Goal: Task Accomplishment & Management: Manage account settings

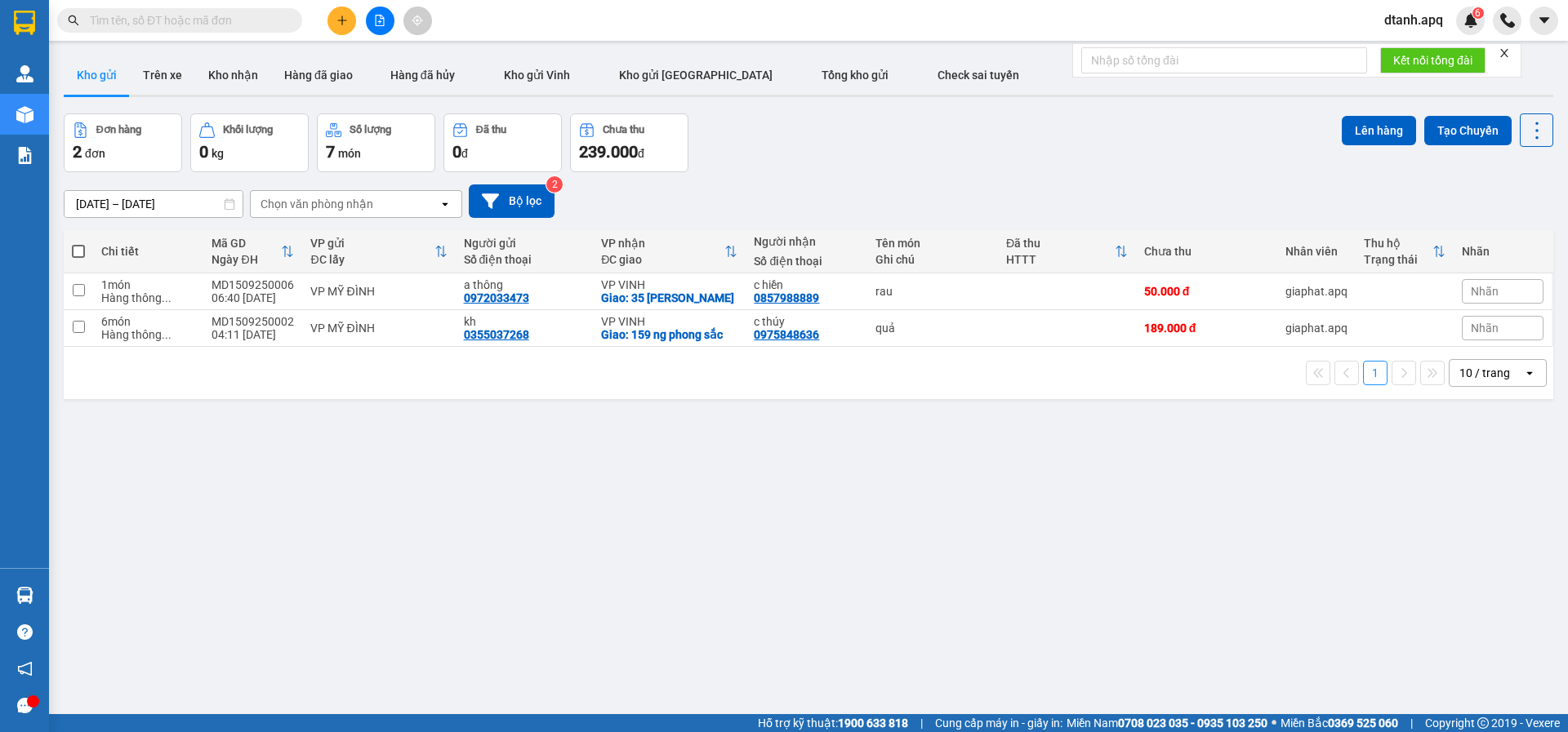
click at [1504, 54] on icon "close" at bounding box center [1504, 53] width 12 height 12
click at [231, 76] on button "Kho nhận" at bounding box center [232, 75] width 76 height 40
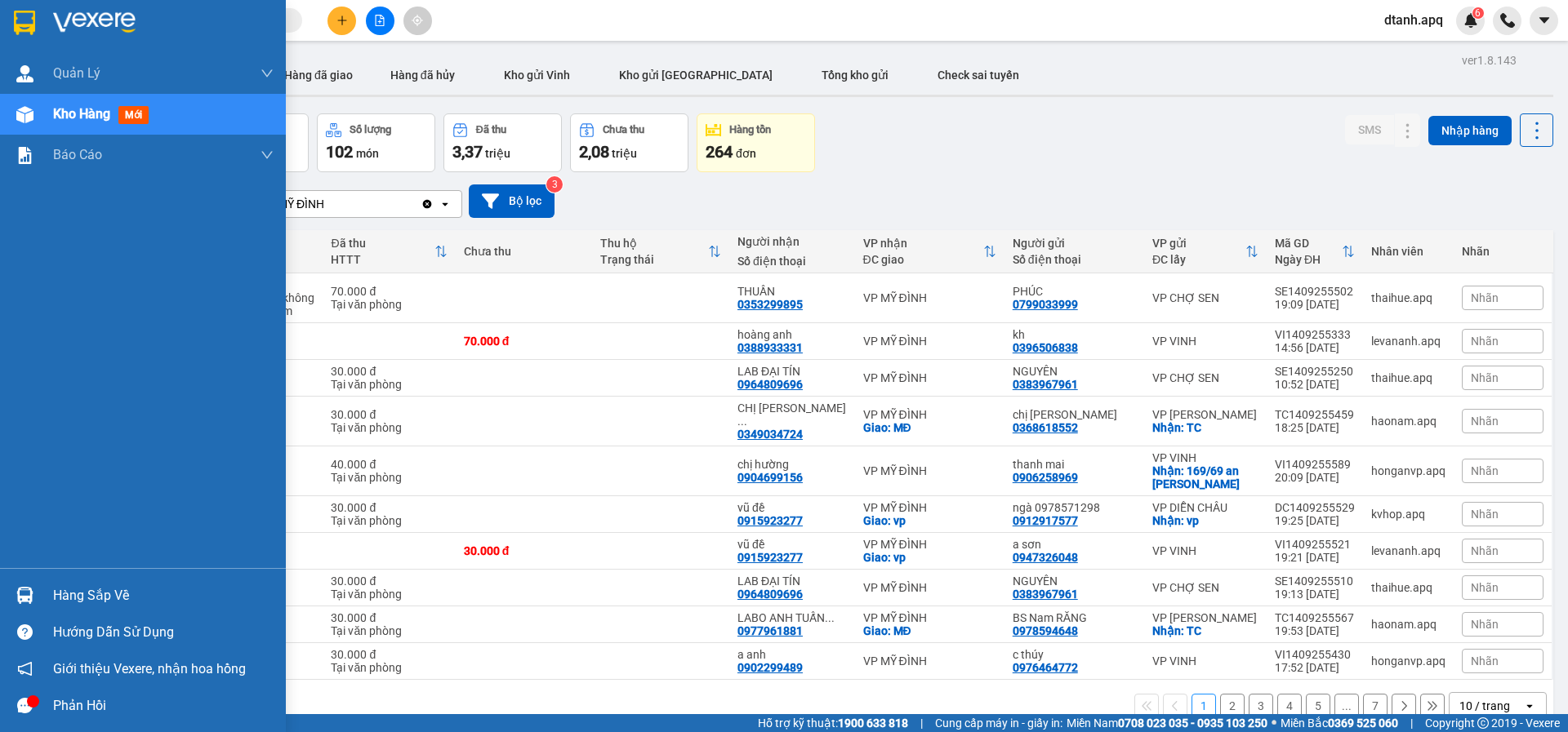
click at [44, 592] on div "Hàng sắp về" at bounding box center [142, 595] width 286 height 37
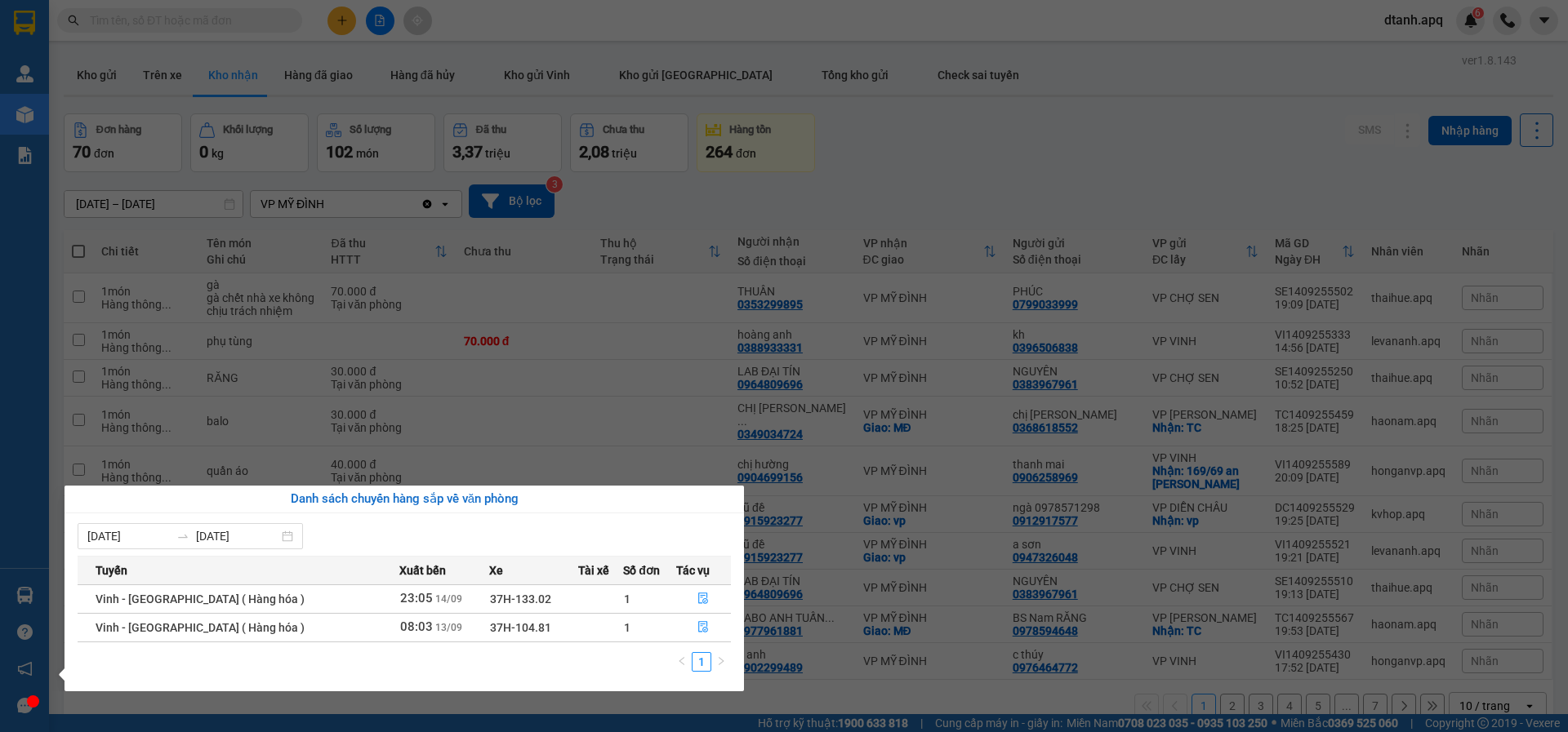
drag, startPoint x: 341, startPoint y: 338, endPoint x: 188, endPoint y: 257, distance: 173.1
click at [341, 335] on section "Kết quả tìm kiếm ( 0 ) Bộ lọc No Data dtanh.apq 6 Quản [PERSON_NAME] lý thu hộ …" at bounding box center [784, 366] width 1568 height 732
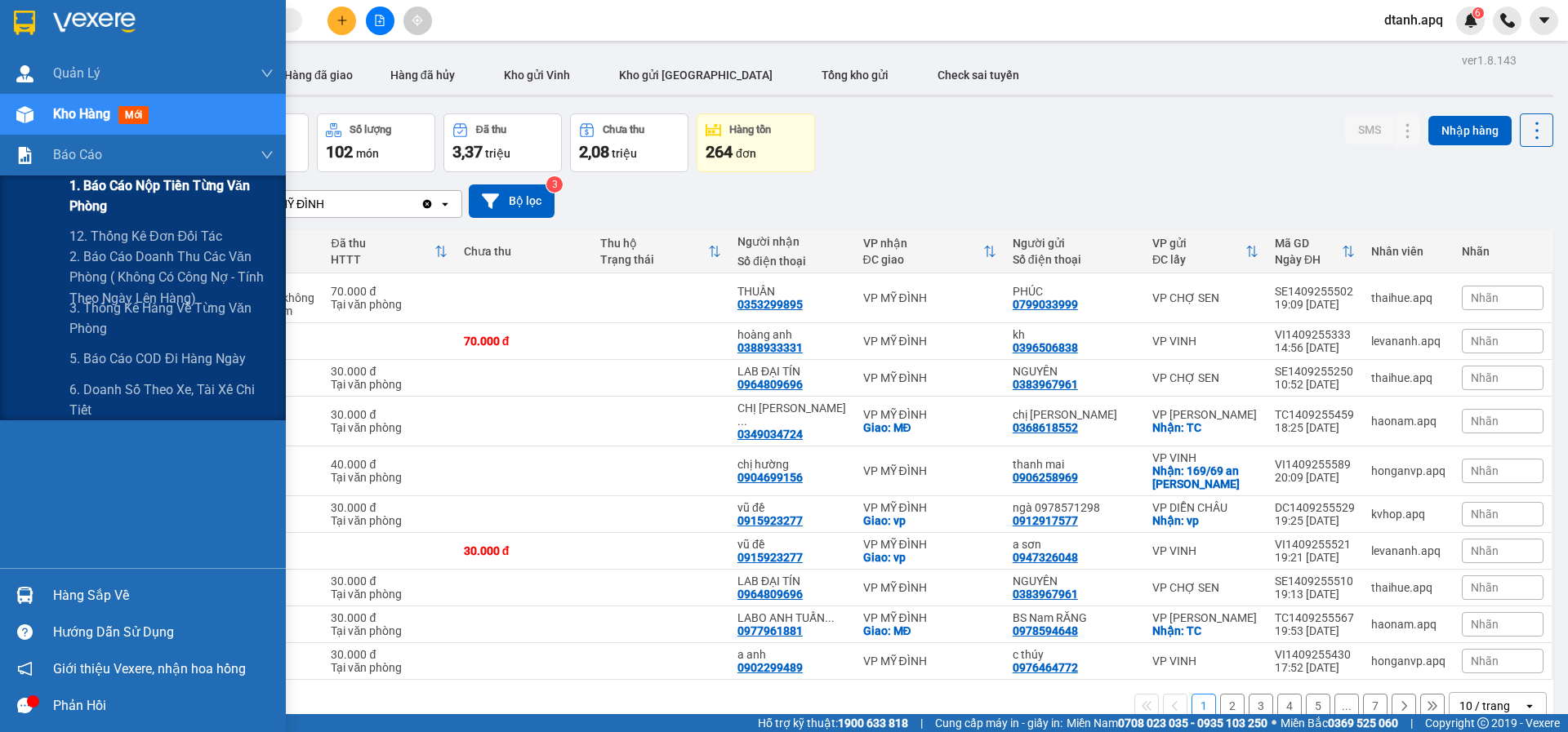
click at [118, 189] on span "1. Báo cáo nộp tiền từng văn phòng" at bounding box center [171, 196] width 205 height 41
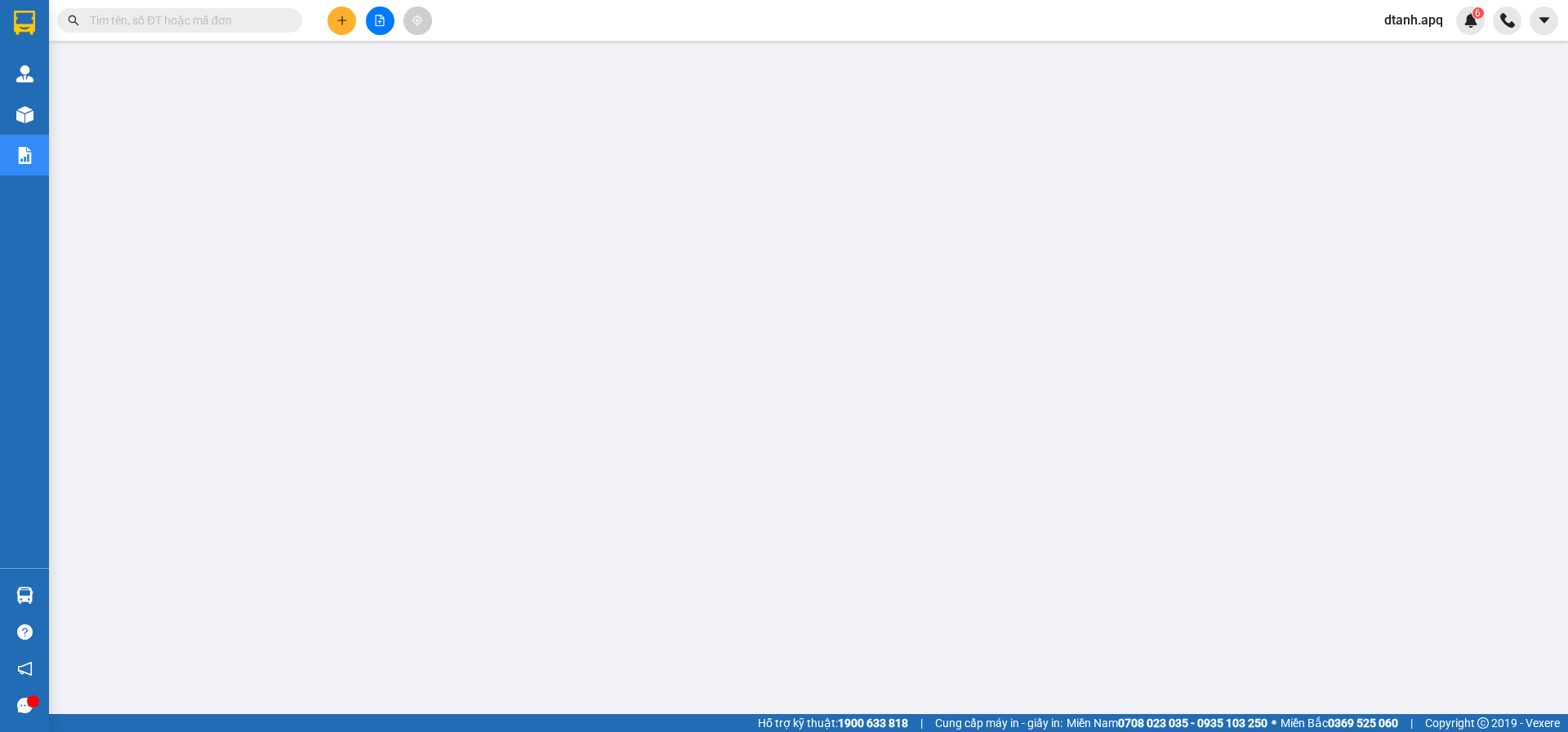
drag, startPoint x: 116, startPoint y: 21, endPoint x: 255, endPoint y: 21, distance: 139.0
click at [116, 21] on input "text" at bounding box center [186, 21] width 193 height 18
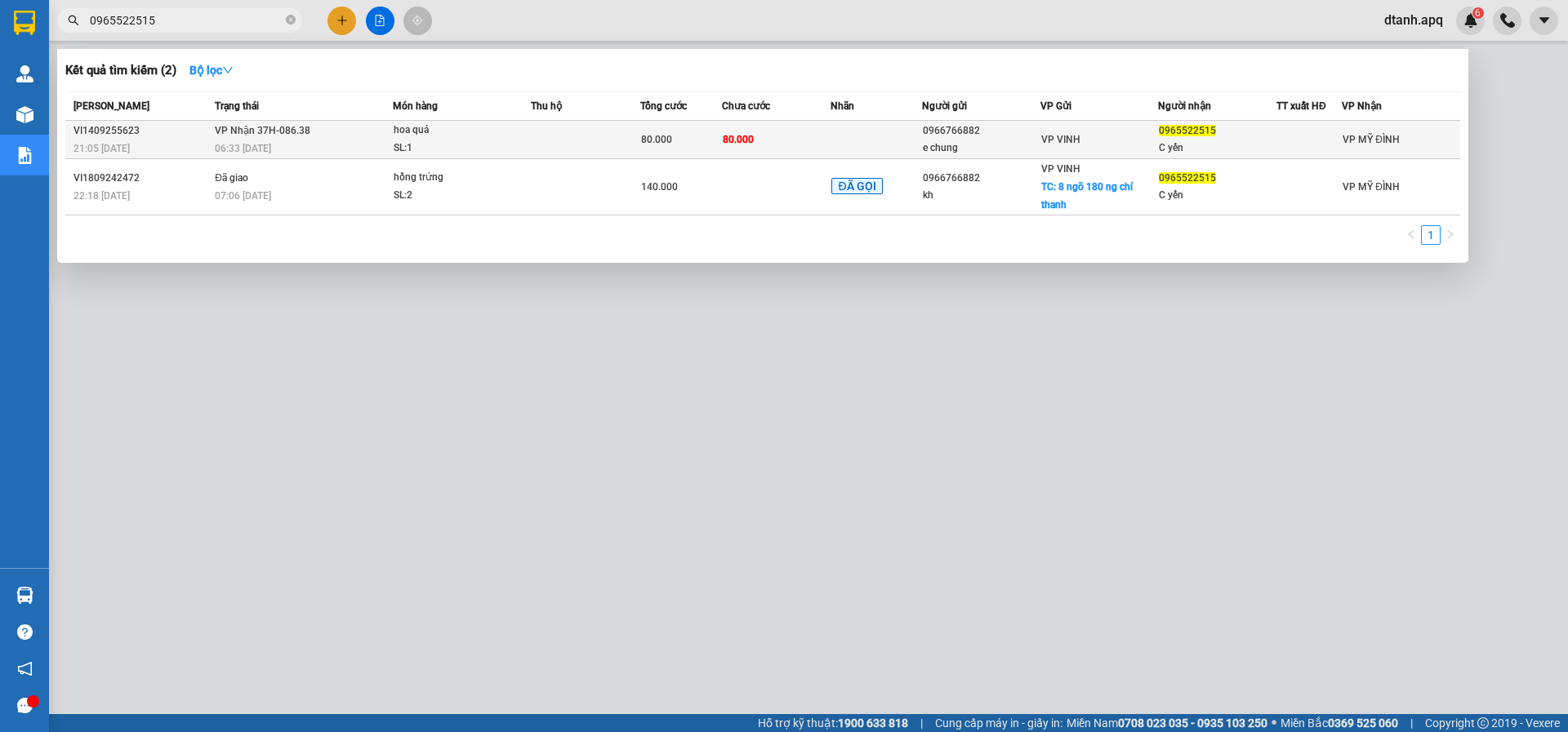
type input "0965522515"
click at [624, 142] on td at bounding box center [585, 139] width 110 height 39
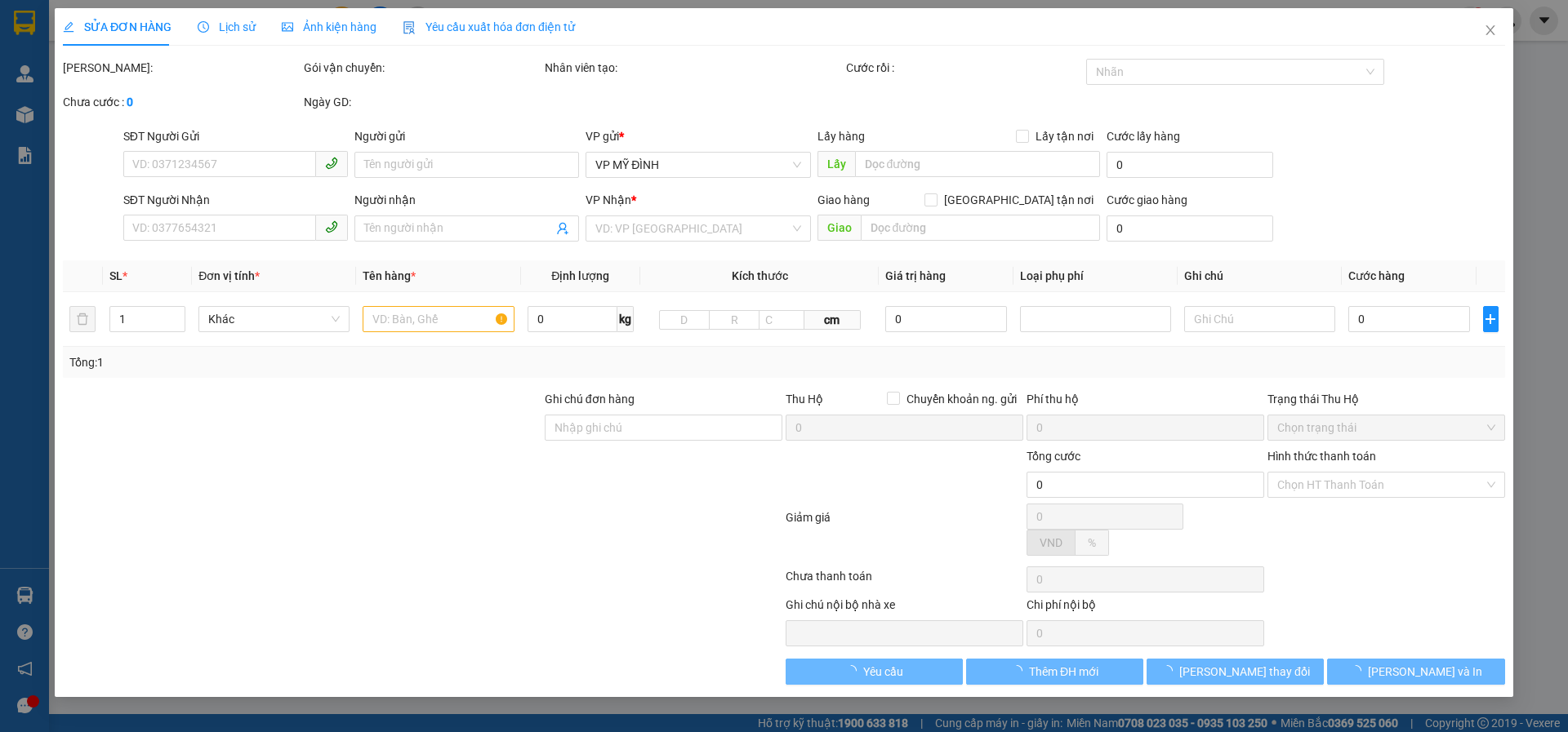
type input "0966766882"
type input "e chung"
type input "0965522515"
type input "C yến"
type input "80.000"
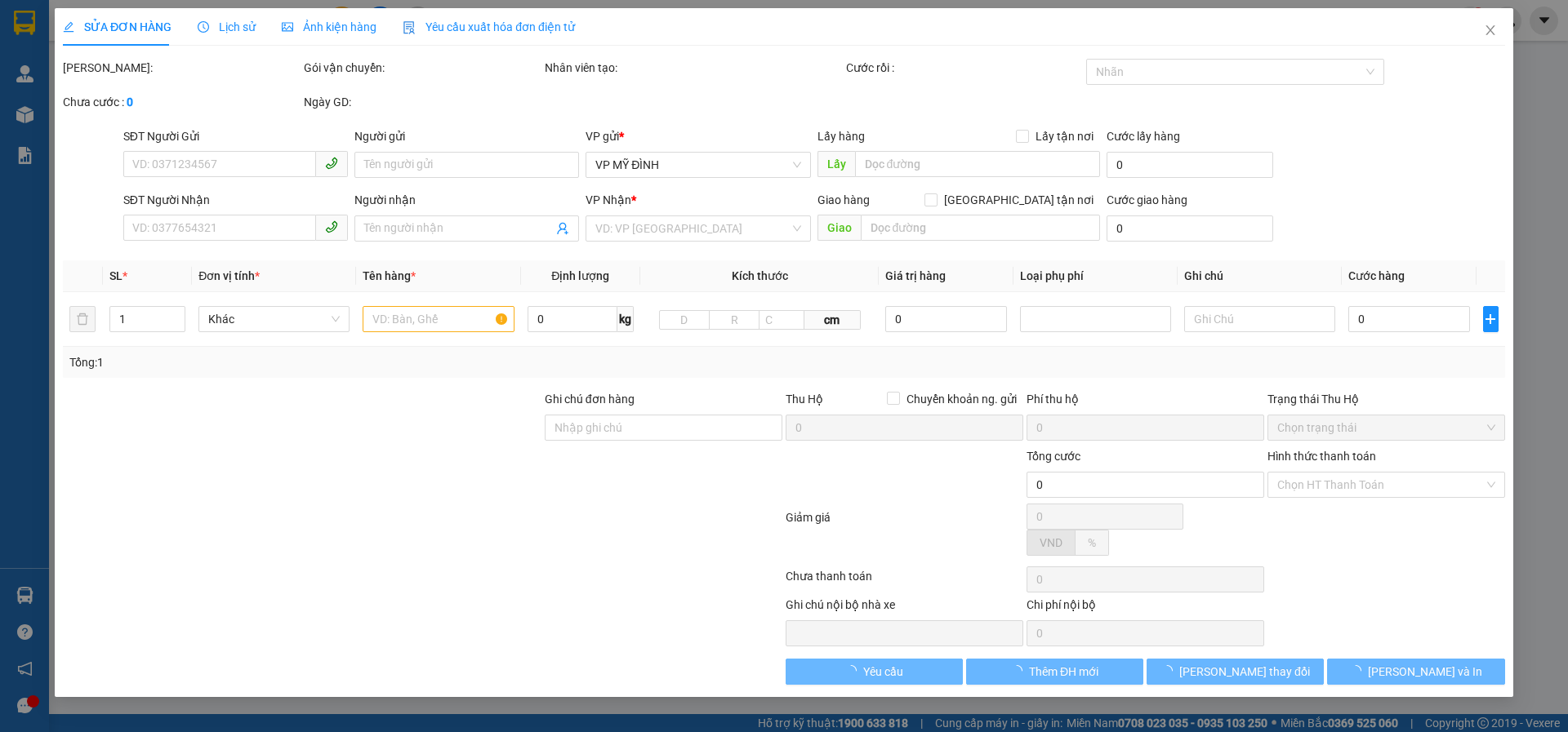
type input "80.000"
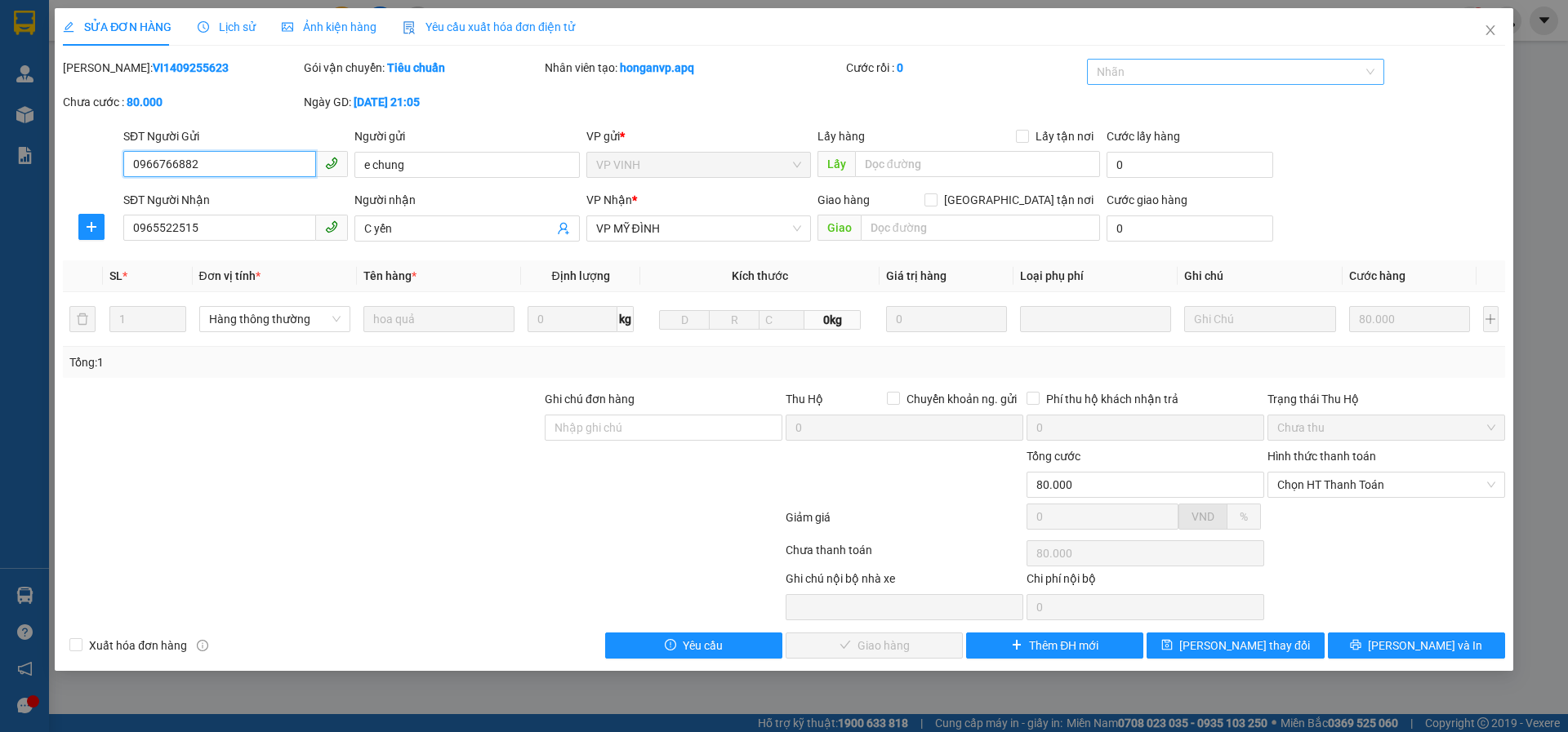
drag, startPoint x: 1130, startPoint y: 71, endPoint x: 1133, endPoint y: 82, distance: 11.4
click at [1129, 71] on div at bounding box center [1227, 72] width 274 height 20
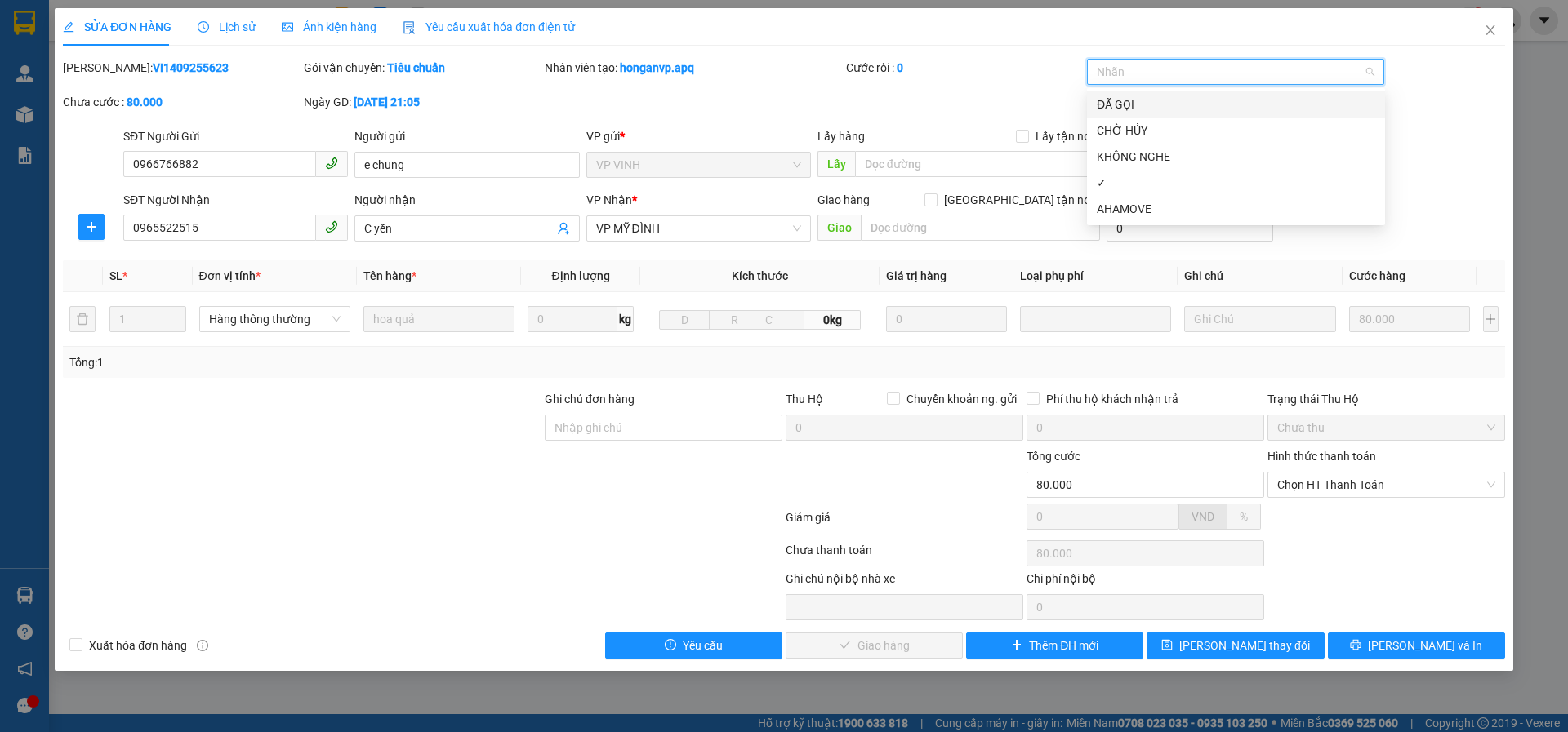
click at [1128, 99] on div "ĐÃ GỌI" at bounding box center [1236, 105] width 279 height 18
click at [1227, 650] on span "[PERSON_NAME] thay đổi" at bounding box center [1244, 646] width 130 height 18
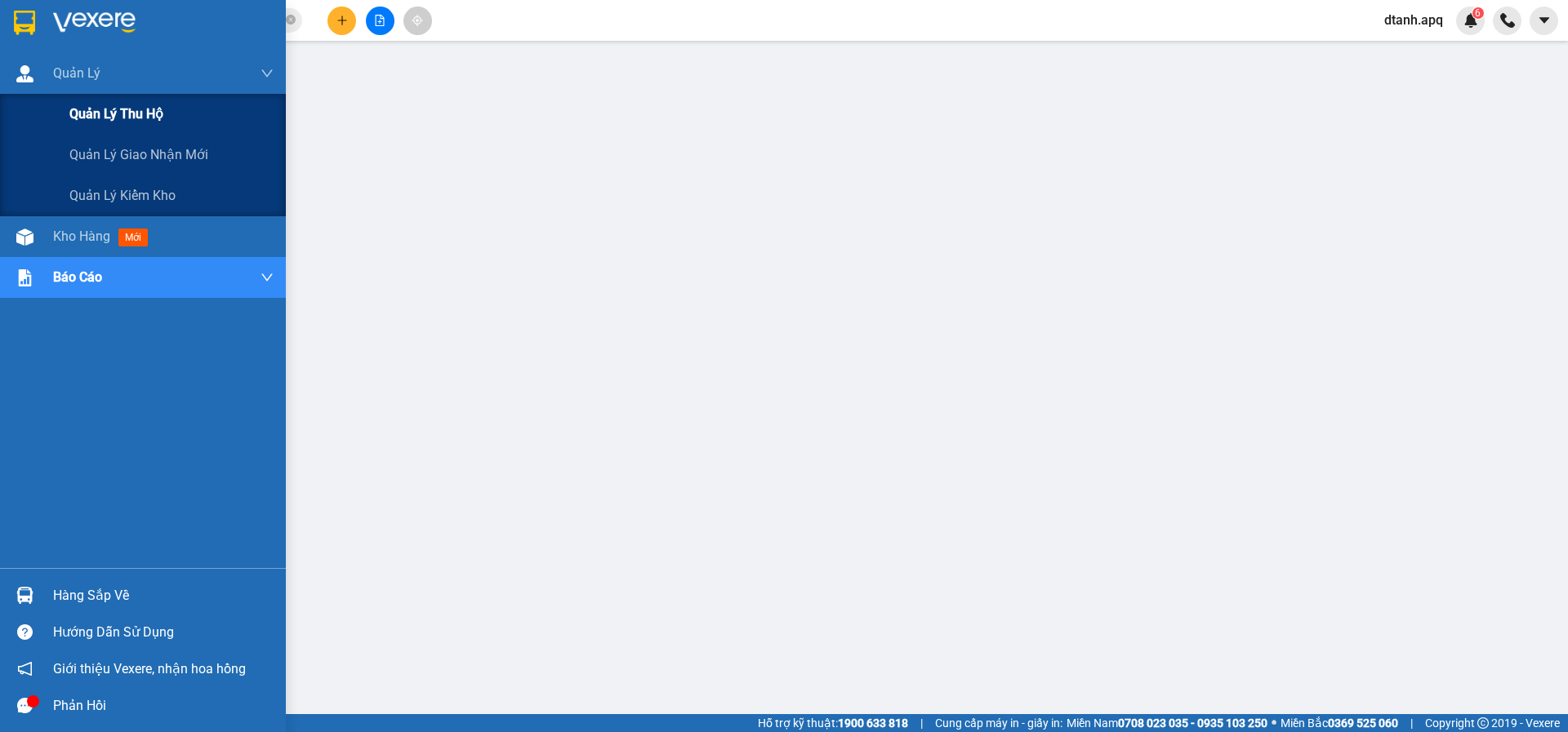
drag, startPoint x: 15, startPoint y: 86, endPoint x: 31, endPoint y: 105, distance: 24.8
click at [17, 88] on div "Quản Lý" at bounding box center [142, 73] width 286 height 41
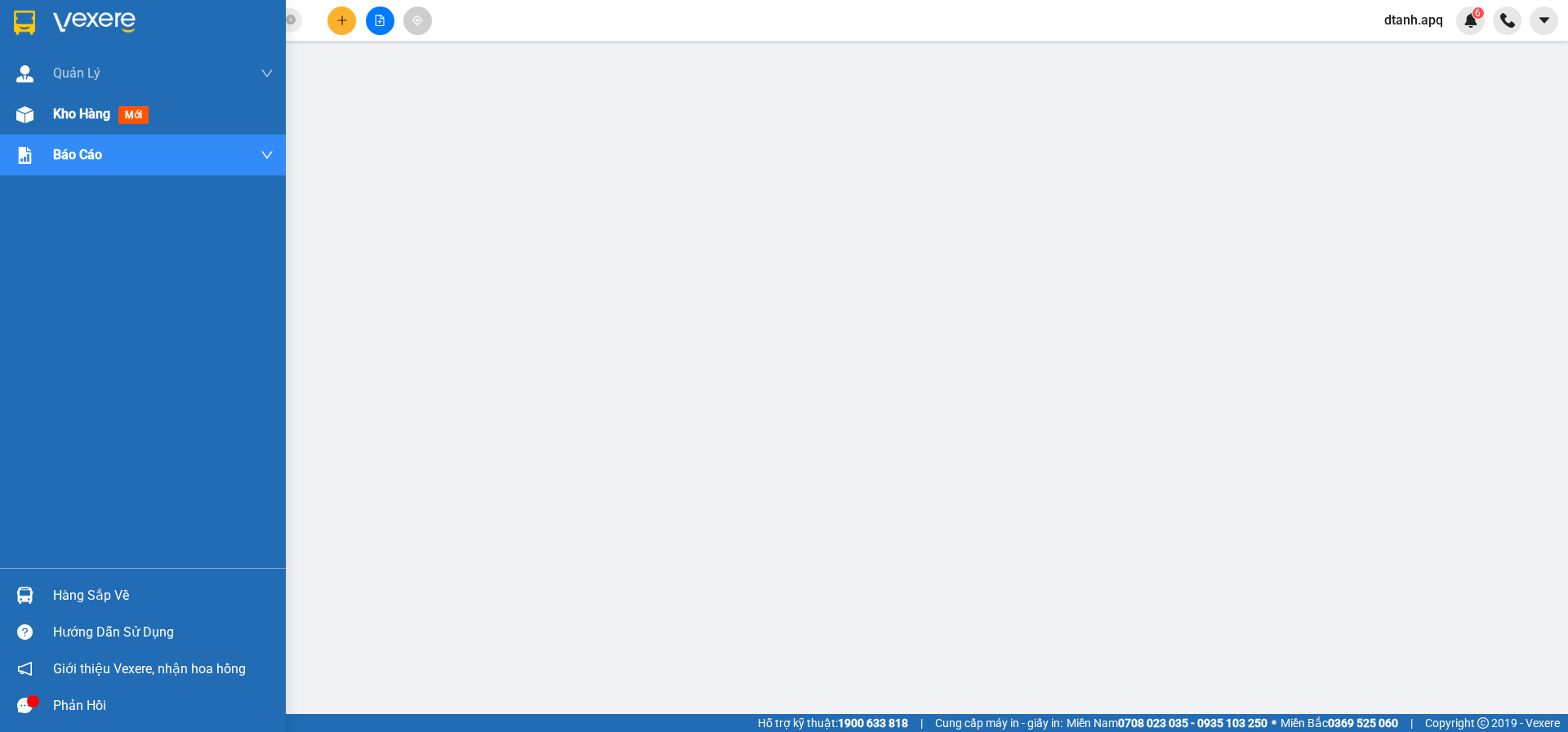
click at [82, 108] on span "Kho hàng" at bounding box center [82, 114] width 57 height 16
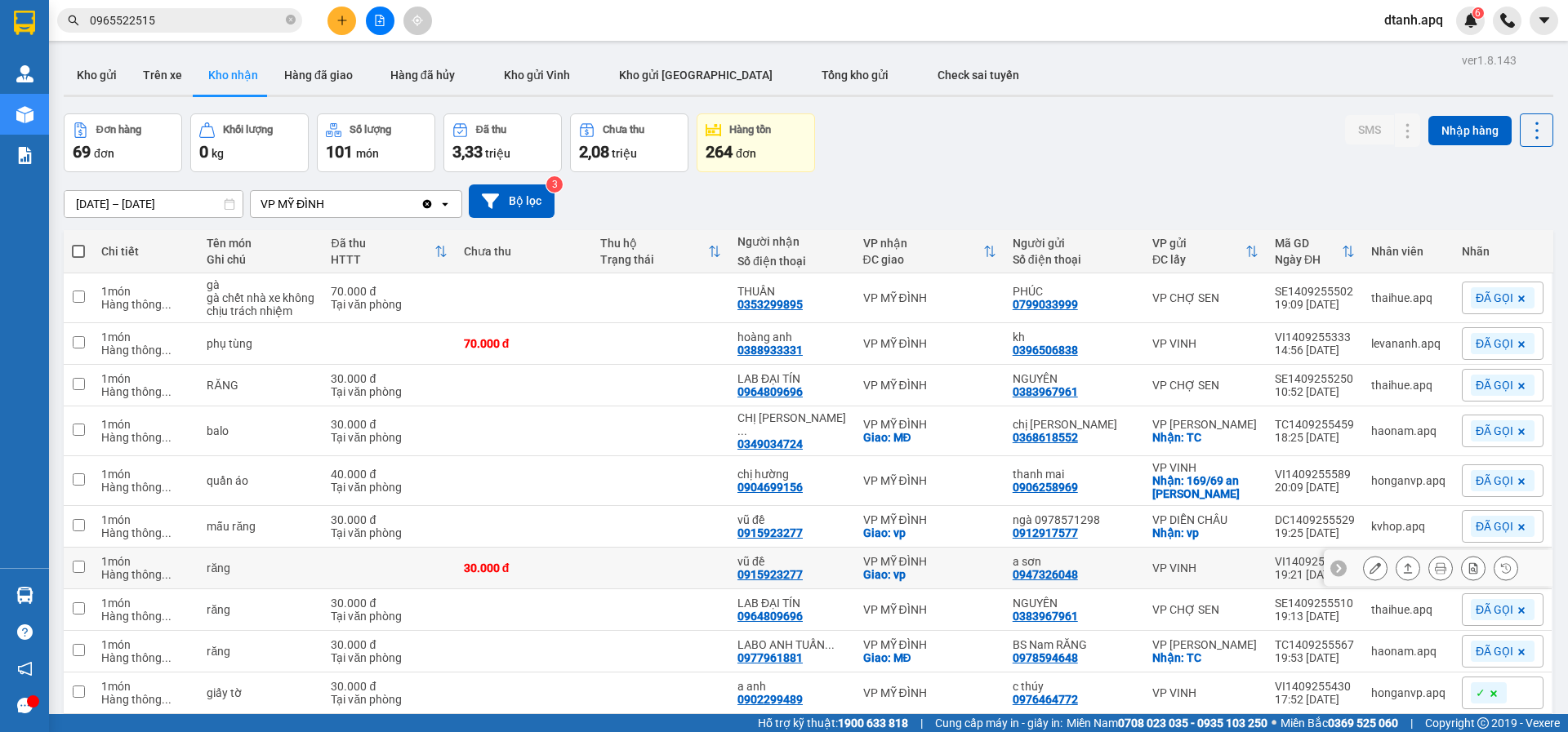
scroll to position [75, 0]
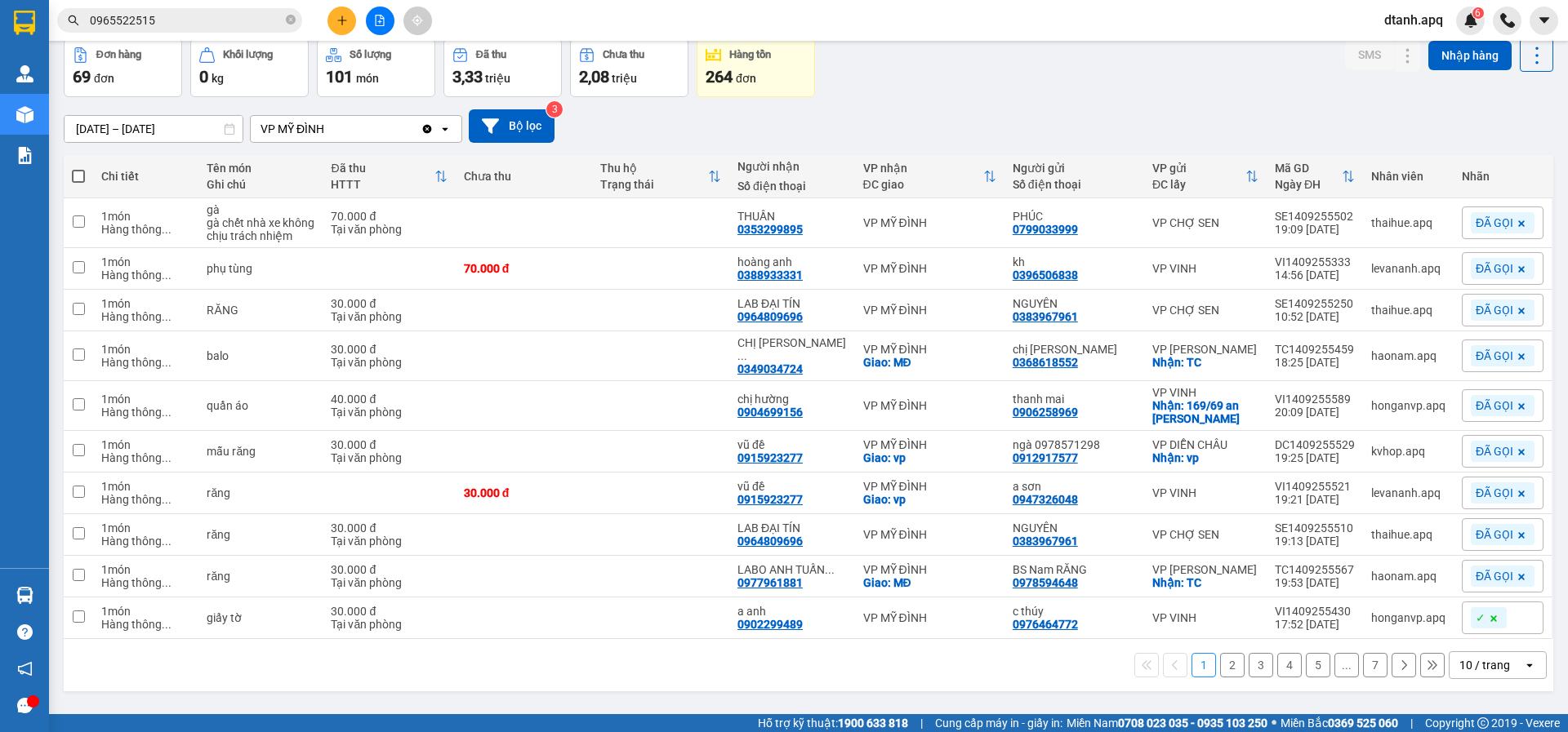
click at [1362, 678] on button "7" at bounding box center [1374, 665] width 25 height 25
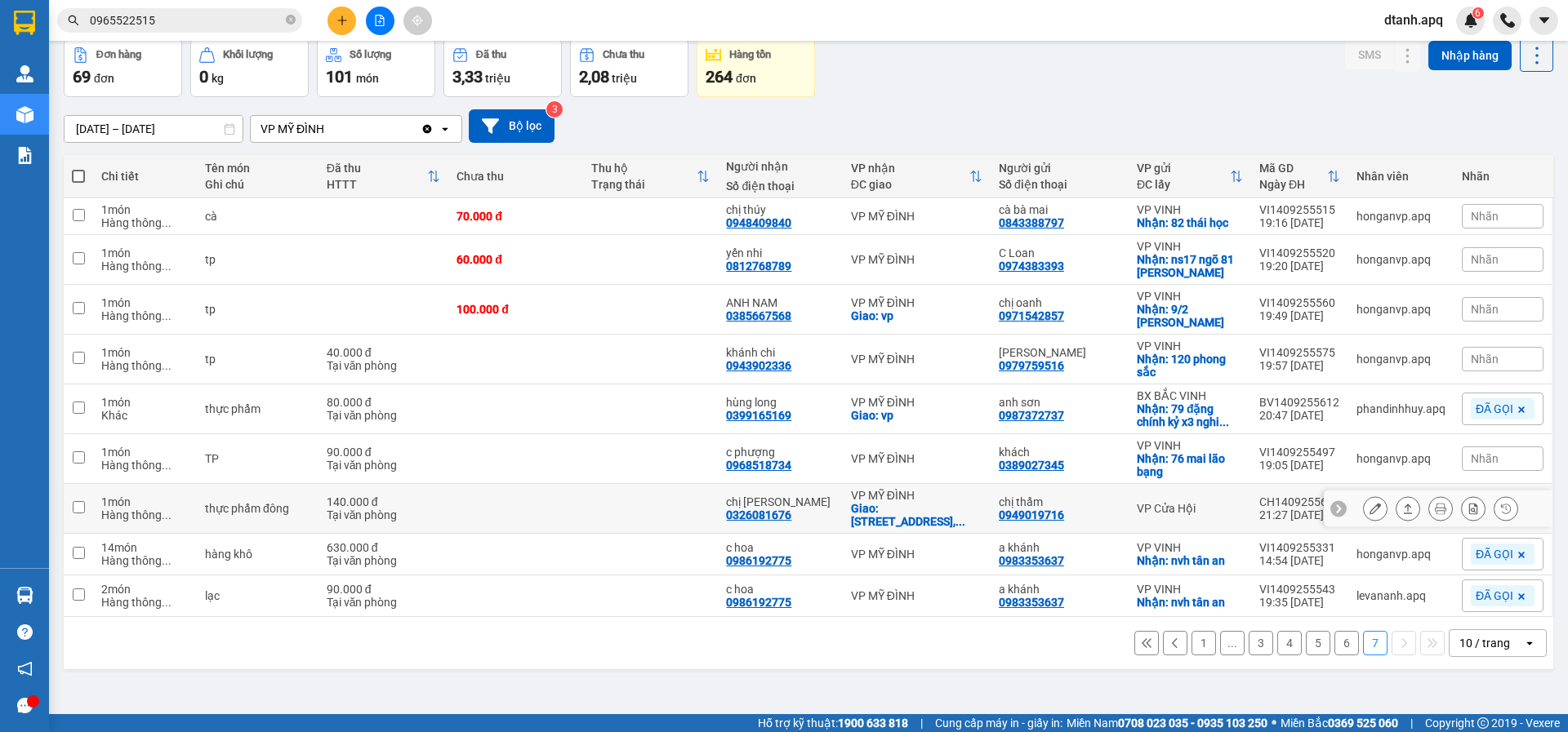
click at [1369, 505] on icon at bounding box center [1375, 509] width 12 height 12
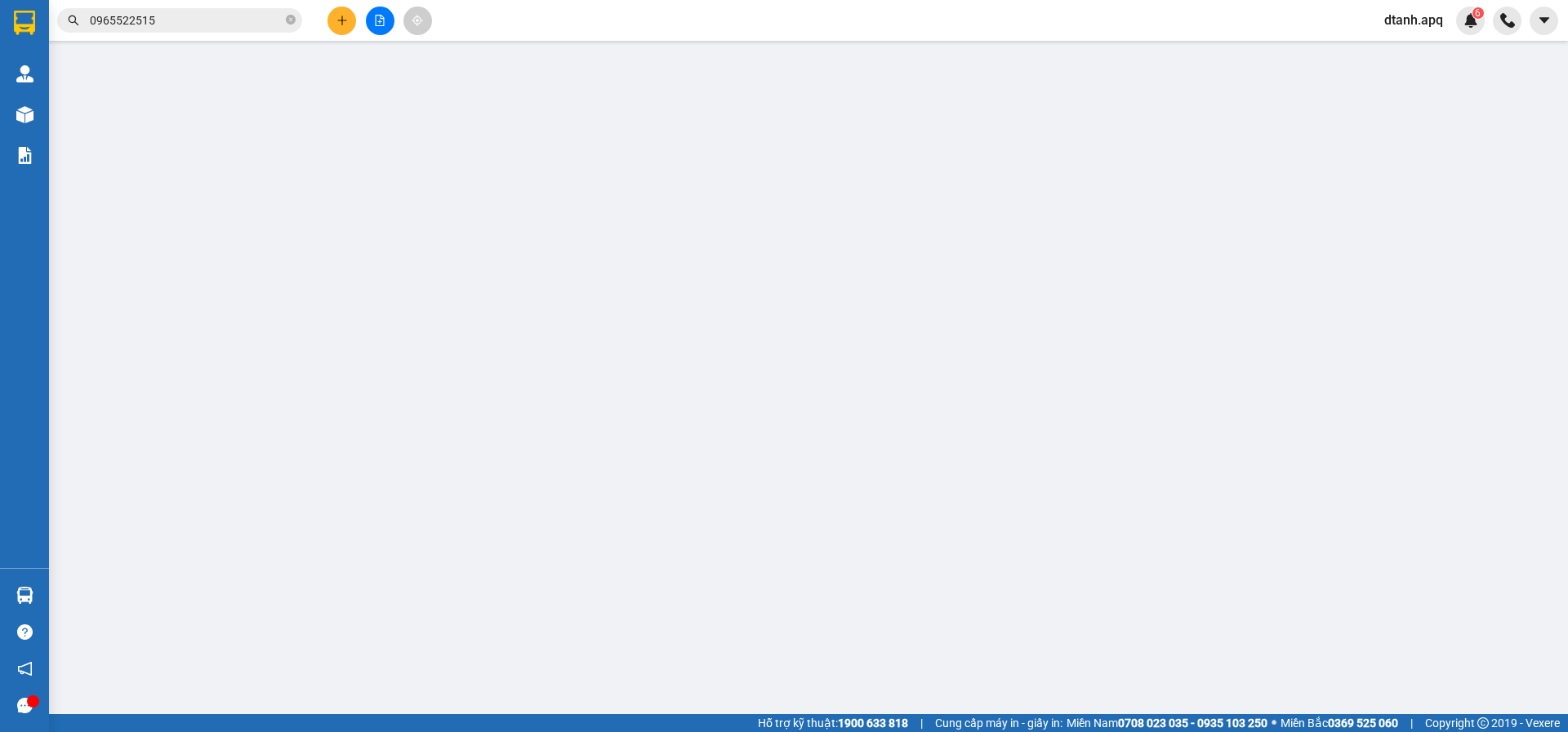
type input "0949019716"
type input "chị thẩm"
type input "0326081676"
type input "chị [PERSON_NAME]"
checkbox input "true"
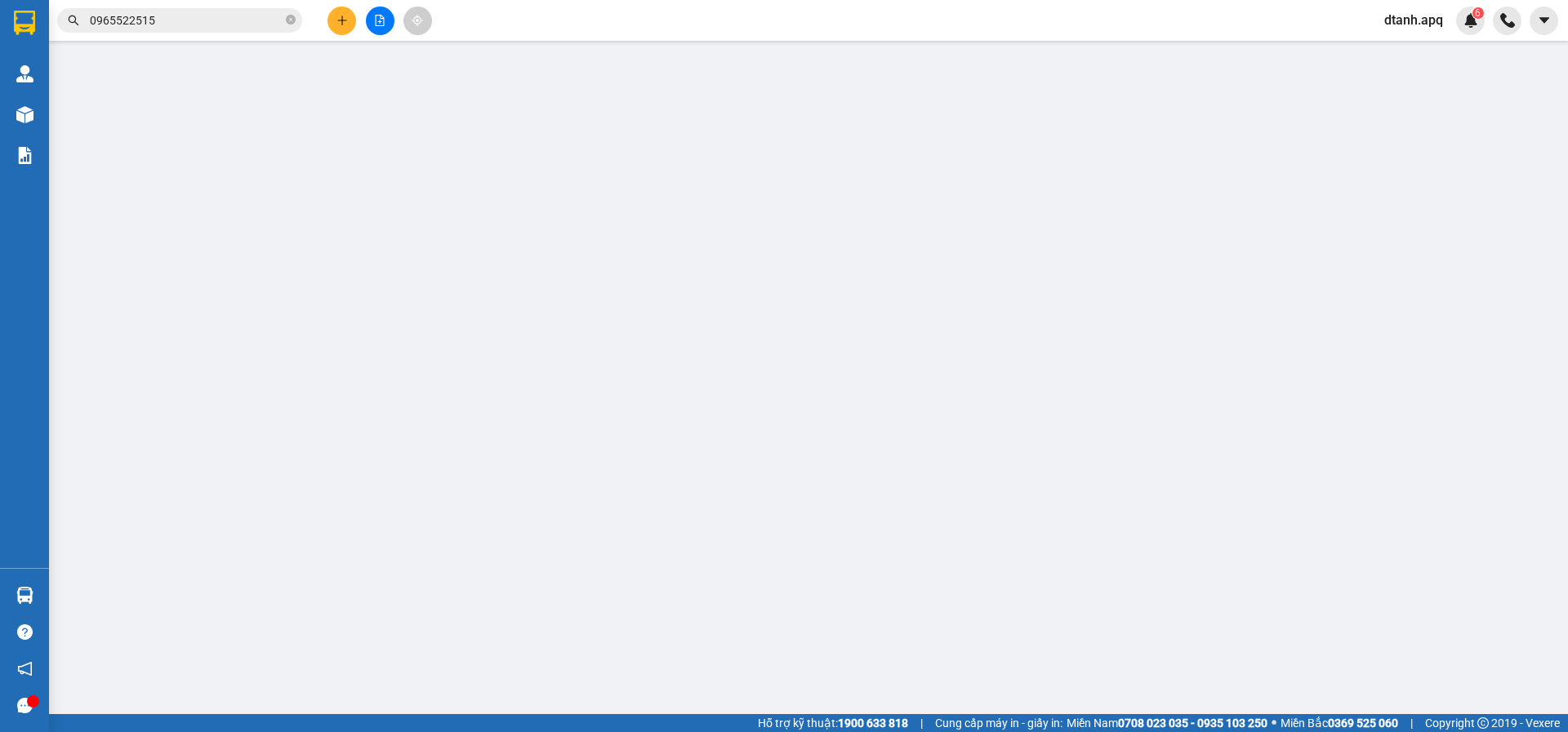
type input "[STREET_ADDRESS]"
type input "140.000"
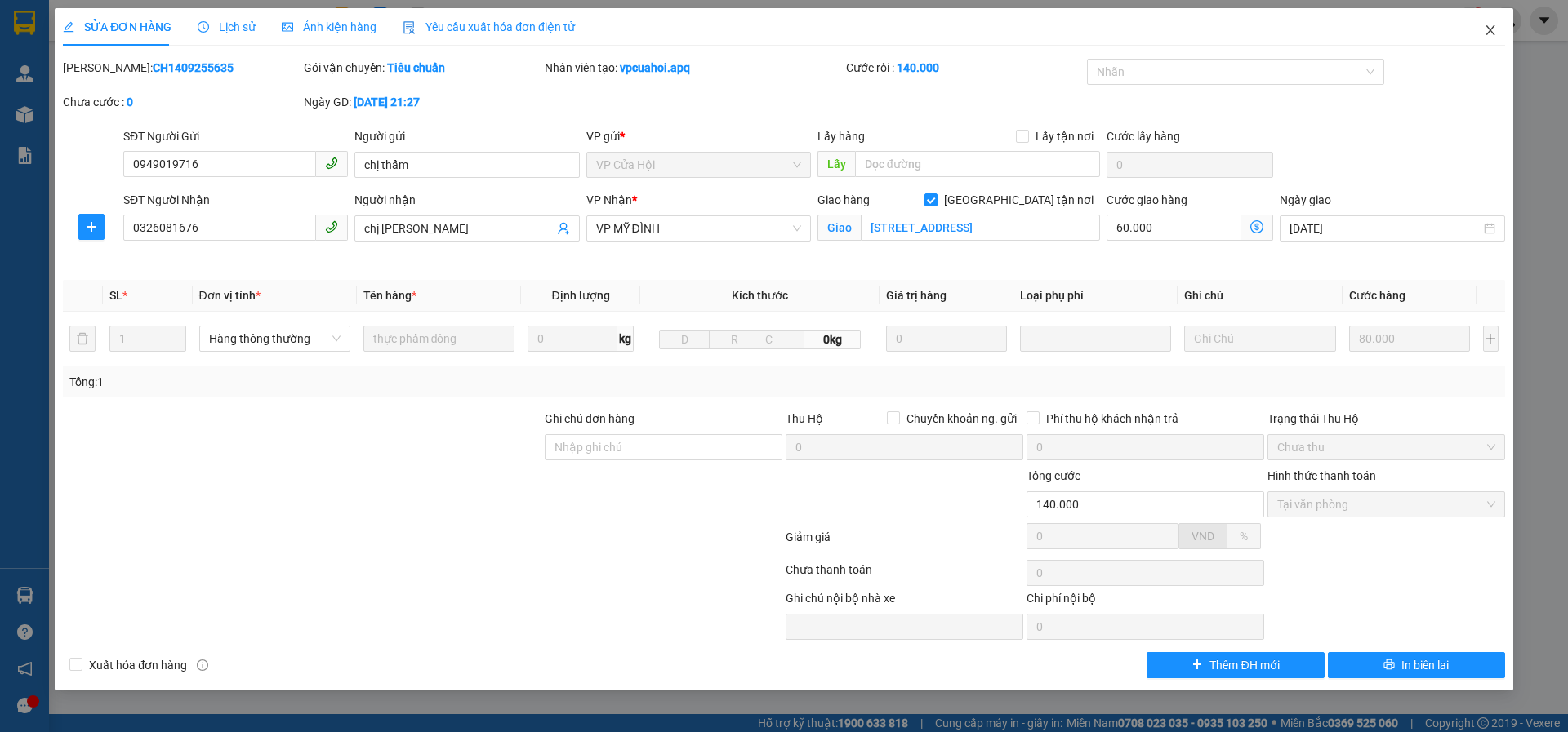
click at [1486, 32] on icon "close" at bounding box center [1489, 30] width 13 height 13
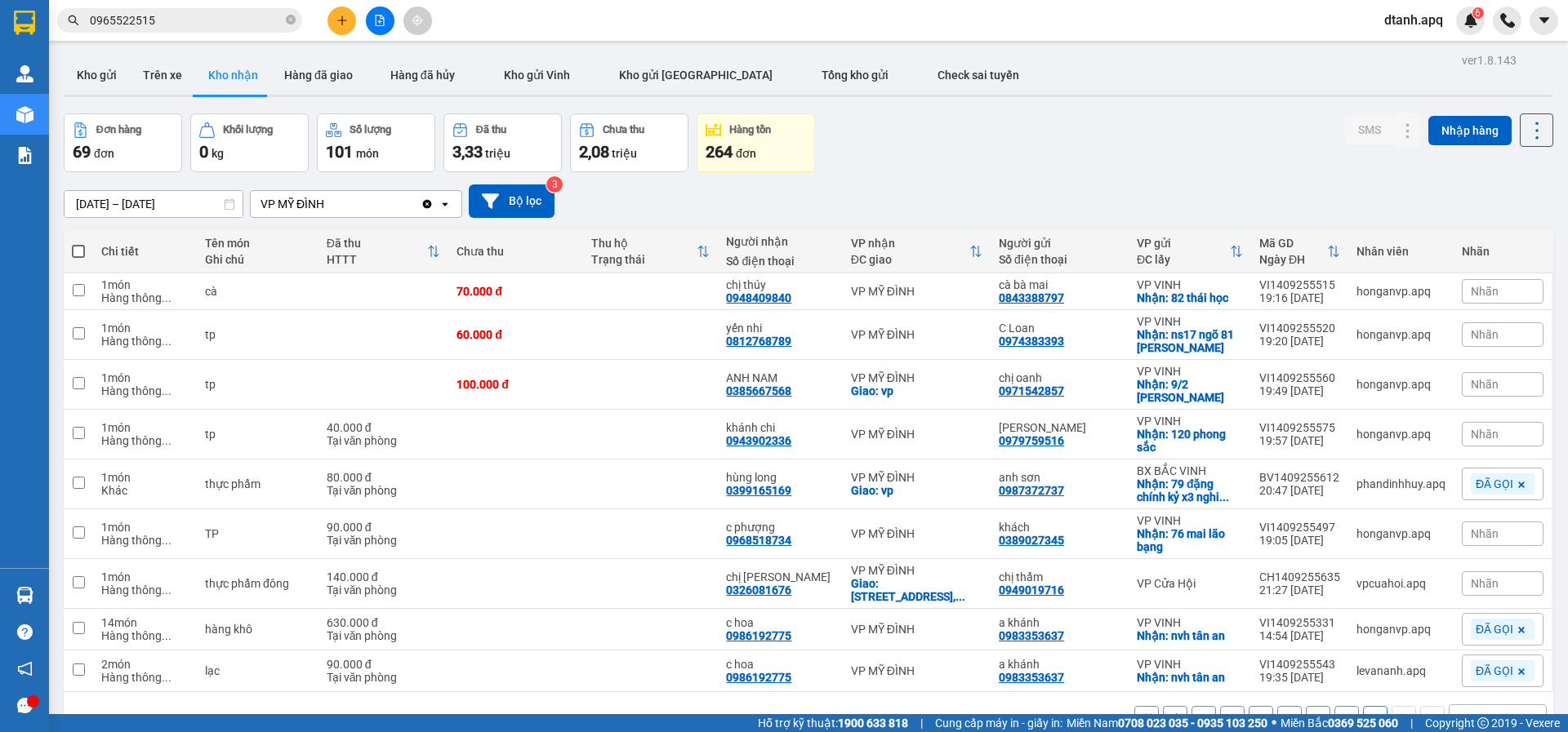
click at [1470, 581] on span "Nhãn" at bounding box center [1484, 583] width 28 height 13
click at [1482, 661] on div "AHAMOVE" at bounding box center [1491, 662] width 64 height 21
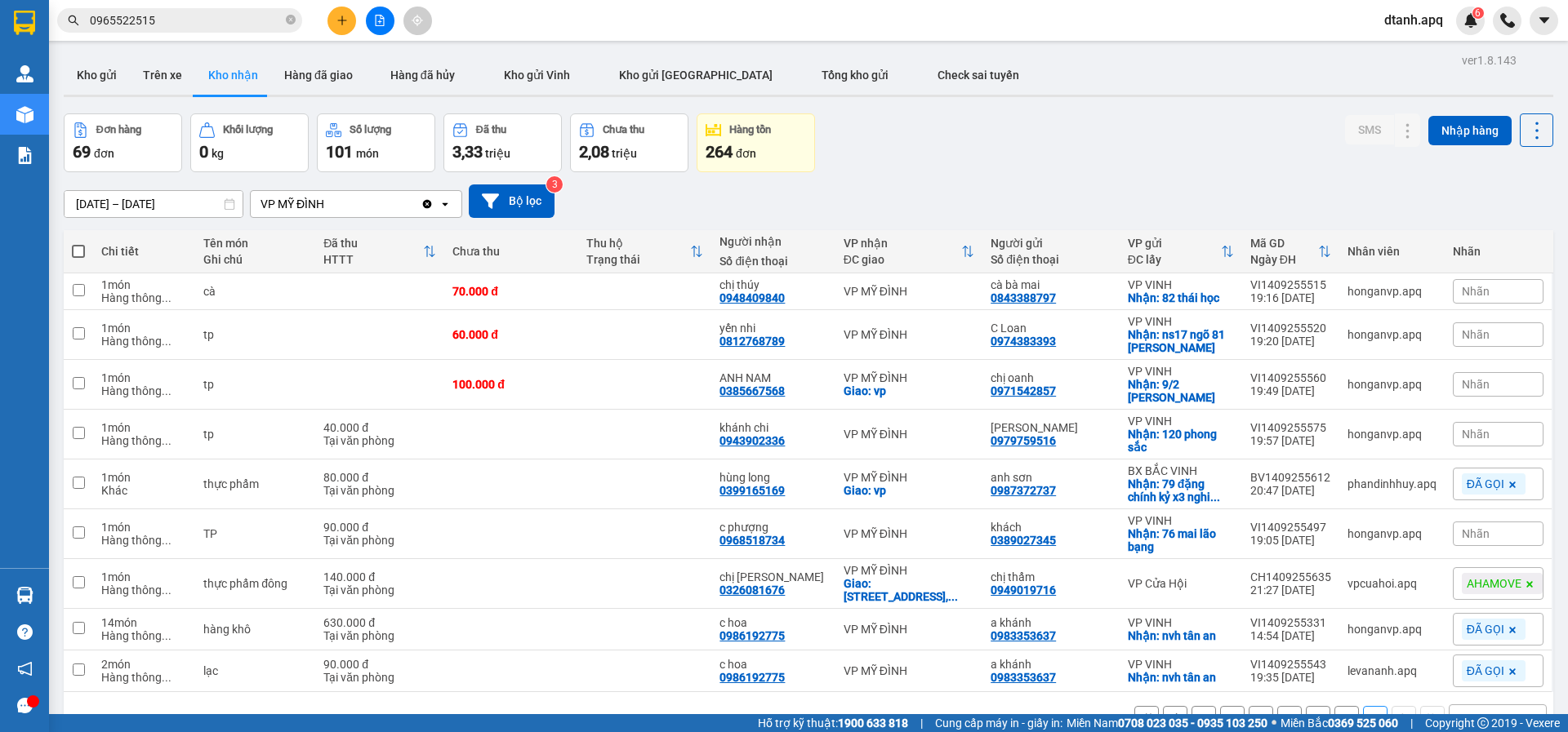
click at [1098, 148] on div "Đơn hàng 69 đơn Khối lượng 0 kg Số lượng 101 món Đã thu 3,33 triệu Chưa thu 2,0…" at bounding box center [807, 142] width 1489 height 58
click at [1369, 587] on icon at bounding box center [1375, 584] width 12 height 12
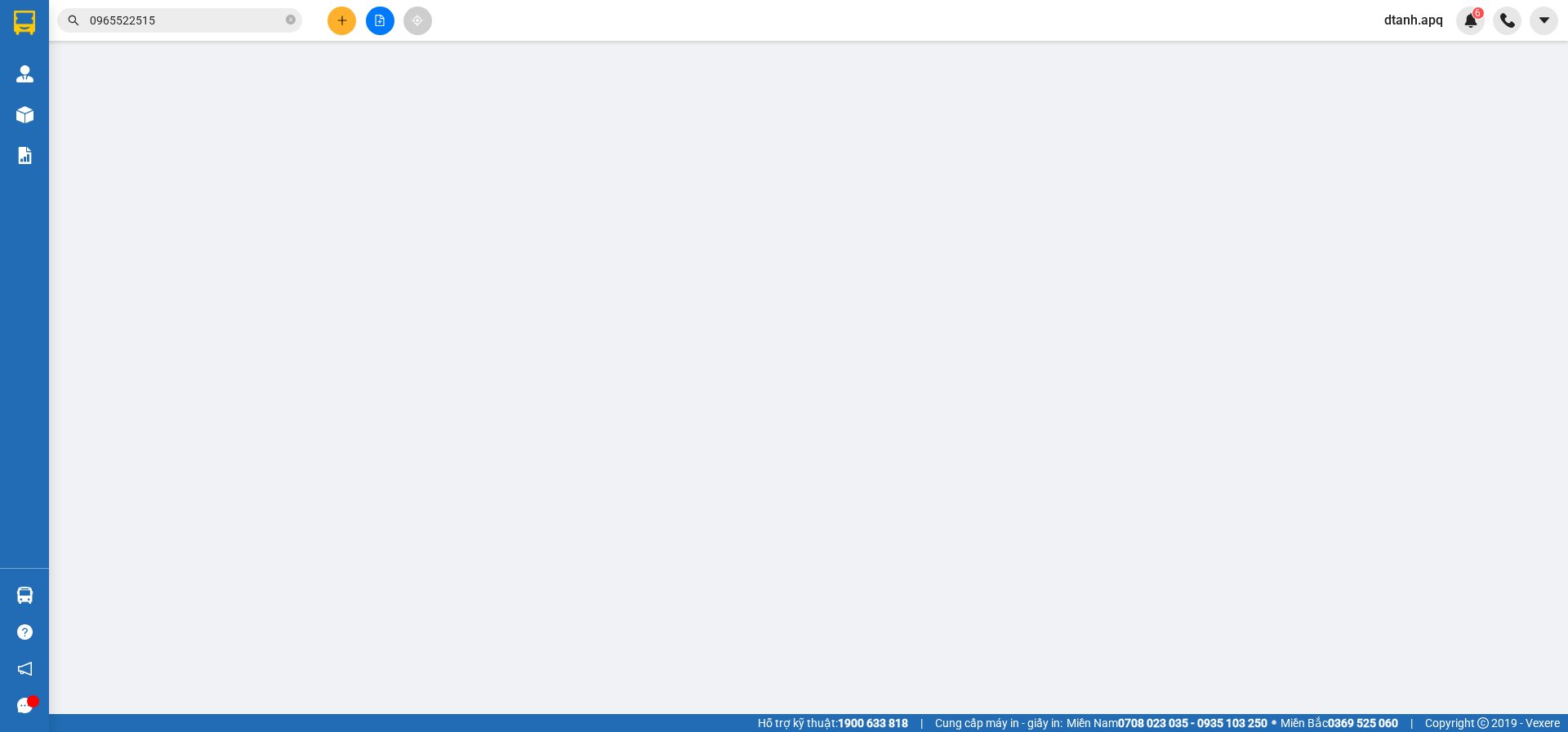
type input "0949019716"
type input "chị thẩm"
type input "0326081676"
type input "chị [PERSON_NAME]"
checkbox input "true"
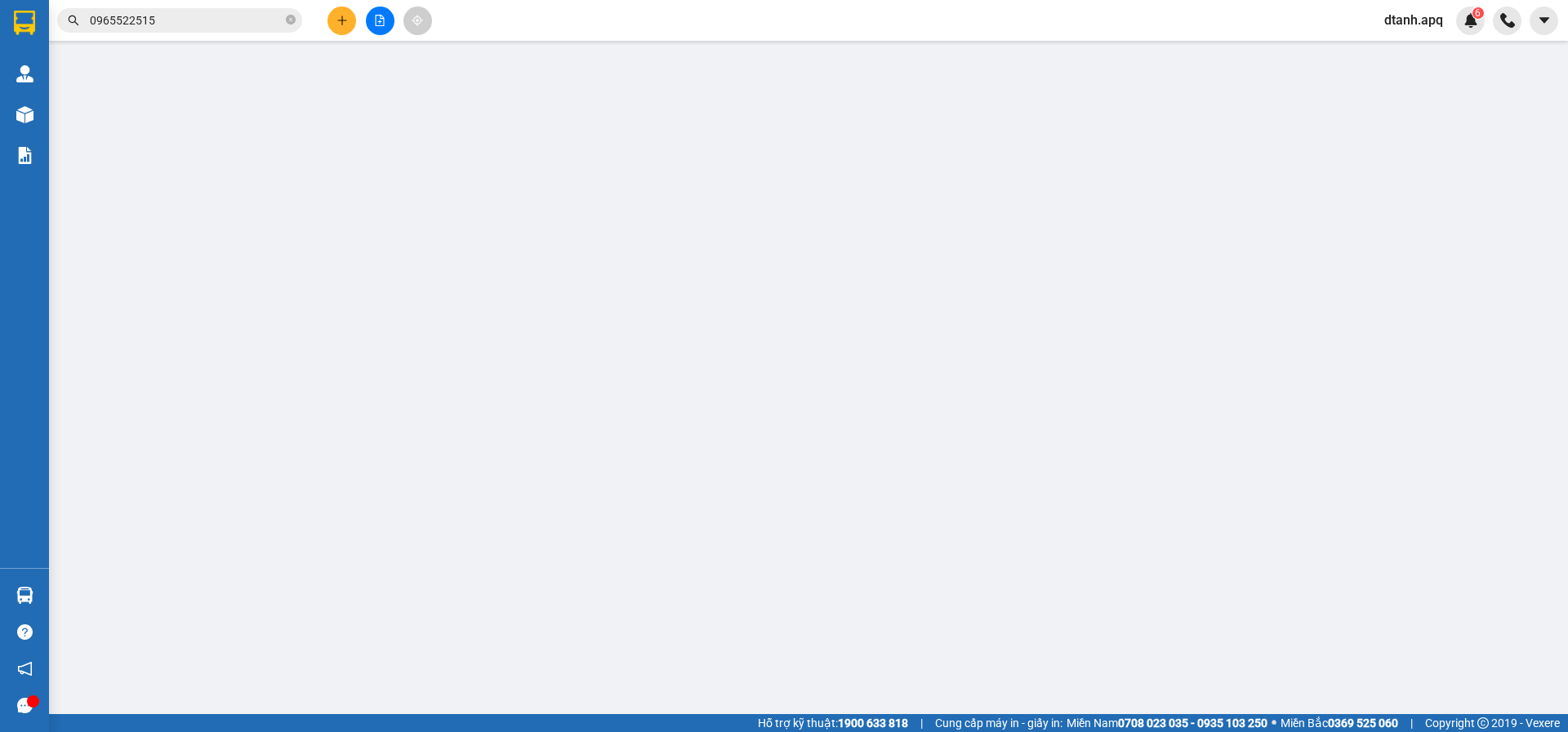
type input "[STREET_ADDRESS]"
type input "140.000"
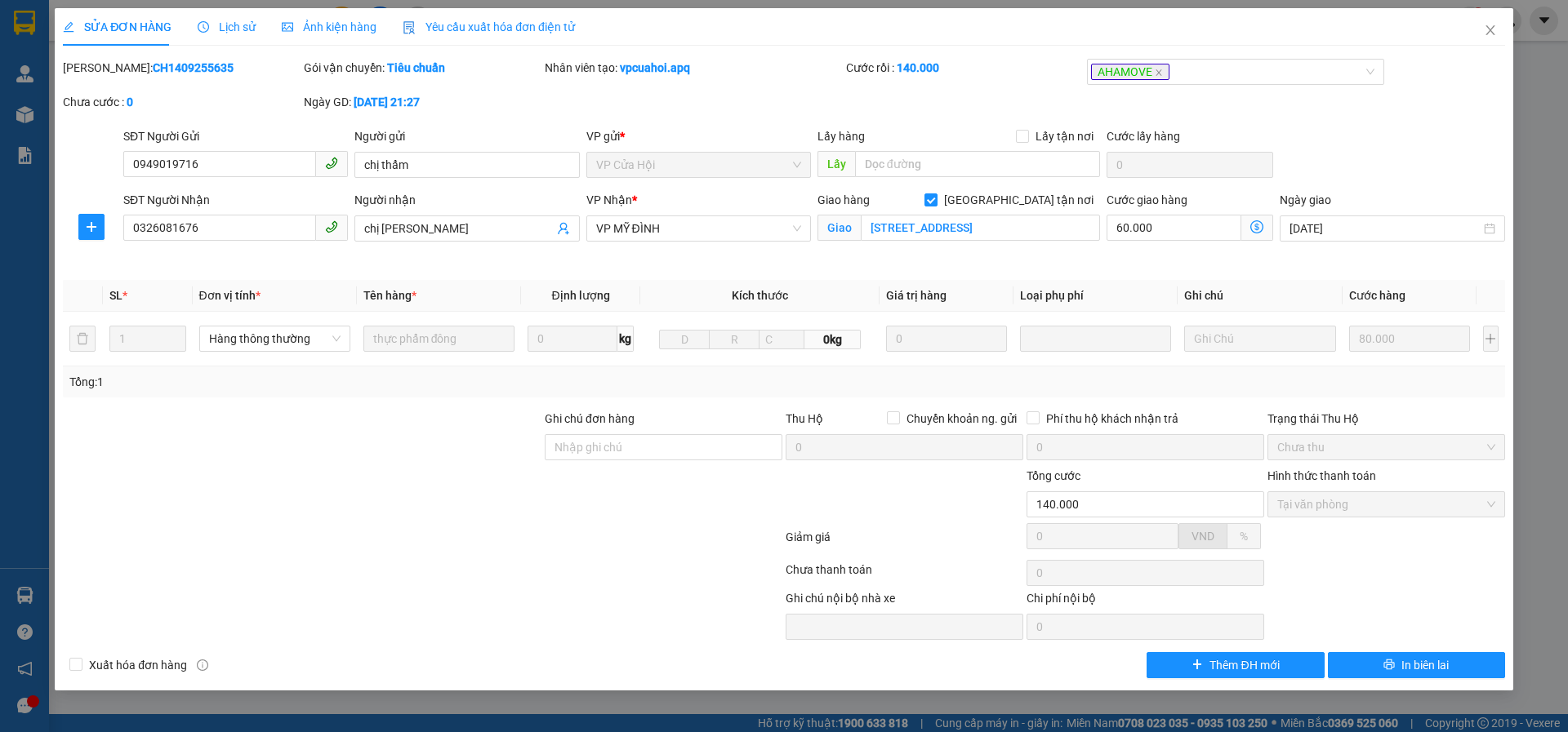
click at [236, 22] on span "Lịch sử" at bounding box center [226, 27] width 58 height 13
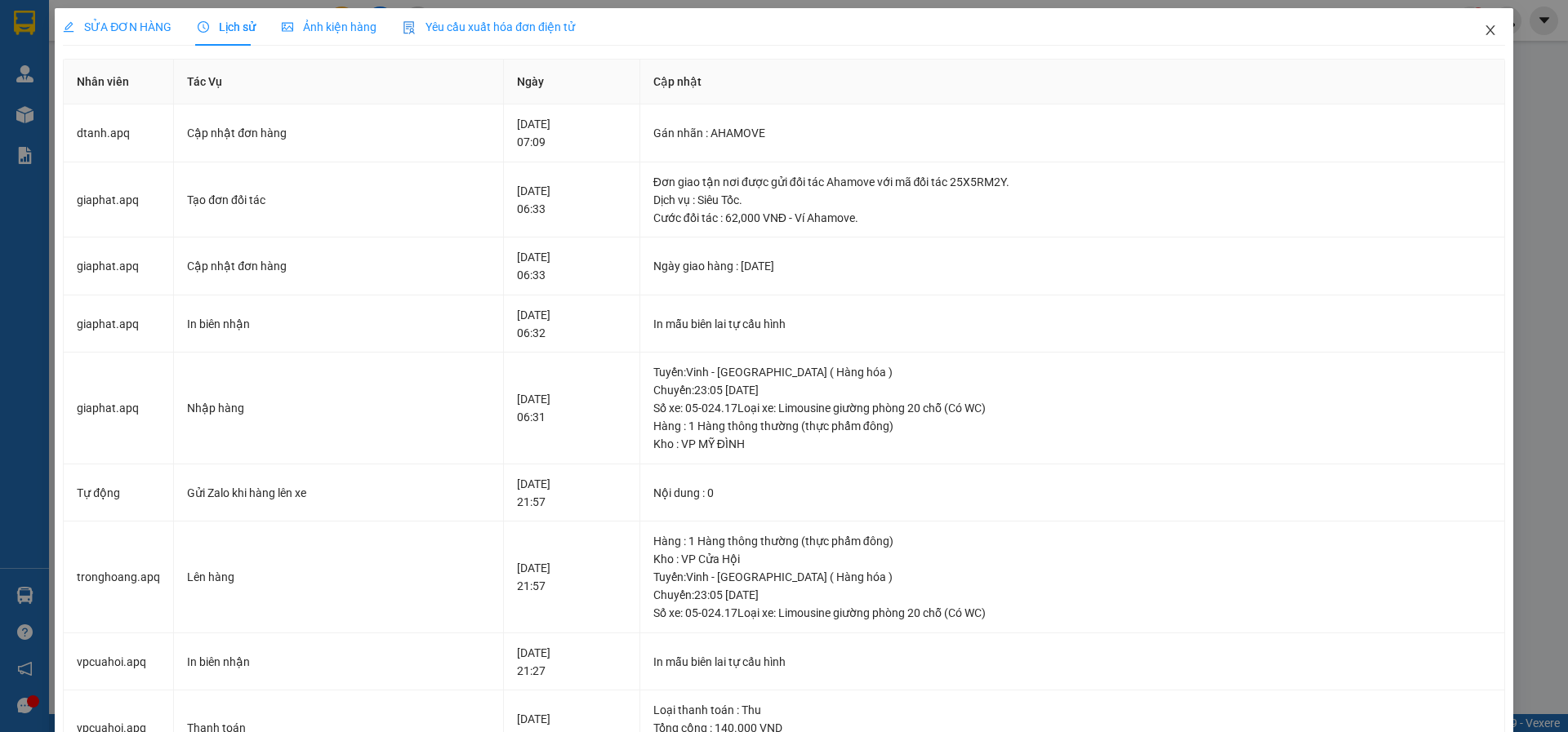
click at [1483, 31] on icon "close" at bounding box center [1489, 30] width 13 height 13
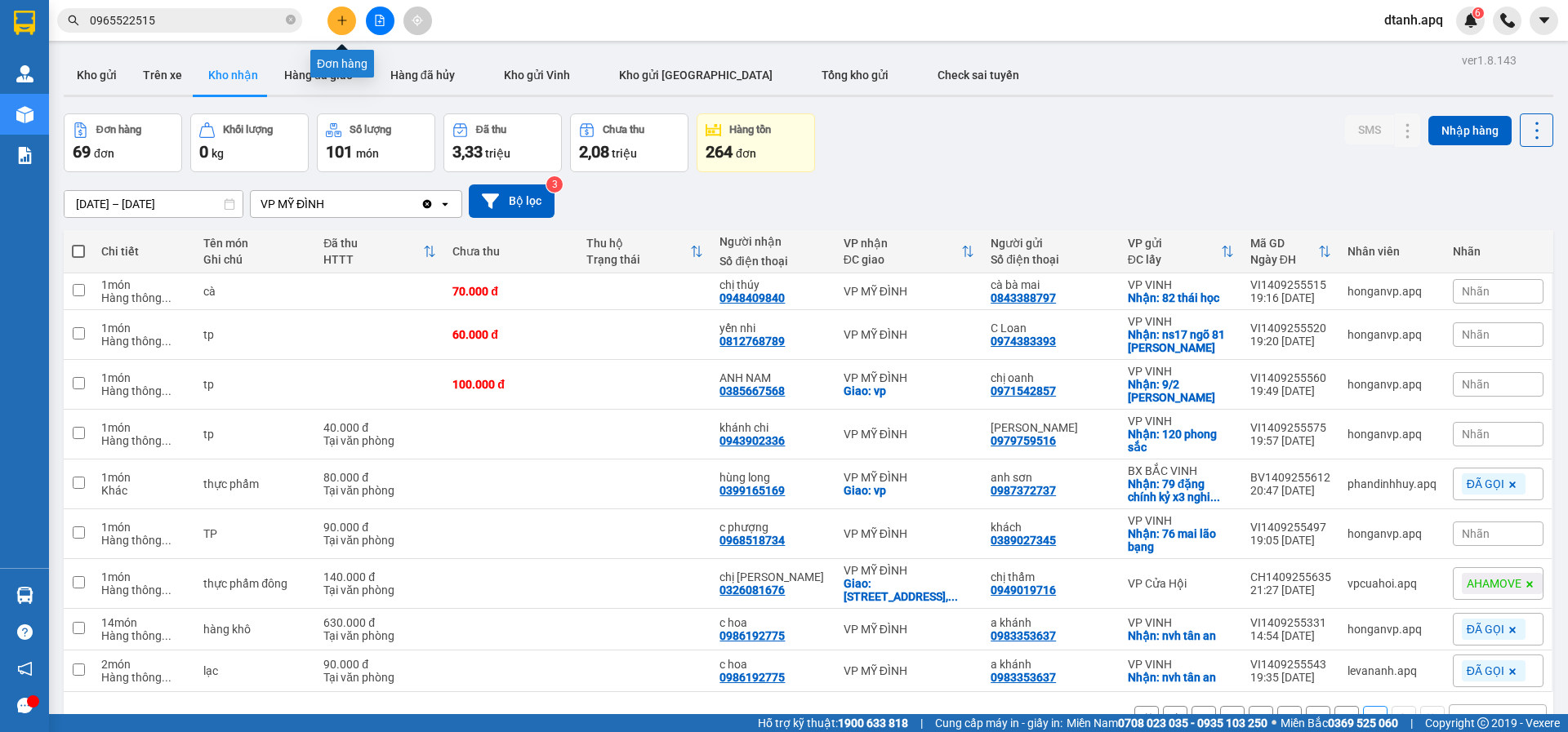
click at [350, 19] on button at bounding box center [341, 21] width 29 height 29
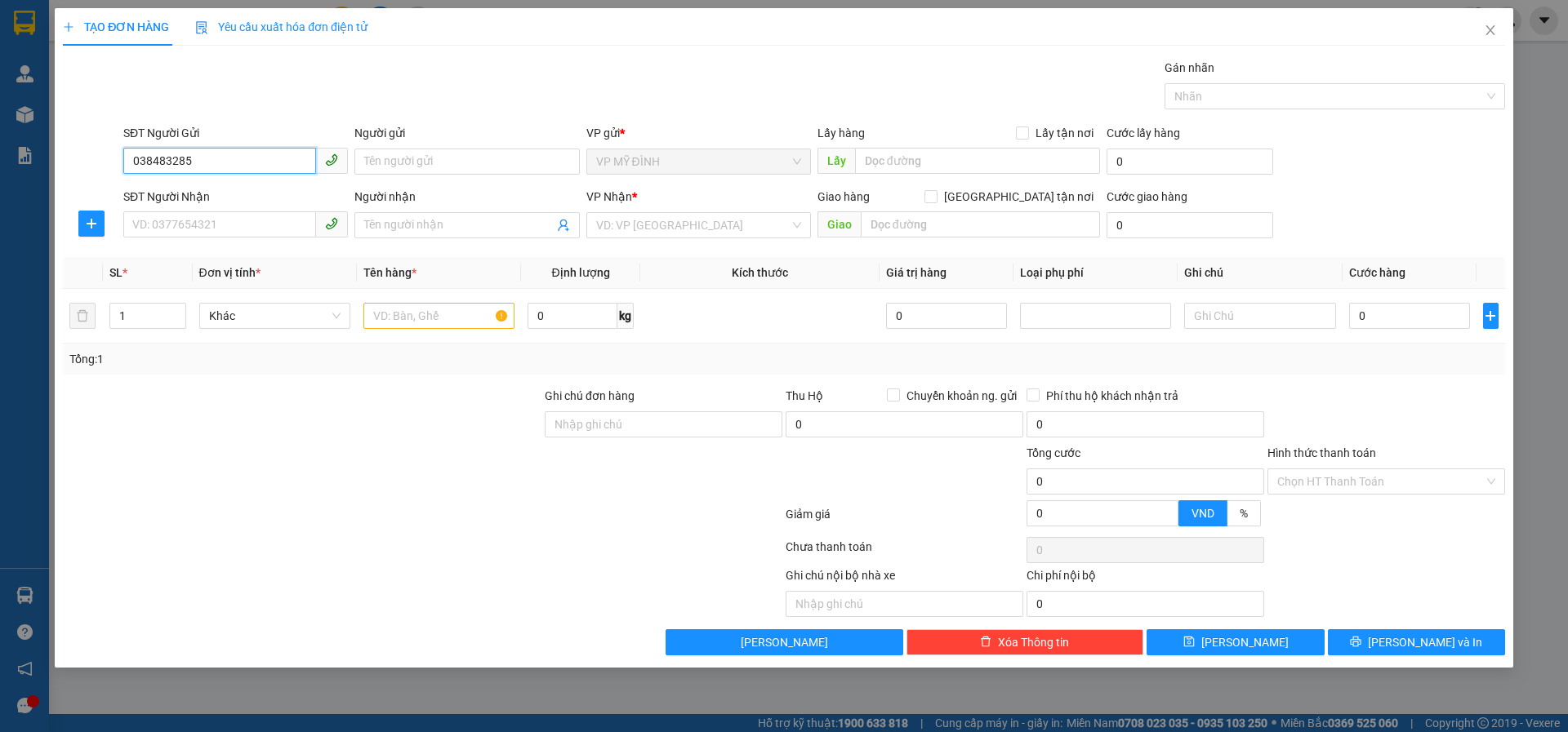
type input "0384832856"
drag, startPoint x: 217, startPoint y: 199, endPoint x: 202, endPoint y: 216, distance: 22.7
click at [215, 199] on div "0384832856 - chi ly" at bounding box center [235, 195] width 205 height 18
type input "chi ly"
checkbox input "true"
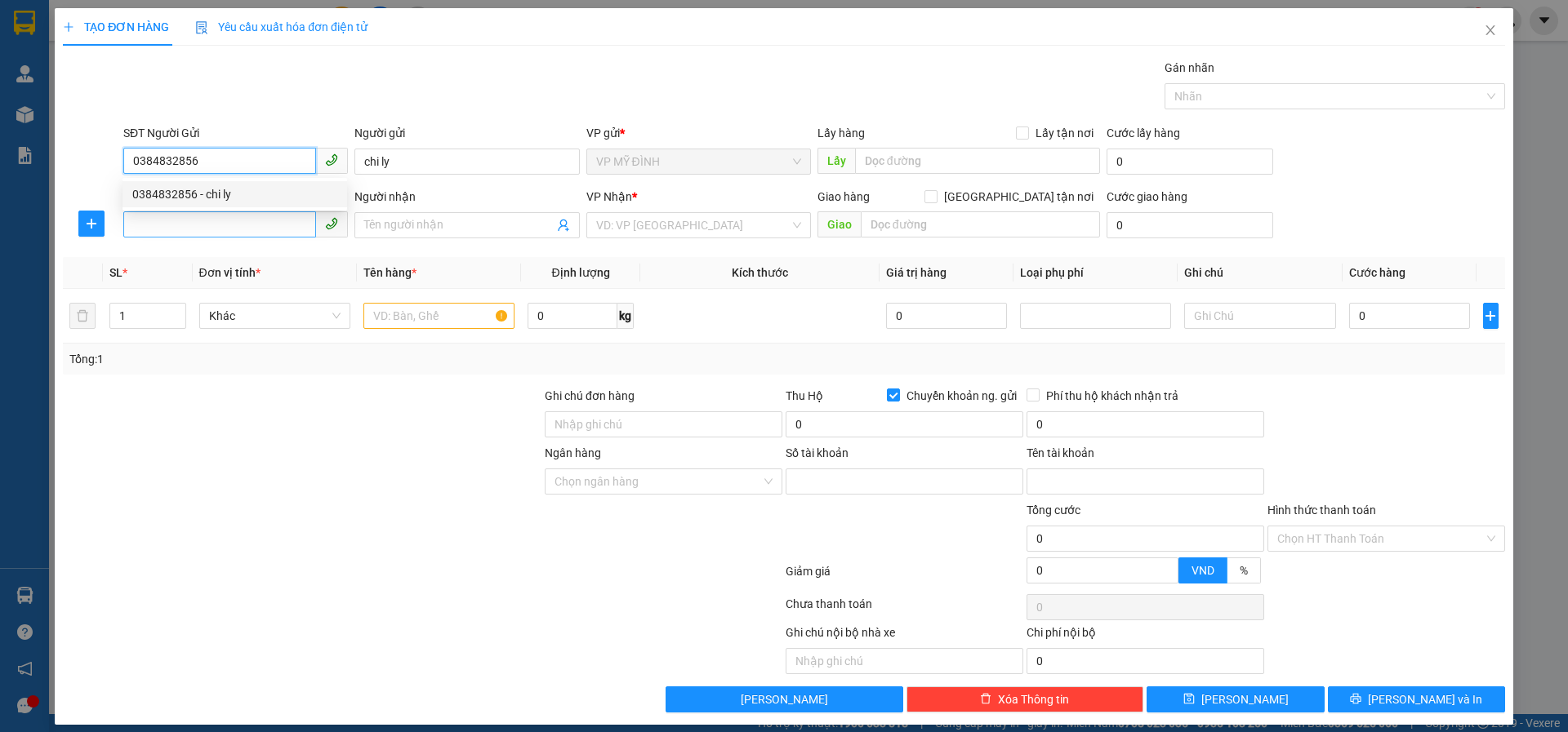
type input "0384832856"
type input "20012012001"
type input "[PERSON_NAME]"
click at [199, 216] on input "SĐT Người Nhận" at bounding box center [219, 224] width 193 height 26
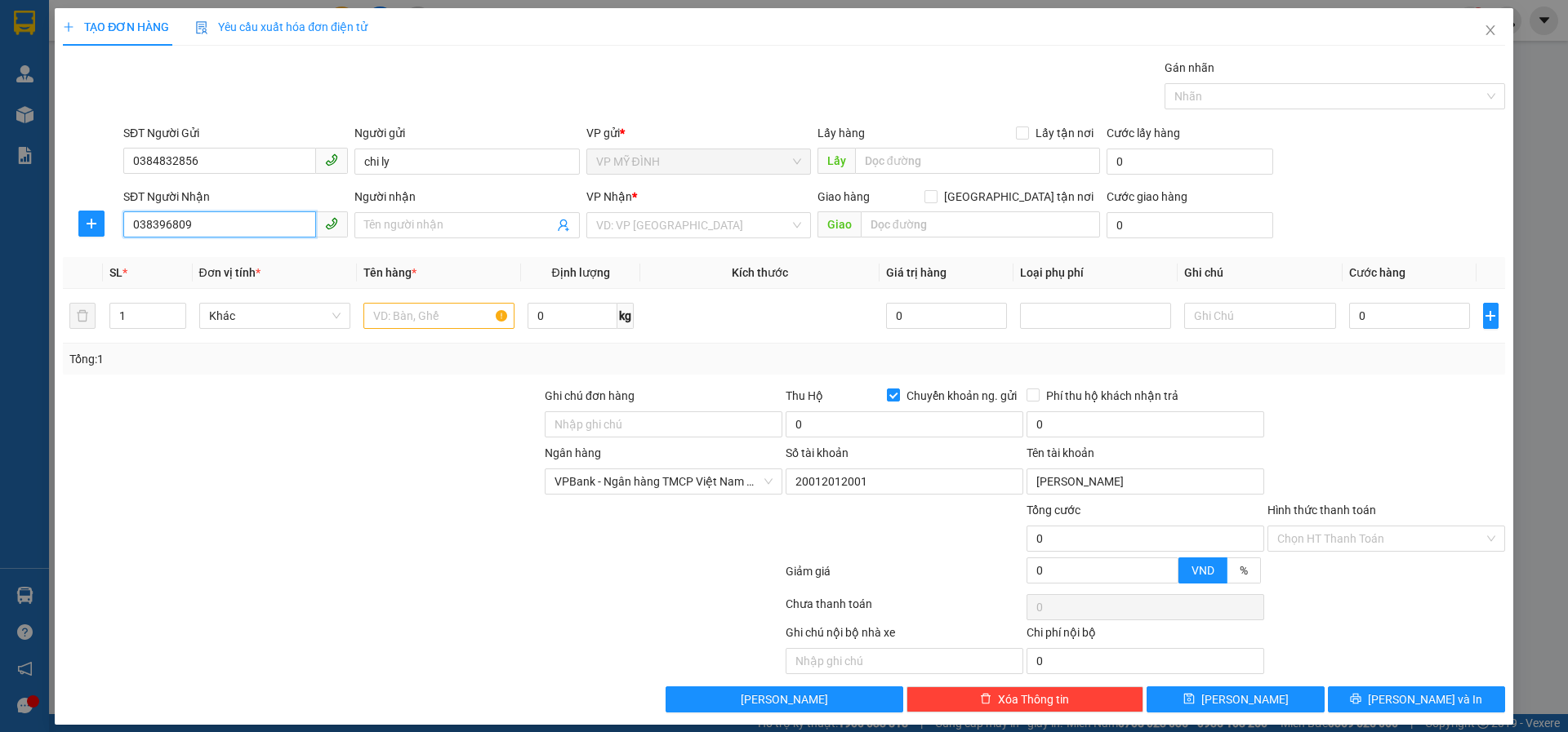
type input "0383968099"
click at [253, 259] on div "0383968099 - dì NGA" at bounding box center [234, 258] width 204 height 18
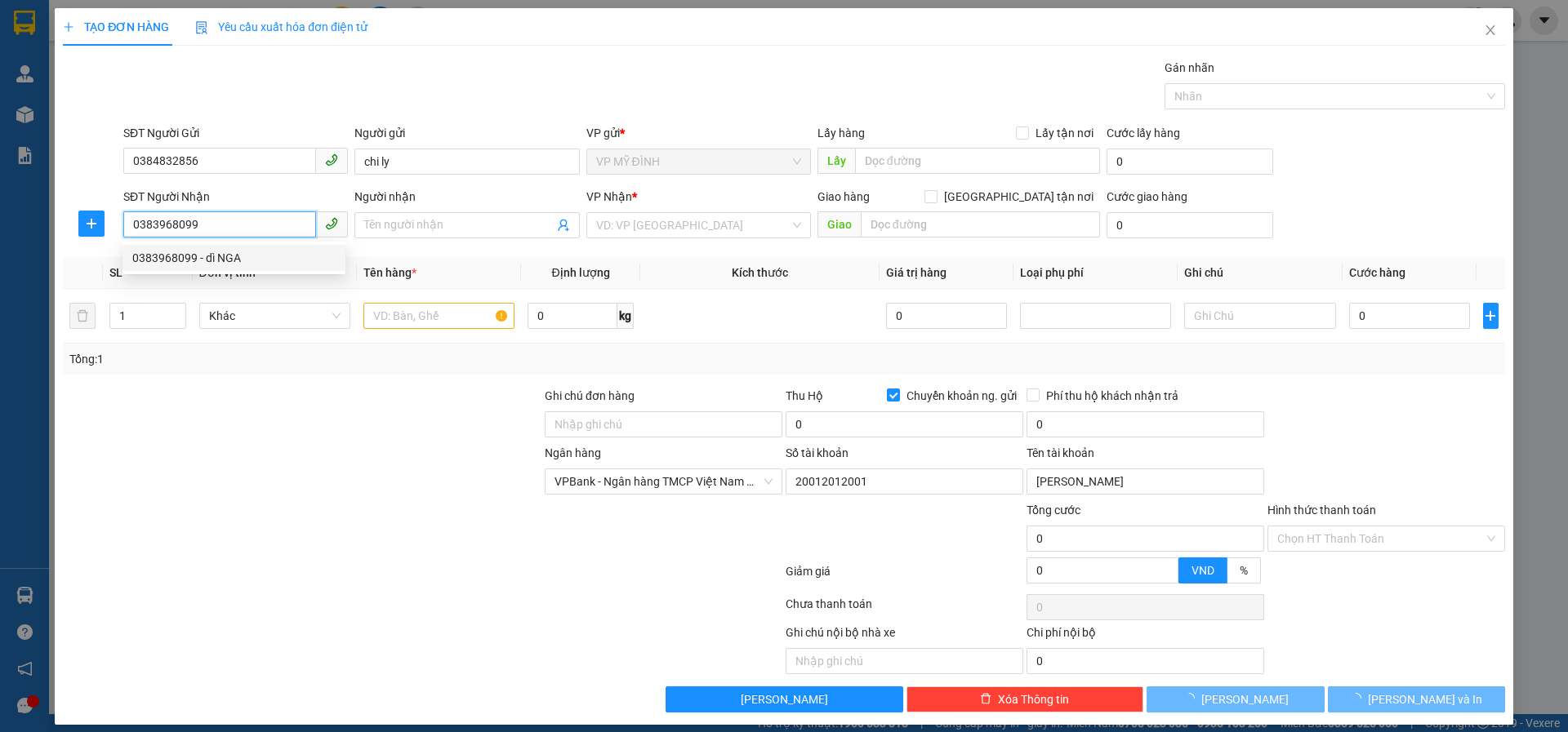
type input "dì NGA"
checkbox input "true"
type input "vp"
checkbox input "false"
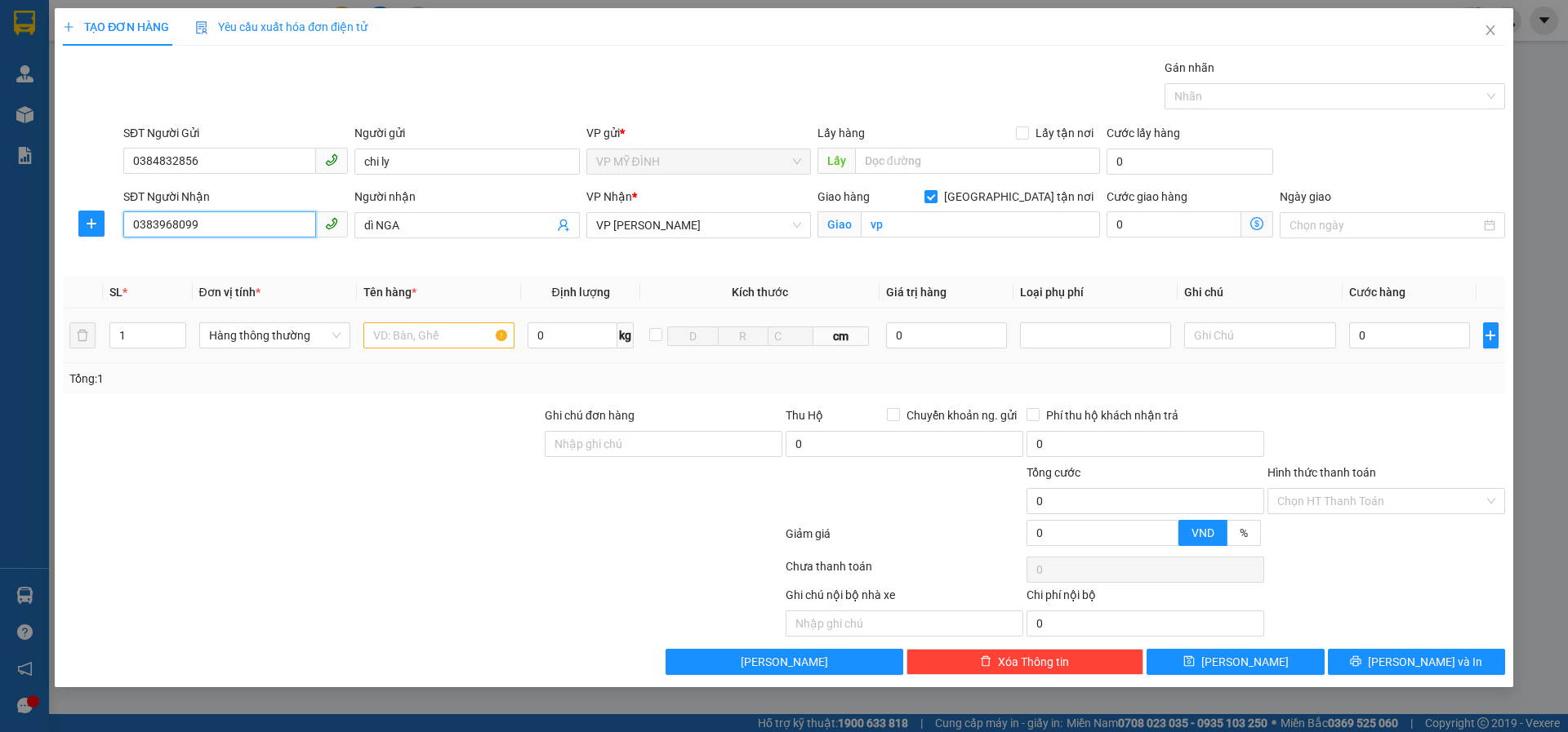
type input "0383968099"
drag, startPoint x: 399, startPoint y: 328, endPoint x: 412, endPoint y: 330, distance: 13.2
click at [398, 327] on input "text" at bounding box center [439, 335] width 151 height 26
type input "baba"
click at [1392, 327] on input "0" at bounding box center [1409, 335] width 122 height 26
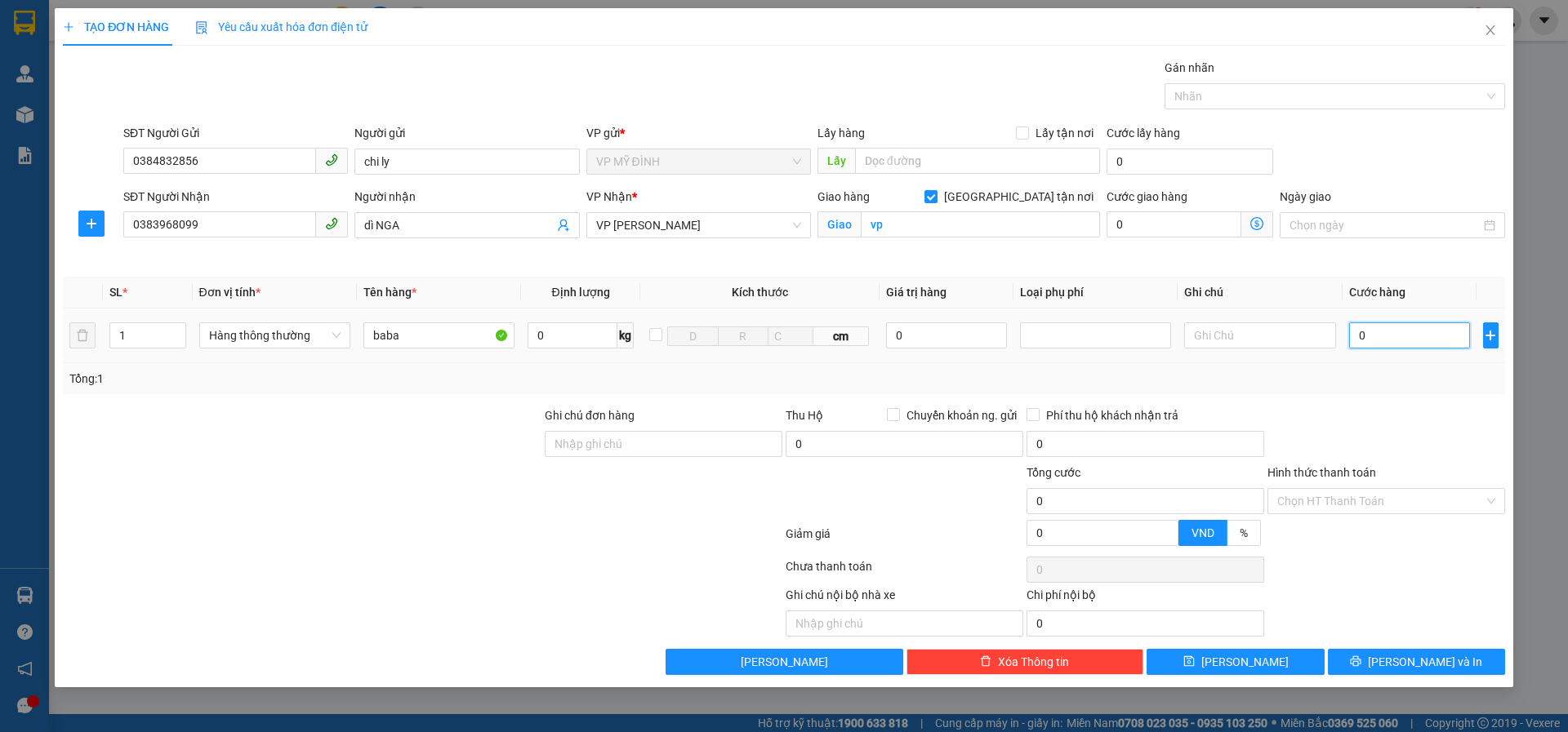
type input "5"
type input "50"
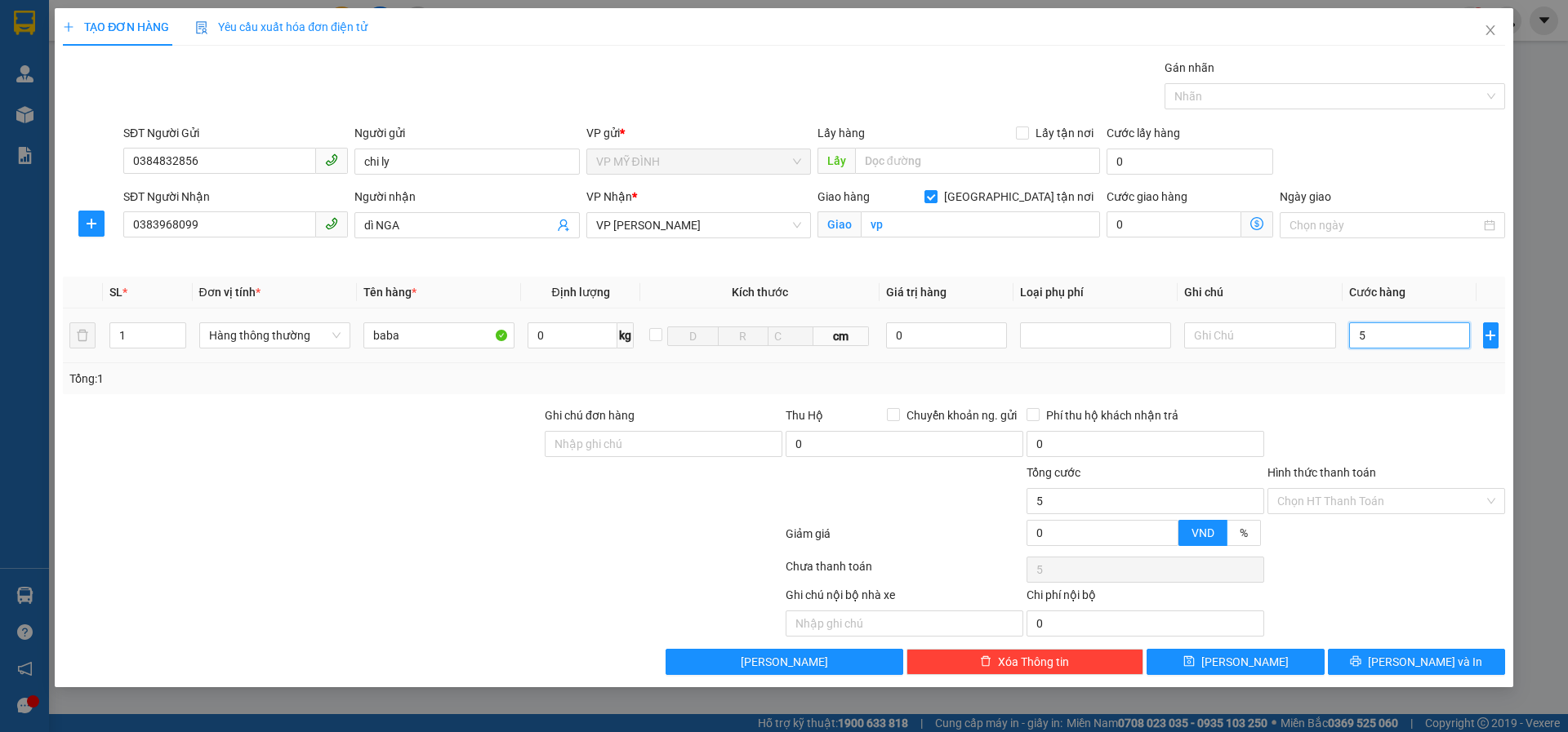
type input "50"
type input "50.000"
click at [1379, 410] on div at bounding box center [1386, 436] width 241 height 57
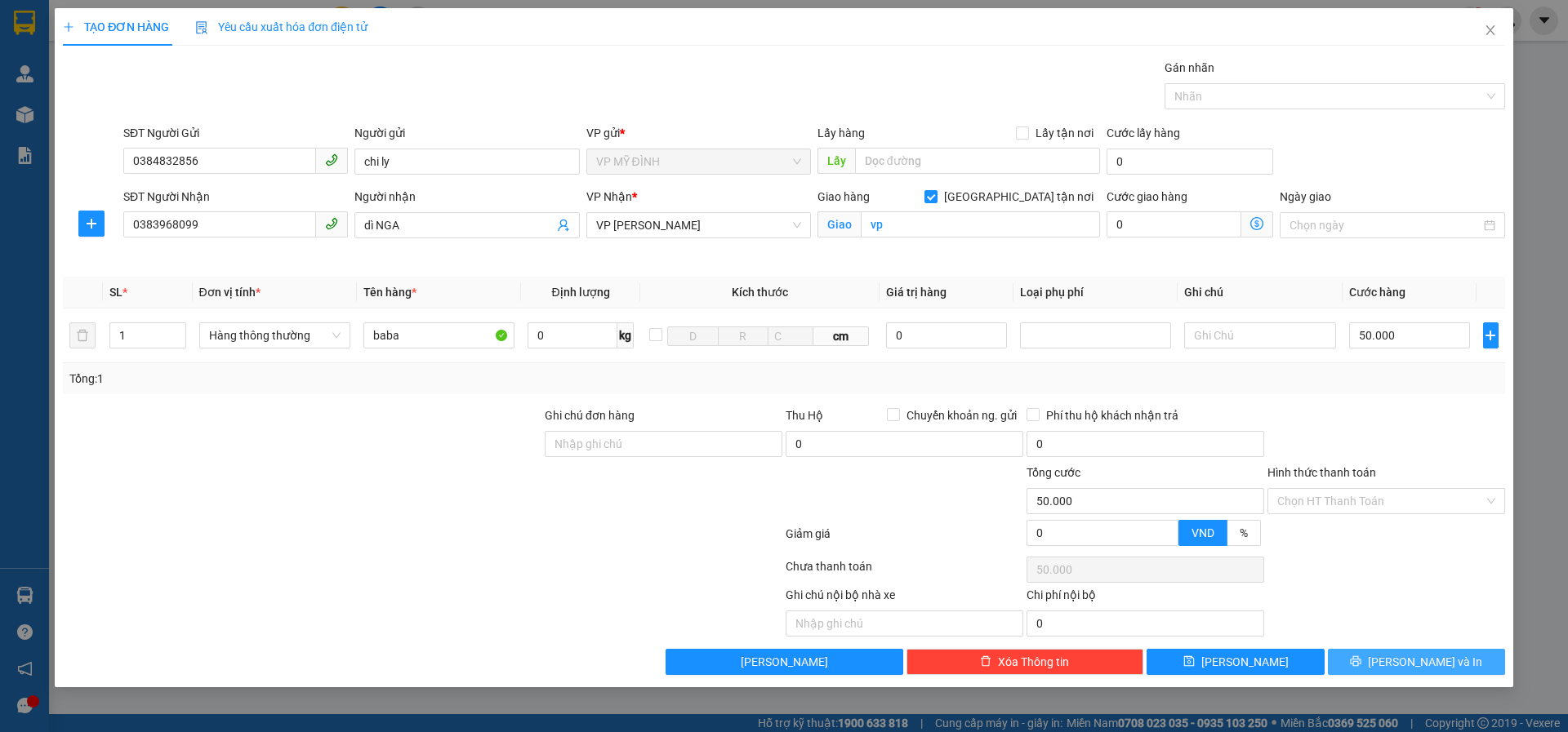
drag, startPoint x: 1360, startPoint y: 652, endPoint x: 1359, endPoint y: 661, distance: 9.1
click at [1359, 652] on button "[PERSON_NAME] và In" at bounding box center [1416, 662] width 177 height 26
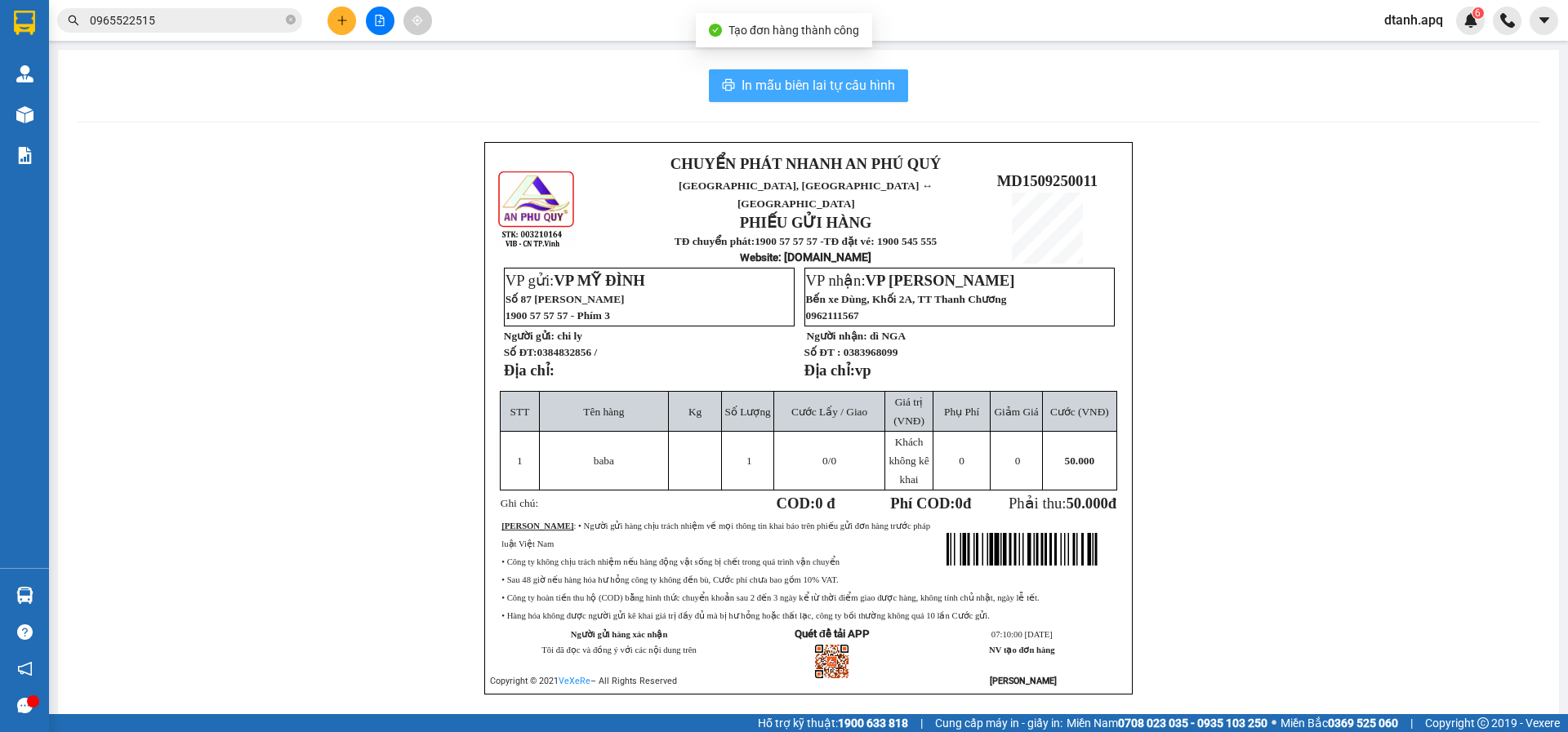
drag, startPoint x: 736, startPoint y: 90, endPoint x: 737, endPoint y: 98, distance: 8.1
click at [737, 98] on button "In mẫu biên lai tự cấu hình" at bounding box center [808, 85] width 200 height 33
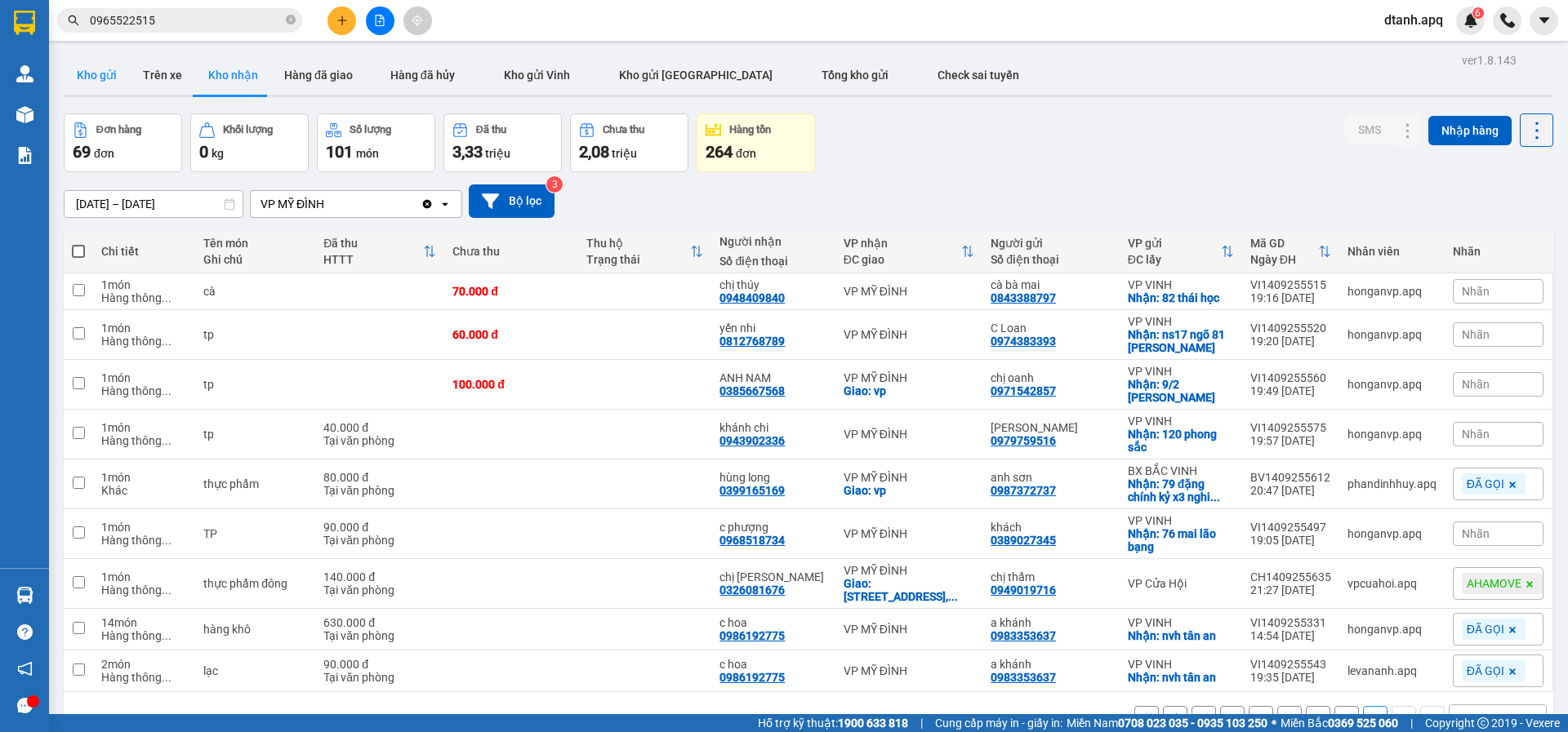
click at [76, 78] on button "Kho gửi" at bounding box center [96, 75] width 66 height 40
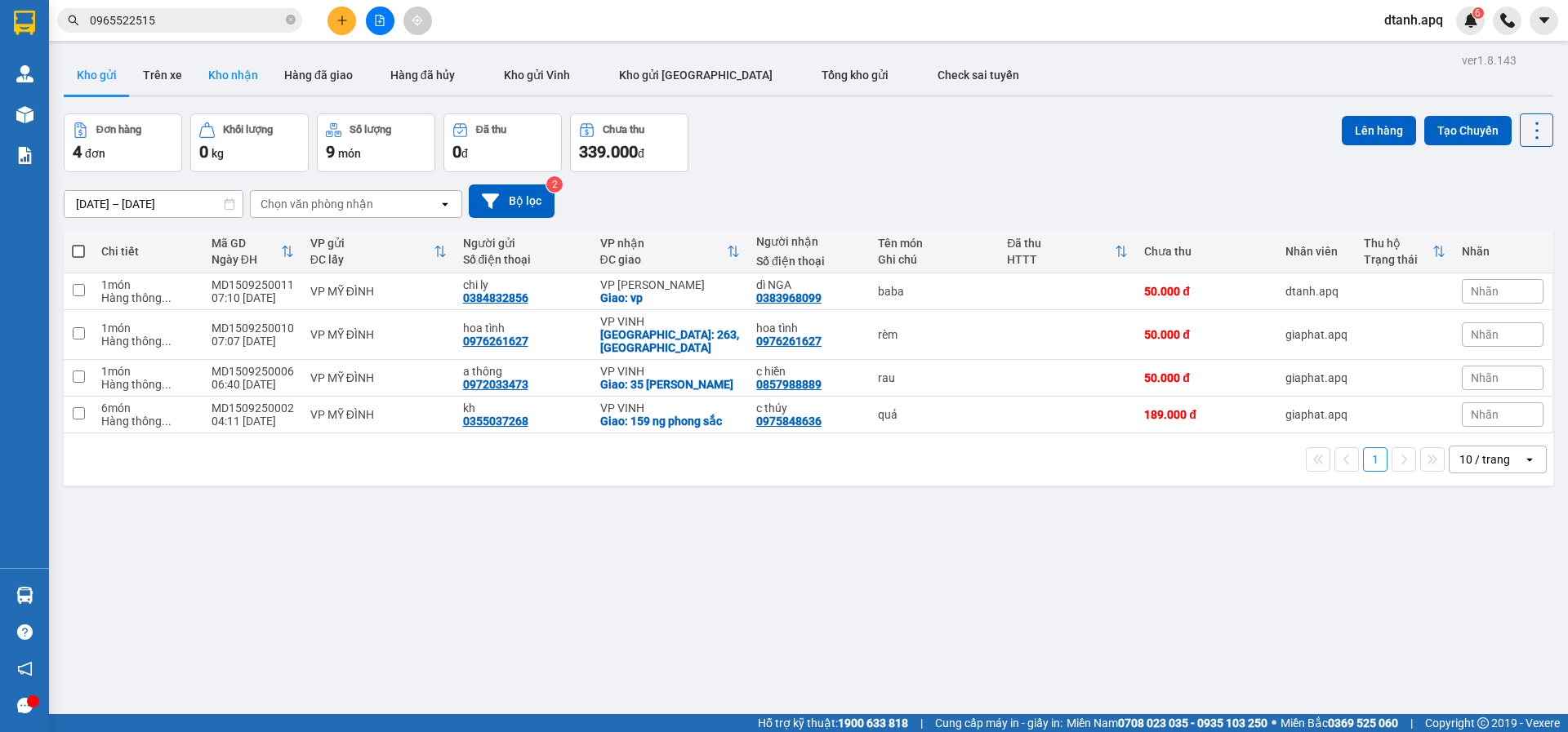
click at [223, 65] on button "Kho nhận" at bounding box center [232, 75] width 76 height 40
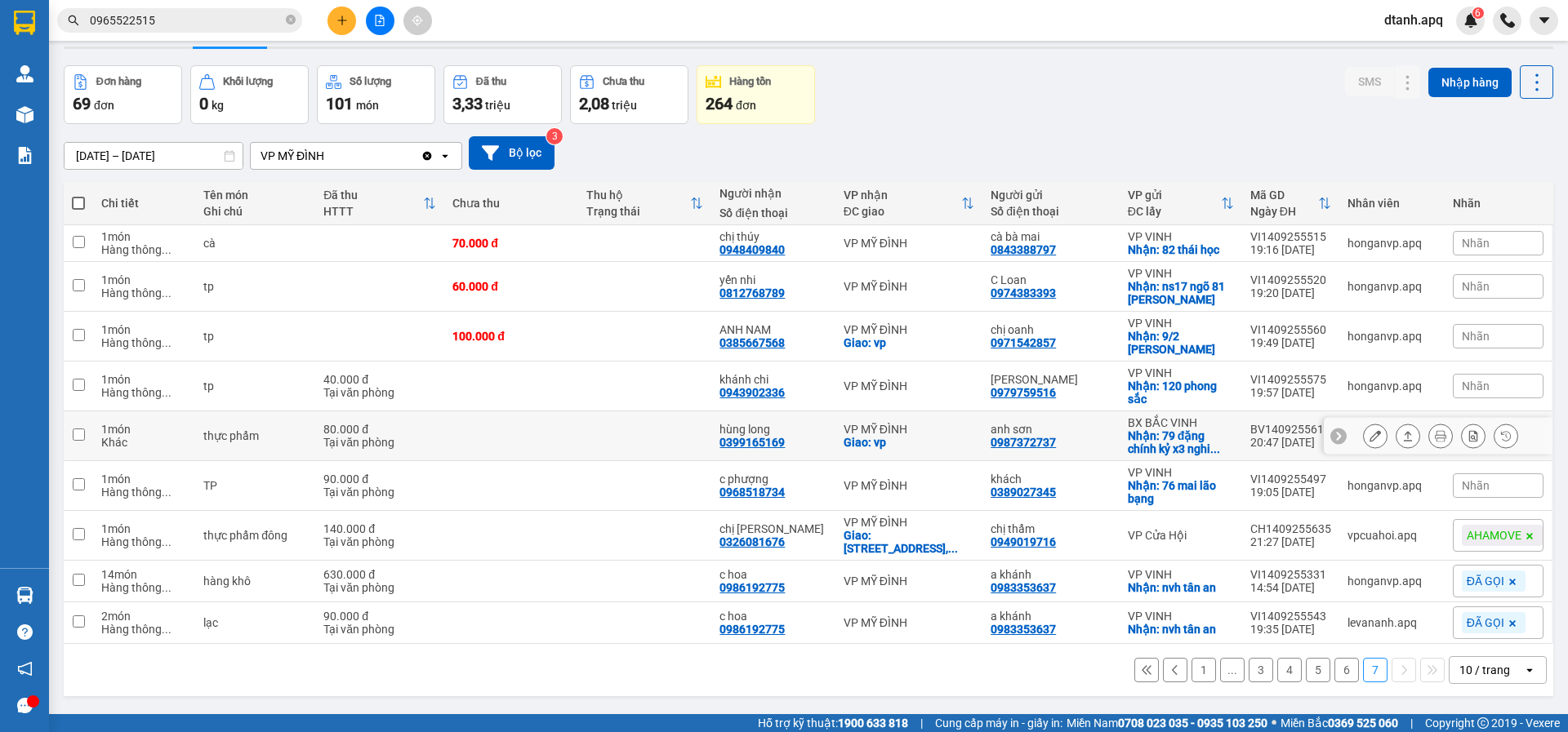
scroll to position [75, 0]
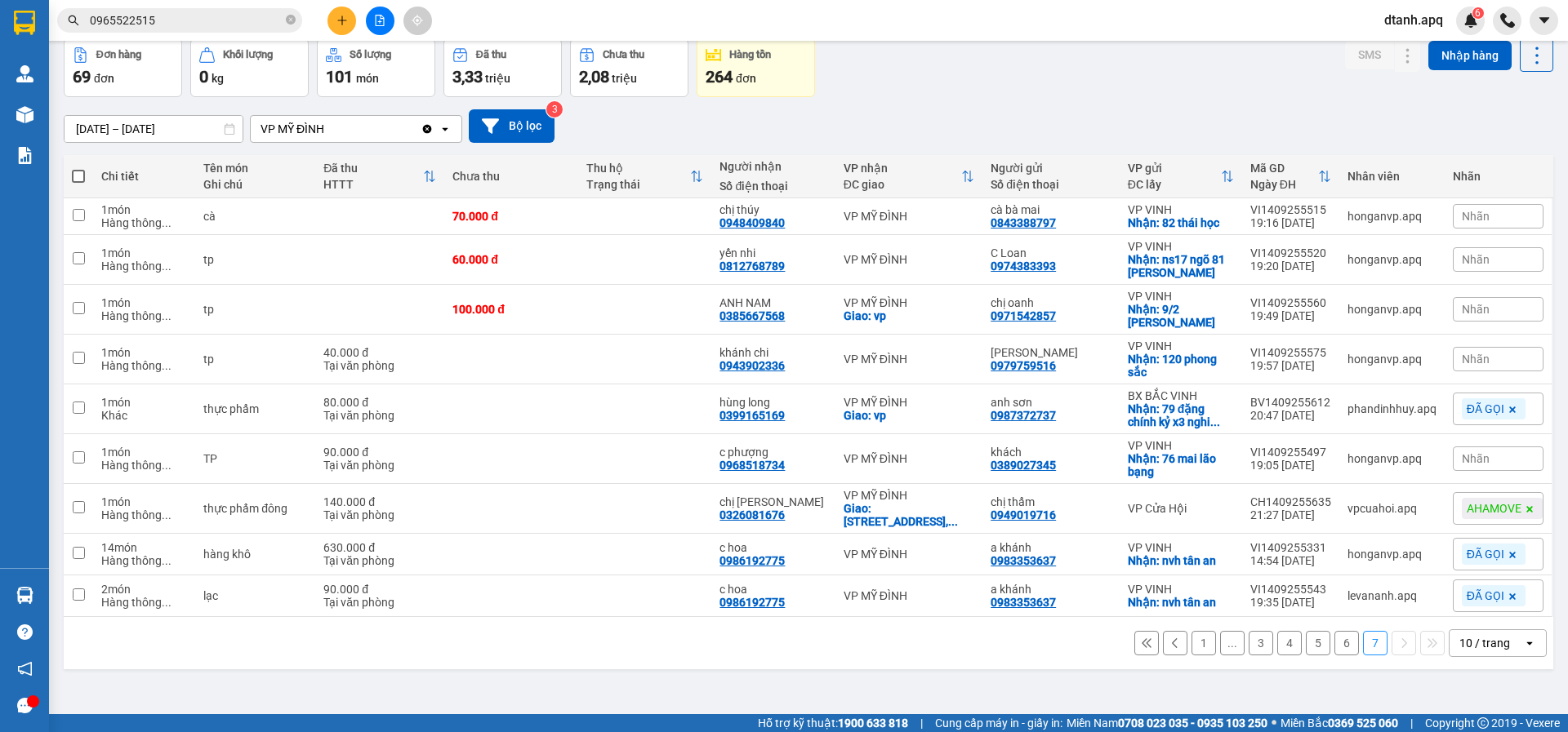
drag, startPoint x: 1479, startPoint y: 468, endPoint x: 1460, endPoint y: 467, distance: 19.0
click at [1479, 463] on div "Nhãn" at bounding box center [1498, 458] width 91 height 25
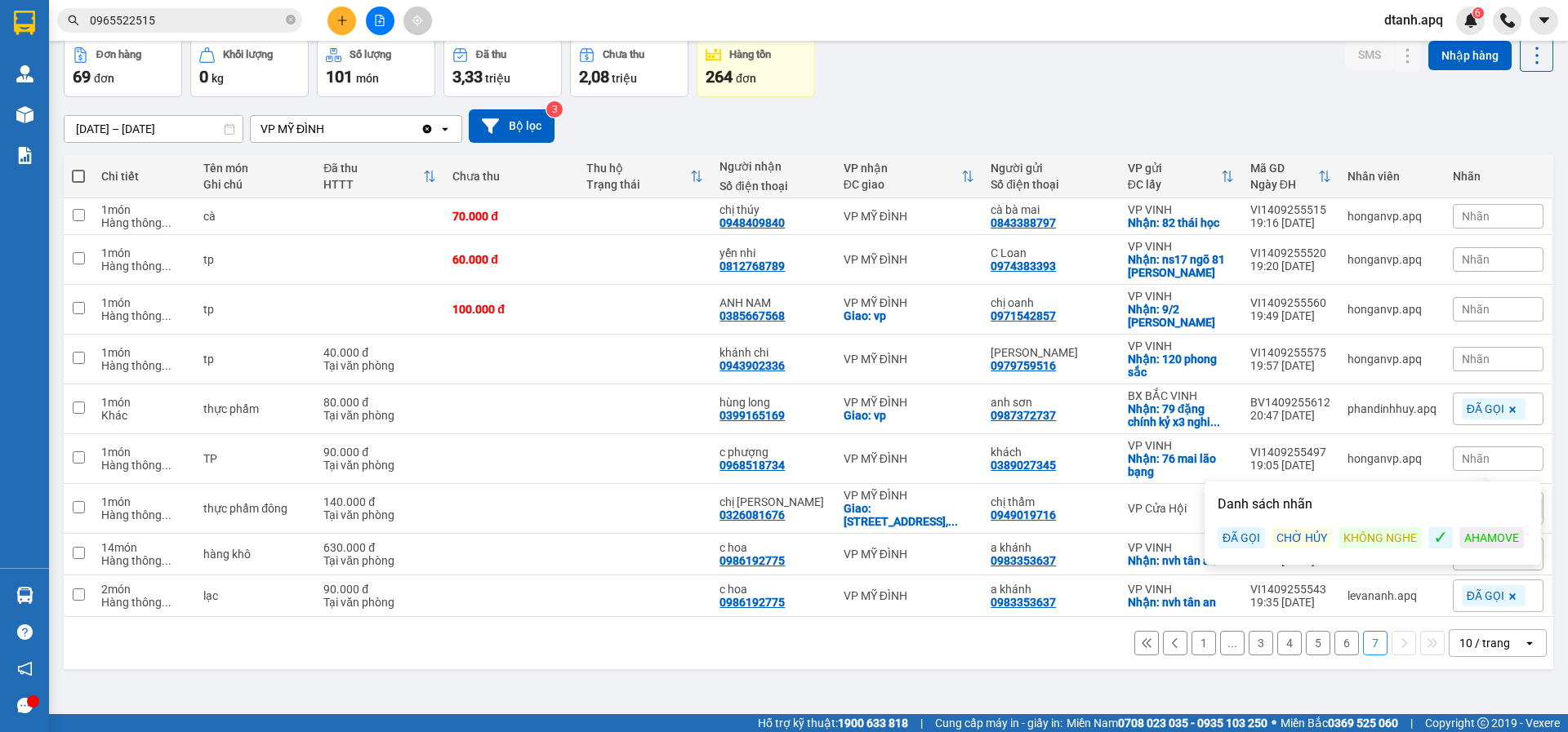
click at [1247, 538] on div "ĐÃ GỌI" at bounding box center [1241, 537] width 47 height 21
click at [1031, 75] on div "Đơn hàng 69 đơn Khối lượng 0 kg Số lượng 101 món Đã thu 3,33 triệu Chưa thu 2,0…" at bounding box center [807, 67] width 1489 height 58
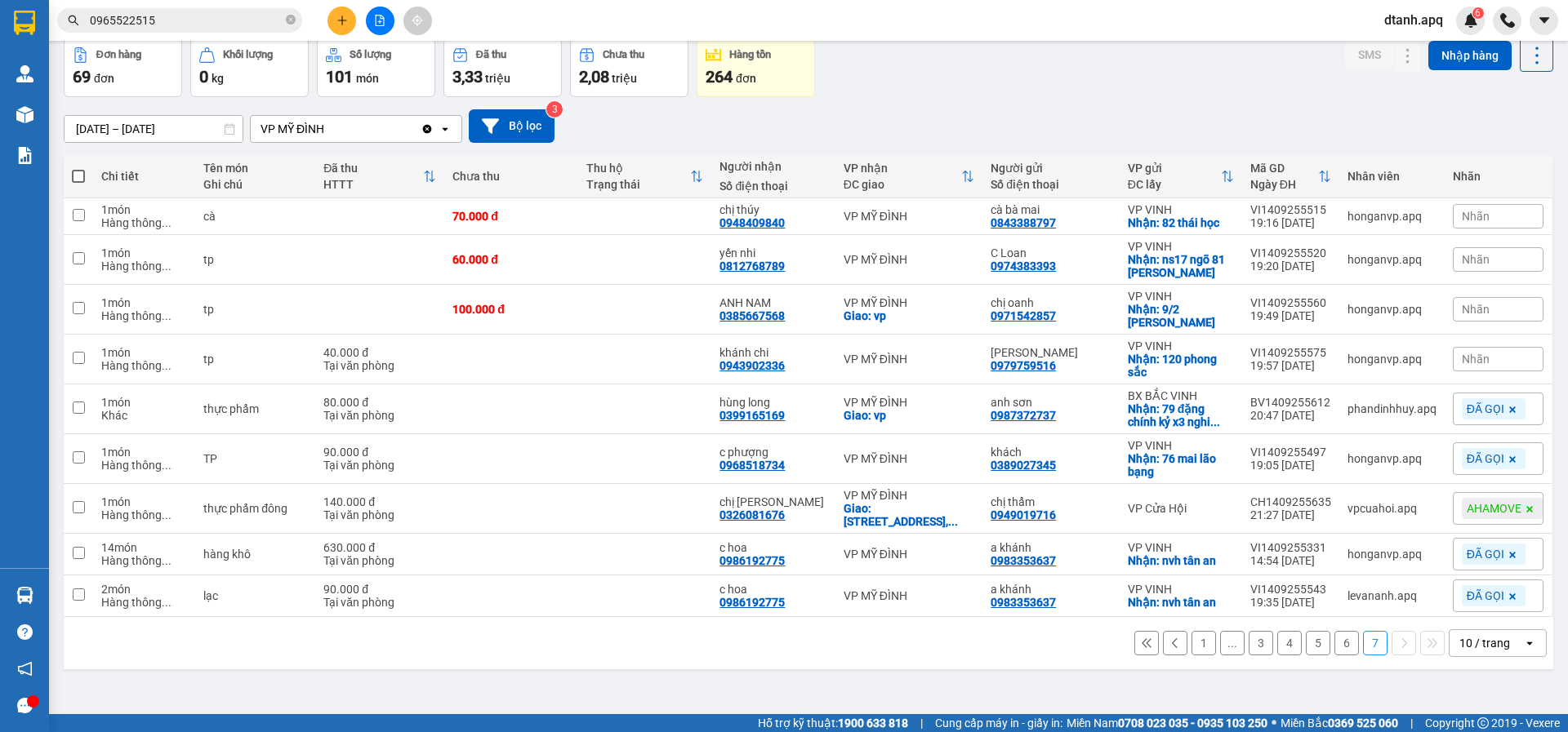
click at [1465, 357] on span "Nhãn" at bounding box center [1475, 359] width 28 height 13
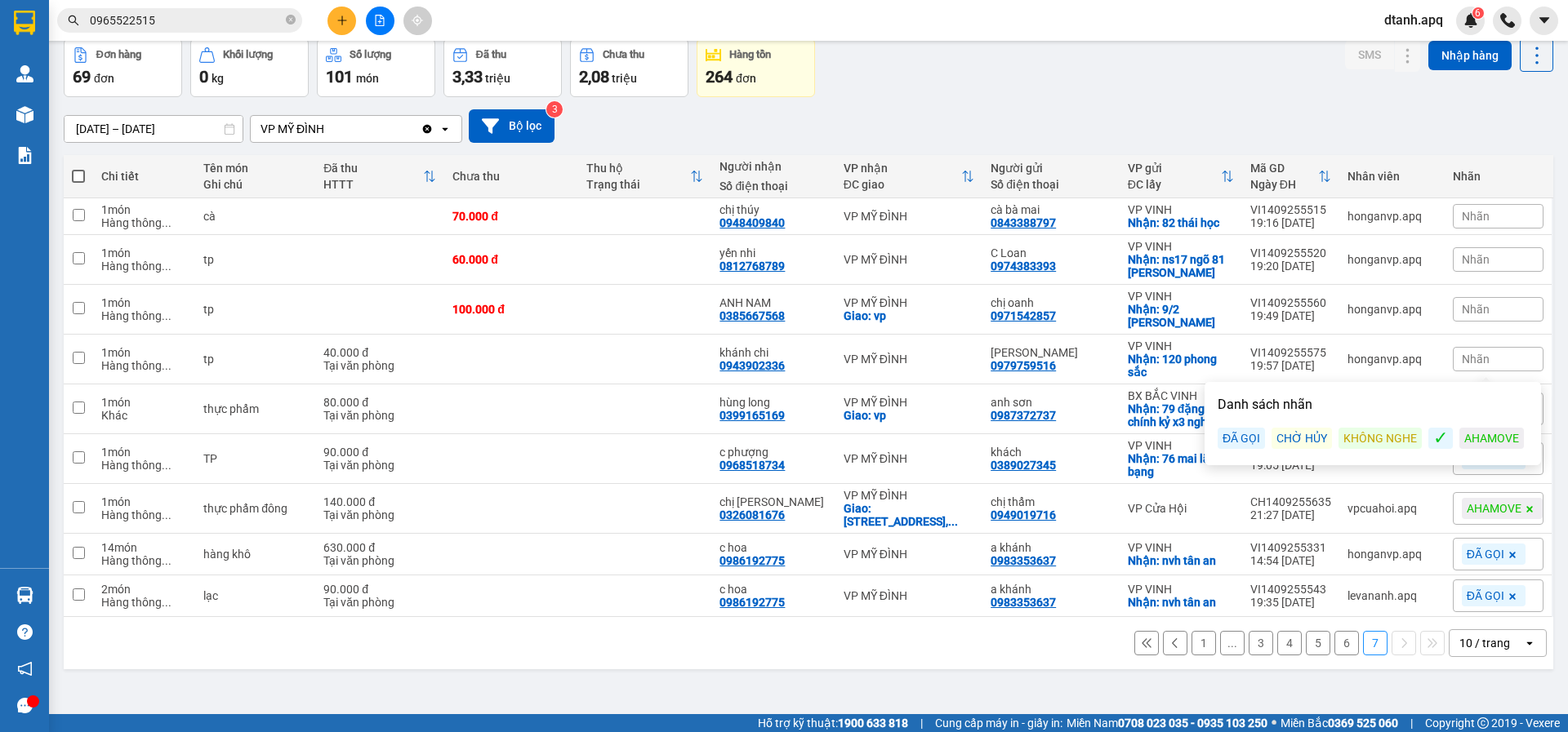
click at [1386, 441] on div "KHÔNG NGHE" at bounding box center [1379, 438] width 83 height 21
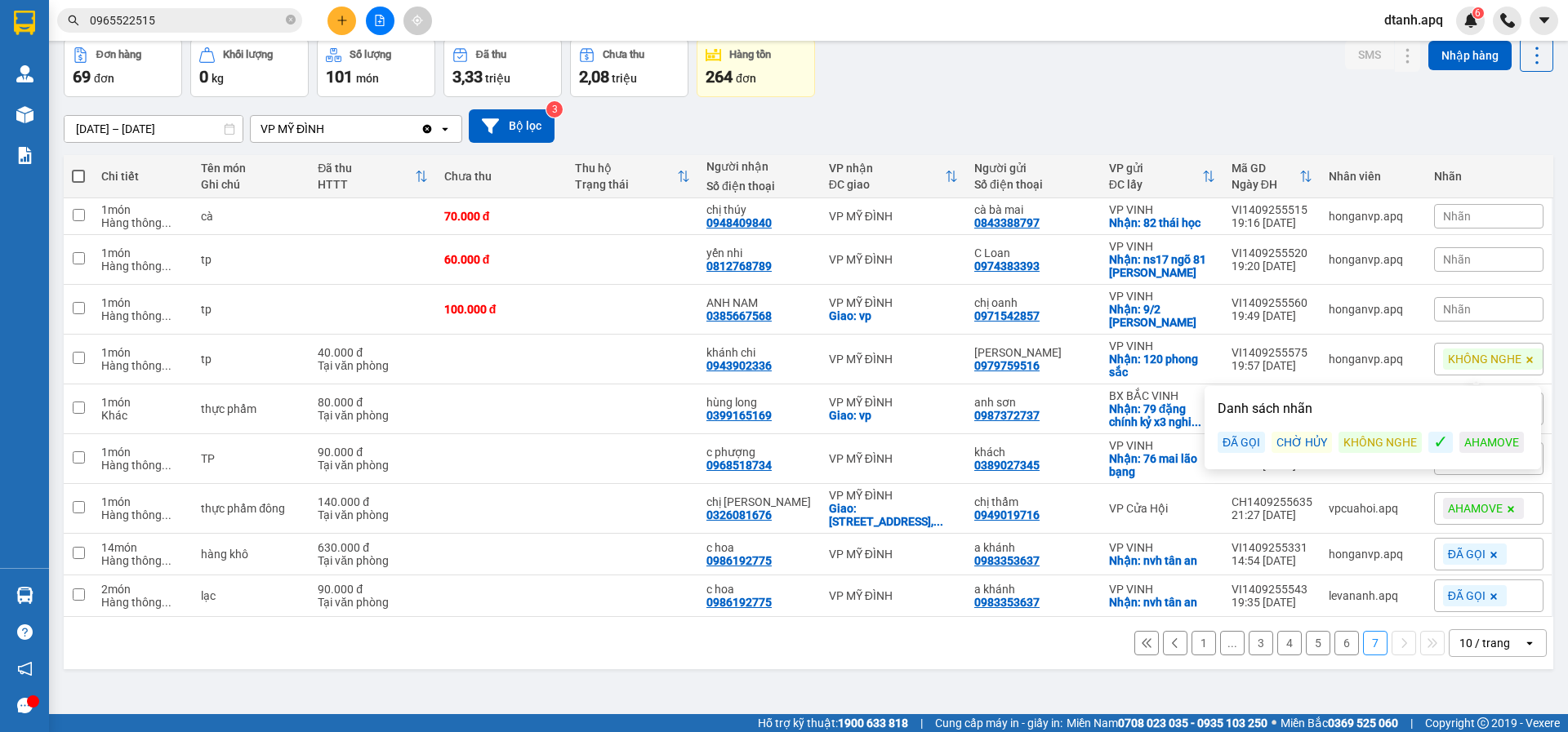
click at [1079, 79] on div "Đơn hàng 69 đơn Khối lượng 0 kg Số lượng 101 món Đã thu 3,33 triệu Chưa thu 2,0…" at bounding box center [807, 67] width 1489 height 58
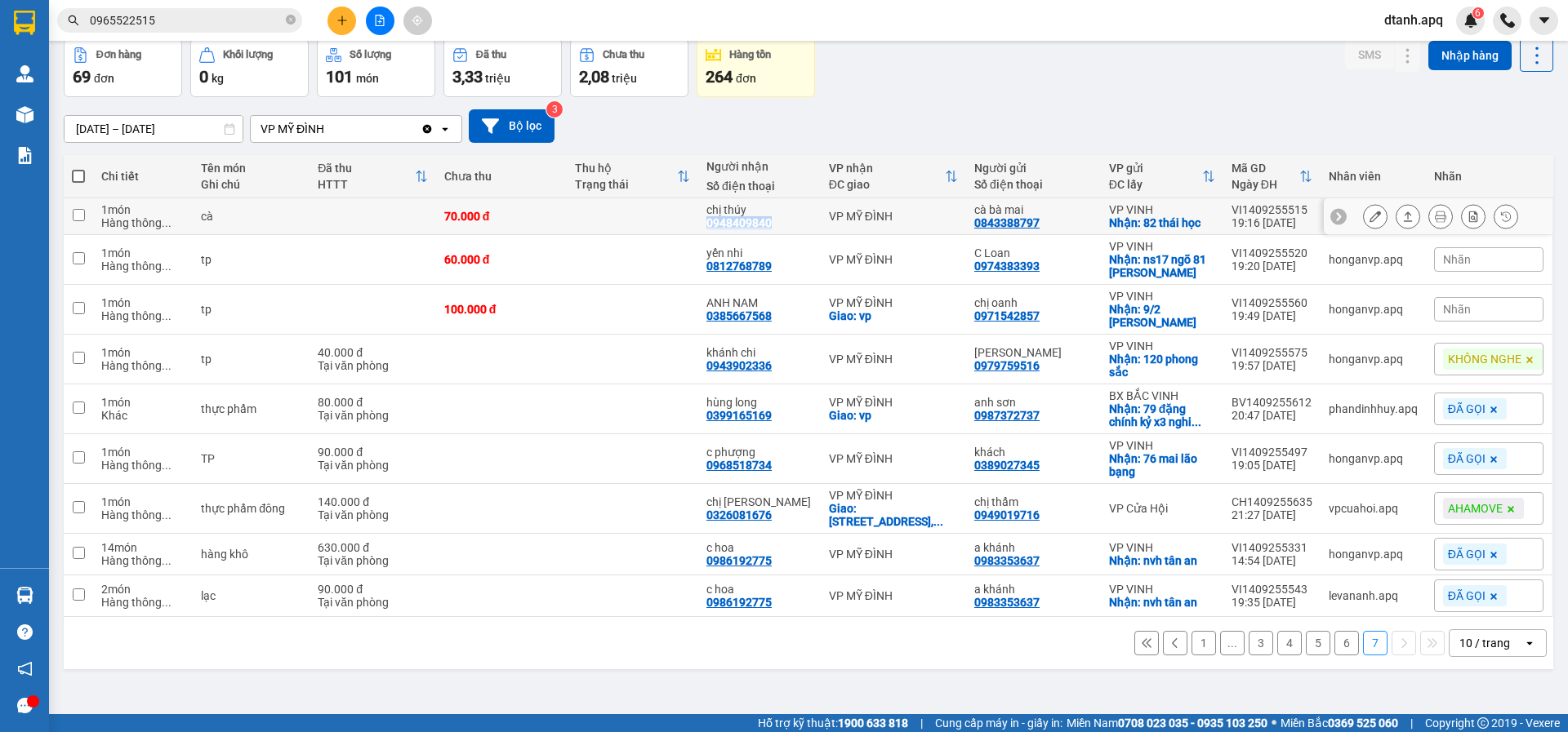
drag, startPoint x: 783, startPoint y: 223, endPoint x: 704, endPoint y: 223, distance: 79.0
click at [705, 223] on td "chị thúy 0948409840" at bounding box center [759, 216] width 123 height 37
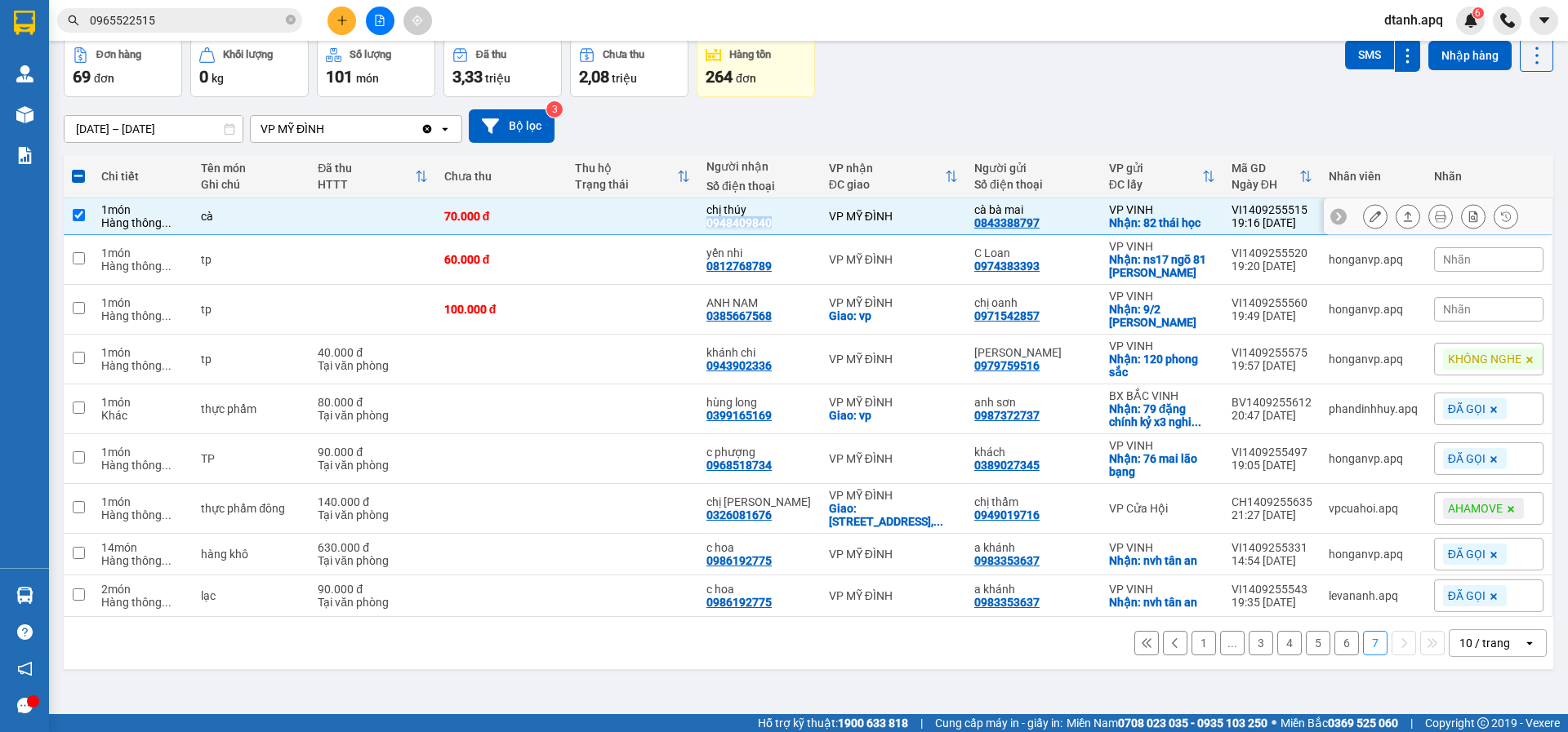
copy div "0948409840"
click at [536, 228] on td "70.000 đ" at bounding box center [501, 216] width 131 height 37
checkbox input "false"
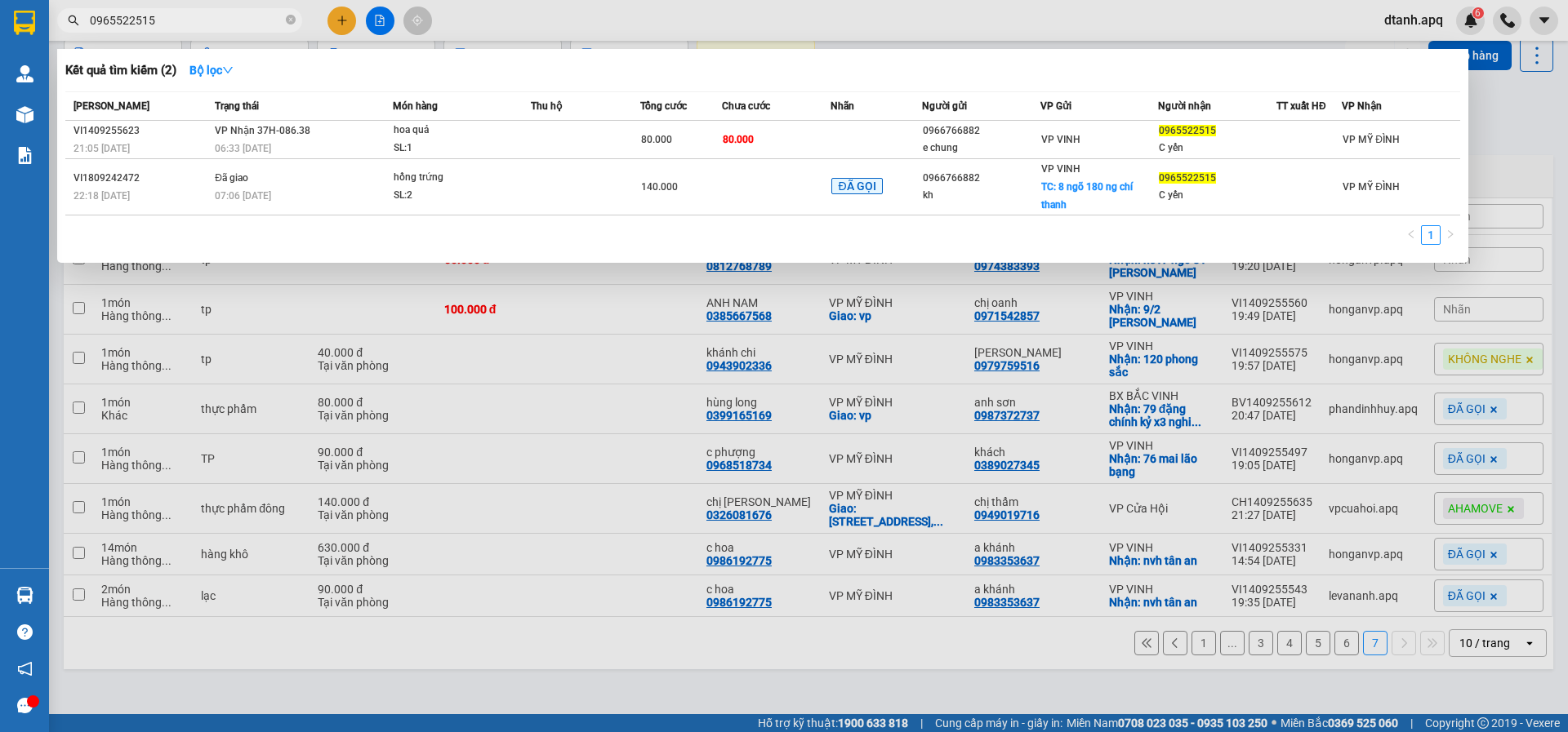
drag, startPoint x: 161, startPoint y: 17, endPoint x: 0, endPoint y: 24, distance: 161.2
click at [15, 18] on section "Kết quả tìm kiếm ( 2 ) Bộ lọc Mã ĐH Trạng thái Món hàng Thu hộ Tổng cước Chưa c…" at bounding box center [784, 366] width 1568 height 732
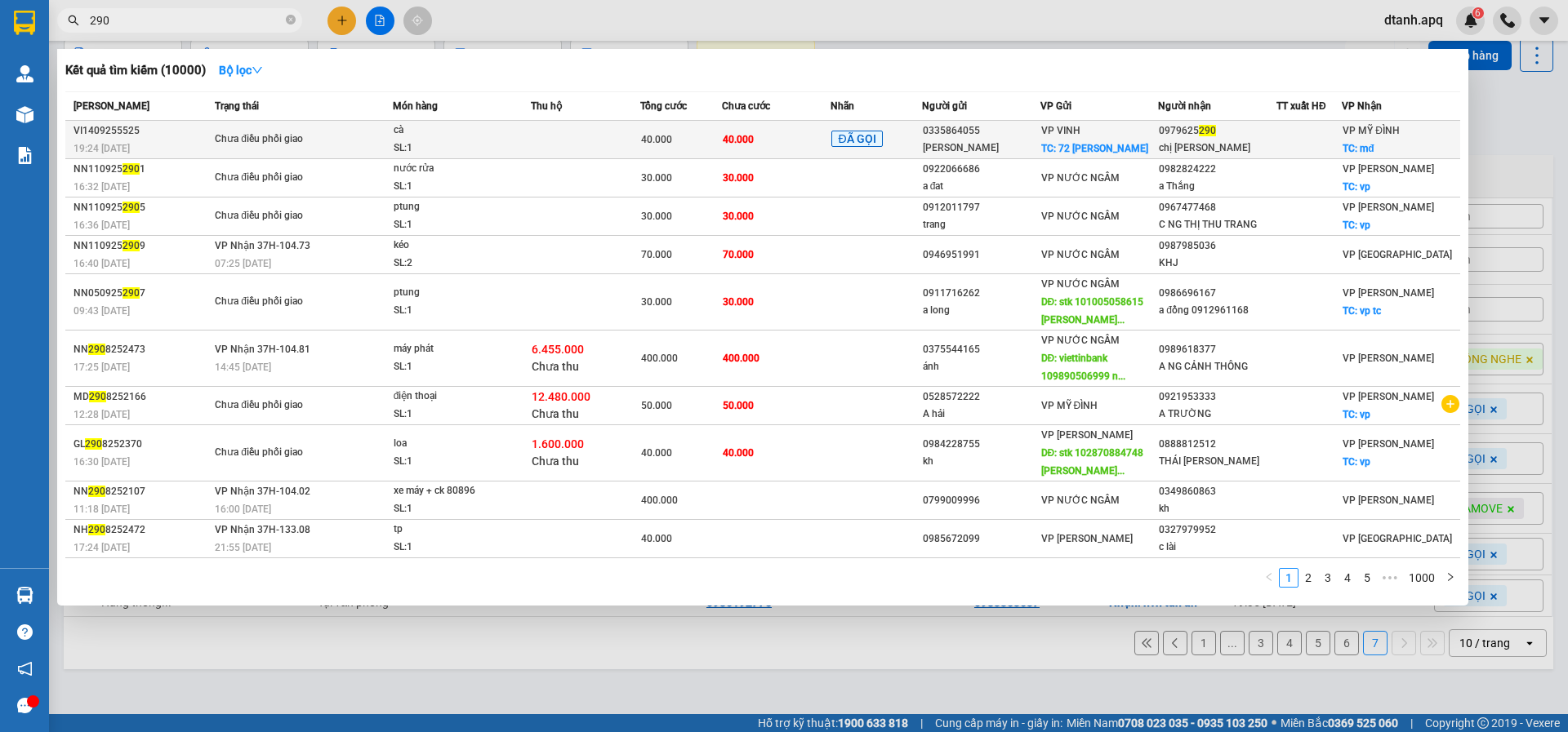
type input "290"
click at [752, 134] on span "40.000" at bounding box center [737, 140] width 31 height 12
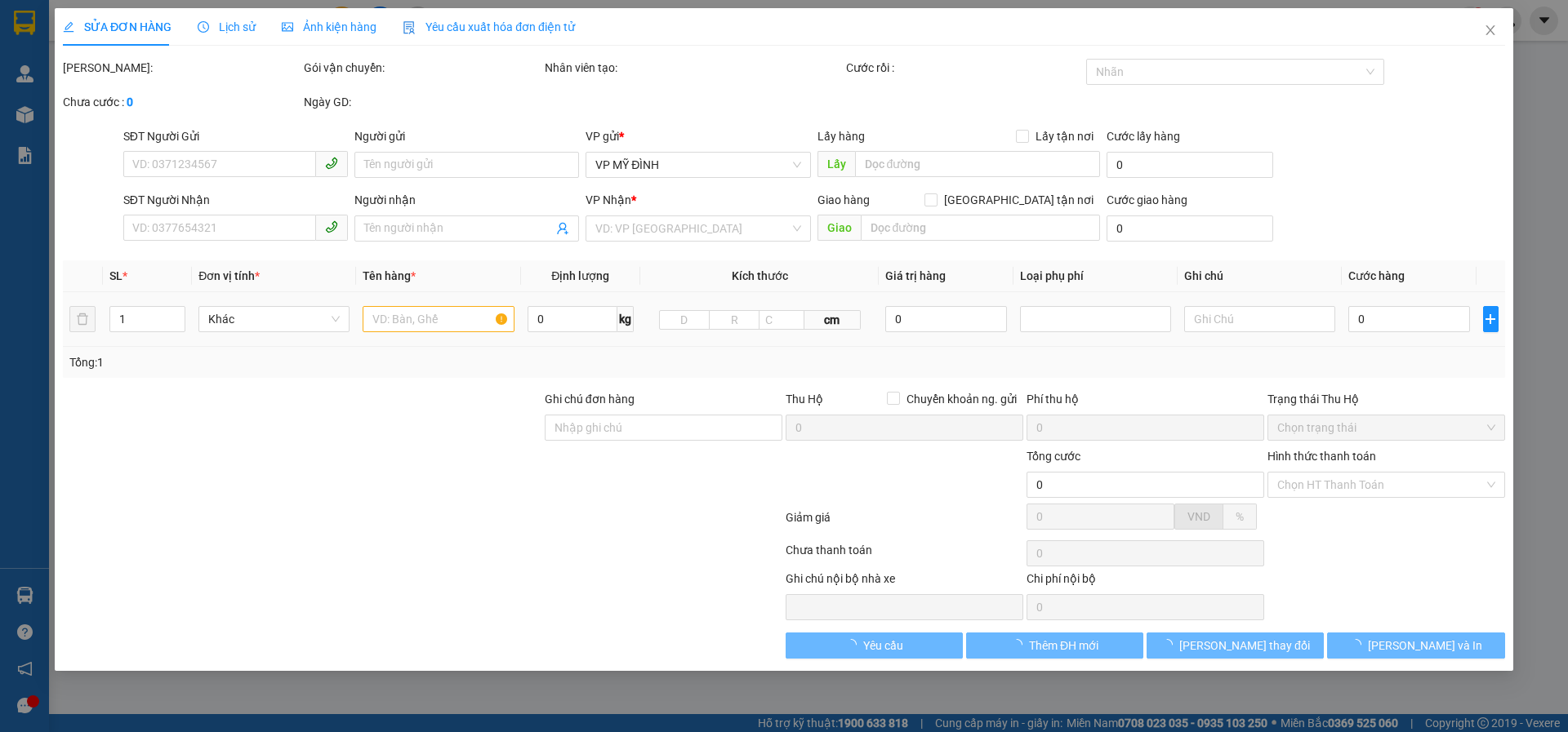
type input "0335864055"
type input "[PERSON_NAME]"
checkbox input "true"
type input "72 [PERSON_NAME]"
type input "0979625290"
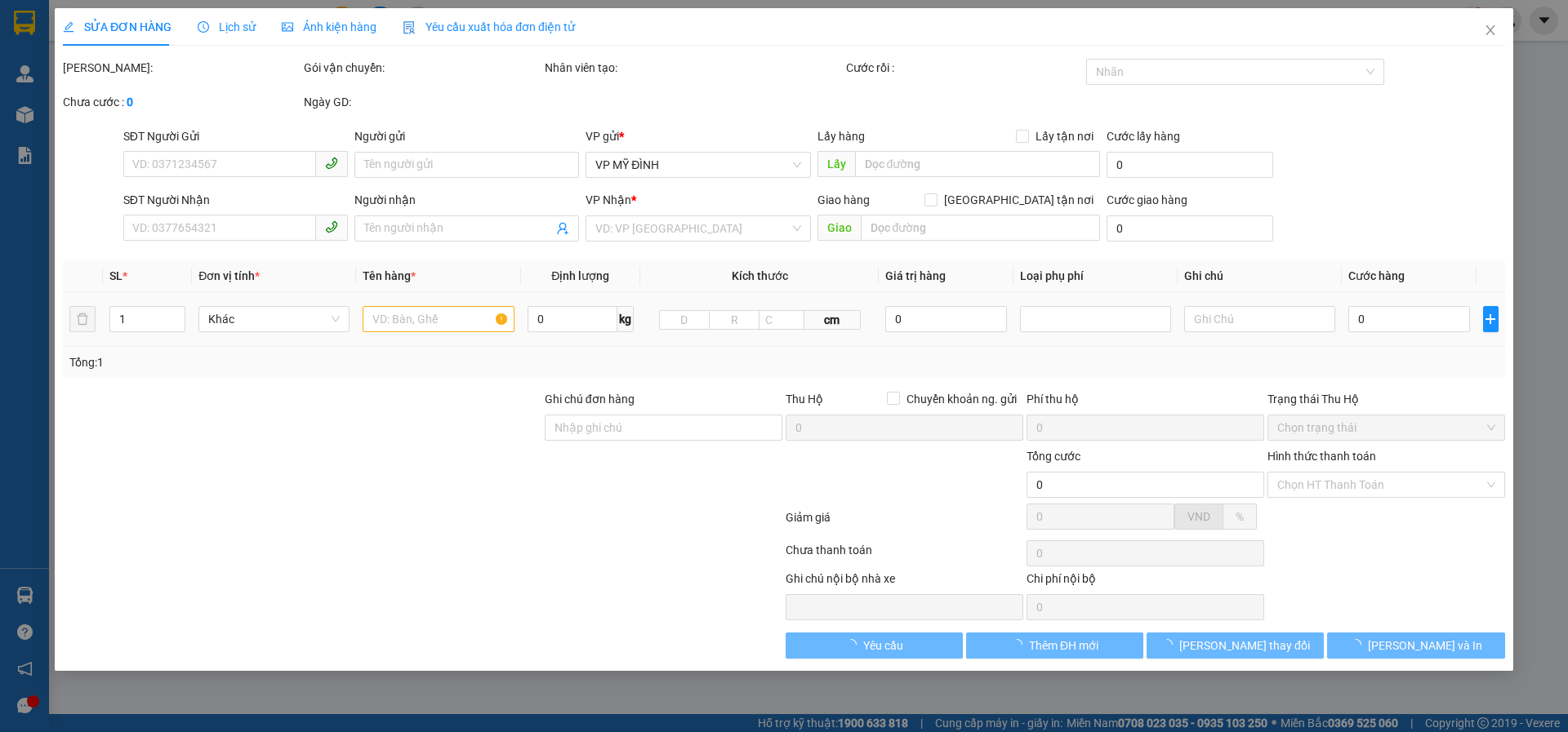
type input "chị [PERSON_NAME]"
checkbox input "true"
type input "mđ"
type input "40.000"
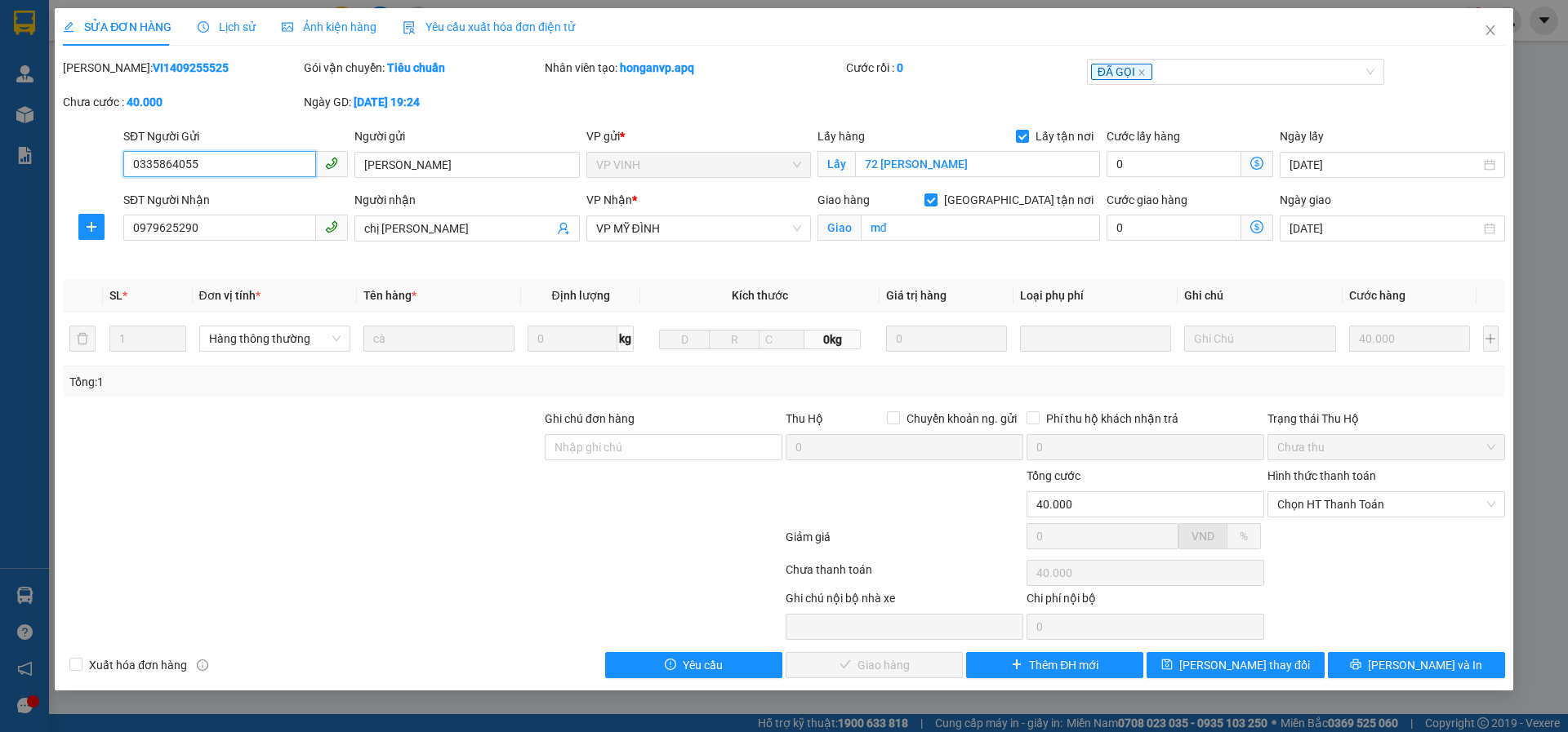
drag, startPoint x: 1333, startPoint y: 500, endPoint x: 1320, endPoint y: 519, distance: 23.0
click at [1332, 500] on span "Chọn HT Thanh Toán" at bounding box center [1385, 504] width 218 height 25
drag, startPoint x: 1305, startPoint y: 536, endPoint x: 1247, endPoint y: 601, distance: 87.1
click at [1306, 535] on div "Tại văn phòng" at bounding box center [1385, 537] width 218 height 18
type input "0"
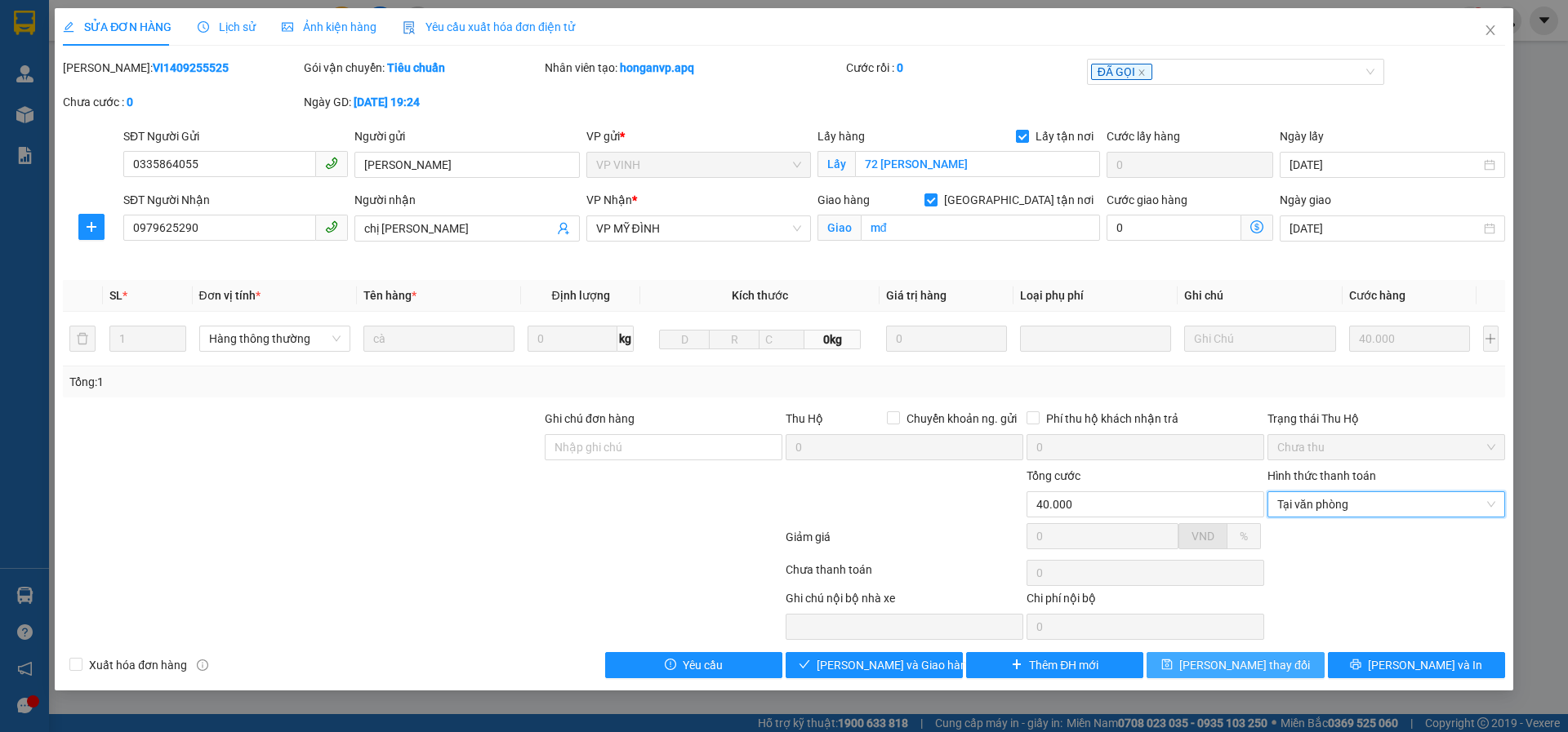
click at [1187, 656] on button "[PERSON_NAME] thay đổi" at bounding box center [1234, 665] width 177 height 26
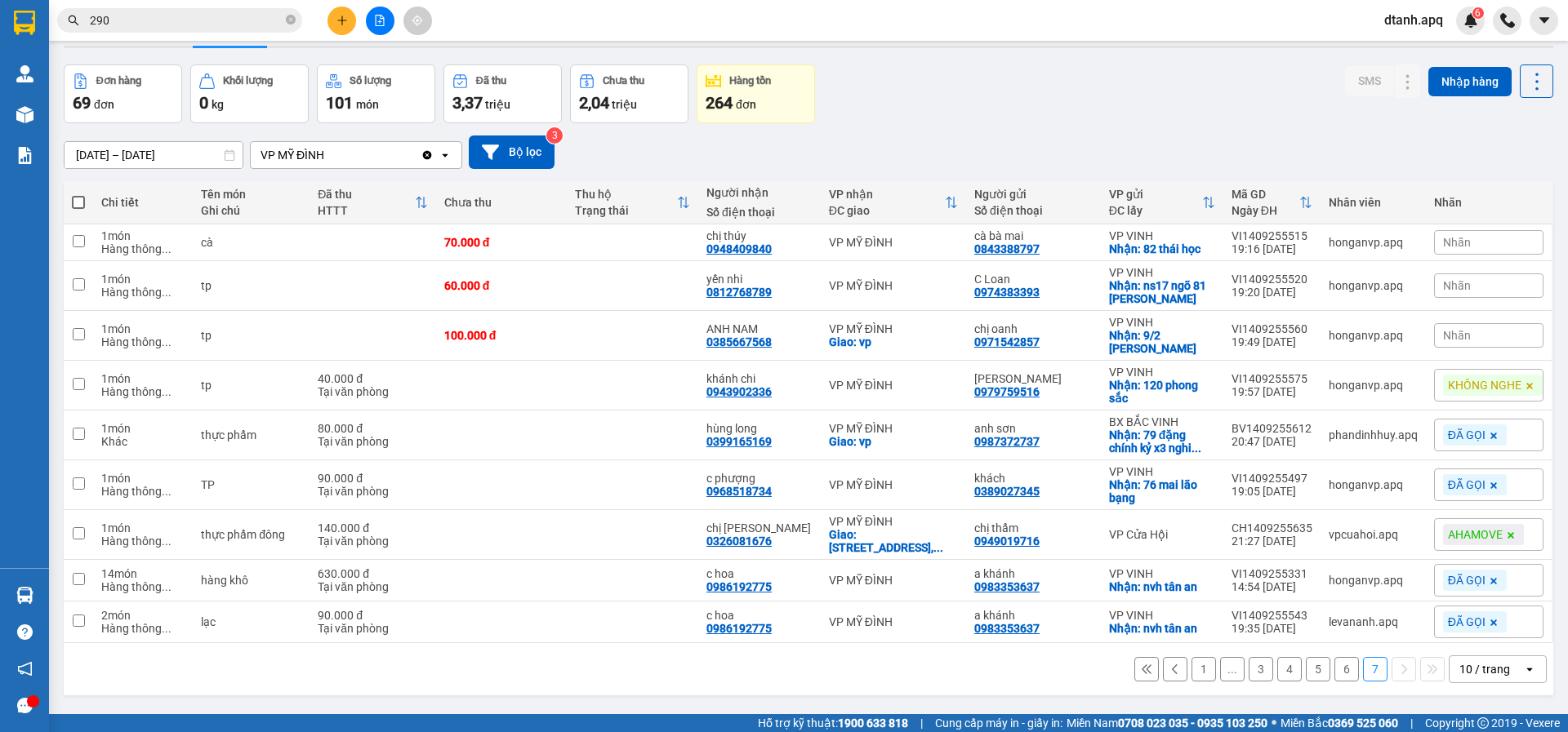
scroll to position [75, 0]
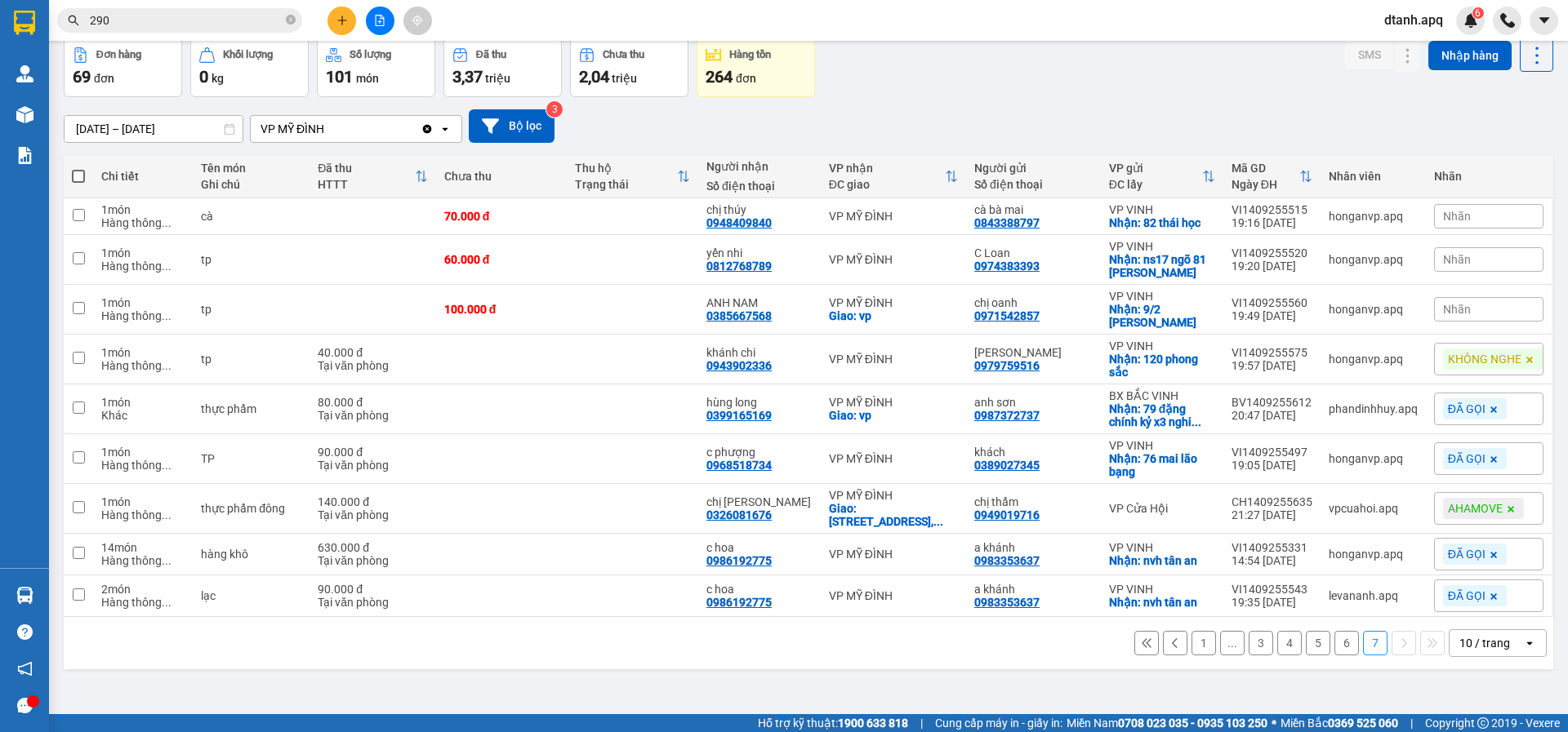
drag, startPoint x: 1454, startPoint y: 307, endPoint x: 1387, endPoint y: 328, distance: 70.2
click at [1452, 307] on span "Nhãn" at bounding box center [1456, 309] width 28 height 13
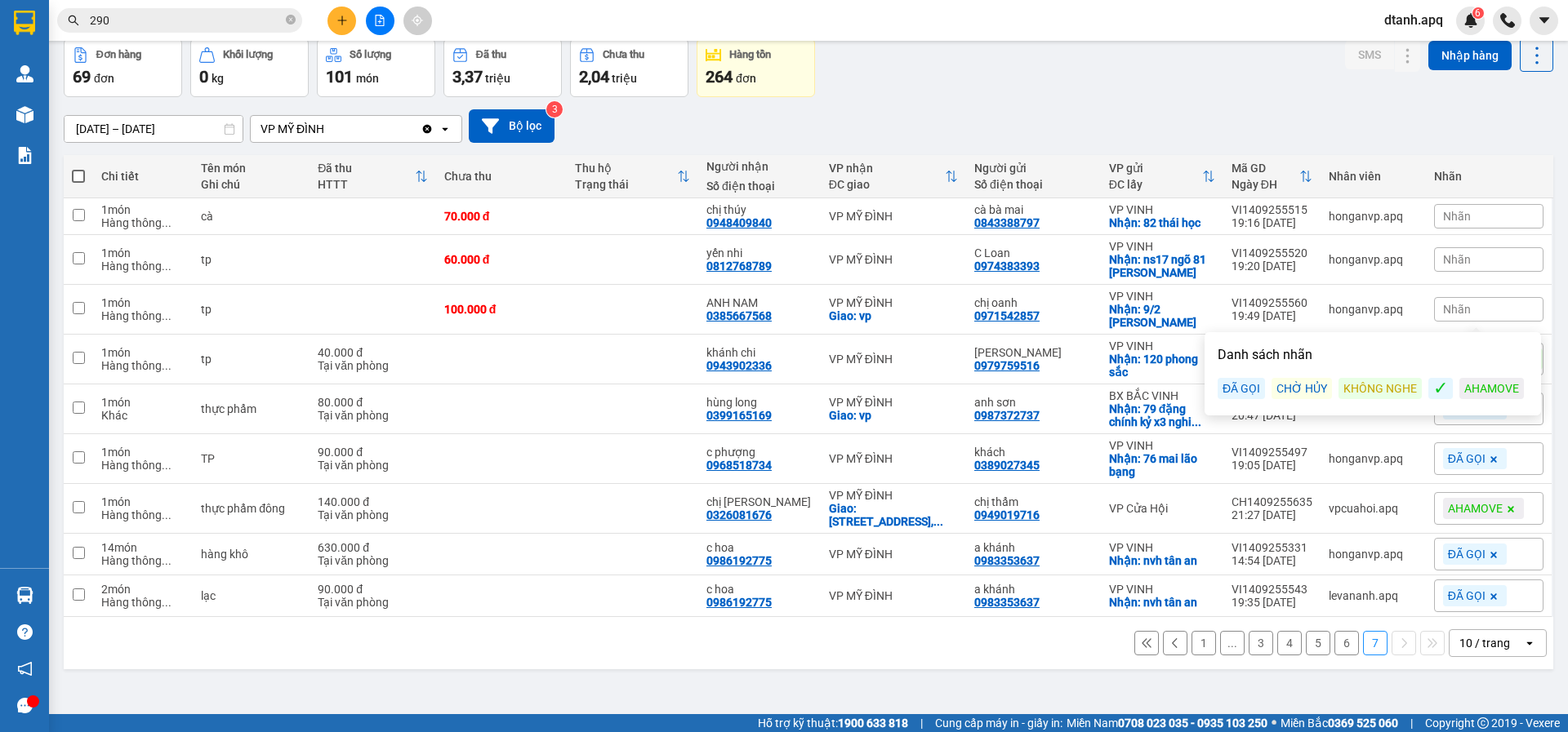
click at [1223, 391] on div "ĐÃ GỌI" at bounding box center [1241, 388] width 47 height 21
click at [1038, 92] on div "Đơn hàng 69 đơn Khối lượng 0 kg Số lượng 101 món Đã thu 3,37 triệu Chưa thu 2,0…" at bounding box center [807, 67] width 1489 height 58
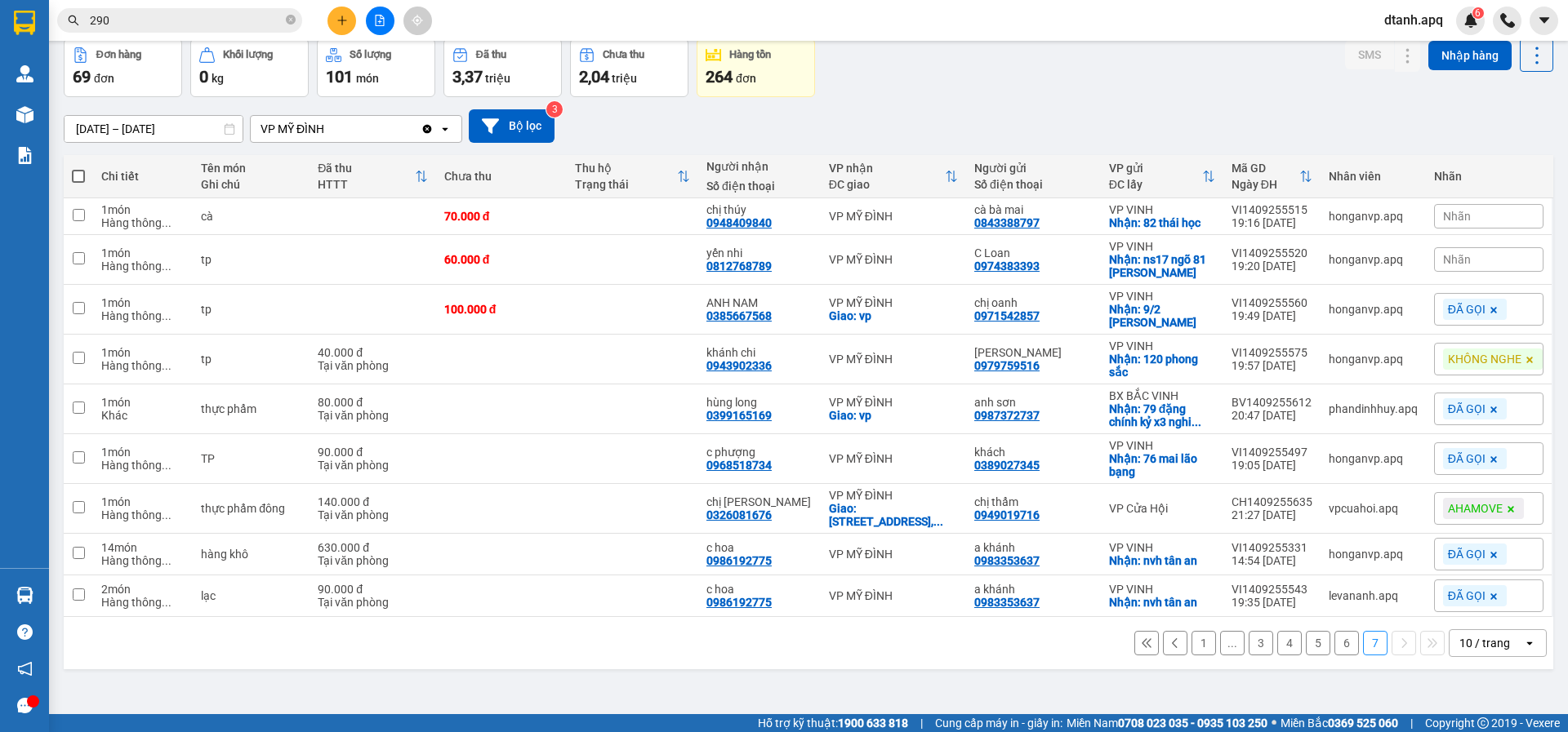
drag, startPoint x: 1458, startPoint y: 264, endPoint x: 1441, endPoint y: 271, distance: 18.4
click at [1455, 264] on div "Nhãn" at bounding box center [1488, 259] width 110 height 25
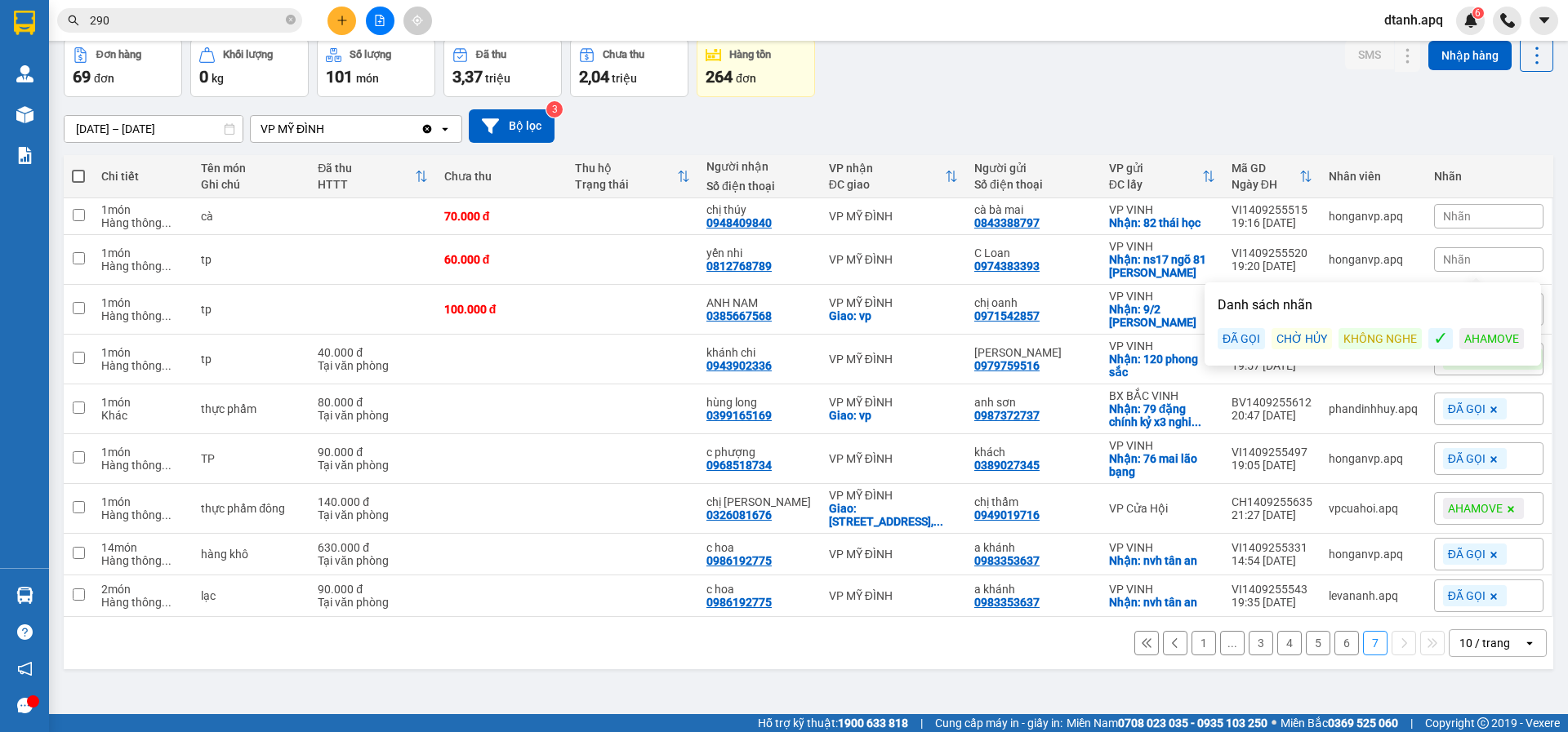
drag, startPoint x: 1248, startPoint y: 341, endPoint x: 1217, endPoint y: 331, distance: 32.6
click at [1247, 341] on div "ĐÃ GỌI" at bounding box center [1241, 338] width 47 height 21
click at [1050, 82] on div "Đơn hàng 69 đơn Khối lượng 0 kg Số lượng 101 món Đã thu 3,37 triệu Chưa thu 2,0…" at bounding box center [807, 67] width 1489 height 58
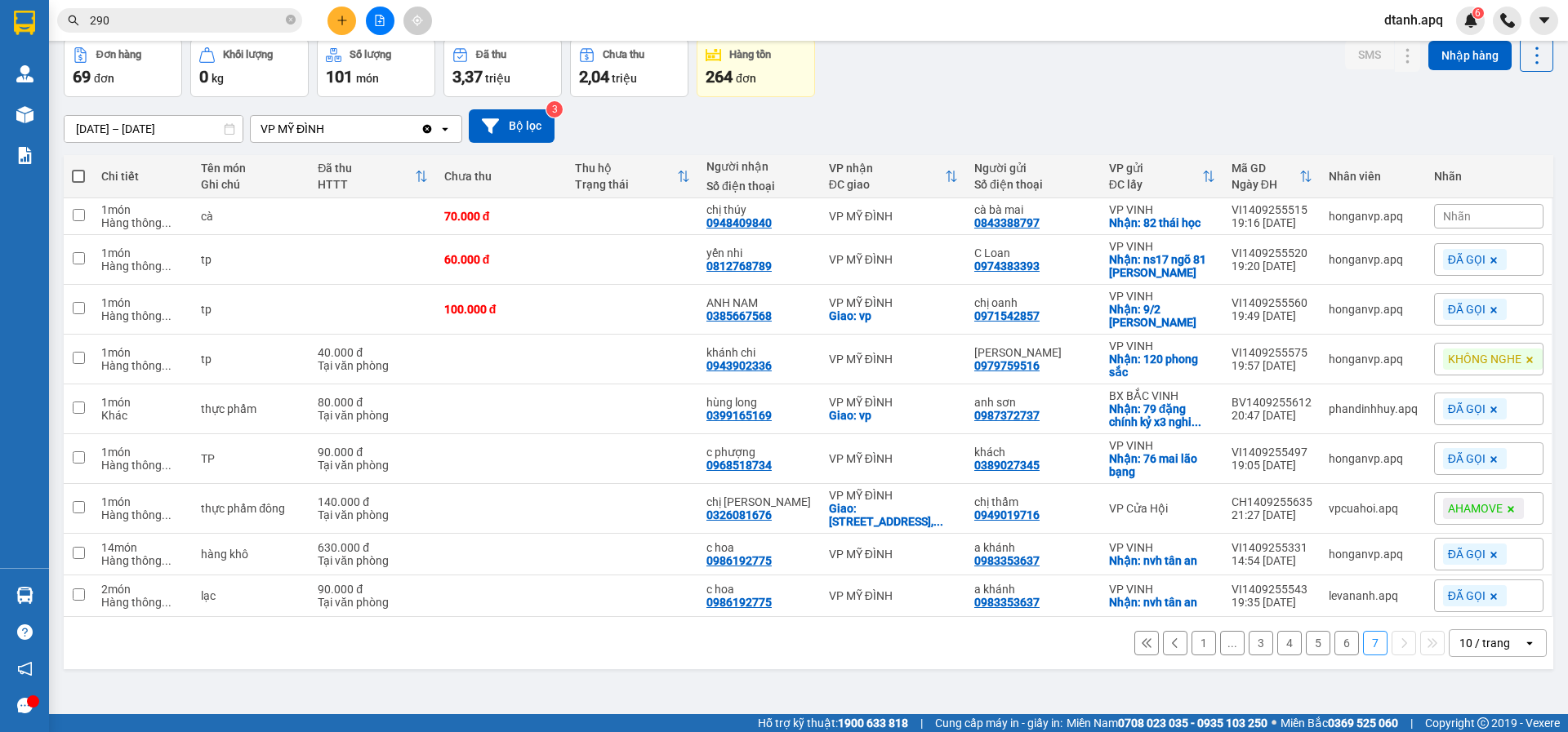
drag, startPoint x: 1449, startPoint y: 213, endPoint x: 1441, endPoint y: 230, distance: 18.8
click at [1450, 213] on span "Nhãn" at bounding box center [1456, 215] width 28 height 13
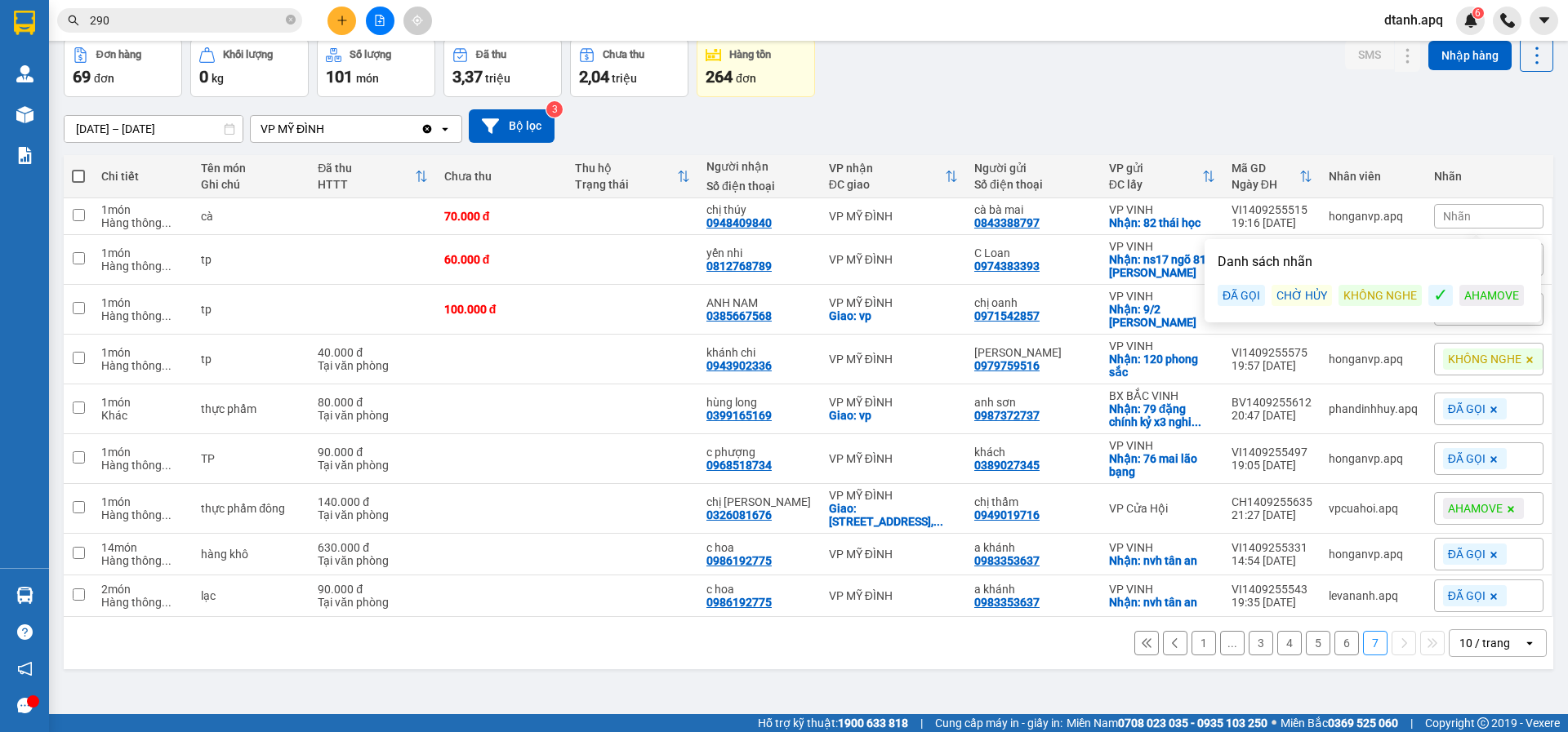
click at [1345, 303] on div "Danh sách nhãn ĐÃ GỌI CHỜ HỦY KHÔNG NGHE ✓ AHAMOVE" at bounding box center [1372, 281] width 327 height 73
click at [1348, 289] on div "KHÔNG NGHE" at bounding box center [1379, 294] width 83 height 21
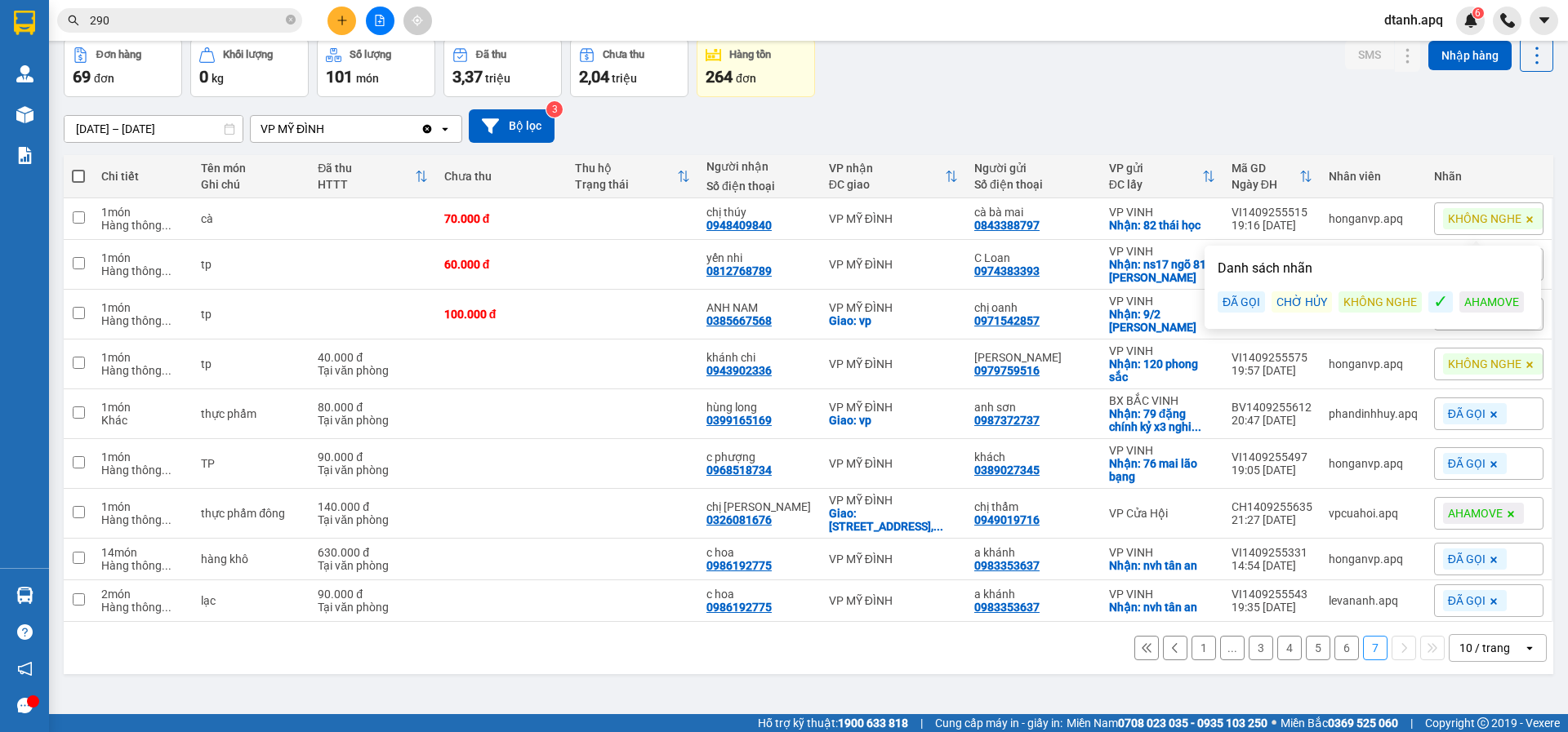
click at [1334, 652] on button "6" at bounding box center [1346, 648] width 25 height 25
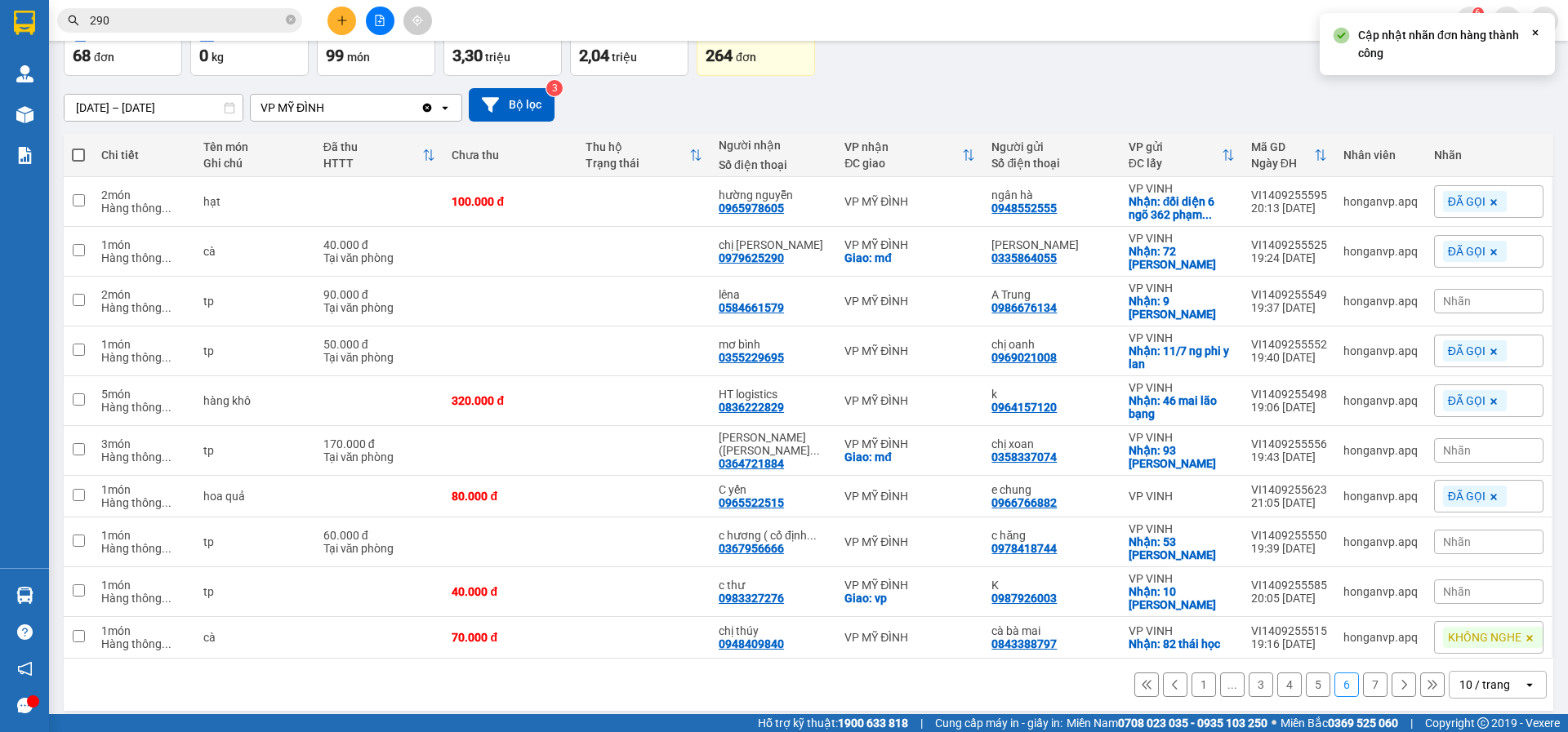
scroll to position [108, 0]
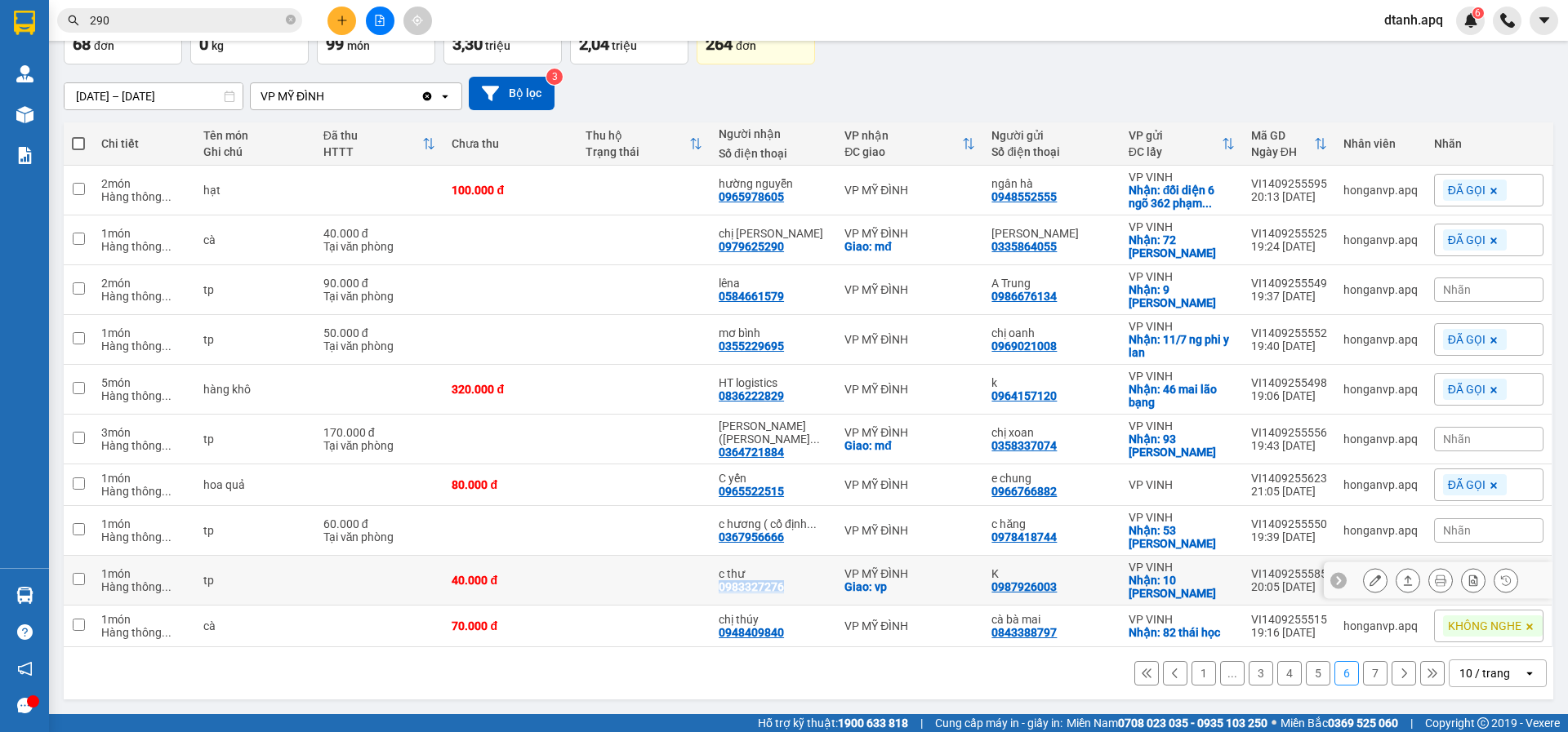
drag, startPoint x: 773, startPoint y: 591, endPoint x: 722, endPoint y: 587, distance: 51.2
click at [722, 587] on td "c thư 0983327276" at bounding box center [773, 581] width 125 height 49
checkbox input "true"
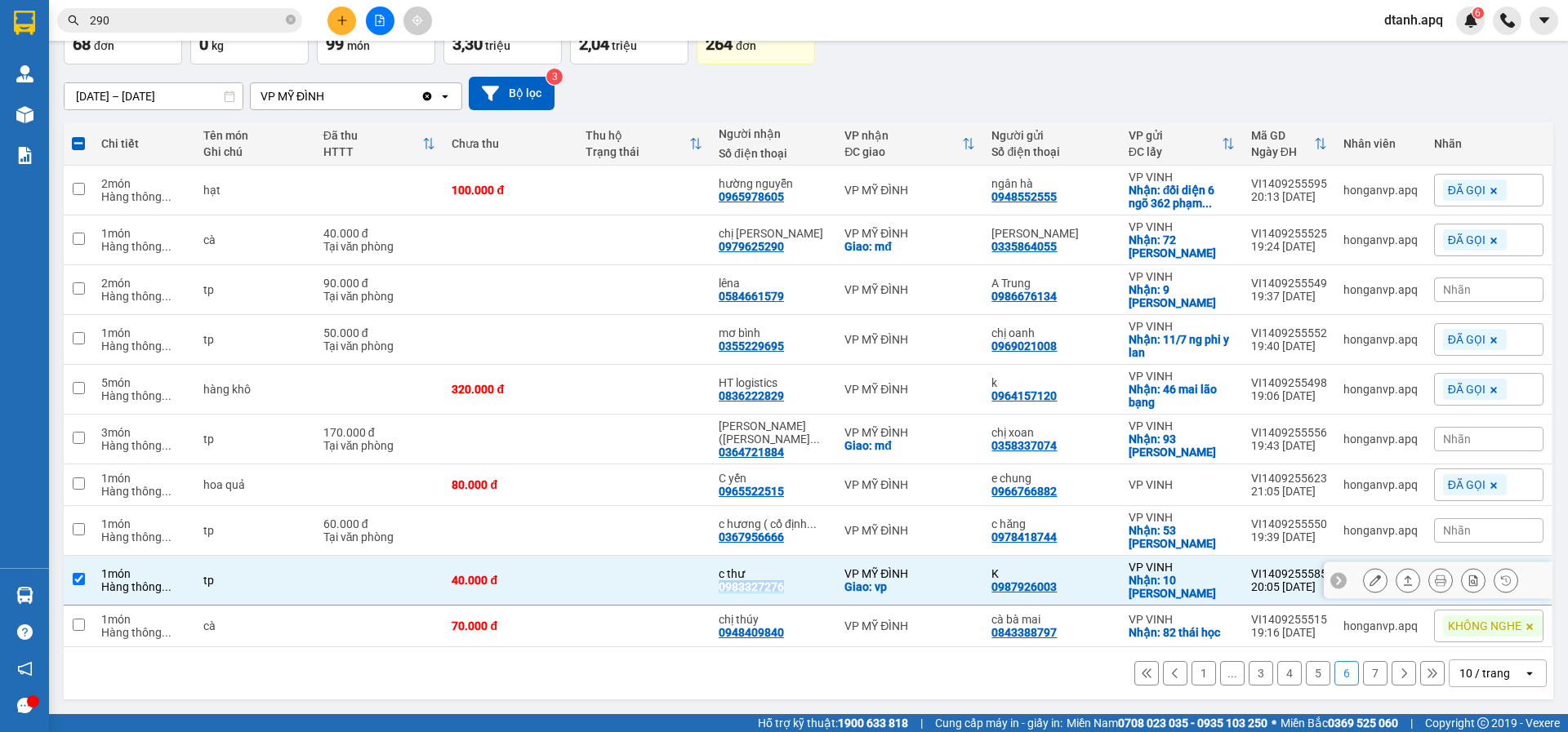
copy div "0983327276"
click at [1009, 663] on div "1 ... 3 4 5 6 7 10 / trang open" at bounding box center [808, 674] width 1476 height 28
click at [1464, 578] on div "Nhãn" at bounding box center [1488, 580] width 110 height 25
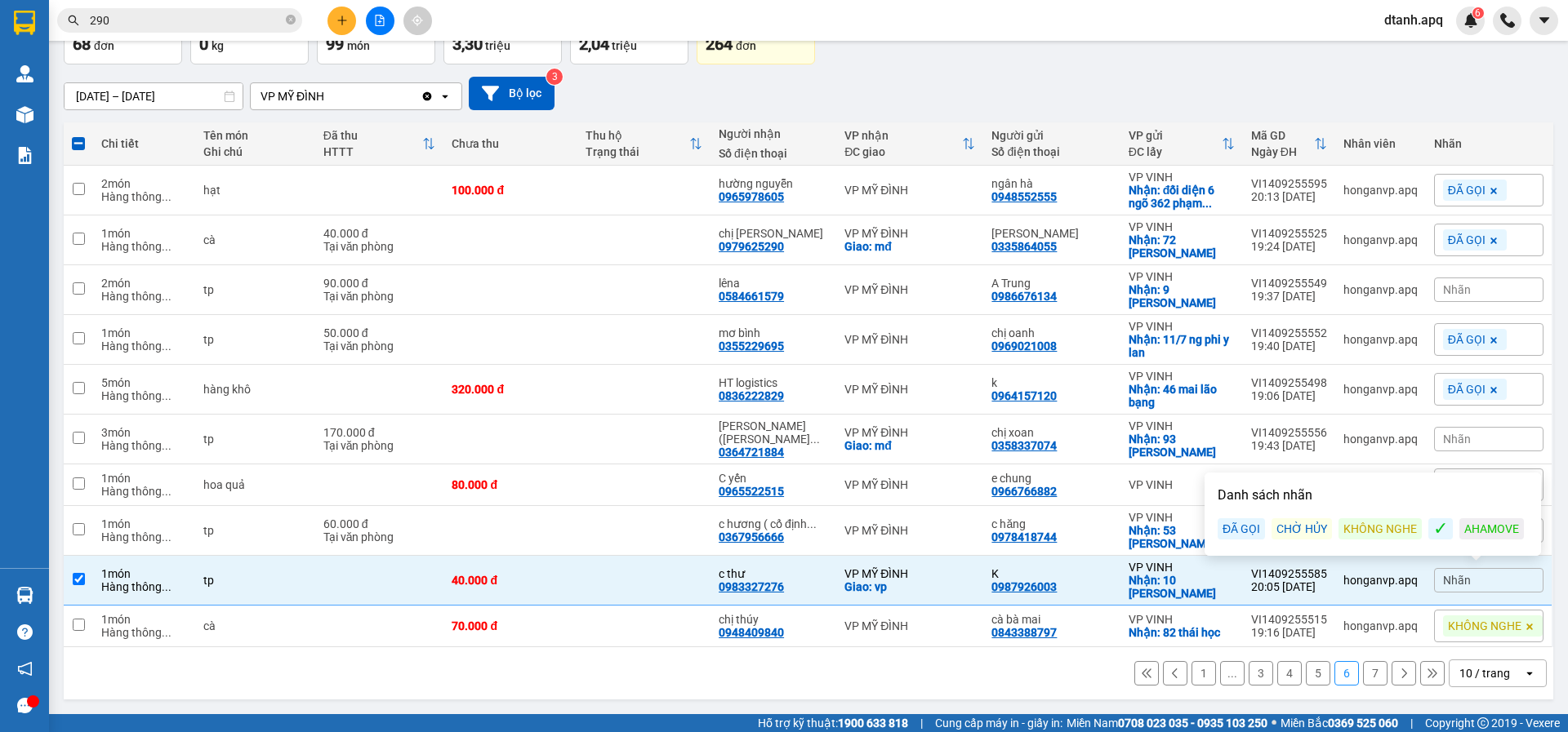
click at [1230, 529] on div "ĐÃ GỌI" at bounding box center [1241, 529] width 47 height 21
click at [923, 678] on div "1 ... 3 4 5 6 7 10 / trang open" at bounding box center [808, 674] width 1476 height 28
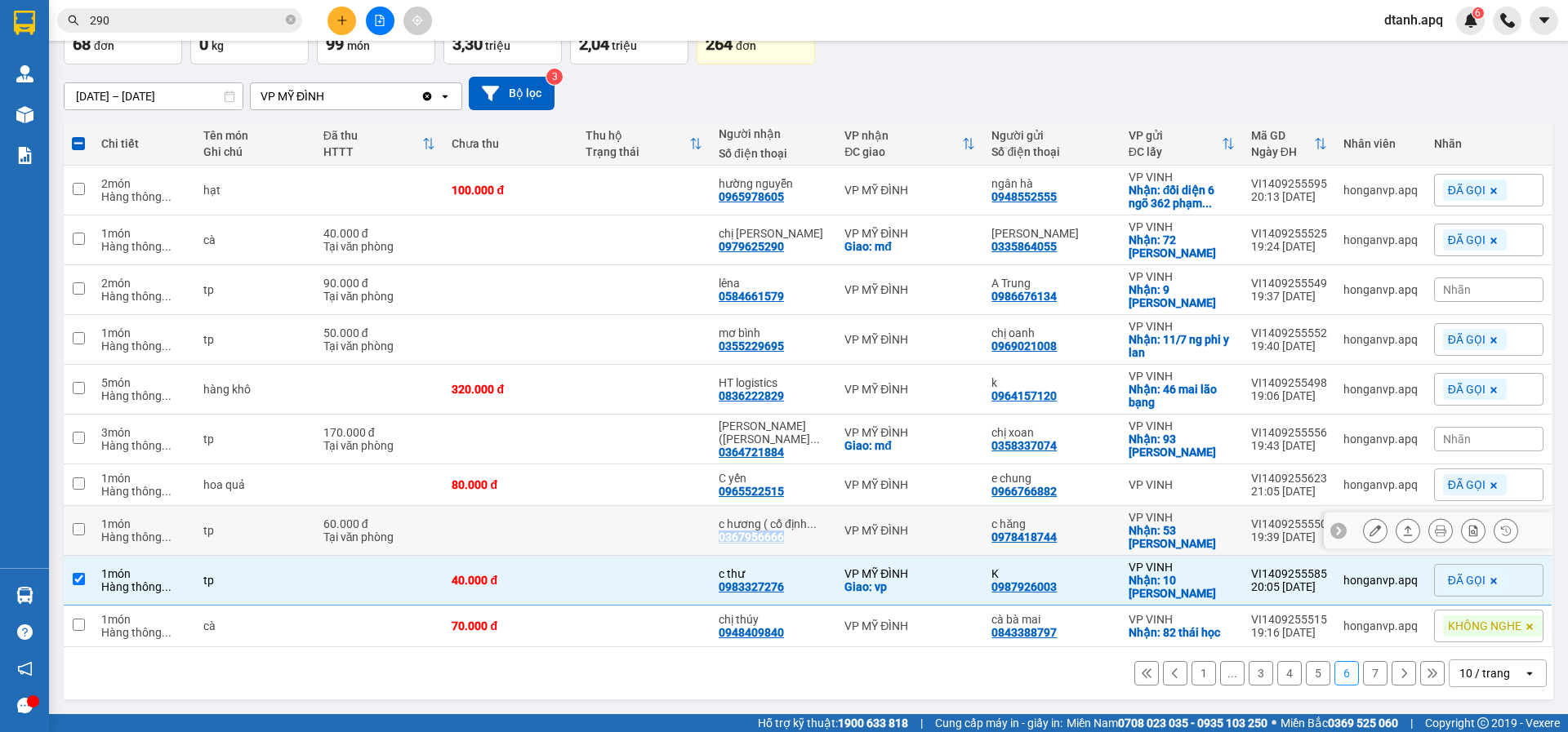
drag, startPoint x: 796, startPoint y: 541, endPoint x: 721, endPoint y: 533, distance: 75.4
click at [721, 533] on td "c hương ( cố định ... 0367956666" at bounding box center [773, 530] width 125 height 49
checkbox input "true"
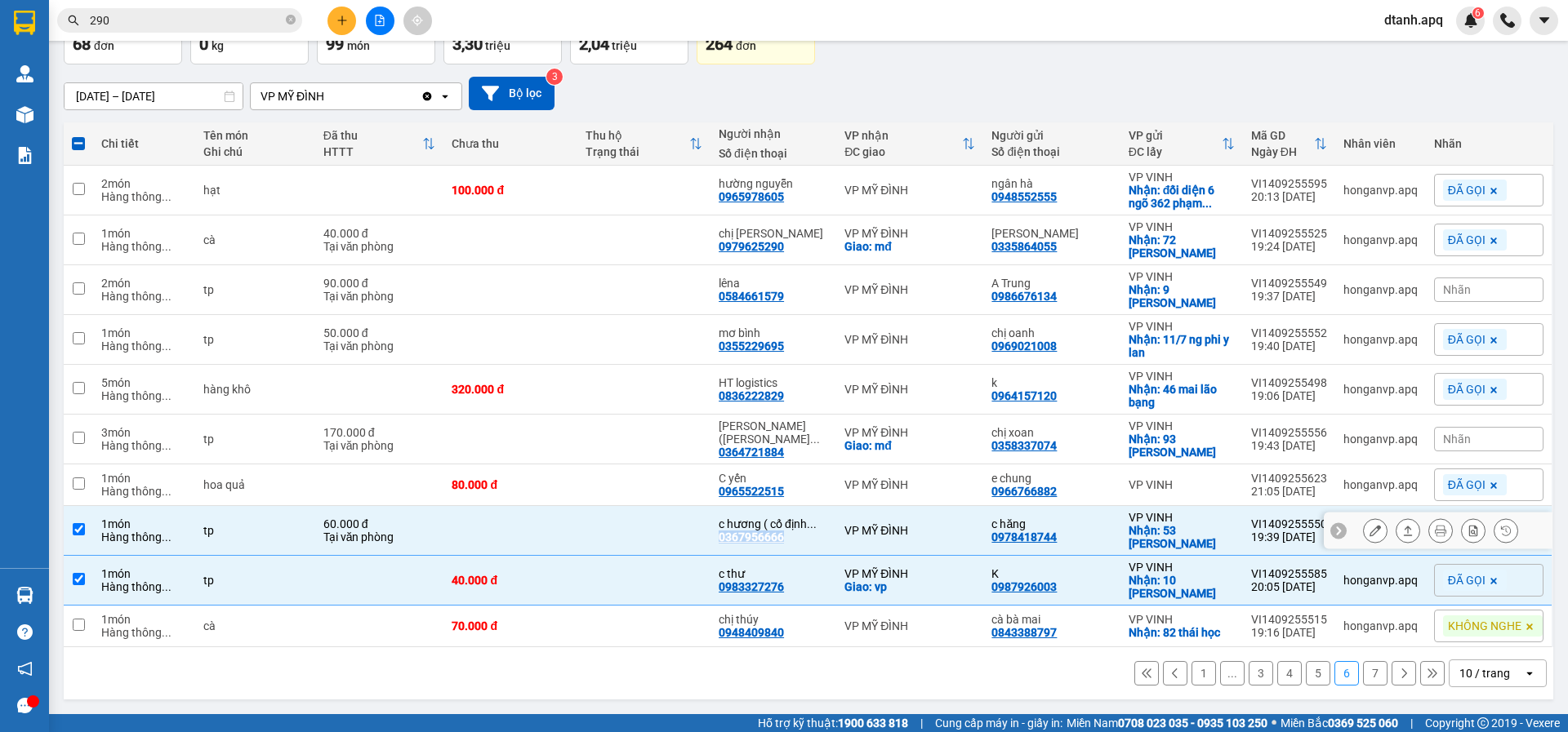
copy div "0367956666"
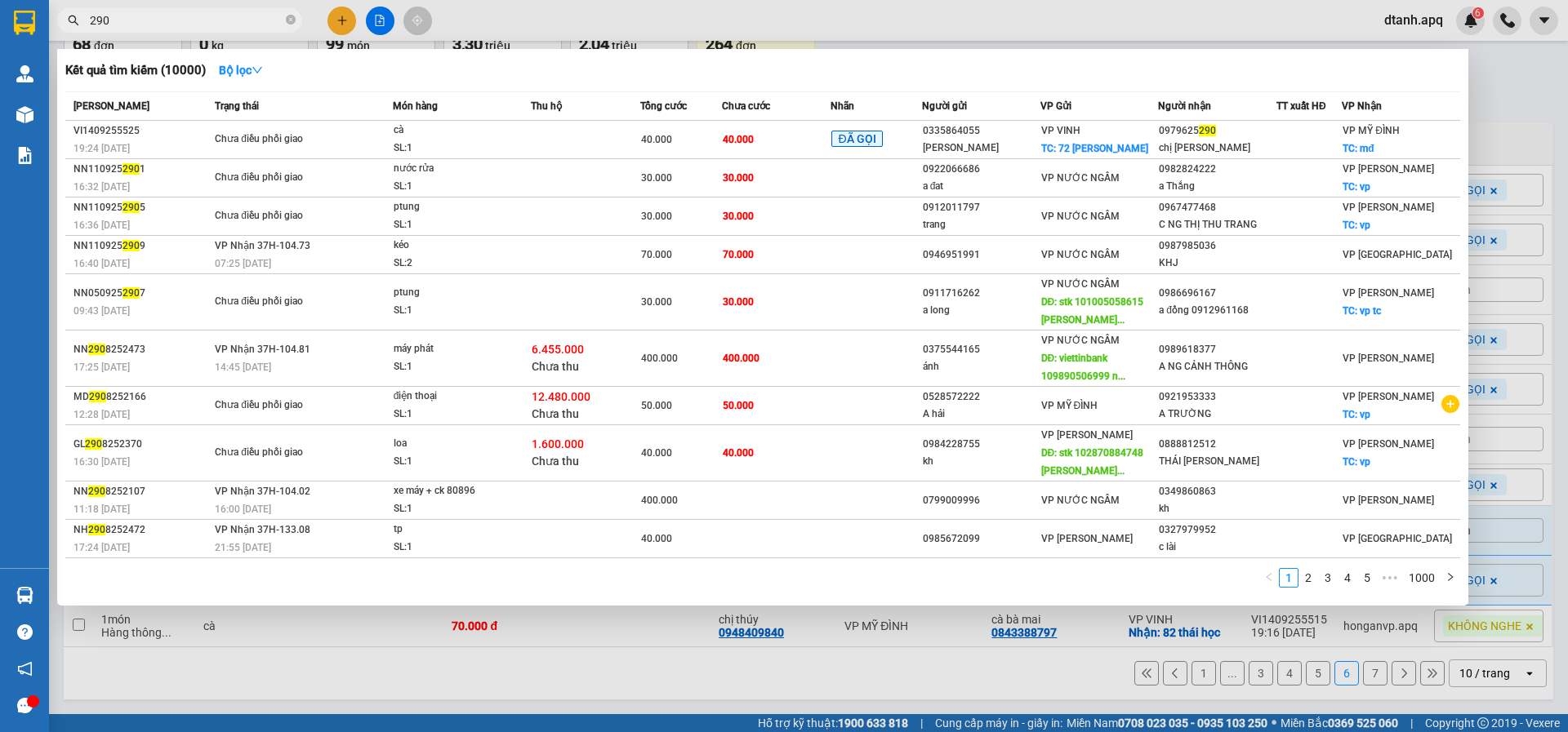
drag, startPoint x: 290, startPoint y: 21, endPoint x: 260, endPoint y: 21, distance: 30.0
click at [289, 21] on icon "close-circle" at bounding box center [290, 20] width 10 height 10
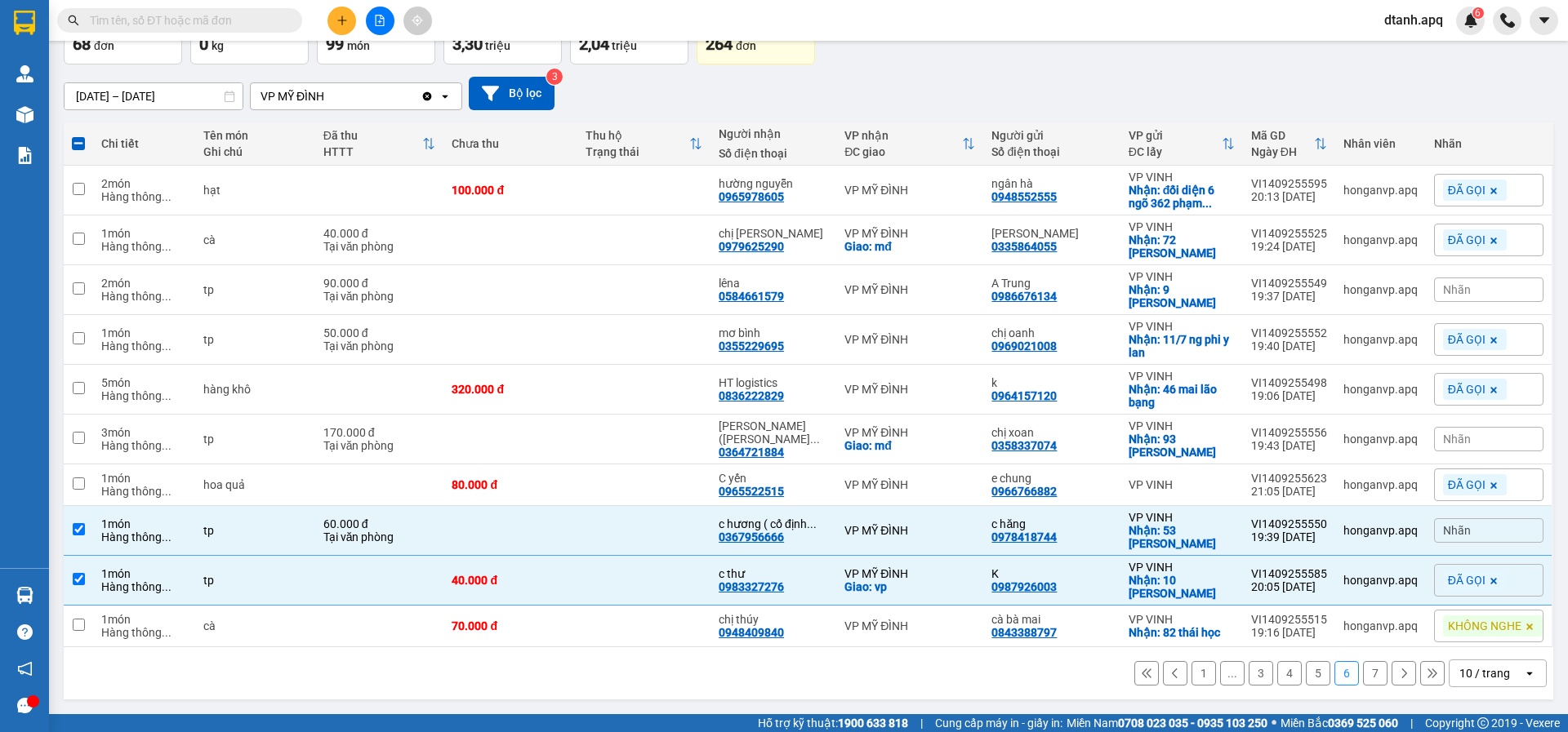
paste input "0367956666"
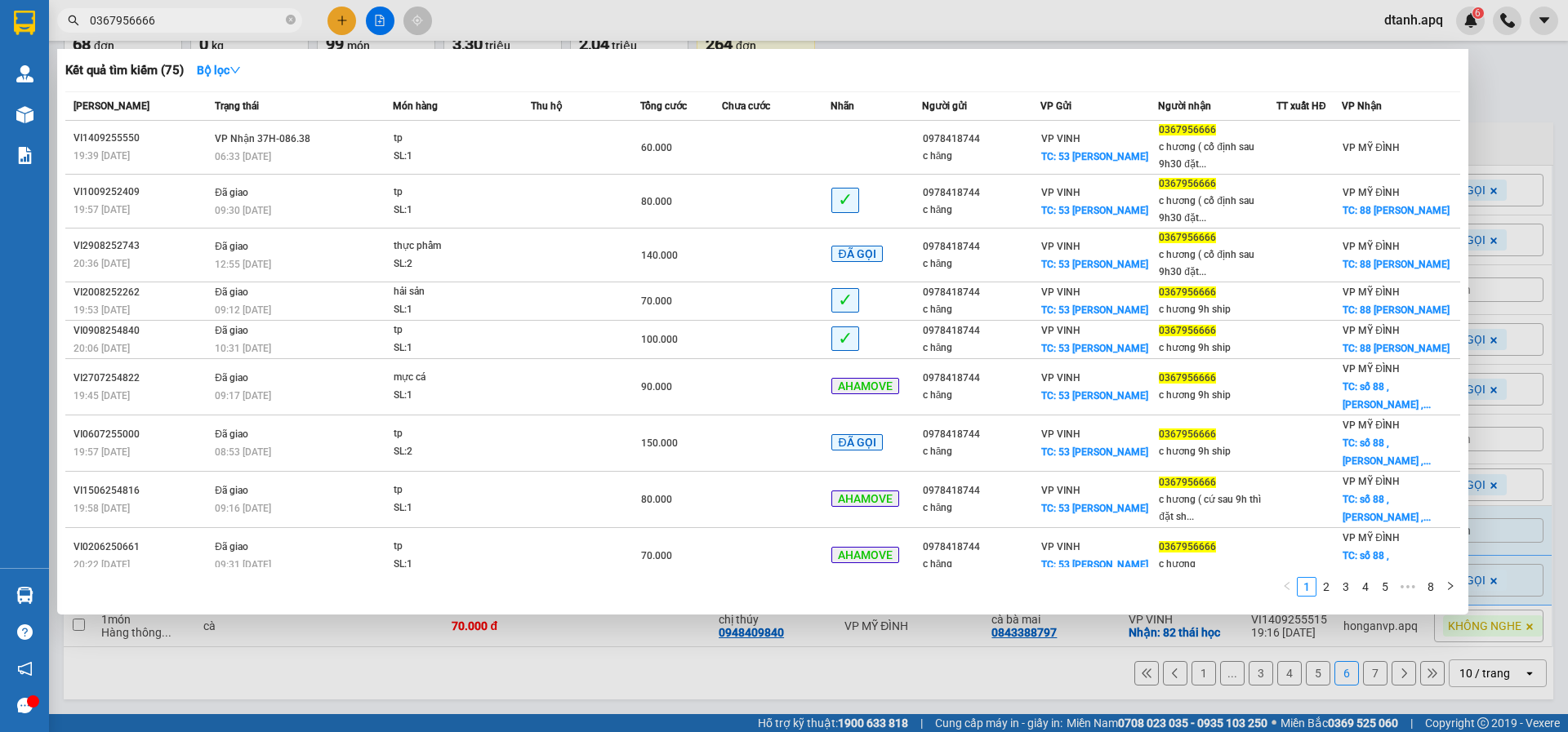
type input "0367956666"
click at [1139, 14] on div at bounding box center [784, 366] width 1568 height 732
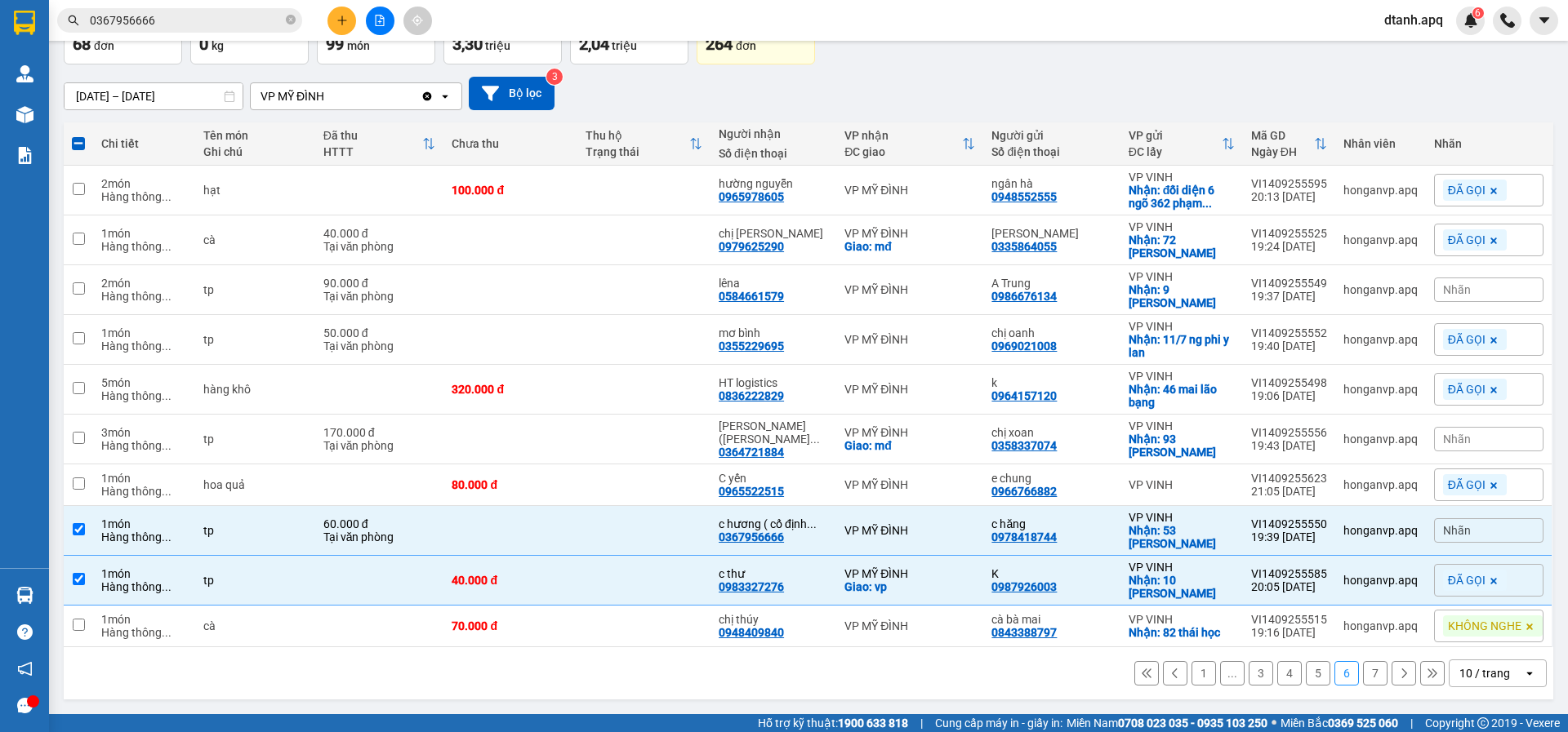
click at [1453, 532] on span "Nhãn" at bounding box center [1456, 529] width 28 height 13
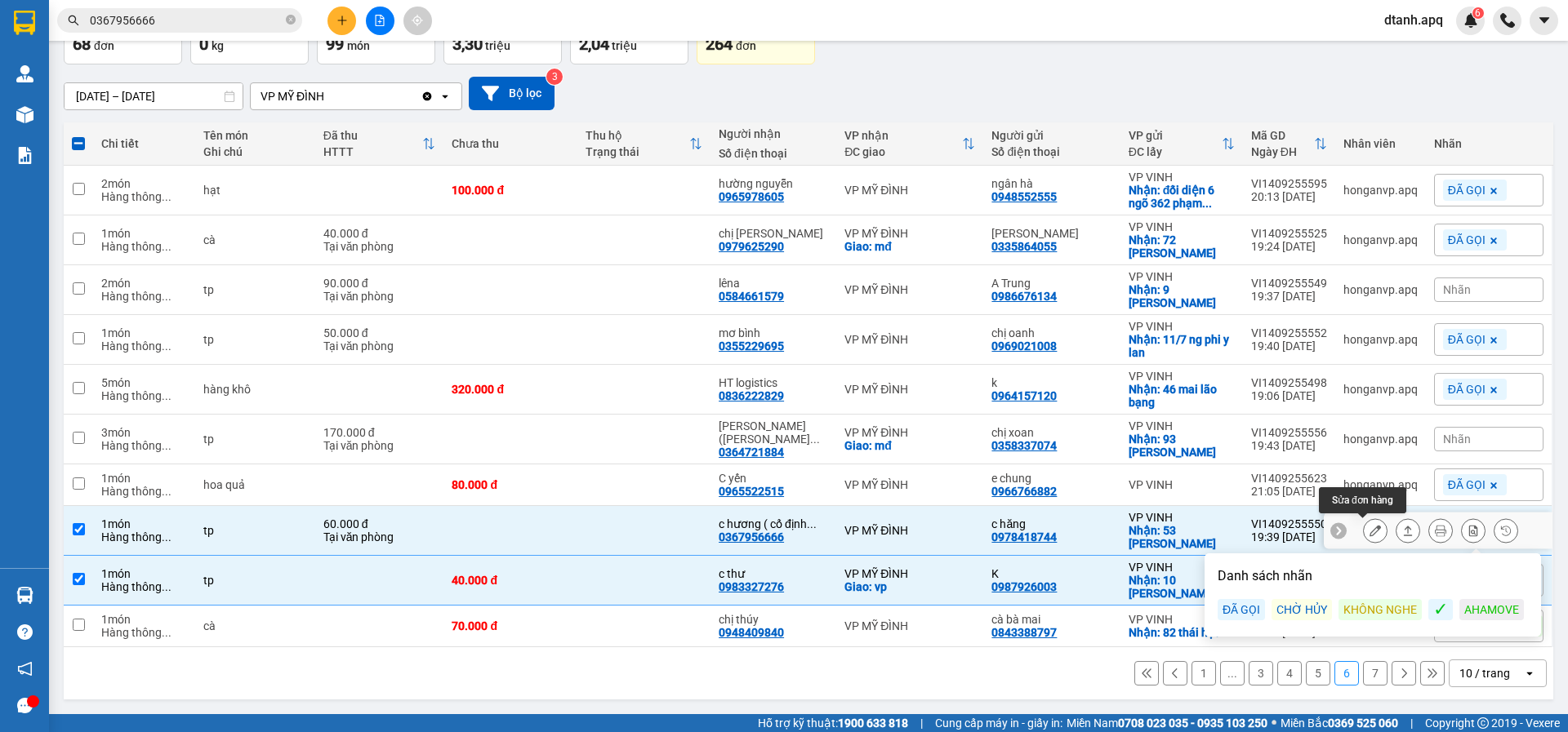
click at [1369, 527] on icon at bounding box center [1375, 530] width 12 height 12
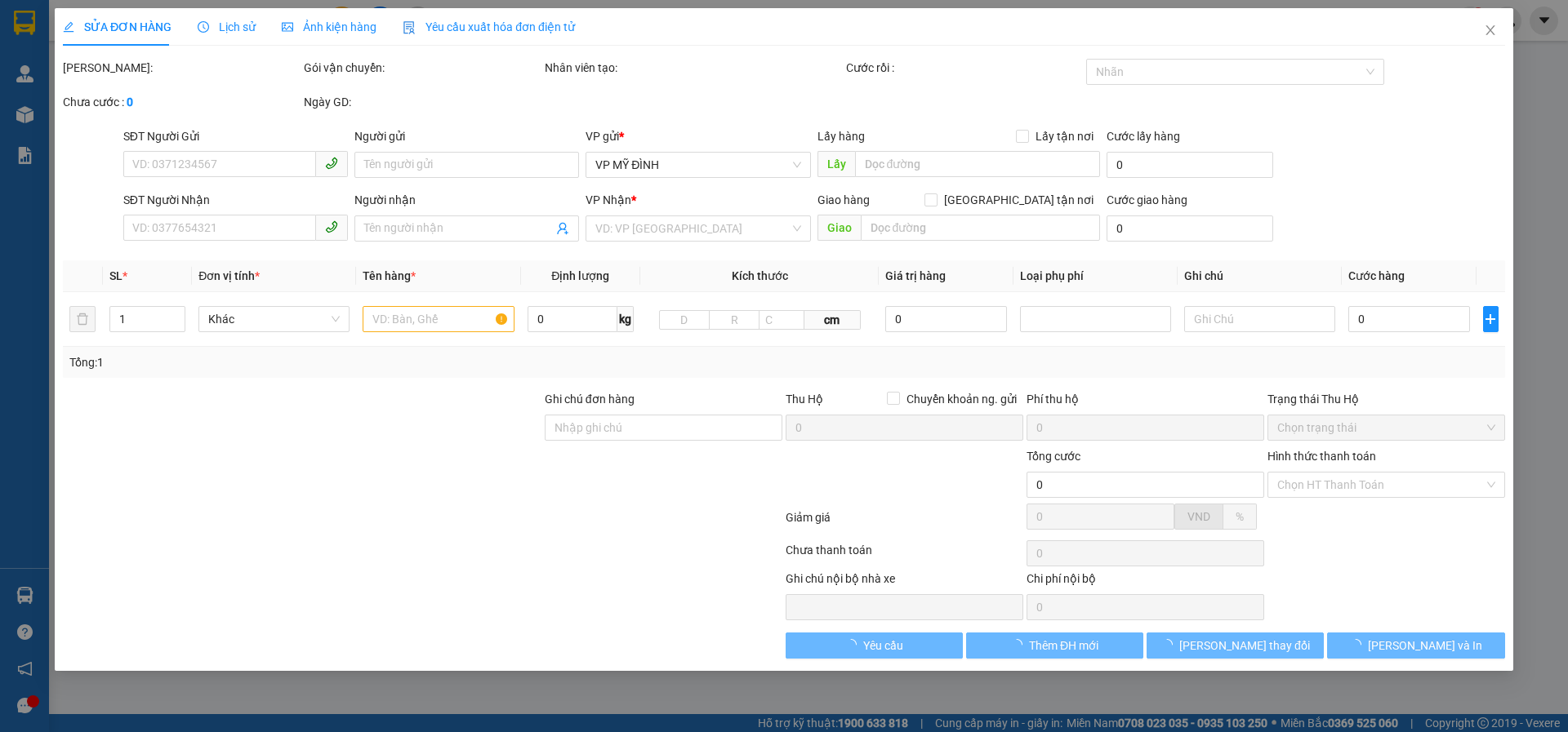
type input "0978418744"
type input "c hăng"
checkbox input "true"
type input "53 [PERSON_NAME]"
type input "0367956666"
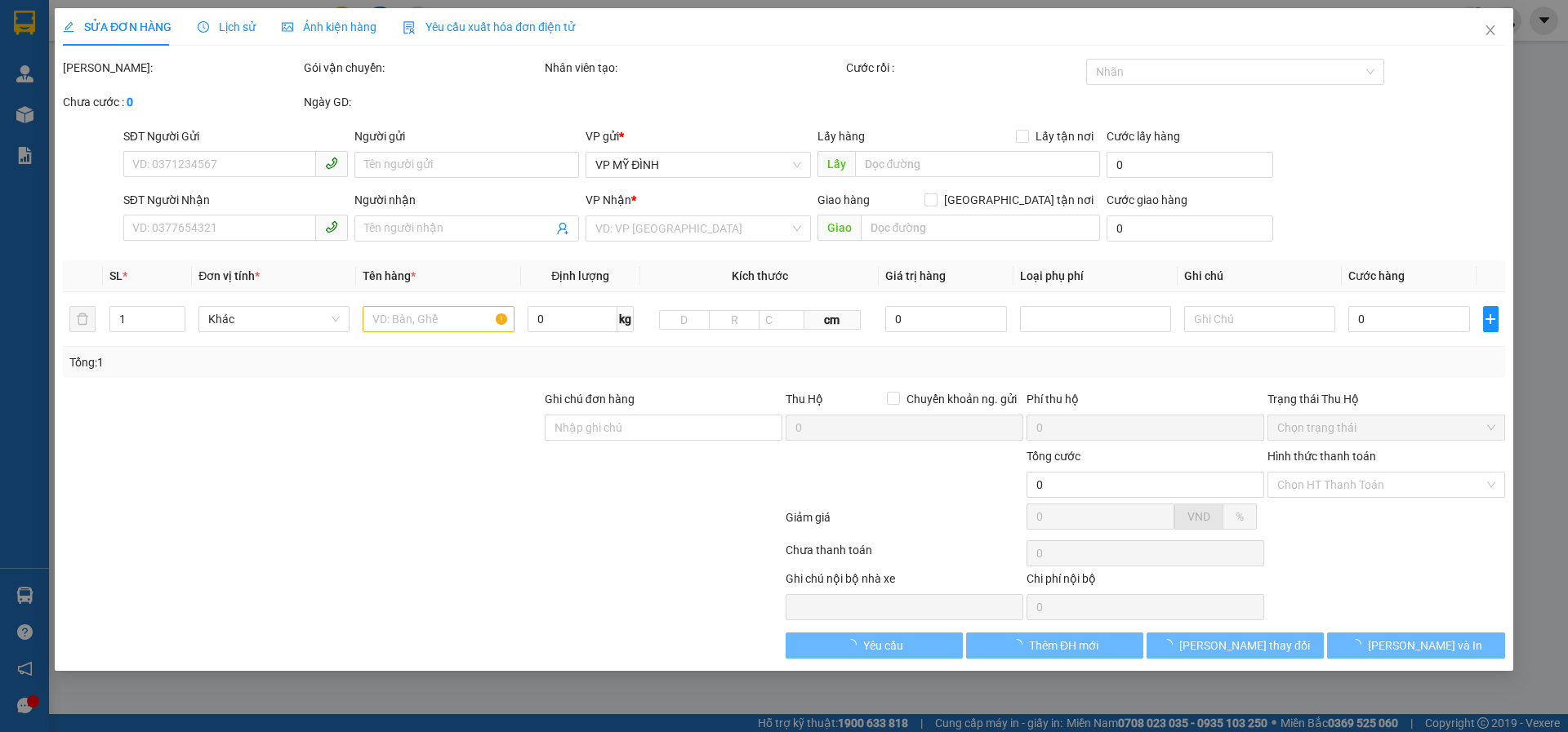
type input "c hương ( cố định sau 9h30 đặt ship )"
type input "60.000"
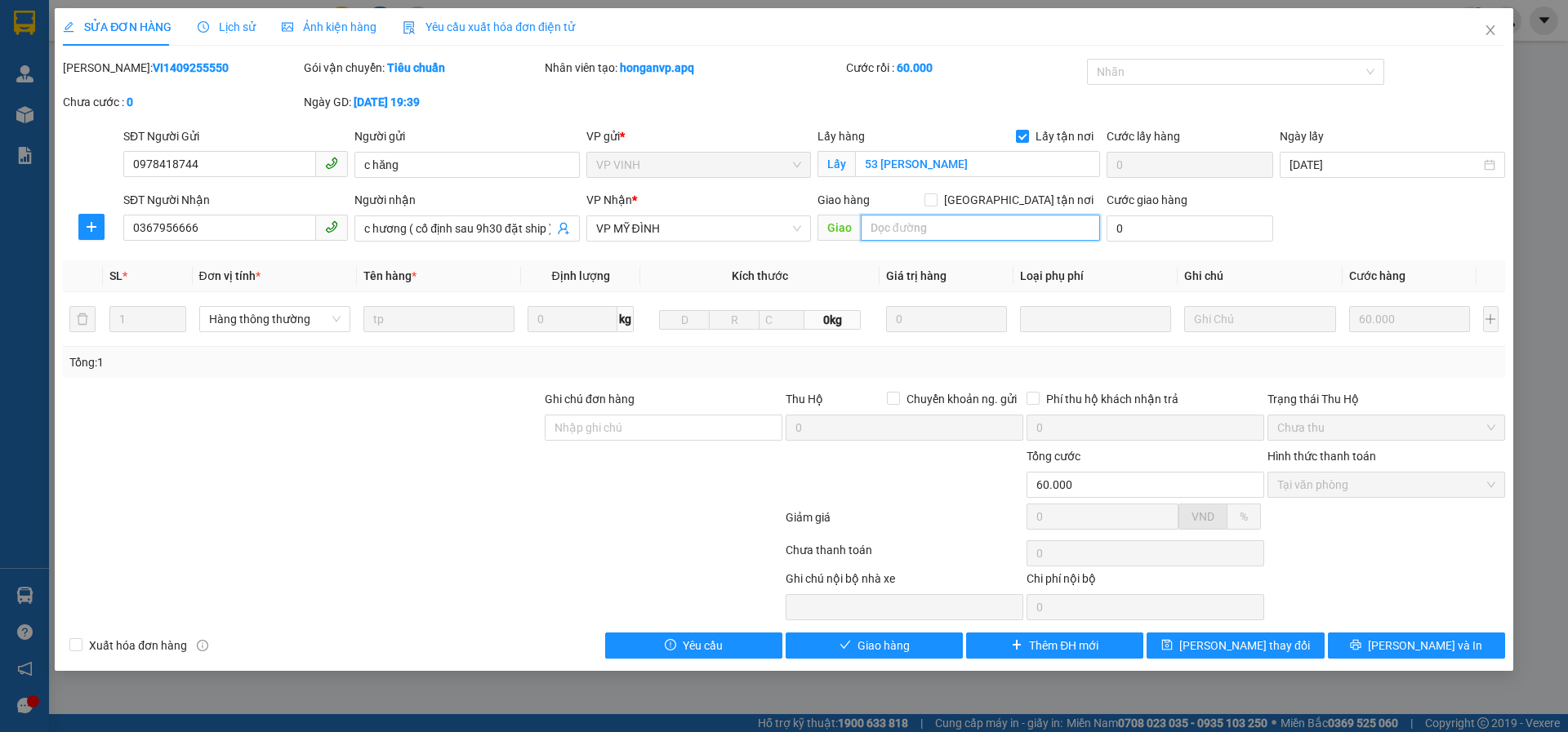
click at [931, 221] on input "text" at bounding box center [980, 227] width 239 height 26
type input "88 [PERSON_NAME]"
click at [936, 204] on input "[GEOGRAPHIC_DATA] tận nơi" at bounding box center [930, 200] width 12 height 12
checkbox input "true"
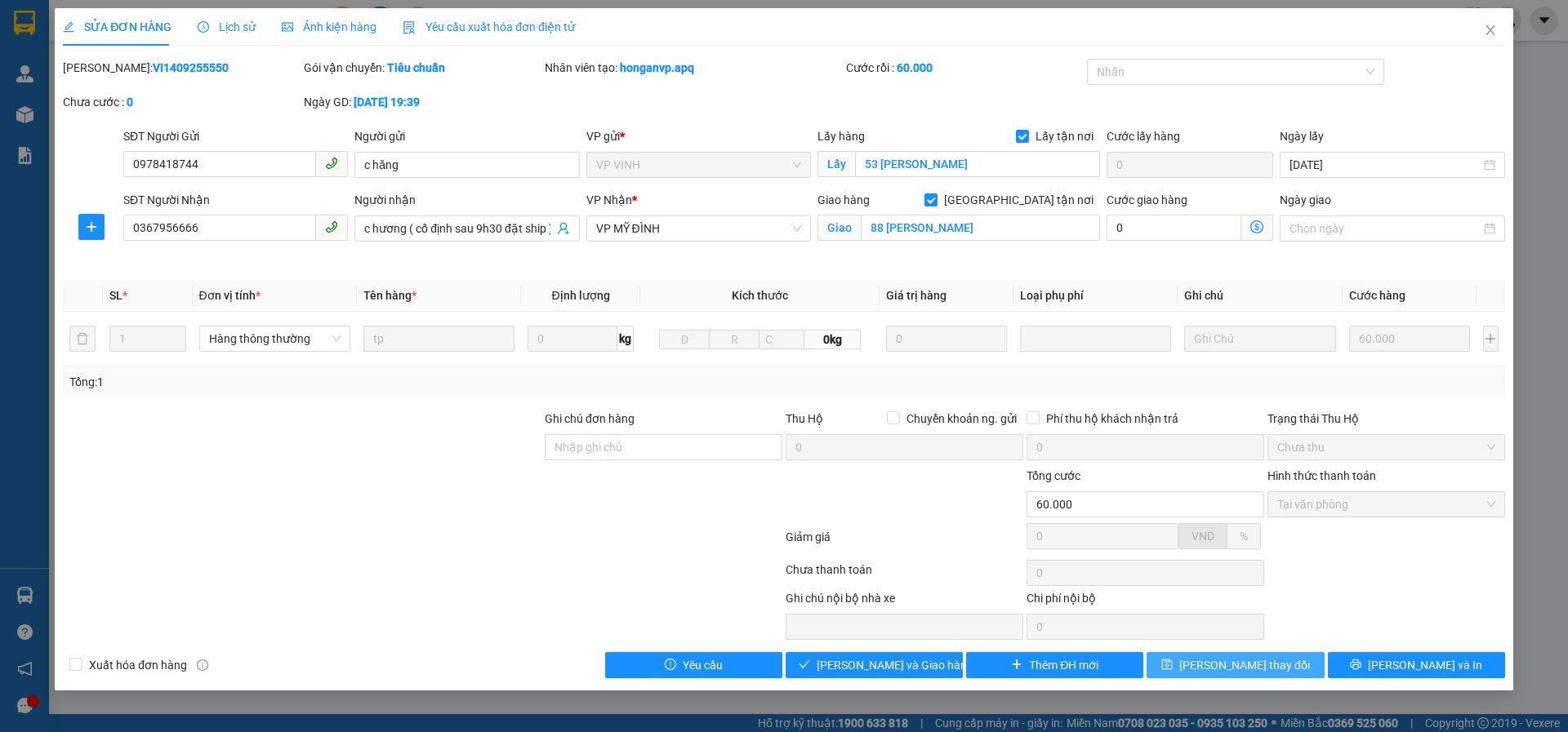
click at [1168, 658] on button "[PERSON_NAME] thay đổi" at bounding box center [1234, 665] width 177 height 26
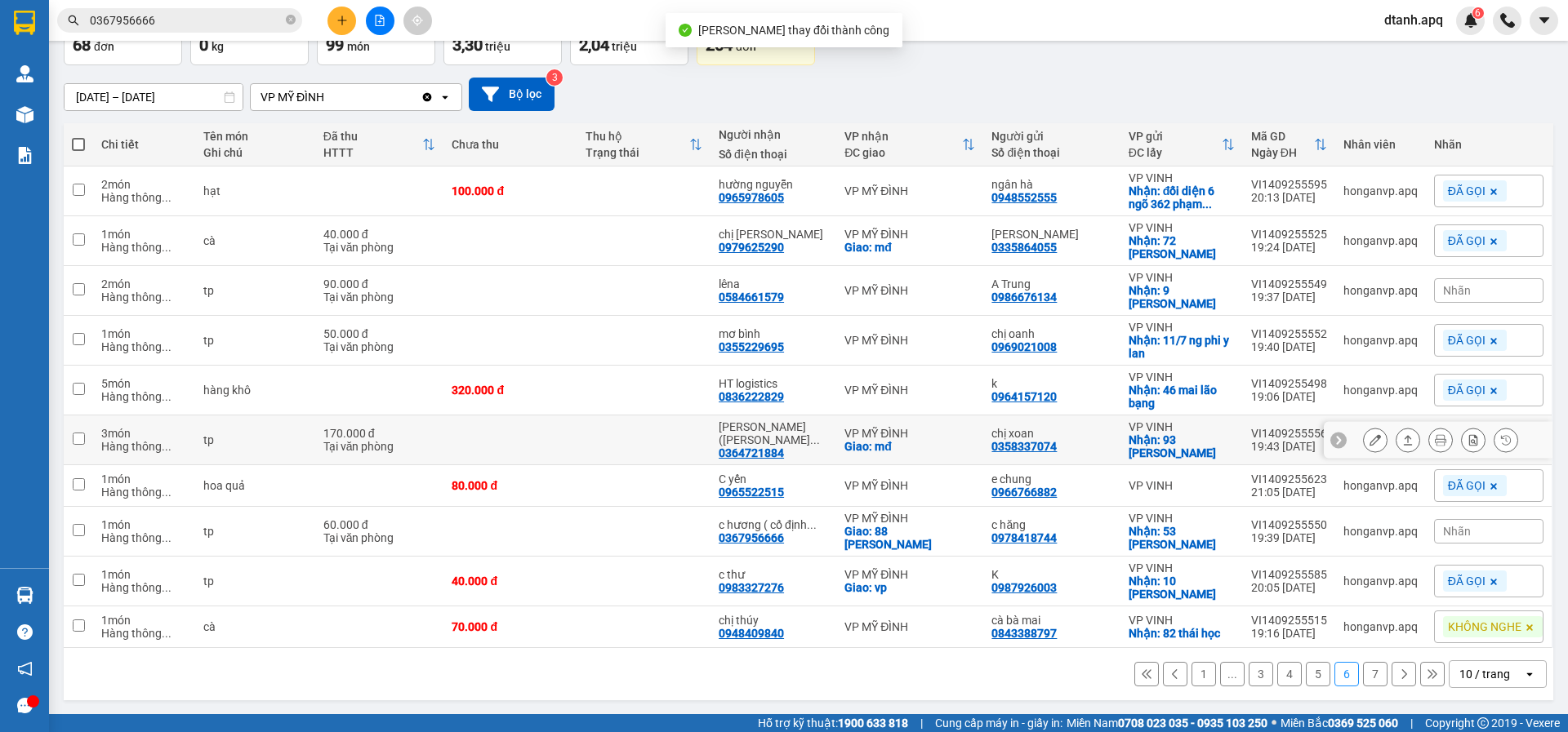
scroll to position [108, 0]
click at [1305, 675] on button "5" at bounding box center [1317, 673] width 25 height 25
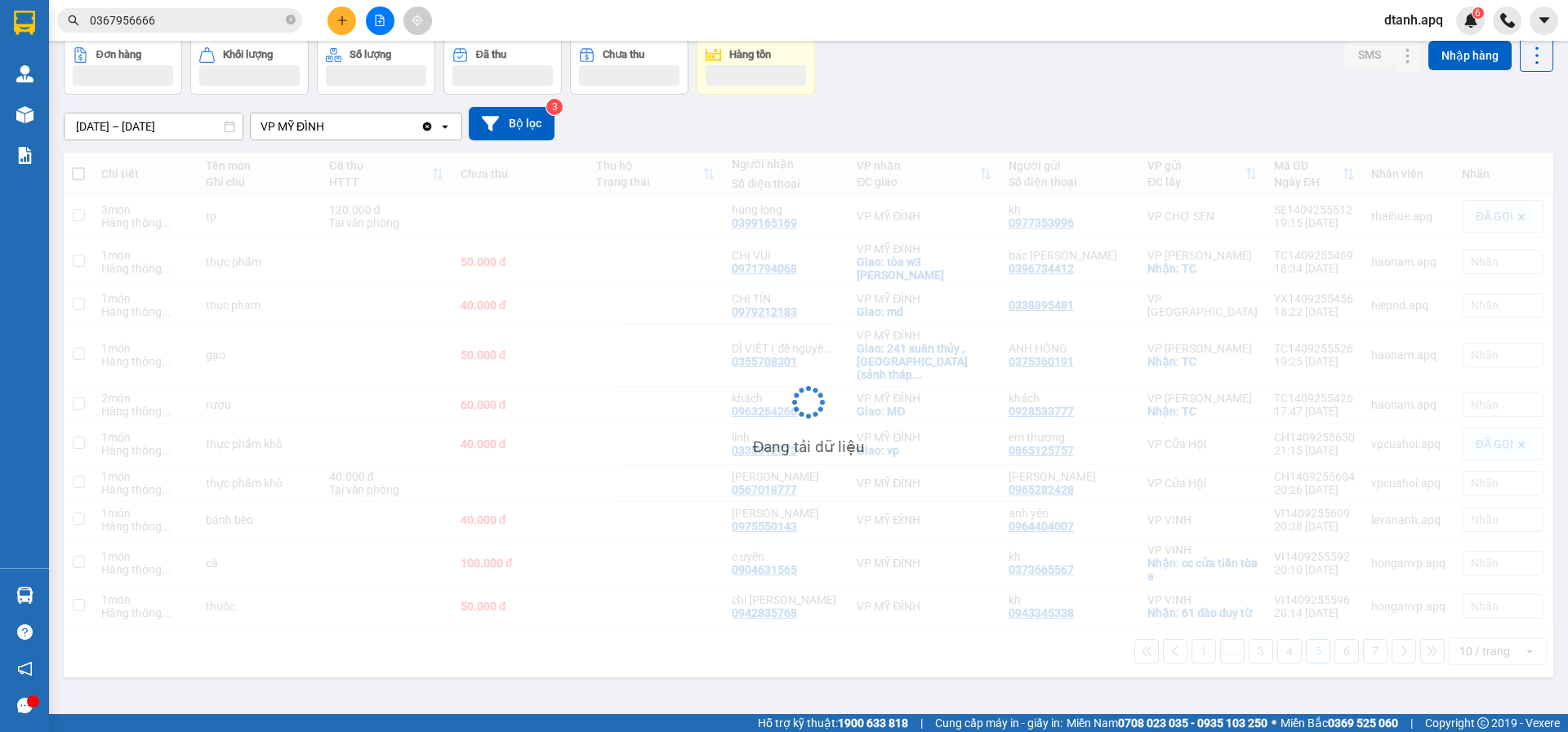
scroll to position [75, 0]
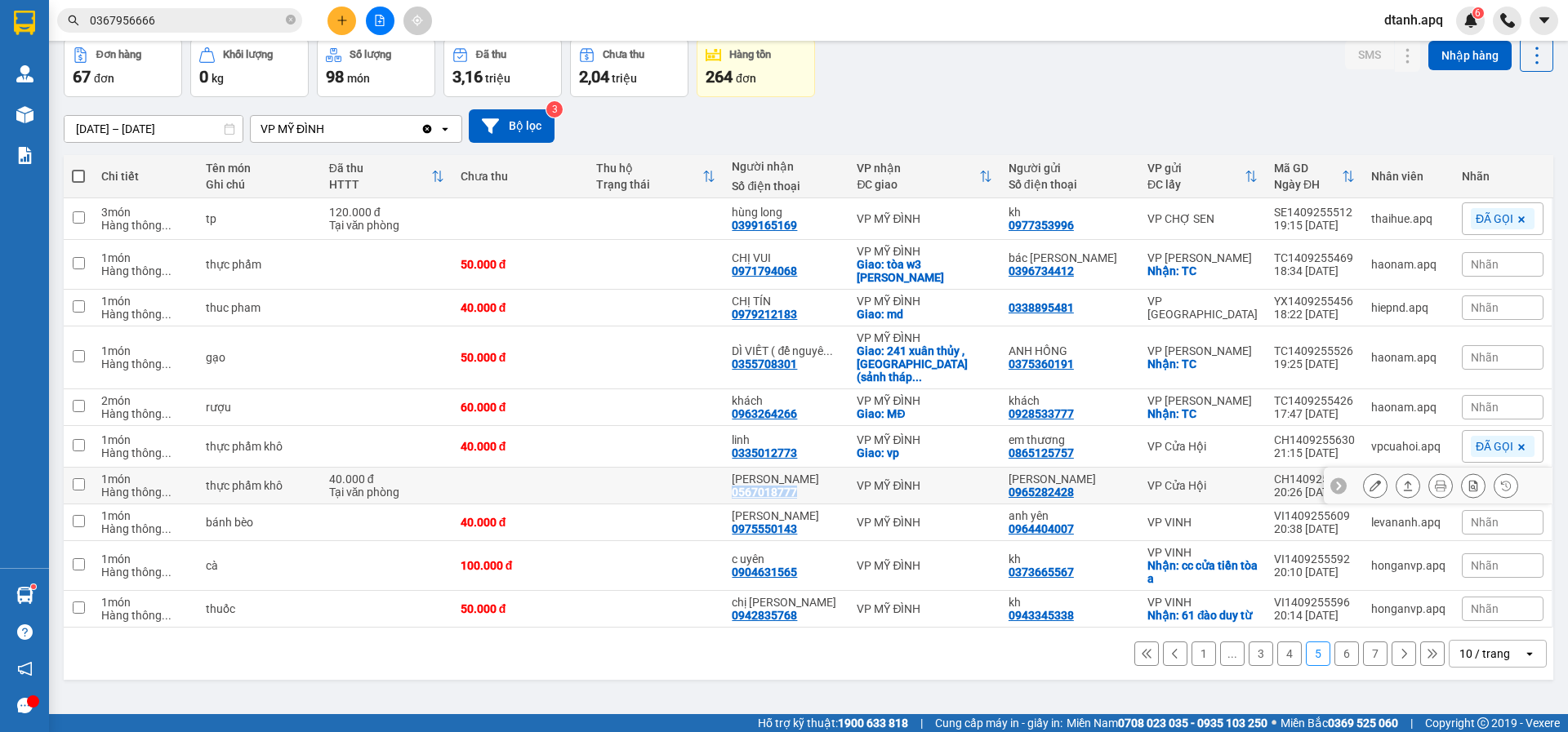
drag, startPoint x: 807, startPoint y: 490, endPoint x: 770, endPoint y: 488, distance: 37.1
click at [746, 488] on div "C HUYỀN 0567018777" at bounding box center [785, 485] width 109 height 26
checkbox input "true"
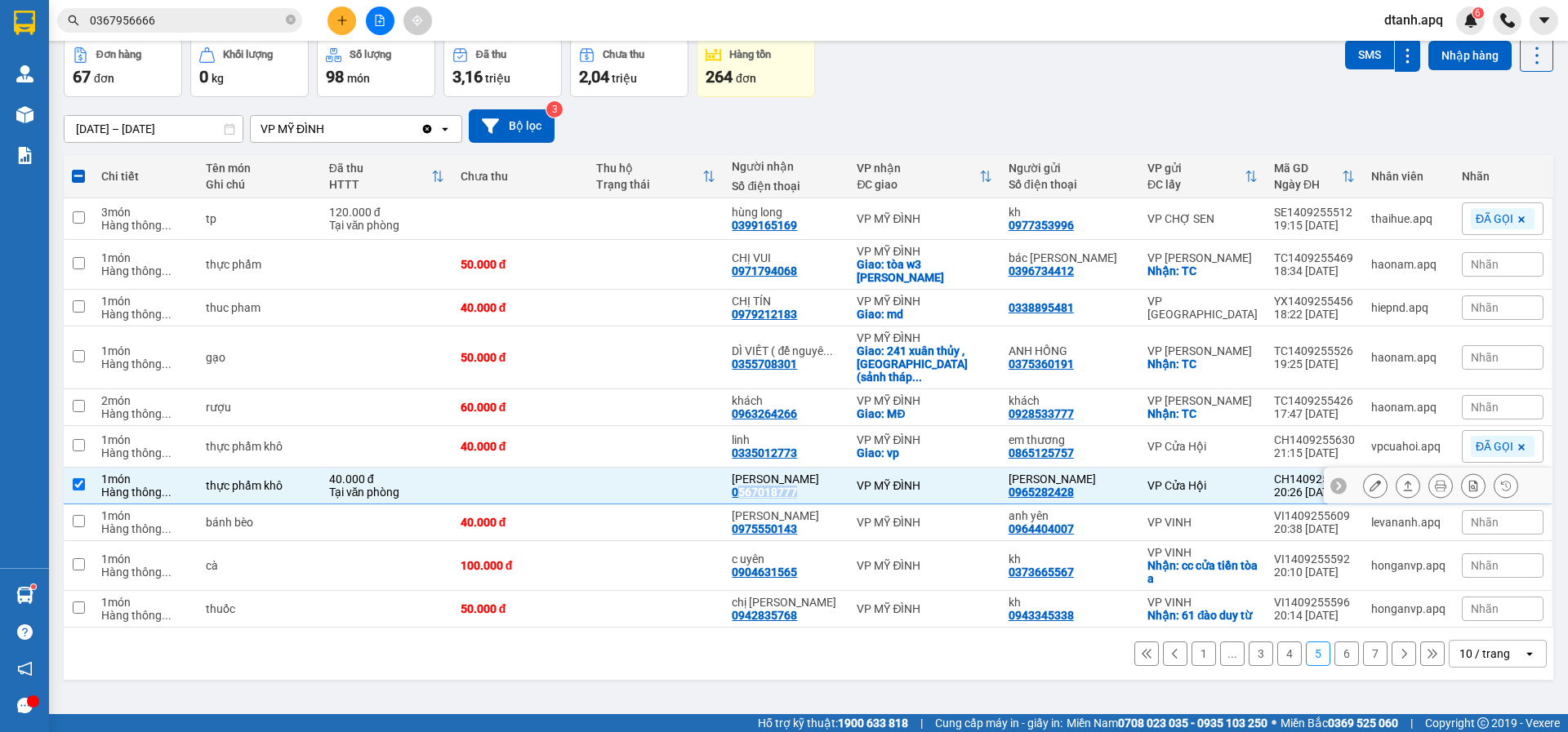
copy div "567018777"
click at [1471, 613] on span "Nhãn" at bounding box center [1484, 609] width 28 height 13
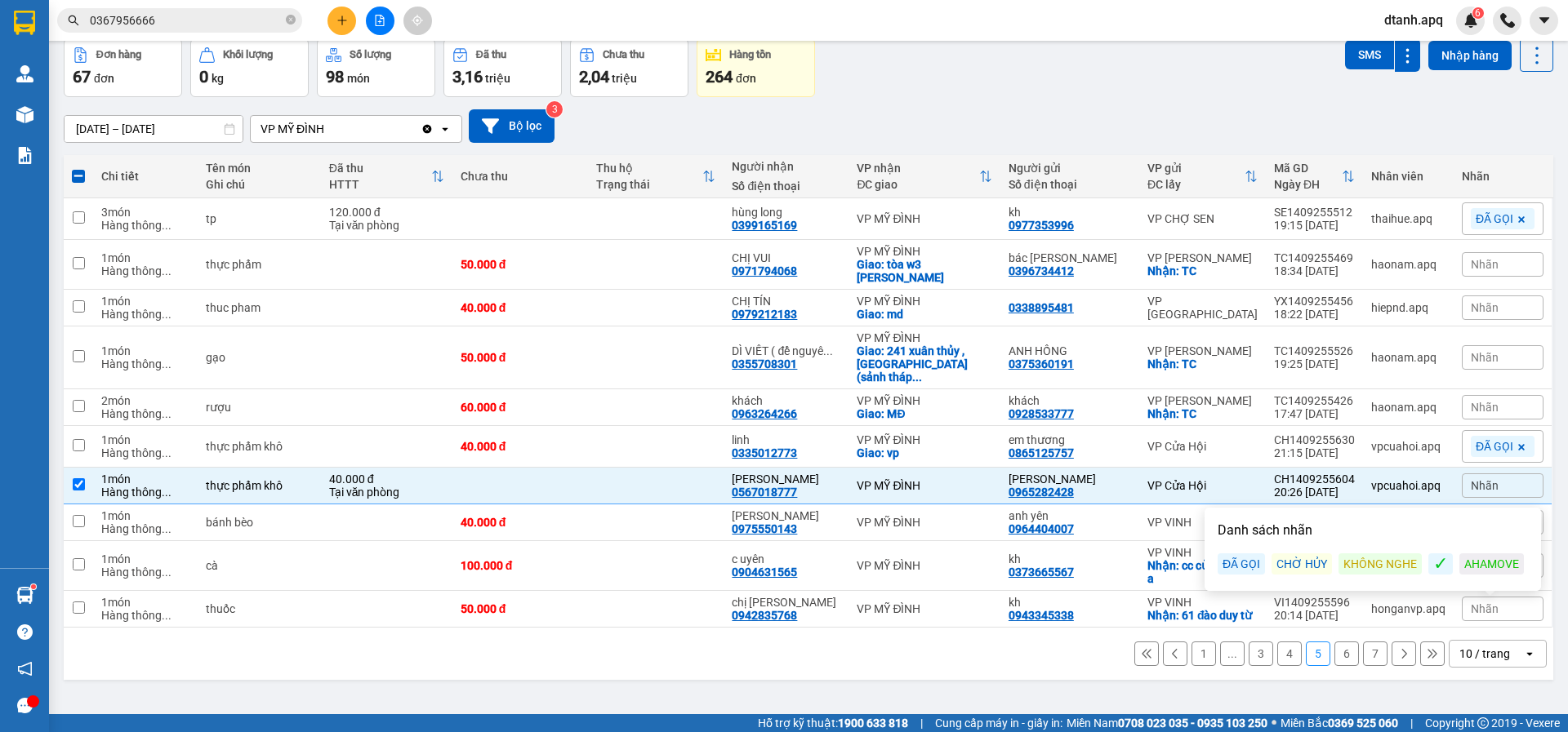
click at [1235, 570] on div "ĐÃ GỌI" at bounding box center [1241, 563] width 47 height 21
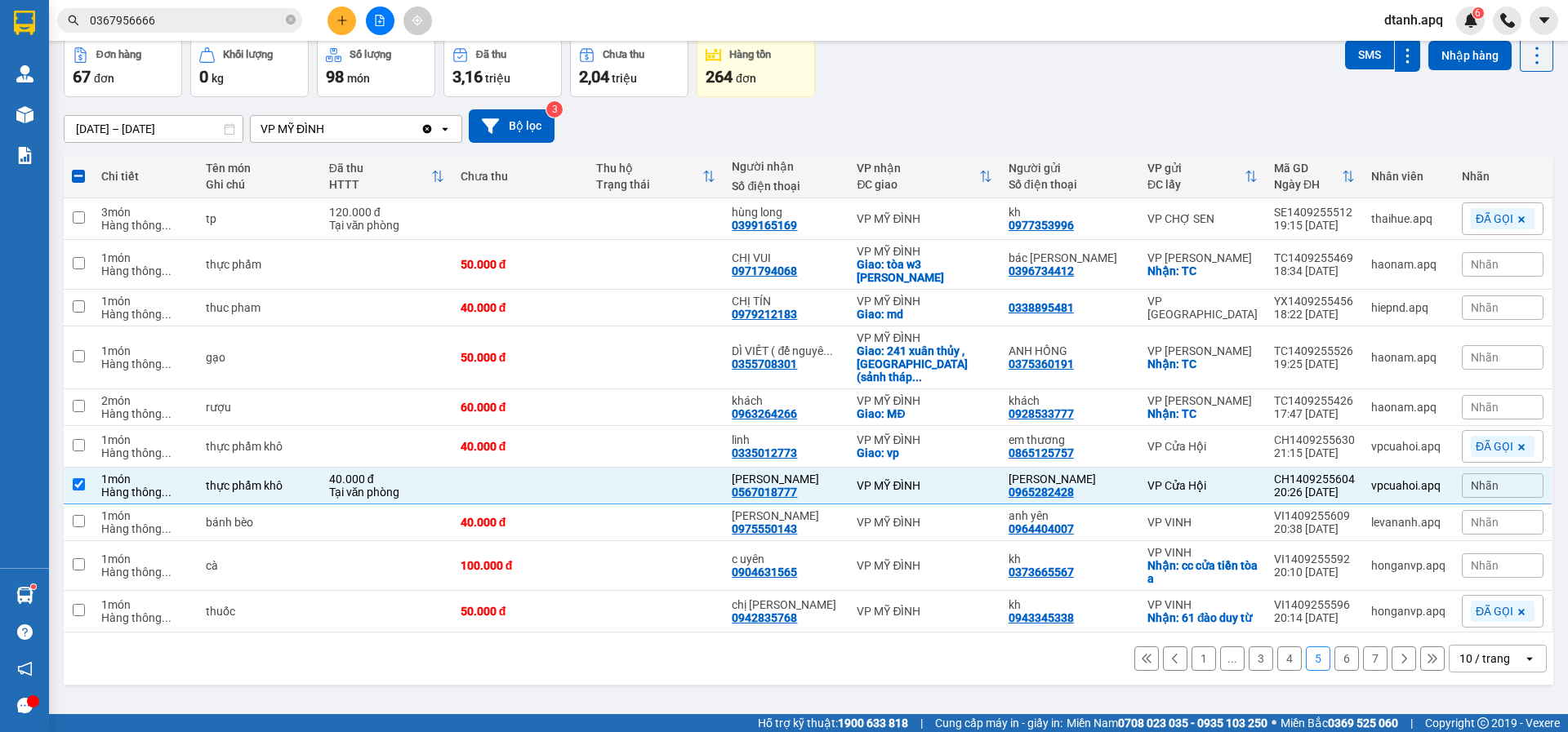
click at [872, 695] on div "ver 1.8.143 Kho gửi Trên xe Kho nhận Hàng đã giao Hàng đã hủy Kho gửi Vinh Kho …" at bounding box center [808, 340] width 1502 height 732
drag, startPoint x: 183, startPoint y: 23, endPoint x: 61, endPoint y: 24, distance: 122.0
click at [61, 24] on span "0367956666" at bounding box center [180, 20] width 245 height 25
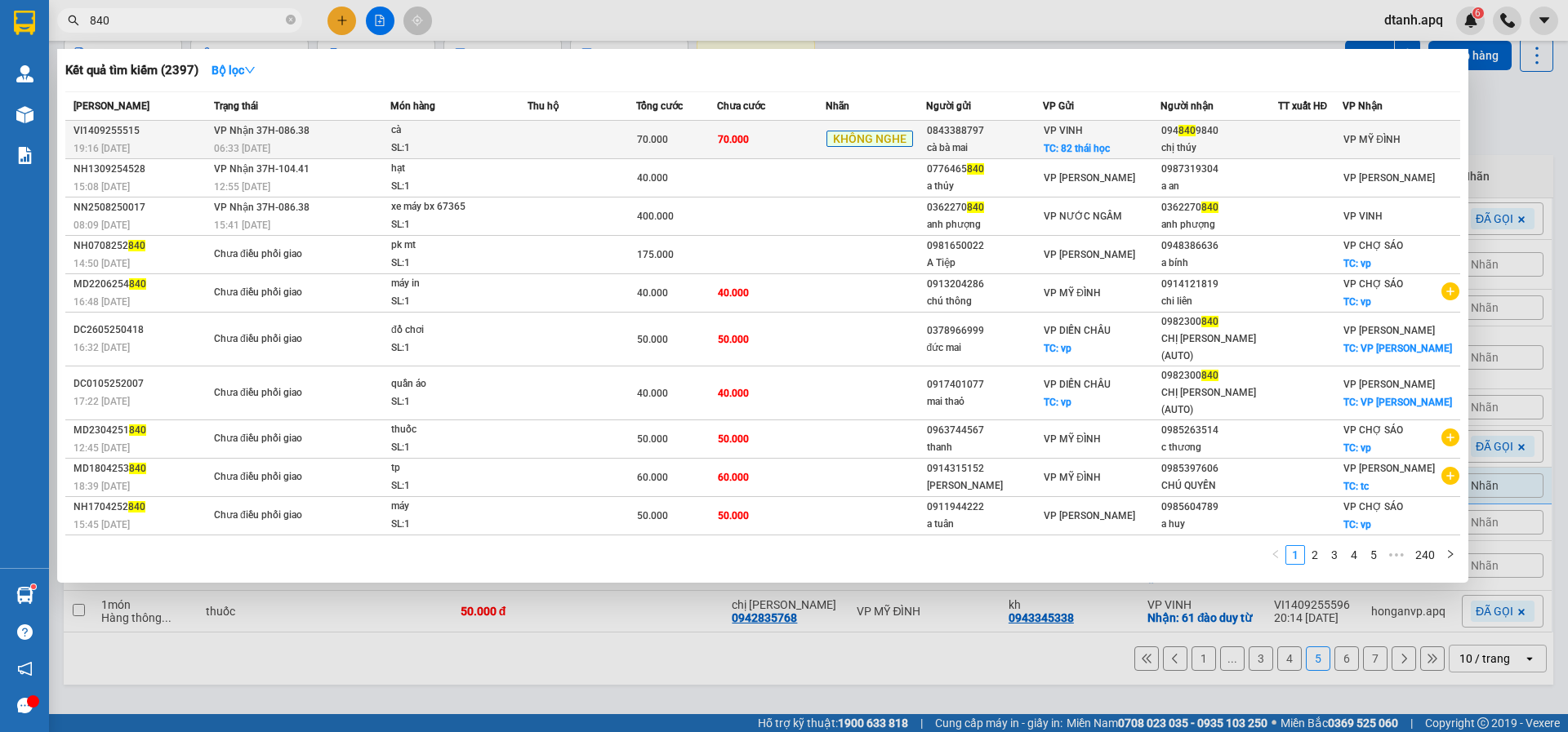
type input "840"
click at [781, 138] on td "70.000" at bounding box center [772, 139] width 109 height 39
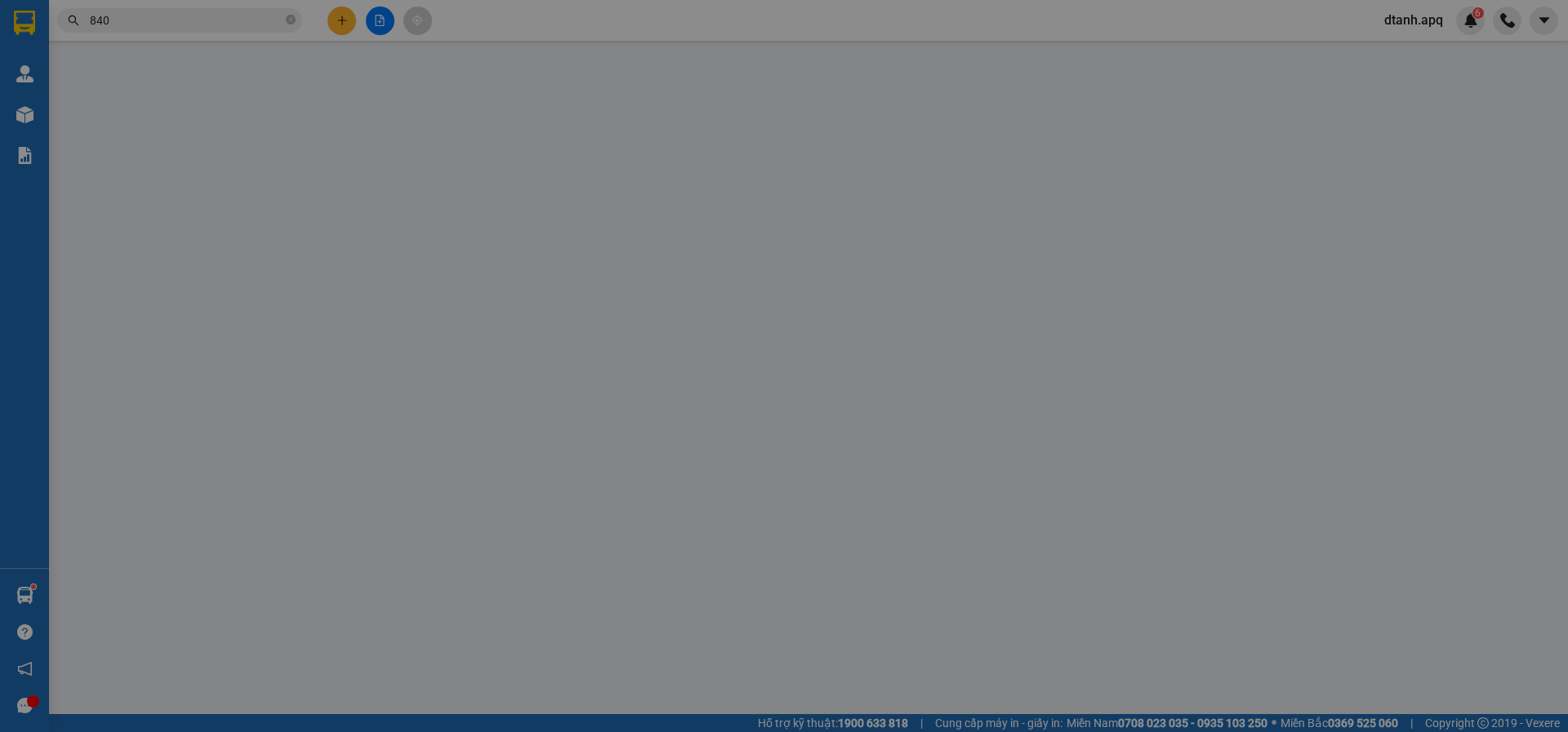
type input "0843388797"
type input "cà bà mai"
checkbox input "true"
type input "82 thái học"
type input "0948409840"
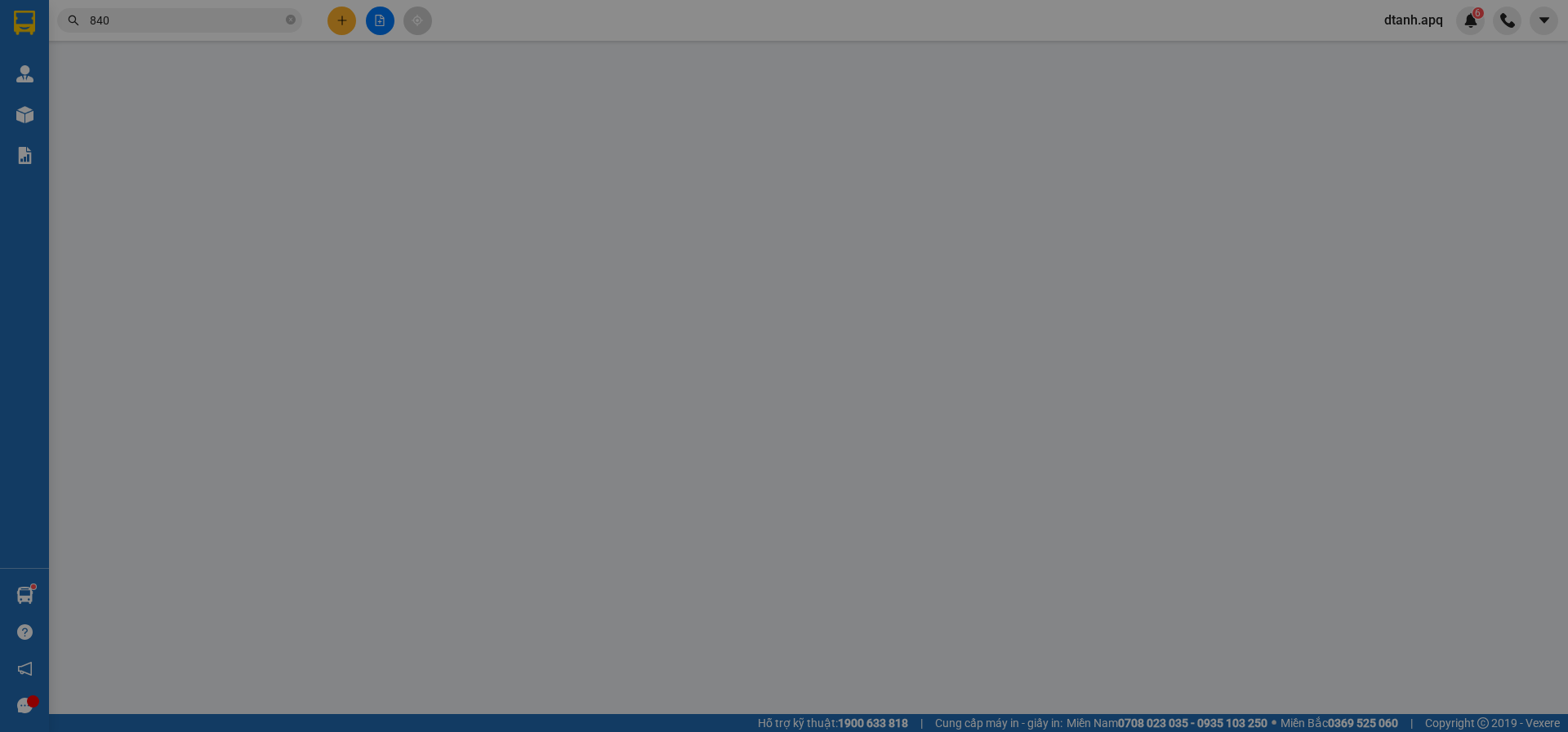
type input "chị thúy"
type input "70.000"
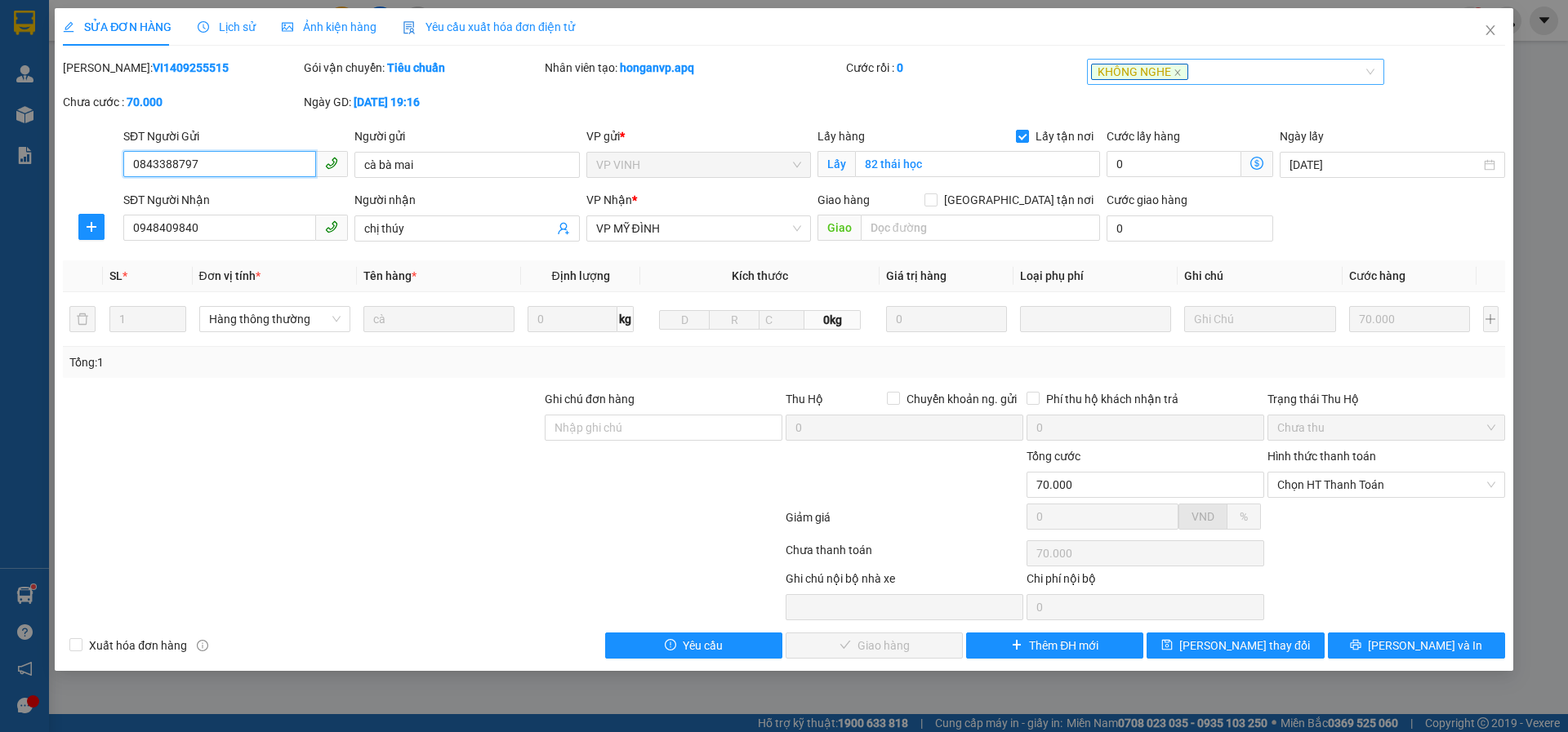
click at [1178, 70] on icon "close" at bounding box center [1177, 72] width 8 height 8
click at [1173, 75] on div at bounding box center [1227, 72] width 274 height 20
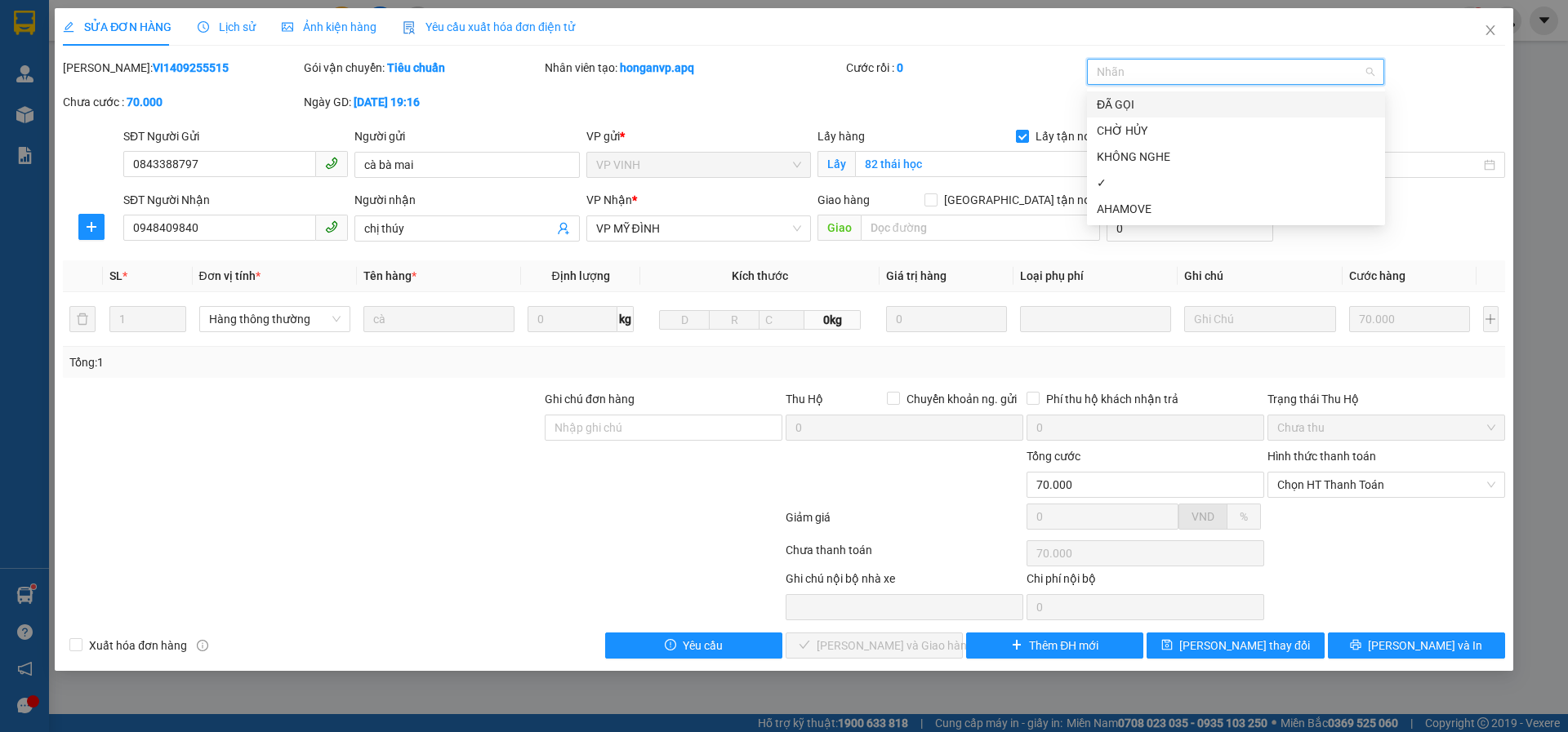
click at [1132, 111] on div "ĐÃ GỌI" at bounding box center [1236, 105] width 279 height 18
click at [1187, 654] on button "[PERSON_NAME] thay đổi" at bounding box center [1234, 645] width 177 height 26
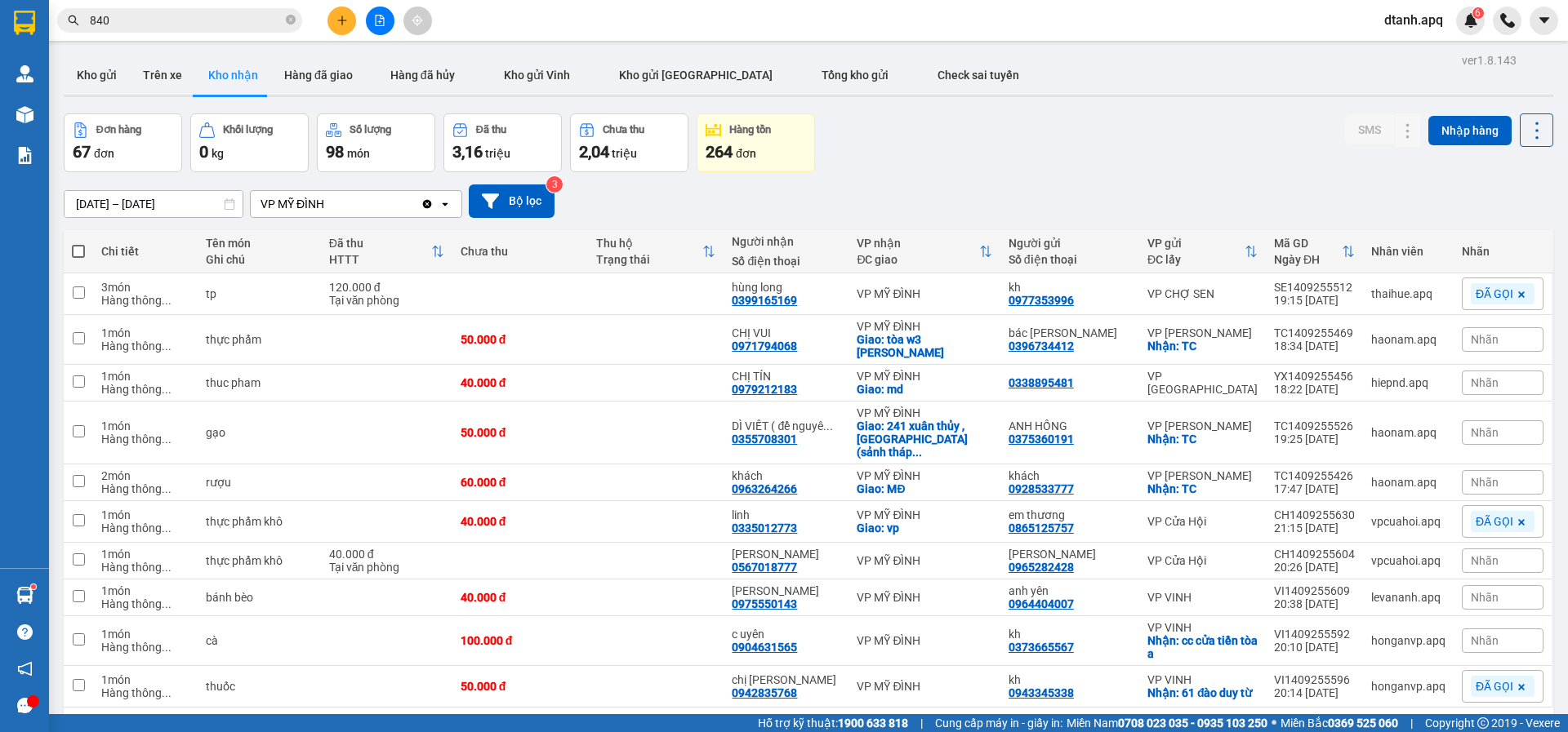
click at [1041, 141] on div "Đơn hàng 67 đơn Khối lượng 0 kg Số lượng 98 món Đã thu 3,16 triệu Chưa thu 2,04…" at bounding box center [807, 142] width 1489 height 58
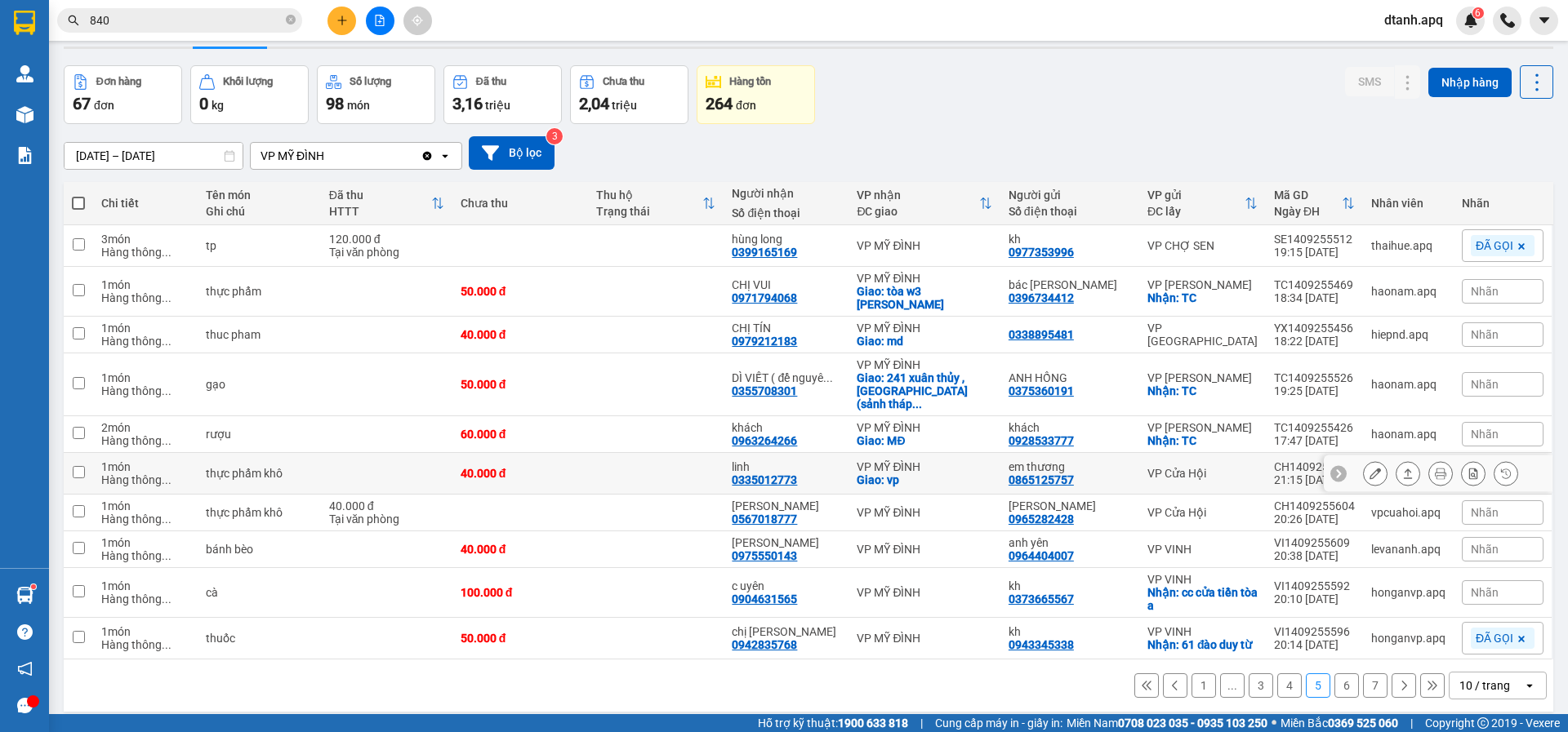
scroll to position [75, 0]
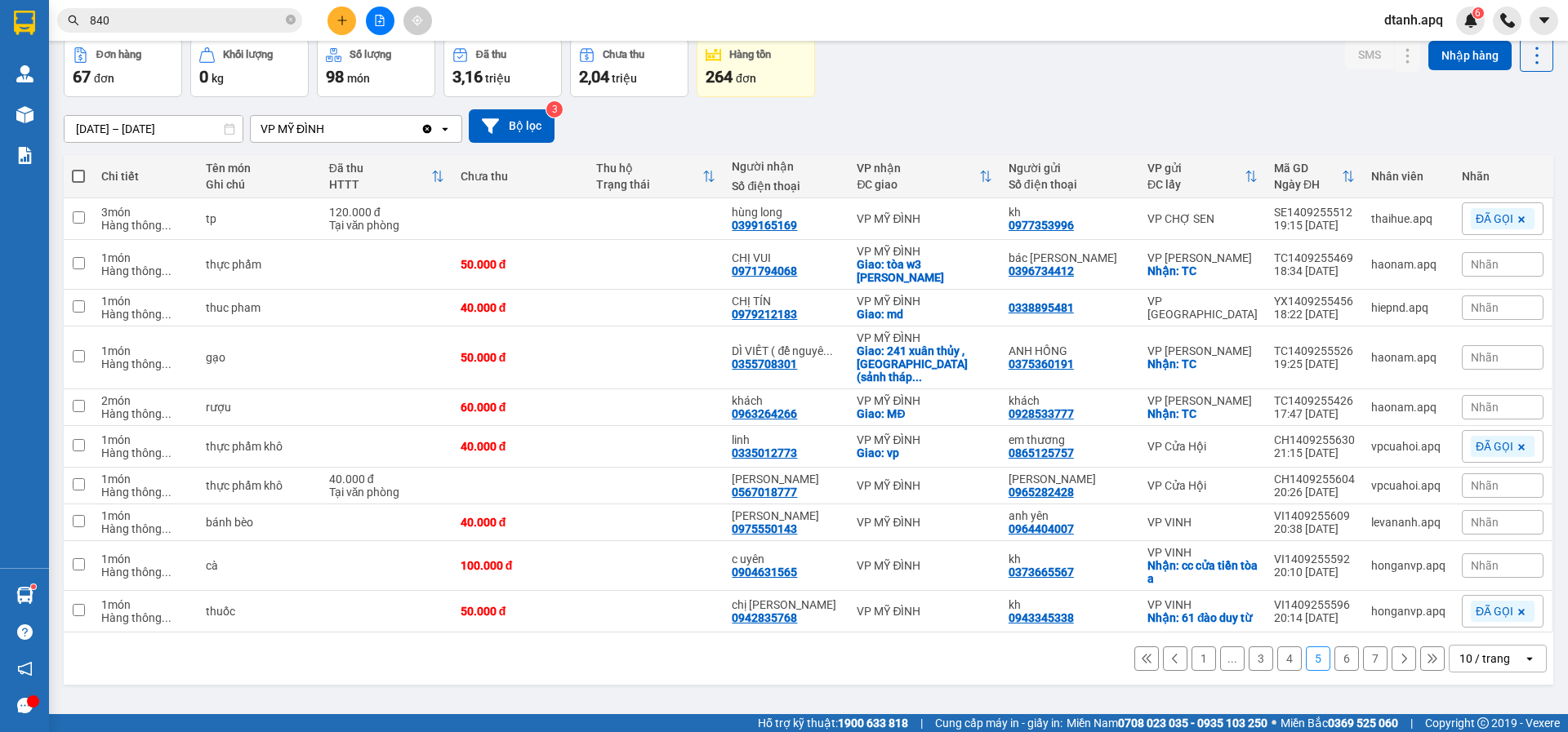
drag, startPoint x: 1464, startPoint y: 560, endPoint x: 1317, endPoint y: 596, distance: 151.3
click at [1470, 560] on span "Nhãn" at bounding box center [1484, 565] width 28 height 13
drag, startPoint x: 1250, startPoint y: 508, endPoint x: 1234, endPoint y: 543, distance: 38.5
click at [1248, 508] on div "ĐÃ GỌI" at bounding box center [1241, 514] width 47 height 21
click at [929, 666] on div "1 ... 3 4 5 6 7 10 / trang open" at bounding box center [808, 659] width 1476 height 28
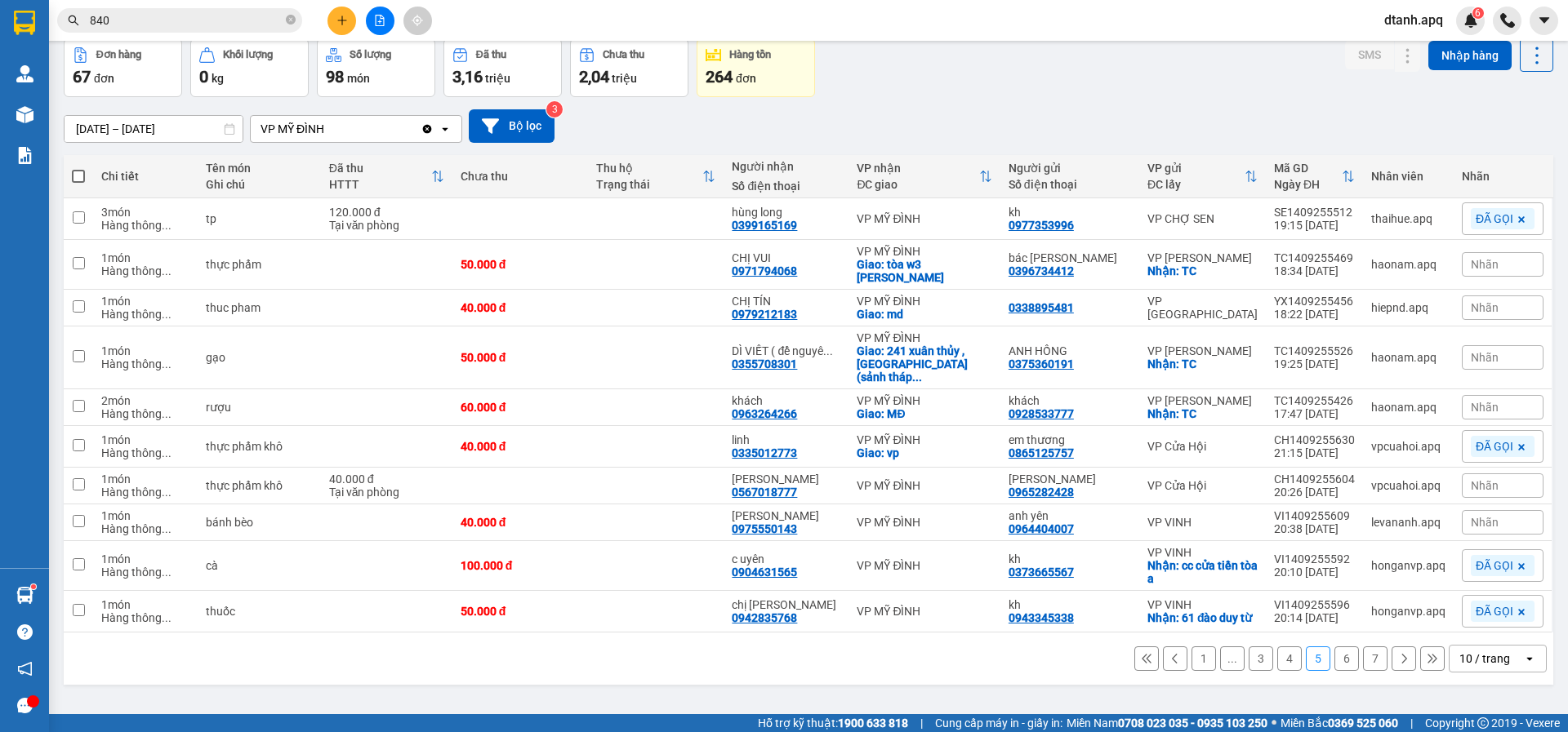
click at [1464, 529] on div "Nhãn" at bounding box center [1502, 522] width 82 height 25
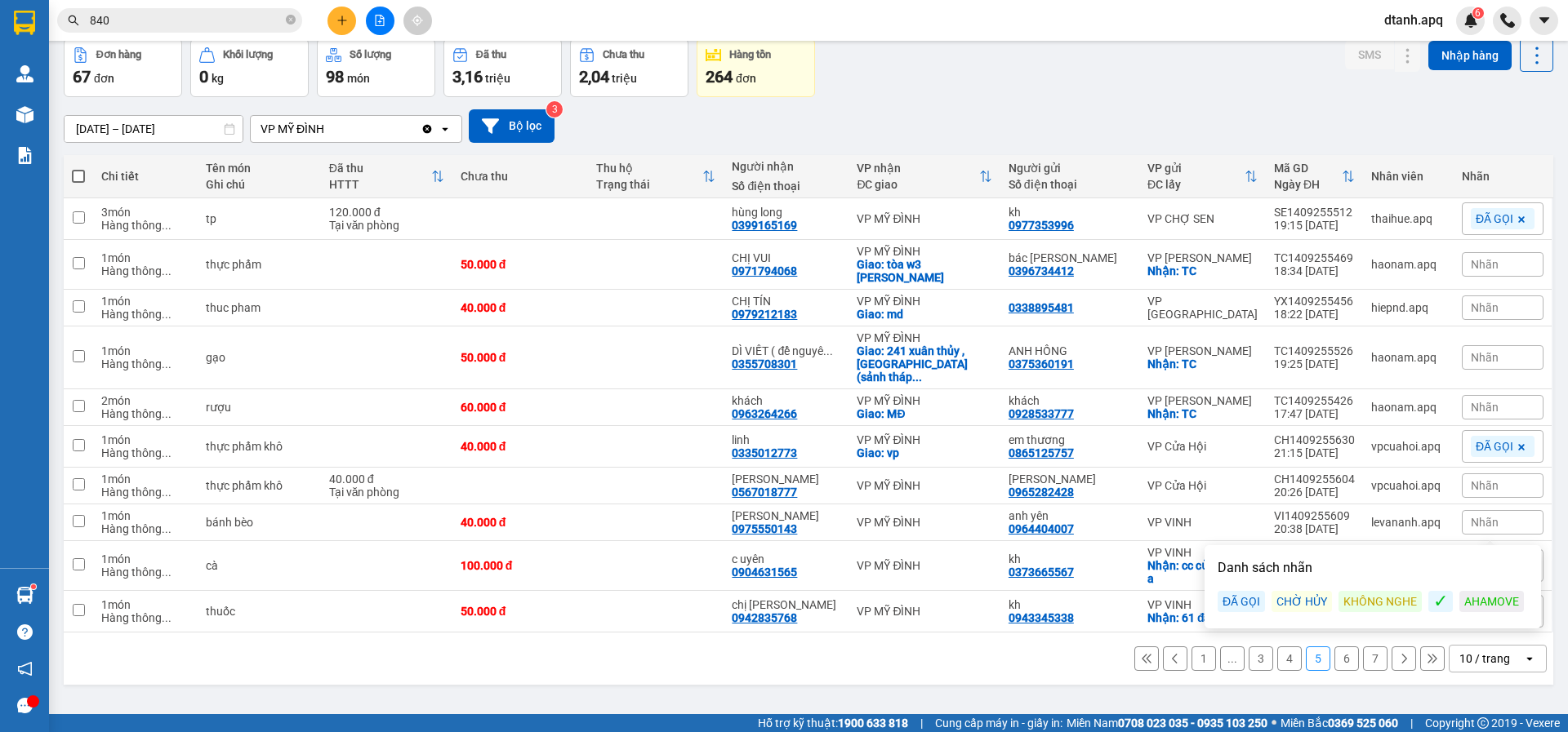
click at [1359, 600] on div "KHÔNG NGHE" at bounding box center [1379, 601] width 83 height 21
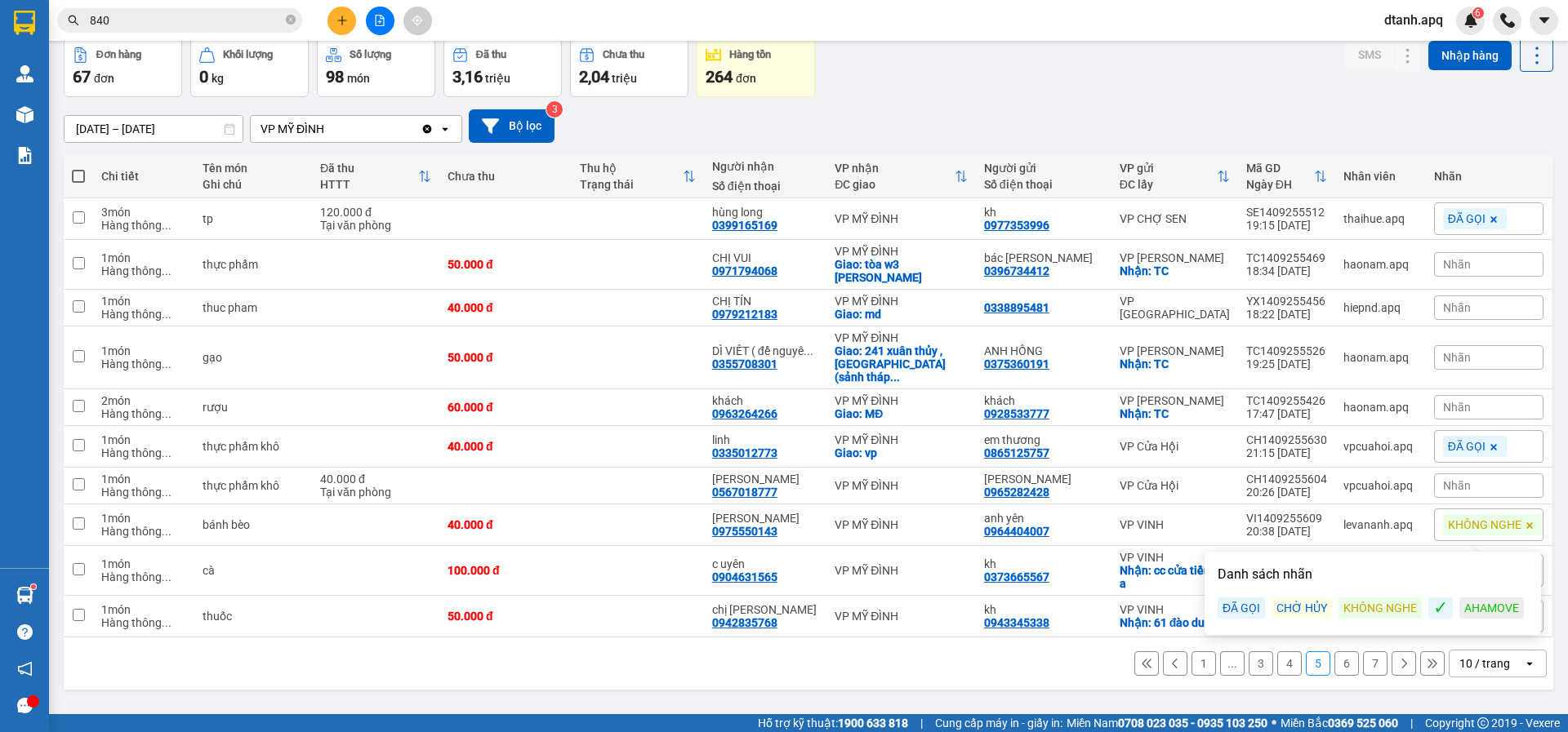
click at [1098, 85] on div "Đơn hàng 67 đơn Khối lượng 0 kg Số lượng 98 món Đã thu 3,16 triệu Chưa thu 2,04…" at bounding box center [807, 67] width 1489 height 58
click at [1277, 669] on button "4" at bounding box center [1288, 663] width 25 height 25
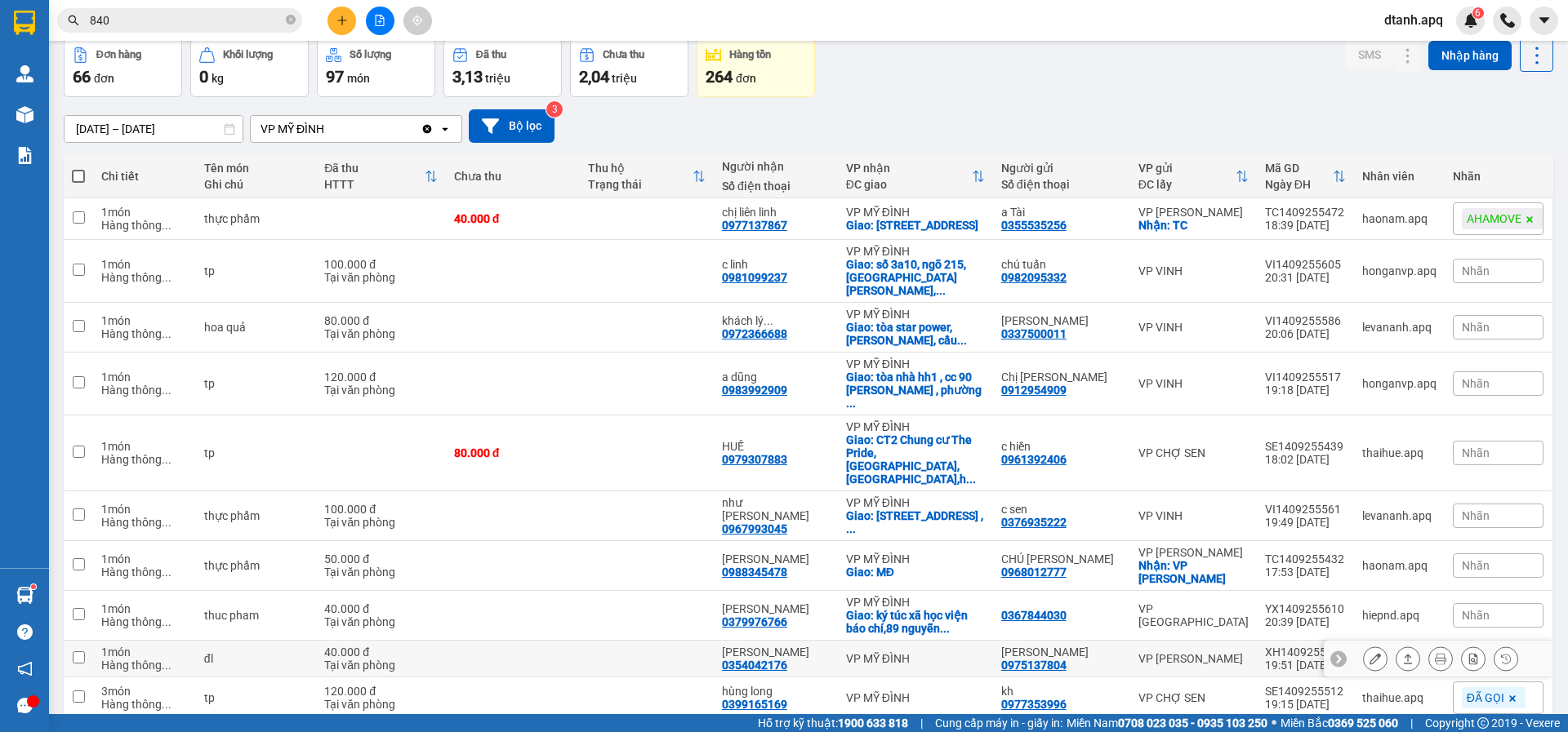
scroll to position [142, 0]
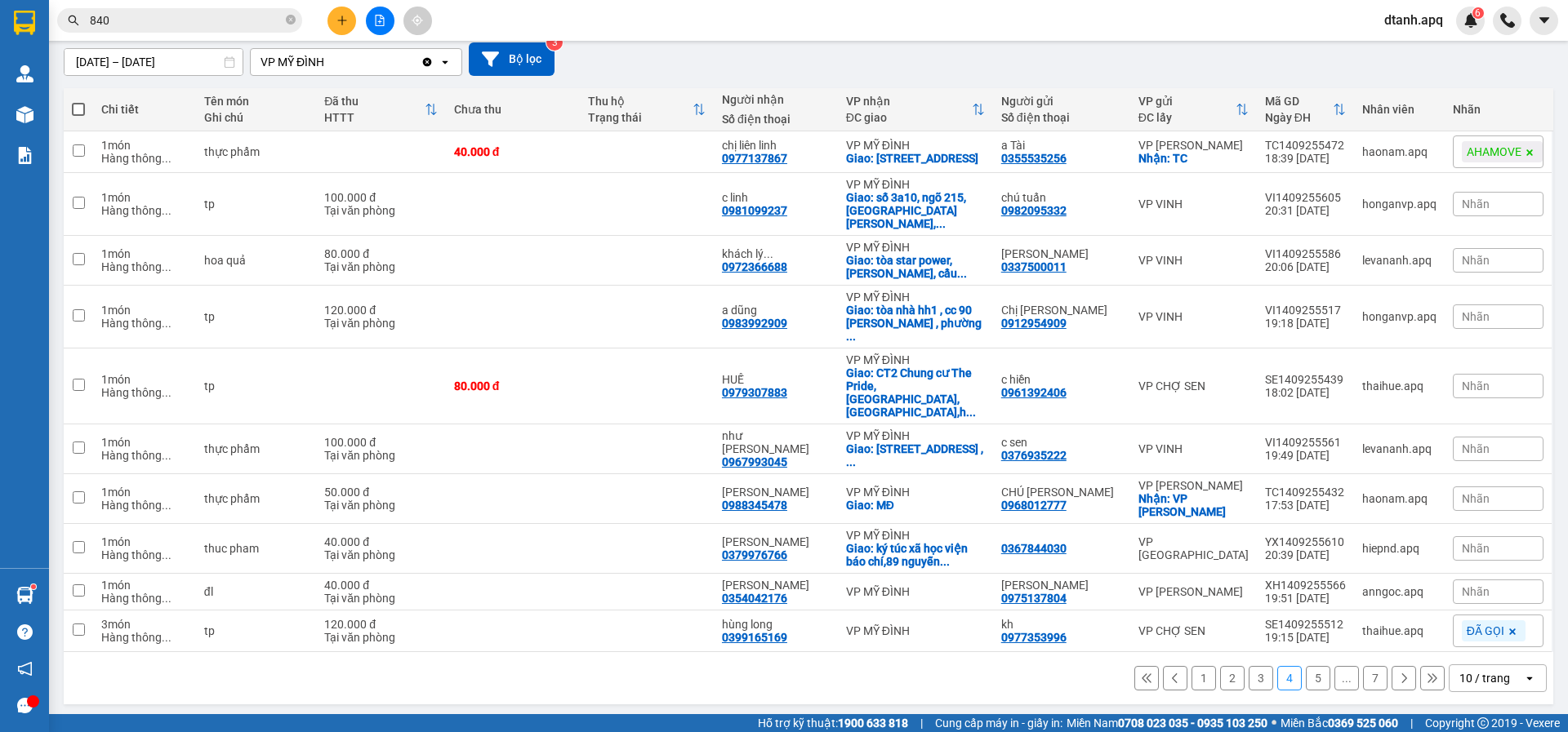
click at [1305, 675] on button "5" at bounding box center [1317, 678] width 25 height 25
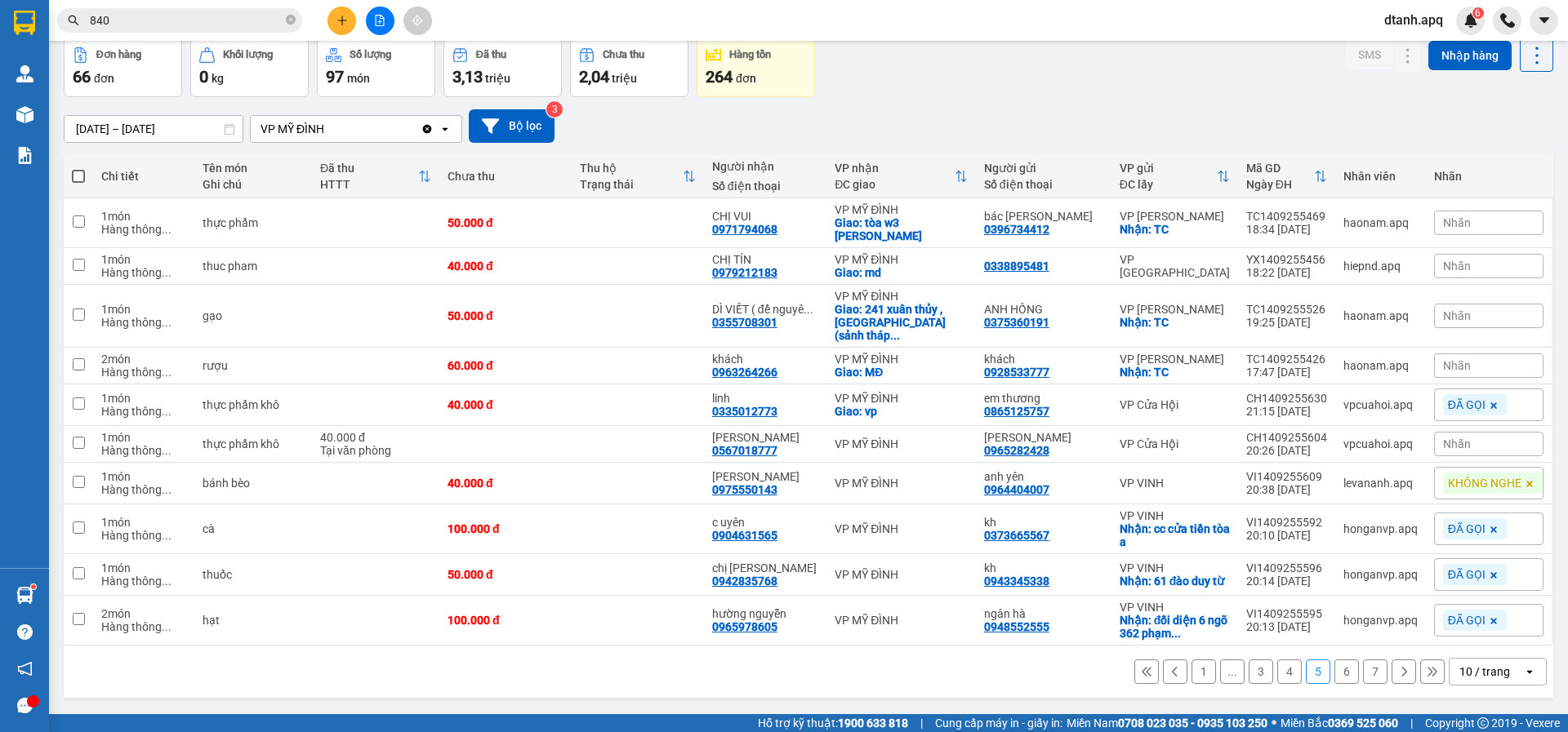
scroll to position [82, 0]
click at [1457, 438] on span "Nhãn" at bounding box center [1456, 444] width 28 height 13
click at [1267, 520] on div "ĐÃ GỌI CHỜ HỦY KHÔNG NGHE ✓ AHAMOVE" at bounding box center [1372, 523] width 310 height 21
click at [1232, 521] on div "ĐÃ GỌI" at bounding box center [1241, 523] width 47 height 21
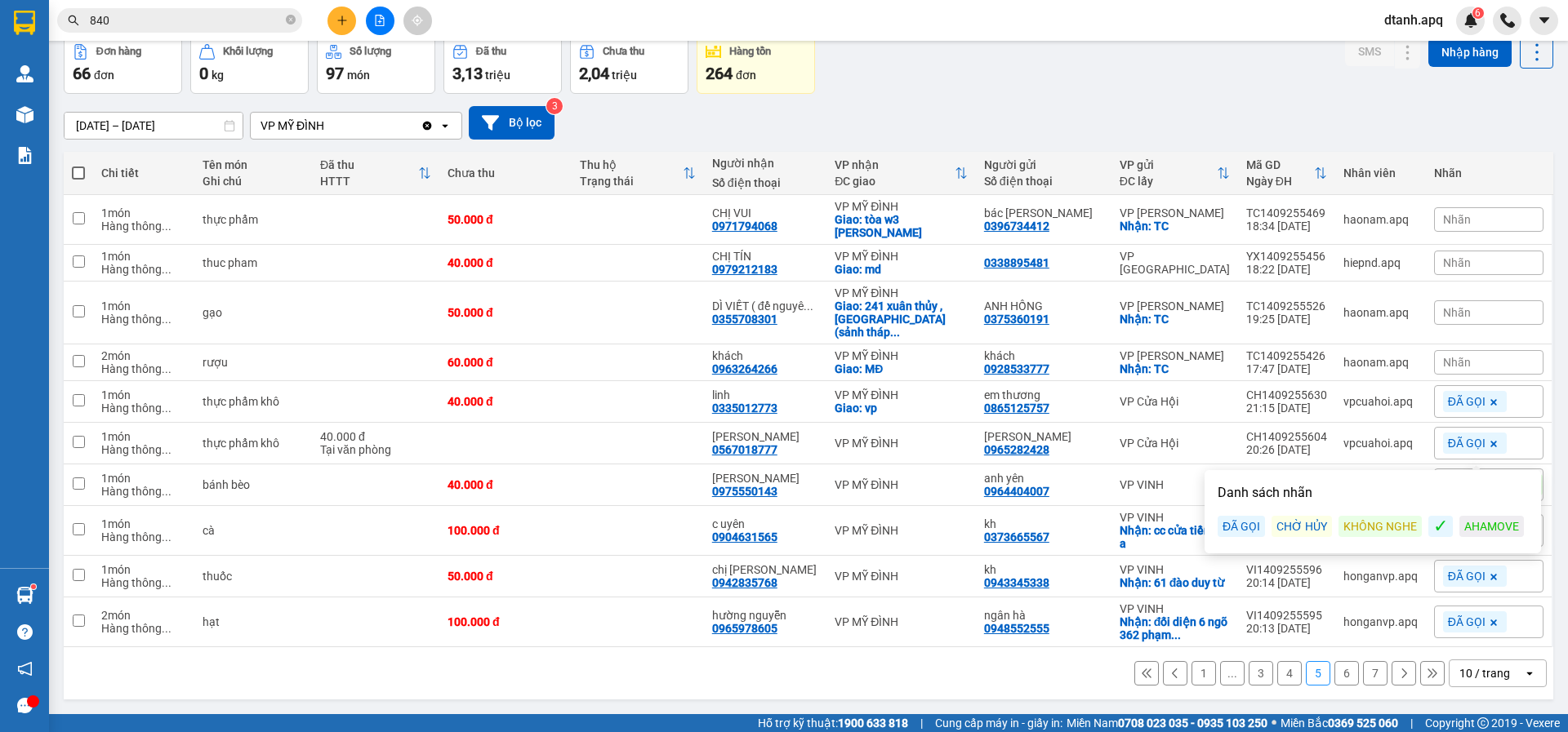
click at [1016, 65] on div "Đơn hàng 66 đơn Khối lượng 0 kg Số lượng 97 món Đã thu 3,13 triệu Chưa thu 2,04…" at bounding box center [807, 64] width 1489 height 58
click at [1447, 356] on span "Nhãn" at bounding box center [1456, 362] width 28 height 13
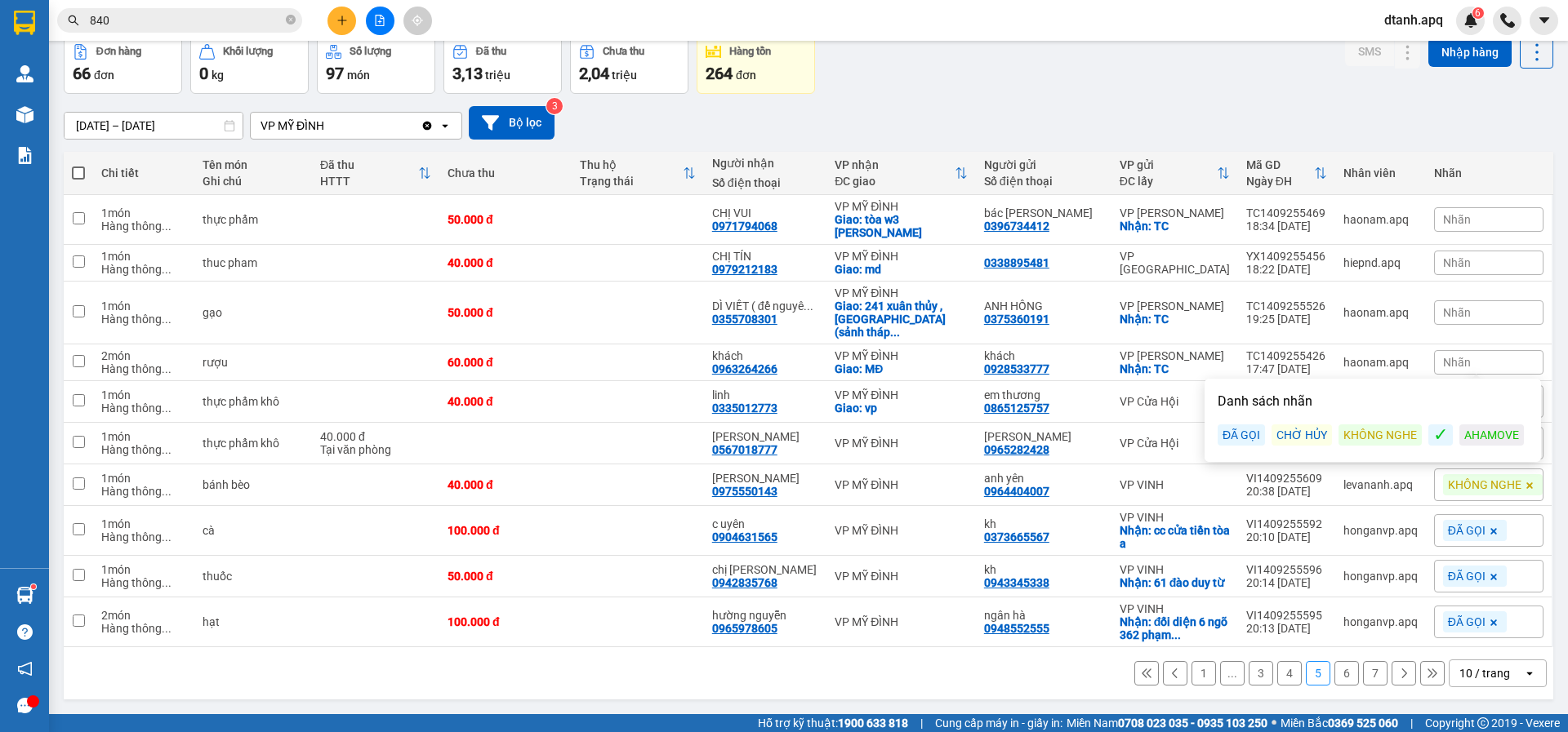
click at [1240, 435] on div "ĐÃ GỌI" at bounding box center [1241, 435] width 47 height 21
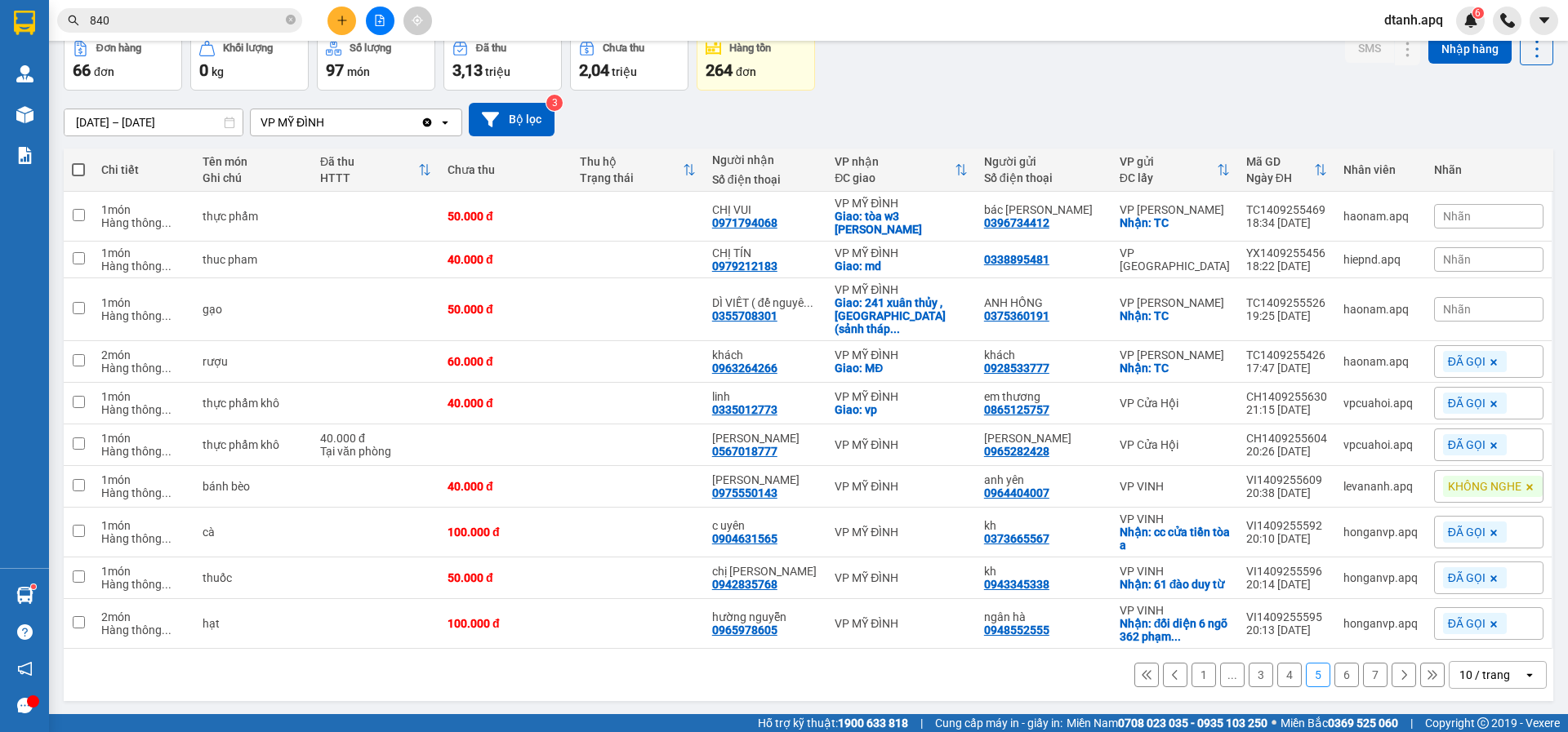
click at [1118, 75] on div "Đơn hàng 66 đơn Khối lượng 0 kg Số lượng 97 món Đã thu 3,13 triệu Chưa thu 2,04…" at bounding box center [807, 60] width 1489 height 58
click at [1369, 304] on icon at bounding box center [1375, 309] width 12 height 12
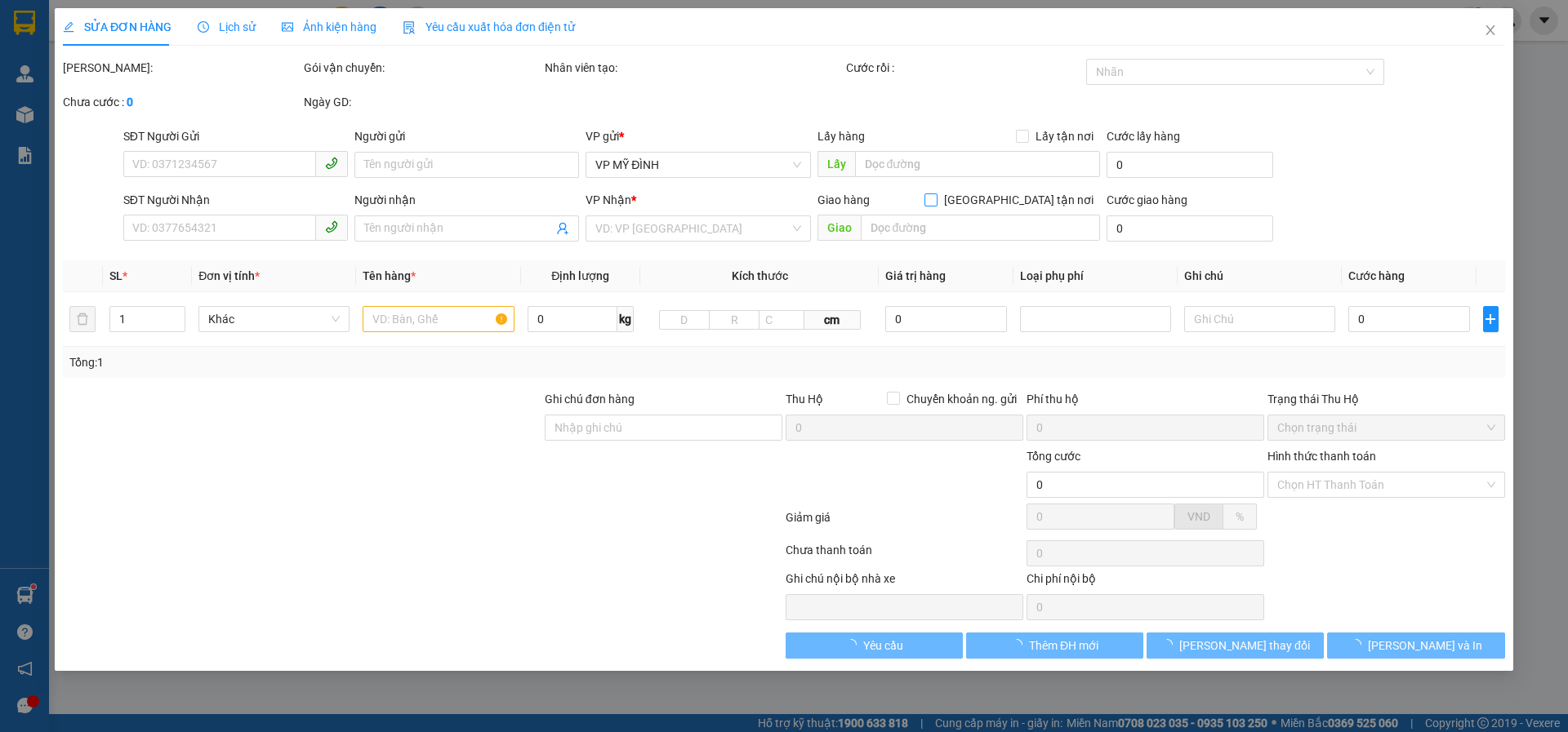
type input "0375360191"
type input "ANH HỒNG"
checkbox input "true"
type input "TC"
type input "0355708301"
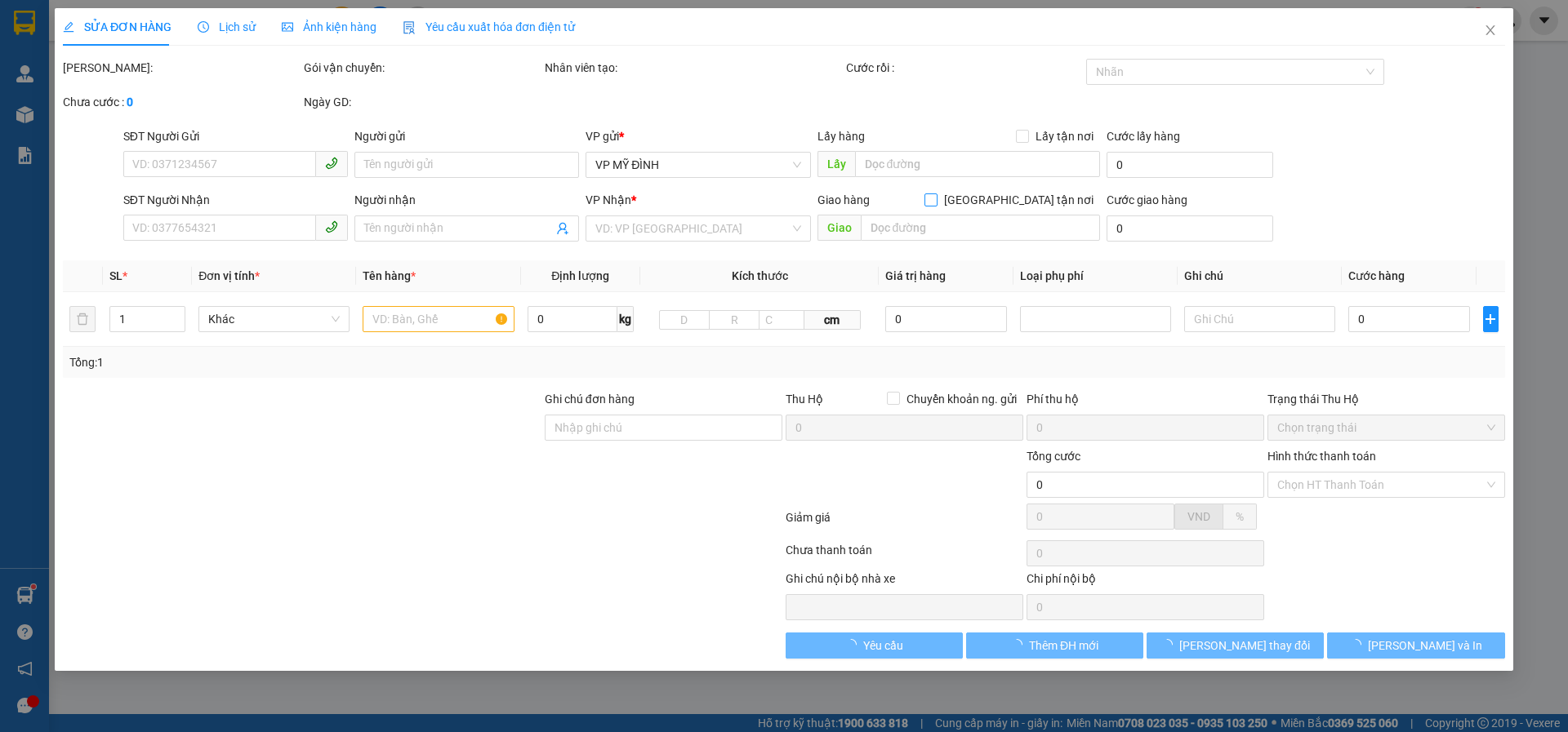
type input "DÌ VIẾT ( để nguyên đ/c ko xóa )"
checkbox input "true"
type input "241 xuân thủy , [GEOGRAPHIC_DATA] ([GEOGRAPHIC_DATA] )"
type input "50.000"
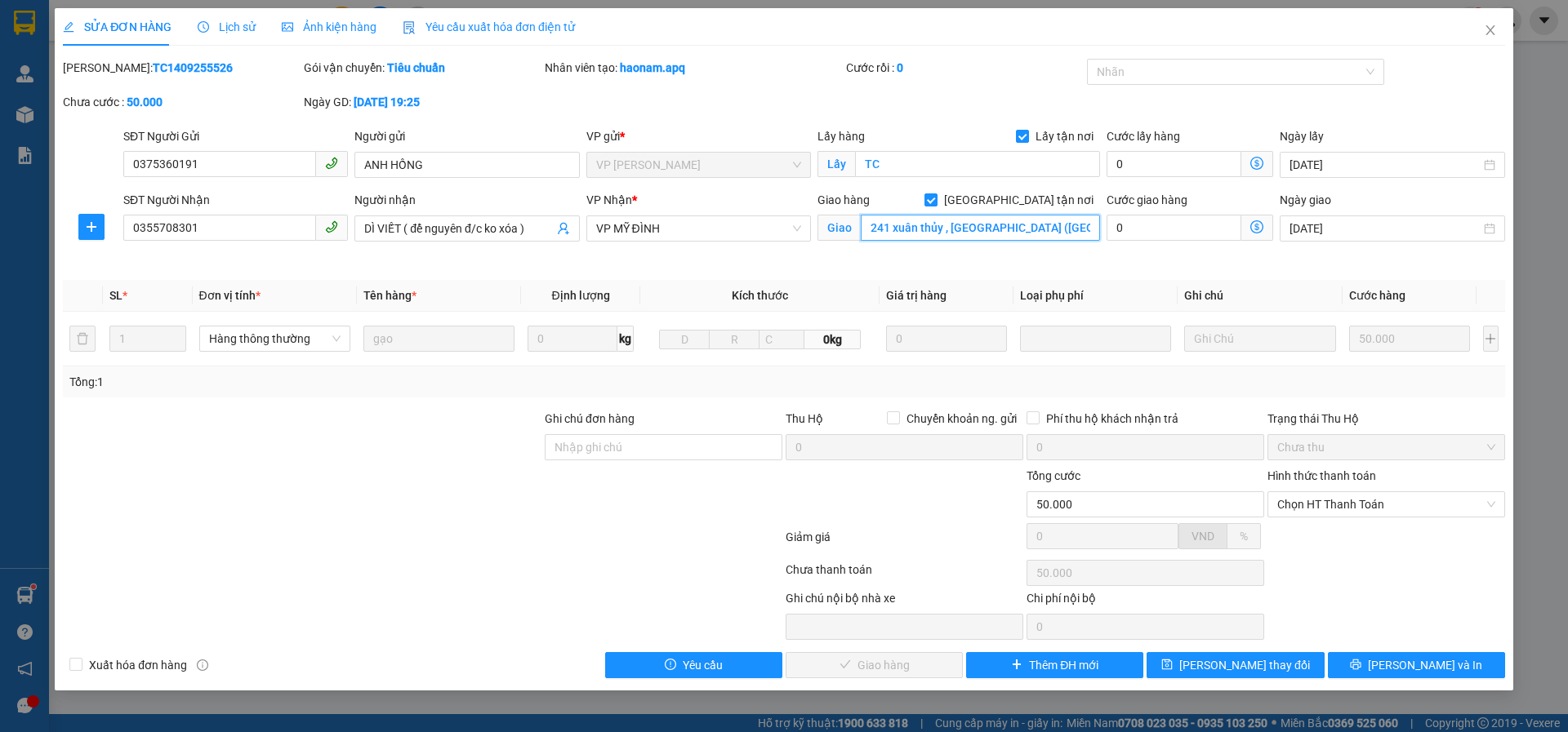
click at [990, 223] on input "241 xuân thủy , [GEOGRAPHIC_DATA] ([GEOGRAPHIC_DATA] )" at bounding box center [980, 227] width 239 height 26
click at [998, 224] on input "241 xuân thủy , [GEOGRAPHIC_DATA] ([GEOGRAPHIC_DATA] )" at bounding box center [980, 227] width 239 height 26
click at [1122, 73] on div at bounding box center [1227, 72] width 274 height 20
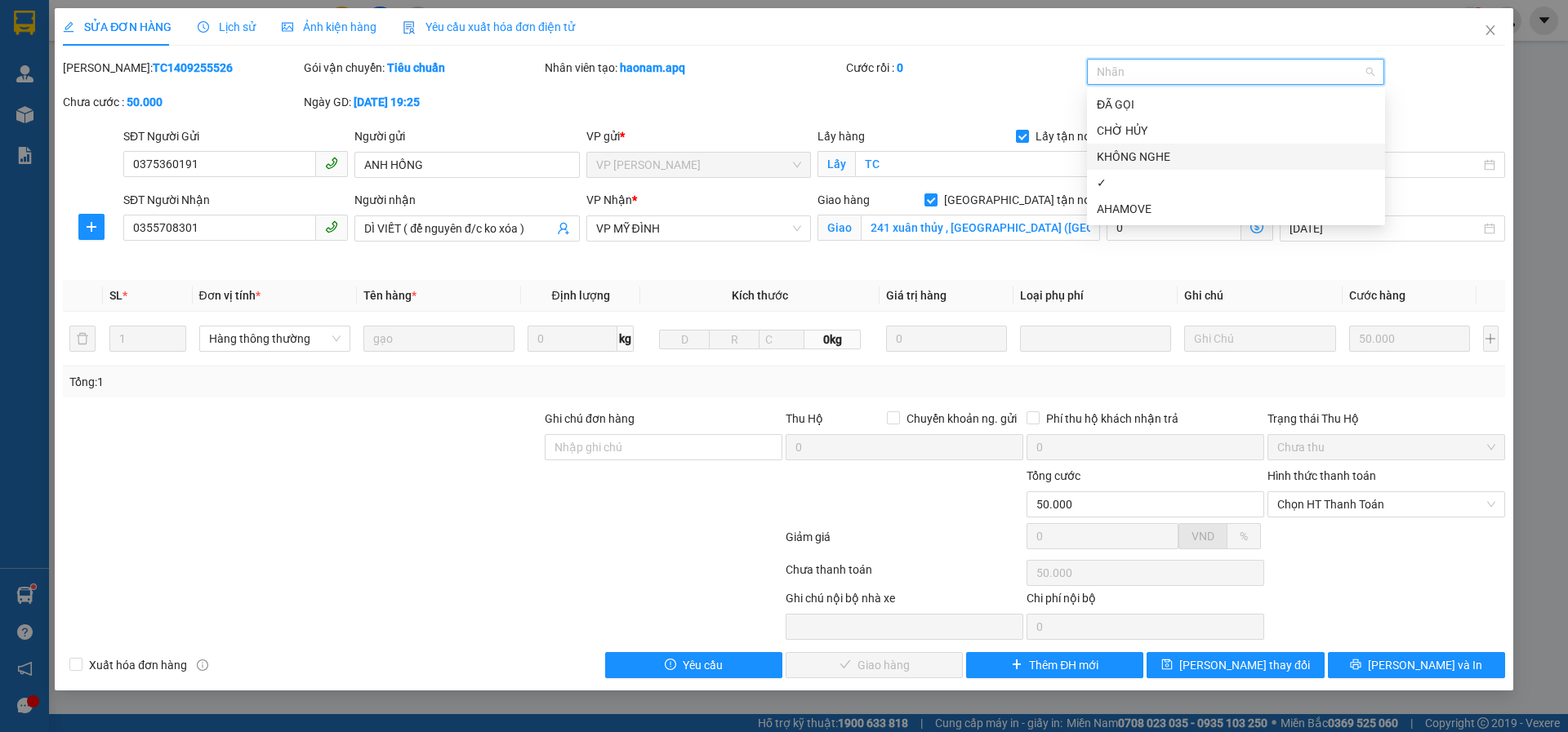
click at [1128, 162] on div "KHÔNG NGHE" at bounding box center [1236, 157] width 279 height 18
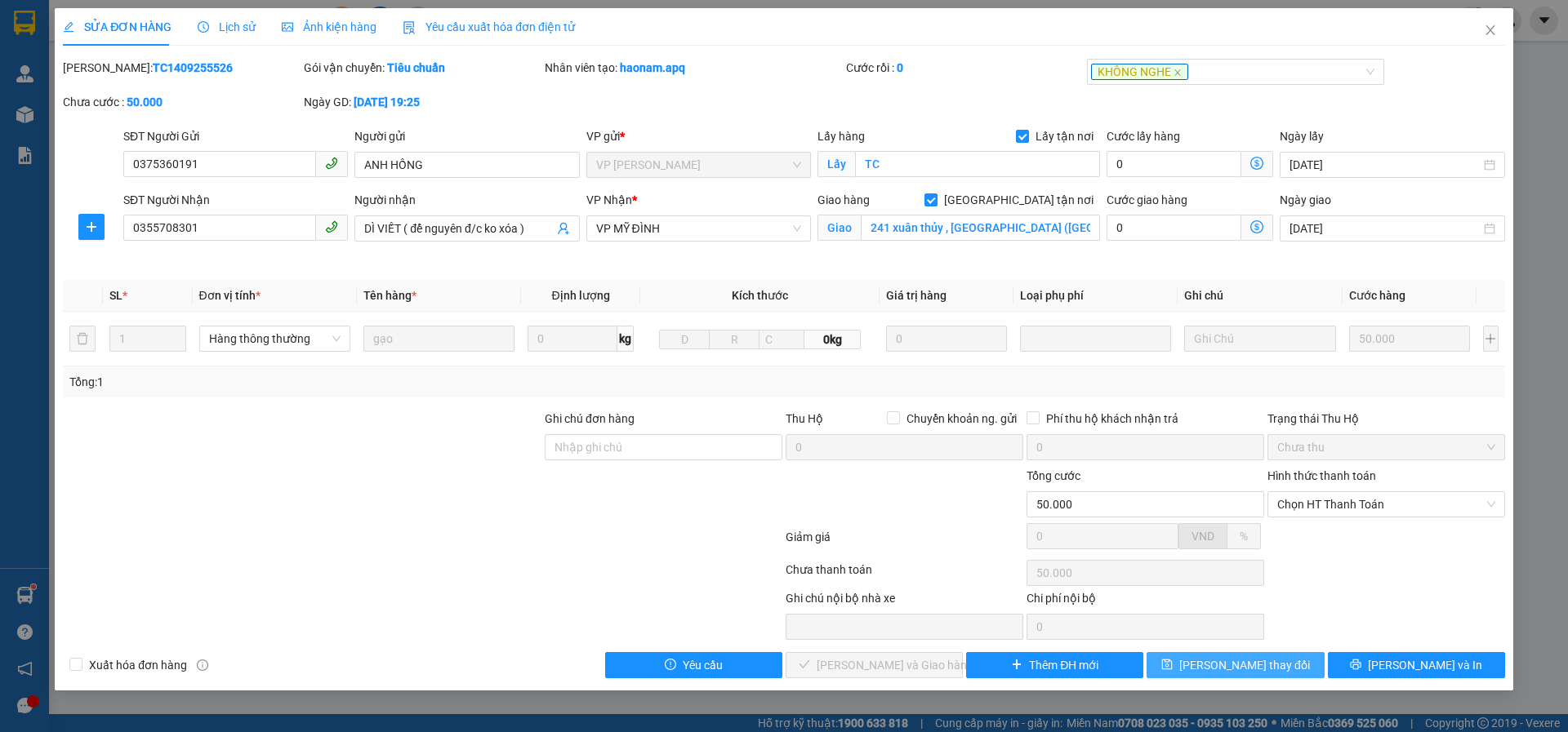
click at [1170, 670] on button "[PERSON_NAME] thay đổi" at bounding box center [1234, 665] width 177 height 26
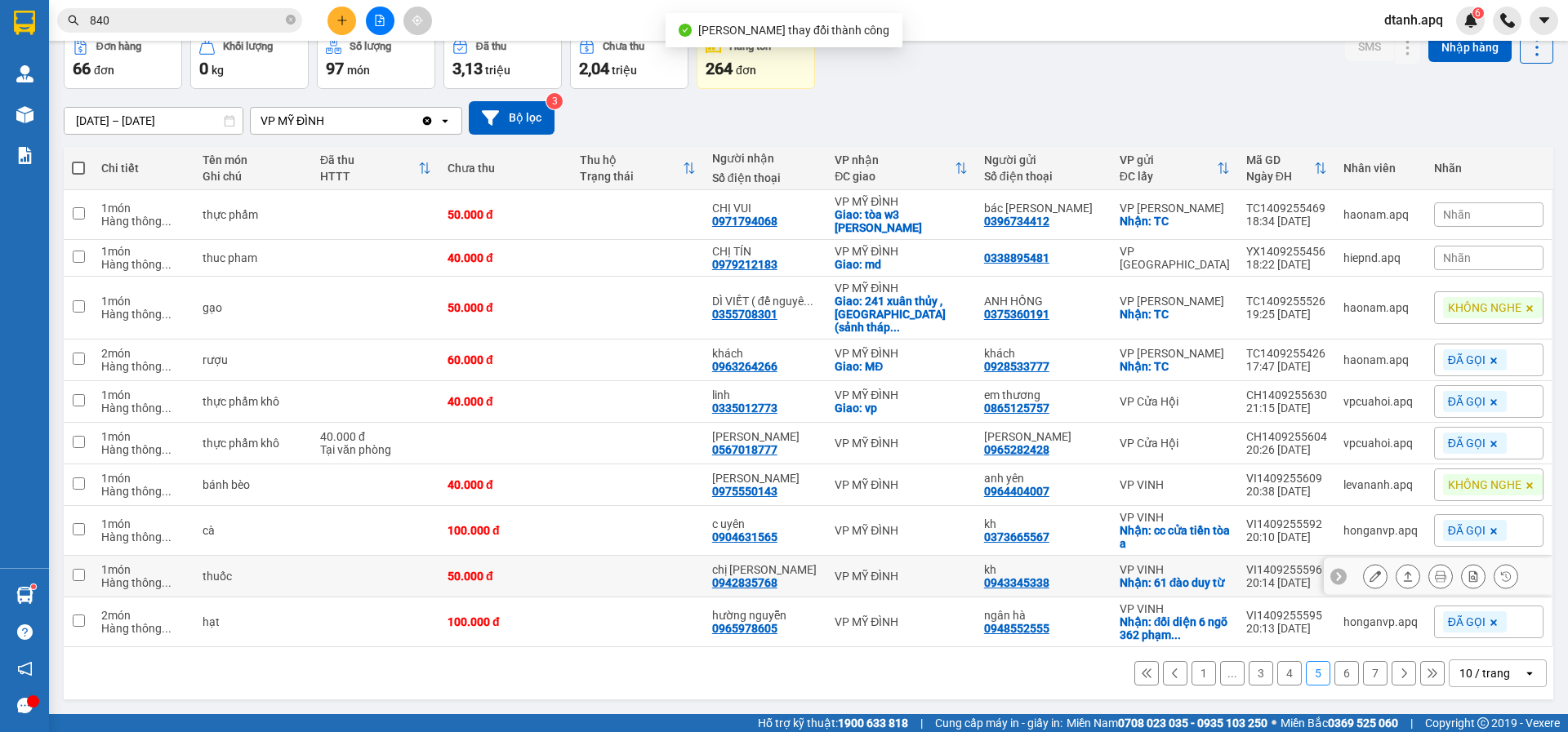
scroll to position [87, 0]
click at [1277, 675] on button "4" at bounding box center [1288, 673] width 25 height 25
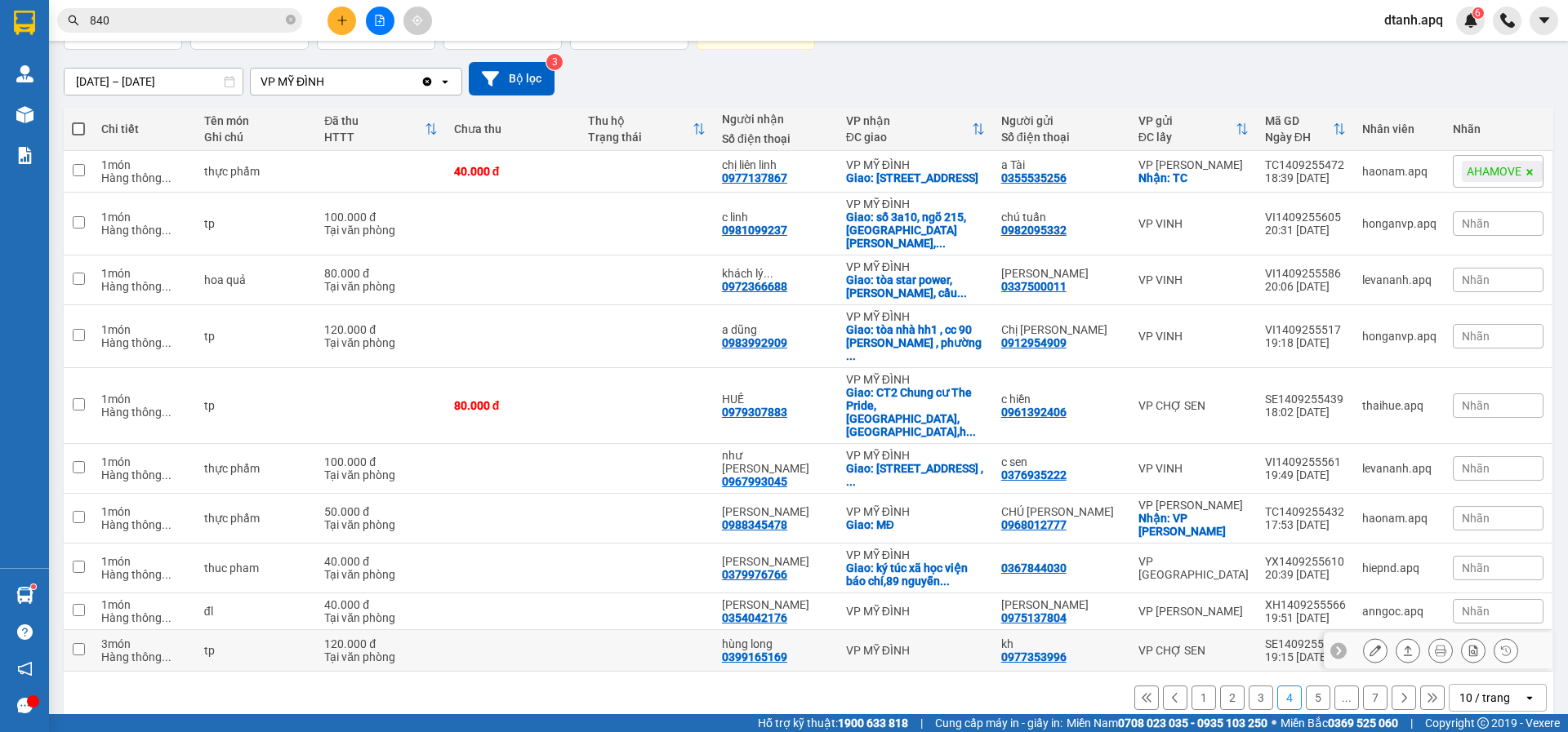
scroll to position [142, 0]
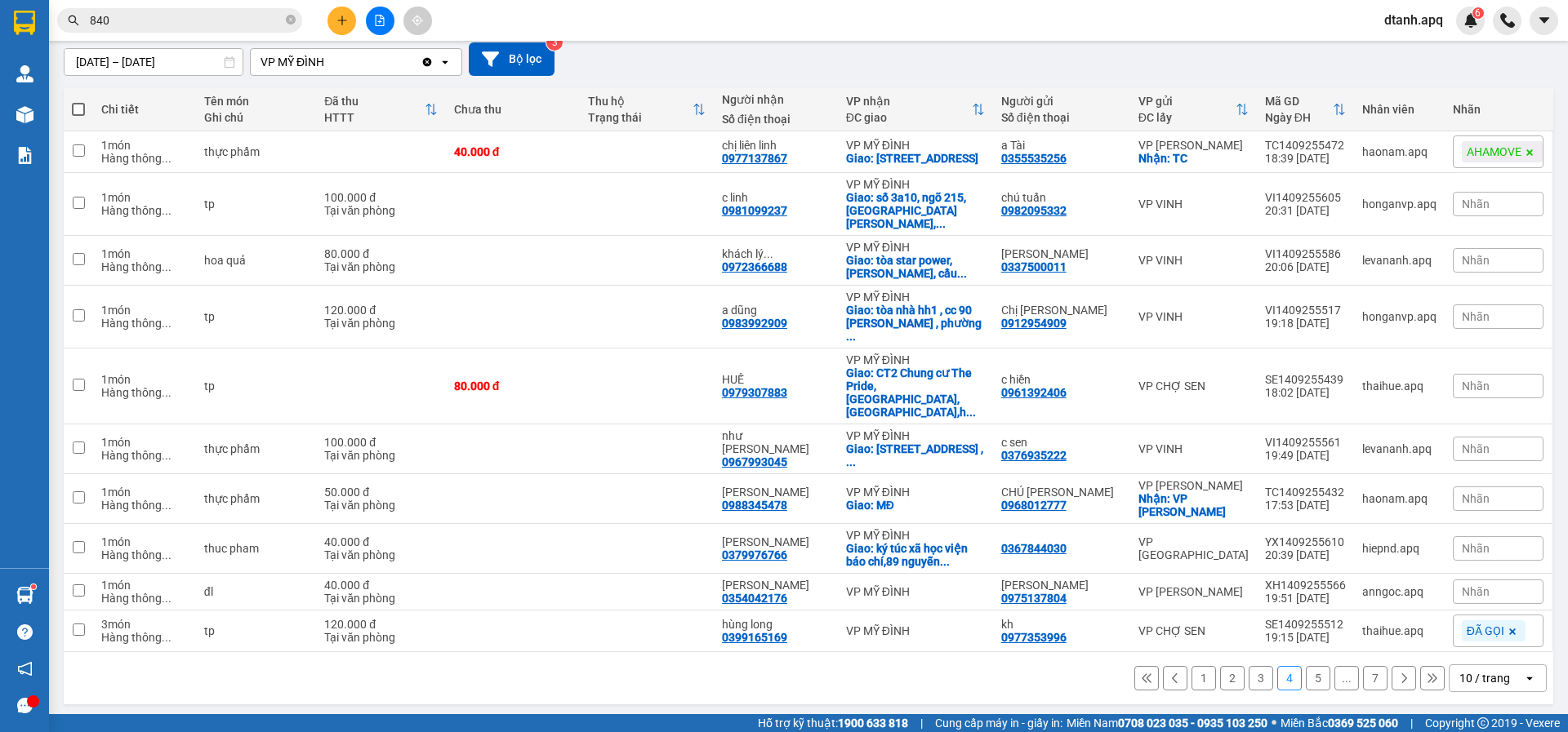
click at [1308, 675] on button "5" at bounding box center [1317, 678] width 25 height 25
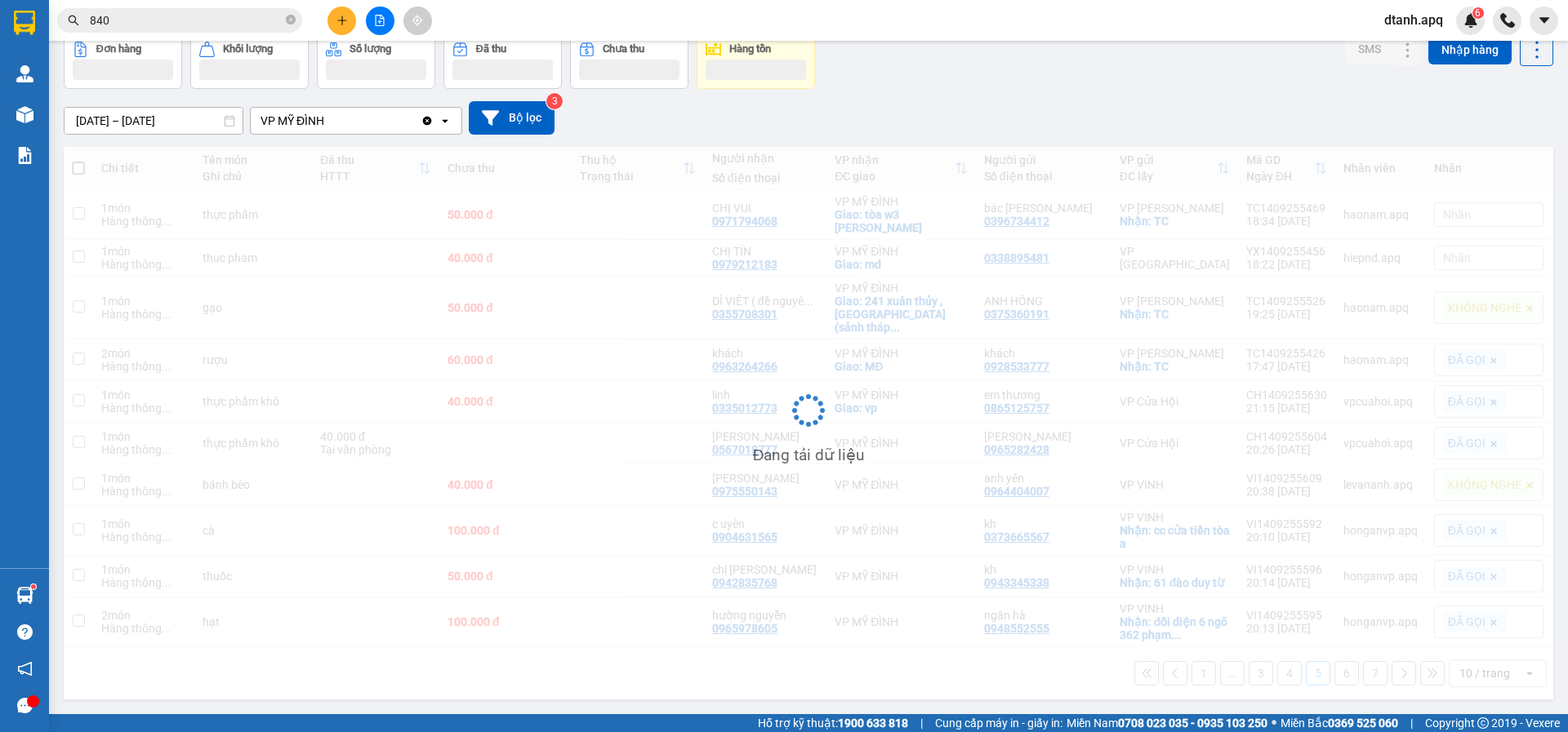
scroll to position [87, 0]
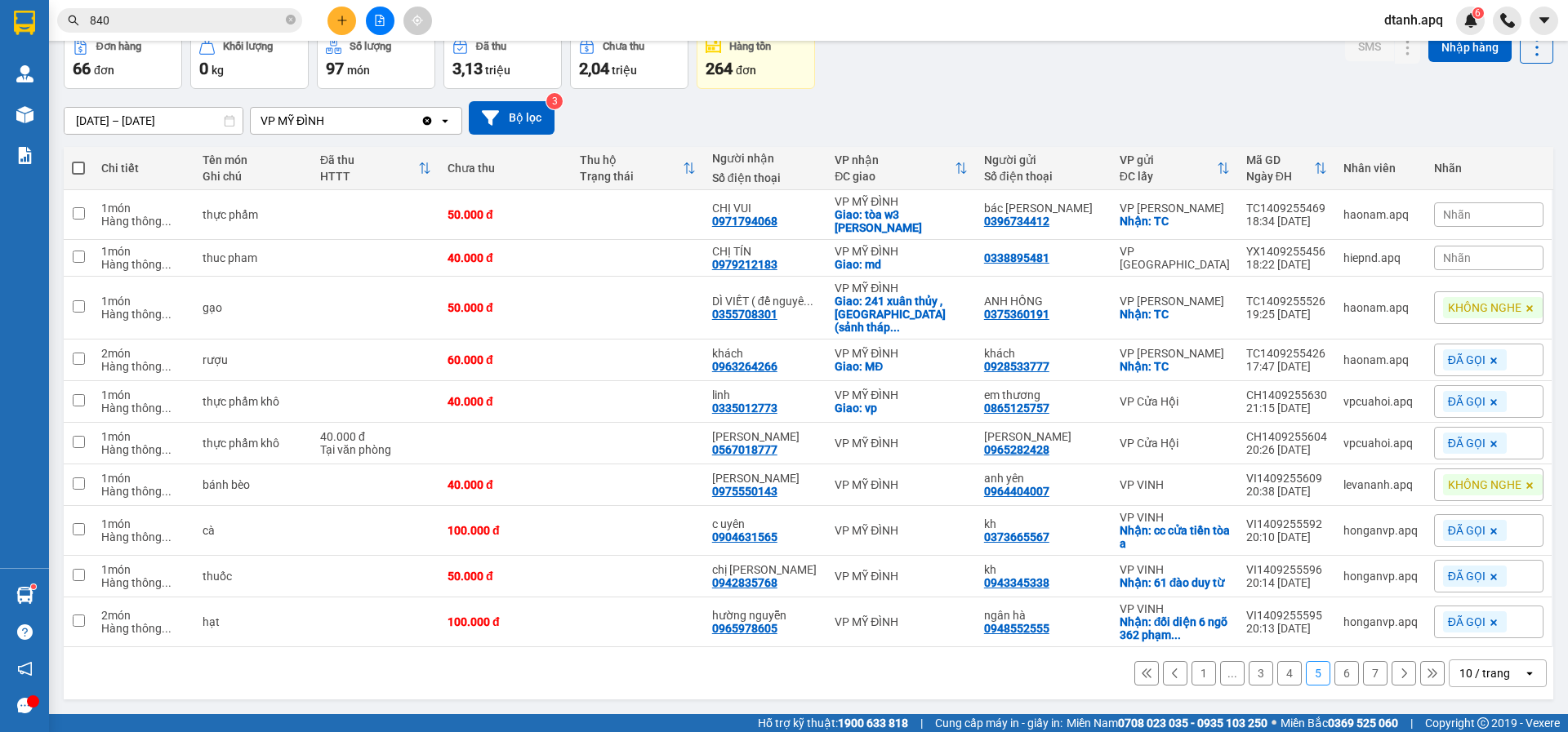
click at [1252, 675] on button "3" at bounding box center [1260, 673] width 25 height 25
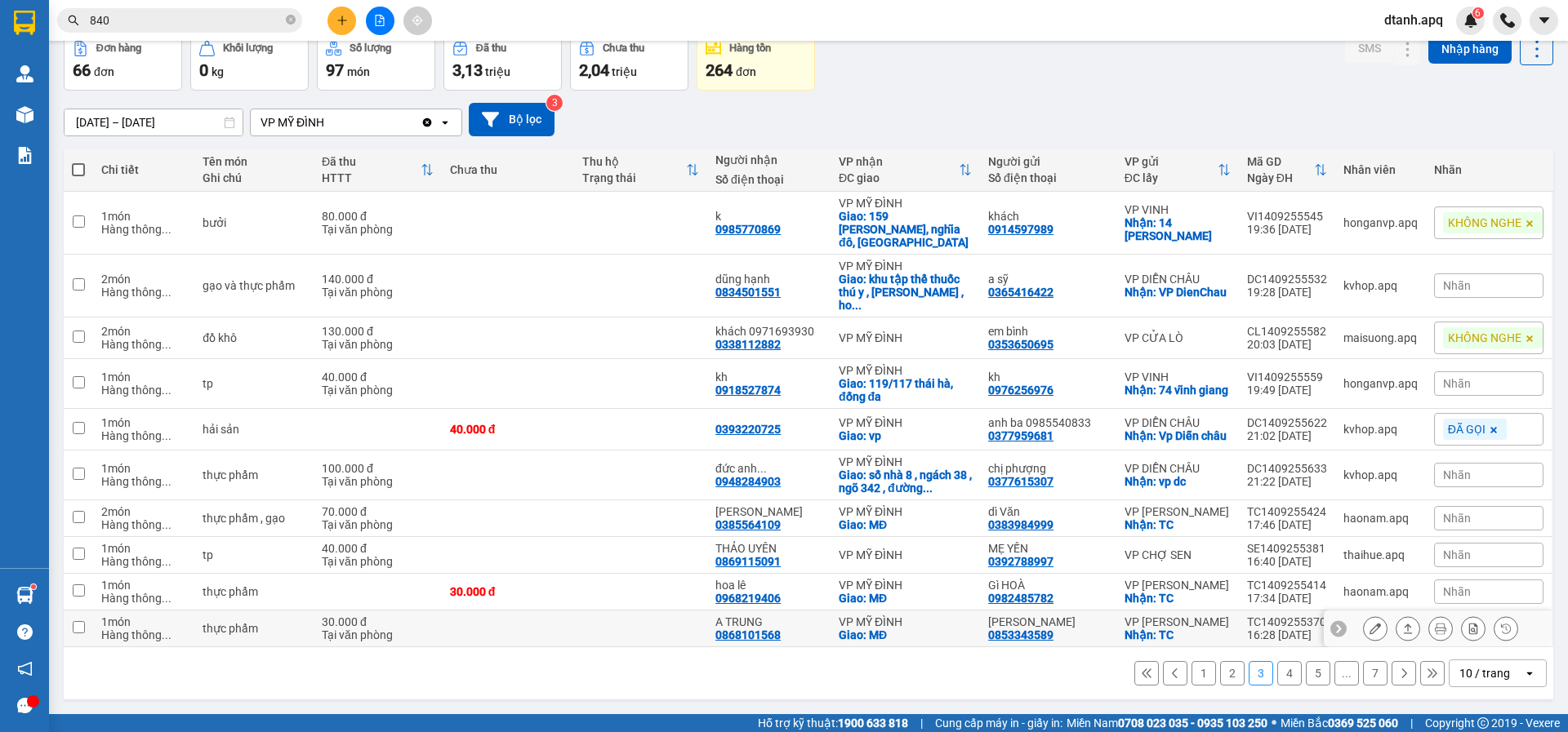
scroll to position [121, 0]
click at [1279, 677] on button "4" at bounding box center [1288, 673] width 25 height 25
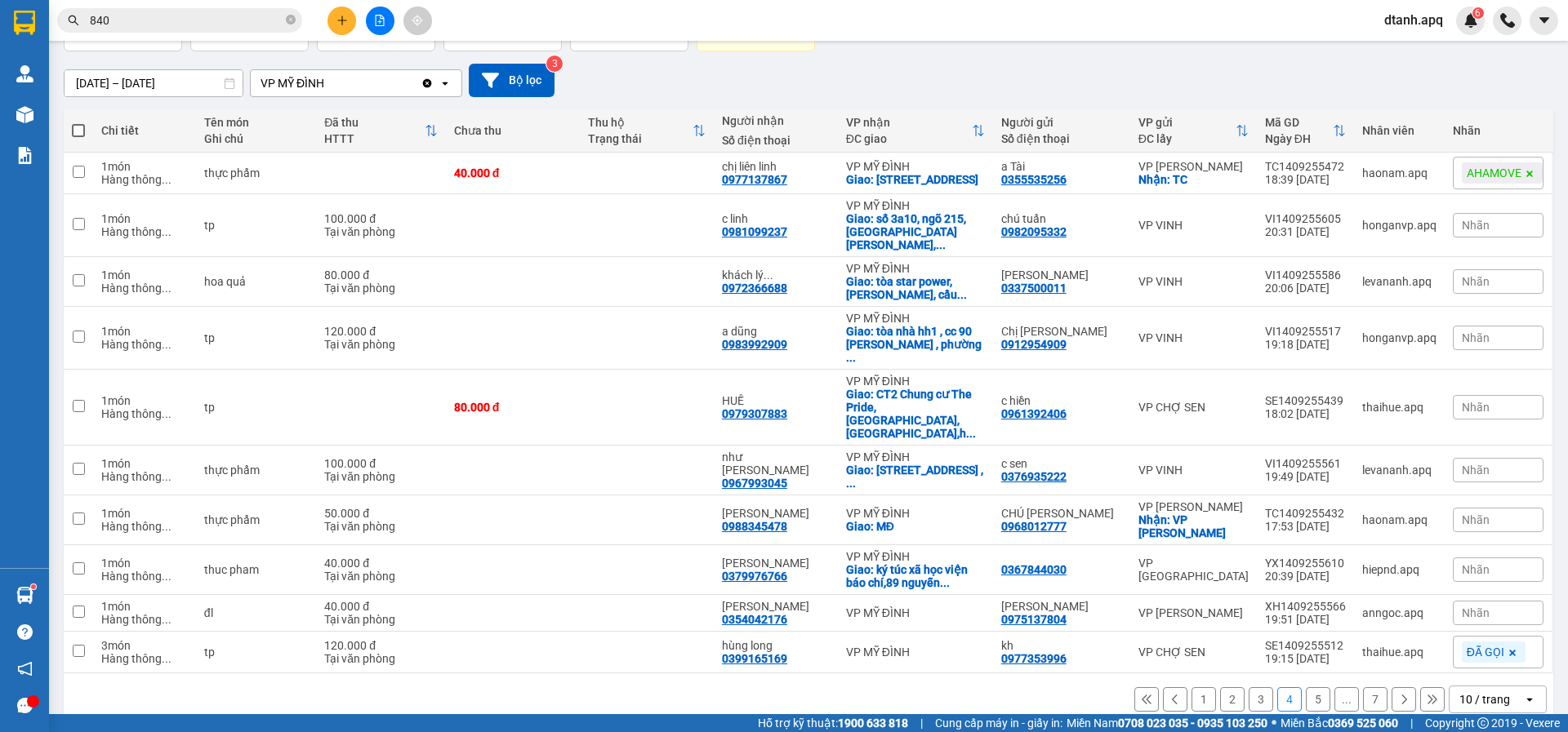
click at [1307, 693] on button "5" at bounding box center [1317, 699] width 25 height 25
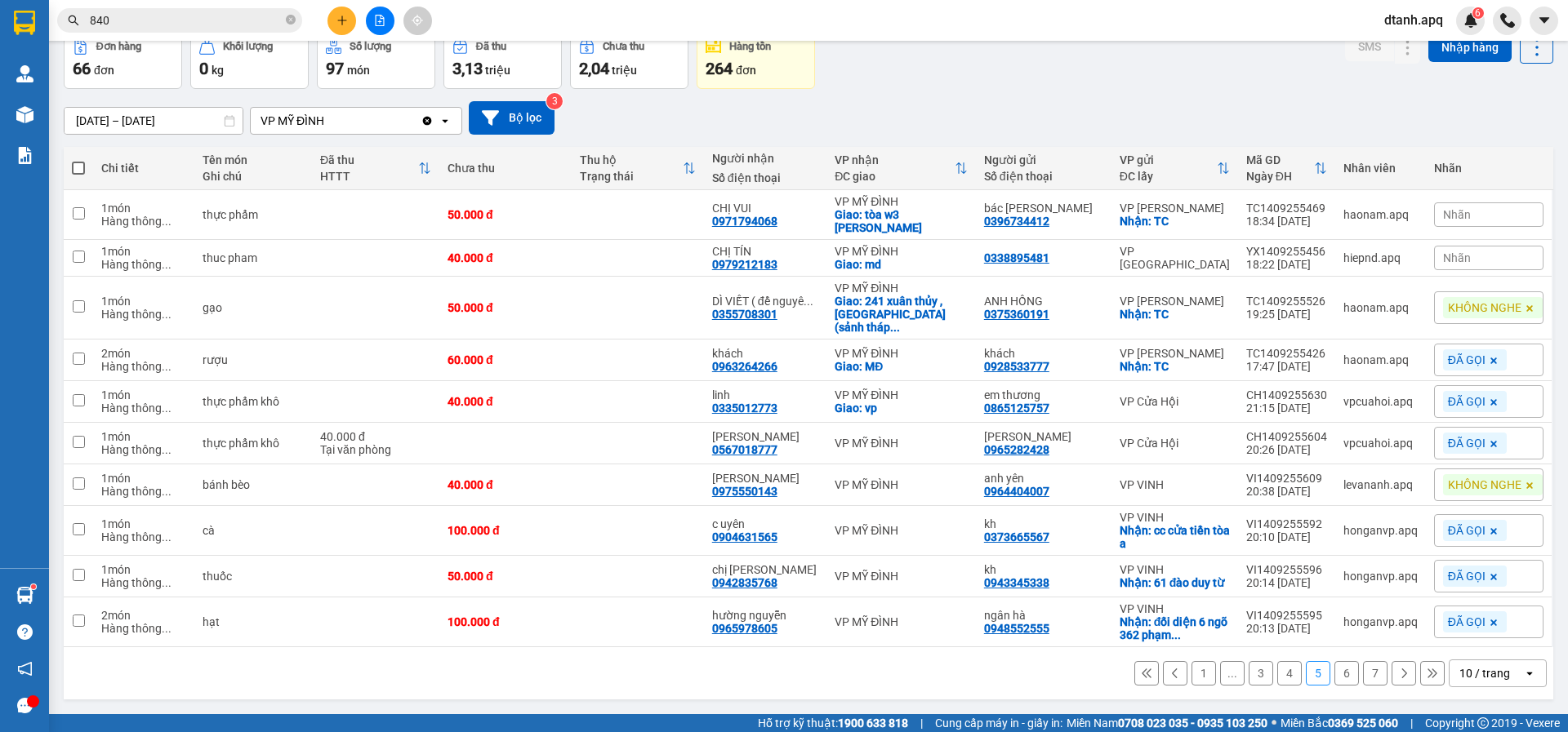
scroll to position [87, 0]
click at [1434, 246] on div "Nhãn" at bounding box center [1488, 258] width 110 height 25
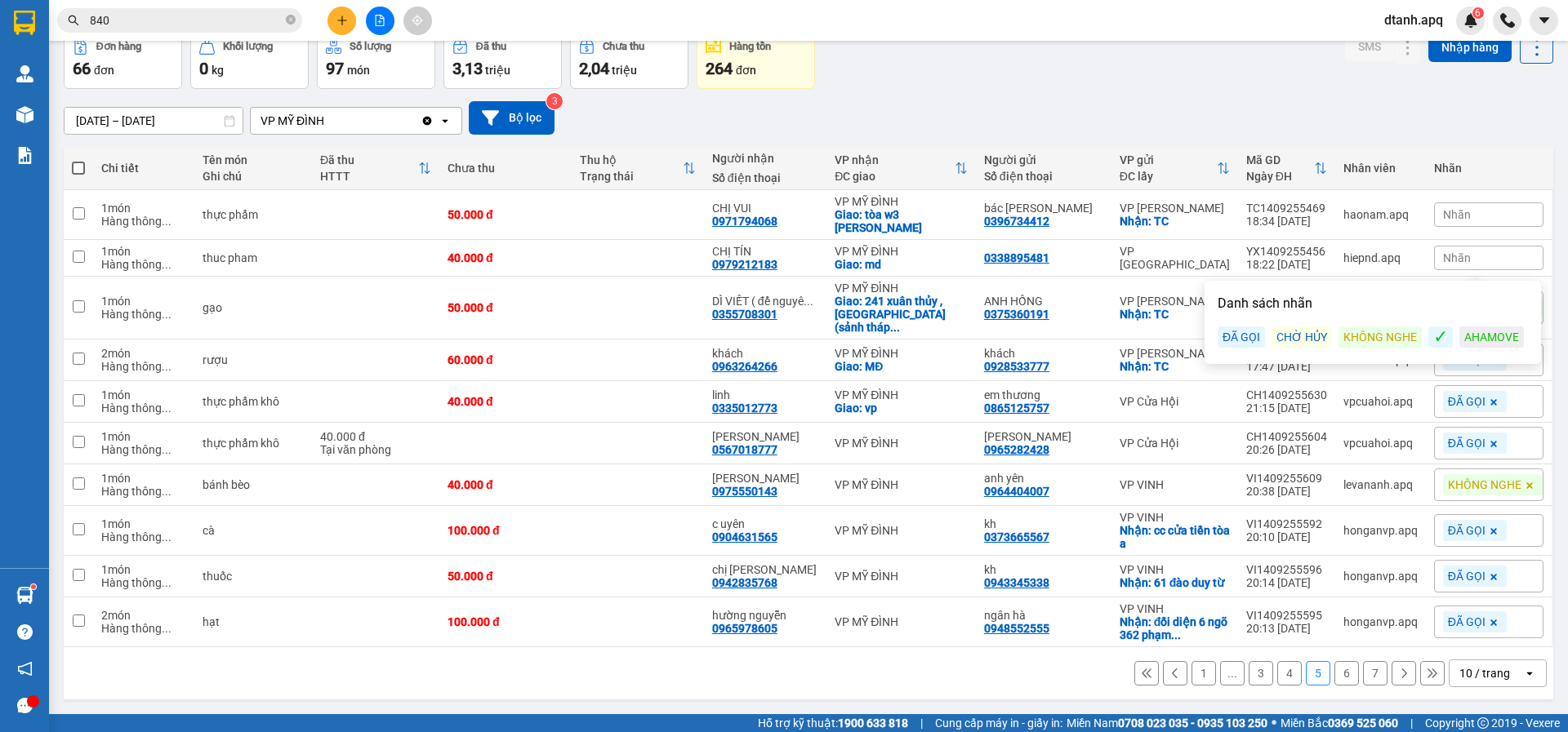
click at [1364, 338] on div "KHÔNG NGHE" at bounding box center [1379, 337] width 83 height 21
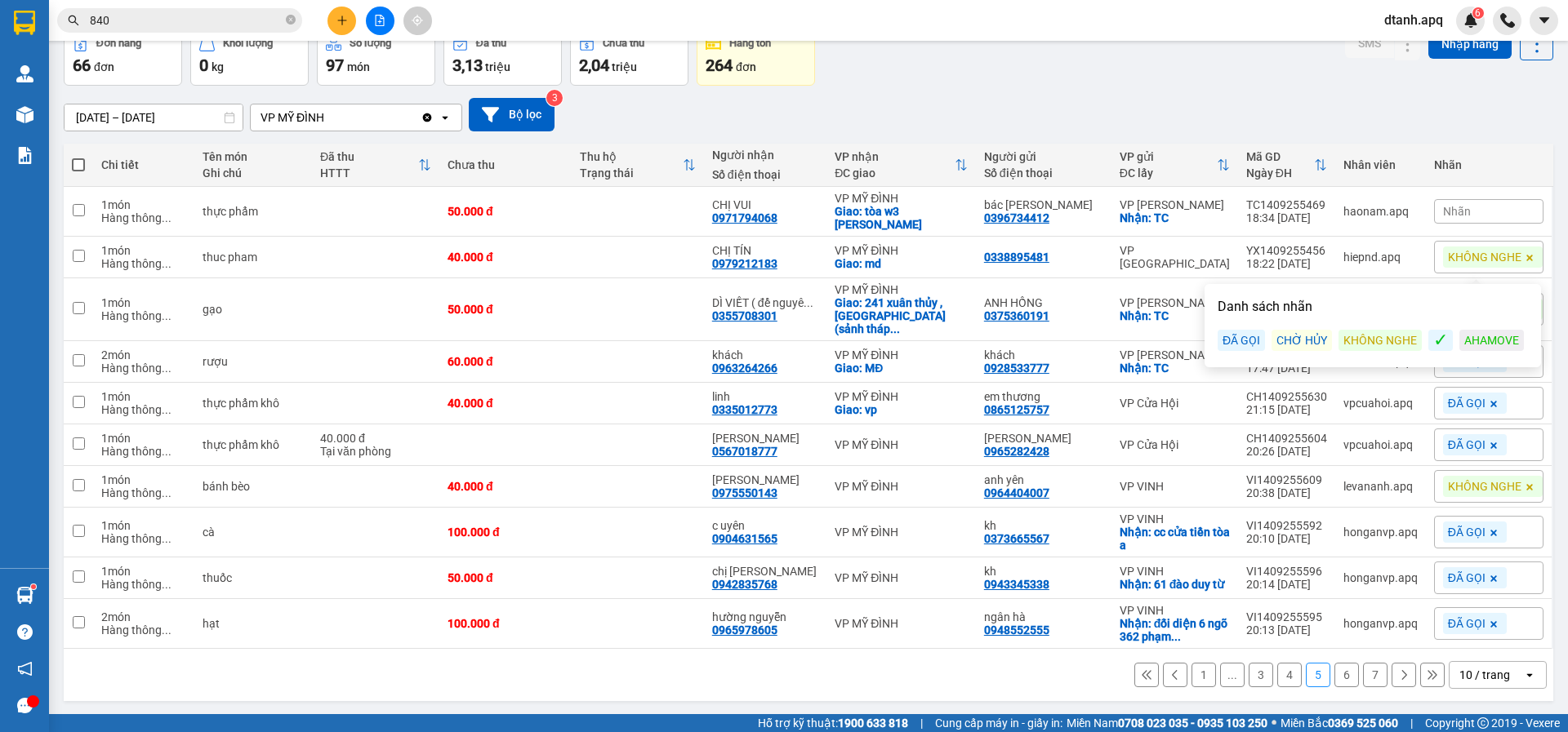
click at [1050, 70] on div "Đơn hàng 66 đơn Khối lượng 0 kg Số lượng 97 món Đã thu 3,13 triệu Chưa thu 2,04…" at bounding box center [807, 55] width 1489 height 58
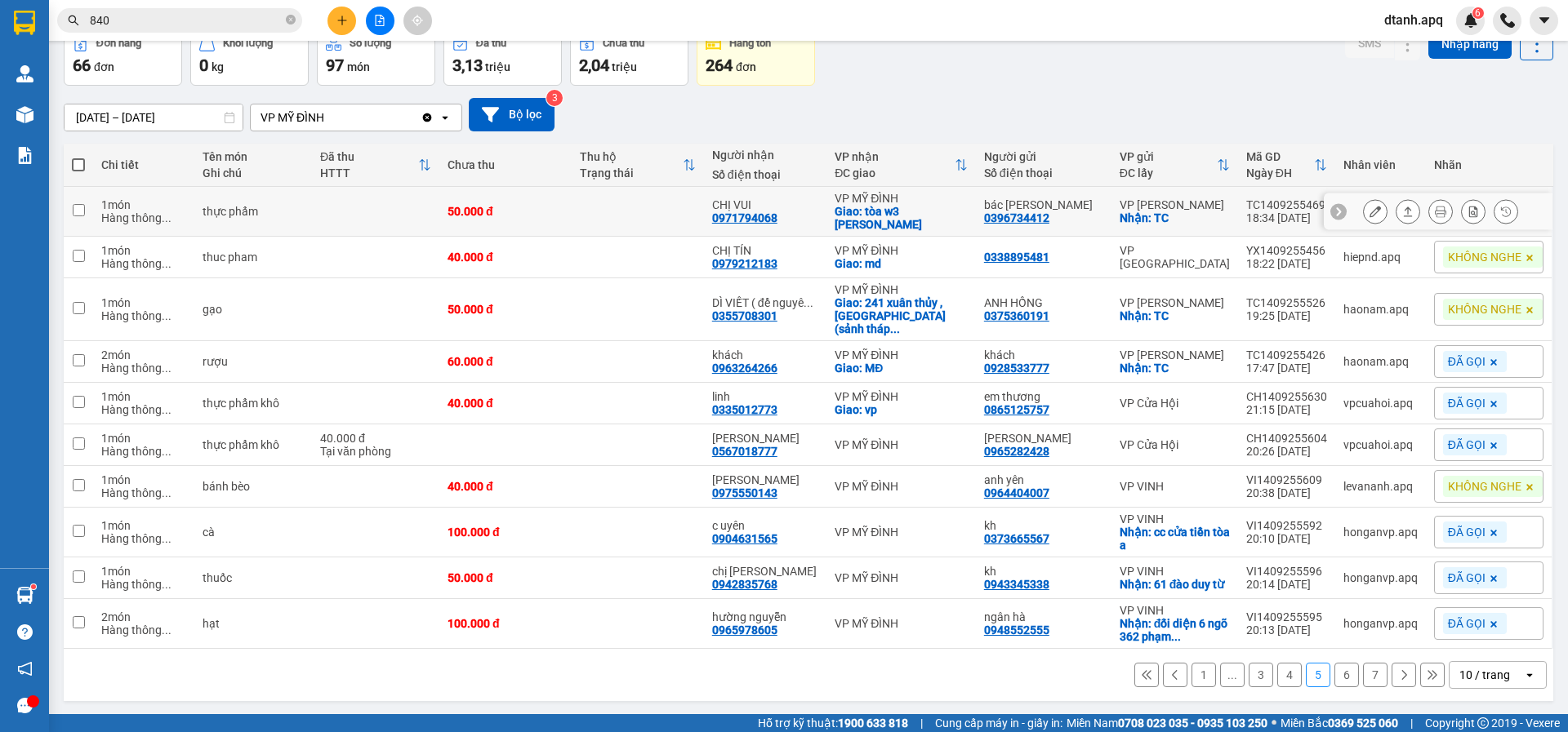
click at [1375, 209] on div at bounding box center [1440, 211] width 155 height 25
click at [1362, 209] on div at bounding box center [1374, 211] width 25 height 25
click at [1369, 211] on icon at bounding box center [1375, 211] width 12 height 12
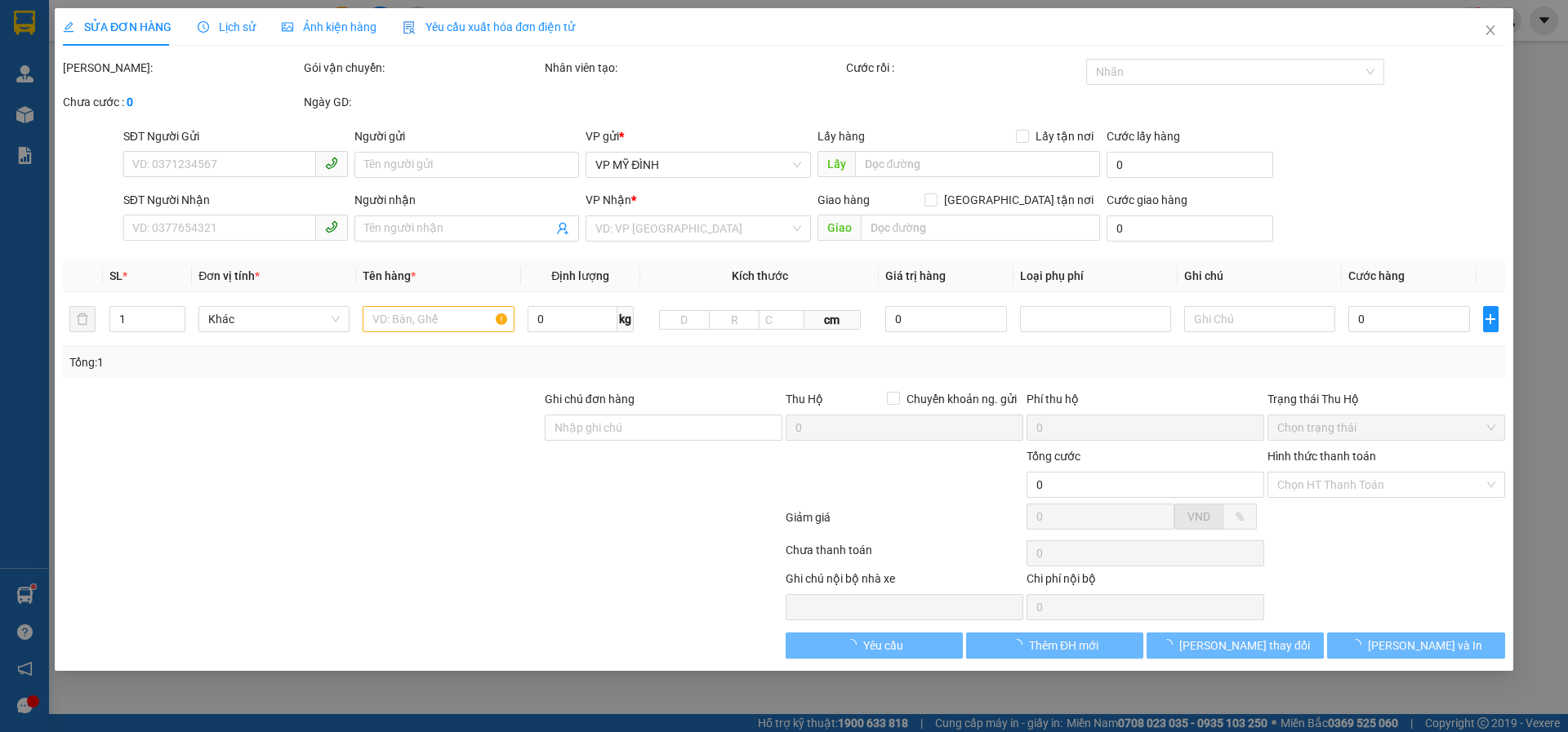
type input "0396734412"
type input "bác [PERSON_NAME]"
checkbox input "true"
type input "TC"
type input "0971794068"
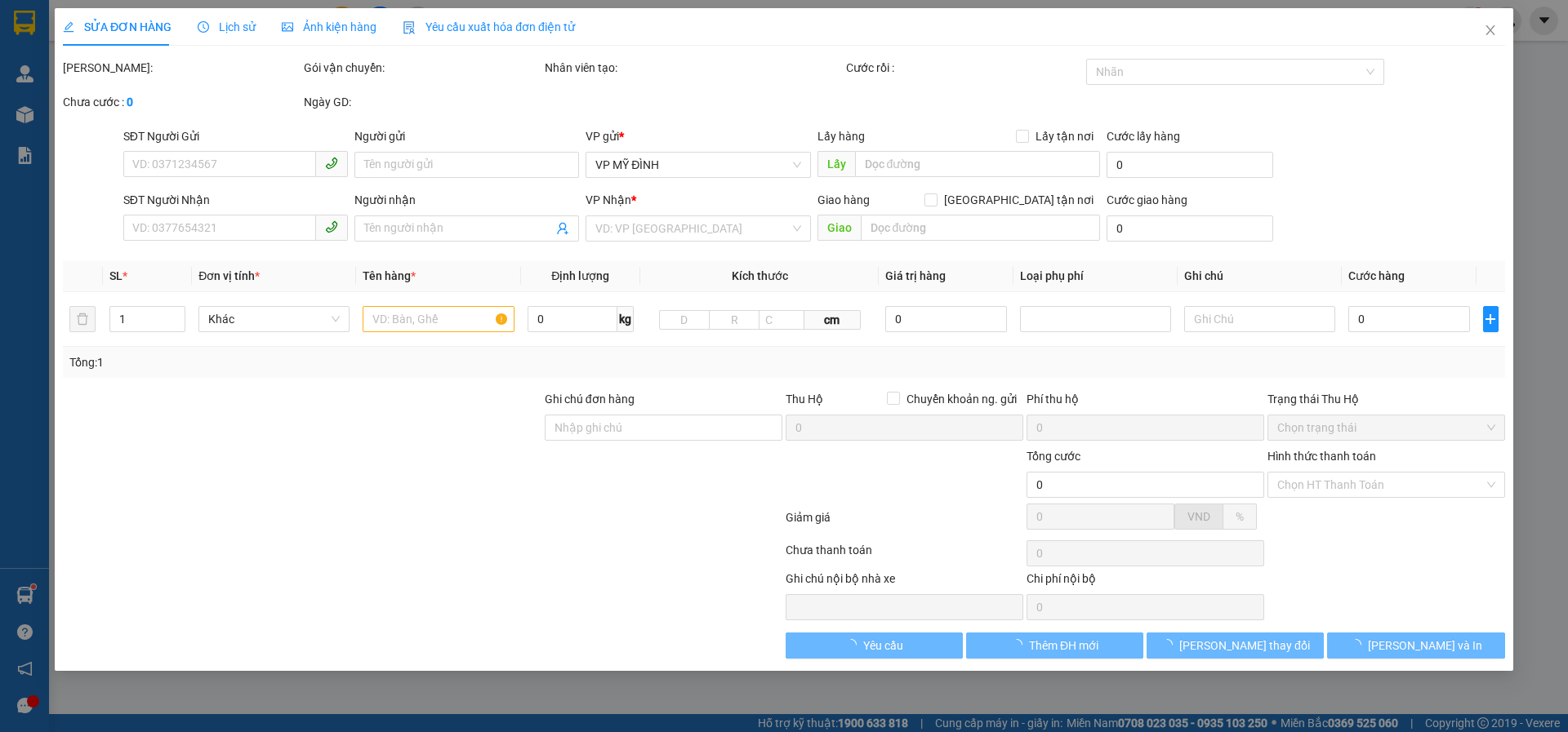
type input "CHỊ VUI"
checkbox input "true"
type input "tòa w3 [PERSON_NAME]"
type input "50.000"
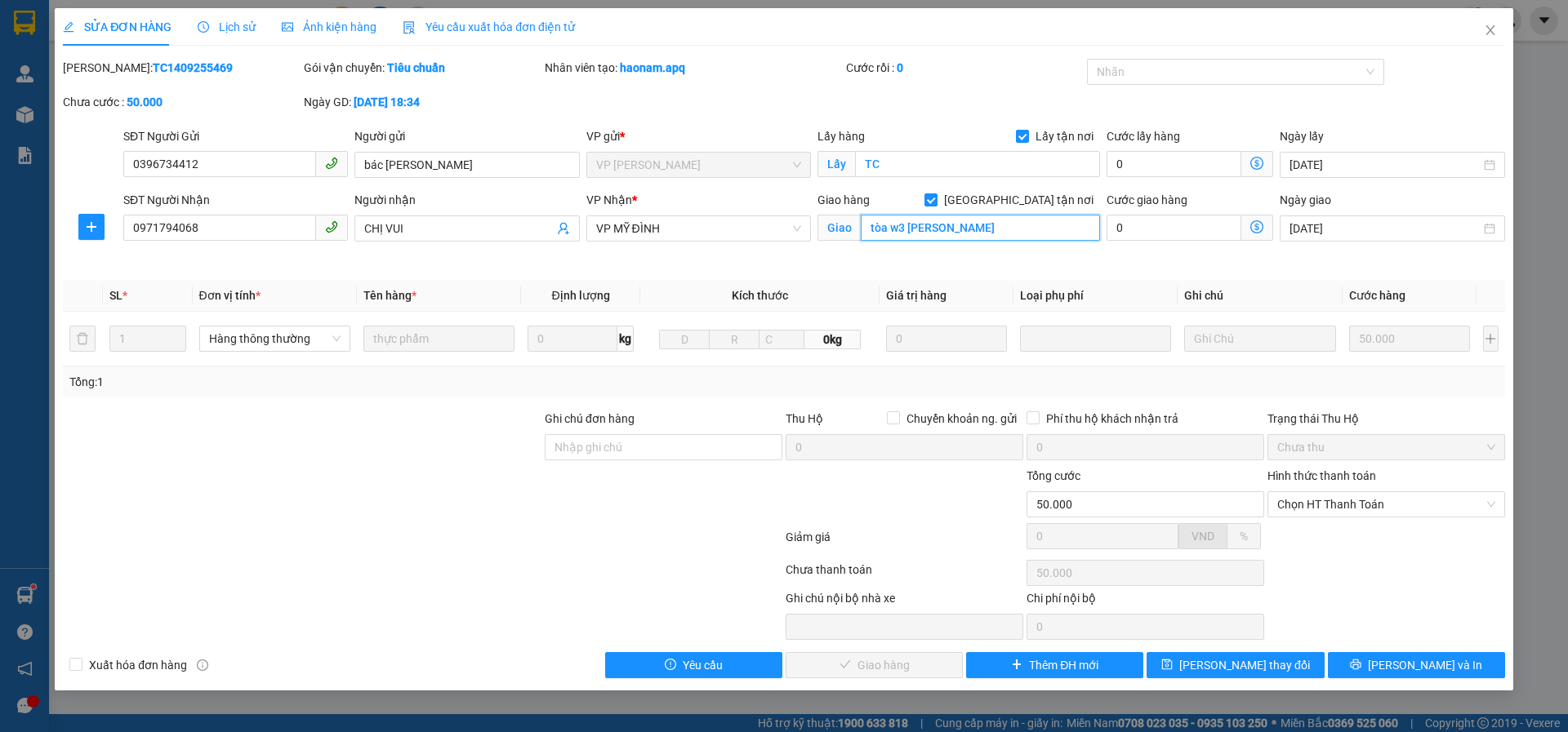
click at [975, 231] on input "tòa w3 [PERSON_NAME]" at bounding box center [980, 227] width 239 height 26
click at [985, 229] on input "tòa w3 [PERSON_NAME]" at bounding box center [980, 227] width 239 height 26
click at [1150, 79] on div at bounding box center [1227, 72] width 274 height 20
type input "tòa w3 [PERSON_NAME],mễ trì,nam từ [GEOGRAPHIC_DATA],[GEOGRAPHIC_DATA]"
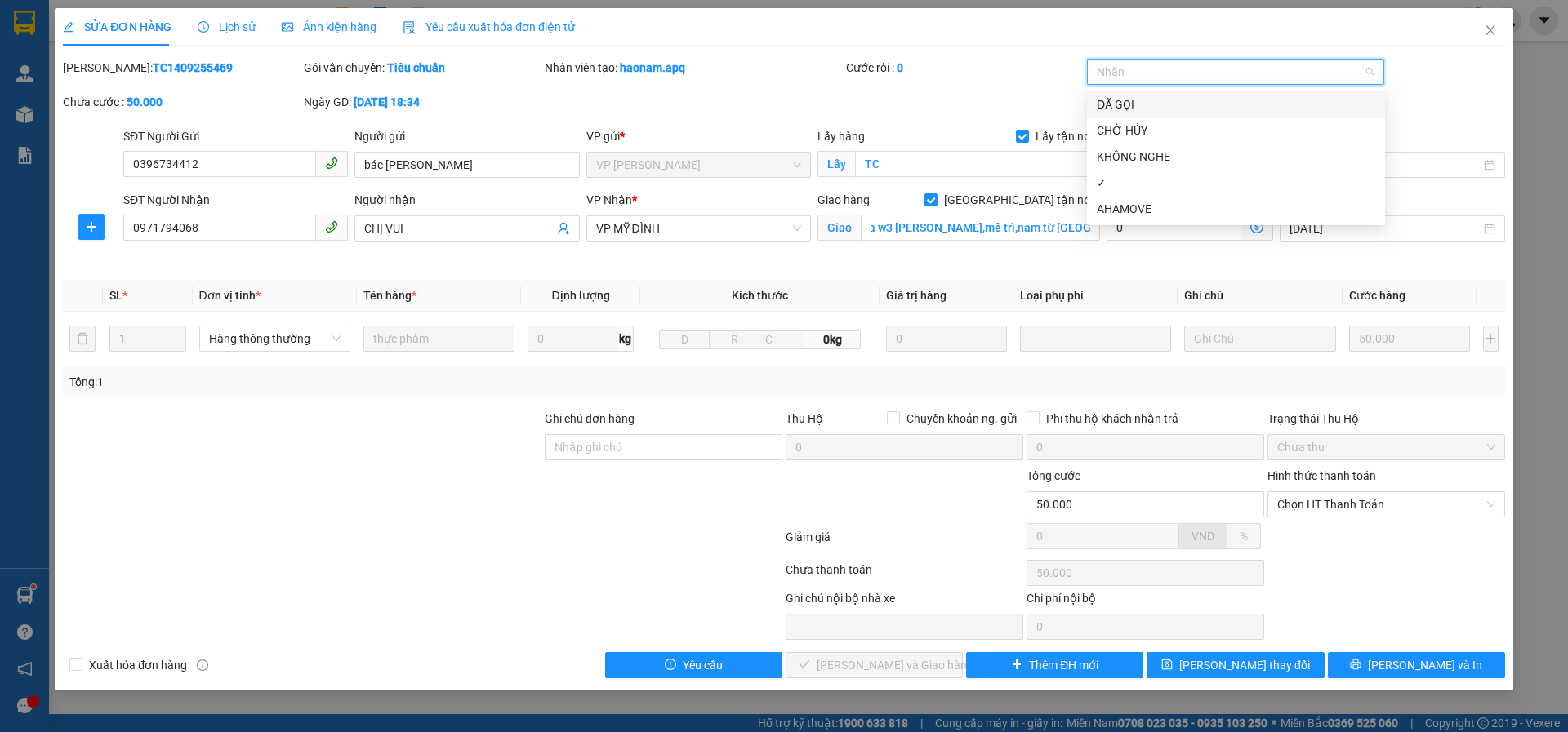
scroll to position [0, 0]
click at [1148, 213] on div "AHAMOVE" at bounding box center [1236, 208] width 279 height 18
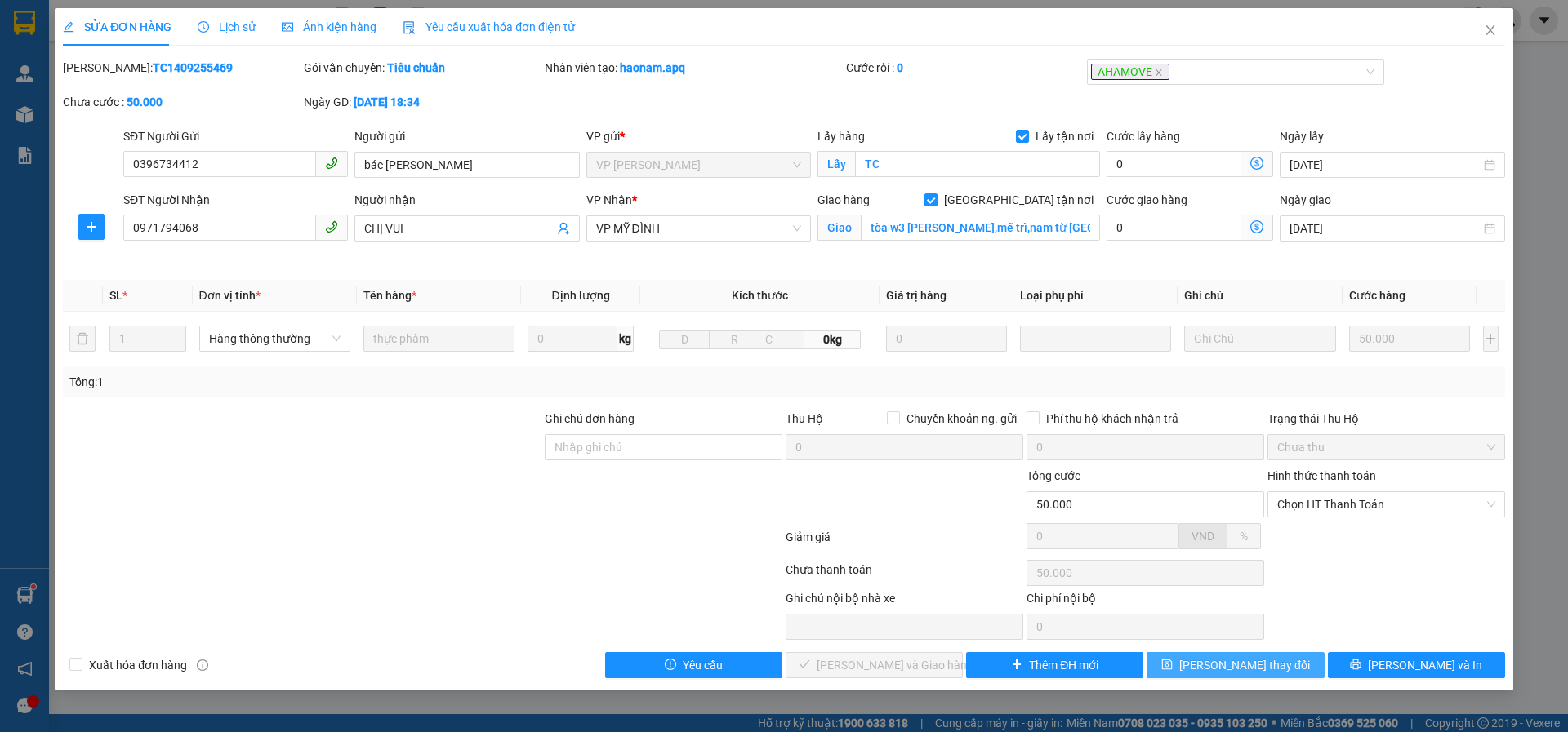
click at [1193, 664] on button "[PERSON_NAME] thay đổi" at bounding box center [1234, 665] width 177 height 26
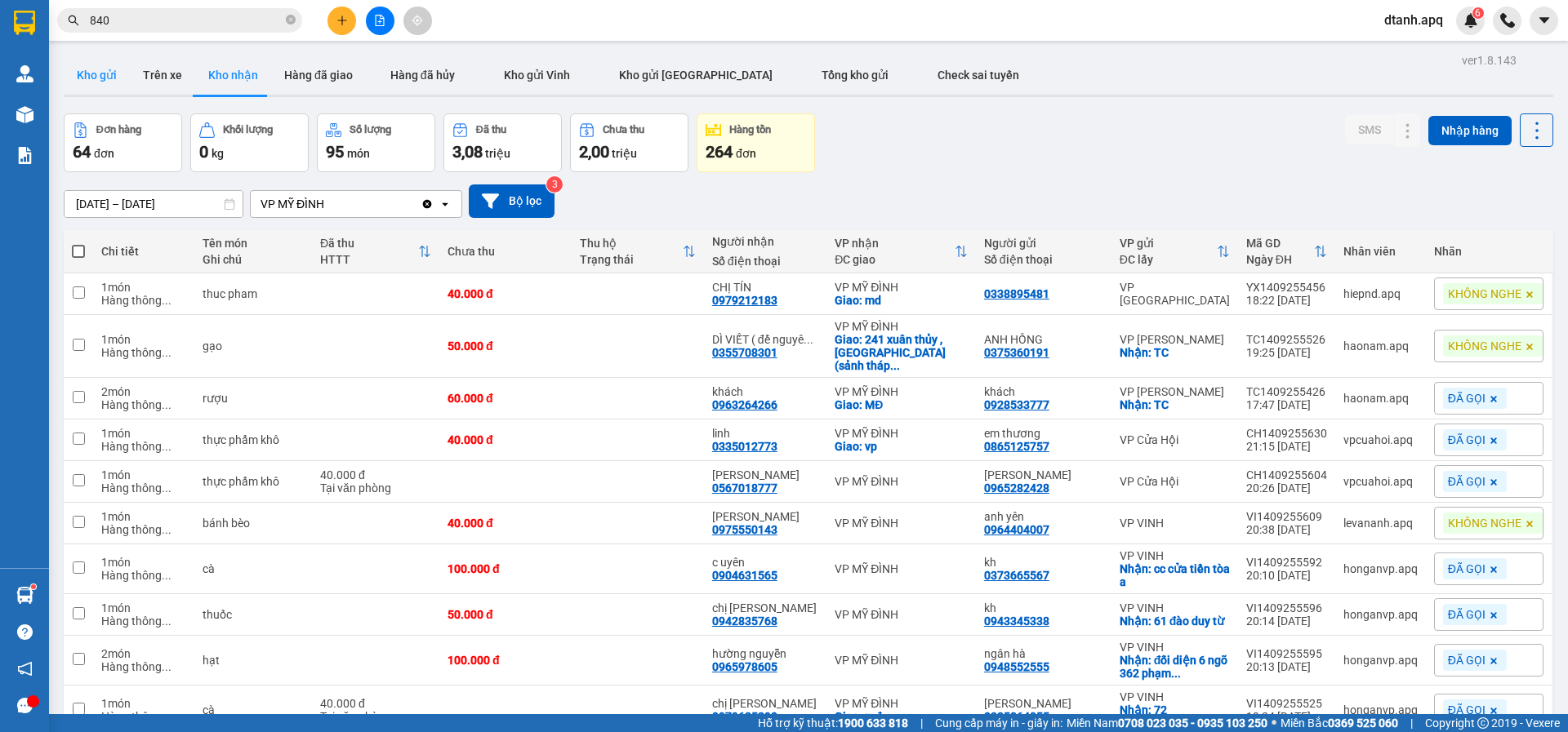
click at [94, 71] on button "Kho gửi" at bounding box center [96, 75] width 66 height 40
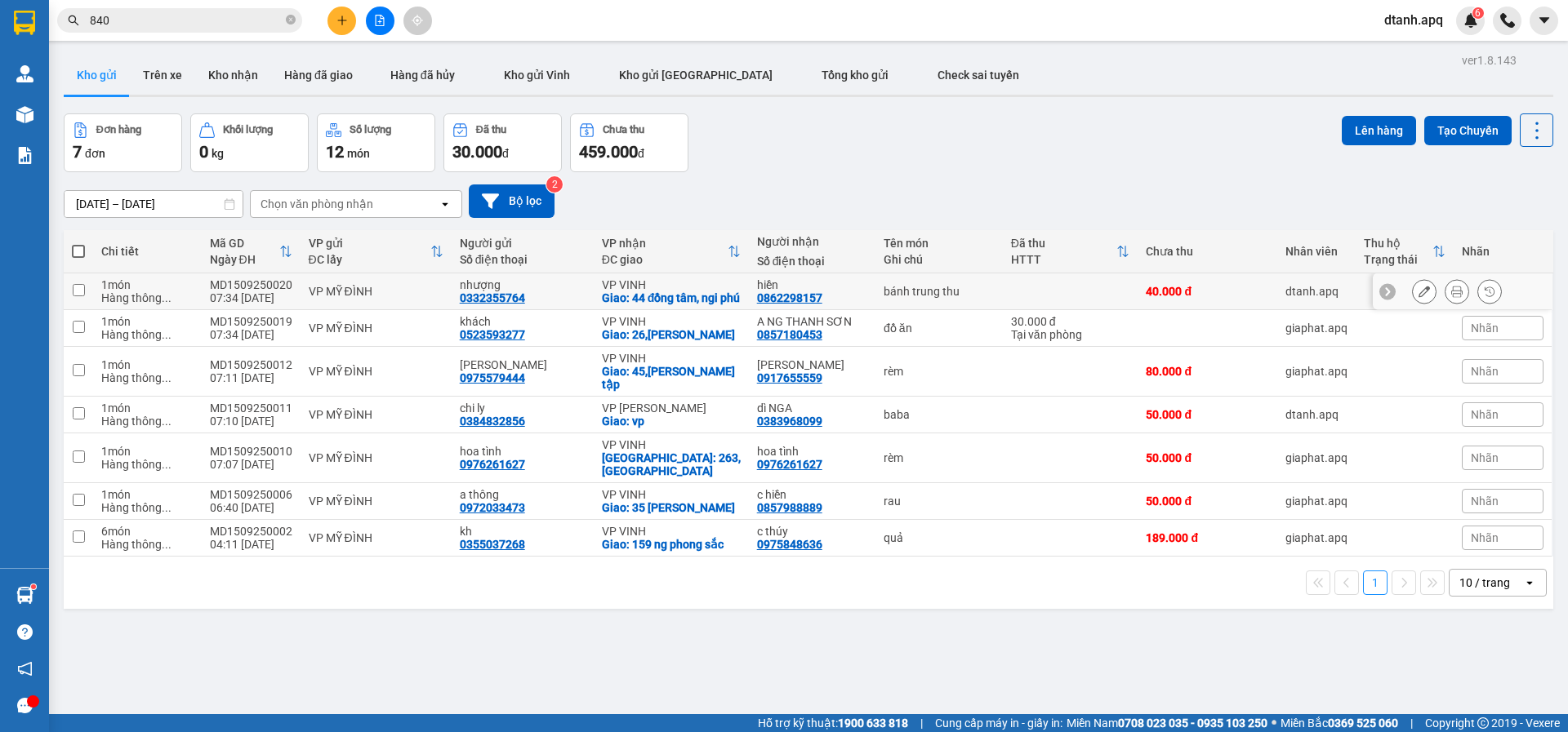
drag, startPoint x: 1100, startPoint y: 295, endPoint x: 1201, endPoint y: 300, distance: 101.1
click at [1174, 298] on tr "1 món Hàng thông ... MD1509250020 07:34 [DATE] VP MỸ ĐÌNH nhượng 0332355764 VP …" at bounding box center [807, 291] width 1489 height 37
checkbox input "true"
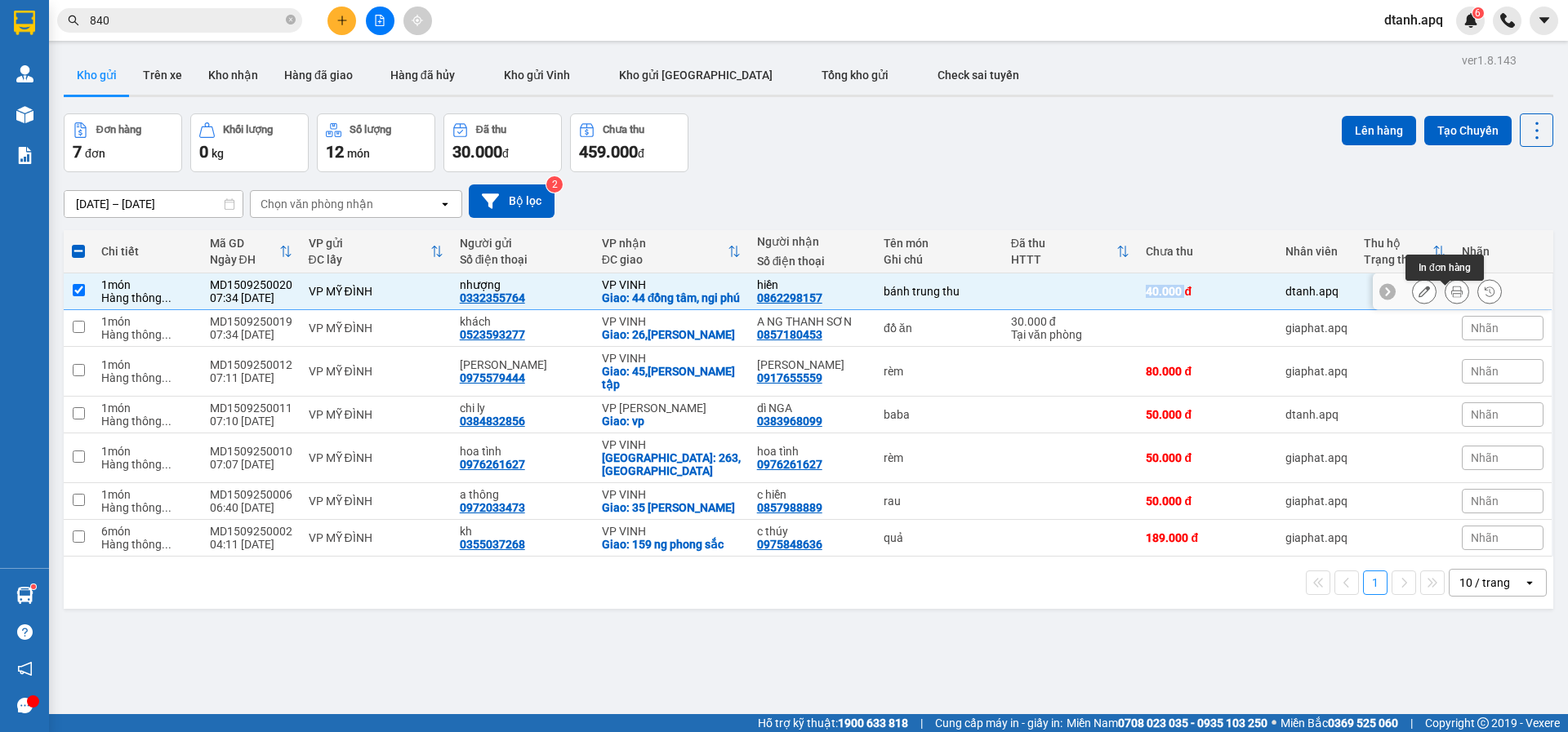
click at [1450, 297] on icon at bounding box center [1456, 291] width 12 height 12
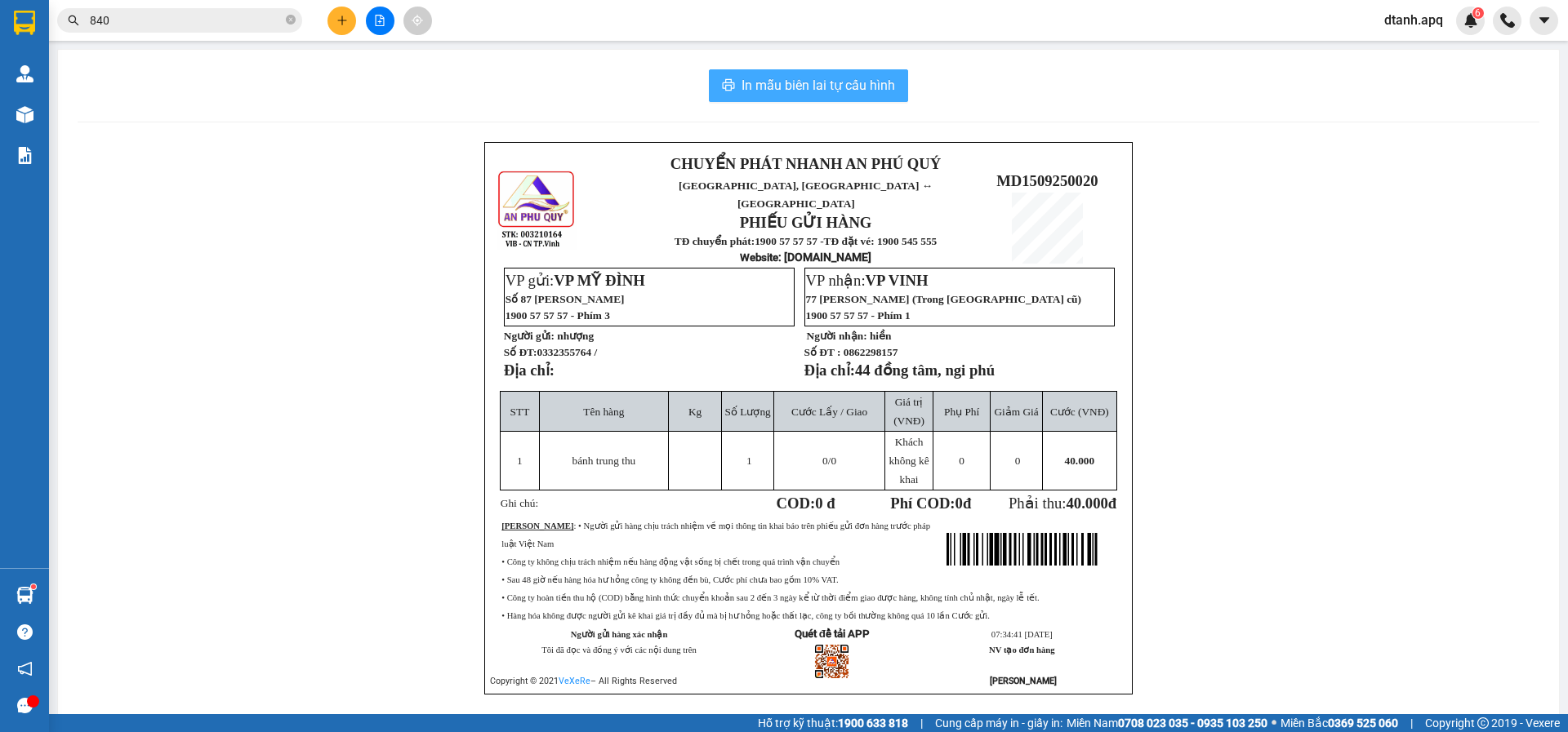
click at [840, 85] on span "In mẫu biên lai tự cấu hình" at bounding box center [817, 85] width 153 height 21
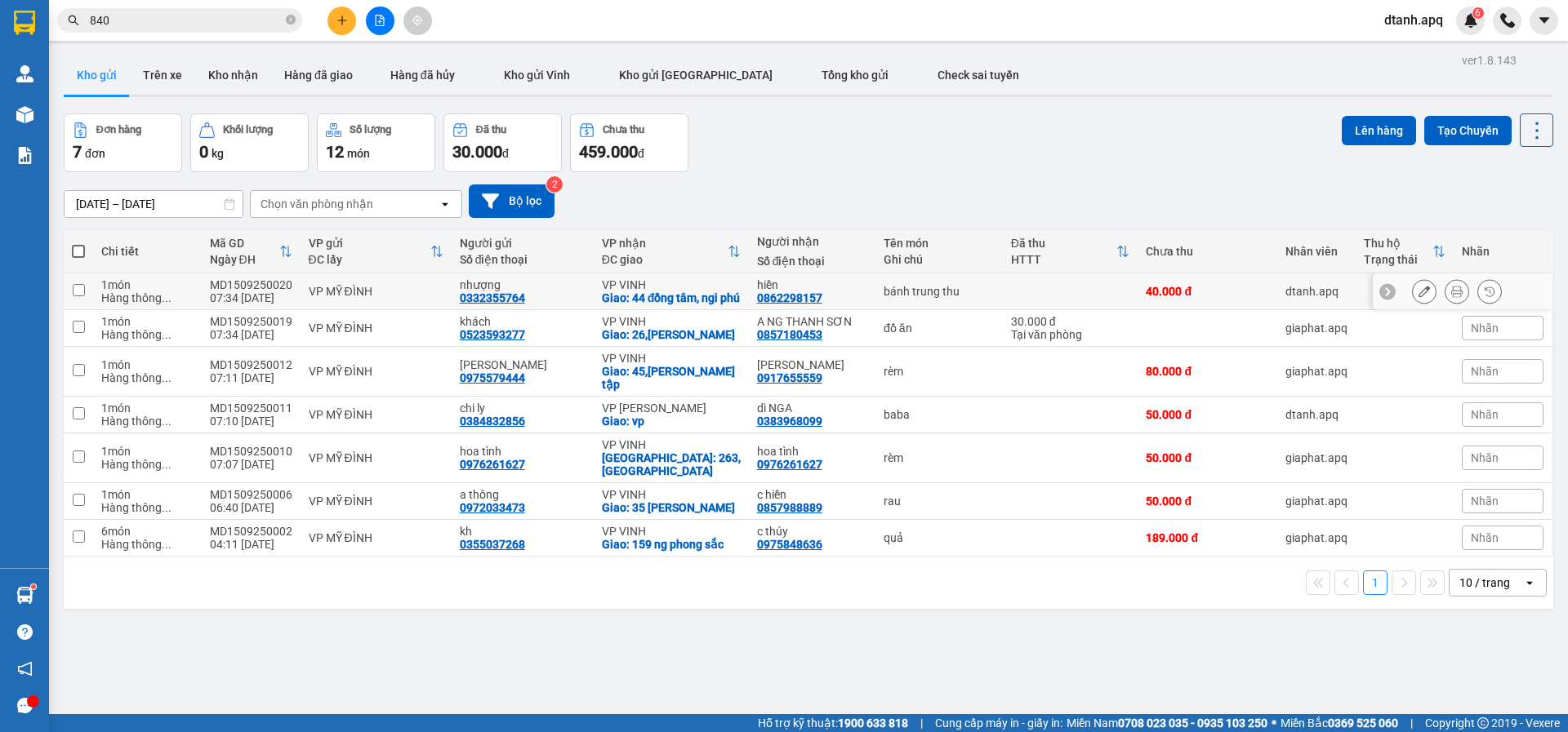
drag, startPoint x: 1048, startPoint y: 296, endPoint x: 1405, endPoint y: 304, distance: 357.1
click at [1103, 296] on td at bounding box center [1070, 291] width 135 height 37
checkbox input "true"
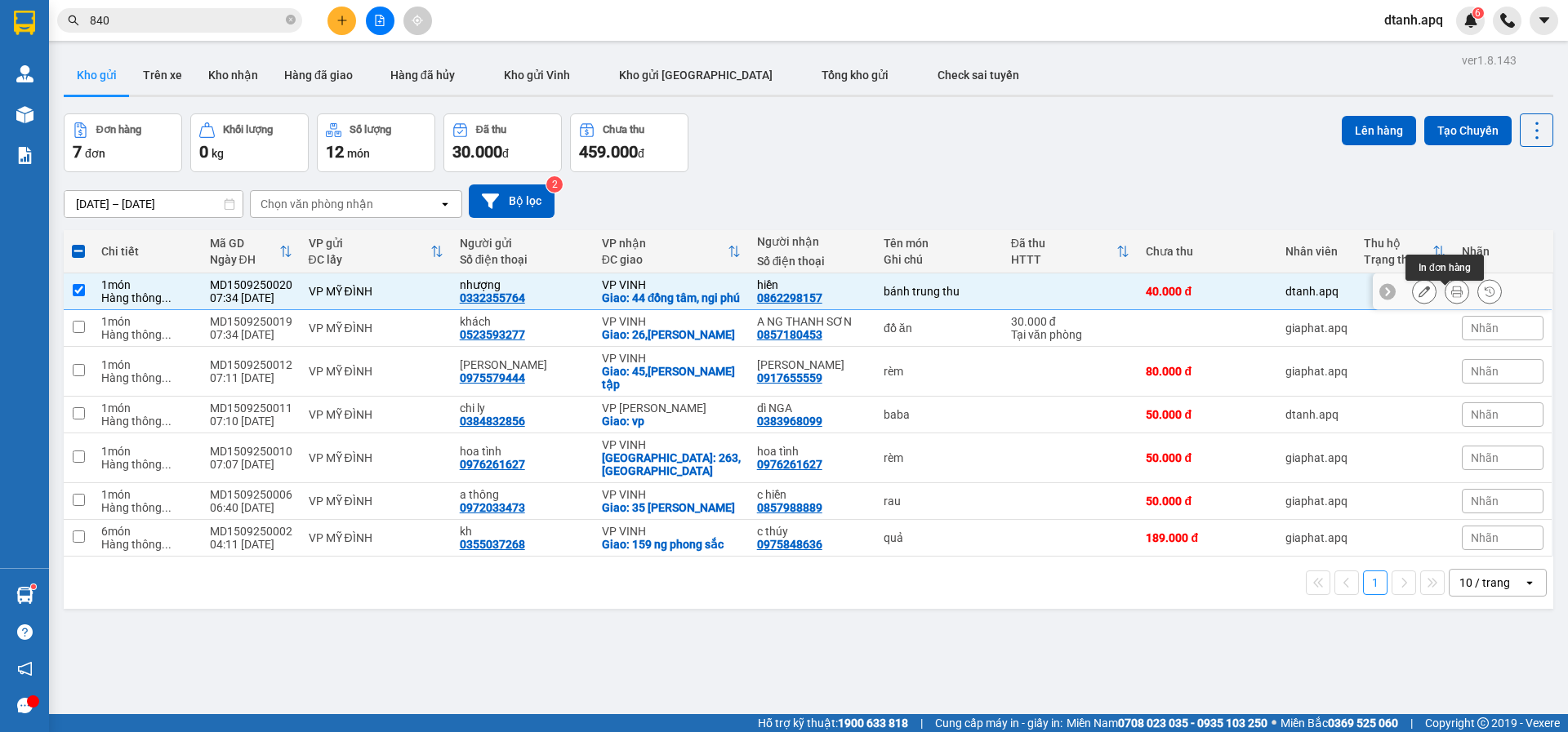
click at [1450, 297] on icon at bounding box center [1456, 291] width 12 height 12
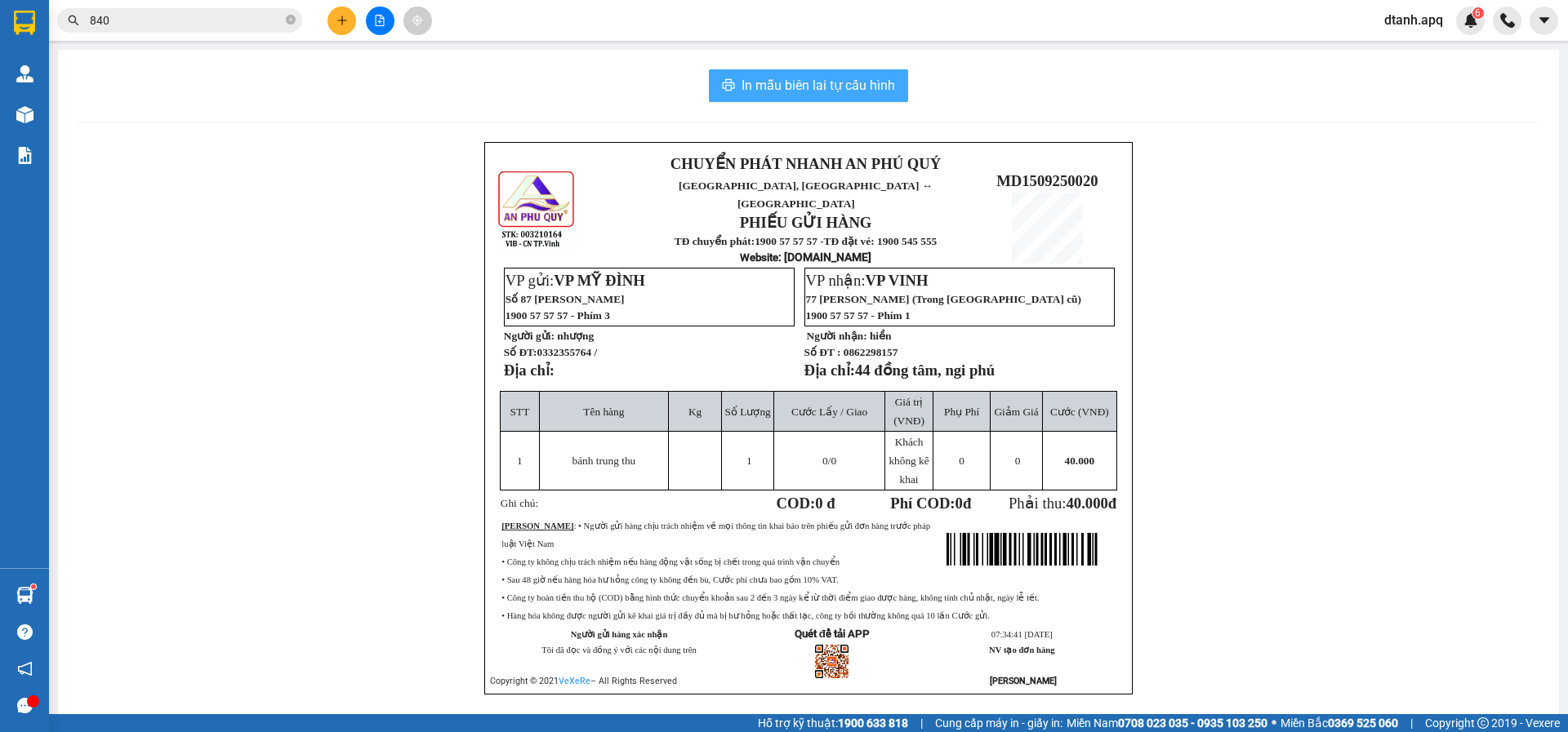
drag, startPoint x: 768, startPoint y: 86, endPoint x: 769, endPoint y: 74, distance: 12.0
click at [769, 85] on span "In mẫu biên lai tự cấu hình" at bounding box center [817, 85] width 153 height 21
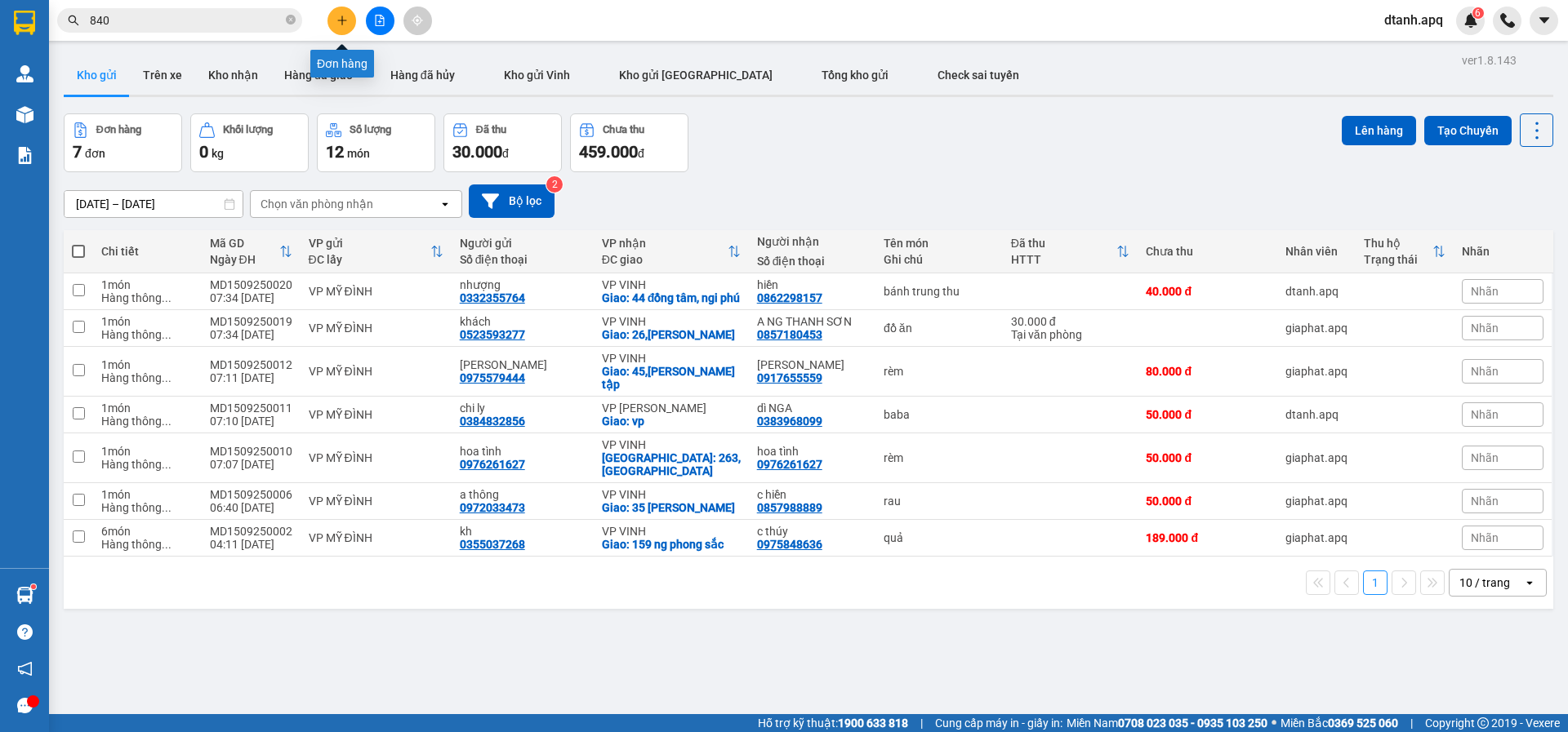
click at [339, 26] on icon "plus" at bounding box center [342, 21] width 12 height 12
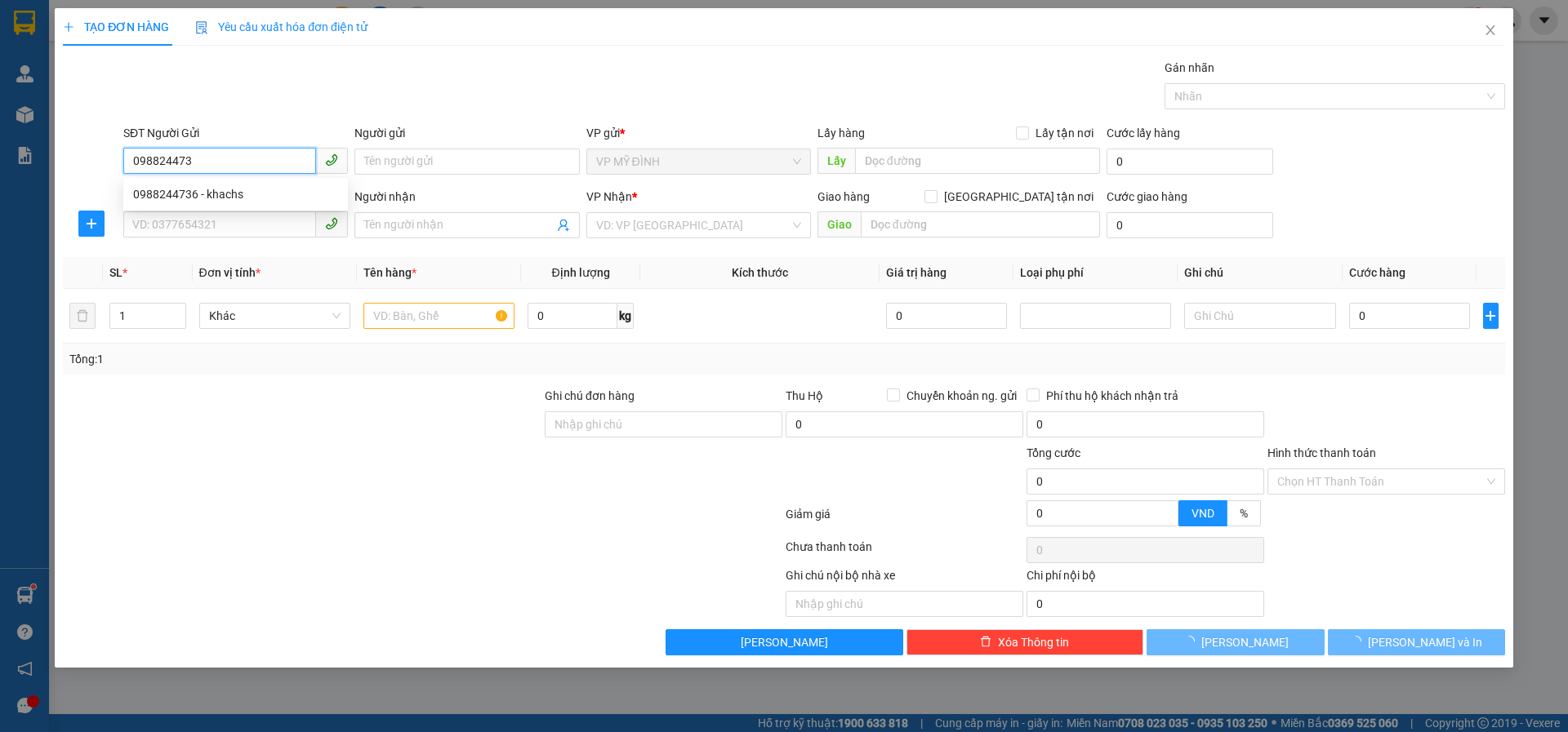
type input "0988244736"
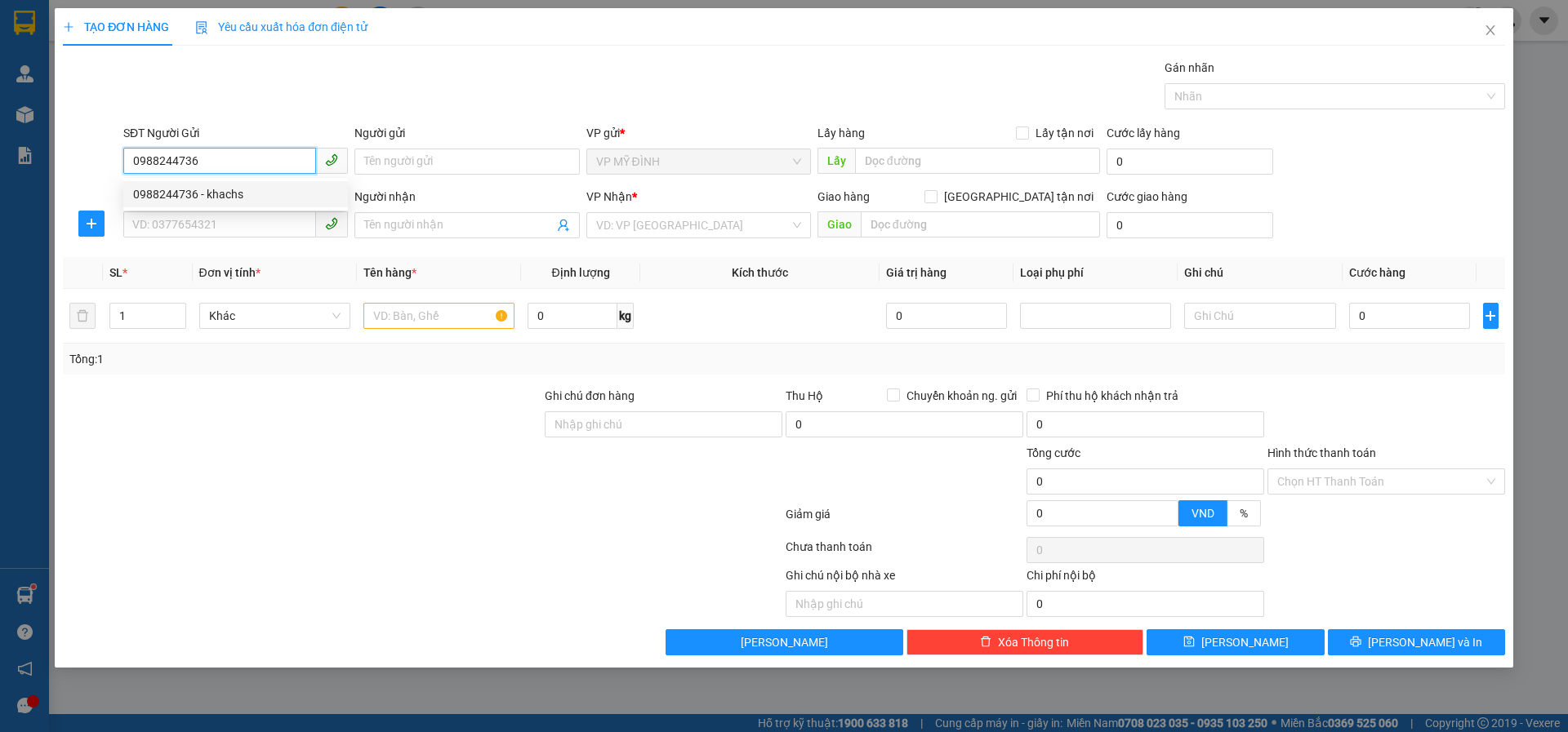
click at [163, 195] on div "0988244736 - khachs" at bounding box center [235, 195] width 205 height 18
type input "khachs"
type input "0988244736"
click at [170, 229] on input "SĐT Người Nhận" at bounding box center [219, 224] width 193 height 26
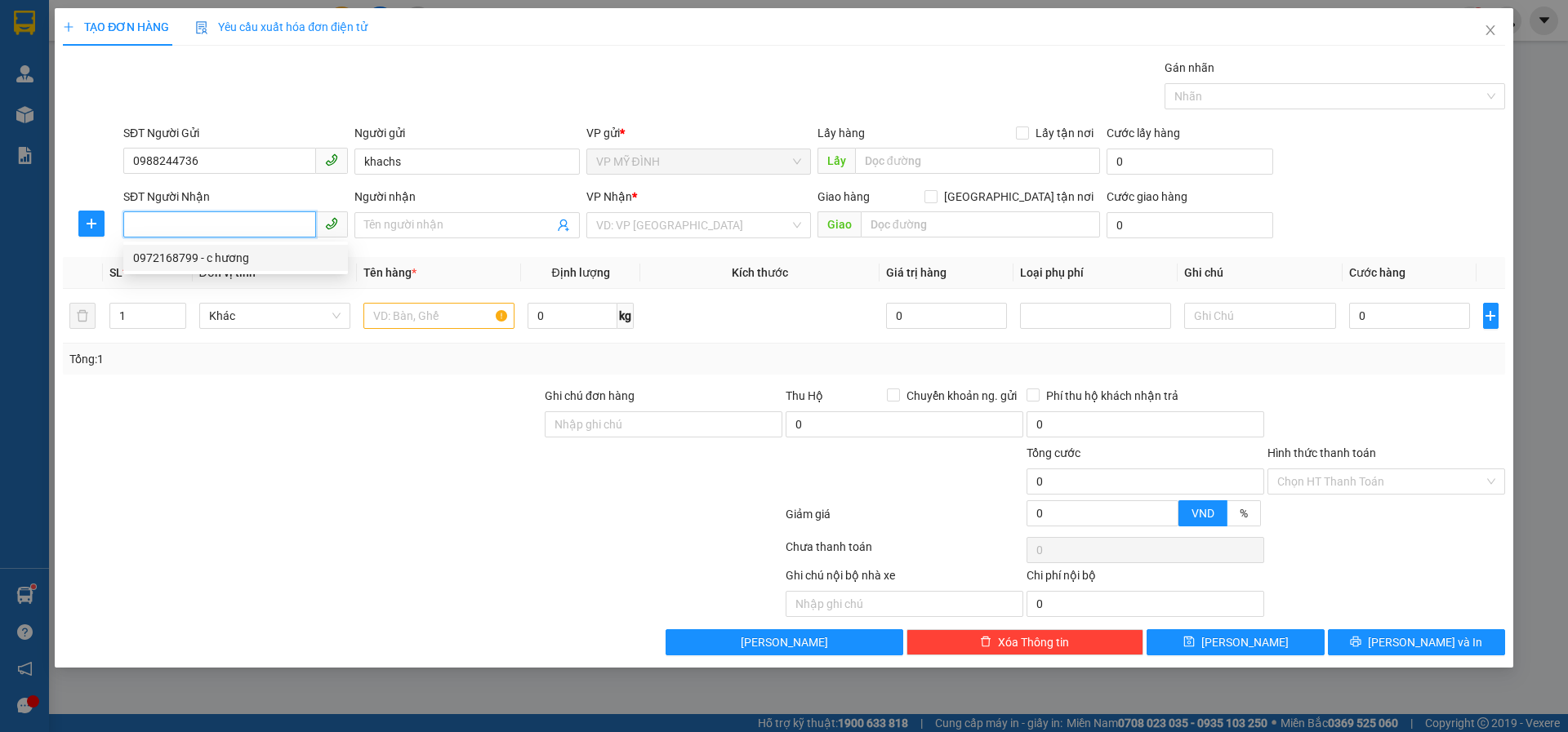
click at [179, 228] on input "SĐT Người Nhận" at bounding box center [219, 224] width 193 height 26
type input "0982722626"
click at [181, 258] on div "0982722626 - hải triều" at bounding box center [235, 258] width 205 height 18
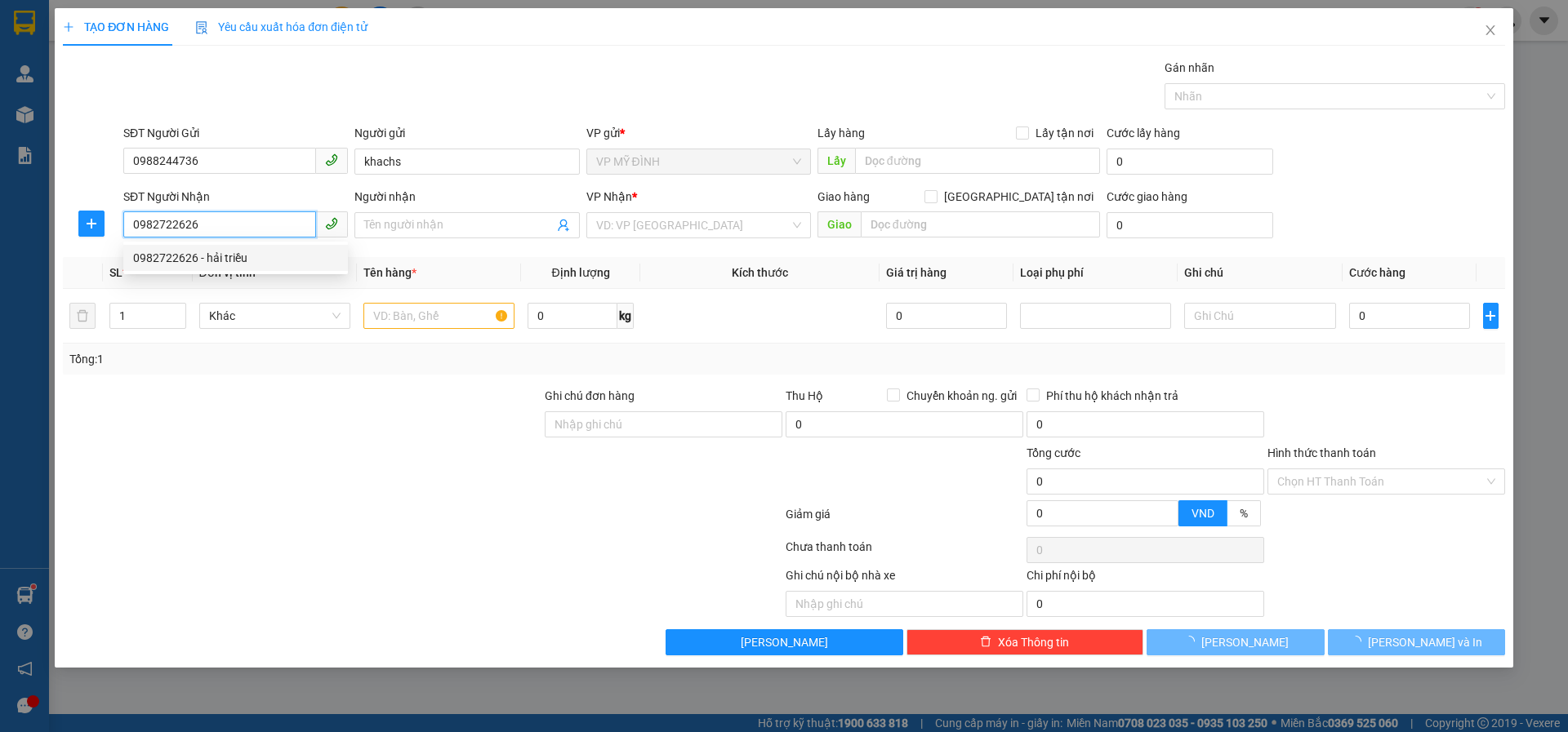
type input "hải triều"
checkbox input "true"
type input "62-[PERSON_NAME]"
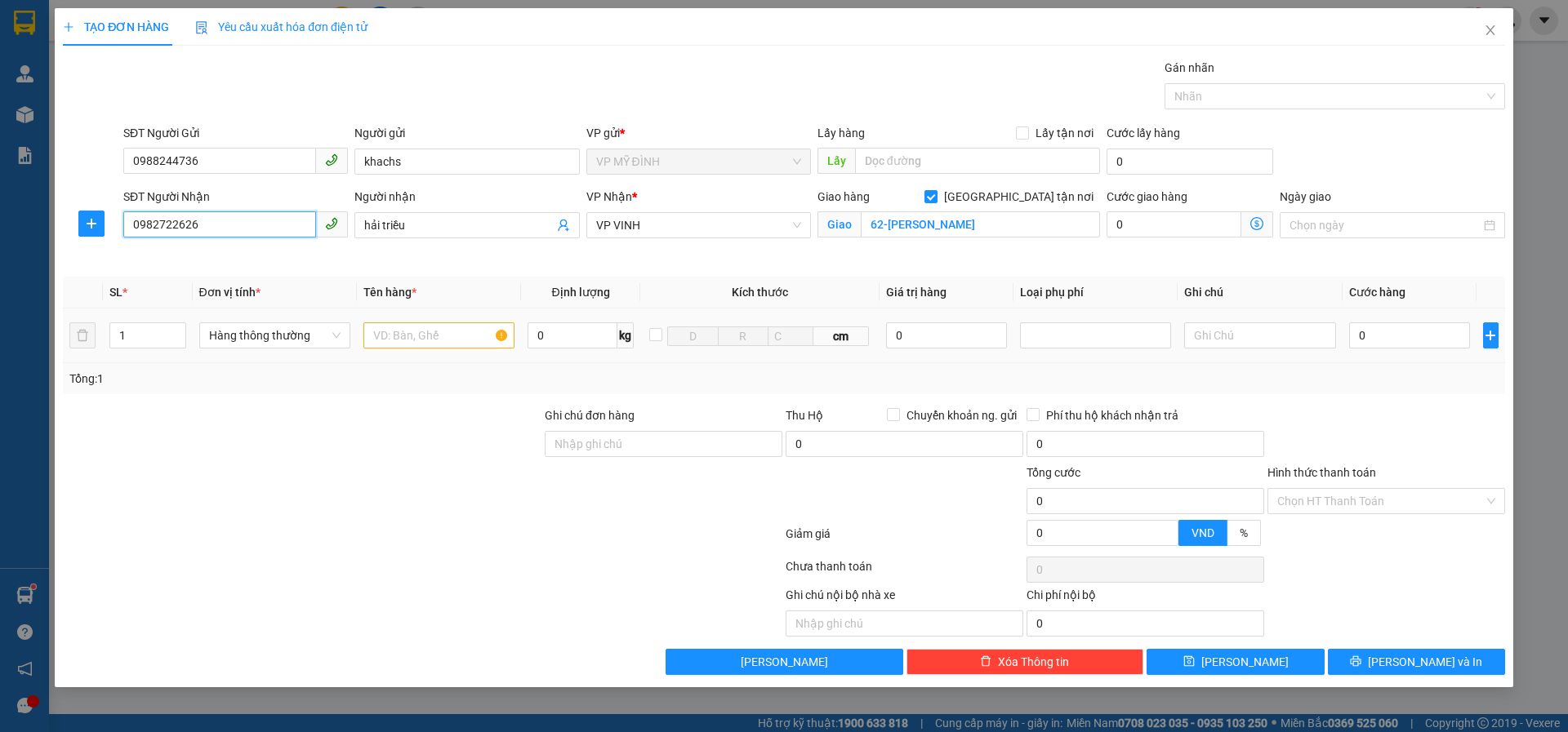
type input "0982722626"
click at [394, 339] on input "text" at bounding box center [439, 335] width 151 height 26
type input "hoa"
drag, startPoint x: 1415, startPoint y: 332, endPoint x: 1417, endPoint y: 323, distance: 9.2
click at [1415, 330] on input "0" at bounding box center [1409, 335] width 122 height 26
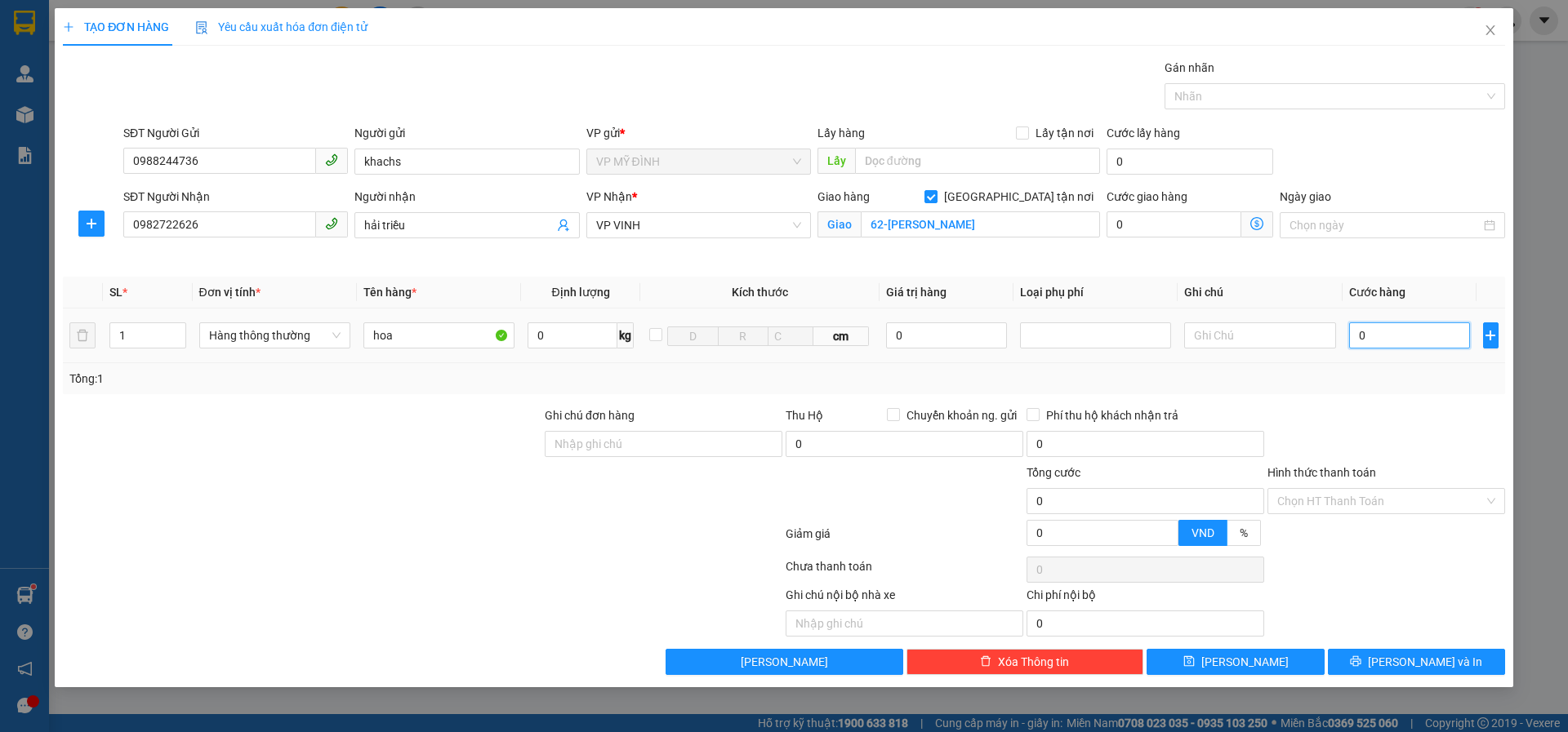
type input "4"
type input "40"
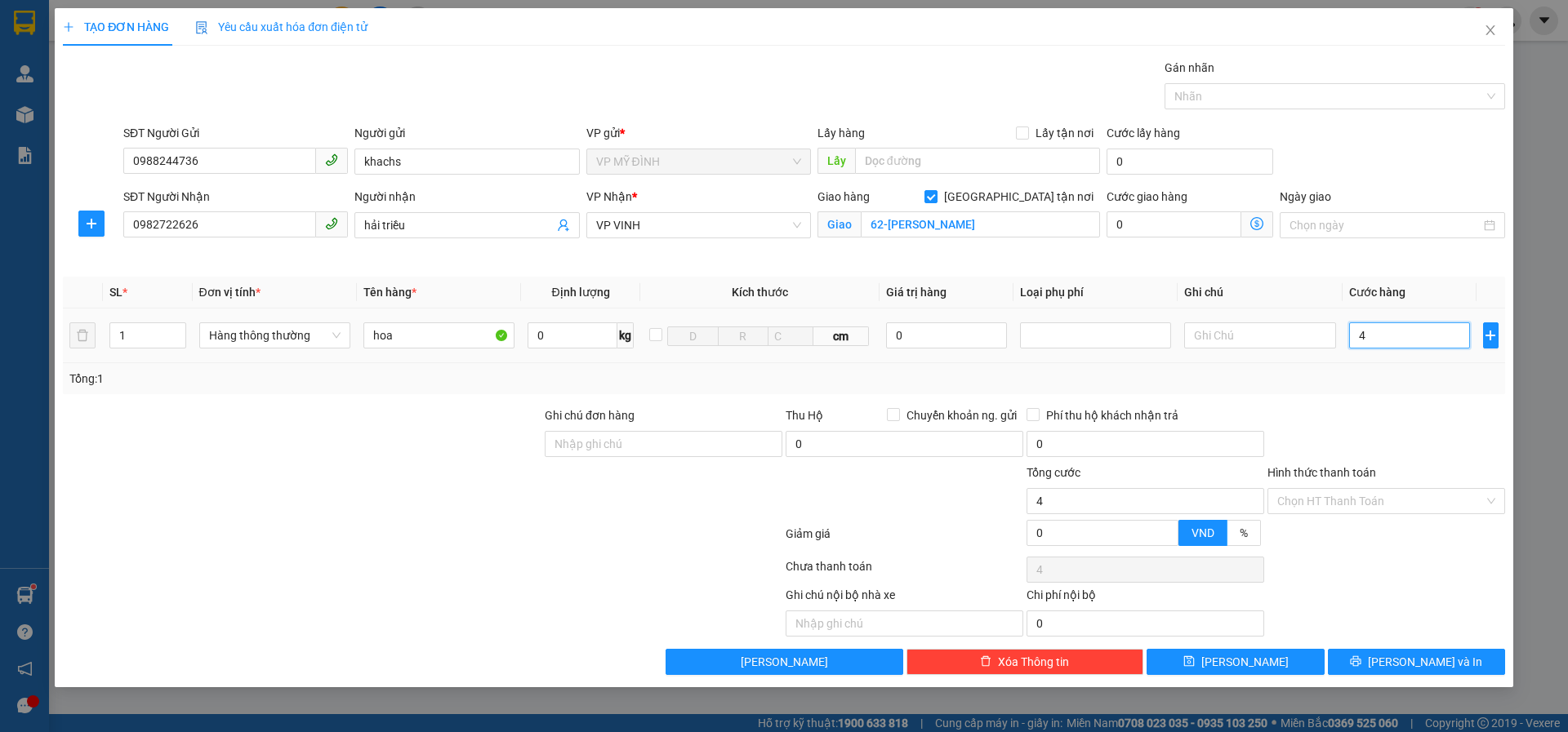
type input "40"
click at [1400, 670] on button "[PERSON_NAME] và In" at bounding box center [1416, 662] width 177 height 26
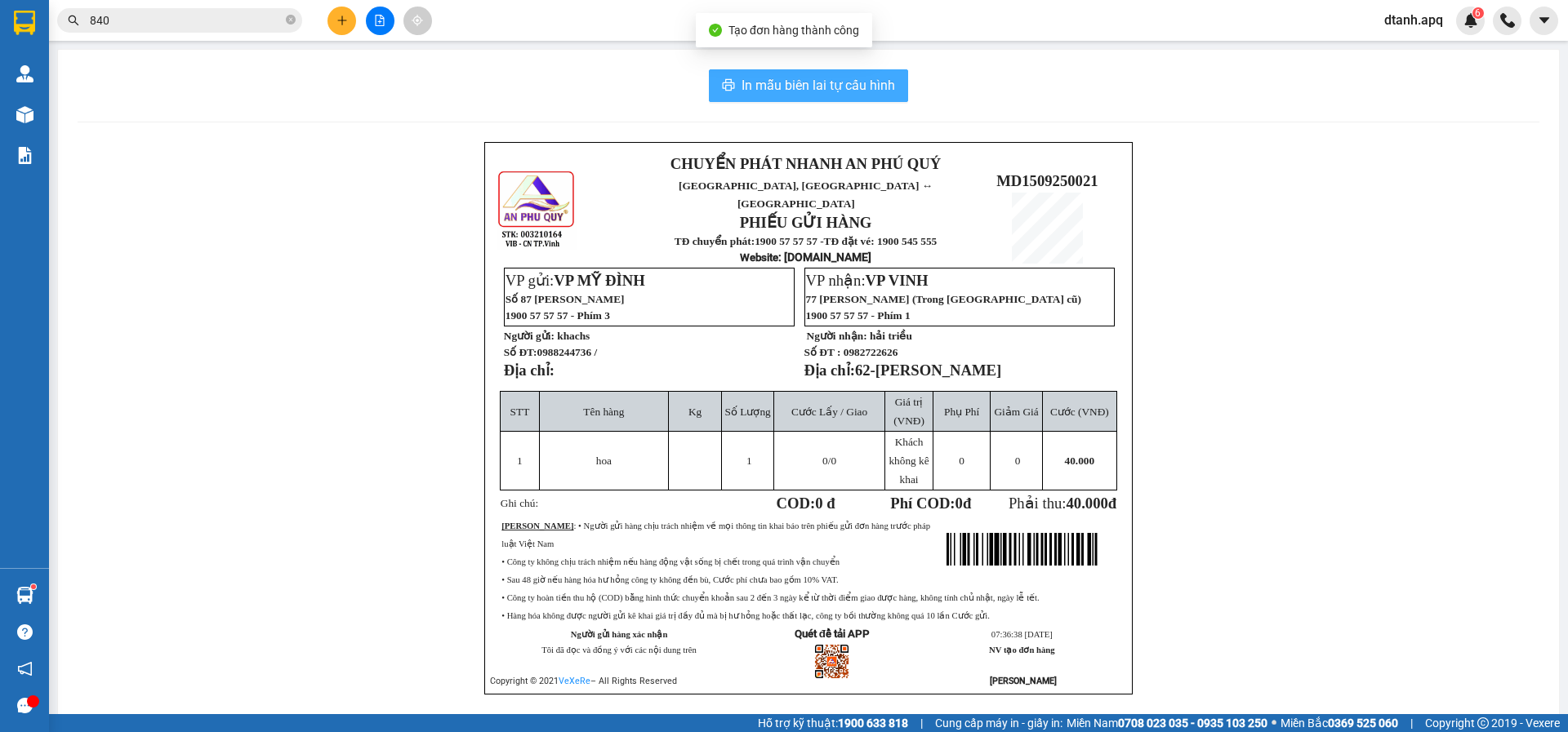
drag, startPoint x: 833, startPoint y: 82, endPoint x: 839, endPoint y: 68, distance: 15.2
click at [834, 78] on span "In mẫu biên lai tự cấu hình" at bounding box center [817, 85] width 153 height 21
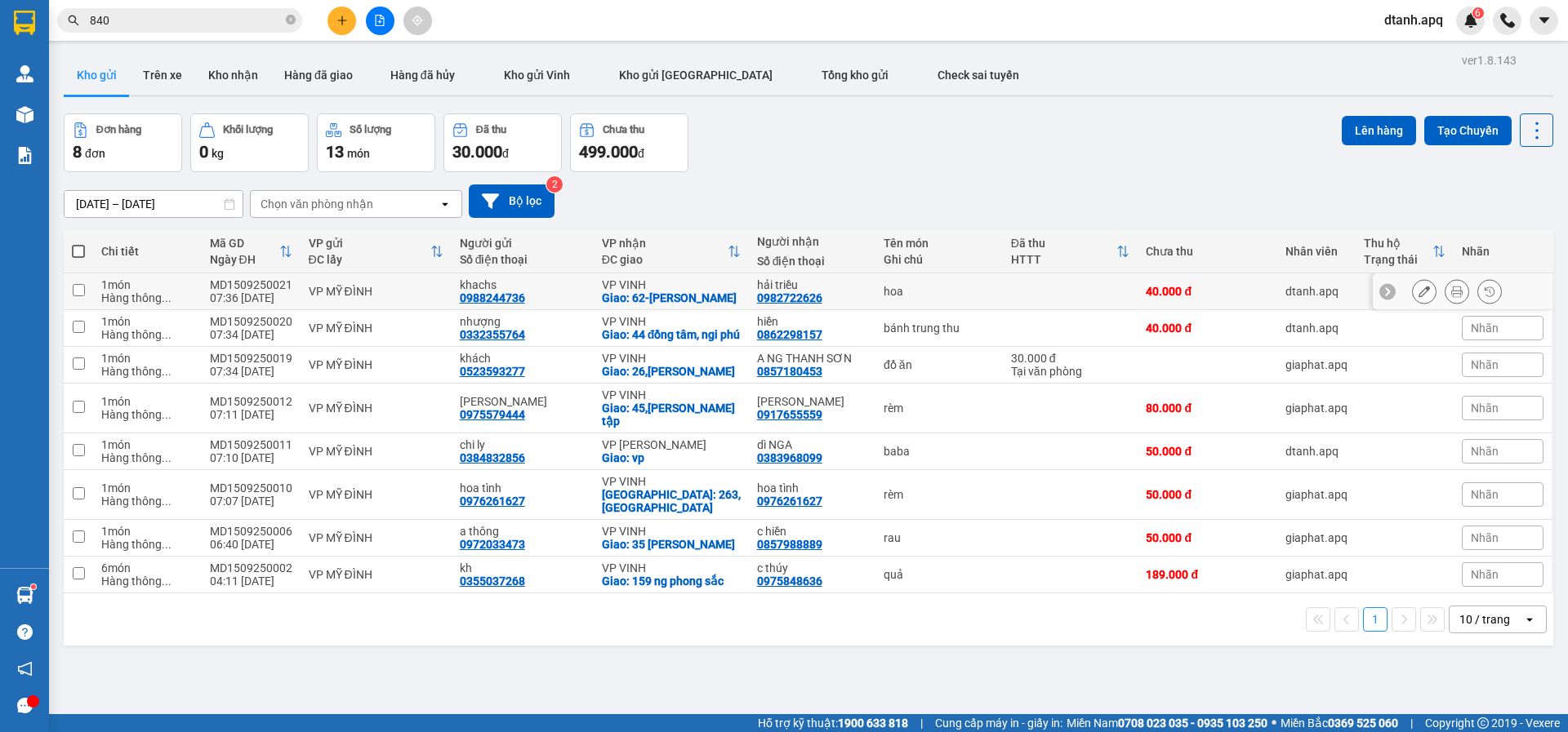
drag, startPoint x: 1087, startPoint y: 293, endPoint x: 1418, endPoint y: 293, distance: 331.0
click at [1105, 293] on td at bounding box center [1070, 291] width 135 height 37
checkbox input "true"
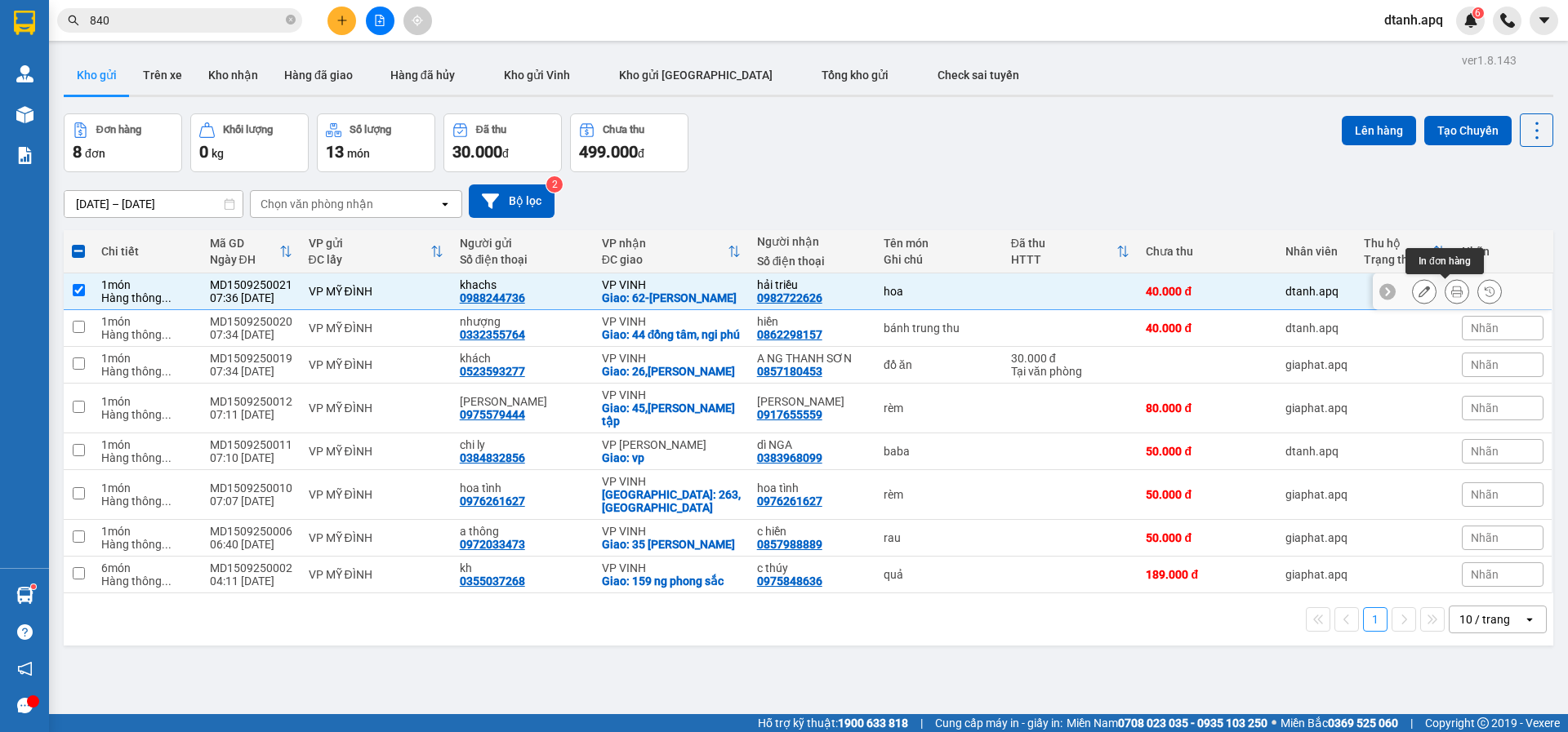
click at [1450, 295] on icon at bounding box center [1456, 291] width 12 height 12
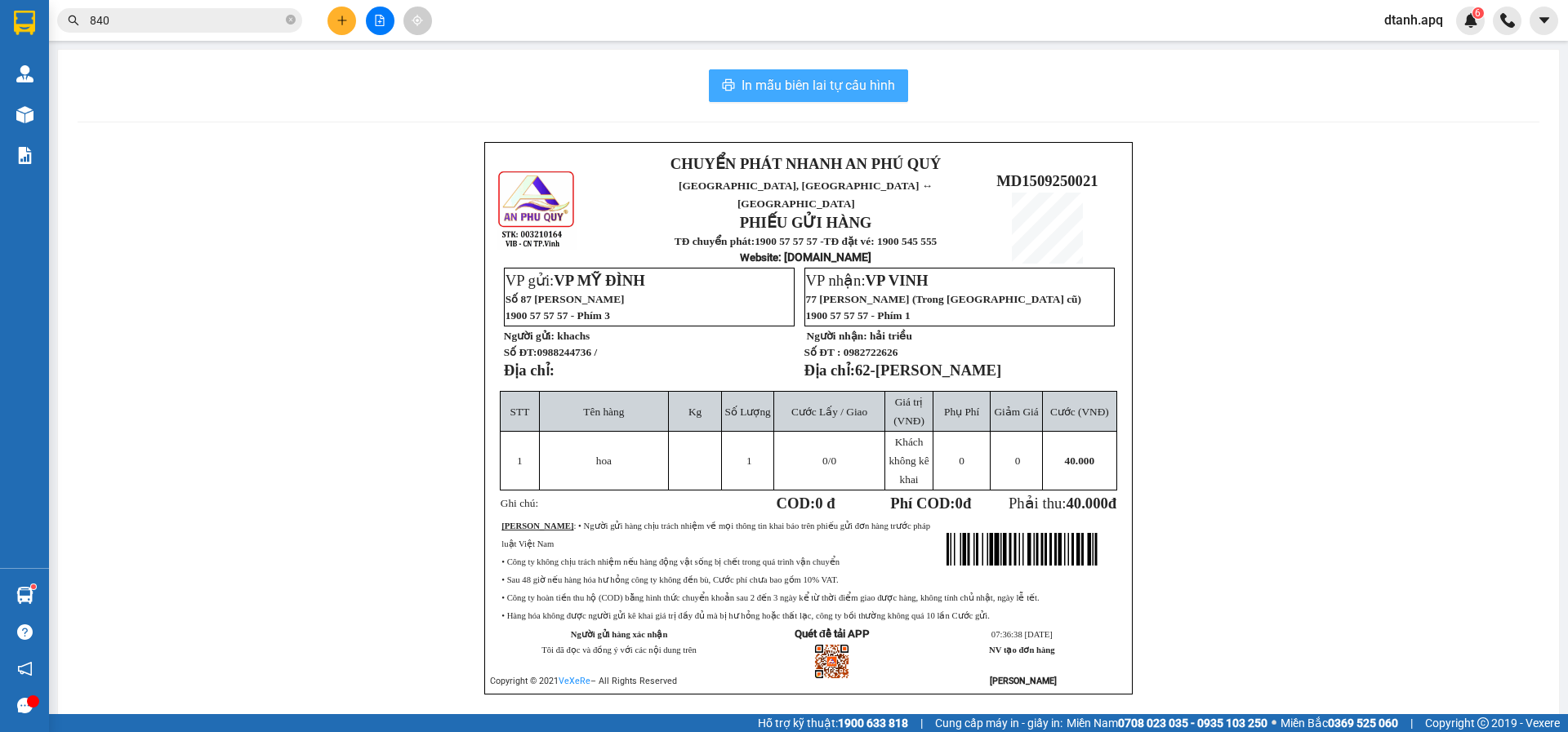
click at [848, 95] on span "In mẫu biên lai tự cấu hình" at bounding box center [817, 85] width 153 height 21
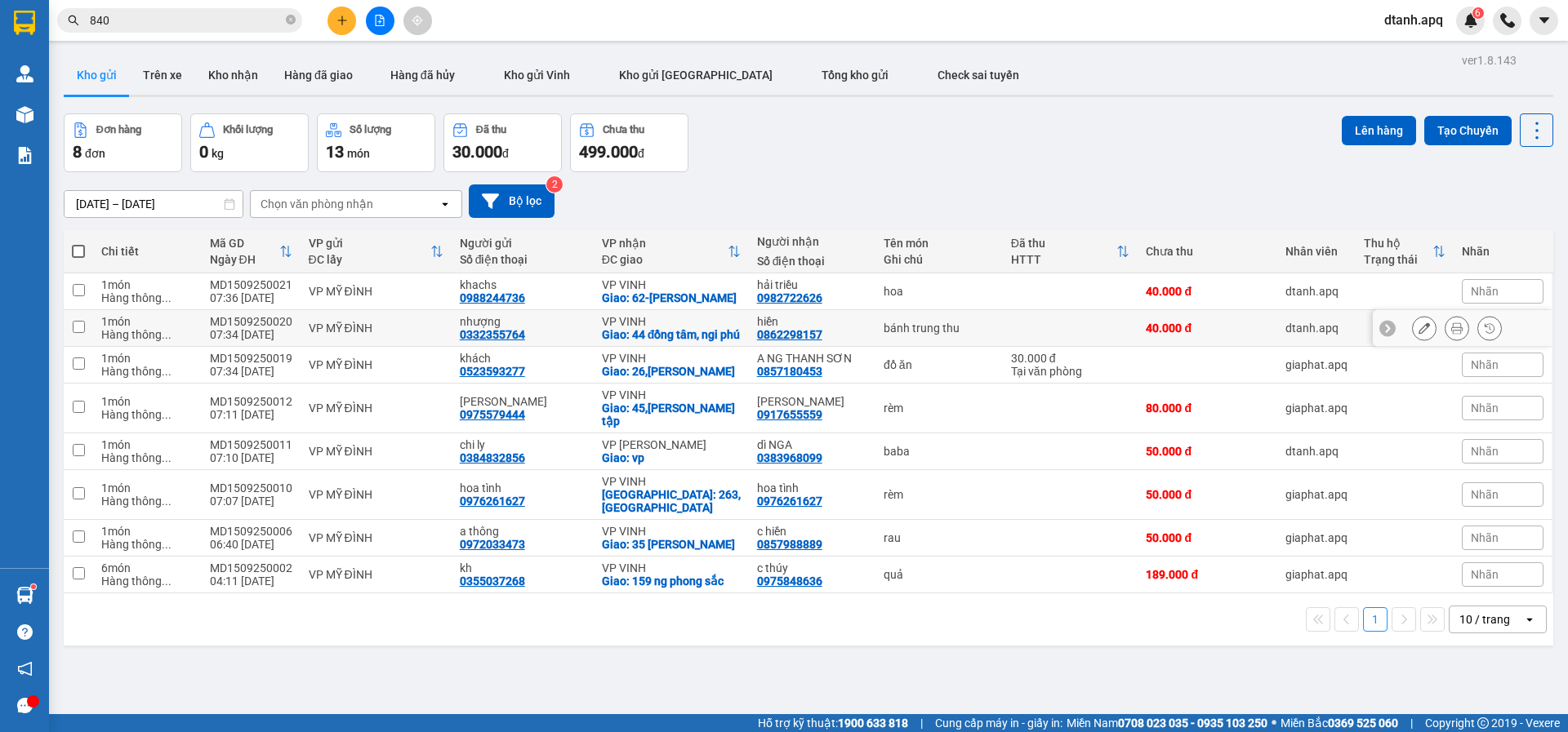
drag, startPoint x: 1052, startPoint y: 336, endPoint x: 1094, endPoint y: 336, distance: 42.0
click at [1065, 336] on td at bounding box center [1070, 328] width 135 height 37
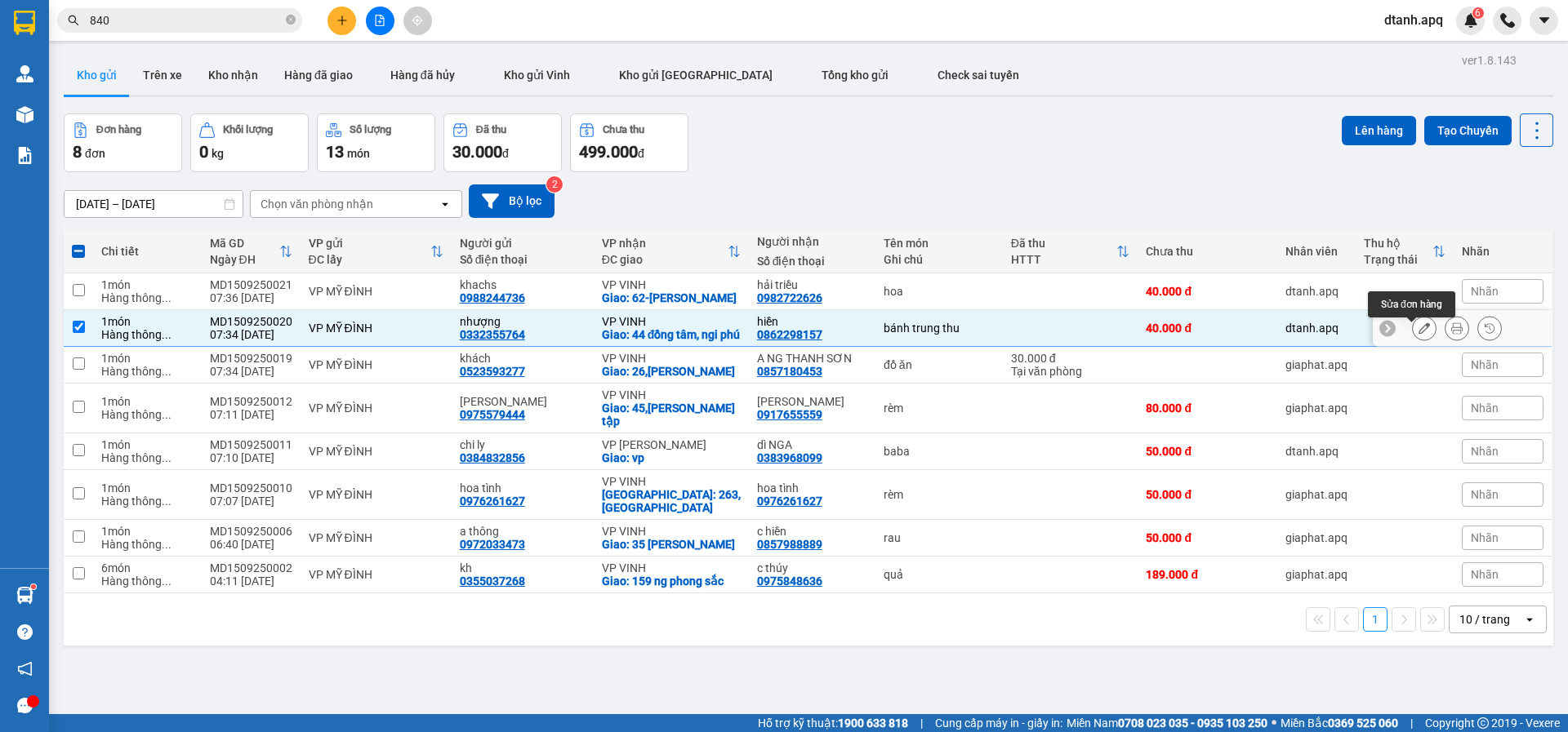
click at [1418, 338] on button at bounding box center [1424, 328] width 23 height 29
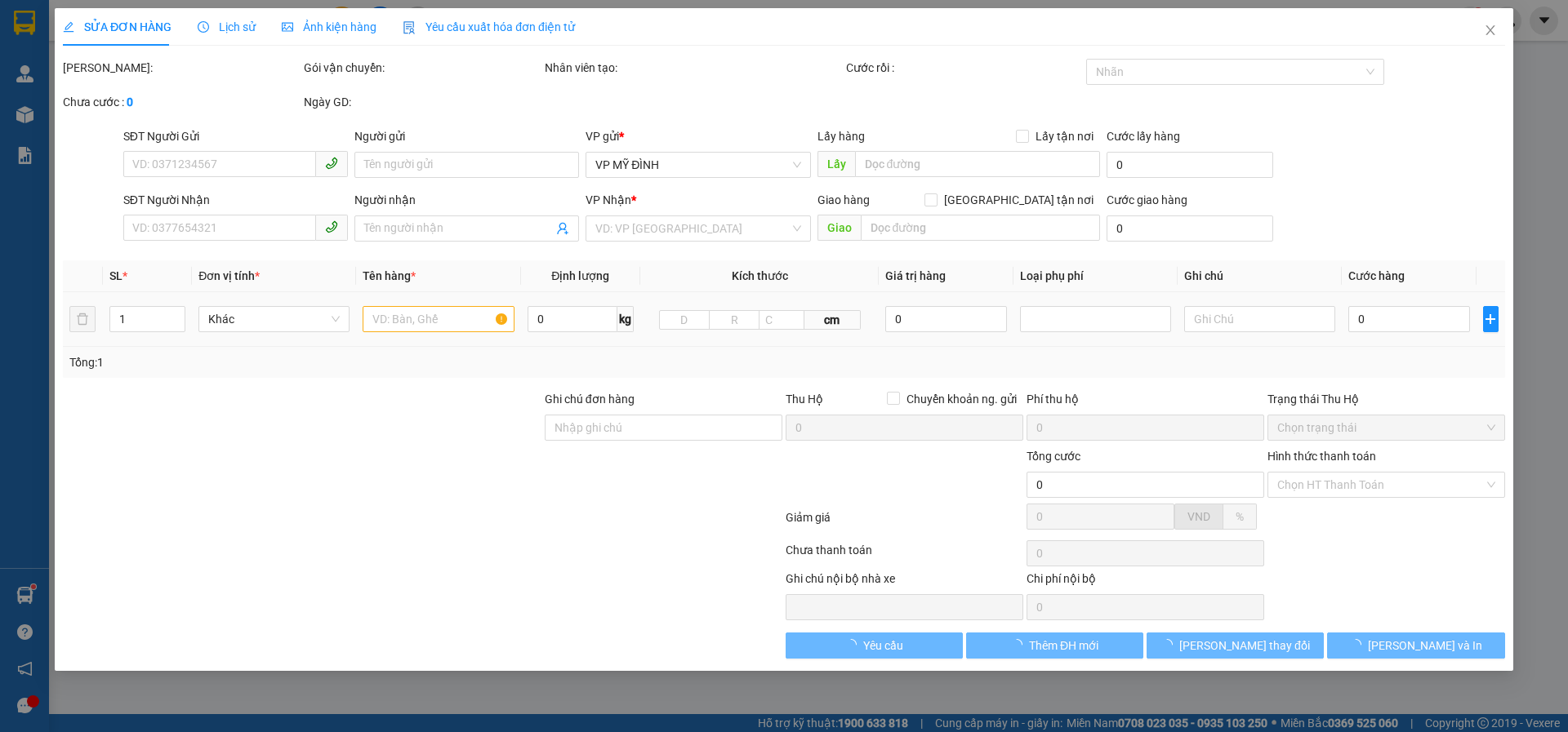
type input "0332355764"
type input "nhượng"
type input "0862298157"
type input "hiền"
checkbox input "true"
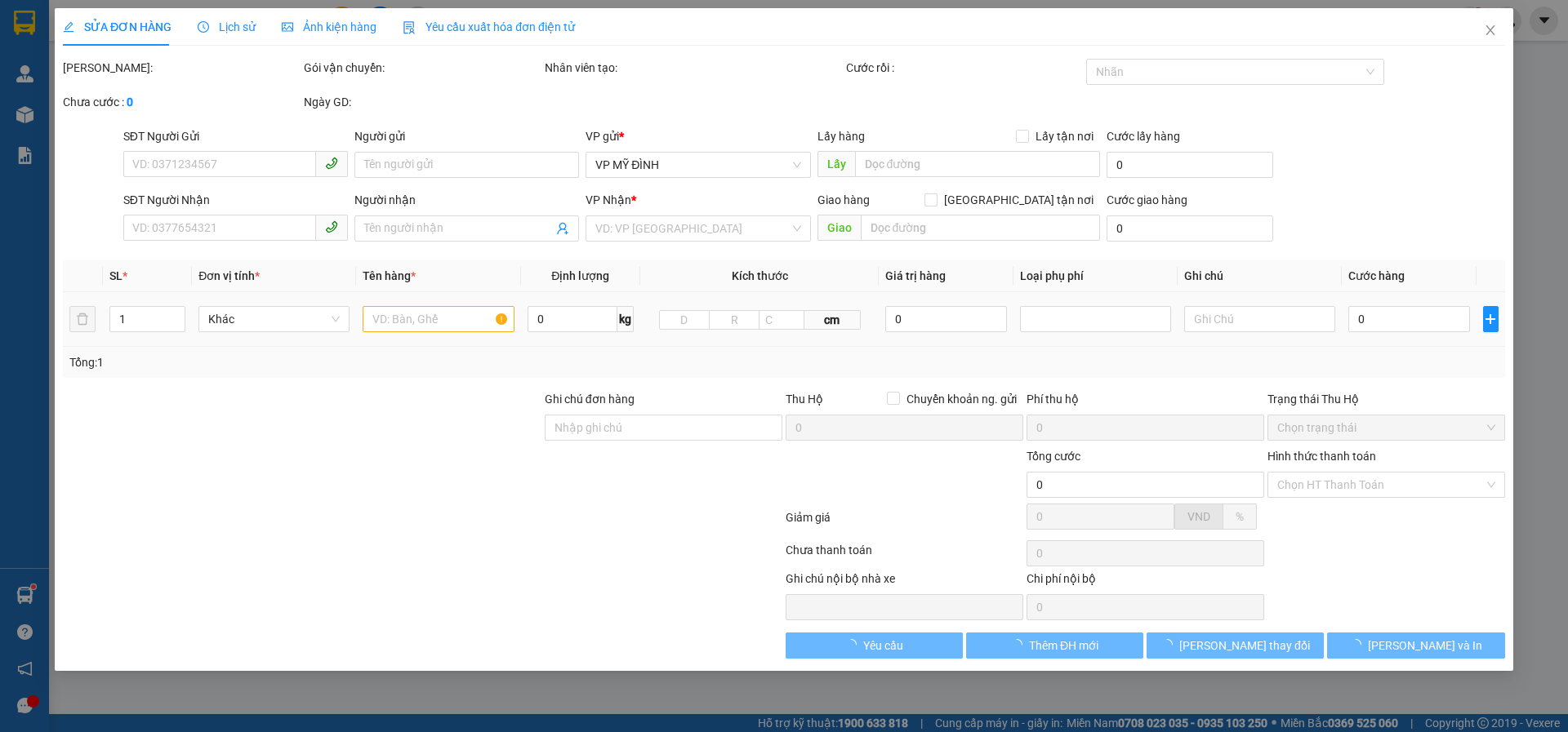
type input "44 đồng tâm, ngi phú"
type input "40.000"
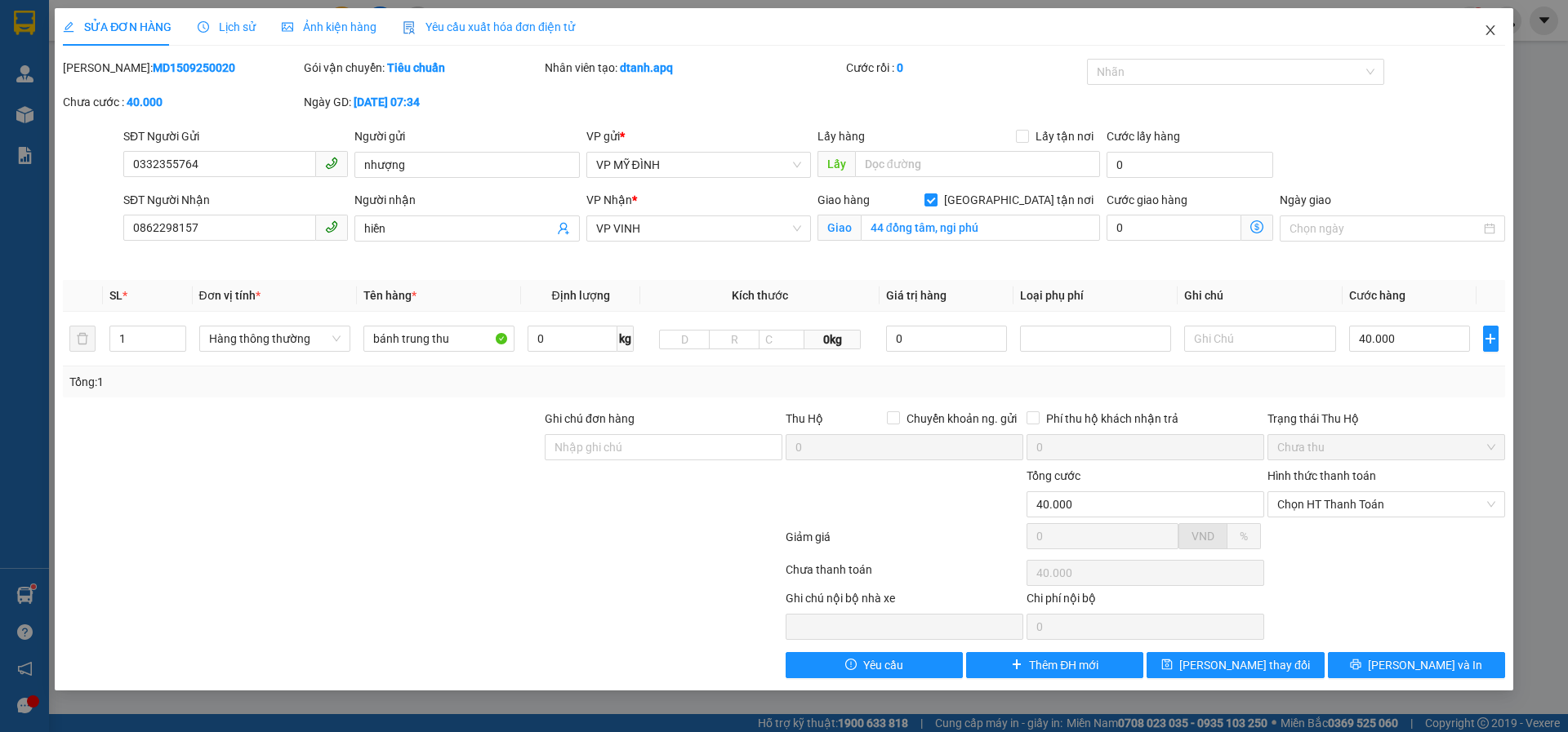
click at [1485, 31] on icon "close" at bounding box center [1489, 30] width 13 height 13
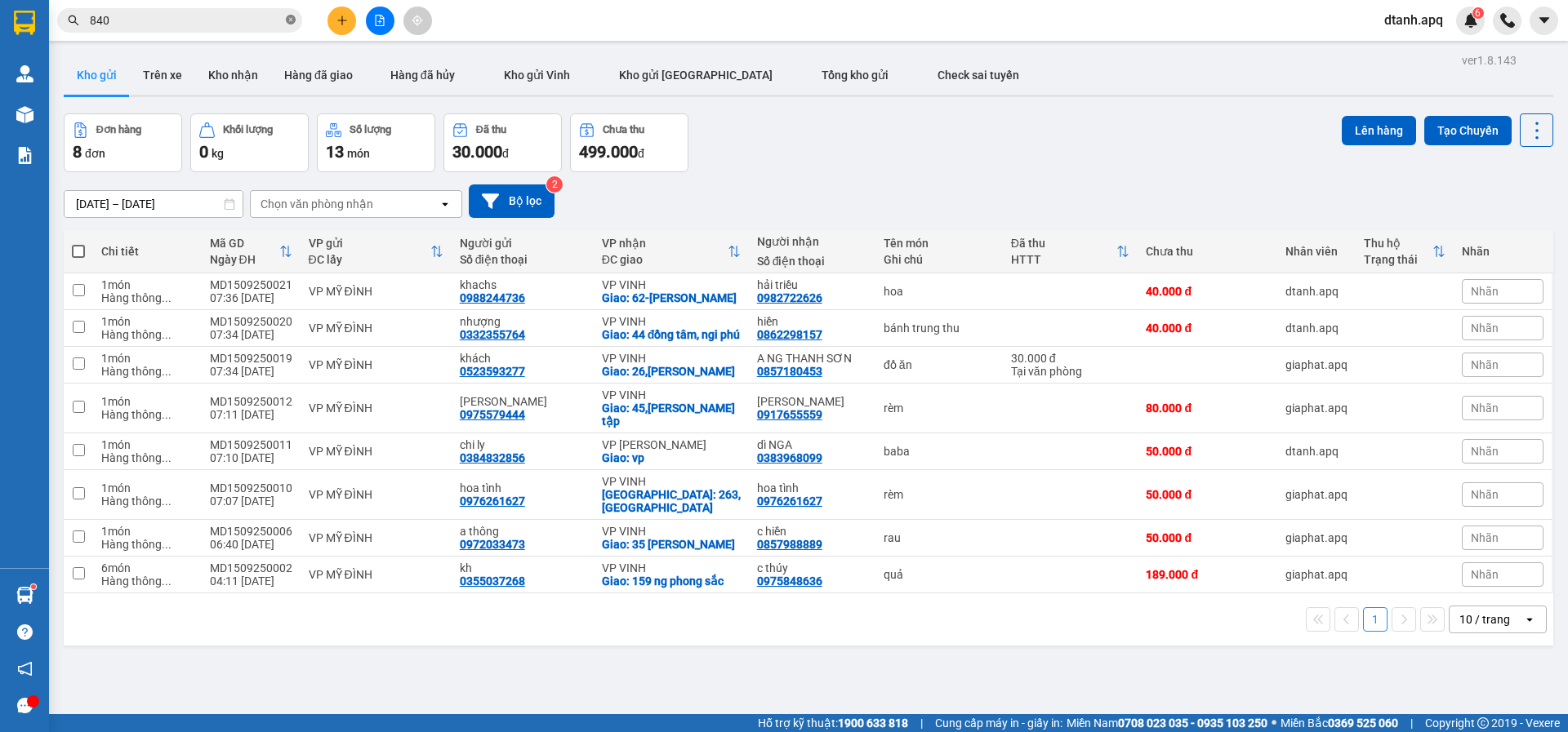
drag, startPoint x: 258, startPoint y: 22, endPoint x: 290, endPoint y: 23, distance: 32.0
click at [280, 23] on input "840" at bounding box center [186, 21] width 193 height 18
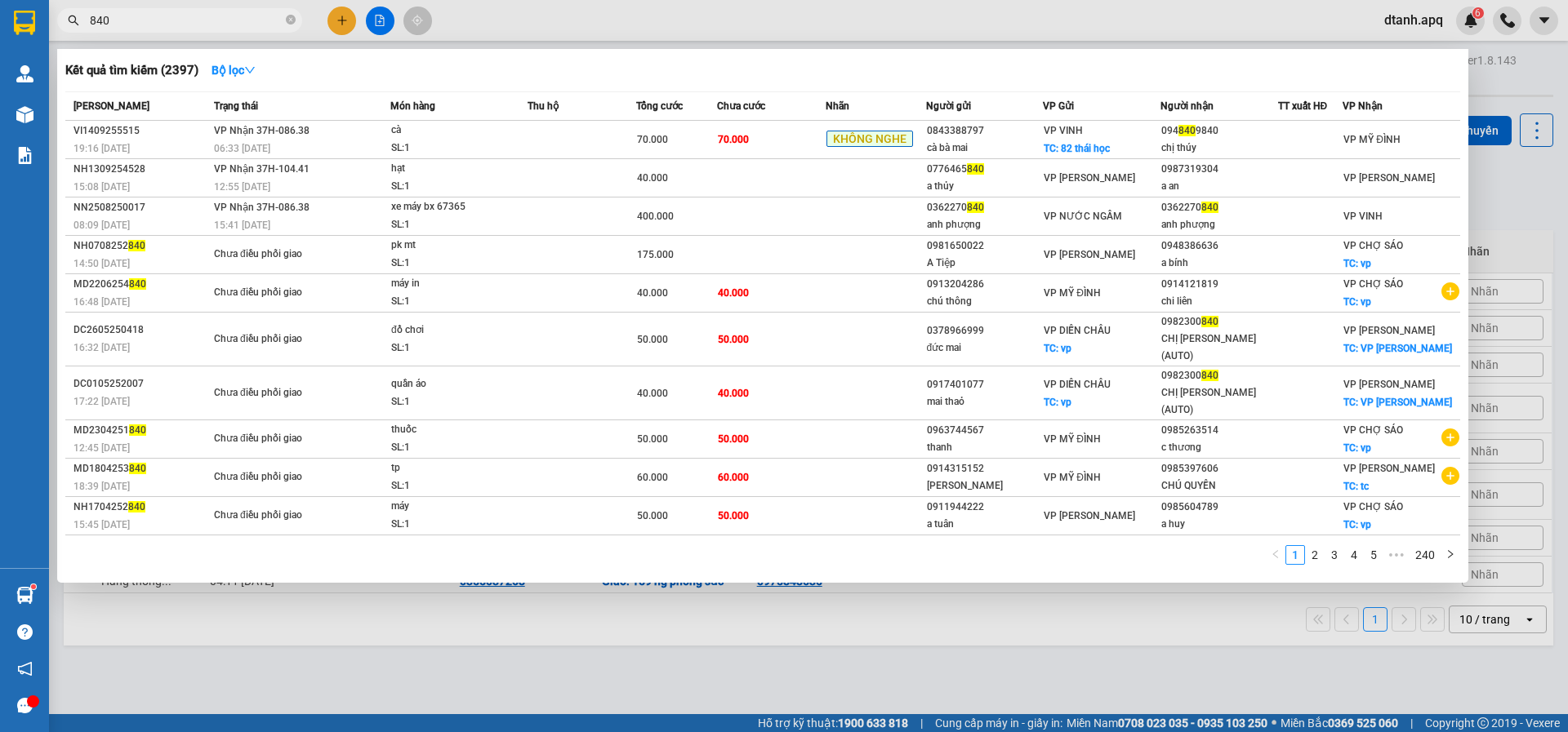
click at [291, 18] on icon "close-circle" at bounding box center [290, 20] width 10 height 10
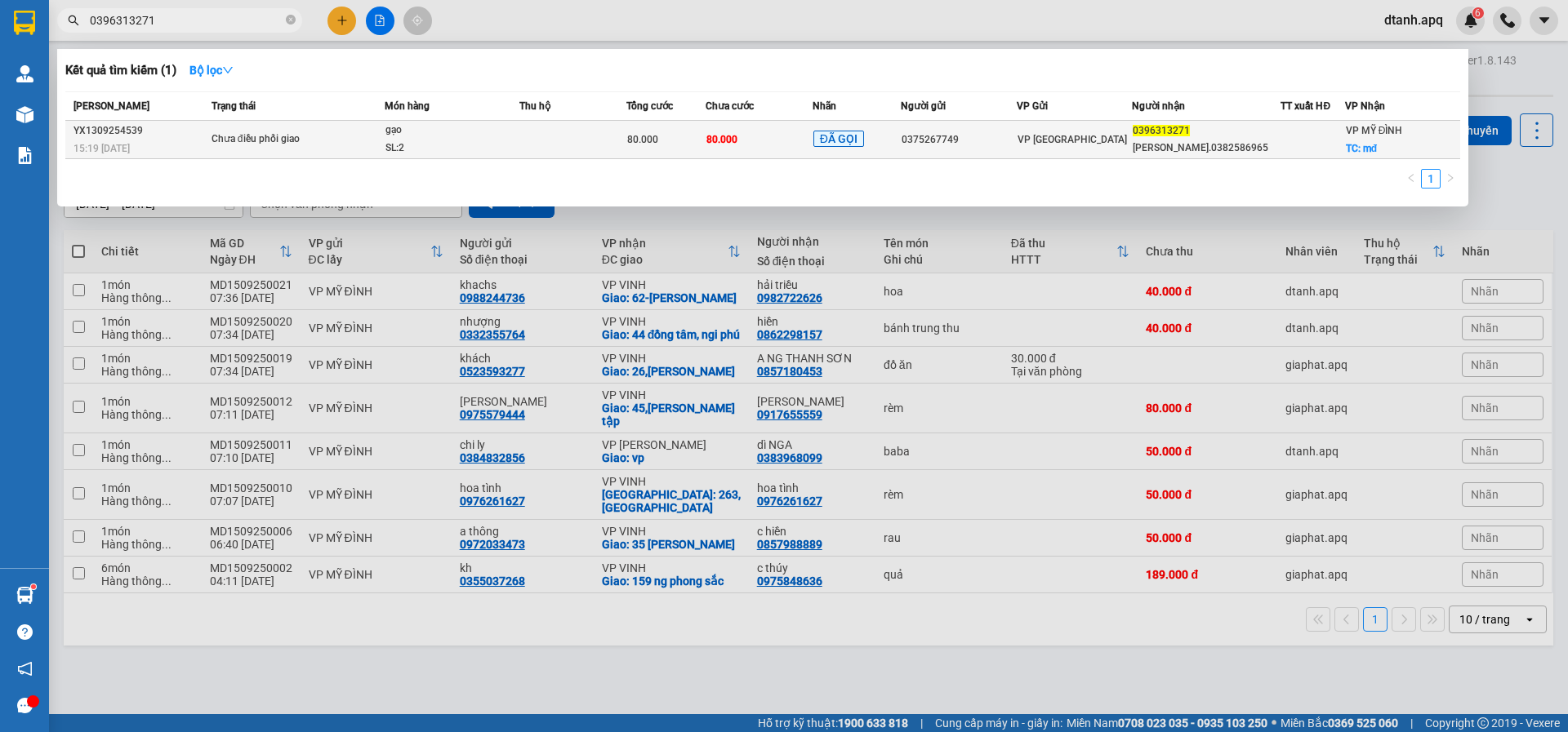
type input "0396313271"
click at [689, 147] on div "80.000" at bounding box center [666, 139] width 78 height 18
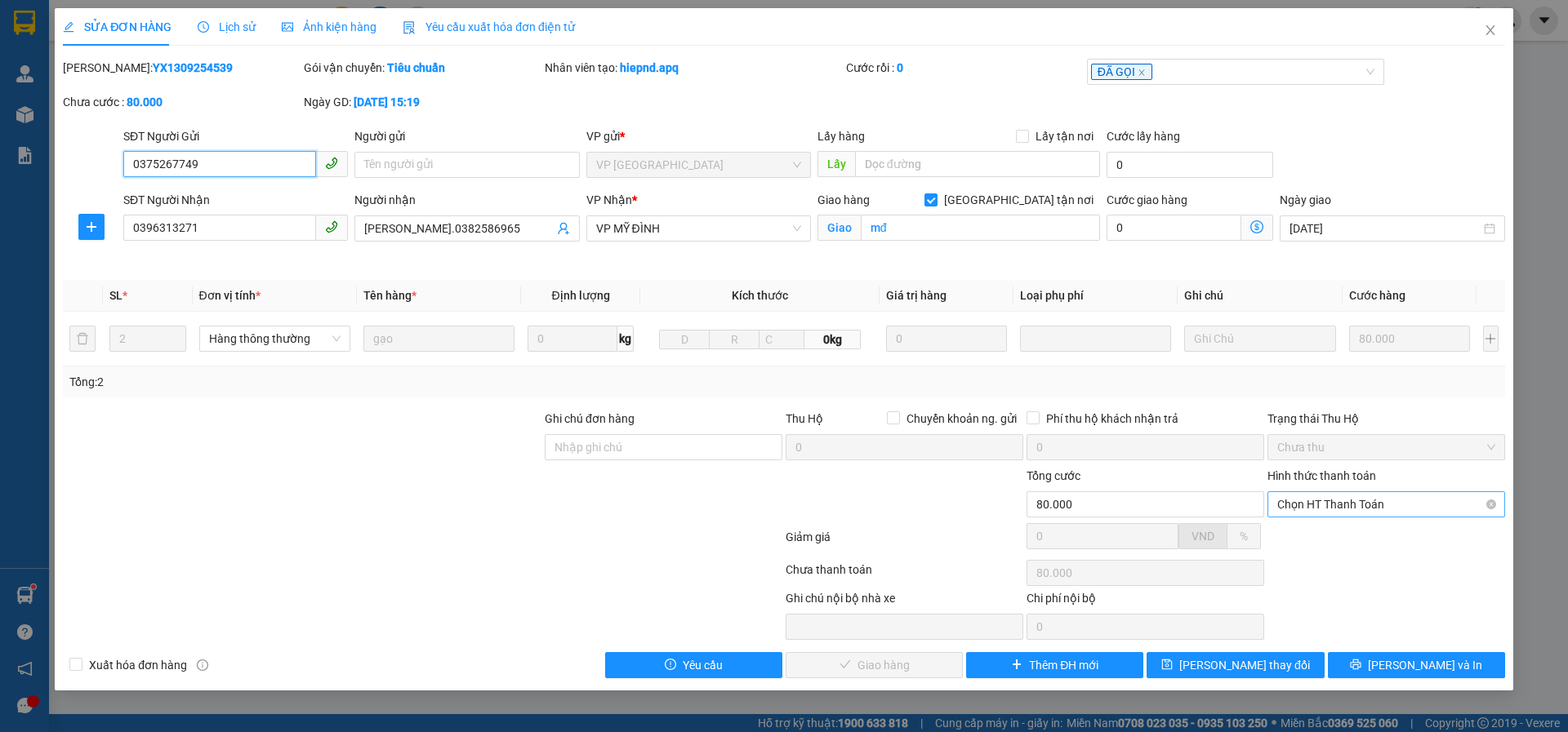
click at [1367, 503] on span "Chọn HT Thanh Toán" at bounding box center [1385, 504] width 218 height 25
drag, startPoint x: 1311, startPoint y: 538, endPoint x: 1096, endPoint y: 648, distance: 241.5
click at [1305, 540] on div "Tại văn phòng" at bounding box center [1385, 537] width 218 height 18
type input "0"
click at [904, 668] on span "[PERSON_NAME] và Giao hàng" at bounding box center [894, 665] width 157 height 18
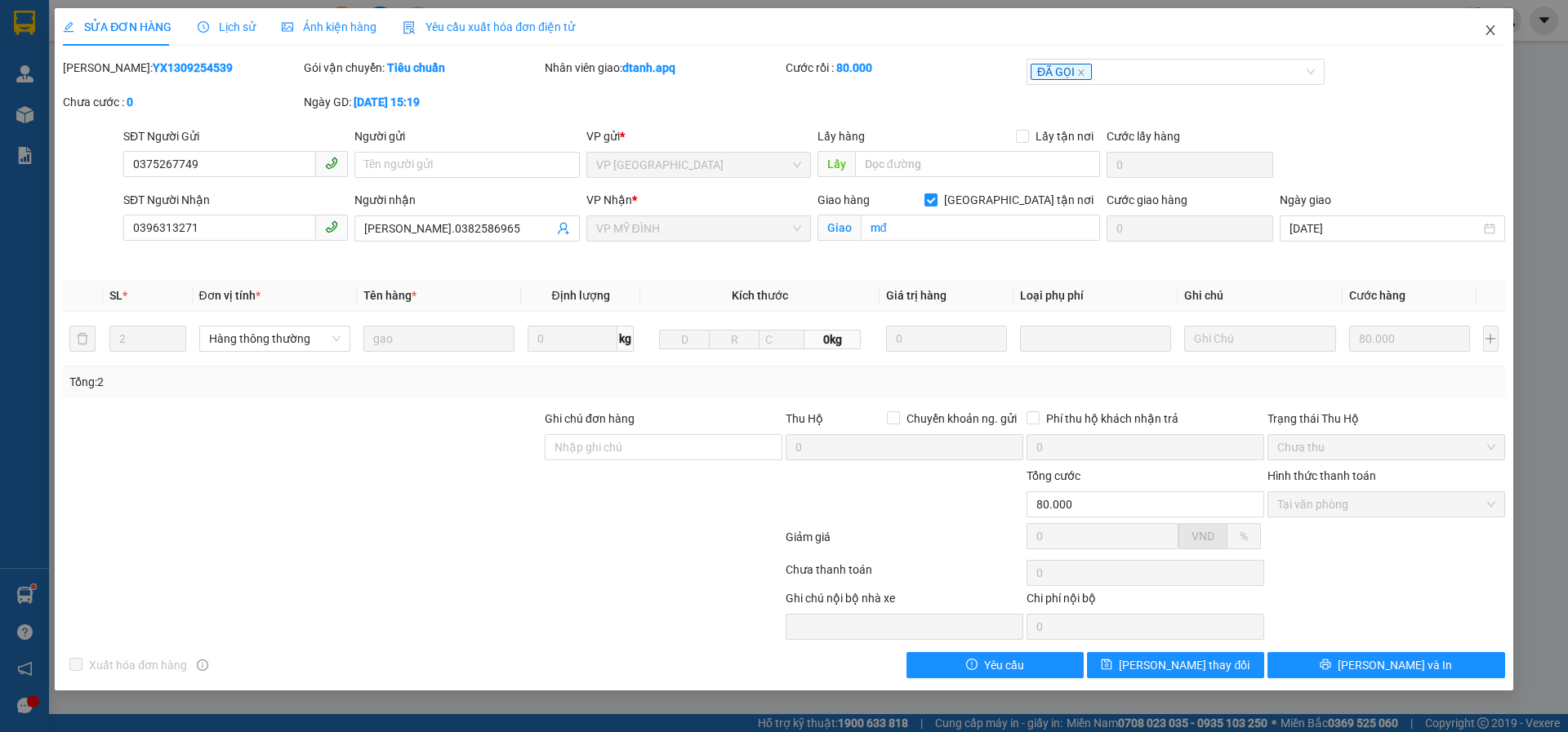
click at [1486, 29] on icon "close" at bounding box center [1489, 30] width 13 height 13
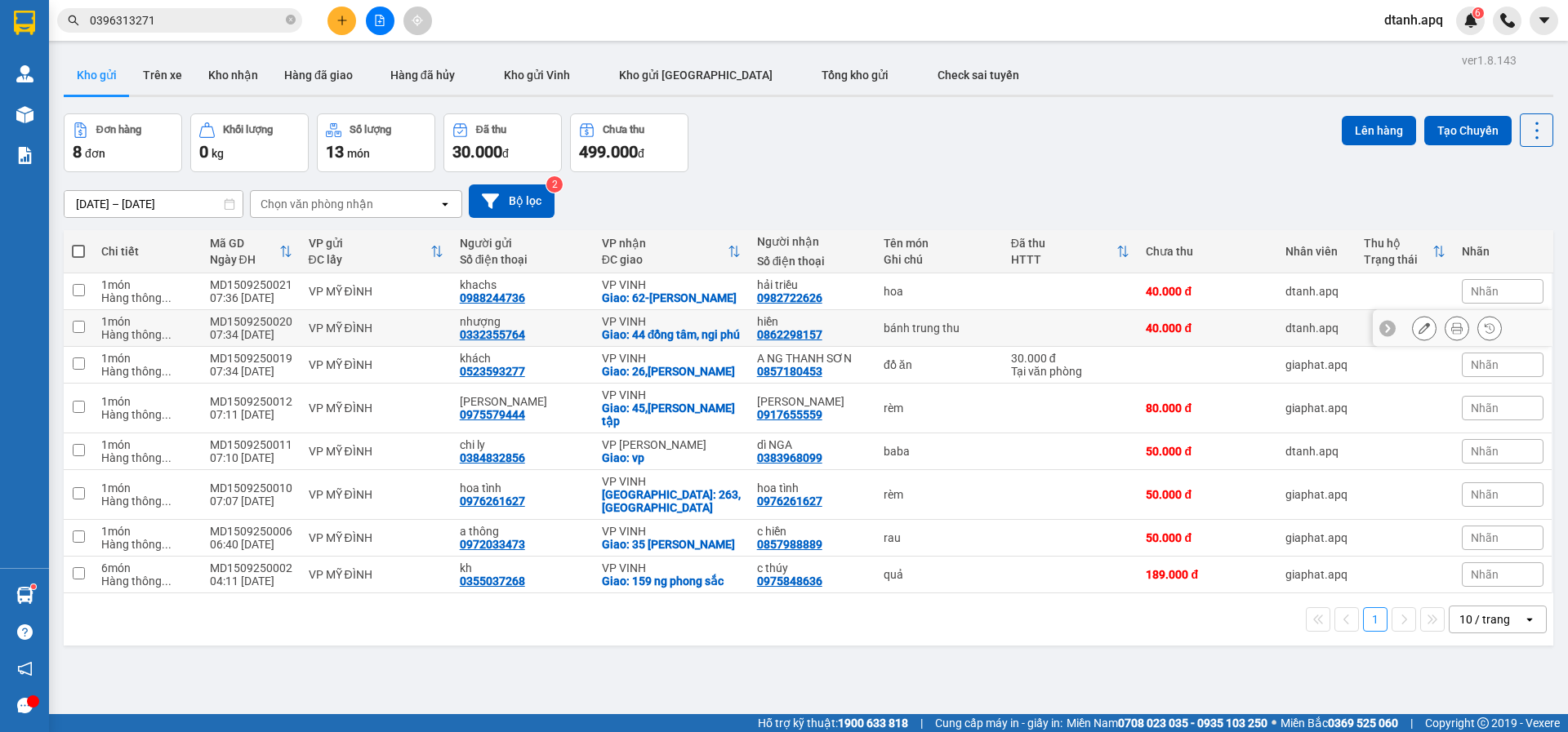
drag, startPoint x: 1091, startPoint y: 341, endPoint x: 1272, endPoint y: 342, distance: 181.0
click at [1243, 338] on tr "1 món Hàng thông ... MD1509250020 07:34 [DATE] VP MỸ ĐÌNH nhượng 0332355764 VP …" at bounding box center [807, 328] width 1489 height 37
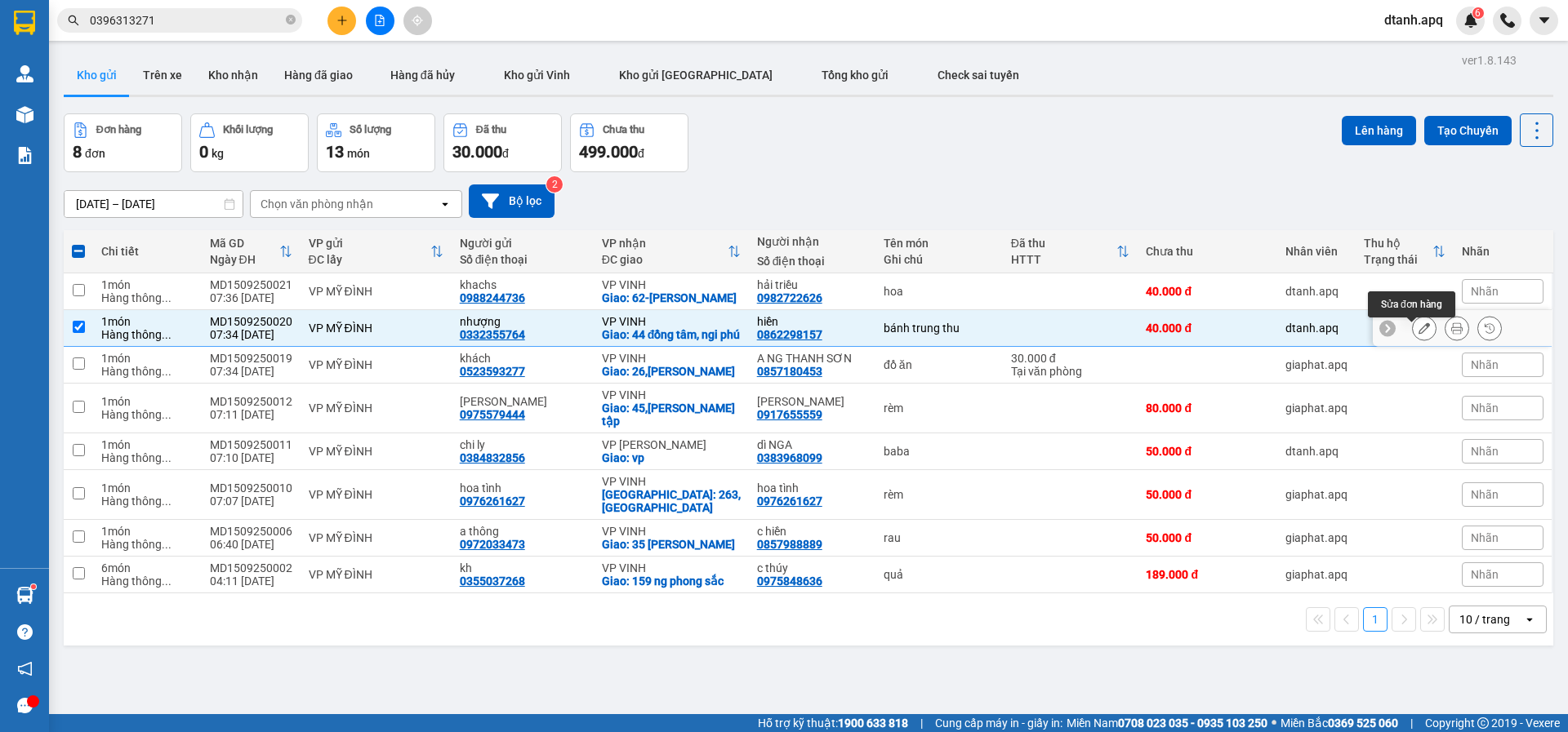
click at [1413, 343] on button at bounding box center [1424, 328] width 23 height 29
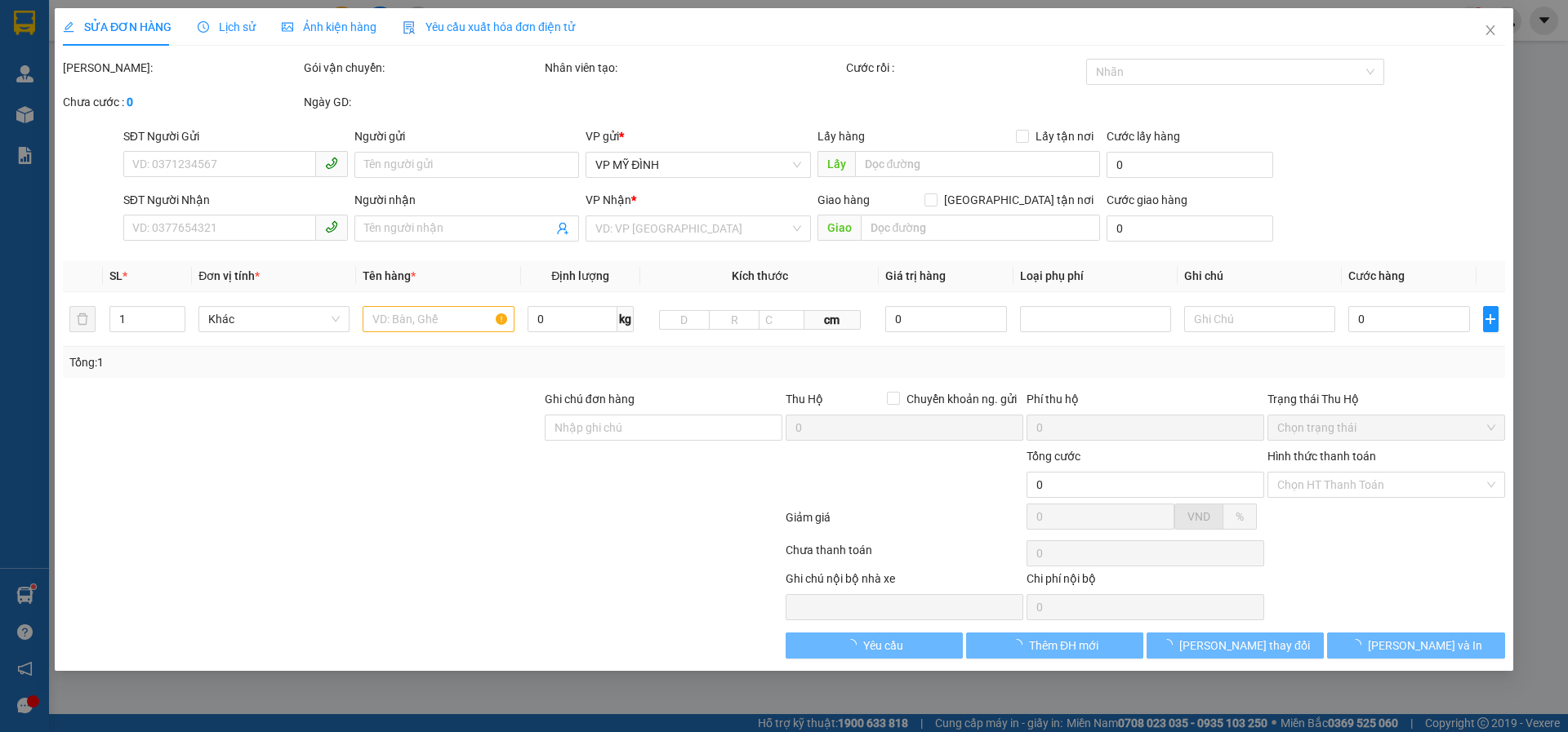
type input "0332355764"
type input "nhượng"
type input "0862298157"
type input "hiền"
checkbox input "true"
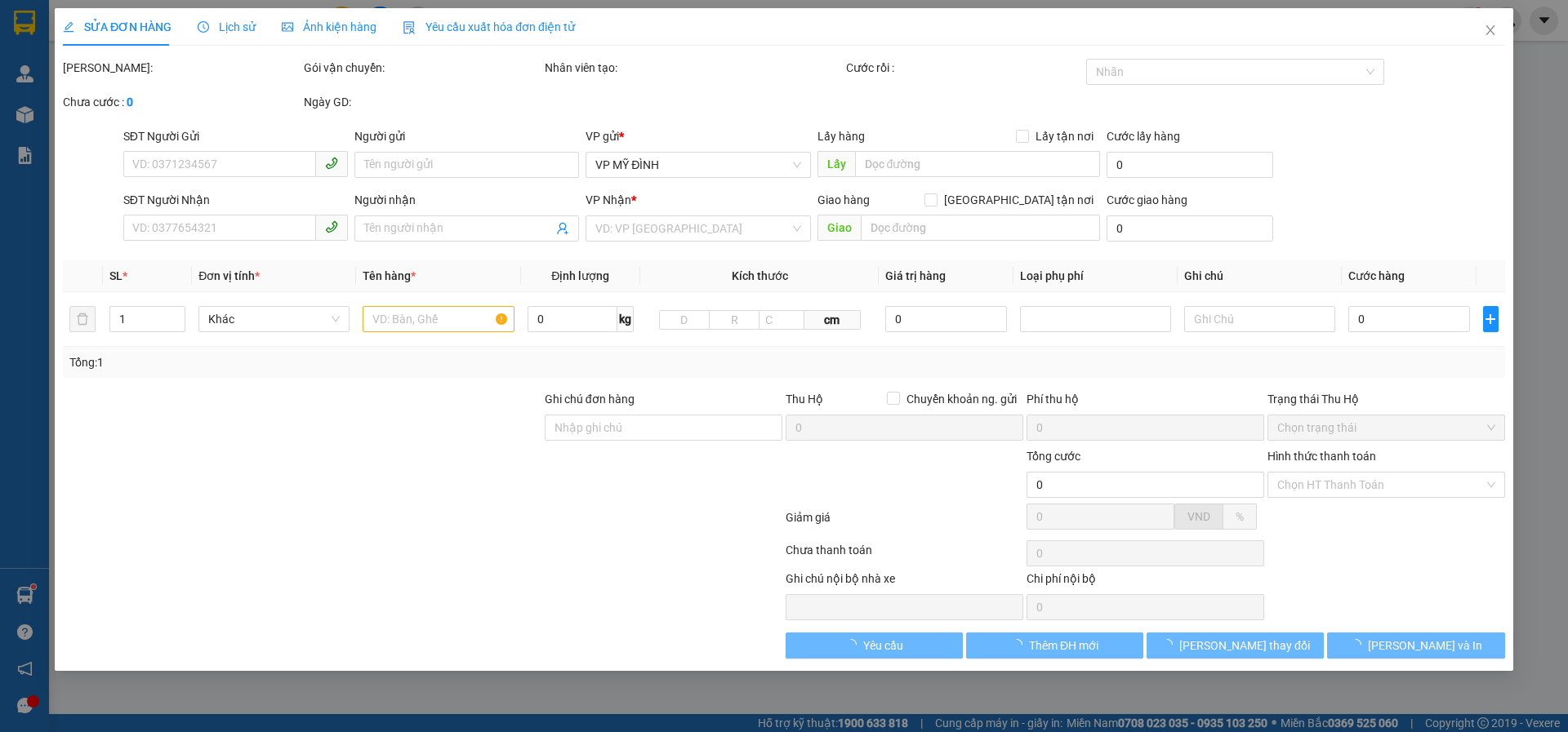
type input "44 đồng tâm, ngi phú"
type input "40.000"
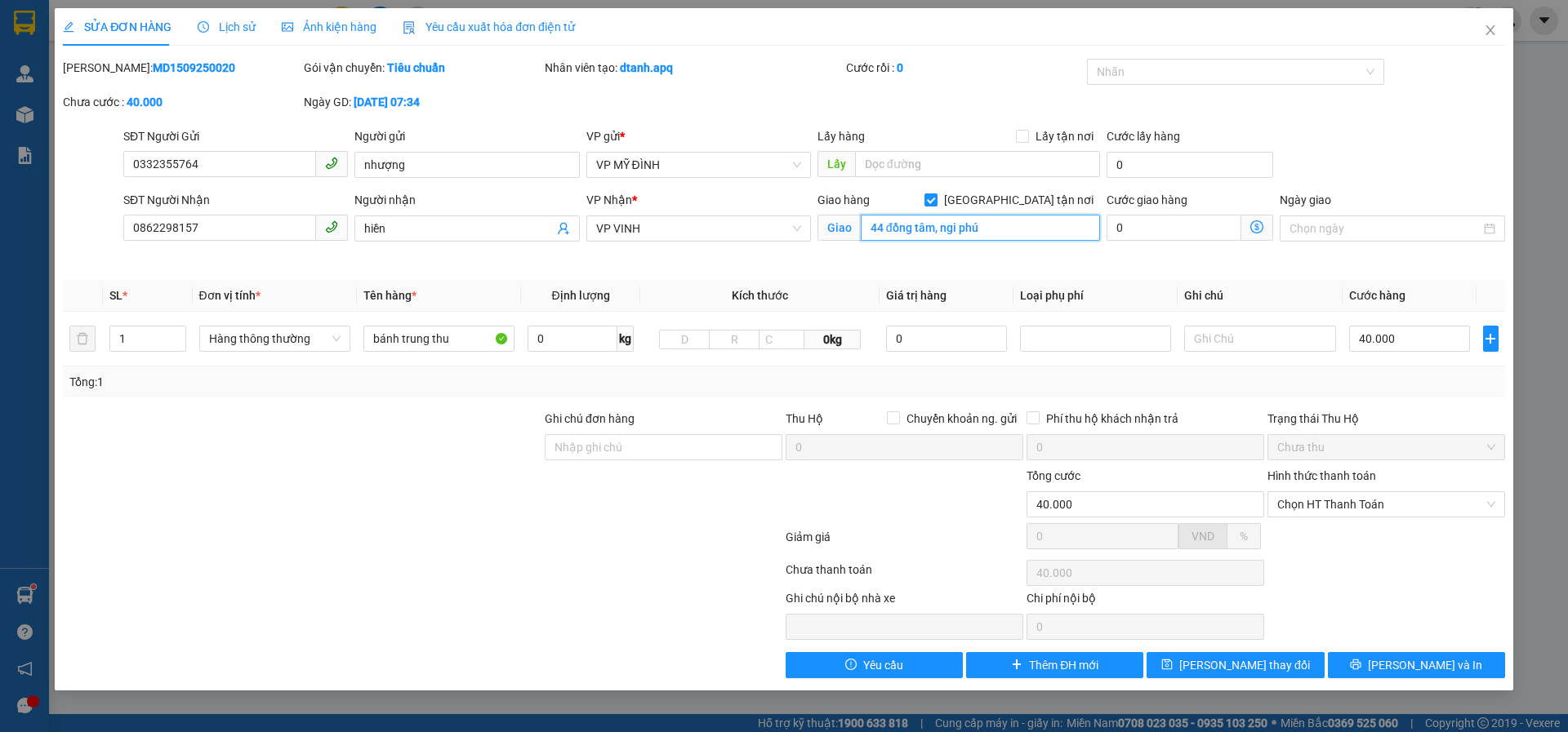
click at [995, 232] on input "44 đồng tâm, ngi phú" at bounding box center [980, 227] width 239 height 26
type input "32 hoàng [PERSON_NAME]"
click at [1277, 665] on button "[PERSON_NAME] thay đổi" at bounding box center [1234, 665] width 177 height 26
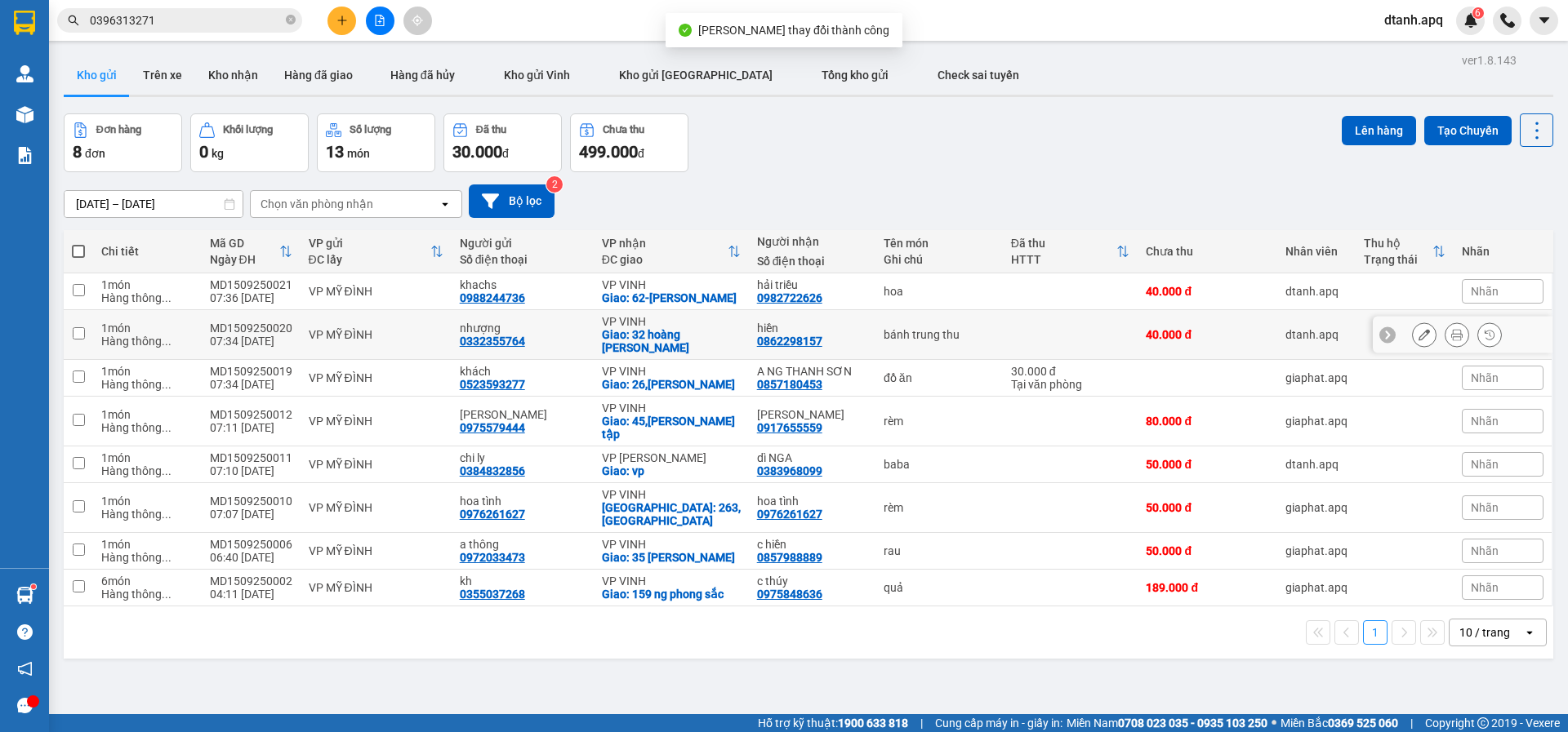
drag, startPoint x: 1217, startPoint y: 336, endPoint x: 1343, endPoint y: 338, distance: 126.0
click at [1299, 338] on tr "1 món Hàng thông ... MD1509250020 07:34 [DATE] VP MỸ ĐÌNH nhượng 0332355764 VP …" at bounding box center [807, 335] width 1489 height 49
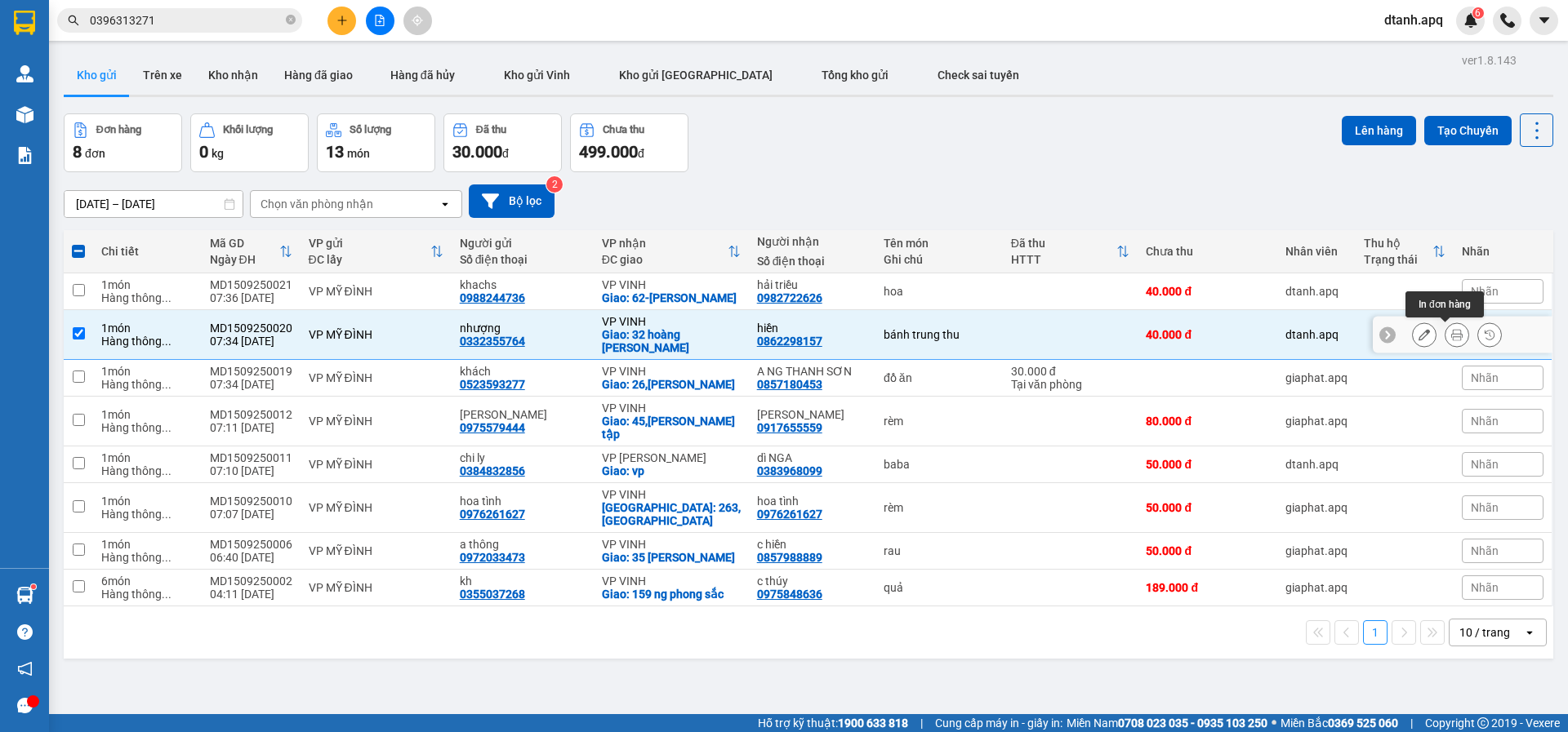
click at [1450, 337] on icon at bounding box center [1456, 335] width 12 height 12
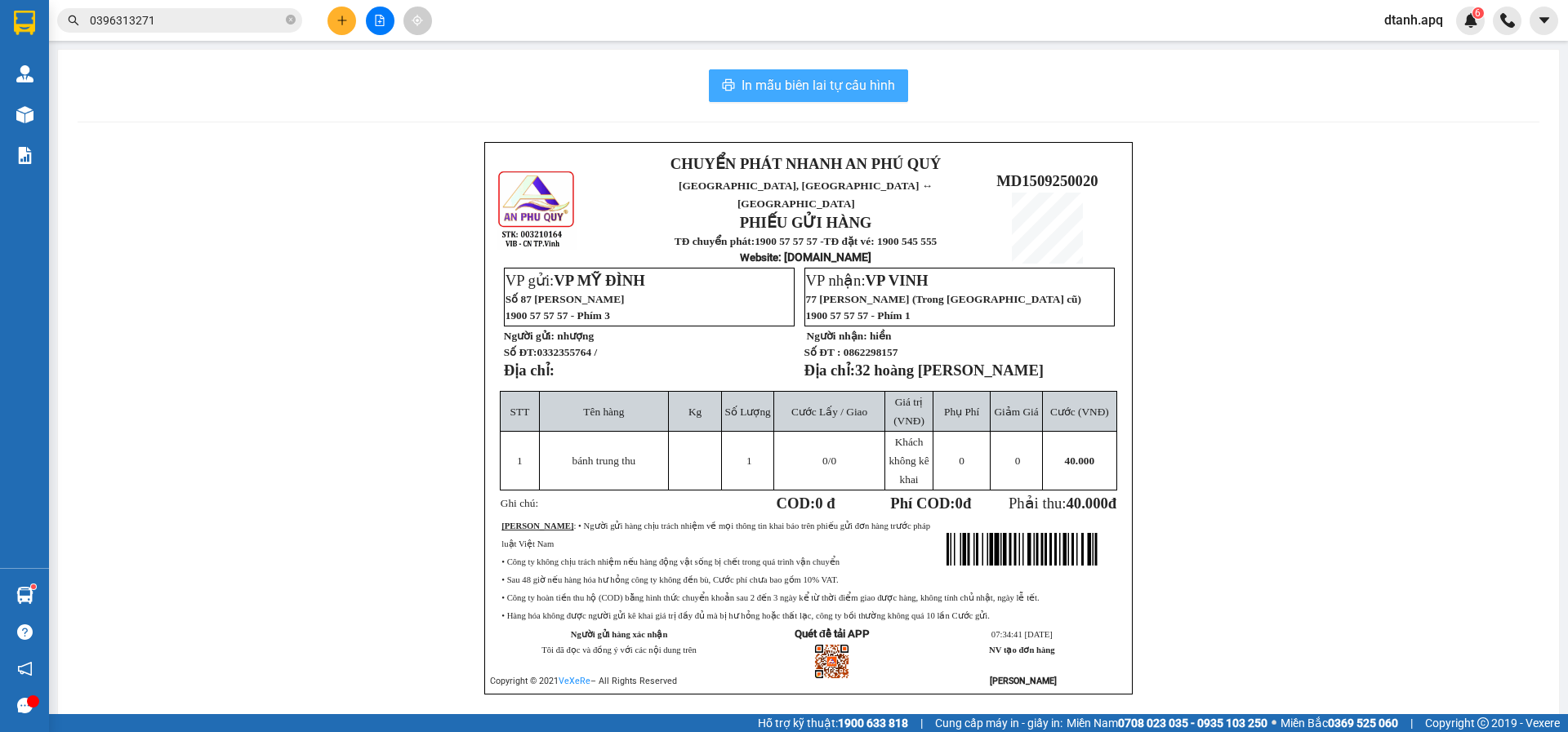
click at [839, 82] on span "In mẫu biên lai tự cấu hình" at bounding box center [817, 85] width 153 height 21
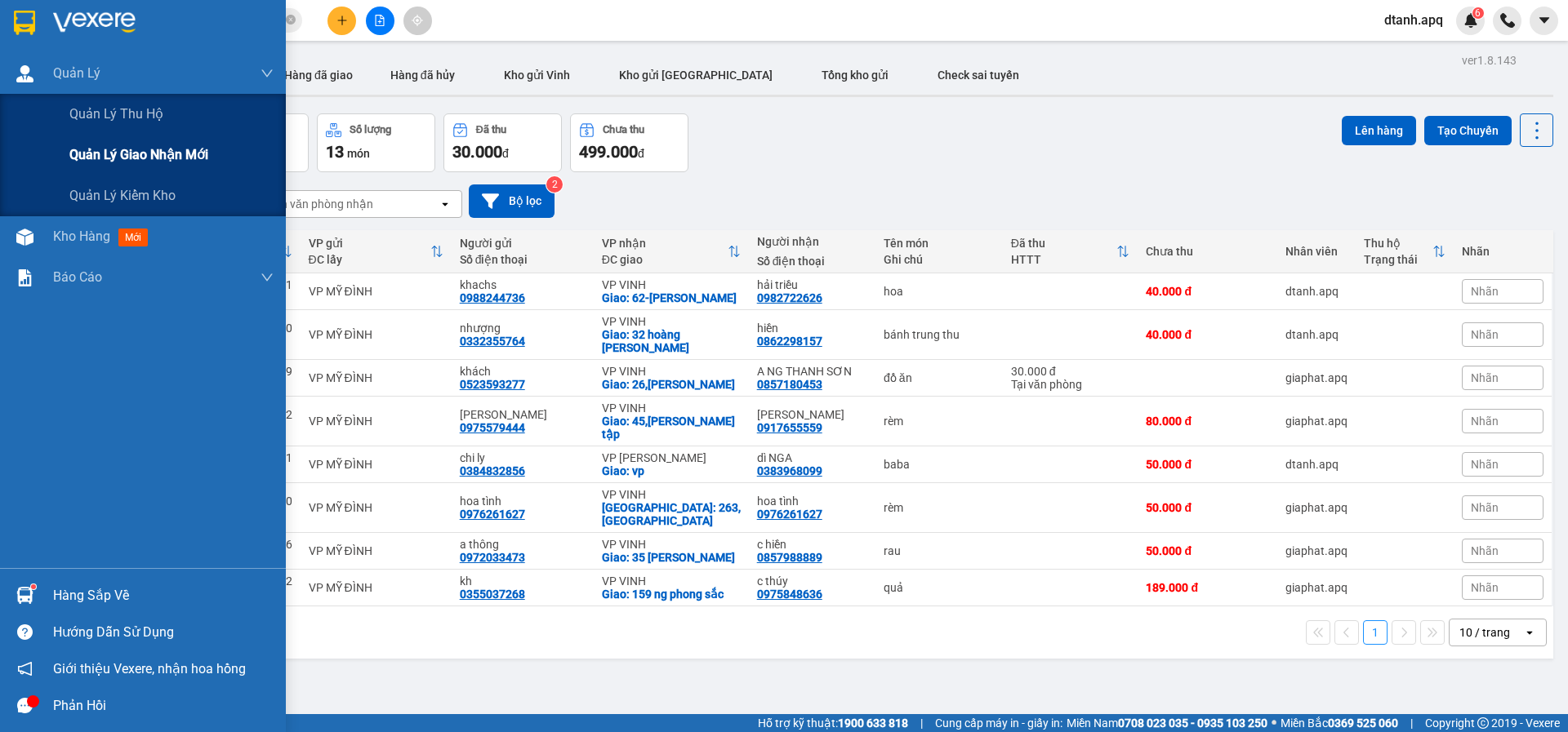
click at [119, 151] on span "Quản lý giao nhận mới" at bounding box center [138, 154] width 138 height 21
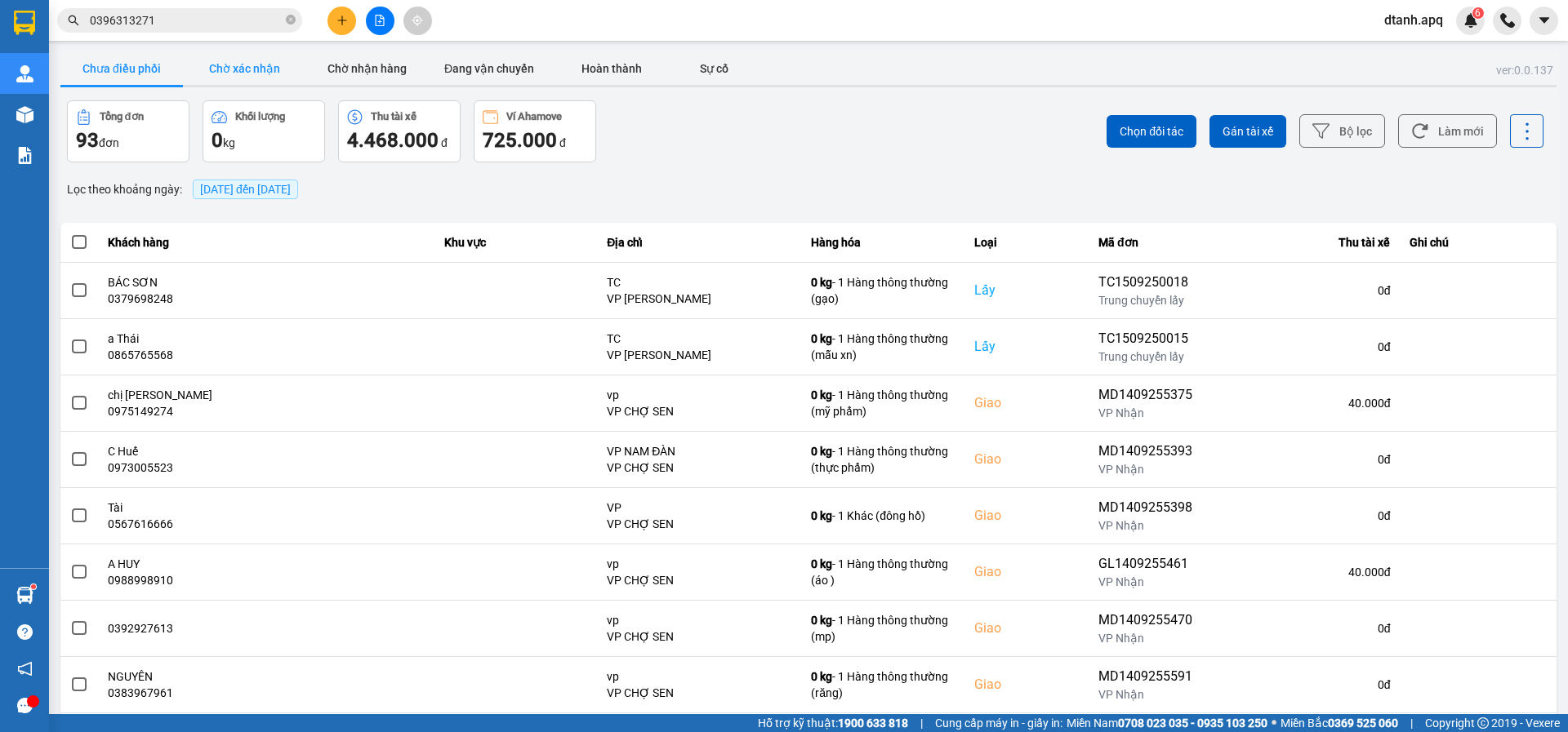
click at [223, 72] on button "Chờ xác nhận" at bounding box center [244, 68] width 123 height 33
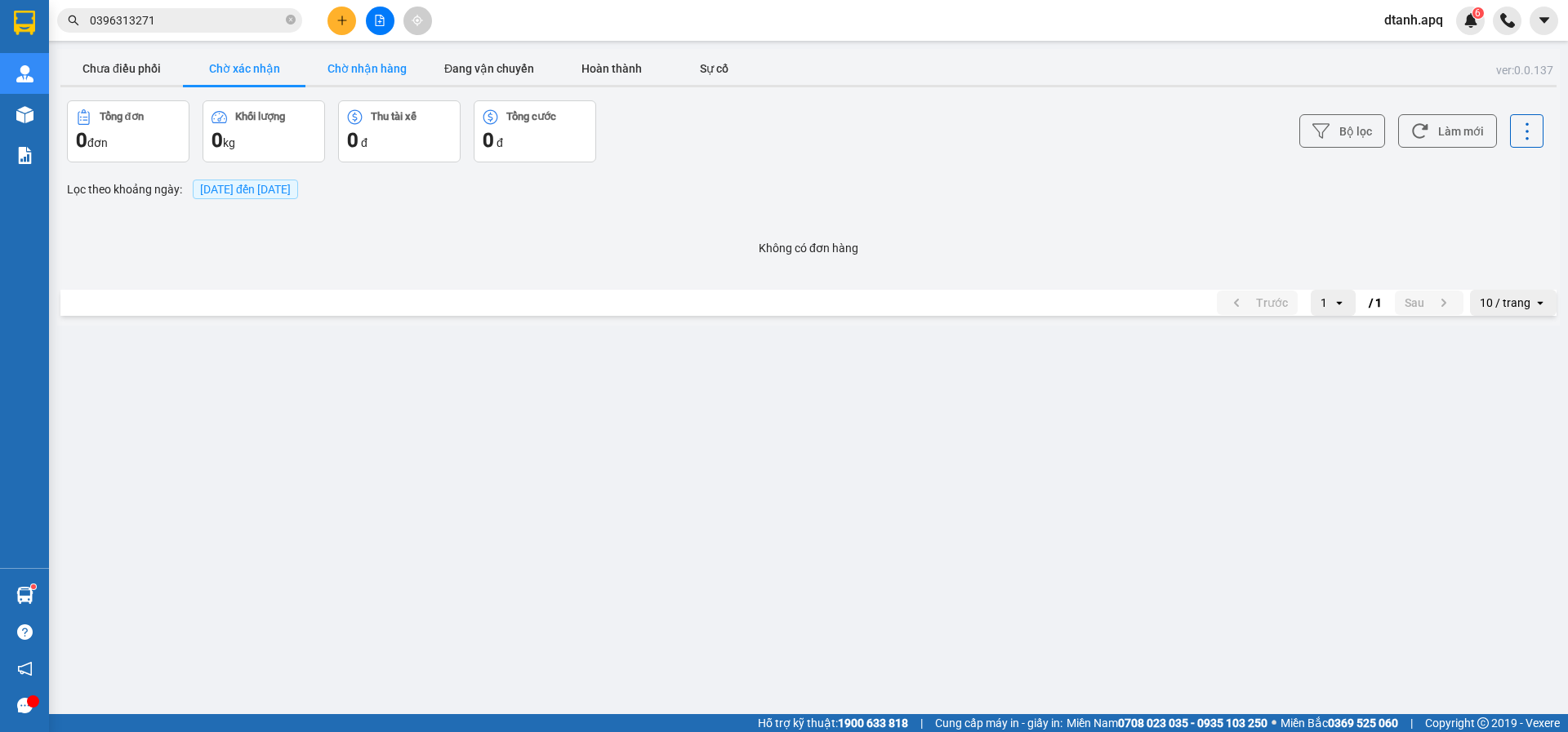
click at [372, 72] on button "Chờ nhận hàng" at bounding box center [367, 68] width 123 height 33
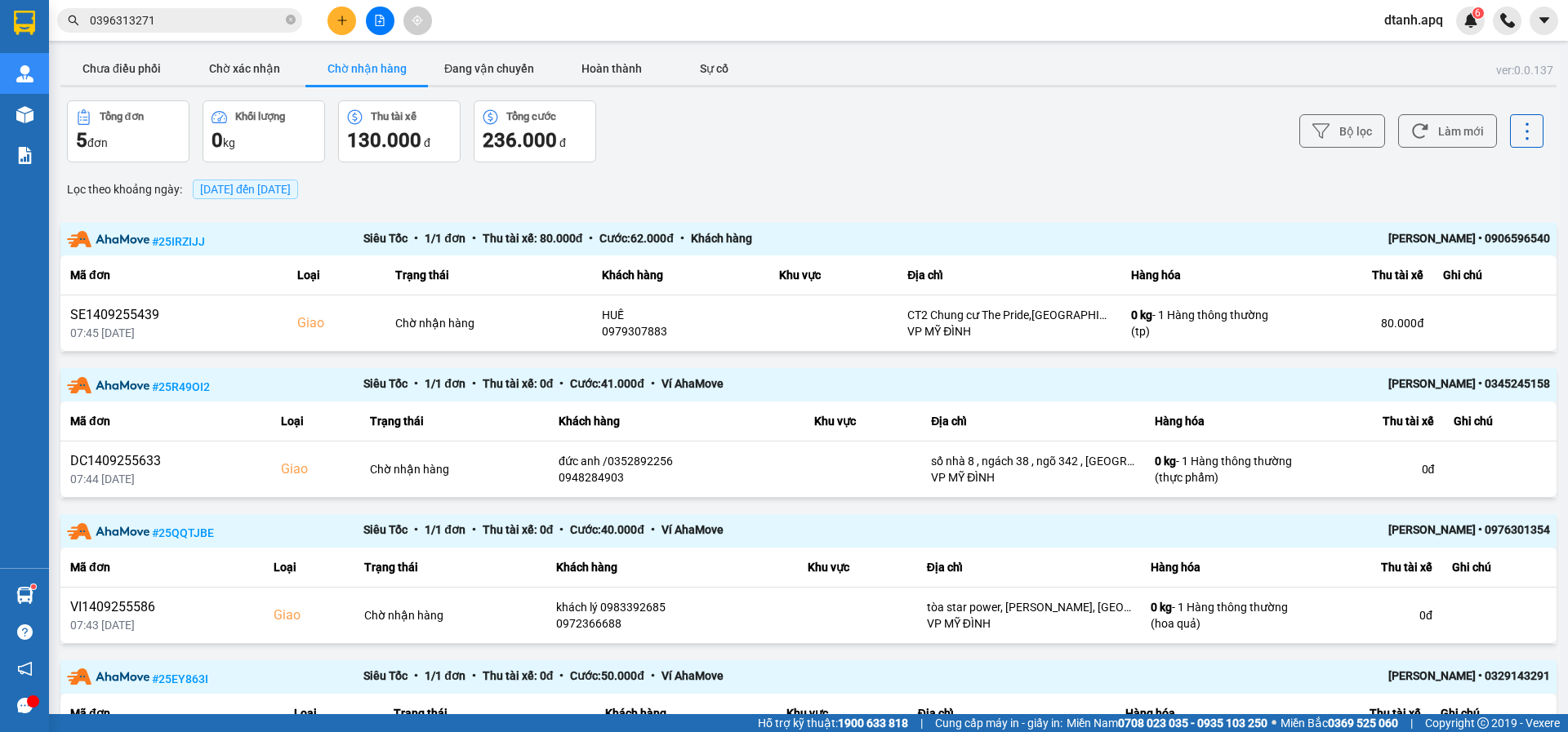
drag, startPoint x: 112, startPoint y: 25, endPoint x: 2, endPoint y: 44, distance: 111.6
click at [14, 41] on section "Kết quả tìm kiếm ( 1 ) Bộ lọc Mã ĐH Trạng thái Món hàng Thu hộ Tổng cước Chưa c…" at bounding box center [784, 366] width 1568 height 732
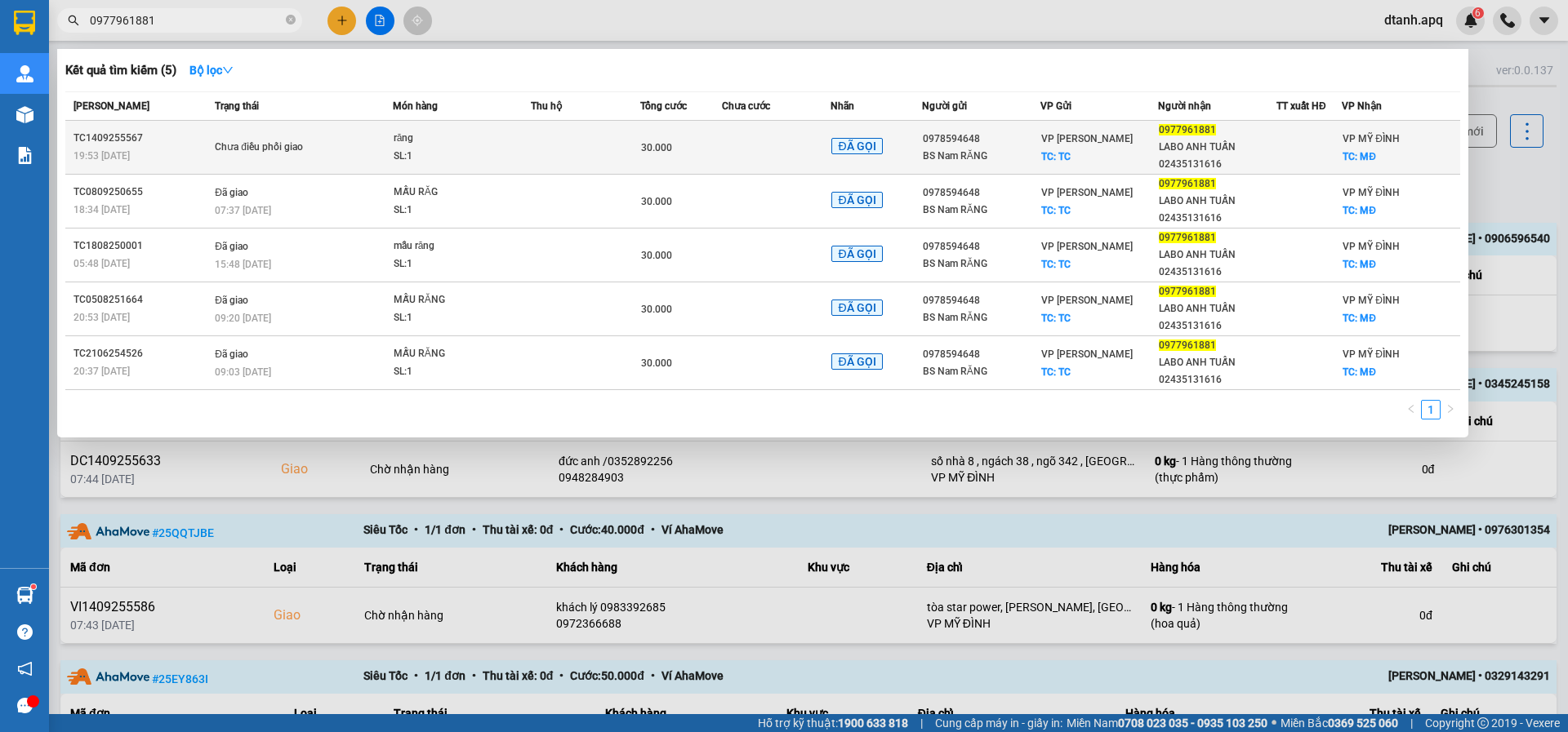
type input "0977961881"
click at [515, 143] on div "răng" at bounding box center [454, 138] width 123 height 18
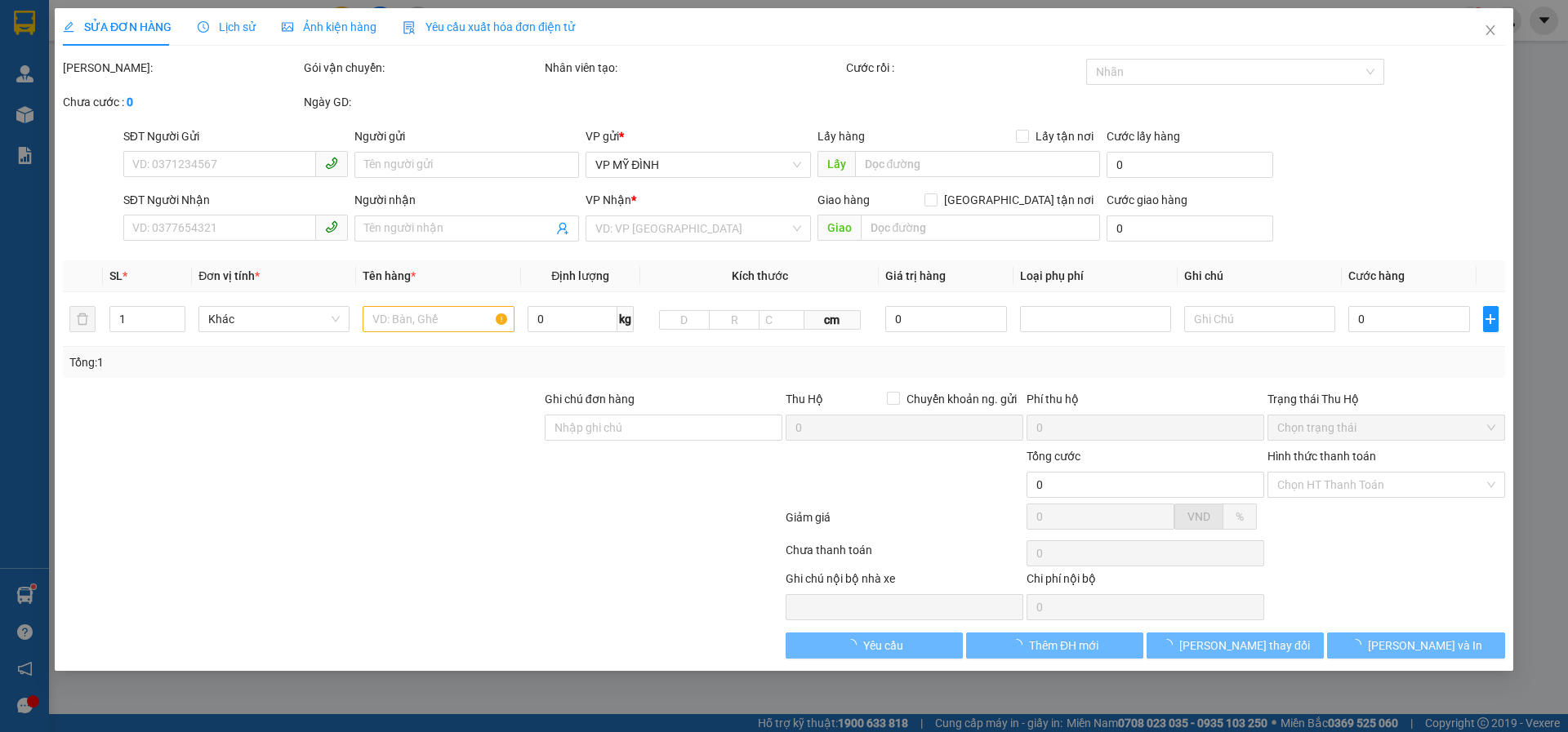
type input "0978594648"
type input "BS Nam RĂNG"
checkbox input "true"
type input "TC"
type input "0977961881"
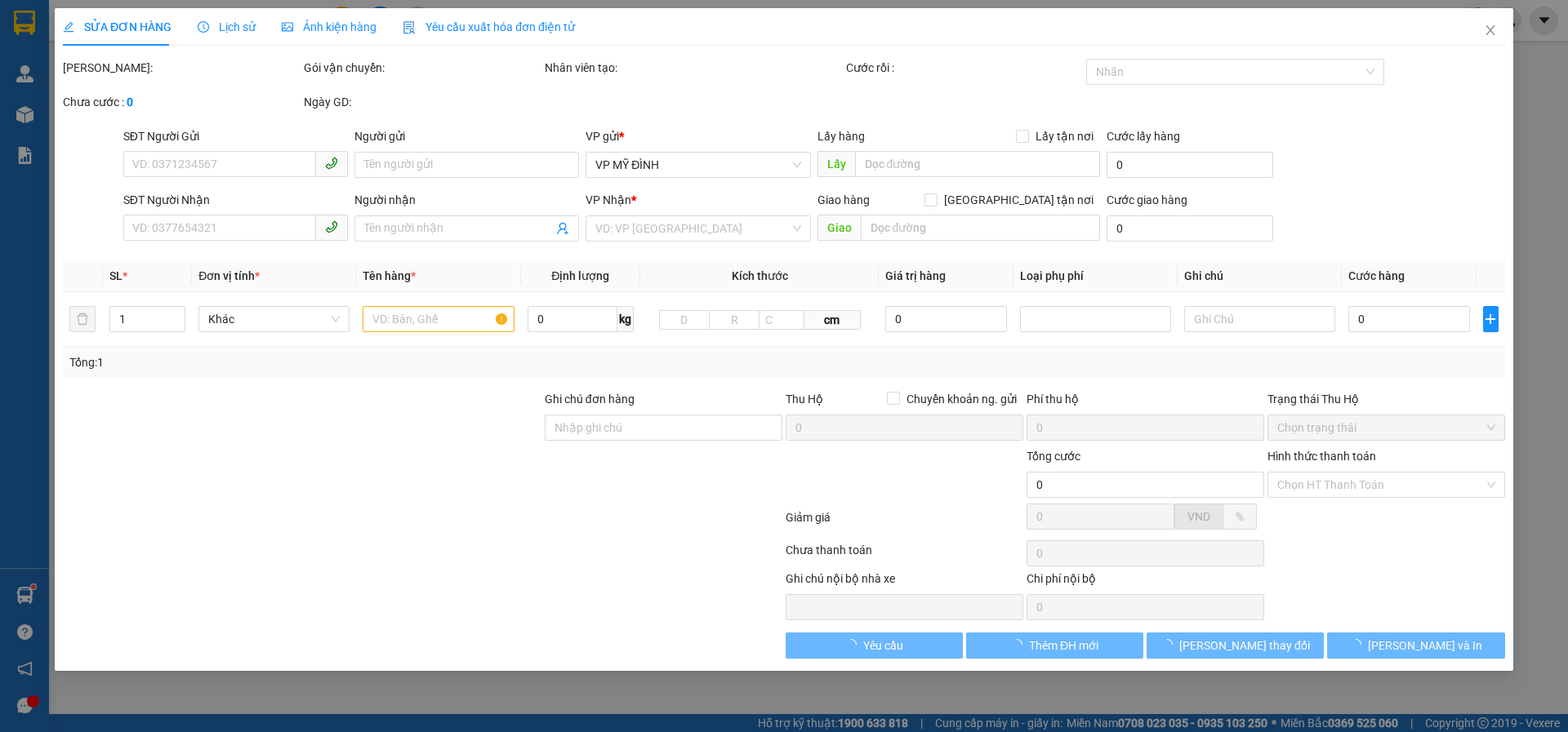
type input "LABO ANH TUẤN 02435131616"
checkbox input "true"
type input "MĐ"
type input "30.000"
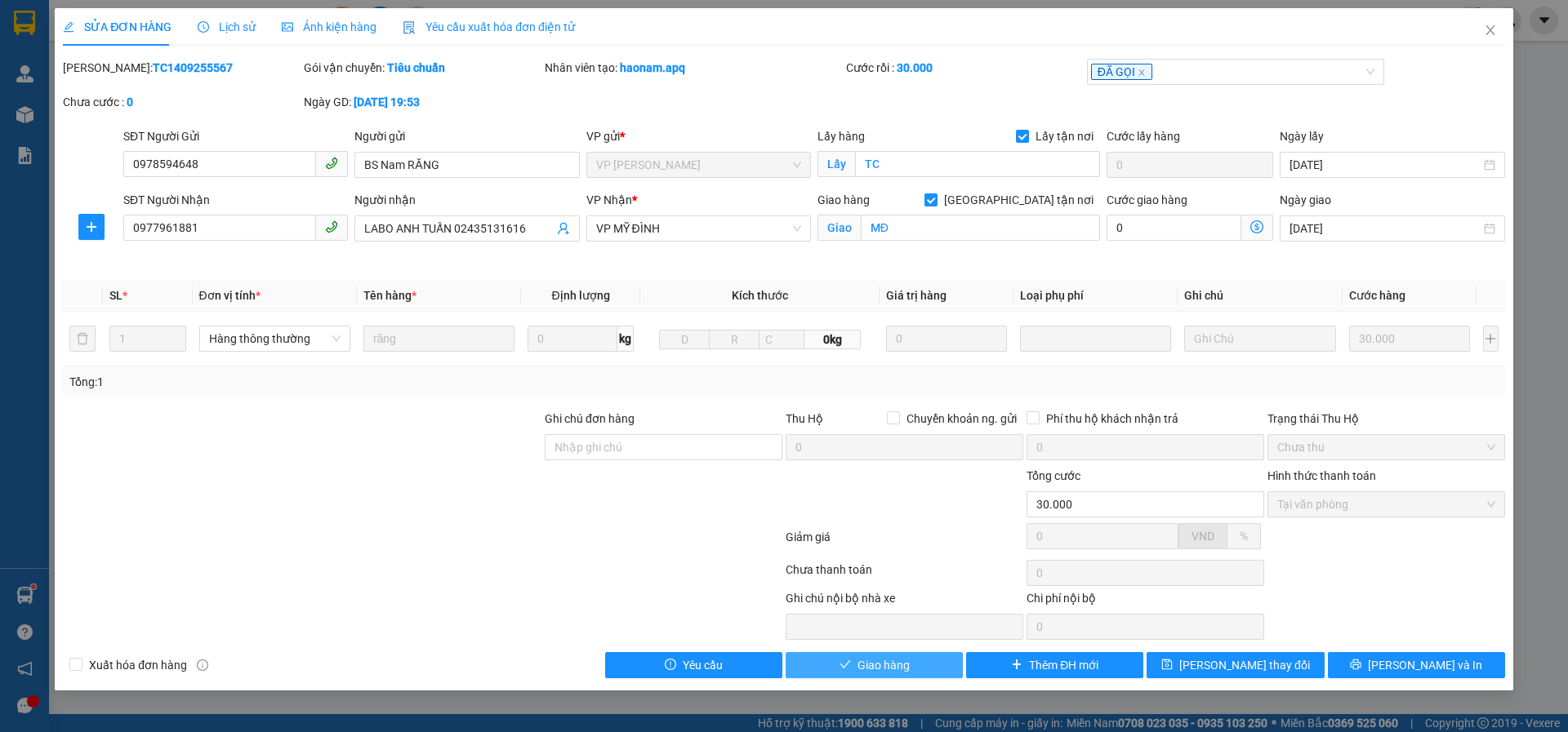
click at [853, 673] on button "Giao hàng" at bounding box center [873, 665] width 177 height 26
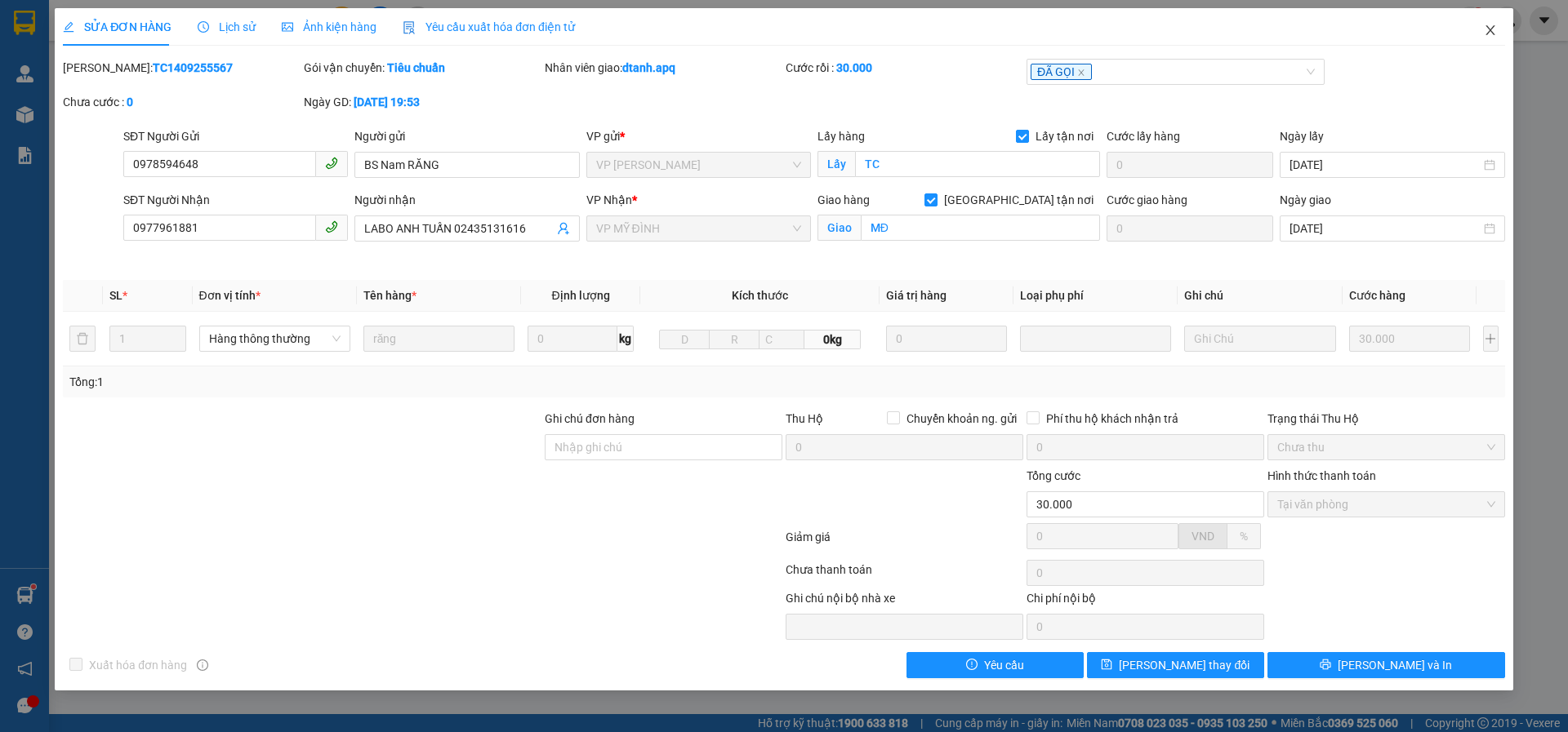
click at [1492, 33] on icon "close" at bounding box center [1489, 30] width 13 height 13
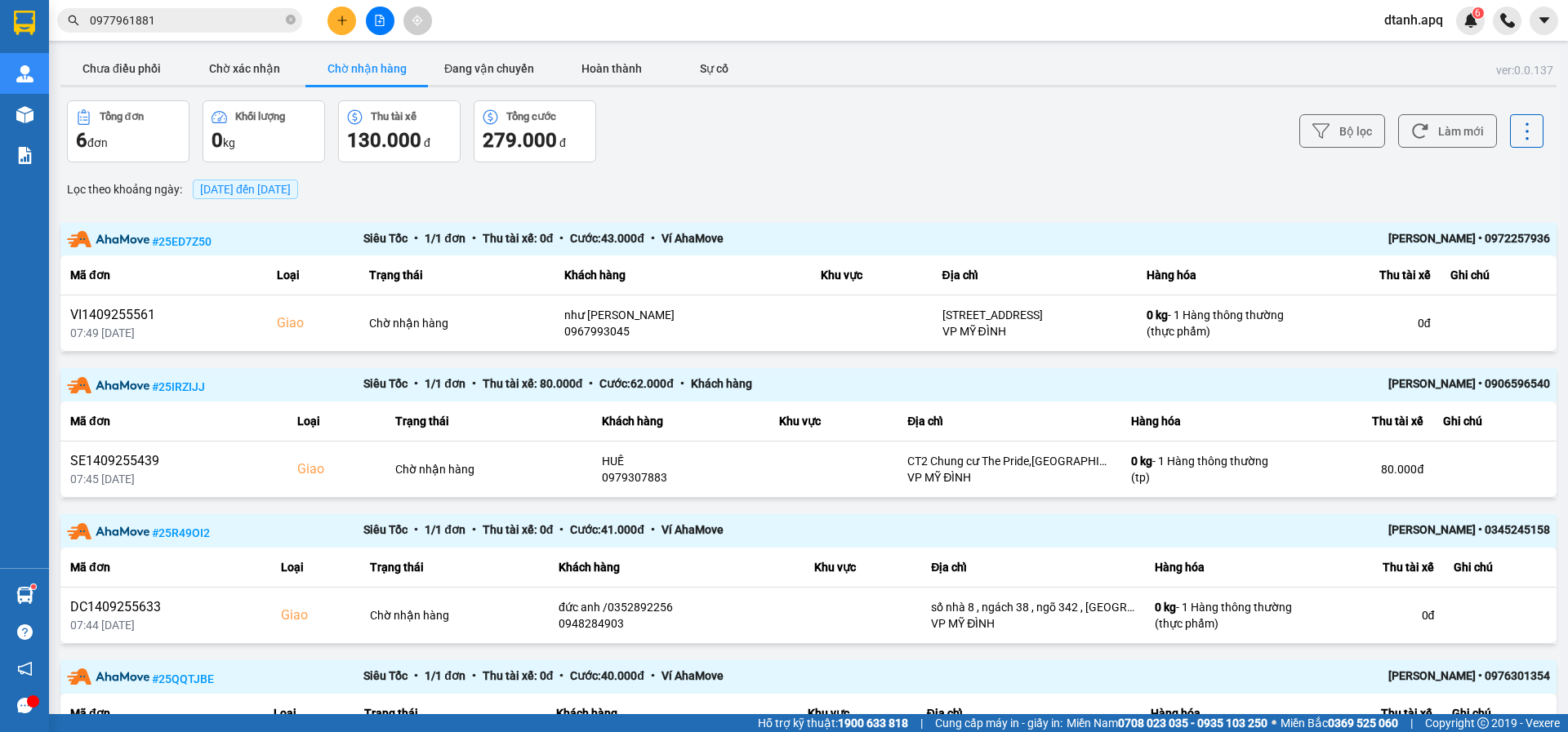
click at [25, 17] on section "Kết quả tìm kiếm ( 5 ) Bộ lọc Mã ĐH Trạng thái Món hàng Thu hộ Tổng cước Chưa c…" at bounding box center [784, 366] width 1568 height 732
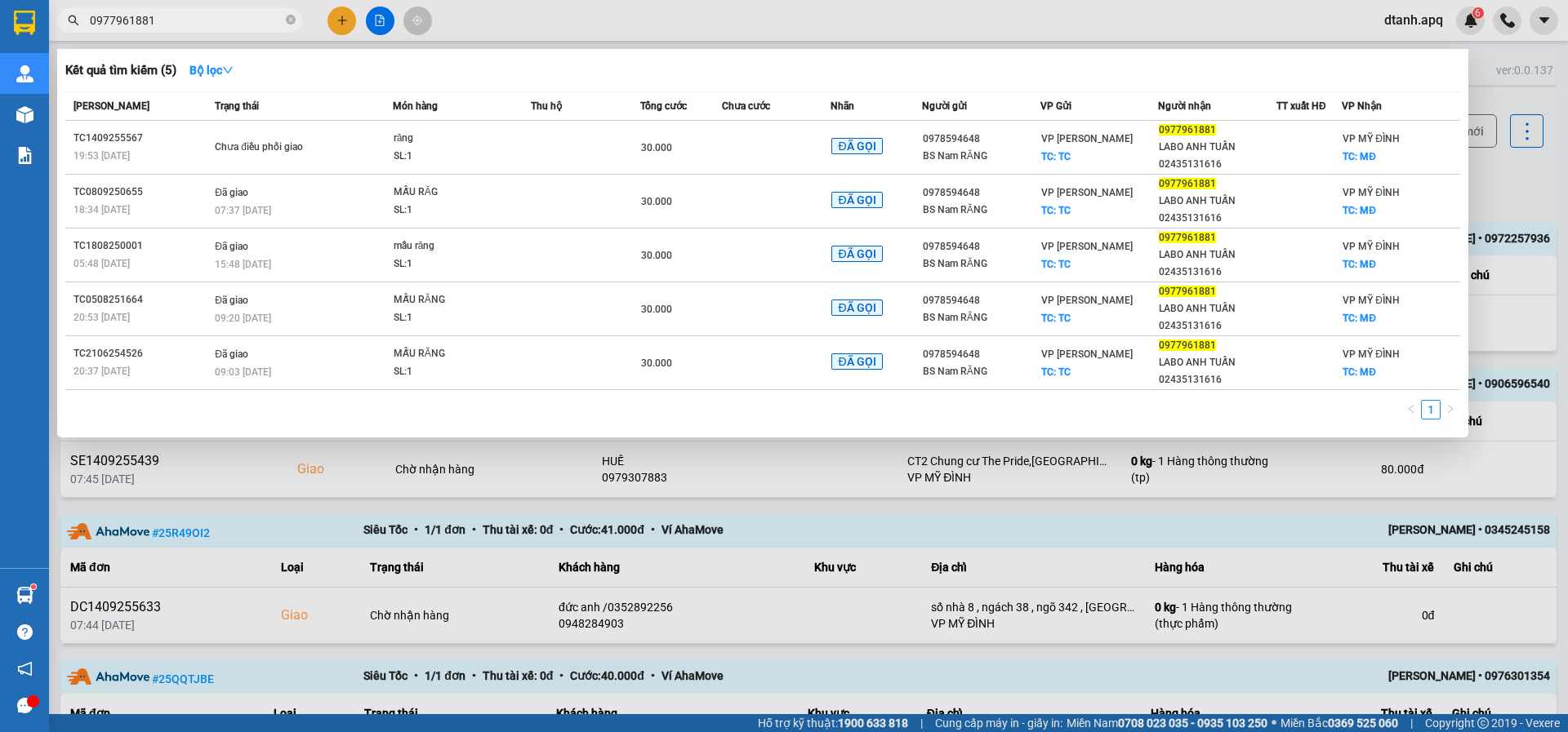
click at [499, 17] on div at bounding box center [784, 366] width 1568 height 732
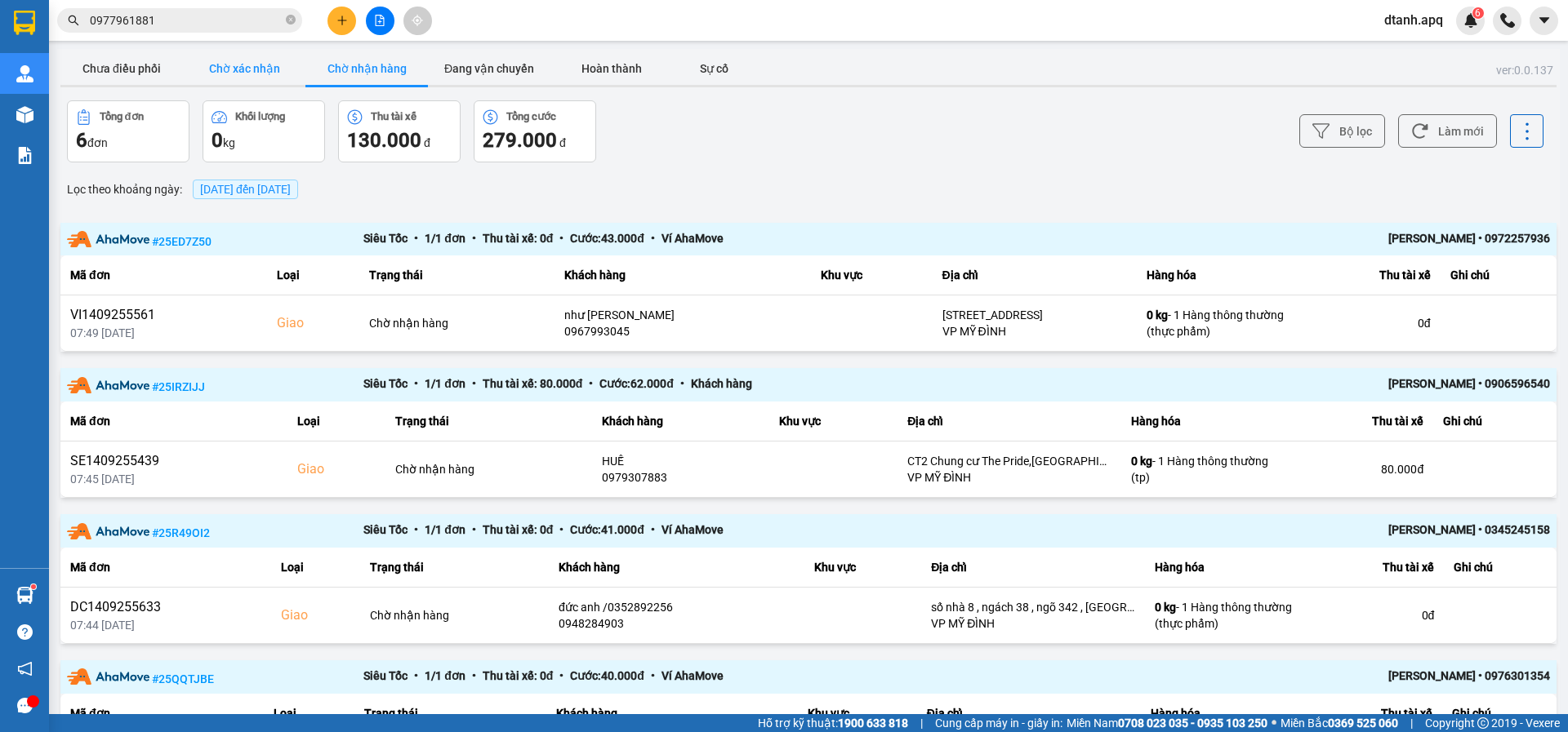
drag, startPoint x: 225, startPoint y: 70, endPoint x: 233, endPoint y: 72, distance: 8.2
click at [228, 72] on button "Chờ xác nhận" at bounding box center [244, 68] width 123 height 33
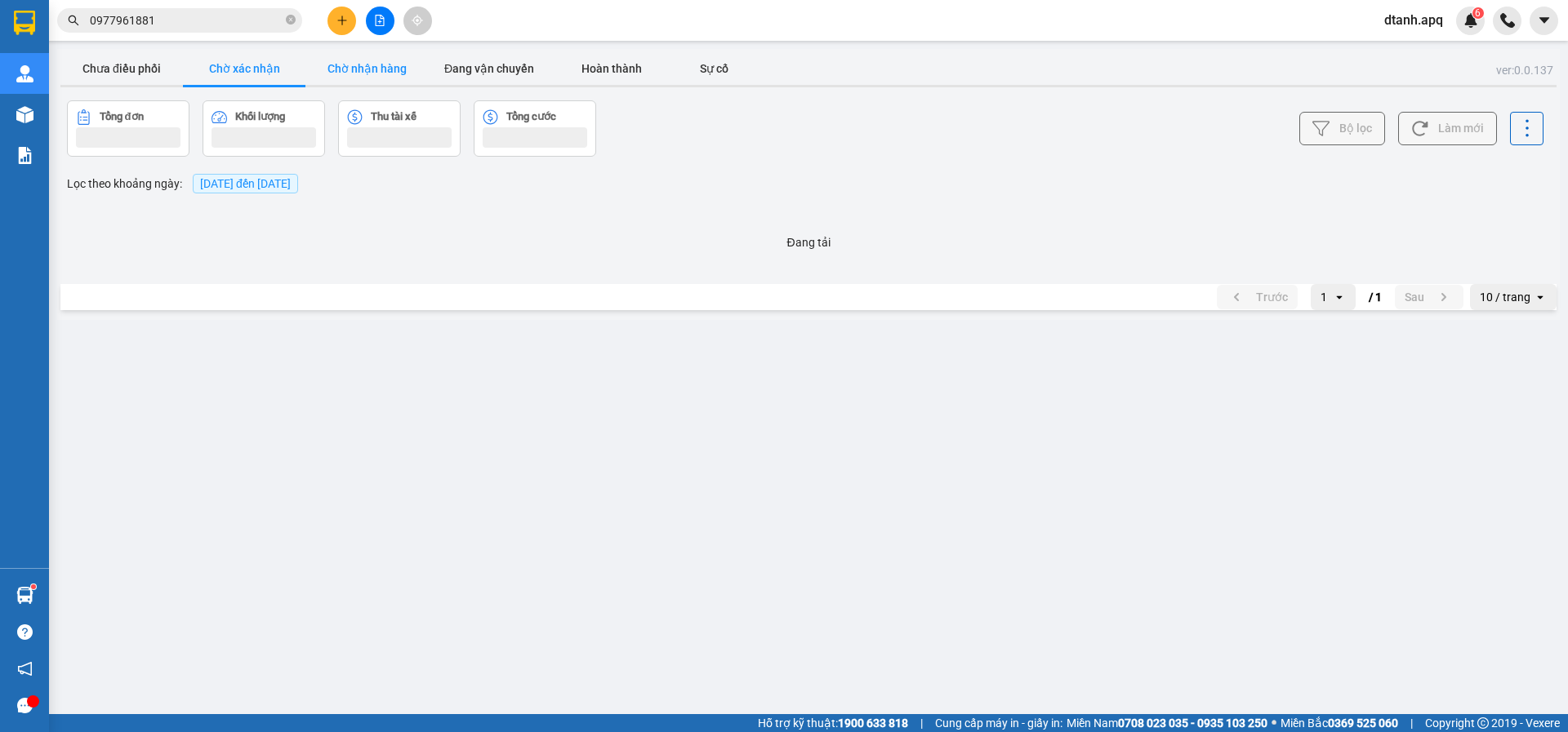
click at [343, 83] on button "Chờ nhận hàng" at bounding box center [367, 68] width 123 height 33
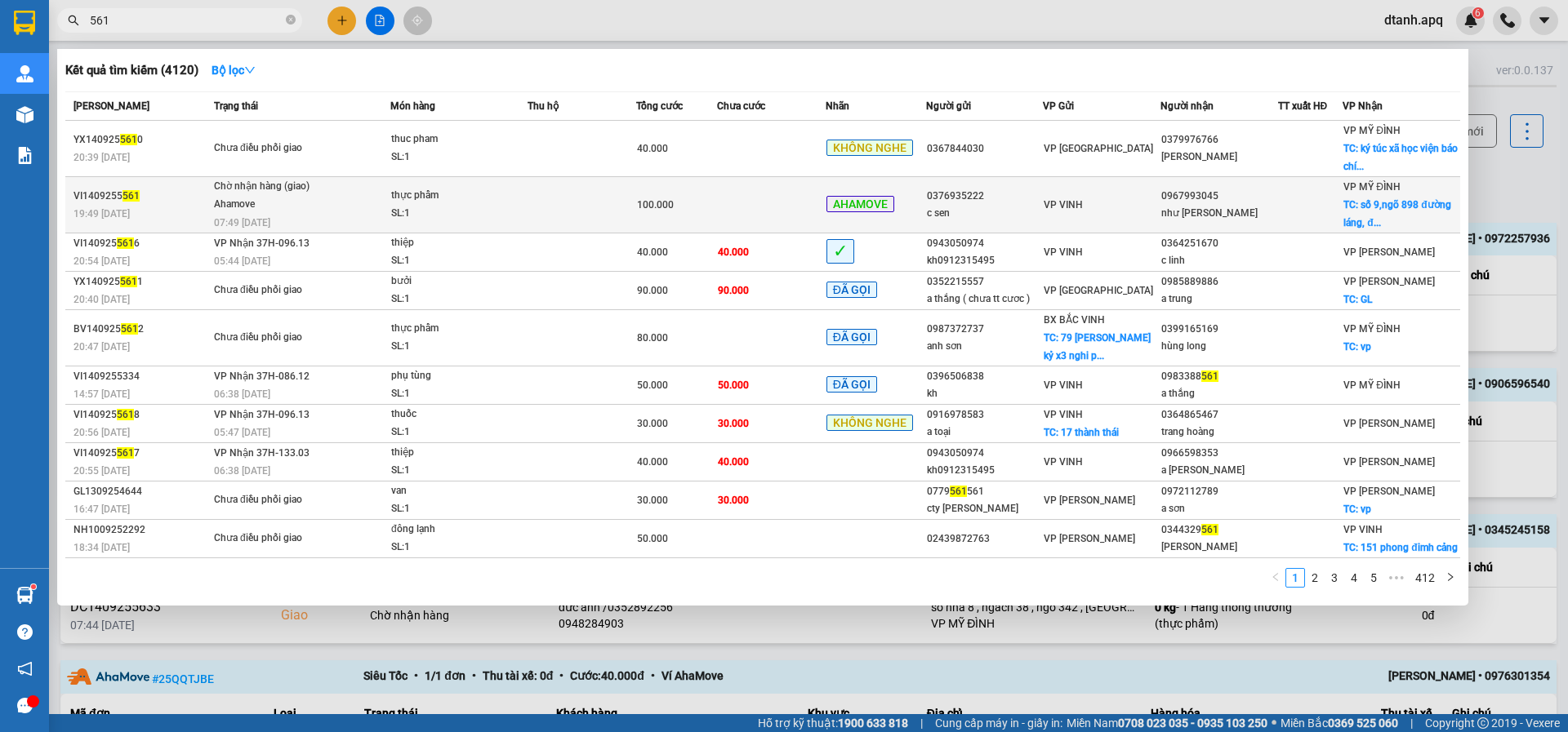
type input "561"
click at [577, 208] on td at bounding box center [582, 204] width 109 height 56
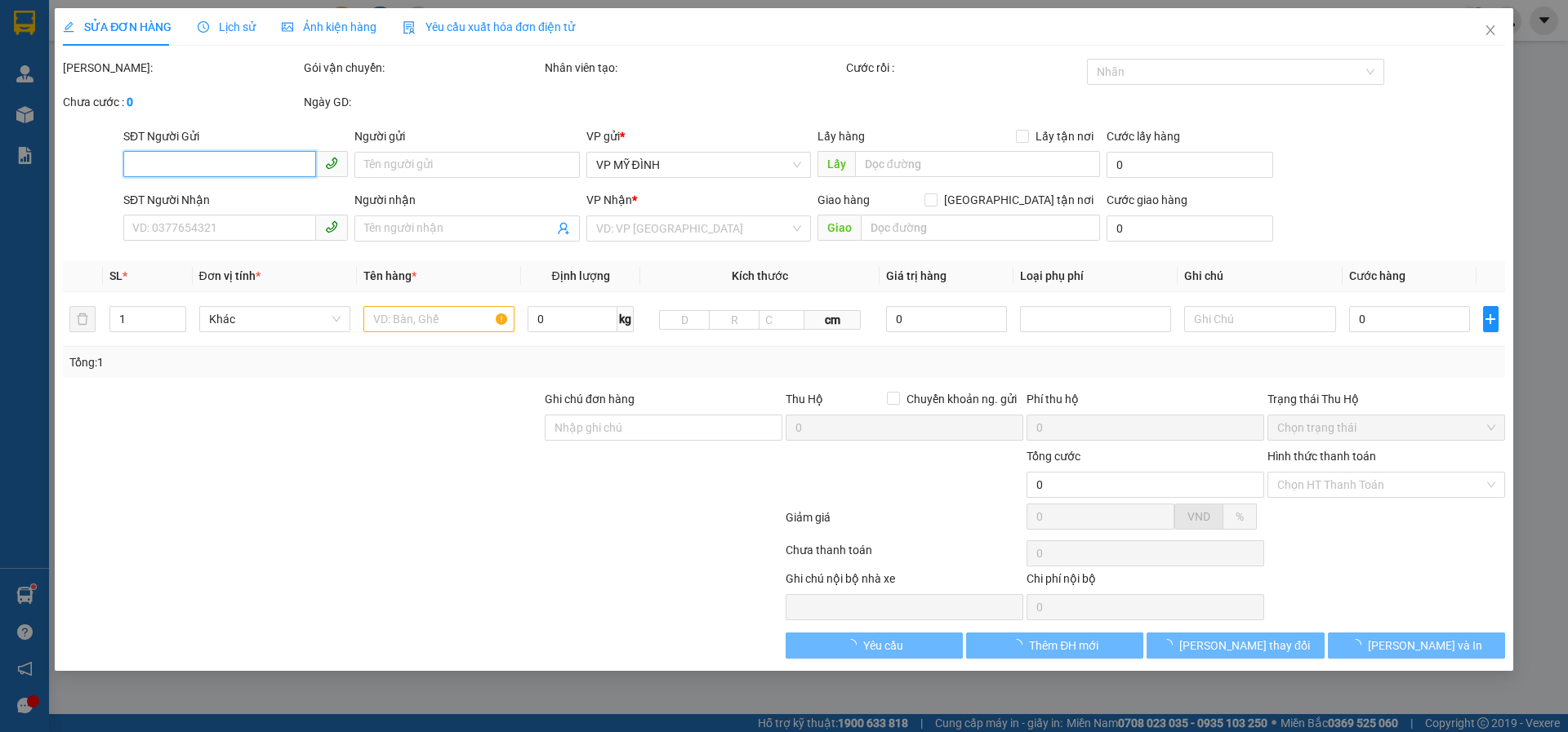
type input "0376935222"
type input "c sen"
type input "0967993045"
type input "như [PERSON_NAME]"
checkbox input "true"
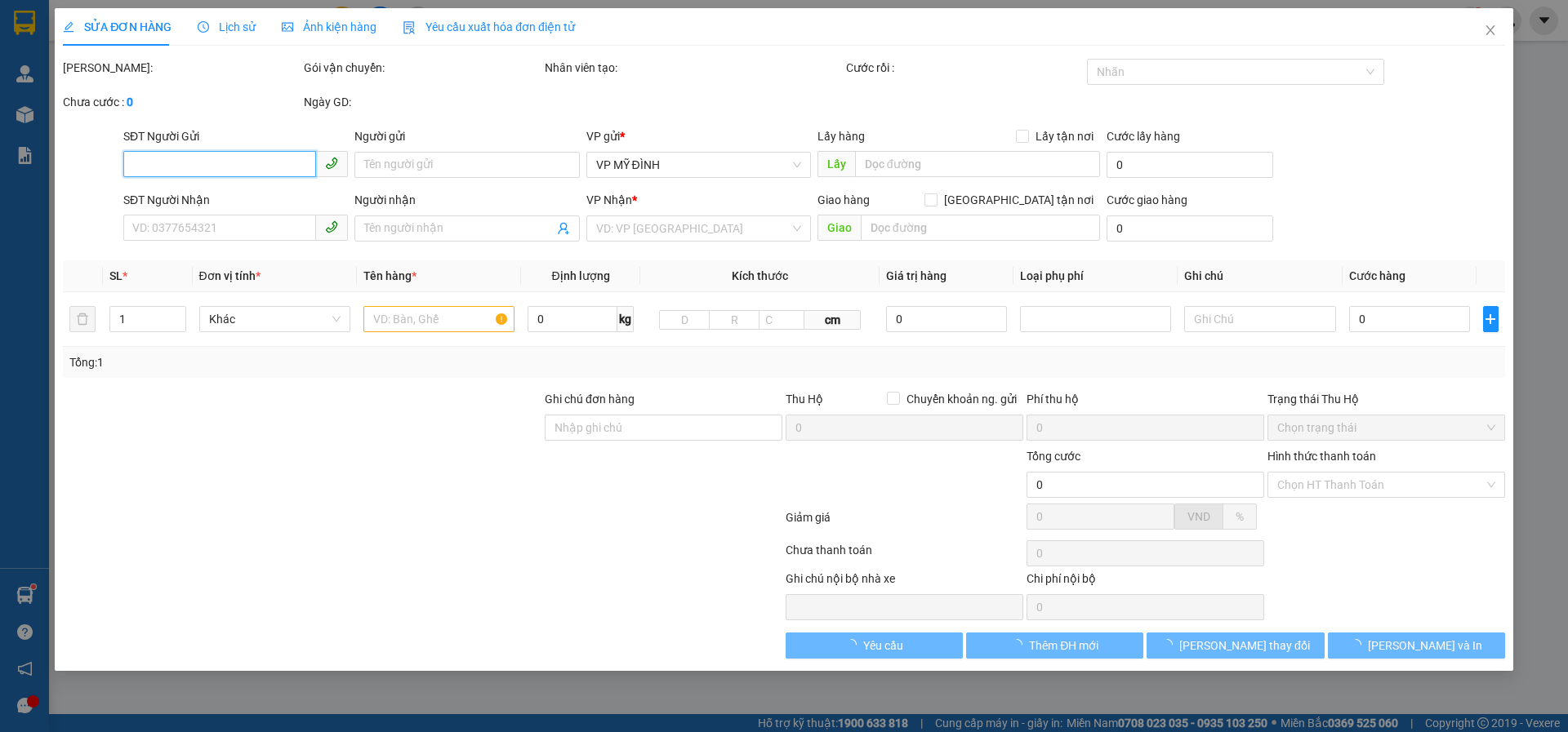
type input "[STREET_ADDRESS]"
type input "100.000"
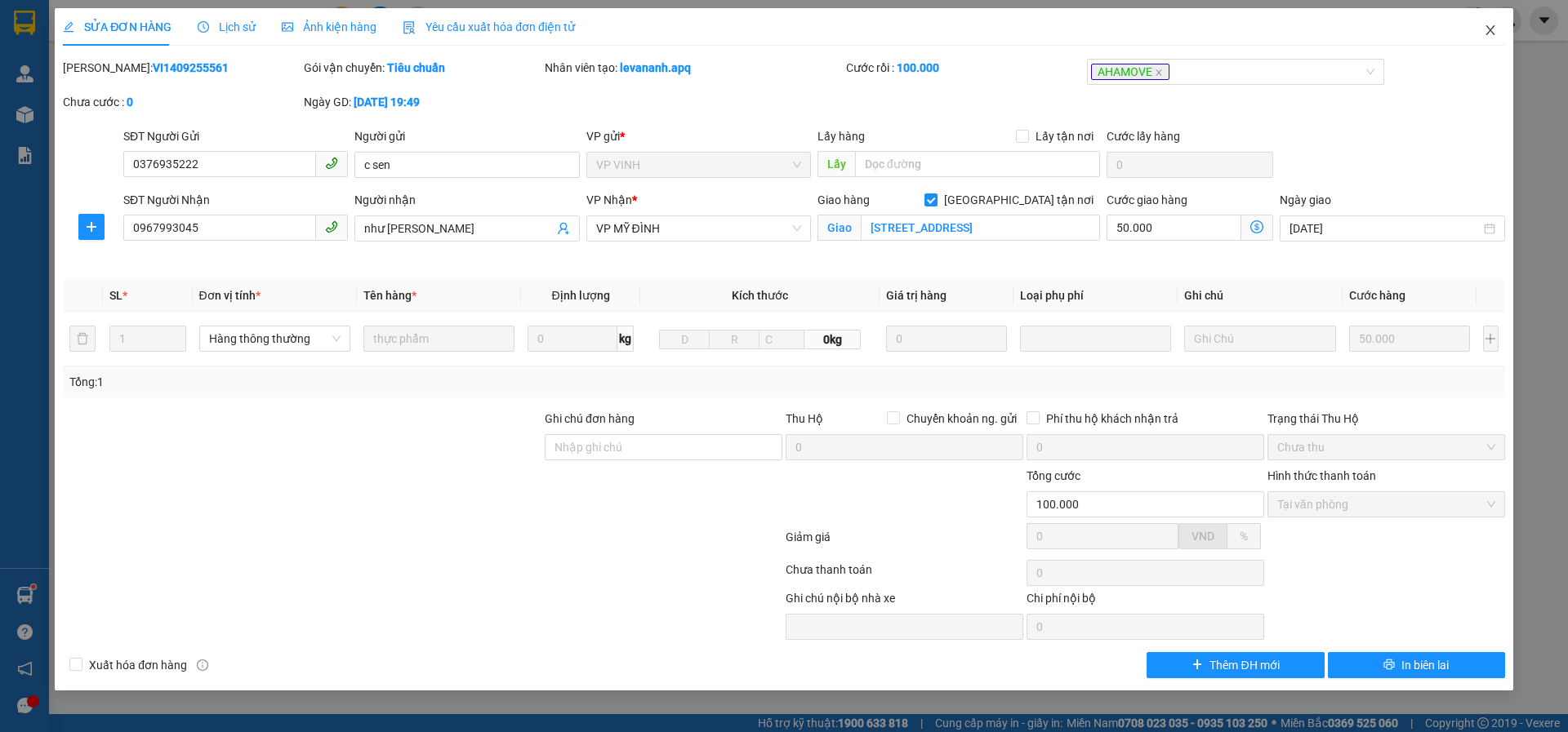
click at [1492, 31] on icon "close" at bounding box center [1489, 30] width 13 height 13
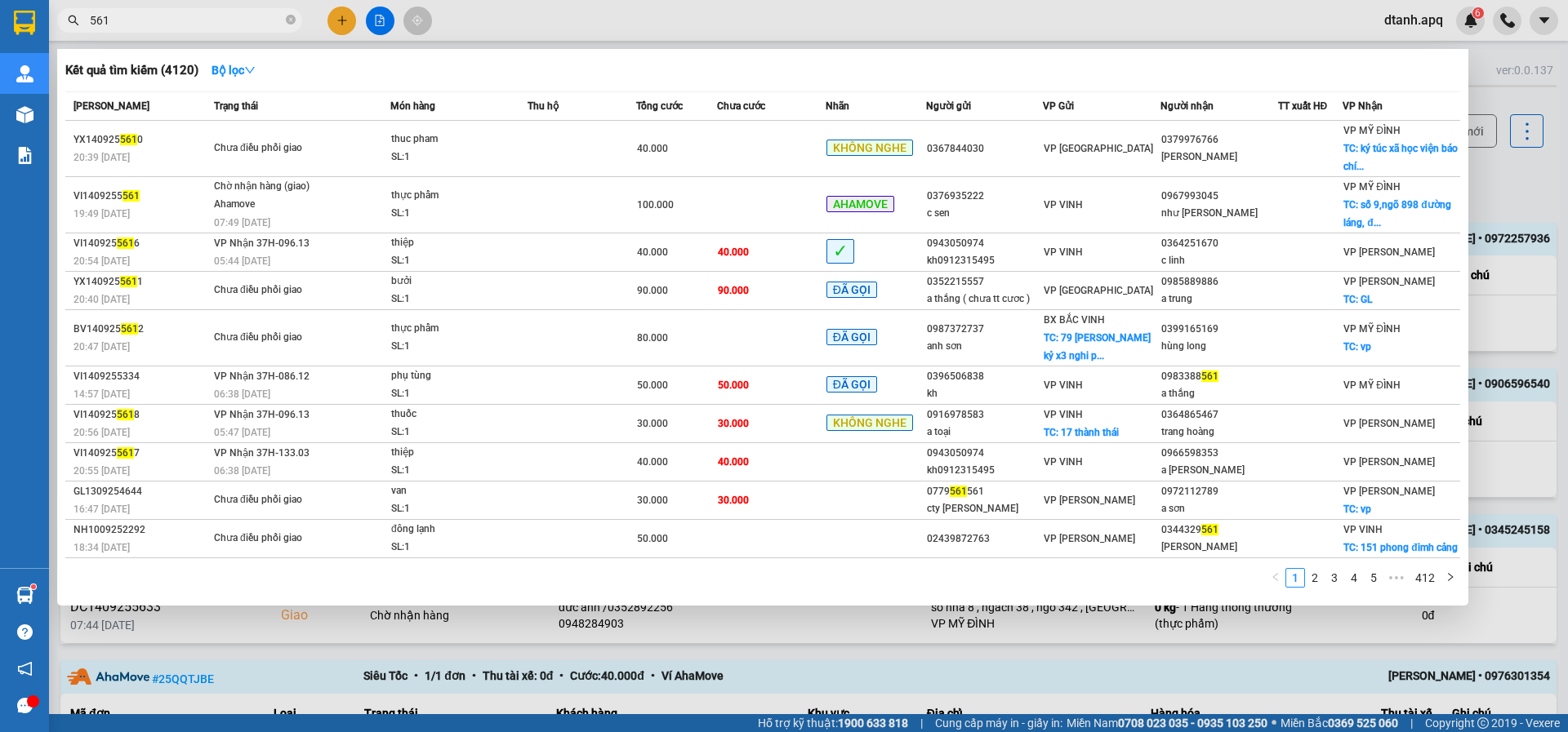
drag, startPoint x: 115, startPoint y: 17, endPoint x: 16, endPoint y: 40, distance: 101.6
click at [16, 36] on section "Kết quả tìm kiếm ( 4120 ) Bộ lọc Mã ĐH Trạng thái Món hàng Thu hộ Tổng cước Chư…" at bounding box center [784, 366] width 1568 height 732
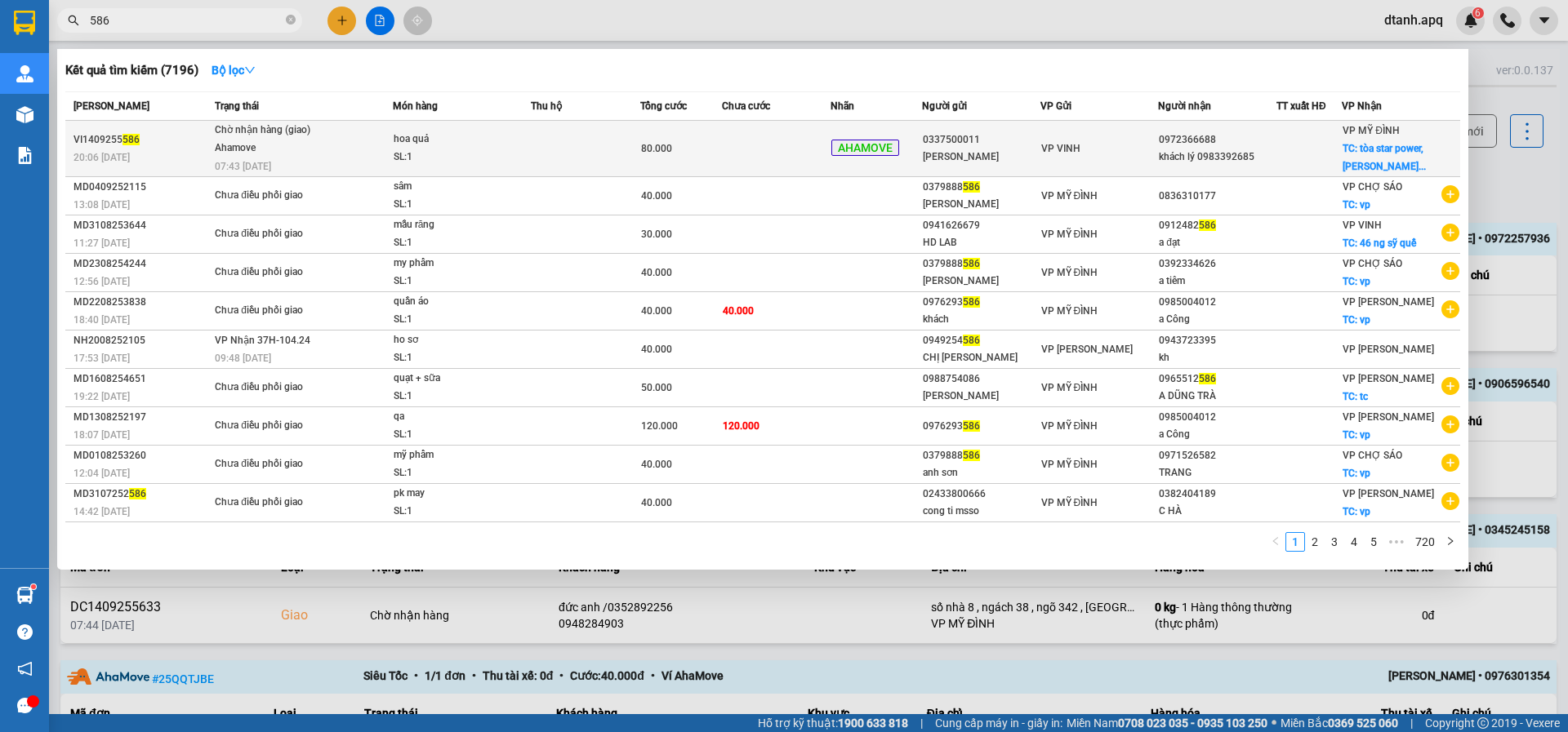
type input "586"
click at [498, 156] on div "SL: 1" at bounding box center [454, 157] width 123 height 18
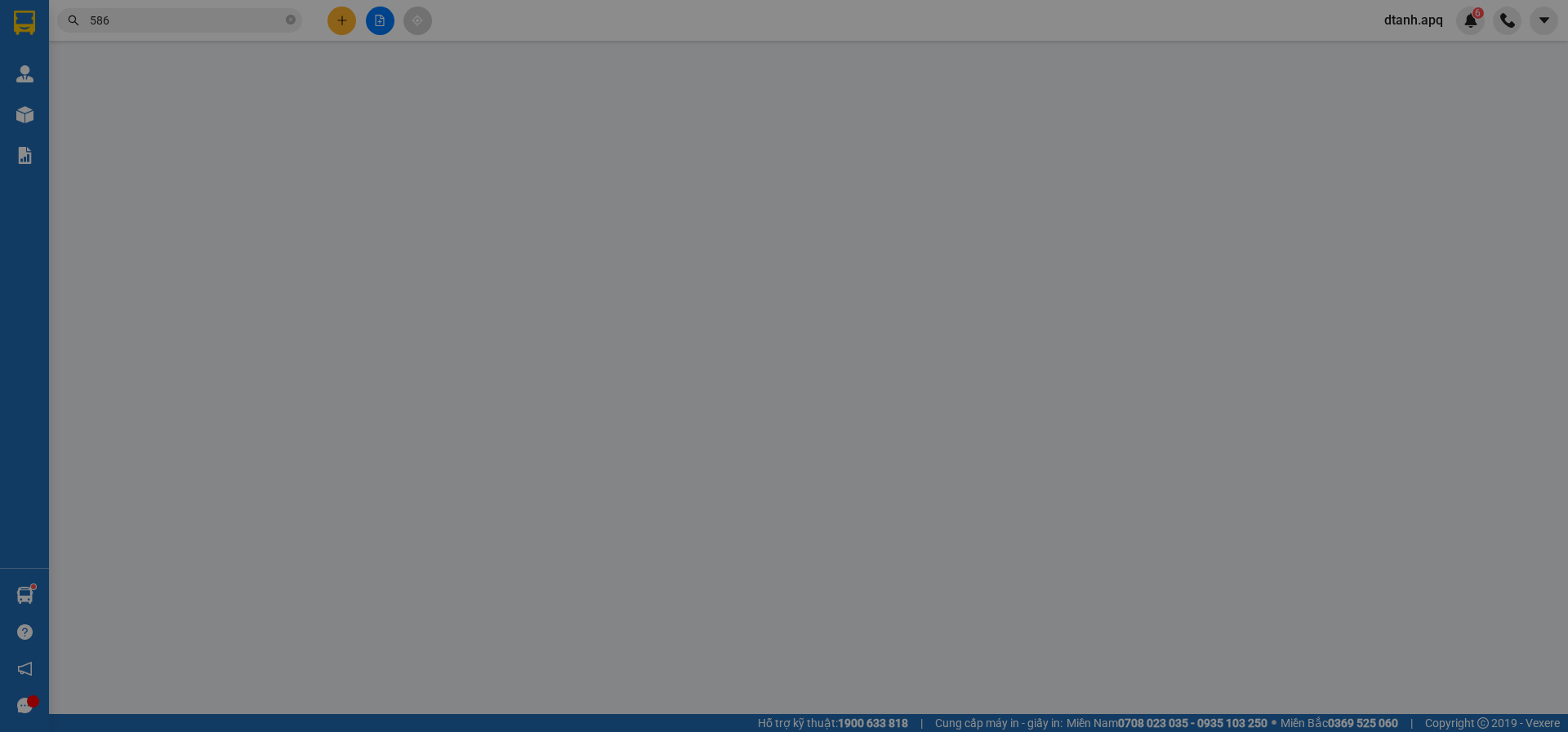
type input "0337500011"
type input "[PERSON_NAME]"
type input "0972366688"
type input "khách lý 0983392685"
checkbox input "true"
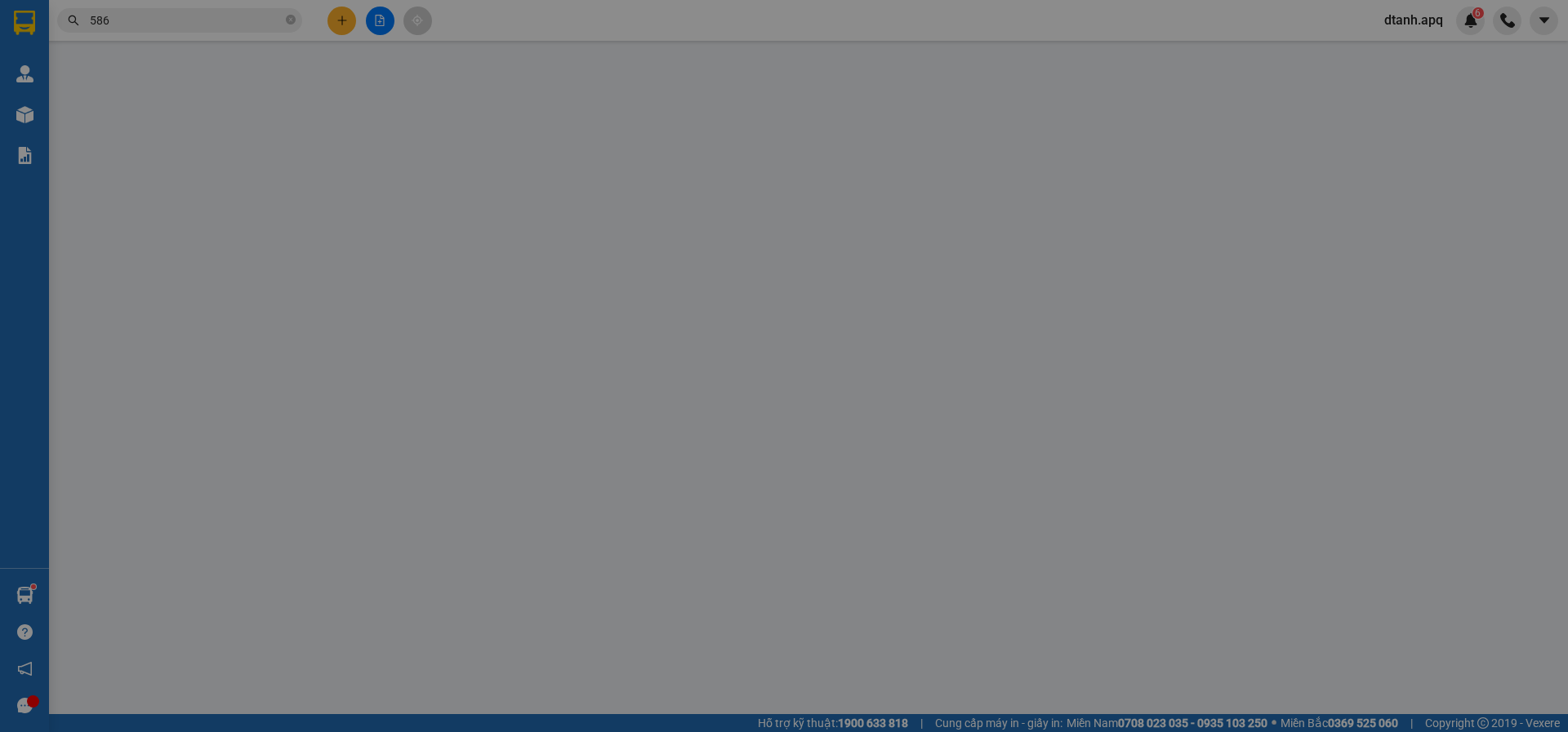
type input "tòa star power, [PERSON_NAME], [GEOGRAPHIC_DATA], [GEOGRAPHIC_DATA]"
type input "80.000"
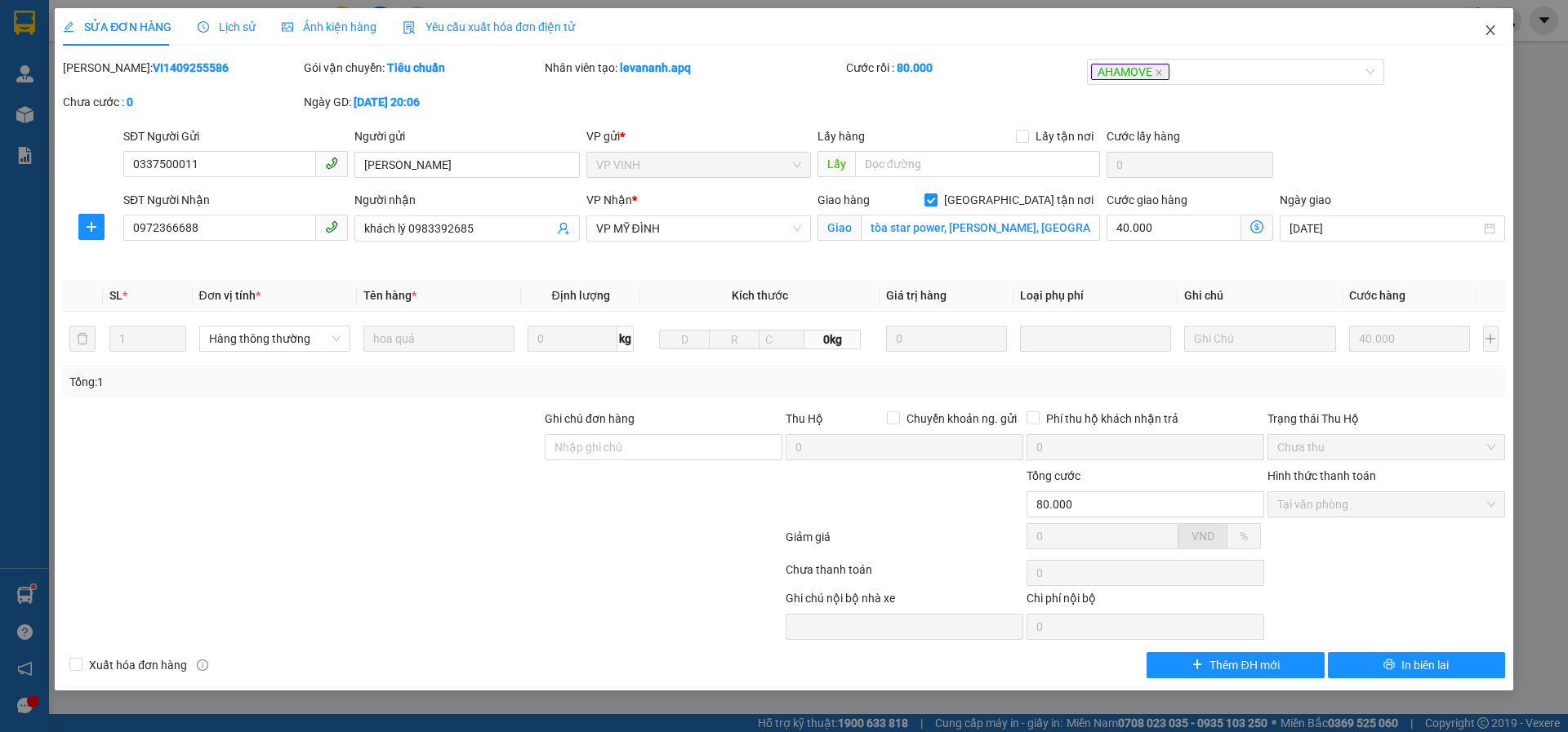
click at [1484, 35] on icon "close" at bounding box center [1489, 30] width 13 height 13
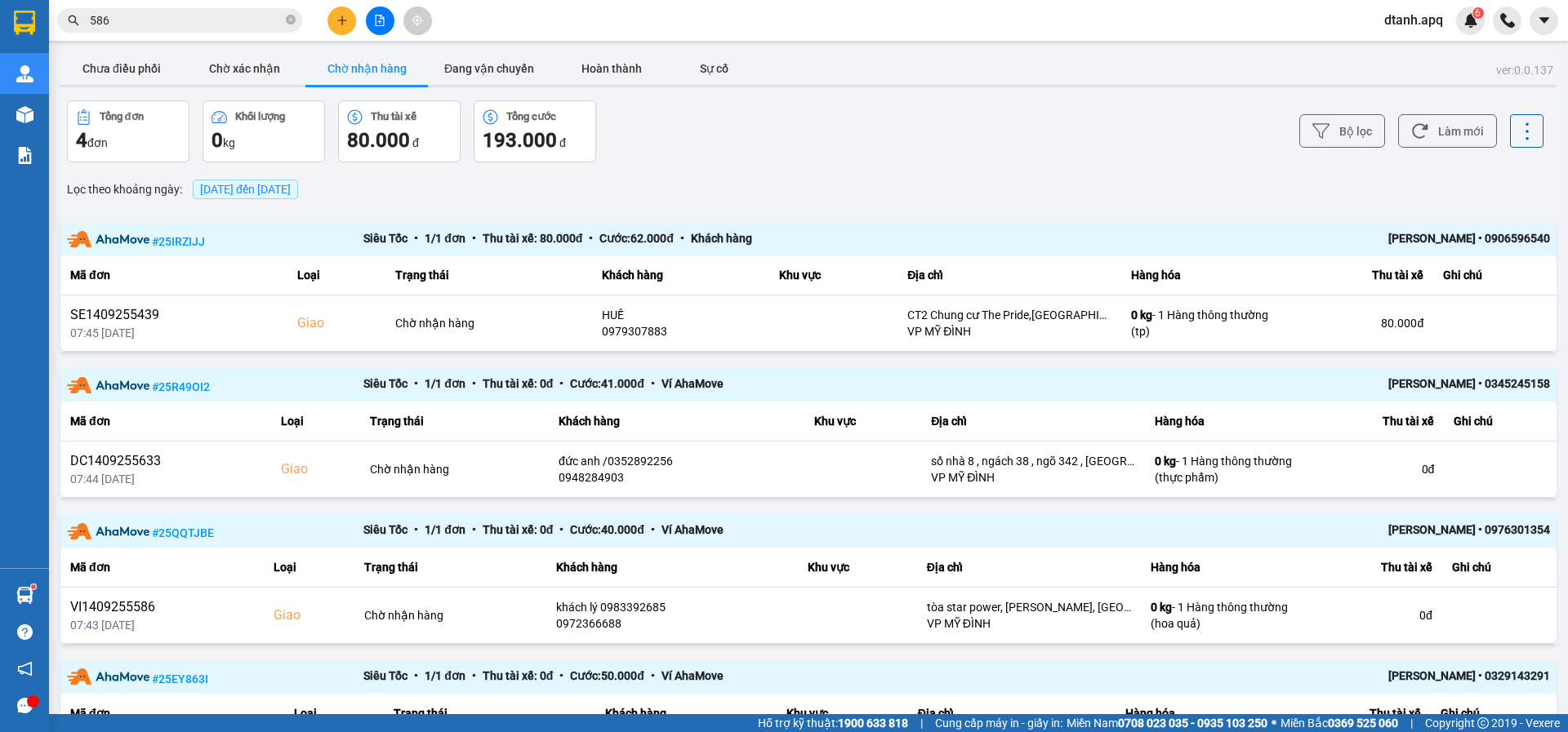
click at [339, 24] on icon "plus" at bounding box center [342, 21] width 12 height 12
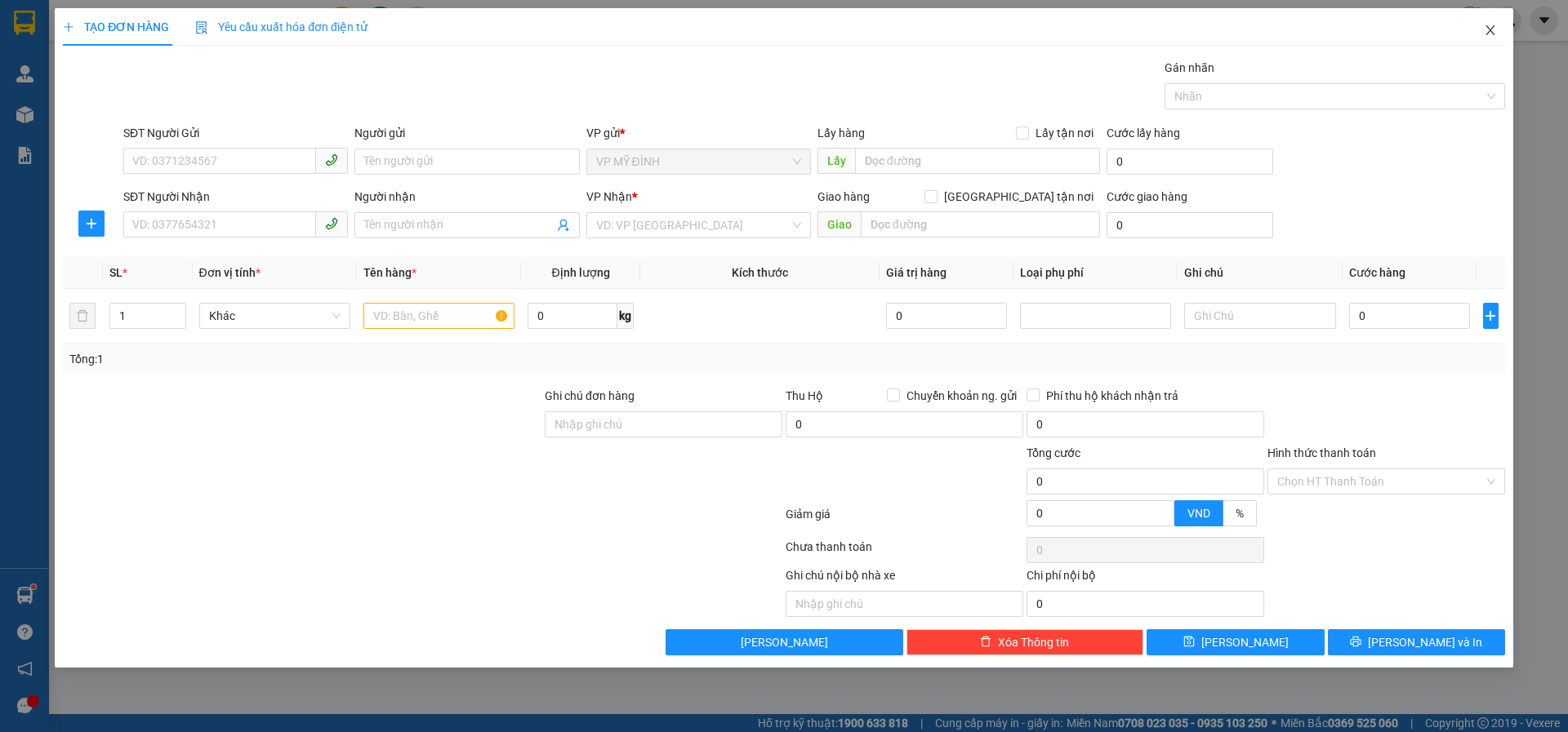
drag, startPoint x: 1486, startPoint y: 29, endPoint x: 1462, endPoint y: 21, distance: 25.3
click at [1485, 29] on icon "close" at bounding box center [1489, 30] width 13 height 13
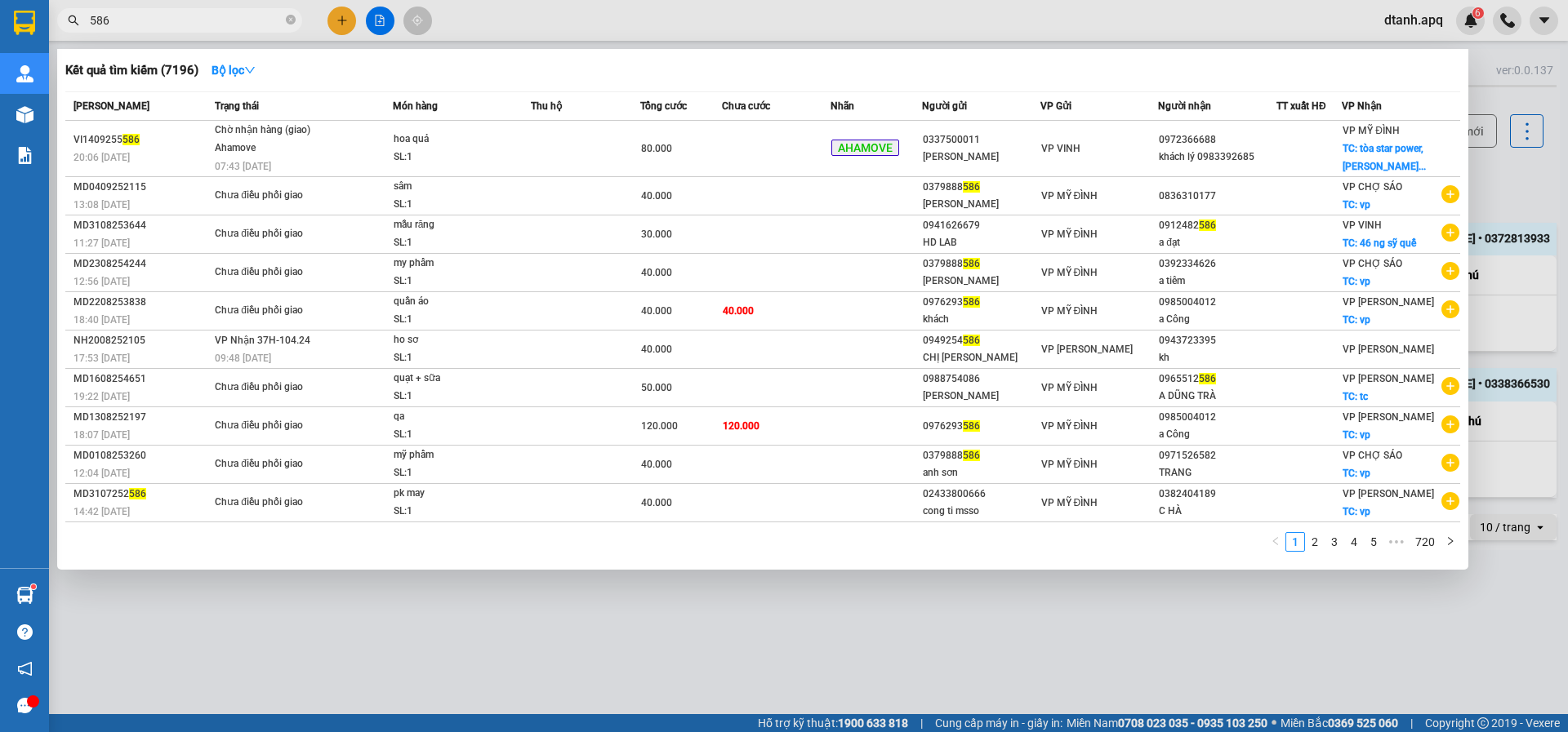
drag, startPoint x: 121, startPoint y: 22, endPoint x: 19, endPoint y: 9, distance: 102.8
click at [37, 23] on section "Kết quả tìm kiếm ( 7196 ) Bộ lọc Mã ĐH Trạng thái Món hàng Thu hộ Tổng cước Chư…" at bounding box center [784, 366] width 1568 height 732
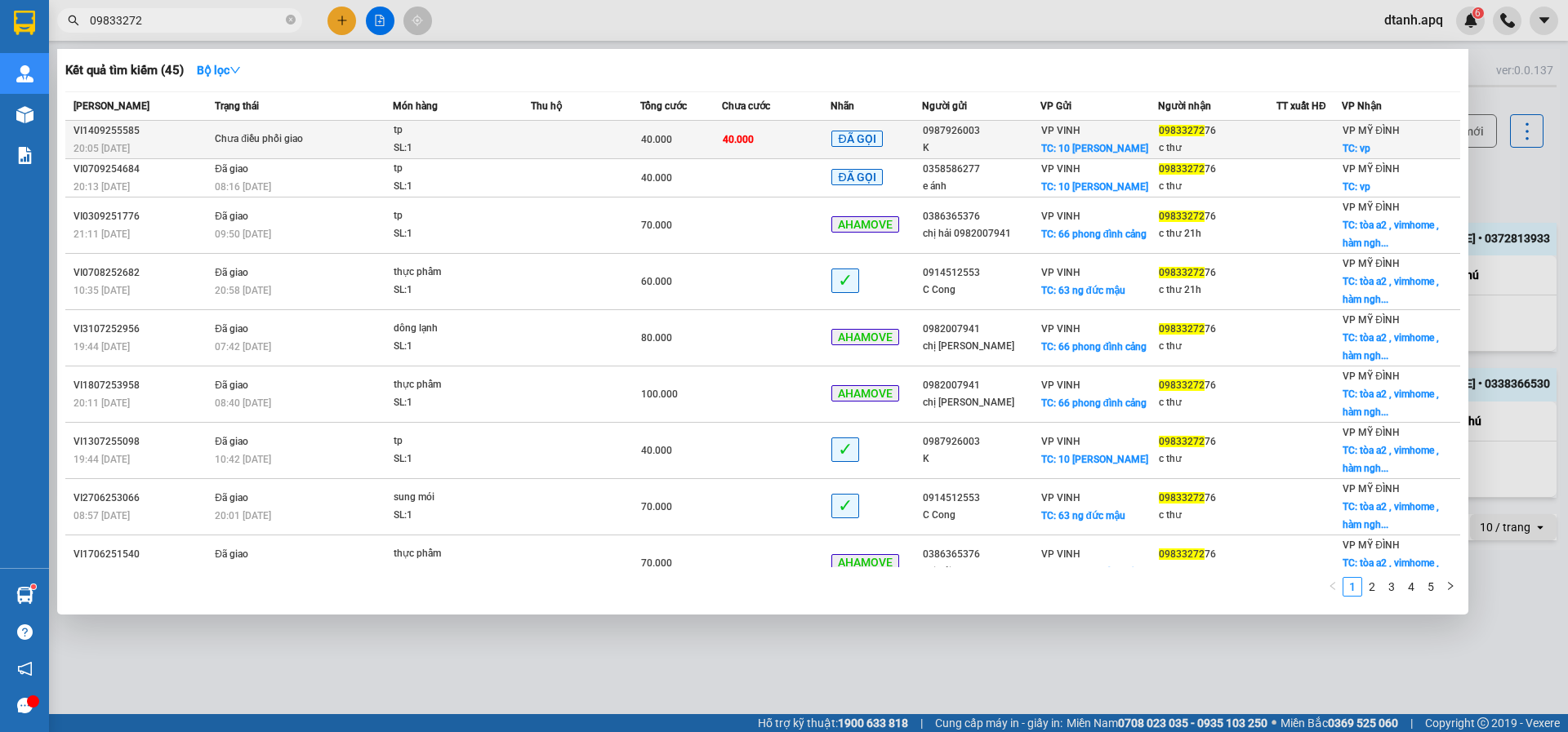
type input "09833272"
click at [628, 127] on td at bounding box center [585, 139] width 110 height 39
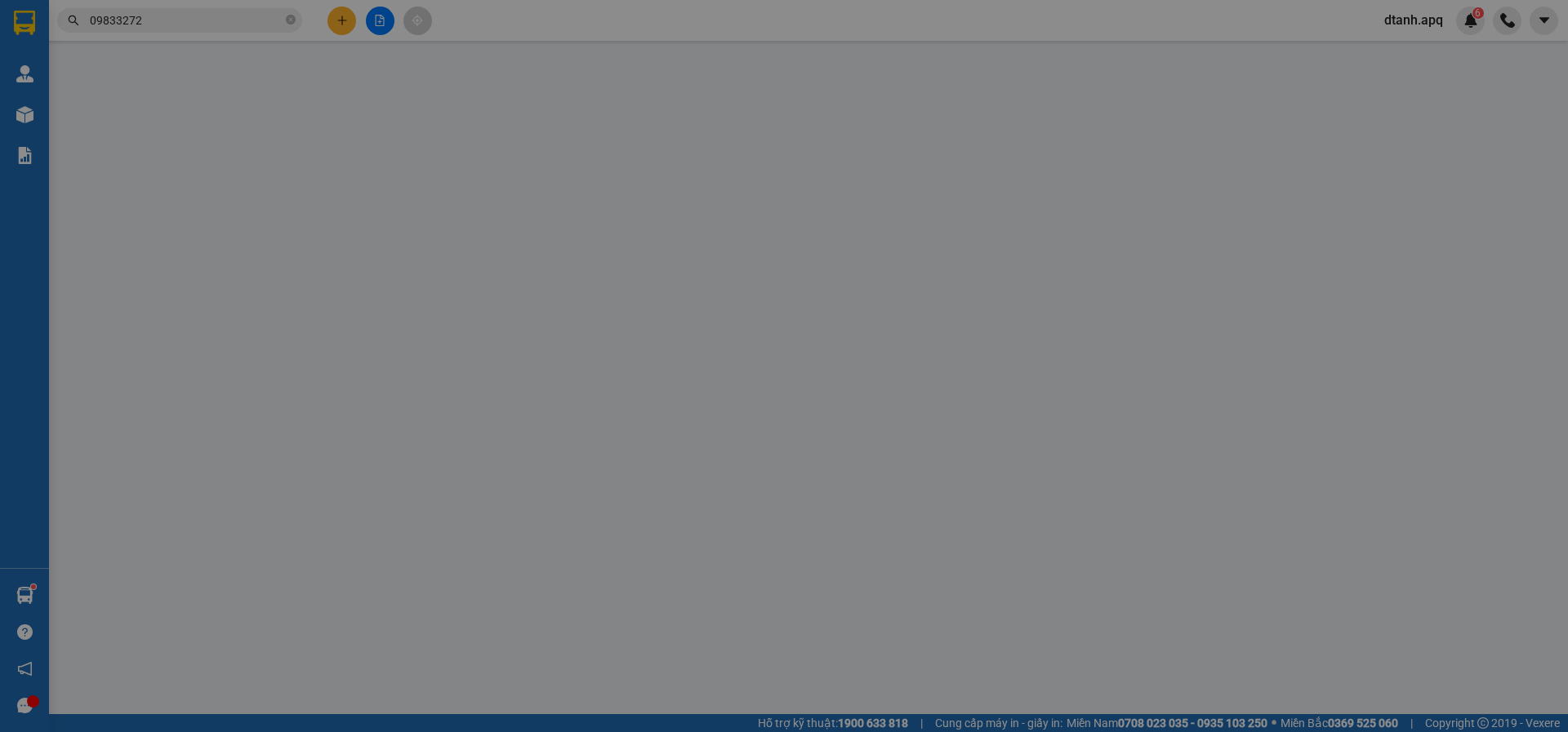
type input "0987926003"
type input "K"
checkbox input "true"
type input "10 [PERSON_NAME]"
type input "0983327276"
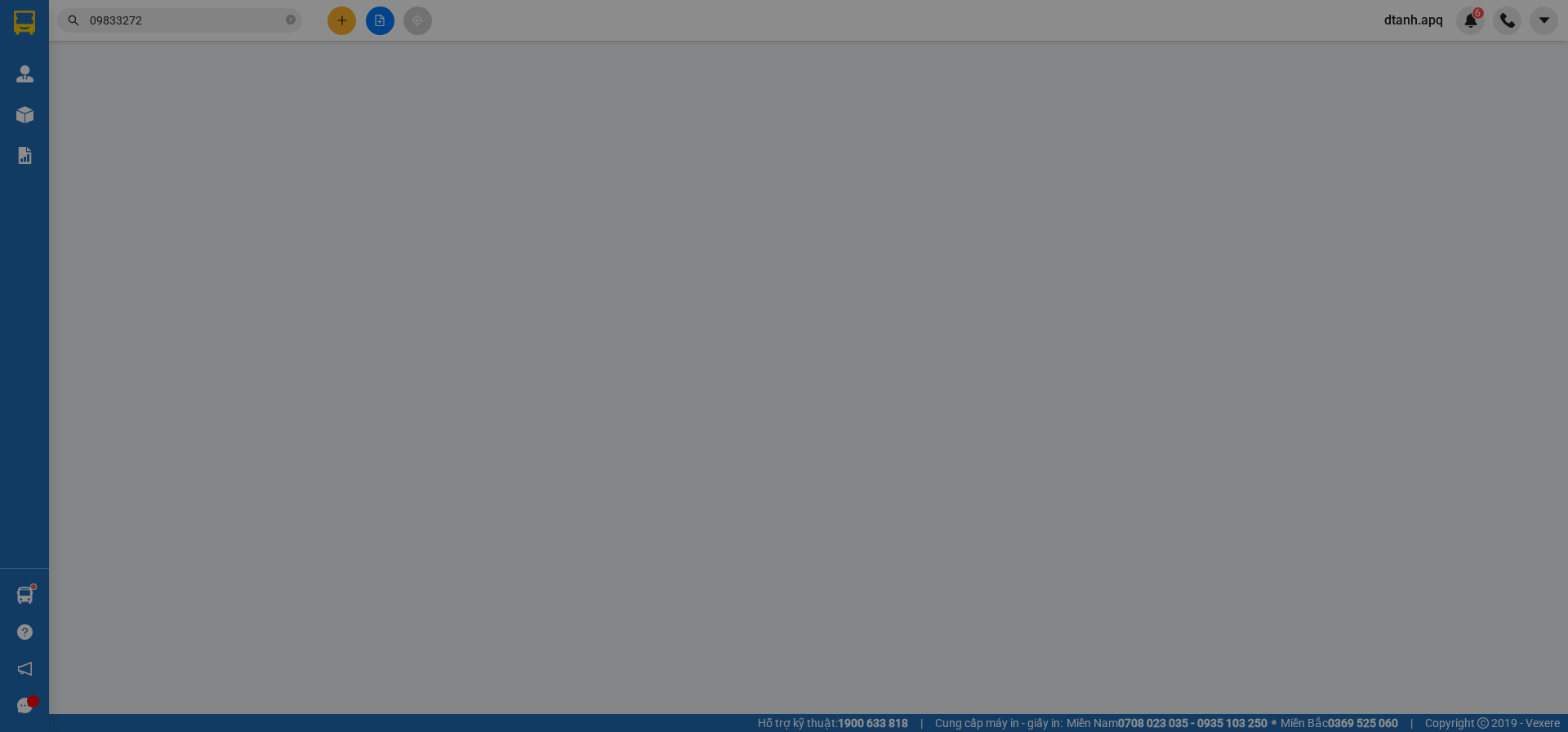
type input "c thư"
checkbox input "true"
type input "vp"
type input "40.000"
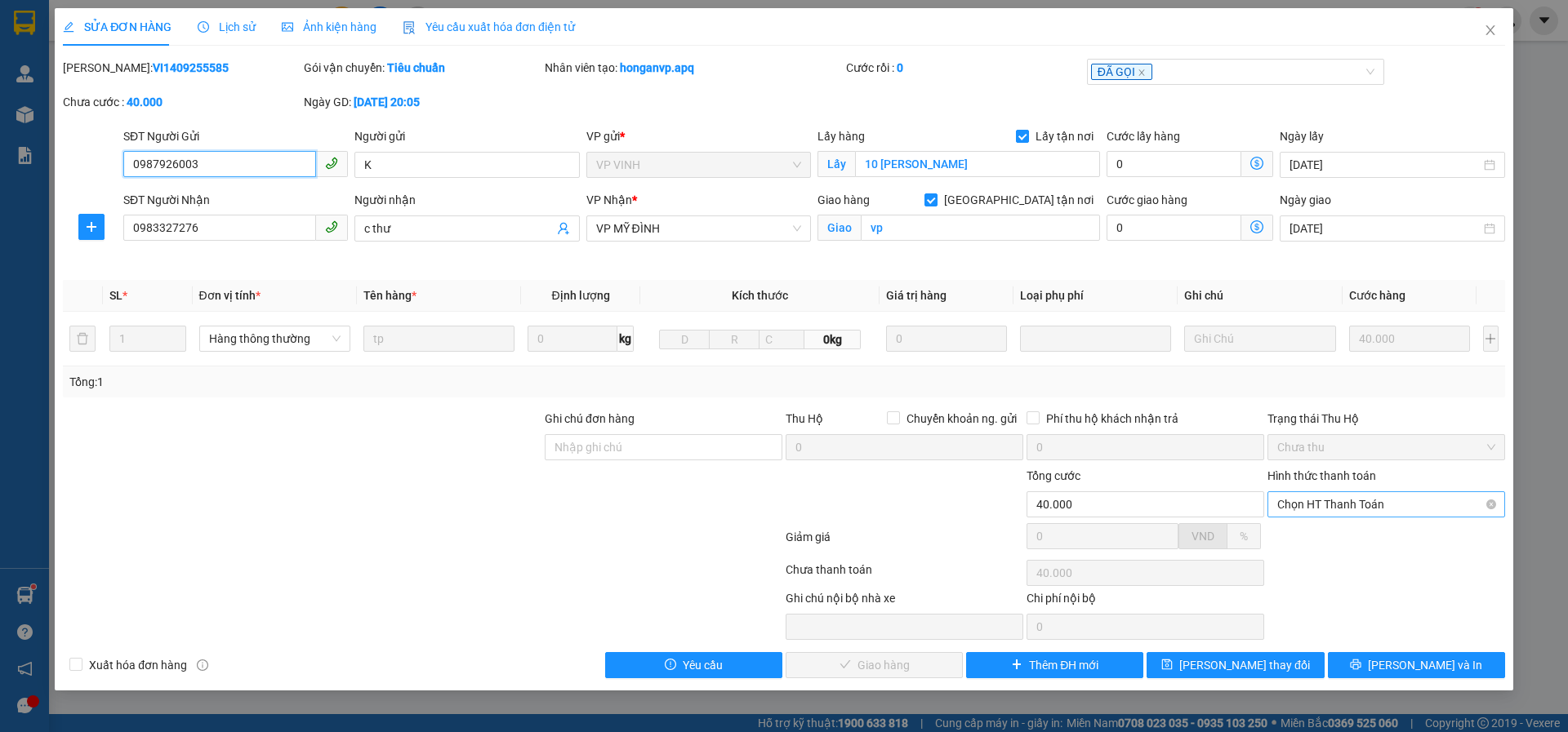
click at [1297, 514] on span "Chọn HT Thanh Toán" at bounding box center [1385, 504] width 218 height 25
drag, startPoint x: 1296, startPoint y: 518, endPoint x: 1220, endPoint y: 574, distance: 94.4
click at [1298, 536] on div "Tại văn phòng" at bounding box center [1385, 537] width 218 height 18
type input "0"
click at [919, 663] on span "[PERSON_NAME] và Giao hàng" at bounding box center [894, 665] width 157 height 18
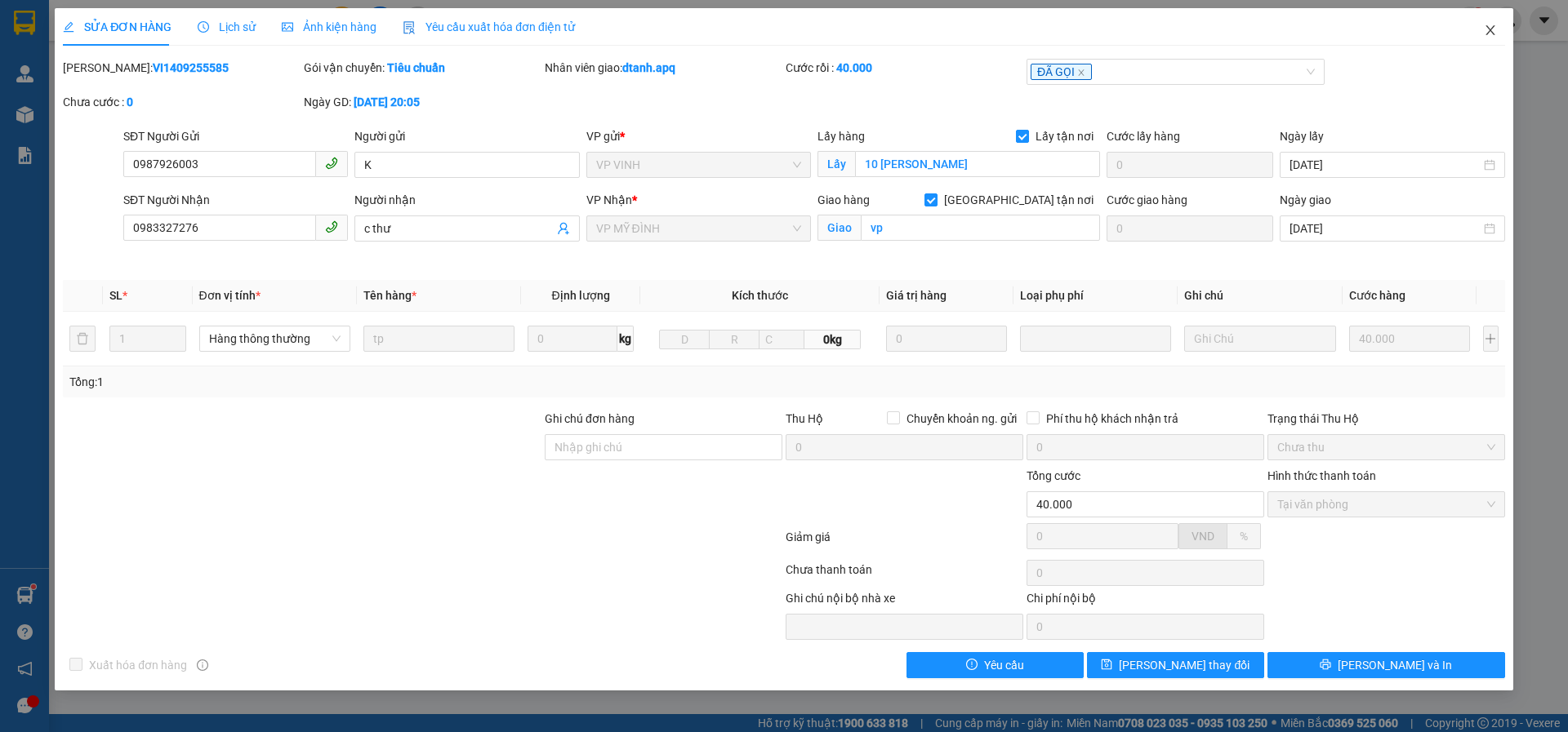
click at [1483, 33] on icon "close" at bounding box center [1489, 30] width 13 height 13
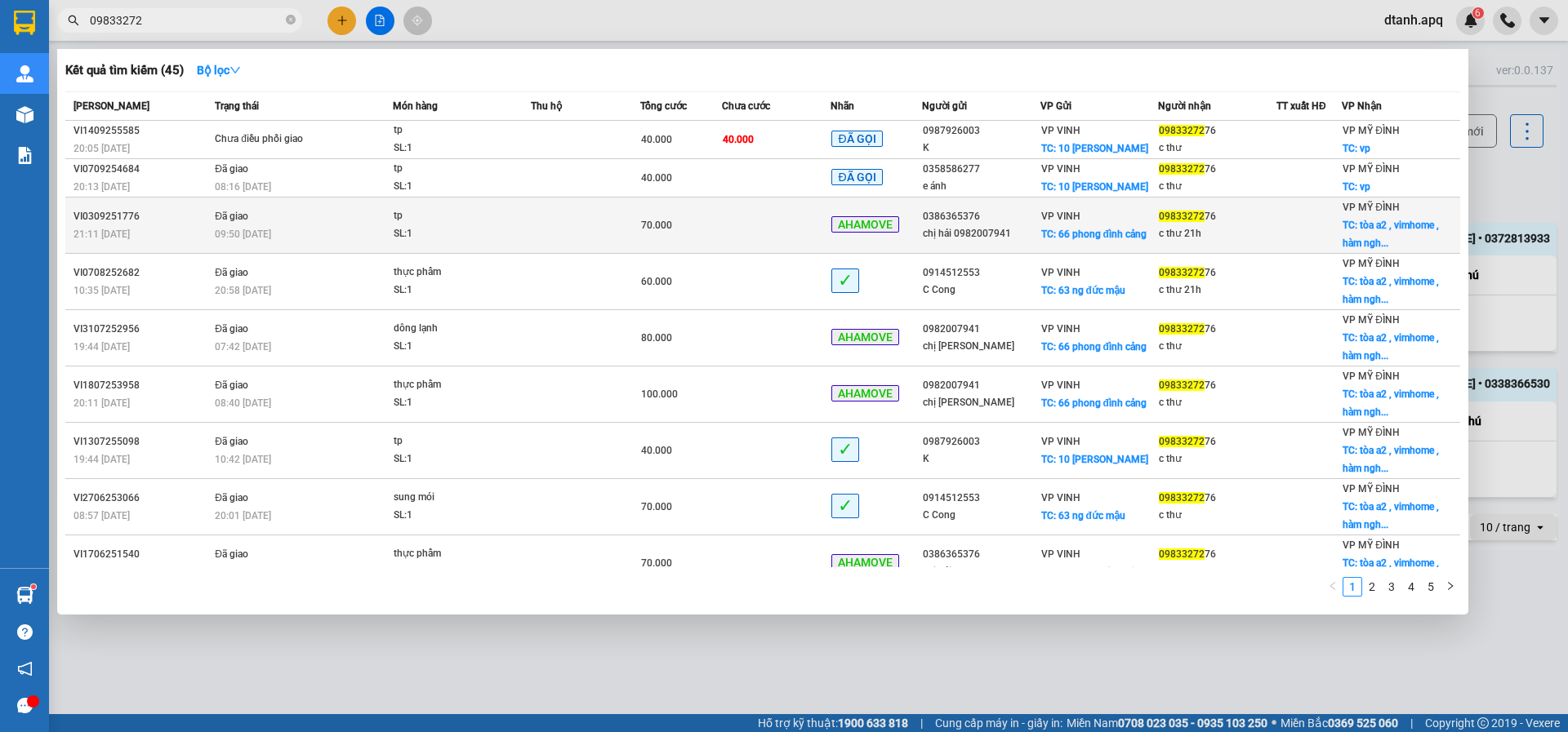
drag, startPoint x: 164, startPoint y: 26, endPoint x: 551, endPoint y: 209, distance: 428.1
click at [44, 53] on section "Kết quả tìm kiếm ( 45 ) Bộ lọc Mã ĐH Trạng thái Món hàng Thu hộ Tổng cước Chưa …" at bounding box center [784, 366] width 1568 height 732
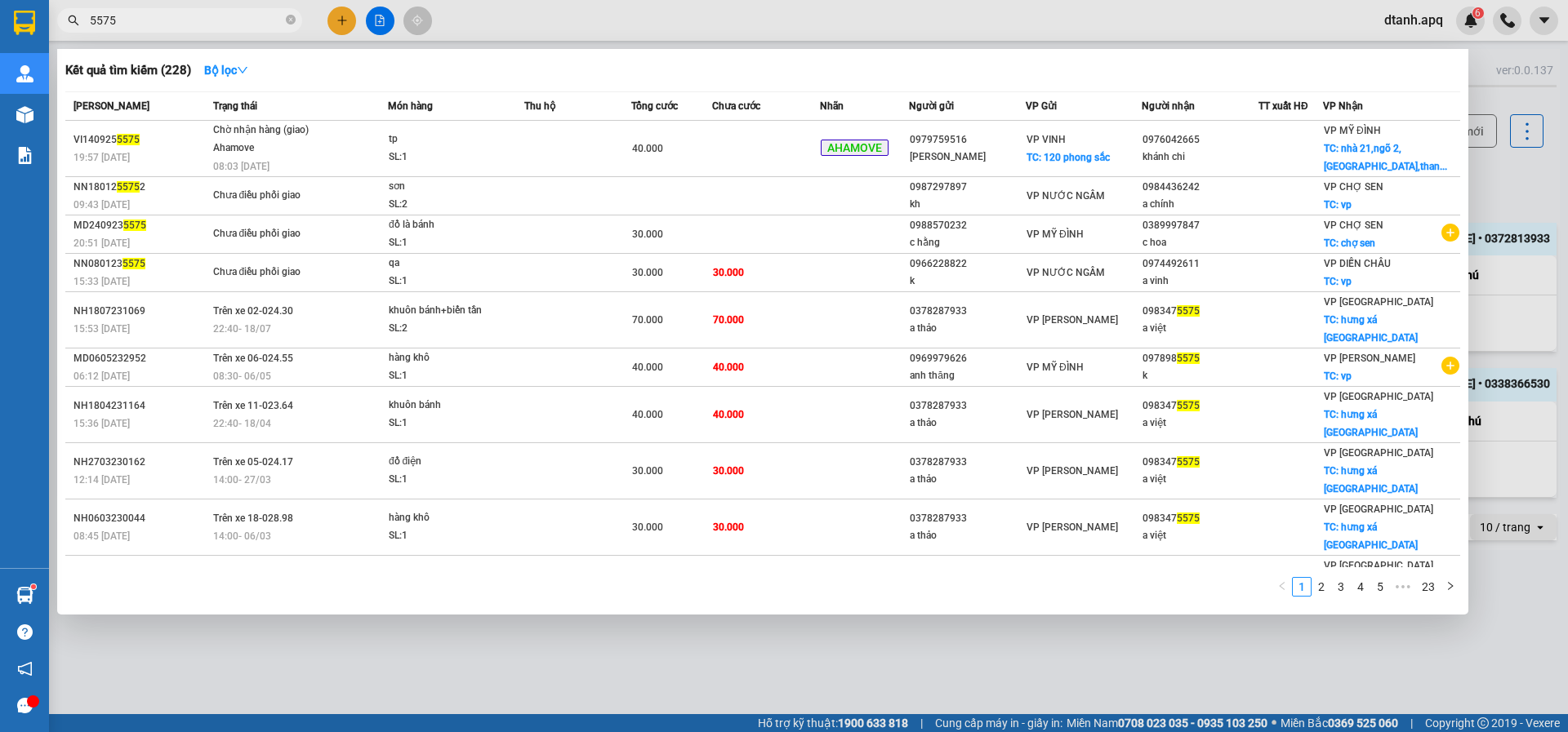
drag, startPoint x: 155, startPoint y: 26, endPoint x: 41, endPoint y: 44, distance: 115.4
click at [51, 36] on div "Kết quả tìm kiếm ( 228 ) Bộ lọc Mã ĐH Trạng thái Món hàng Thu hộ Tổng cước Chưa…" at bounding box center [159, 21] width 318 height 29
type input "4"
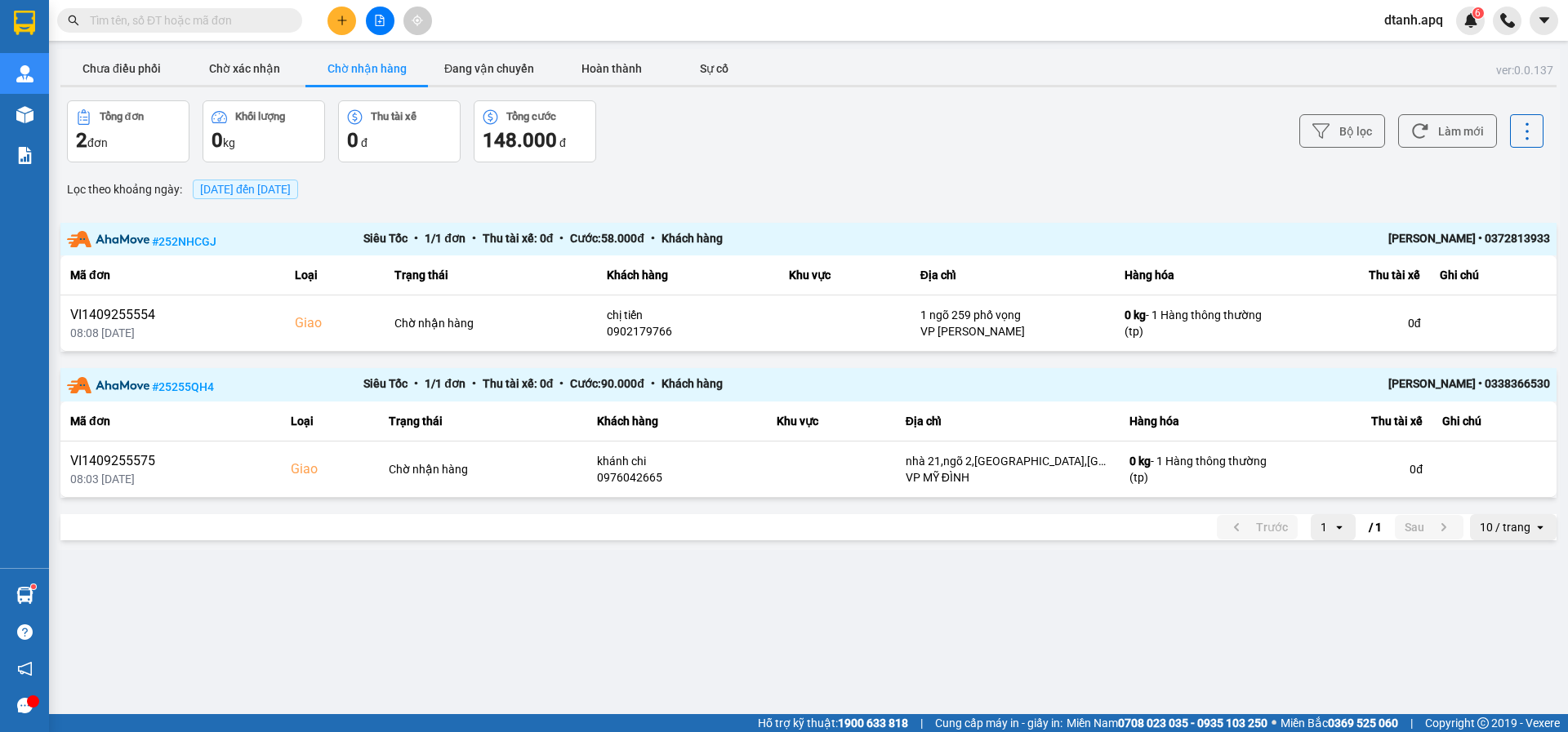
click at [119, 24] on input "text" at bounding box center [186, 21] width 193 height 18
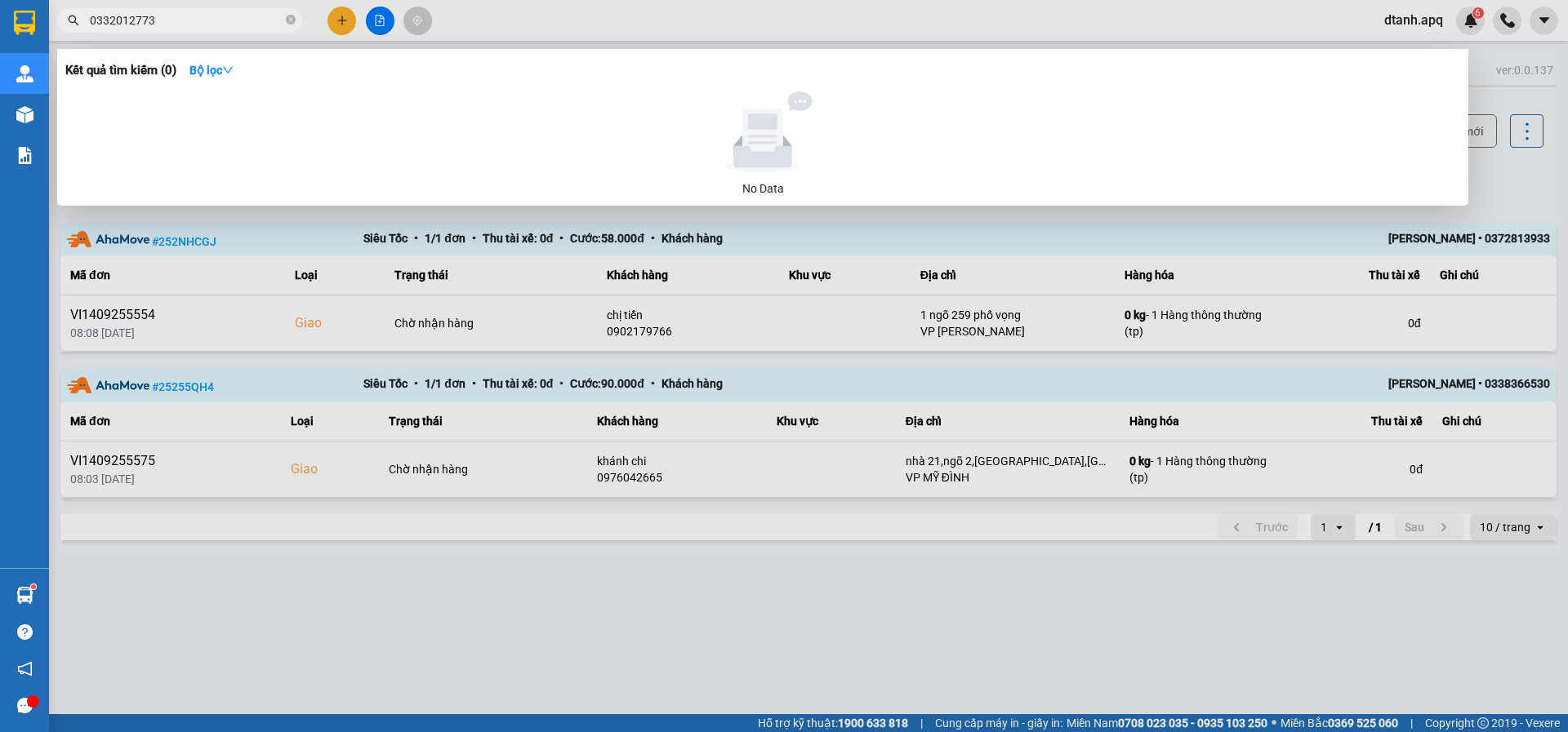
click at [116, 22] on input "0332012773" at bounding box center [186, 21] width 193 height 18
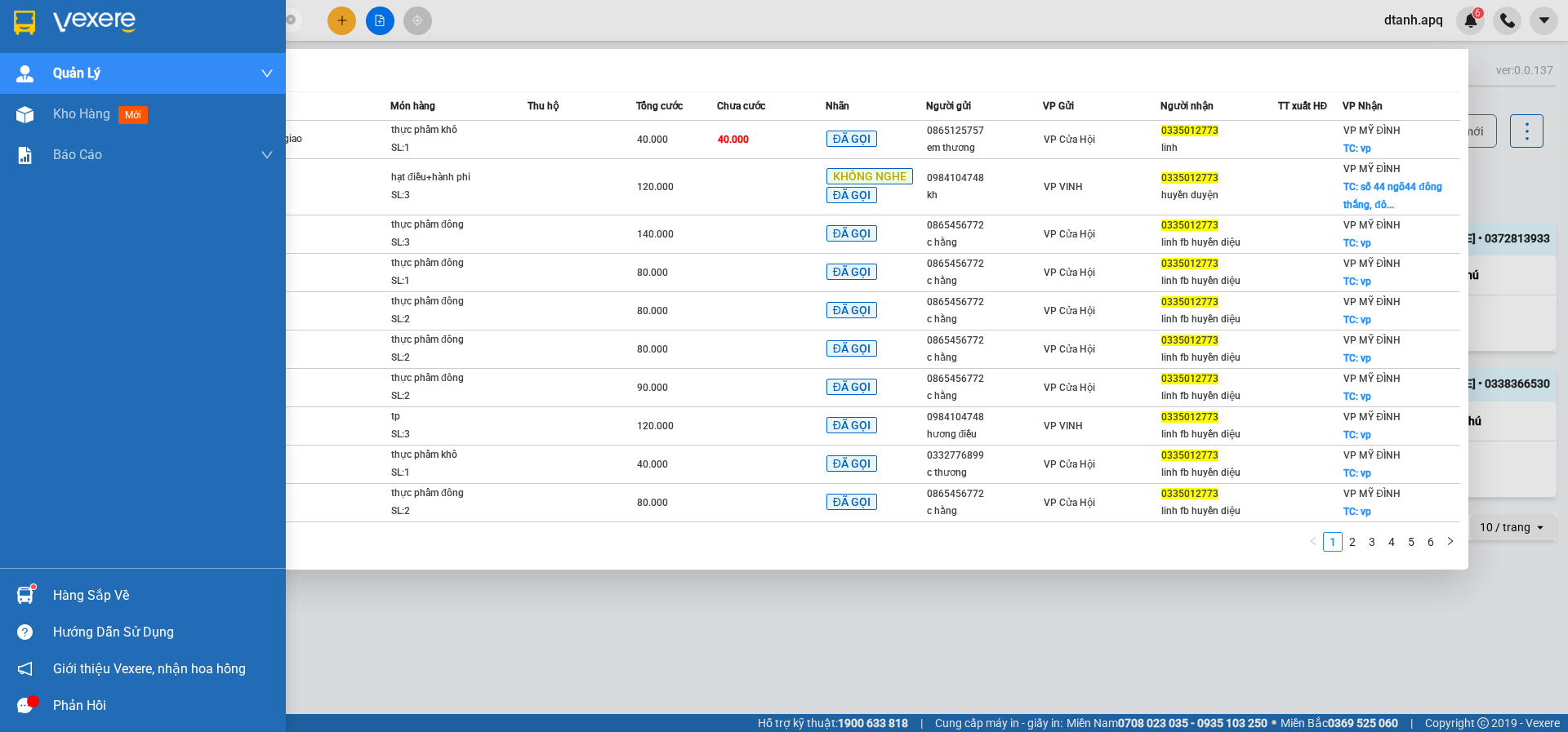
drag, startPoint x: 49, startPoint y: 23, endPoint x: 97, endPoint y: 26, distance: 48.1
click at [17, 26] on section "Kết quả tìm kiếm ( 56 ) Bộ lọc Mã ĐH Trạng thái Món hàng Thu hộ Tổng cước Chưa …" at bounding box center [784, 366] width 1568 height 732
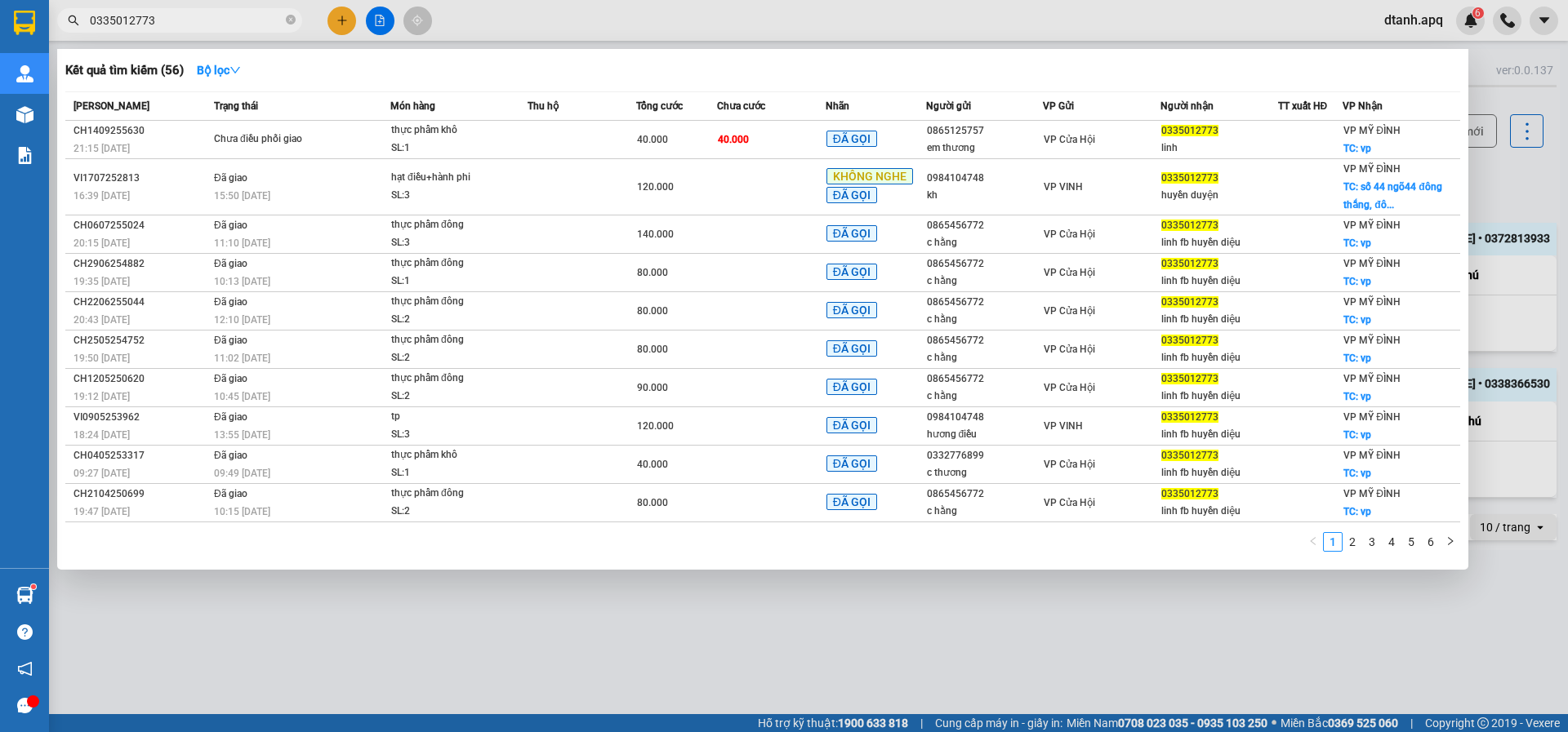
type input "0335012773"
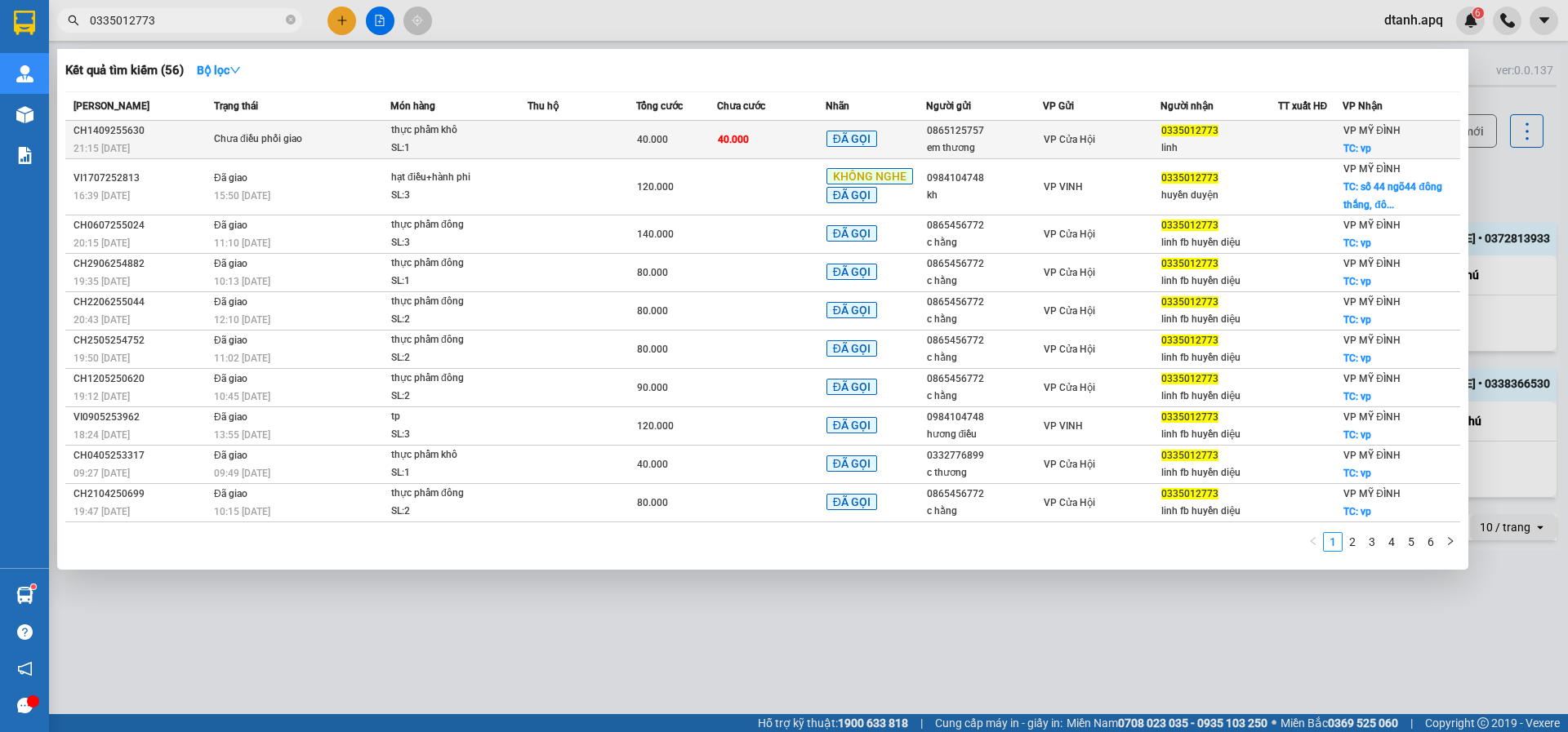
click at [665, 137] on span "40.000" at bounding box center [652, 140] width 31 height 12
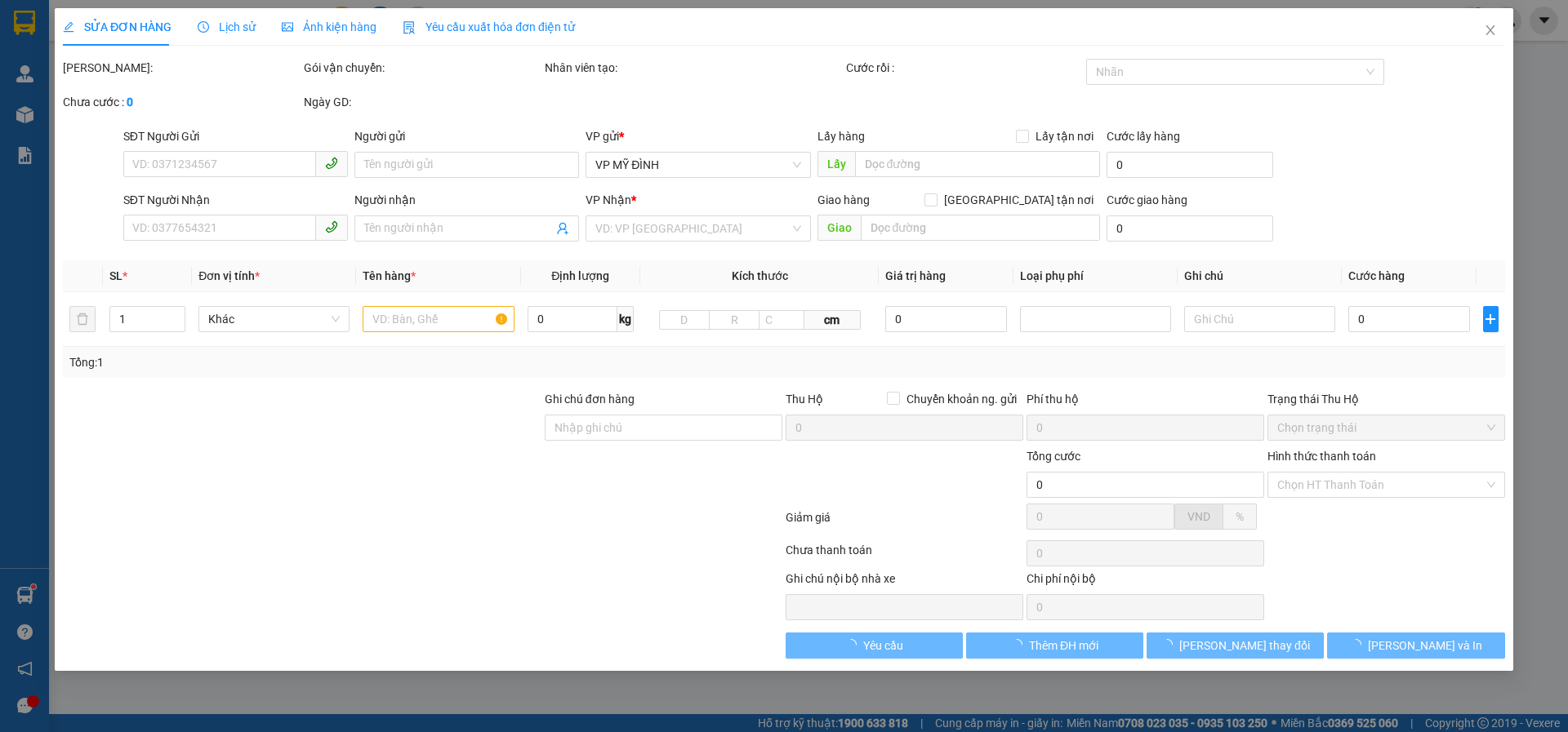
type input "0865125757"
type input "em thương"
type input "0335012773"
type input "linh"
checkbox input "true"
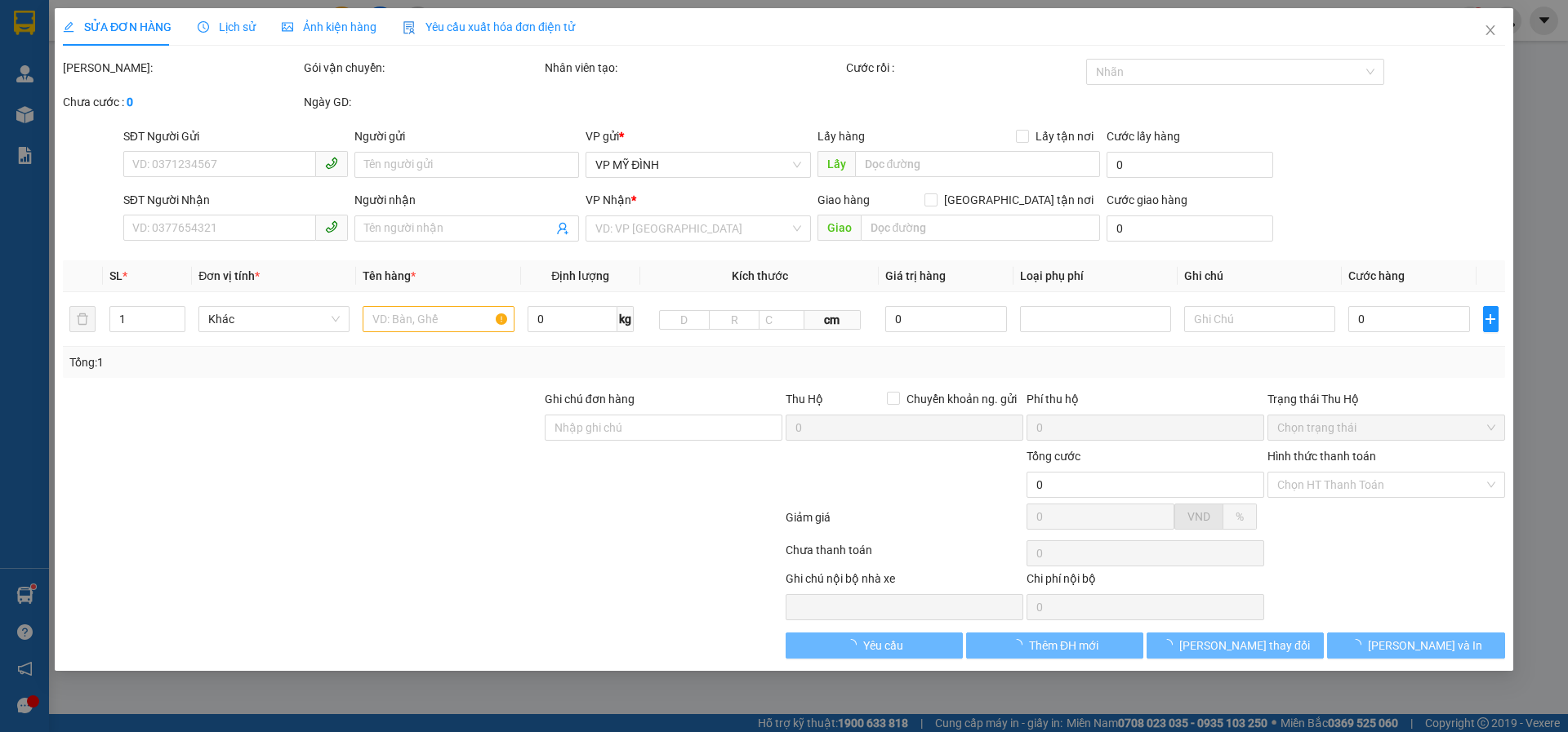
type input "vp"
type input "40.000"
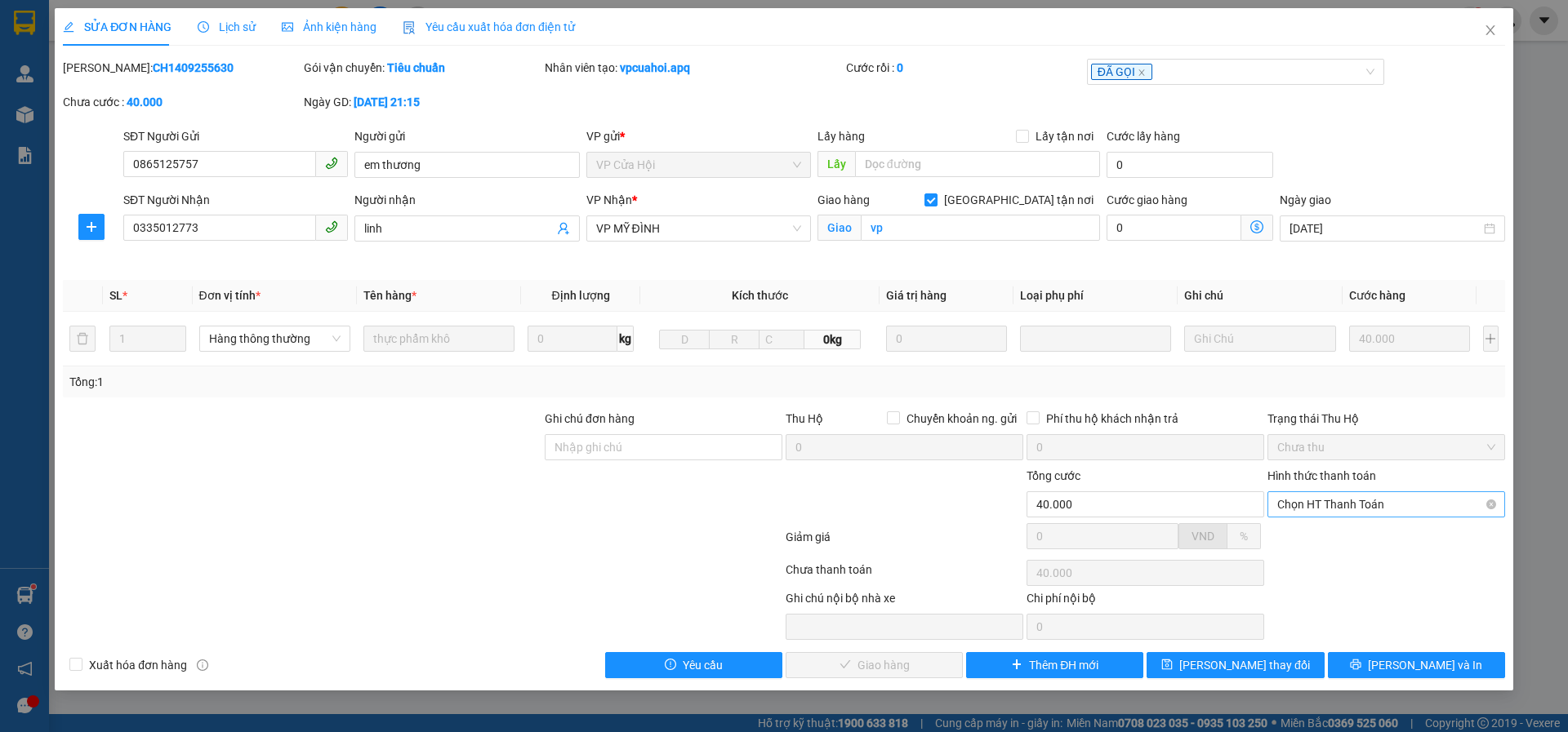
click at [1299, 491] on div "Hình thức thanh toán Chọn HT Thanh Toán" at bounding box center [1385, 496] width 237 height 57
click at [1304, 501] on span "Chọn HT Thanh Toán" at bounding box center [1385, 504] width 218 height 25
click at [1306, 541] on div "Tại văn phòng" at bounding box center [1385, 537] width 218 height 18
click at [872, 669] on span "[PERSON_NAME] và Giao hàng" at bounding box center [894, 665] width 157 height 18
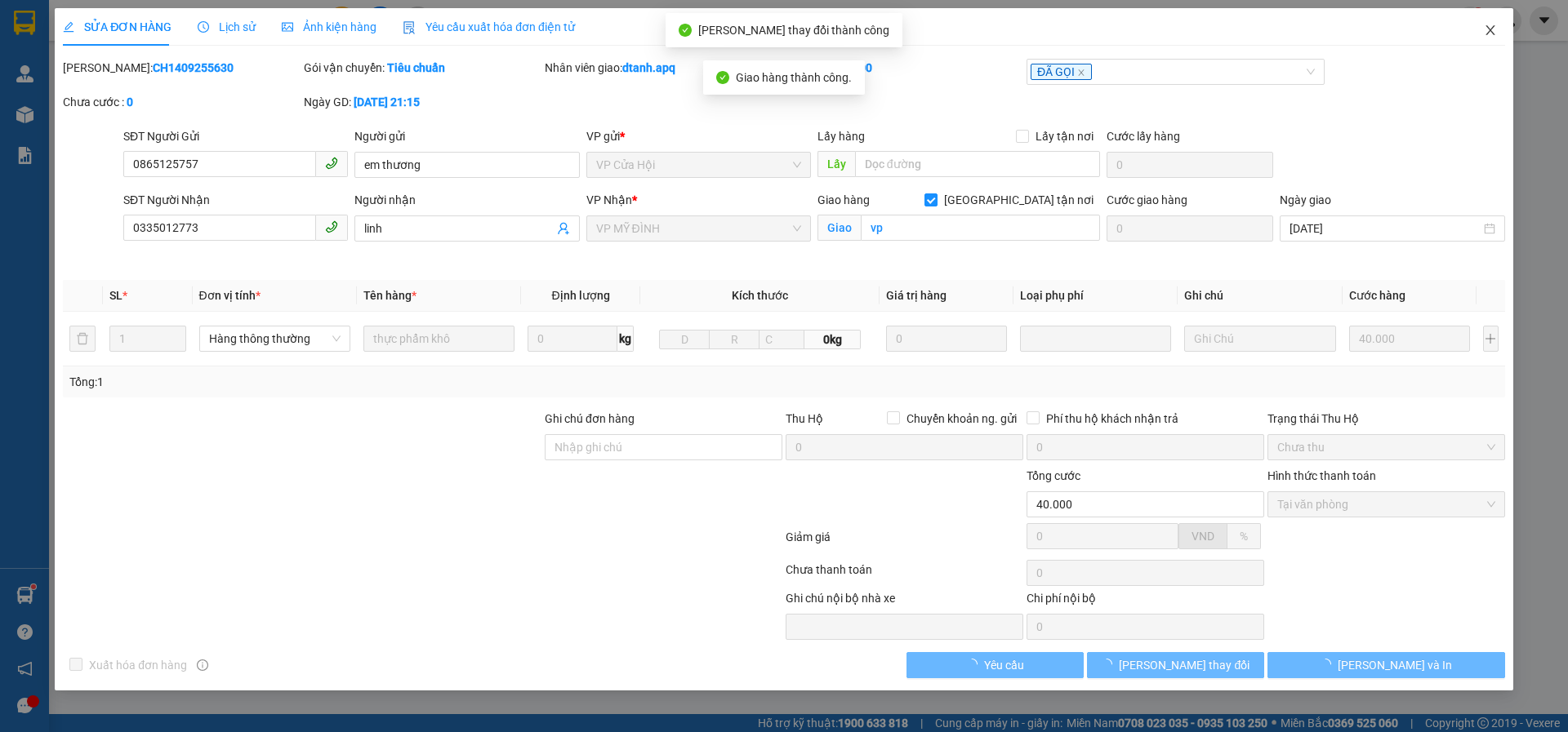
click at [1487, 27] on icon "close" at bounding box center [1489, 31] width 9 height 10
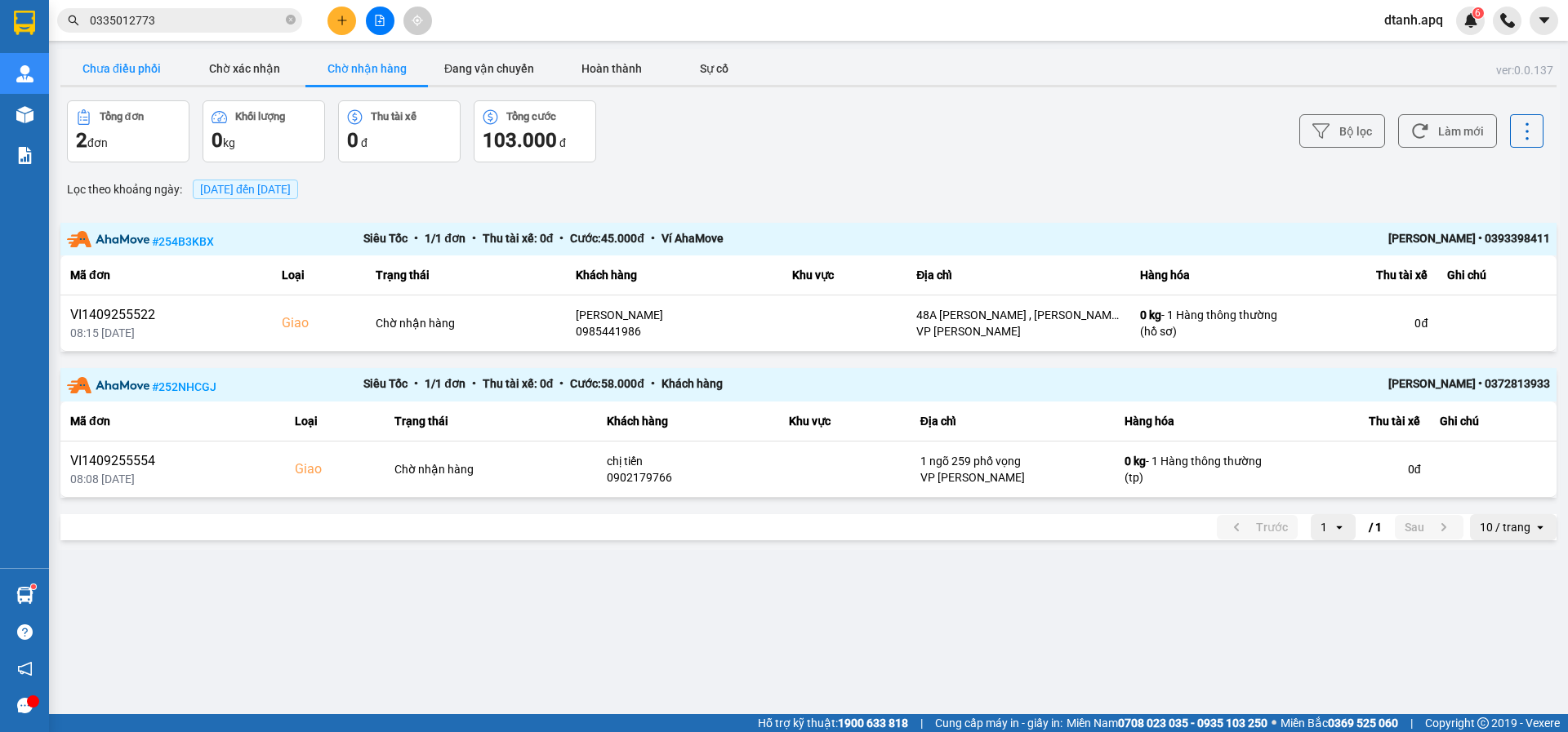
click at [111, 68] on button "Chưa điều phối" at bounding box center [122, 68] width 123 height 33
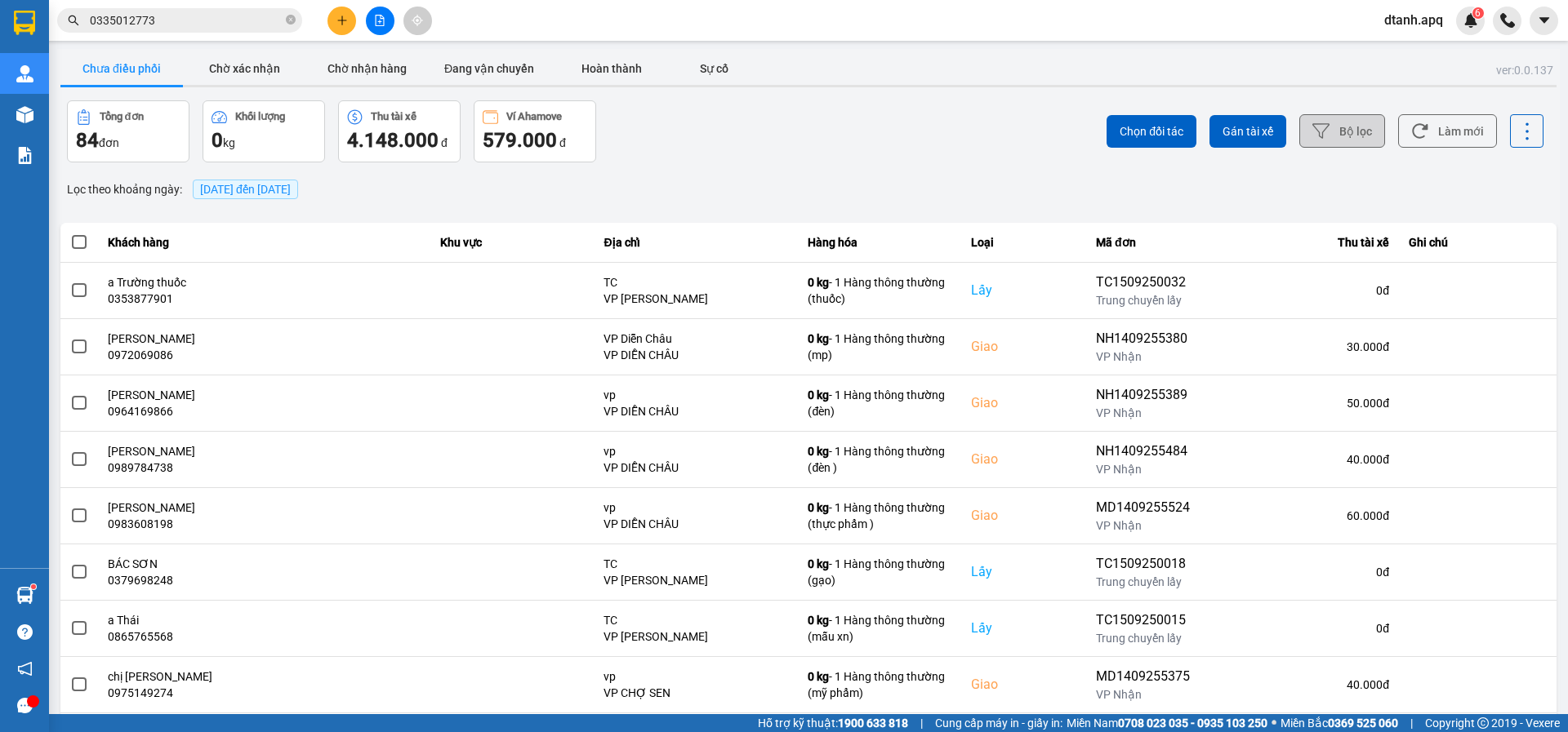
click at [1354, 136] on button "Bộ lọc" at bounding box center [1342, 131] width 86 height 34
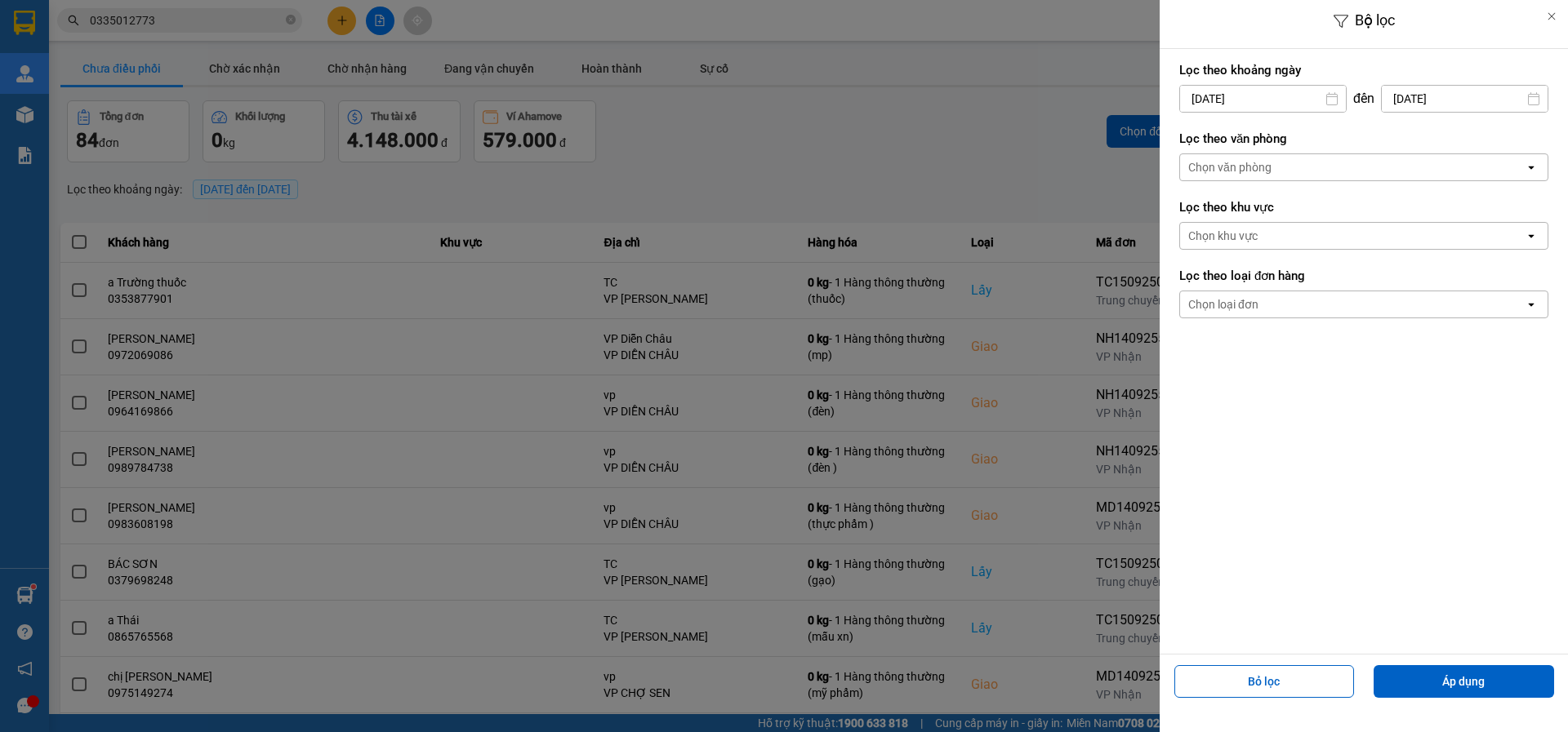
click at [1211, 162] on div "Chọn văn phòng" at bounding box center [1229, 167] width 83 height 17
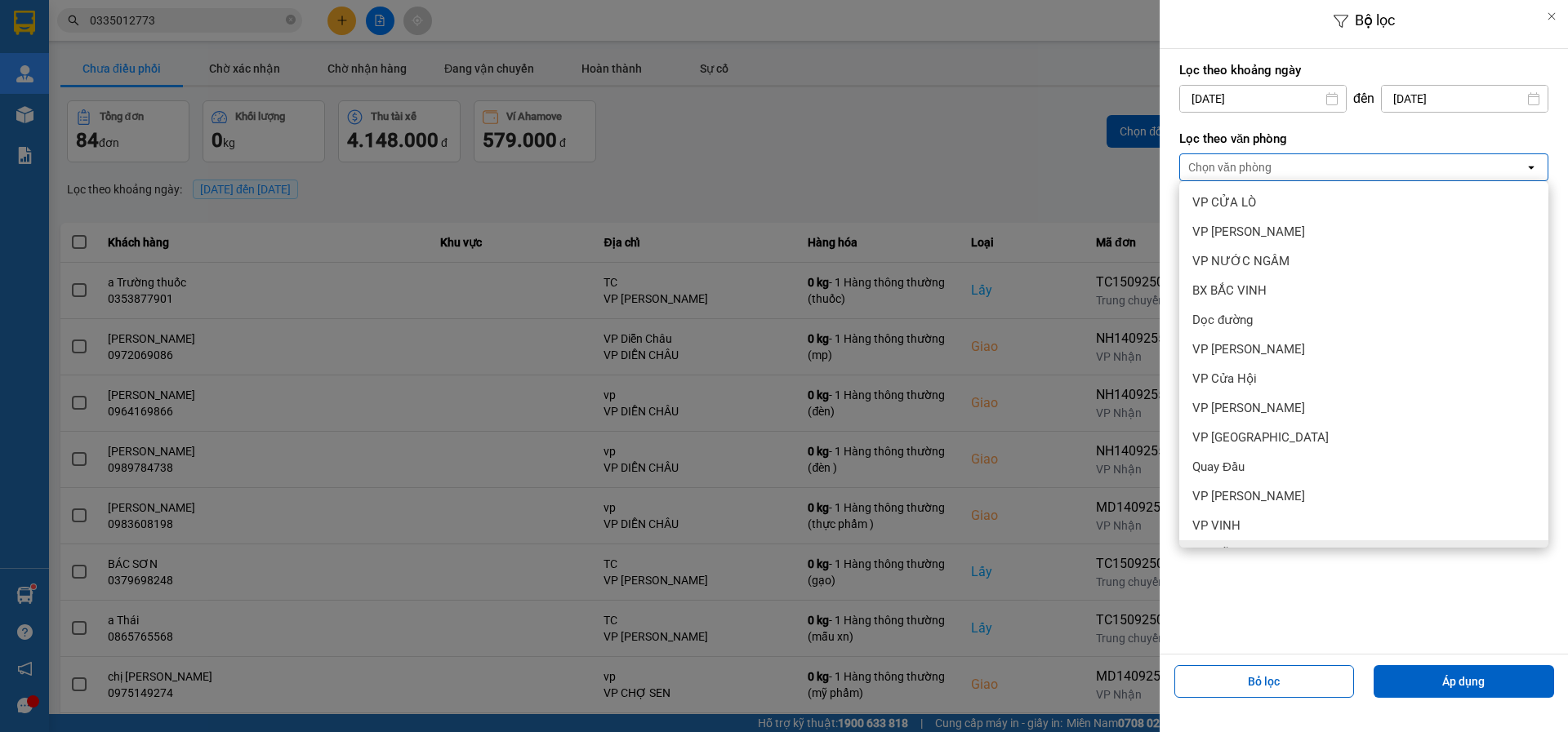
click at [1237, 547] on span "VP MỸ ĐÌNH" at bounding box center [1226, 555] width 70 height 17
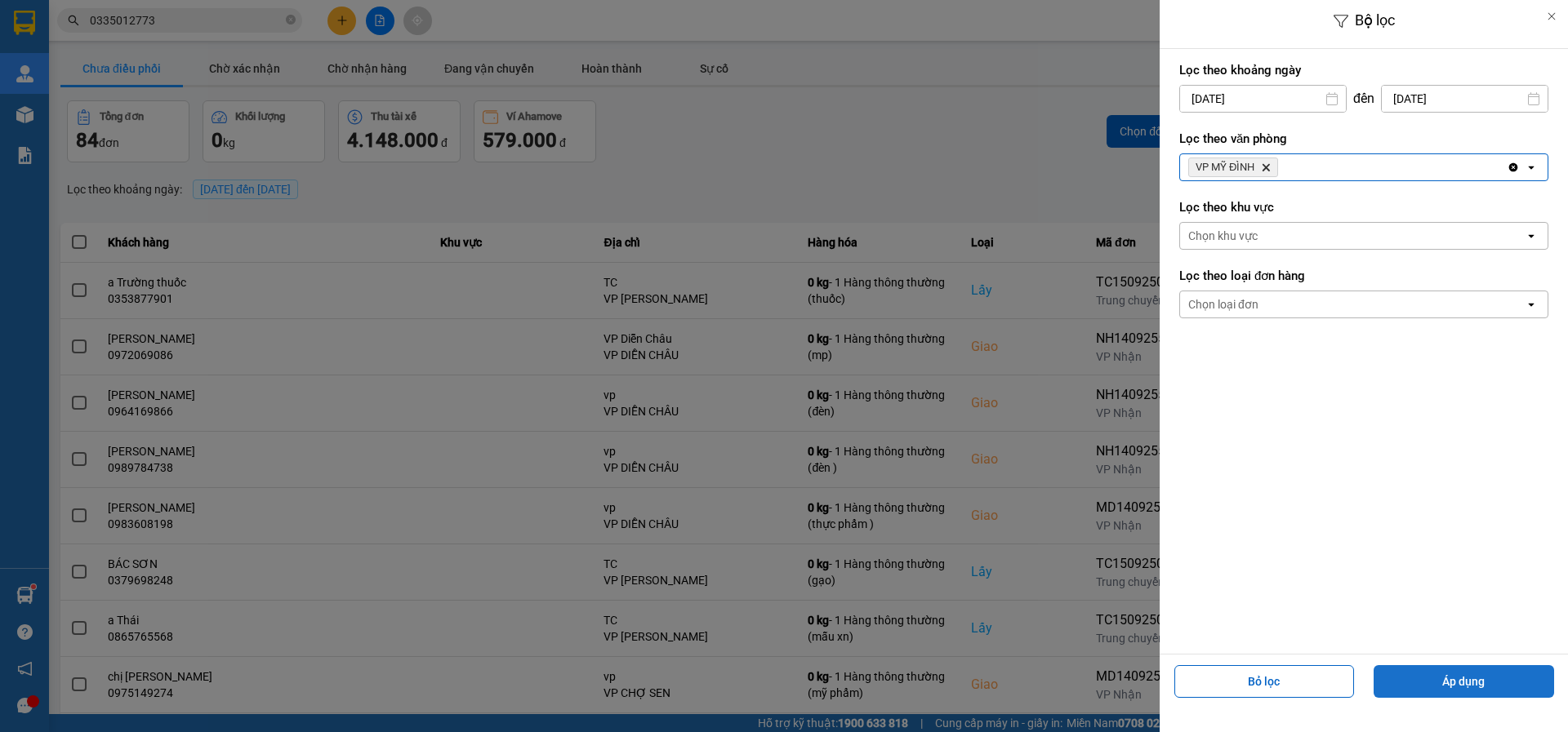
click at [1388, 678] on button "Áp dụng" at bounding box center [1463, 681] width 181 height 33
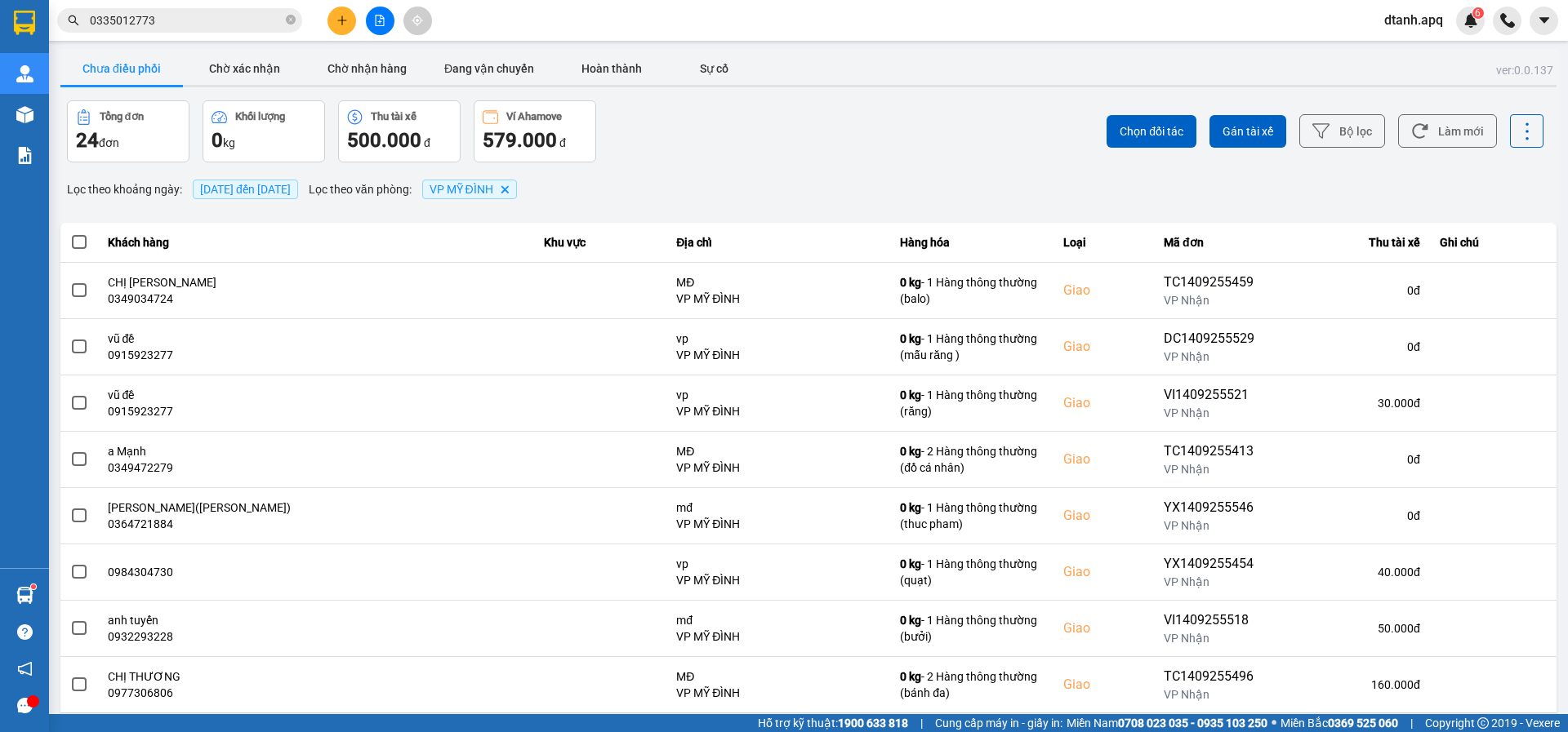
click at [1455, 731] on icon at bounding box center [1461, 742] width 12 height 12
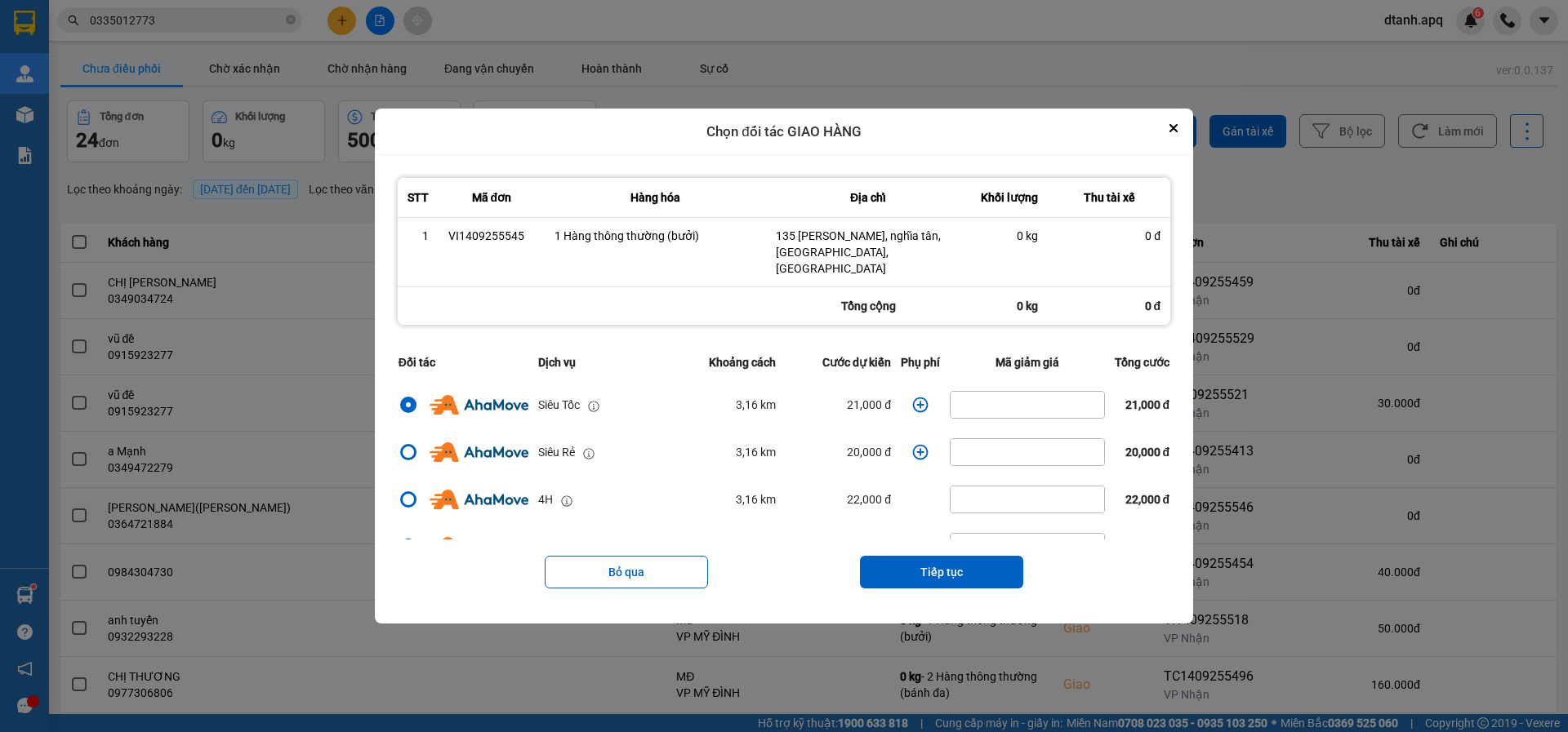
click at [912, 399] on icon "dialog" at bounding box center [920, 405] width 17 height 17
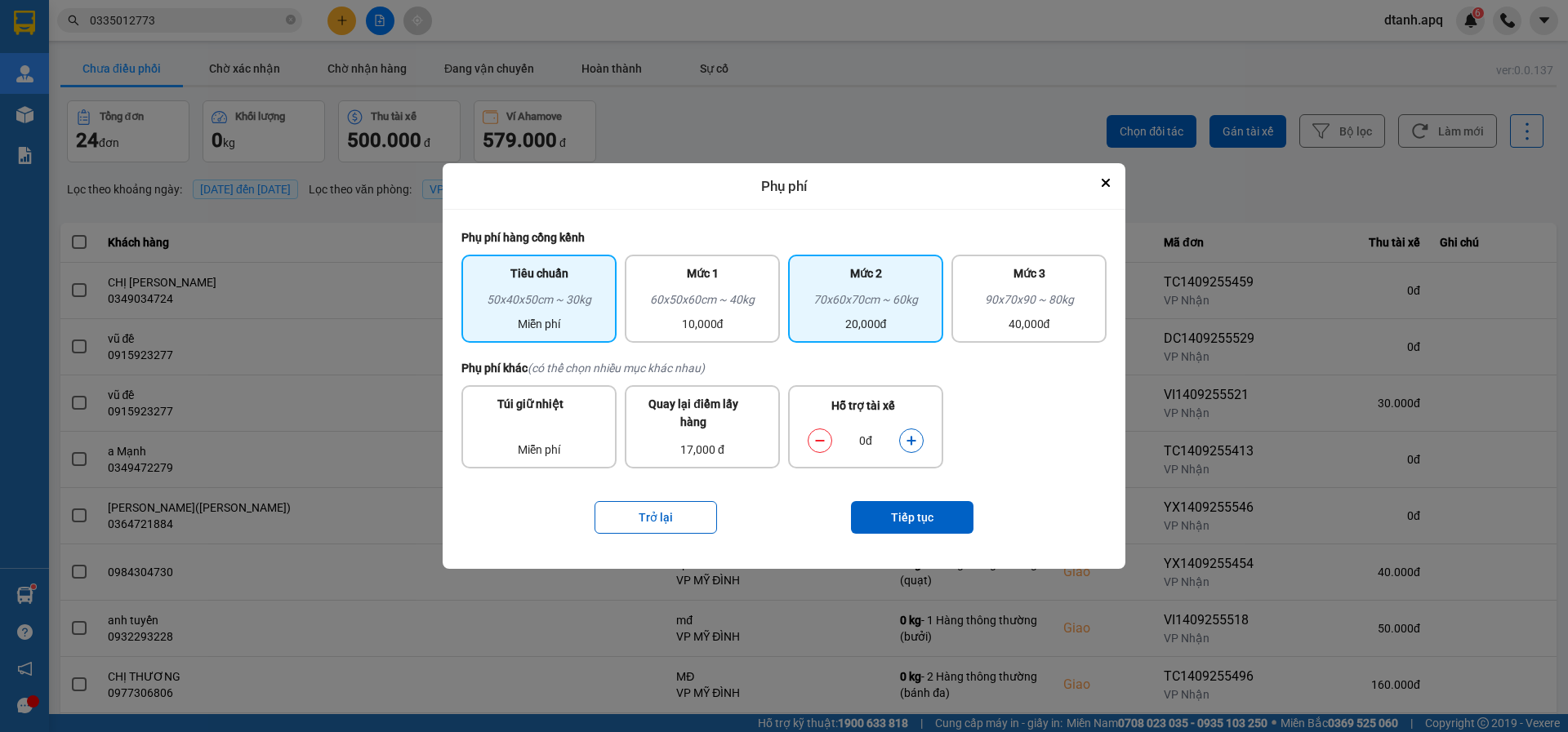
click at [833, 313] on div "70x60x70cm ~ 60kg" at bounding box center [865, 302] width 135 height 25
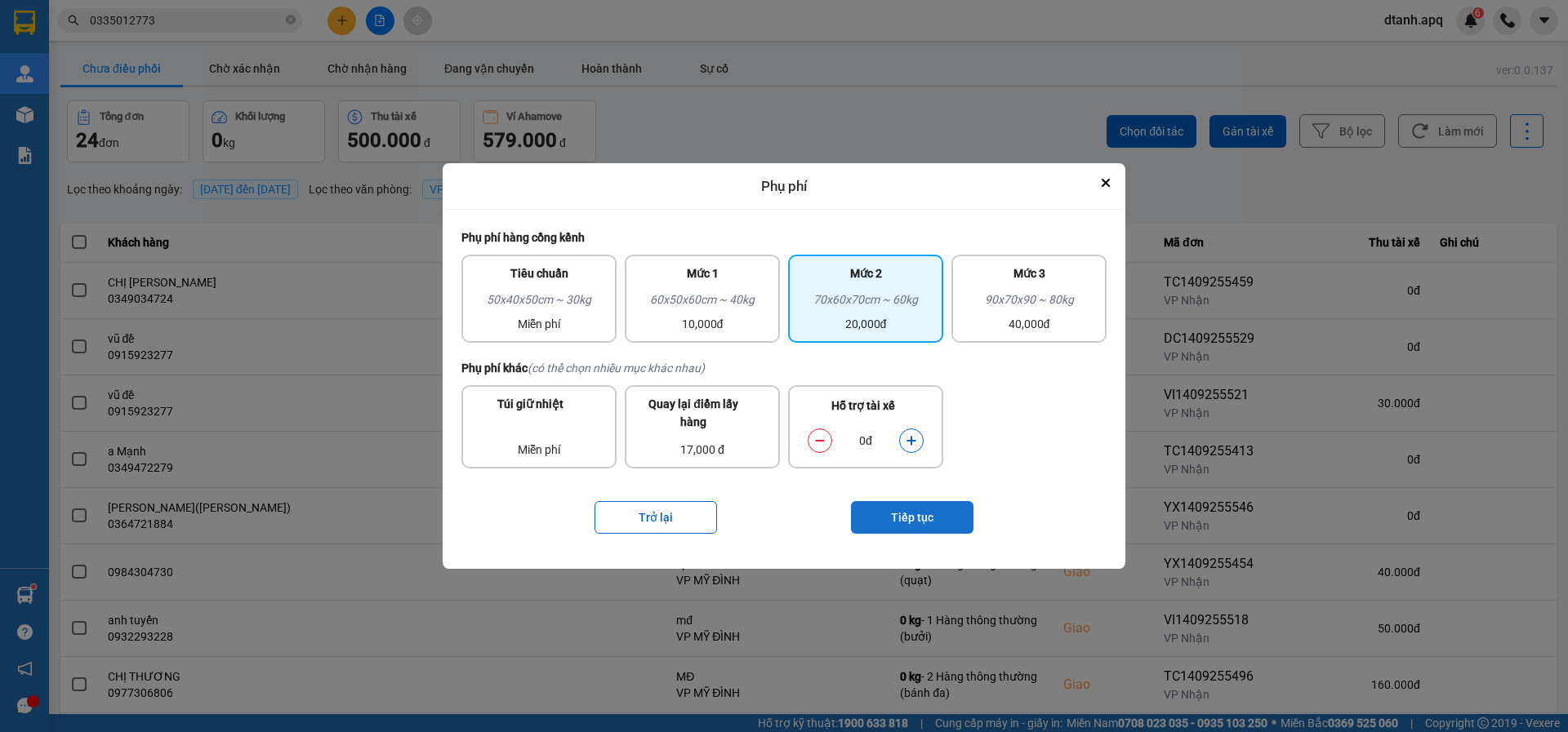
click at [886, 517] on button "Tiếp tục" at bounding box center [912, 517] width 123 height 33
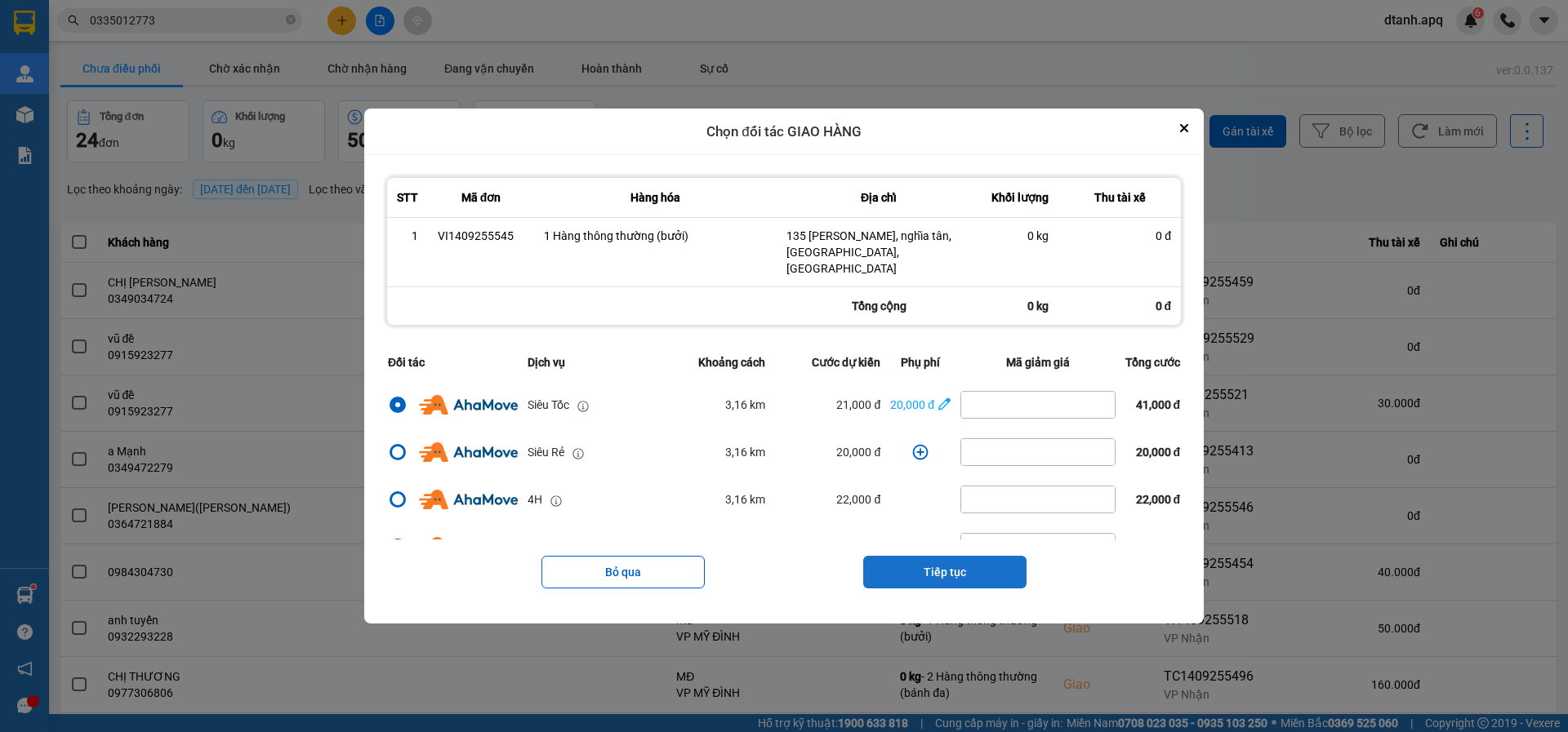
click at [938, 571] on button "Tiếp tục" at bounding box center [944, 572] width 163 height 33
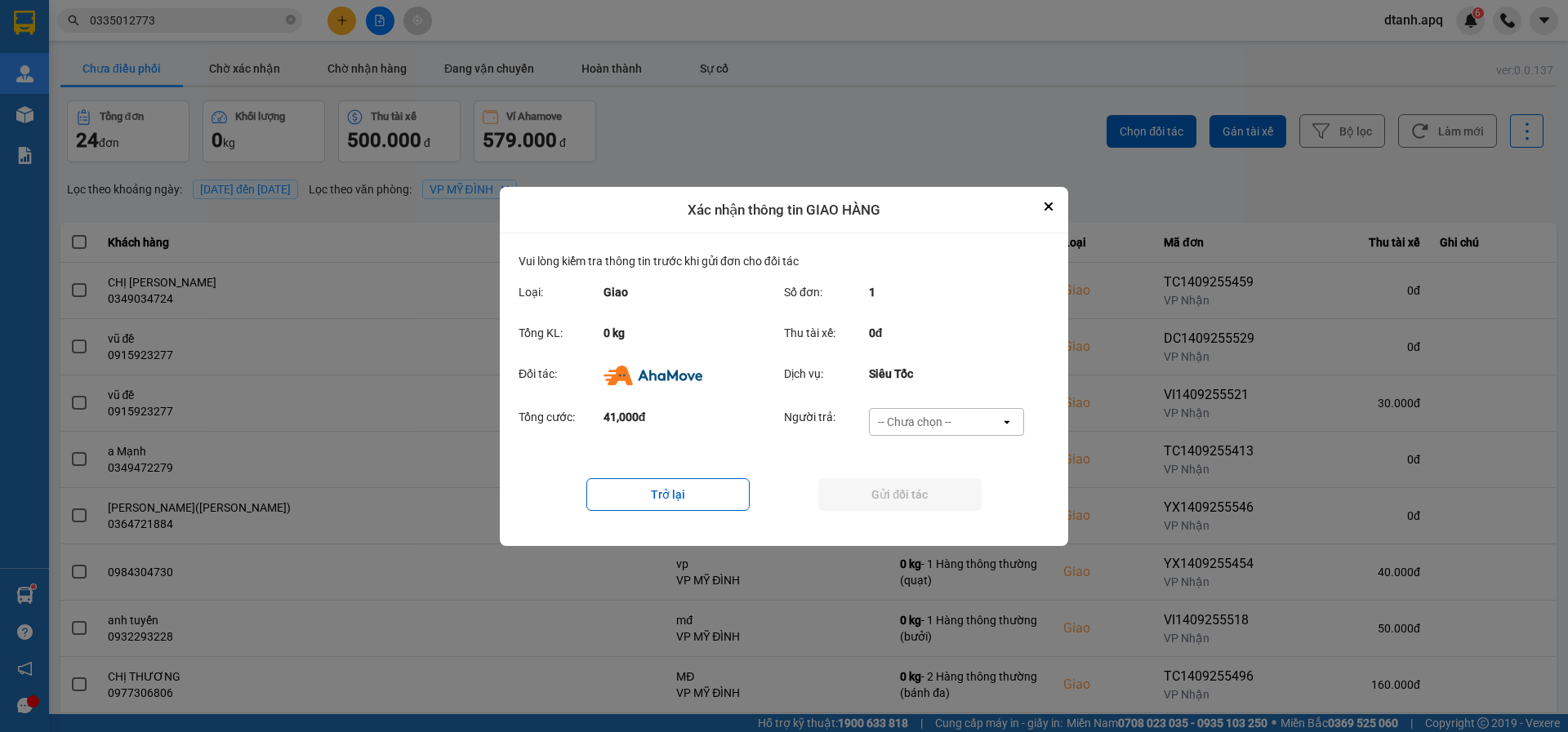
click at [914, 417] on div "-- Chưa chọn --" at bounding box center [914, 422] width 73 height 17
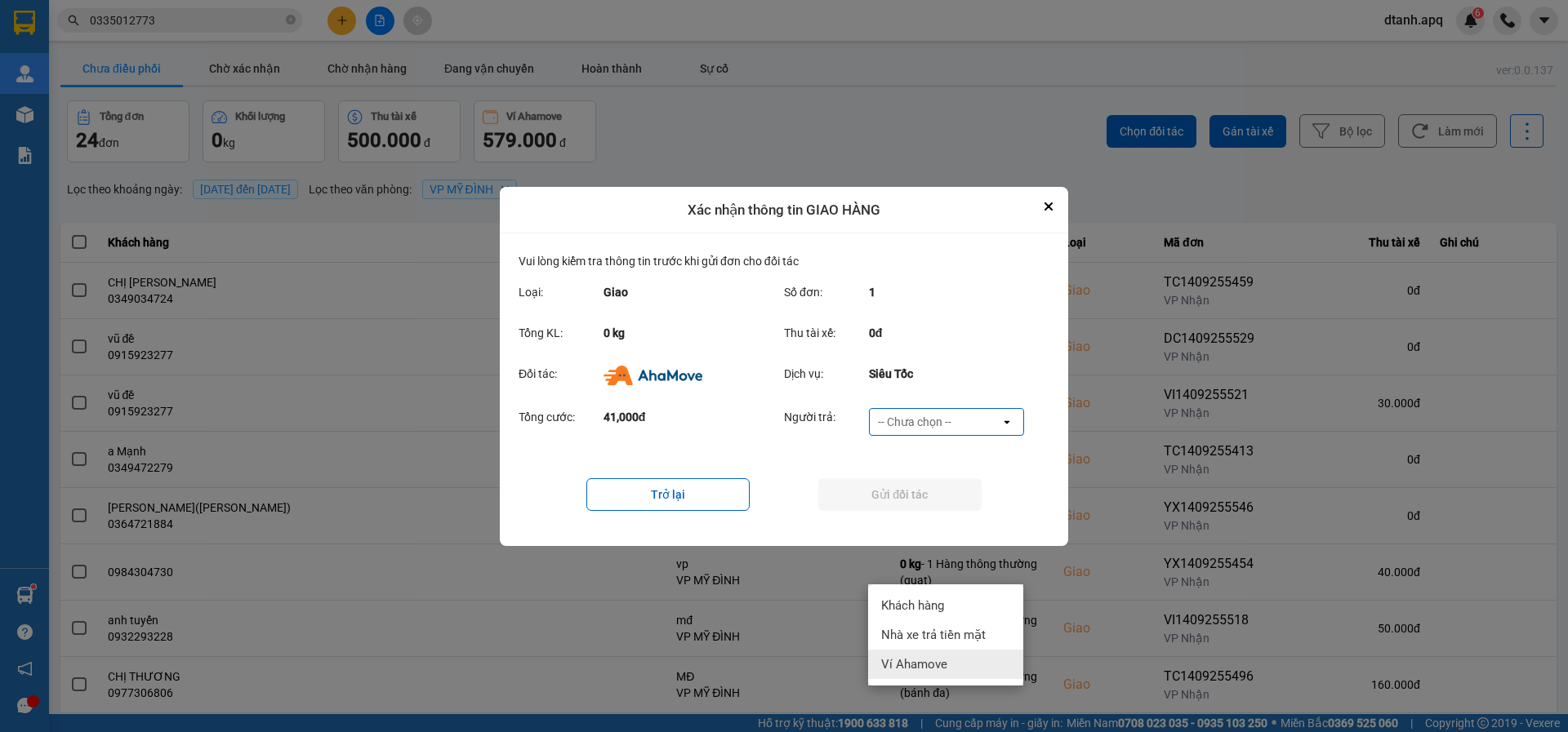
click at [912, 656] on span "Ví Ahamove" at bounding box center [914, 664] width 66 height 17
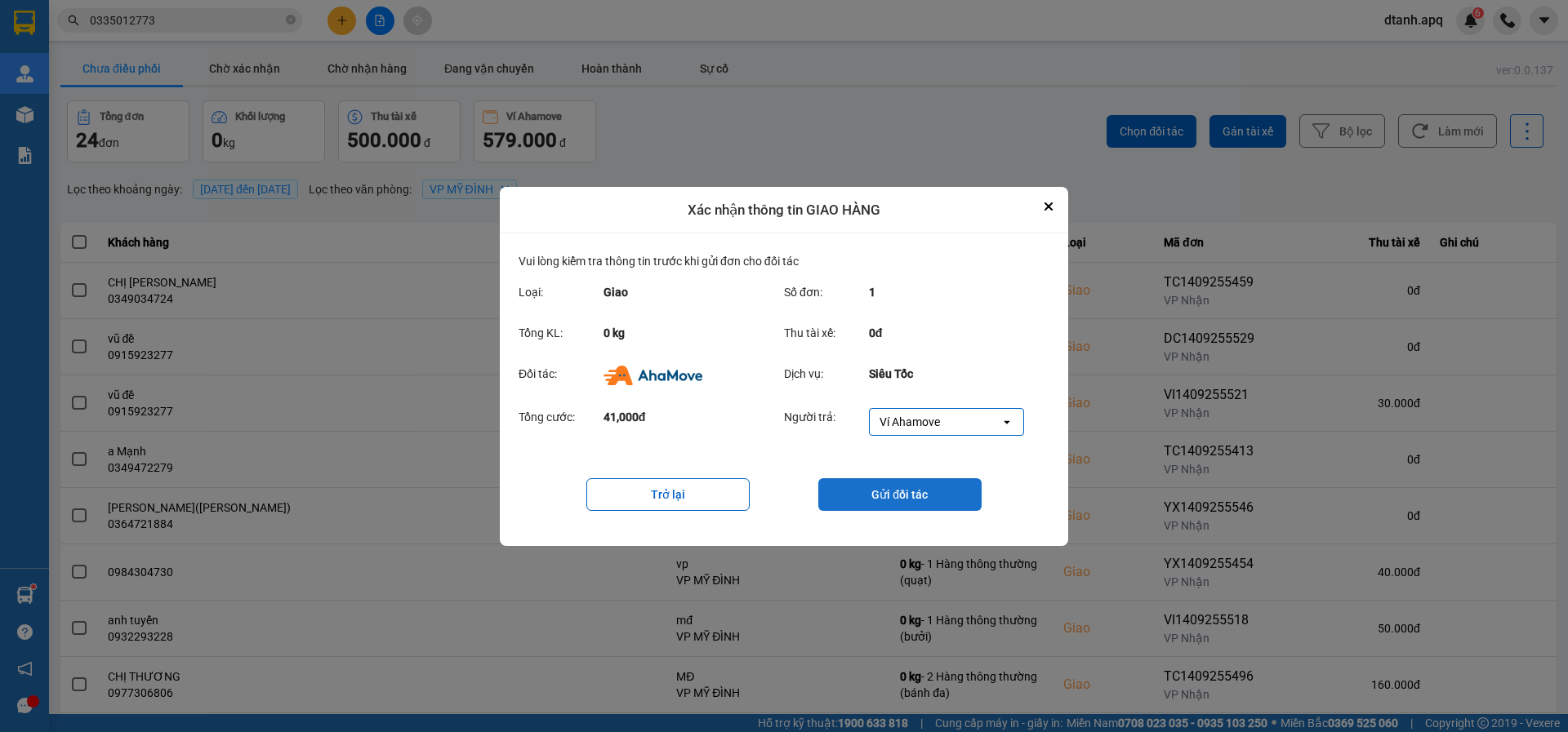
click at [895, 498] on button "Gửi đối tác" at bounding box center [899, 494] width 163 height 33
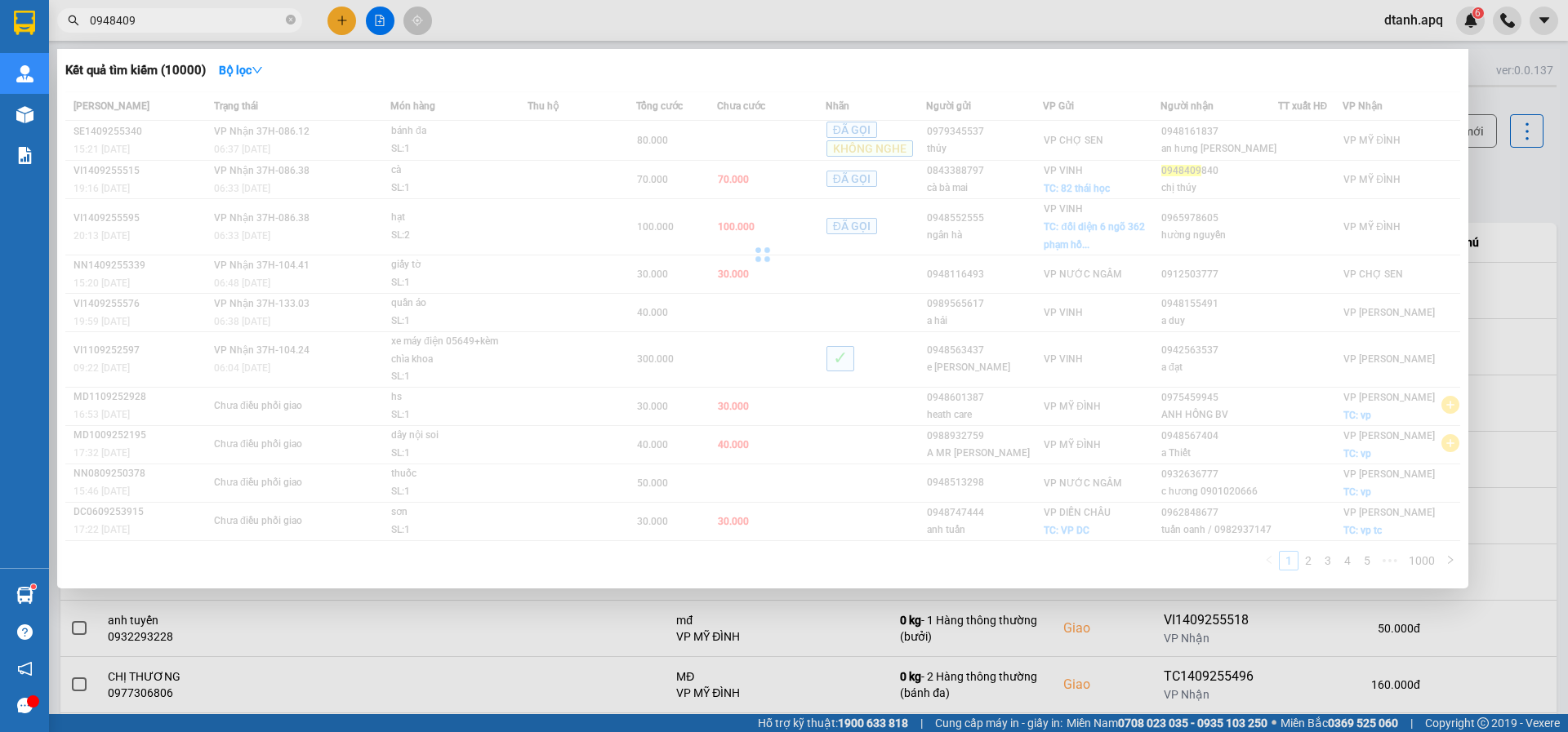
type input "09484098"
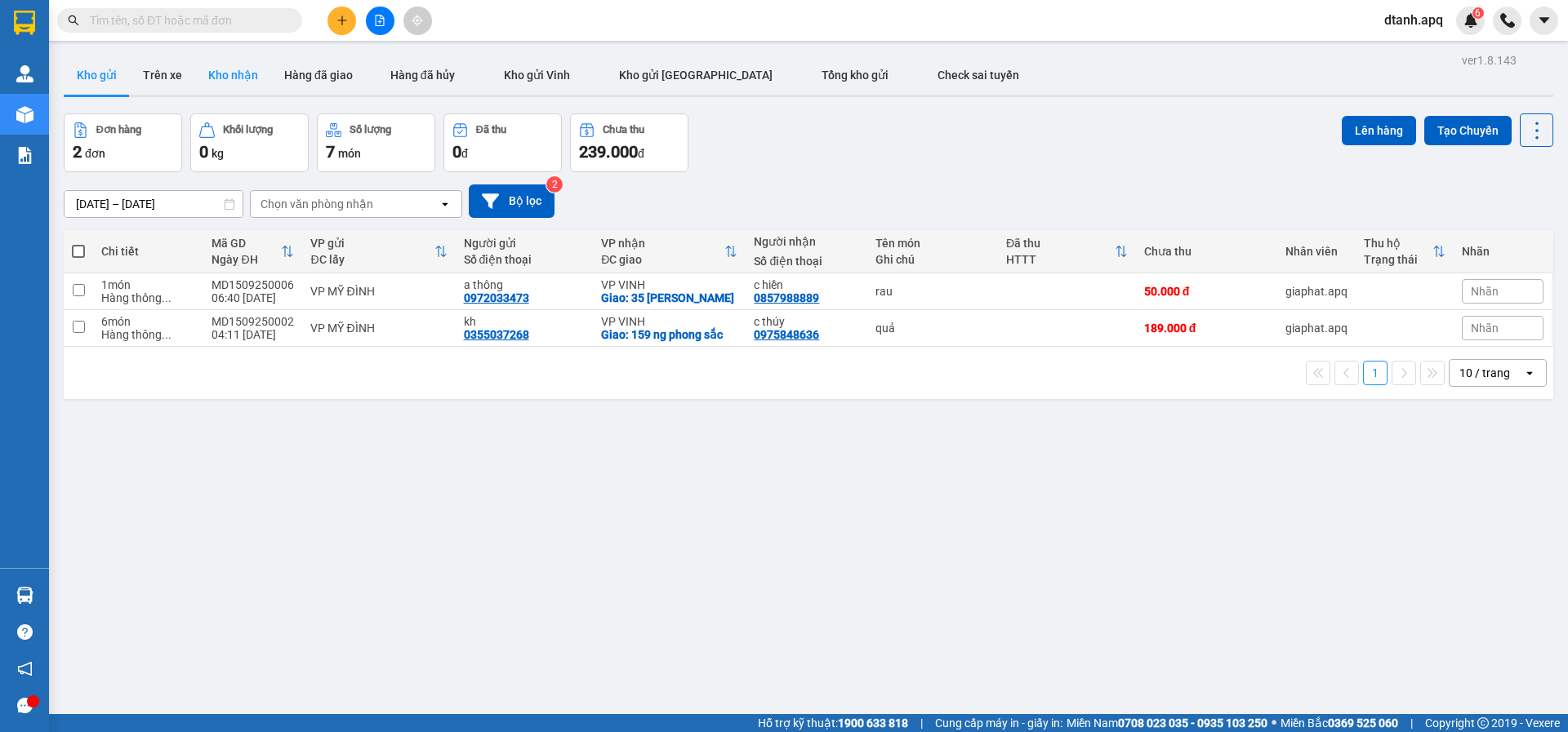
click at [233, 71] on button "Kho nhận" at bounding box center [232, 75] width 76 height 40
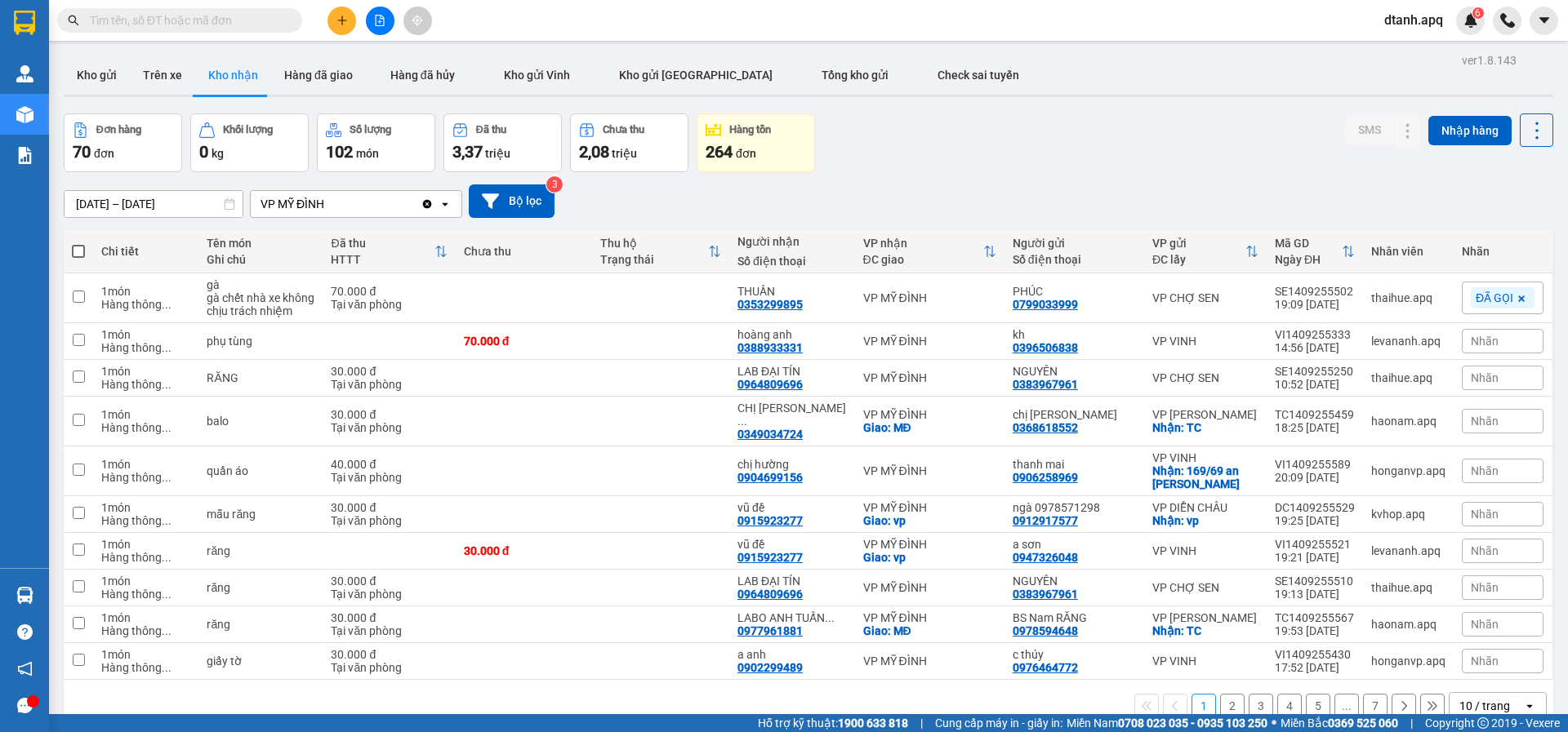
click at [1506, 342] on div "Nhãn" at bounding box center [1502, 341] width 82 height 25
click at [1248, 419] on div "ĐÃ GỌI" at bounding box center [1241, 420] width 47 height 21
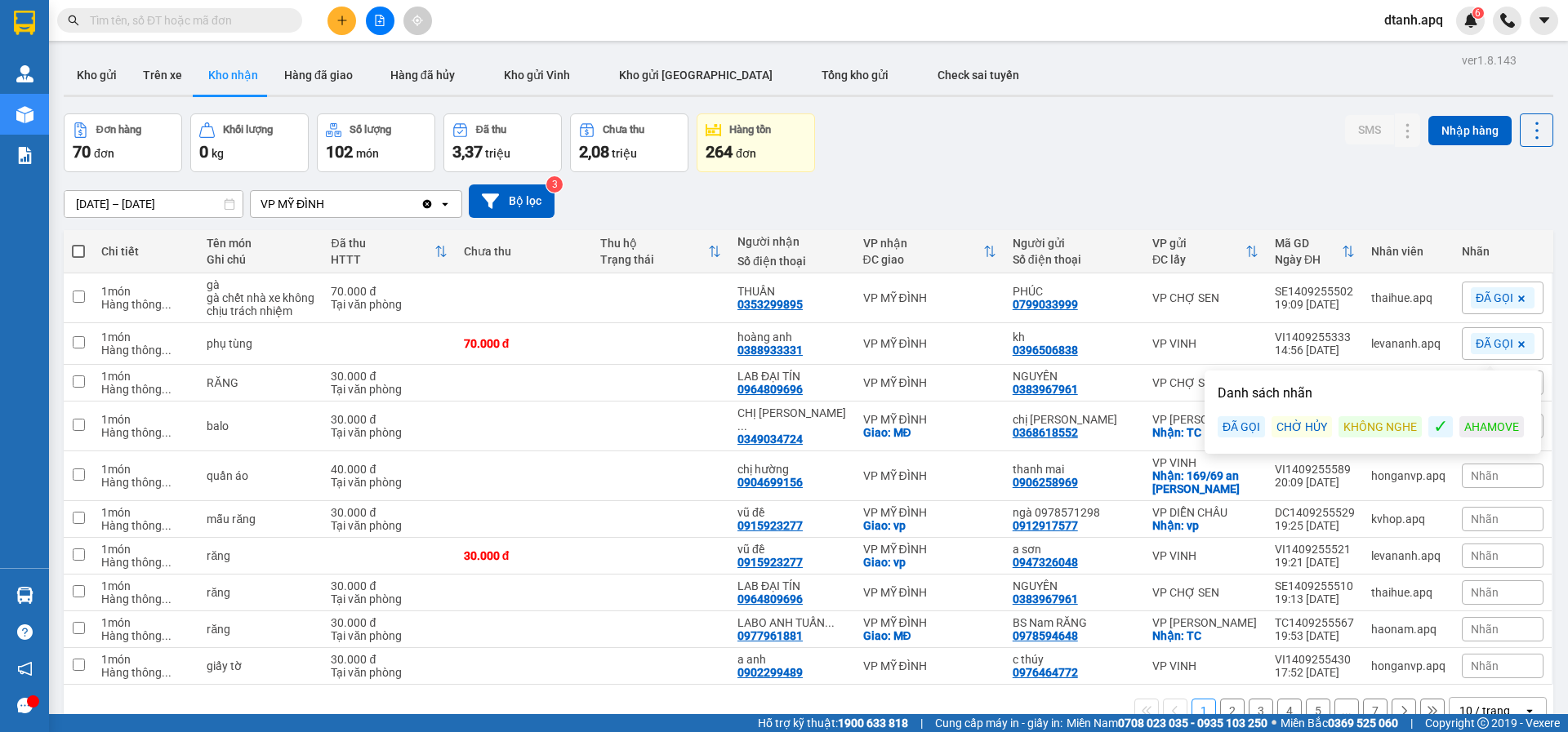
drag, startPoint x: 1125, startPoint y: 165, endPoint x: 1155, endPoint y: 218, distance: 60.9
click at [1125, 166] on div "Đơn hàng 70 đơn Khối lượng 0 kg Số lượng 102 món Đã thu 3,37 triệu Chưa thu 2,0…" at bounding box center [807, 142] width 1489 height 58
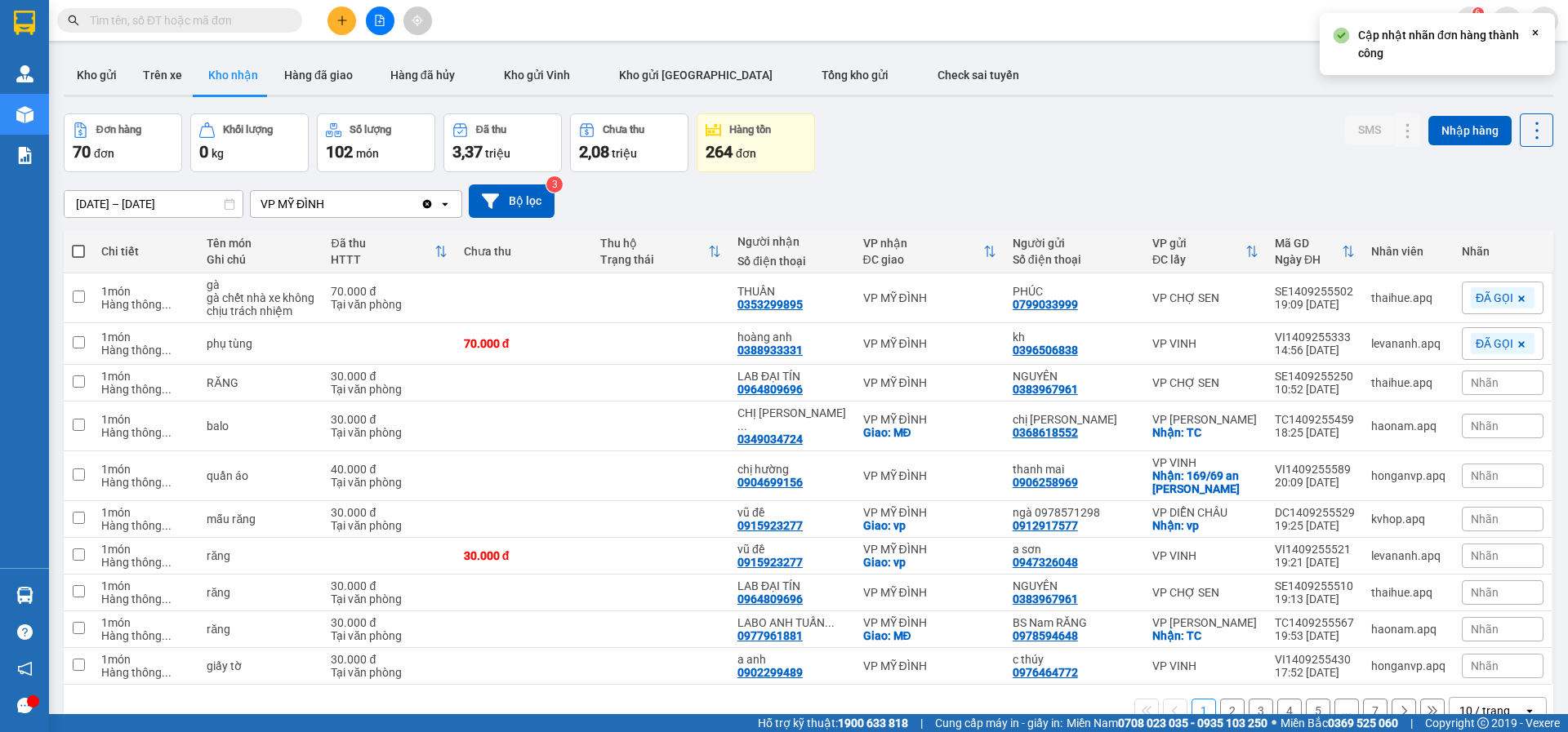
click at [1470, 383] on span "Nhãn" at bounding box center [1484, 382] width 28 height 13
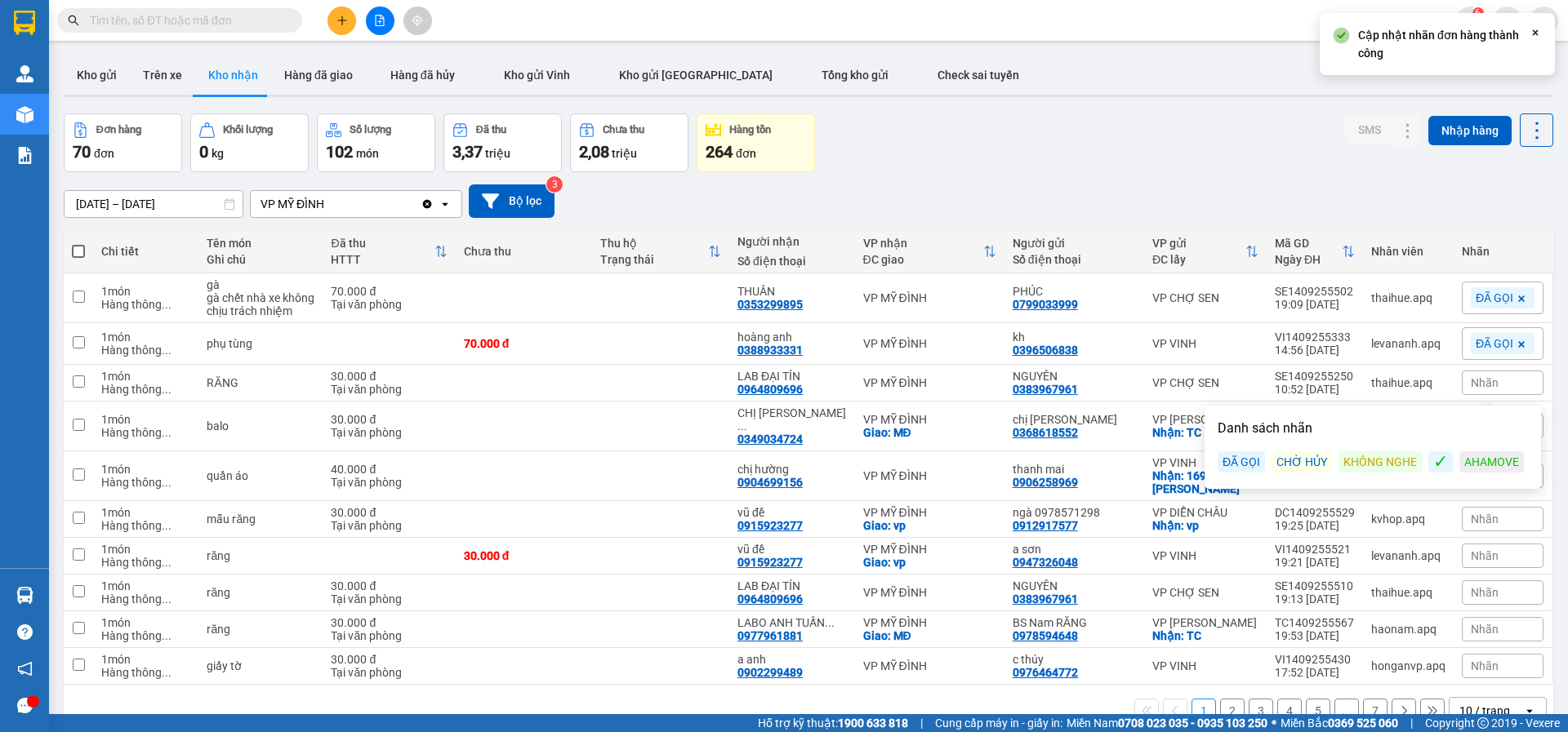
click at [1220, 464] on div "ĐÃ GỌI" at bounding box center [1241, 461] width 47 height 21
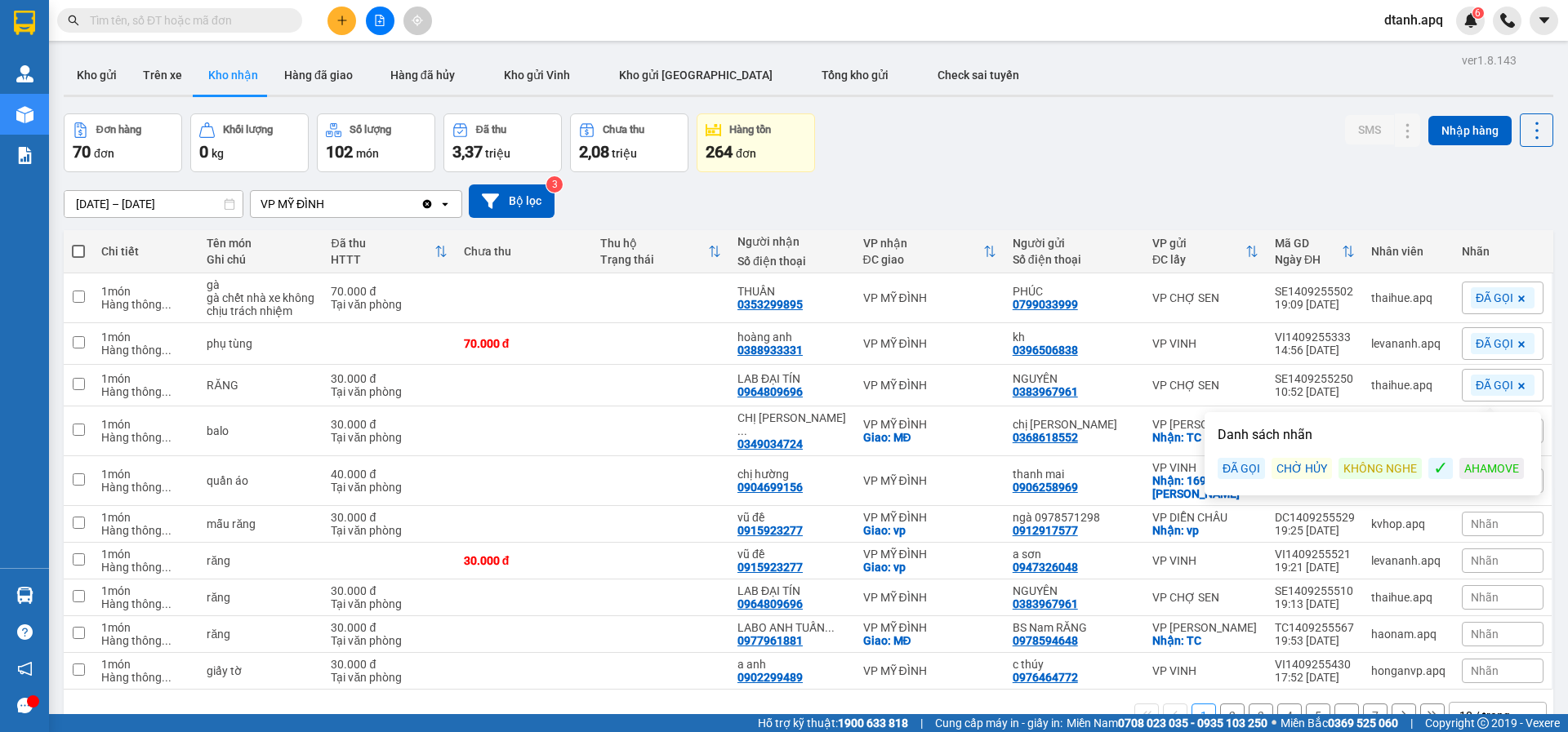
click at [913, 195] on div "15/09/2025 – 15/09/2025 Press the down arrow key to interact with the calendar …" at bounding box center [807, 202] width 1489 height 34
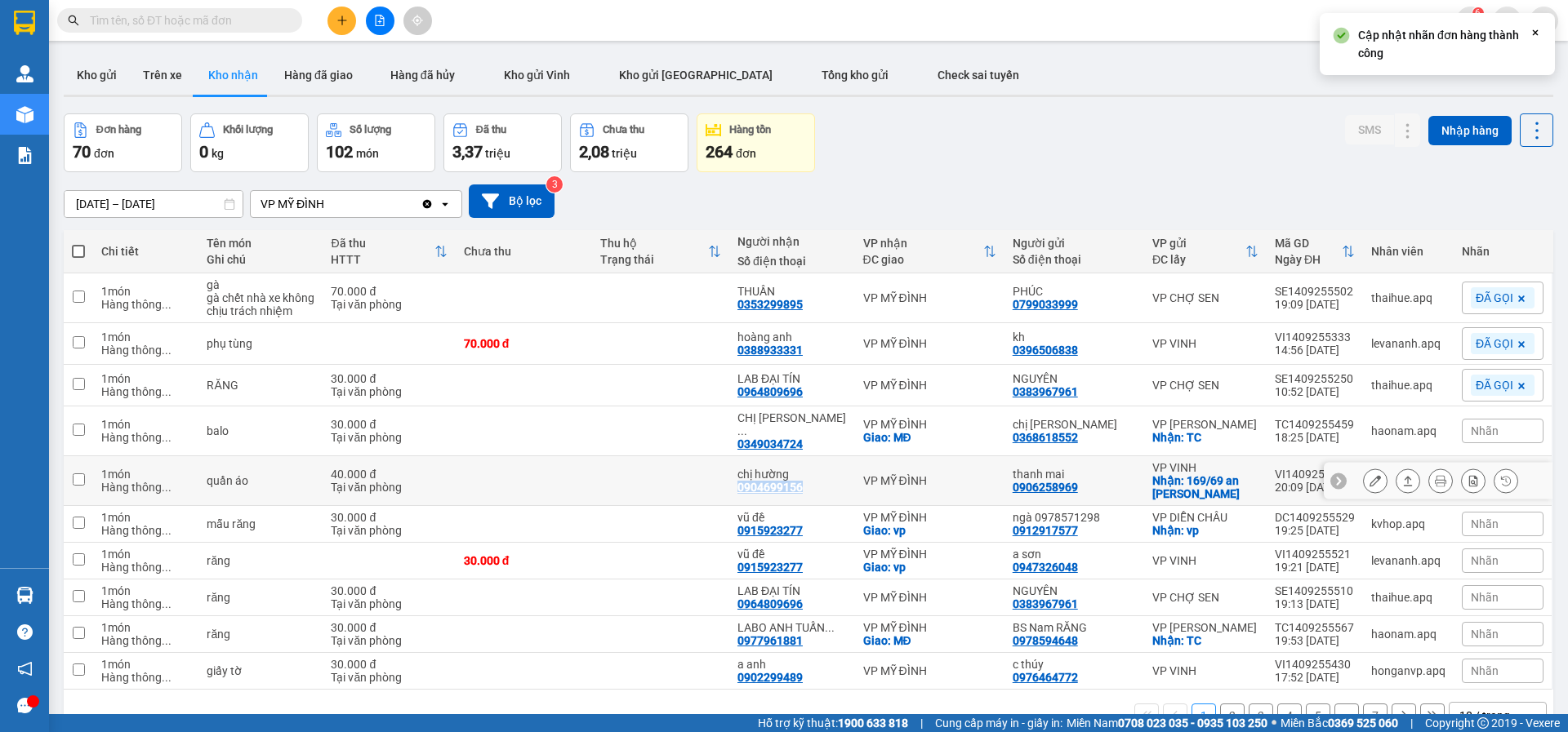
drag, startPoint x: 804, startPoint y: 494, endPoint x: 742, endPoint y: 491, distance: 62.1
click at [742, 491] on td "chị hường 0904699156" at bounding box center [791, 481] width 125 height 49
checkbox input "true"
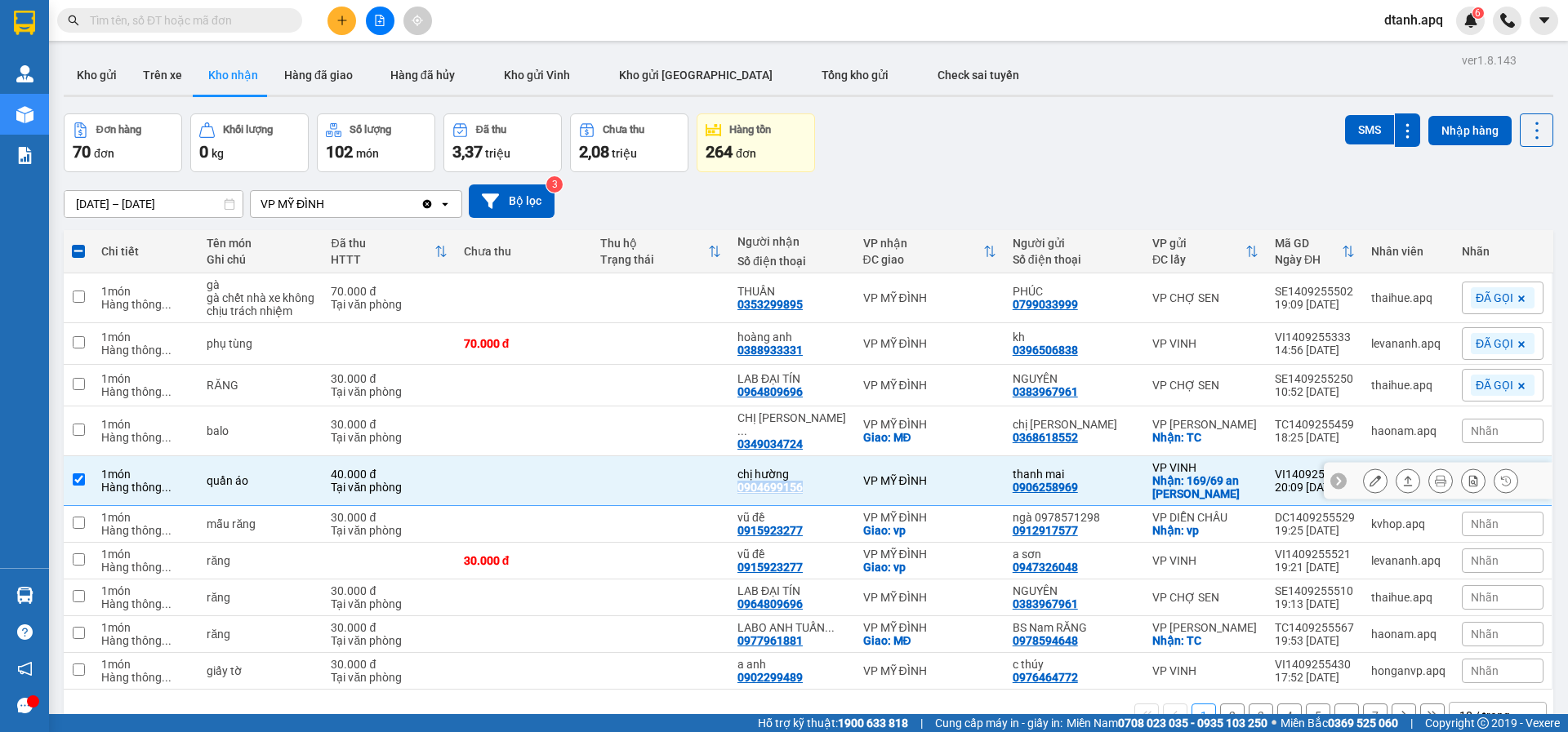
copy div "0904699156"
drag, startPoint x: 1492, startPoint y: 482, endPoint x: 1441, endPoint y: 493, distance: 52.2
click at [1492, 482] on div "Nhãn" at bounding box center [1502, 480] width 82 height 25
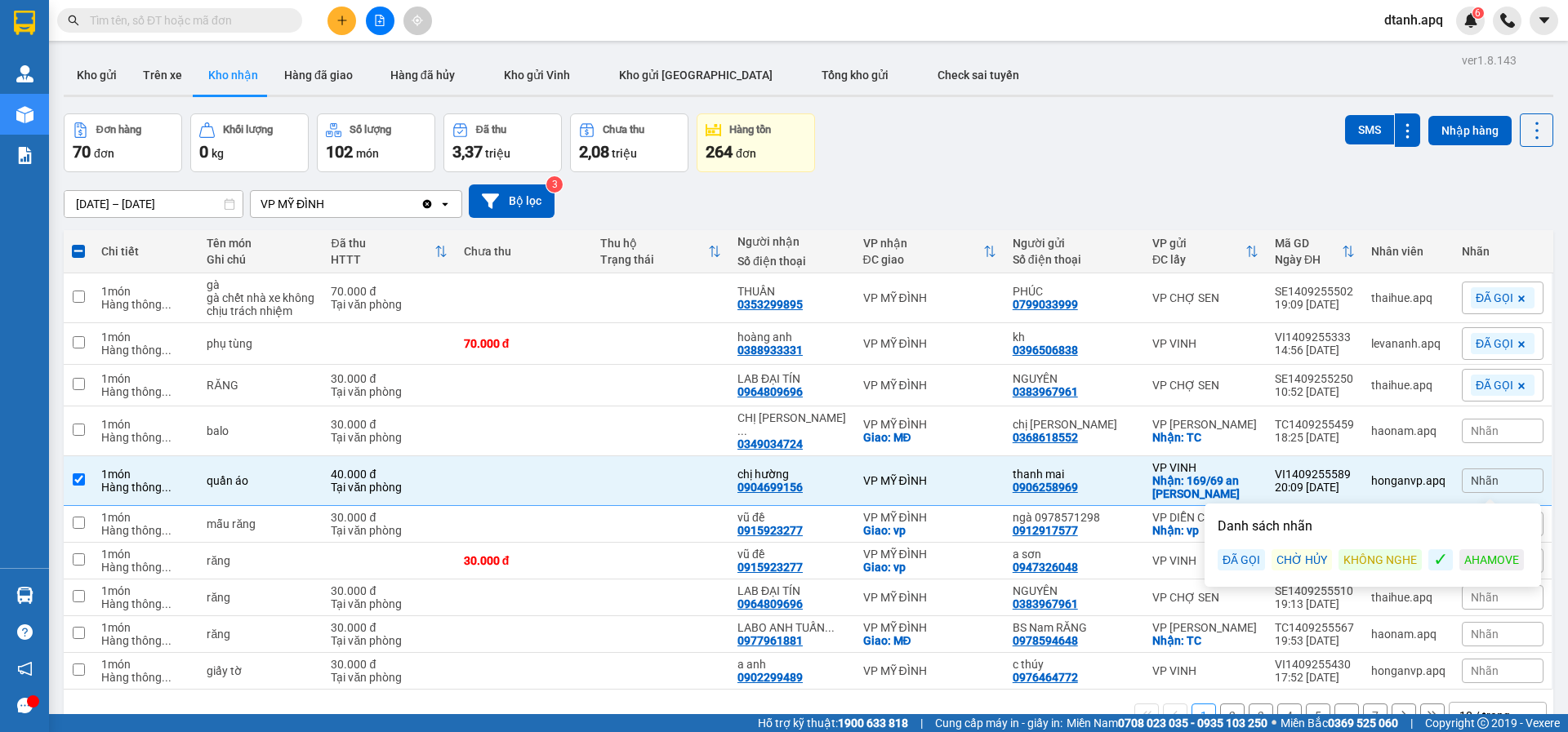
click at [1243, 563] on div "ĐÃ GỌI" at bounding box center [1241, 559] width 47 height 21
click at [820, 530] on div "vũ đề 0915923277" at bounding box center [791, 524] width 110 height 26
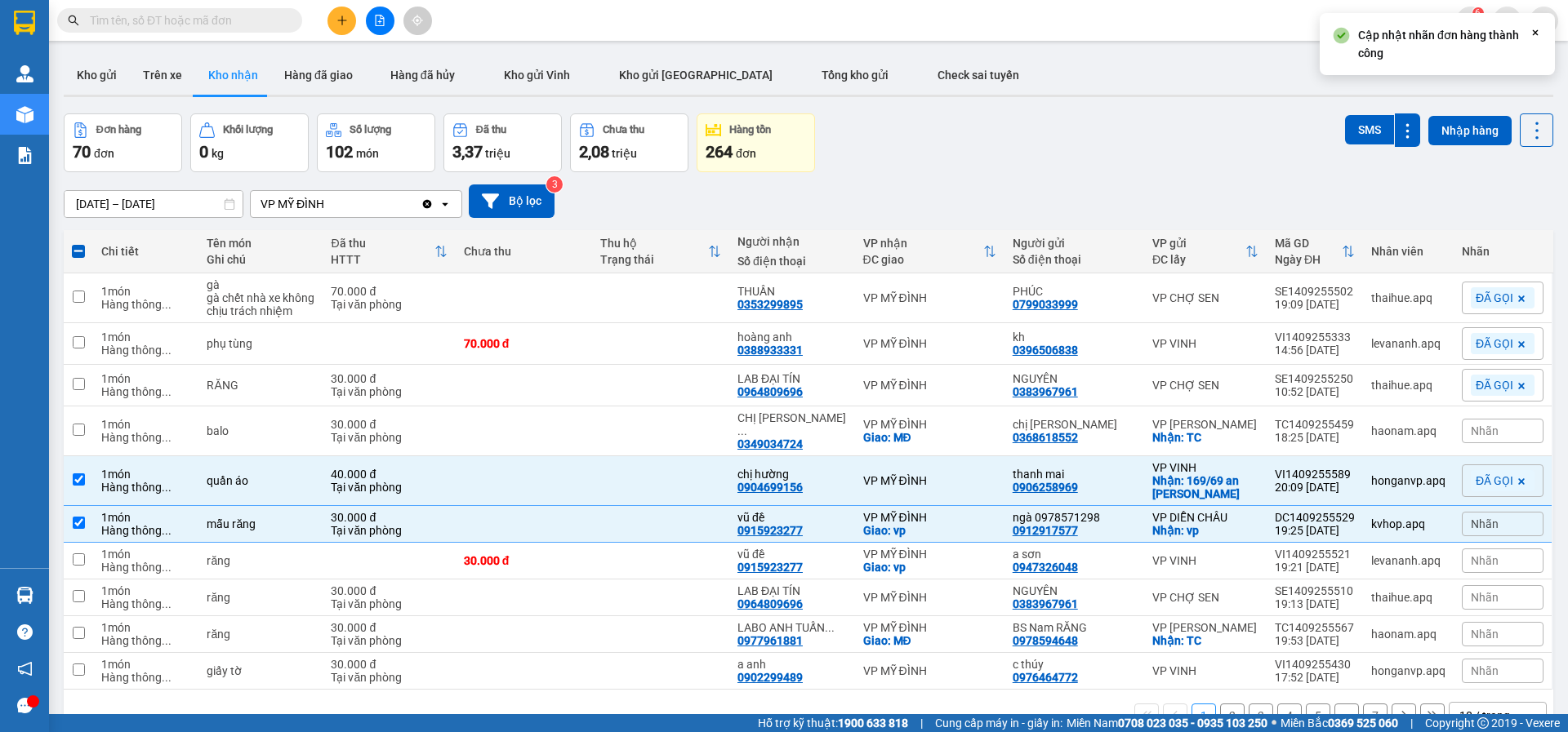
drag, startPoint x: 1462, startPoint y: 533, endPoint x: 1444, endPoint y: 540, distance: 19.3
click at [1461, 533] on div "Nhãn" at bounding box center [1502, 524] width 82 height 25
click at [1233, 609] on div "ĐÃ GỌI" at bounding box center [1241, 603] width 47 height 21
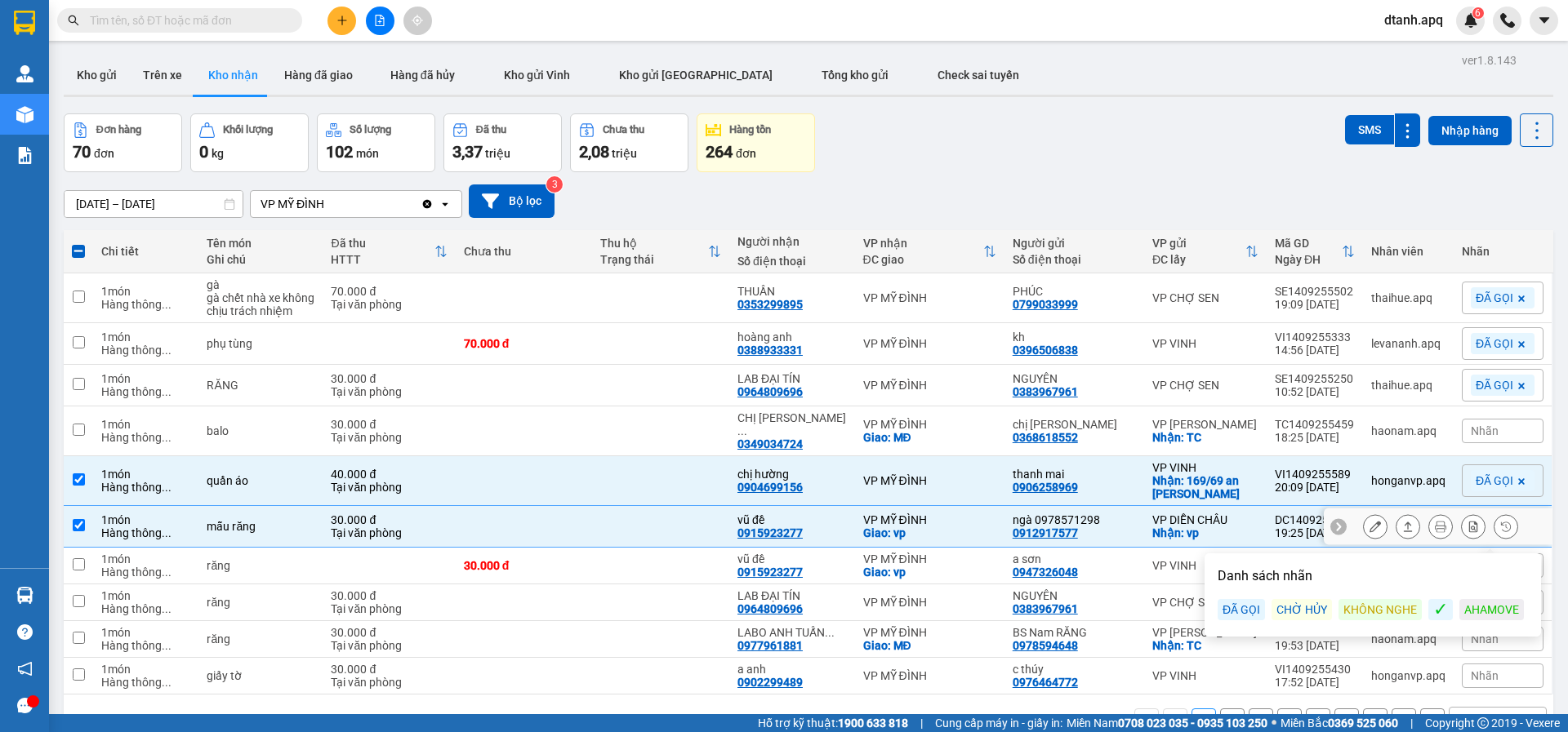
drag, startPoint x: 933, startPoint y: 527, endPoint x: 949, endPoint y: 512, distance: 21.9
click at [939, 521] on div "VP MỸ ĐÌNH Giao: vp" at bounding box center [929, 527] width 133 height 26
checkbox input "false"
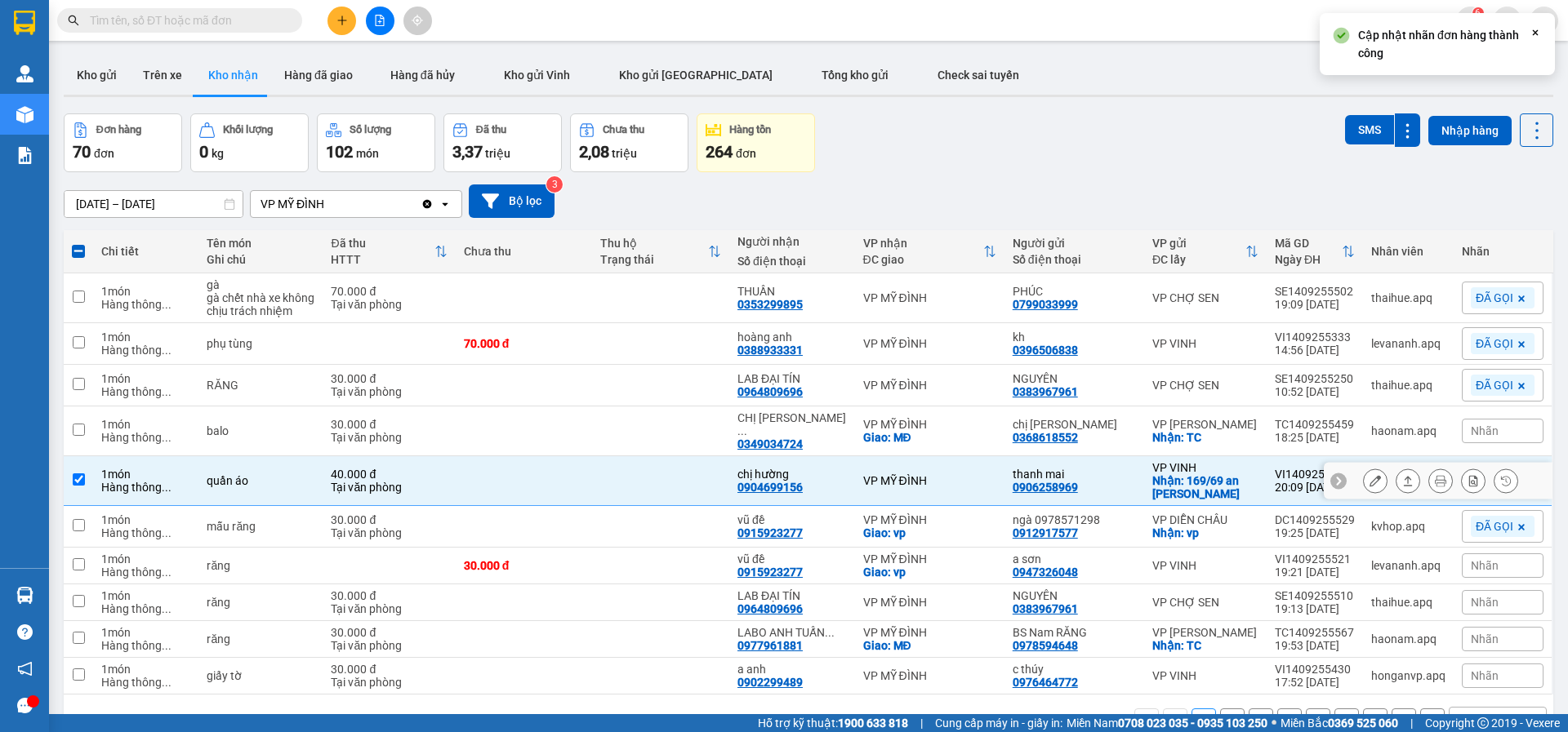
click at [949, 484] on div "VP MỸ ĐÌNH" at bounding box center [929, 480] width 133 height 13
checkbox input "false"
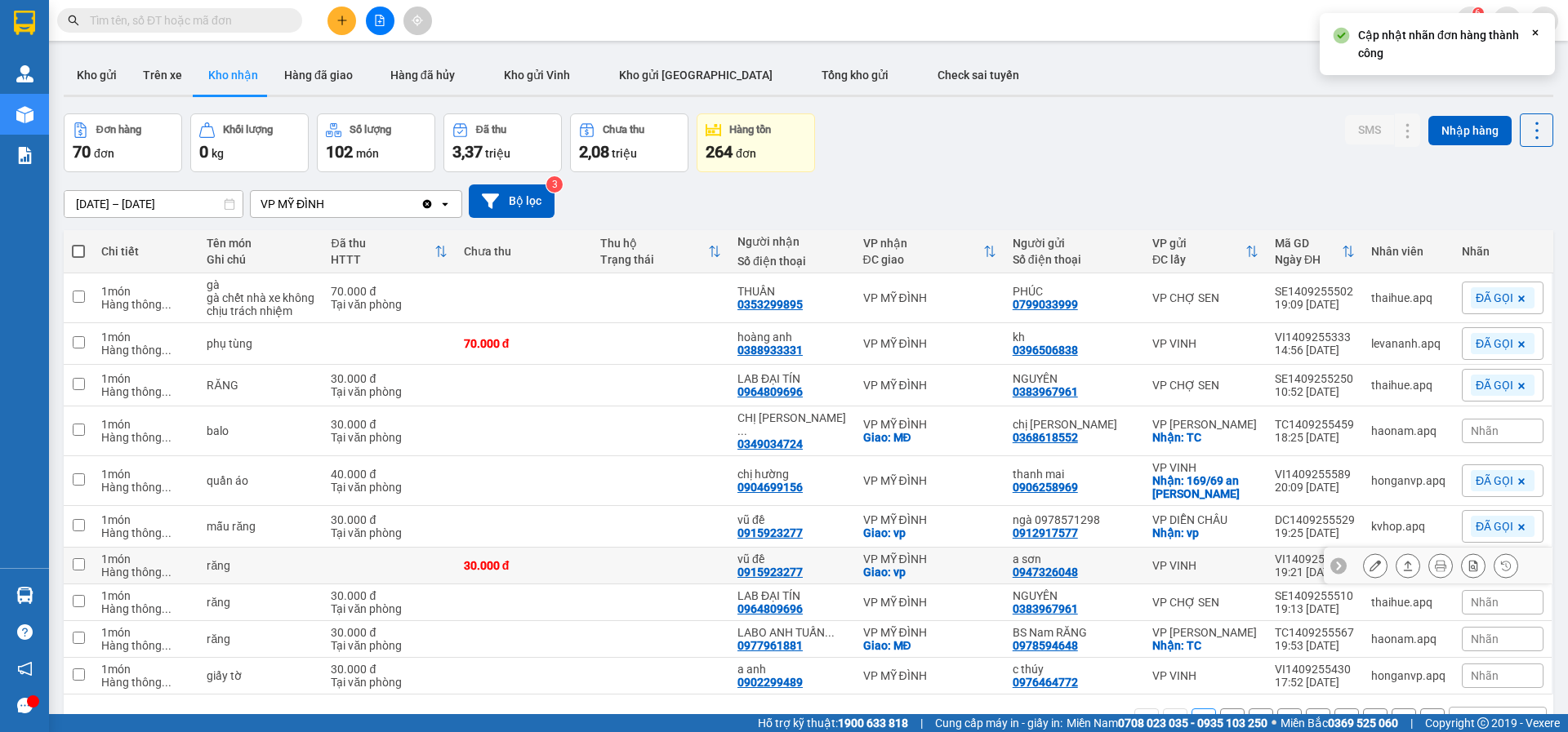
click at [999, 571] on td "VP MỸ ĐÌNH Giao: vp" at bounding box center [929, 565] width 149 height 37
checkbox input "true"
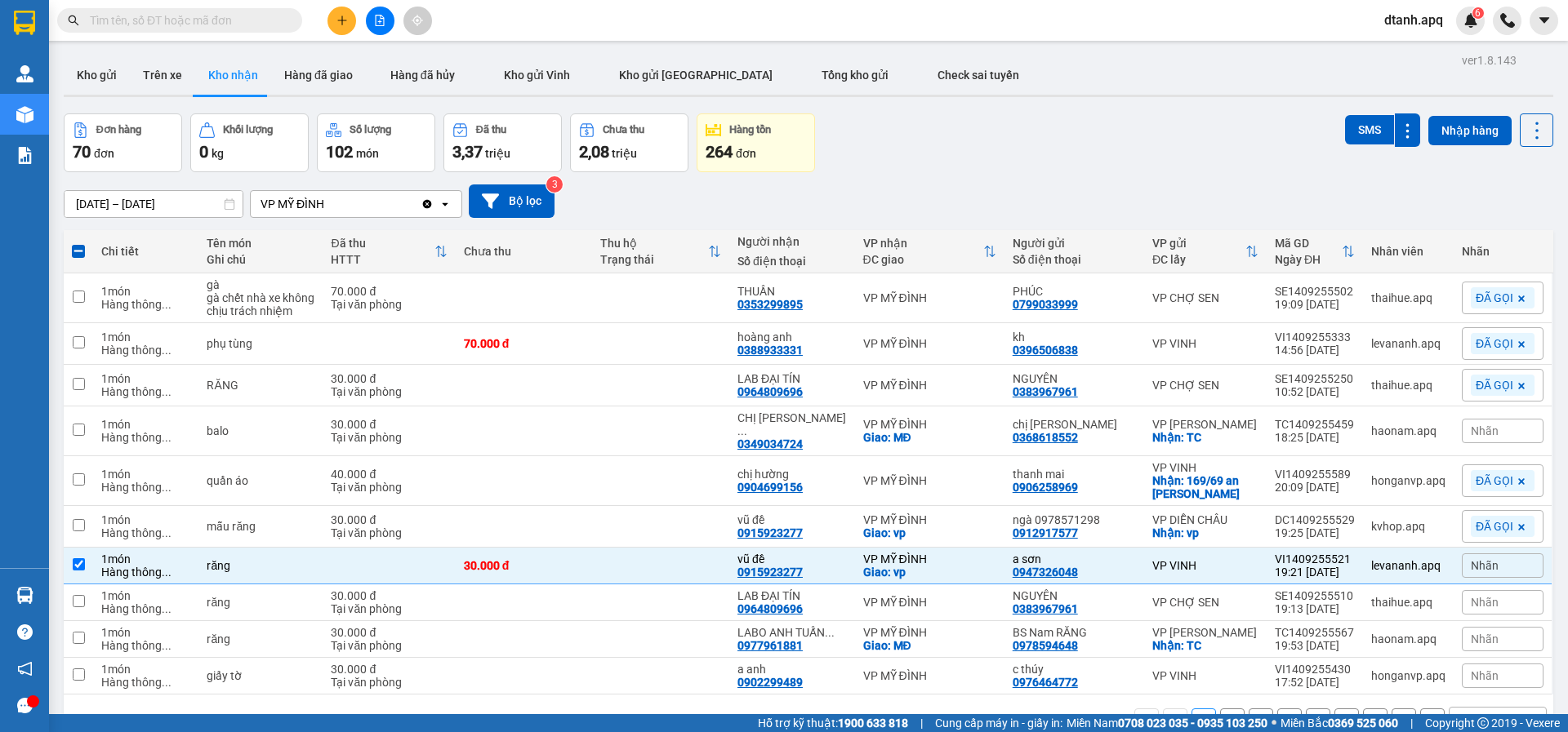
click at [1470, 568] on span "Nhãn" at bounding box center [1484, 565] width 28 height 13
click at [1241, 641] on div "ĐÃ GỌI" at bounding box center [1241, 644] width 47 height 21
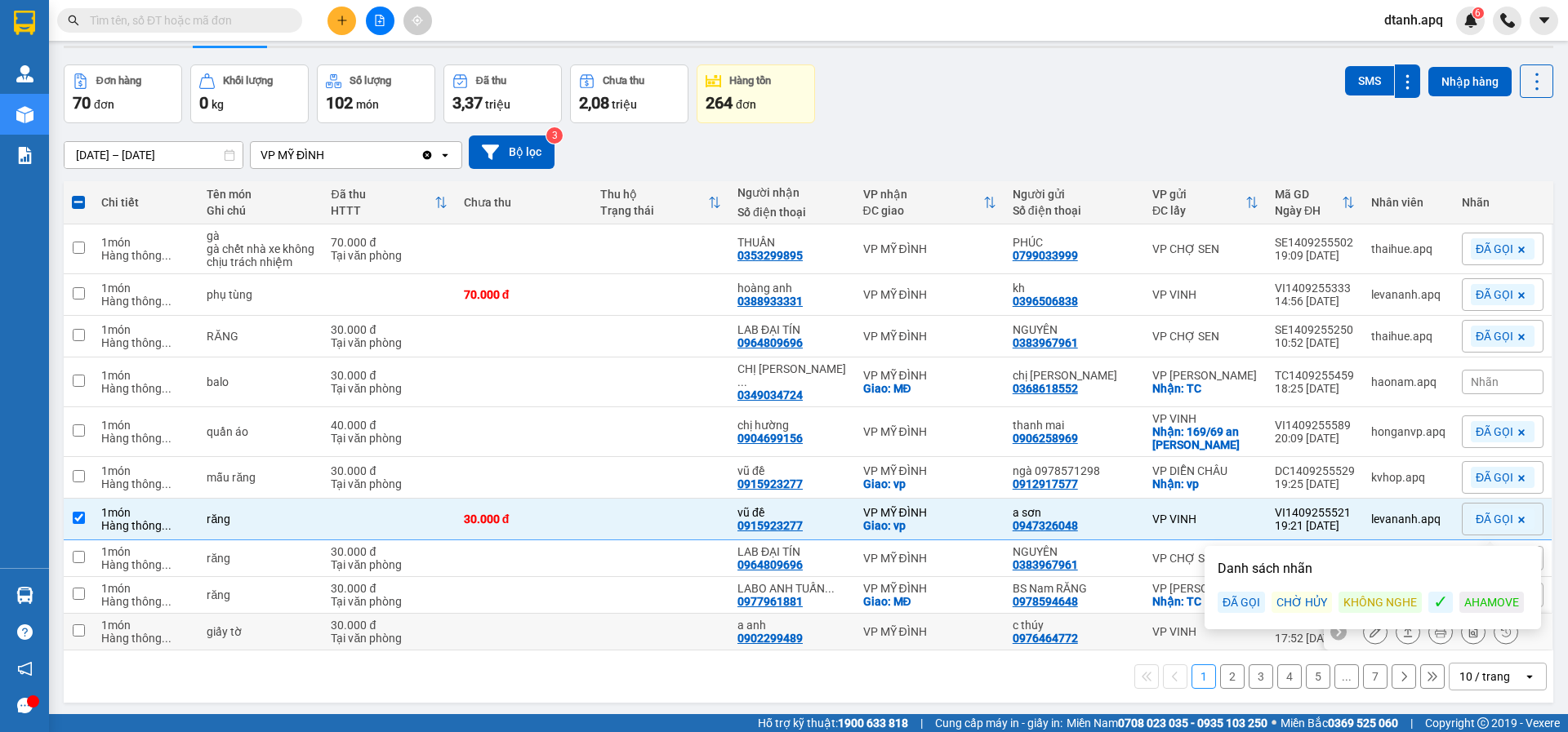
scroll to position [75, 0]
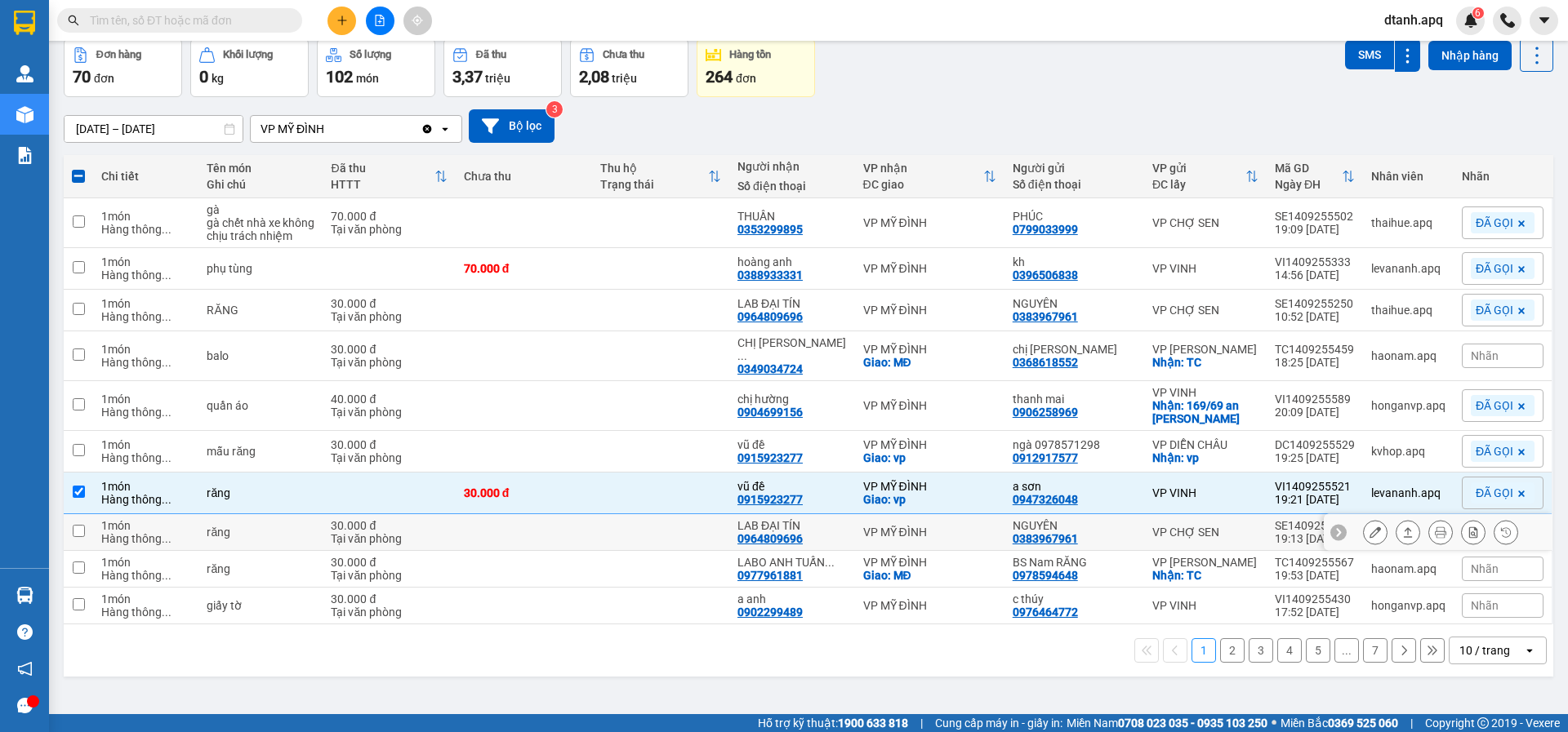
click at [817, 538] on div "LAB ĐẠI TÍN 0964809696" at bounding box center [791, 532] width 110 height 26
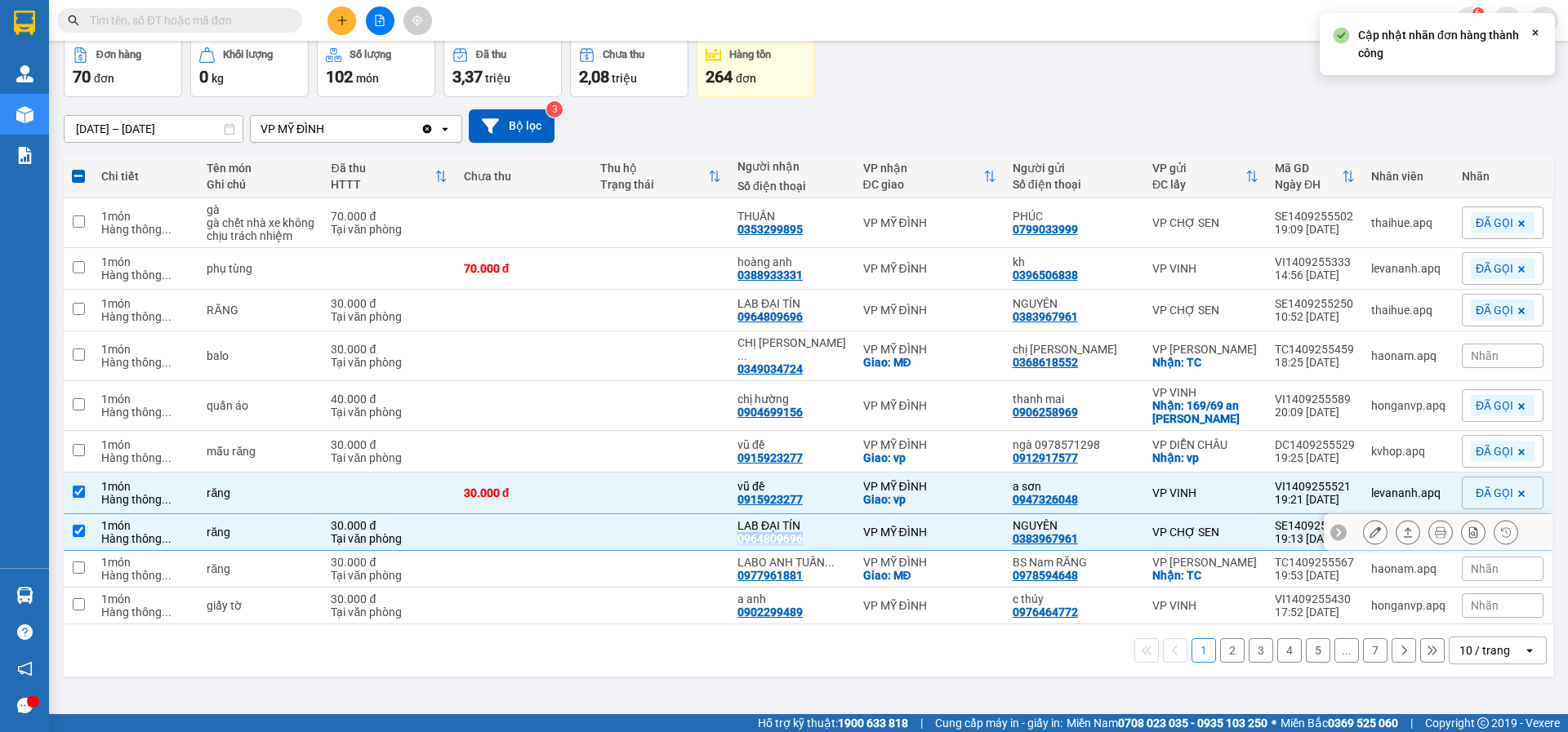
drag, startPoint x: 820, startPoint y: 542, endPoint x: 745, endPoint y: 542, distance: 75.0
click at [745, 542] on div "LAB ĐẠI TÍN 0964809696" at bounding box center [791, 532] width 110 height 26
checkbox input "false"
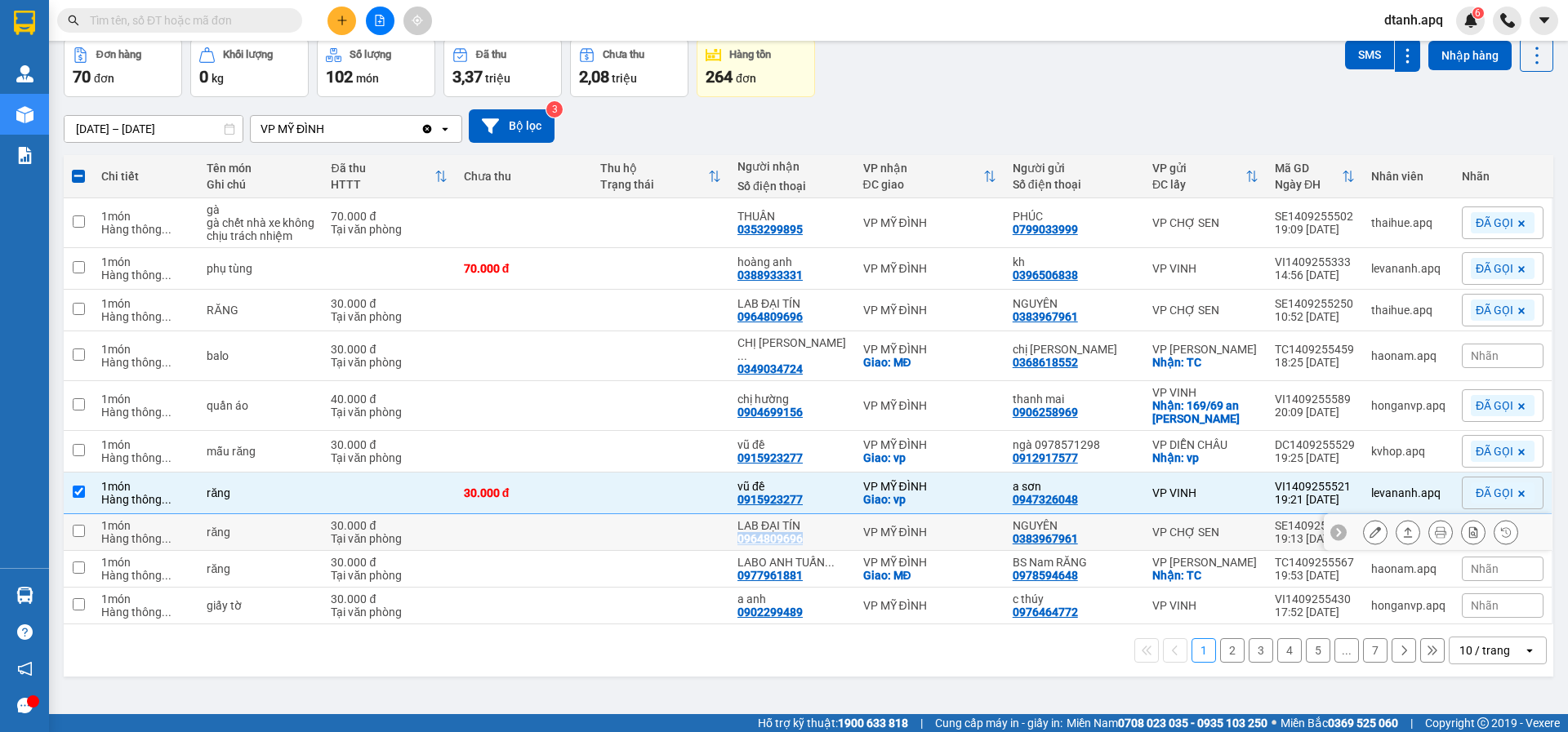
copy div "0964809696"
click at [1472, 533] on span "Nhãn" at bounding box center [1484, 531] width 28 height 13
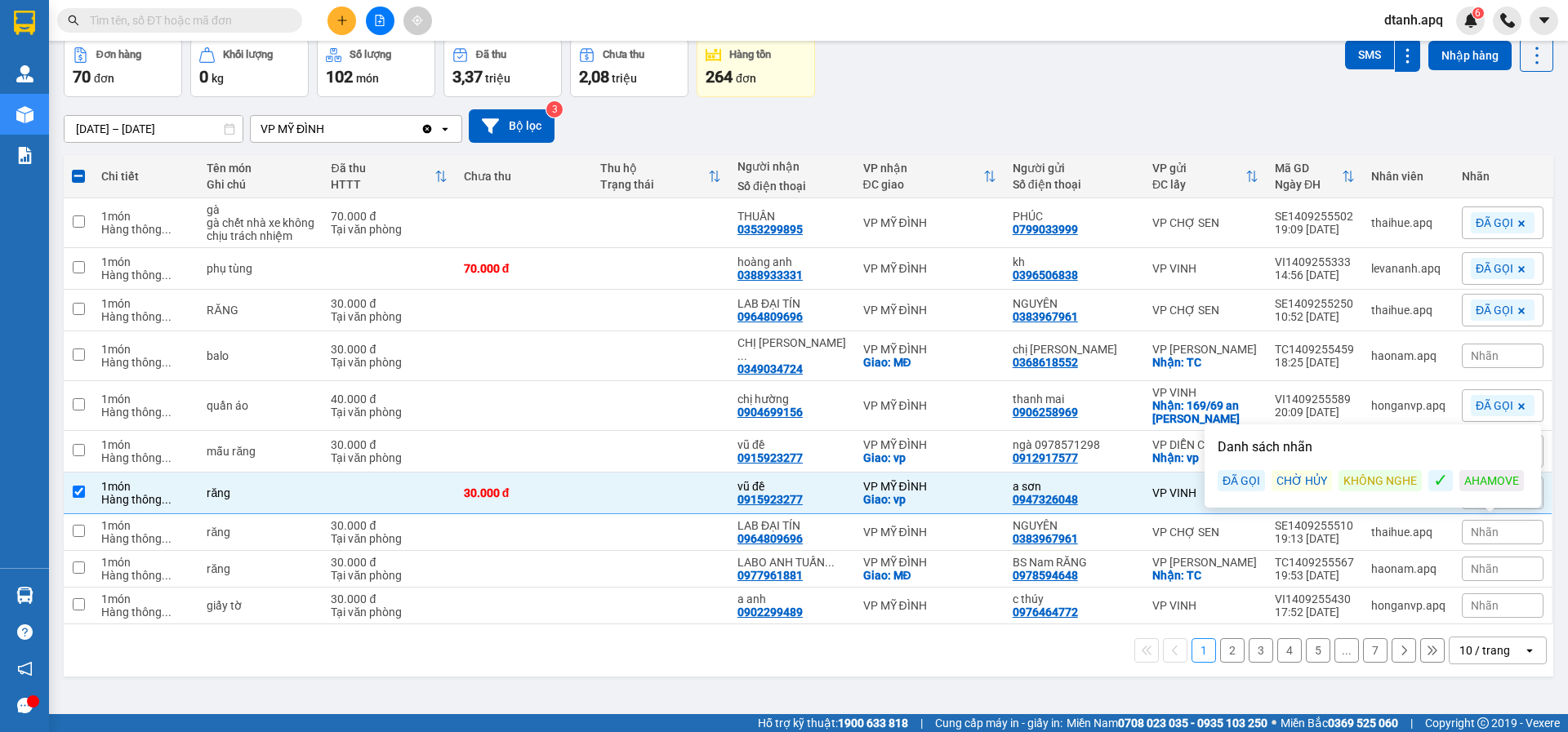
click at [1248, 483] on div "ĐÃ GỌI" at bounding box center [1241, 480] width 47 height 21
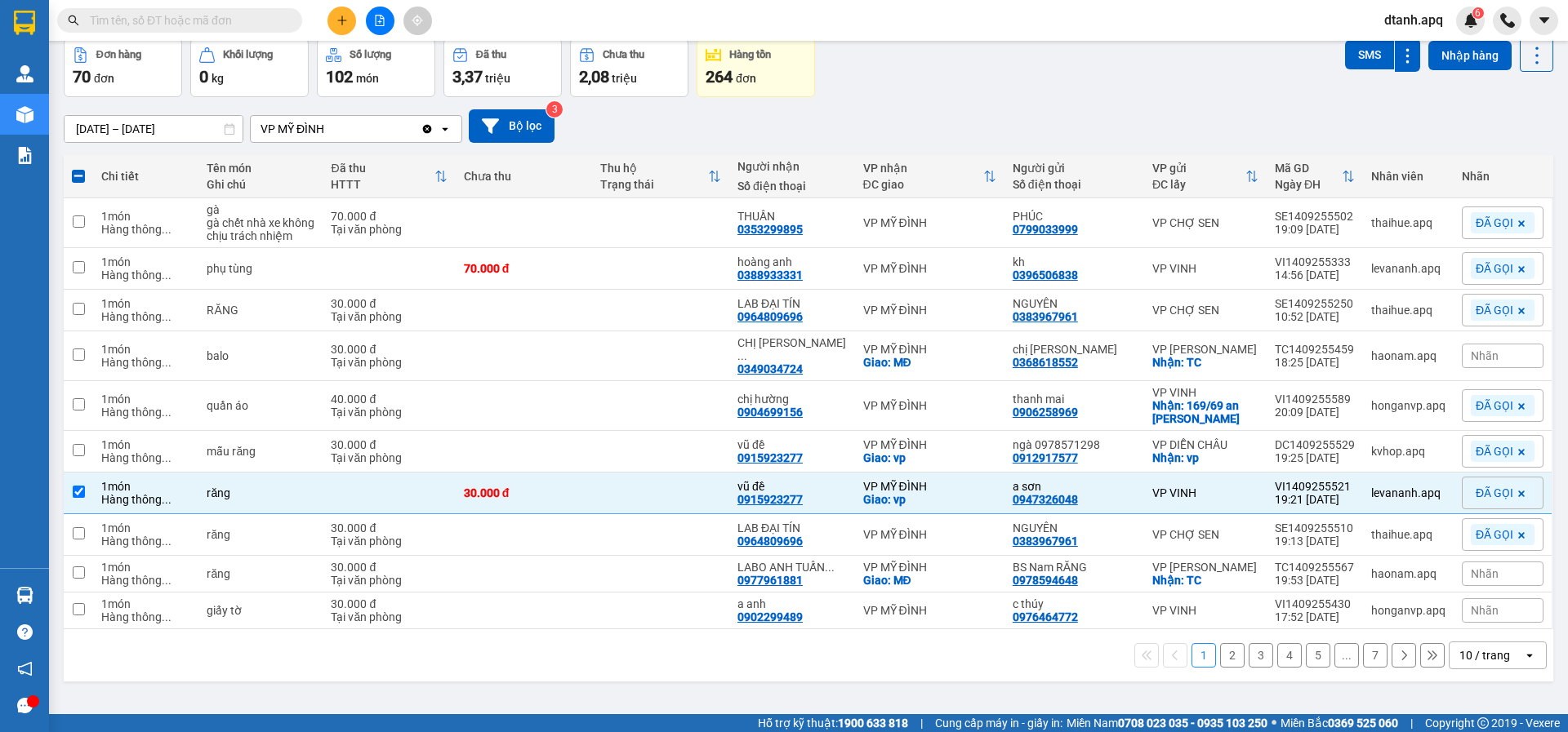
click at [1227, 665] on button "2" at bounding box center [1232, 655] width 25 height 25
checkbox input "false"
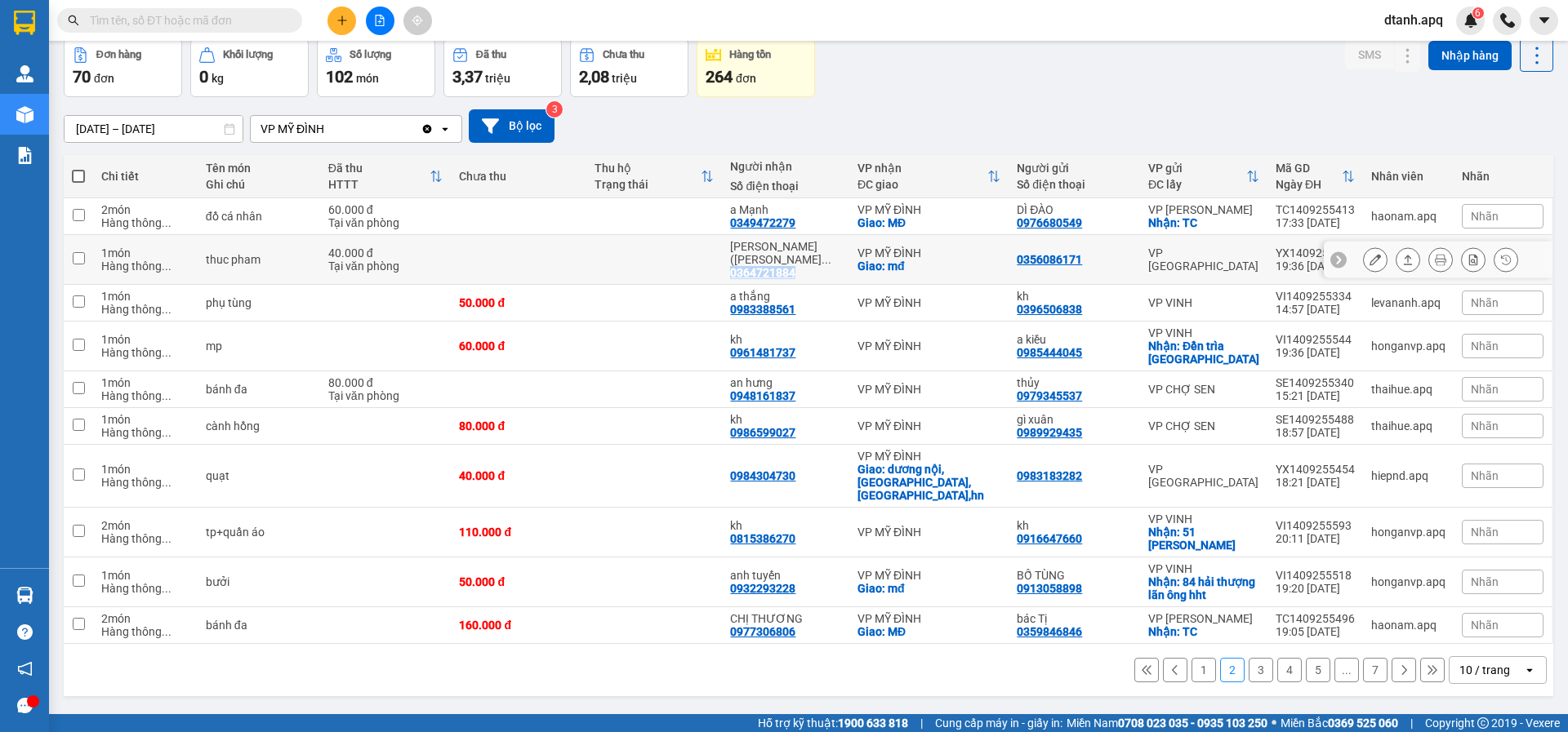
drag, startPoint x: 827, startPoint y: 273, endPoint x: 742, endPoint y: 279, distance: 85.2
click at [742, 279] on td "trần phương(ngọc ... 0364721884" at bounding box center [784, 260] width 126 height 49
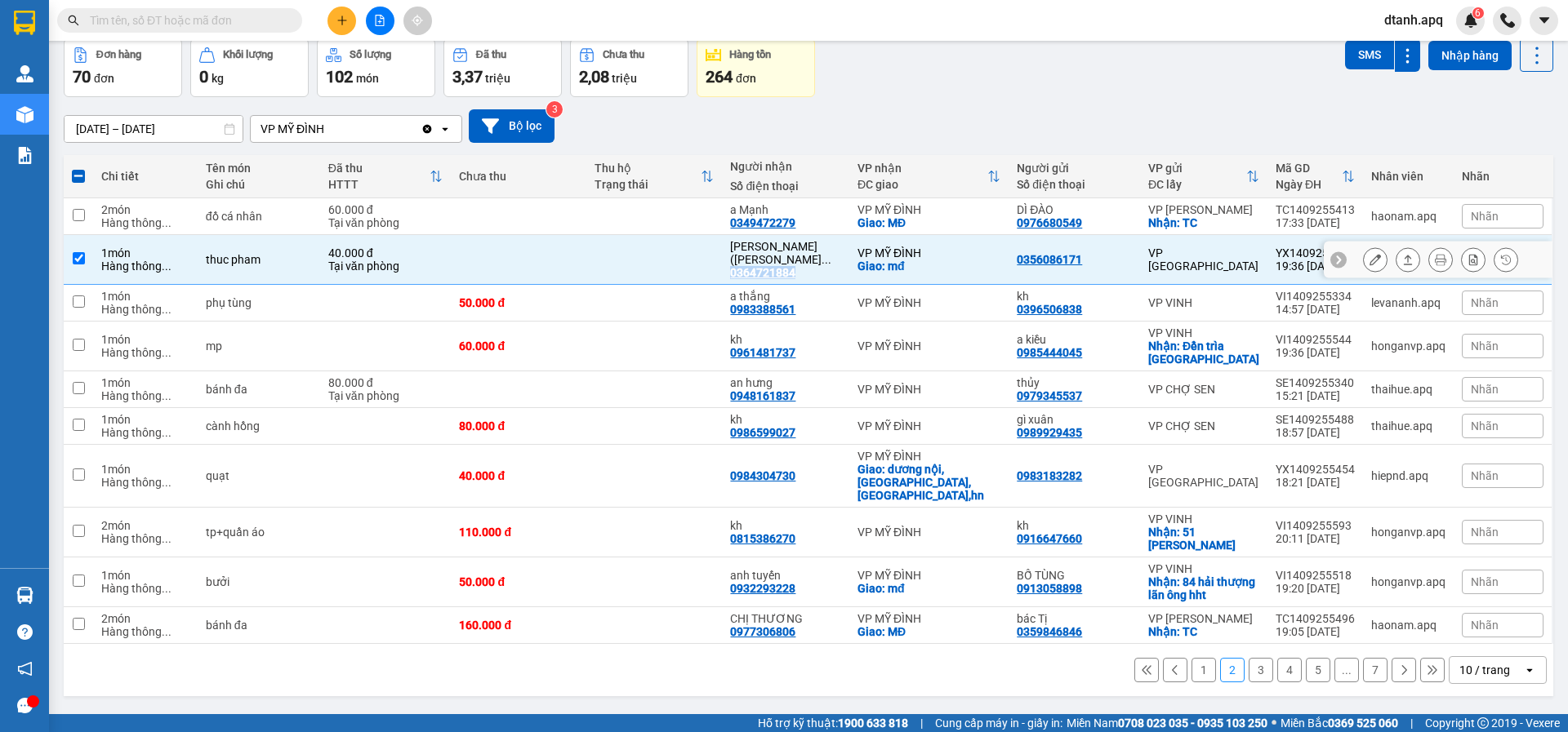
copy div "0364721884"
click at [1475, 265] on span "Nhãn" at bounding box center [1484, 259] width 28 height 13
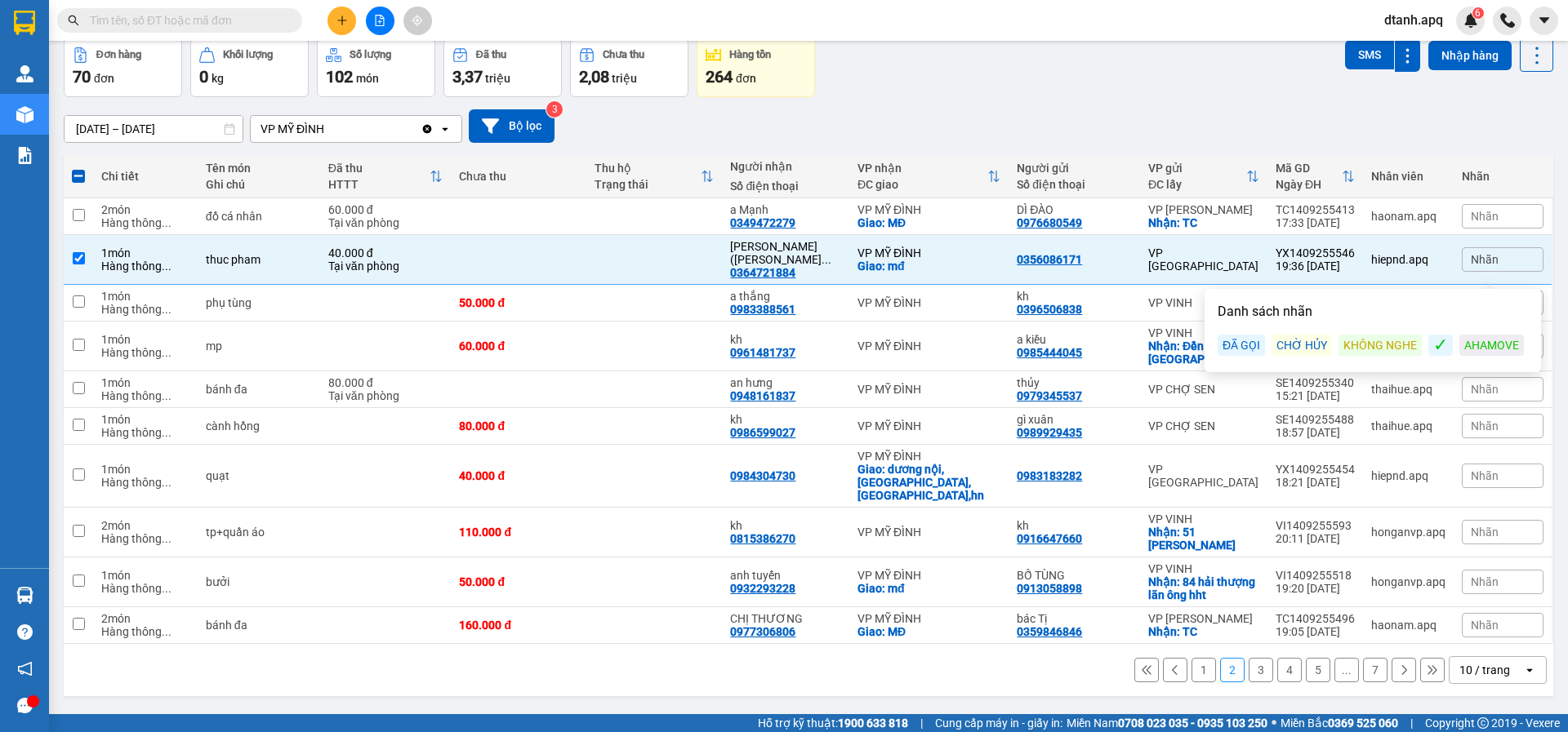
click at [1250, 345] on div "ĐÃ GỌI" at bounding box center [1241, 345] width 47 height 21
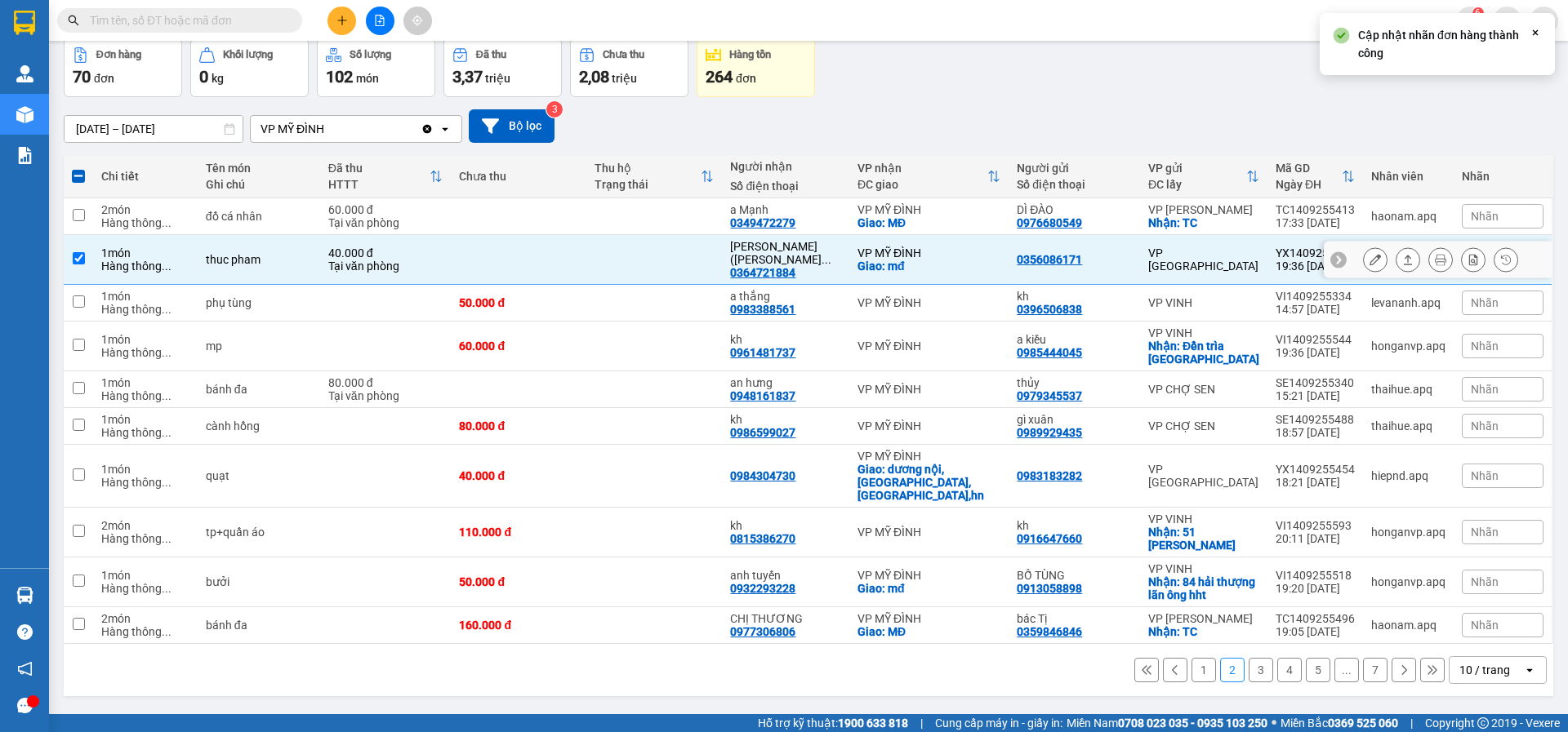
click at [1123, 266] on div "0356086171" at bounding box center [1074, 259] width 116 height 13
checkbox input "false"
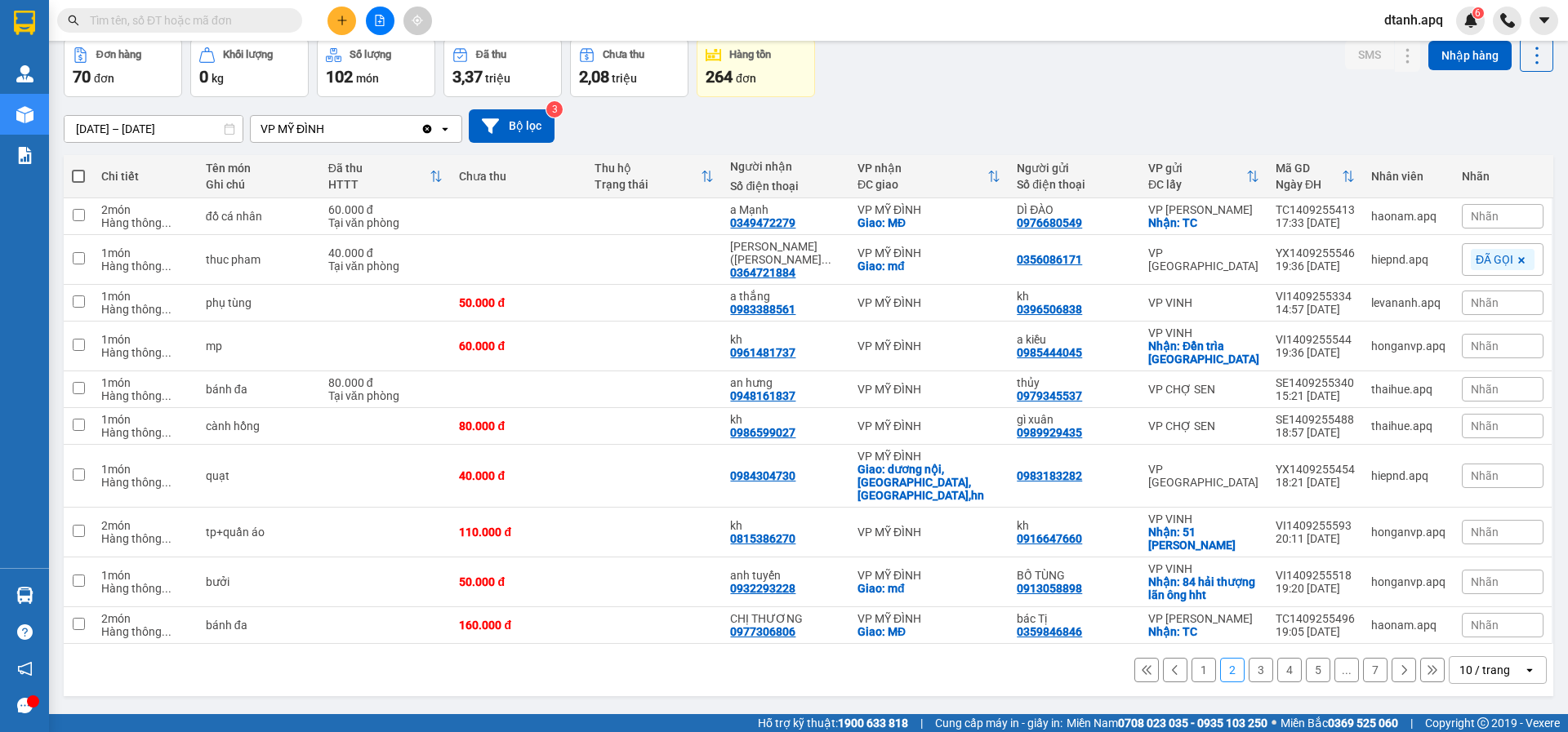
click at [968, 89] on div "Đơn hàng 70 đơn Khối lượng 0 kg Số lượng 102 món Đã thu 3,37 triệu Chưa thu 2,0…" at bounding box center [807, 67] width 1489 height 58
drag, startPoint x: 822, startPoint y: 312, endPoint x: 739, endPoint y: 311, distance: 83.0
click at [739, 311] on td "a thắng 0983388561" at bounding box center [784, 302] width 126 height 37
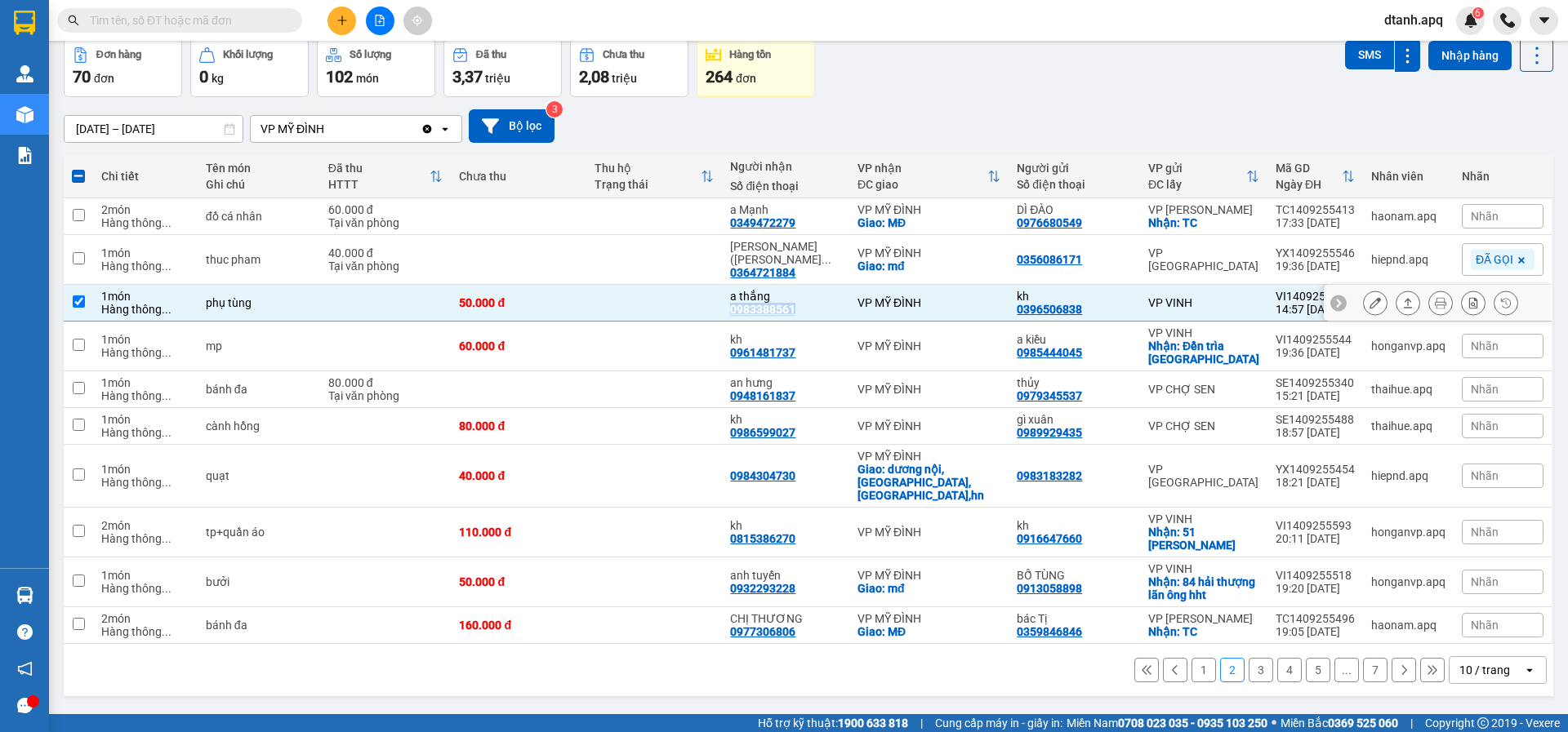
copy div "0983388561"
click at [833, 307] on div "a thắng 0983388561" at bounding box center [785, 302] width 111 height 26
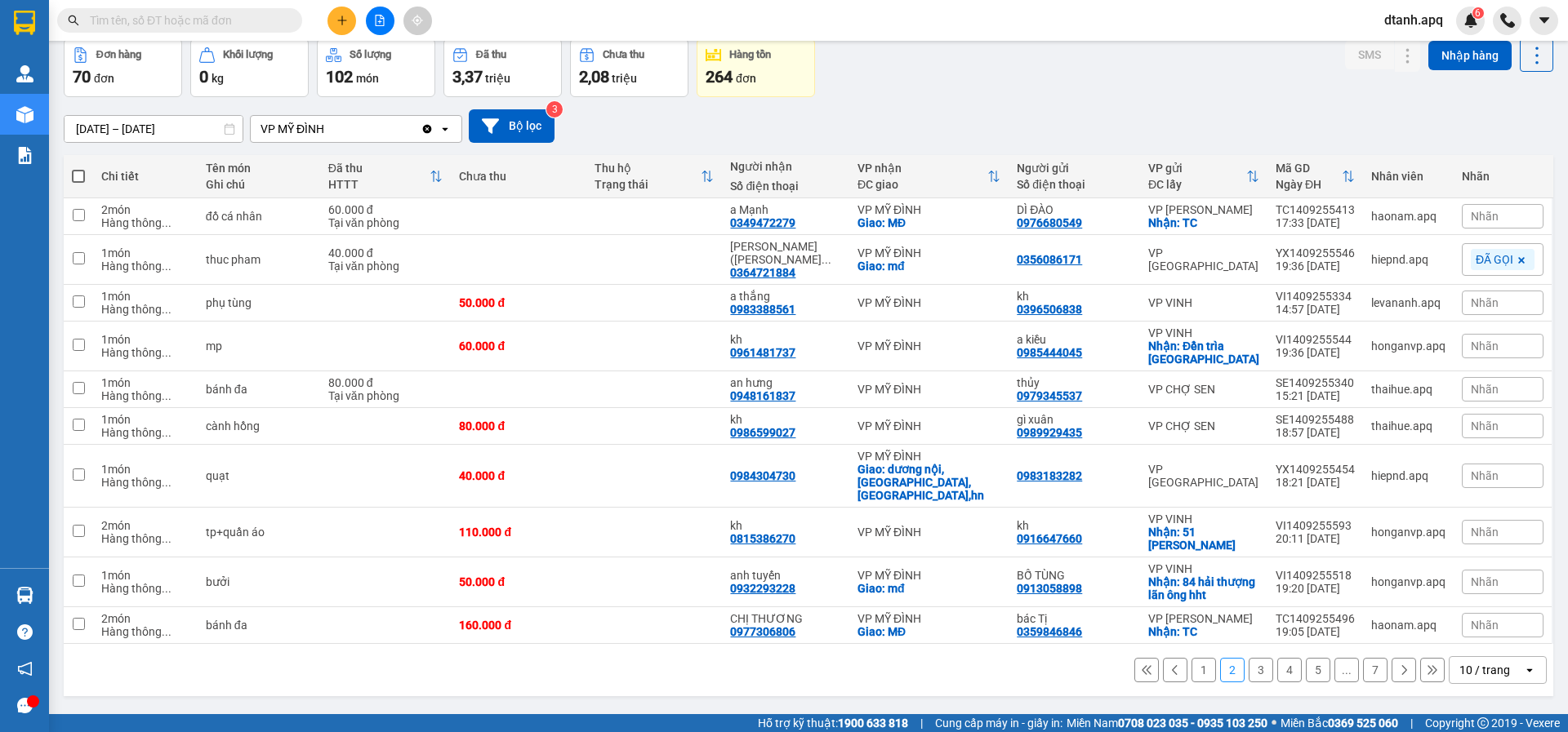
click at [1518, 264] on icon at bounding box center [1521, 260] width 7 height 7
drag, startPoint x: 999, startPoint y: 91, endPoint x: 1017, endPoint y: 83, distance: 19.7
click at [1000, 91] on div "Đơn hàng 70 đơn Khối lượng 0 kg Số lượng 102 món Đã thu 3,37 triệu Chưa thu 2,0…" at bounding box center [807, 67] width 1489 height 58
click at [840, 305] on div "a thắng 0983388561" at bounding box center [785, 302] width 111 height 26
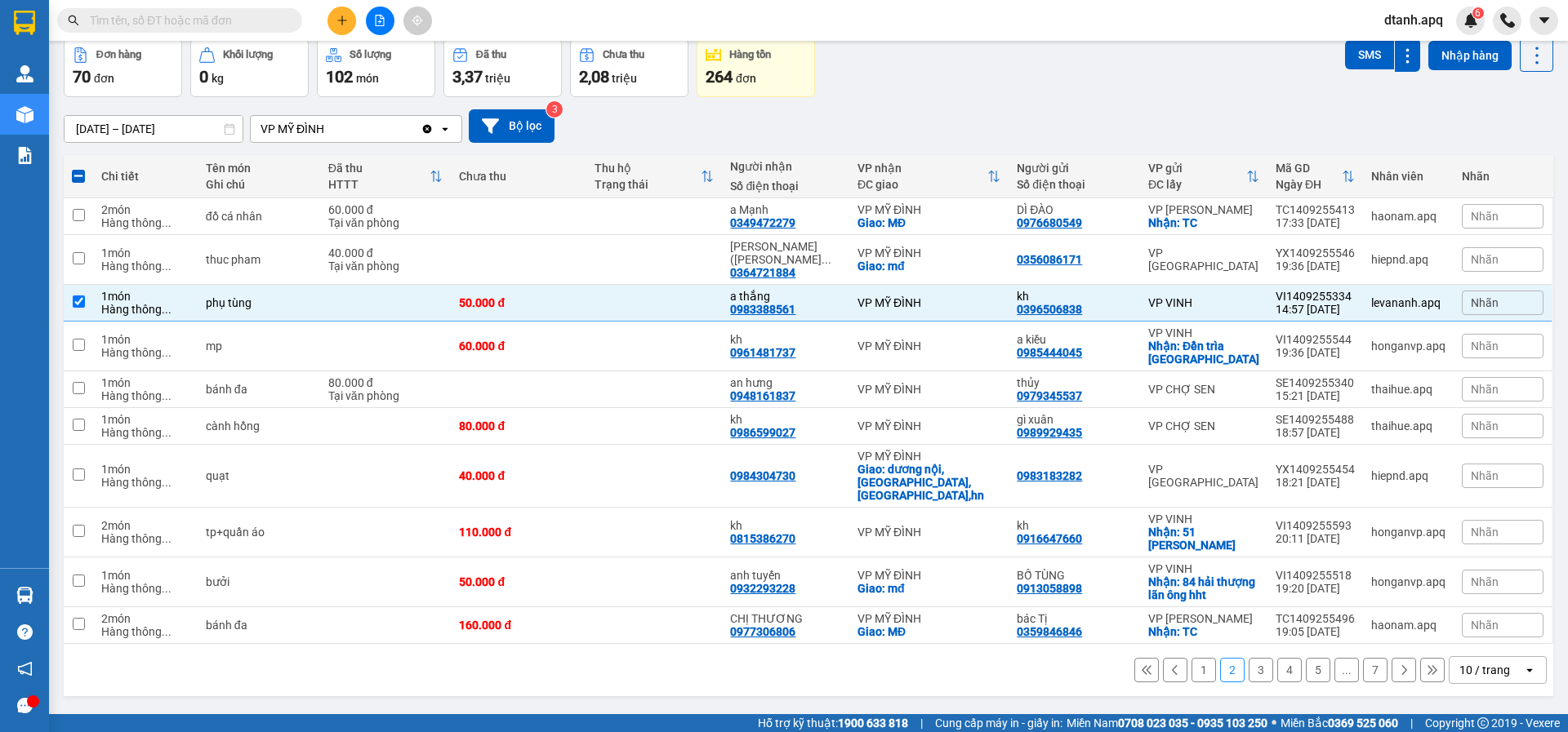
drag, startPoint x: 1489, startPoint y: 304, endPoint x: 1456, endPoint y: 315, distance: 34.8
click at [1485, 304] on div "Nhãn" at bounding box center [1502, 302] width 82 height 25
click at [1231, 381] on div "ĐÃ GỌI" at bounding box center [1241, 381] width 47 height 21
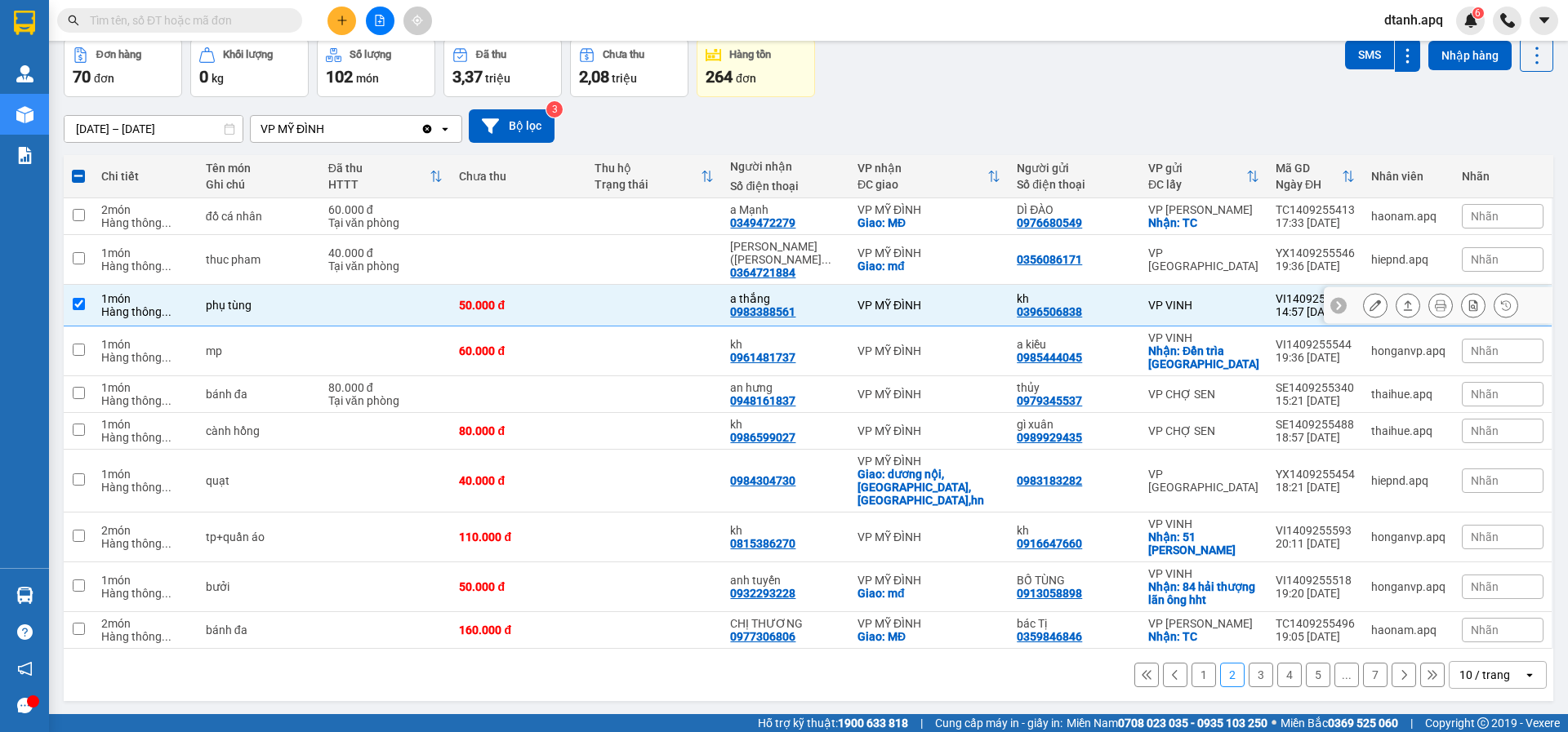
click at [858, 305] on td "VP MỸ ĐÌNH" at bounding box center [928, 305] width 159 height 41
checkbox input "false"
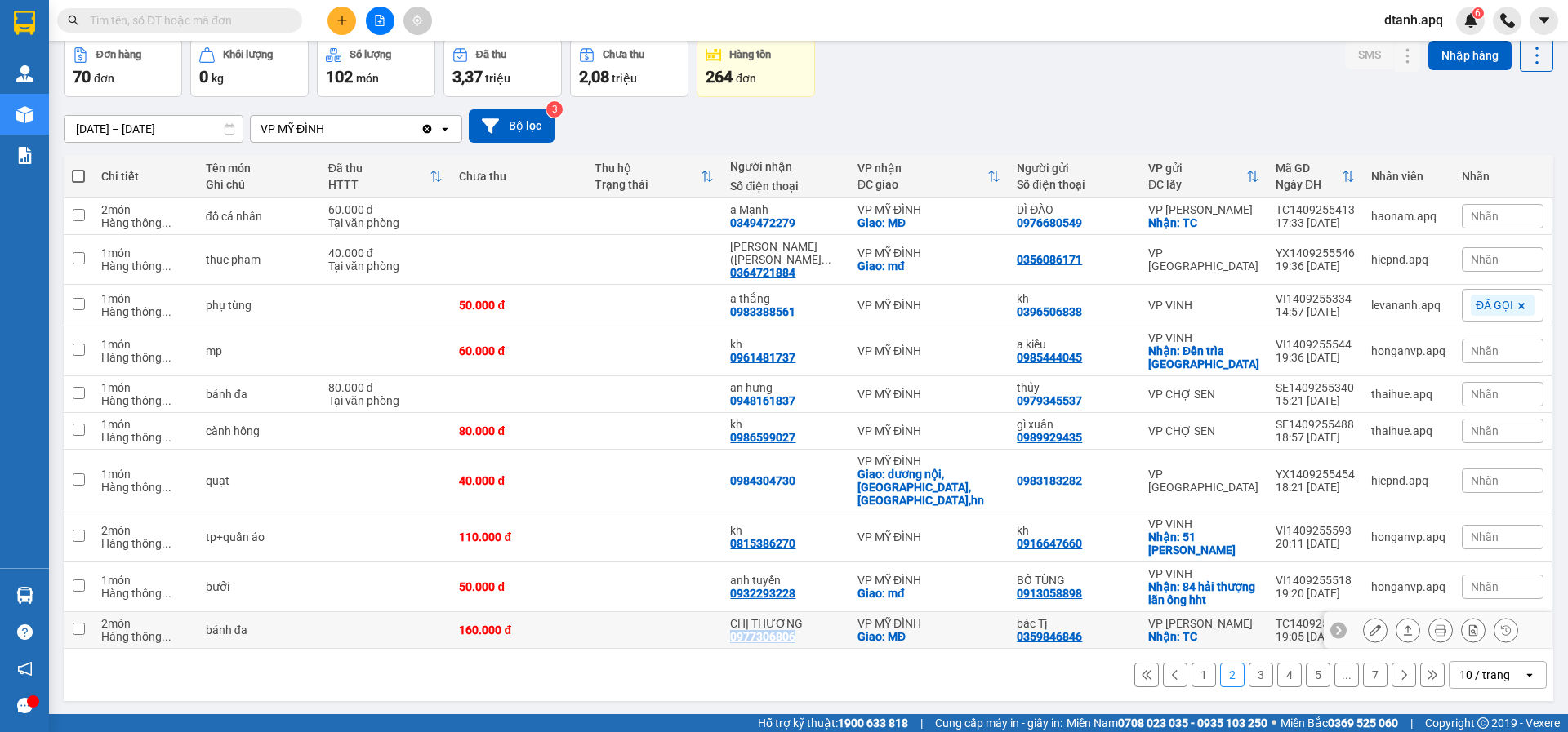
drag, startPoint x: 823, startPoint y: 631, endPoint x: 774, endPoint y: 629, distance: 49.0
click at [745, 632] on div "CHỊ THƯƠNG 0977306806" at bounding box center [785, 630] width 111 height 26
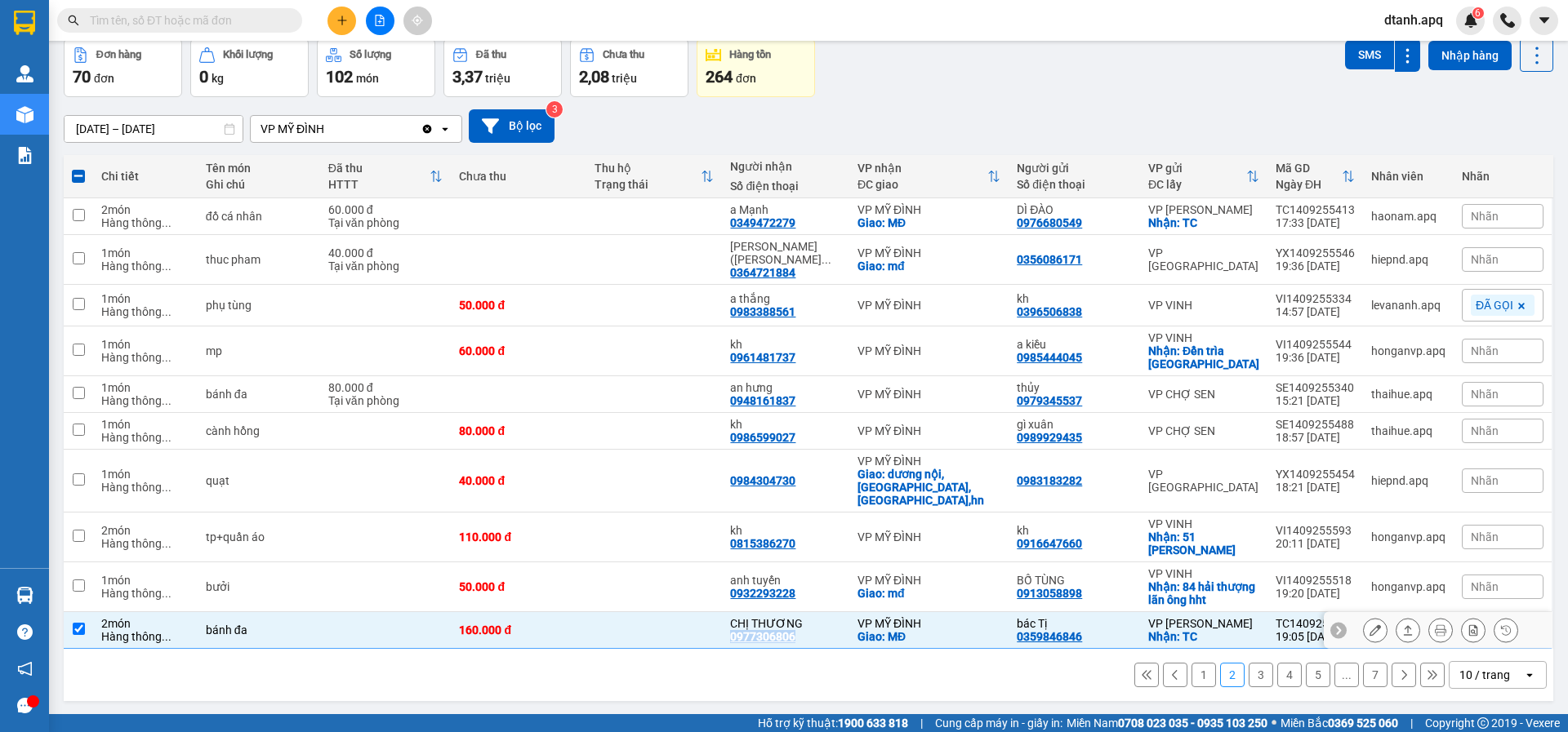
copy div "0977306806"
click at [1471, 623] on span "Nhãn" at bounding box center [1484, 629] width 28 height 13
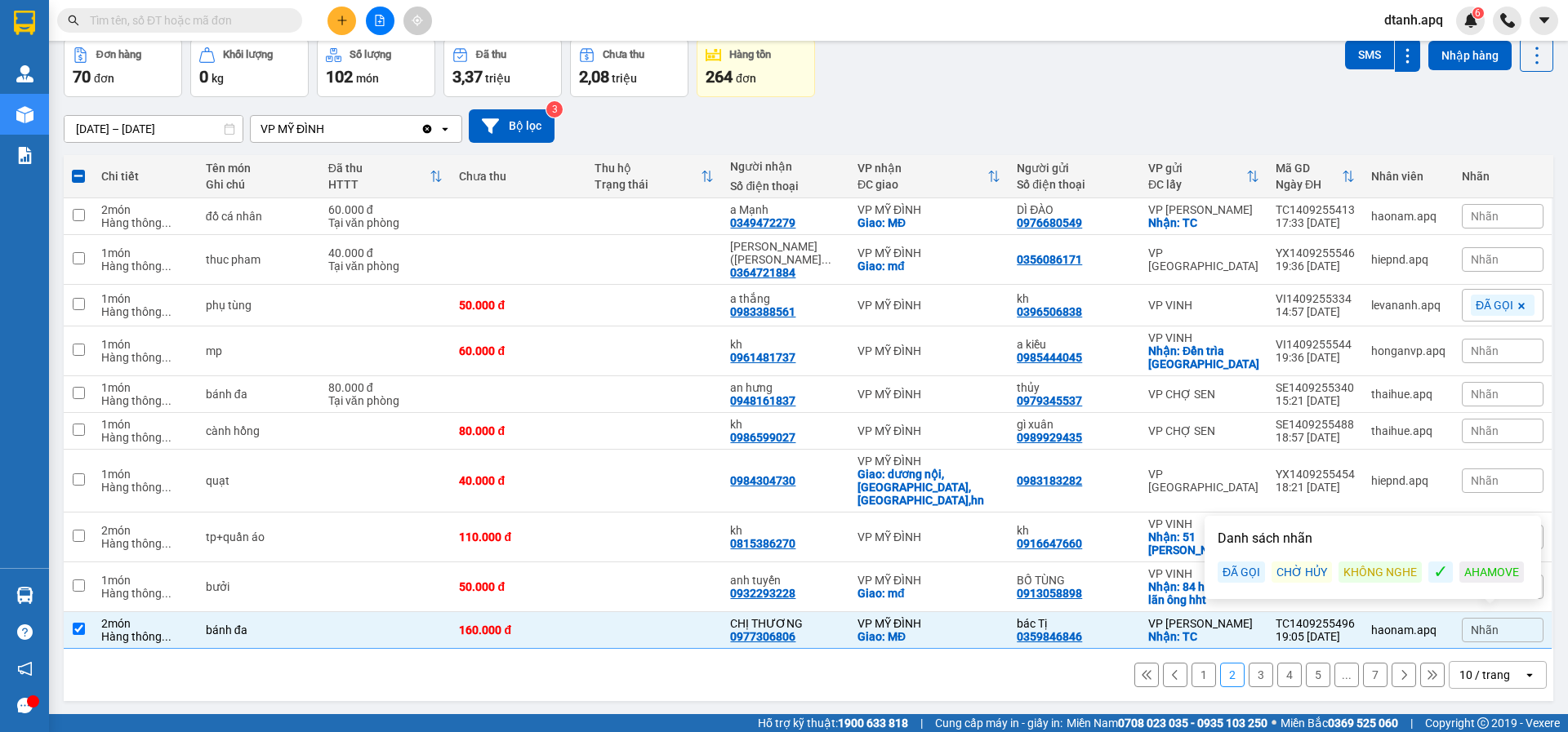
click at [1248, 578] on div "ĐÃ GỌI" at bounding box center [1241, 572] width 47 height 21
click at [1006, 684] on div "1 2 3 4 5 ... 7 10 / trang open" at bounding box center [808, 680] width 1476 height 28
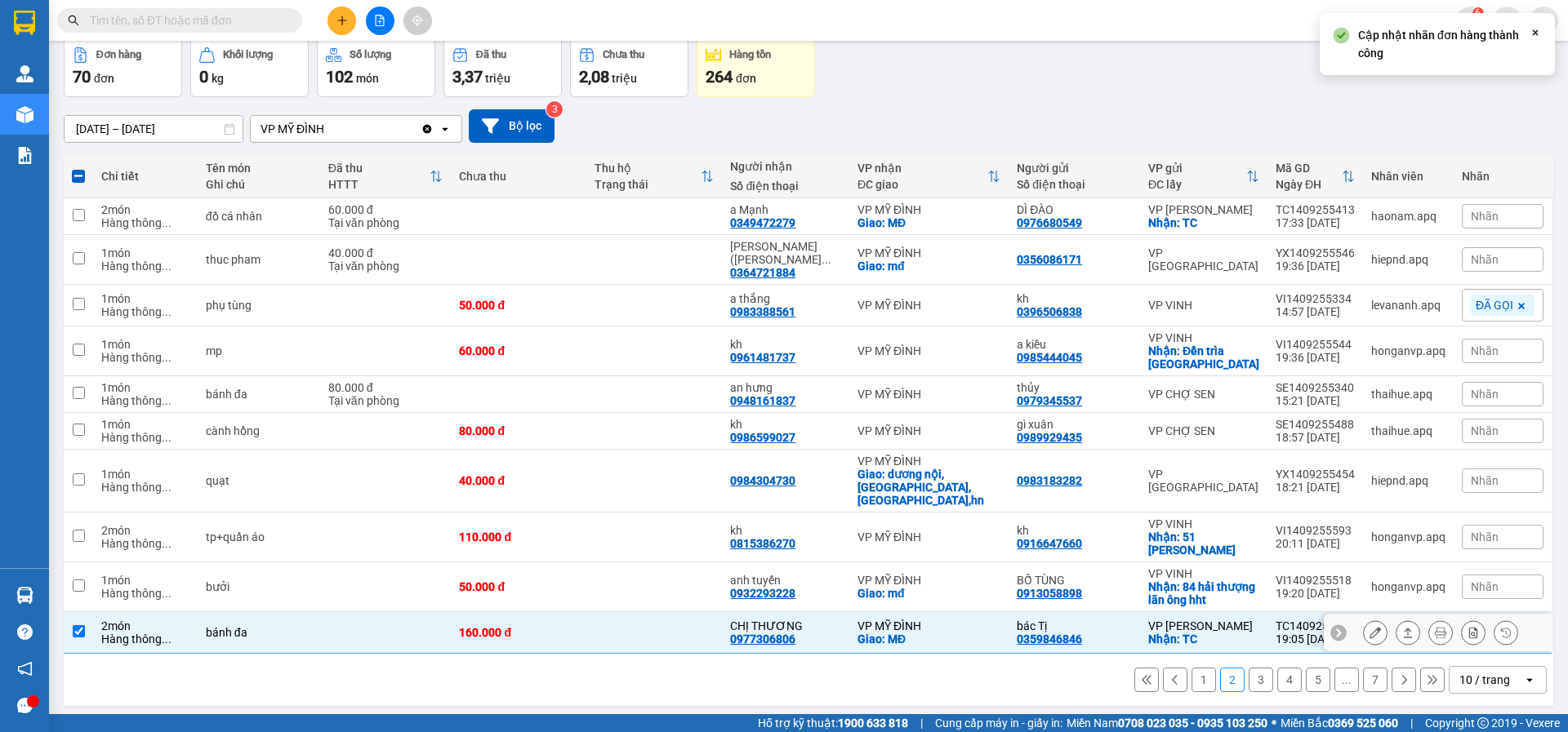
click at [955, 632] on div "Giao: MĐ" at bounding box center [929, 638] width 143 height 13
checkbox input "false"
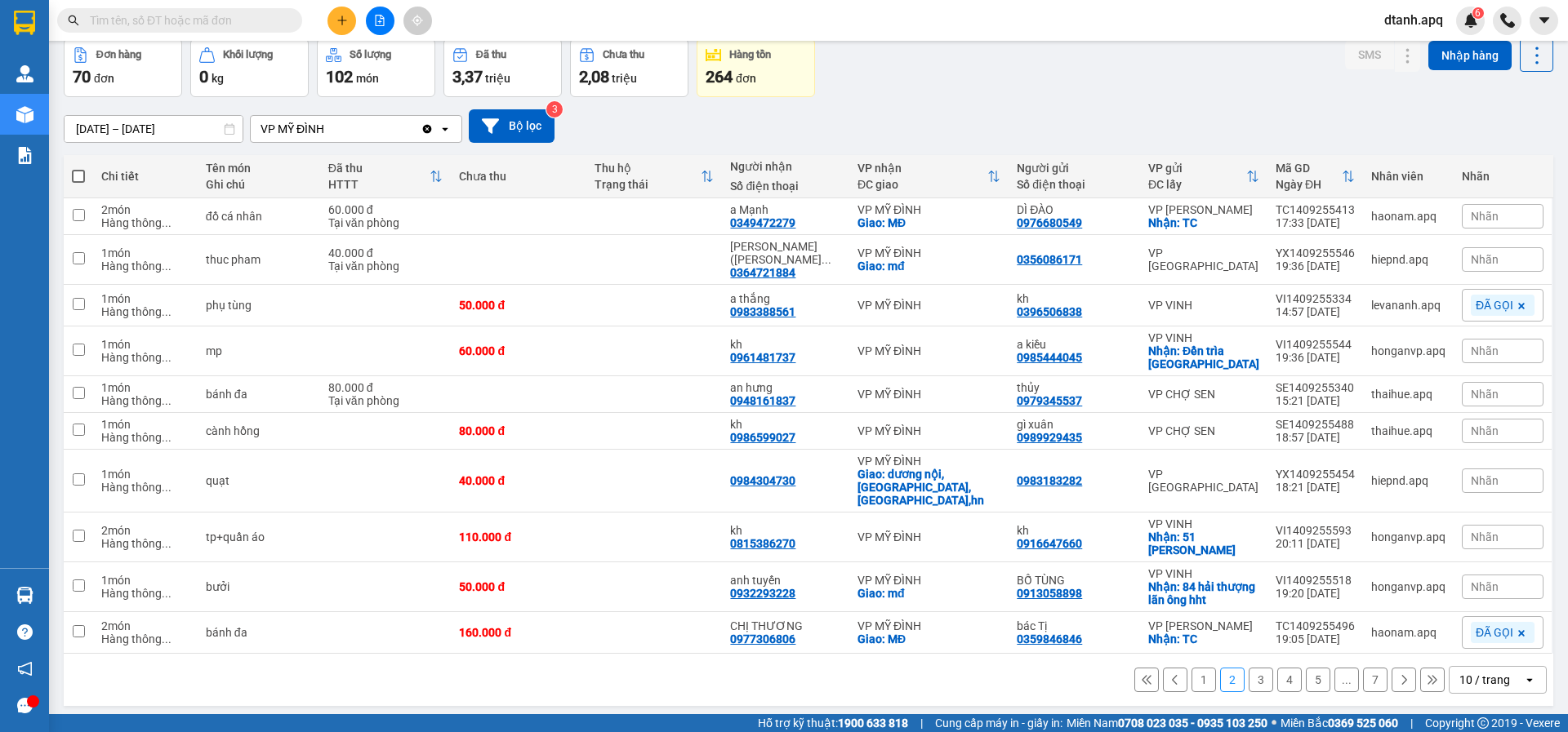
click at [1248, 675] on button "3" at bounding box center [1260, 680] width 25 height 25
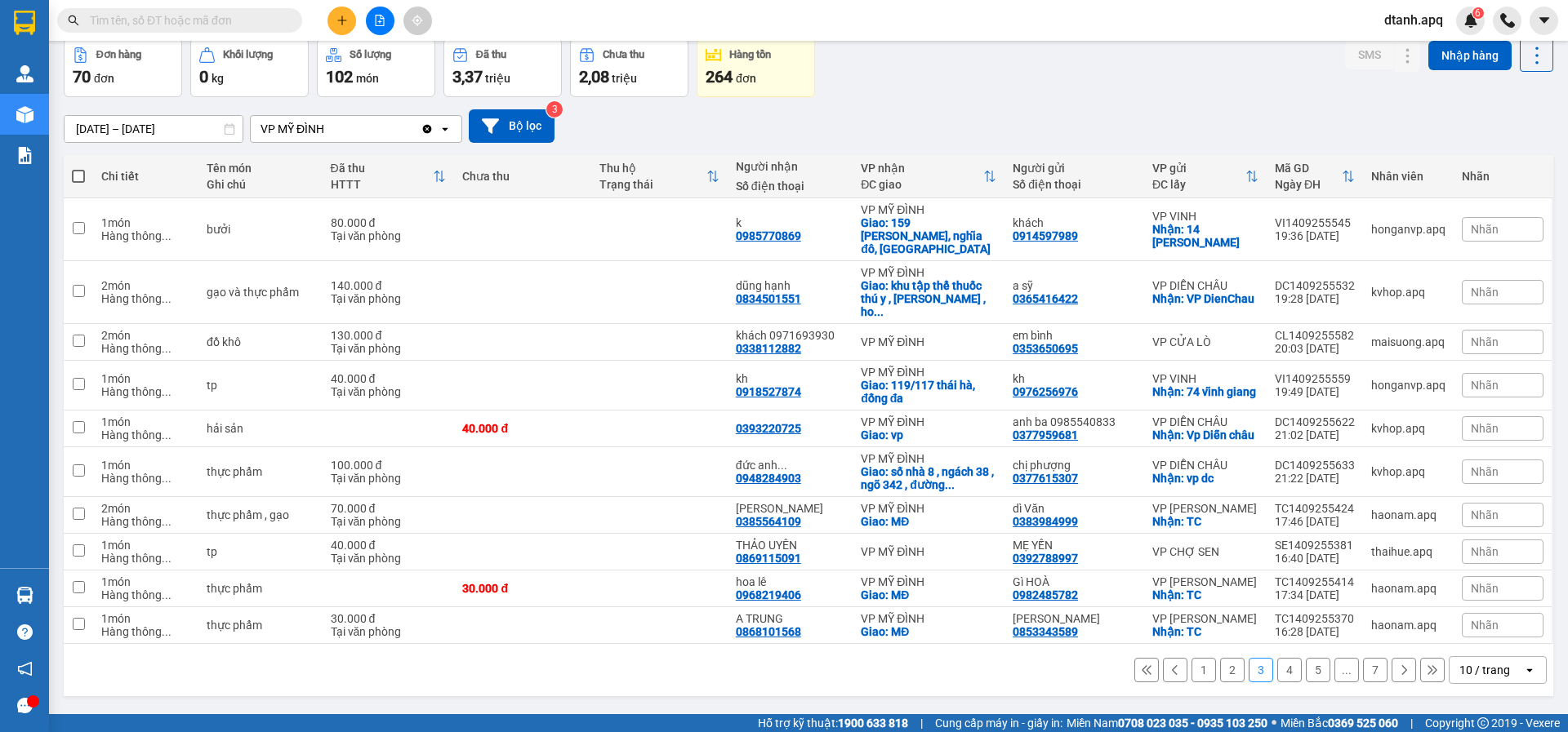
click at [1277, 683] on button "4" at bounding box center [1288, 670] width 25 height 25
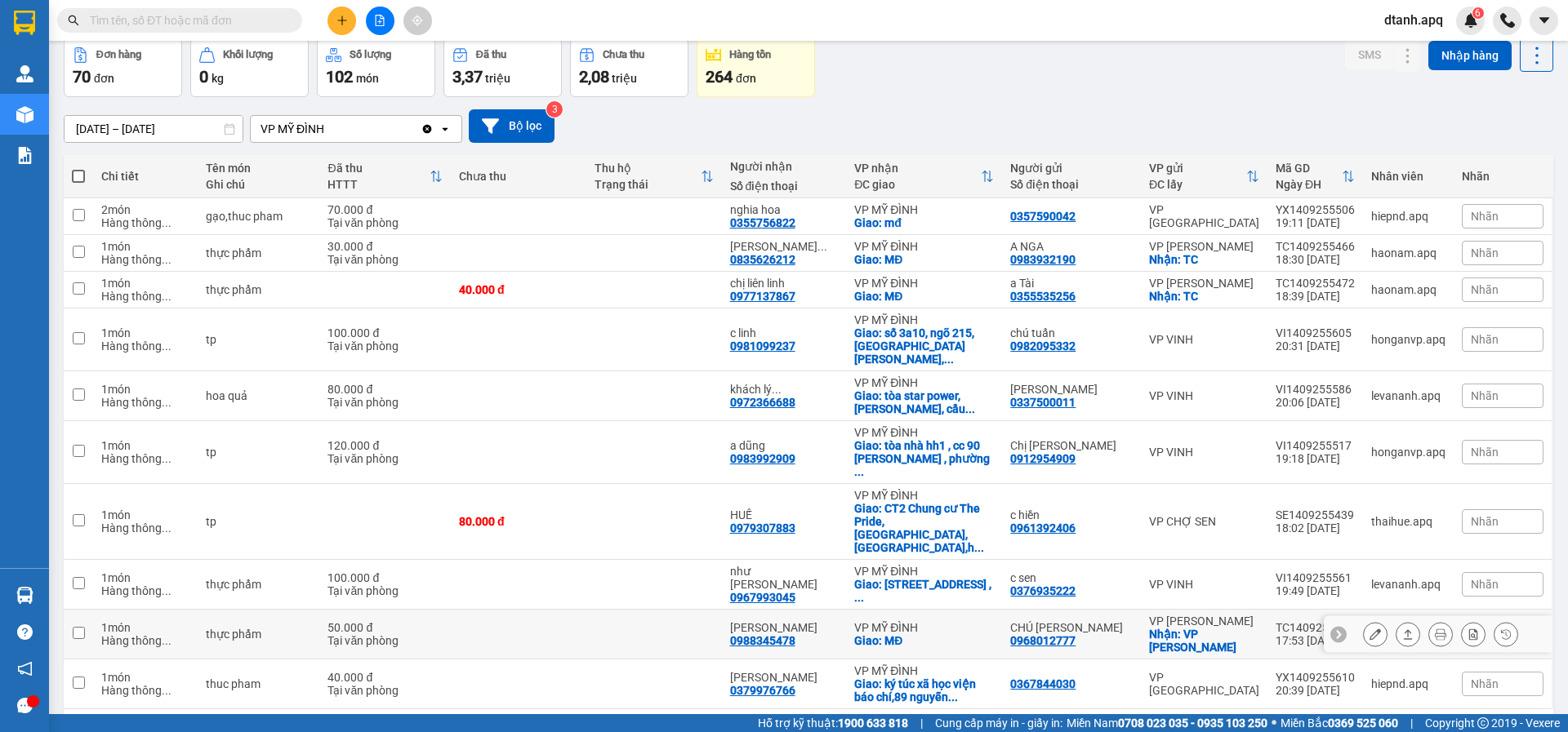
scroll to position [124, 0]
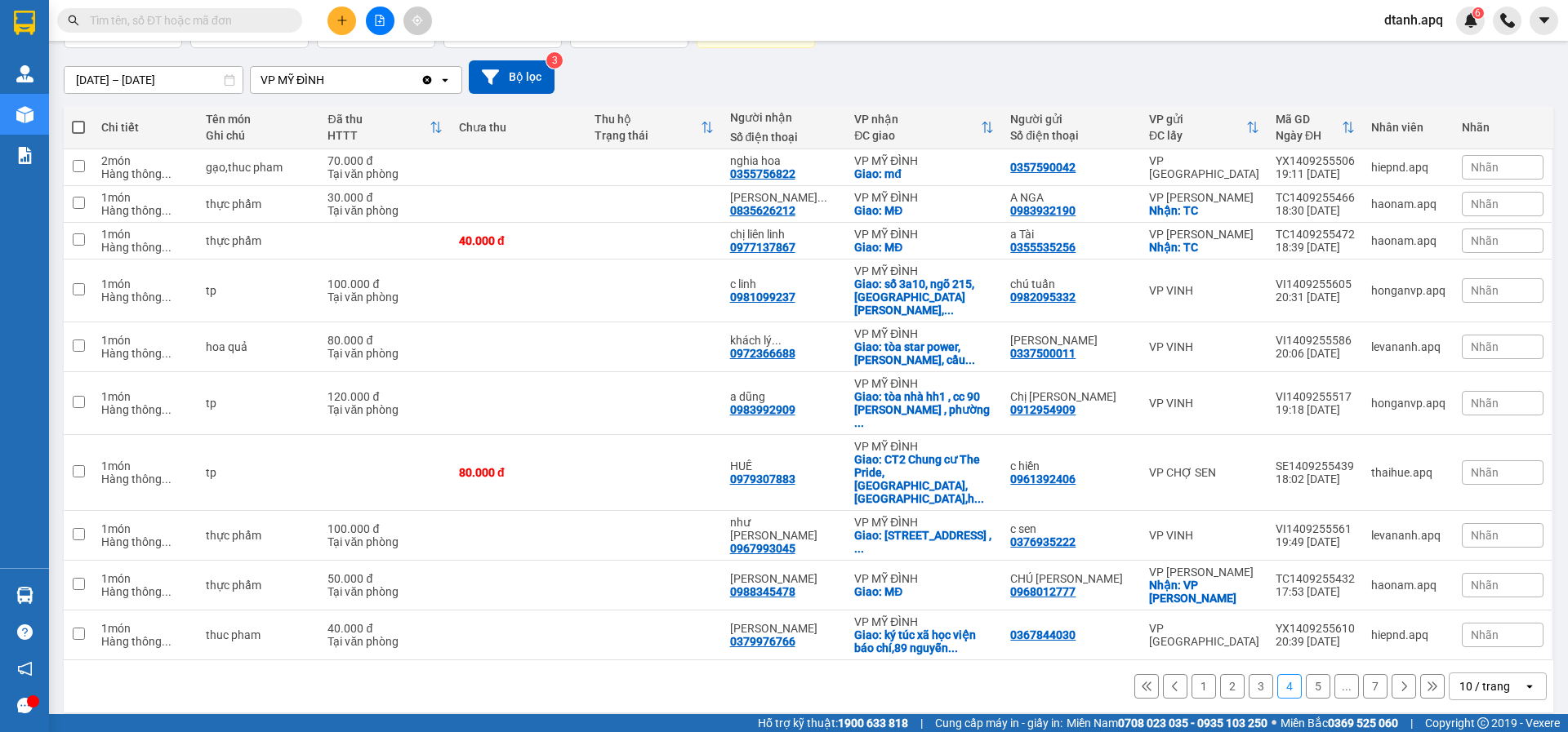
click at [1305, 680] on button "5" at bounding box center [1317, 687] width 25 height 25
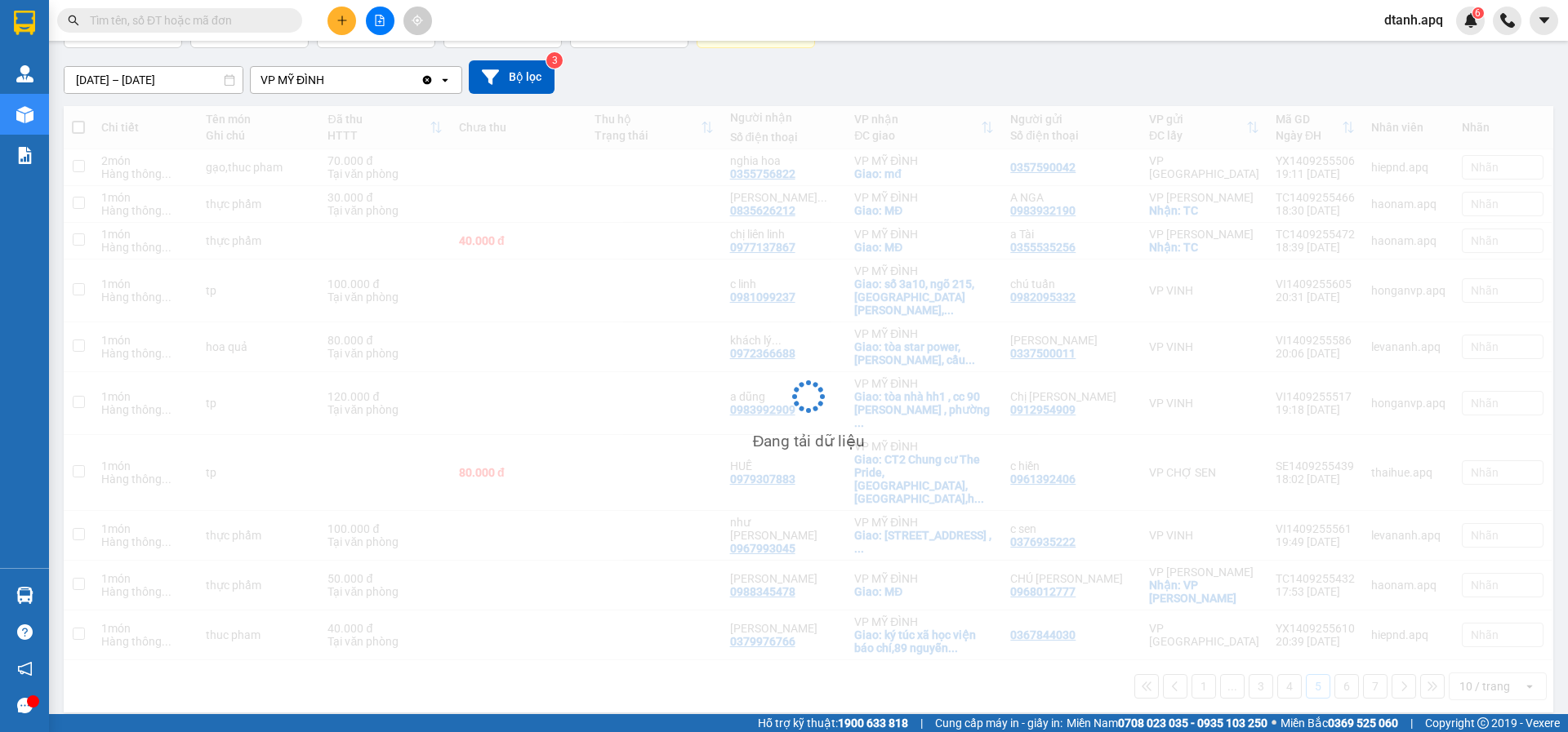
scroll to position [75, 0]
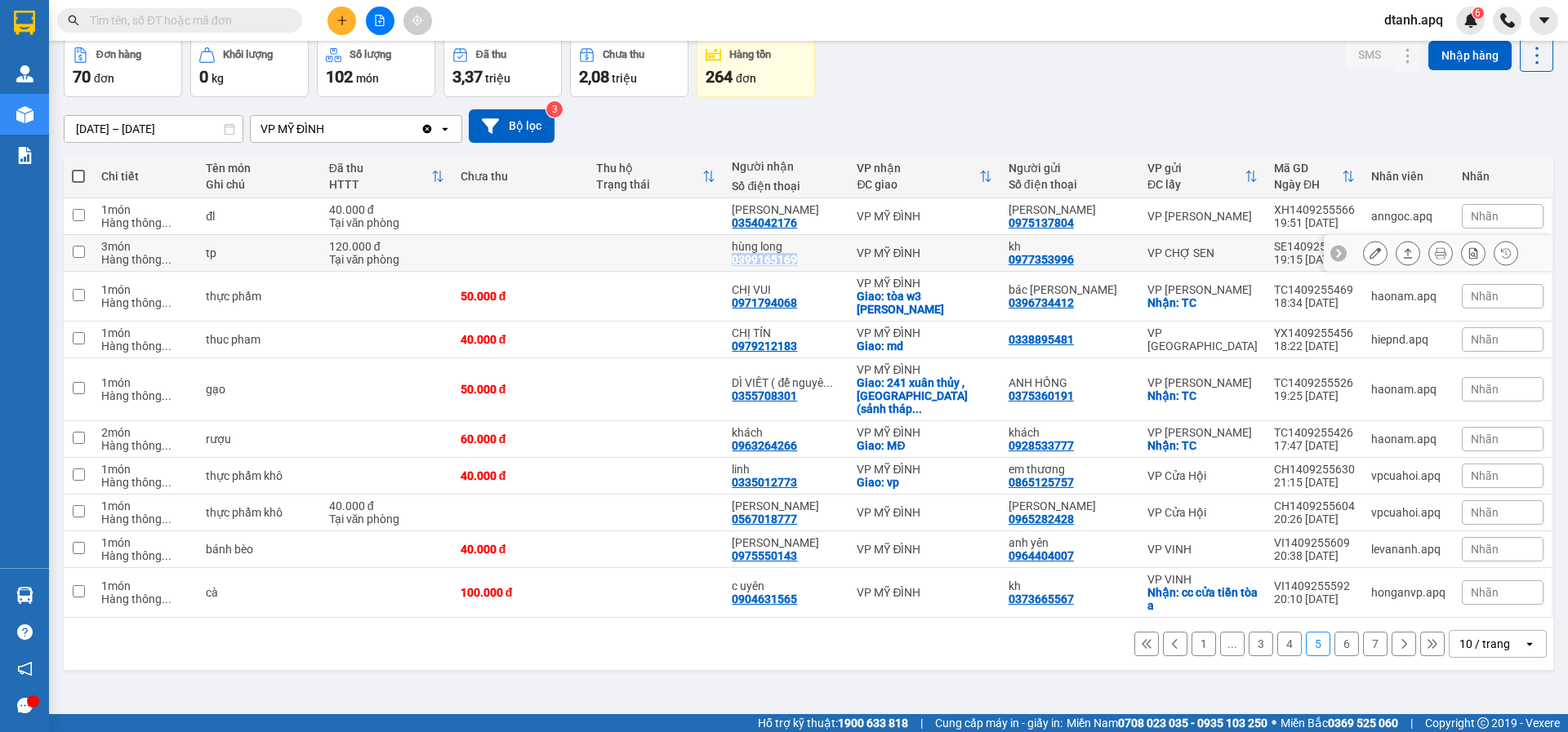
drag, startPoint x: 791, startPoint y: 266, endPoint x: 754, endPoint y: 258, distance: 37.9
click at [738, 262] on td "hùng long 0399165169" at bounding box center [785, 253] width 124 height 37
checkbox input "true"
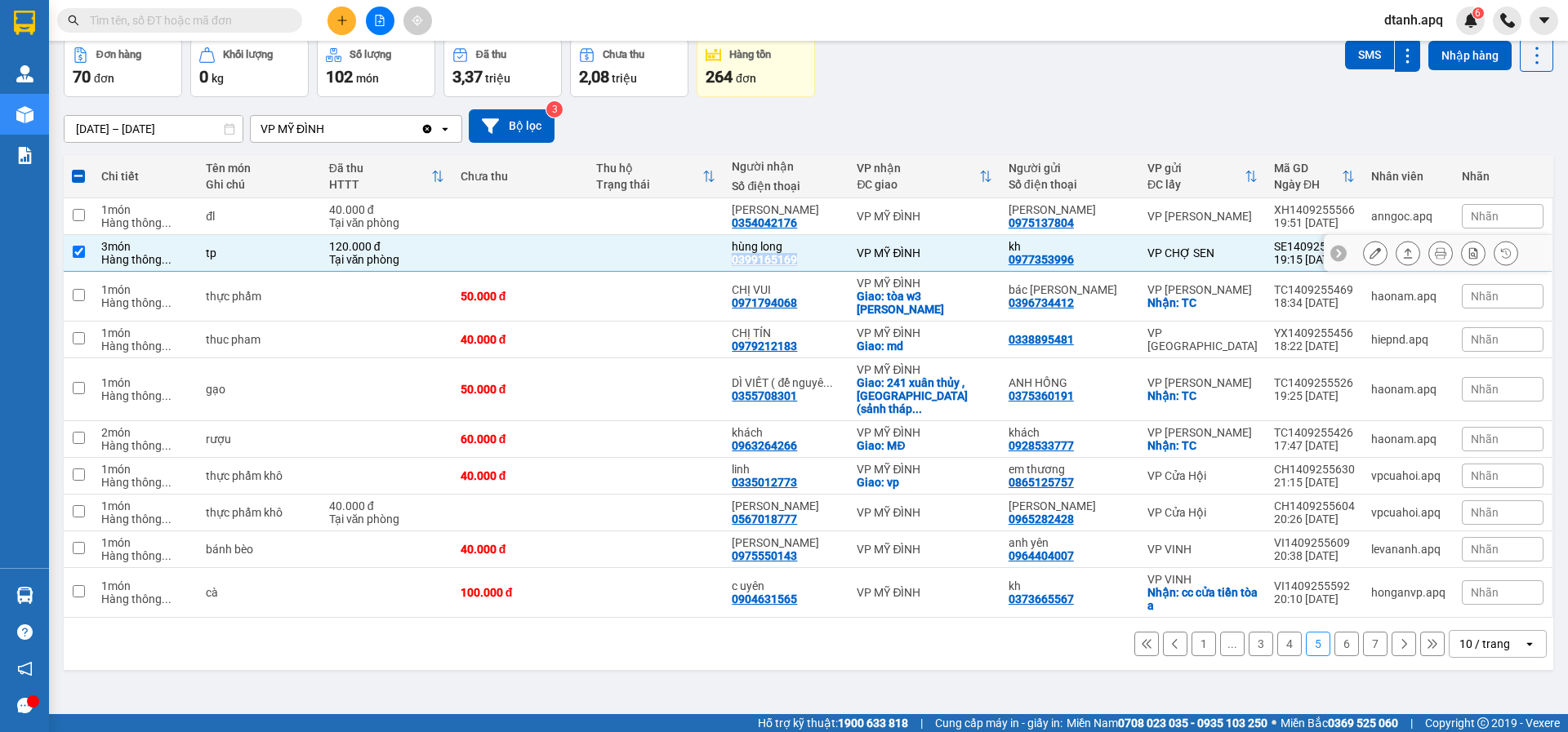
copy div "0399165169"
drag, startPoint x: 1478, startPoint y: 253, endPoint x: 1337, endPoint y: 273, distance: 142.4
click at [1476, 253] on span "Nhãn" at bounding box center [1484, 253] width 28 height 13
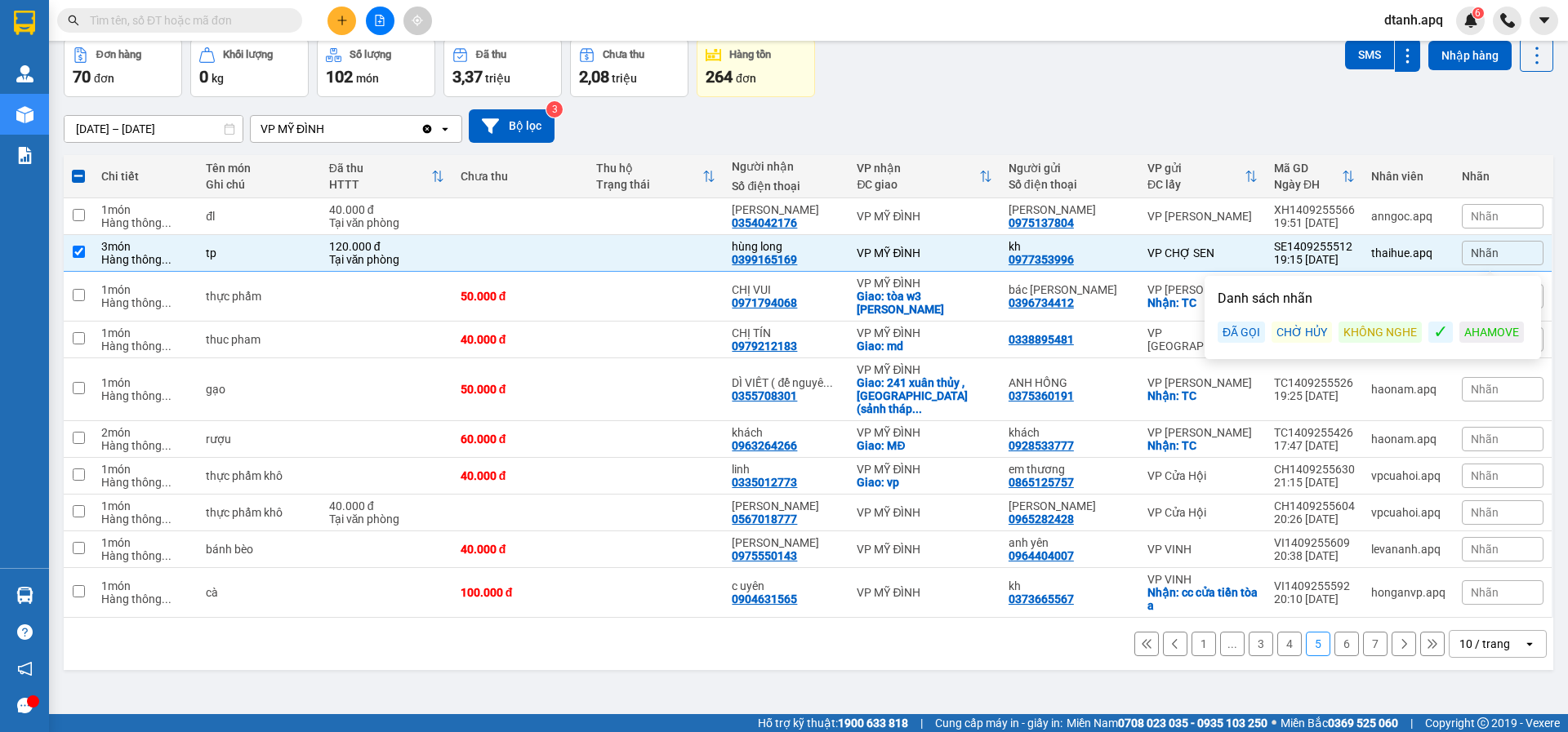
click at [1247, 331] on div "ĐÃ GỌI" at bounding box center [1241, 332] width 47 height 21
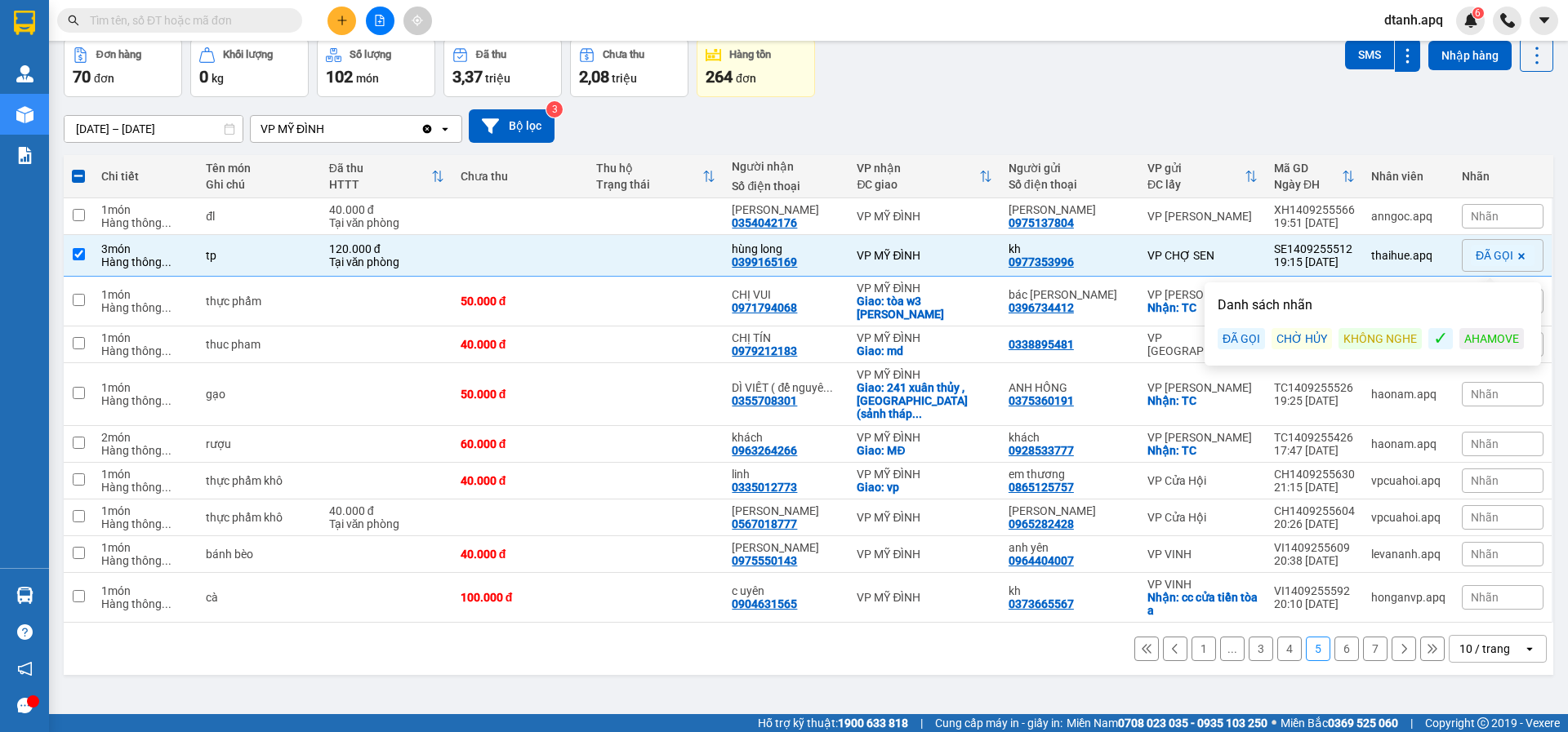
click at [928, 668] on div "1 ... 3 4 5 6 7 10 / trang open" at bounding box center [807, 648] width 1489 height 52
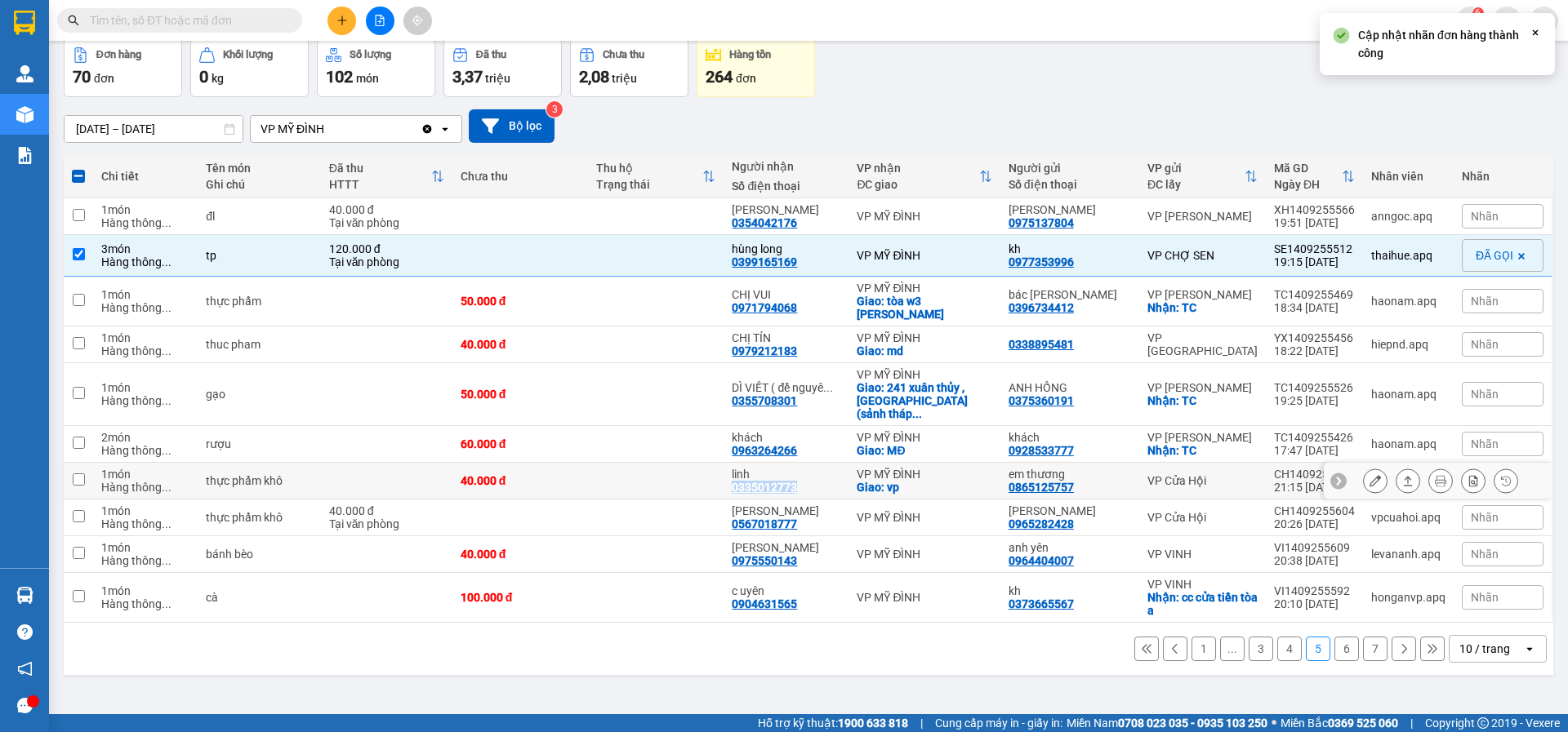
drag, startPoint x: 825, startPoint y: 491, endPoint x: 739, endPoint y: 489, distance: 86.0
click at [739, 489] on td "linh 0335012773" at bounding box center [785, 481] width 124 height 37
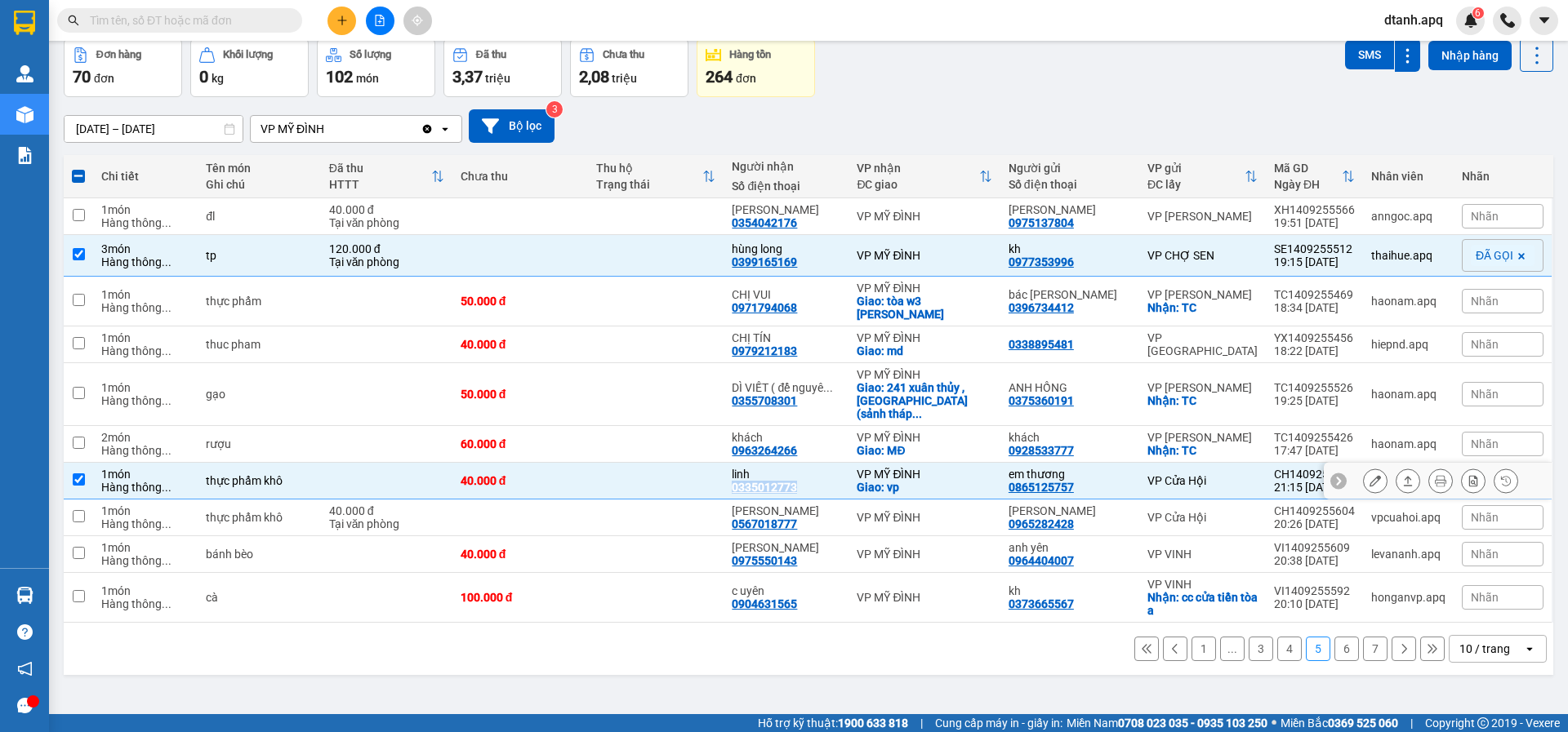
copy div "0335012773"
drag, startPoint x: 1485, startPoint y: 486, endPoint x: 1434, endPoint y: 497, distance: 52.2
click at [1483, 486] on span "Nhãn" at bounding box center [1484, 480] width 28 height 13
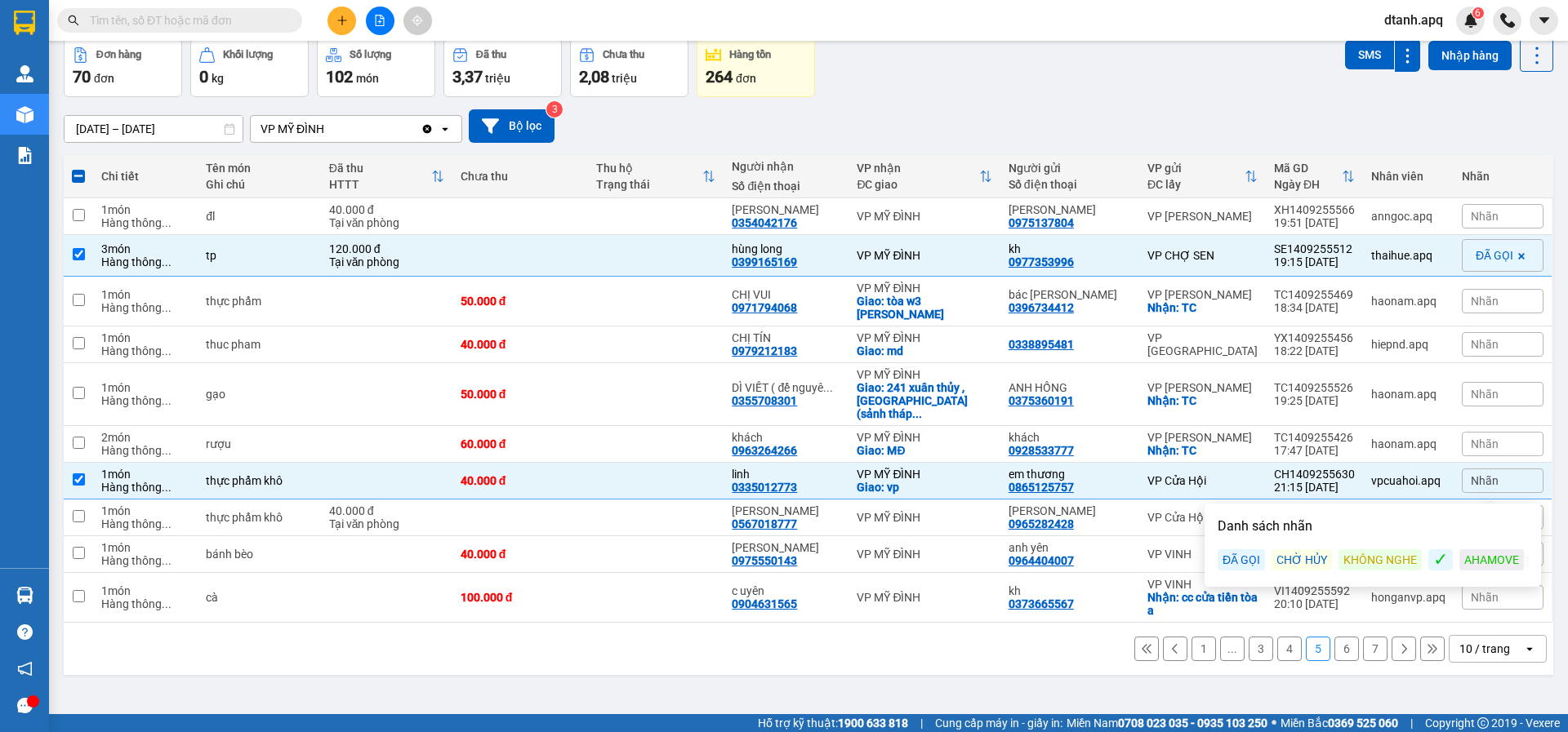
click at [1230, 557] on div "ĐÃ GỌI" at bounding box center [1241, 559] width 47 height 21
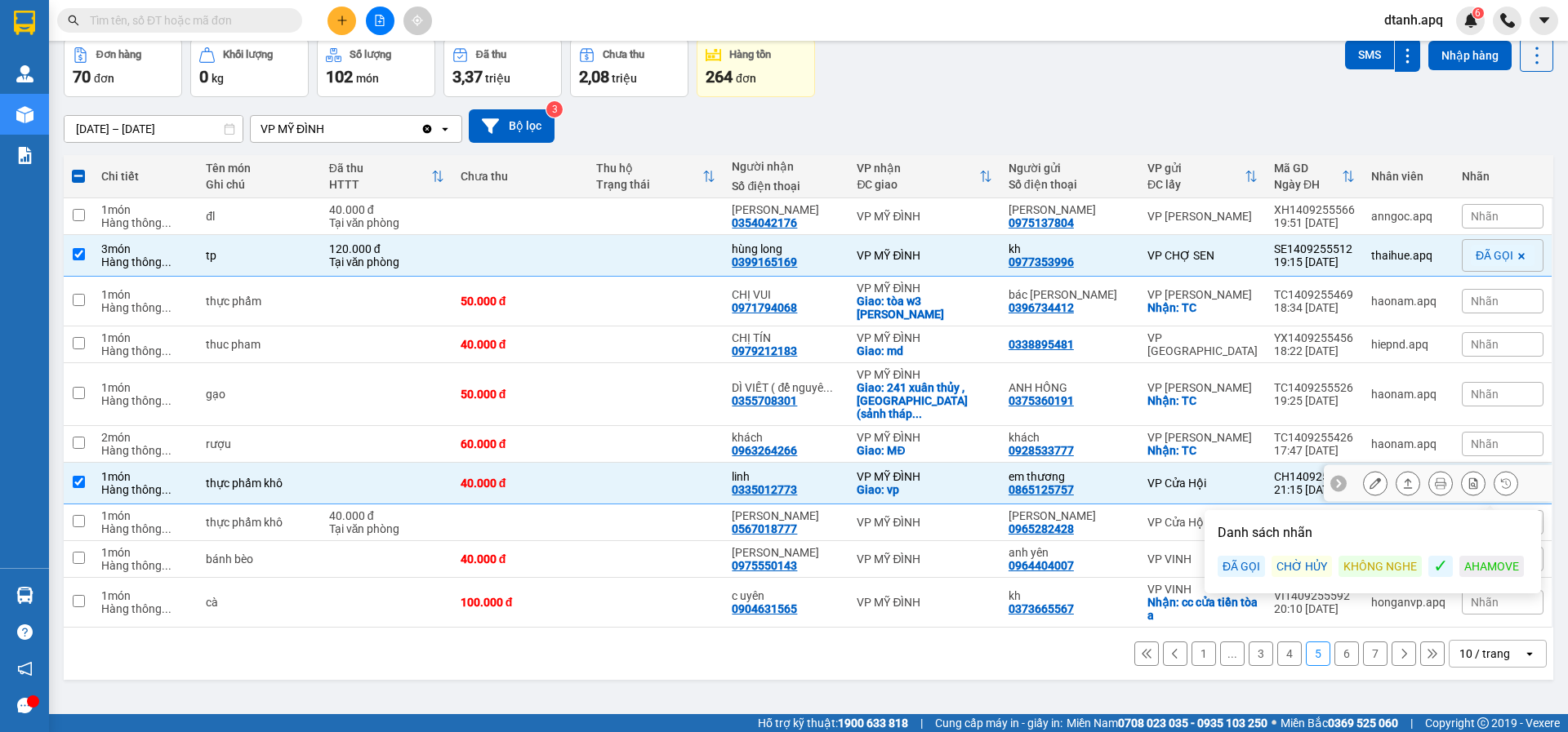
click at [1114, 490] on div "em thương 0865125757" at bounding box center [1069, 483] width 123 height 26
checkbox input "false"
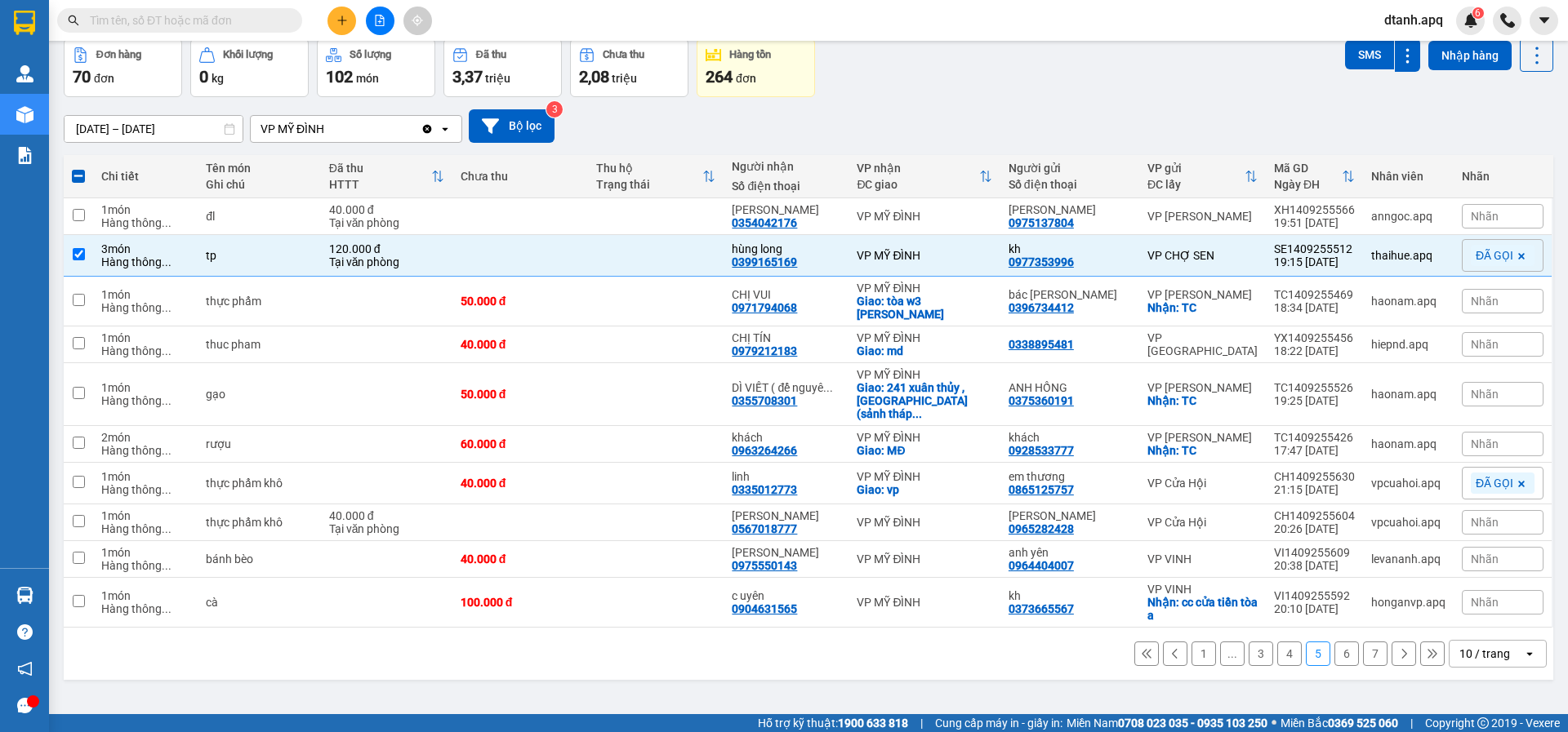
click at [1337, 655] on button "6" at bounding box center [1346, 653] width 25 height 25
checkbox input "false"
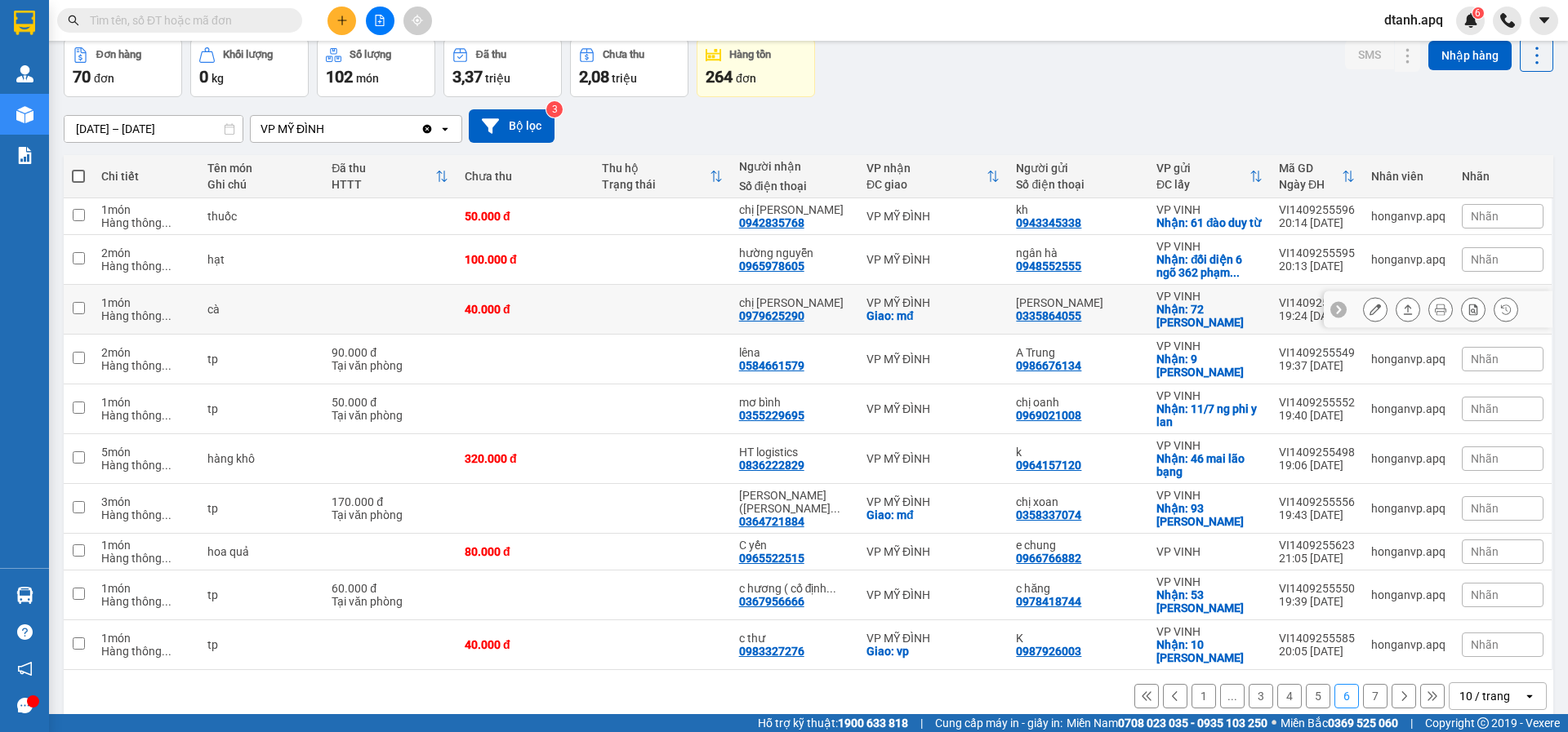
click at [815, 322] on div "chị hương 0979625290" at bounding box center [794, 309] width 111 height 26
checkbox input "true"
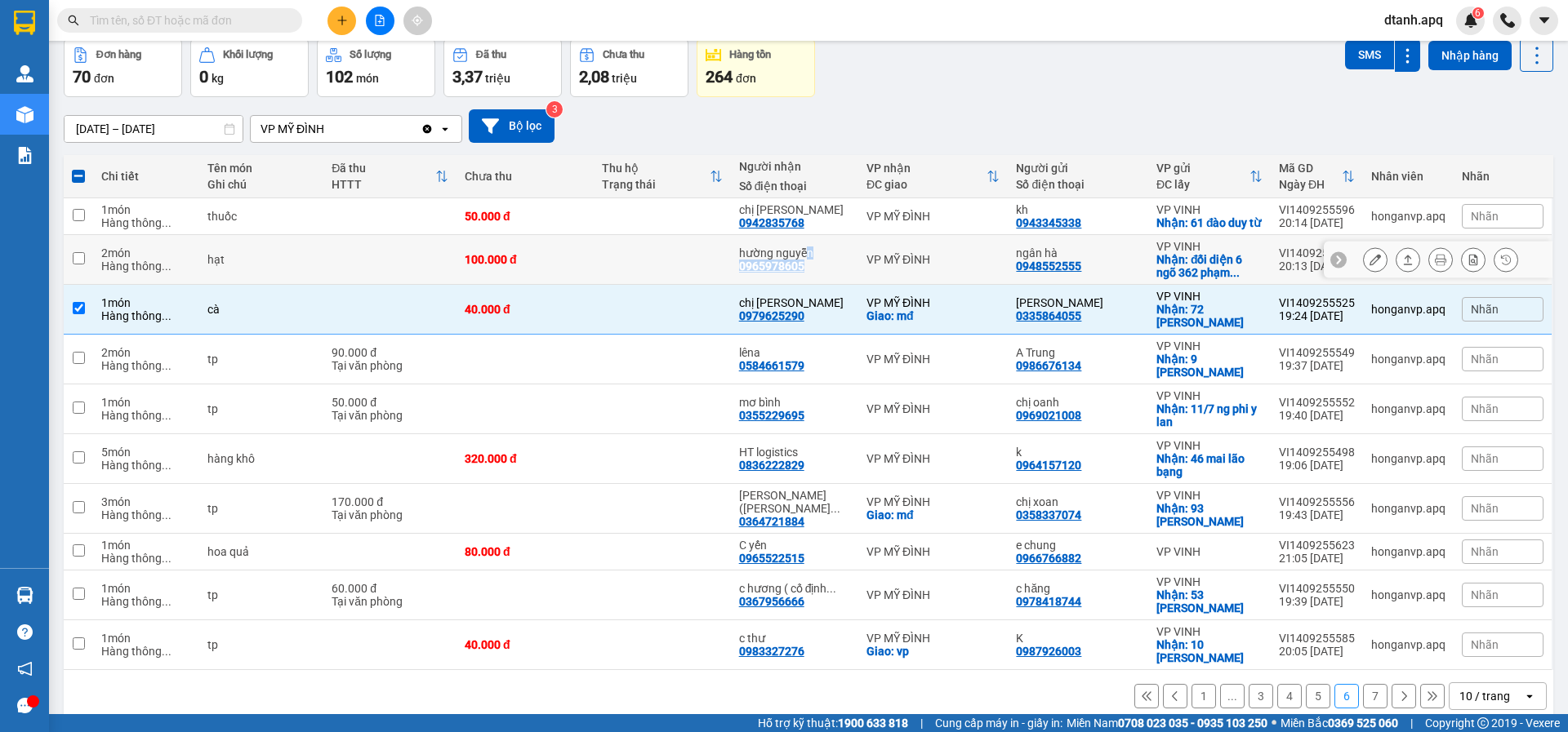
drag, startPoint x: 777, startPoint y: 284, endPoint x: 802, endPoint y: 281, distance: 25.2
click at [808, 273] on div "hường nguyễn 0965978605" at bounding box center [794, 260] width 111 height 26
checkbox input "true"
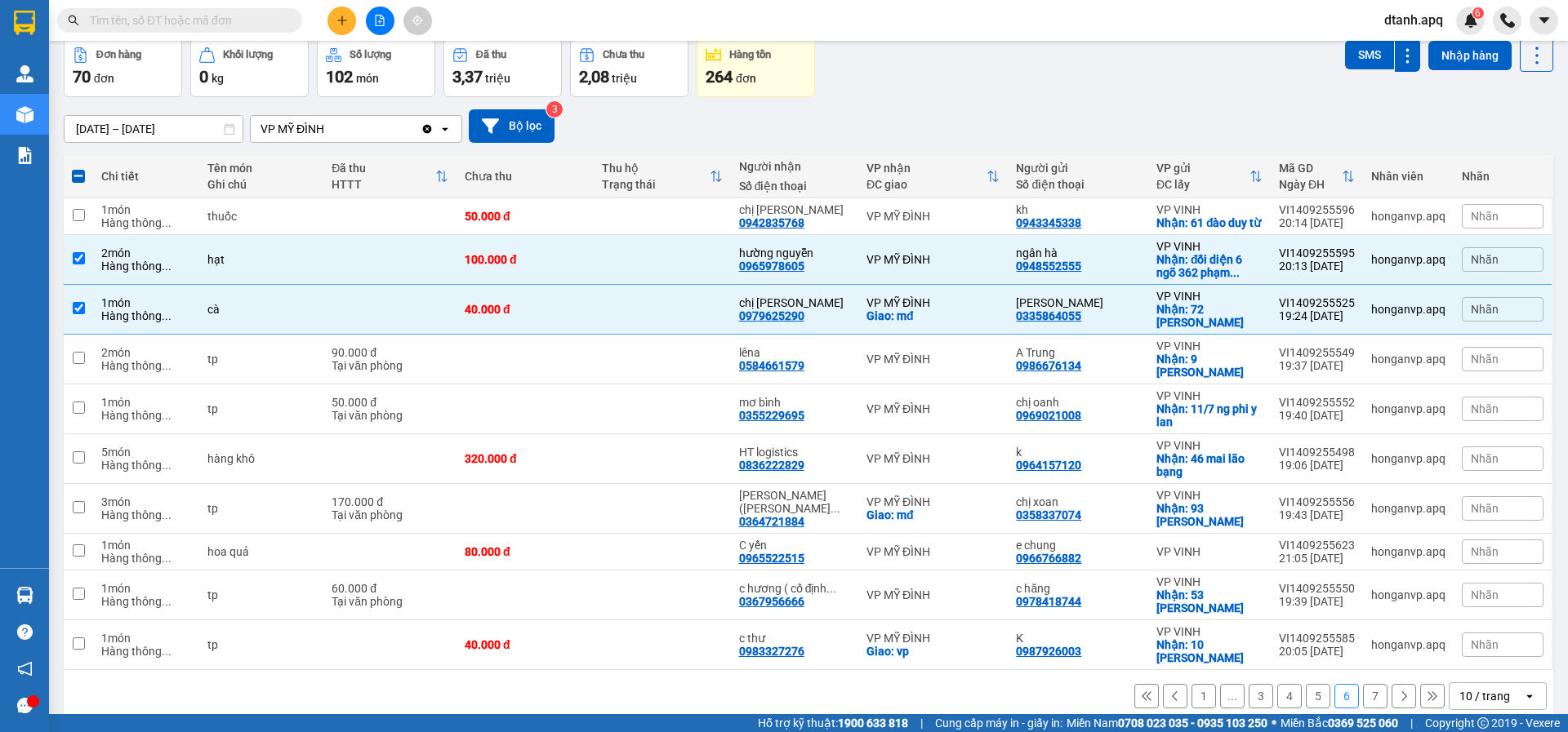
click at [1479, 266] on span "Nhãn" at bounding box center [1484, 259] width 28 height 13
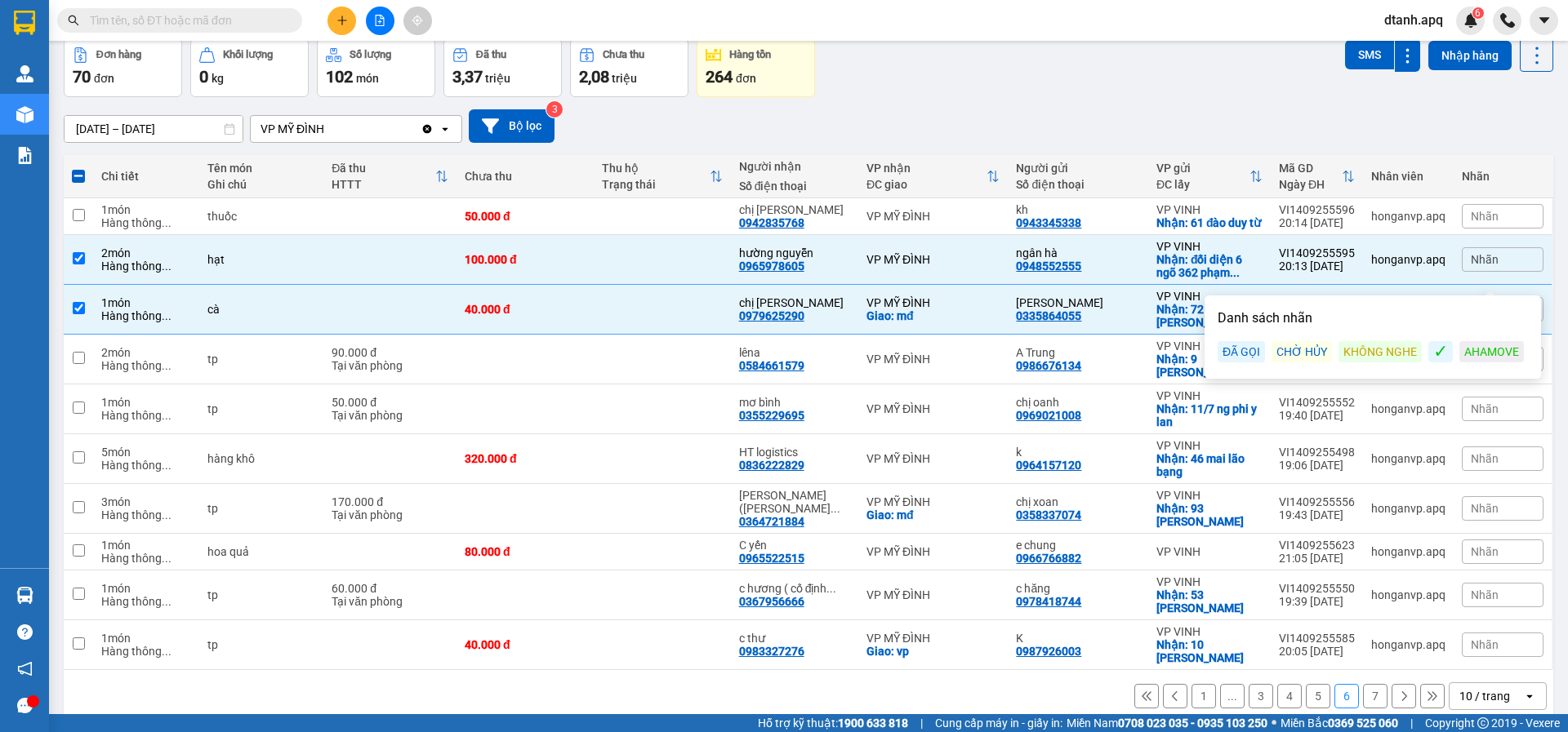
click at [1229, 353] on div "ĐÃ GỌI" at bounding box center [1241, 351] width 47 height 21
click at [1024, 272] on div "0948552555" at bounding box center [1048, 266] width 65 height 13
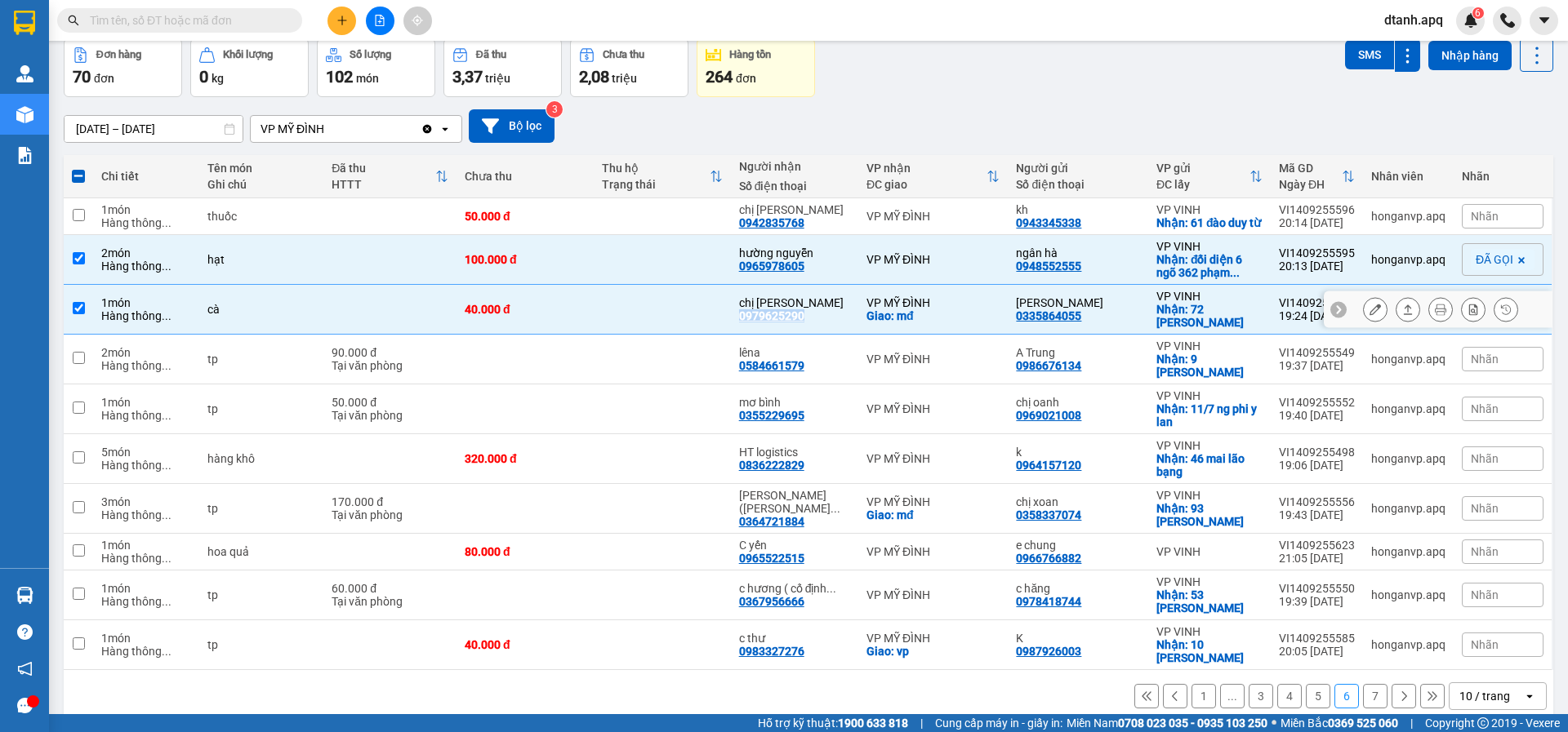
drag, startPoint x: 769, startPoint y: 338, endPoint x: 739, endPoint y: 335, distance: 30.1
click at [739, 335] on td "chị hương 0979625290" at bounding box center [794, 309] width 127 height 49
checkbox input "false"
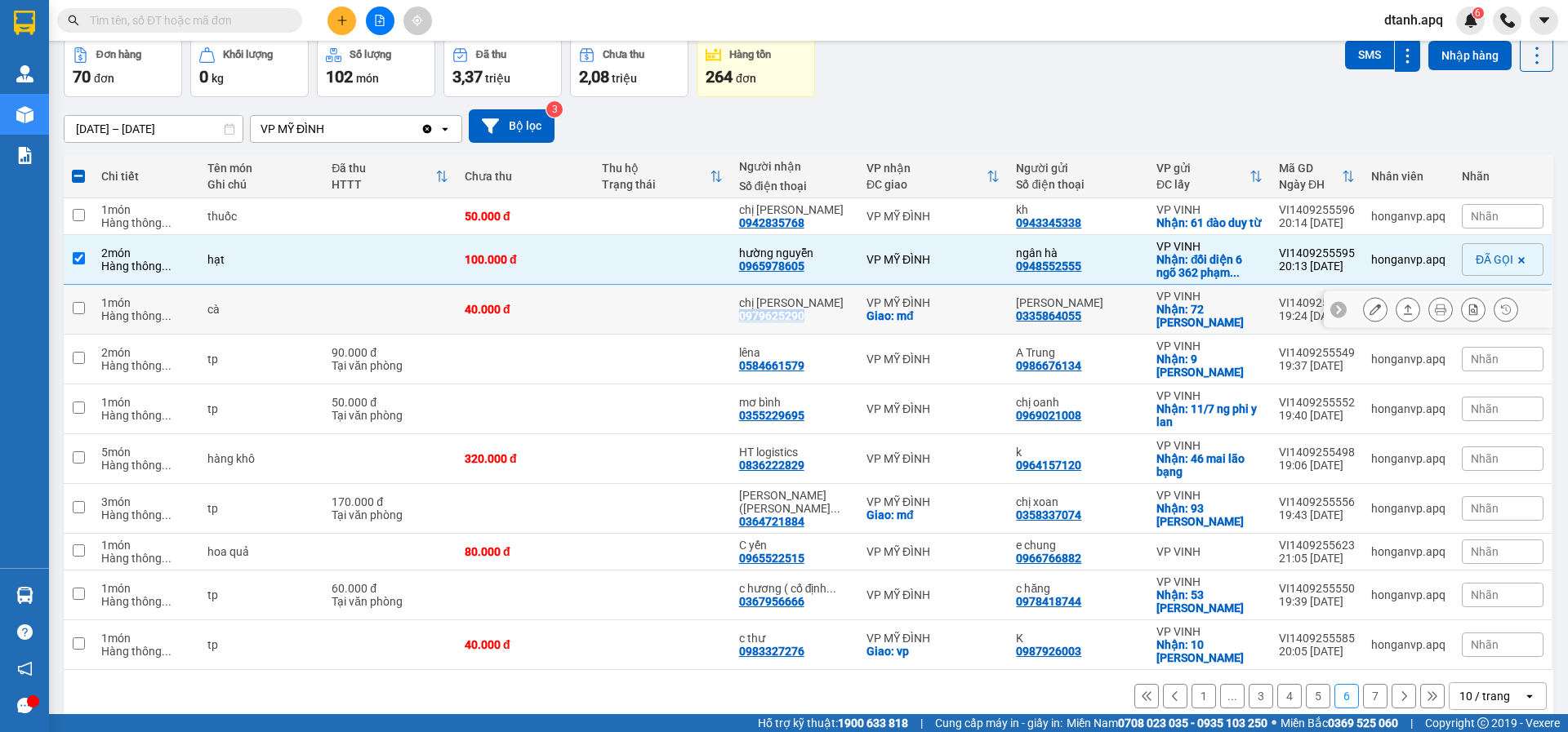
copy div "0979625290"
click at [1478, 316] on span "Nhãn" at bounding box center [1484, 309] width 28 height 13
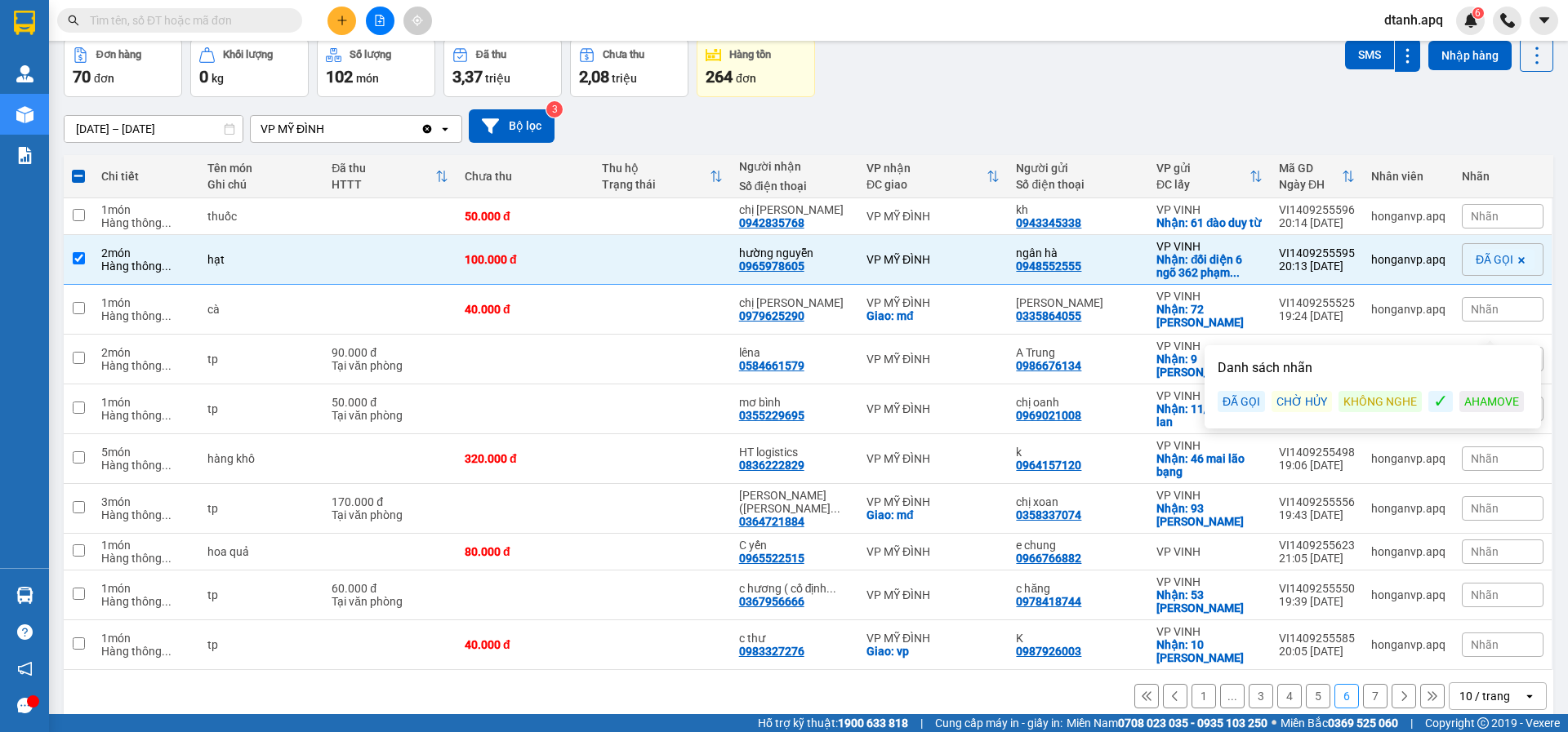
click at [1262, 405] on div "ĐÃ GỌI" at bounding box center [1241, 401] width 47 height 21
click at [1118, 273] on div "ngân hà 0948552555" at bounding box center [1077, 260] width 124 height 26
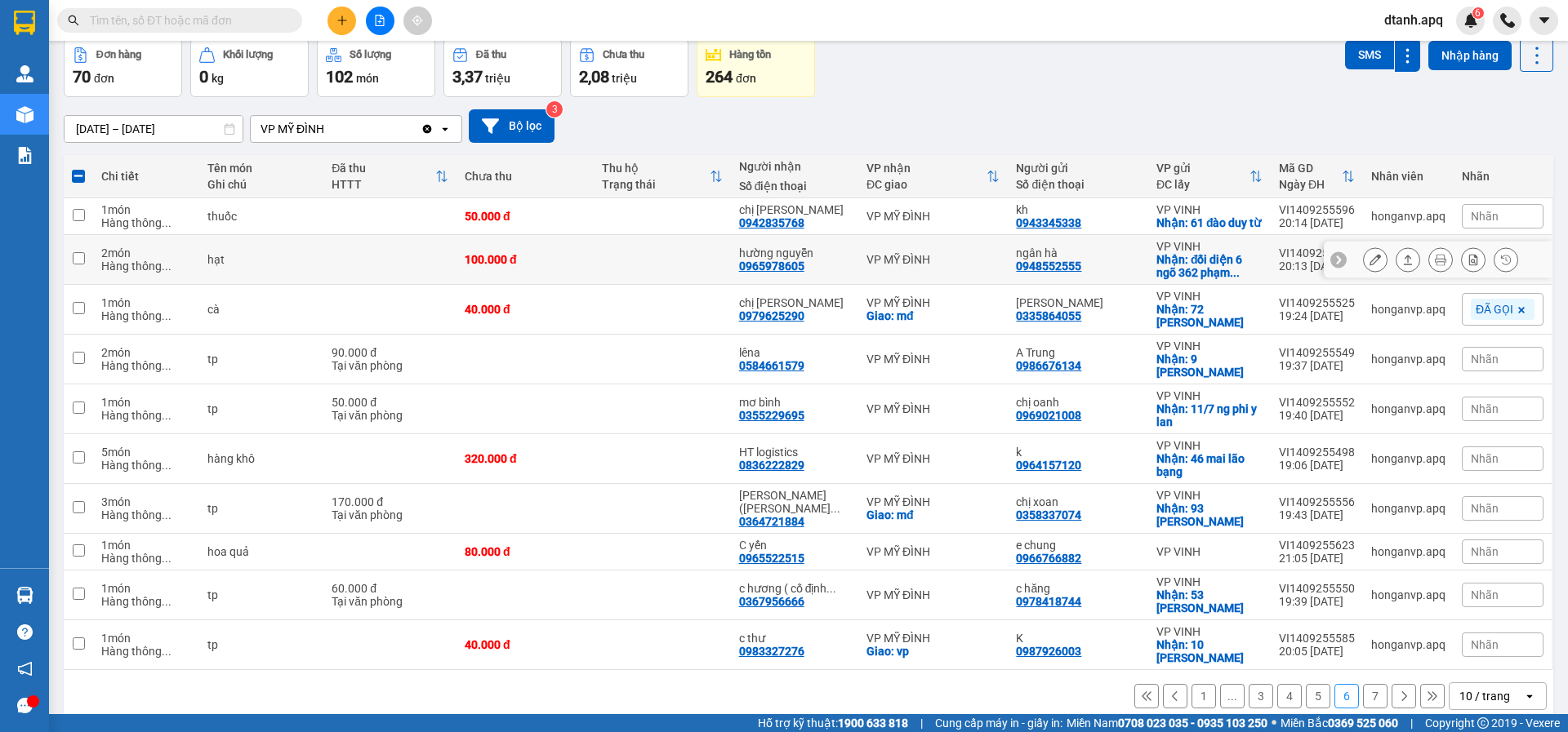
checkbox input "false"
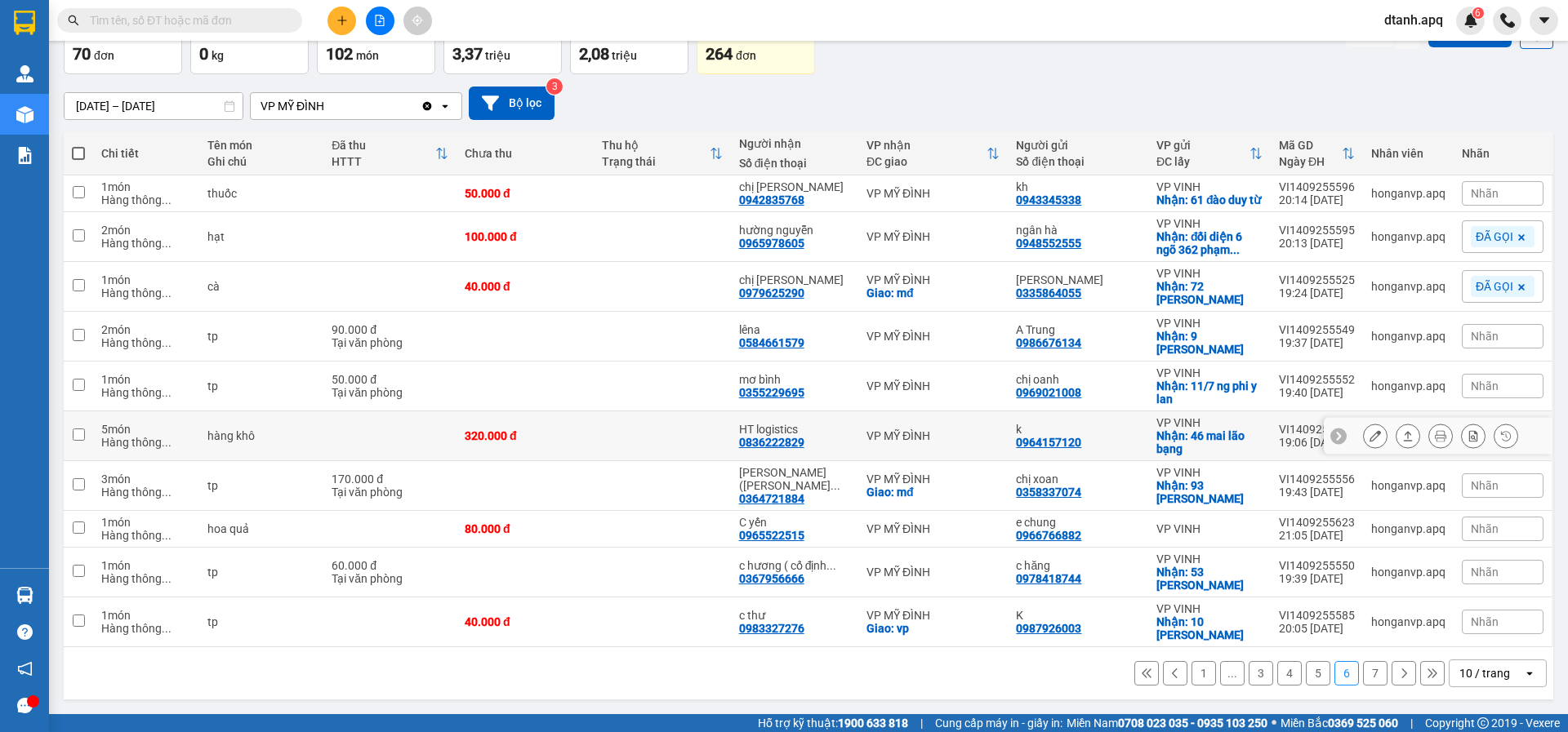
scroll to position [111, 0]
drag, startPoint x: 829, startPoint y: 447, endPoint x: 742, endPoint y: 447, distance: 87.0
click at [742, 447] on td "HT logistics 0836222829" at bounding box center [794, 436] width 127 height 49
checkbox input "true"
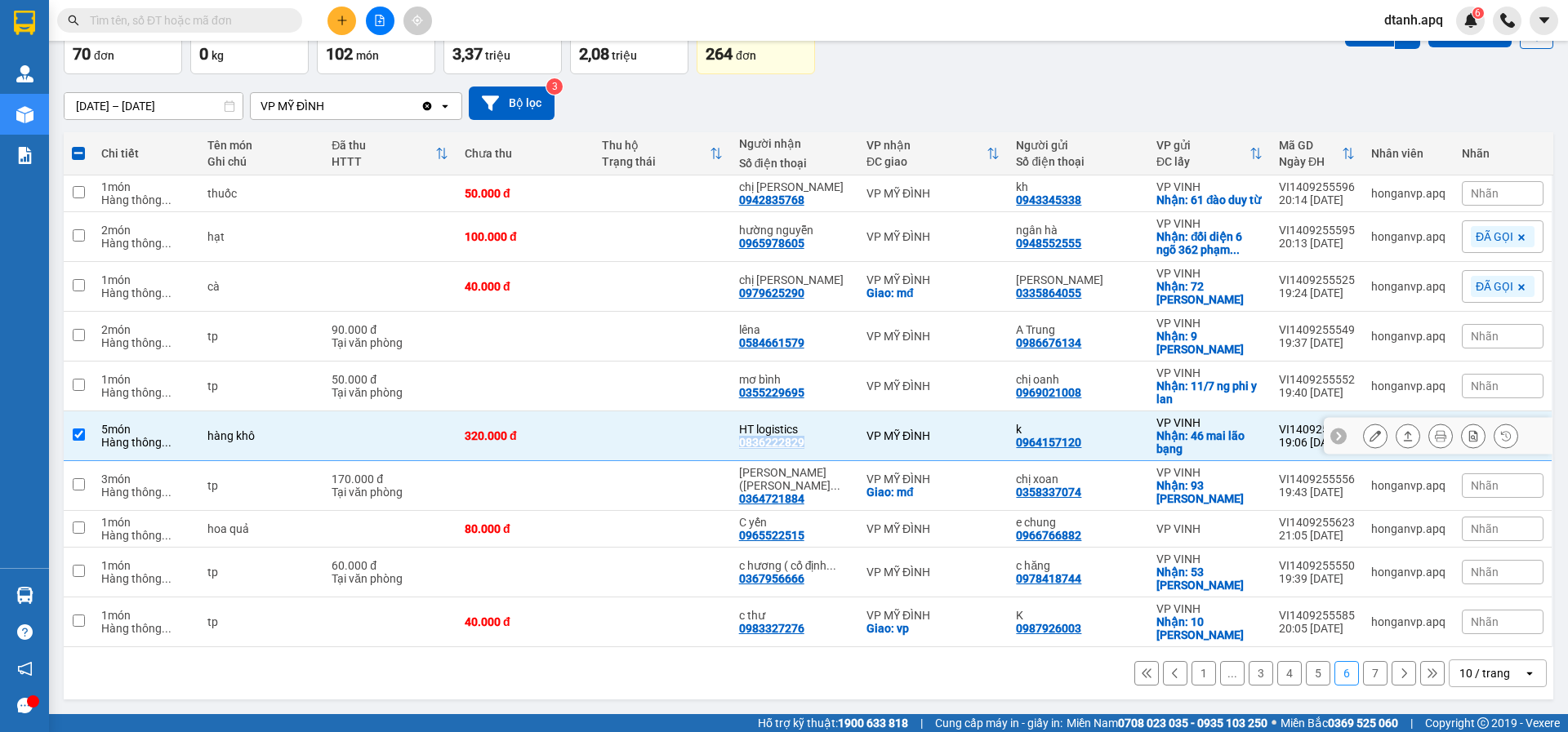
copy div "0836222829"
drag, startPoint x: 1484, startPoint y: 440, endPoint x: 1463, endPoint y: 457, distance: 27.0
click at [1482, 438] on span "Nhãn" at bounding box center [1484, 436] width 28 height 13
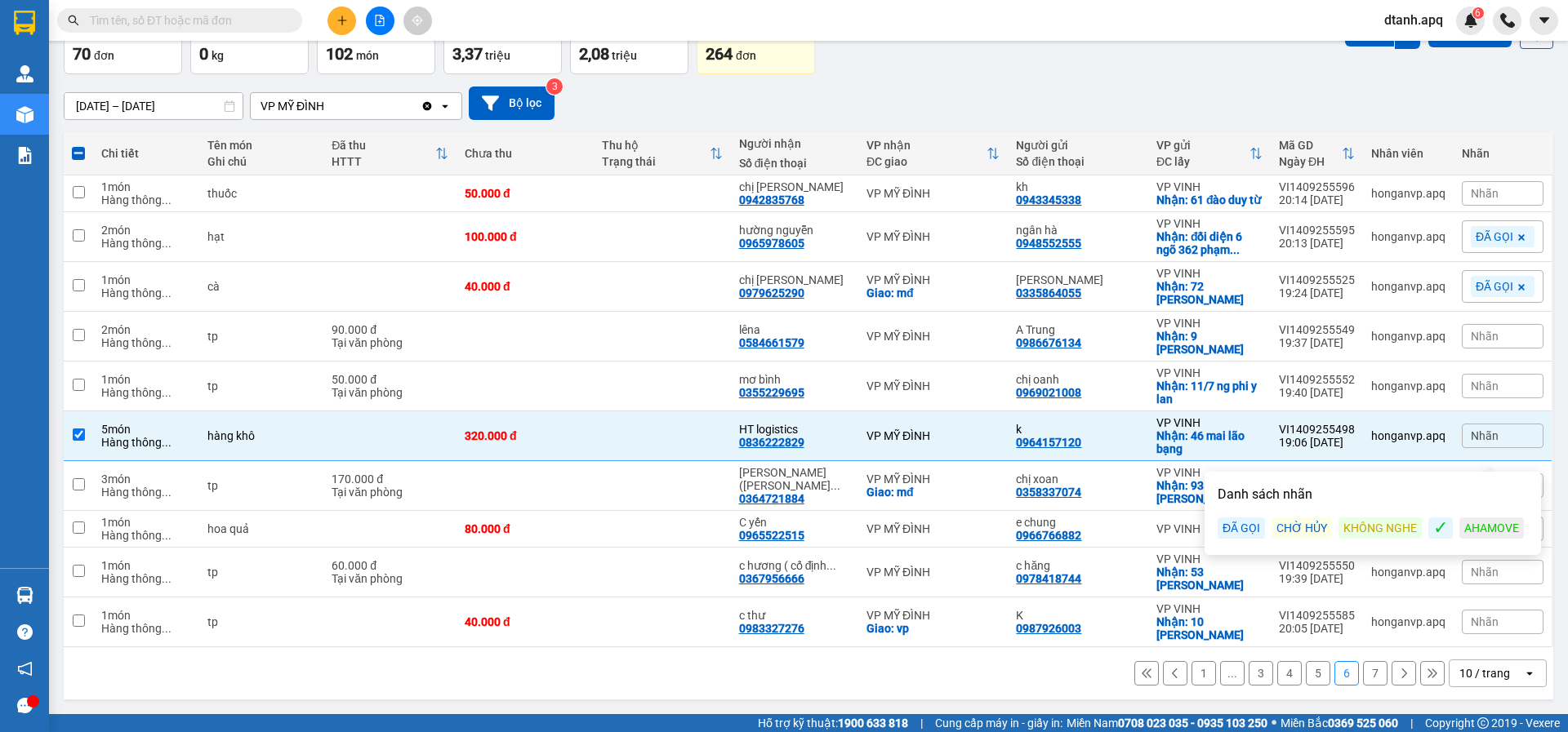
click at [1239, 526] on div "Danh sách nhãn ĐÃ GỌI CHỜ HỦY KHÔNG NGHE ✓ AHAMOVE" at bounding box center [1372, 514] width 327 height 73
click at [1237, 518] on div "ĐÃ GỌI" at bounding box center [1241, 528] width 47 height 21
click at [1435, 433] on icon at bounding box center [1441, 436] width 12 height 12
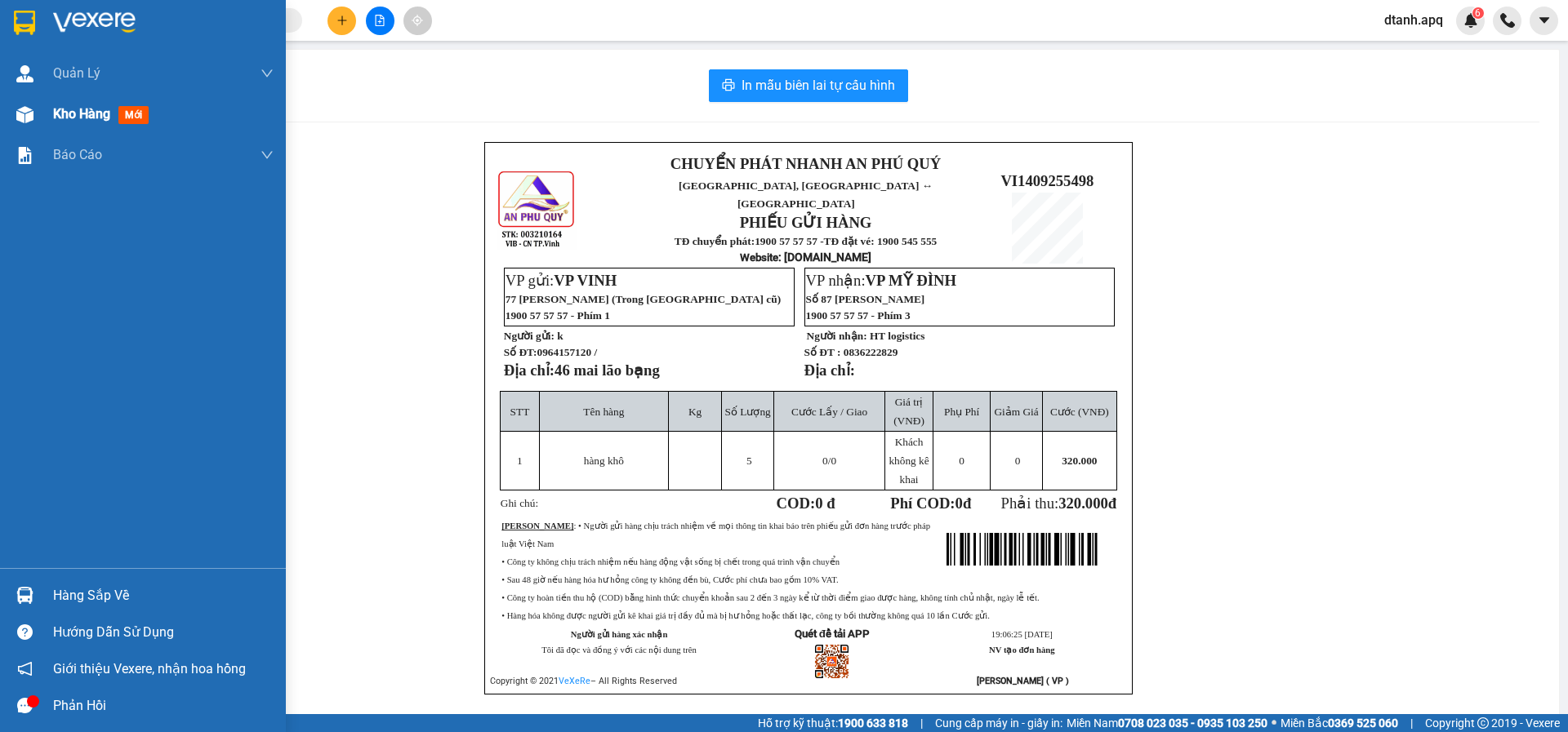
click at [26, 126] on div at bounding box center [25, 115] width 29 height 29
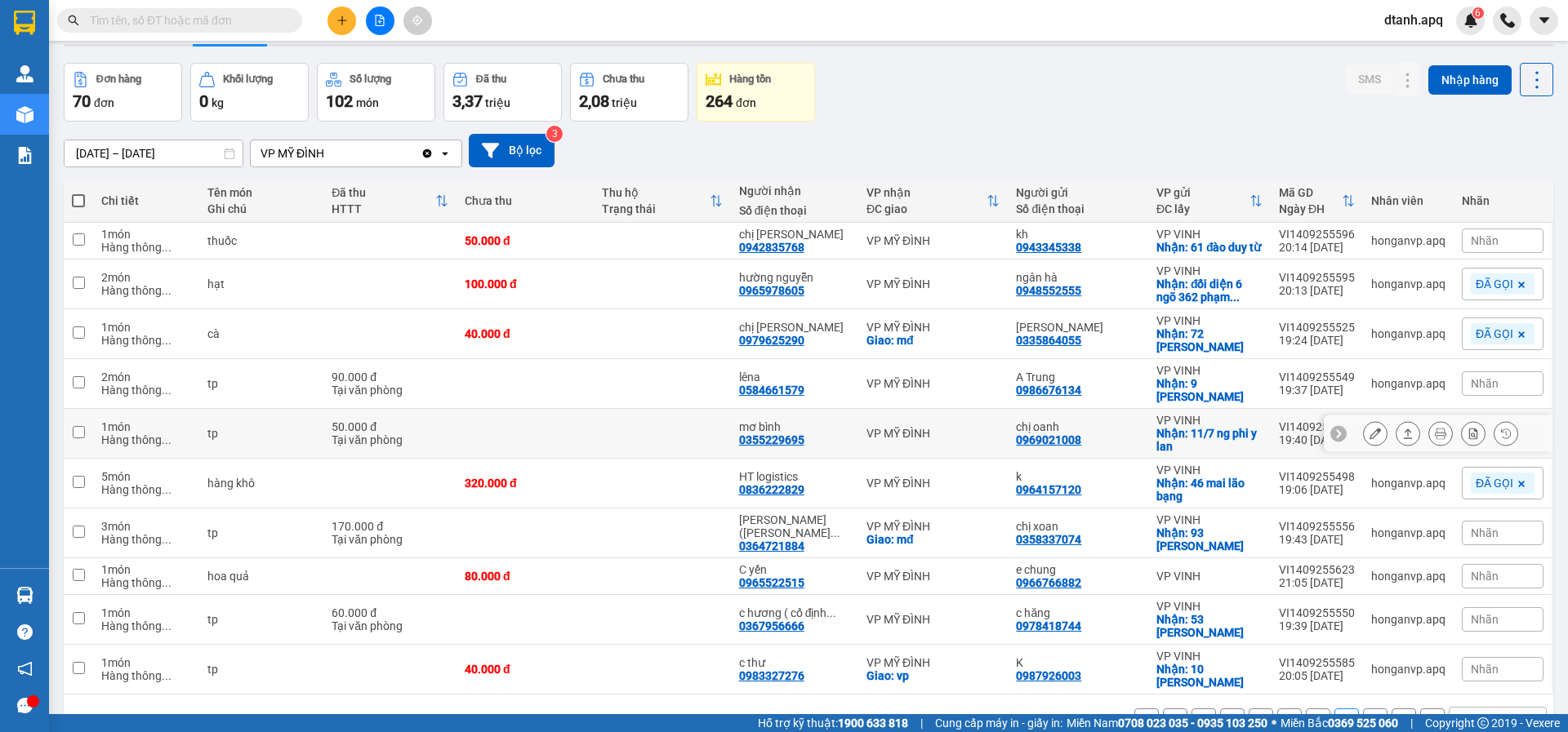
scroll to position [111, 0]
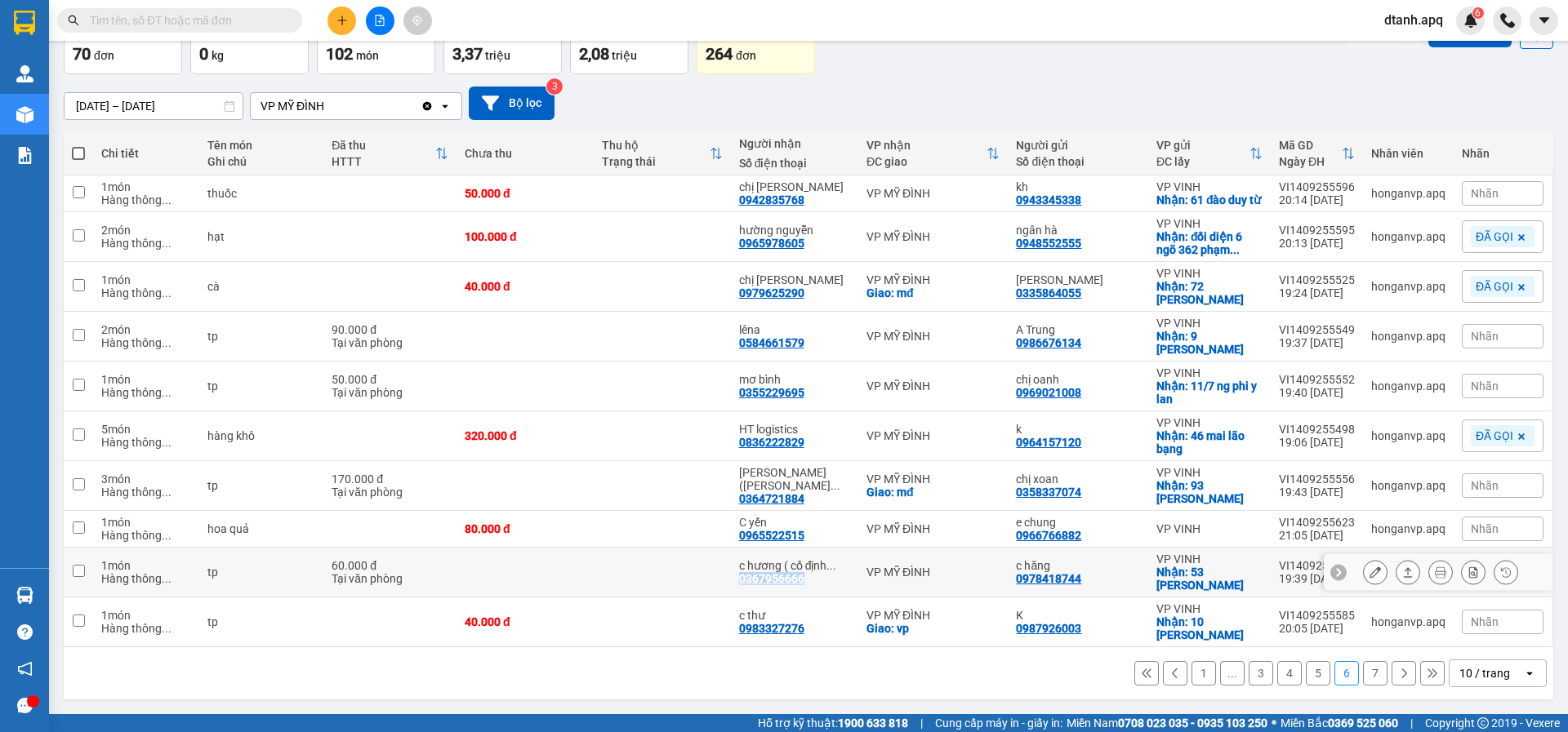
drag, startPoint x: 820, startPoint y: 585, endPoint x: 740, endPoint y: 583, distance: 80.0
click at [740, 583] on td "c hương ( cố định ... 0367956666" at bounding box center [794, 572] width 127 height 49
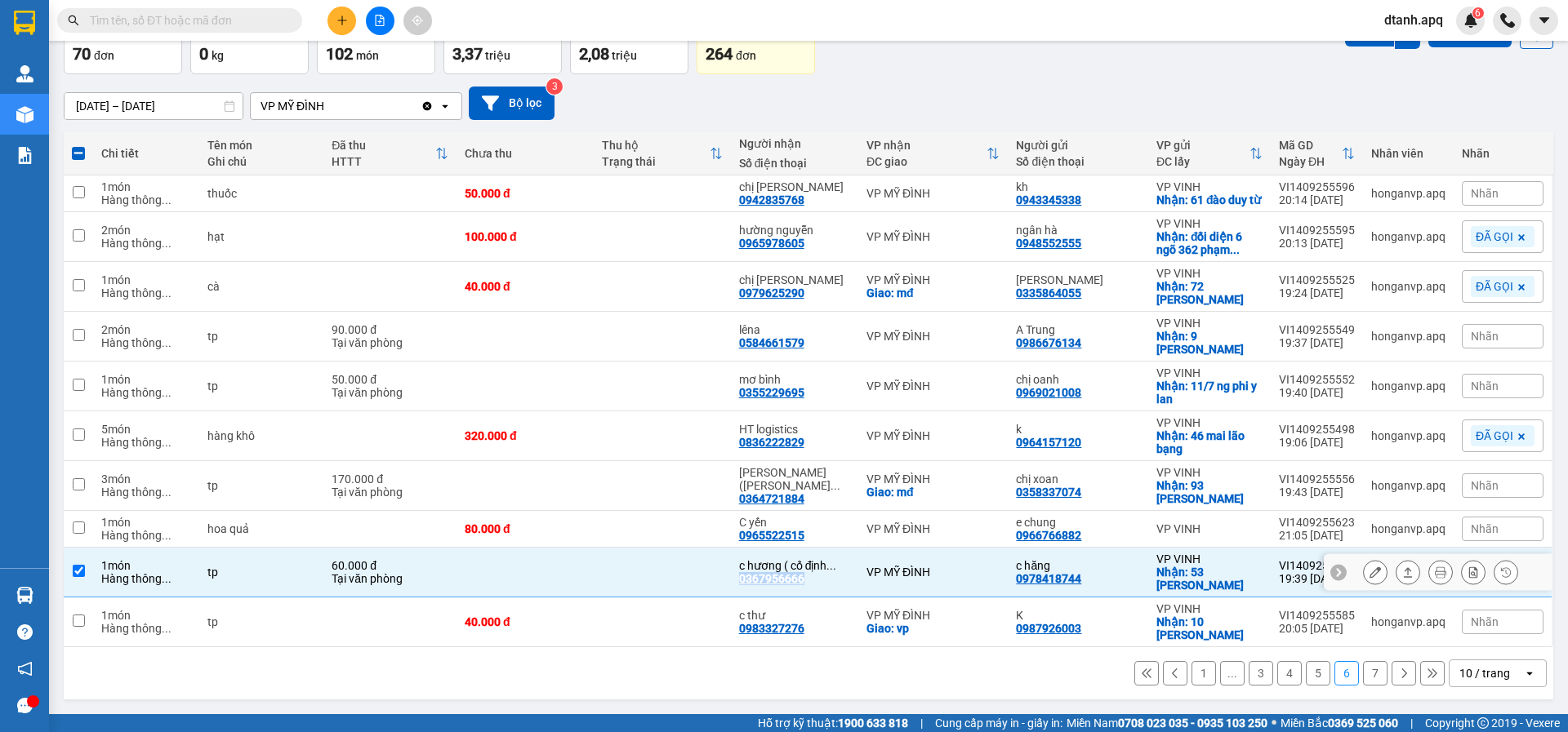
copy div "0367956666"
click at [1366, 675] on button "7" at bounding box center [1374, 673] width 25 height 25
checkbox input "false"
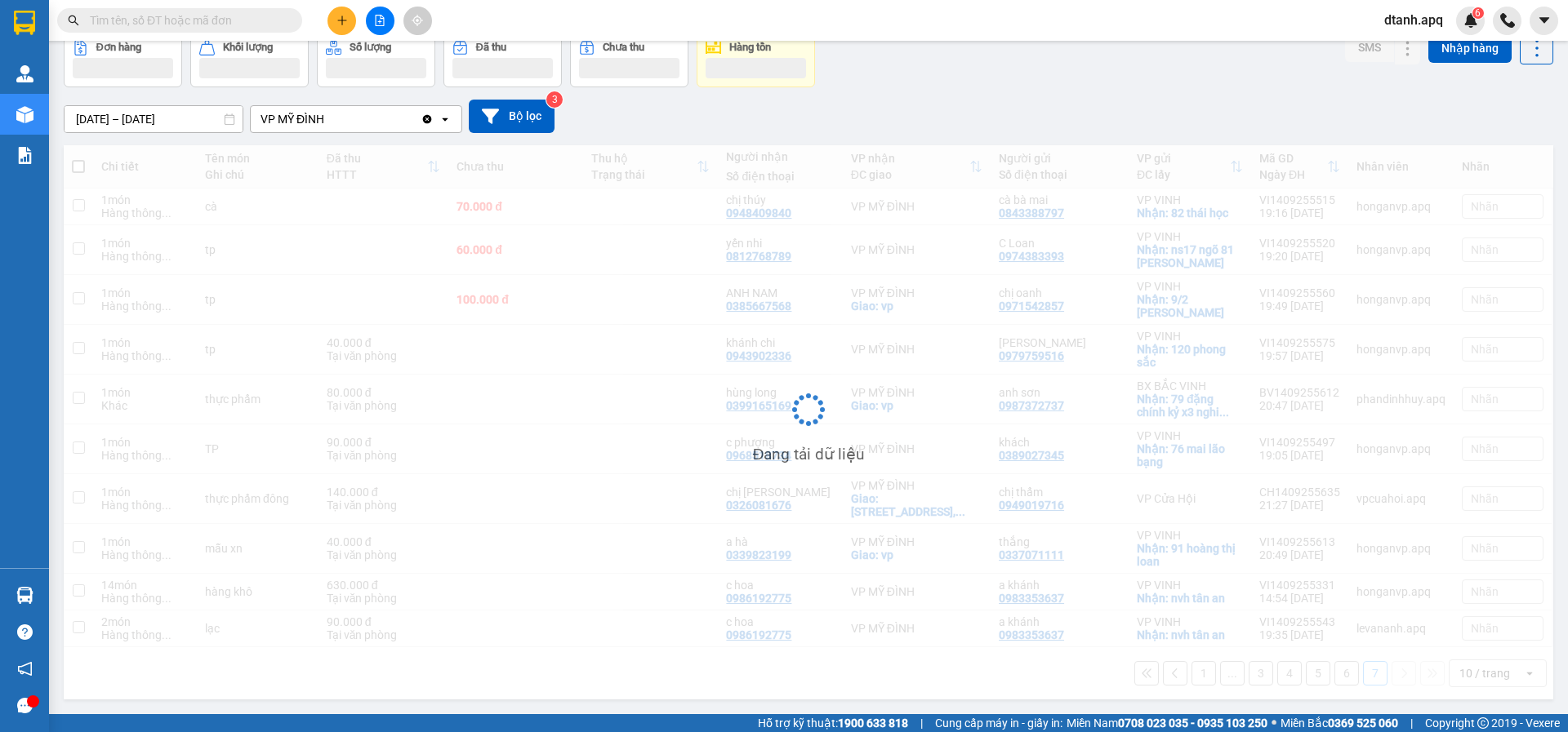
scroll to position [85, 0]
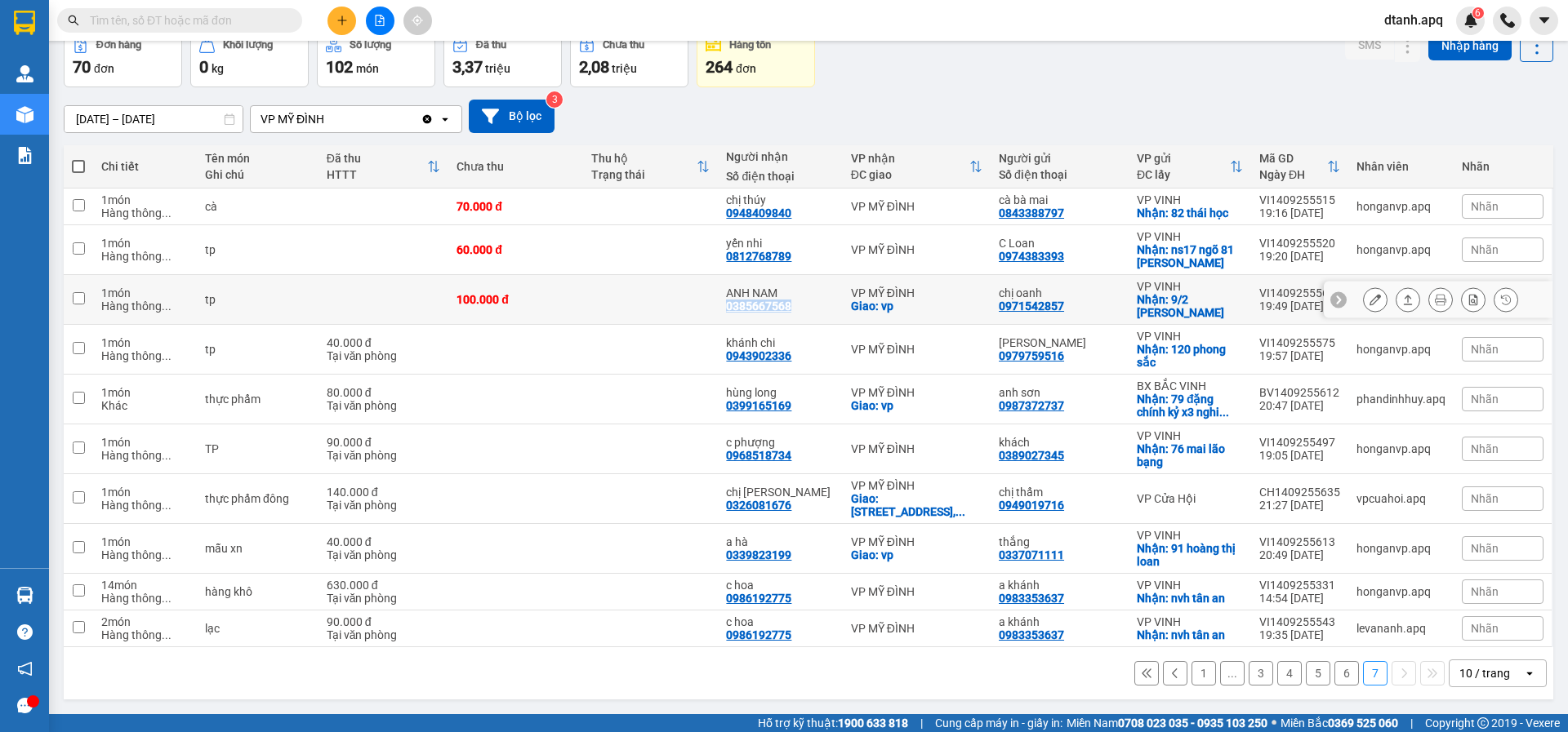
drag, startPoint x: 784, startPoint y: 307, endPoint x: 748, endPoint y: 298, distance: 37.1
click at [731, 303] on td "ANH NAM 0385667568" at bounding box center [780, 299] width 124 height 49
checkbox input "true"
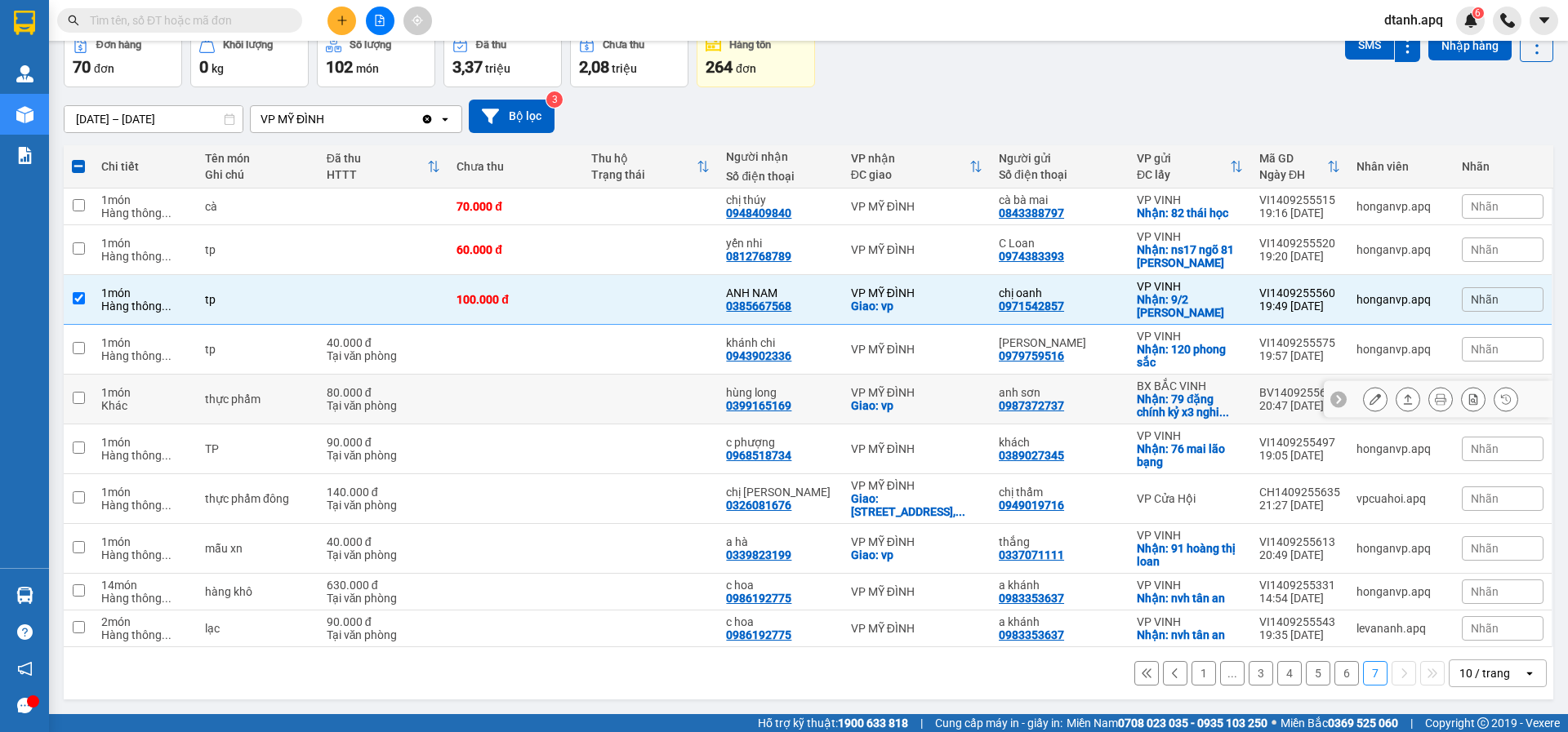
click at [806, 395] on div "hùng long" at bounding box center [780, 392] width 108 height 13
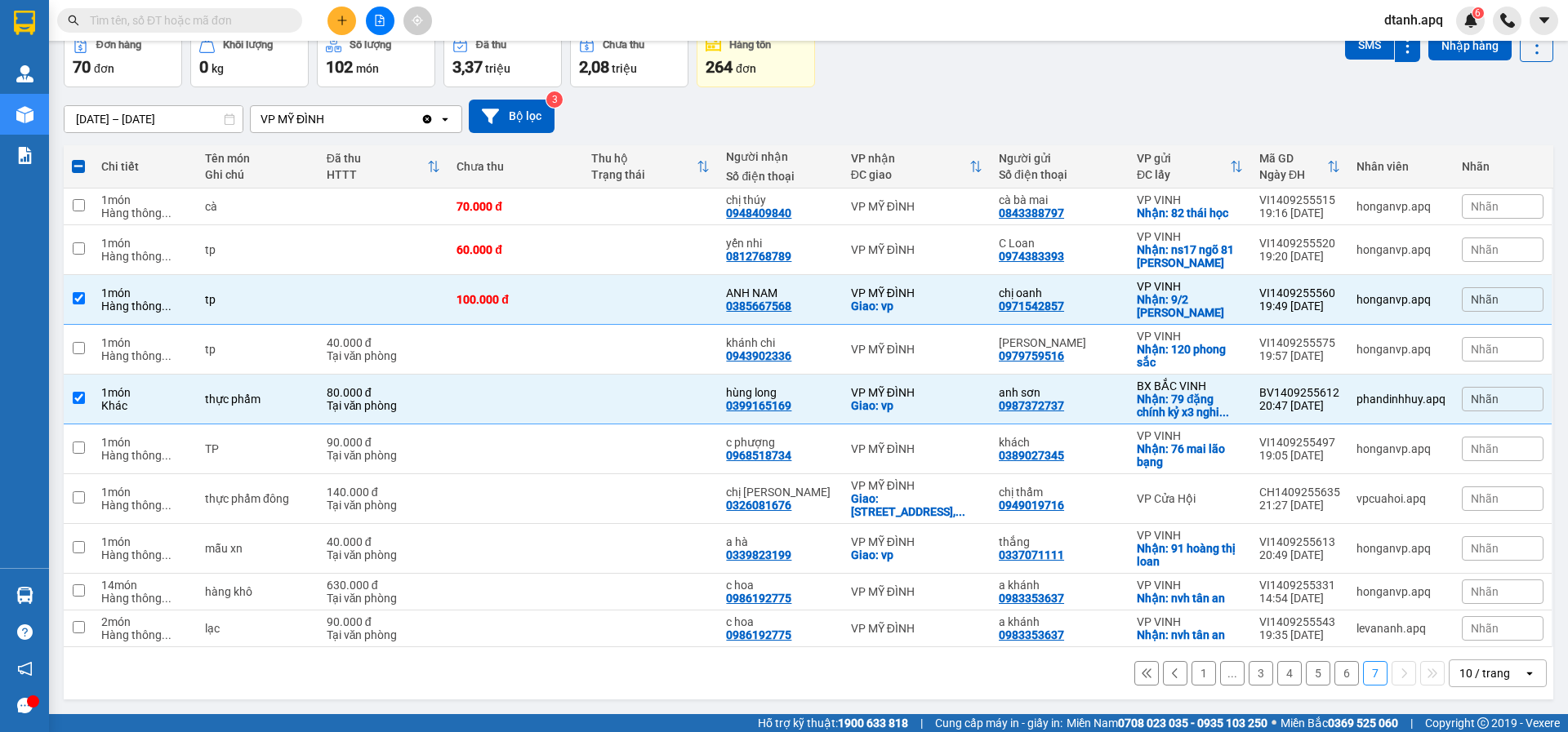
drag, startPoint x: 1490, startPoint y: 402, endPoint x: 1464, endPoint y: 401, distance: 26.0
click at [1489, 401] on div "Nhãn" at bounding box center [1502, 399] width 82 height 25
click at [1234, 476] on div "ĐÃ GỌI" at bounding box center [1241, 477] width 47 height 21
click at [806, 405] on div "hùng long 0399165169" at bounding box center [780, 399] width 108 height 26
checkbox input "false"
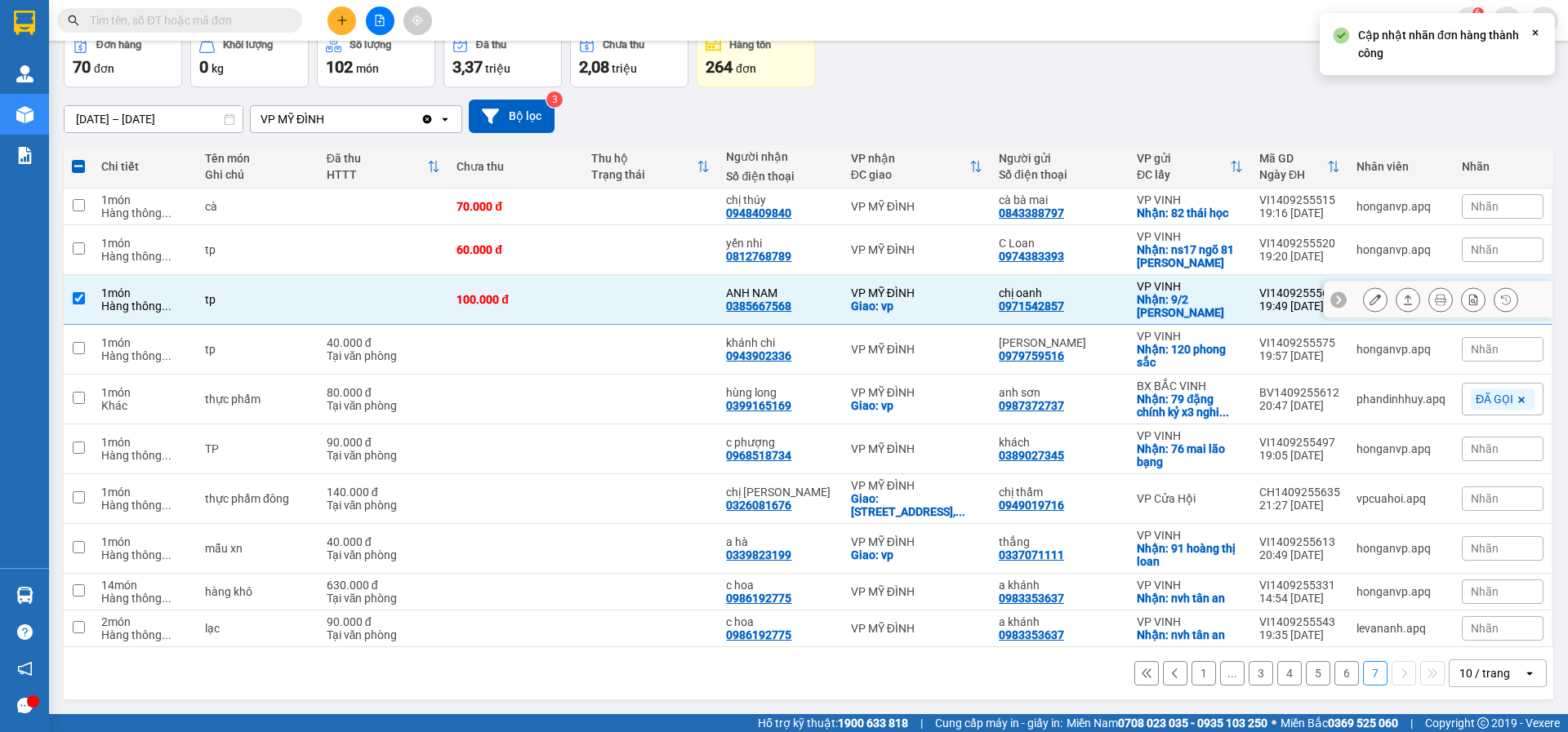
click at [812, 302] on div "ANH NAM 0385667568" at bounding box center [780, 299] width 108 height 26
checkbox input "false"
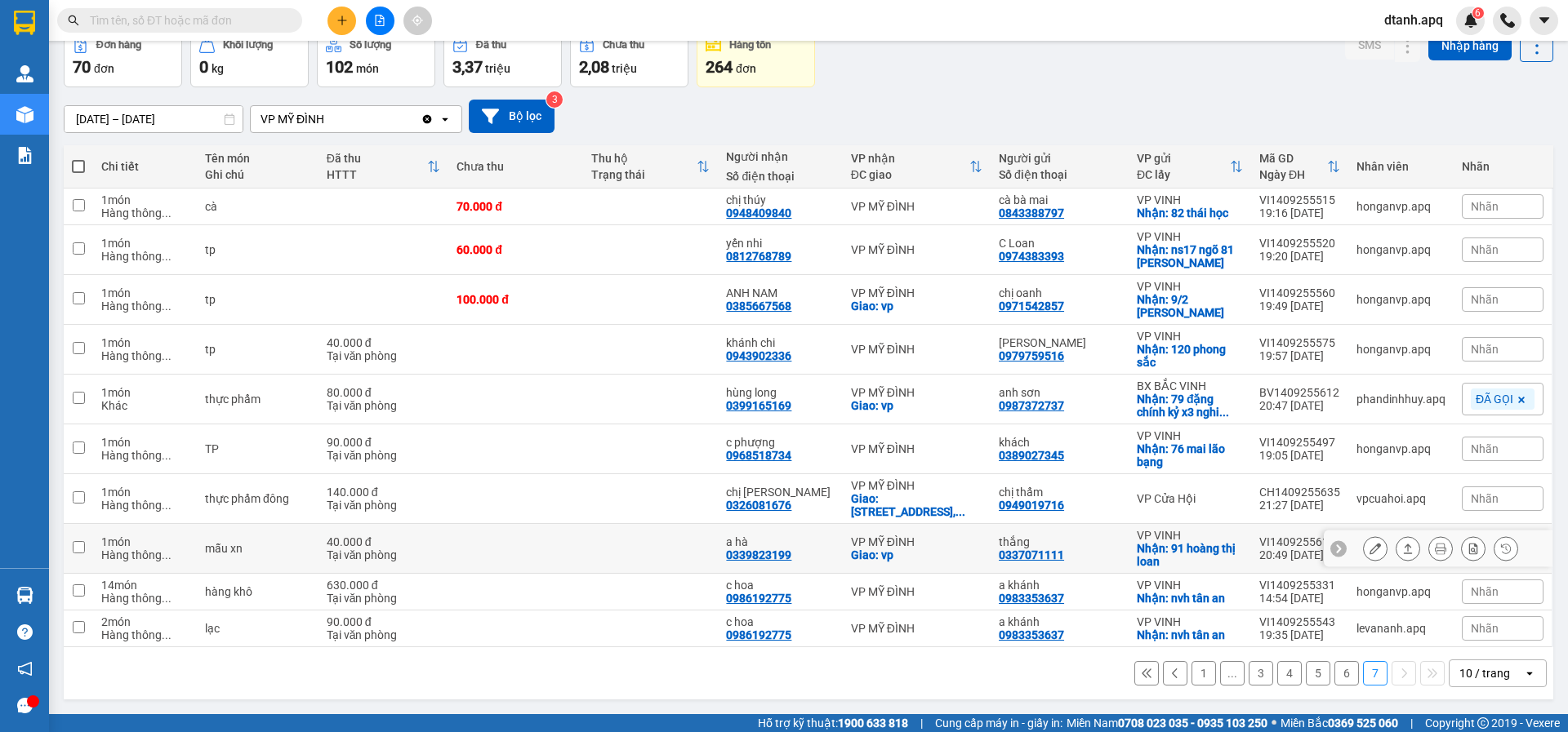
click at [1370, 547] on button at bounding box center [1374, 548] width 23 height 29
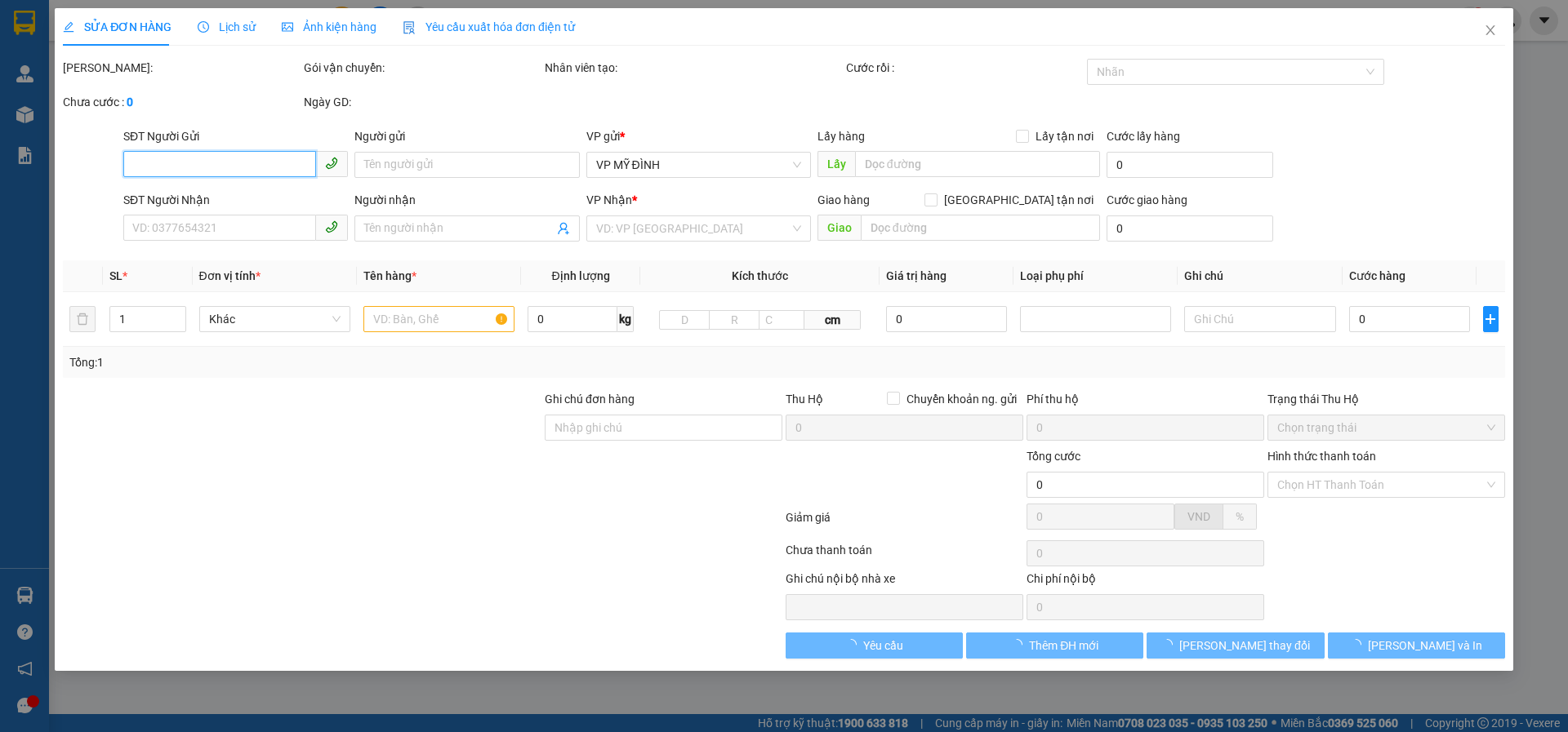
type input "0337071111"
type input "thắng"
checkbox input "true"
type input "91 hoàng thị loan"
type input "0339823199"
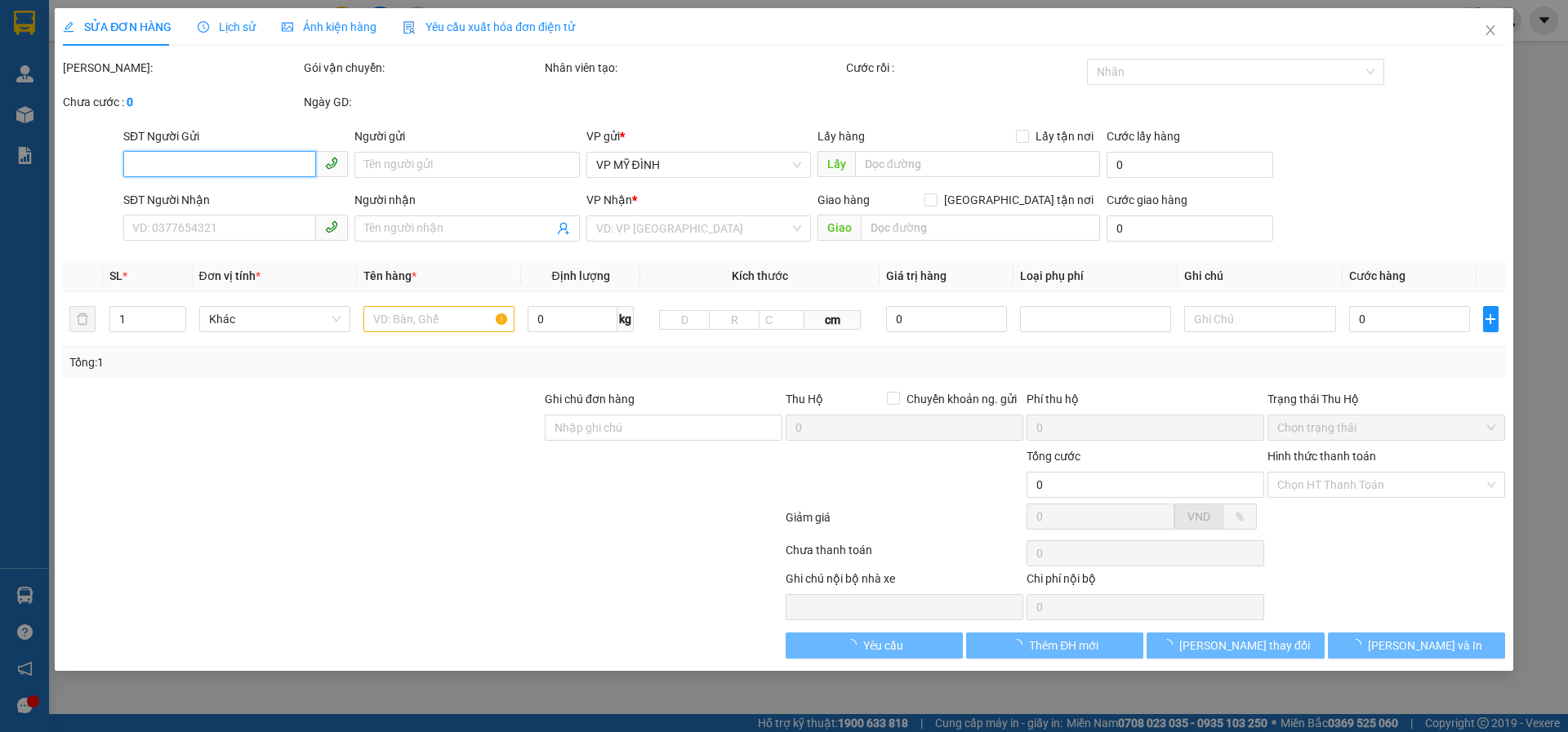
type input "a hà"
checkbox input "true"
type input "vp"
type input "40.000"
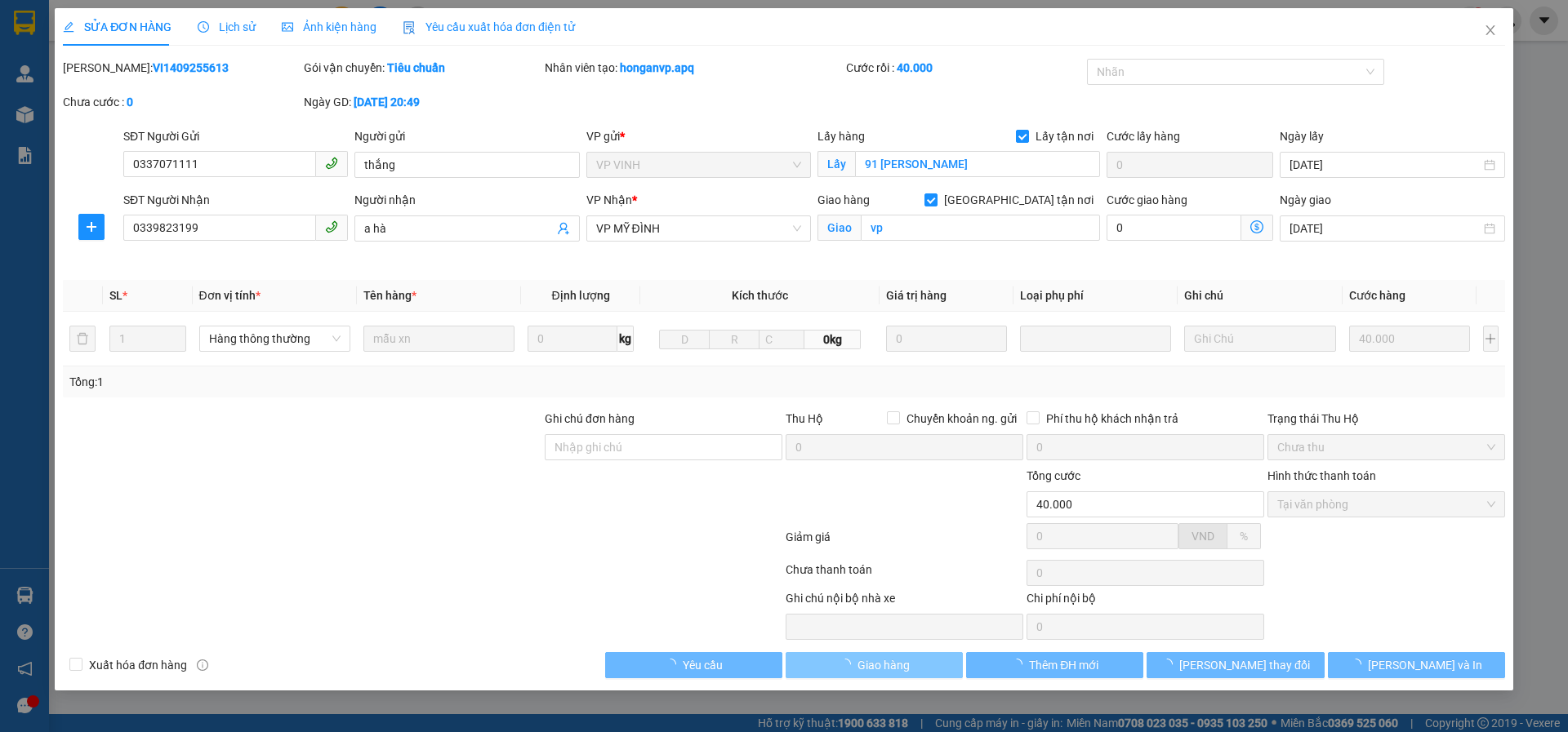
click at [890, 665] on span "Giao hàng" at bounding box center [883, 665] width 52 height 18
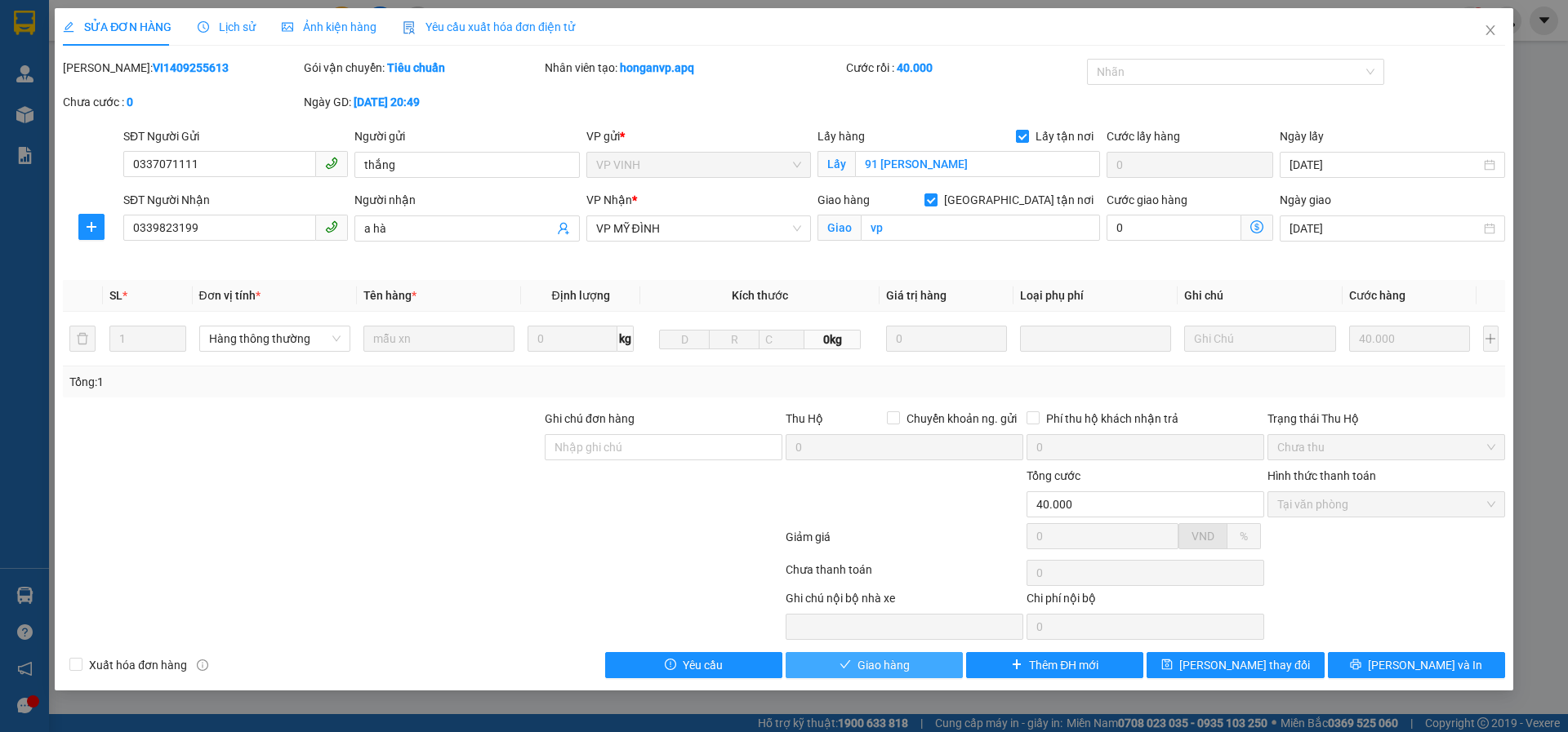
click at [891, 668] on span "Giao hàng" at bounding box center [883, 665] width 52 height 18
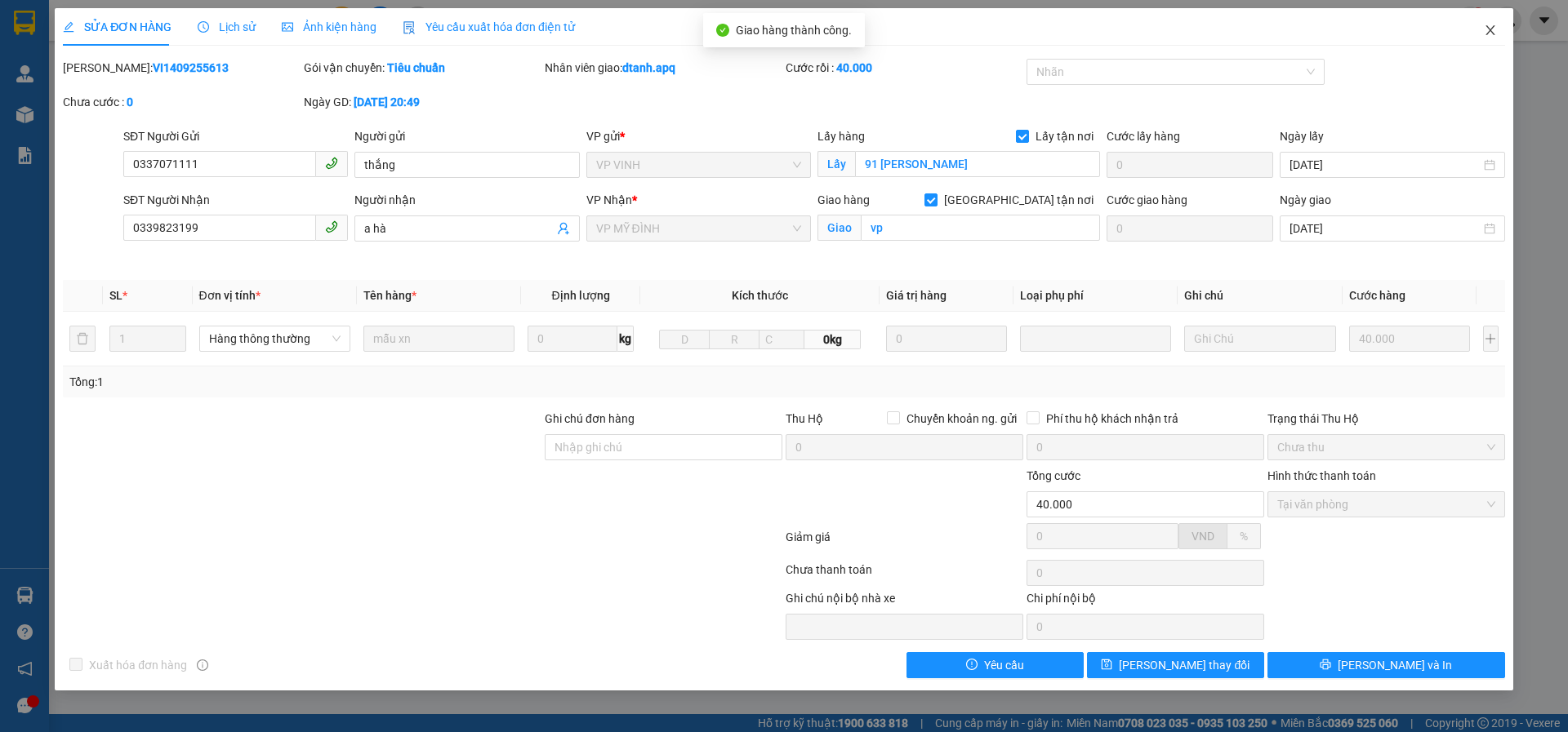
click at [1495, 29] on icon "close" at bounding box center [1489, 30] width 13 height 13
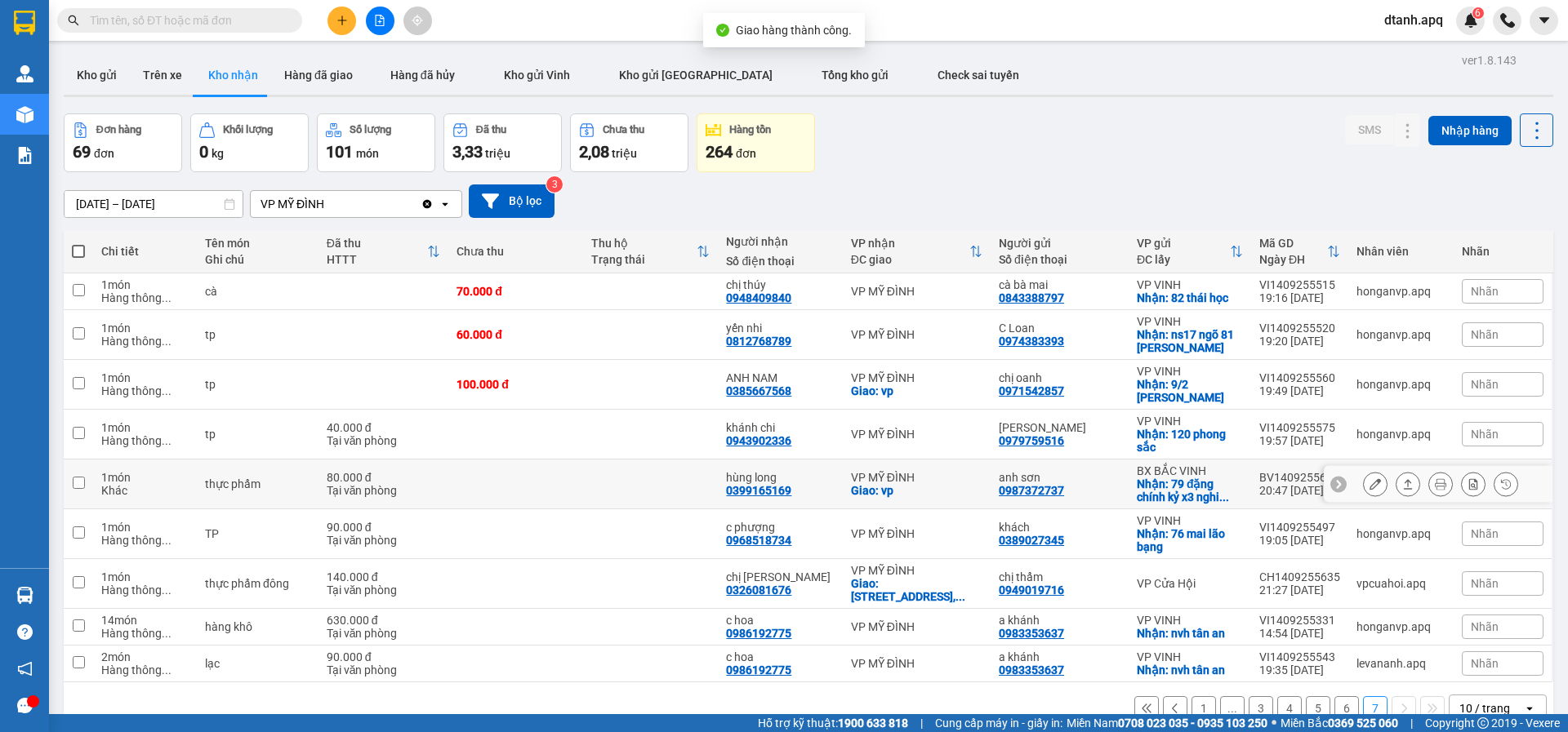
scroll to position [75, 0]
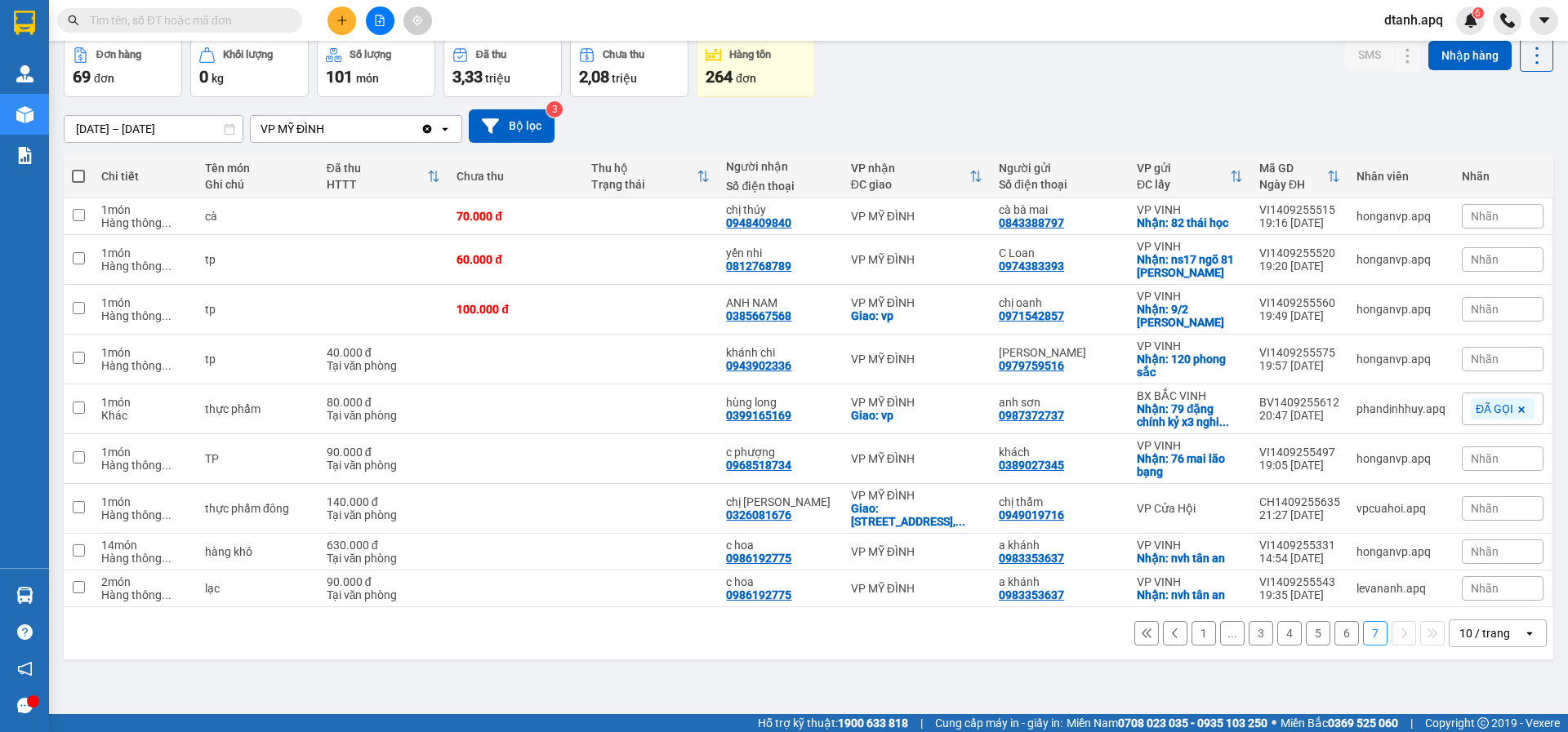
drag, startPoint x: 1467, startPoint y: 546, endPoint x: 1452, endPoint y: 557, distance: 18.6
click at [1470, 546] on span "Nhãn" at bounding box center [1484, 551] width 28 height 13
click at [1242, 498] on div "ĐÃ GỌI" at bounding box center [1241, 500] width 47 height 21
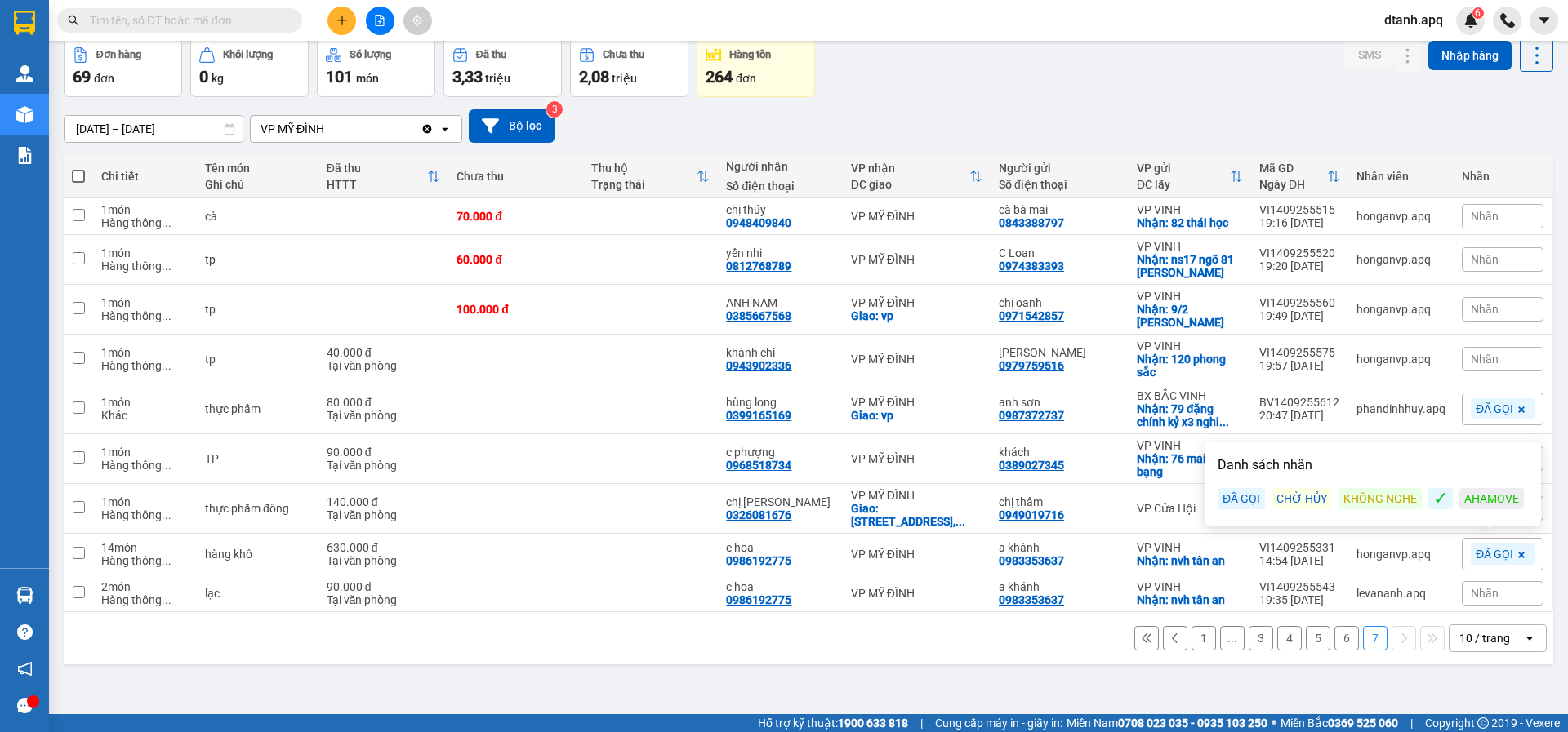
click at [1474, 594] on span "Nhãn" at bounding box center [1484, 593] width 28 height 13
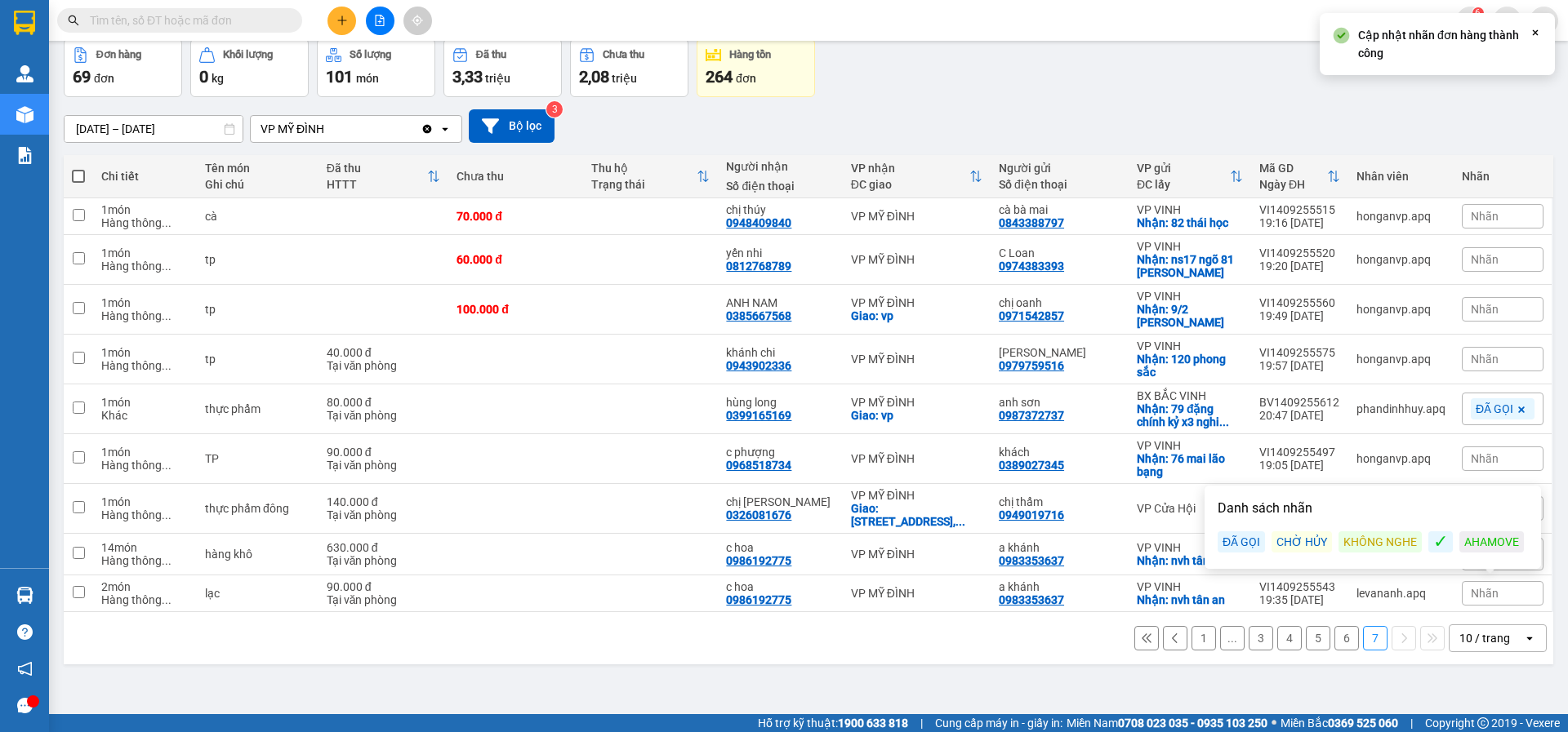
click at [1243, 542] on div "ĐÃ GỌI" at bounding box center [1241, 541] width 47 height 21
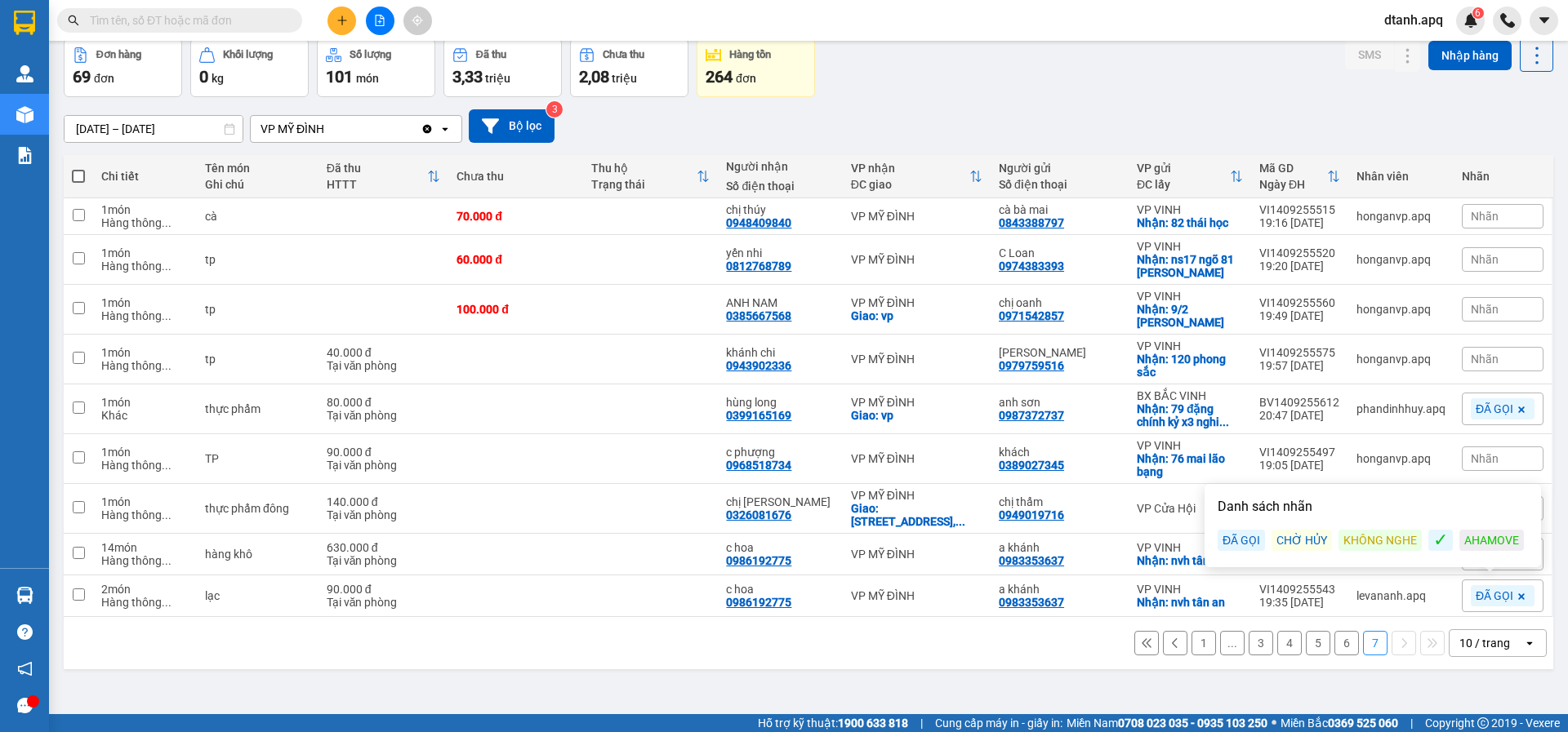
click at [899, 677] on div "ver 1.8.143 Kho gửi Trên xe Kho nhận Hàng đã giao Hàng đã hủy Kho gửi Vinh Kho …" at bounding box center [808, 340] width 1502 height 732
click at [1197, 646] on button "1" at bounding box center [1203, 643] width 25 height 25
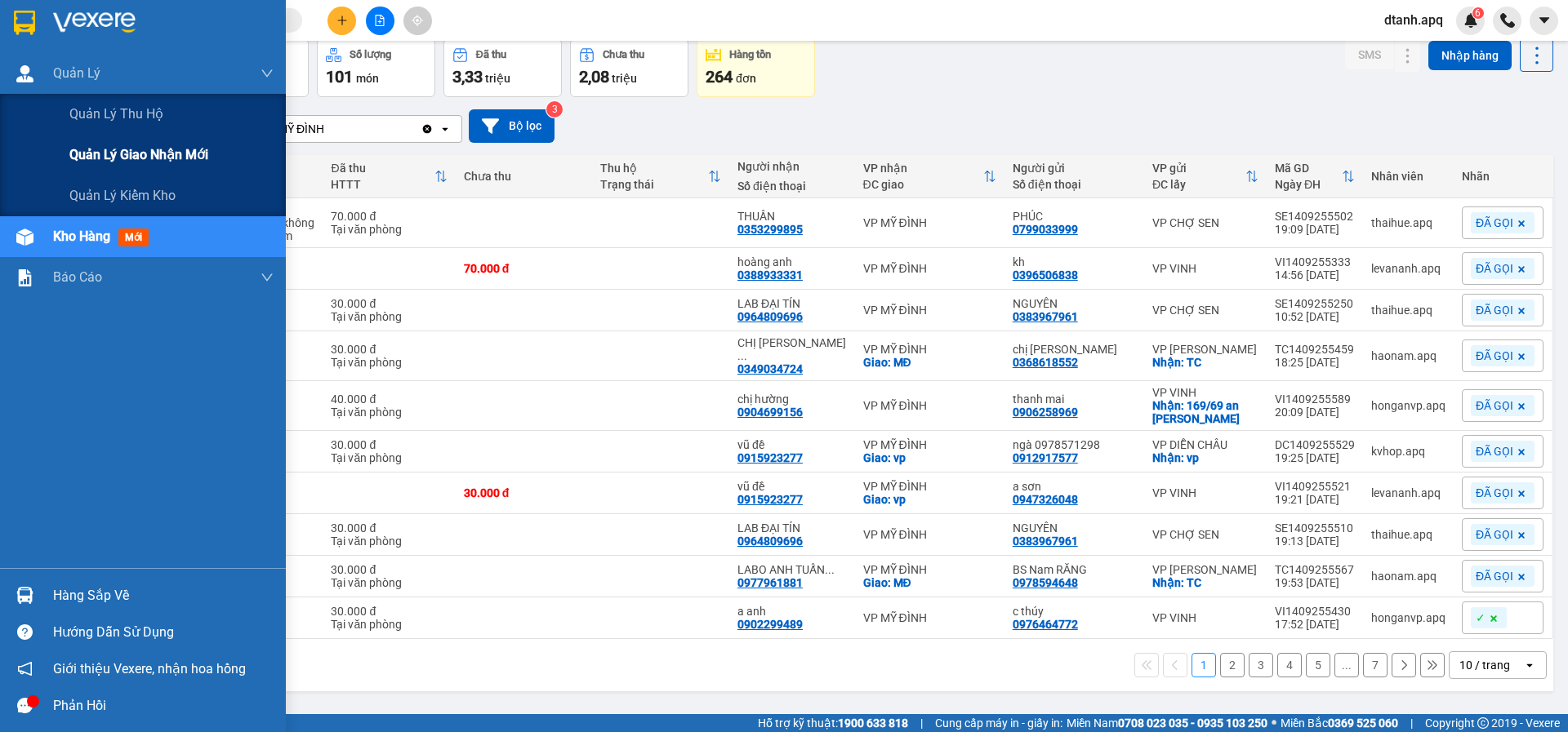
click at [178, 163] on span "Quản lý giao nhận mới" at bounding box center [138, 154] width 138 height 21
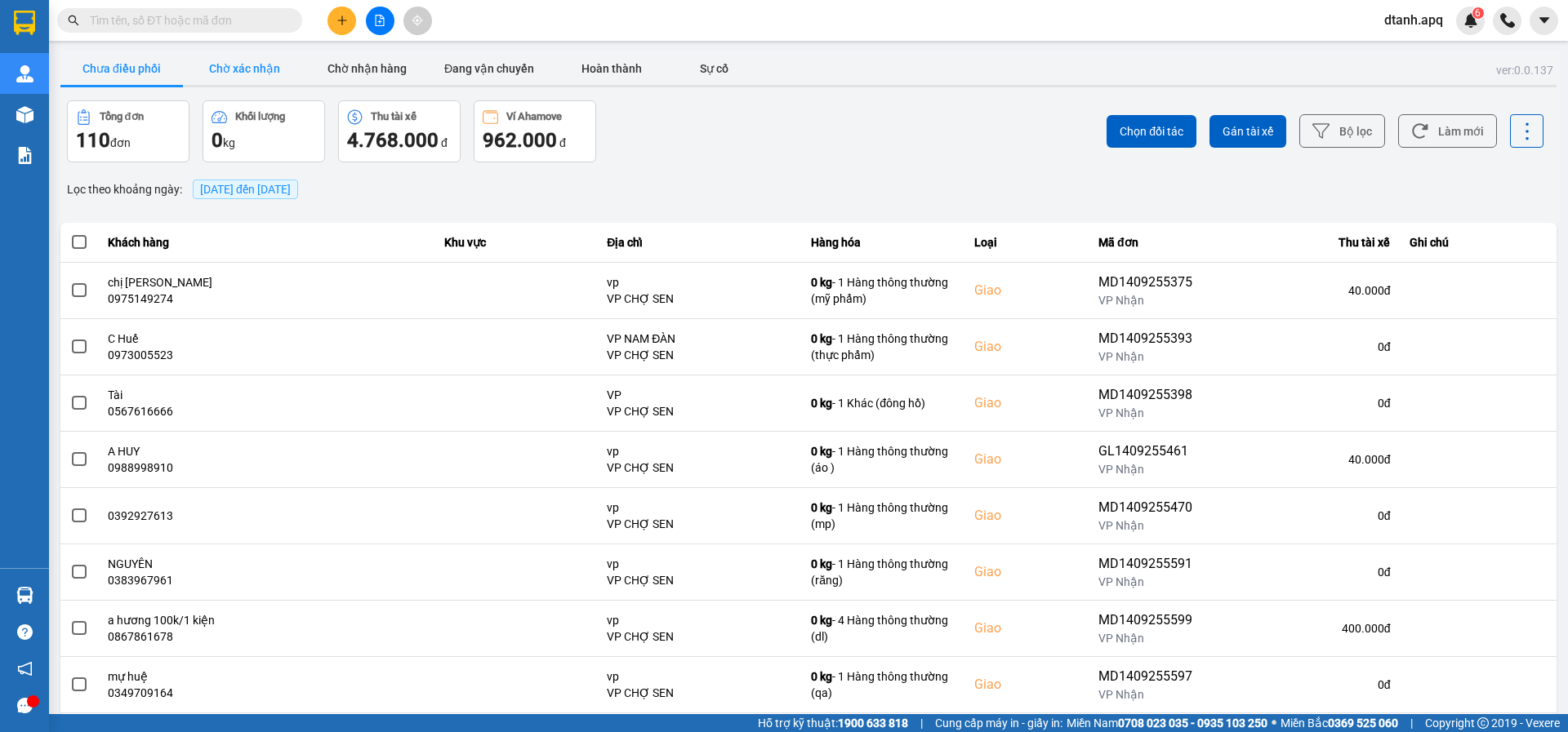
drag, startPoint x: 260, startPoint y: 58, endPoint x: 327, endPoint y: 77, distance: 69.6
click at [261, 59] on button "Chờ xác nhận" at bounding box center [244, 68] width 123 height 33
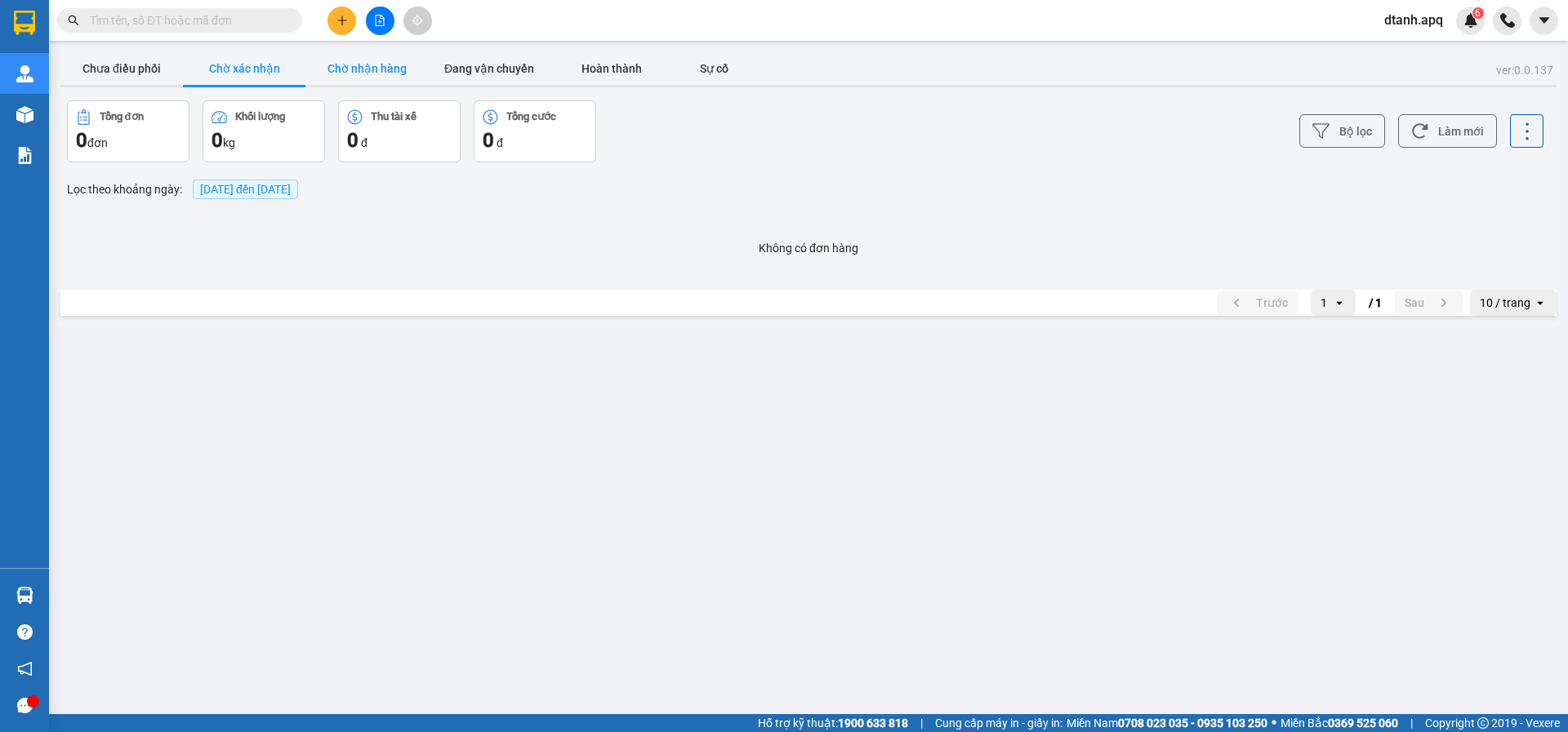
click at [366, 79] on button "Chờ nhận hàng" at bounding box center [367, 68] width 123 height 33
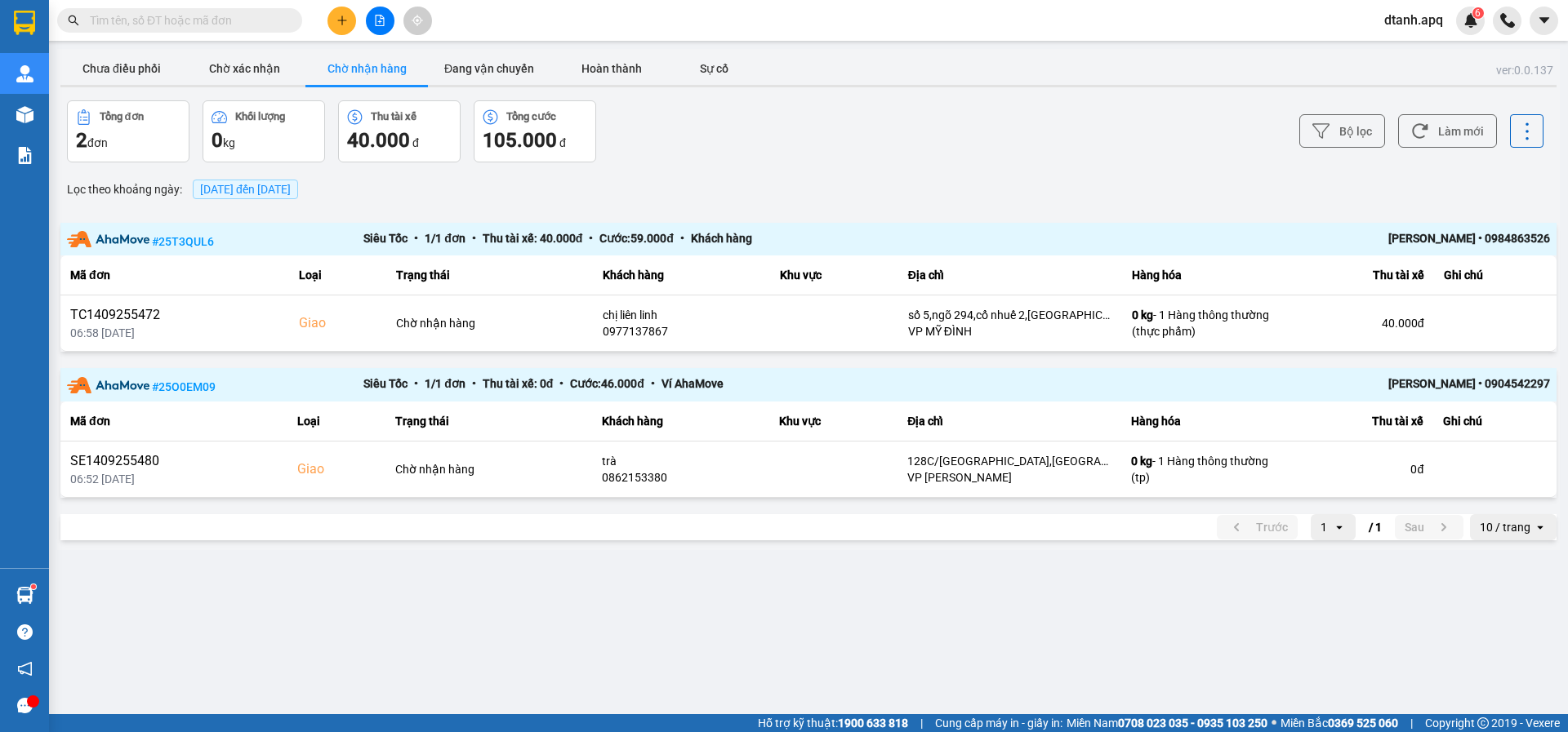
click at [182, 22] on input "text" at bounding box center [186, 21] width 193 height 18
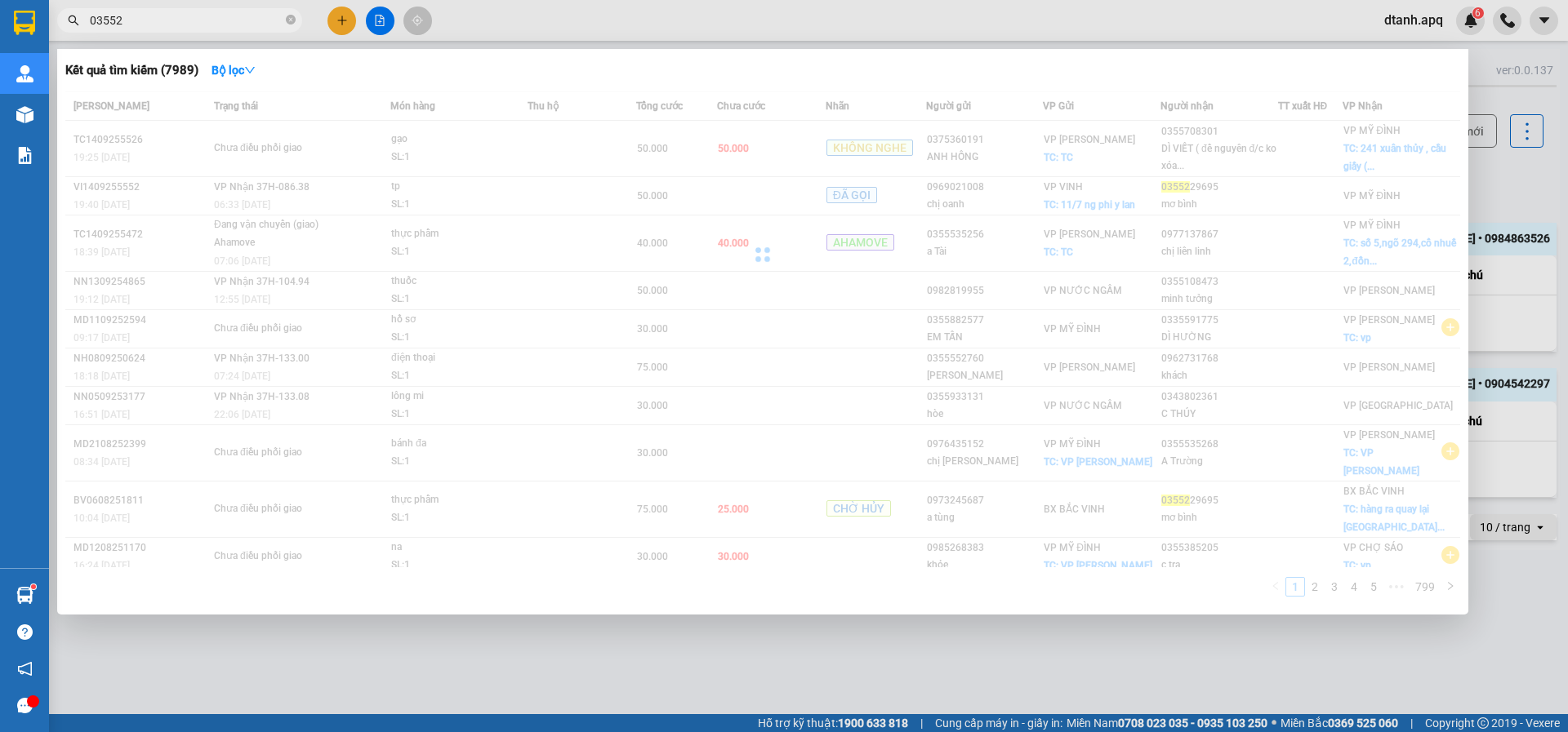
type input "03552"
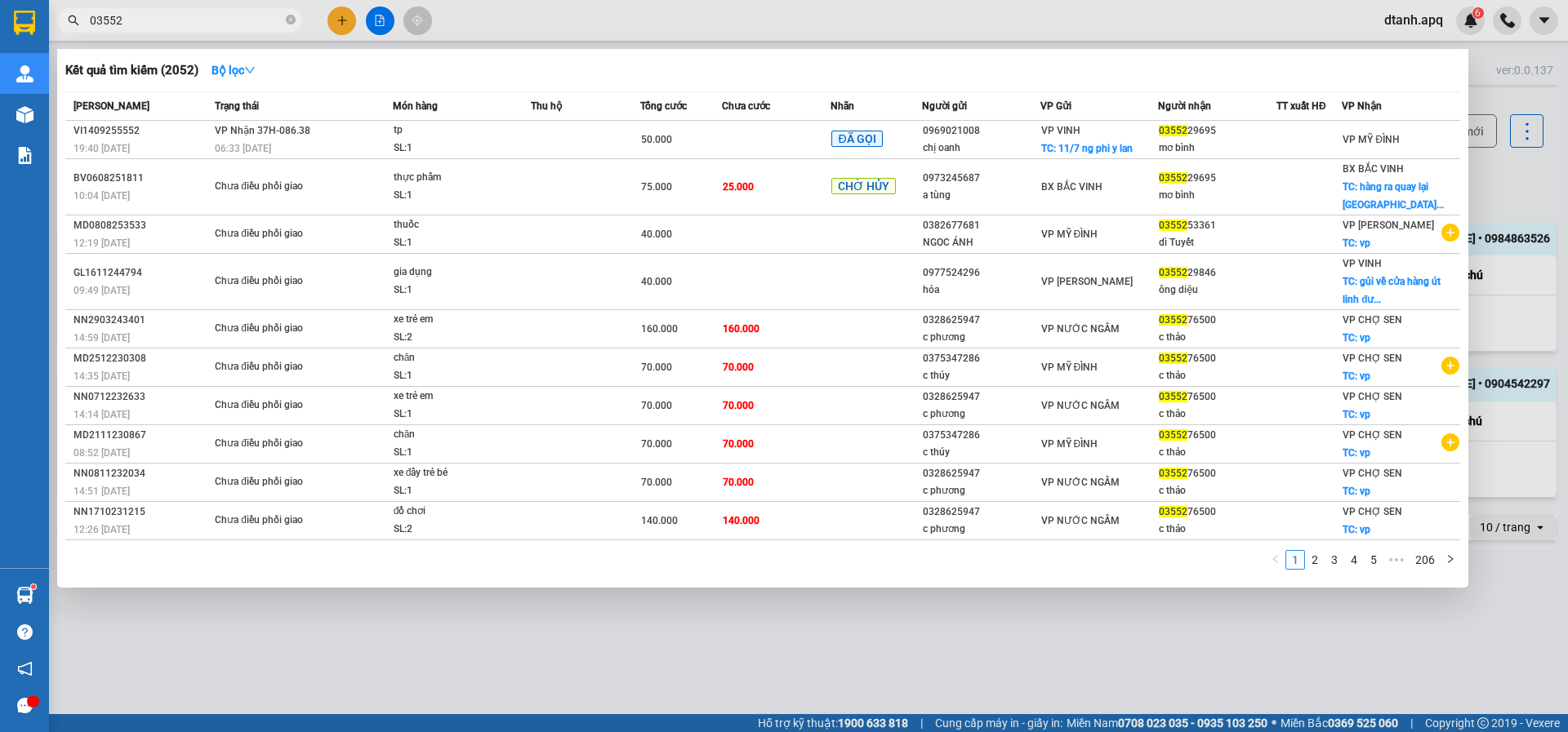
click at [289, 21] on icon "close-circle" at bounding box center [290, 20] width 10 height 10
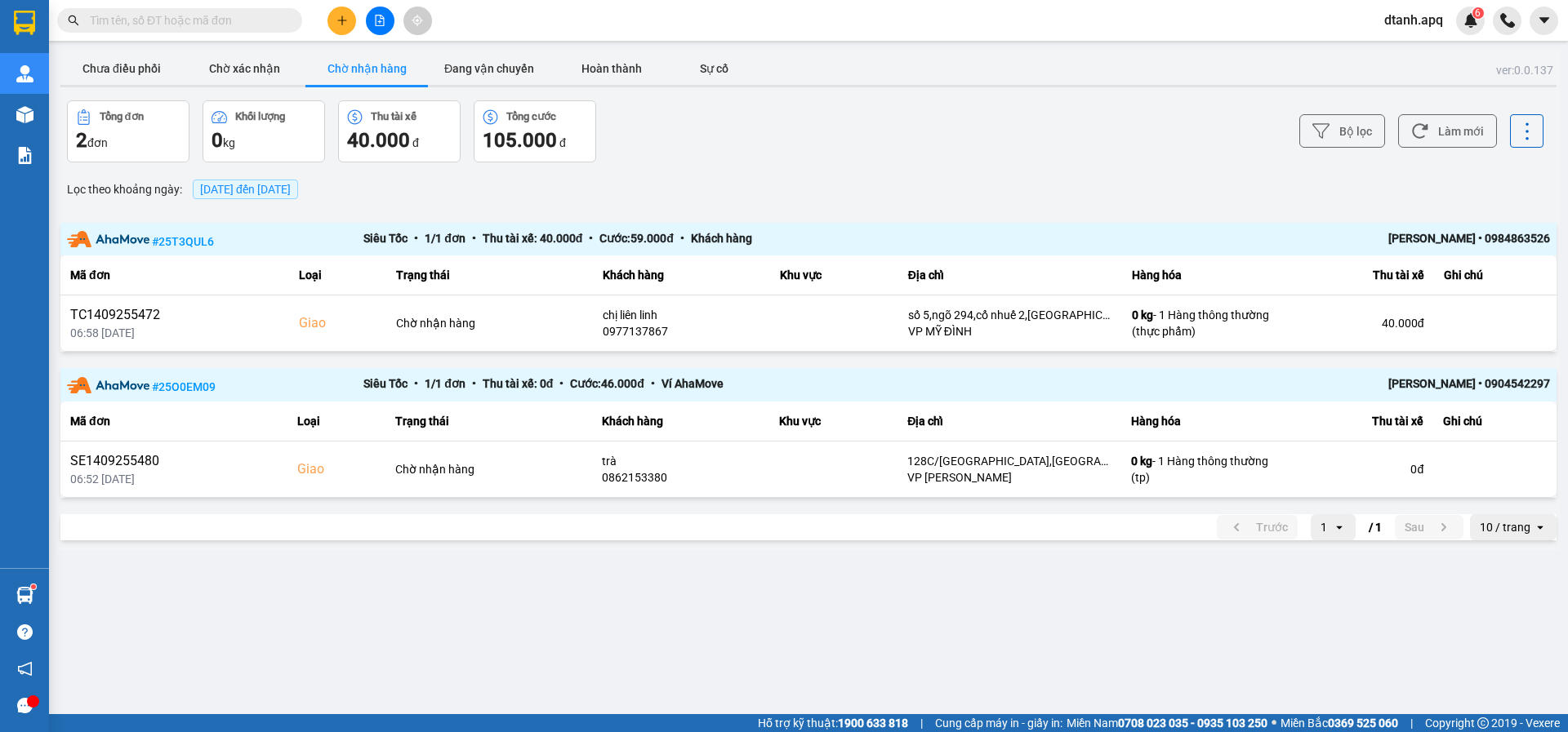
paste input "tòa w3 [PERSON_NAME]"
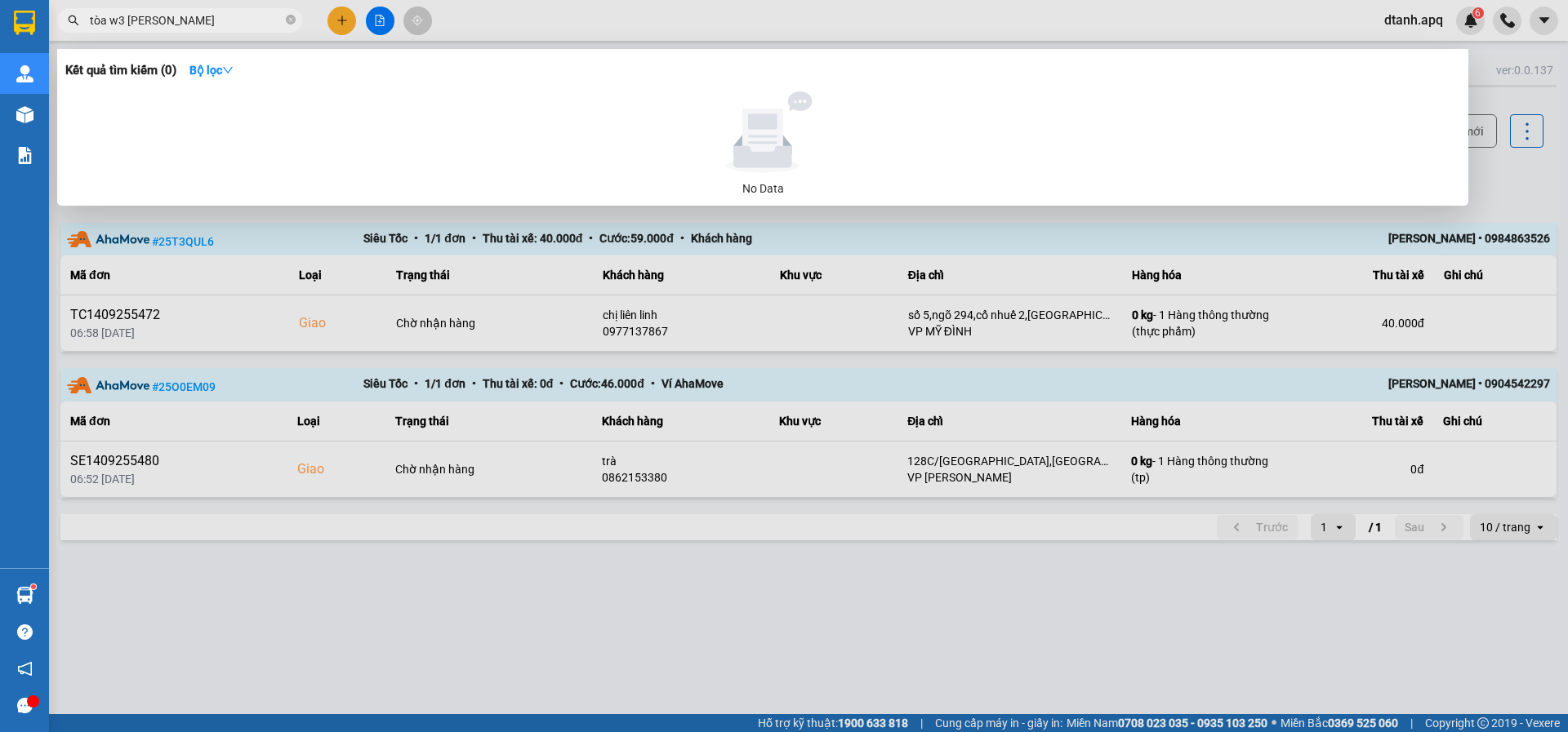
drag, startPoint x: 195, startPoint y: 26, endPoint x: 369, endPoint y: 218, distance: 259.1
click at [0, 67] on section "Kết quả tìm kiếm ( 0 ) Bộ lọc No Data tòa w3 đỗ đức dục dtanh.apq 6 Quản Lý Quả…" at bounding box center [784, 366] width 1568 height 732
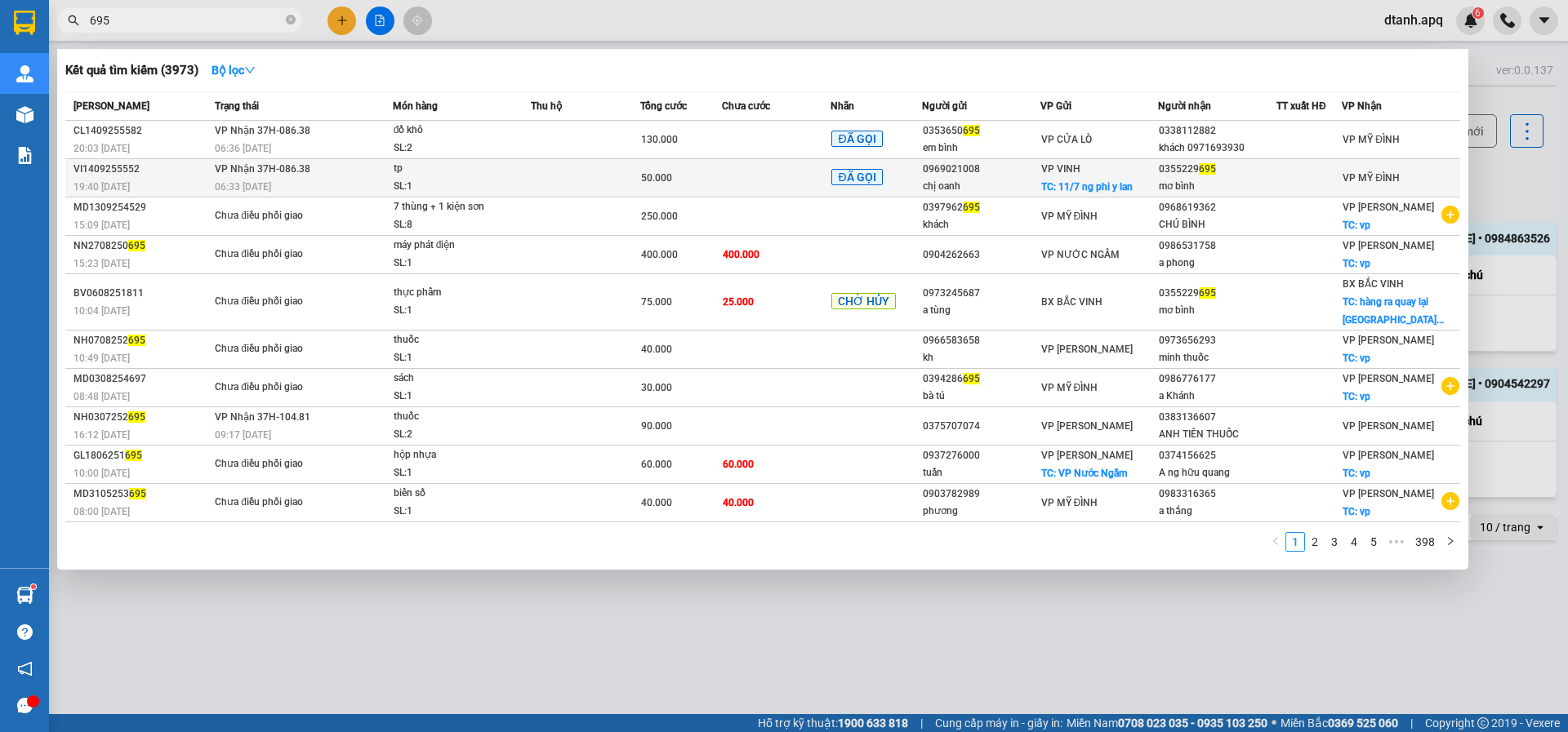
type input "695"
click at [200, 168] on div "VI1409255552" at bounding box center [141, 169] width 136 height 17
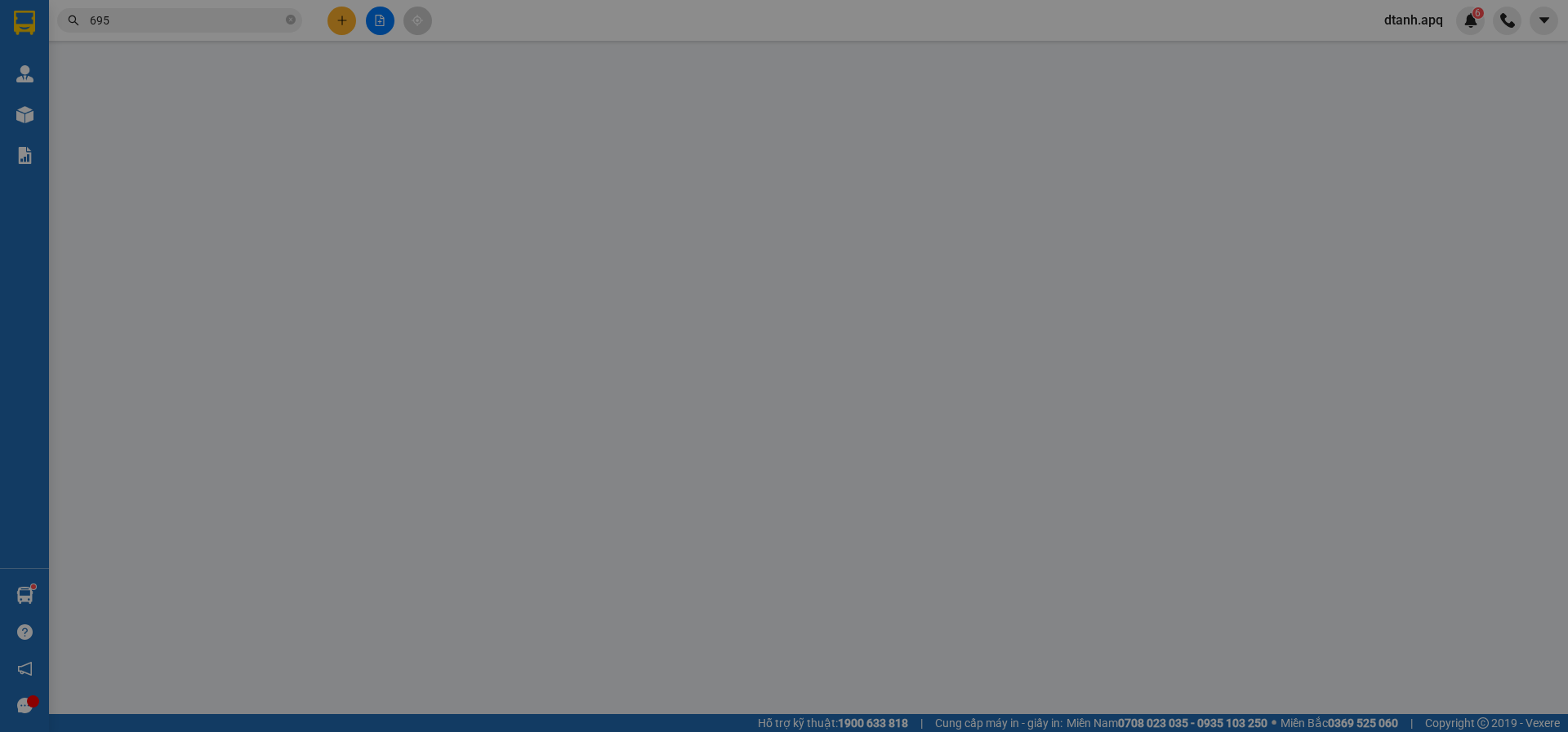
type input "0969021008"
type input "chị oanh"
checkbox input "true"
type input "11/7 ng phi y lan"
type input "0355229695"
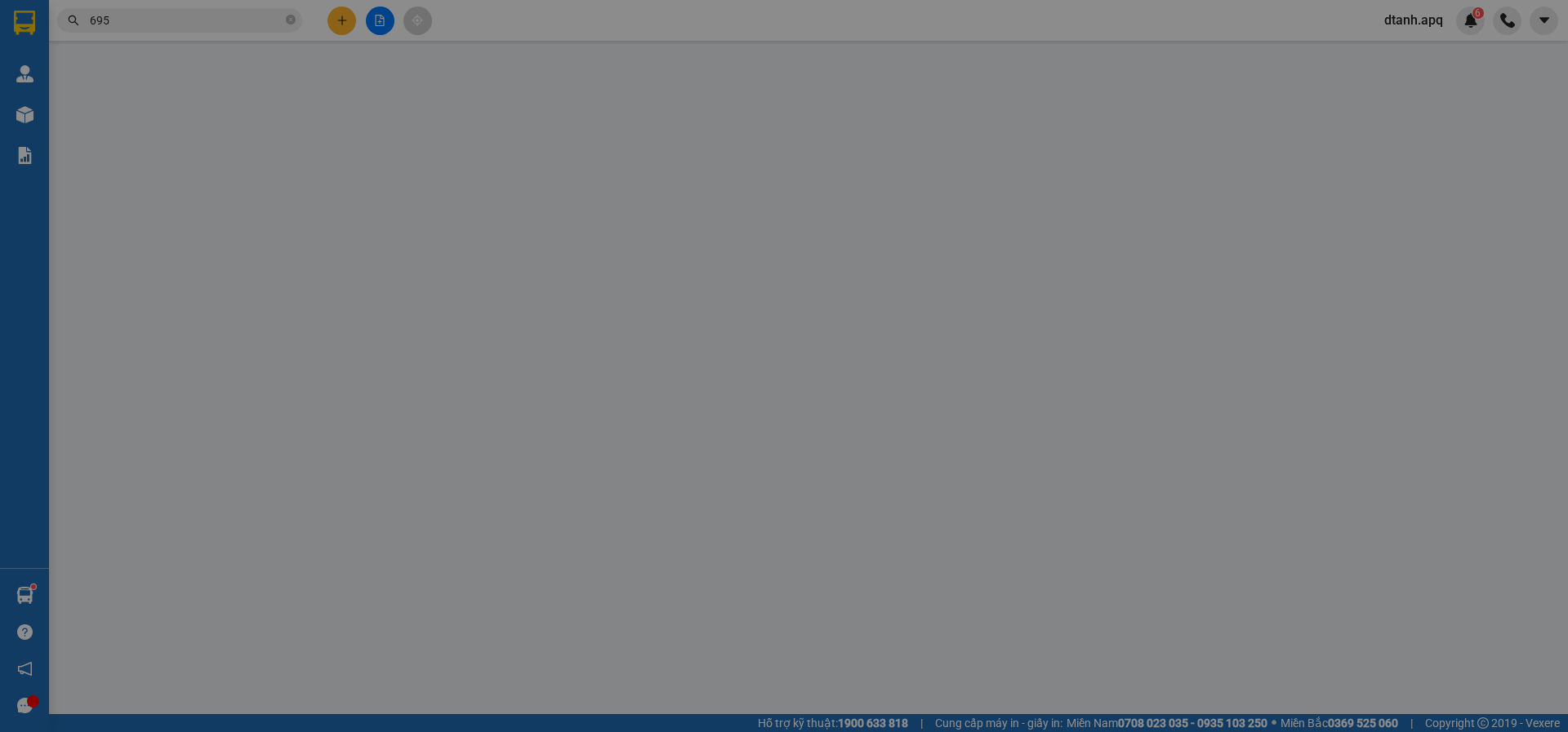
type input "mơ bình"
checkbox input "true"
type input "50.000"
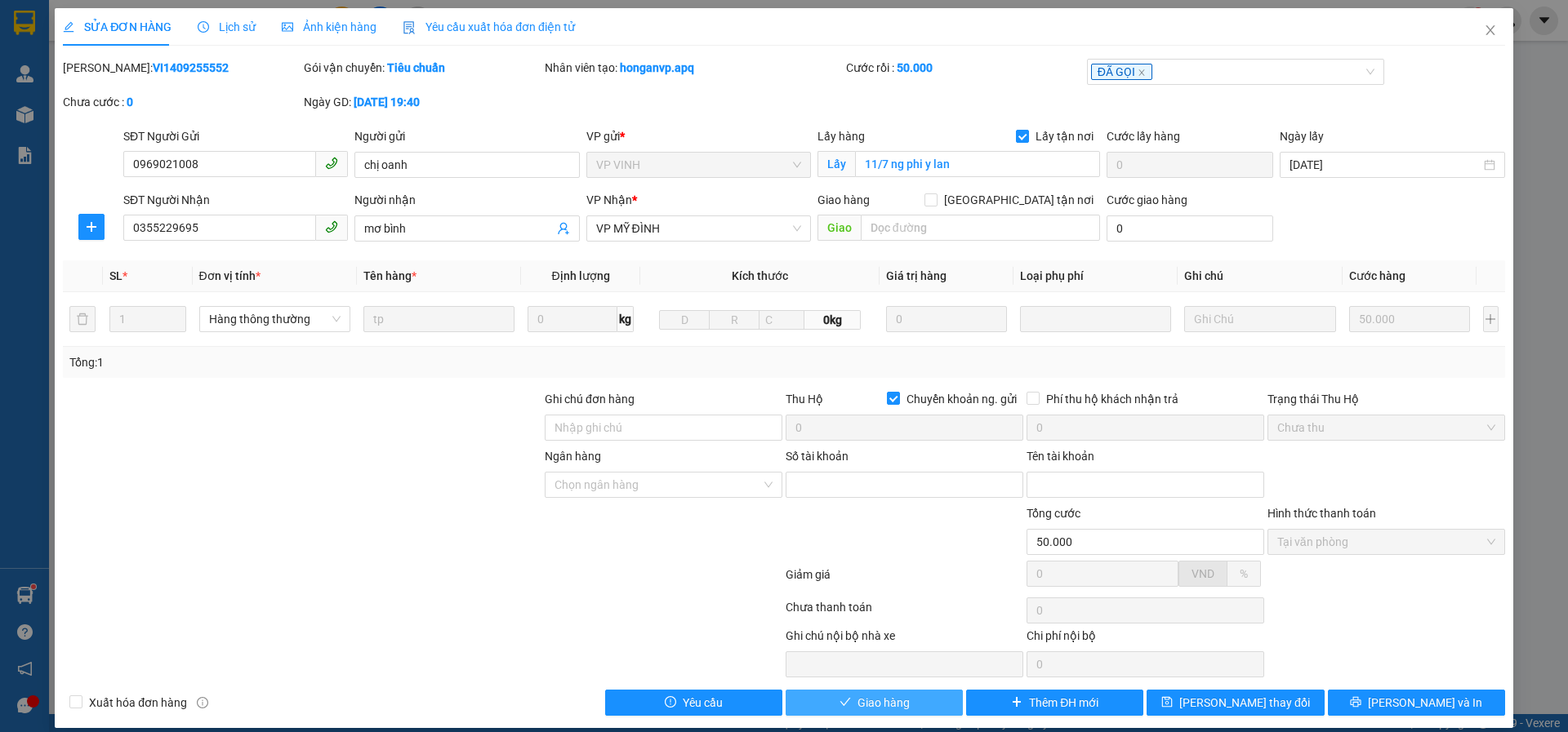
drag, startPoint x: 860, startPoint y: 690, endPoint x: 830, endPoint y: 702, distance: 32.3
click at [846, 699] on button "Giao hàng" at bounding box center [873, 702] width 177 height 26
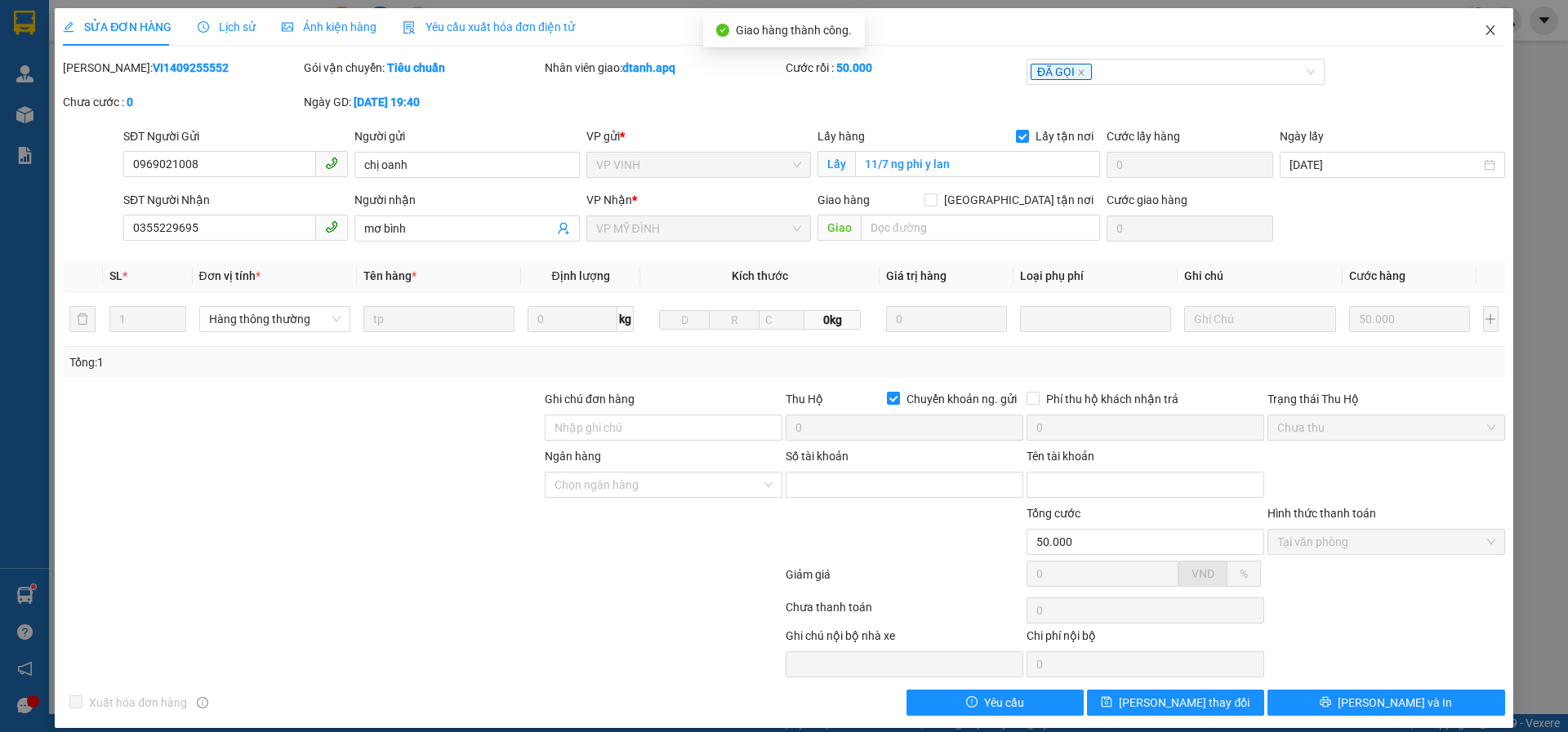
click at [1485, 33] on icon "close" at bounding box center [1489, 31] width 9 height 10
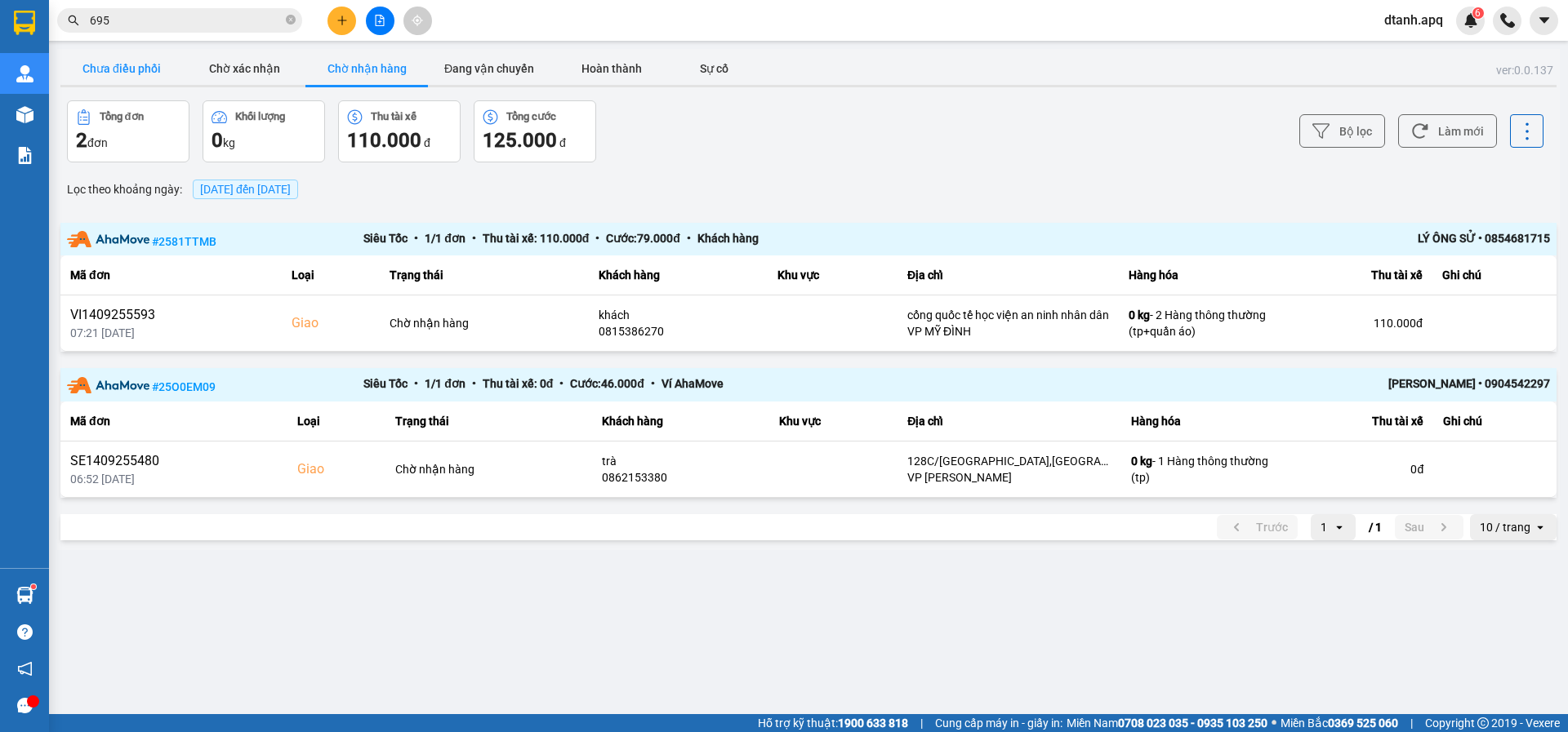
click at [140, 74] on button "Chưa điều phối" at bounding box center [122, 68] width 123 height 33
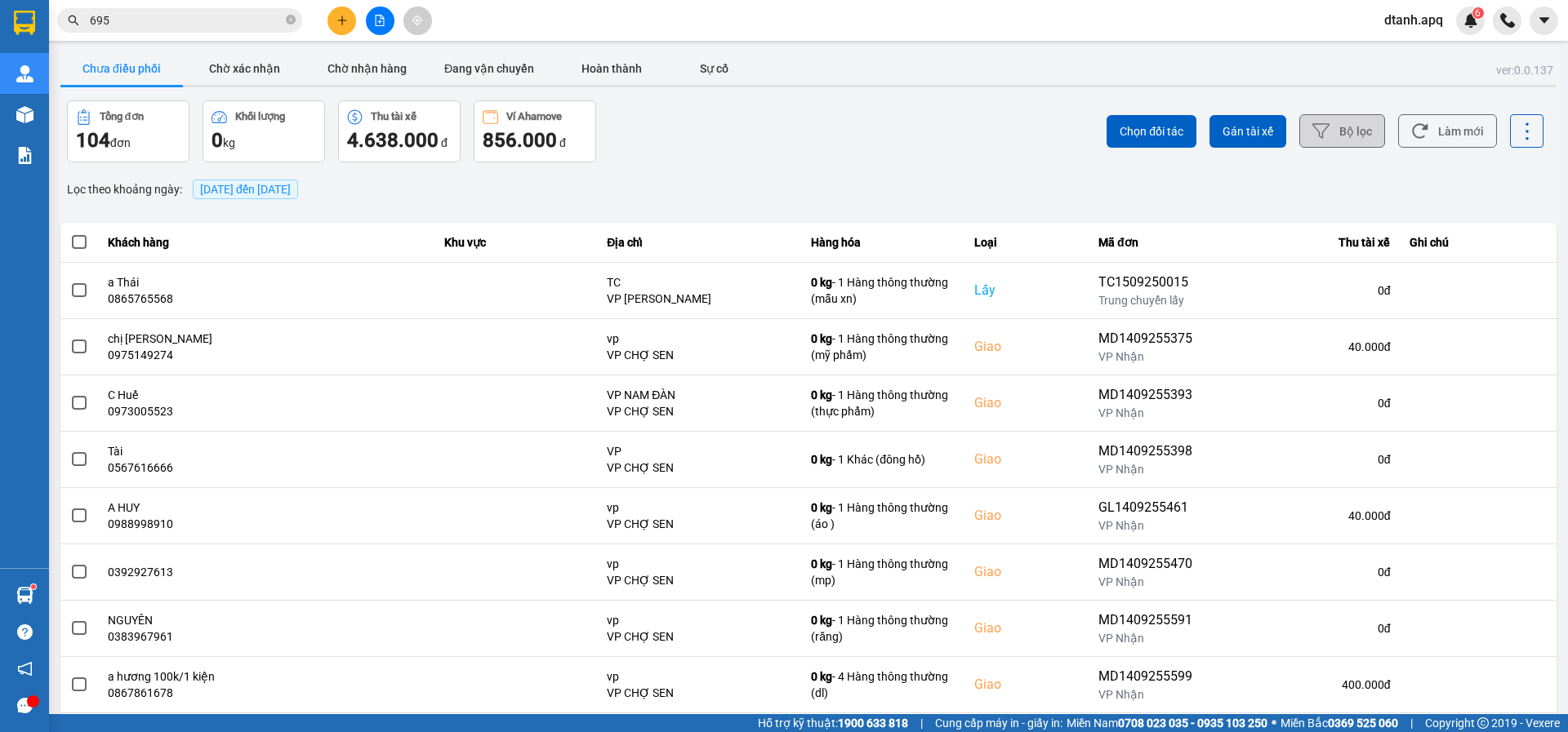
click at [1346, 132] on button "Bộ lọc" at bounding box center [1342, 131] width 86 height 34
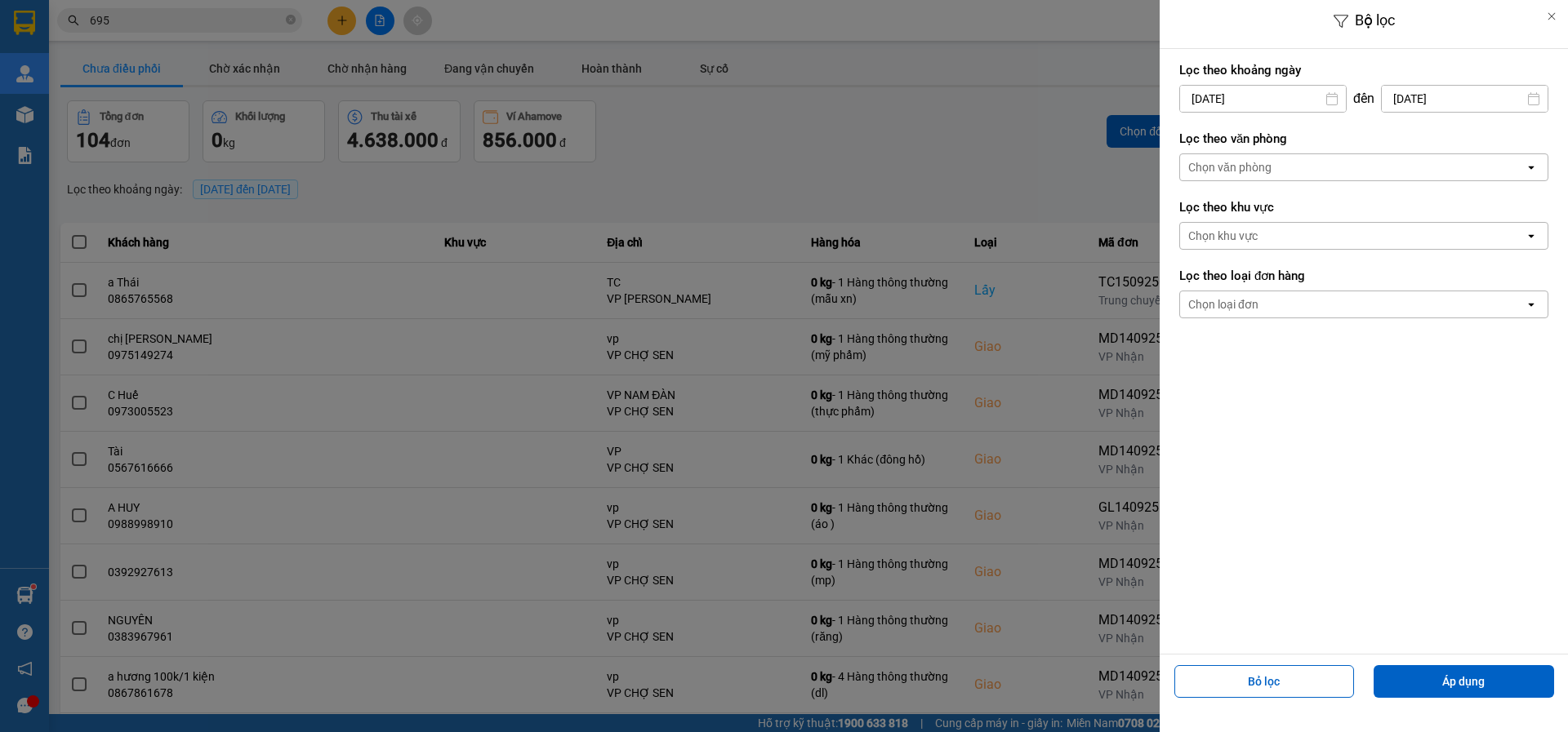
drag, startPoint x: 1228, startPoint y: 158, endPoint x: 1227, endPoint y: 176, distance: 18.0
click at [1226, 158] on div "Chọn văn phòng" at bounding box center [1352, 167] width 345 height 26
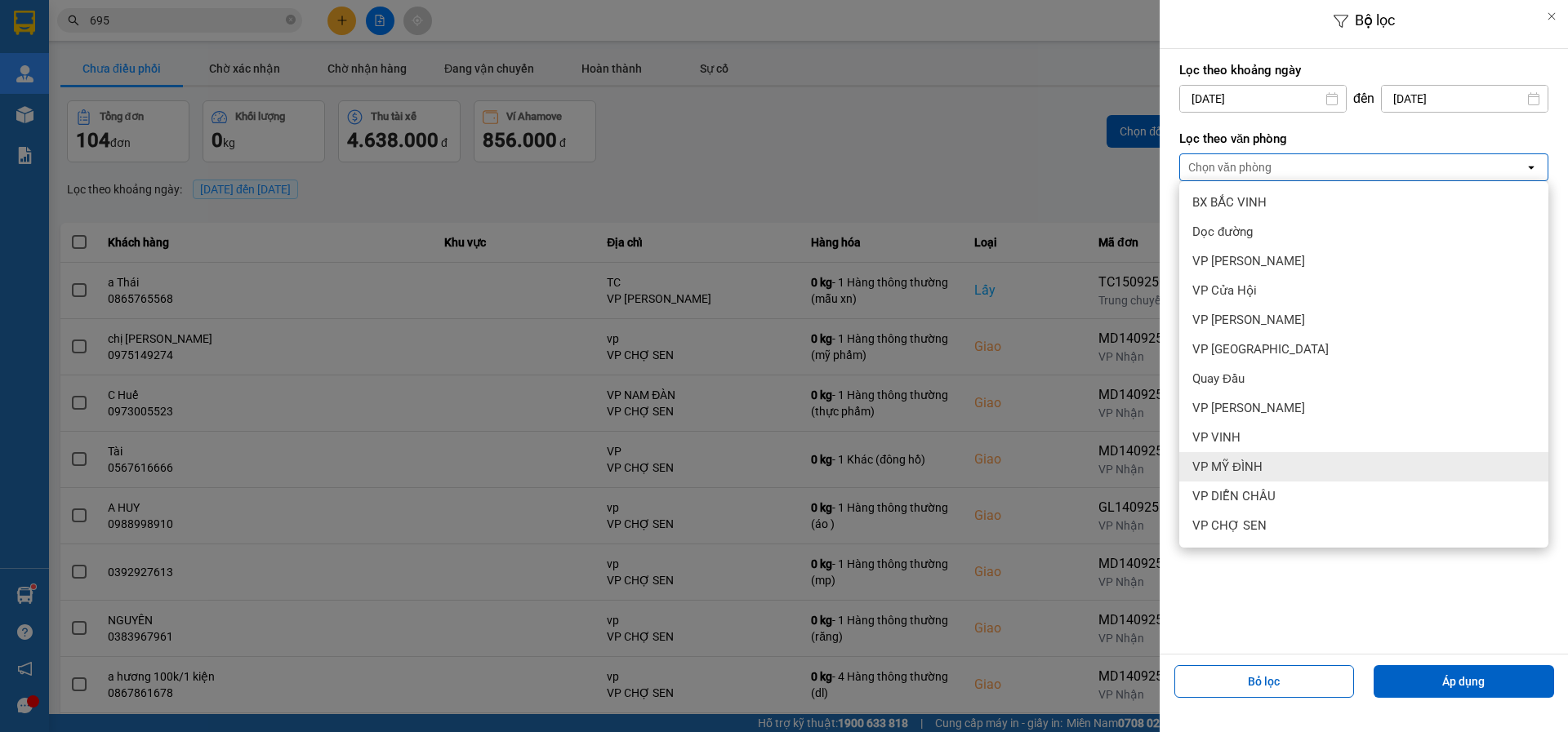
scroll to position [146, 0]
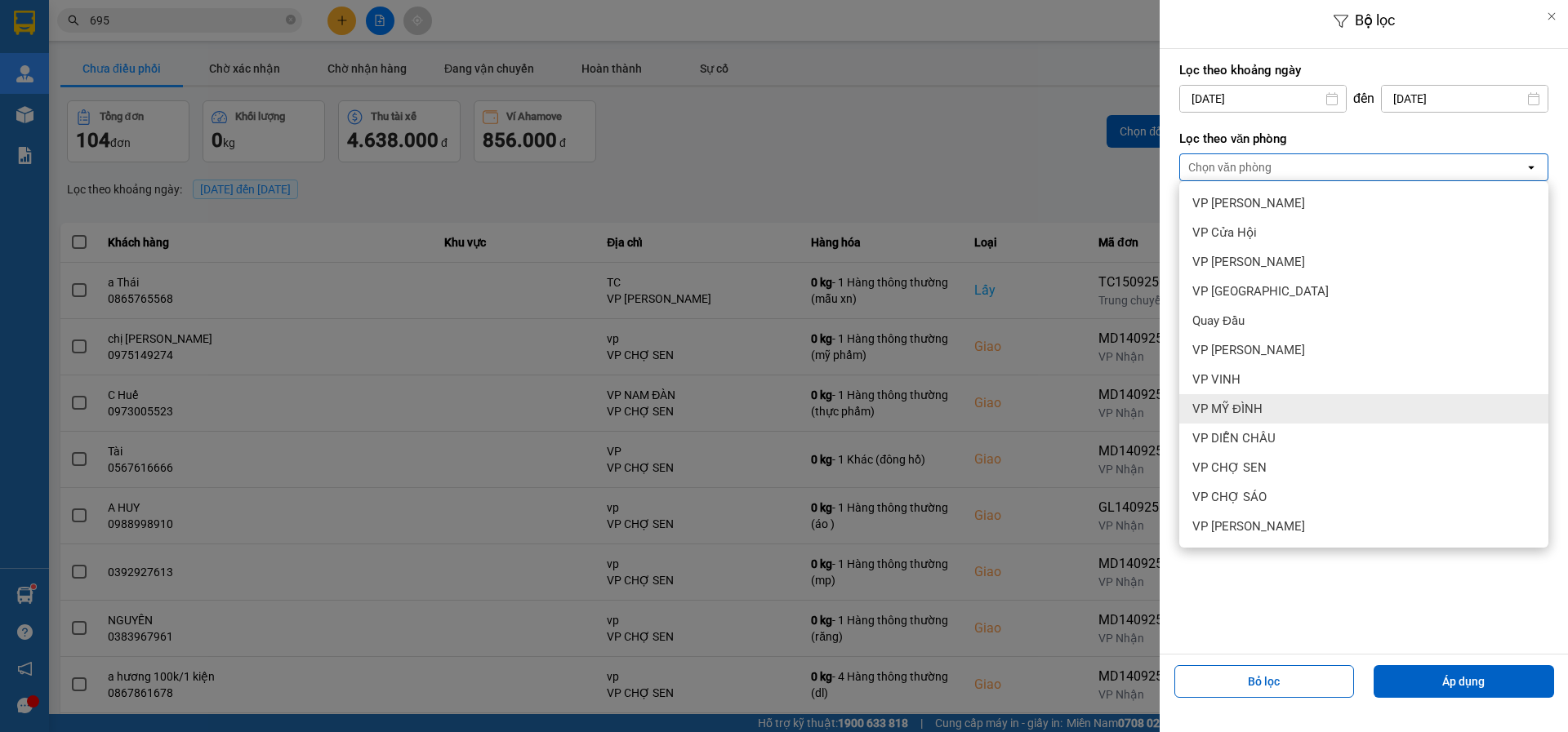
drag, startPoint x: 1228, startPoint y: 405, endPoint x: 1255, endPoint y: 430, distance: 36.8
click at [1227, 405] on span "VP MỸ ĐÌNH" at bounding box center [1226, 409] width 70 height 17
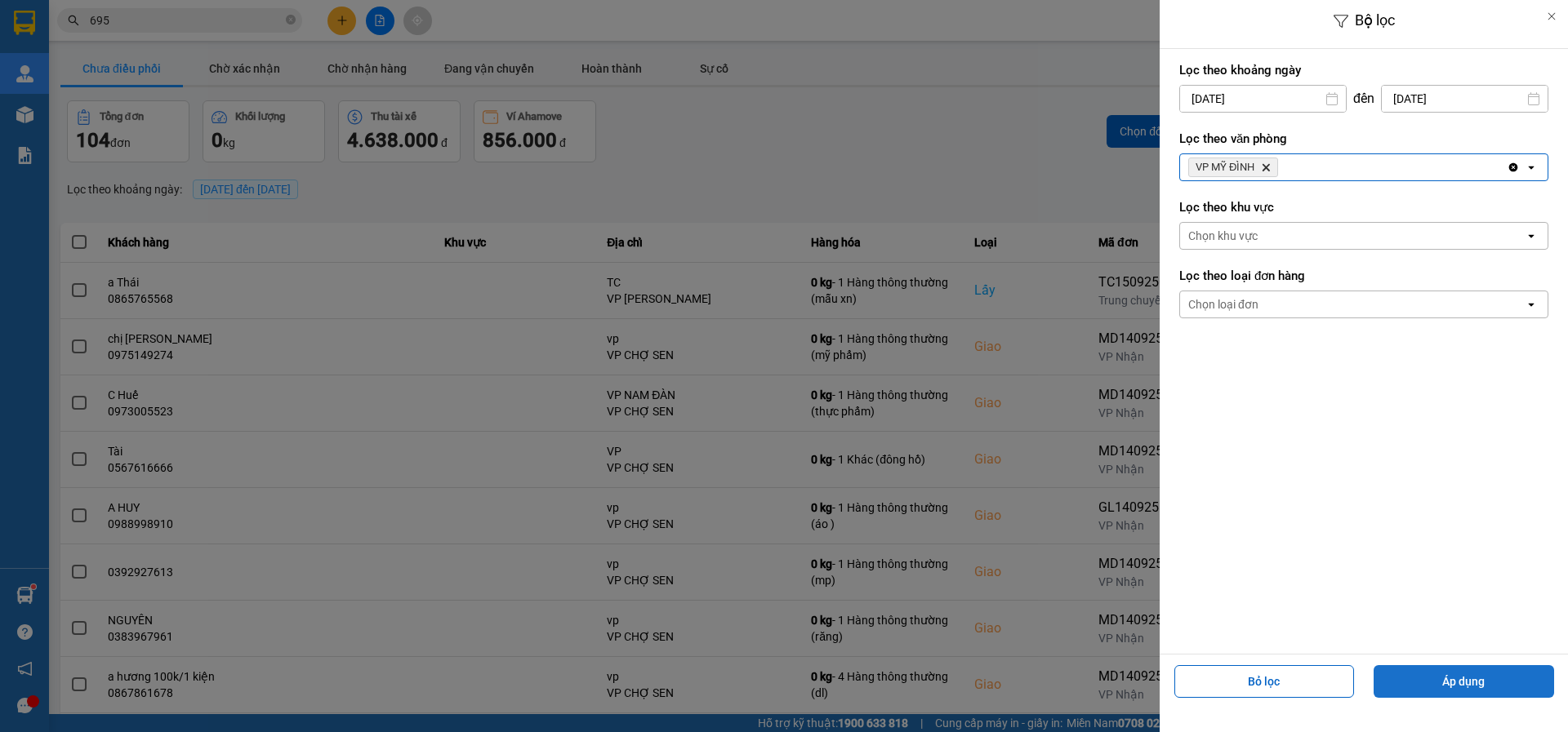
click at [1444, 680] on button "Áp dụng" at bounding box center [1463, 681] width 181 height 33
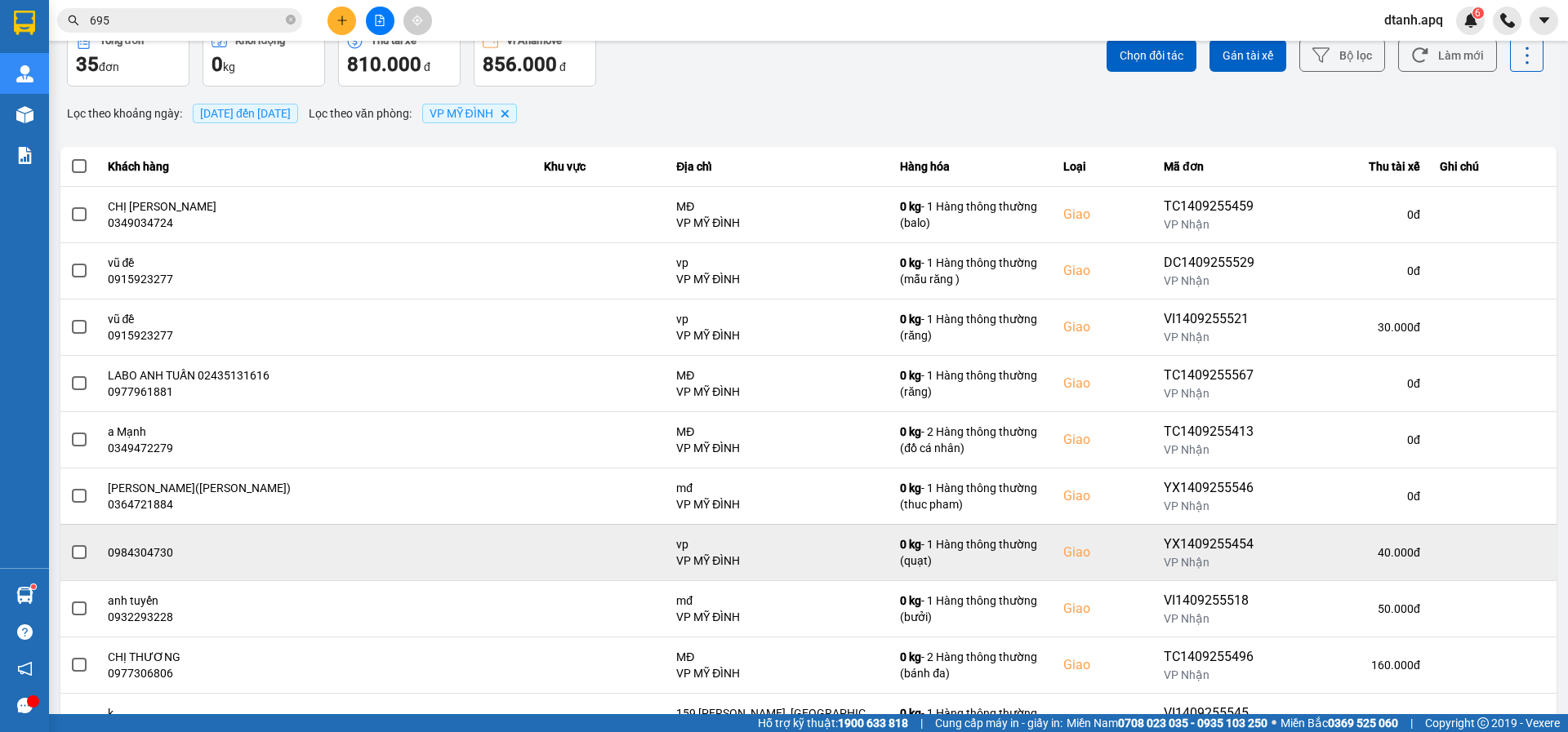
scroll to position [149, 0]
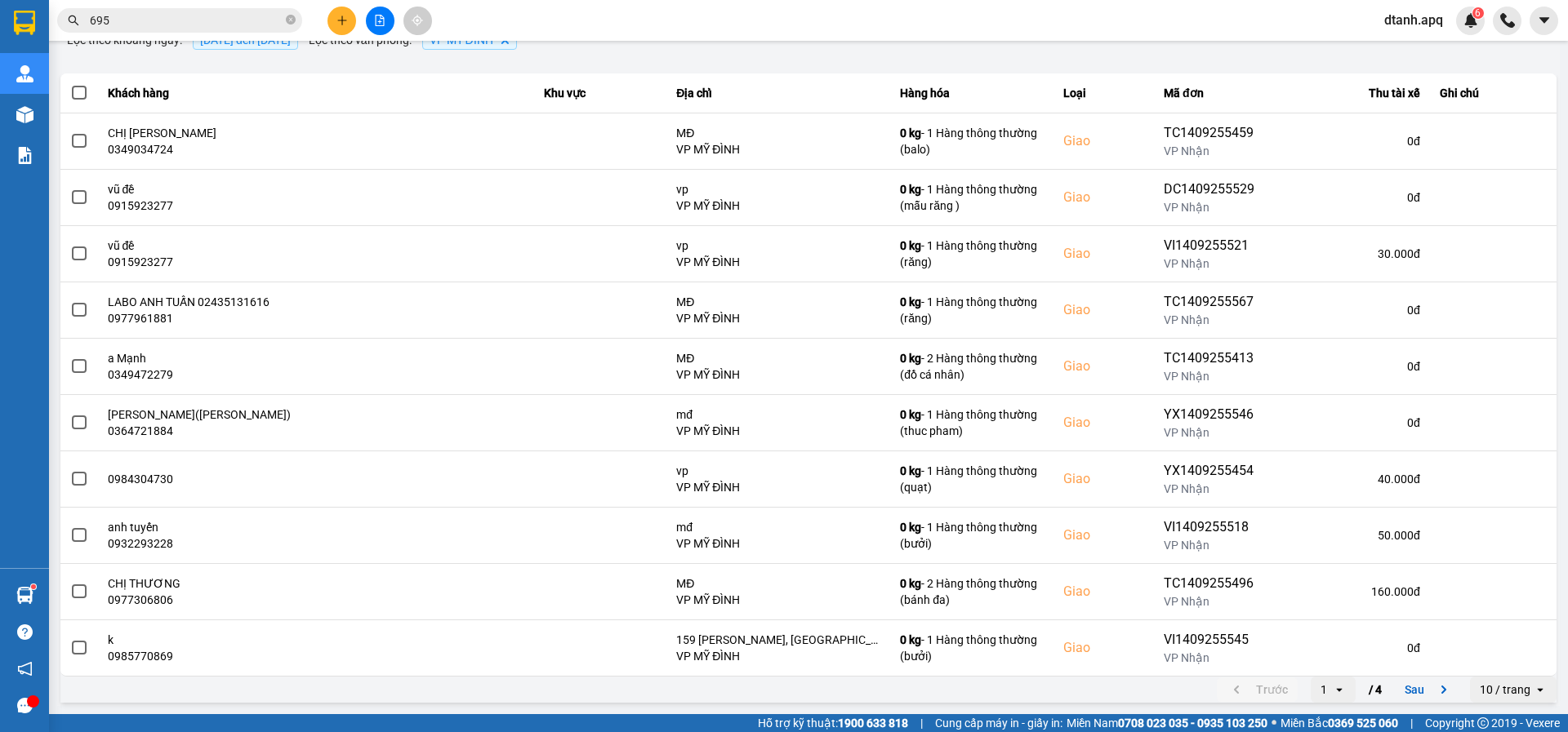
drag, startPoint x: 1435, startPoint y: 690, endPoint x: 1429, endPoint y: 676, distance: 15.2
click at [1441, 690] on icon "next page. current page 1 / 4" at bounding box center [1443, 690] width 5 height 8
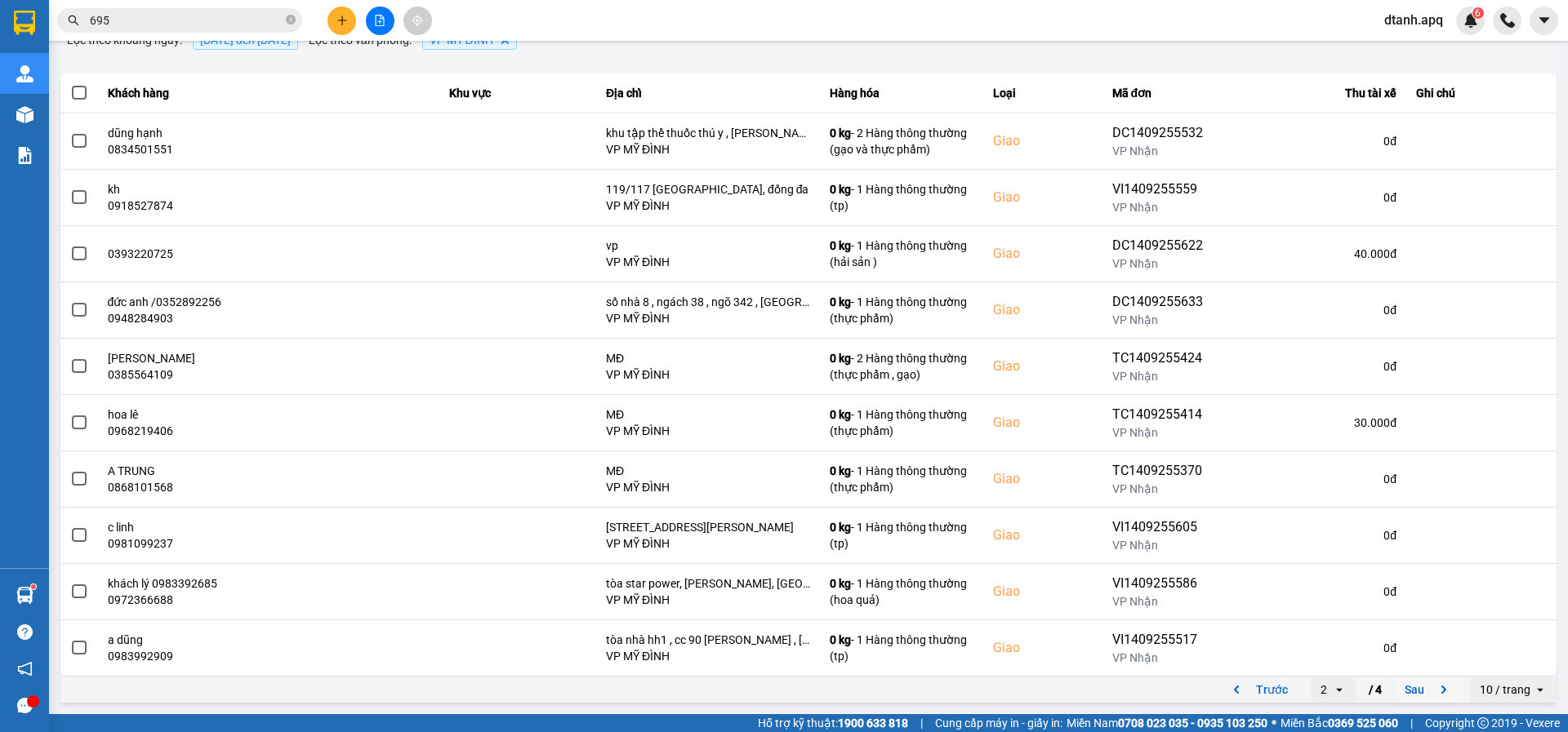
click at [1434, 689] on icon "next page. current page 2 / 4" at bounding box center [1444, 690] width 20 height 20
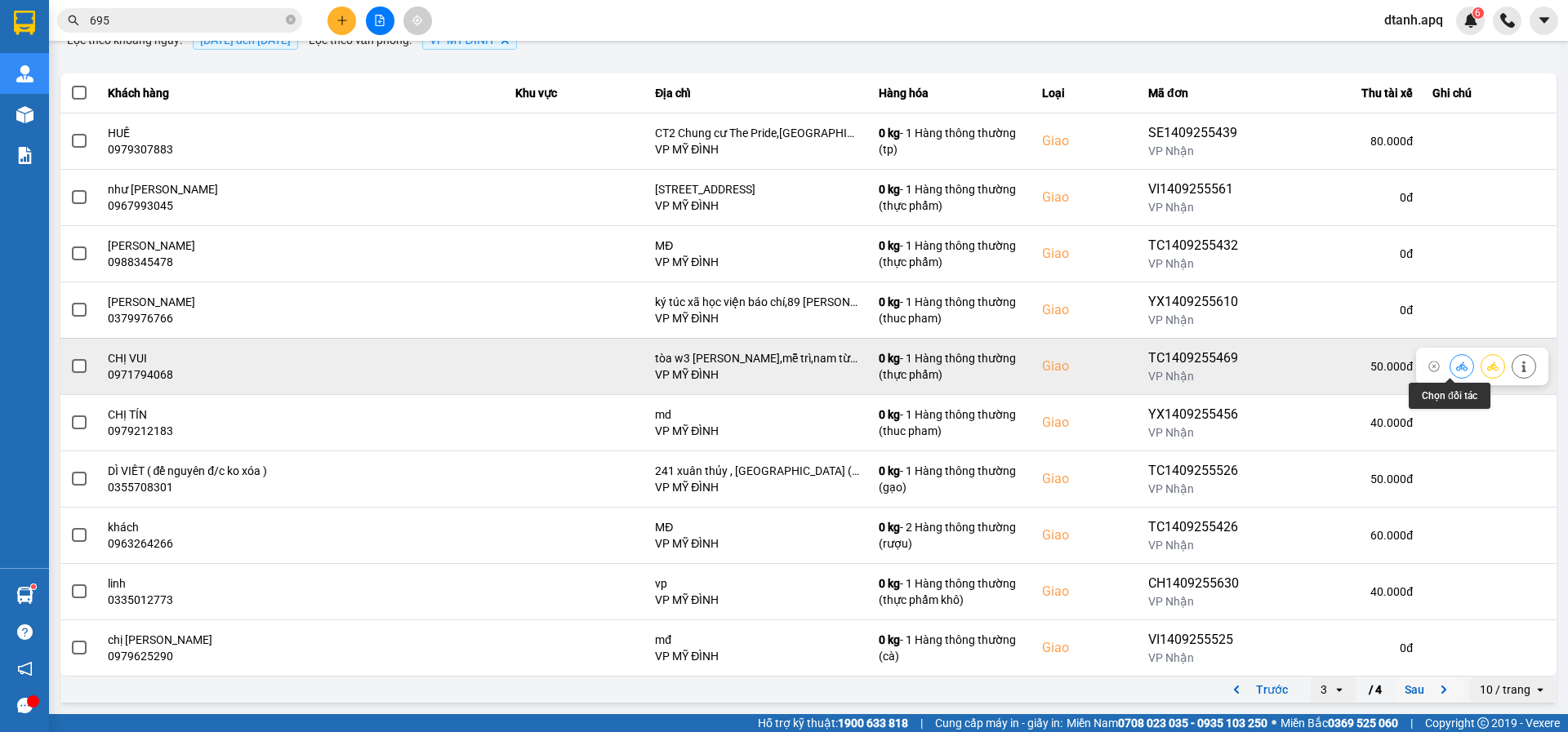
click at [1455, 370] on icon at bounding box center [1461, 366] width 12 height 12
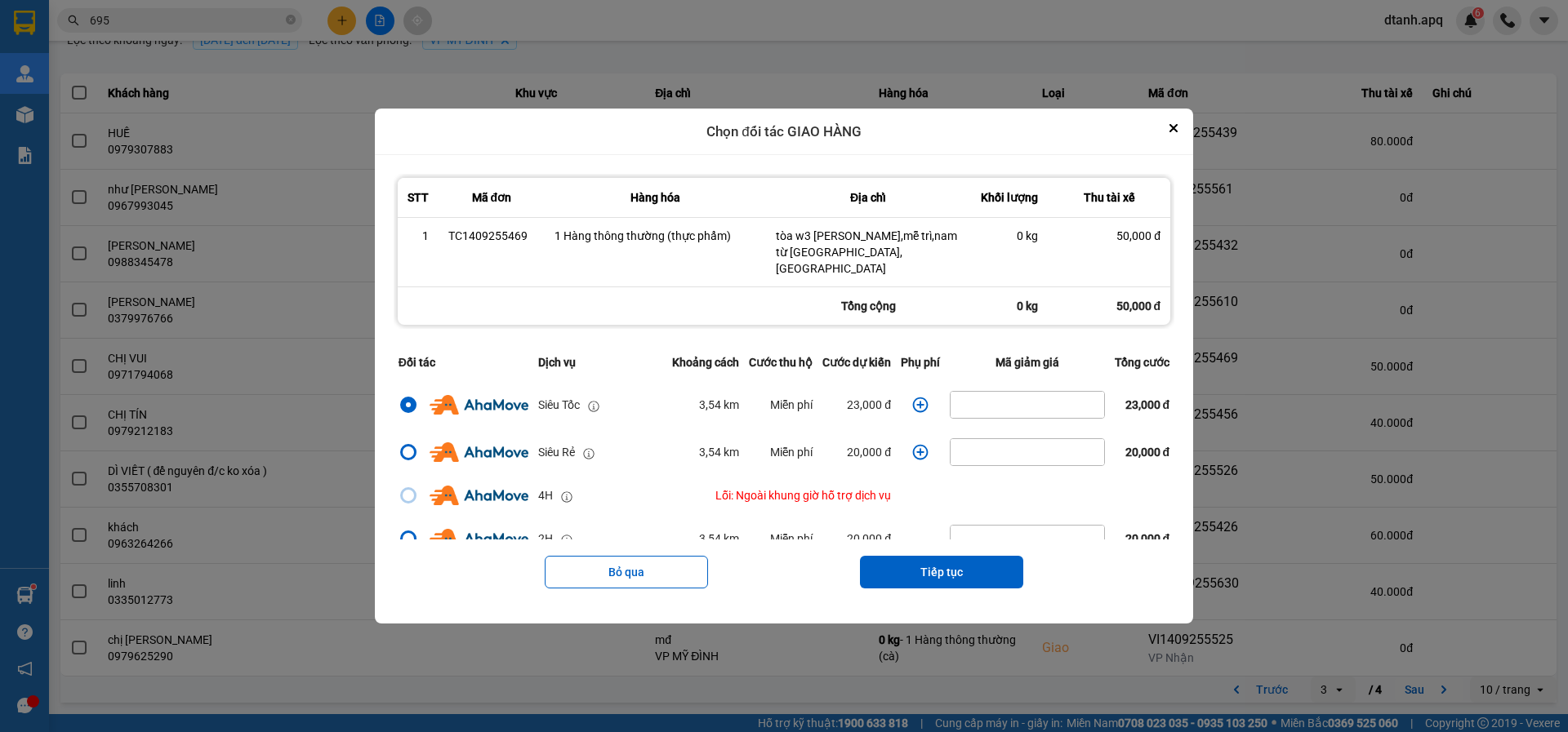
click at [917, 397] on icon "dialog" at bounding box center [921, 405] width 16 height 16
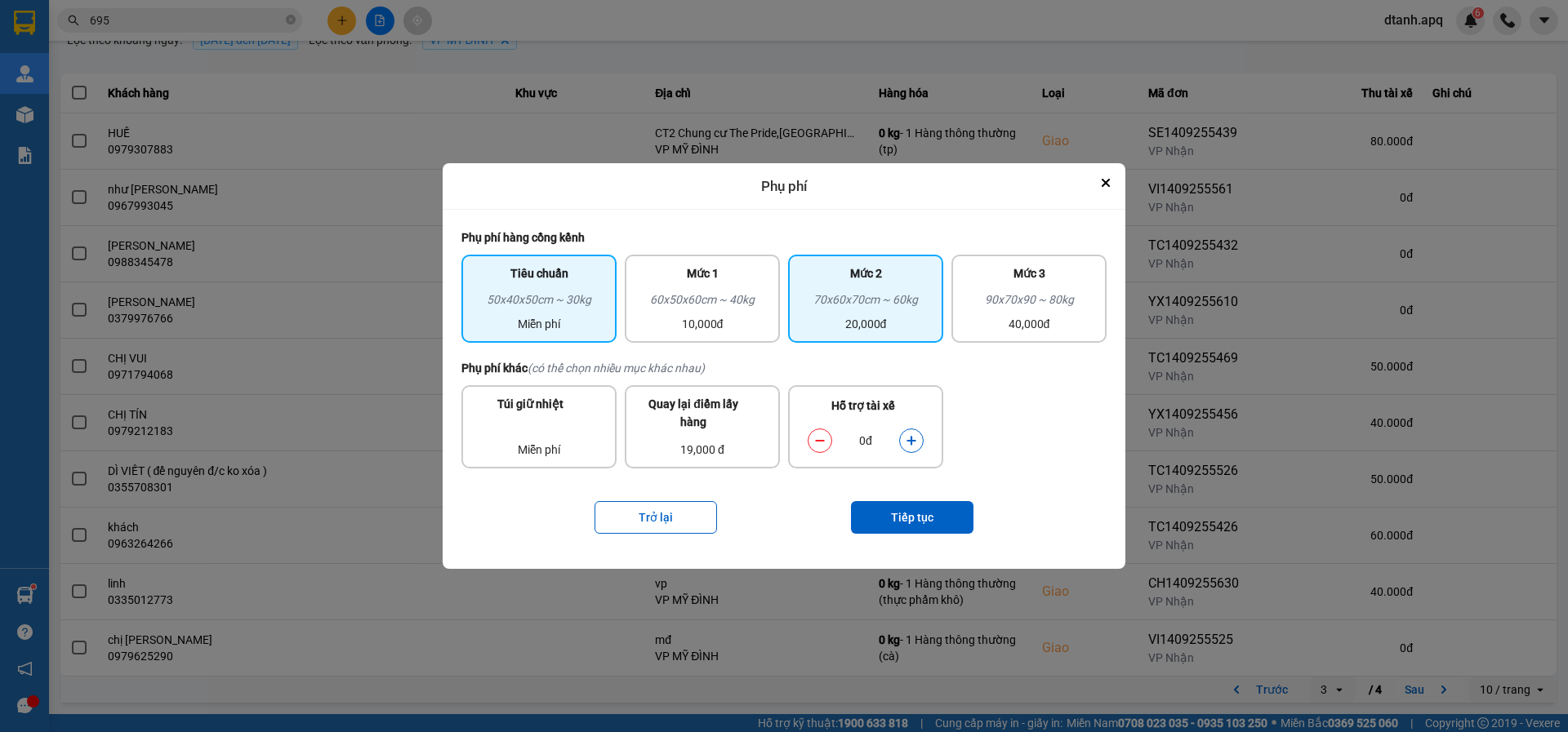
click at [822, 306] on div "70x60x70cm ~ 60kg" at bounding box center [865, 302] width 135 height 25
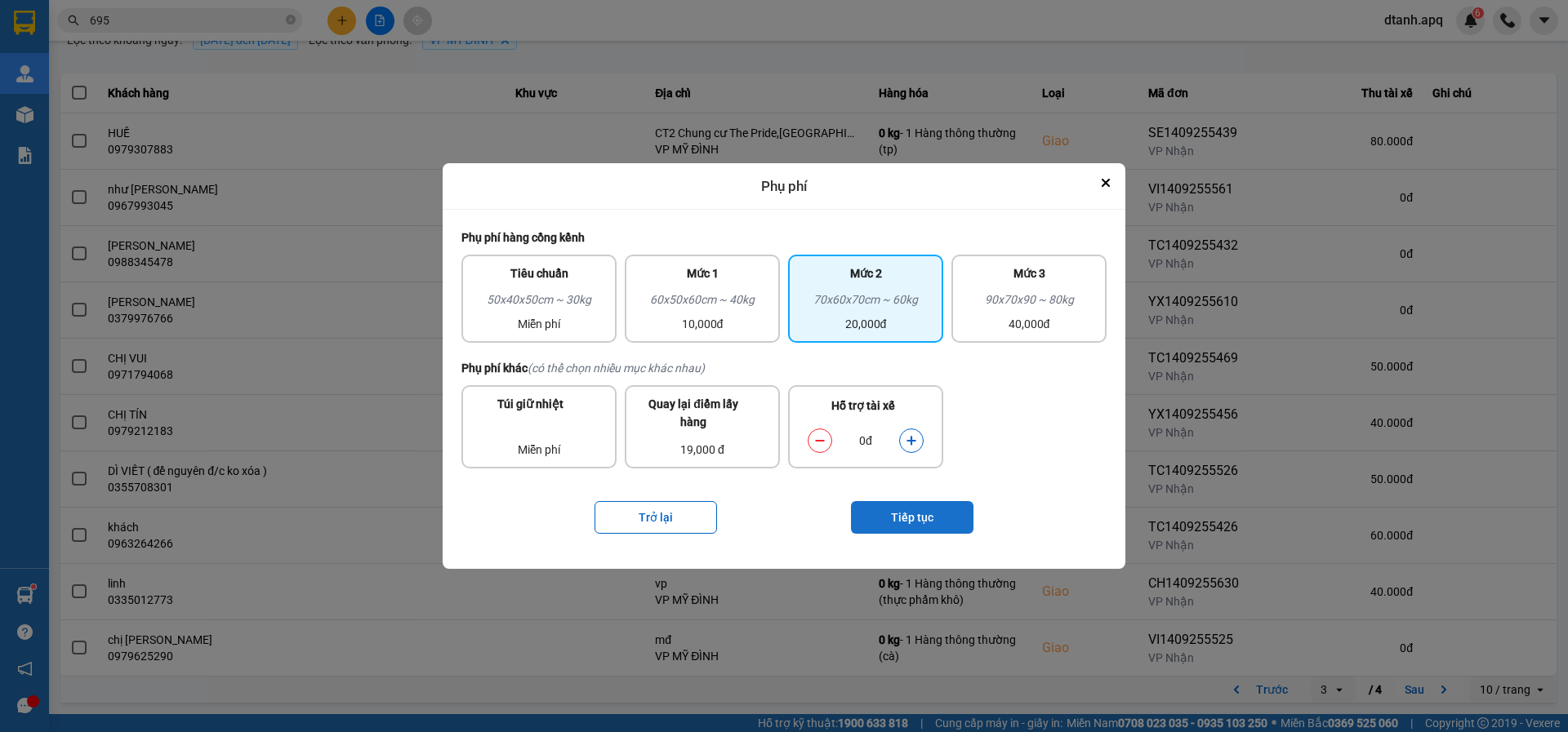
click at [896, 520] on button "Tiếp tục" at bounding box center [912, 517] width 123 height 33
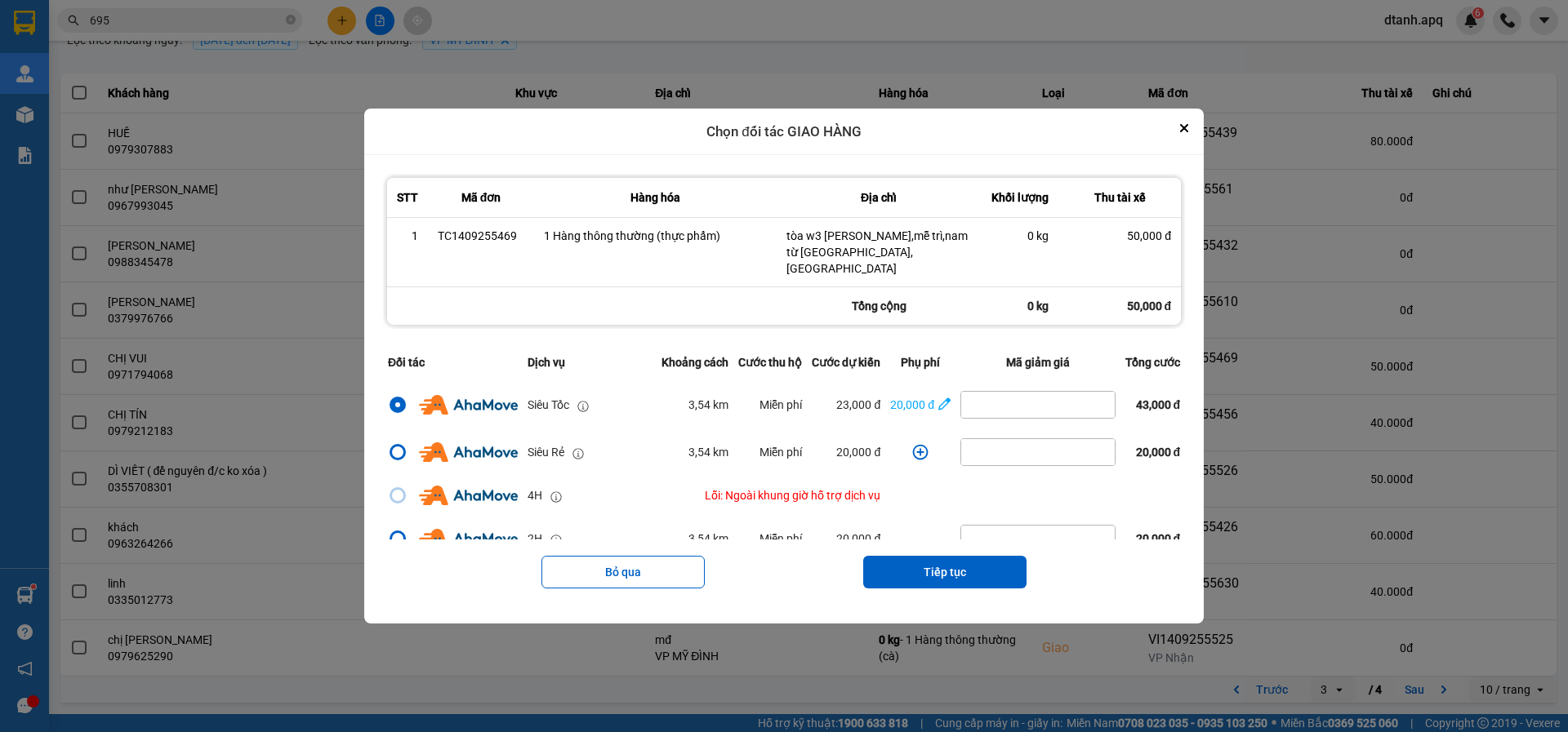
drag, startPoint x: 966, startPoint y: 569, endPoint x: 967, endPoint y: 557, distance: 12.0
click at [966, 566] on button "Tiếp tục" at bounding box center [944, 572] width 163 height 33
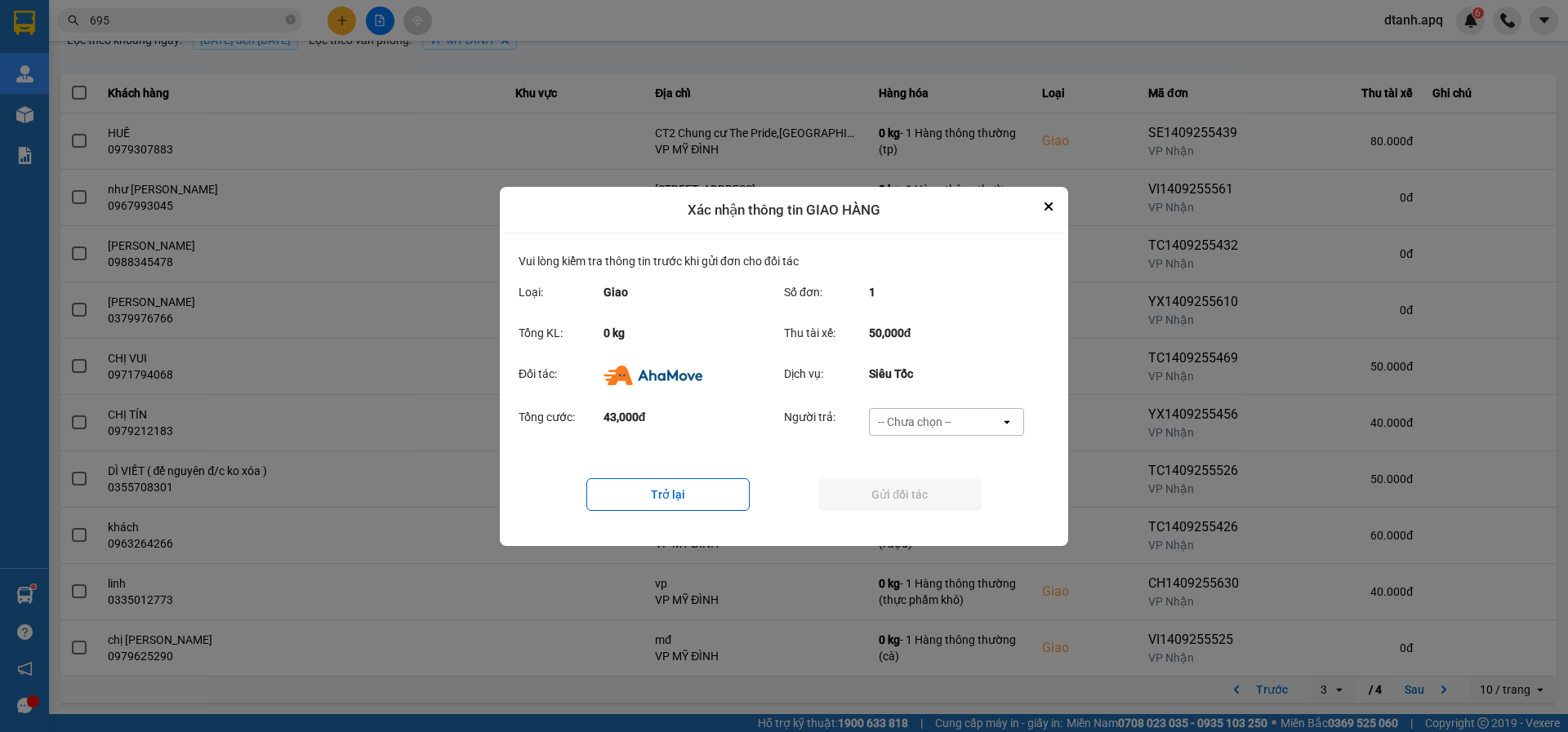
click at [914, 414] on div "-- Chưa chọn --" at bounding box center [914, 422] width 73 height 17
click at [922, 453] on span "Khách hàng" at bounding box center [913, 456] width 63 height 17
click at [887, 502] on button "Gửi đối tác" at bounding box center [899, 494] width 163 height 33
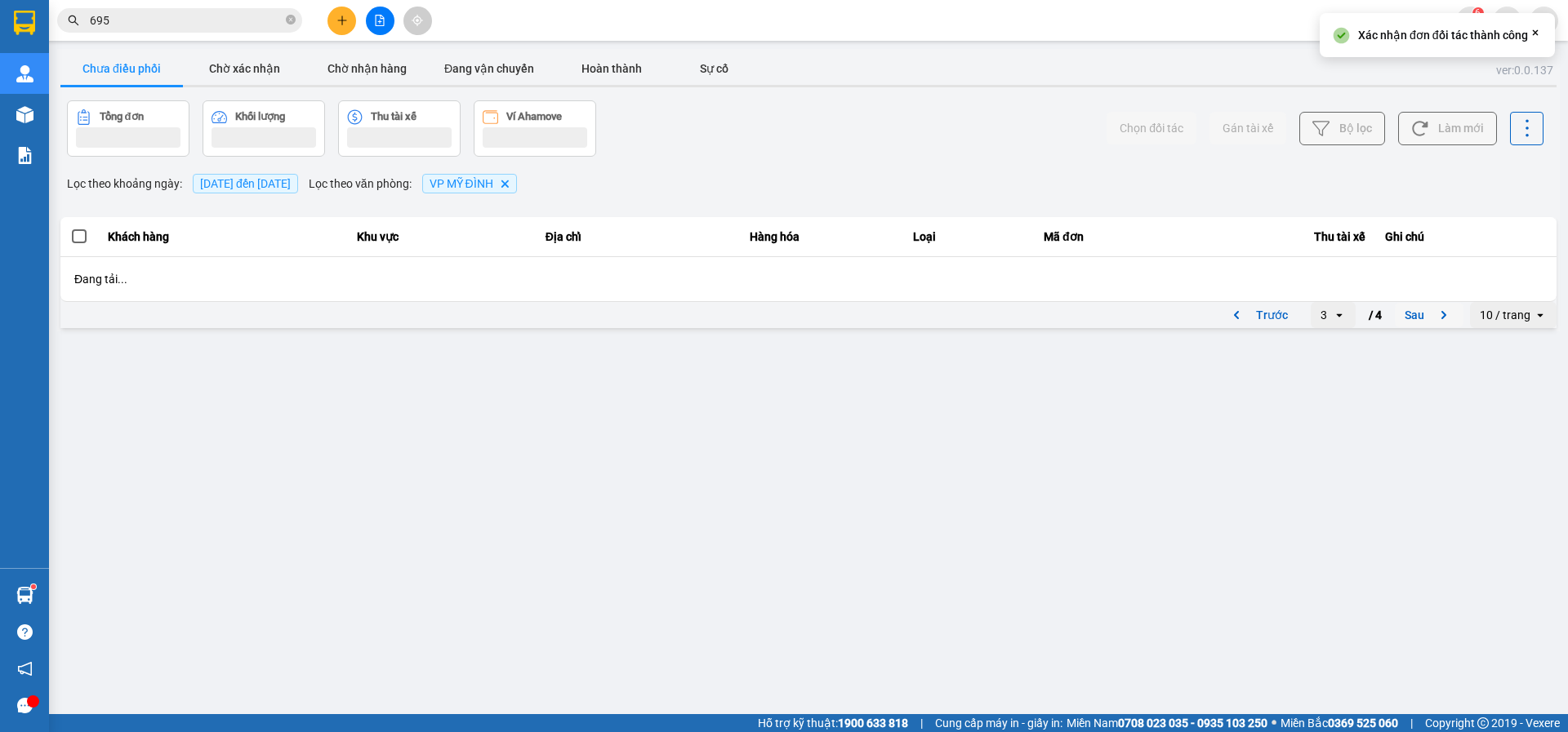
scroll to position [0, 0]
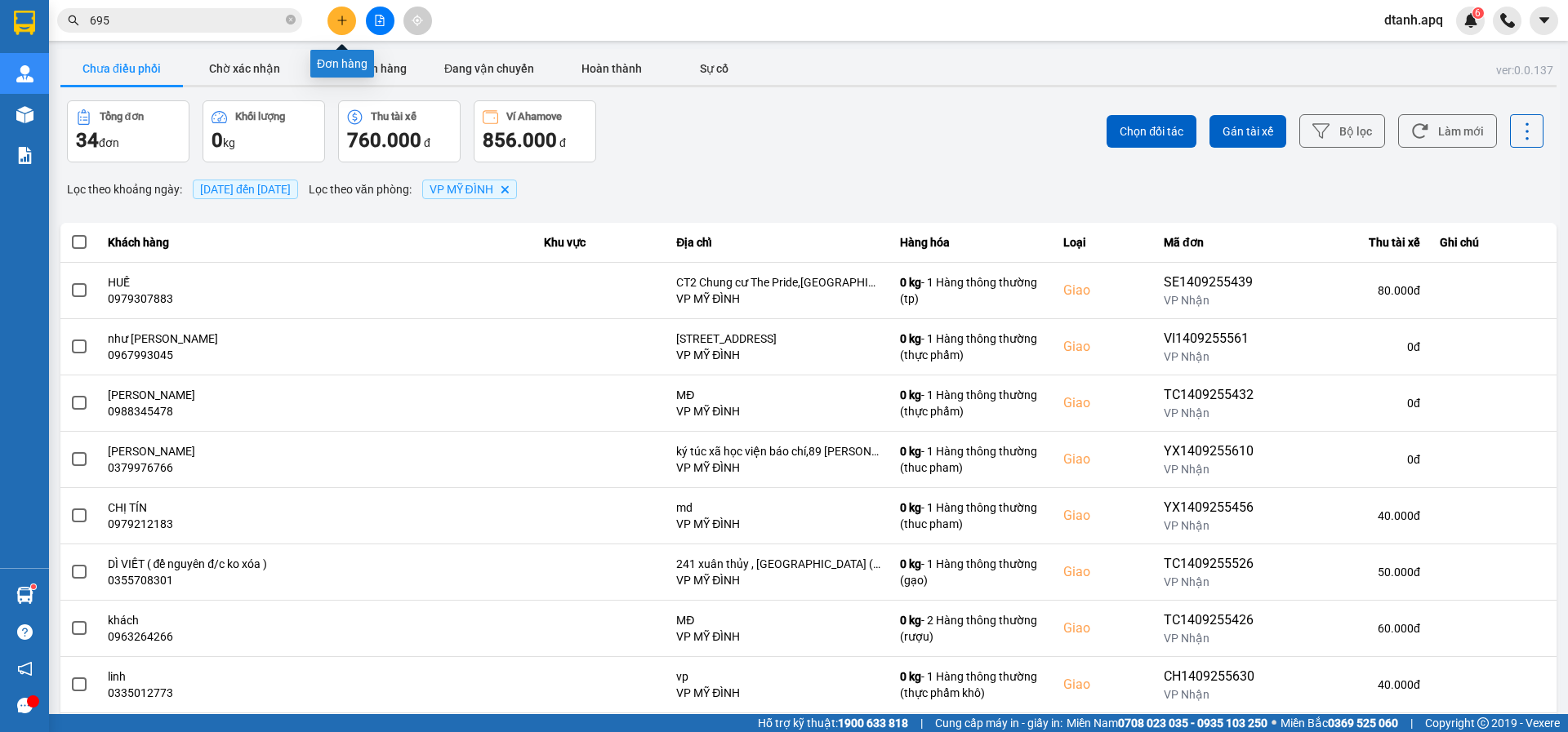
click at [349, 14] on button at bounding box center [341, 21] width 29 height 29
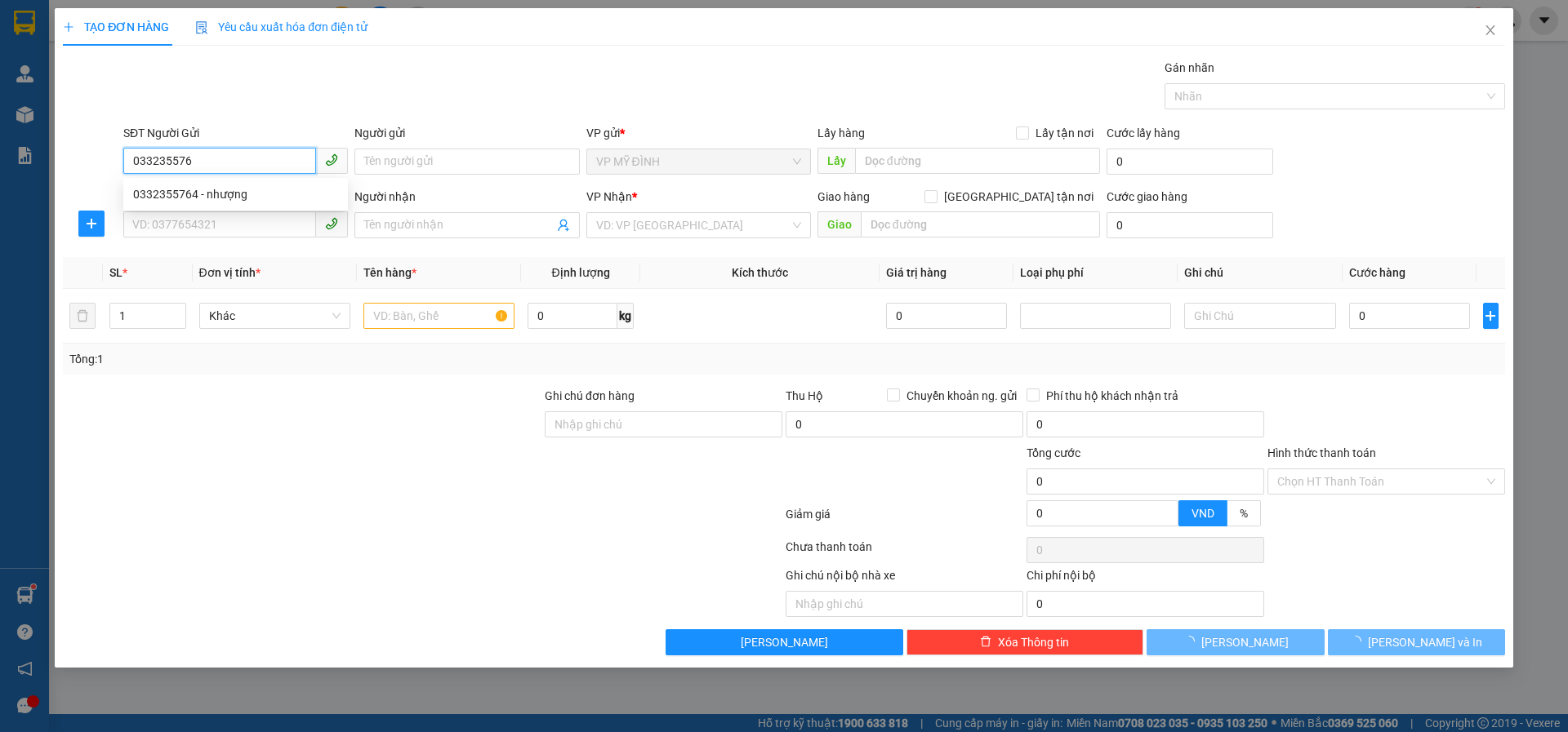
type input "0332355764"
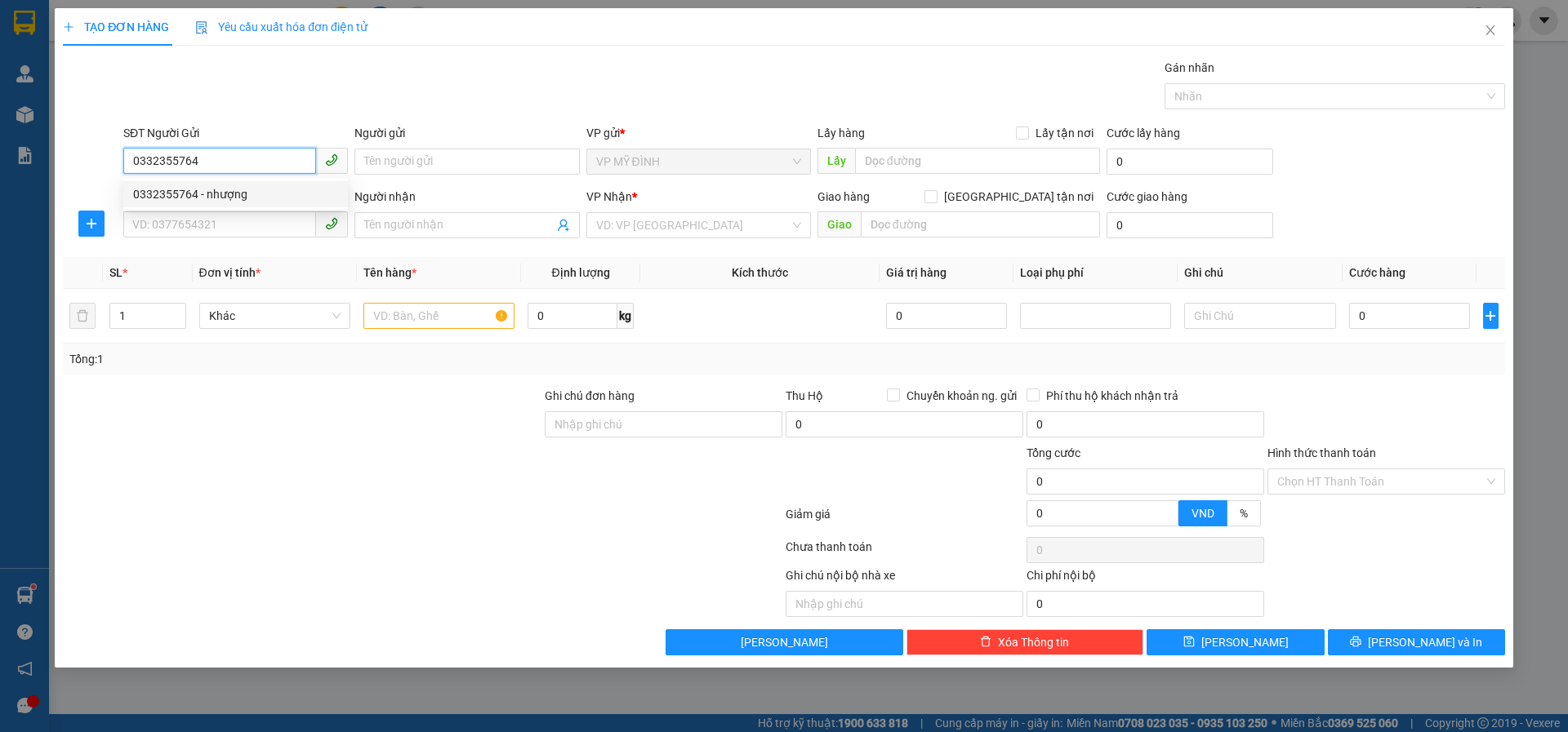
click at [158, 195] on div "0332355764 - nhượng" at bounding box center [235, 195] width 205 height 18
type input "nhượng"
type input "0332355764"
drag, startPoint x: 165, startPoint y: 227, endPoint x: 238, endPoint y: 234, distance: 73.3
click at [166, 228] on input "SĐT Người Nhận" at bounding box center [219, 224] width 193 height 26
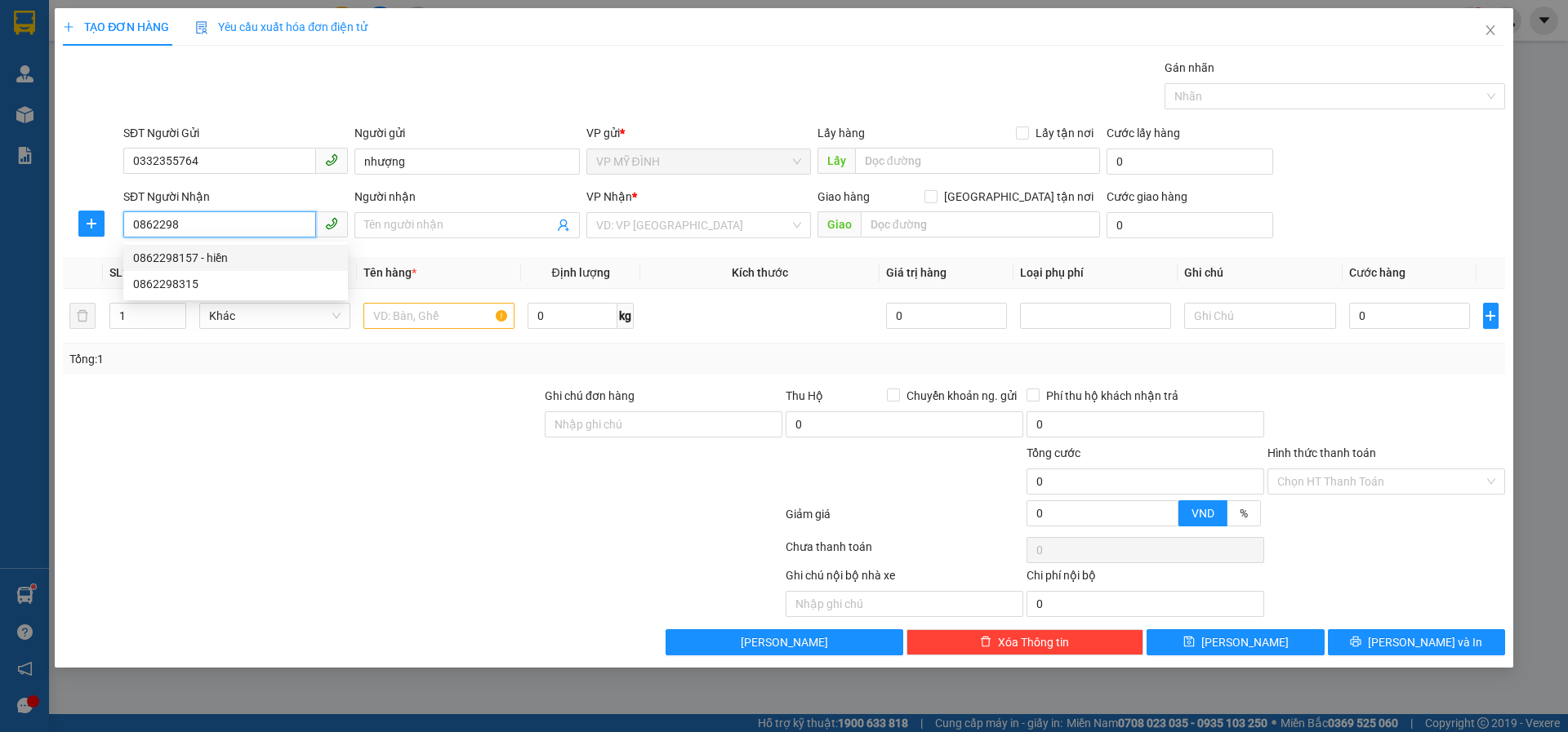
click at [157, 261] on div "0862298157 - hiền" at bounding box center [235, 258] width 205 height 18
type input "0862298157"
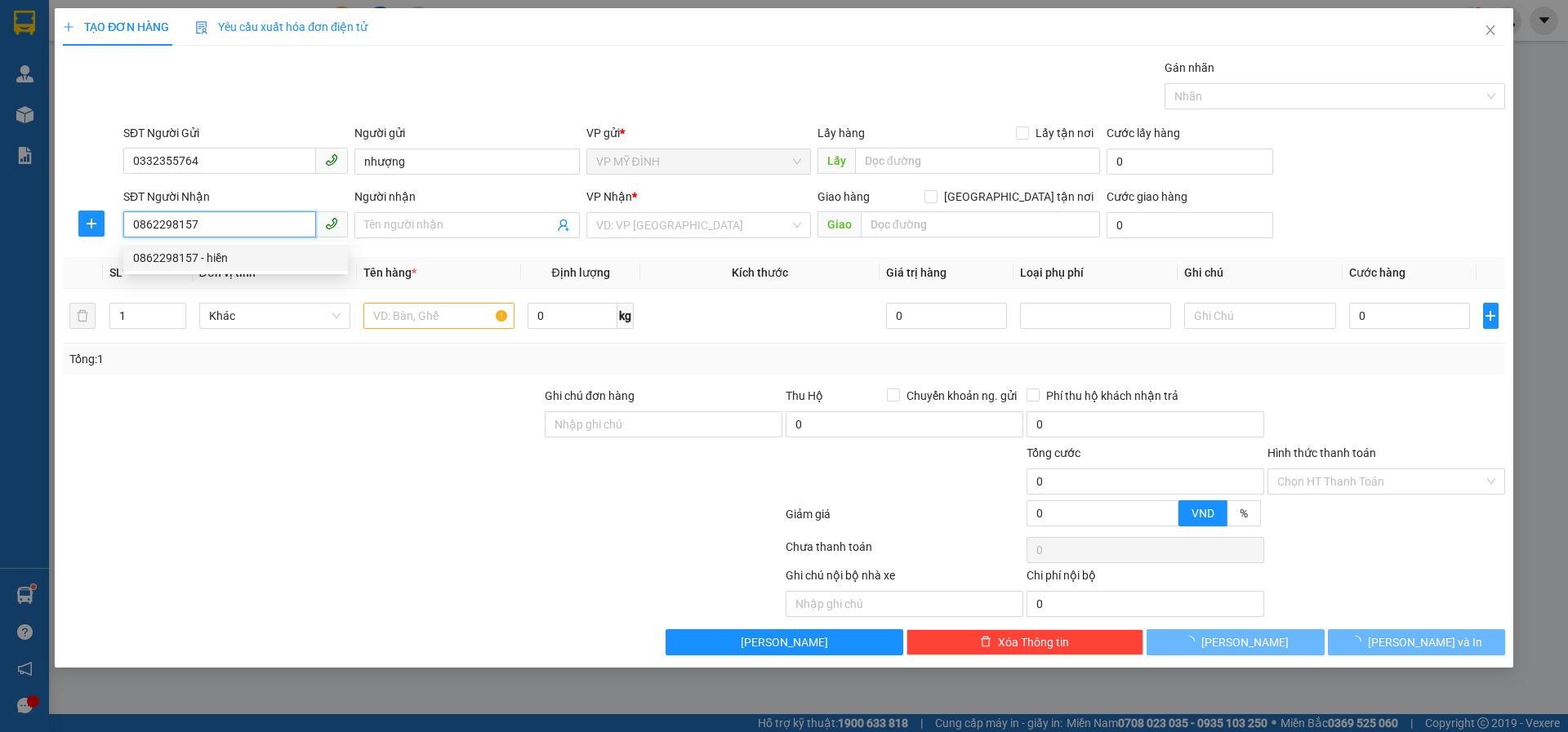
type input "hiền"
checkbox input "true"
type input "44 đồng tâm, ngi phú"
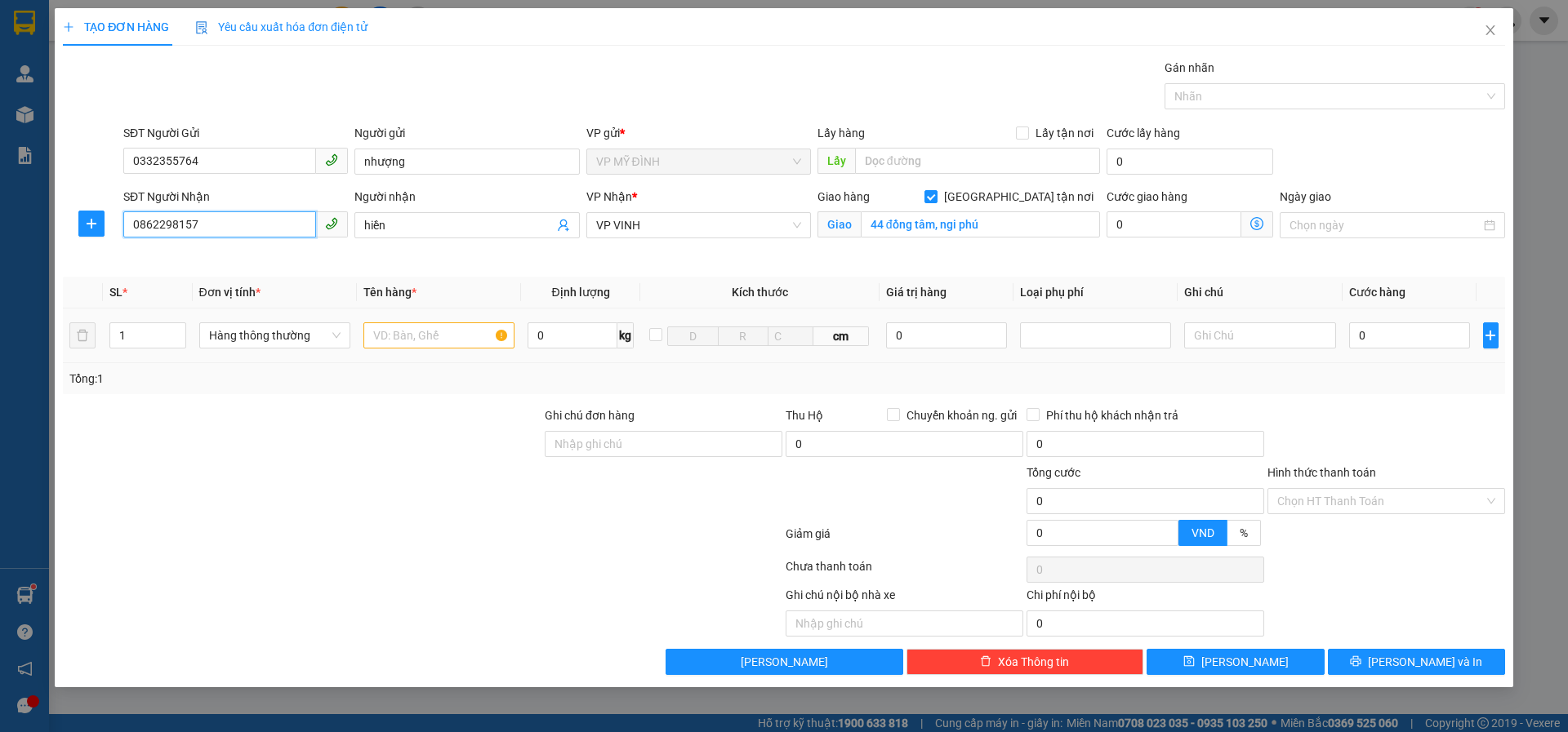
type input "0862298157"
click at [403, 342] on input "text" at bounding box center [439, 335] width 151 height 26
type input "bánh trung thu"
click at [1382, 331] on input "0" at bounding box center [1409, 335] width 122 height 26
type input "4"
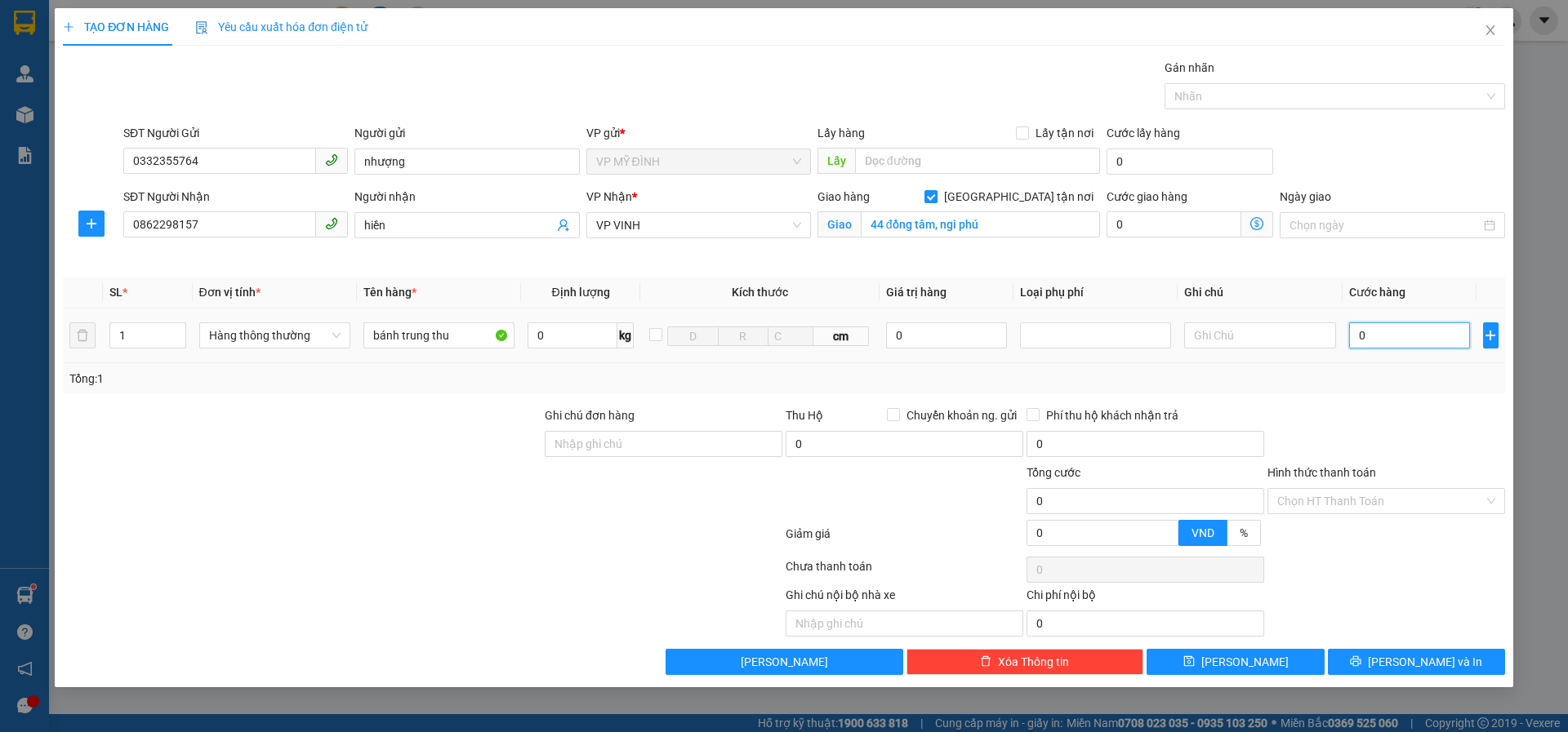
type input "4"
type input "40"
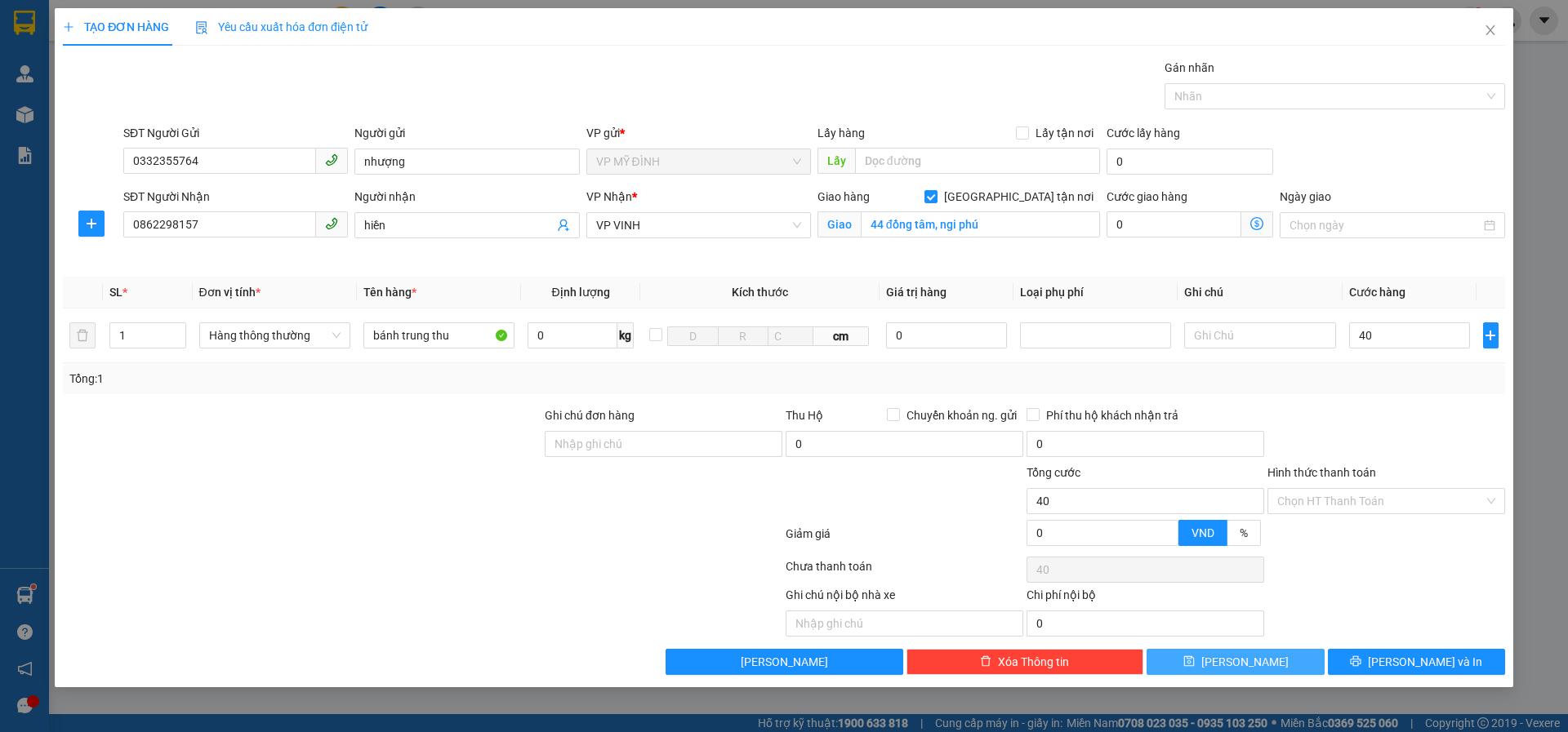
type input "40.000"
click at [1240, 661] on span "[PERSON_NAME]" at bounding box center [1245, 662] width 87 height 18
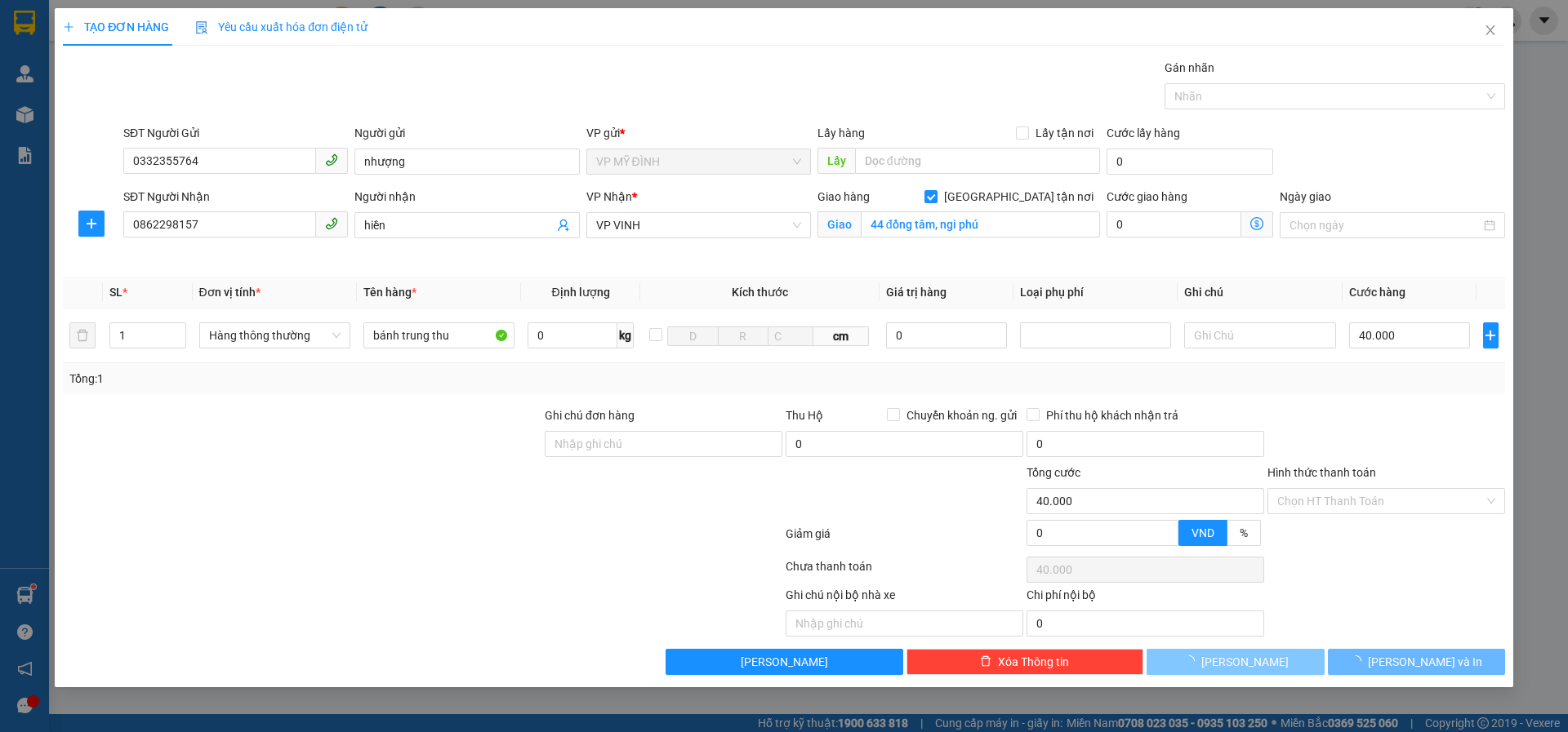
checkbox input "false"
type input "0"
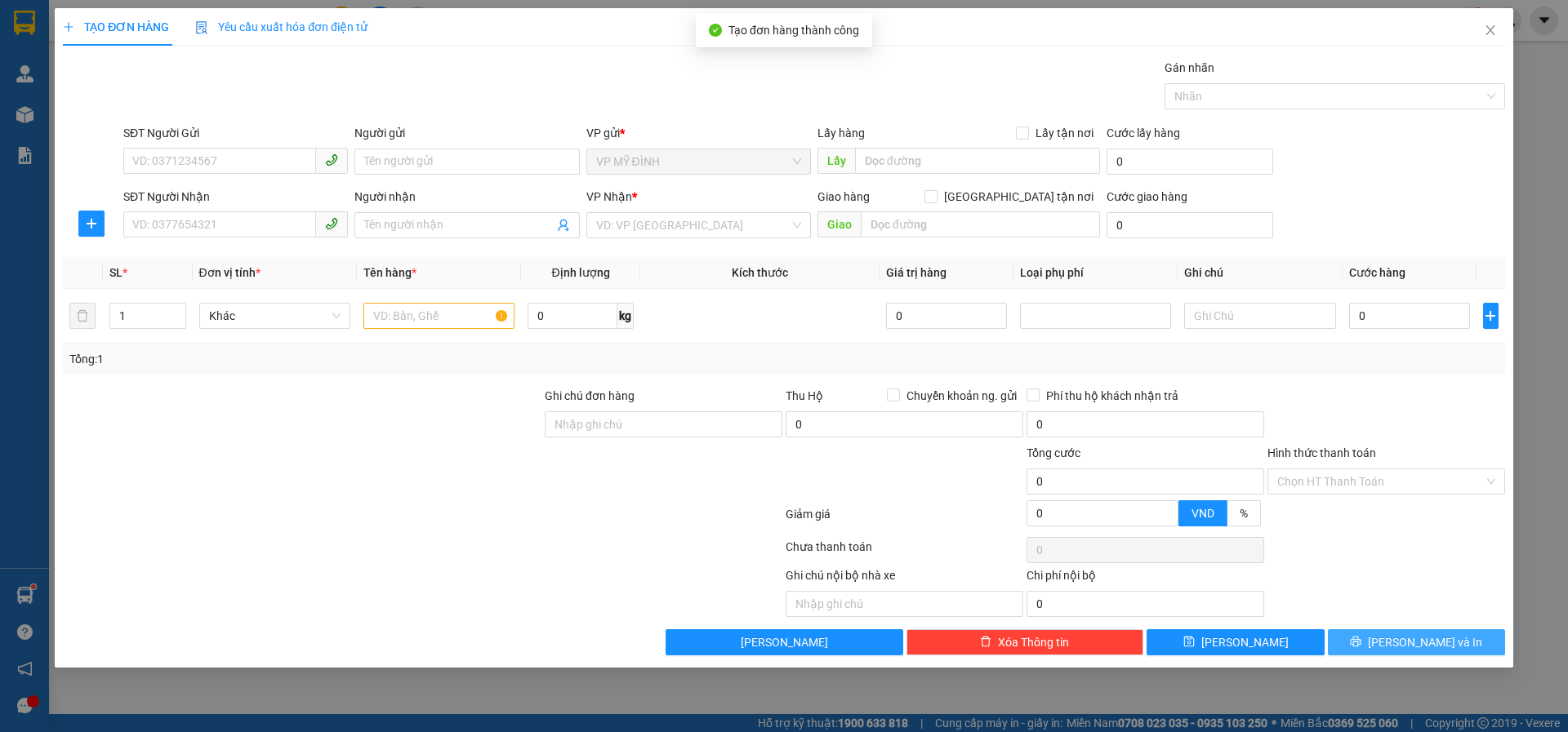
click at [1437, 635] on span "[PERSON_NAME] và In" at bounding box center [1425, 642] width 115 height 18
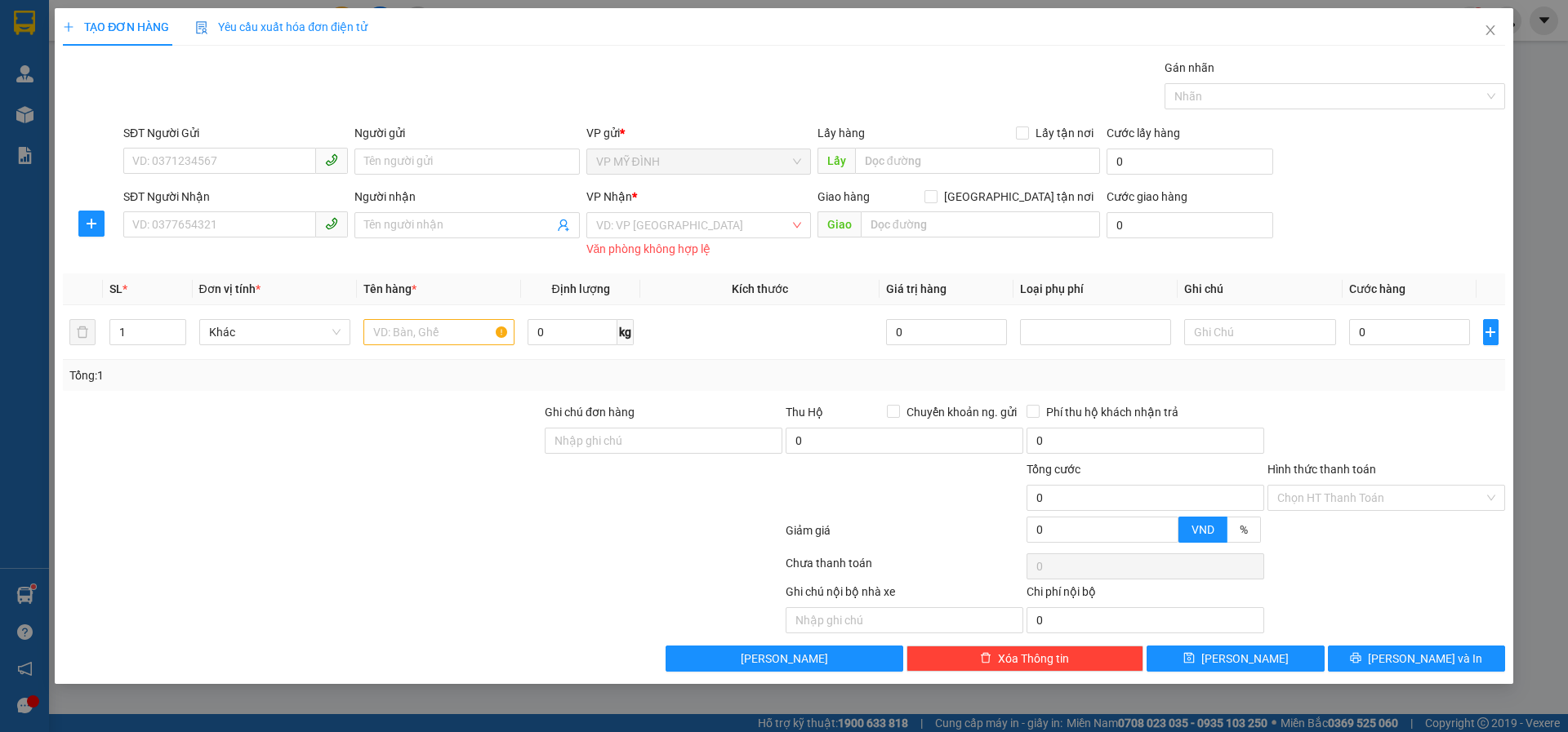
click at [27, 74] on div "TẠO ĐƠN HÀNG Yêu cầu xuất hóa đơn điện tử Transit Pickup Surcharge Ids Transit …" at bounding box center [784, 366] width 1568 height 732
click at [1488, 29] on icon "close" at bounding box center [1489, 31] width 9 height 10
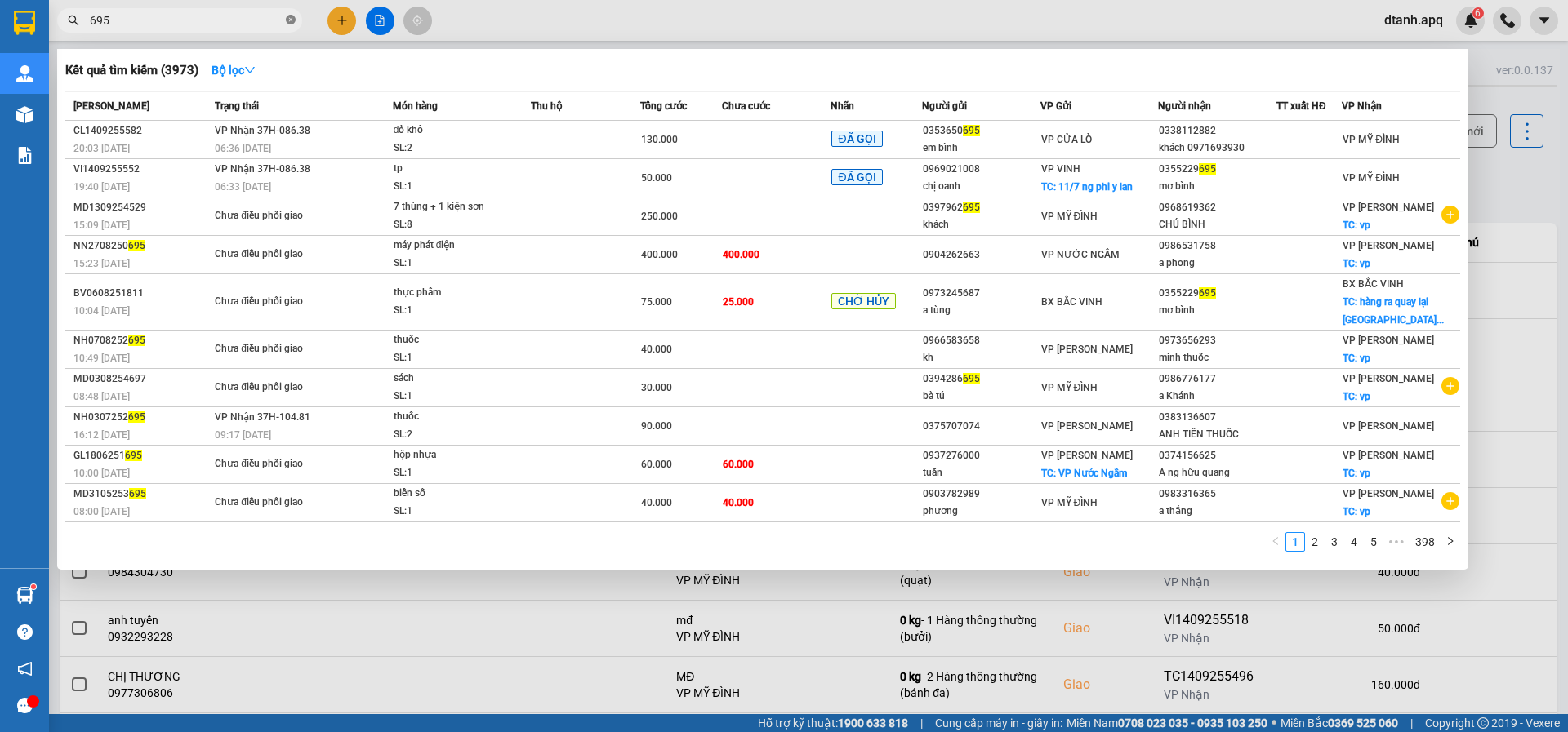
click at [287, 18] on icon "close-circle" at bounding box center [290, 20] width 10 height 10
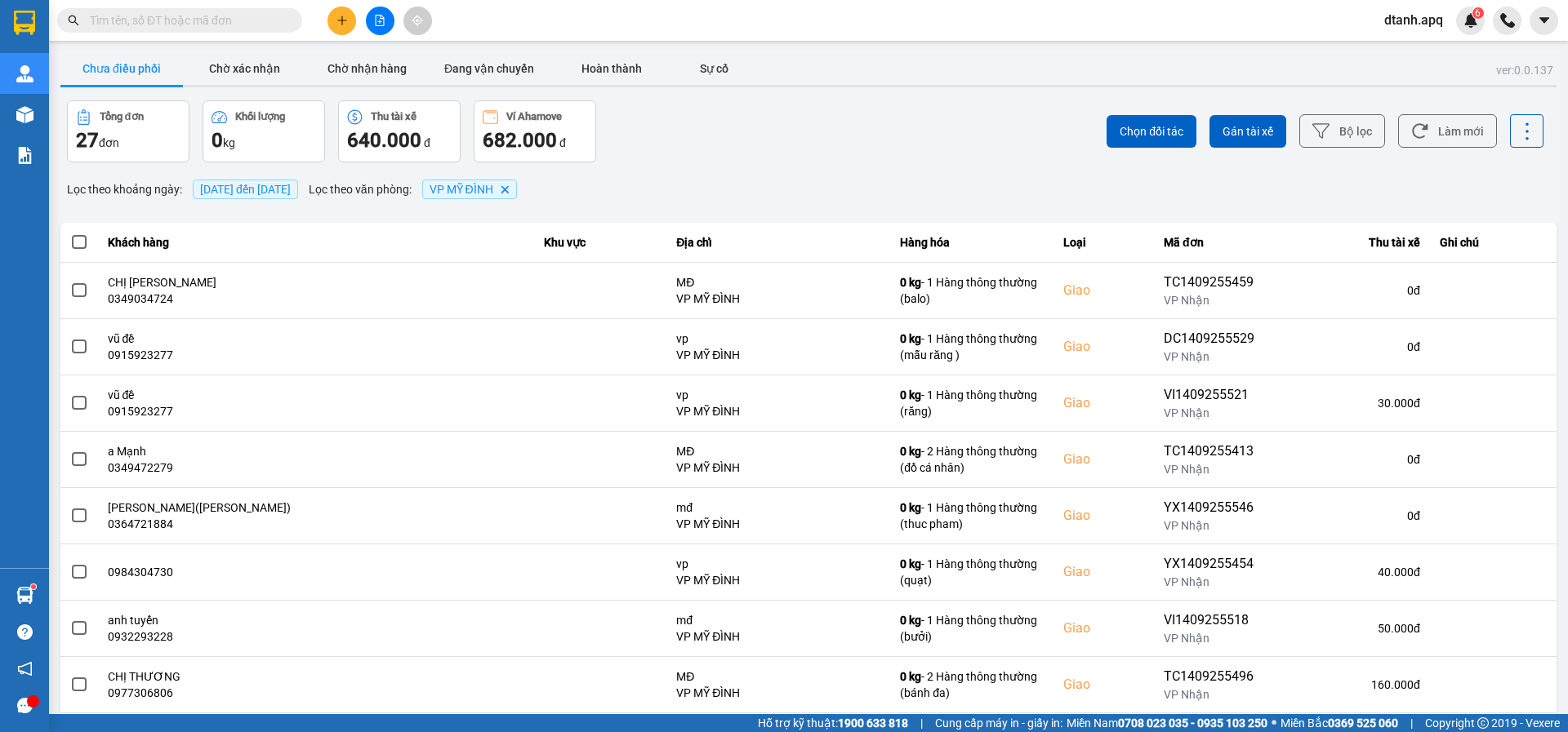
click at [218, 22] on input "text" at bounding box center [186, 21] width 193 height 18
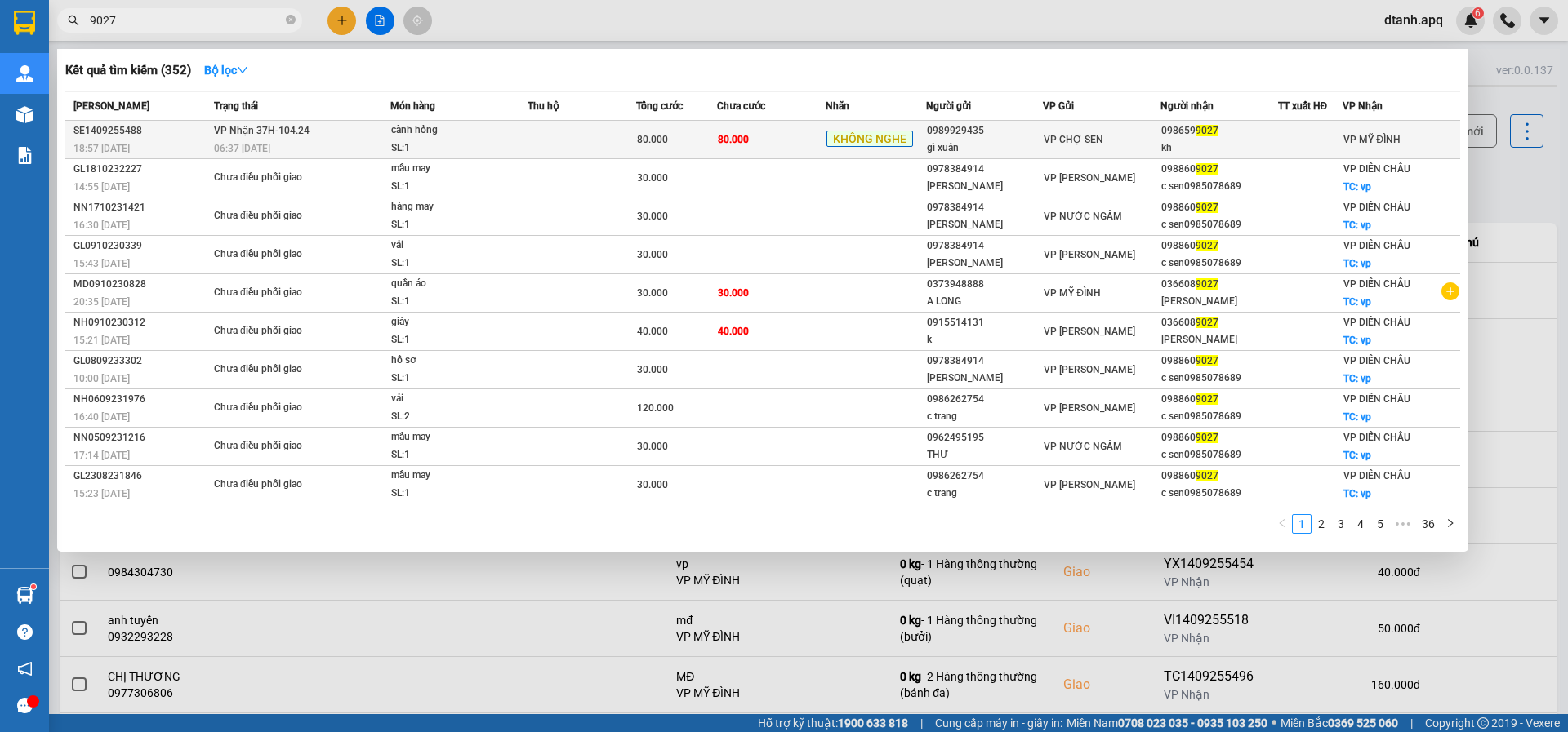
type input "9027"
click at [795, 134] on td "80.000" at bounding box center [772, 139] width 109 height 39
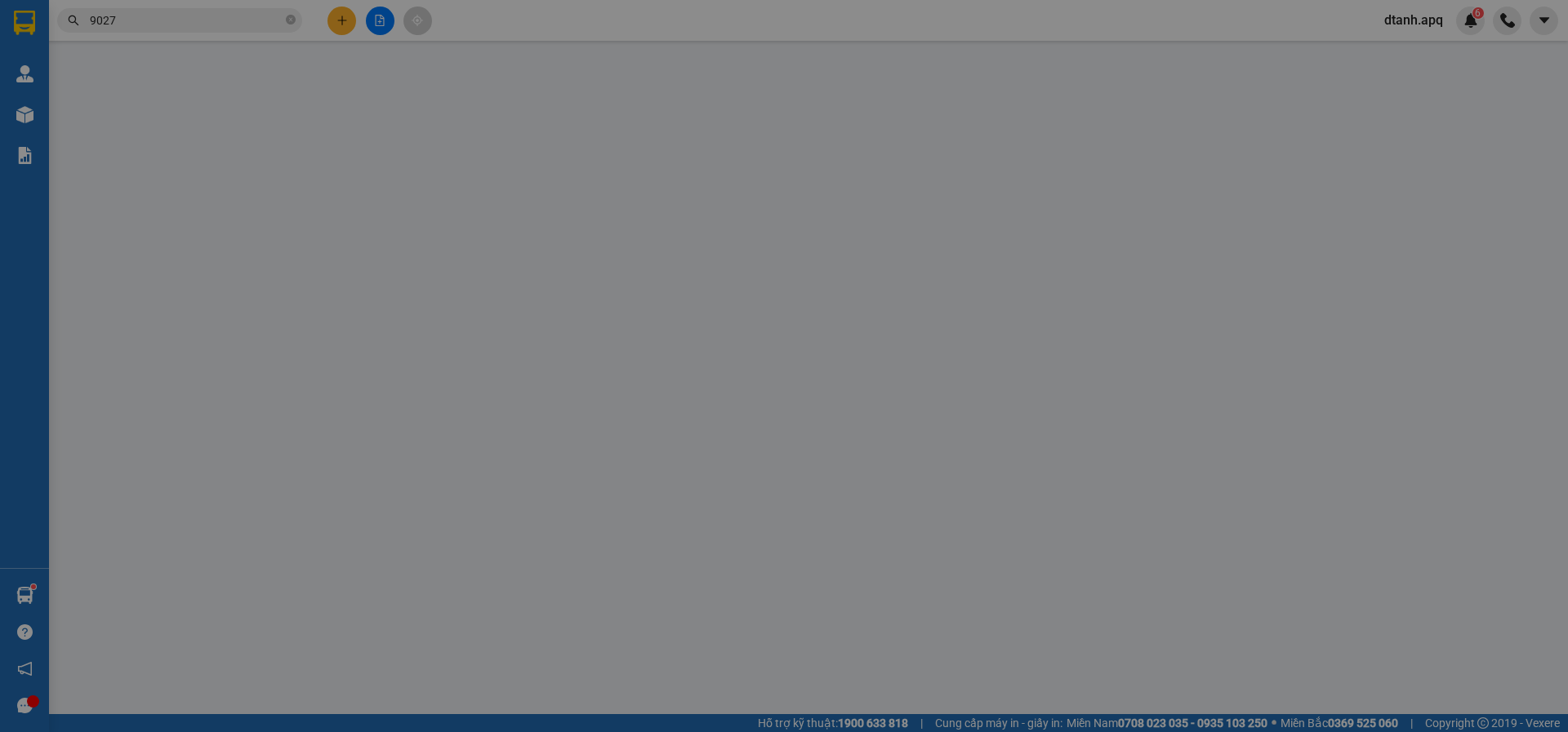
type input "0989929435"
type input "gì xuân"
type input "0986599027"
type input "kh"
type input "80.000"
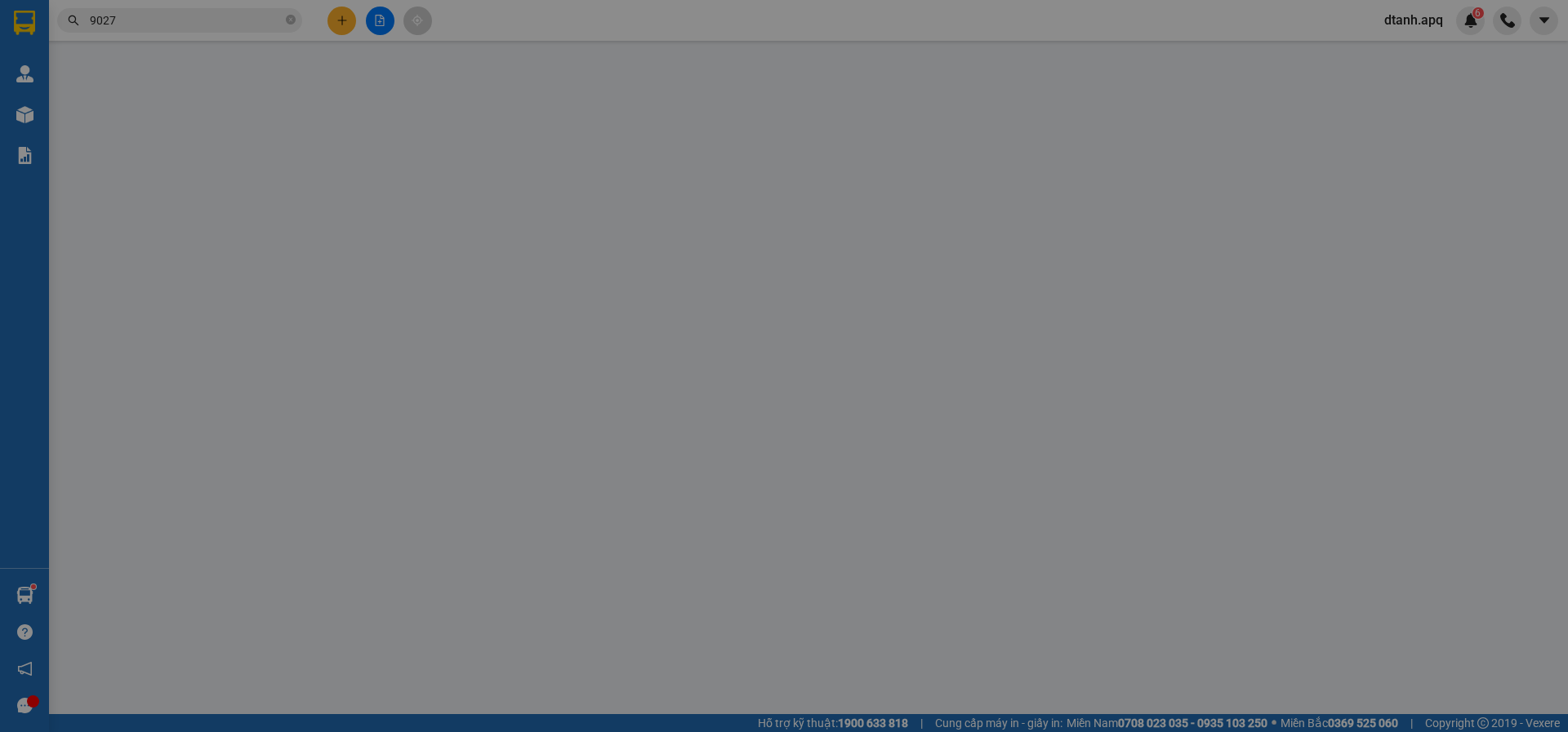
type input "80.000"
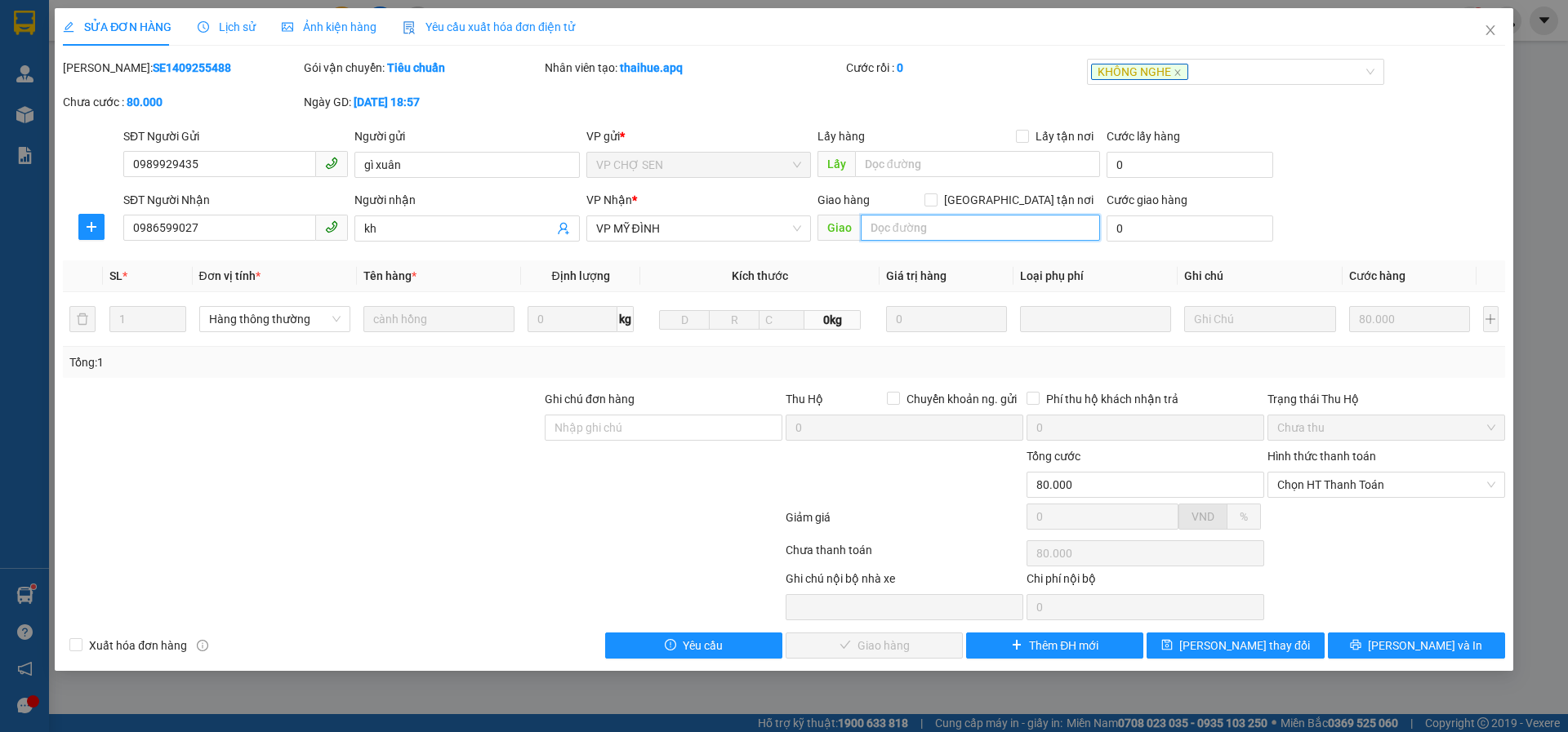
click at [919, 231] on input "text" at bounding box center [980, 227] width 239 height 26
click at [870, 225] on input "19ngo34 /42/22le đức thọ my điình" at bounding box center [980, 227] width 239 height 26
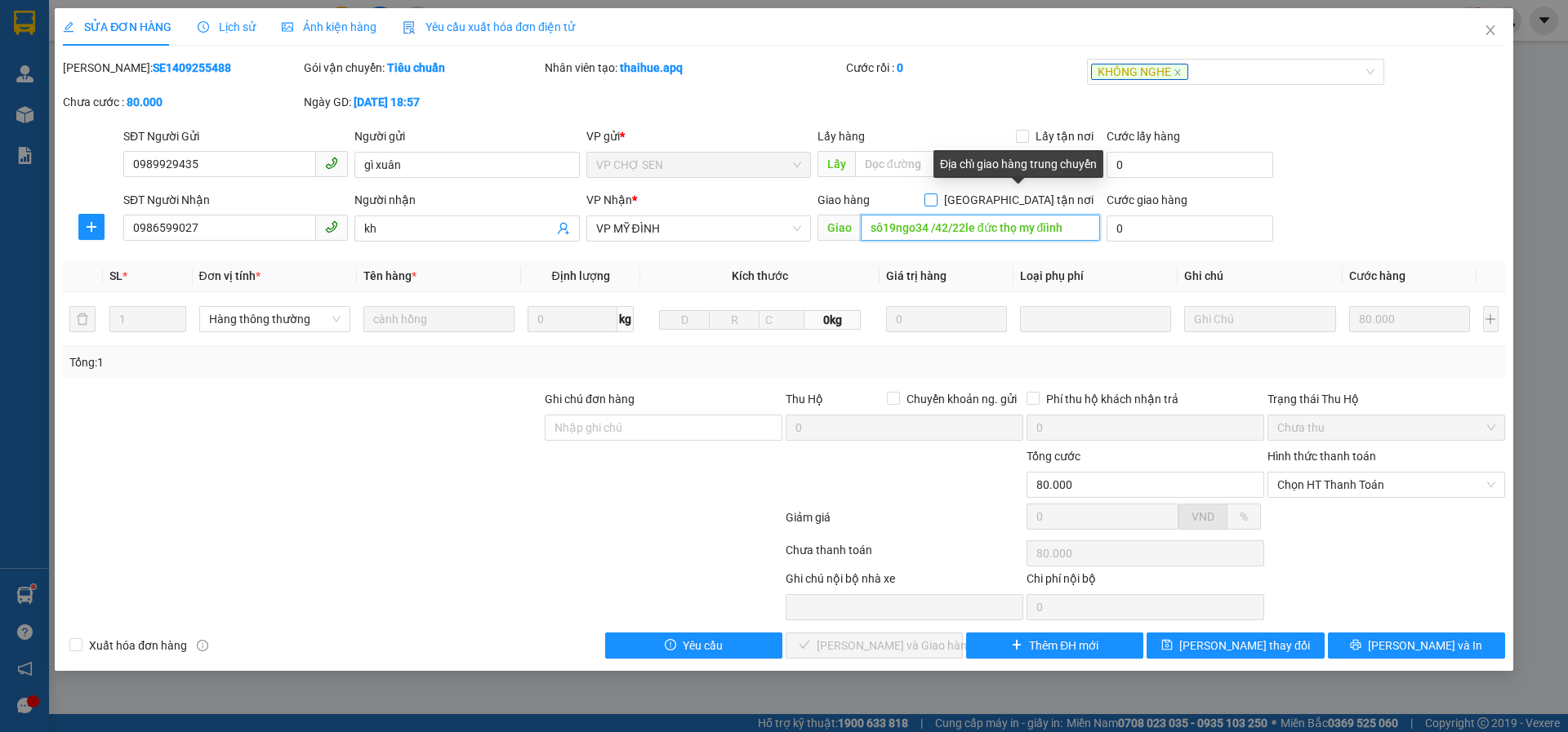
type input "sô19ngo34 /42/22le đức thọ my điình"
click at [936, 198] on input "[GEOGRAPHIC_DATA] tận nơi" at bounding box center [930, 200] width 12 height 12
checkbox input "true"
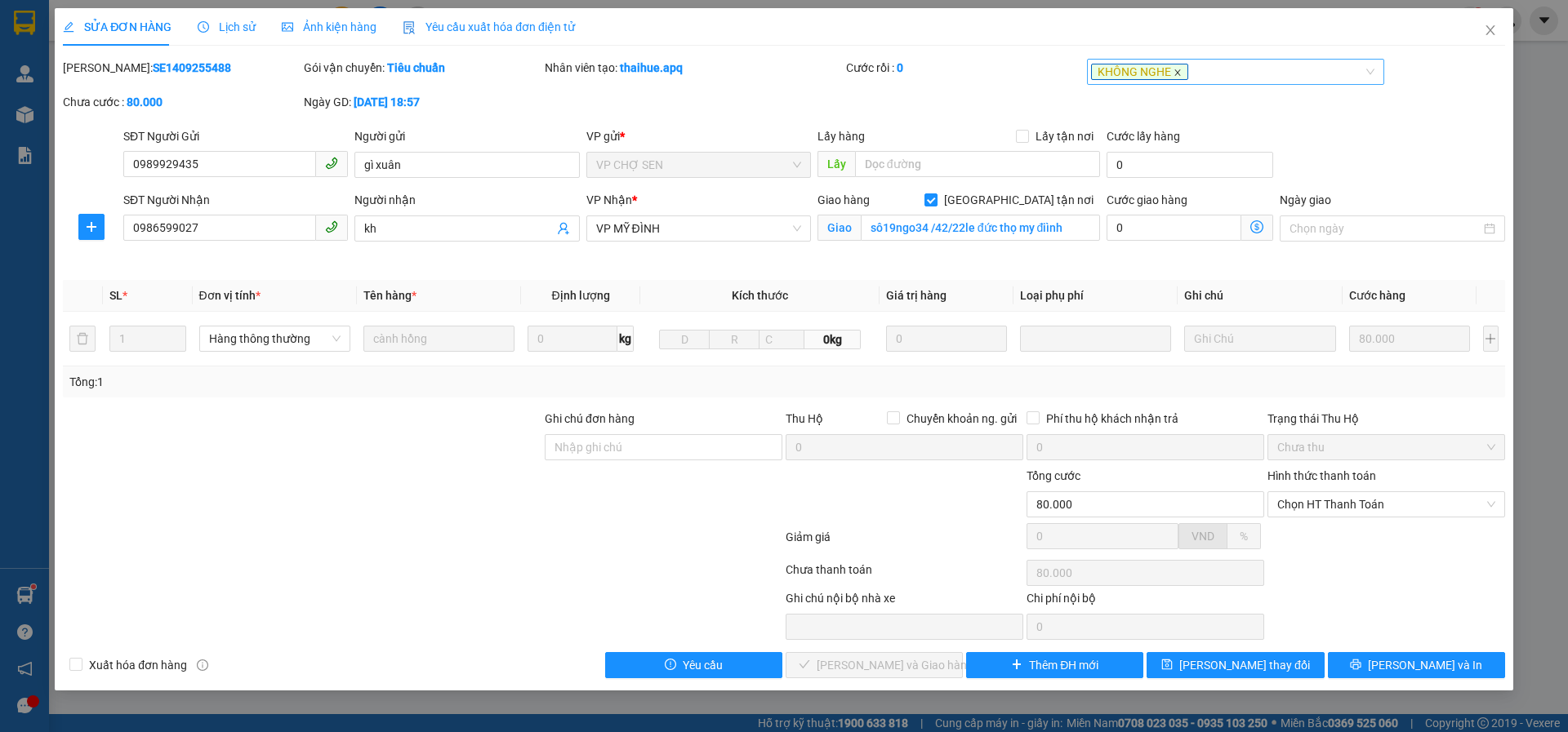
click at [1176, 73] on icon "close" at bounding box center [1177, 72] width 8 height 8
click at [1228, 660] on span "[PERSON_NAME] thay đổi" at bounding box center [1244, 665] width 130 height 18
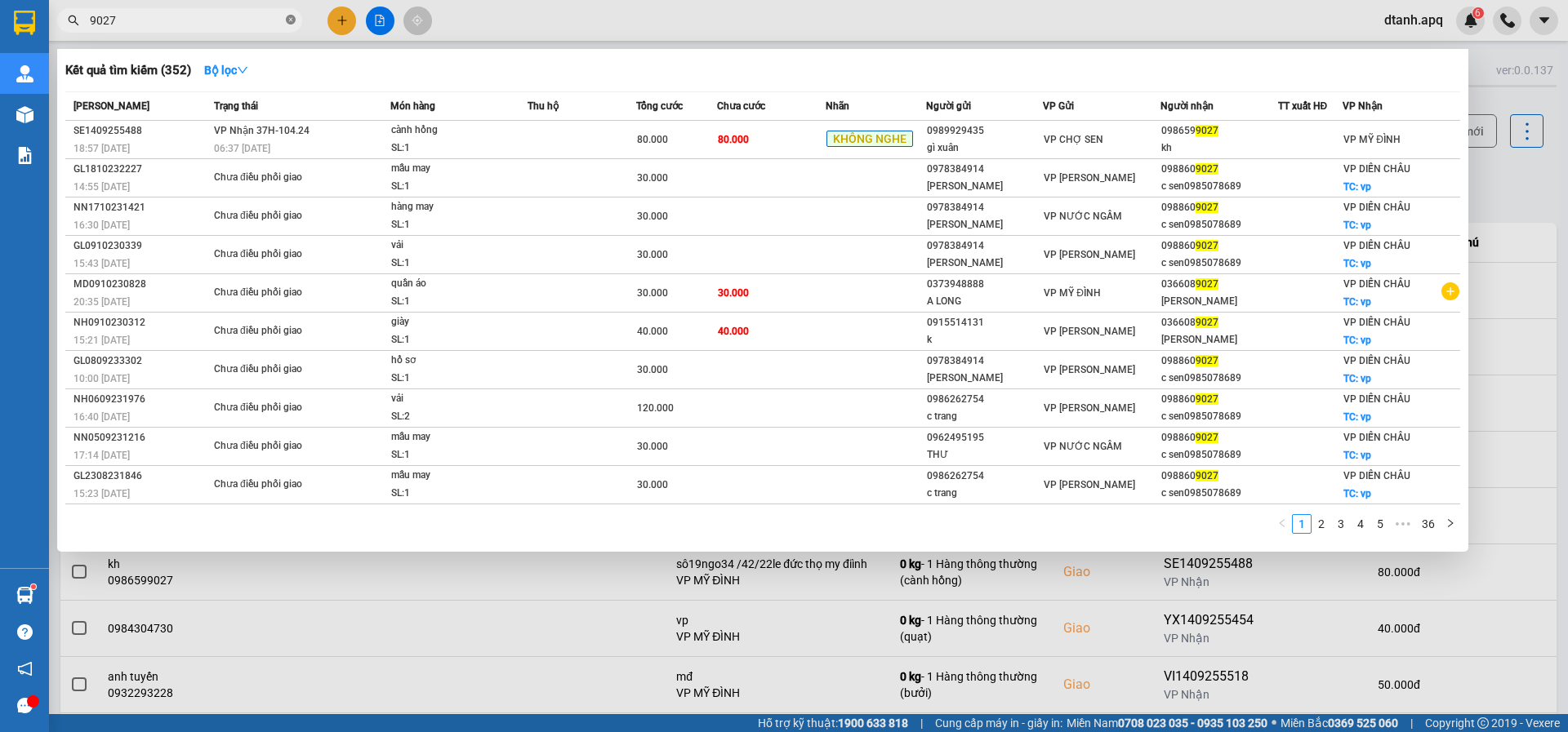
click at [289, 18] on icon "close-circle" at bounding box center [290, 20] width 10 height 10
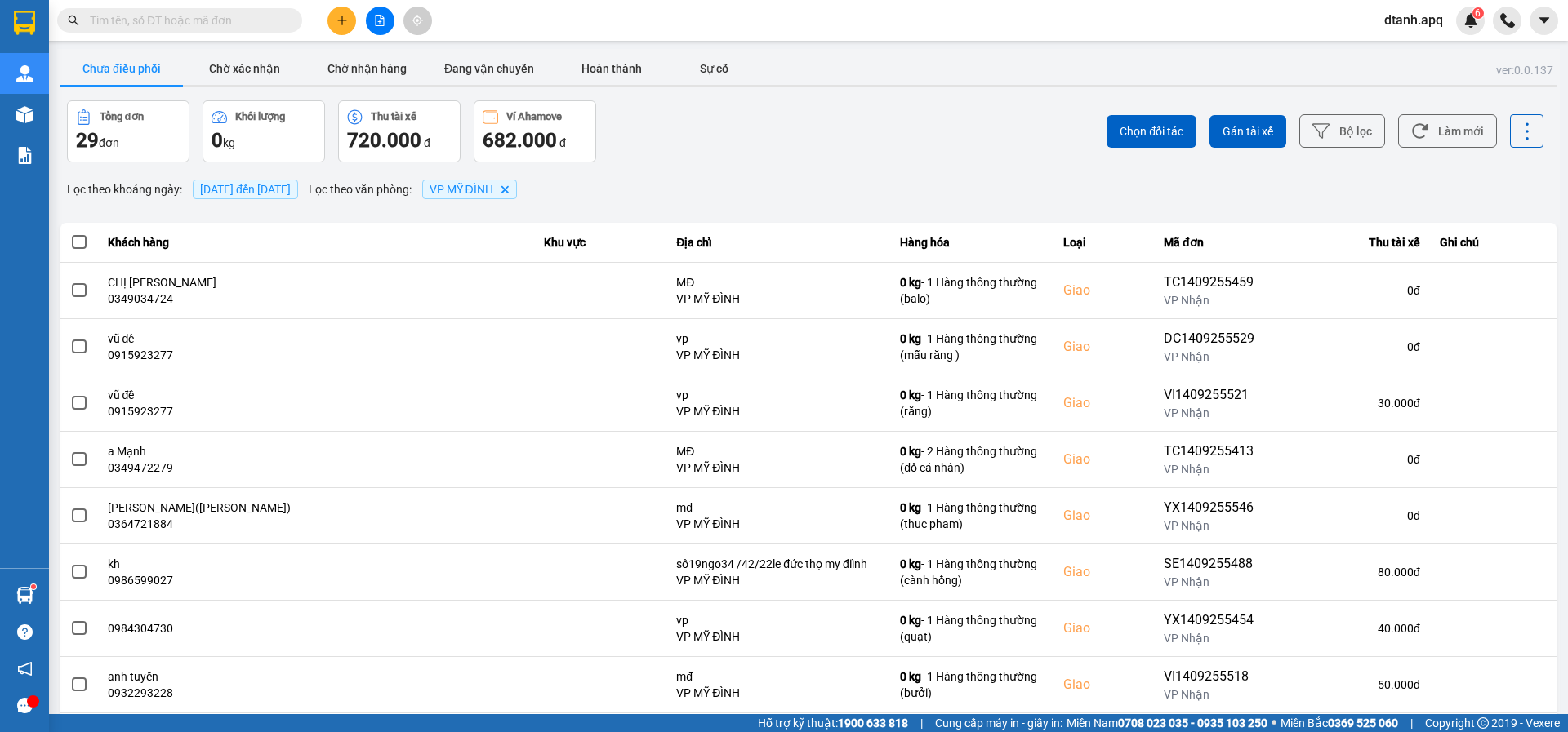
click at [243, 18] on input "text" at bounding box center [186, 21] width 193 height 18
type input "0"
click at [341, 13] on button at bounding box center [341, 21] width 29 height 29
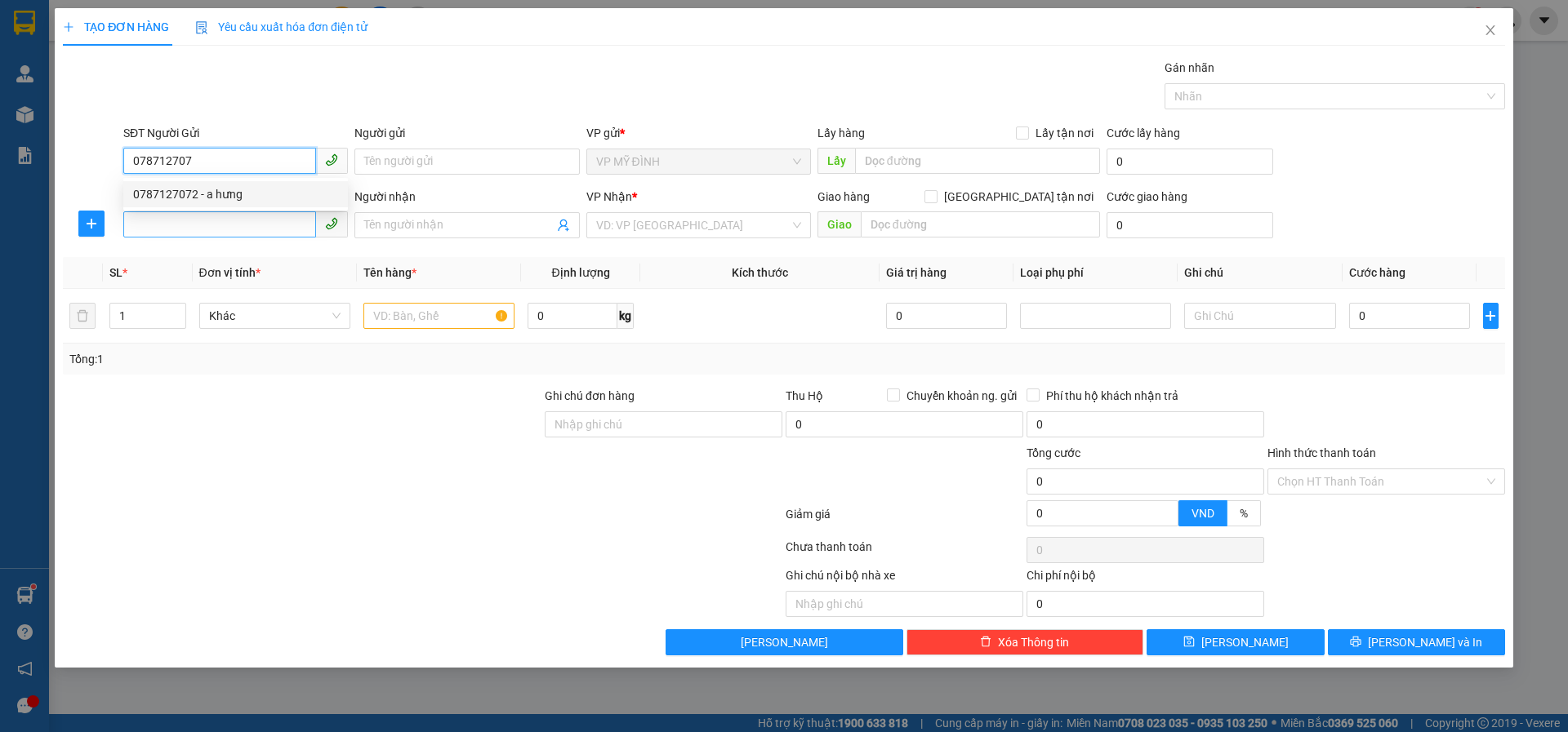
drag, startPoint x: 209, startPoint y: 202, endPoint x: 209, endPoint y: 217, distance: 15.0
click at [210, 203] on div "0787127072 - a hưng" at bounding box center [235, 194] width 224 height 26
type input "0787127072"
type input "a hưng"
type input "0787127072"
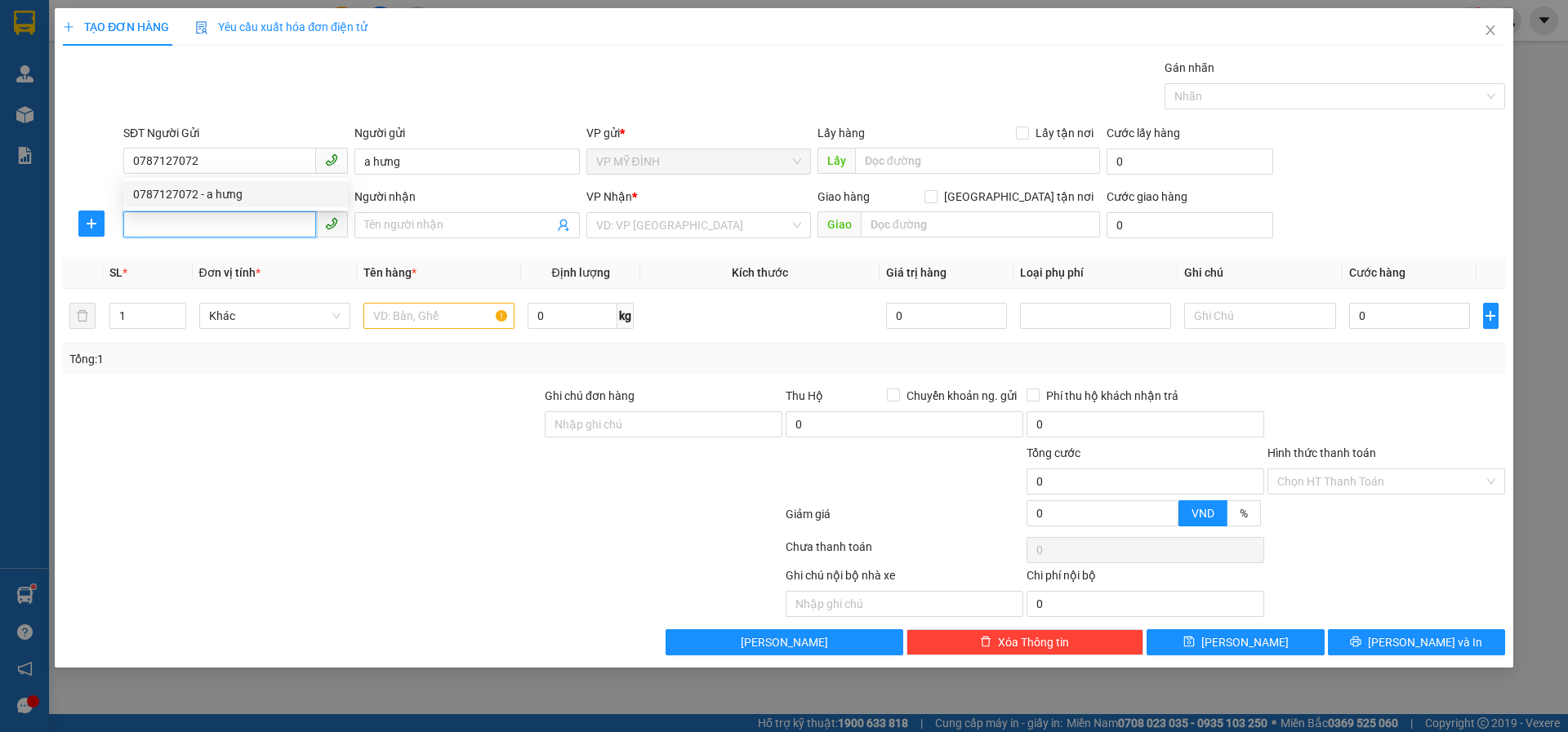
click at [214, 229] on input "SĐT Người Nhận" at bounding box center [219, 224] width 193 height 26
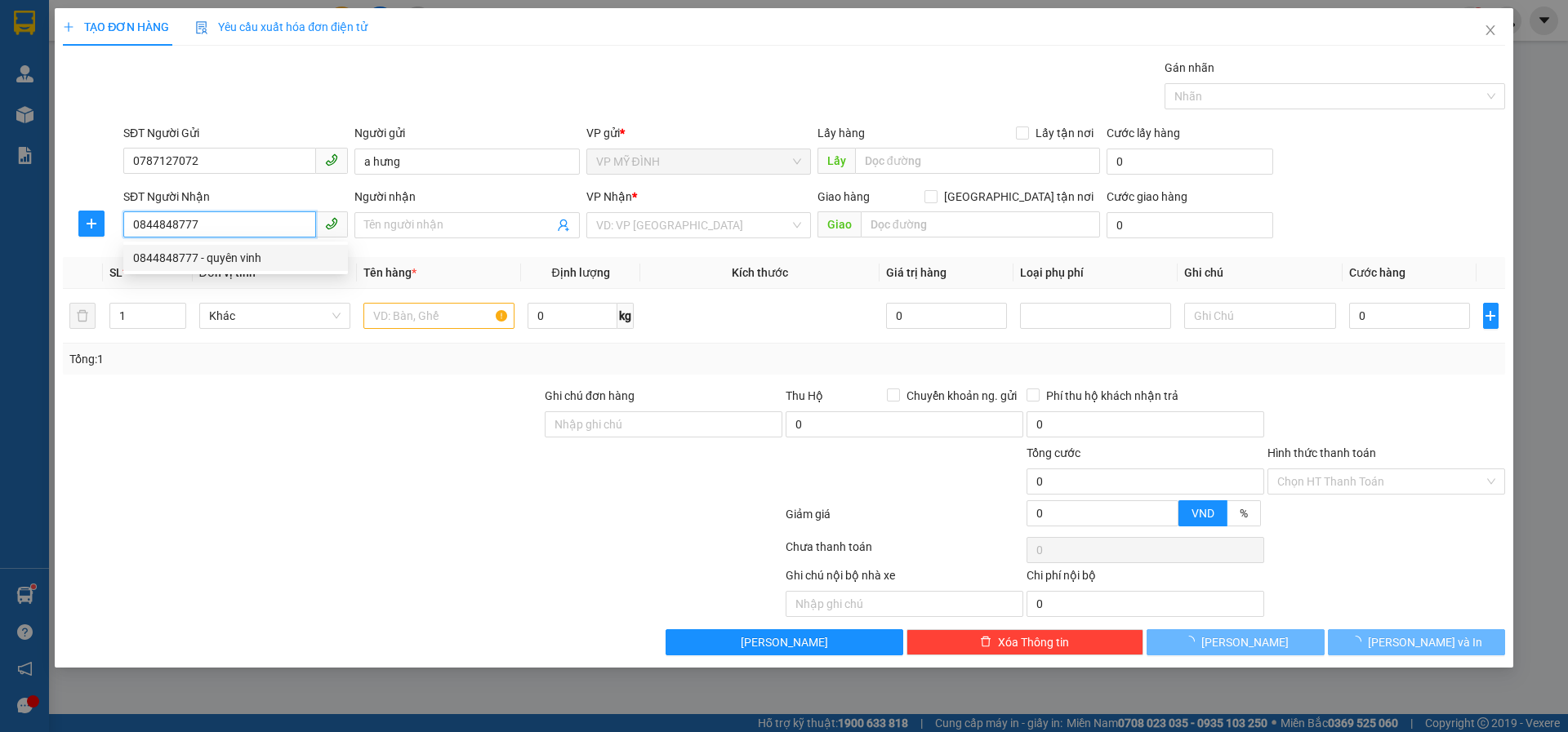
type input "0844848777"
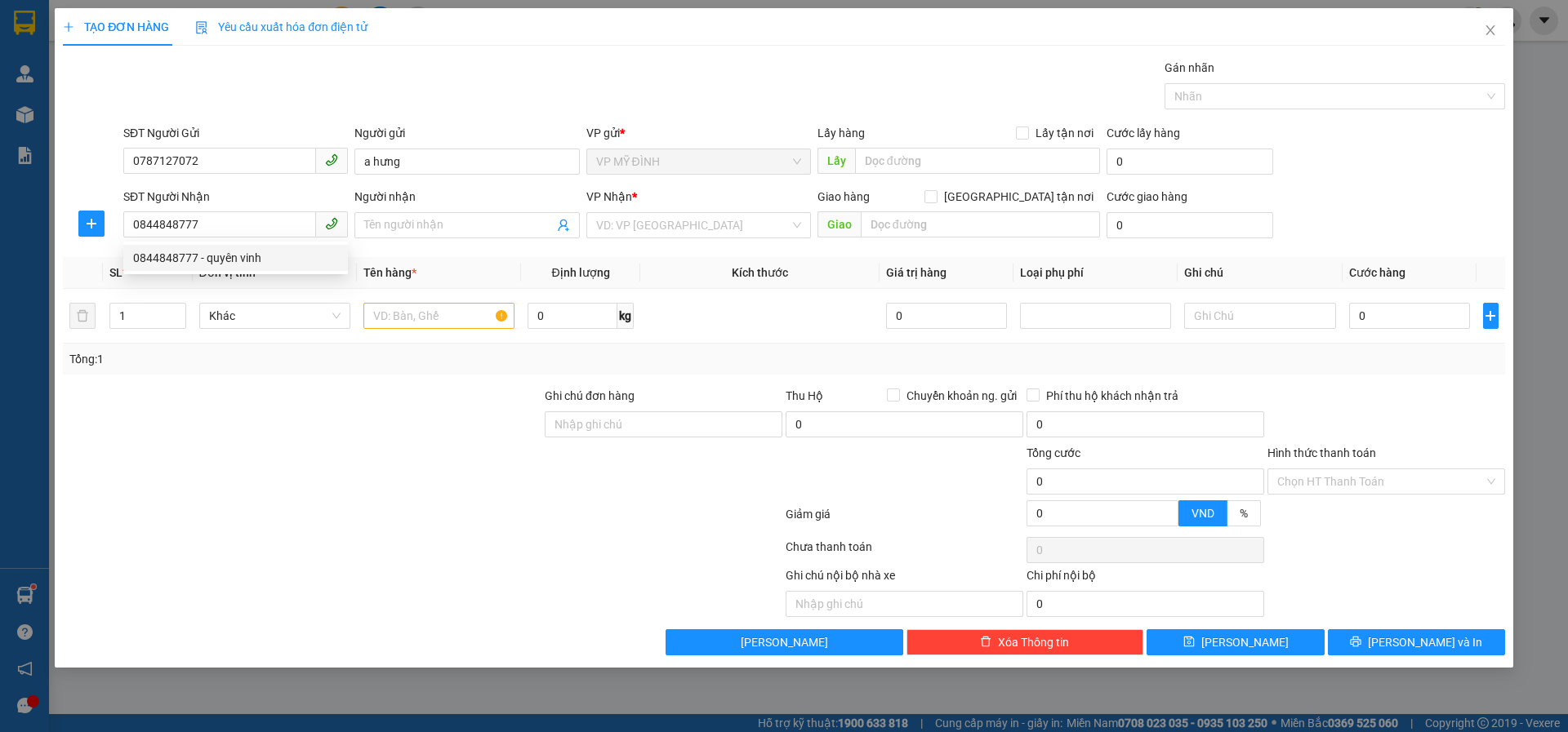
click at [247, 272] on div "0844848777 0844848777 - quyên vinh" at bounding box center [235, 258] width 224 height 33
click at [204, 237] on span "0844848777" at bounding box center [235, 225] width 224 height 26
click at [206, 230] on input "0844848777" at bounding box center [219, 224] width 193 height 26
drag, startPoint x: 206, startPoint y: 257, endPoint x: 226, endPoint y: 272, distance: 25.0
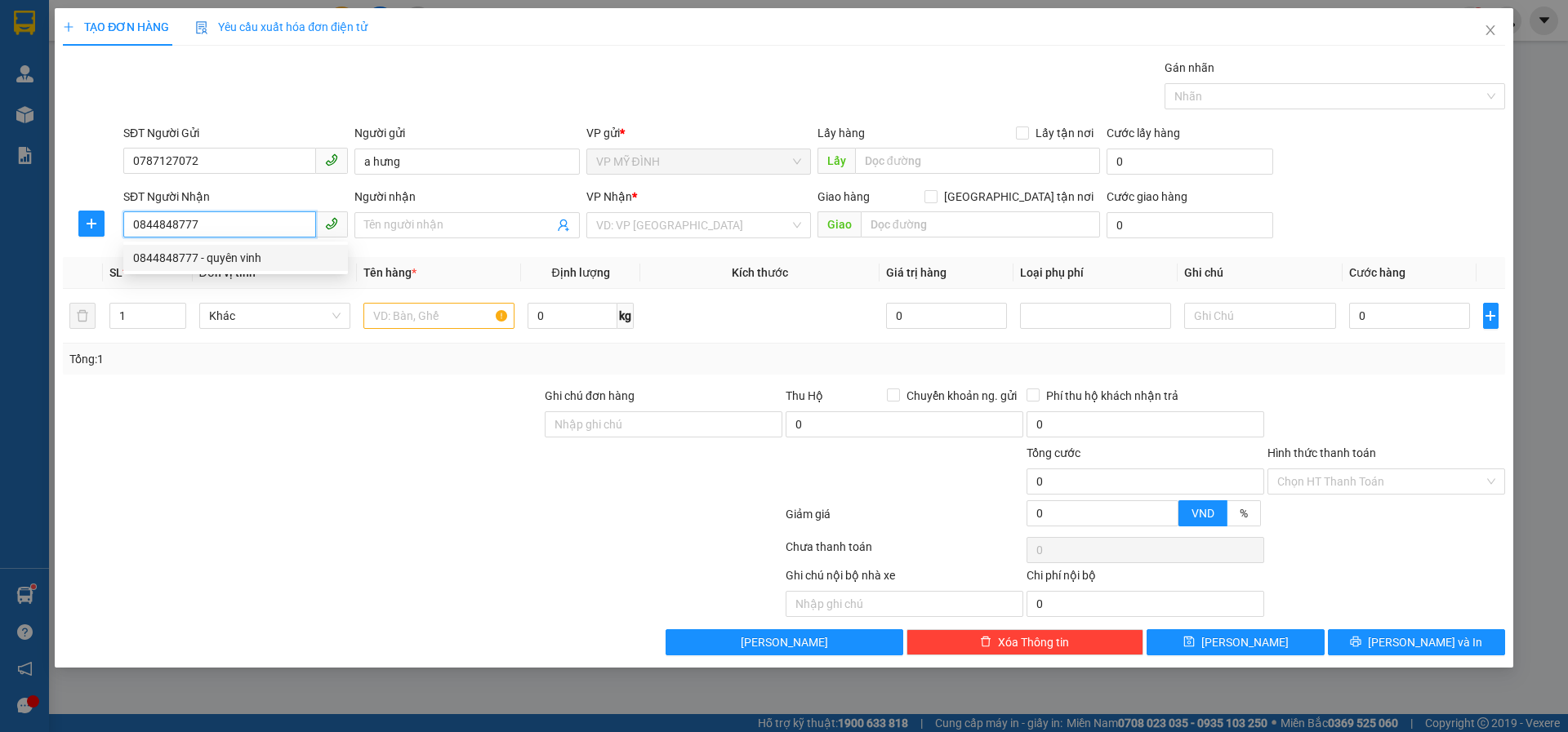
click at [207, 259] on div "0844848777 - quyên vinh" at bounding box center [235, 258] width 205 height 18
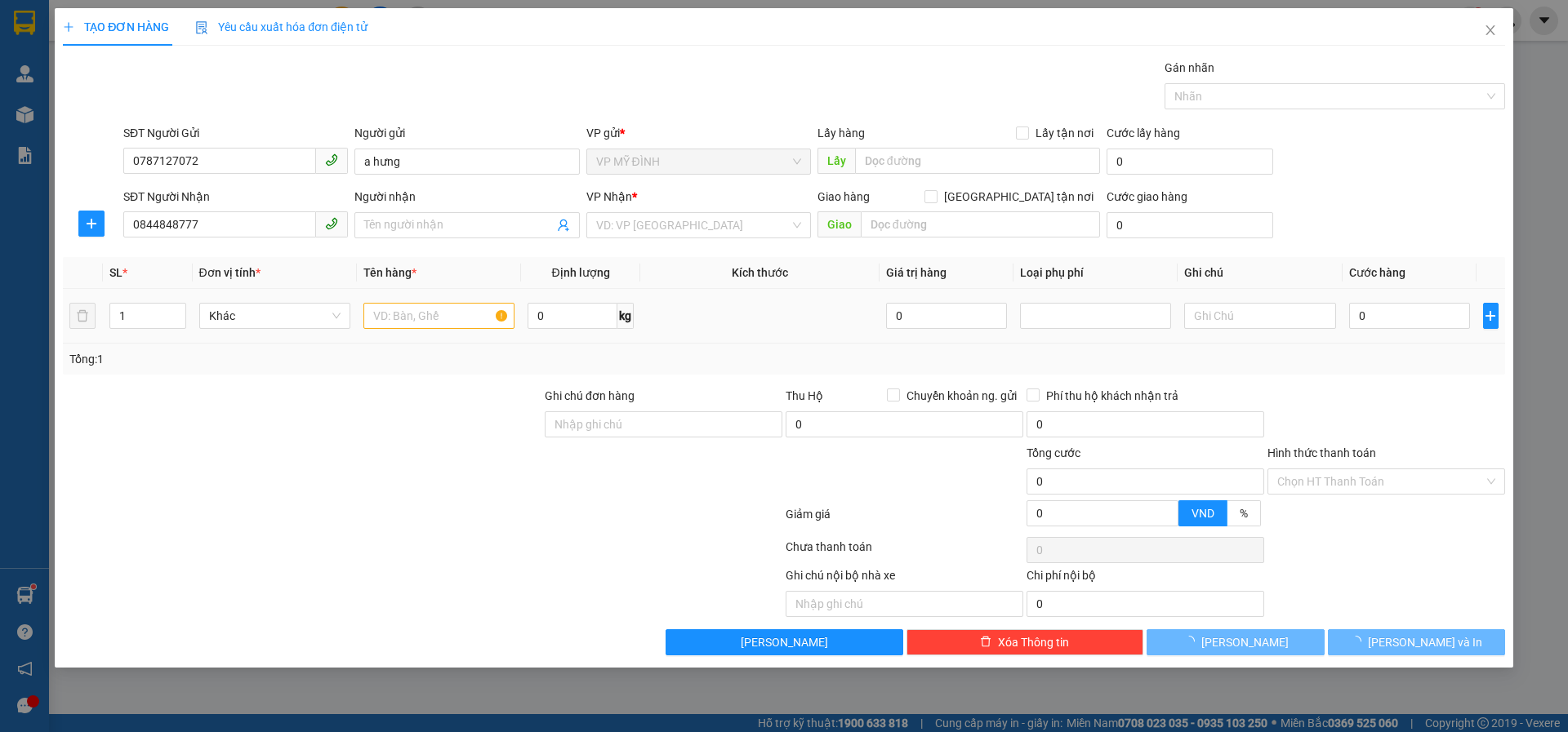
click at [395, 330] on div at bounding box center [439, 315] width 151 height 33
type input "quyên vinh"
checkbox input "true"
type input "18 vĩnh yên"
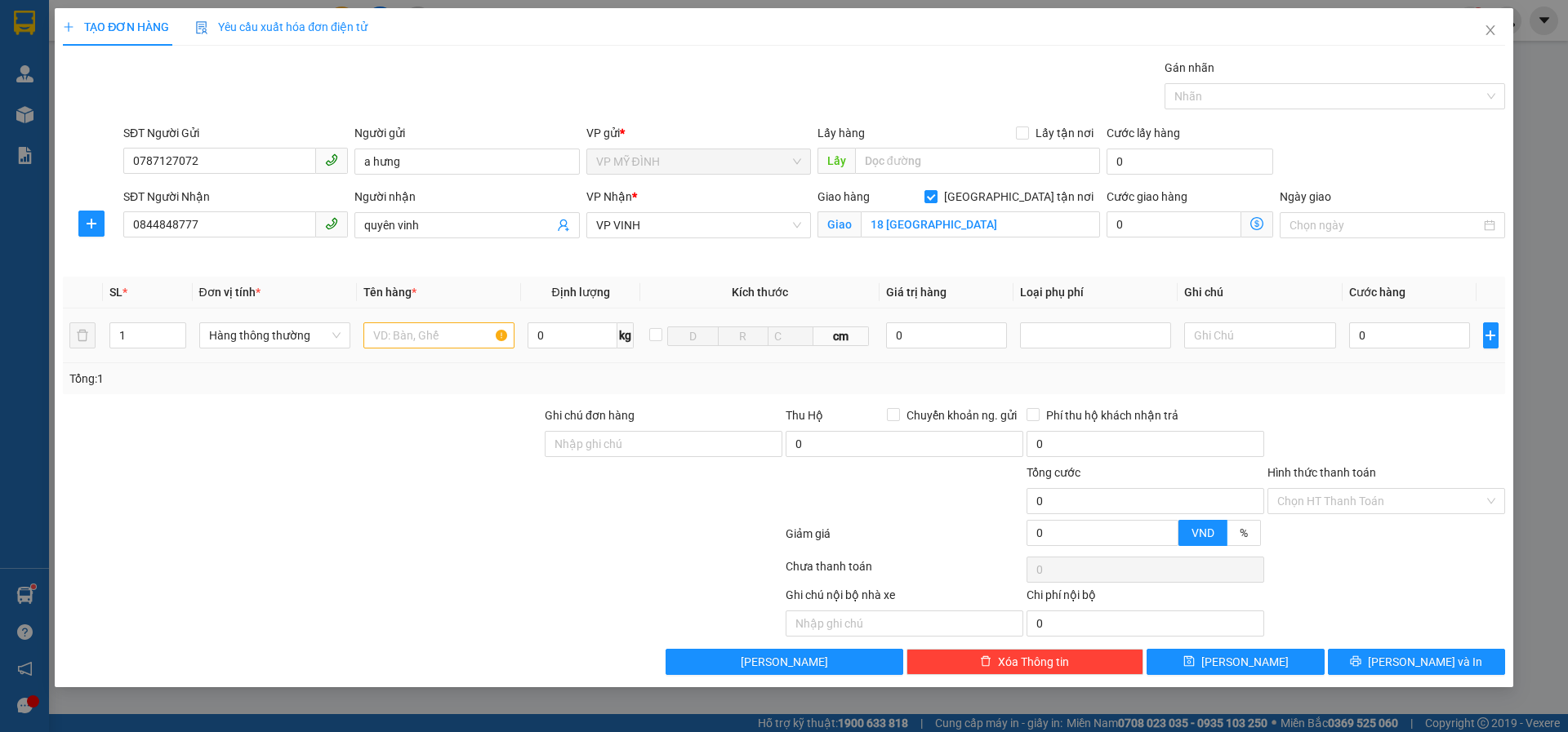
type input "10"
click at [398, 328] on input "text" at bounding box center [439, 335] width 151 height 26
type input "thực phẩm"
type input "96"
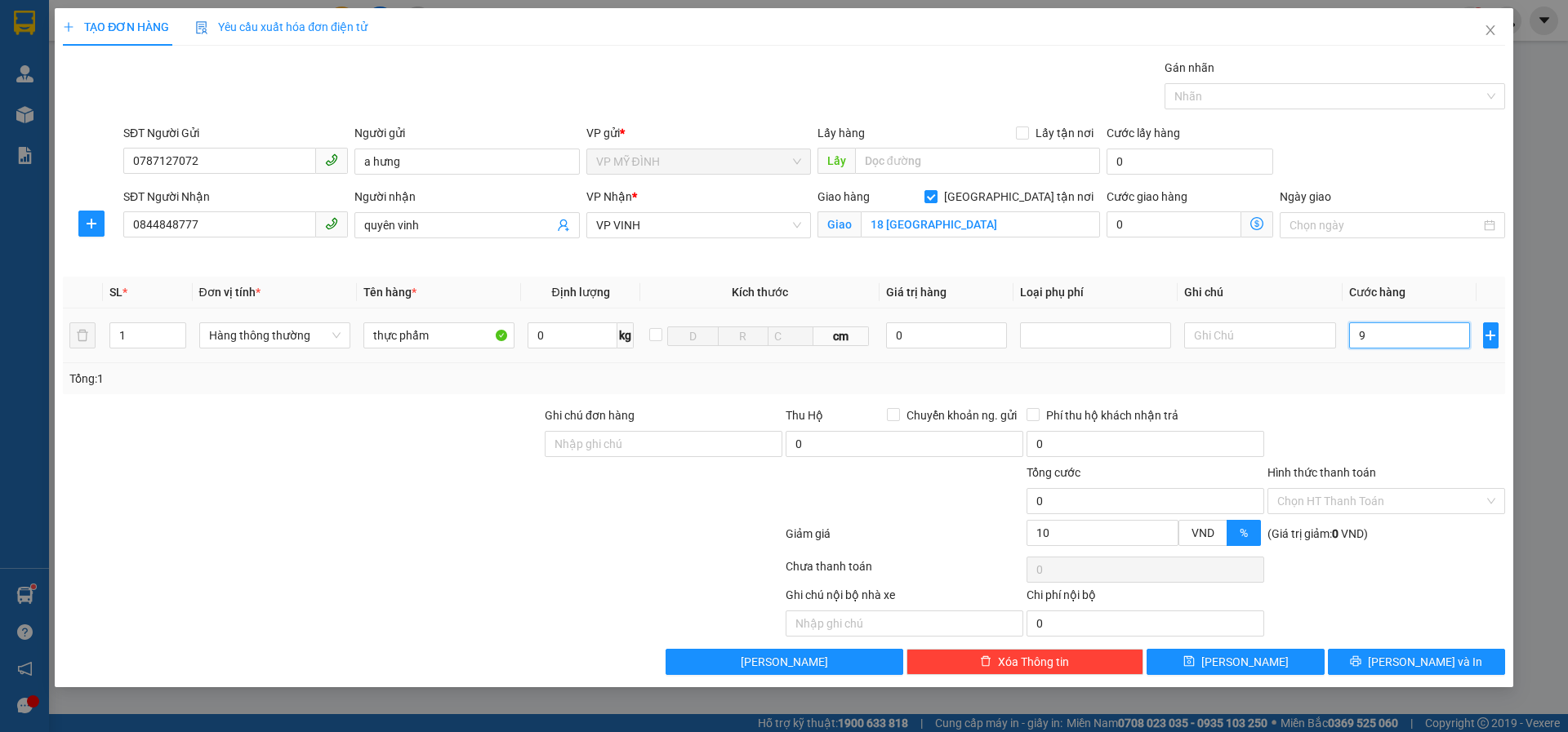
type input "96"
type input "960"
type input "96"
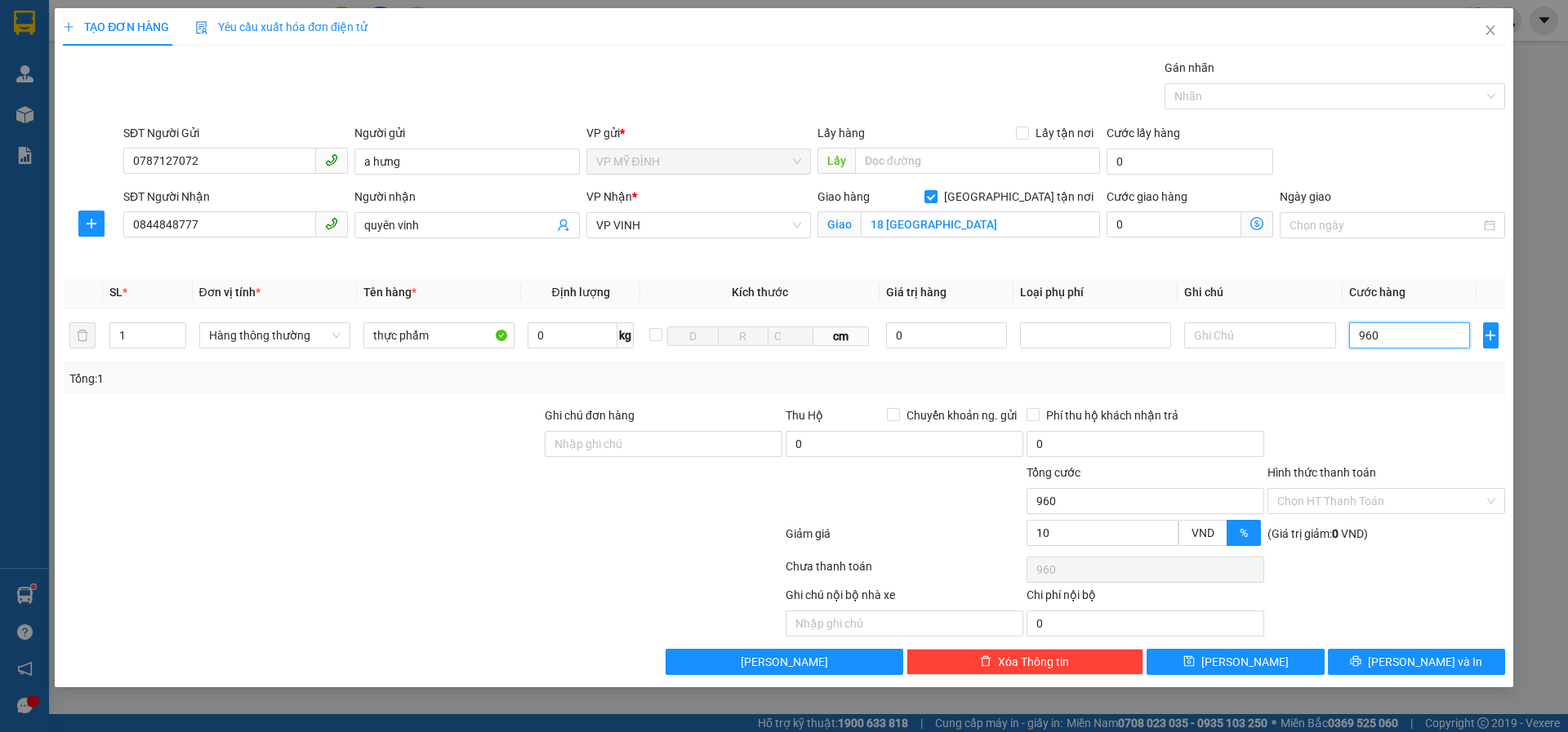
type input "96"
type input "9"
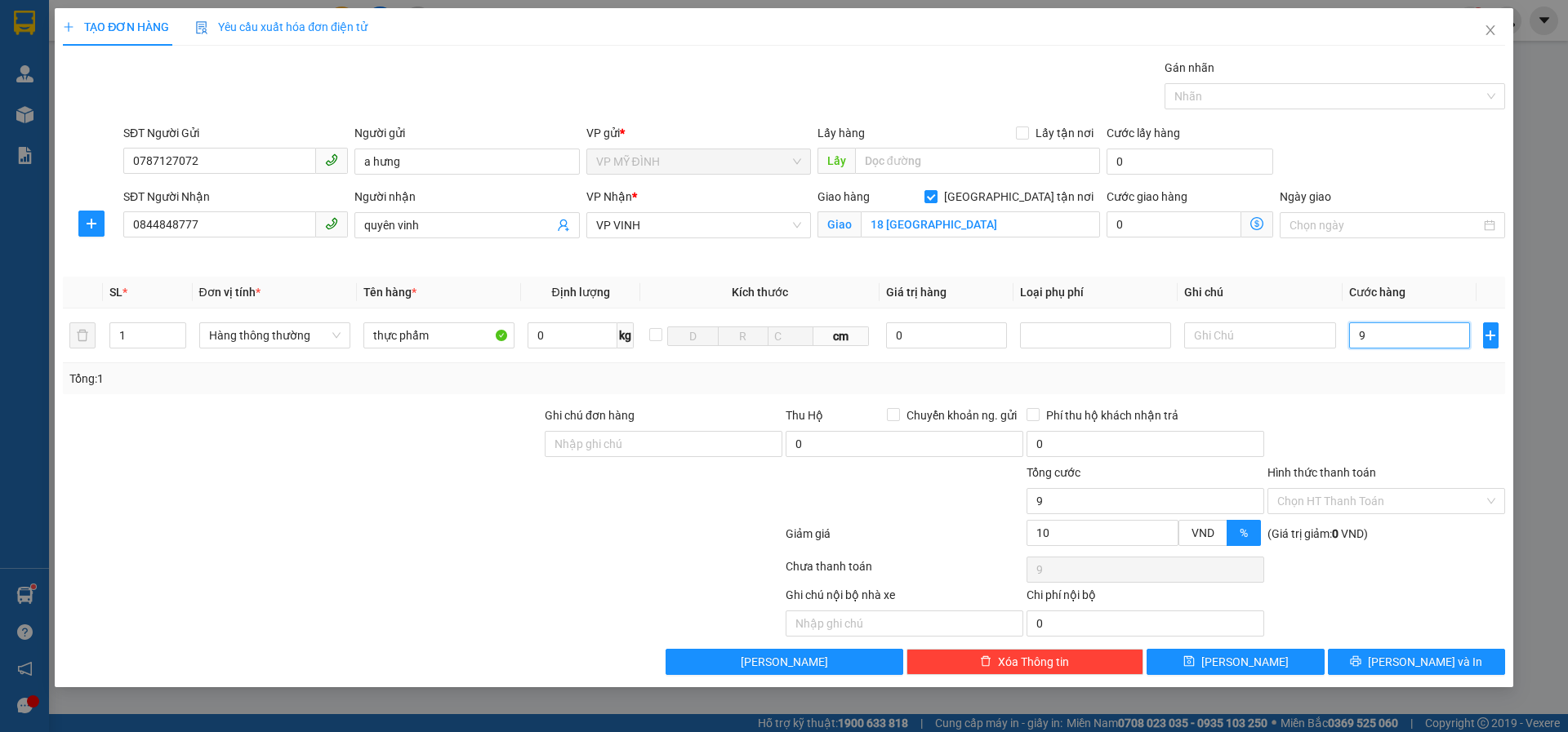
type input "90"
type input "90.000"
type input "81.000"
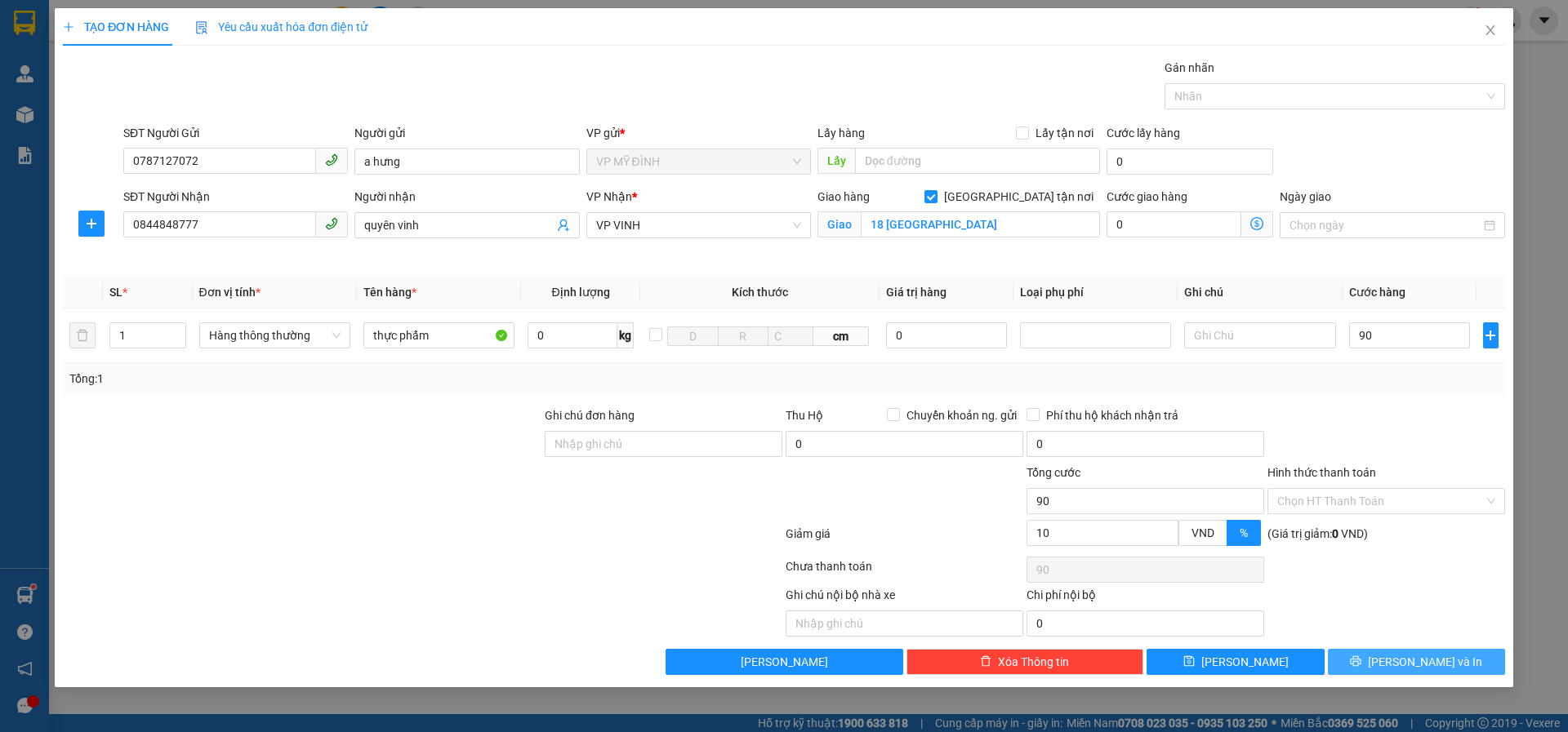
type input "81.000"
click at [1361, 664] on icon "printer" at bounding box center [1356, 662] width 12 height 12
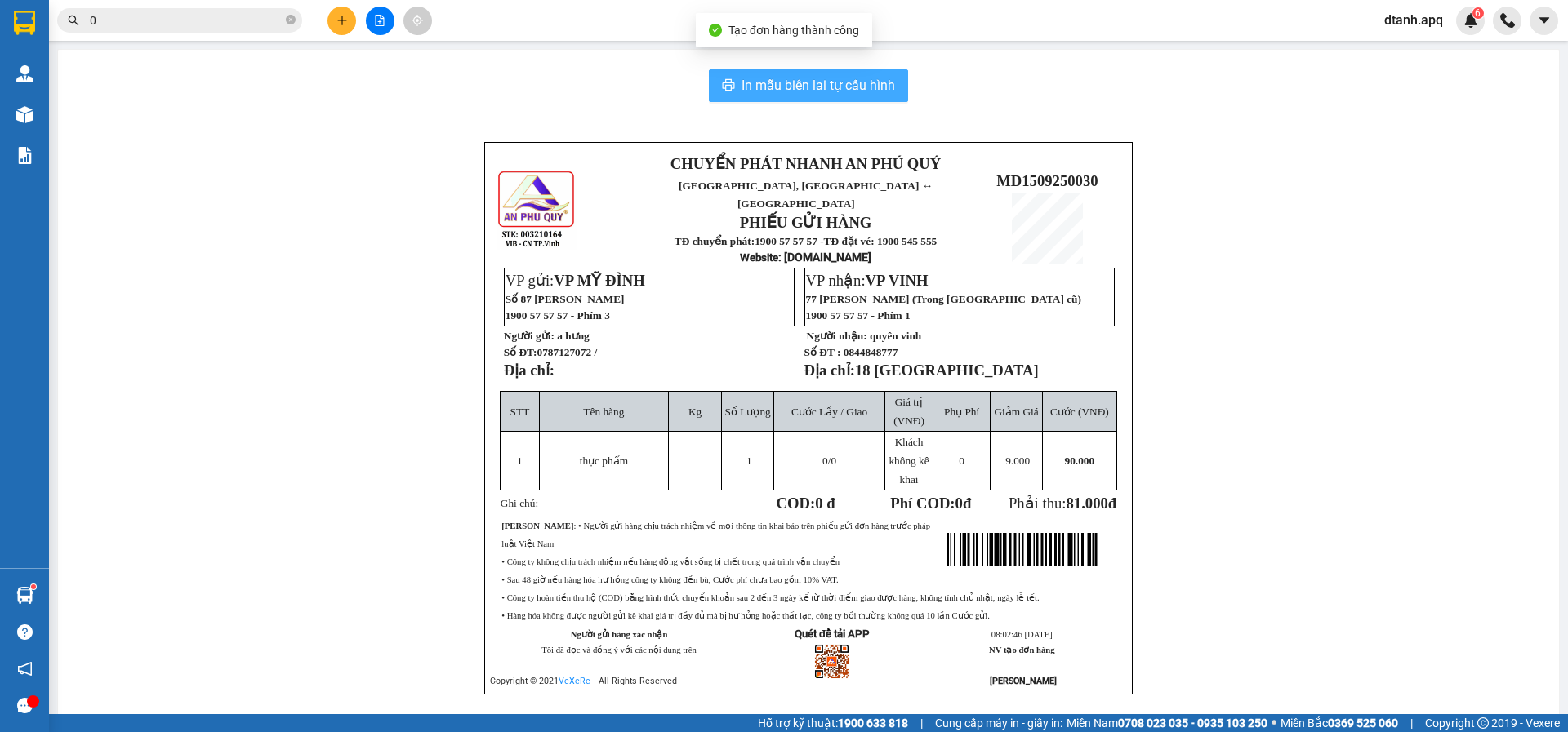
click at [762, 77] on span "In mẫu biên lai tự cấu hình" at bounding box center [817, 85] width 153 height 21
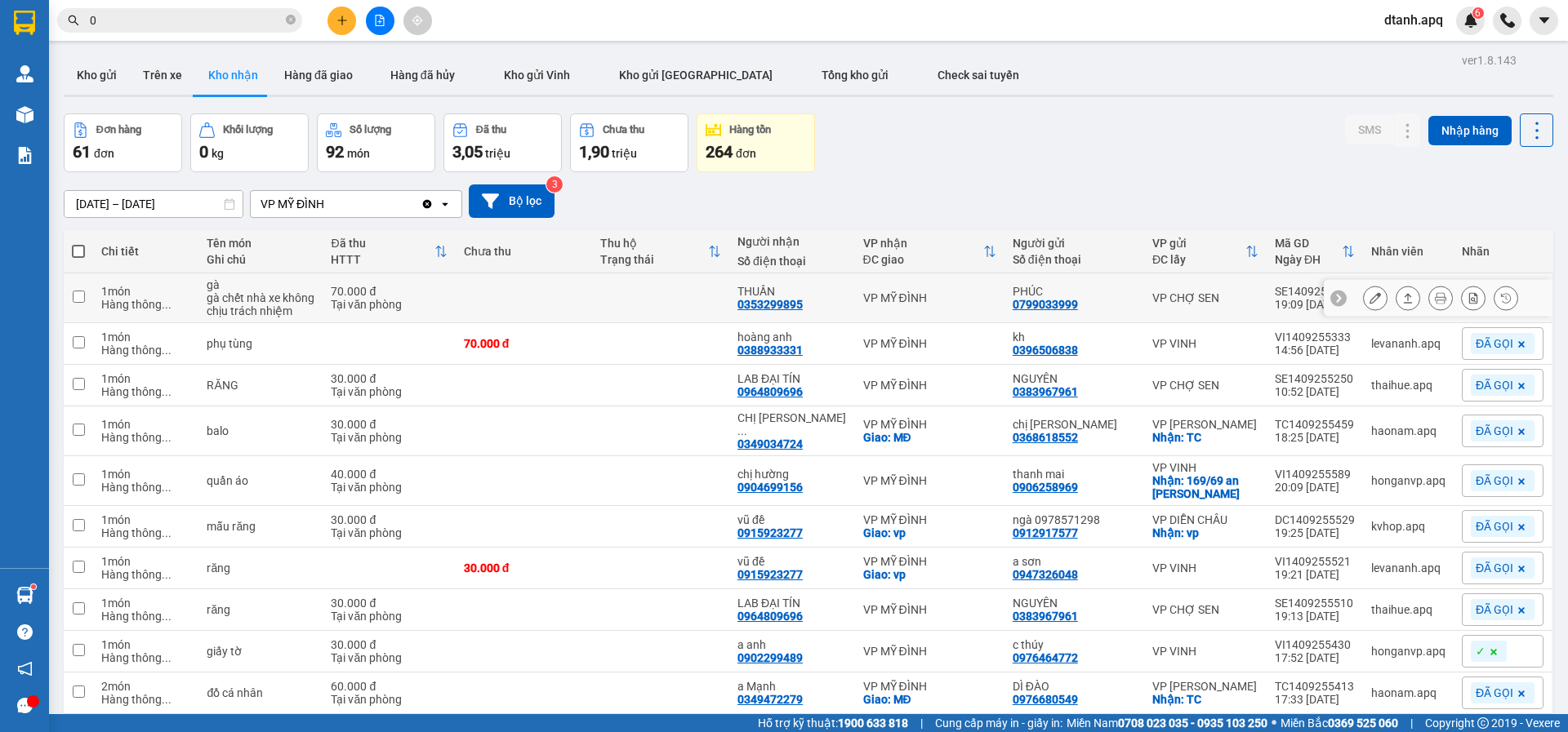
scroll to position [75, 0]
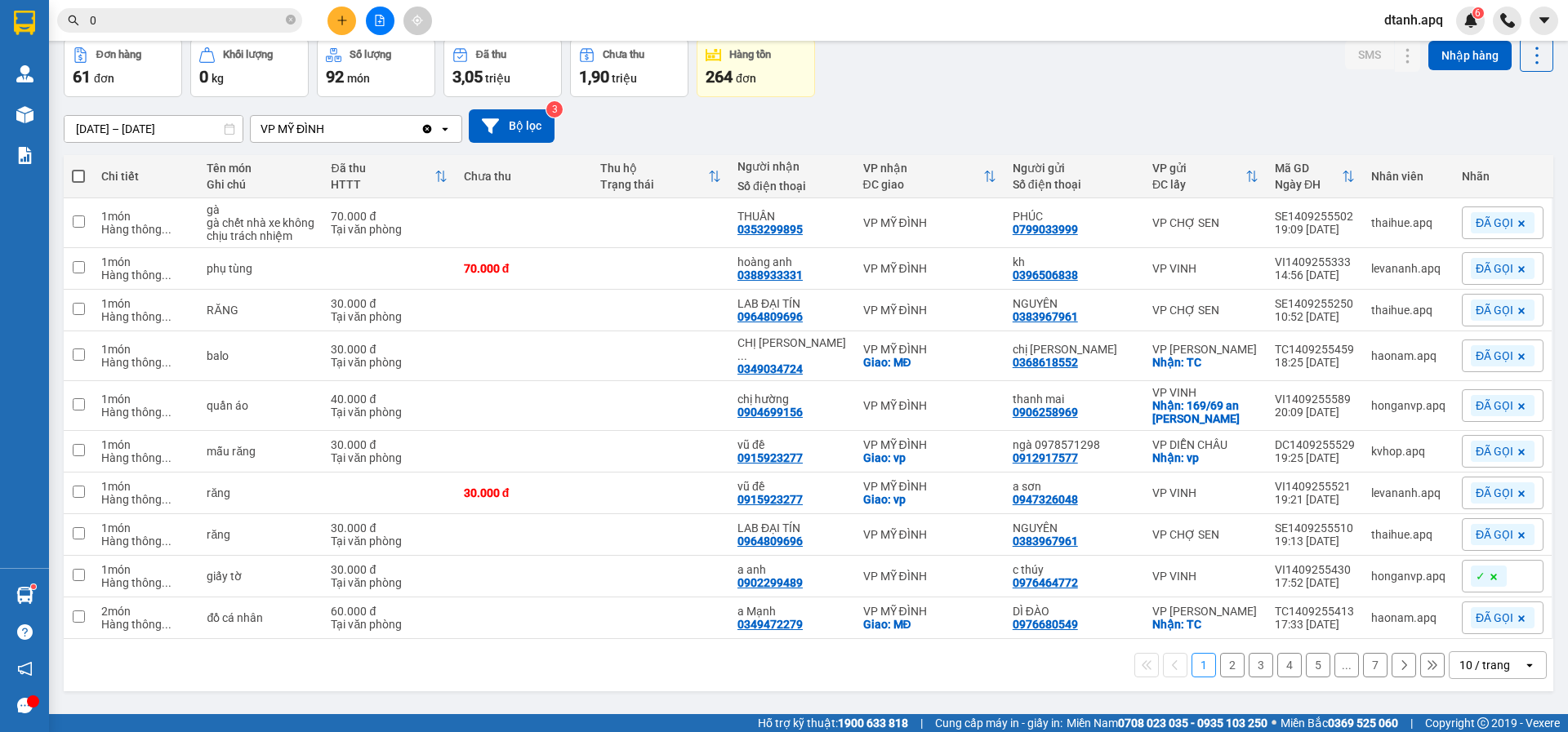
drag, startPoint x: 115, startPoint y: 21, endPoint x: 82, endPoint y: 33, distance: 35.1
click at [85, 32] on span "0" at bounding box center [180, 20] width 245 height 25
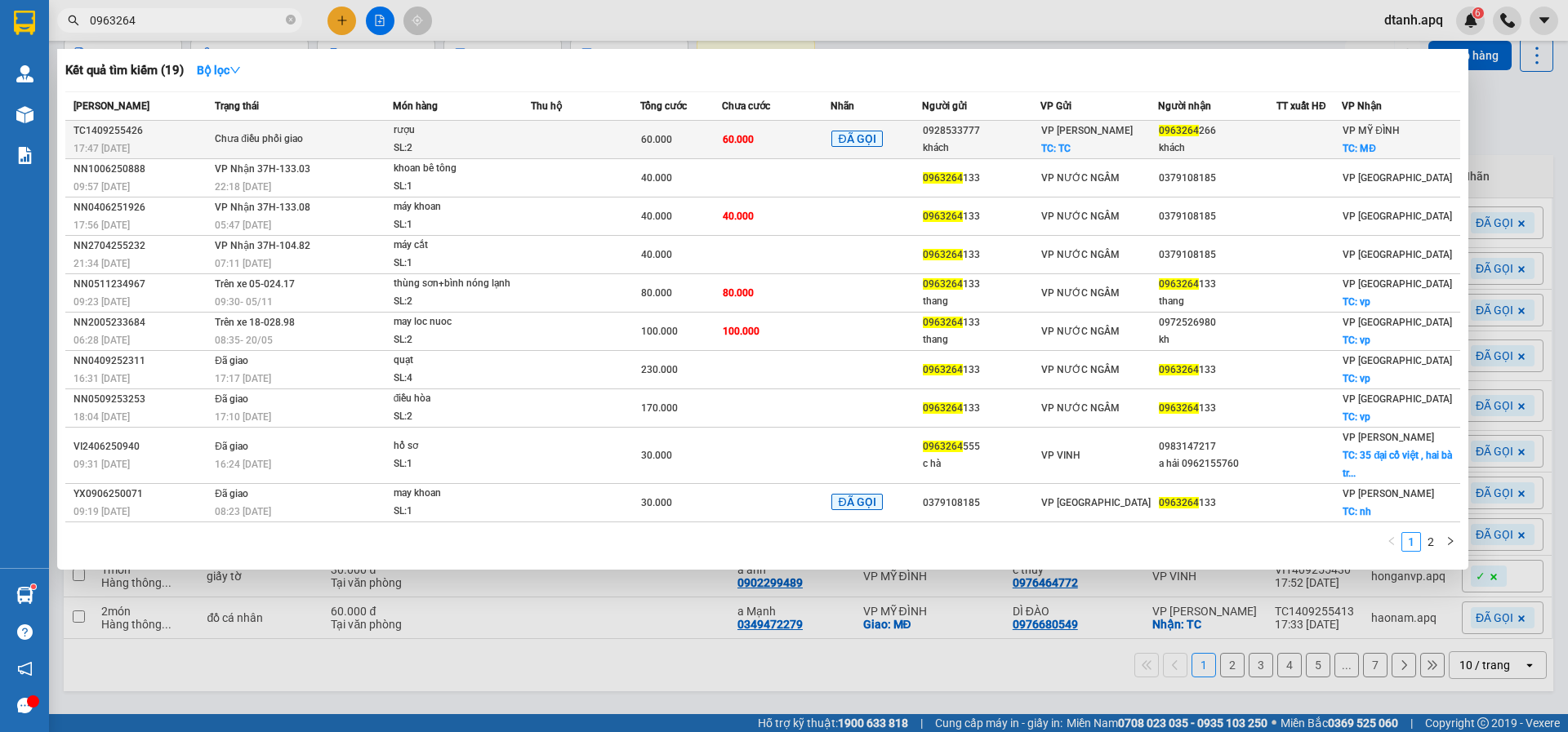
type input "0963264"
click at [661, 134] on span "60.000" at bounding box center [656, 140] width 31 height 12
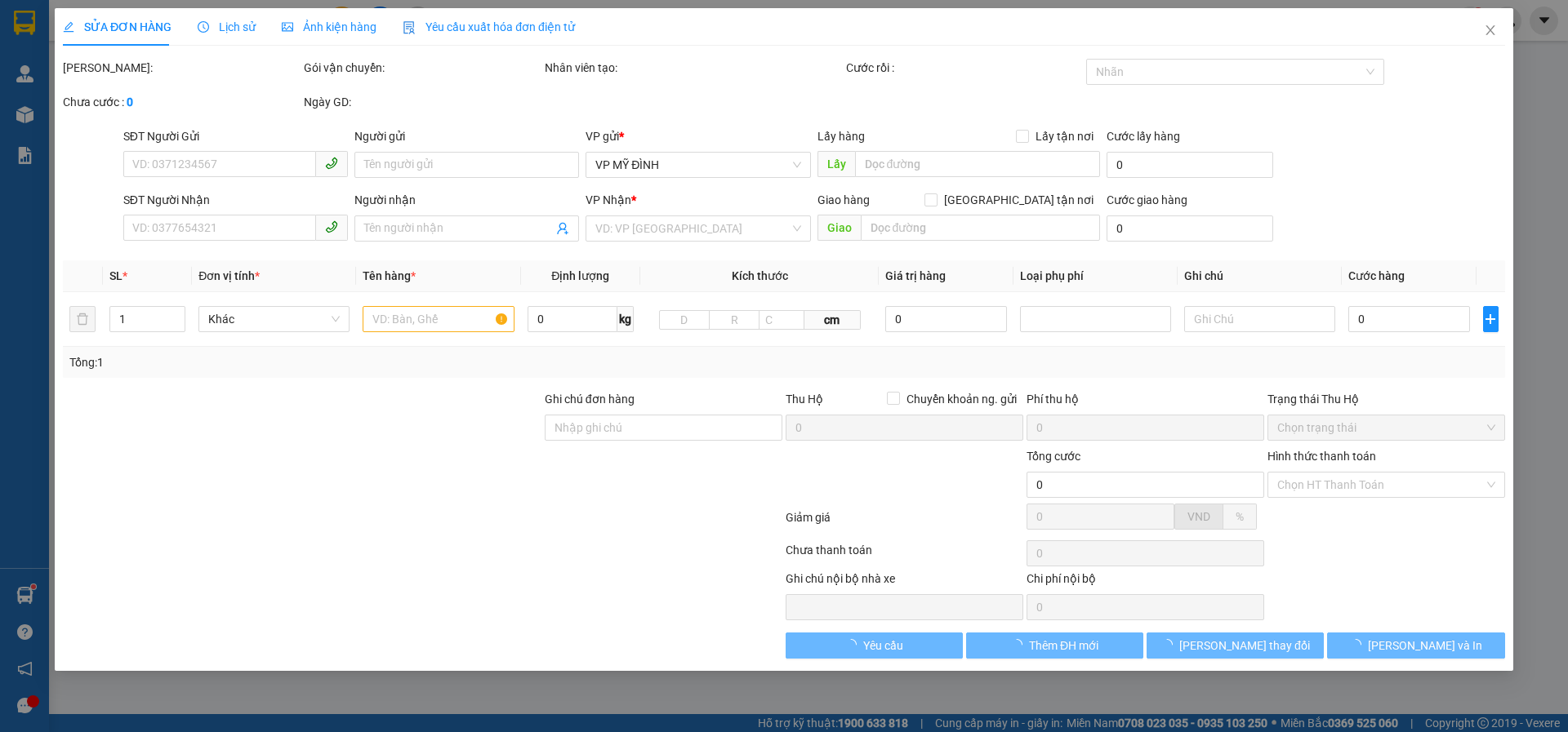
type input "0928533777"
type input "khách"
checkbox input "true"
type input "TC"
type input "0963264266"
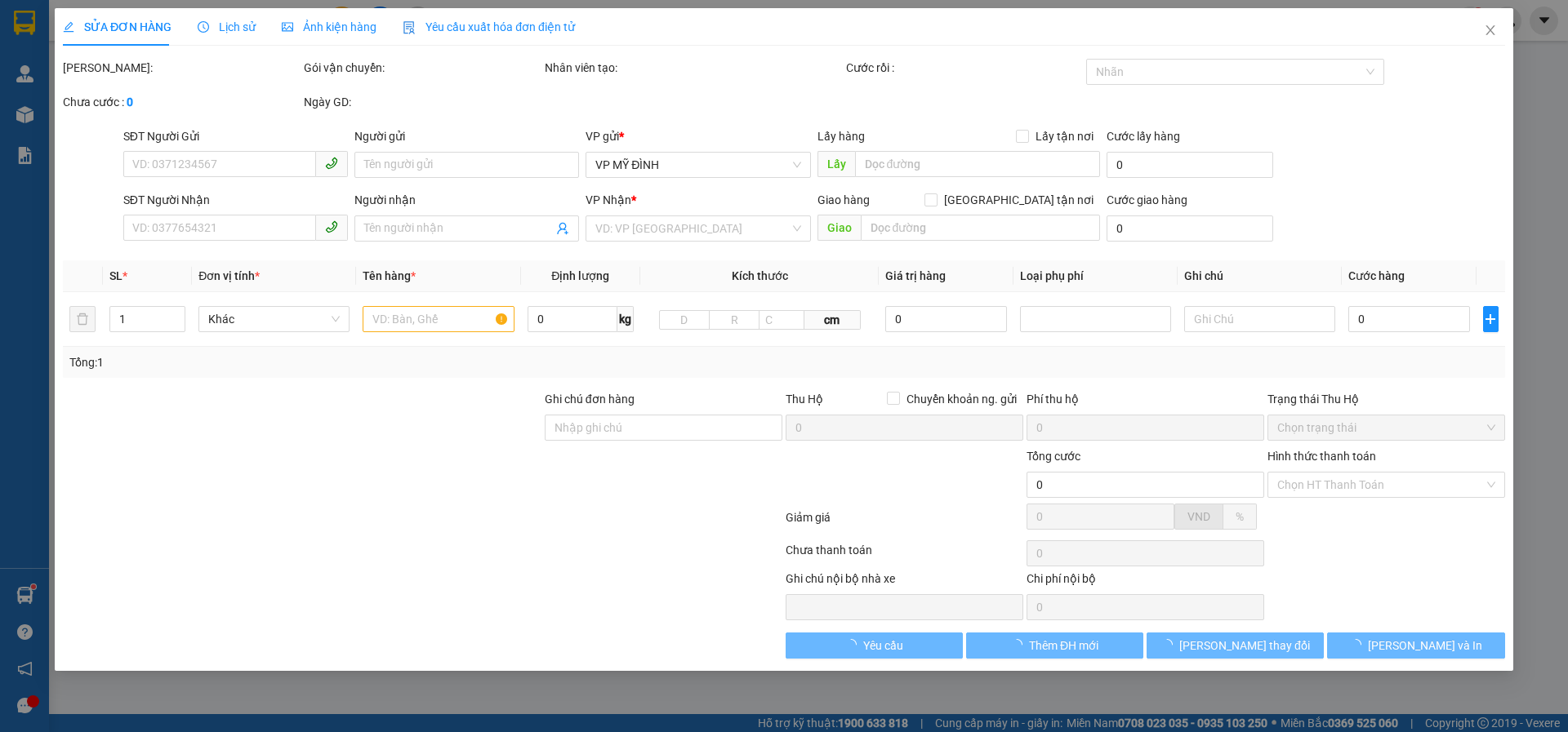
type input "khách"
checkbox input "true"
type input "MĐ"
type input "60.000"
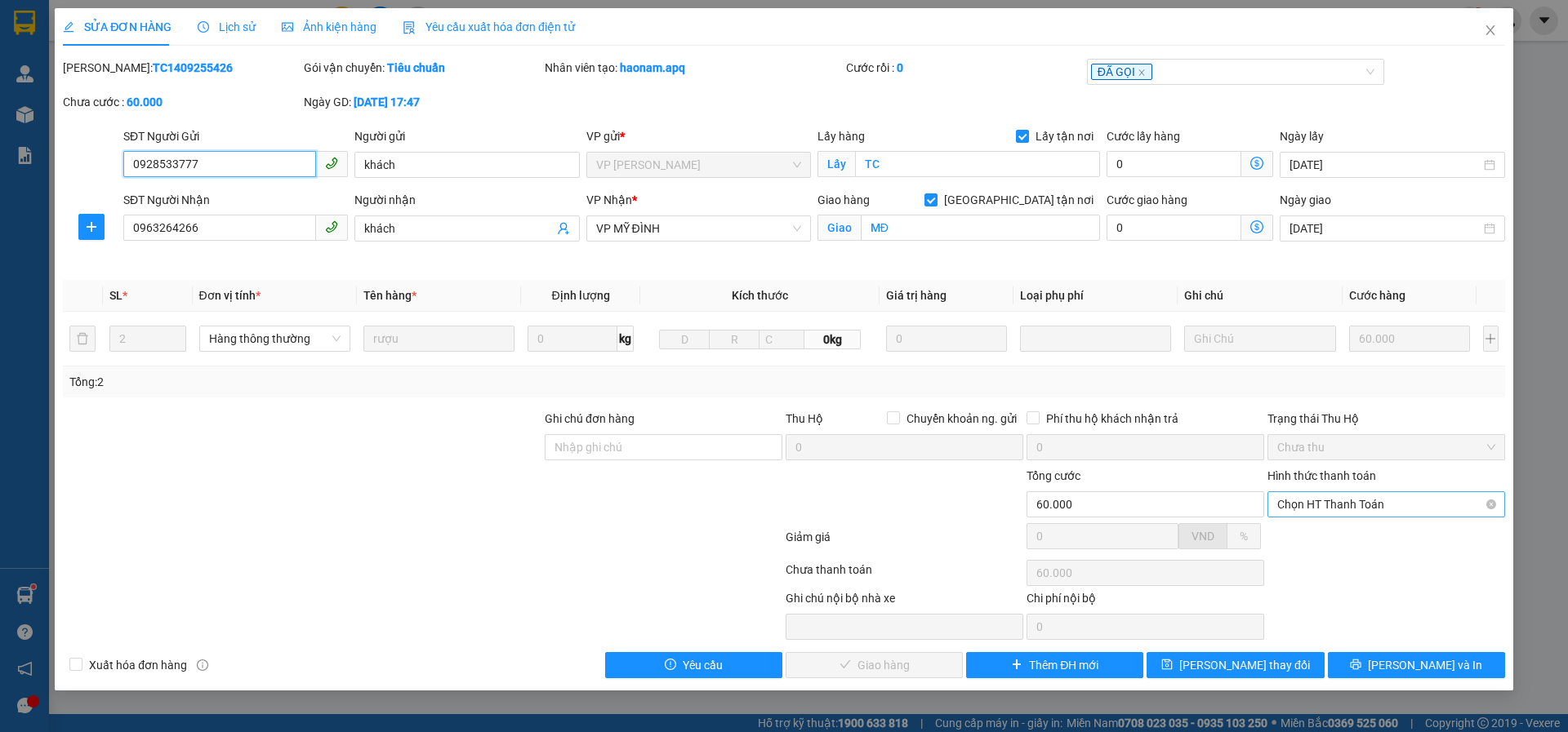
click at [1314, 510] on span "Chọn HT Thanh Toán" at bounding box center [1385, 504] width 218 height 25
click at [1308, 541] on div "Tại văn phòng" at bounding box center [1385, 537] width 218 height 18
type input "0"
drag, startPoint x: 883, startPoint y: 664, endPoint x: 919, endPoint y: 657, distance: 36.7
click at [886, 663] on span "[PERSON_NAME] và Giao hàng" at bounding box center [894, 665] width 157 height 18
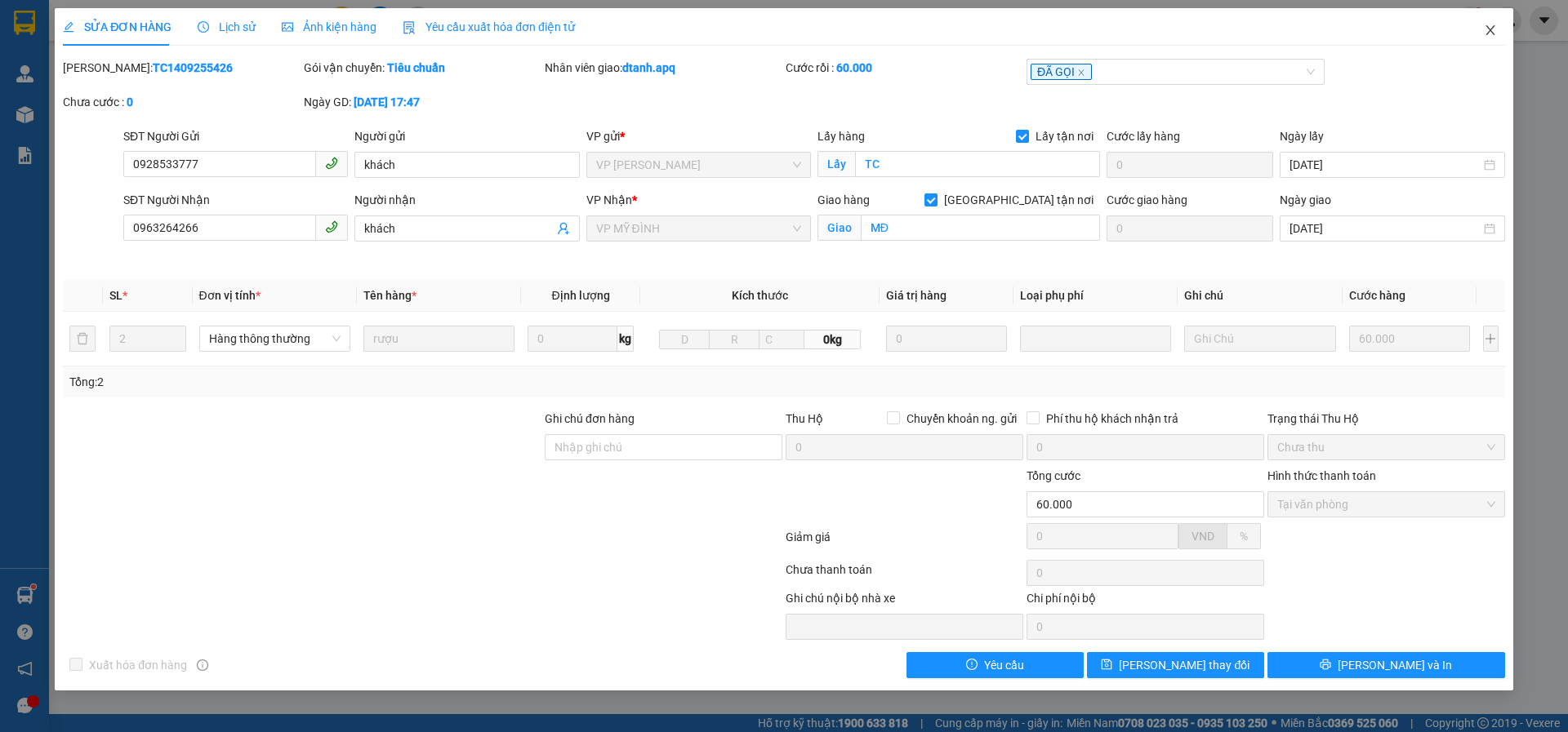
drag, startPoint x: 1493, startPoint y: 23, endPoint x: 0, endPoint y: 728, distance: 1651.1
click at [1493, 23] on span "Close" at bounding box center [1490, 31] width 45 height 45
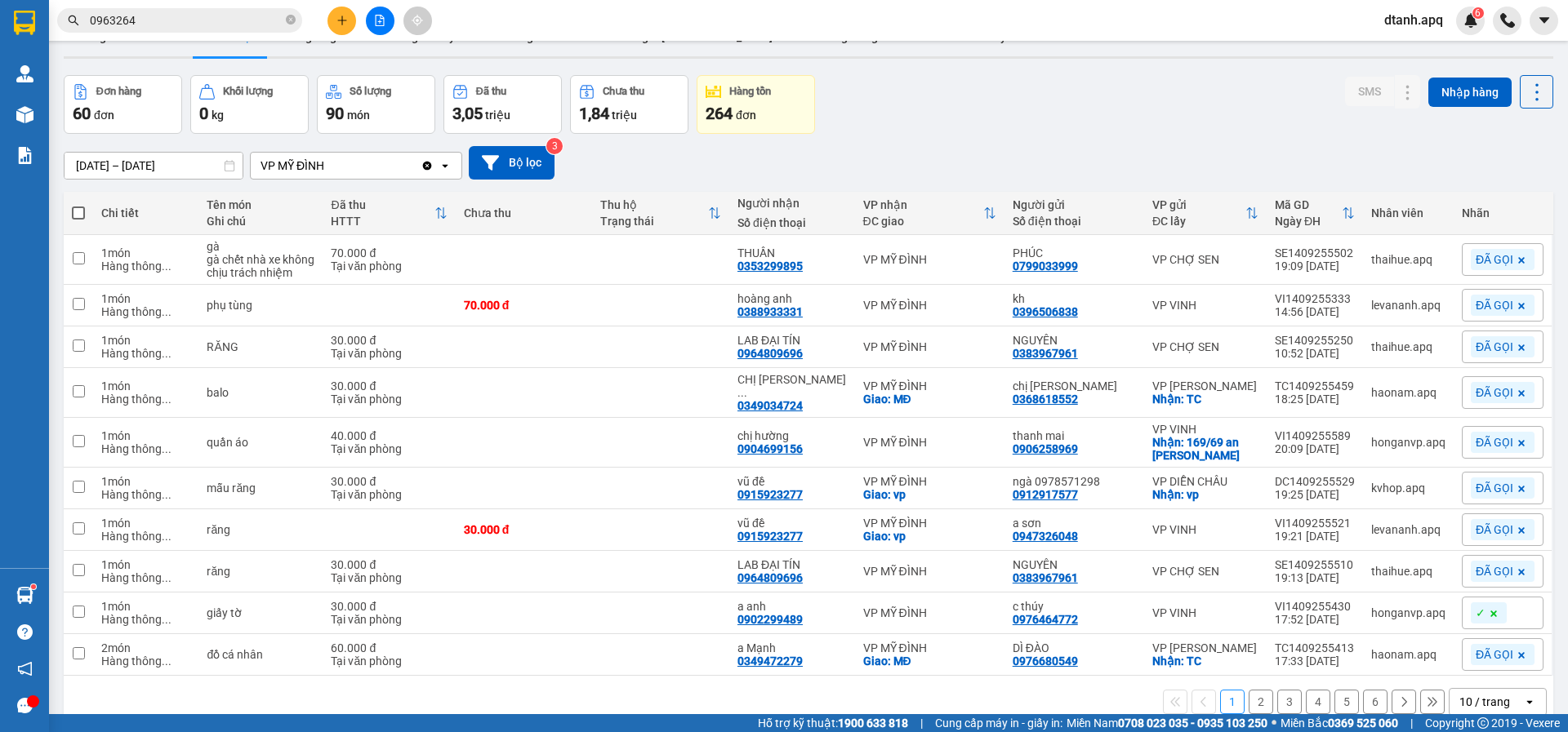
scroll to position [75, 0]
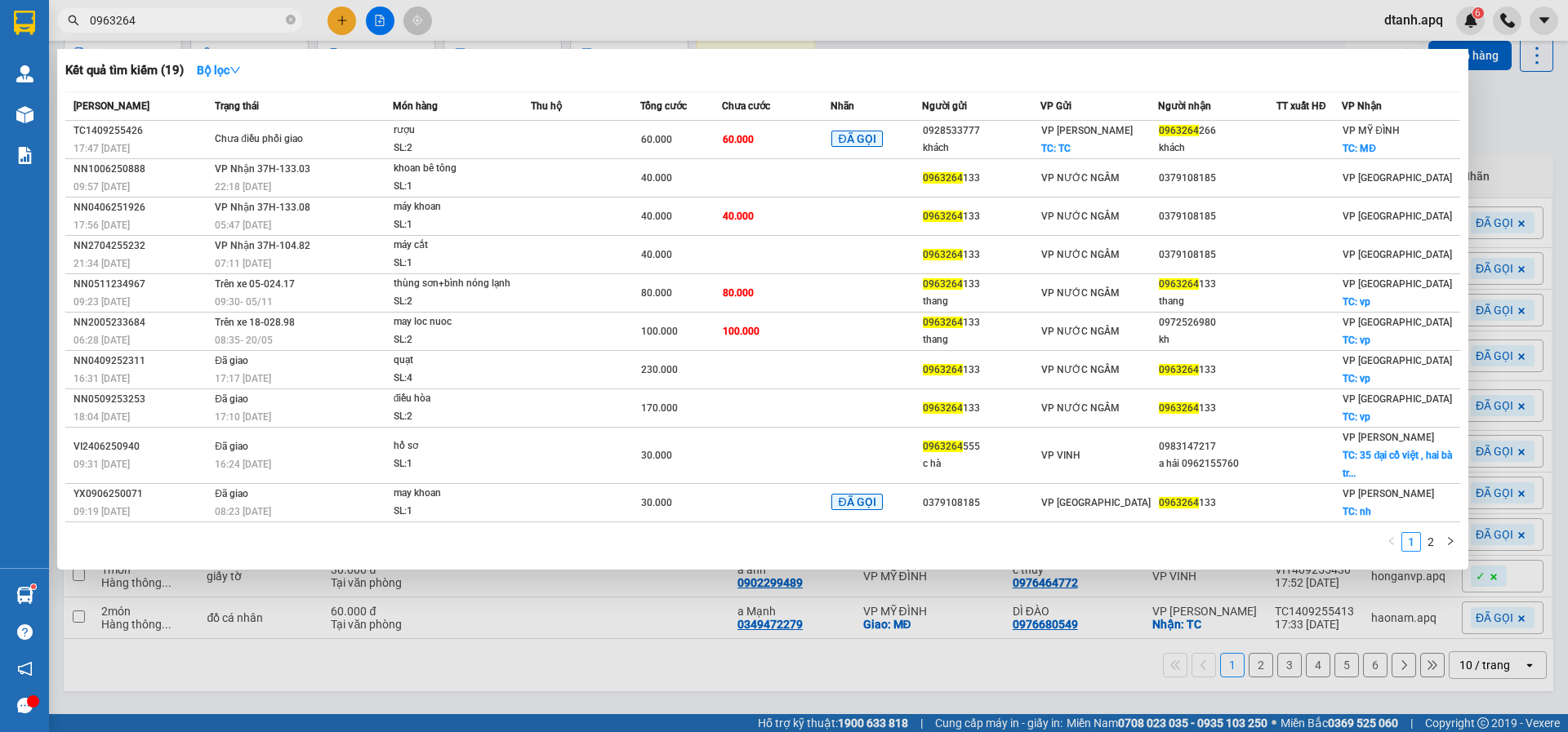
drag, startPoint x: 143, startPoint y: 25, endPoint x: 50, endPoint y: 41, distance: 94.4
click at [50, 36] on div "Kết quả tìm kiếm ( 19 ) Bộ lọc Mã ĐH Trạng thái Món hàng Thu hộ Tổng cước Chưa …" at bounding box center [159, 21] width 318 height 29
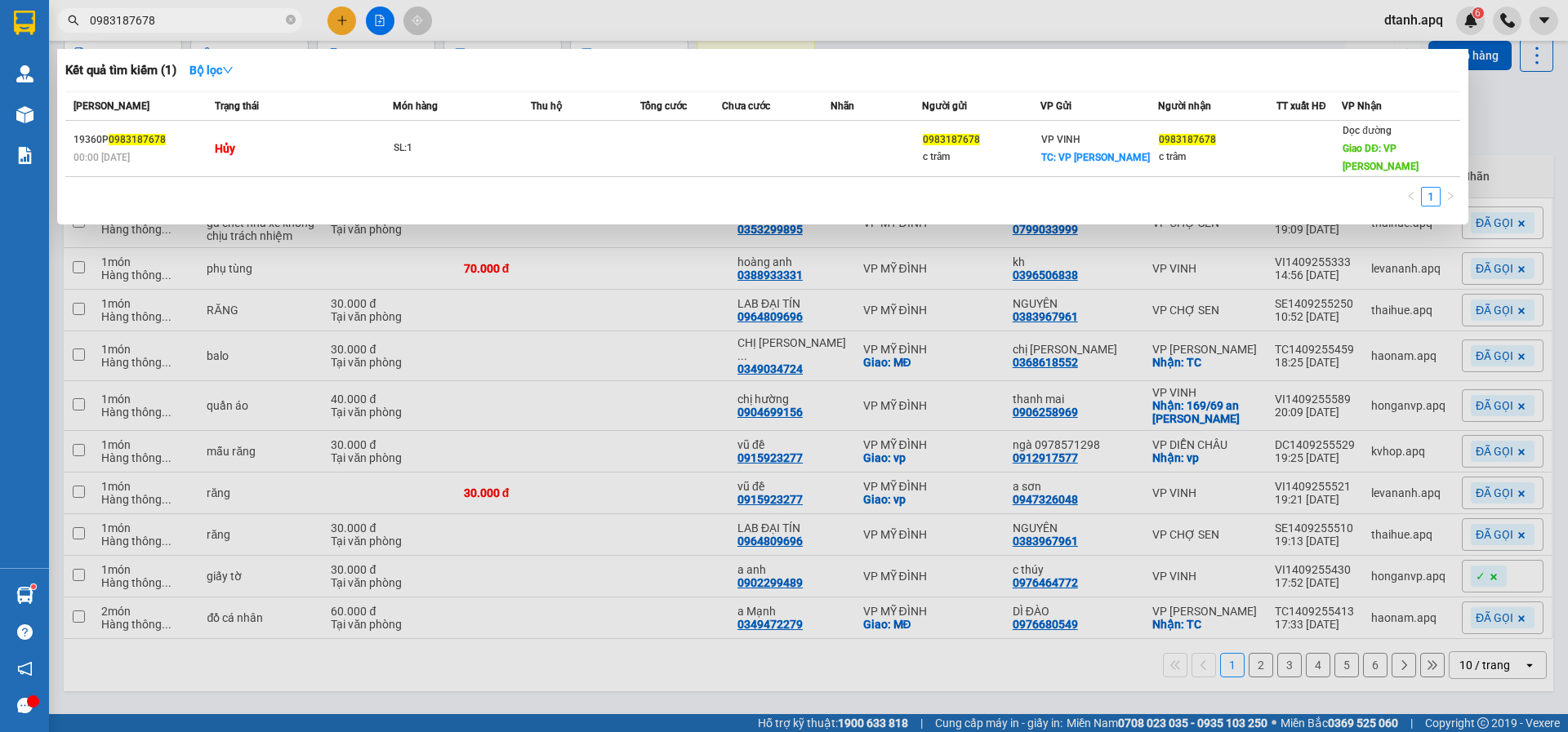
type input "0983187678"
click at [530, 392] on div at bounding box center [784, 366] width 1568 height 732
drag, startPoint x: 175, startPoint y: 25, endPoint x: 2, endPoint y: 23, distance: 173.0
click at [2, 23] on section "Kết quả tìm kiếm ( 1 ) Bộ lọc Mã ĐH Trạng thái Món hàng Thu hộ Tổng cước Chưa c…" at bounding box center [784, 366] width 1568 height 732
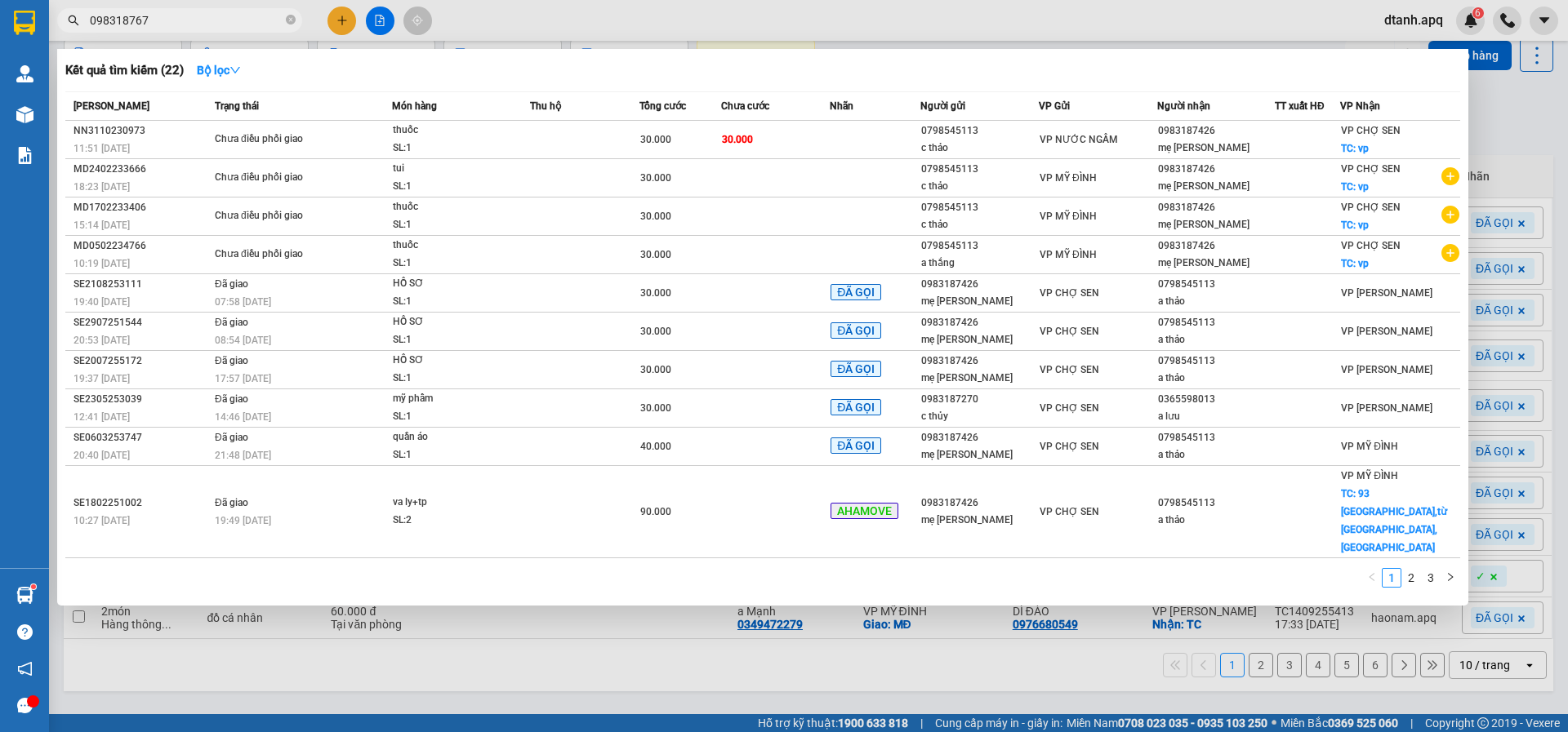
type input "0983187678"
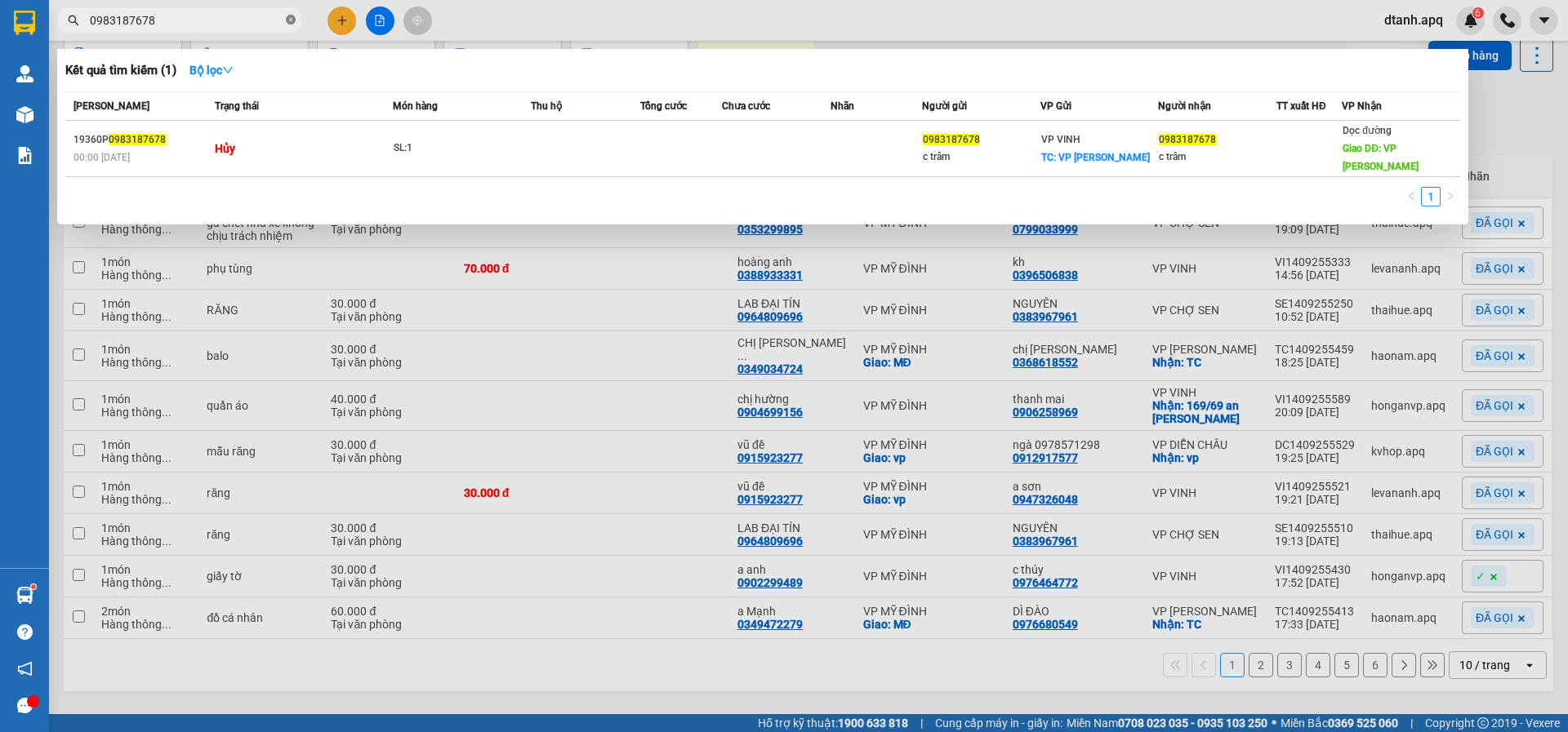
click at [289, 22] on icon "close-circle" at bounding box center [290, 20] width 10 height 10
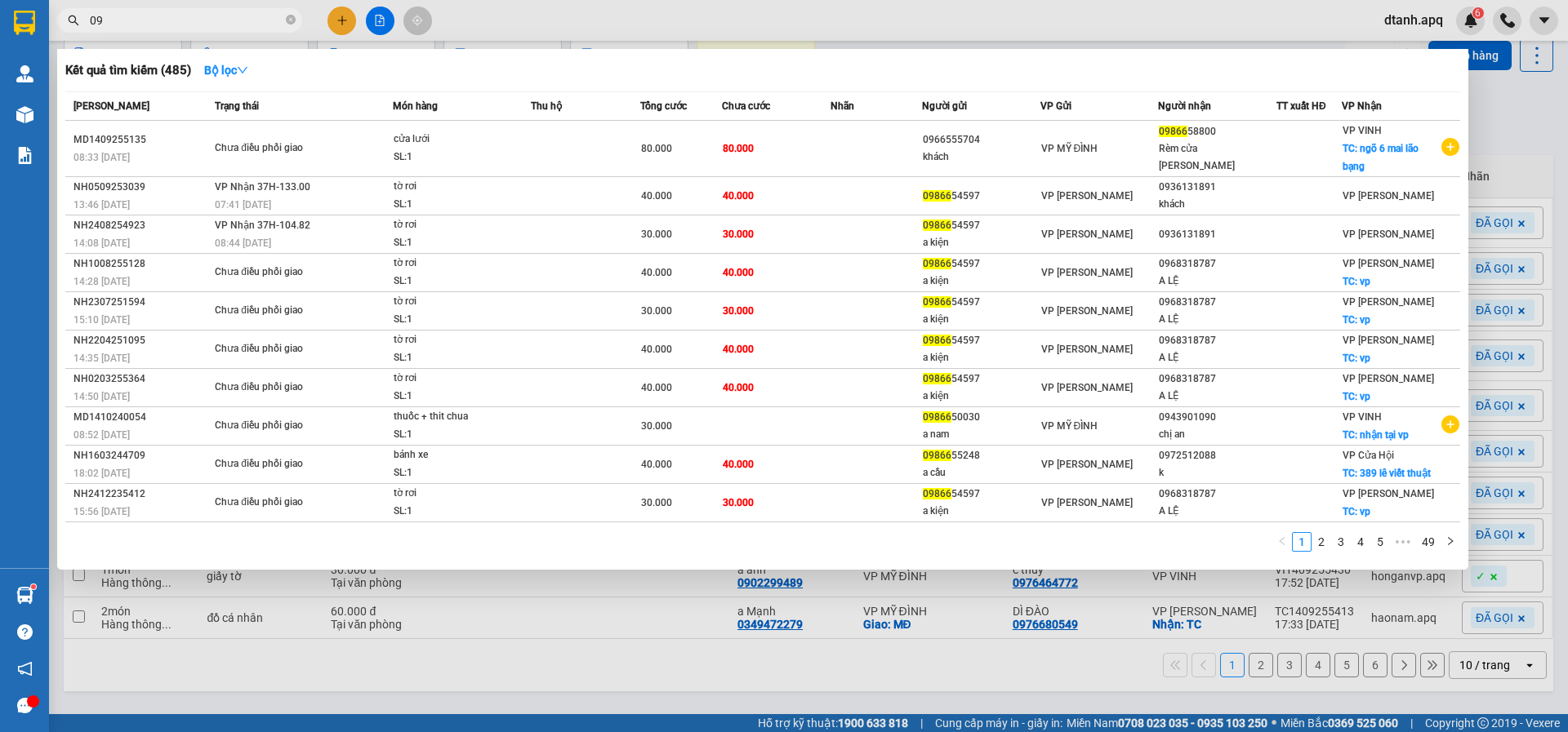
type input "0"
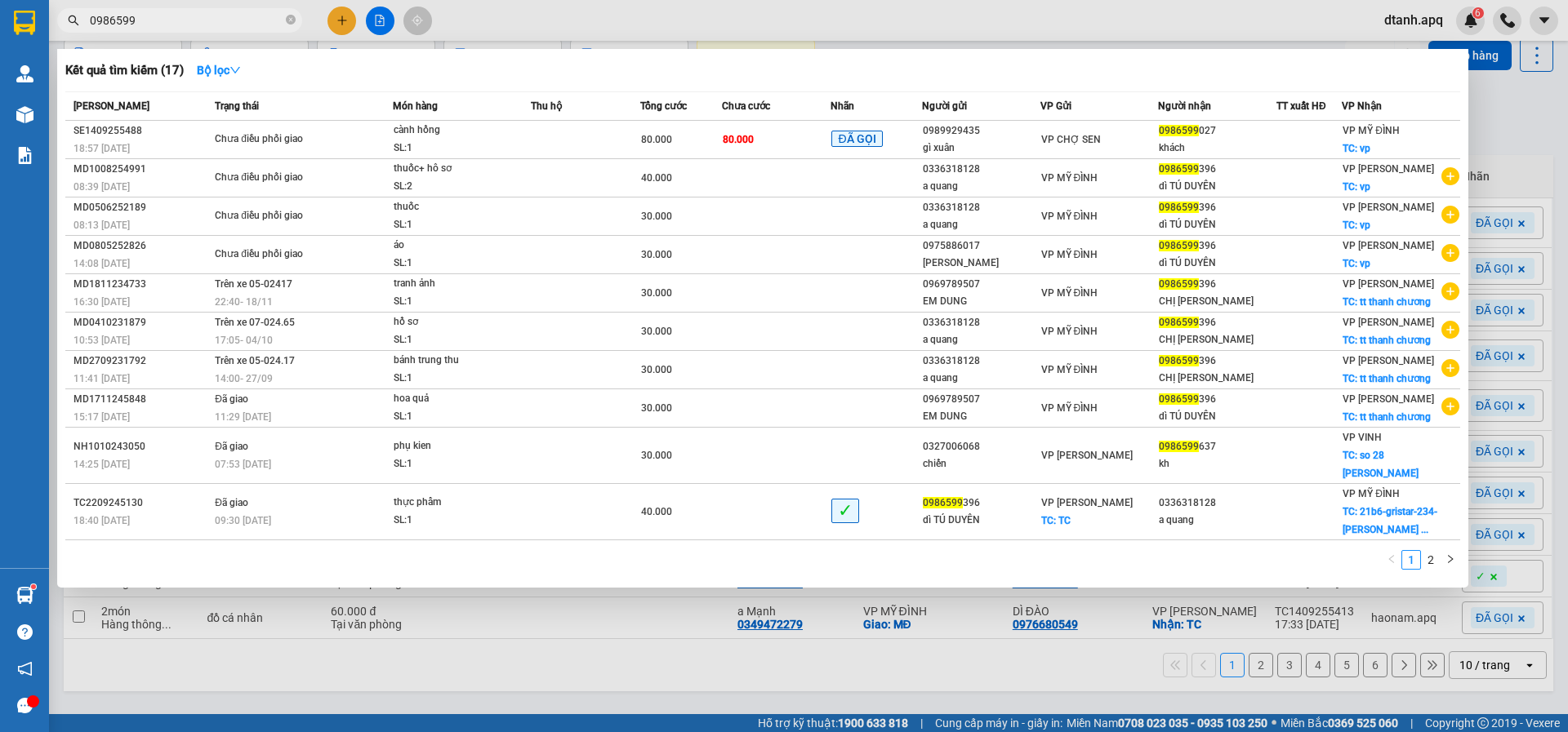
type input "0986599"
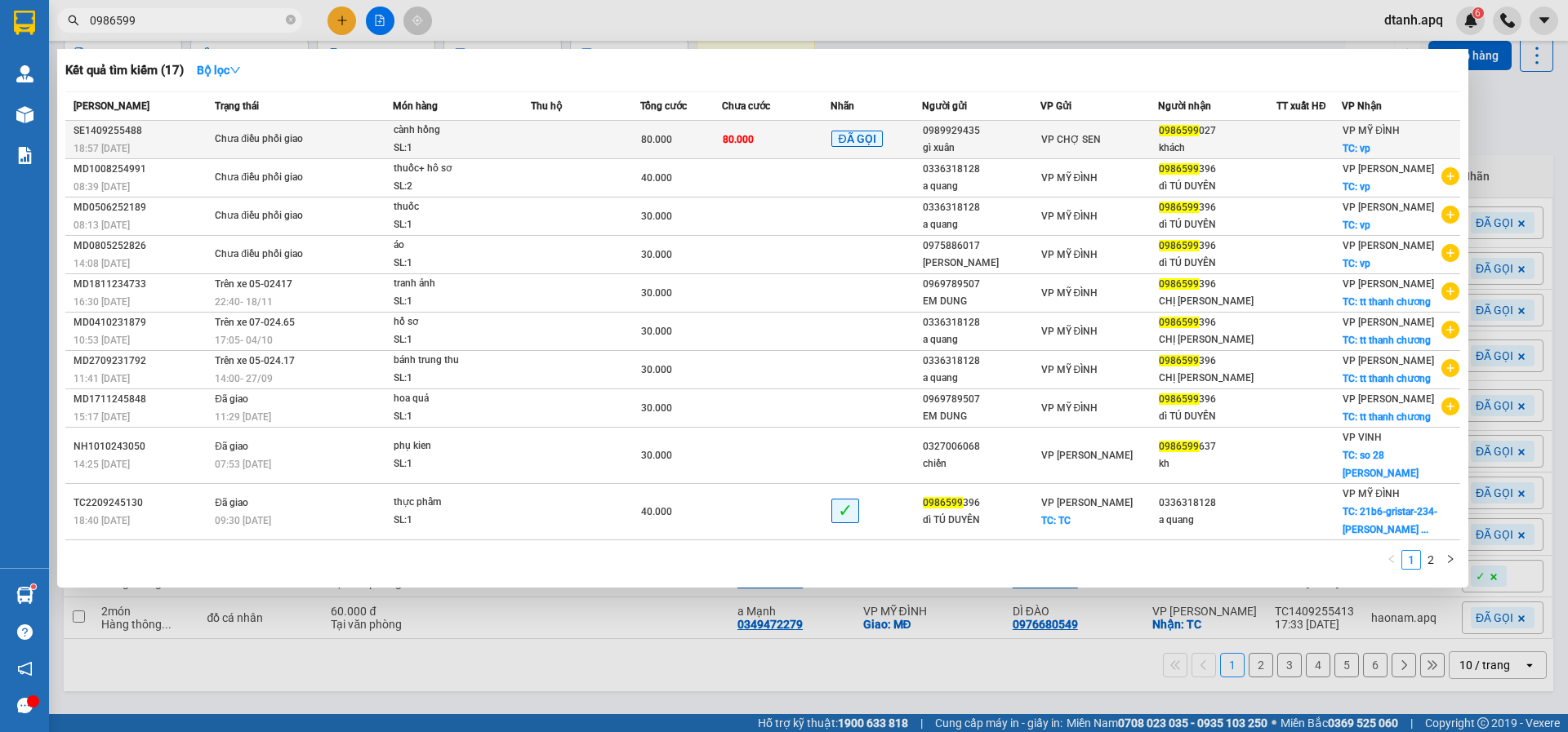
click at [546, 124] on td at bounding box center [585, 139] width 110 height 39
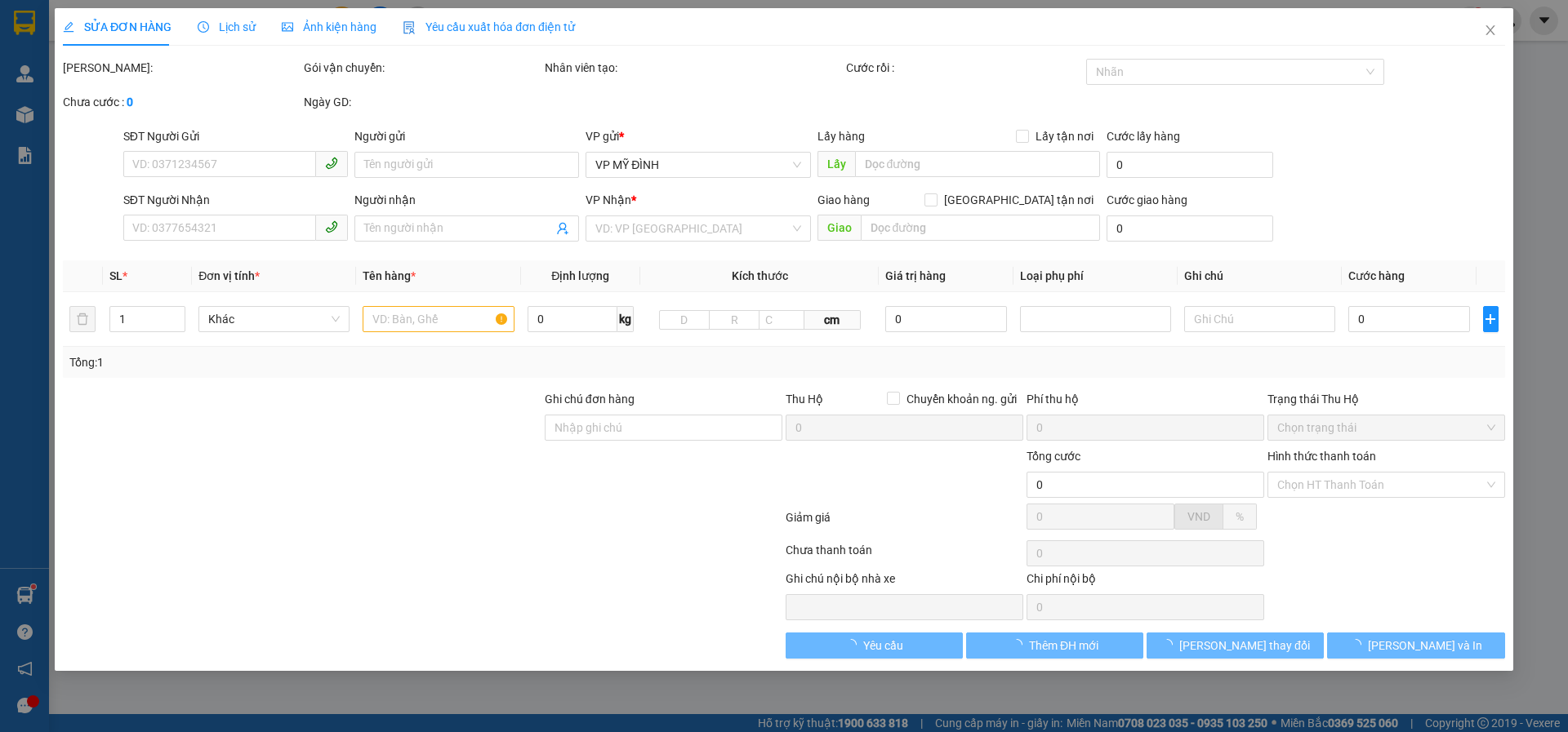
type input "0989929435"
type input "gì xuân"
type input "0986599027"
type input "khách"
checkbox input "true"
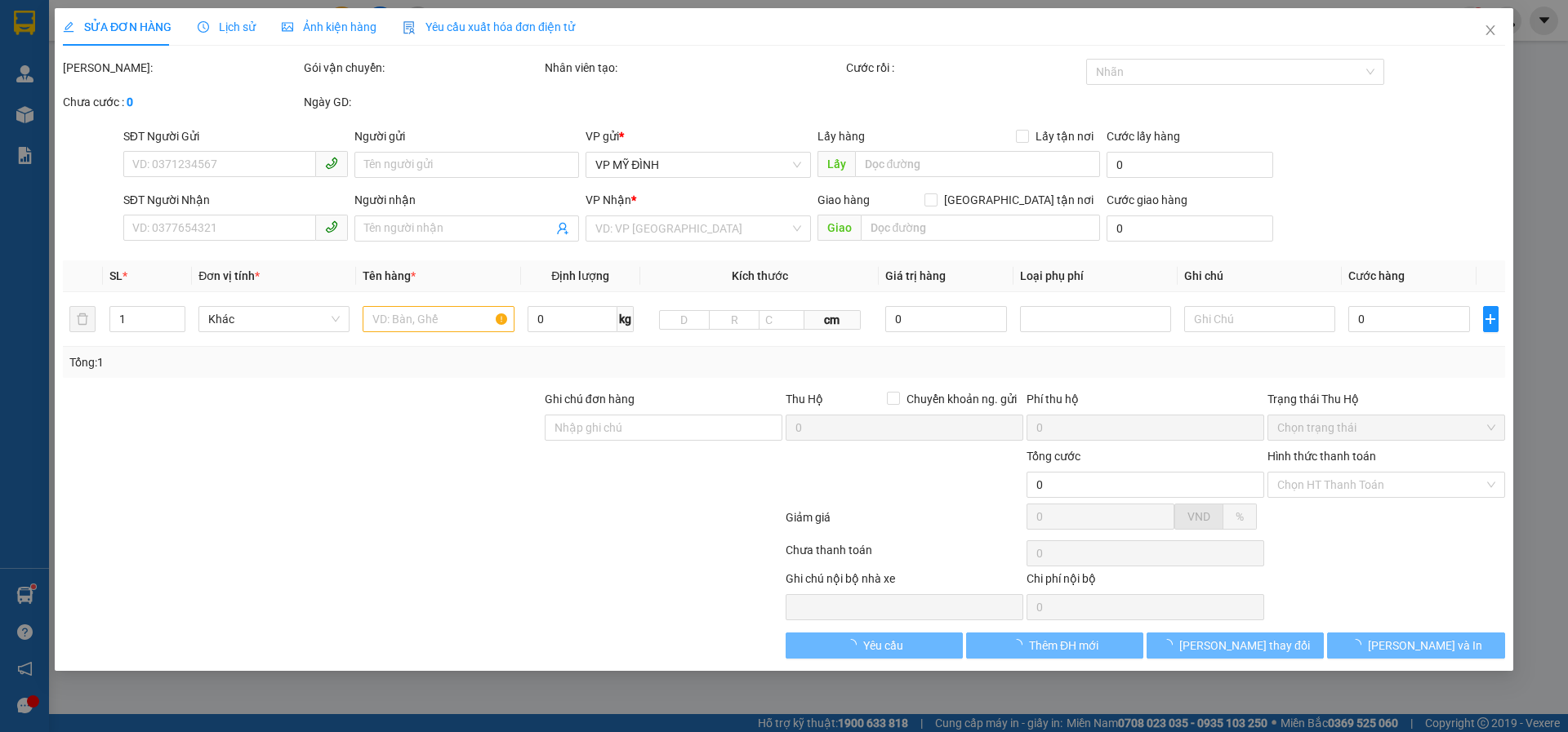
type input "vp"
type input "80.000"
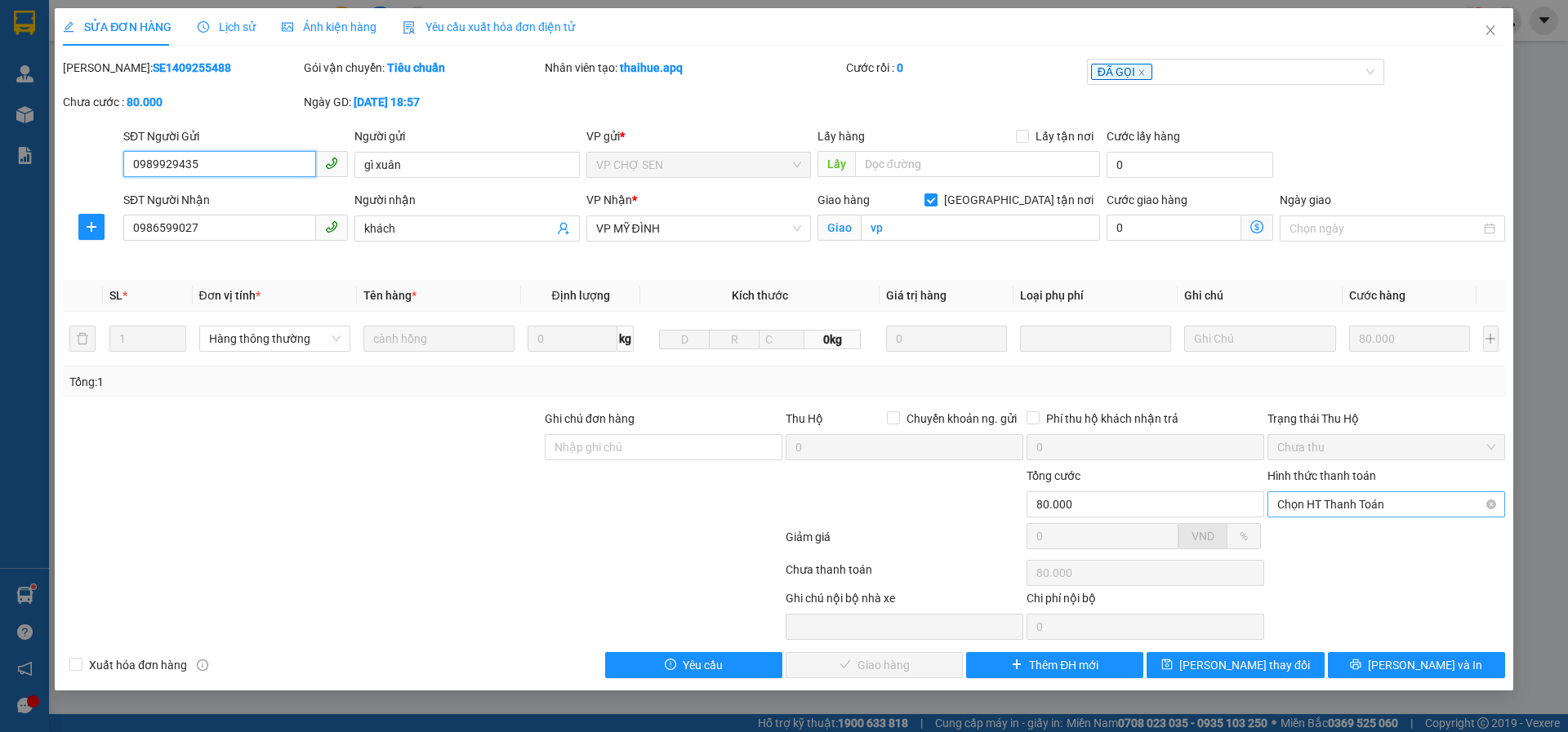
click at [1299, 502] on span "Chọn HT Thanh Toán" at bounding box center [1385, 504] width 218 height 25
click at [1289, 532] on div "Tại văn phòng" at bounding box center [1385, 537] width 218 height 18
type input "0"
click at [857, 672] on span "[PERSON_NAME] và Giao hàng" at bounding box center [894, 665] width 157 height 18
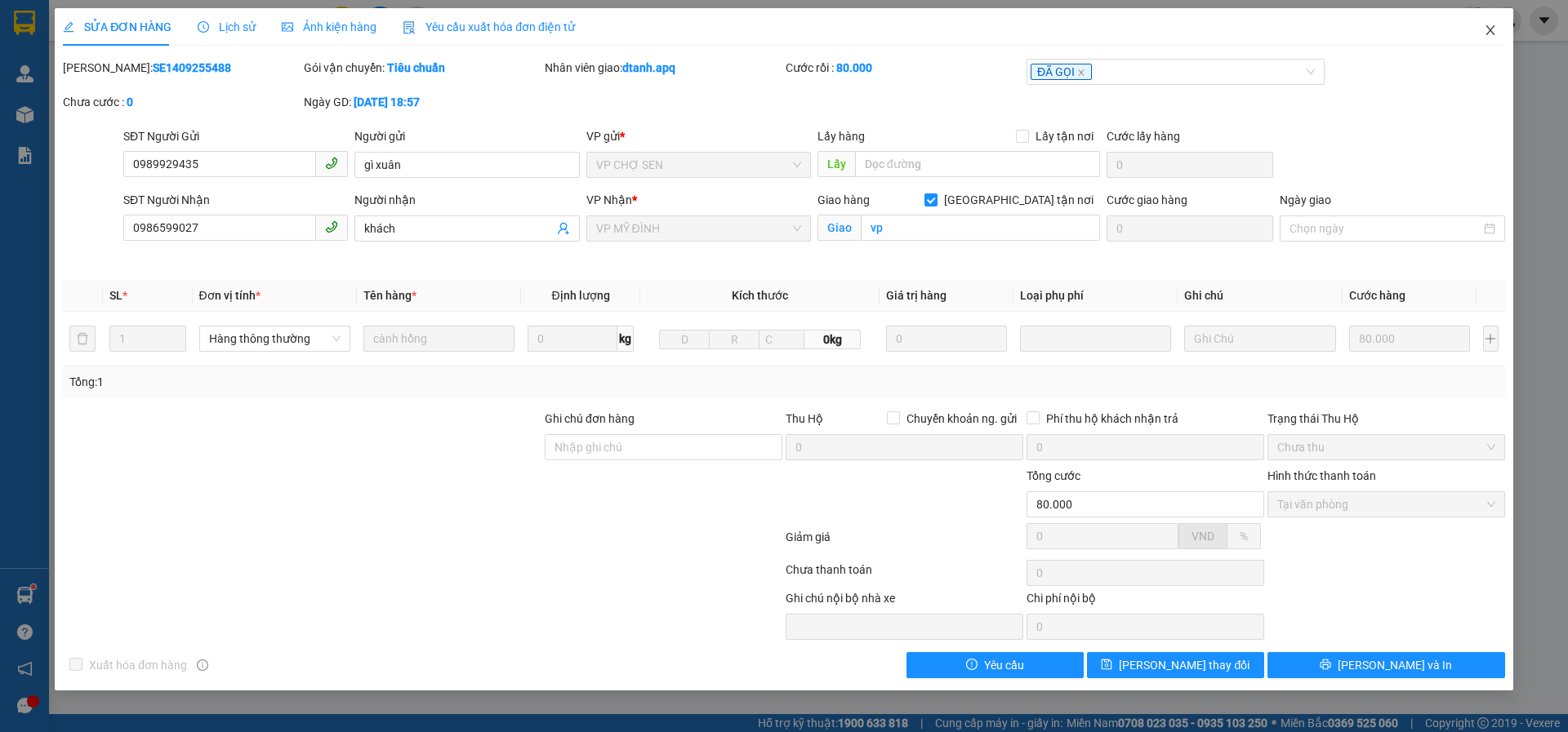
click at [1488, 33] on icon "close" at bounding box center [1489, 31] width 9 height 10
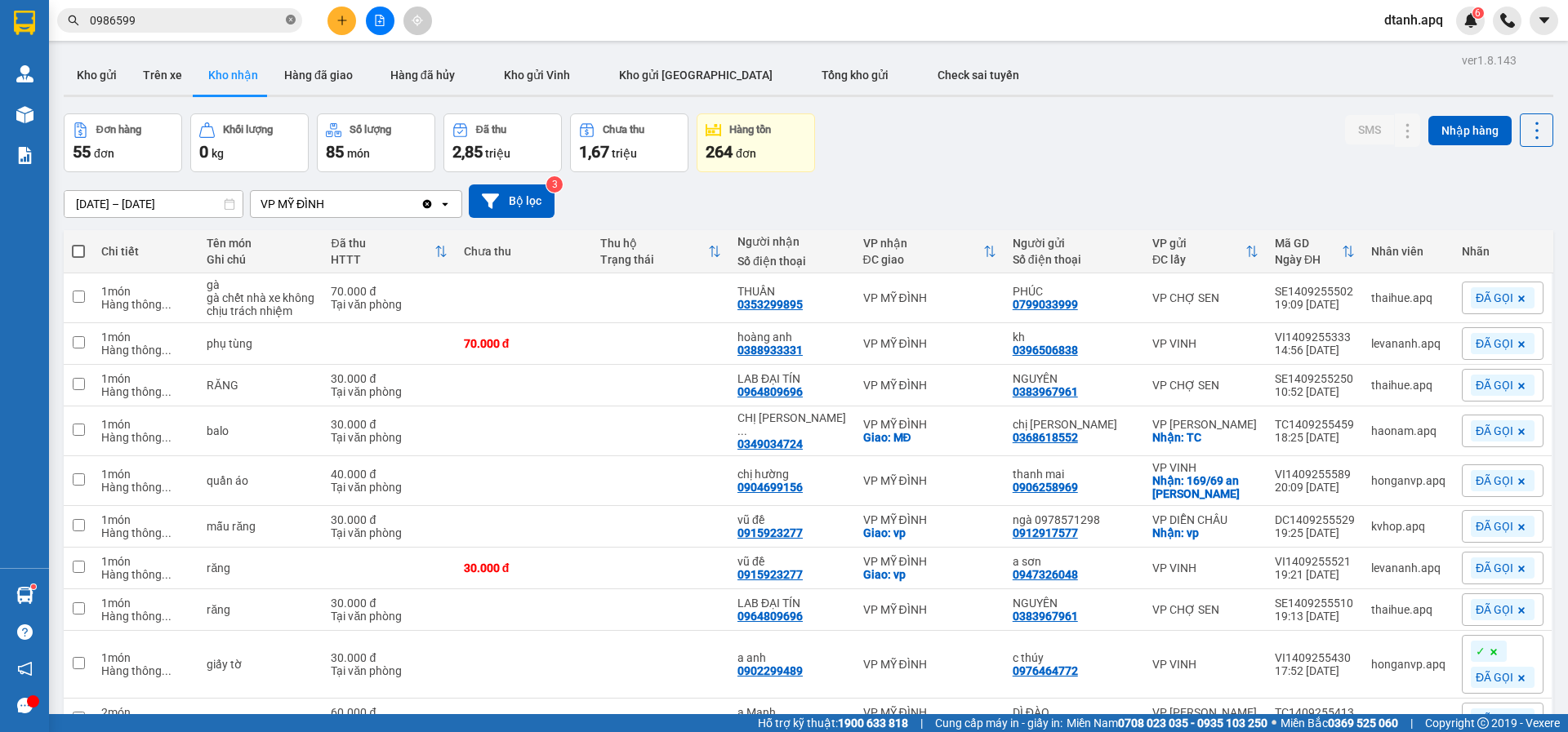
click at [289, 16] on icon "close-circle" at bounding box center [290, 20] width 10 height 10
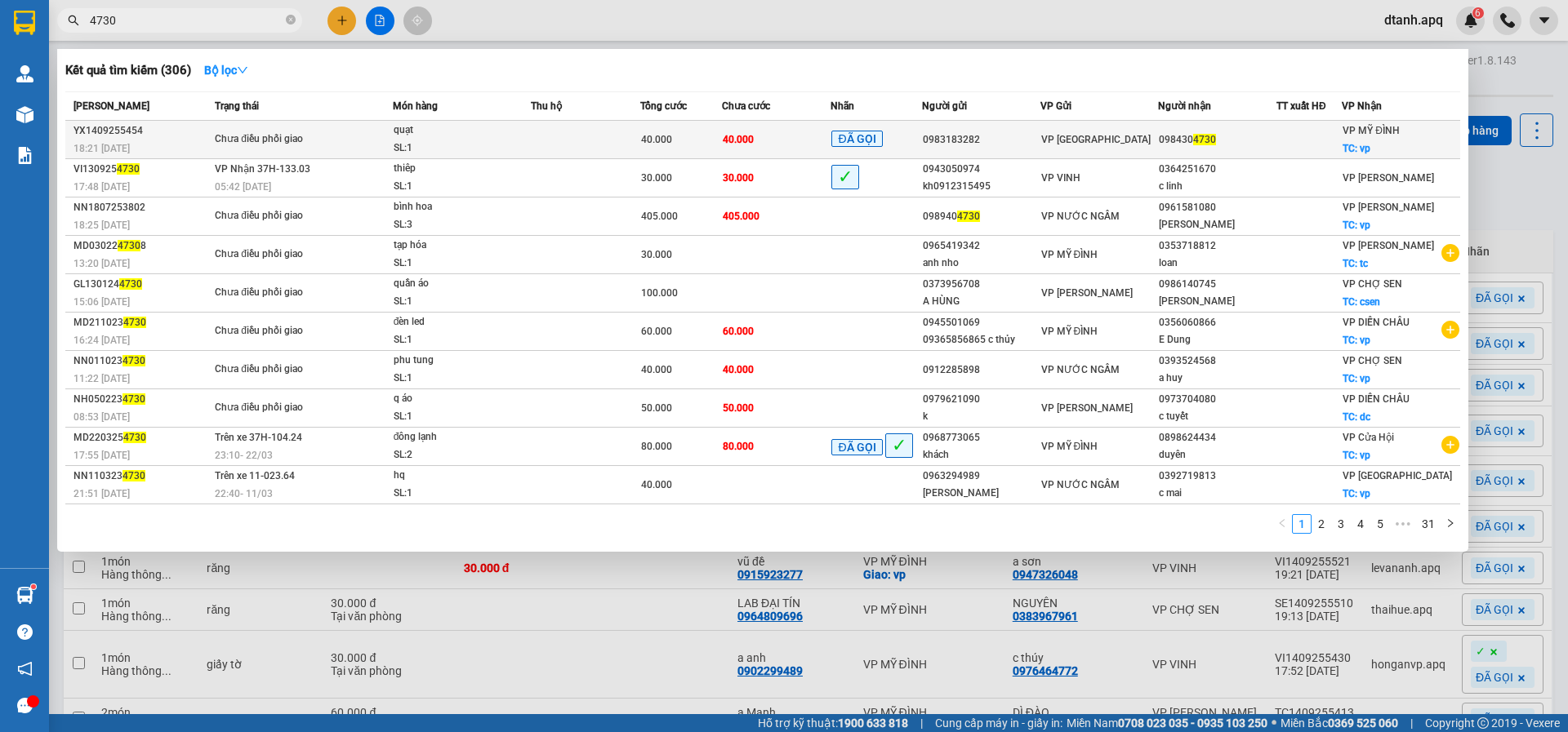
type input "4730"
click at [792, 147] on td "40.000" at bounding box center [776, 139] width 110 height 39
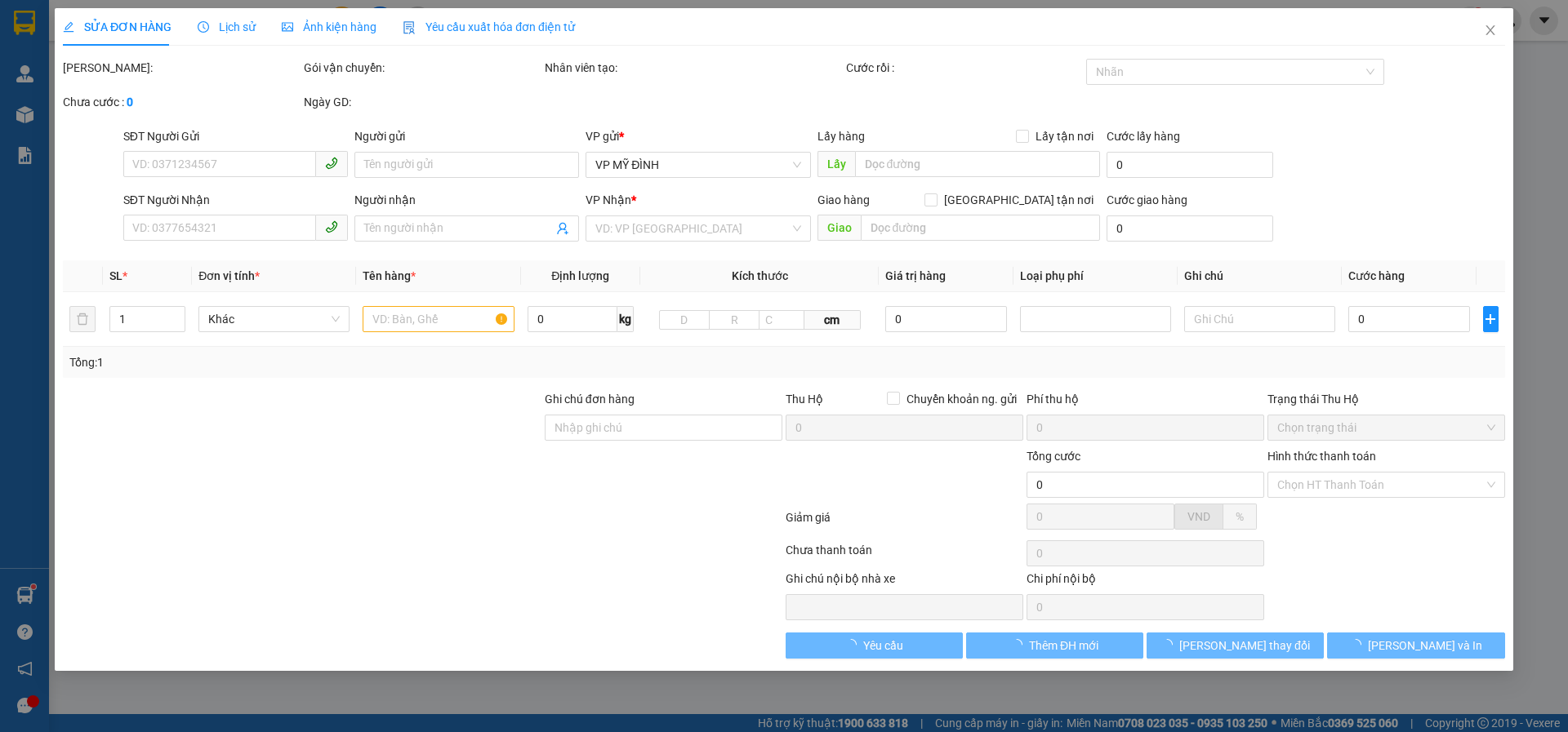
type input "0983183282"
type input "0984304730"
checkbox input "true"
type input "vp"
type input "40.000"
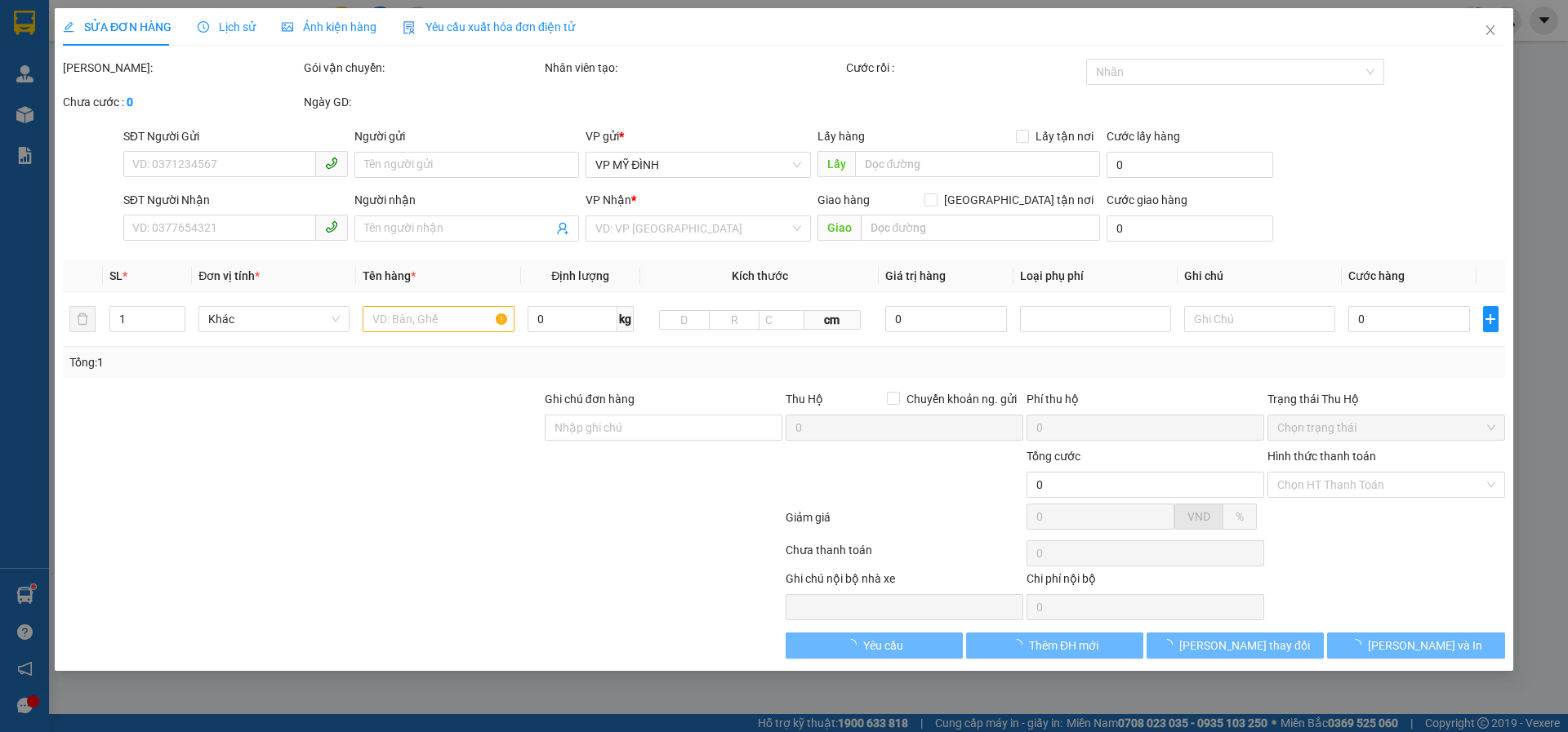
type input "40.000"
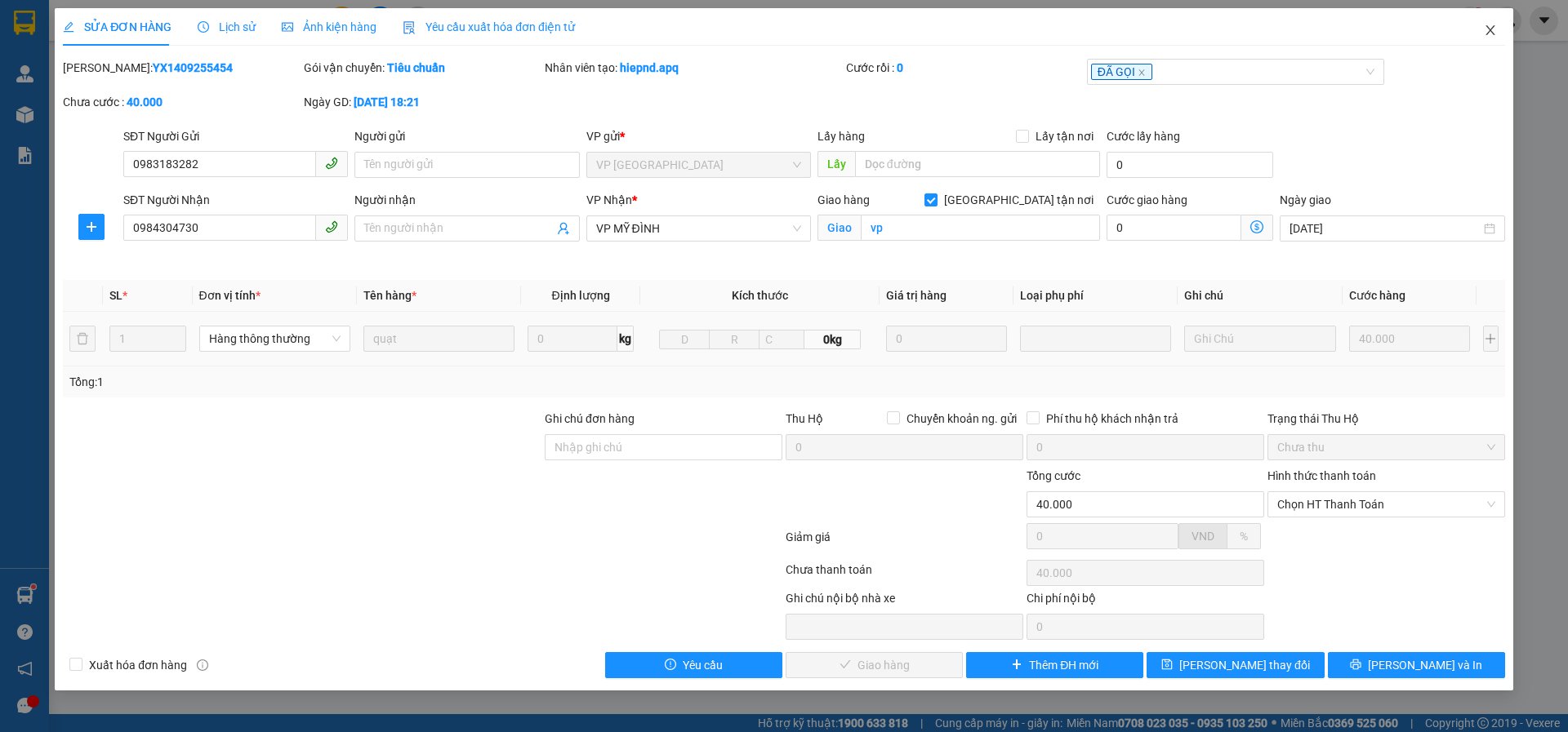
click at [1485, 36] on icon "close" at bounding box center [1489, 30] width 13 height 13
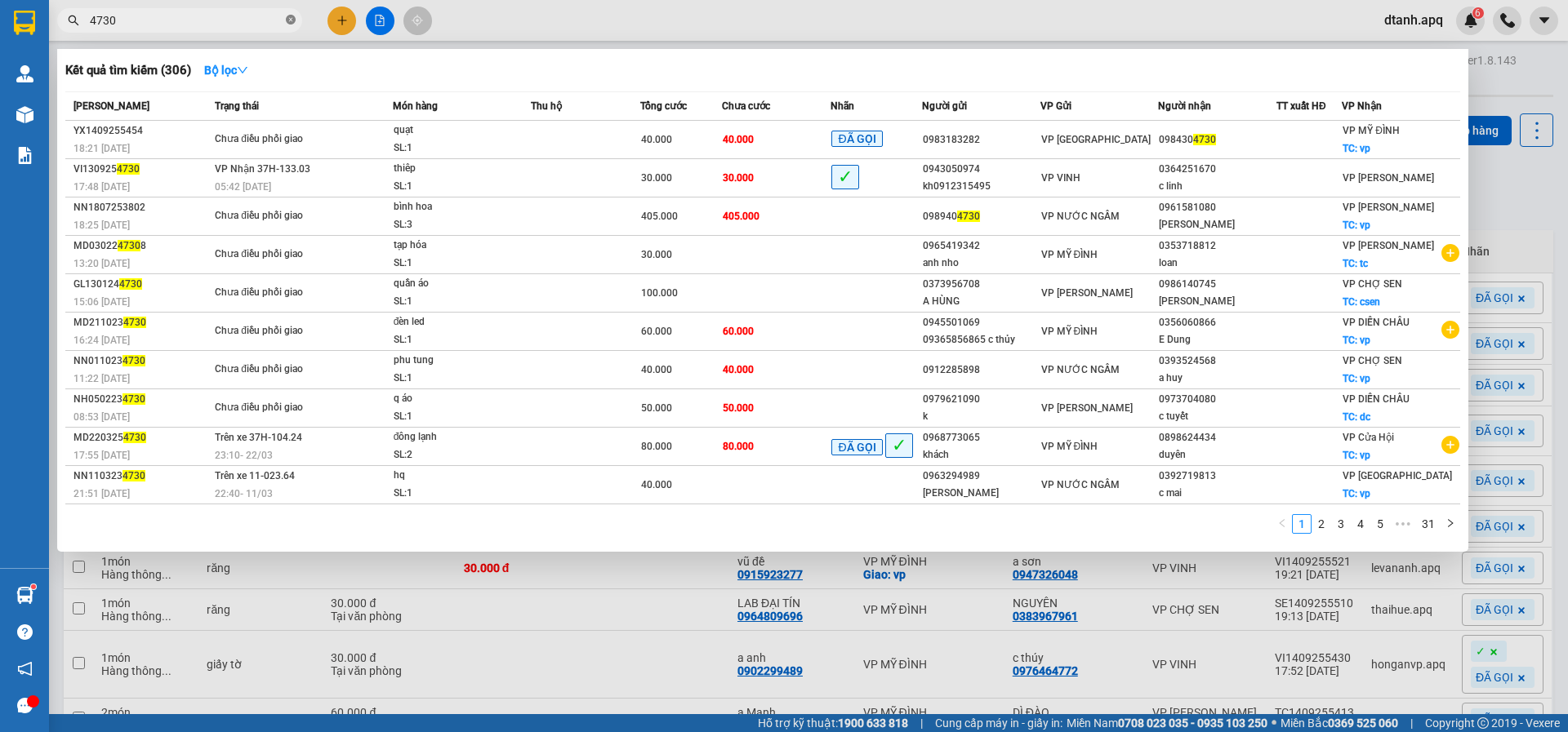
click at [290, 17] on span at bounding box center [290, 21] width 10 height 16
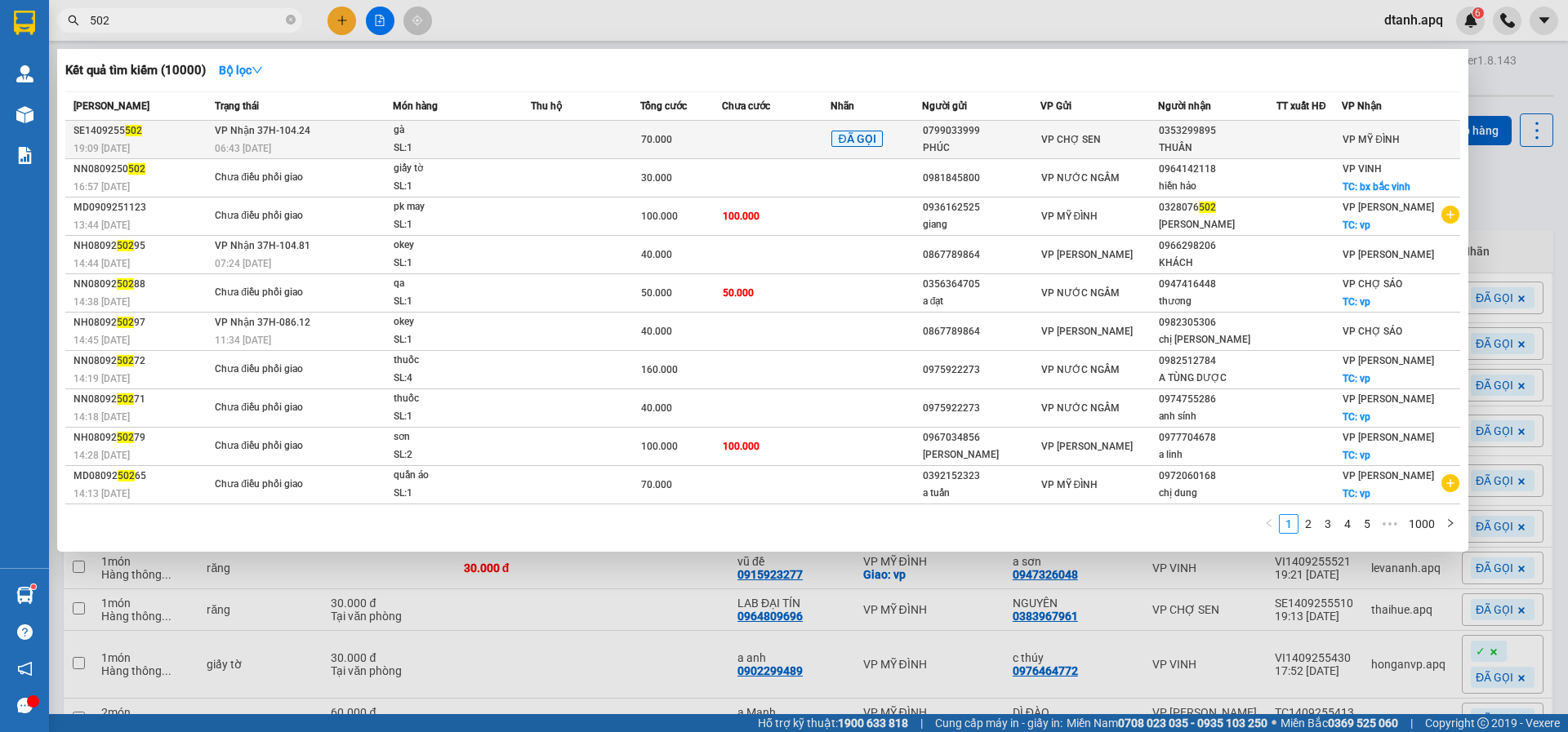
type input "502"
click at [778, 141] on td at bounding box center [776, 139] width 110 height 39
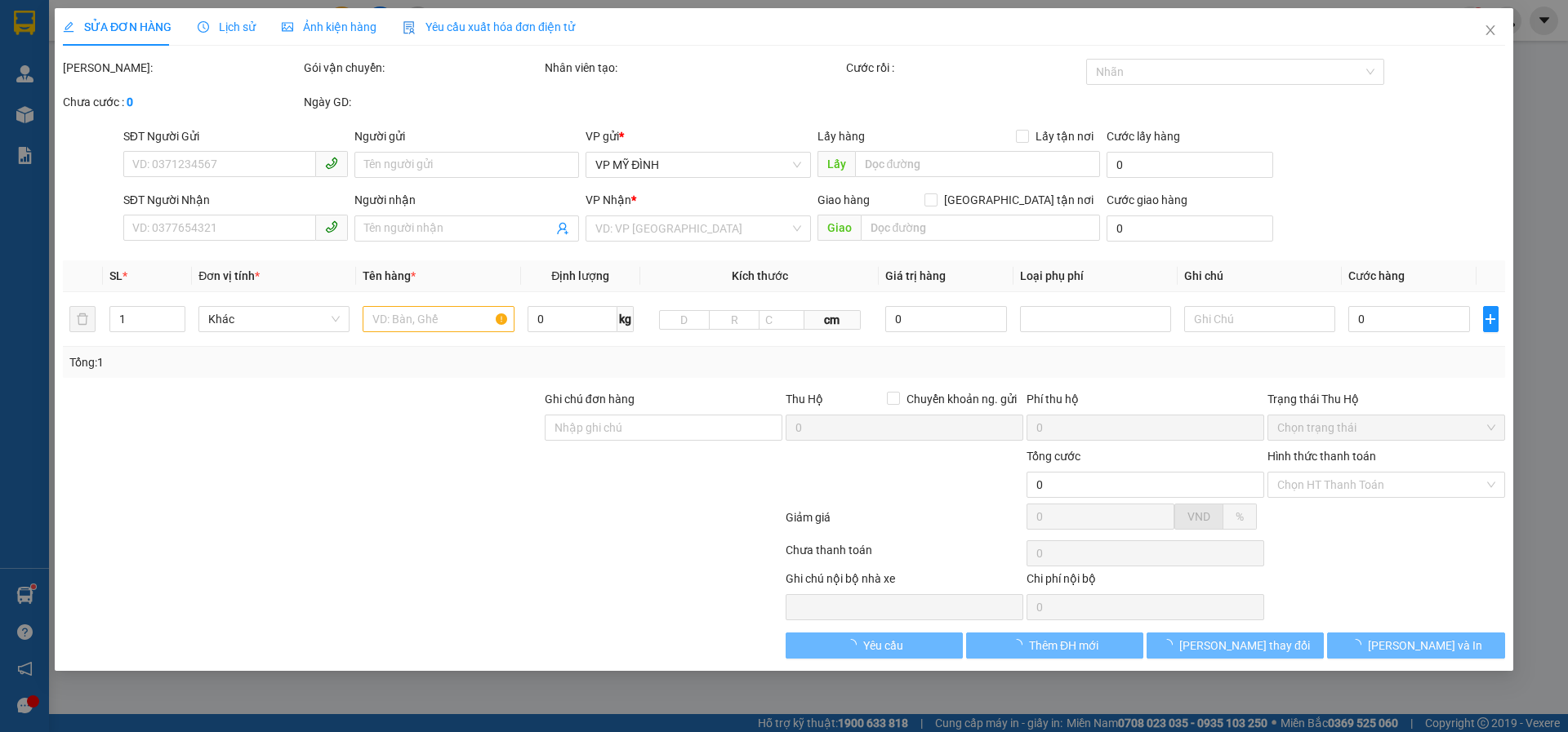
type input "0799033999"
type input "PHÚC"
type input "0353299895"
type input "THUẦN"
type input "70.000"
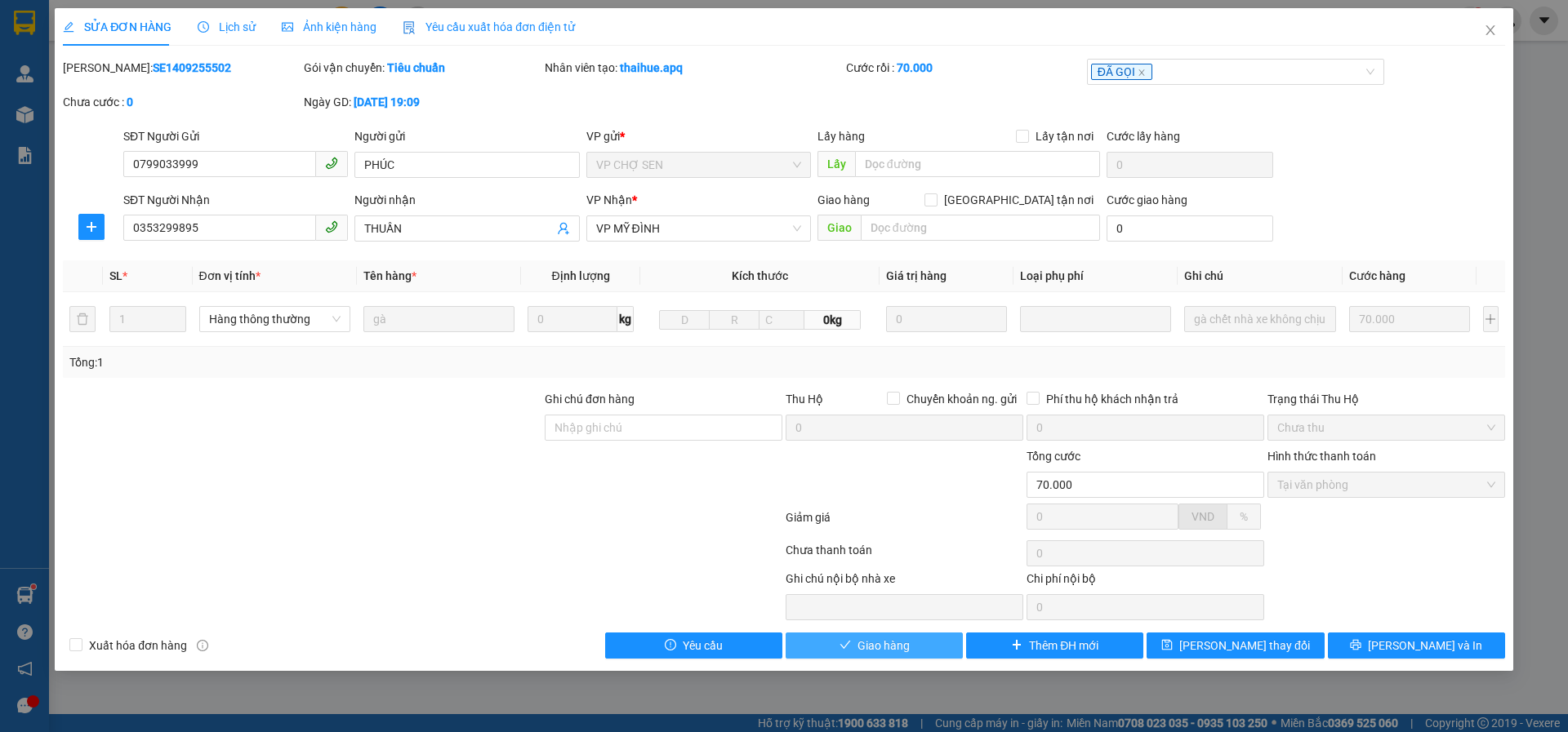
drag, startPoint x: 848, startPoint y: 642, endPoint x: 856, endPoint y: 623, distance: 20.6
click at [851, 636] on button "Giao hàng" at bounding box center [873, 645] width 177 height 26
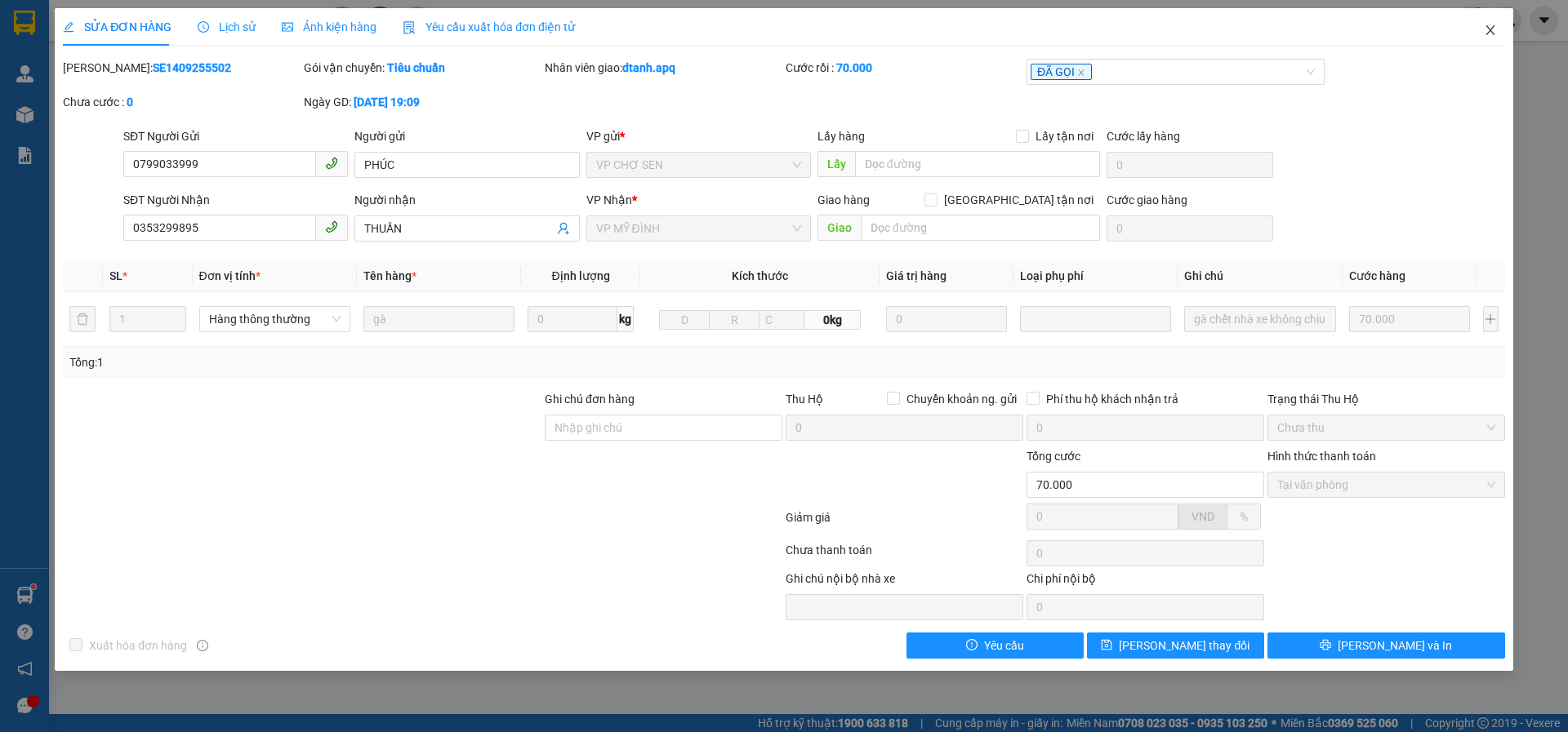
click at [1487, 27] on icon "close" at bounding box center [1489, 31] width 9 height 10
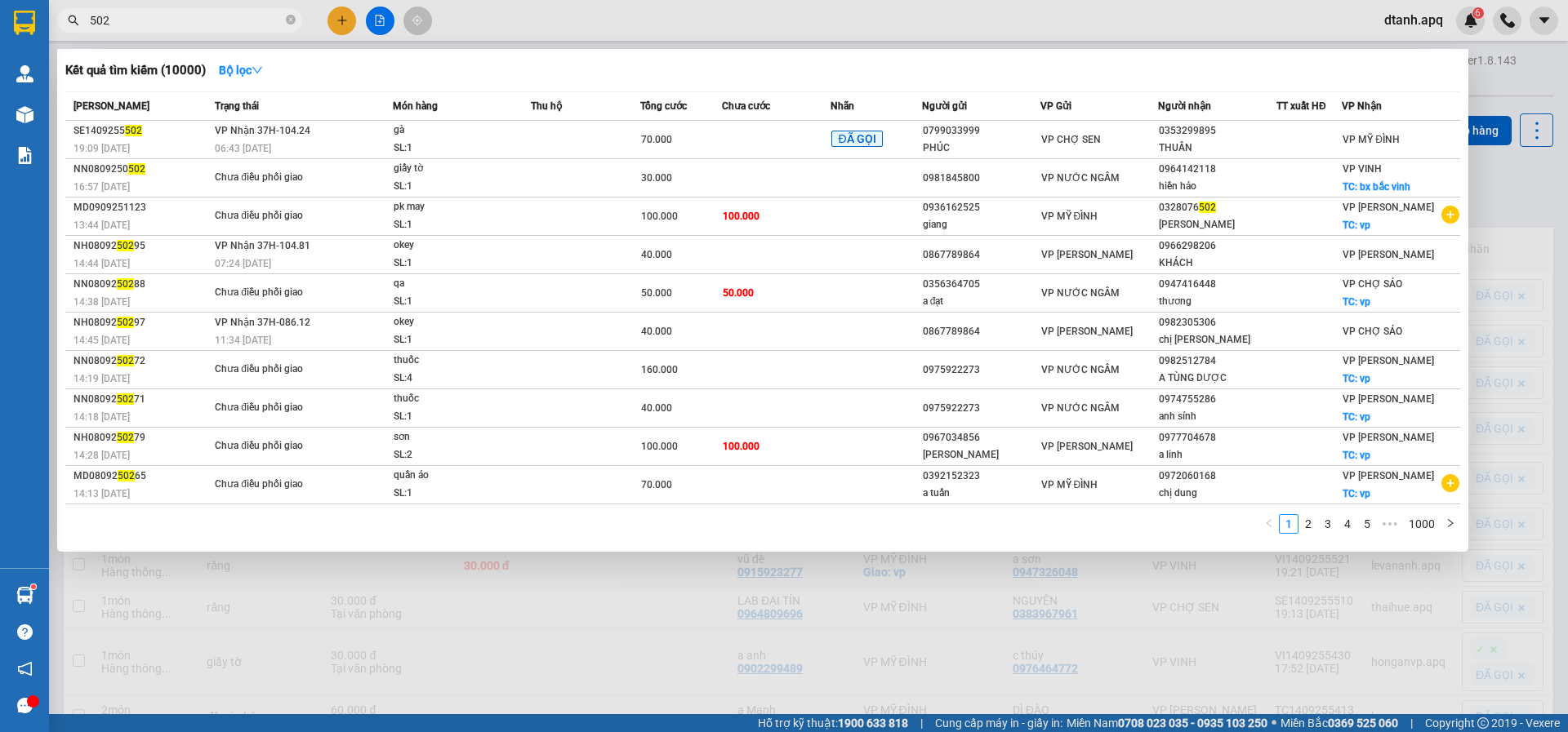
drag, startPoint x: 148, startPoint y: 23, endPoint x: 238, endPoint y: 40, distance: 91.6
click at [20, 24] on section "Kết quả tìm kiếm ( 10000 ) Bộ lọc Mã ĐH Trạng thái Món hàng Thu hộ Tổng cước Ch…" at bounding box center [784, 366] width 1568 height 732
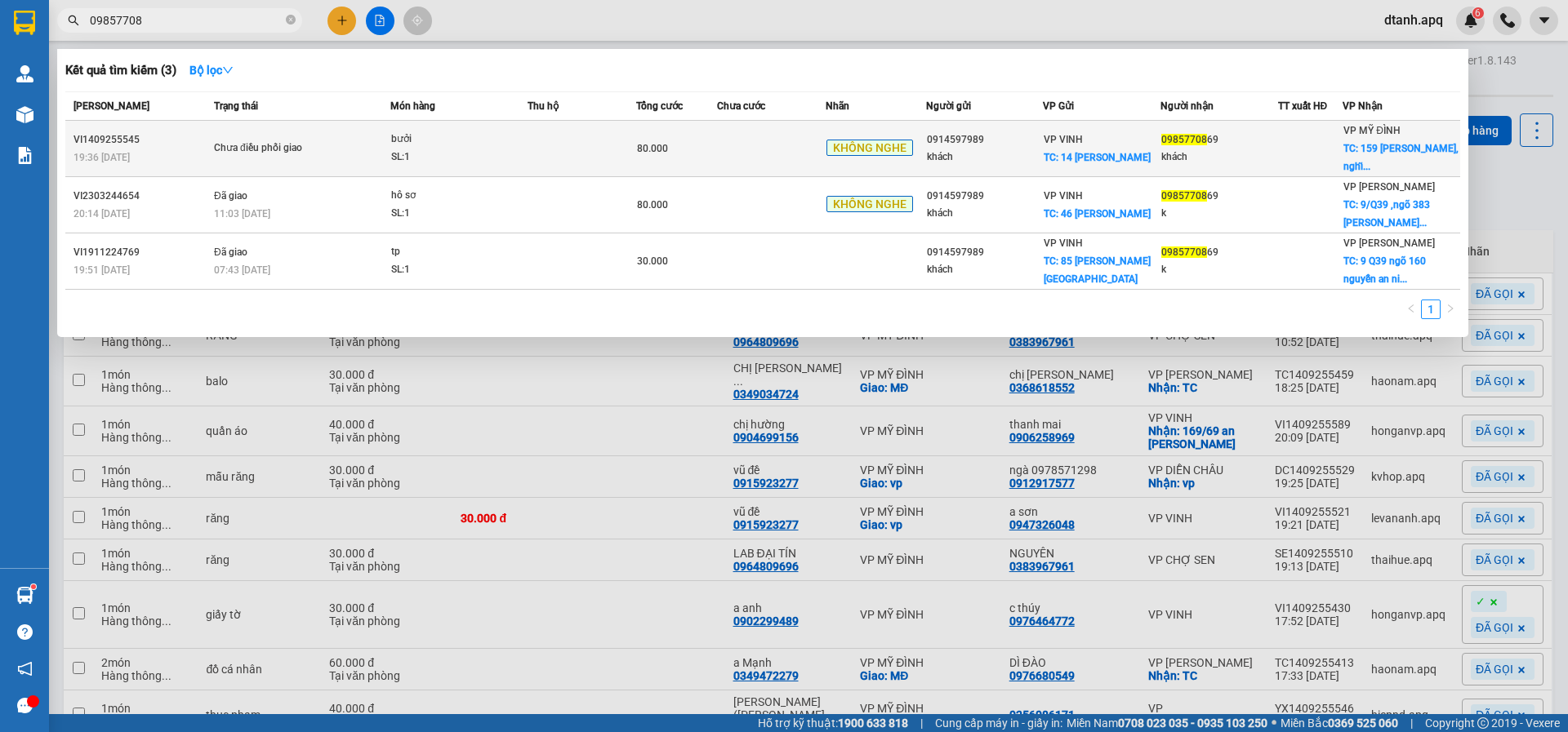
type input "09857708"
click at [709, 169] on td "80.000" at bounding box center [677, 148] width 81 height 56
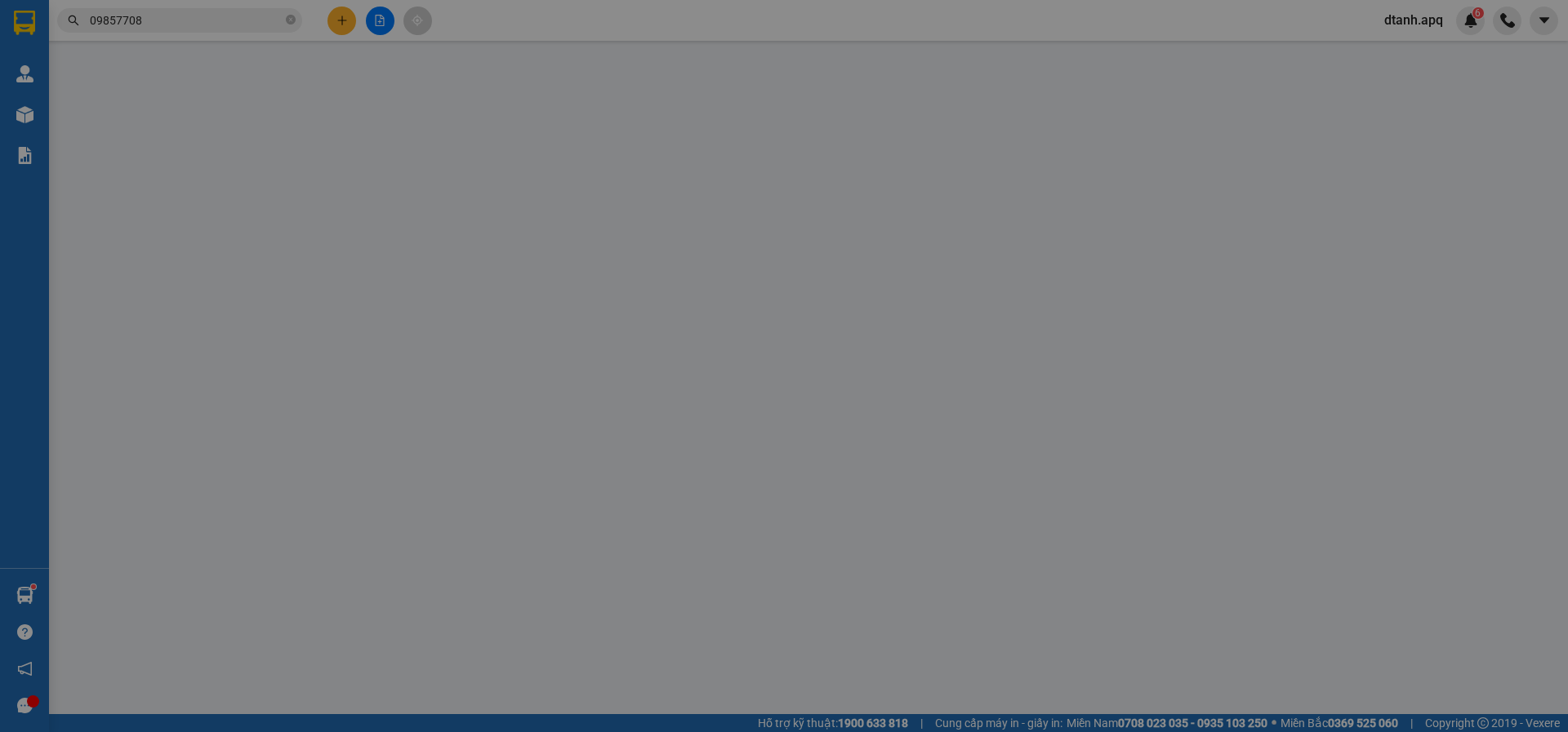
type input "0914597989"
type input "khách"
checkbox input "true"
type input "14 phan đình phùng"
type input "0985770869"
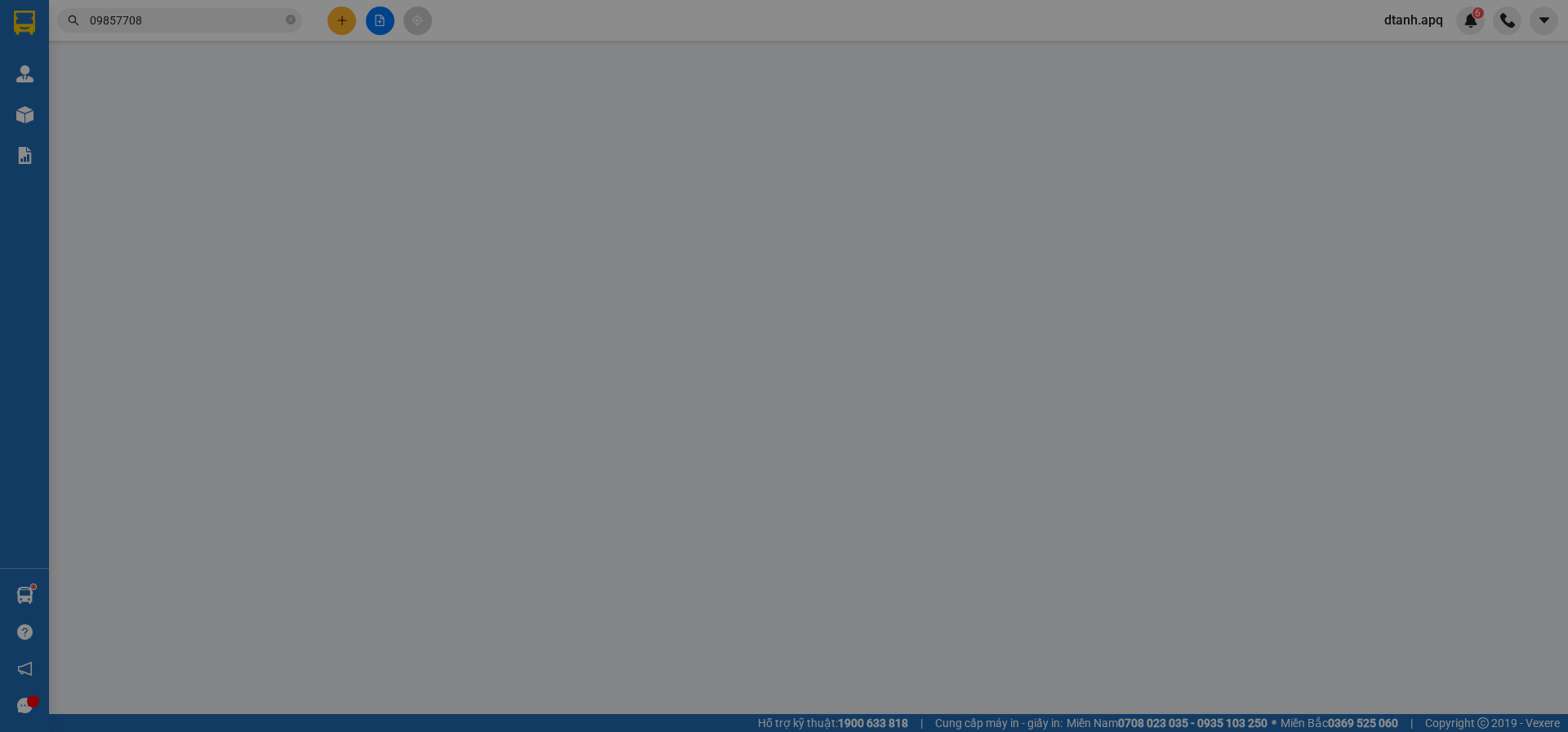
type input "khách"
checkbox input "true"
type input "159 nguyễn phong sắc, nghĩa đô, hà nội"
type input "80.000"
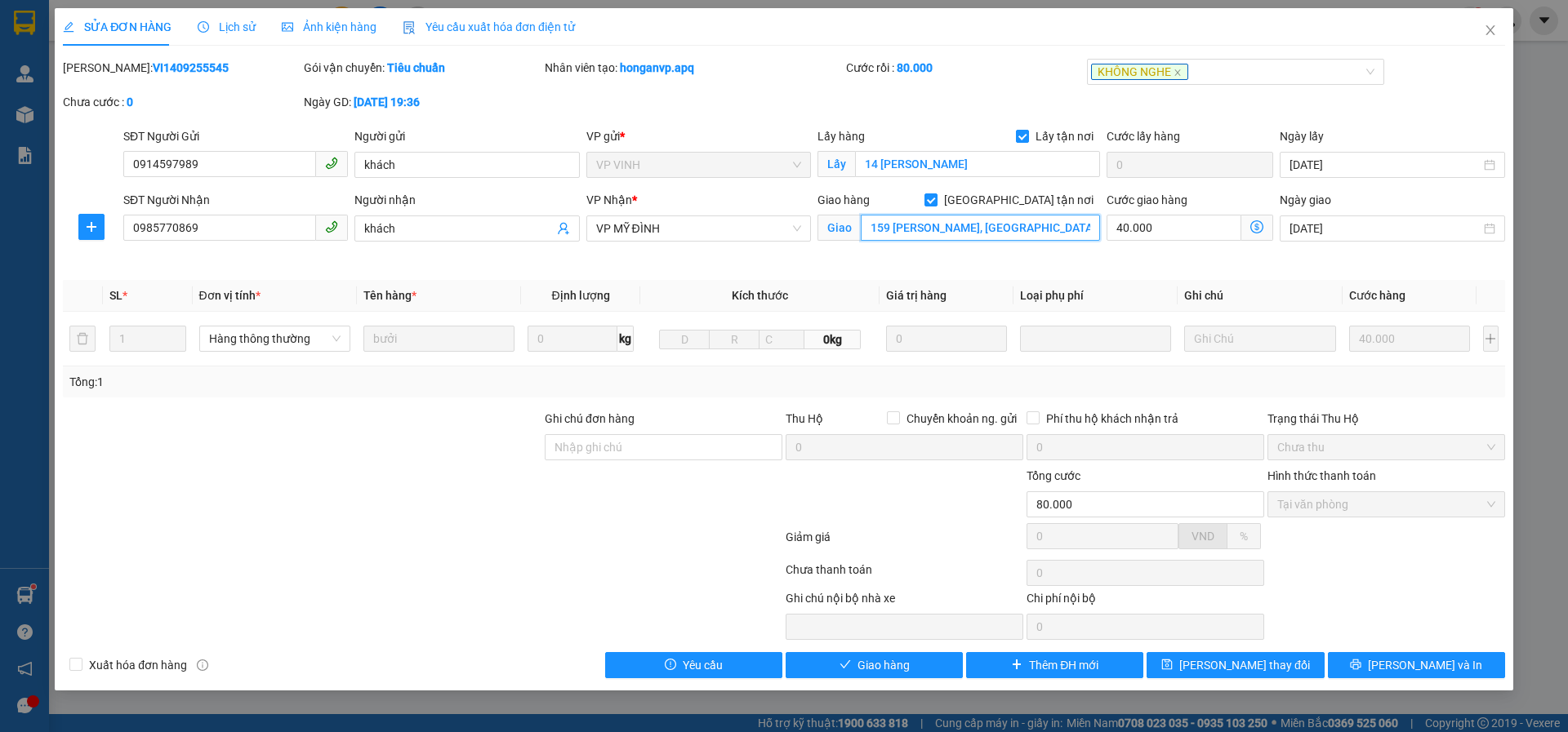
click at [886, 225] on input "159 nguyễn phong sắc, nghĩa đô, hà nội" at bounding box center [980, 227] width 239 height 26
click at [887, 228] on input "159 nguyễn phong sắc, nghĩa đô, hà nội" at bounding box center [980, 227] width 239 height 26
click at [1178, 75] on icon "close" at bounding box center [1177, 72] width 8 height 8
click at [1177, 73] on div at bounding box center [1227, 72] width 274 height 20
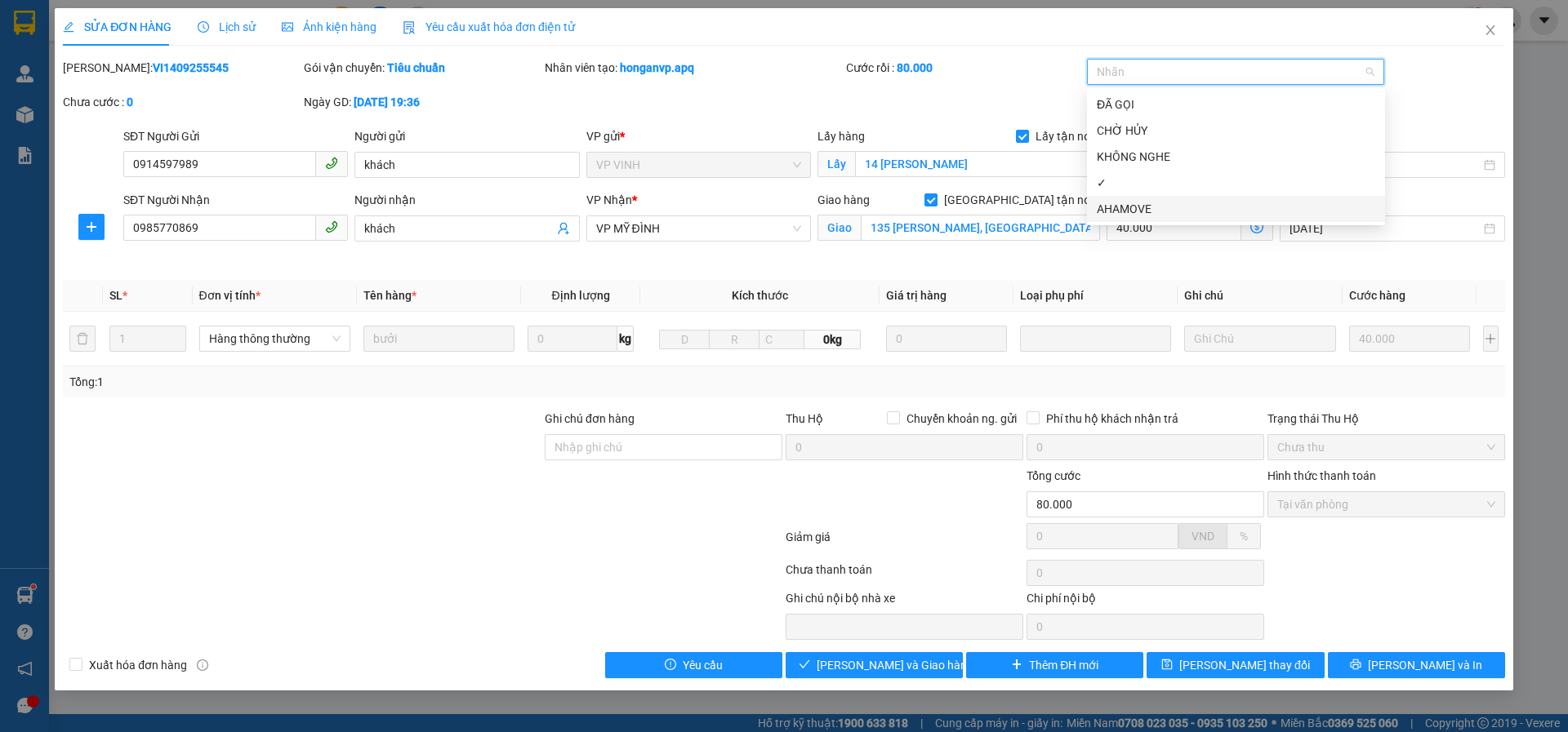
click at [1155, 209] on div "AHAMOVE" at bounding box center [1236, 208] width 279 height 18
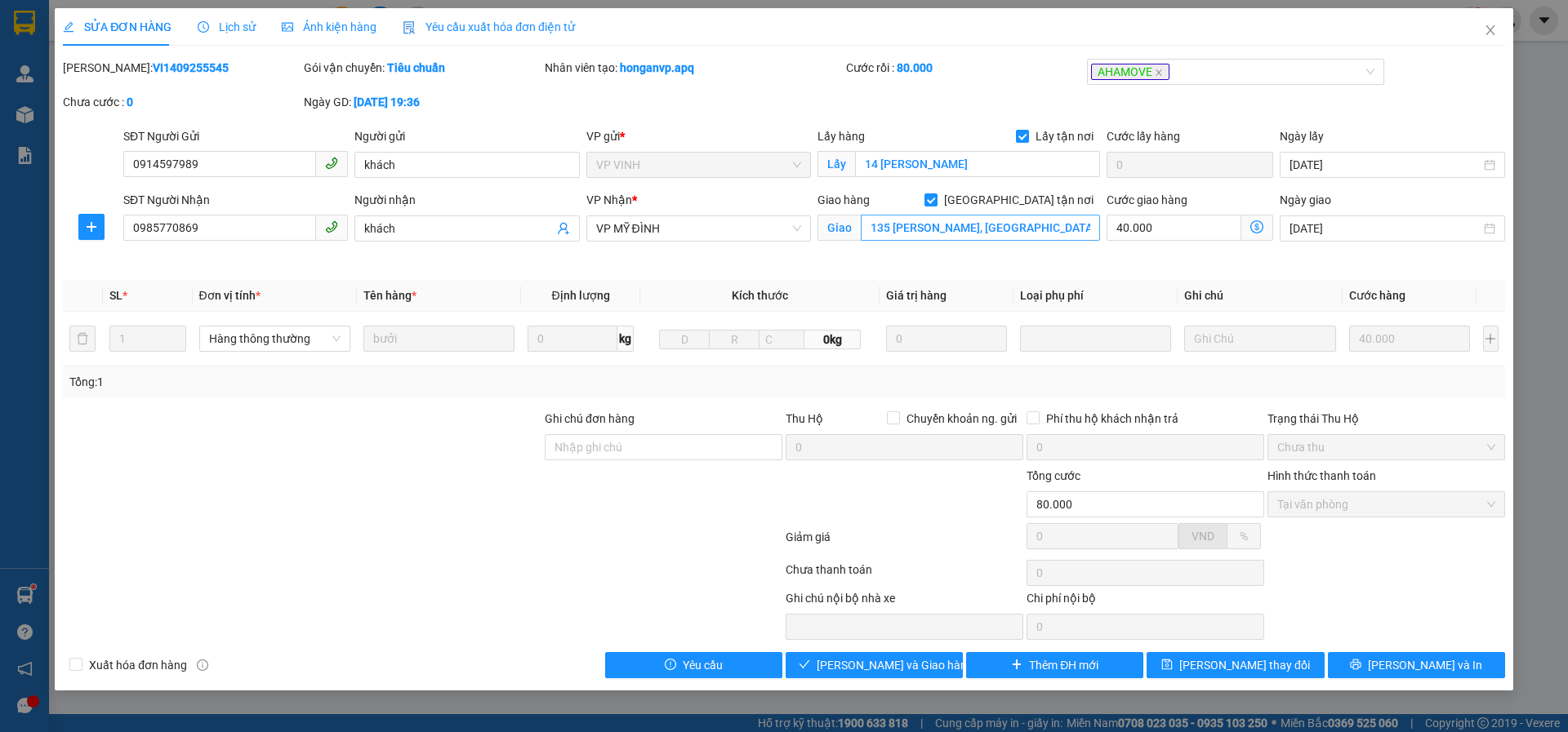
drag, startPoint x: 1040, startPoint y: 263, endPoint x: 1017, endPoint y: 229, distance: 41.0
click at [1039, 258] on div "Giao hàng Giao tận nơi Giao 135 nguyễn phong sắc, nghĩa đô, hà nội" at bounding box center [958, 229] width 289 height 77
click at [1025, 223] on input "135 nguyễn phong sắc, nghĩa đô, hà nội" at bounding box center [980, 227] width 239 height 26
click at [1036, 227] on input "135 nguyễn phong sắc, nghĩa đô, hà nội" at bounding box center [980, 227] width 239 height 26
click at [1048, 220] on input "135 nguyễn phong sắc, nghĩa tân, hà nội" at bounding box center [980, 227] width 239 height 26
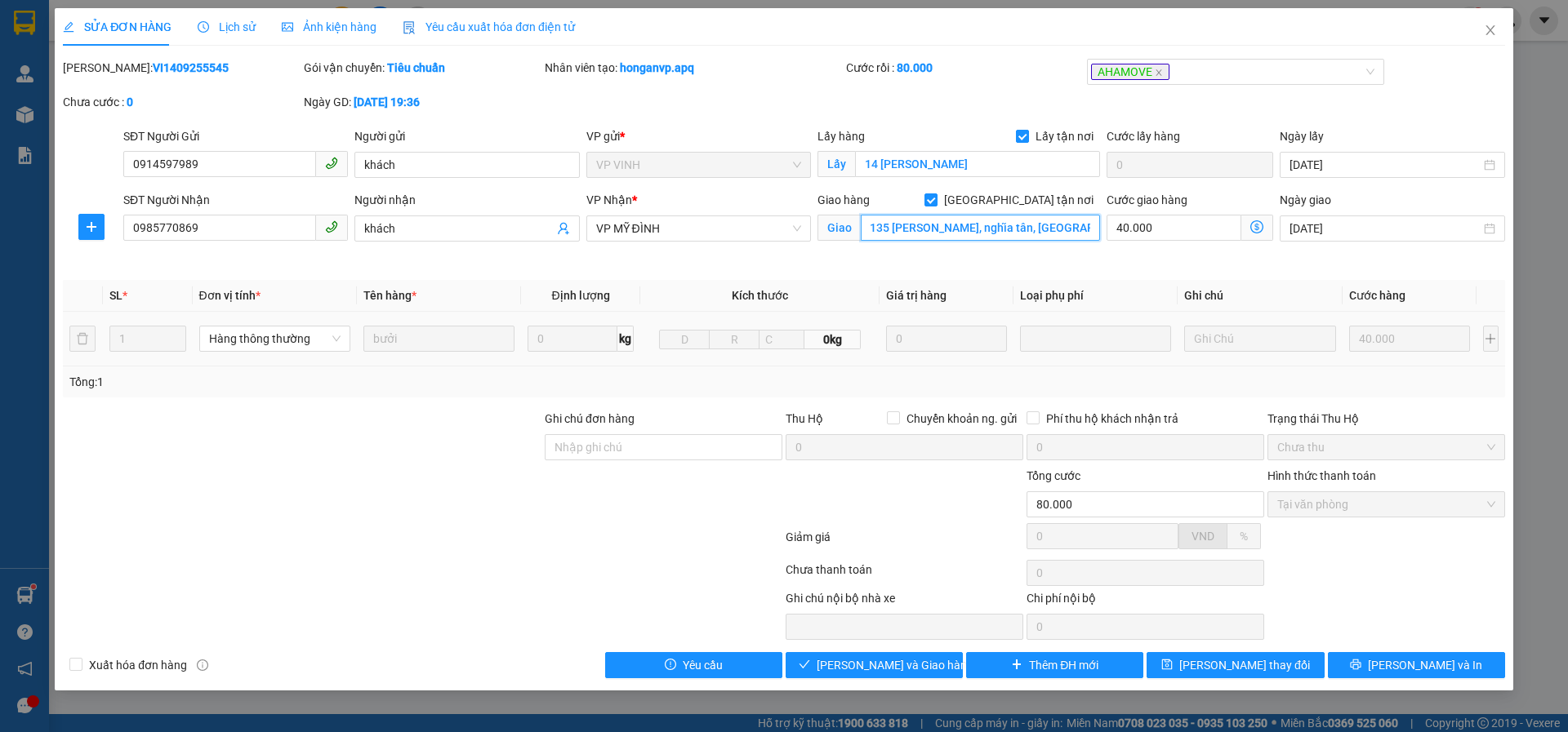
scroll to position [0, 3]
type input "135 [PERSON_NAME], nghĩa tân, [GEOGRAPHIC_DATA],[GEOGRAPHIC_DATA]"
drag, startPoint x: 1218, startPoint y: 667, endPoint x: 1252, endPoint y: 680, distance: 36.4
click at [1218, 669] on span "[PERSON_NAME] thay đổi" at bounding box center [1244, 665] width 130 height 18
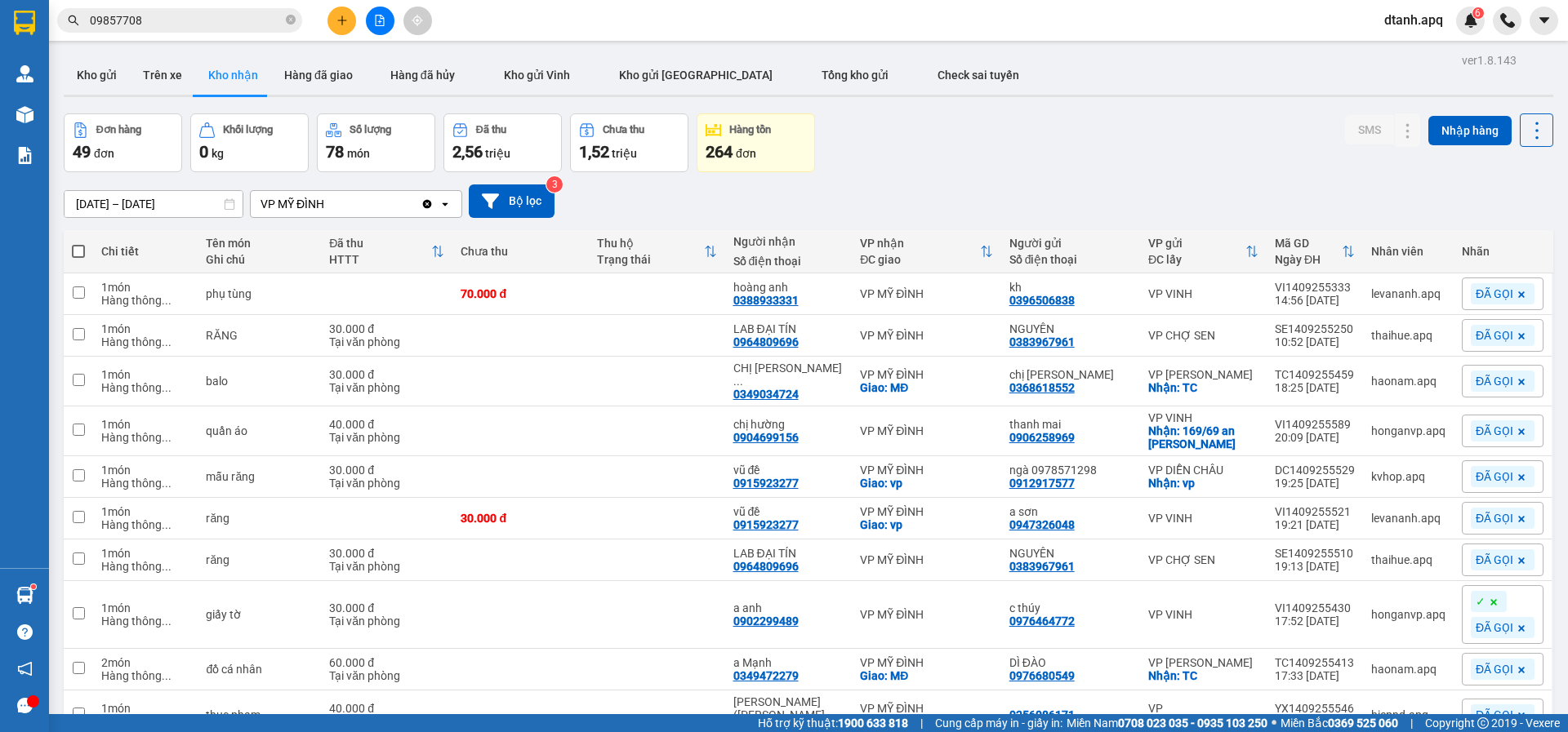
click at [223, 25] on input "09857708" at bounding box center [186, 21] width 193 height 18
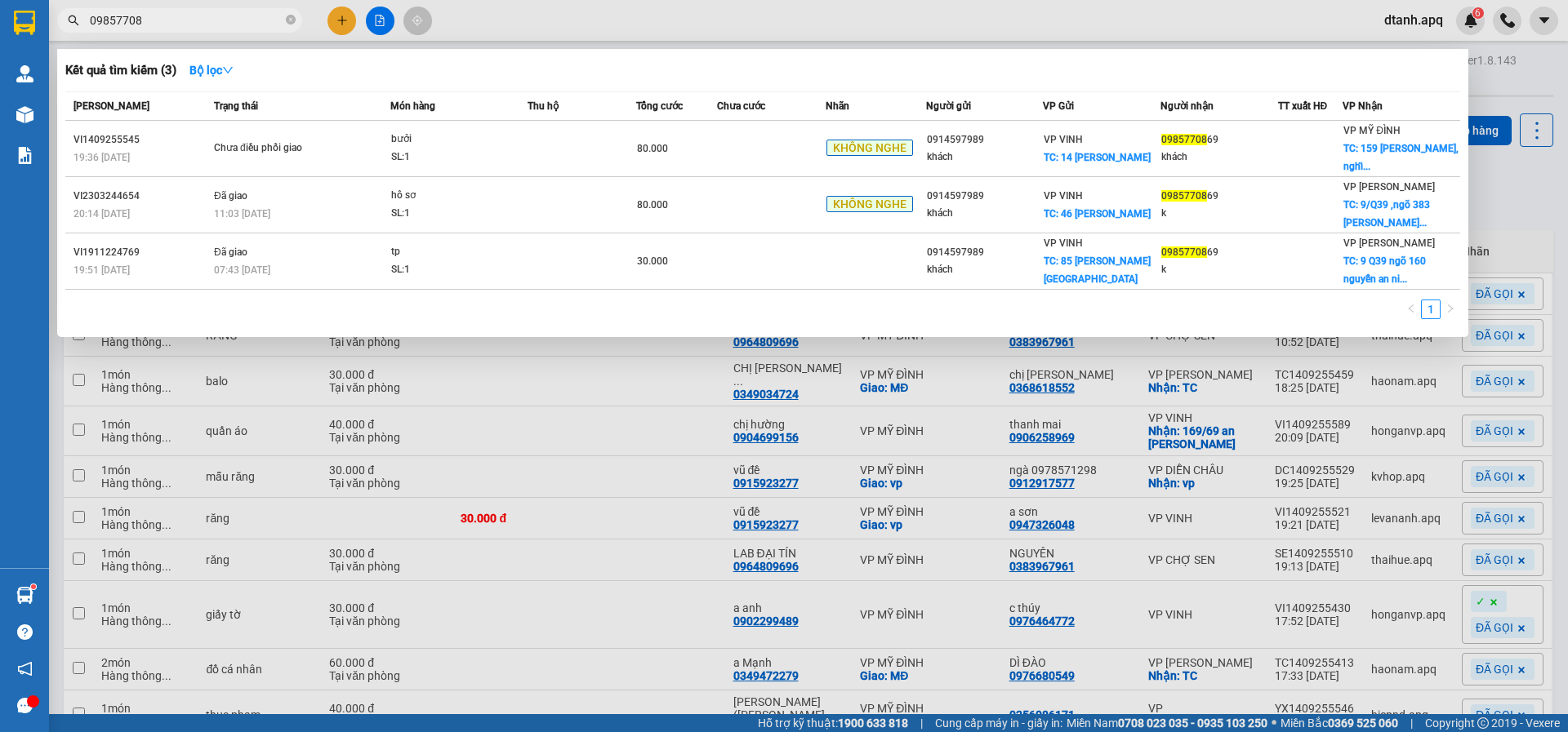
click at [522, 29] on div at bounding box center [784, 366] width 1568 height 732
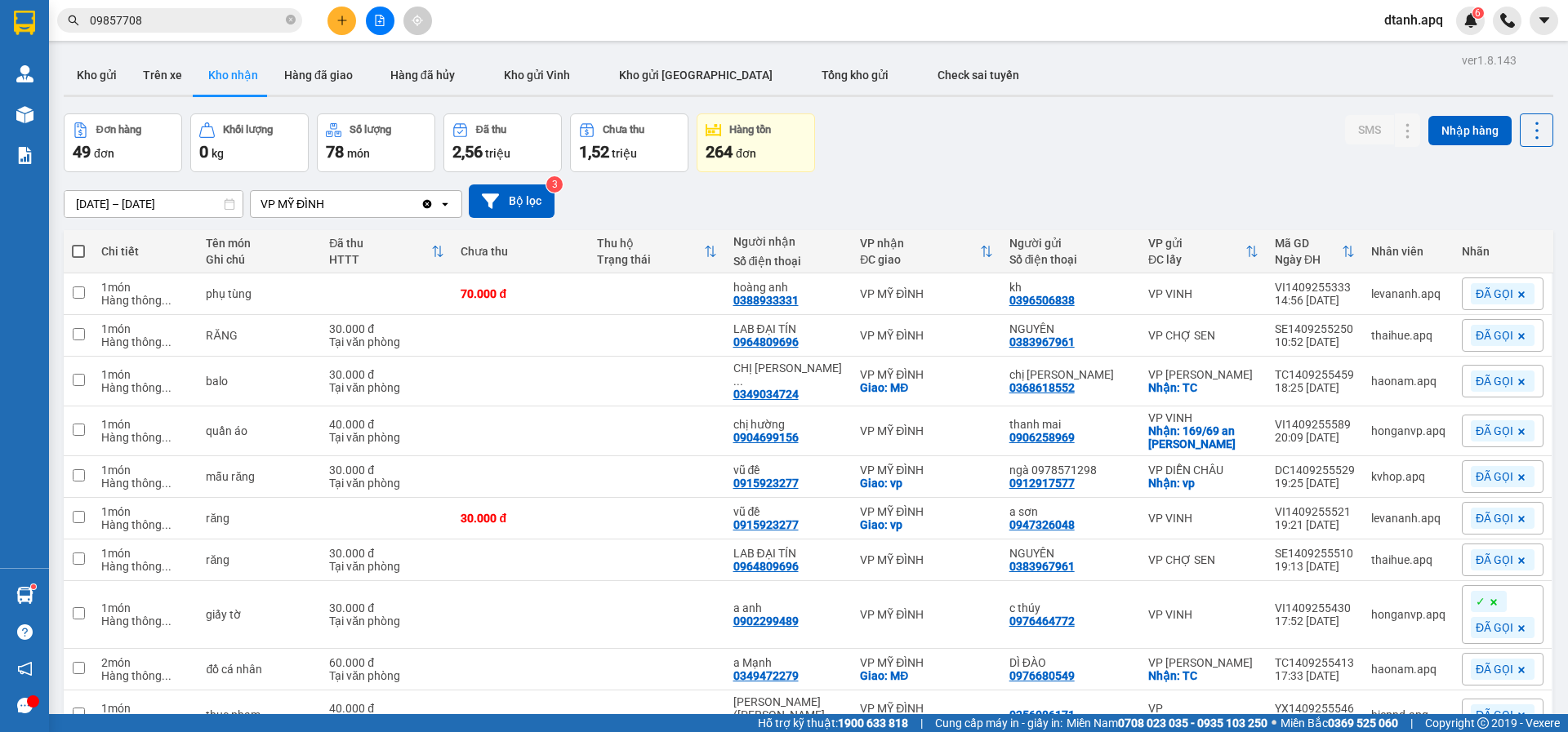
drag, startPoint x: 178, startPoint y: 19, endPoint x: 107, endPoint y: 26, distance: 71.3
click at [91, 25] on input "09857708" at bounding box center [186, 21] width 193 height 18
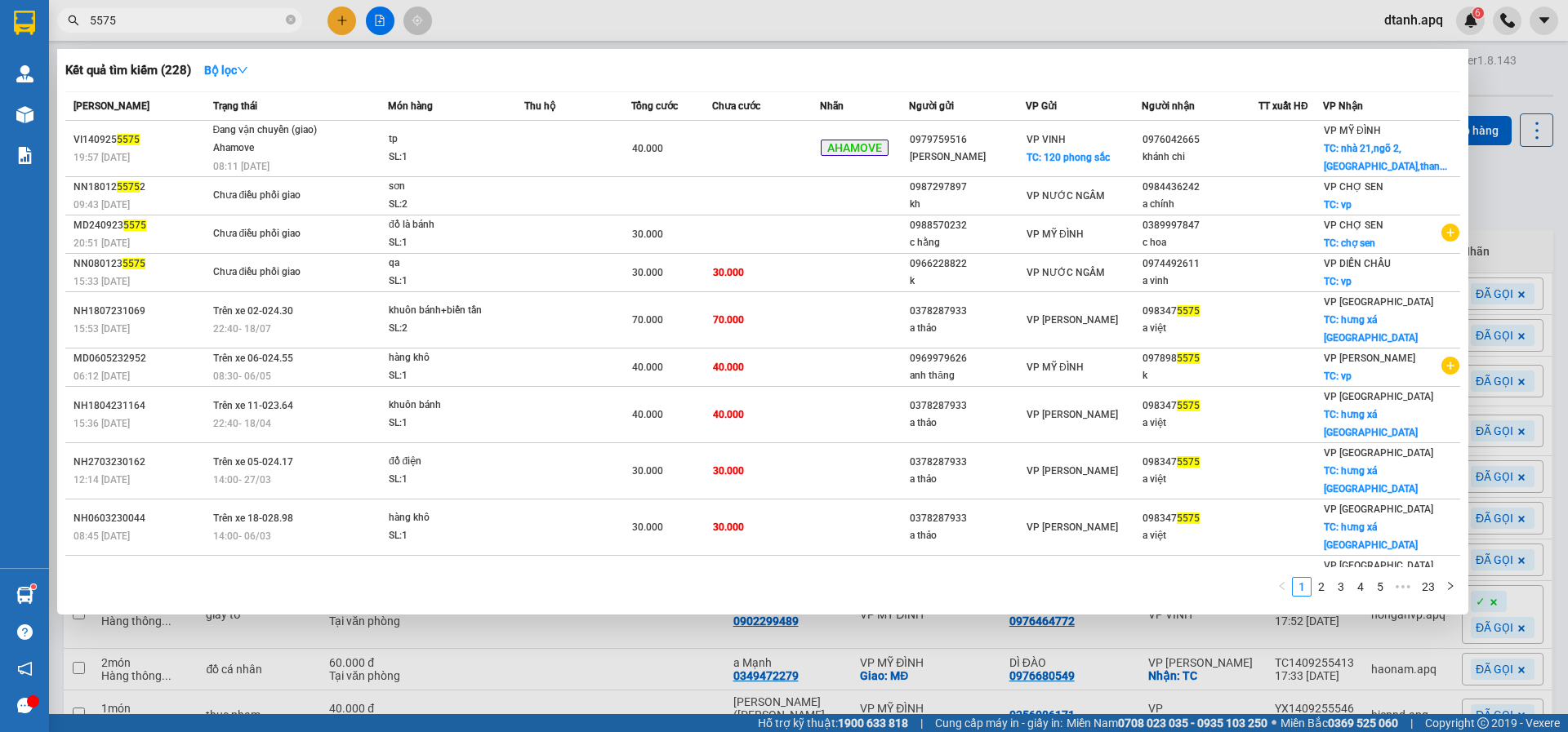
type input "5575"
drag, startPoint x: 588, startPoint y: 21, endPoint x: 421, endPoint y: 44, distance: 168.6
click at [587, 21] on div at bounding box center [784, 366] width 1568 height 732
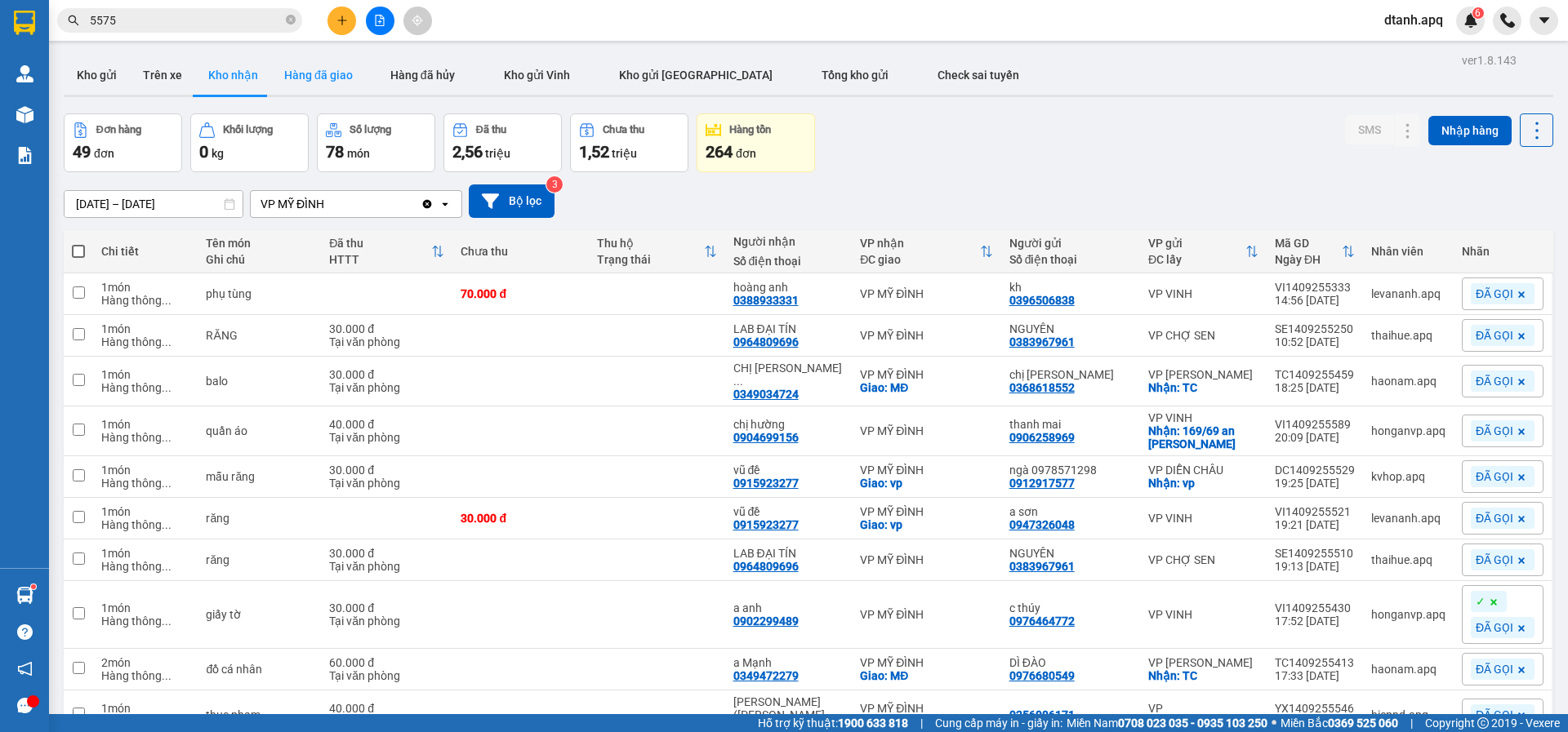
click at [289, 81] on button "Hàng đã giao" at bounding box center [318, 75] width 95 height 40
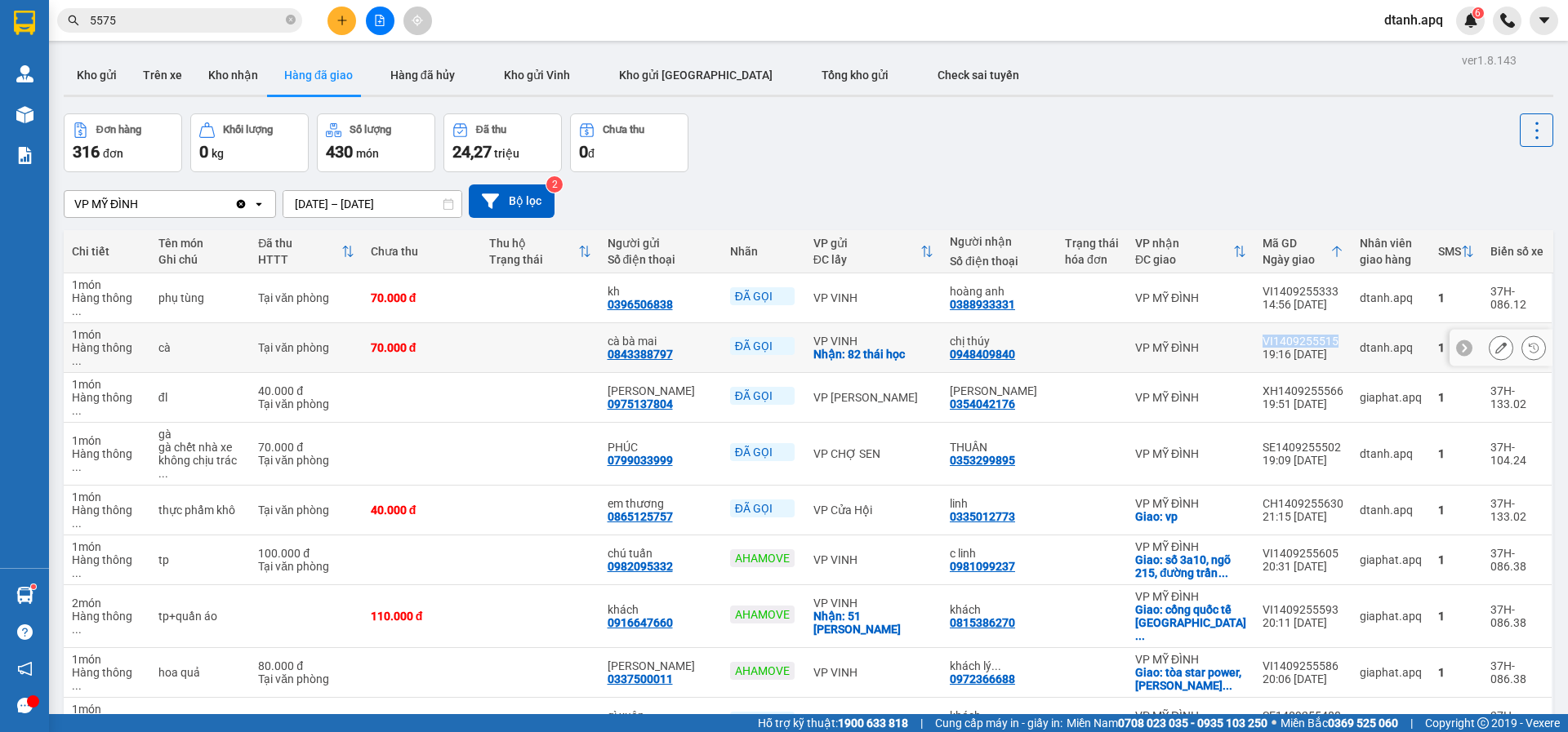
drag, startPoint x: 1329, startPoint y: 321, endPoint x: 1274, endPoint y: 321, distance: 55.0
click at [1248, 323] on tr "1 món Hàng thông ... cà Tại văn phòng 70.000 đ cà bà mai 0843388797 ĐÃ GỌI VP V…" at bounding box center [807, 348] width 1489 height 49
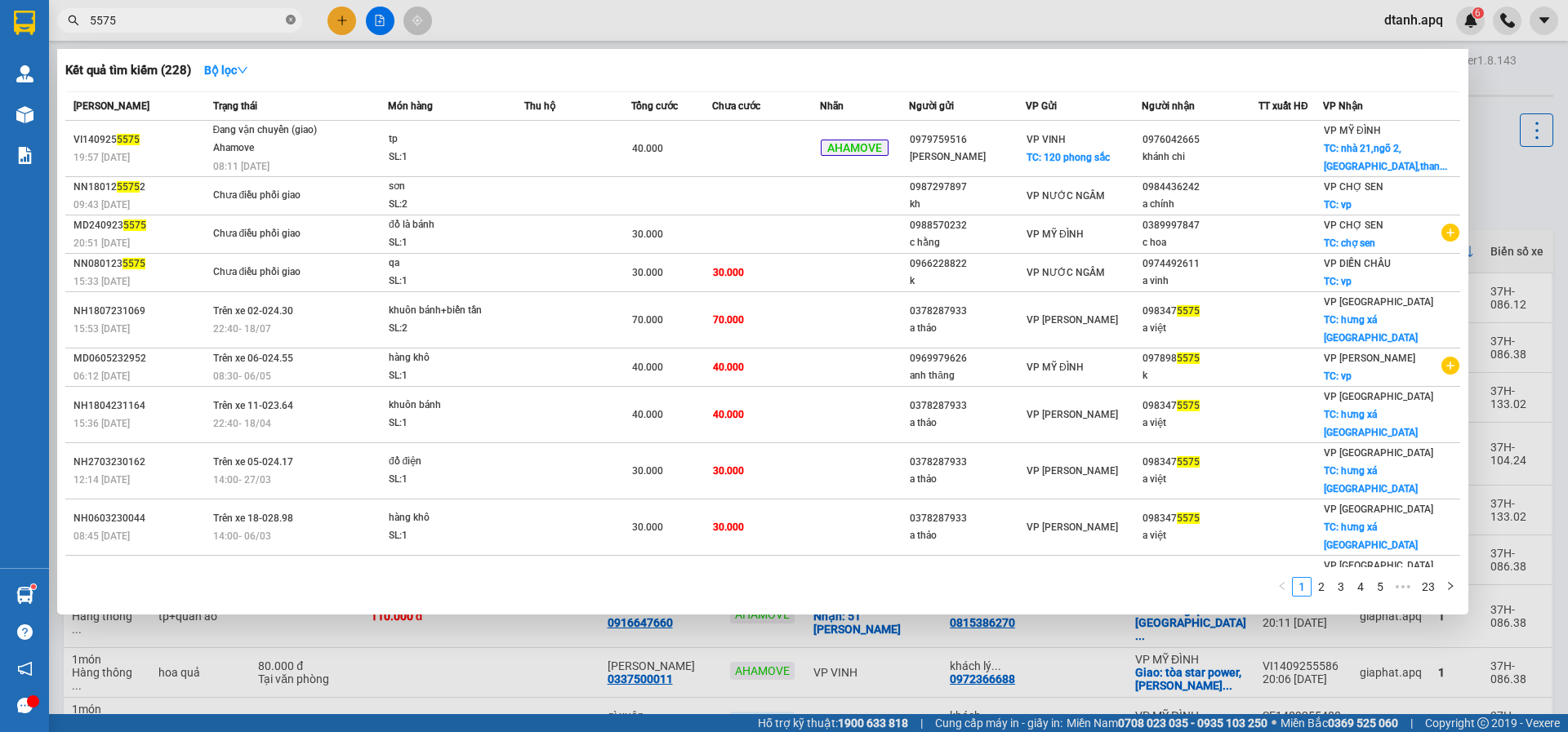
click at [292, 17] on icon "close-circle" at bounding box center [290, 20] width 10 height 10
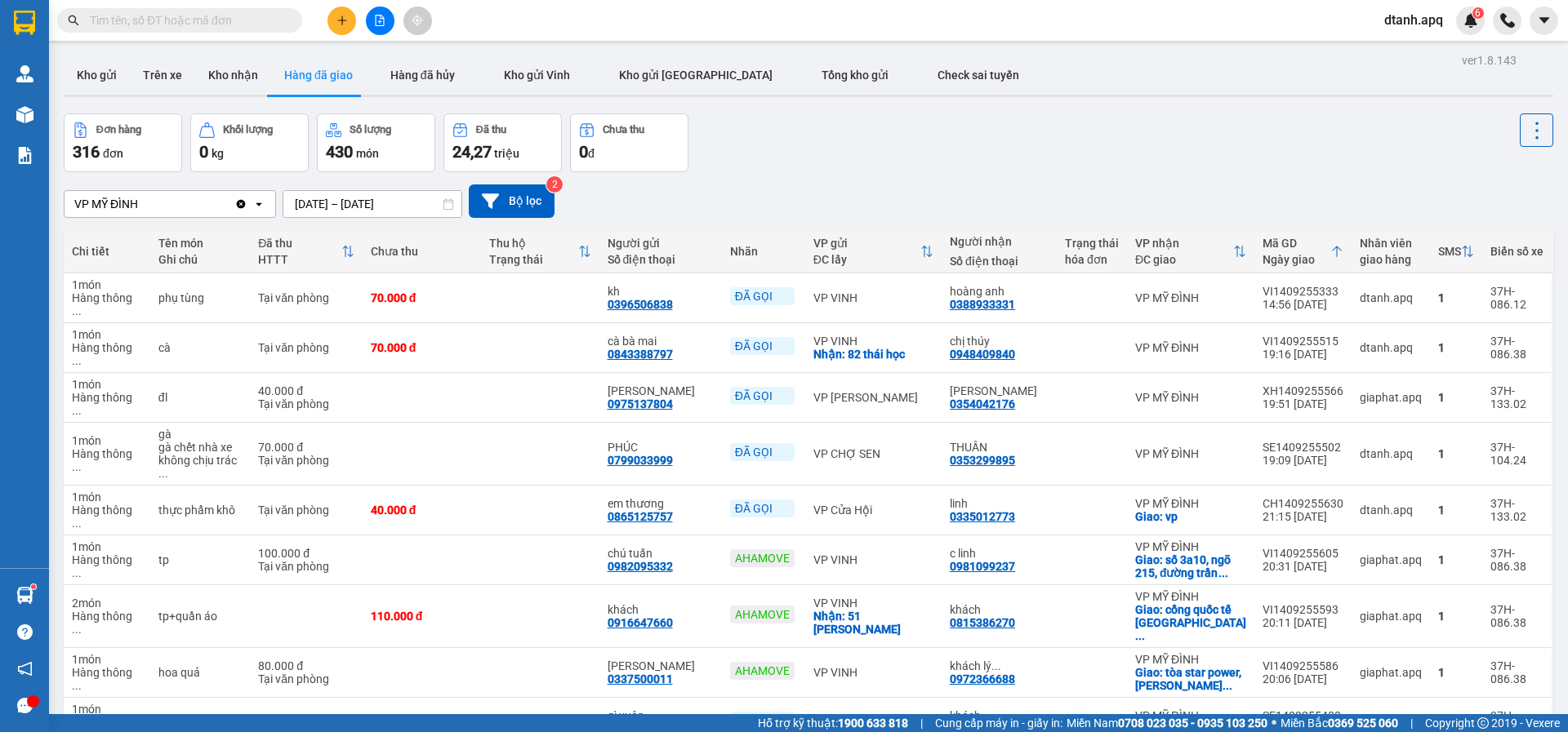
paste input "VI1409255515"
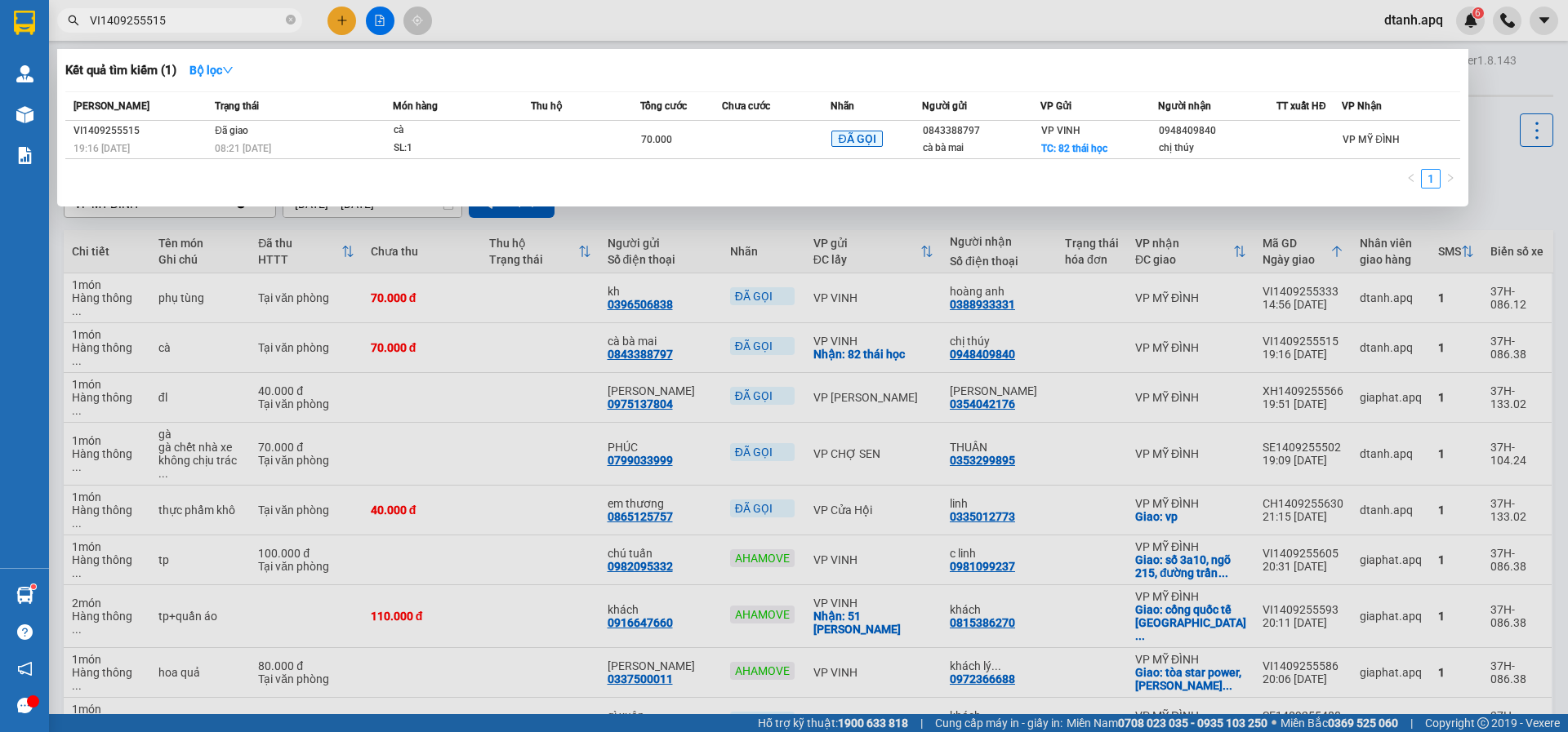
type input "VI1409255515"
click at [295, 17] on span "VI1409255515" at bounding box center [180, 20] width 245 height 25
click at [290, 24] on icon "close-circle" at bounding box center [290, 20] width 10 height 10
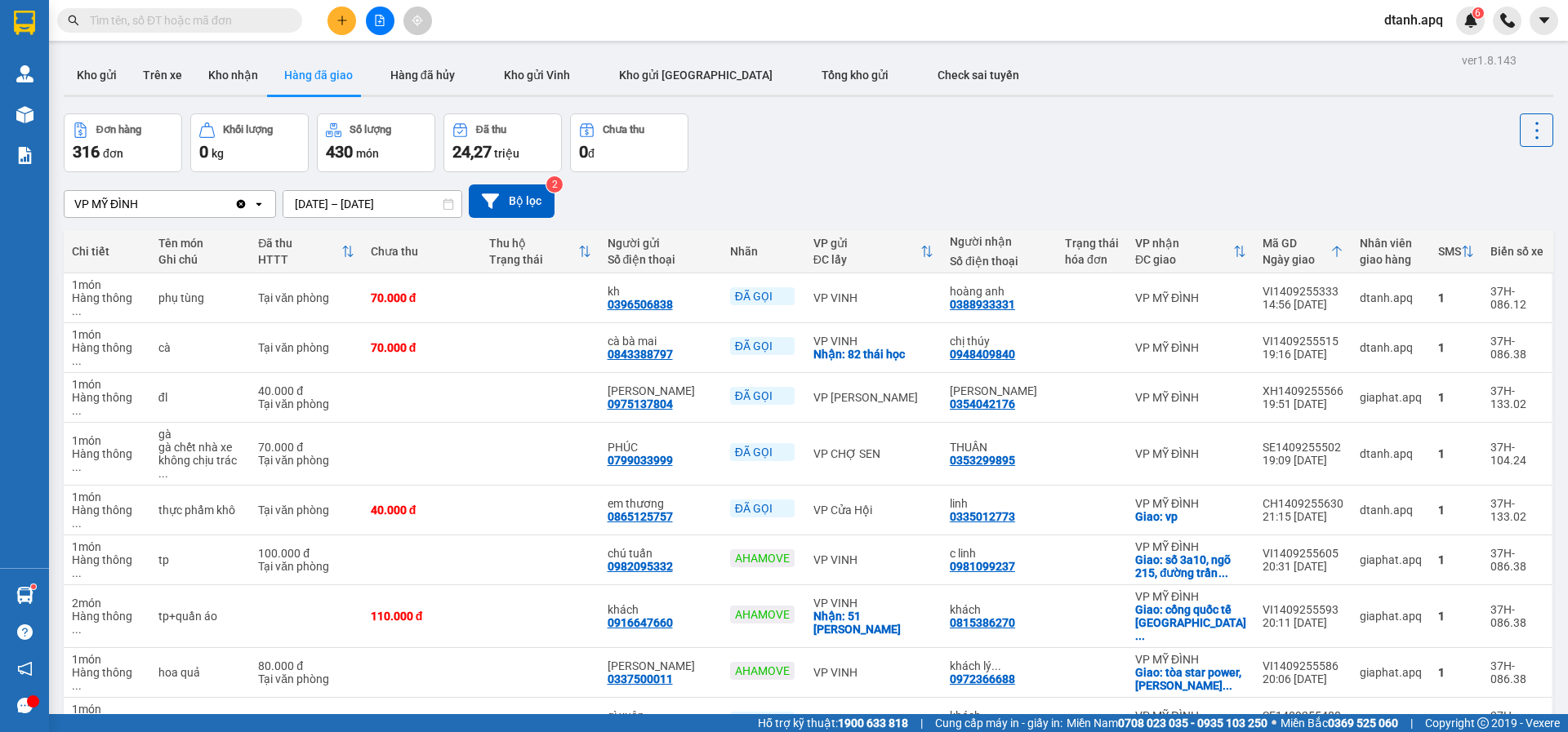
click at [134, 28] on input "text" at bounding box center [186, 21] width 193 height 18
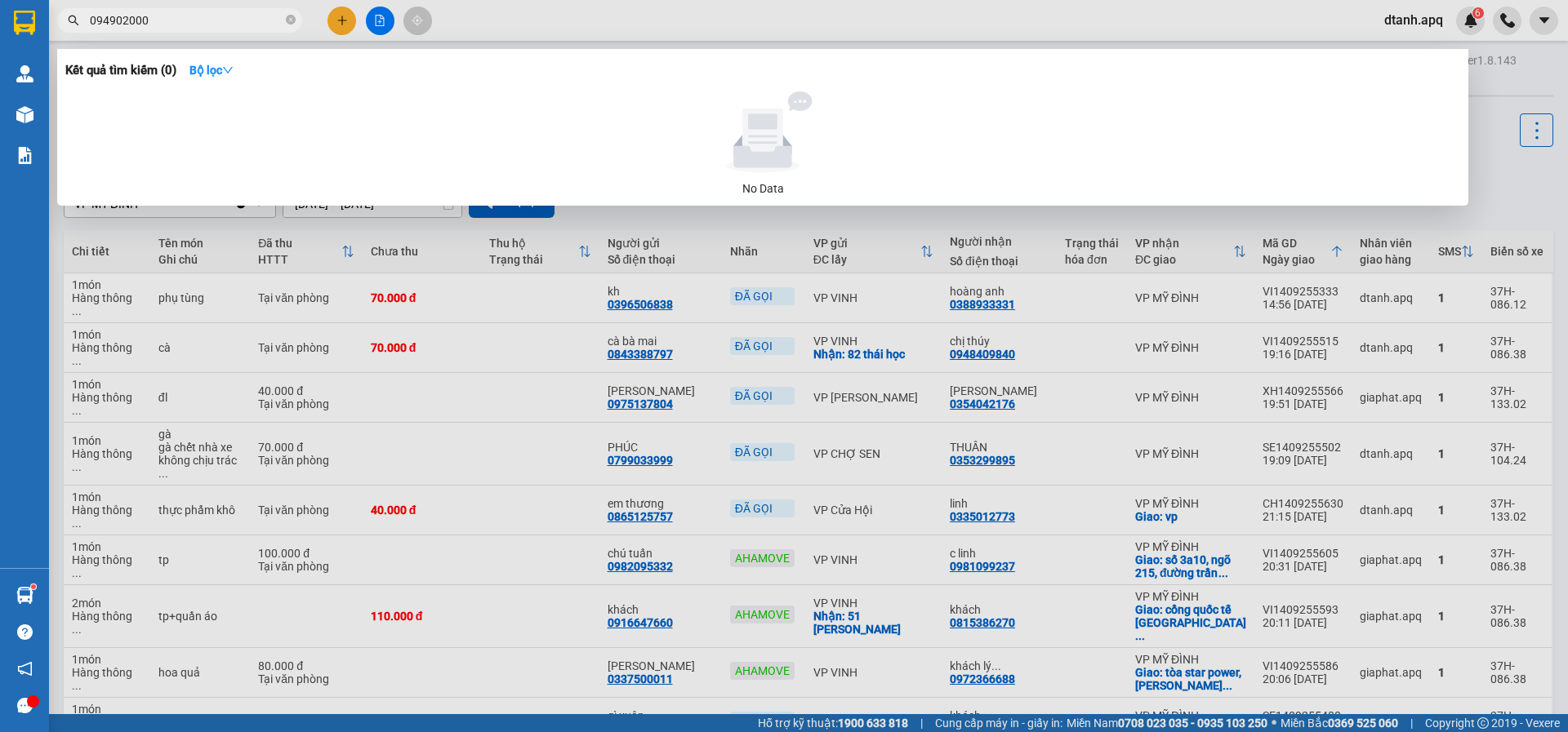
type input "094902000"
click at [458, 17] on div at bounding box center [784, 366] width 1568 height 732
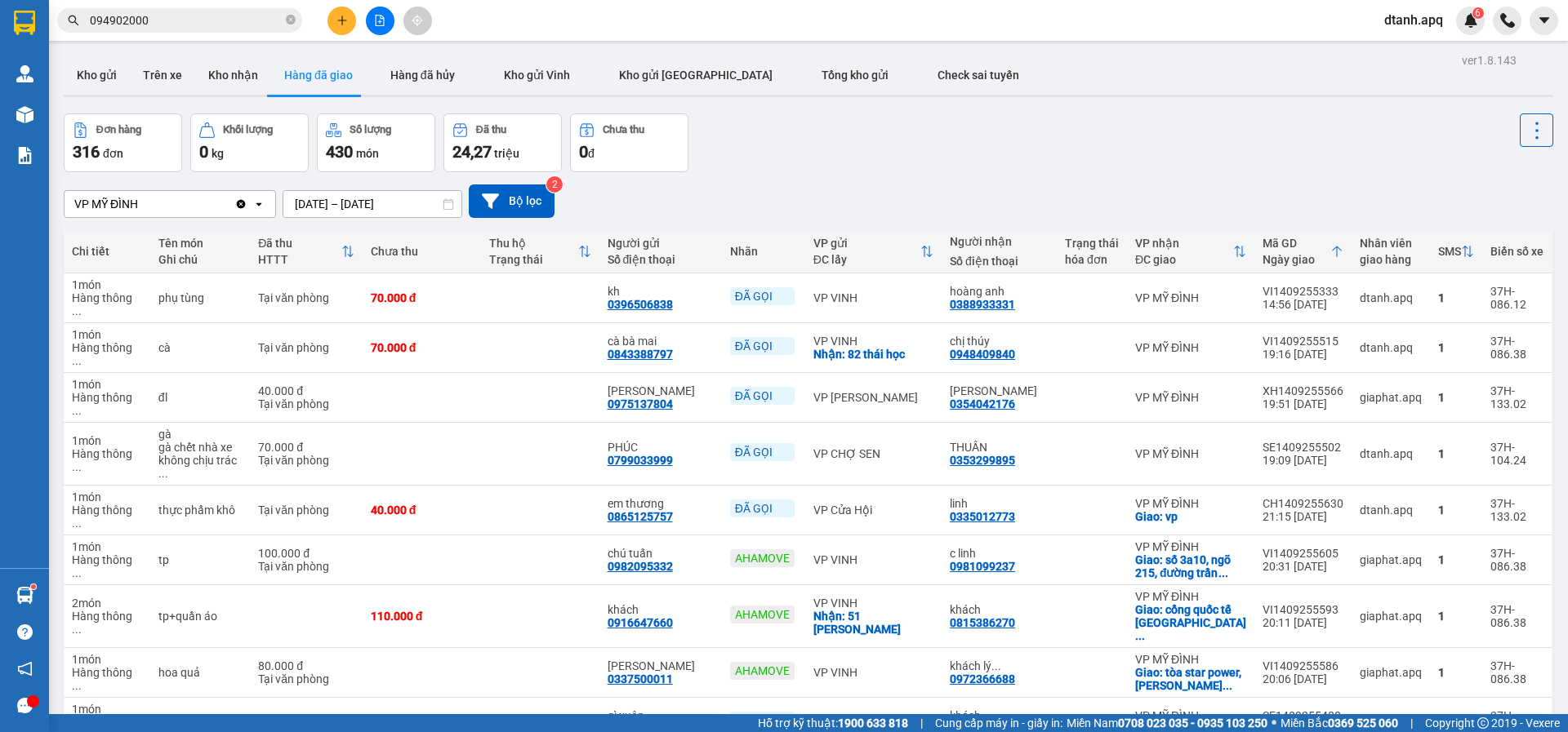
drag, startPoint x: 86, startPoint y: 81, endPoint x: 216, endPoint y: 116, distance: 134.6
click at [86, 80] on button "Kho gửi" at bounding box center [96, 75] width 66 height 40
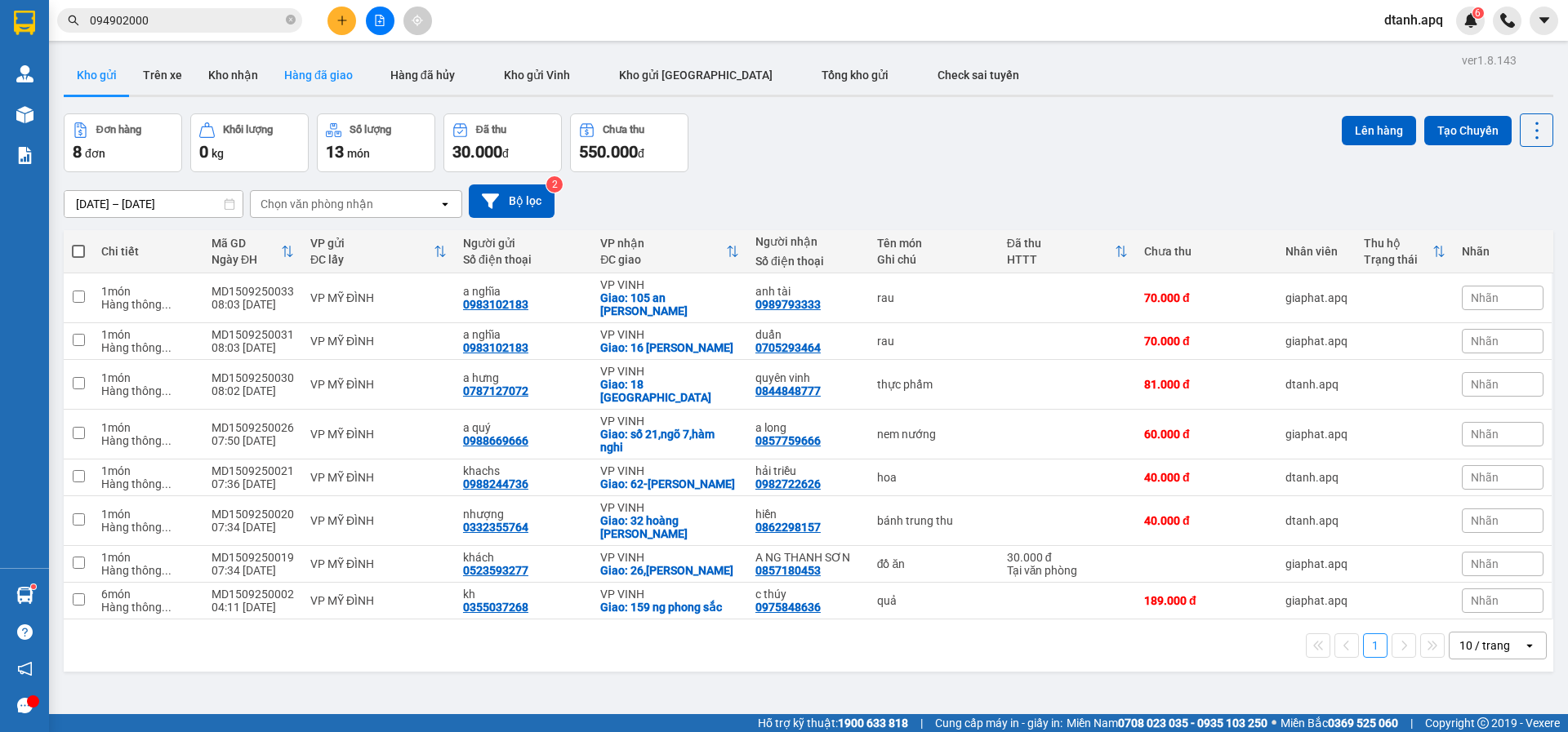
click at [315, 84] on button "Hàng đã giao" at bounding box center [318, 75] width 95 height 40
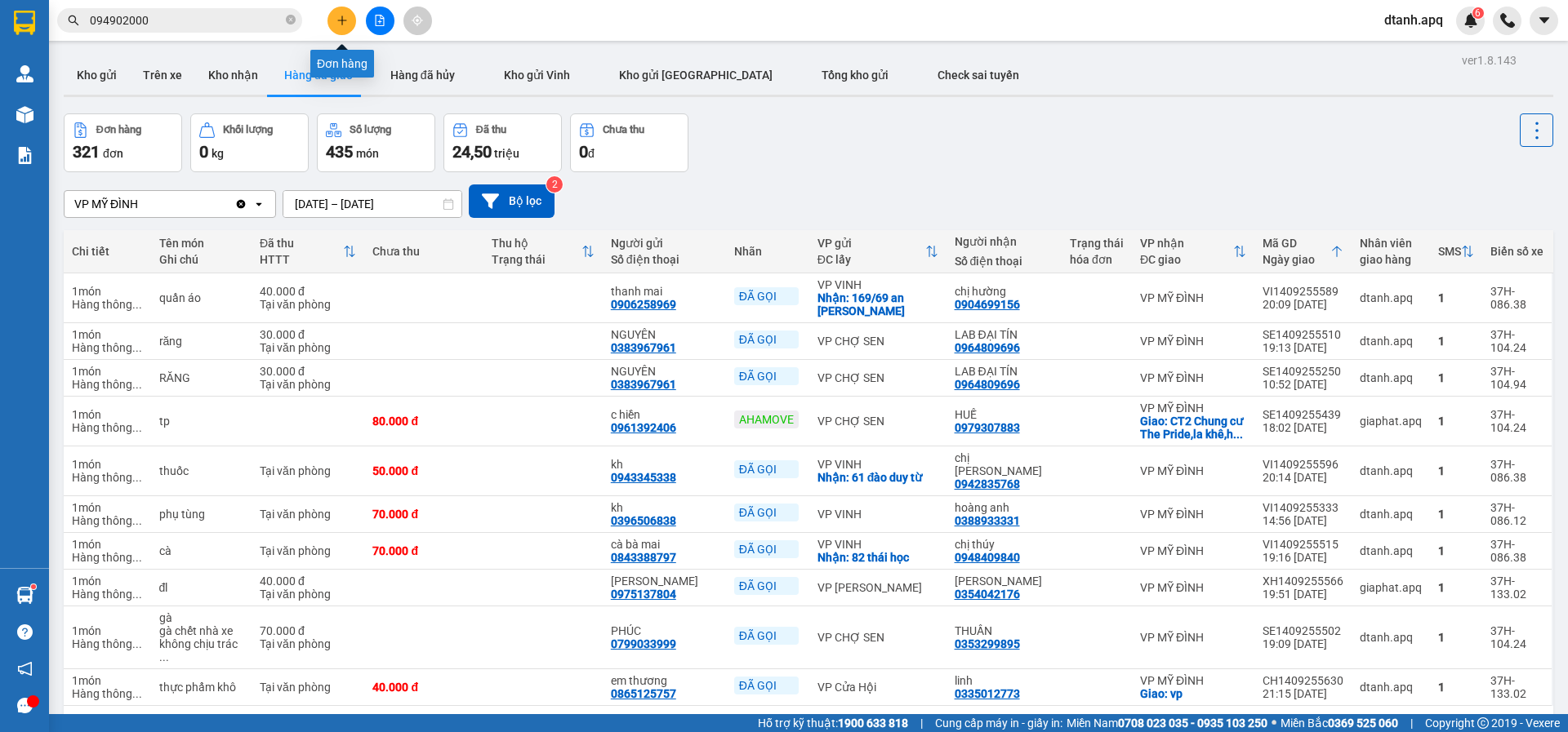
click at [340, 20] on icon "plus" at bounding box center [342, 21] width 12 height 12
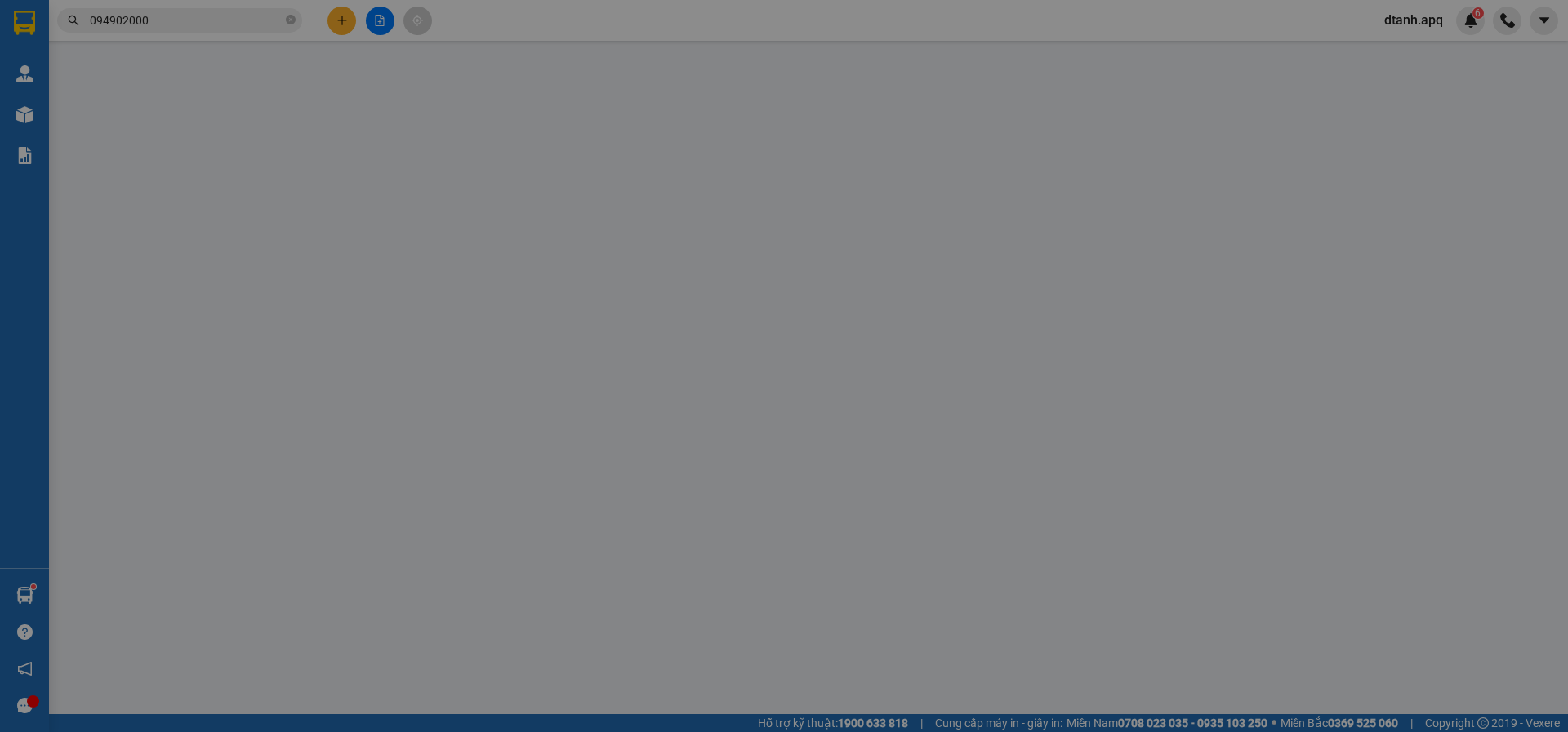
click at [340, 21] on span "Yêu cầu xuất hóa đơn điện tử" at bounding box center [281, 27] width 172 height 13
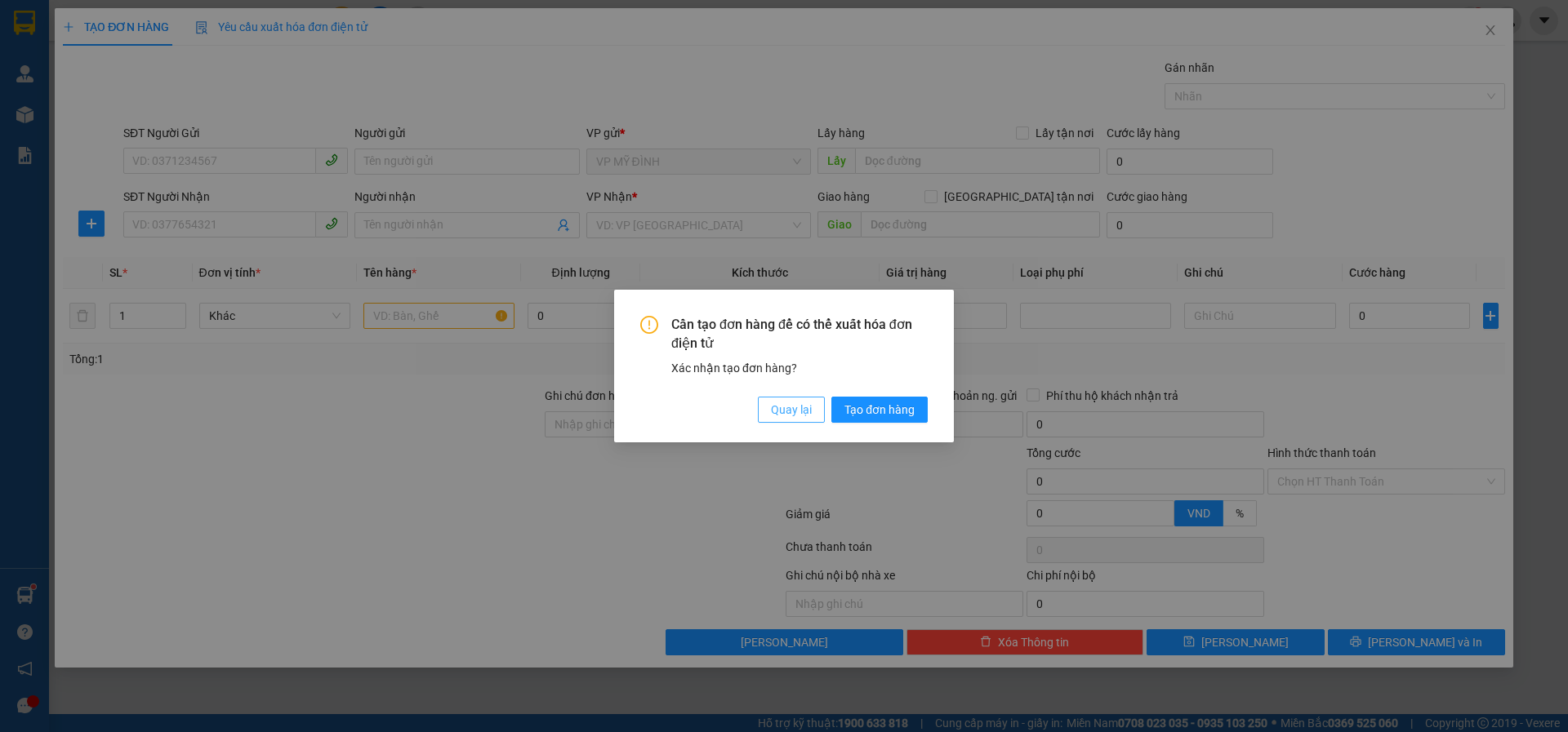
click at [784, 409] on span "Quay lại" at bounding box center [790, 410] width 41 height 18
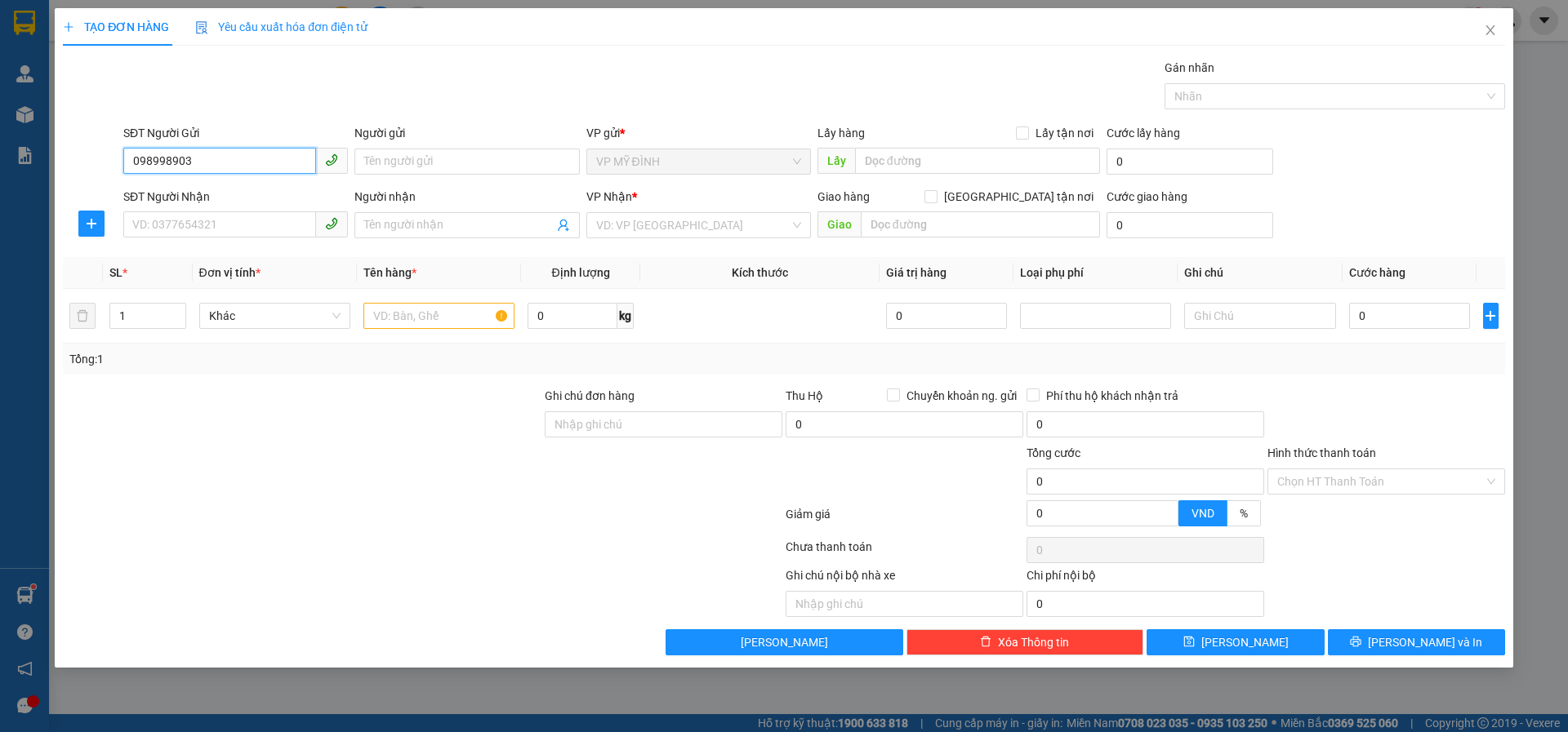
type input "0989989030"
drag, startPoint x: 200, startPoint y: 192, endPoint x: 206, endPoint y: 227, distance: 35.5
click at [200, 195] on div "0989989030 - anh cường" at bounding box center [235, 195] width 205 height 18
type input "anh cường"
type input "0989989030"
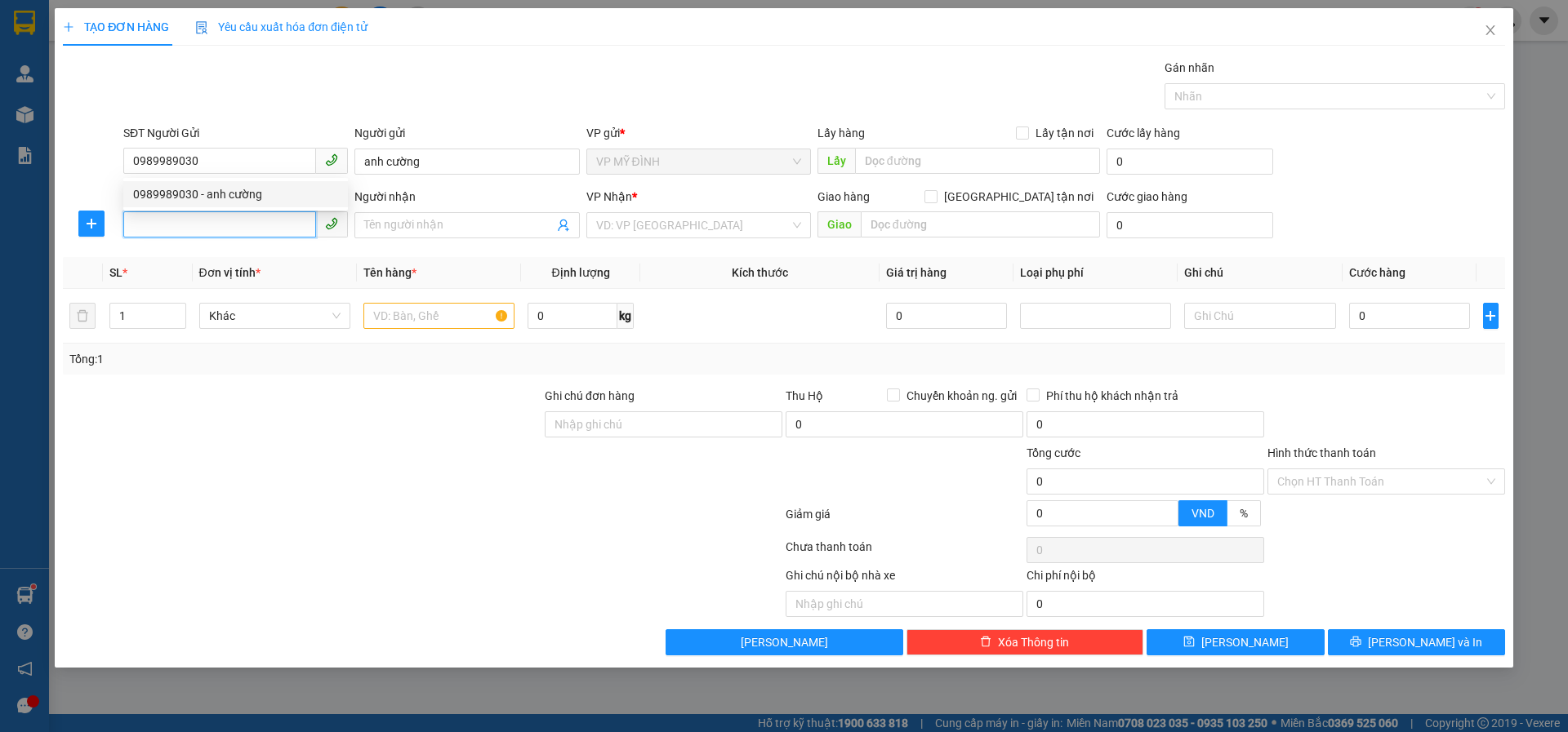
click at [200, 221] on input "SĐT Người Nhận" at bounding box center [219, 224] width 193 height 26
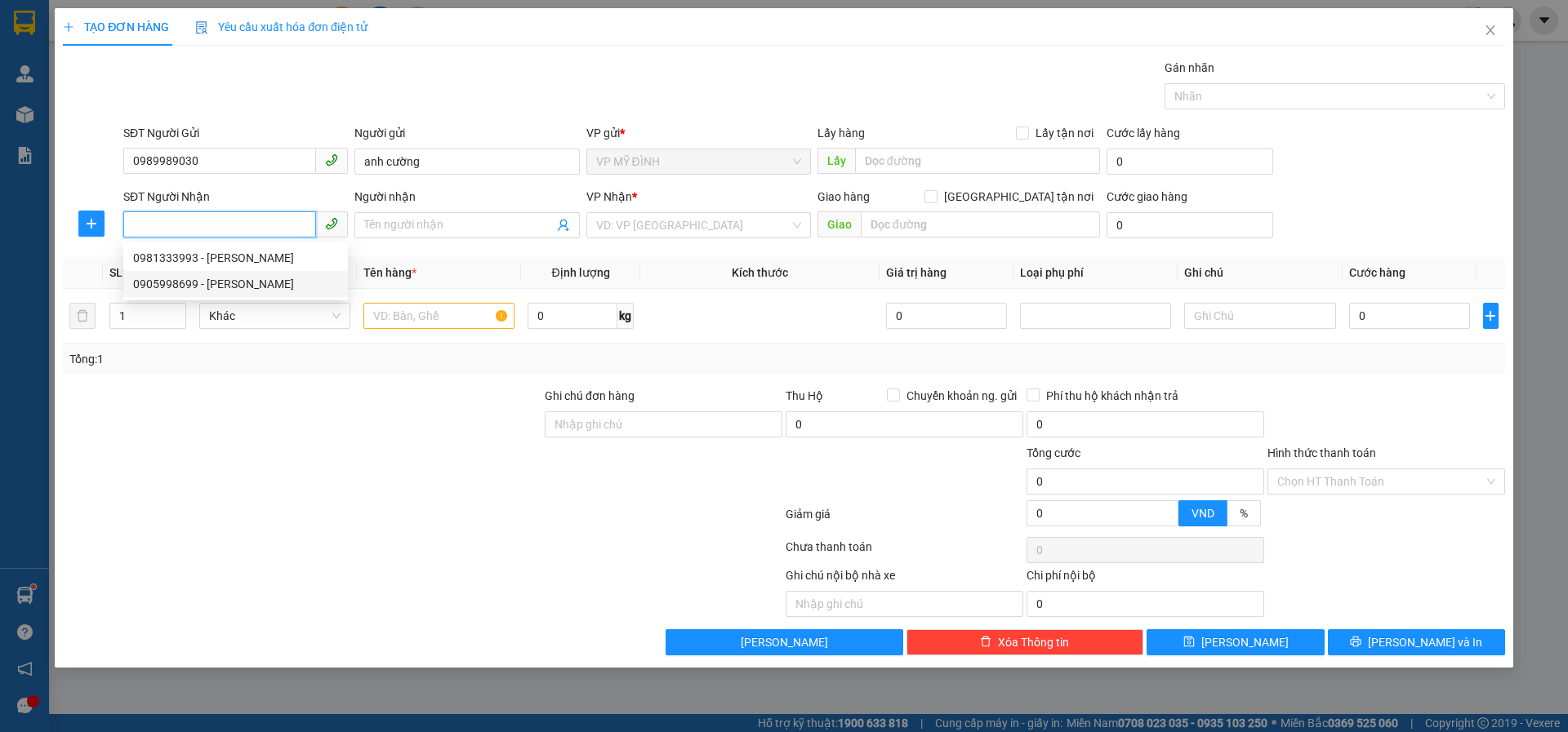
click at [203, 284] on div "0905998699 - việt Phương" at bounding box center [235, 284] width 205 height 18
type input "0905998699"
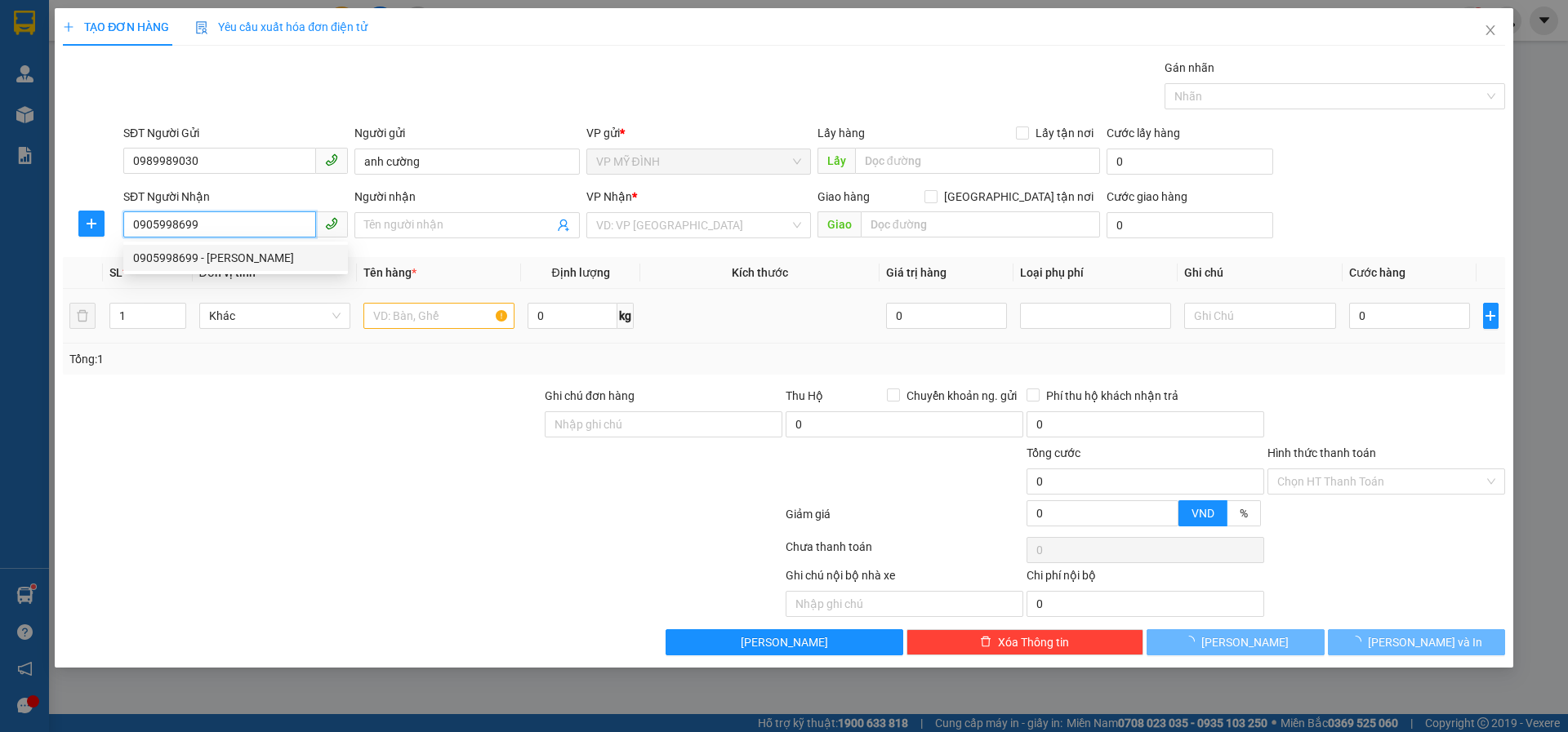
type input "việt Phương"
checkbox input "true"
type input "42 đường trường chinh"
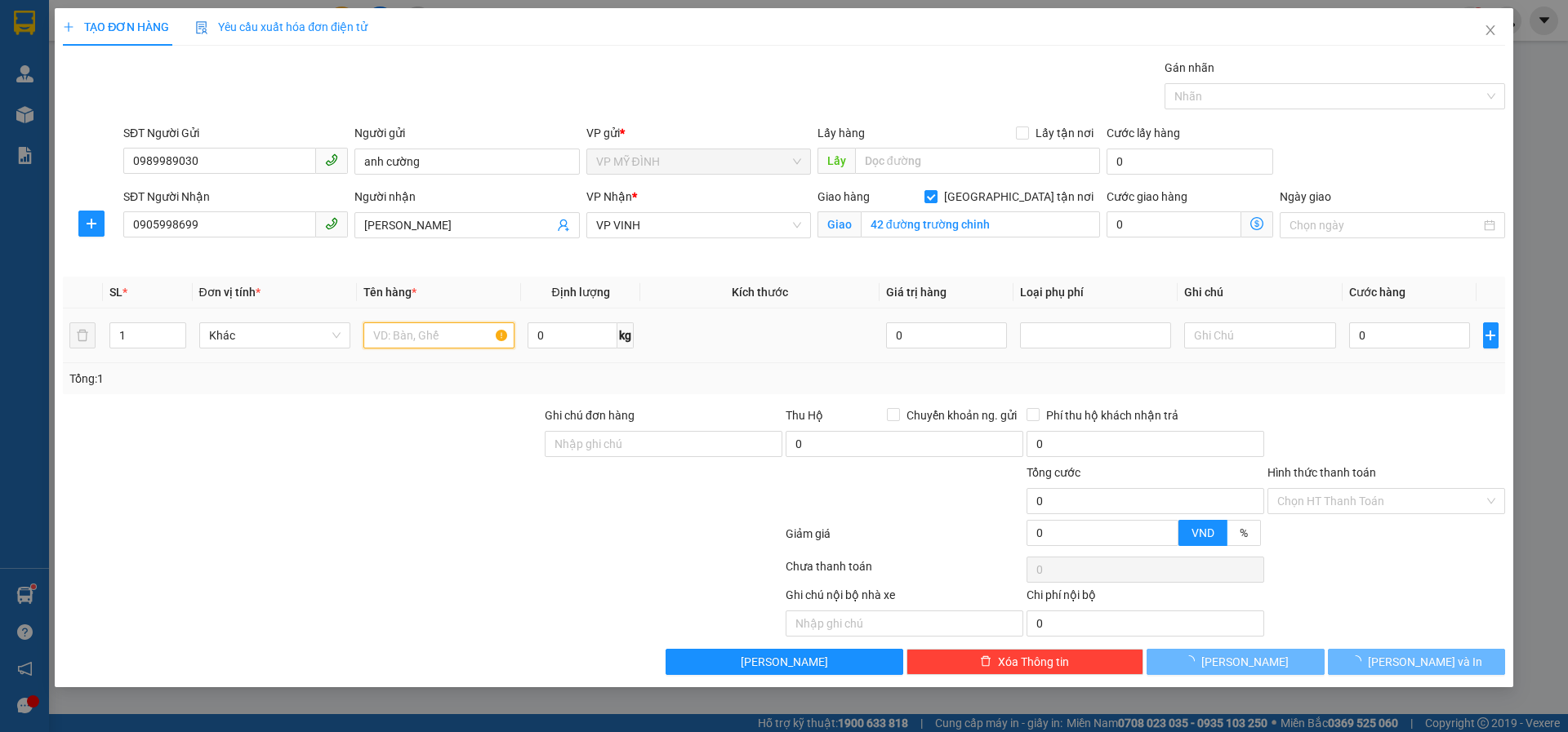
drag, startPoint x: 393, startPoint y: 322, endPoint x: 413, endPoint y: 349, distance: 33.6
click at [393, 324] on input "text" at bounding box center [439, 335] width 151 height 26
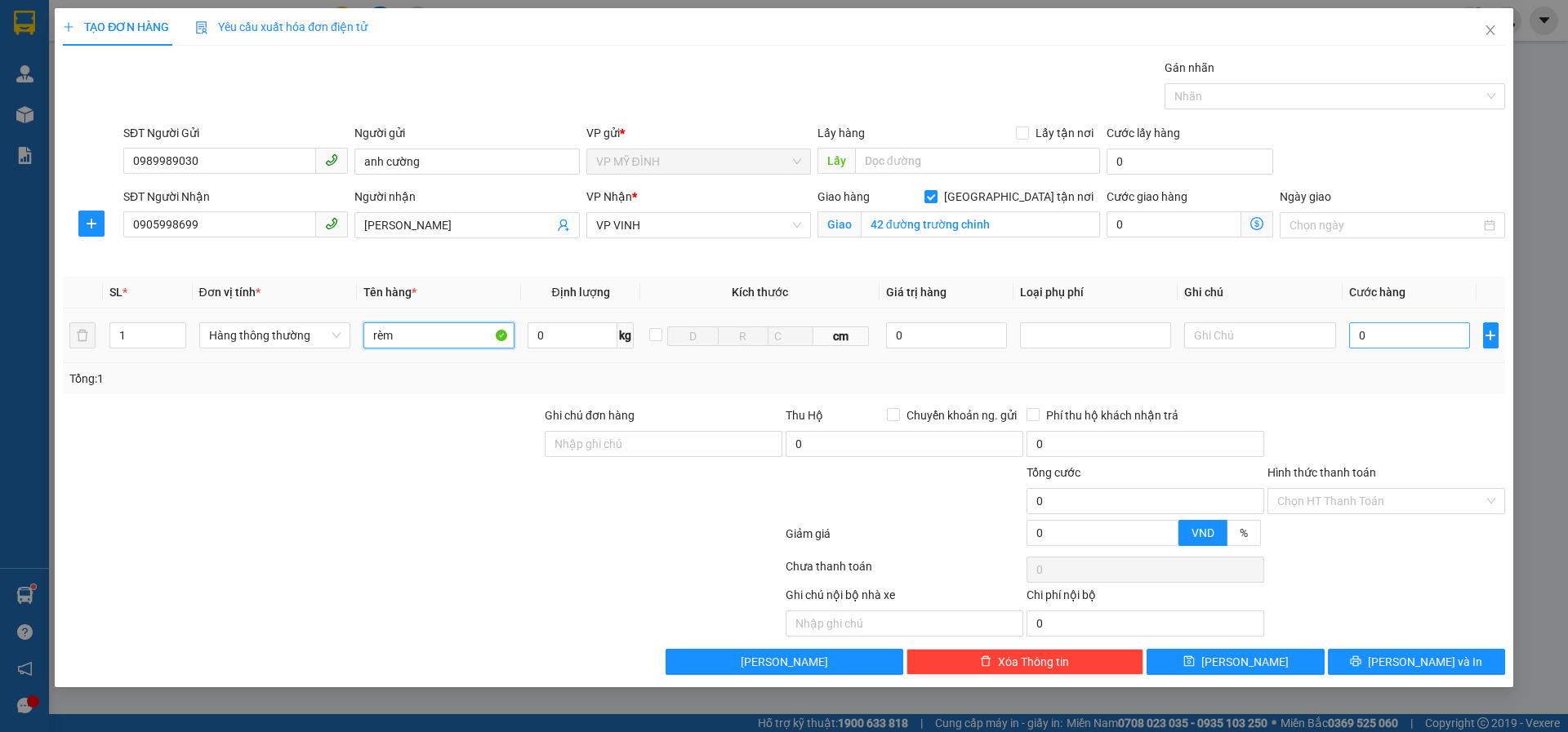
type input "rèm"
click at [1420, 339] on input "0" at bounding box center [1409, 335] width 122 height 26
type input "40"
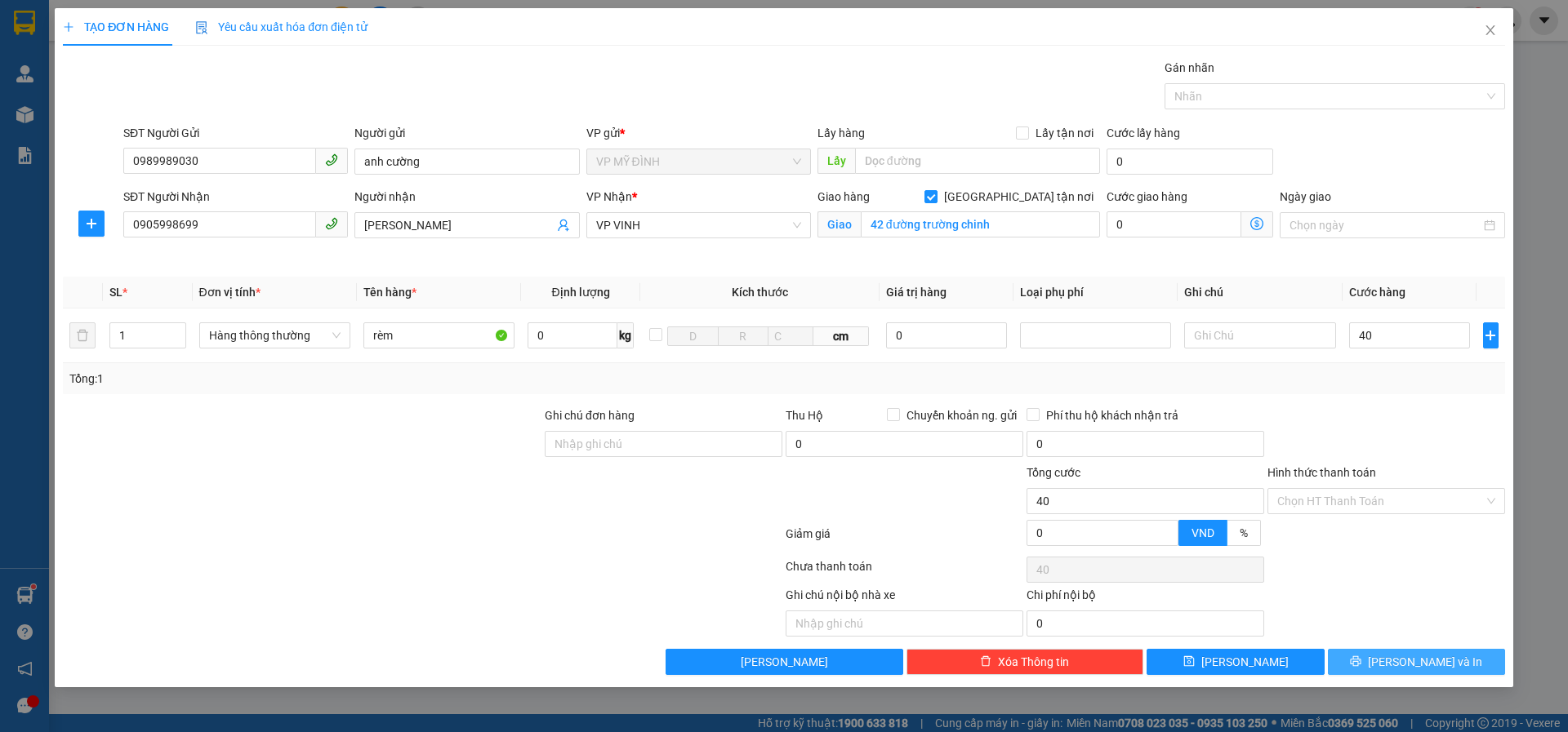
type input "40.000"
click at [1331, 659] on button "[PERSON_NAME] và In" at bounding box center [1416, 662] width 177 height 26
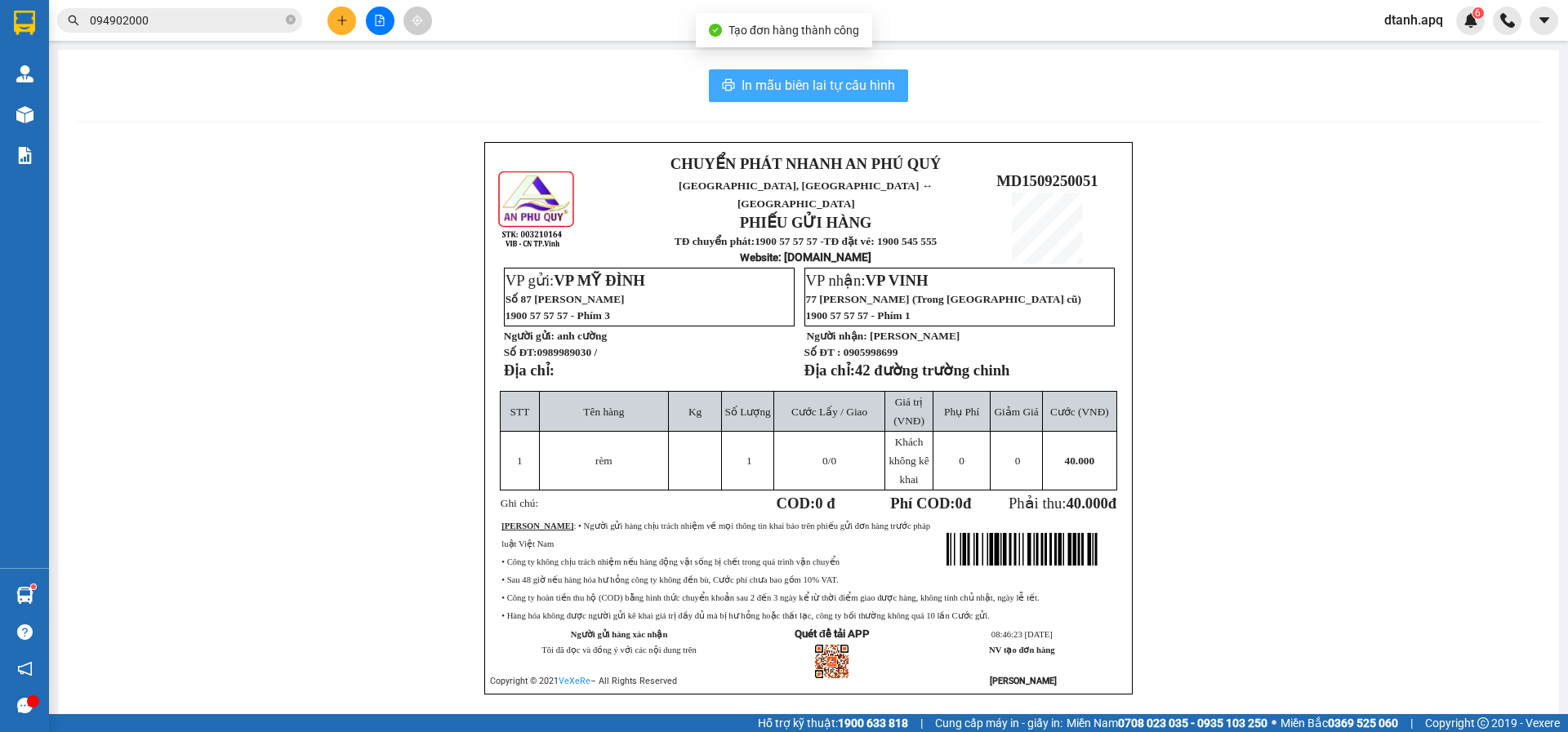
click at [826, 87] on span "In mẫu biên lai tự cấu hình" at bounding box center [817, 85] width 153 height 21
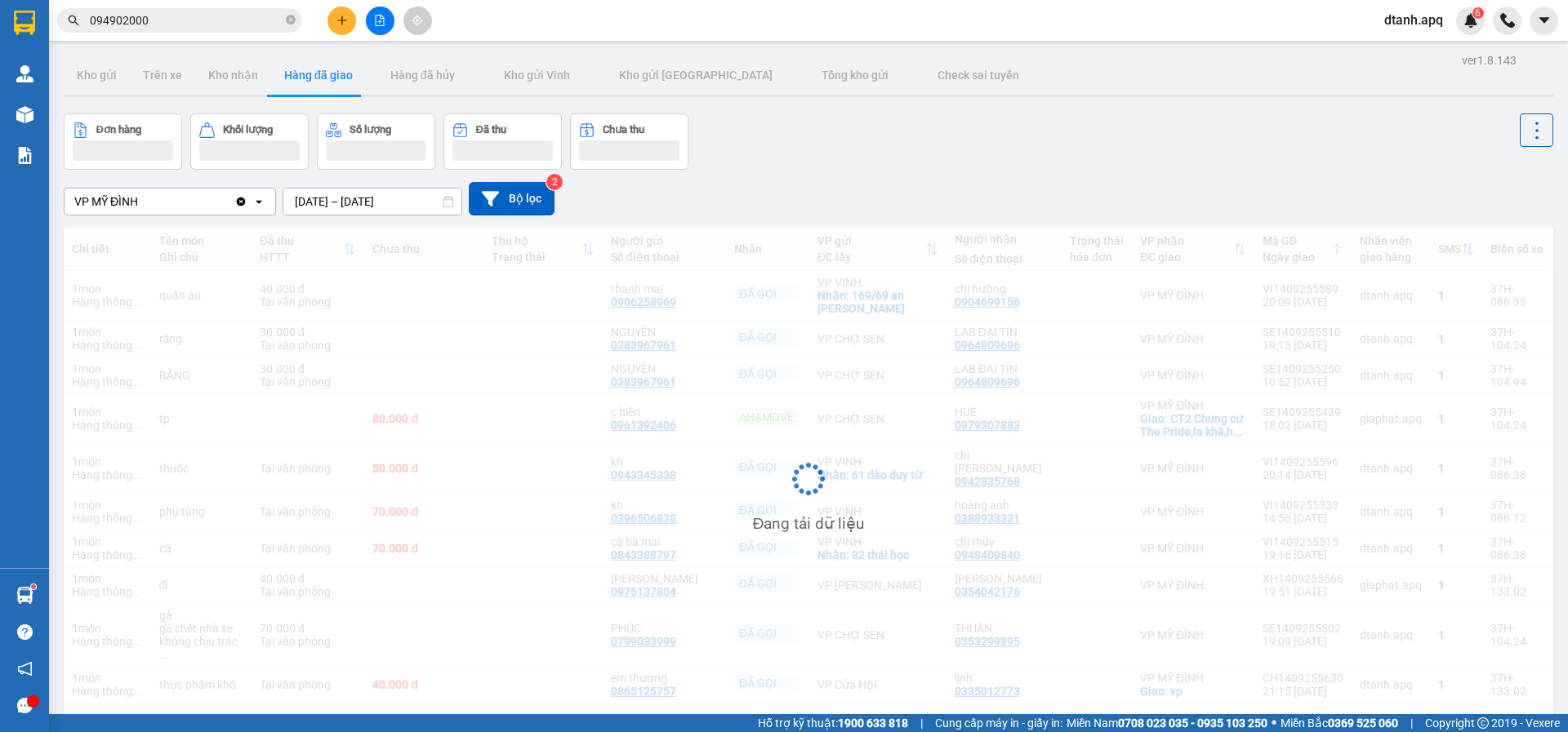
click at [343, 23] on icon "plus" at bounding box center [342, 21] width 12 height 12
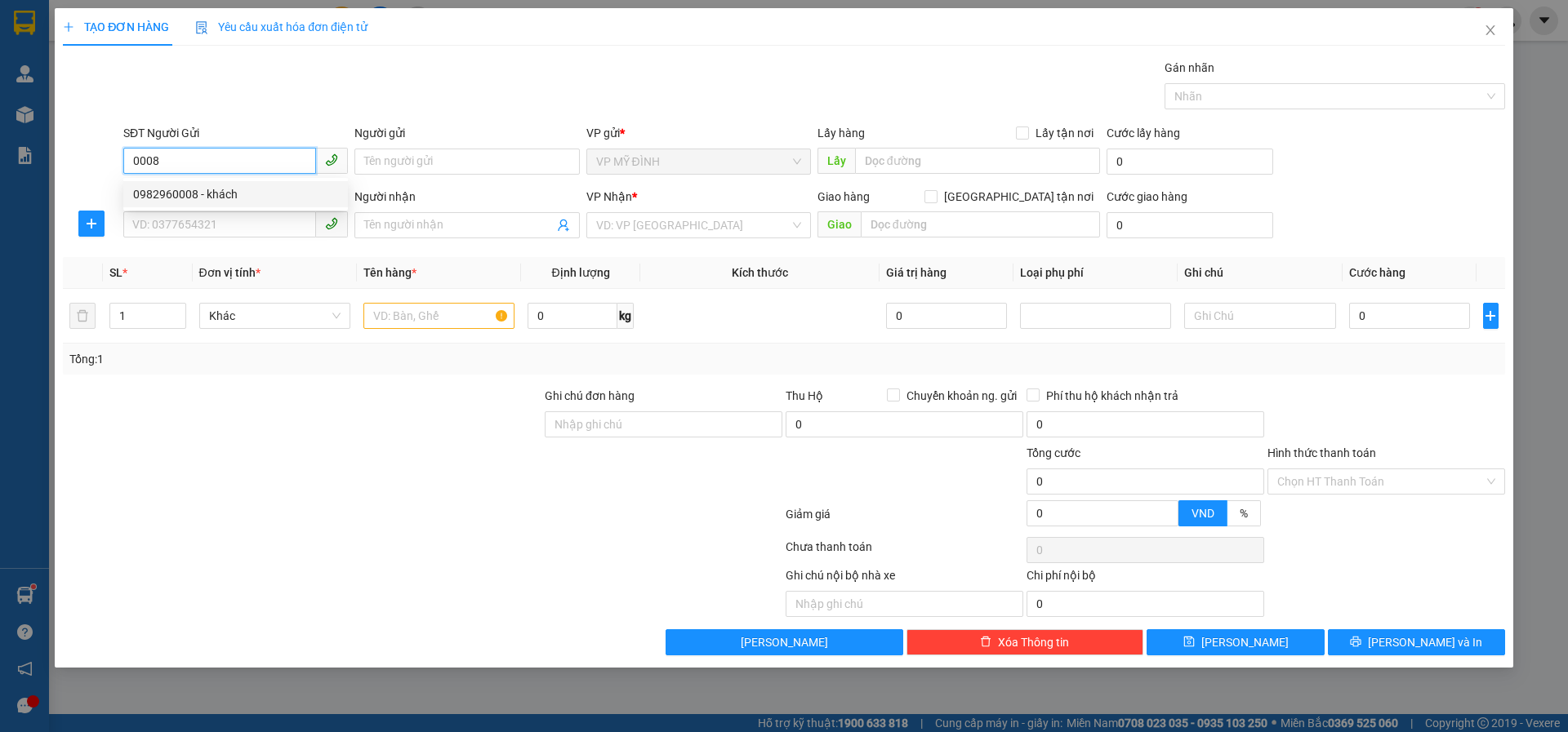
drag, startPoint x: 168, startPoint y: 198, endPoint x: 200, endPoint y: 174, distance: 40.0
click at [180, 191] on div "0982960008 - khách" at bounding box center [235, 195] width 205 height 18
type input "0982960008"
type input "khách"
drag, startPoint x: 200, startPoint y: 167, endPoint x: 143, endPoint y: 164, distance: 57.1
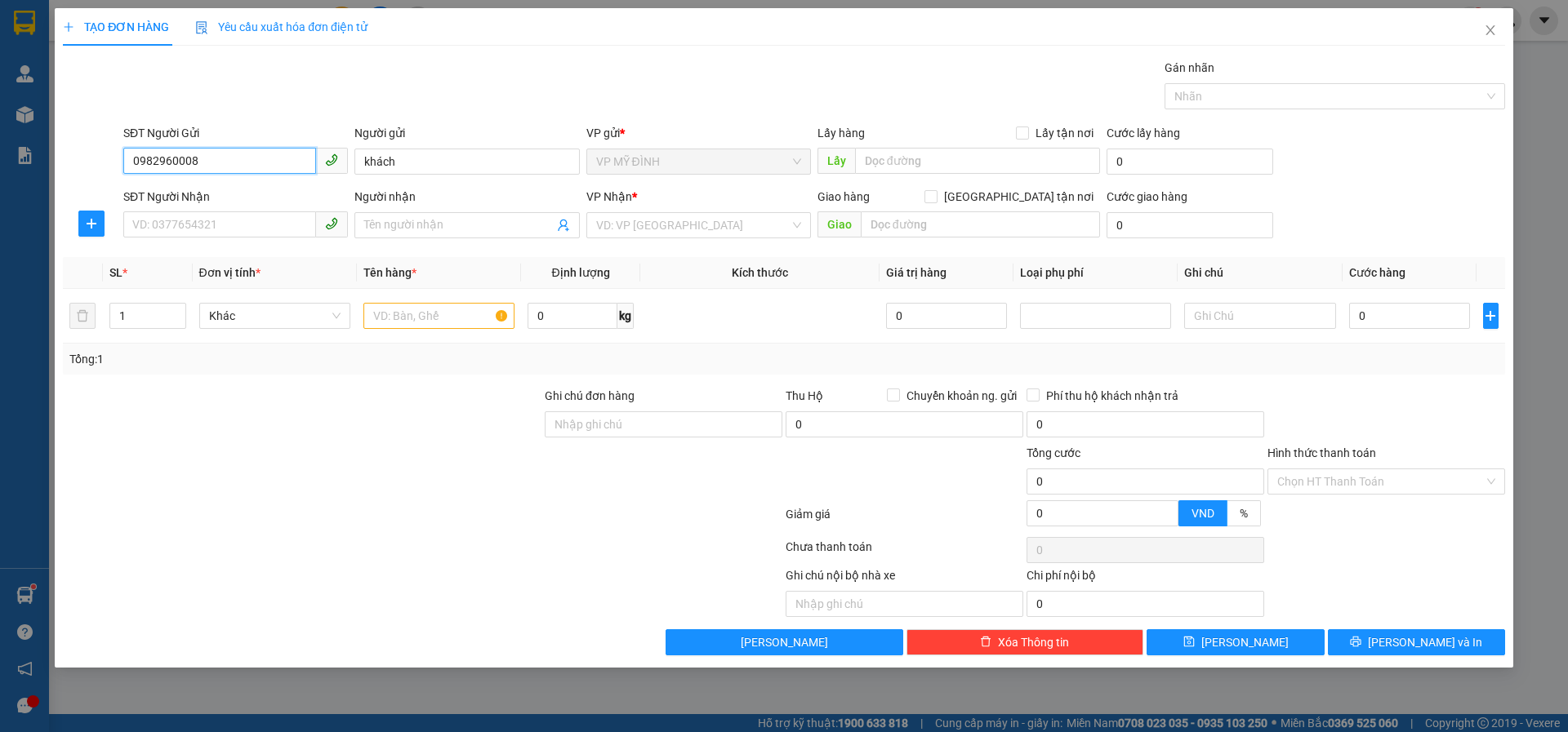
click at [72, 166] on div "SĐT Người Gửi 0982960008 Người gửi khách VP gửi * VP MỸ ĐÌNH Lấy hàng Lấy tận n…" at bounding box center [784, 153] width 1445 height 57
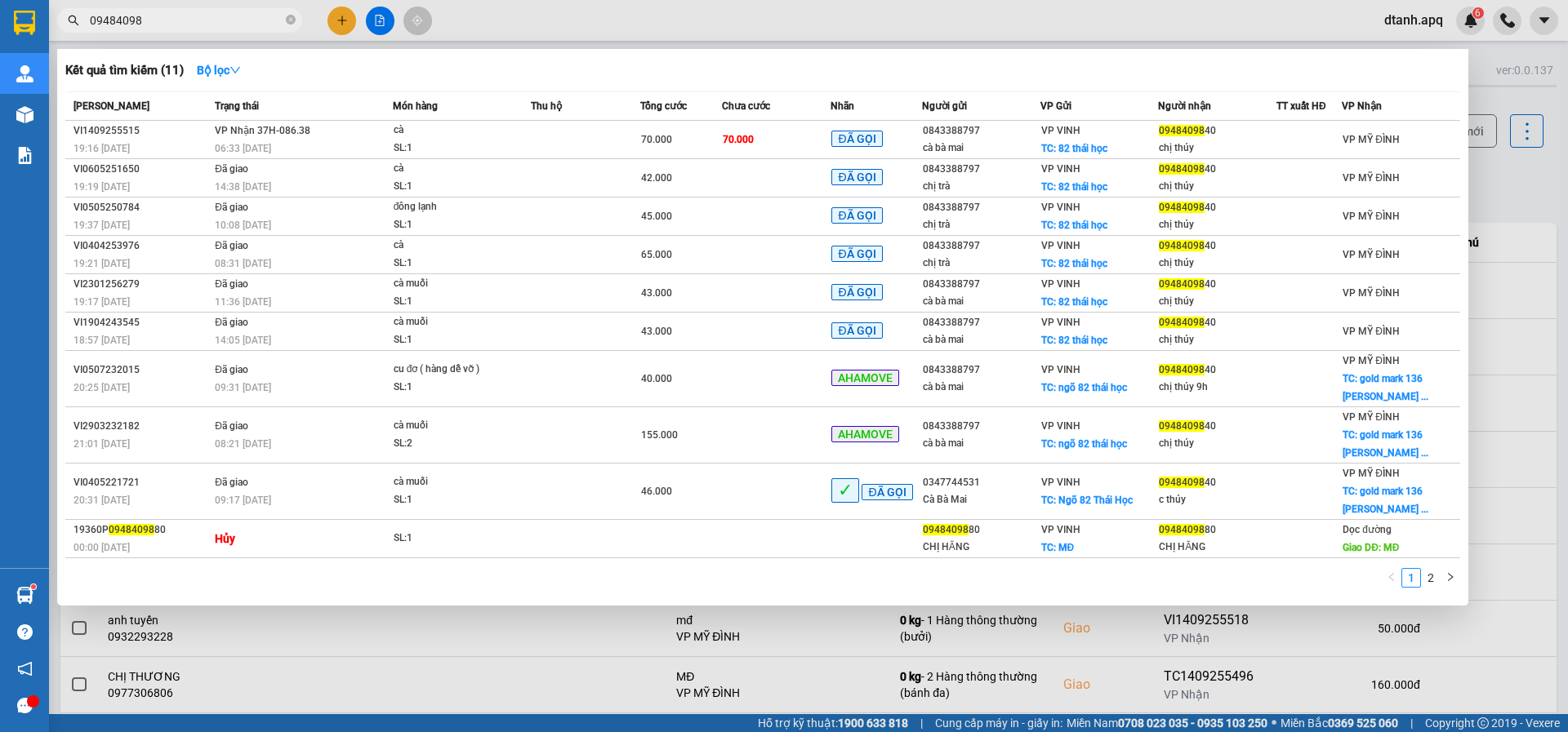
type input "09484098"
click at [496, 135] on div "cà" at bounding box center [454, 130] width 123 height 18
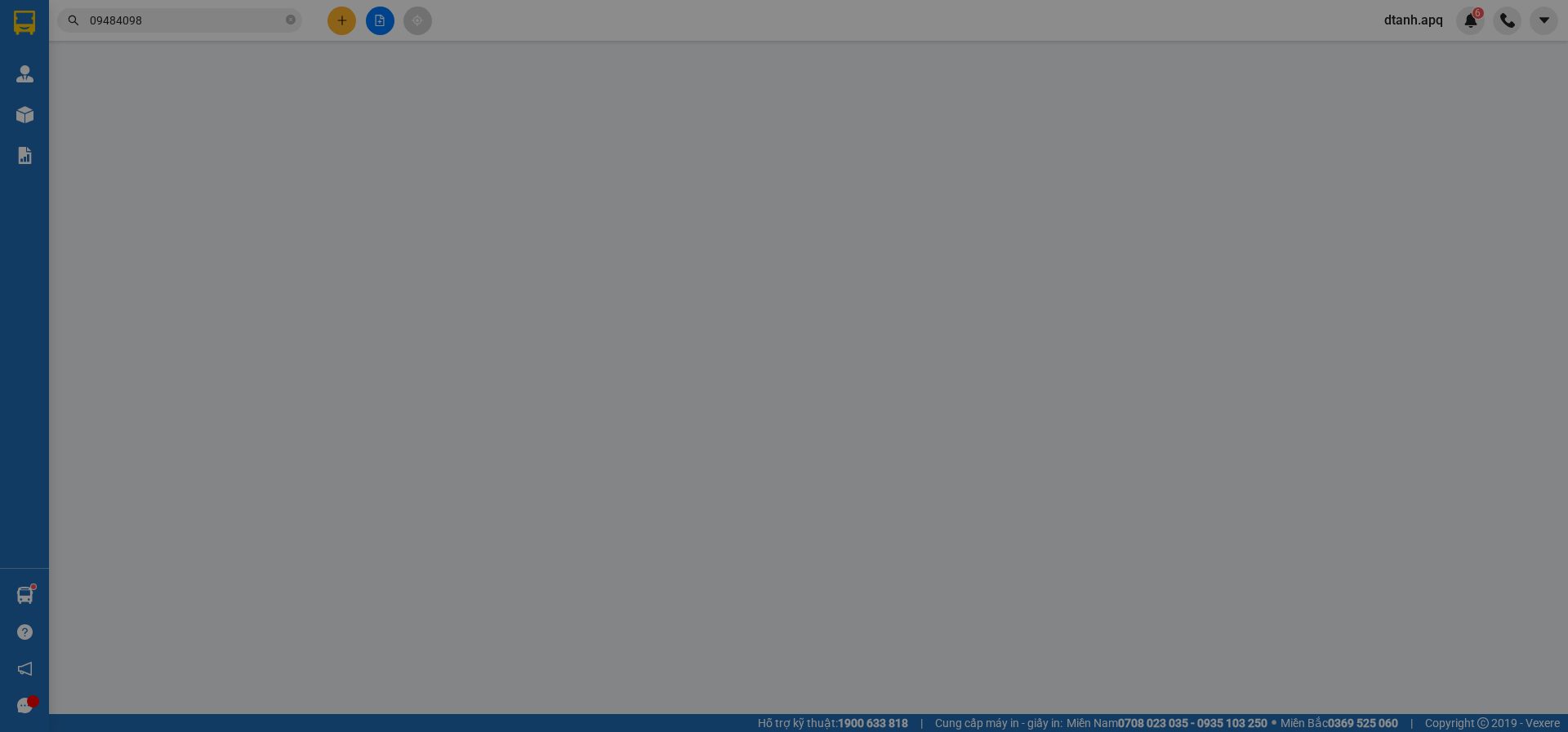
type input "0843388797"
type input "cà bà mai"
checkbox input "true"
type input "82 thái học"
type input "0948409840"
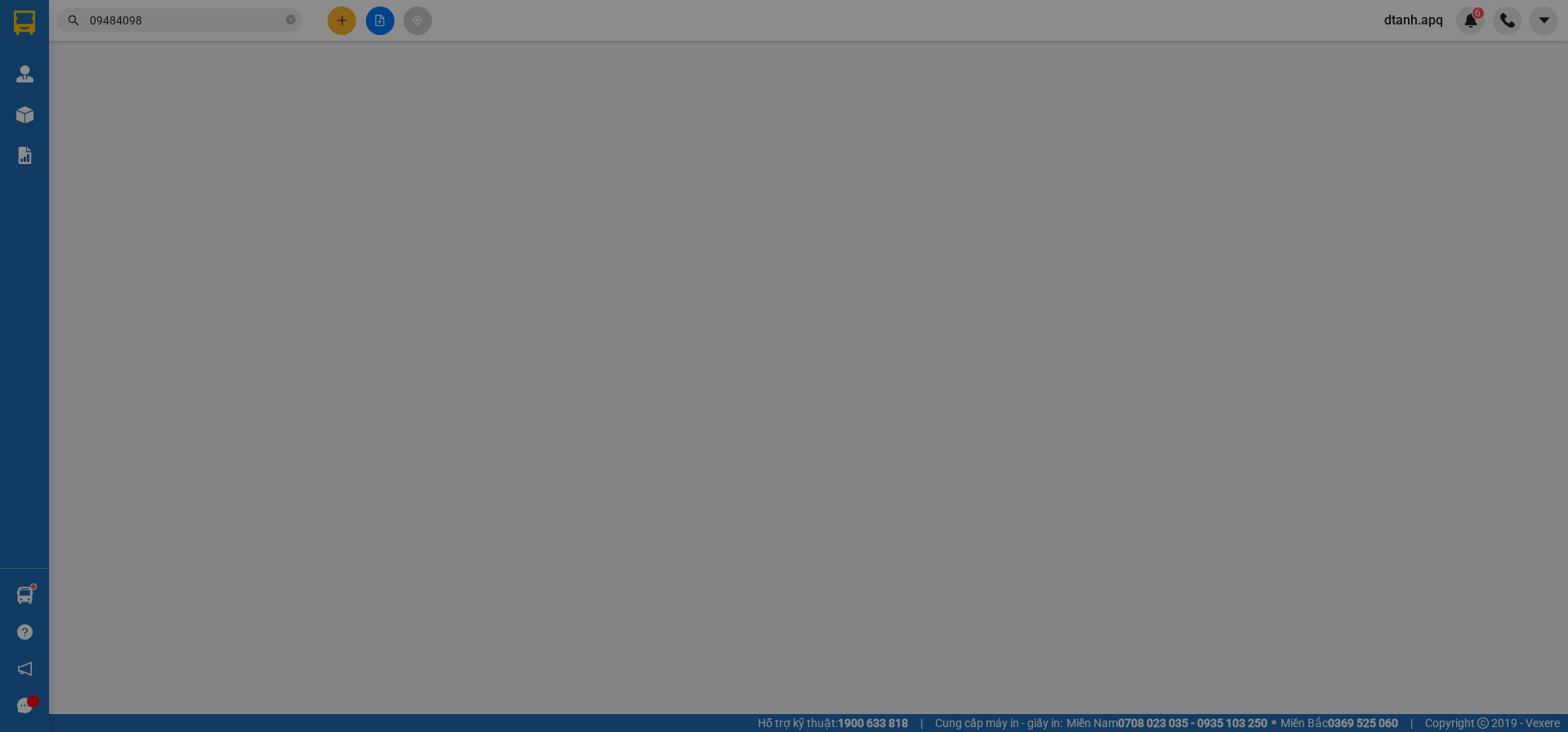
type input "chị thúy"
type input "70.000"
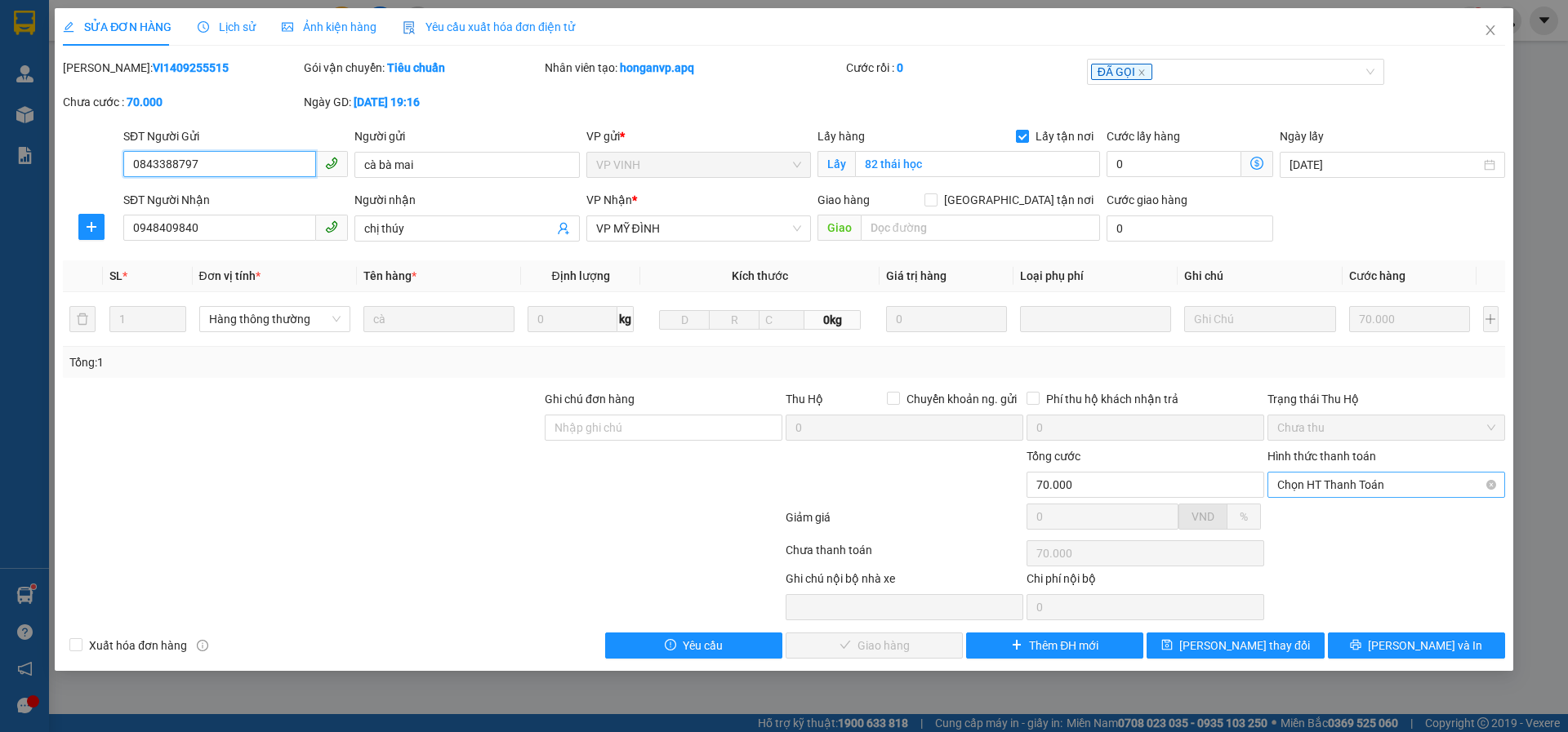
click at [1302, 484] on span "Chọn HT Thanh Toán" at bounding box center [1385, 484] width 218 height 25
click at [1302, 511] on div "Tại văn phòng" at bounding box center [1385, 518] width 218 height 18
type input "0"
click at [815, 643] on button "[PERSON_NAME] và Giao hàng" at bounding box center [873, 645] width 177 height 26
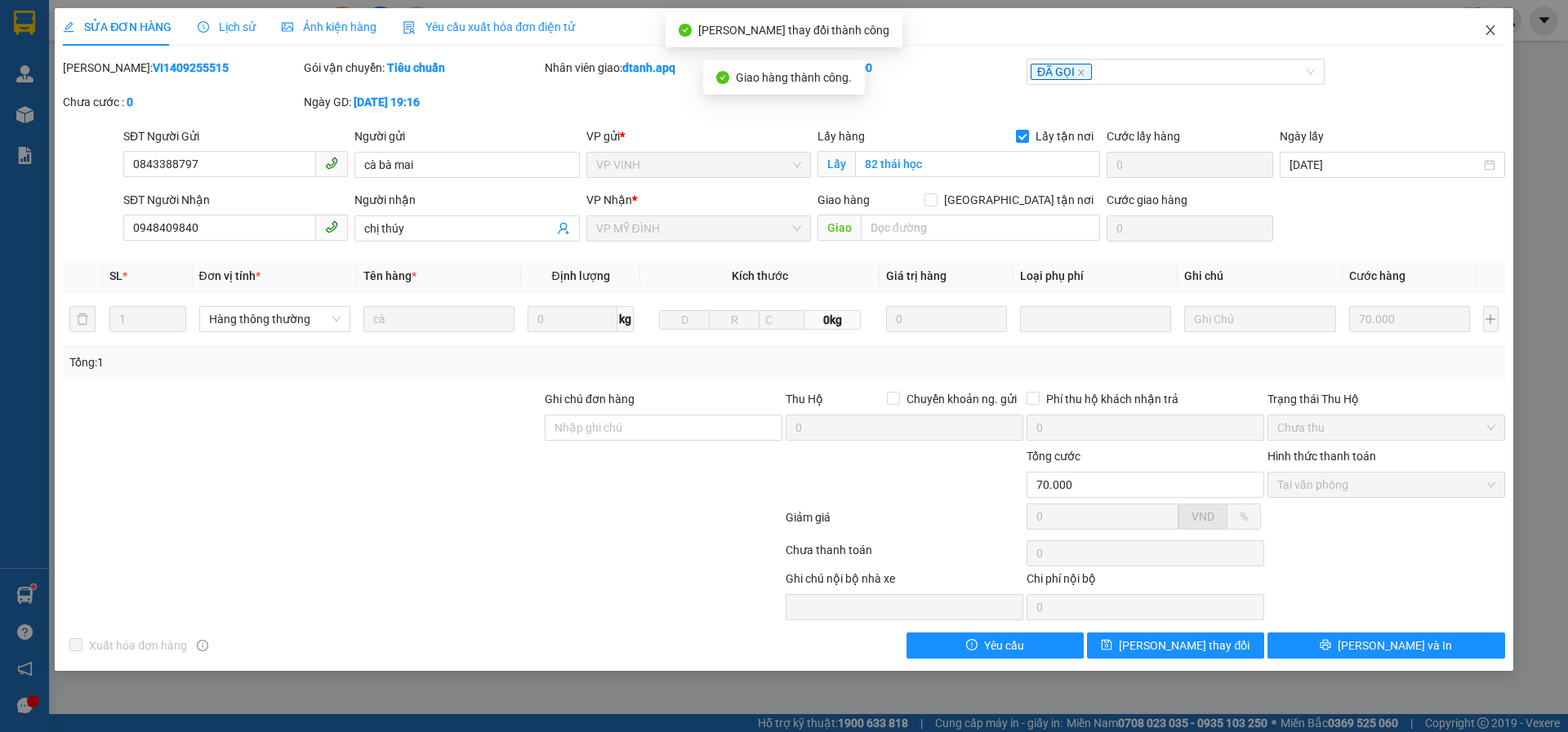
click at [1493, 36] on icon "close" at bounding box center [1489, 30] width 13 height 13
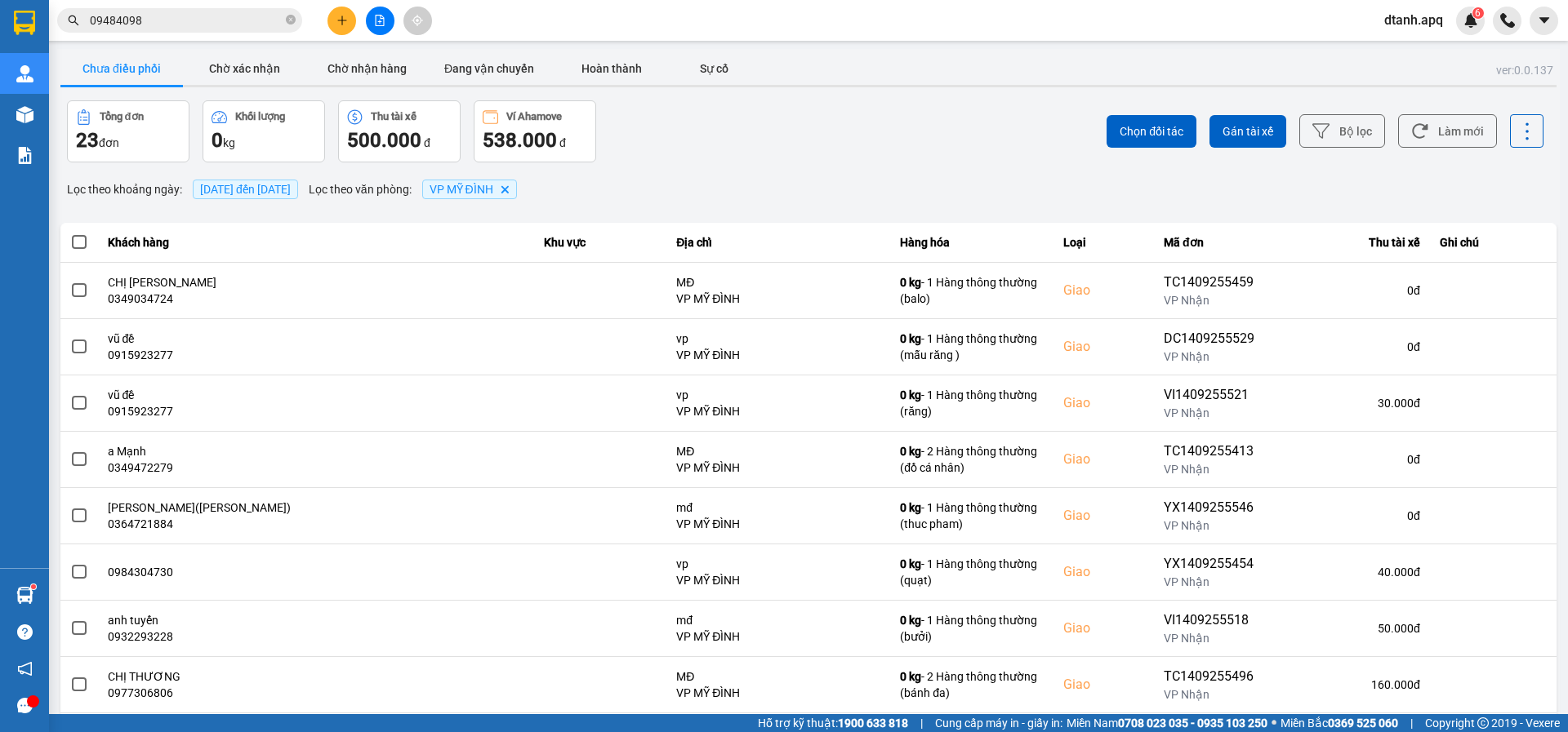
drag, startPoint x: 170, startPoint y: 23, endPoint x: 0, endPoint y: 21, distance: 170.0
click at [0, 23] on section "Kết quả tìm kiếm ( 11 ) Bộ lọc Mã ĐH Trạng thái Món hàng Thu hộ Tổng cước Chưa …" at bounding box center [784, 366] width 1568 height 732
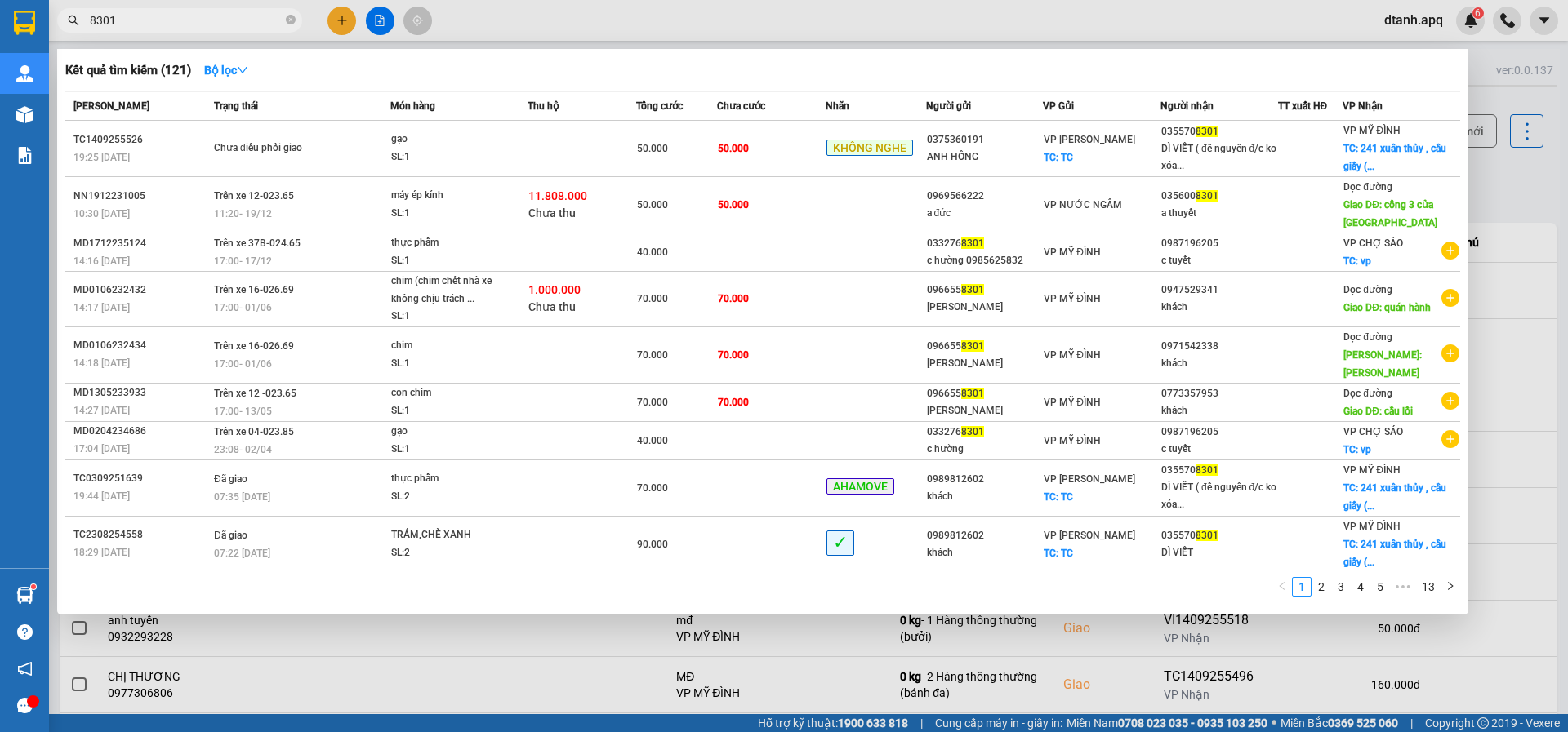
click at [702, 18] on div at bounding box center [784, 366] width 1568 height 732
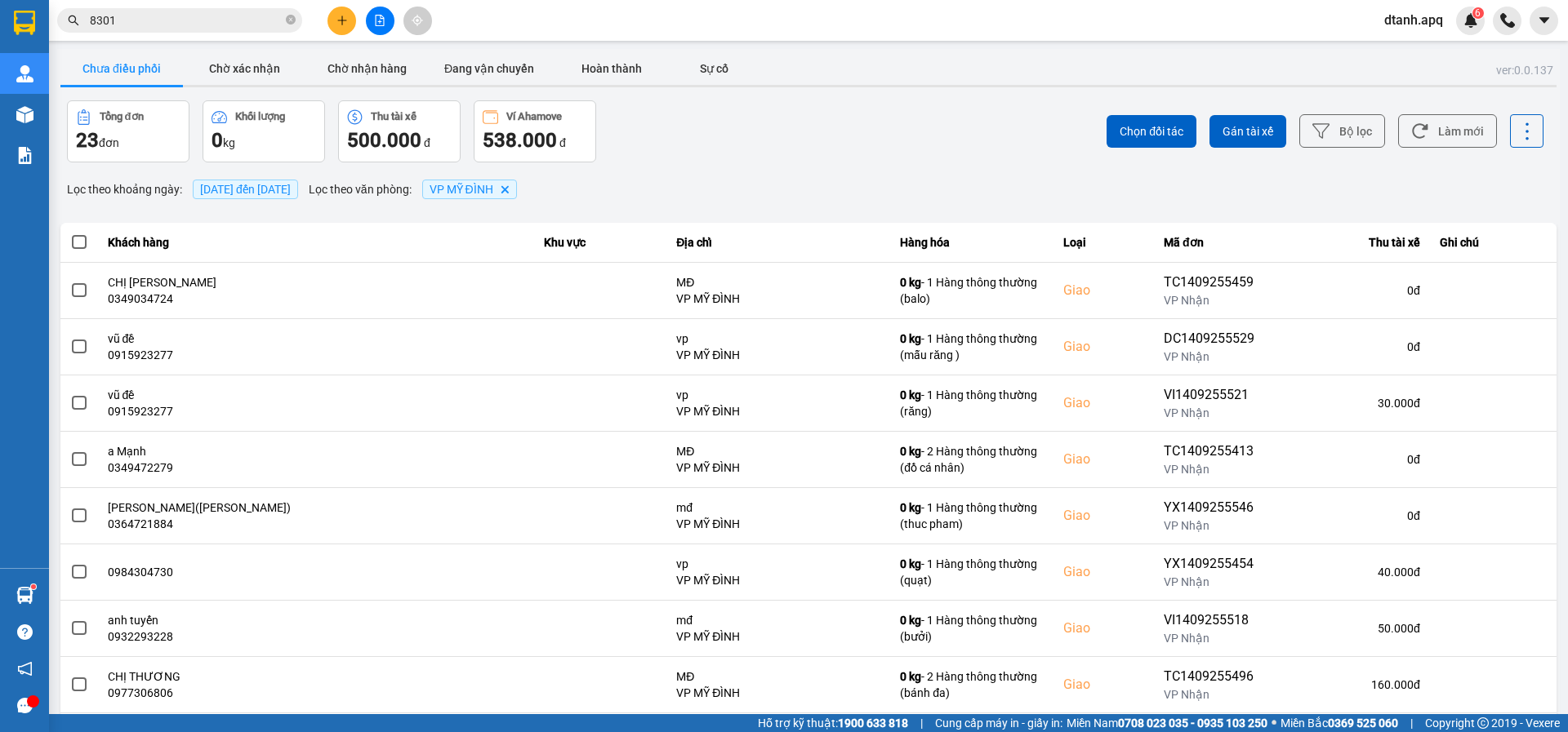
drag, startPoint x: 119, startPoint y: 20, endPoint x: 75, endPoint y: 31, distance: 45.4
click at [39, 29] on section "Kết quả tìm kiếm ( 121 ) Bộ lọc Mã ĐH Trạng thái Món hàng Thu hộ Tổng cước Chưa…" at bounding box center [784, 366] width 1568 height 732
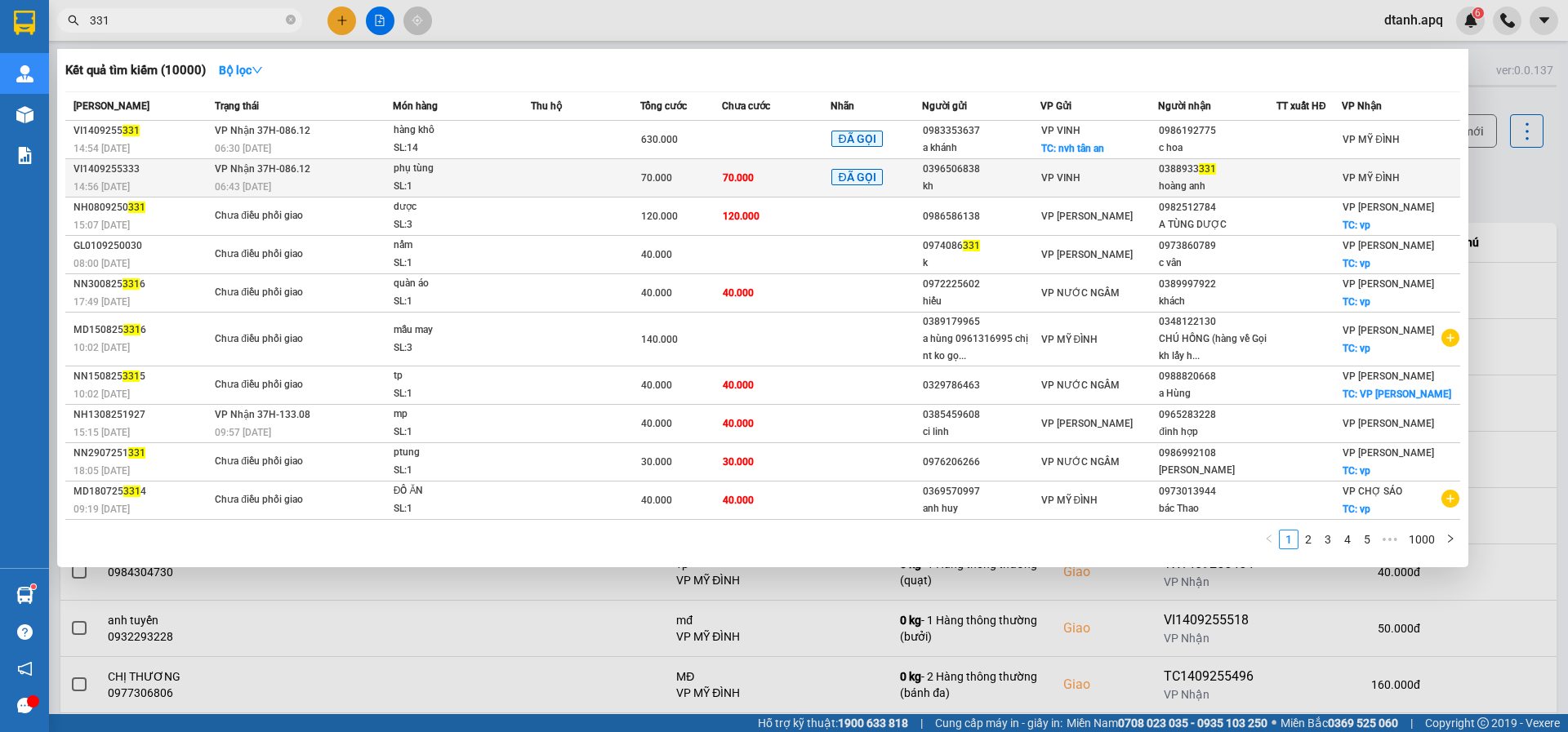
type input "331"
click at [597, 178] on td at bounding box center [585, 178] width 110 height 39
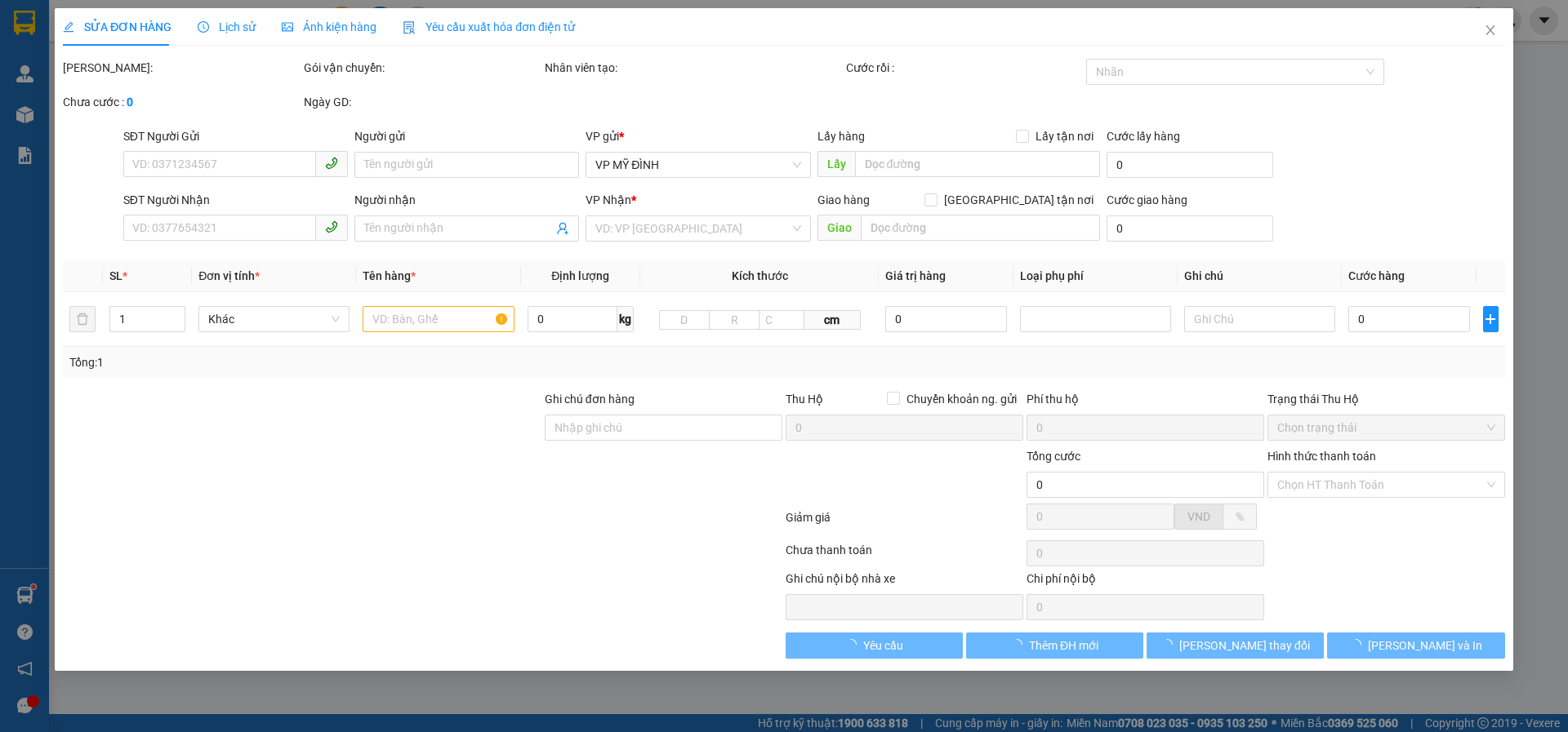
type input "0396506838"
type input "kh"
type input "0388933331"
type input "hoàng anh"
type input "70.000"
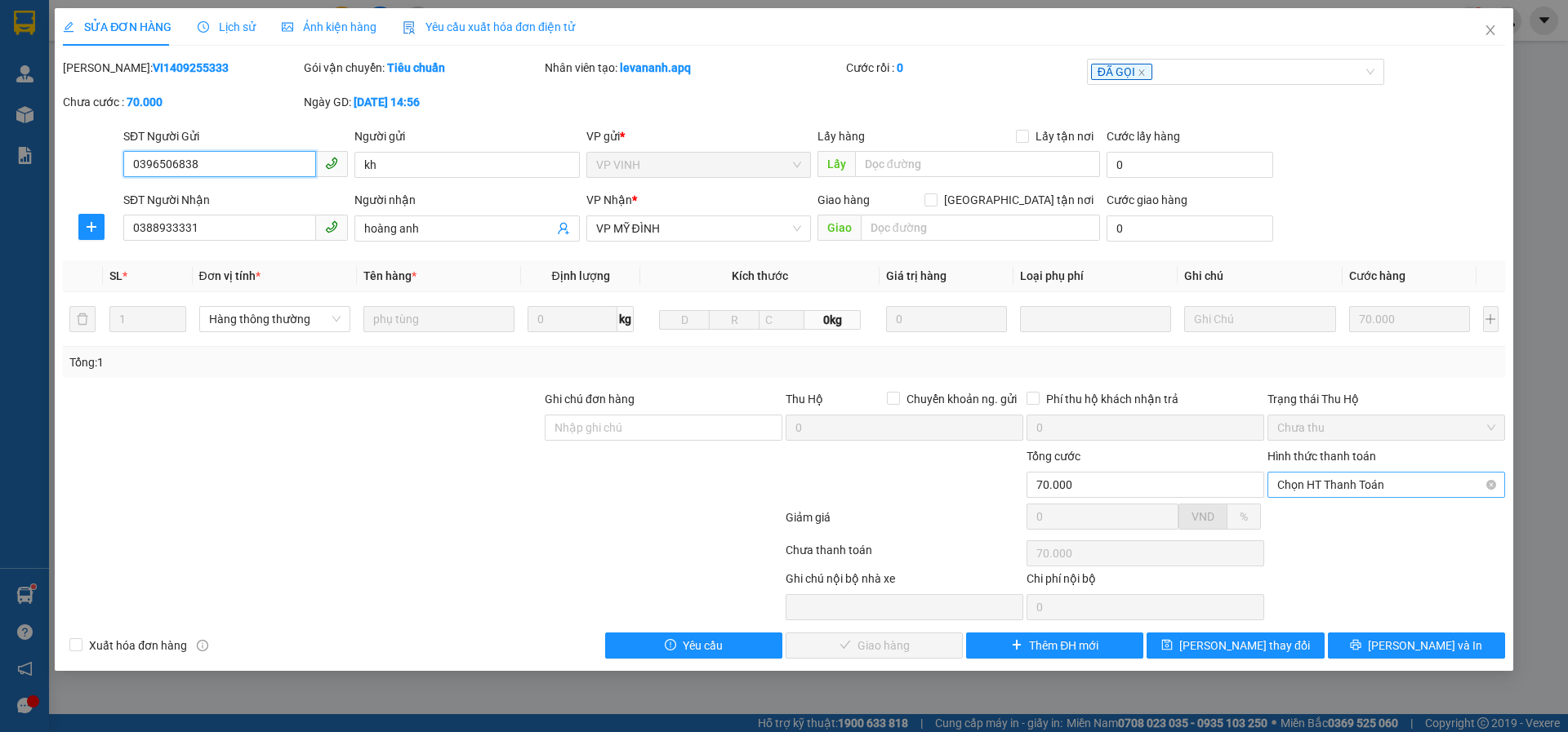
click at [1323, 488] on span "Chọn HT Thanh Toán" at bounding box center [1385, 484] width 218 height 25
drag, startPoint x: 1309, startPoint y: 514, endPoint x: 1299, endPoint y: 521, distance: 12.2
click at [1305, 517] on div "Tại văn phòng" at bounding box center [1385, 518] width 218 height 18
type input "0"
drag, startPoint x: 822, startPoint y: 634, endPoint x: 890, endPoint y: 677, distance: 80.5
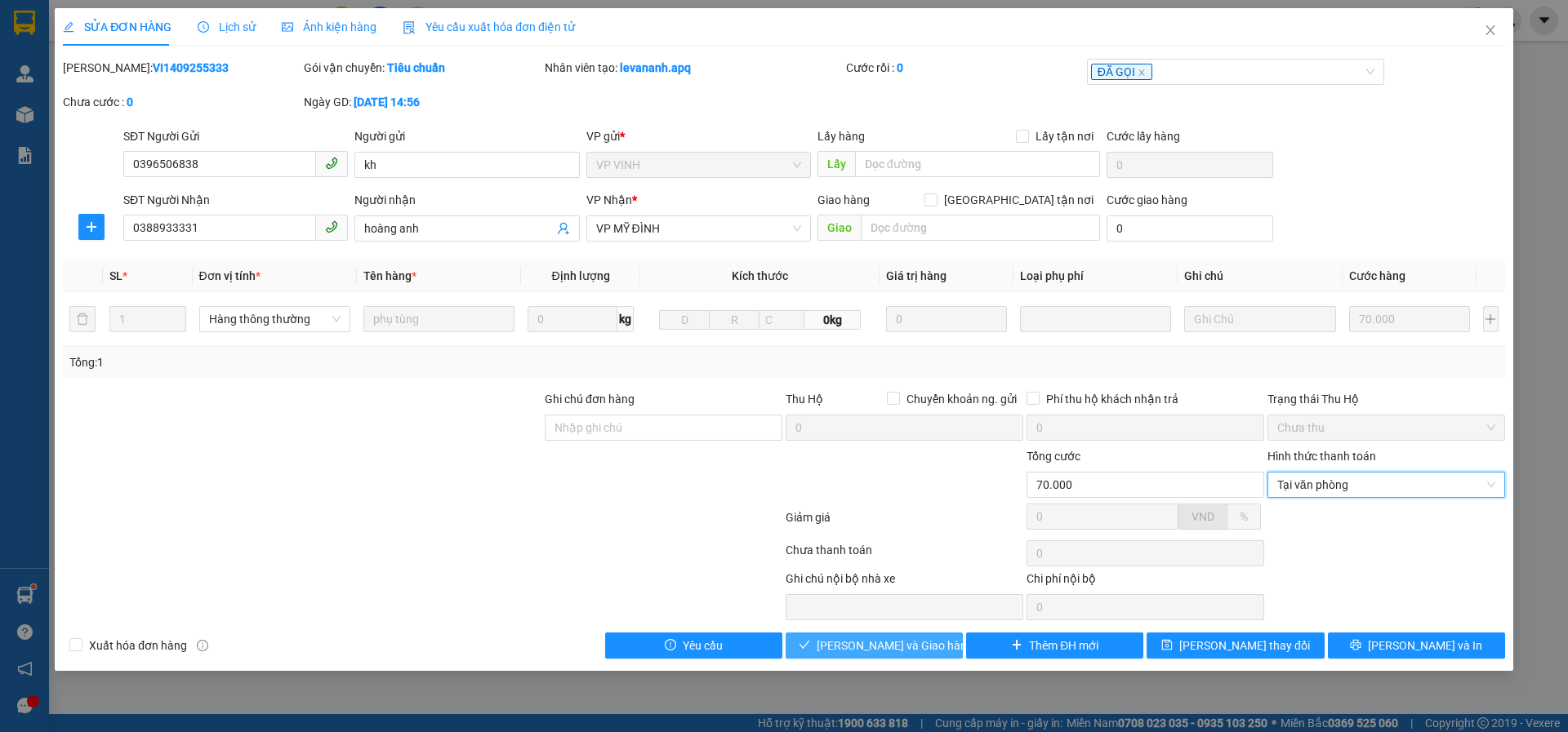
click at [823, 634] on button "[PERSON_NAME] và Giao hàng" at bounding box center [873, 645] width 177 height 26
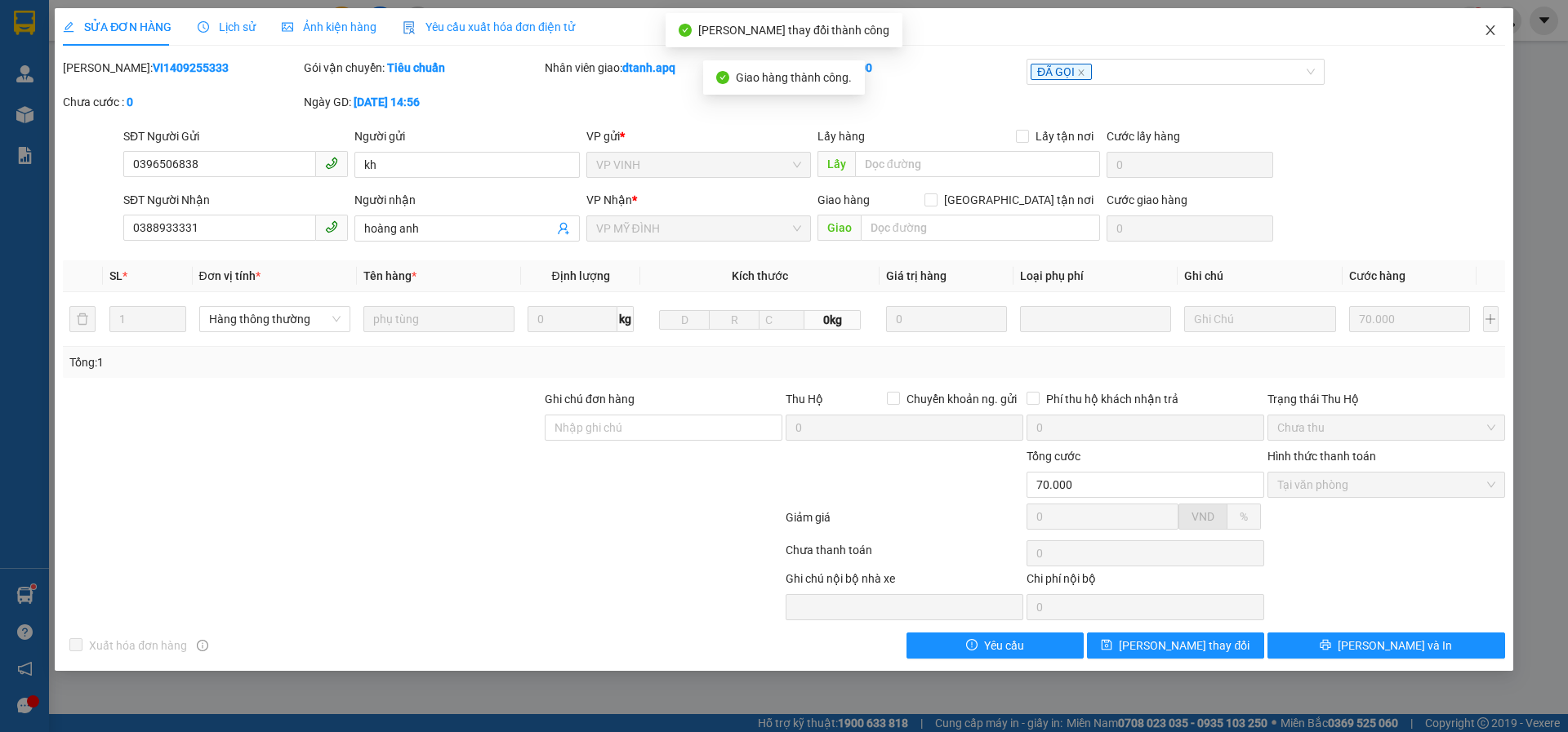
click at [1494, 31] on icon "close" at bounding box center [1489, 30] width 13 height 13
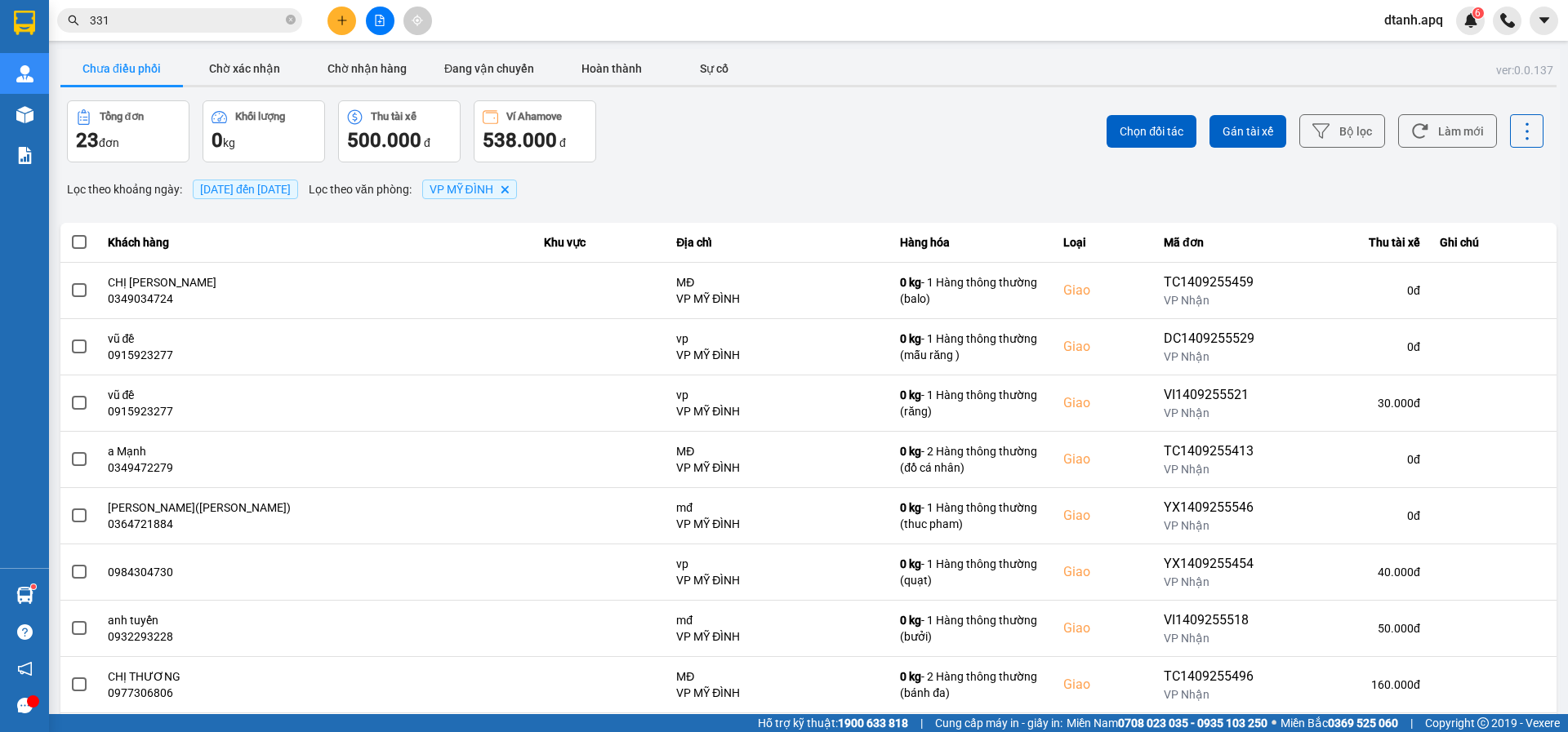
click at [199, 12] on span "331" at bounding box center [180, 20] width 245 height 25
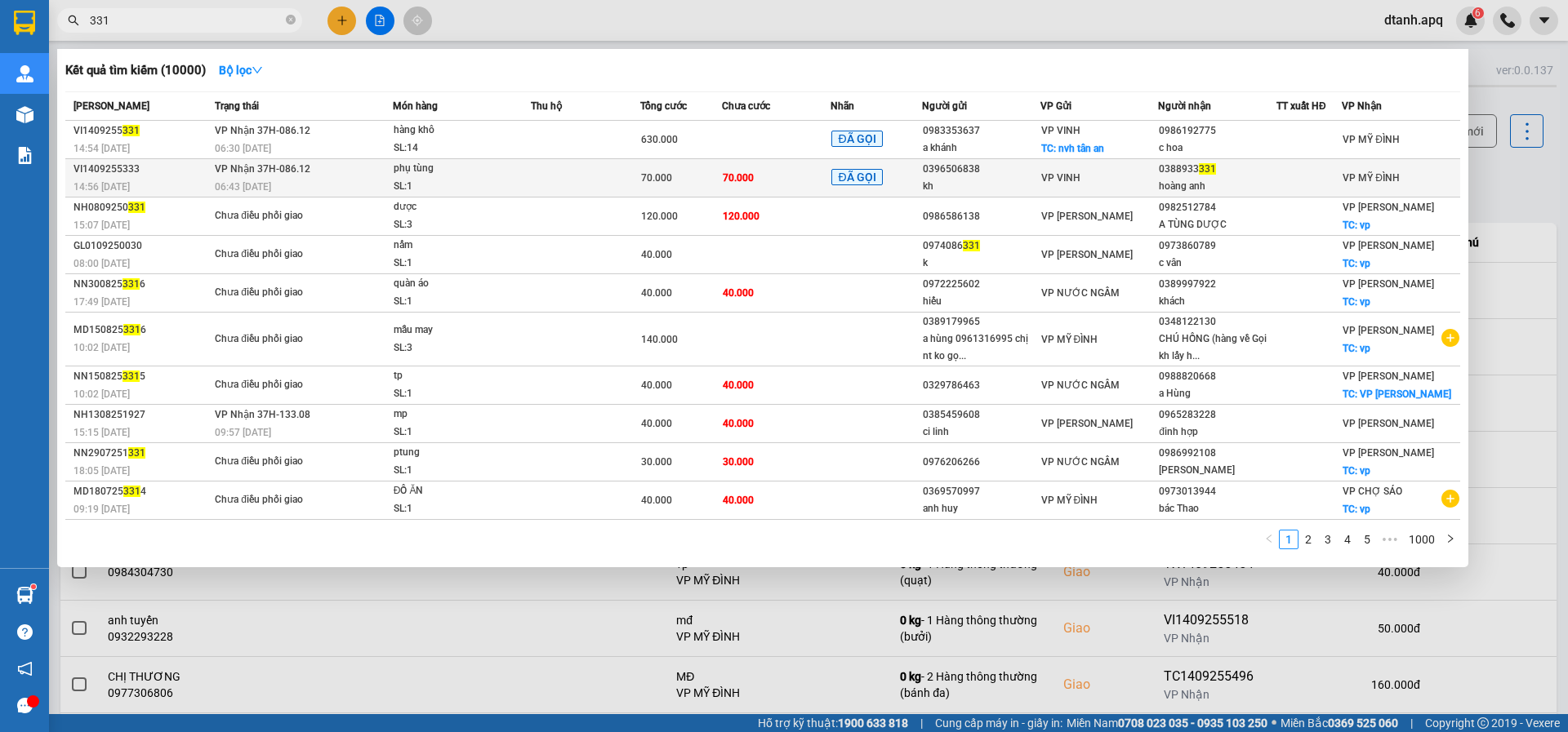
drag, startPoint x: 134, startPoint y: 28, endPoint x: 698, endPoint y: 186, distance: 585.7
click at [82, 16] on span "331" at bounding box center [180, 20] width 245 height 25
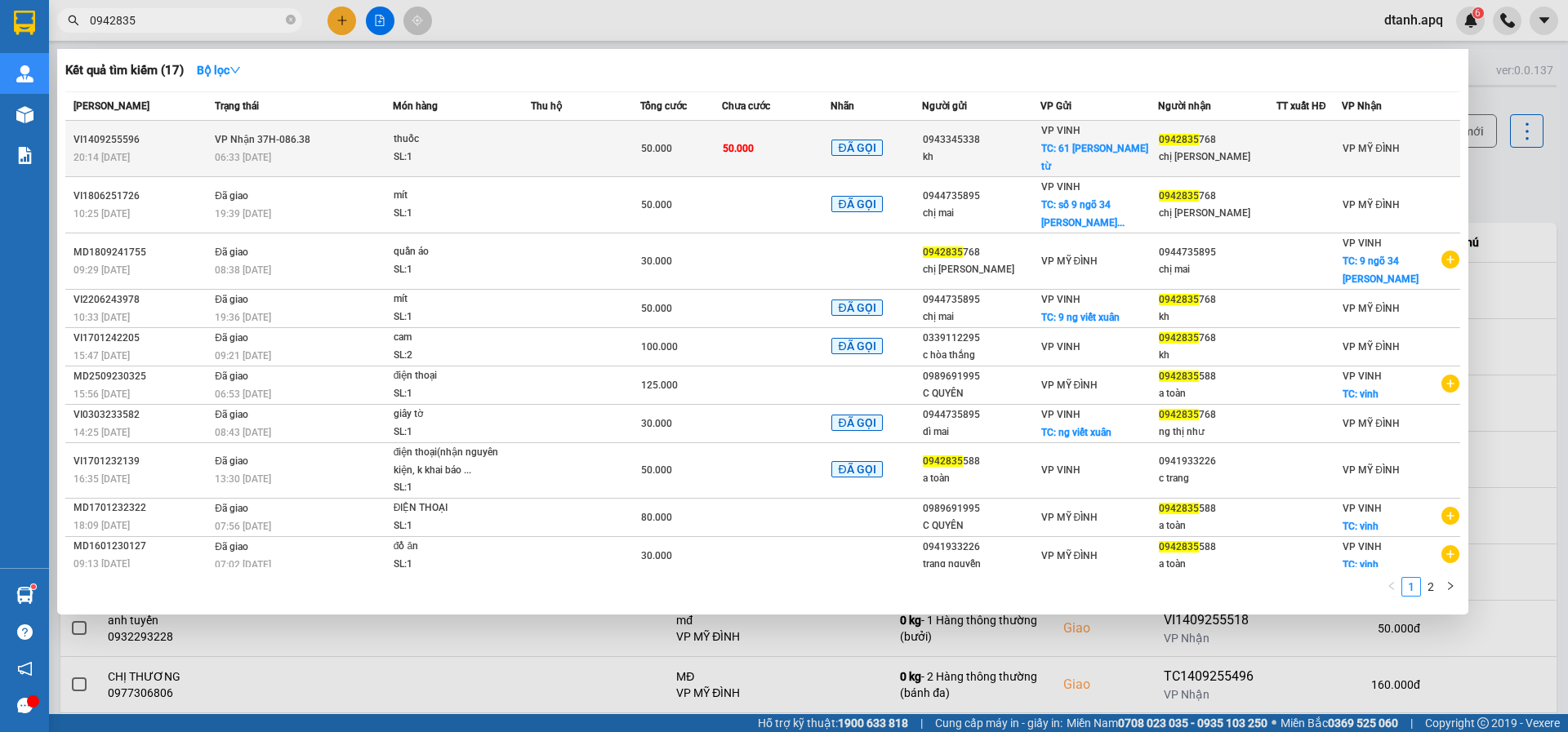
type input "0942835"
click at [775, 141] on td "50.000" at bounding box center [776, 148] width 110 height 56
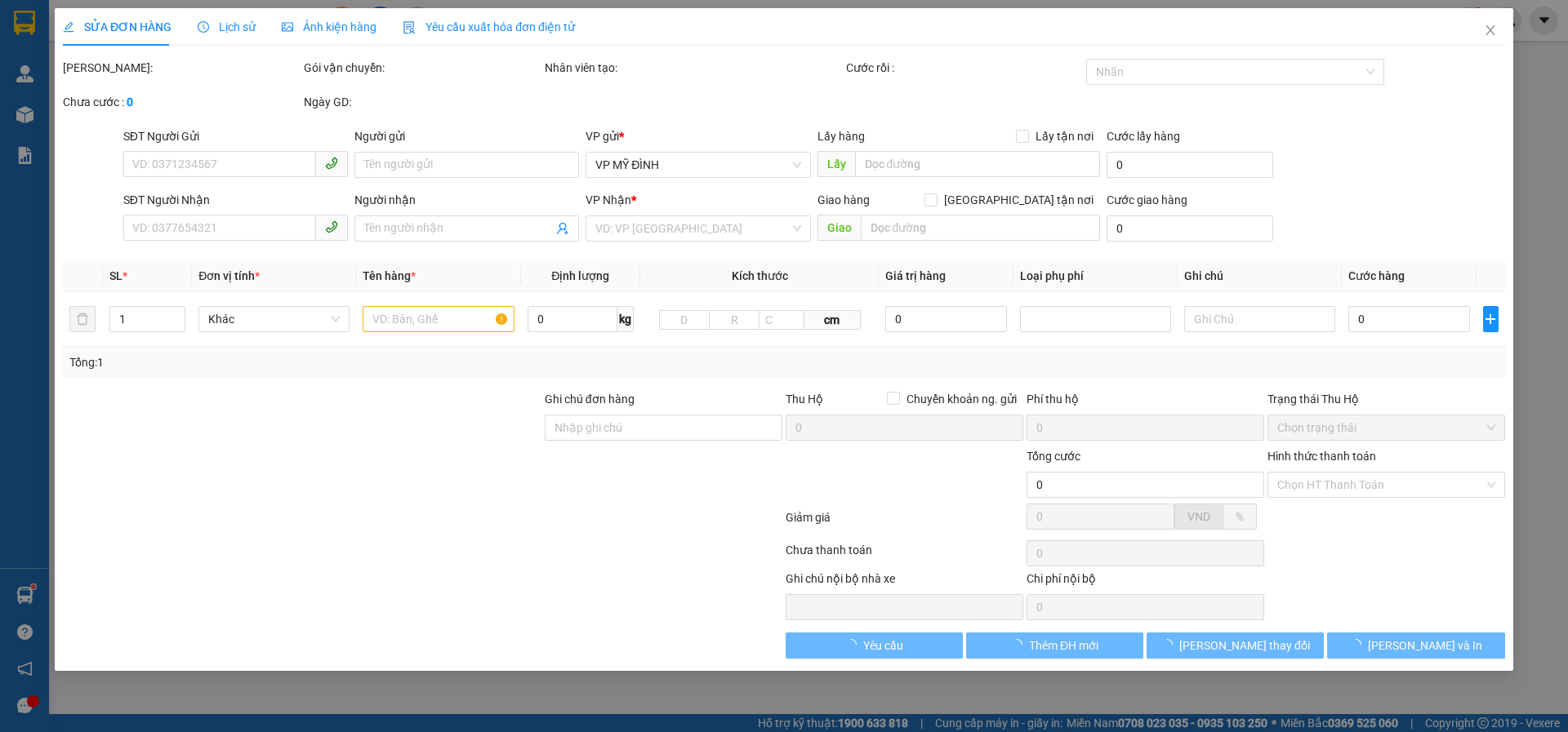
type input "0943345338"
type input "kh"
checkbox input "true"
type input "61 đào duy từ"
type input "0942835768"
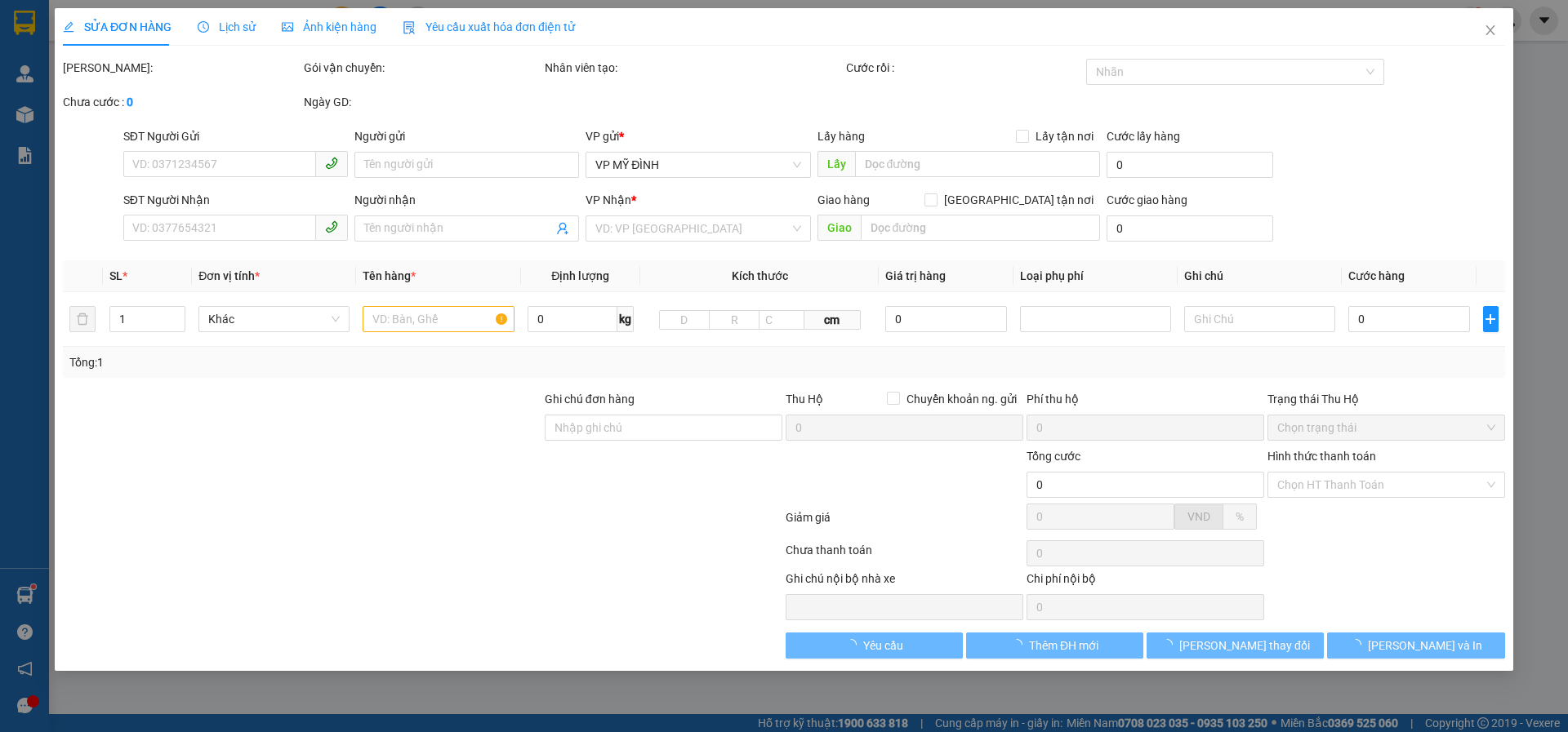
type input "chị [PERSON_NAME]"
type input "50.000"
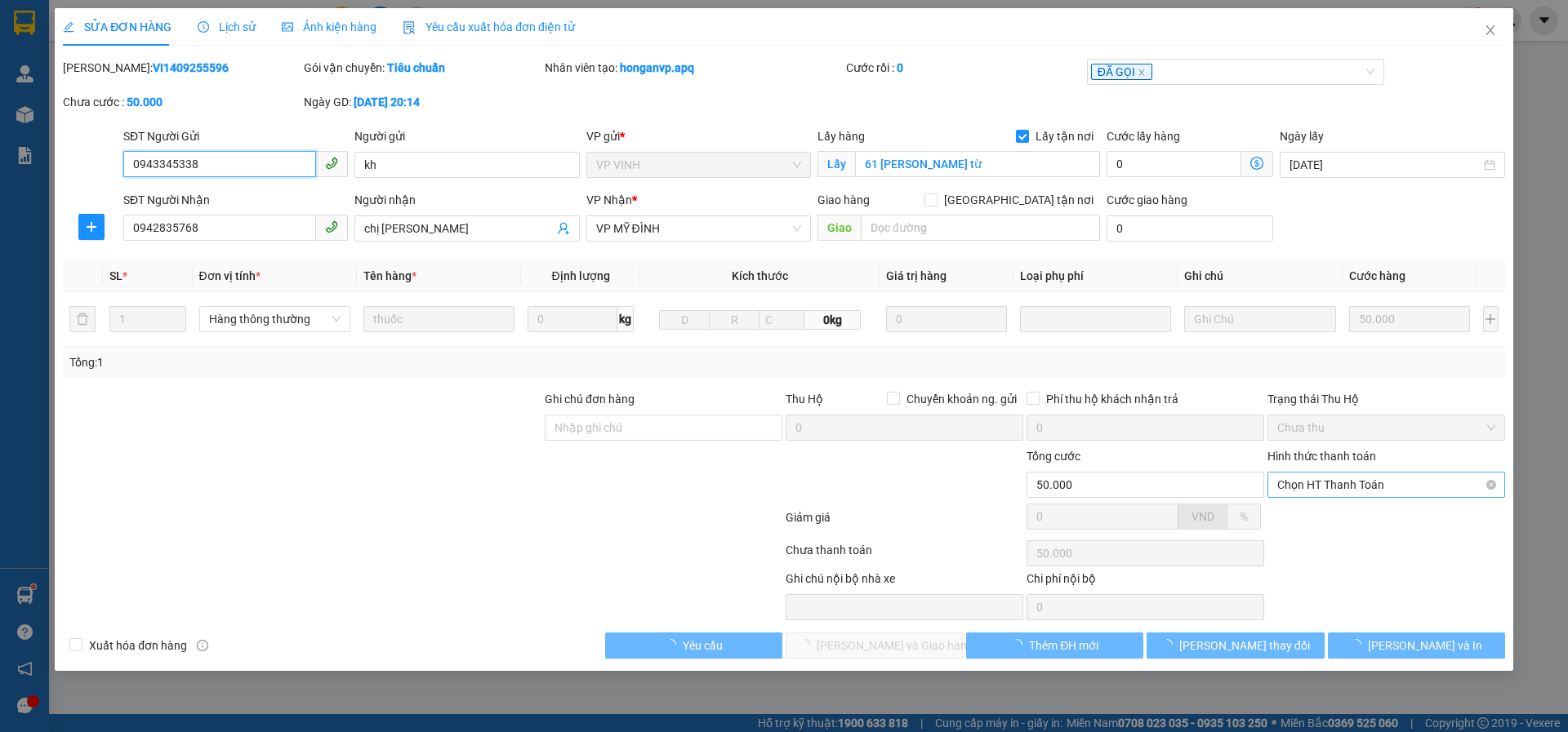
click at [1338, 495] on span "Chọn HT Thanh Toán" at bounding box center [1385, 484] width 218 height 25
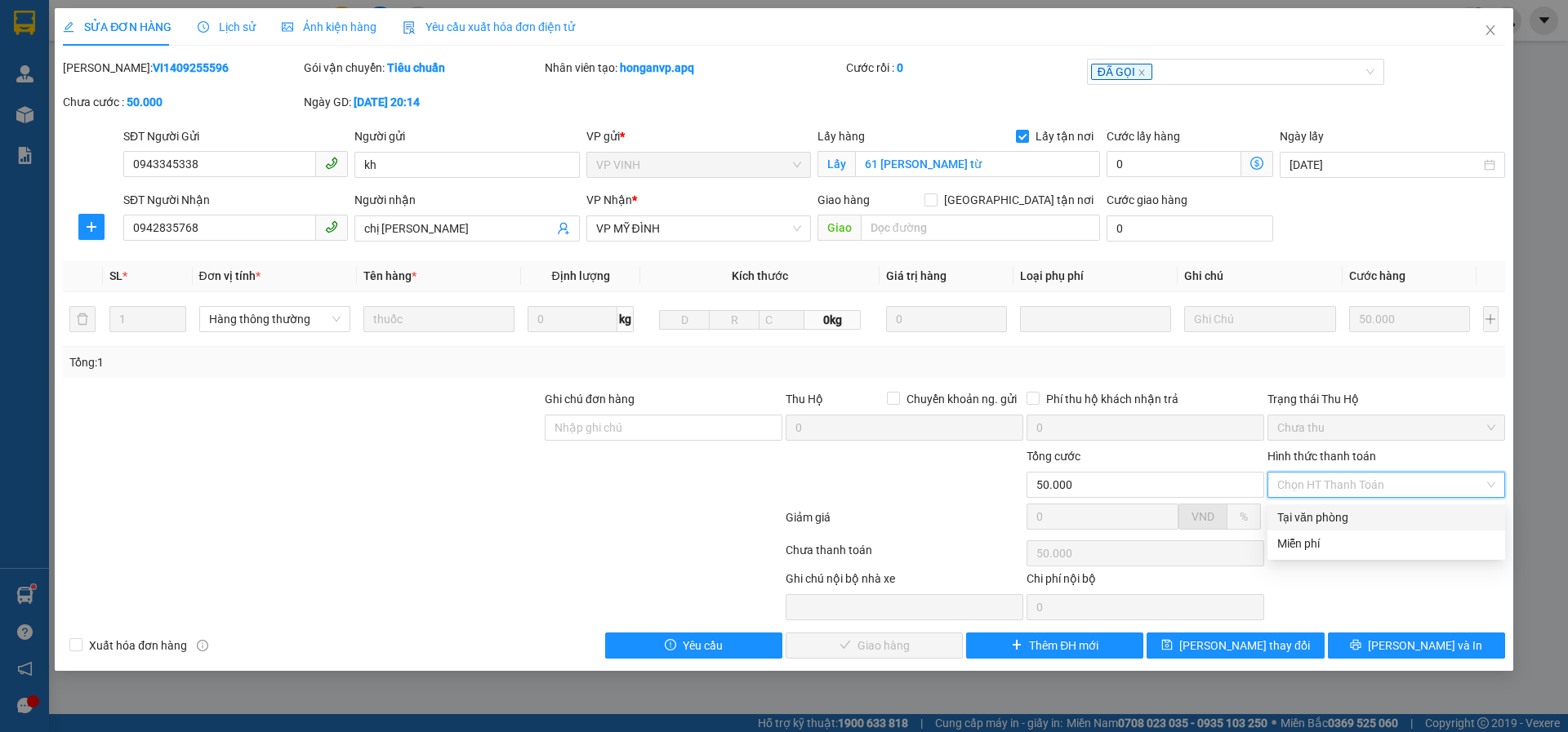
click at [1306, 525] on div "Tại văn phòng" at bounding box center [1385, 518] width 218 height 18
type input "0"
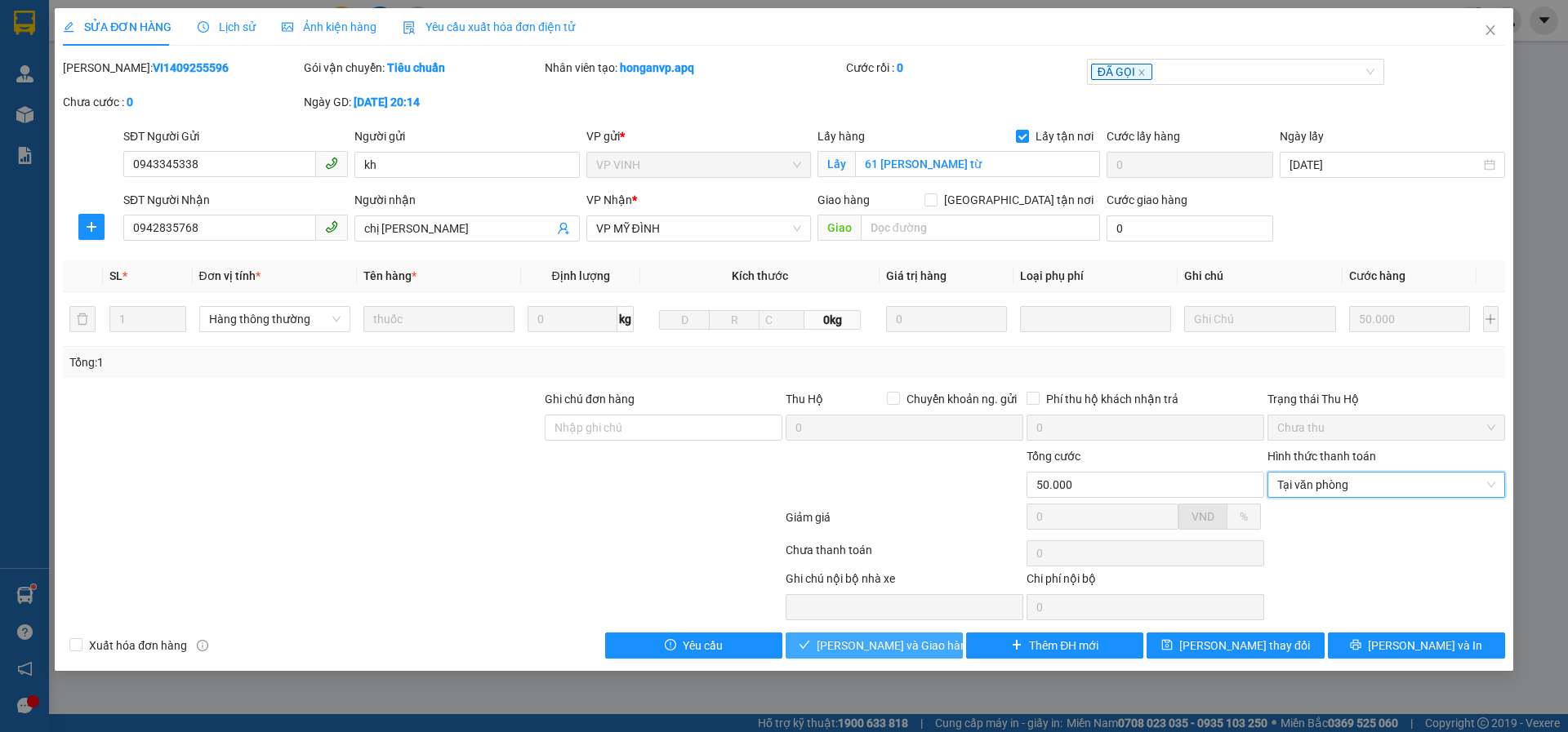
click at [893, 641] on span "[PERSON_NAME] và Giao hàng" at bounding box center [894, 646] width 157 height 18
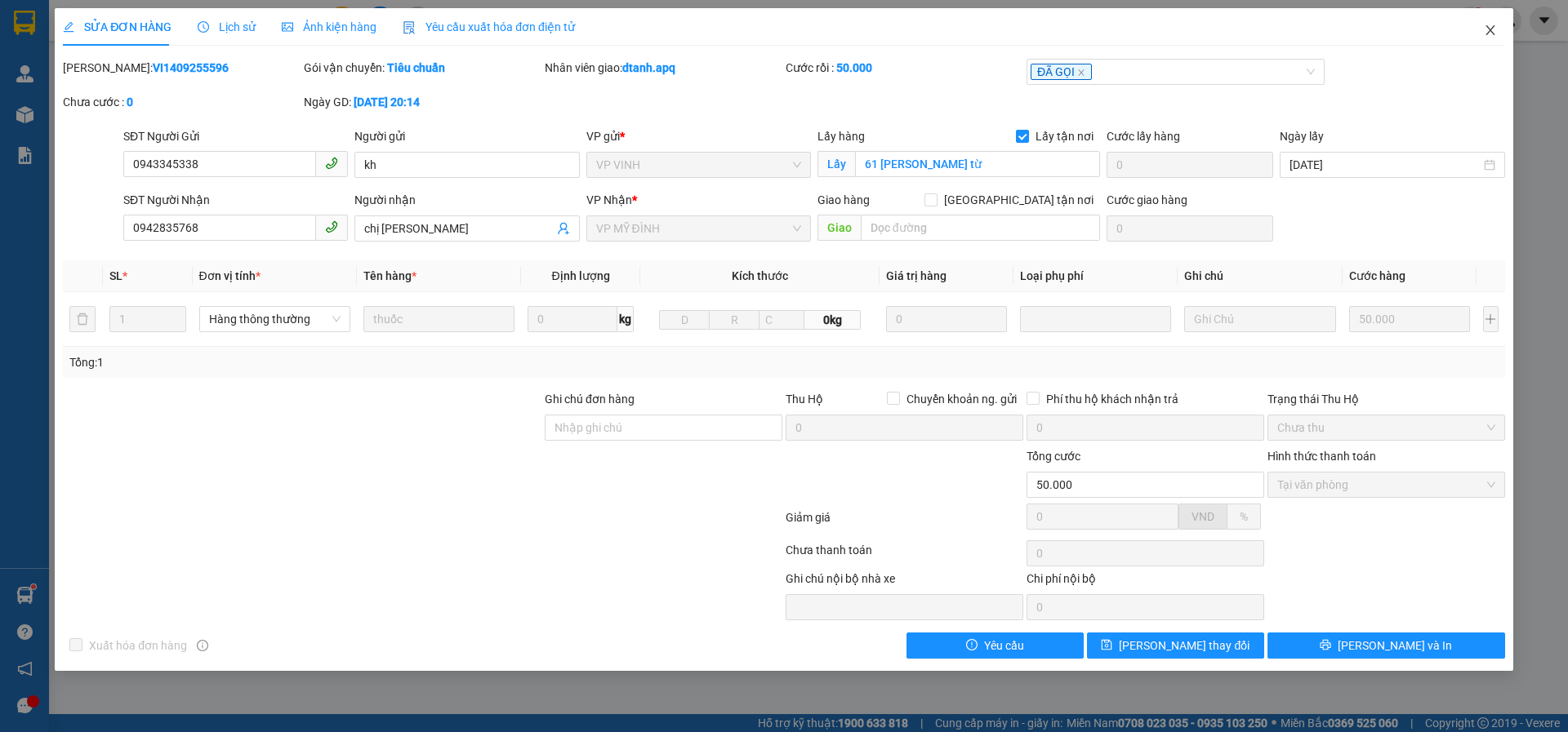
click at [1488, 26] on icon "close" at bounding box center [1489, 30] width 13 height 13
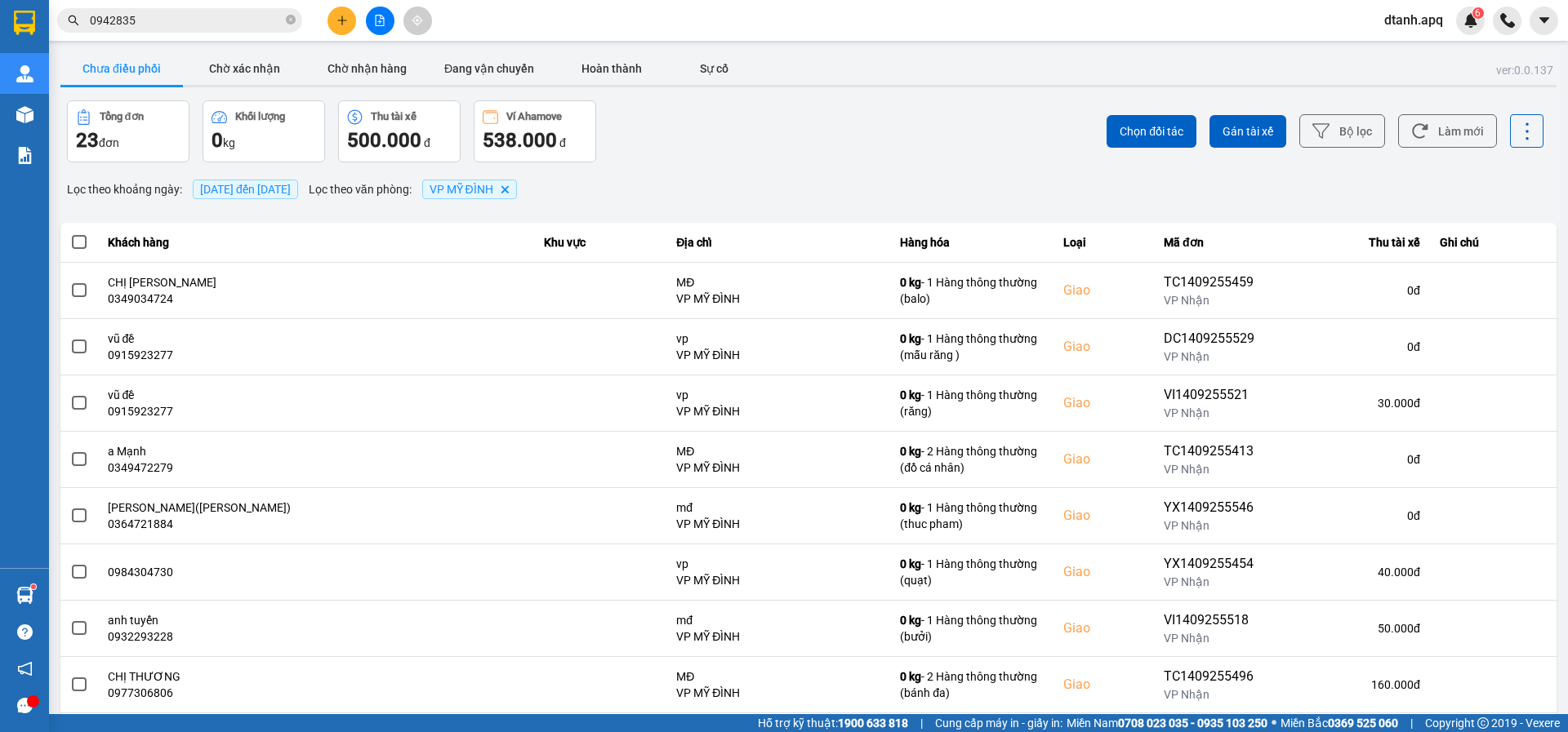
drag, startPoint x: 160, startPoint y: 21, endPoint x: 378, endPoint y: 102, distance: 232.6
click at [80, 28] on span "0942835" at bounding box center [180, 20] width 245 height 25
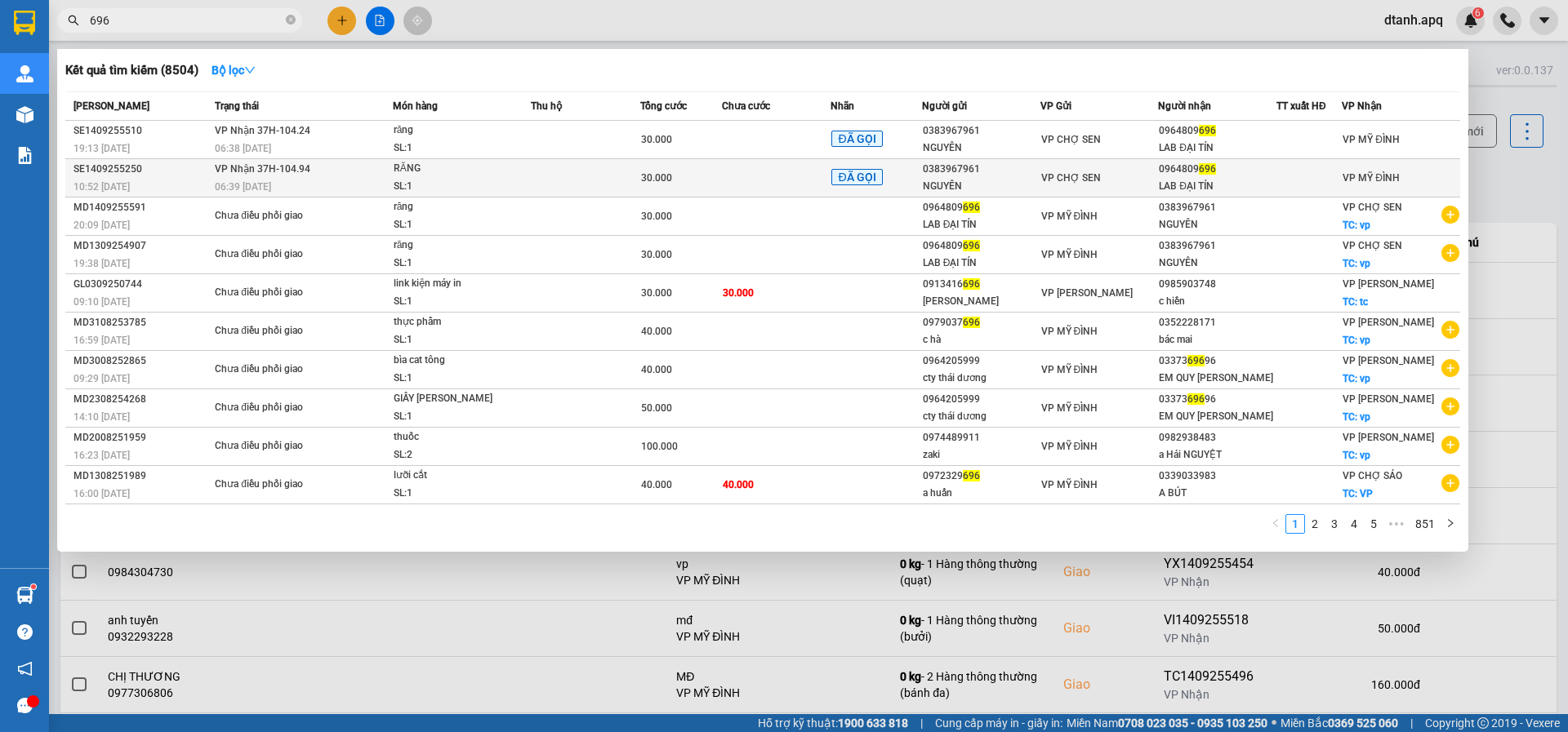
type input "696"
click at [636, 188] on td at bounding box center [585, 178] width 110 height 39
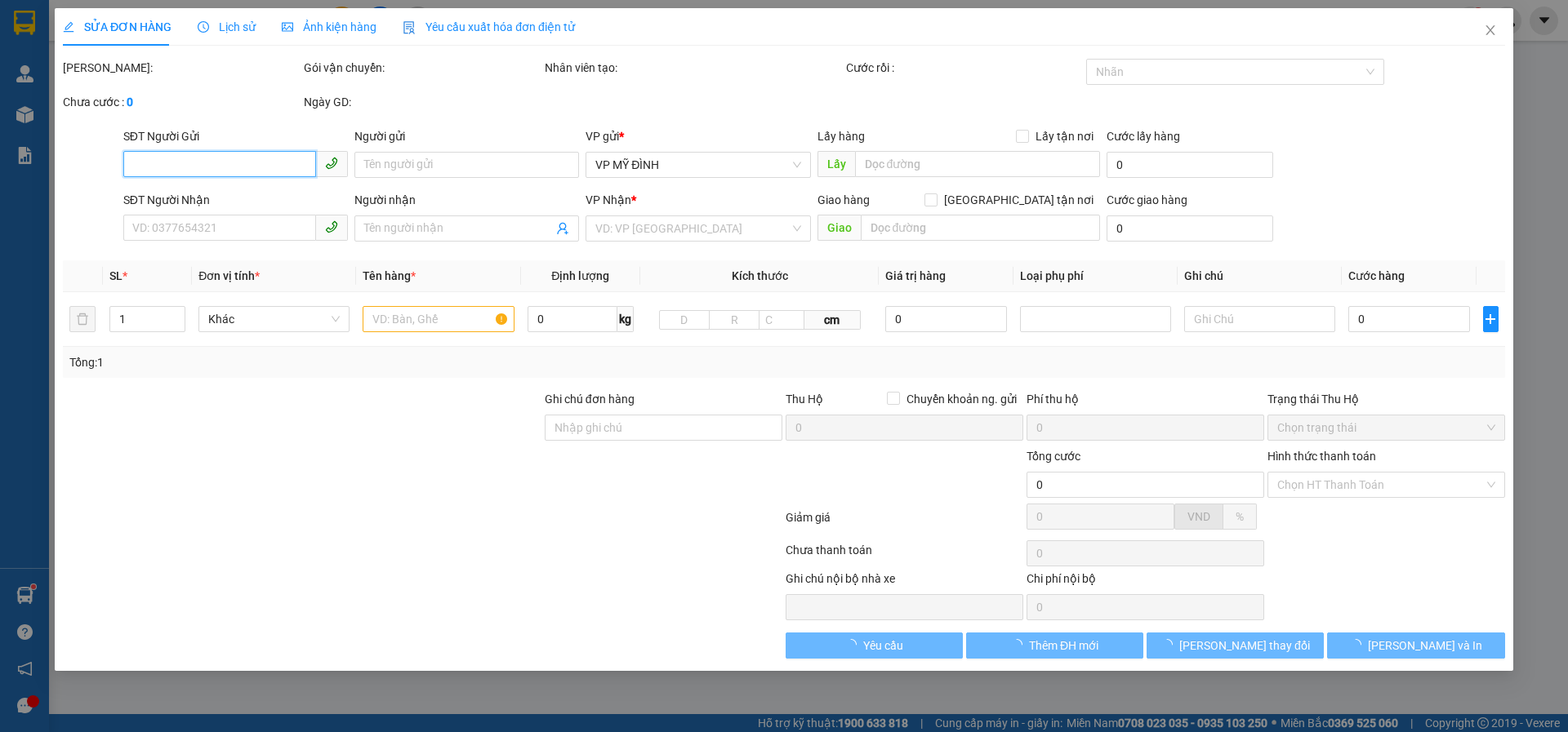
type input "0383967961"
type input "NGUYÊN"
type input "0964809696"
type input "LAB ĐẠI TÍN"
type input "30.000"
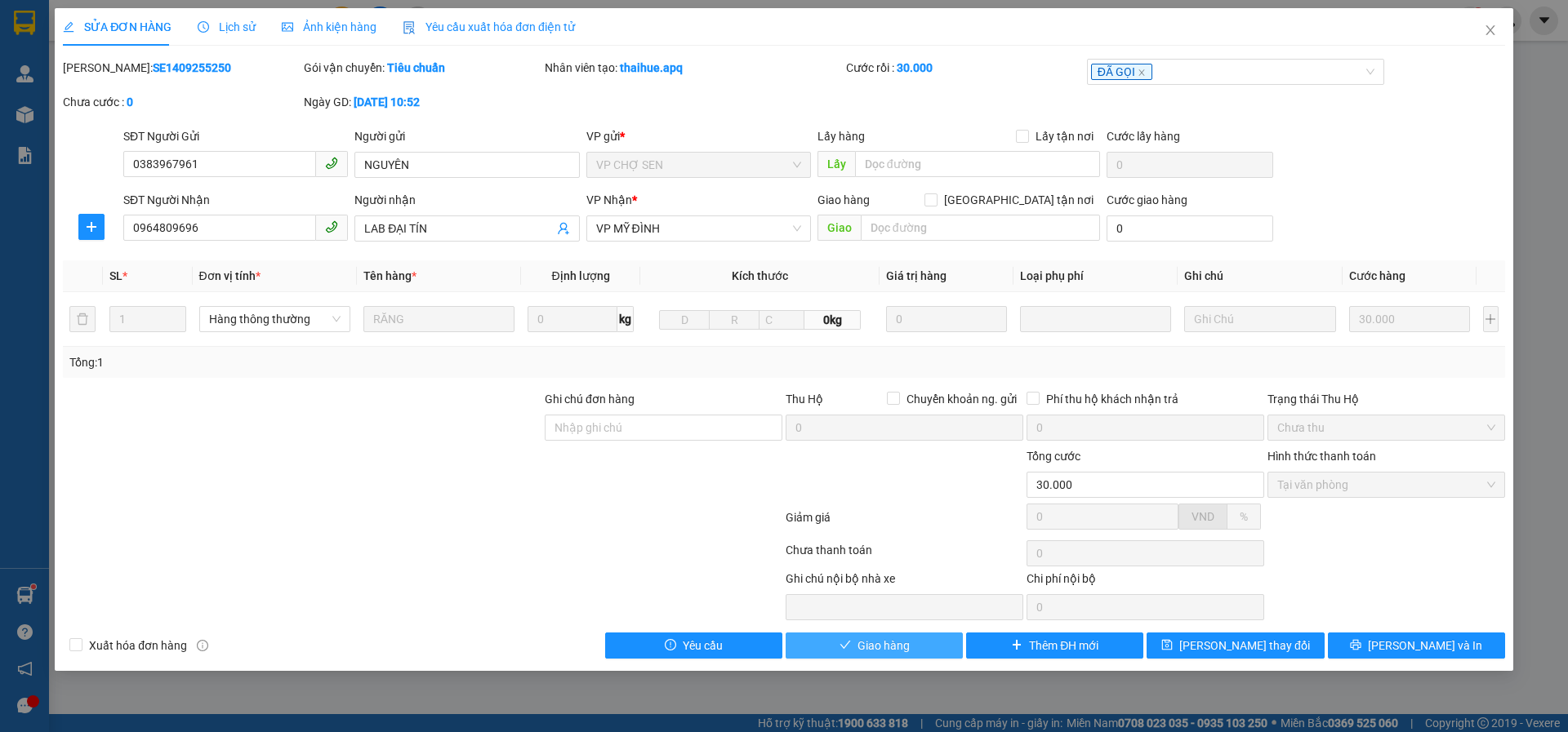
click at [815, 646] on button "Giao hàng" at bounding box center [873, 645] width 177 height 26
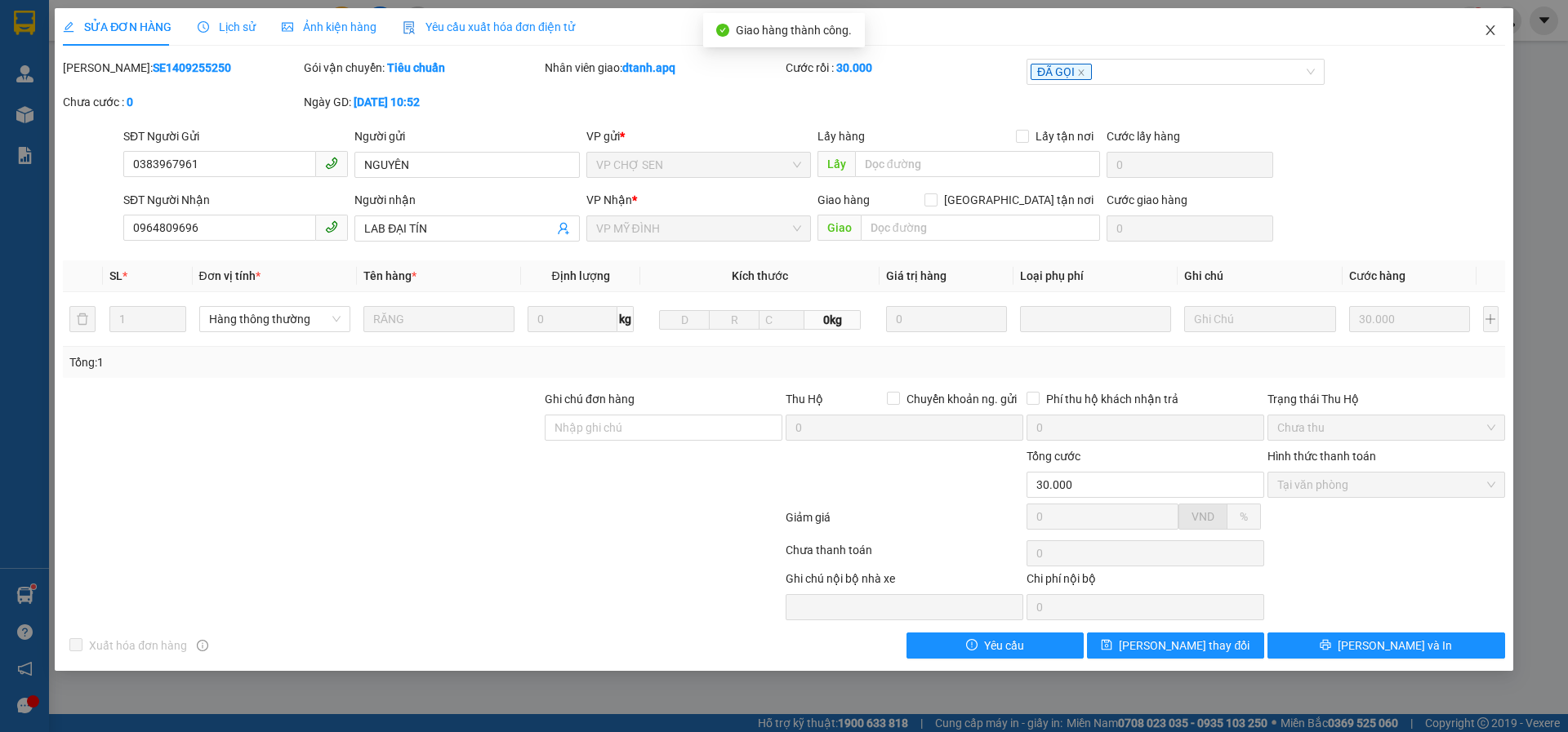
click at [1484, 26] on icon "close" at bounding box center [1489, 30] width 13 height 13
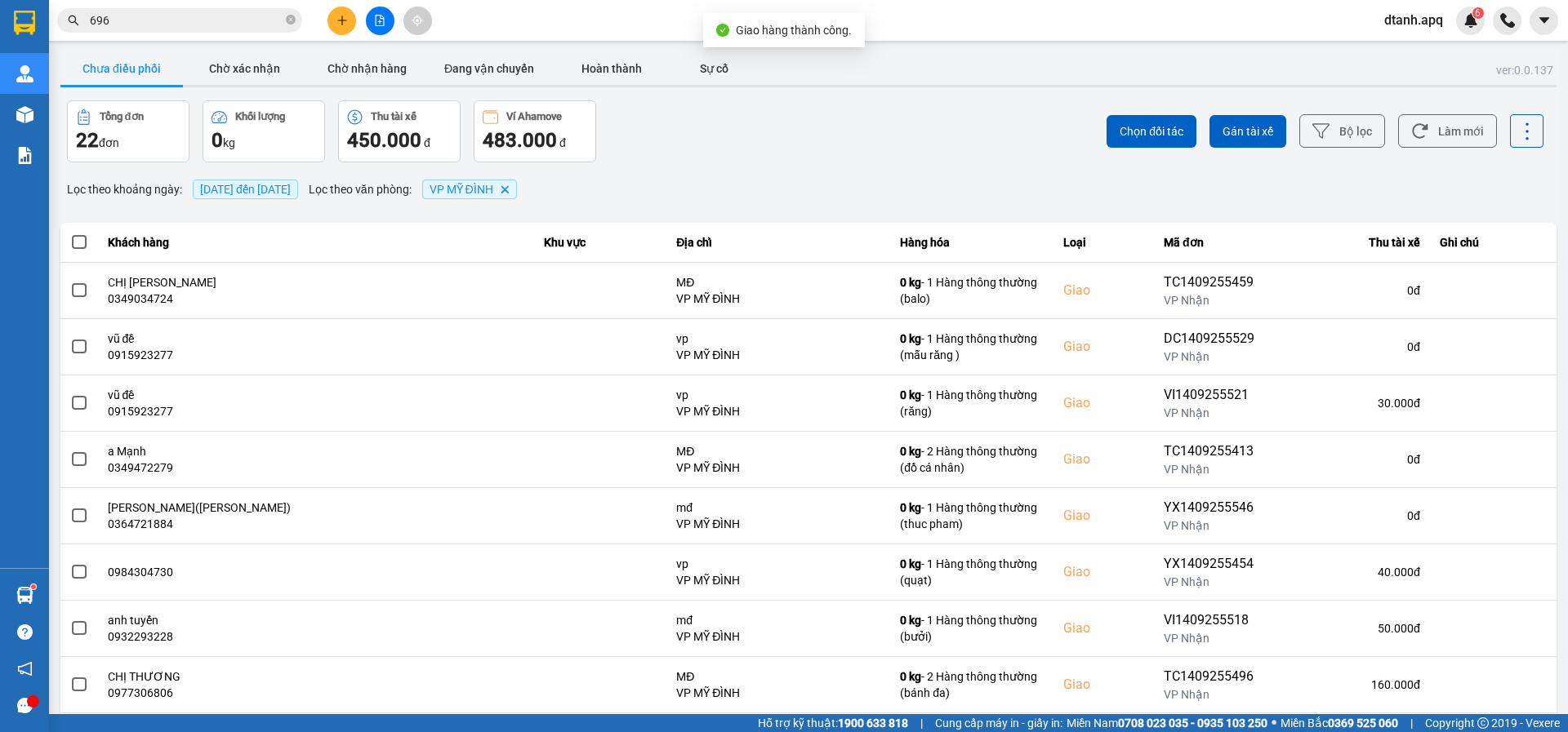
click at [162, 20] on input "696" at bounding box center [186, 21] width 193 height 18
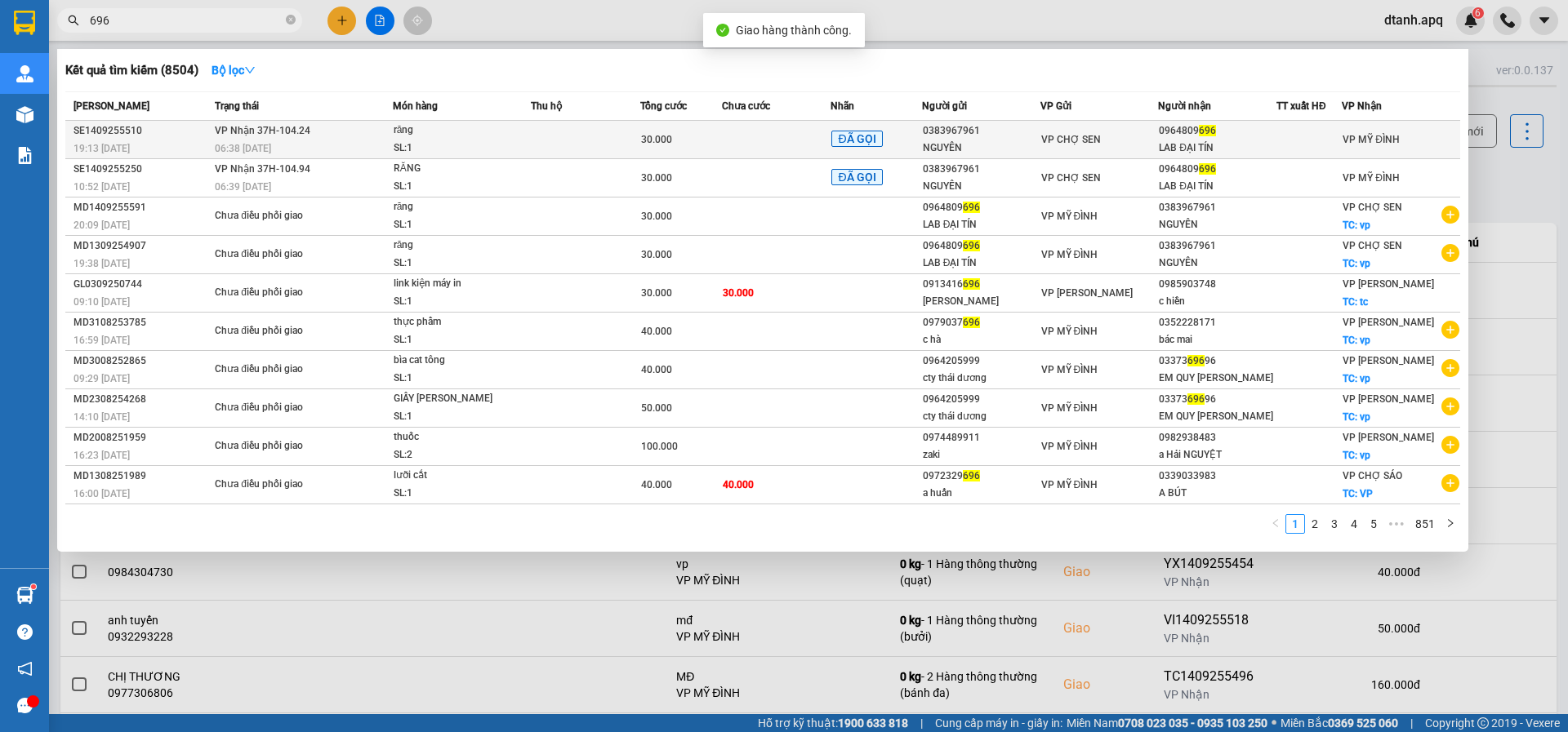
click at [223, 139] on div "06:38 [DATE]" at bounding box center [302, 148] width 177 height 18
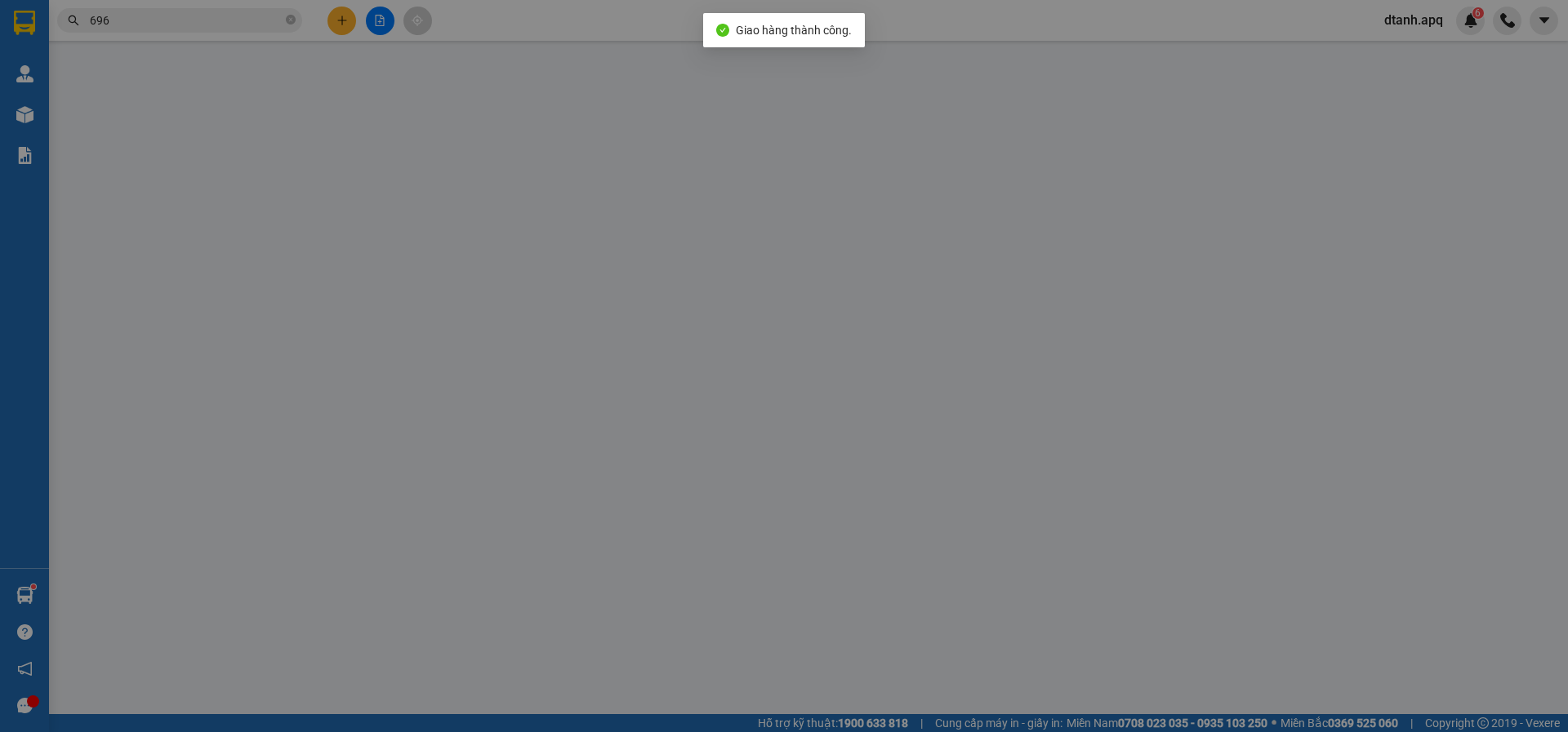
type input "0383967961"
type input "NGUYÊN"
type input "0964809696"
type input "LAB ĐẠI TÍN"
type input "30.000"
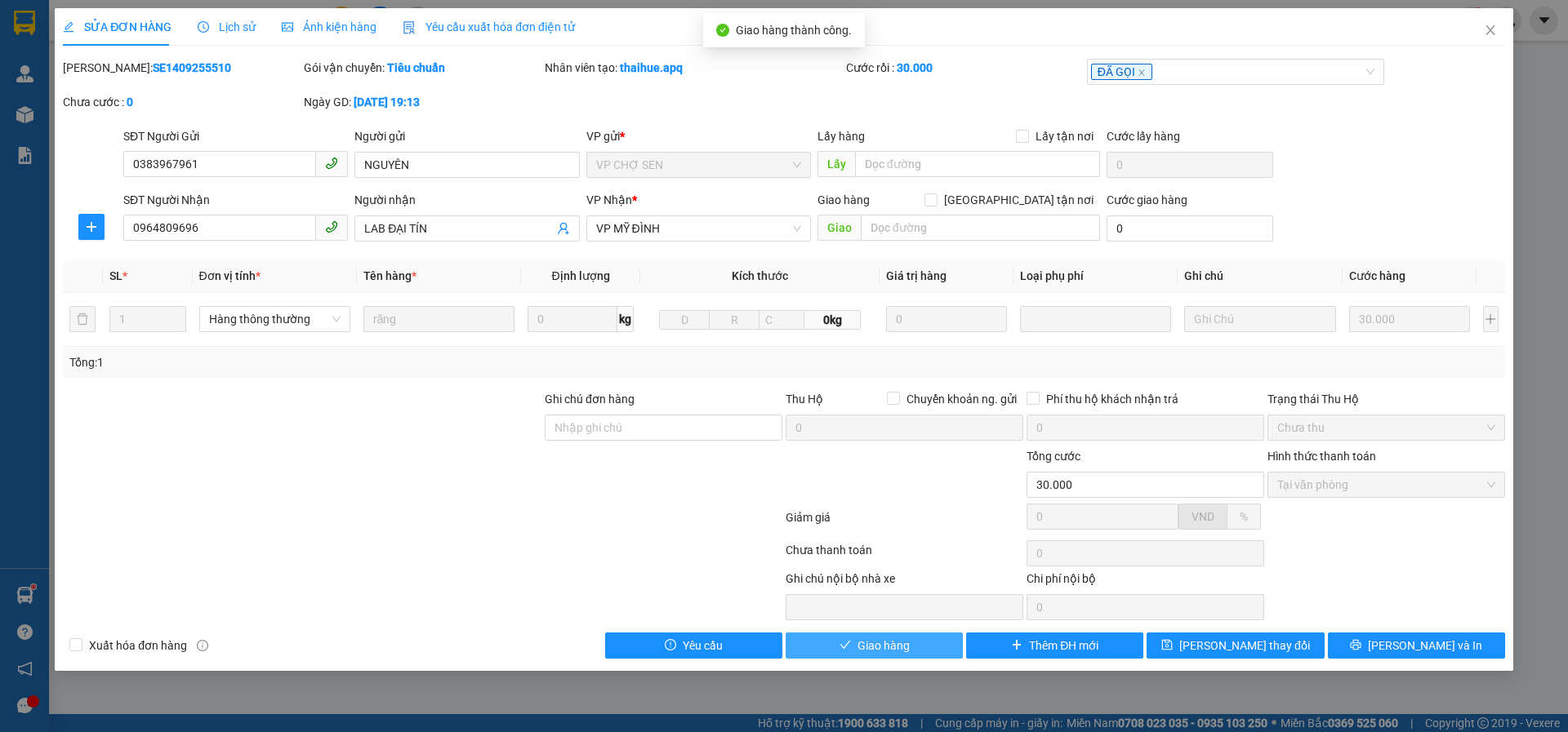
click at [839, 644] on icon "check" at bounding box center [845, 645] width 12 height 12
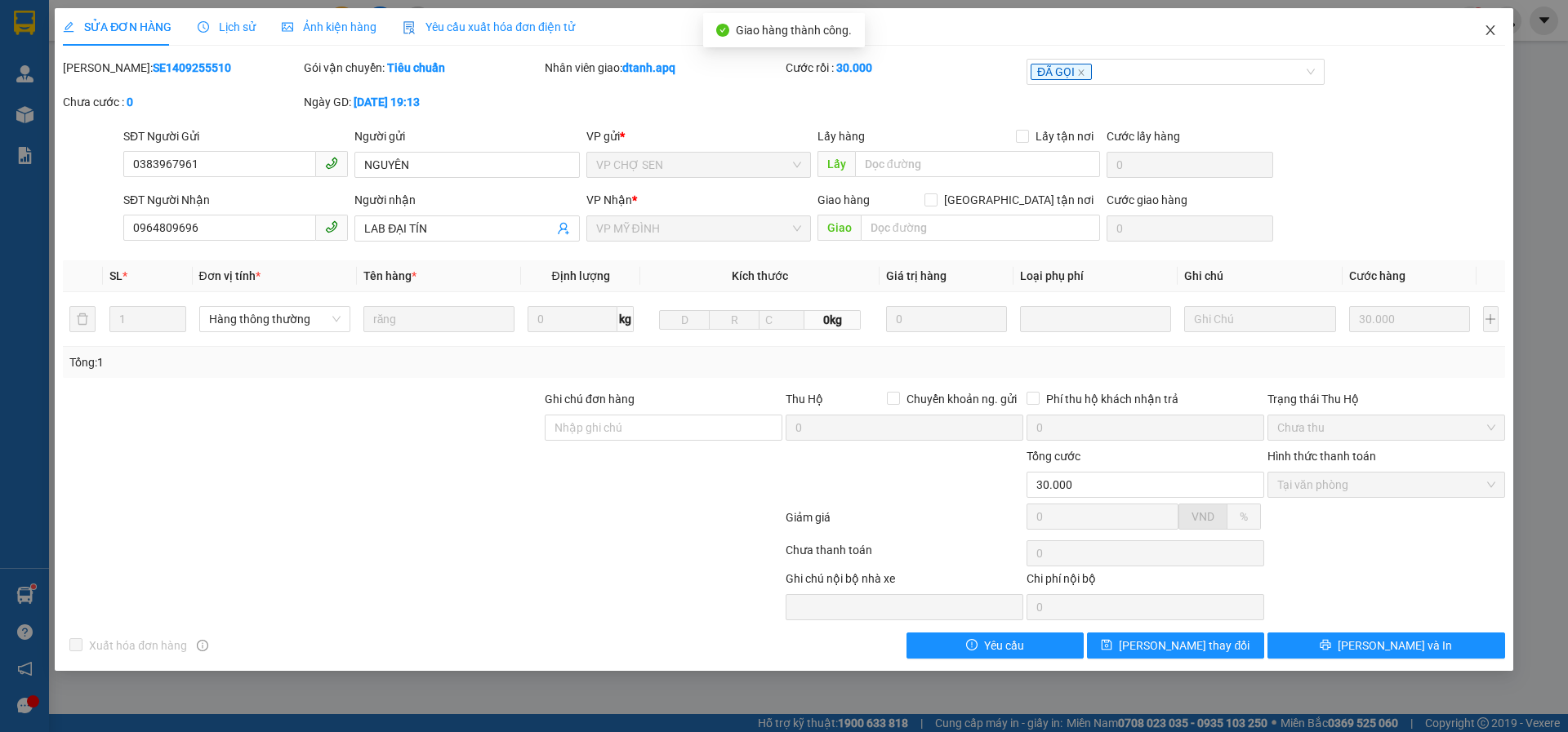
click at [1488, 30] on icon "close" at bounding box center [1489, 31] width 9 height 10
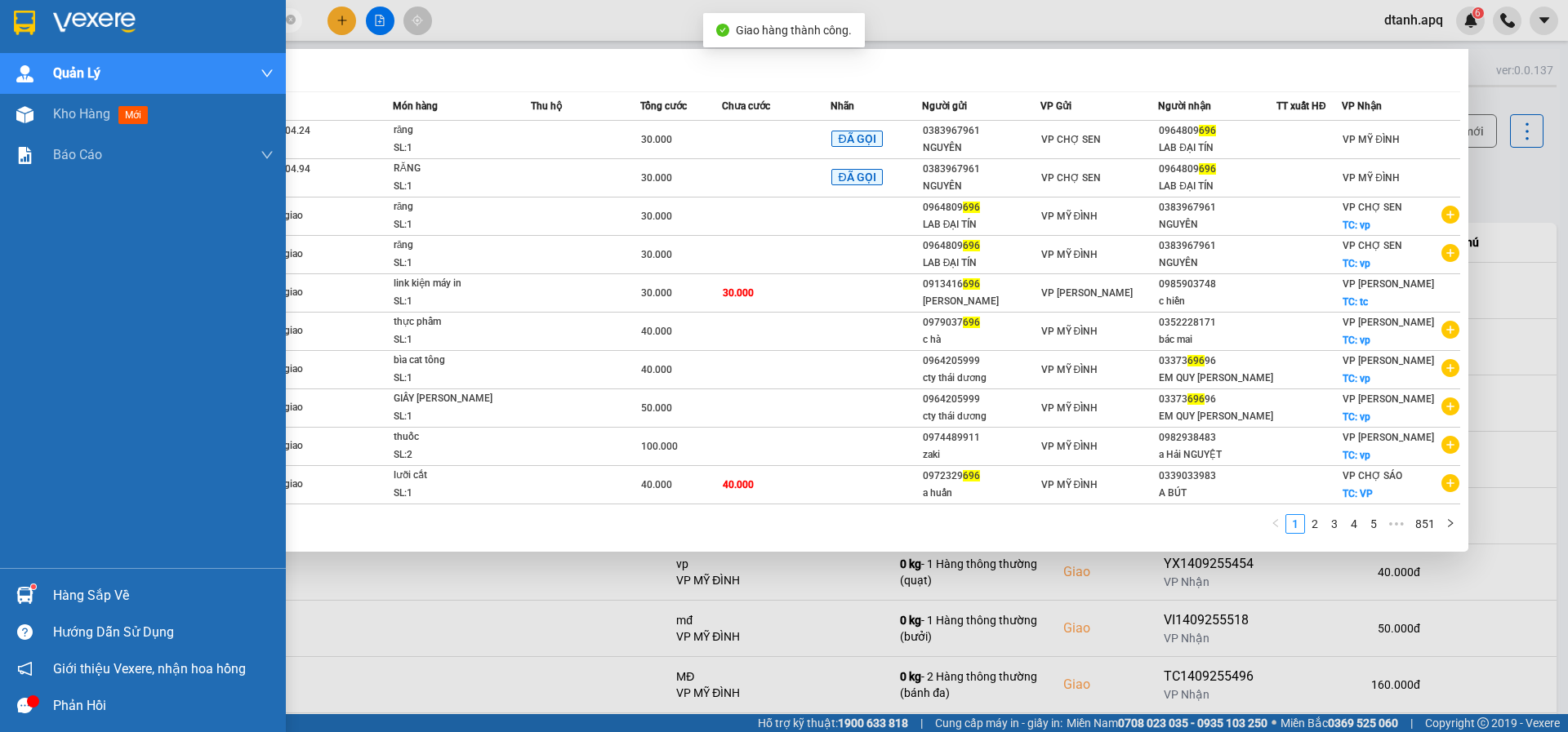
drag, startPoint x: 167, startPoint y: 21, endPoint x: 27, endPoint y: 30, distance: 140.3
click at [0, 26] on section "Kết quả tìm kiếm ( 8504 ) Bộ lọc Mã ĐH Trạng thái Món hàng Thu hộ Tổng cước Chư…" at bounding box center [784, 366] width 1568 height 732
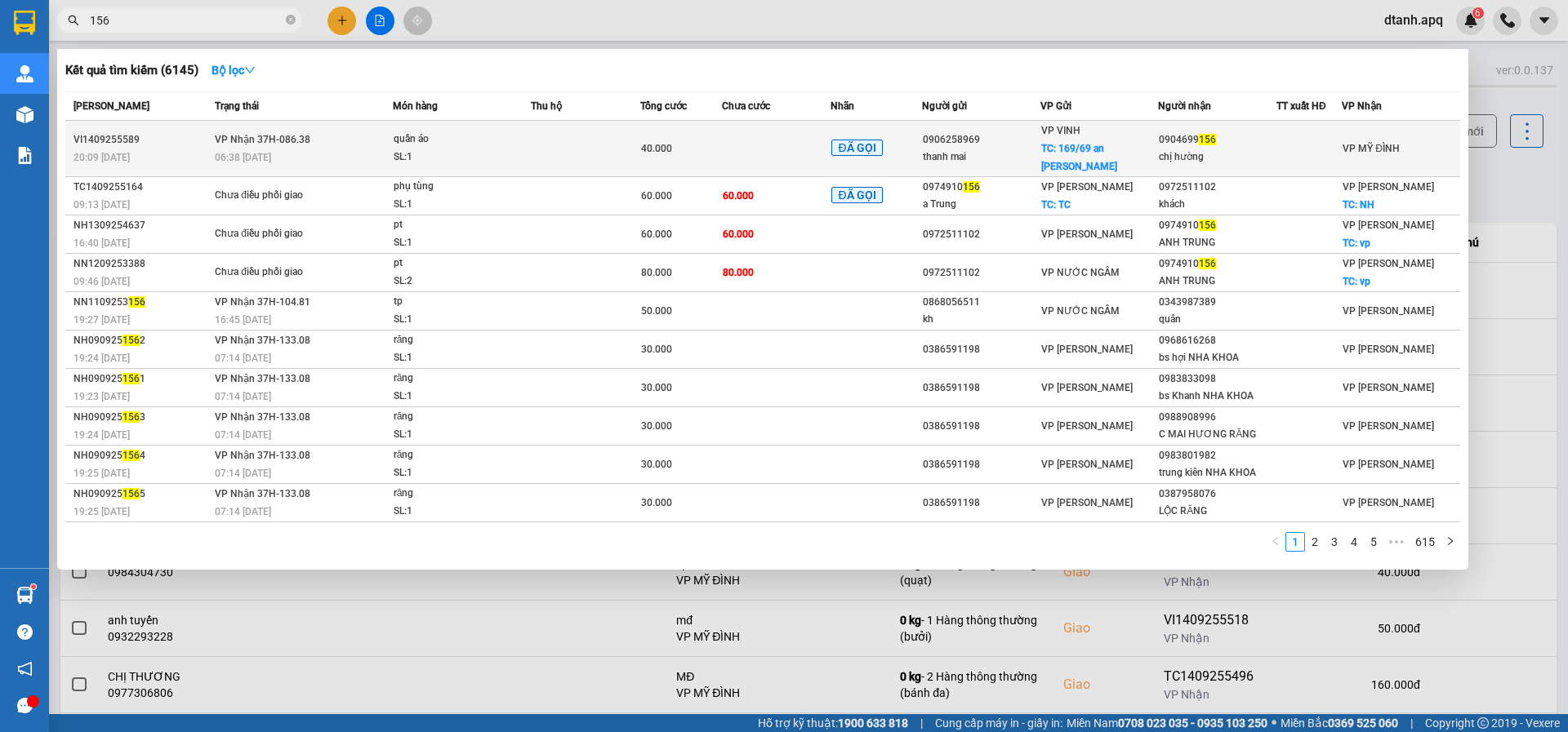
type input "156"
click at [606, 143] on td at bounding box center [585, 148] width 110 height 56
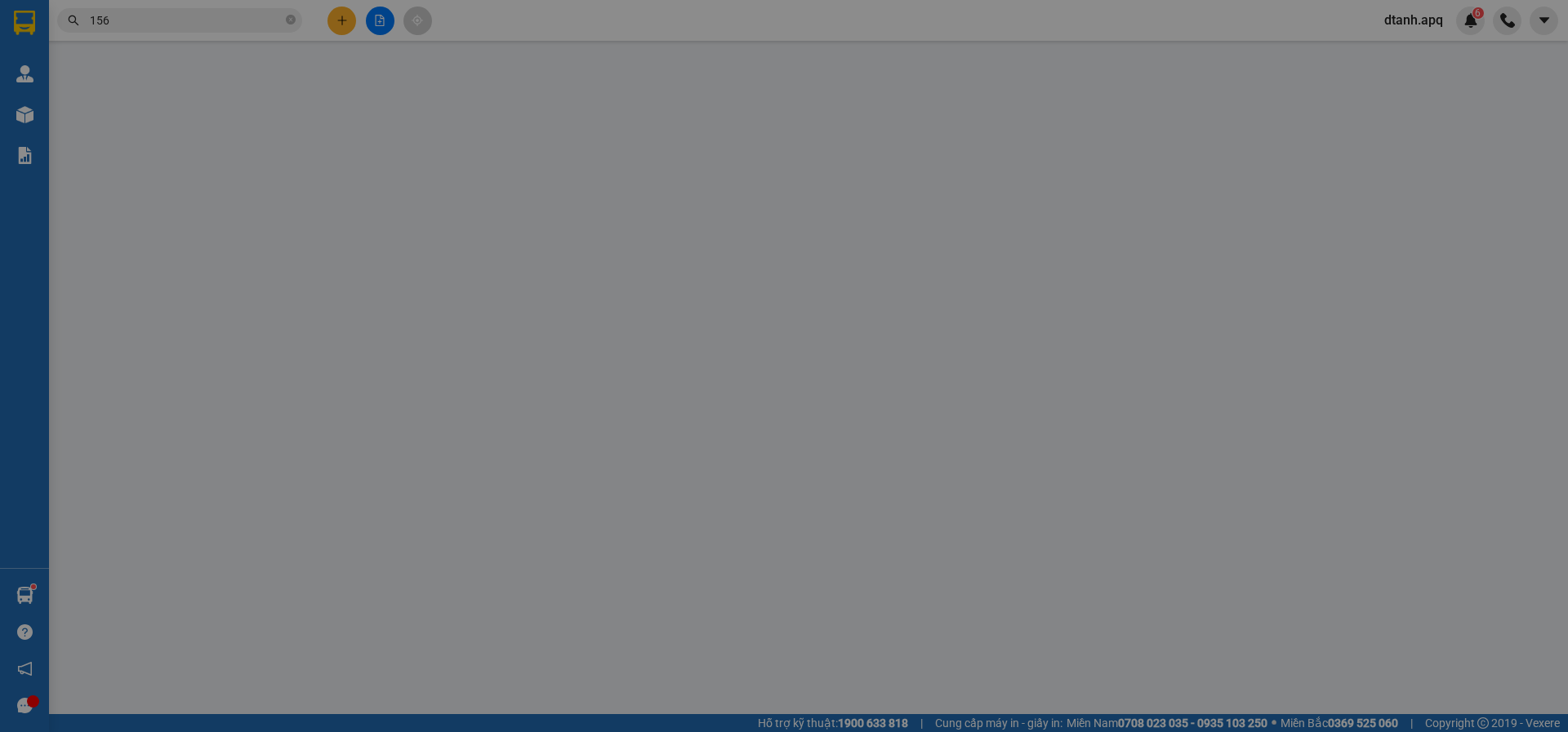
type input "0906258969"
type input "thanh mai"
checkbox input "true"
type input "169/69 an dương vương"
type input "0904699156"
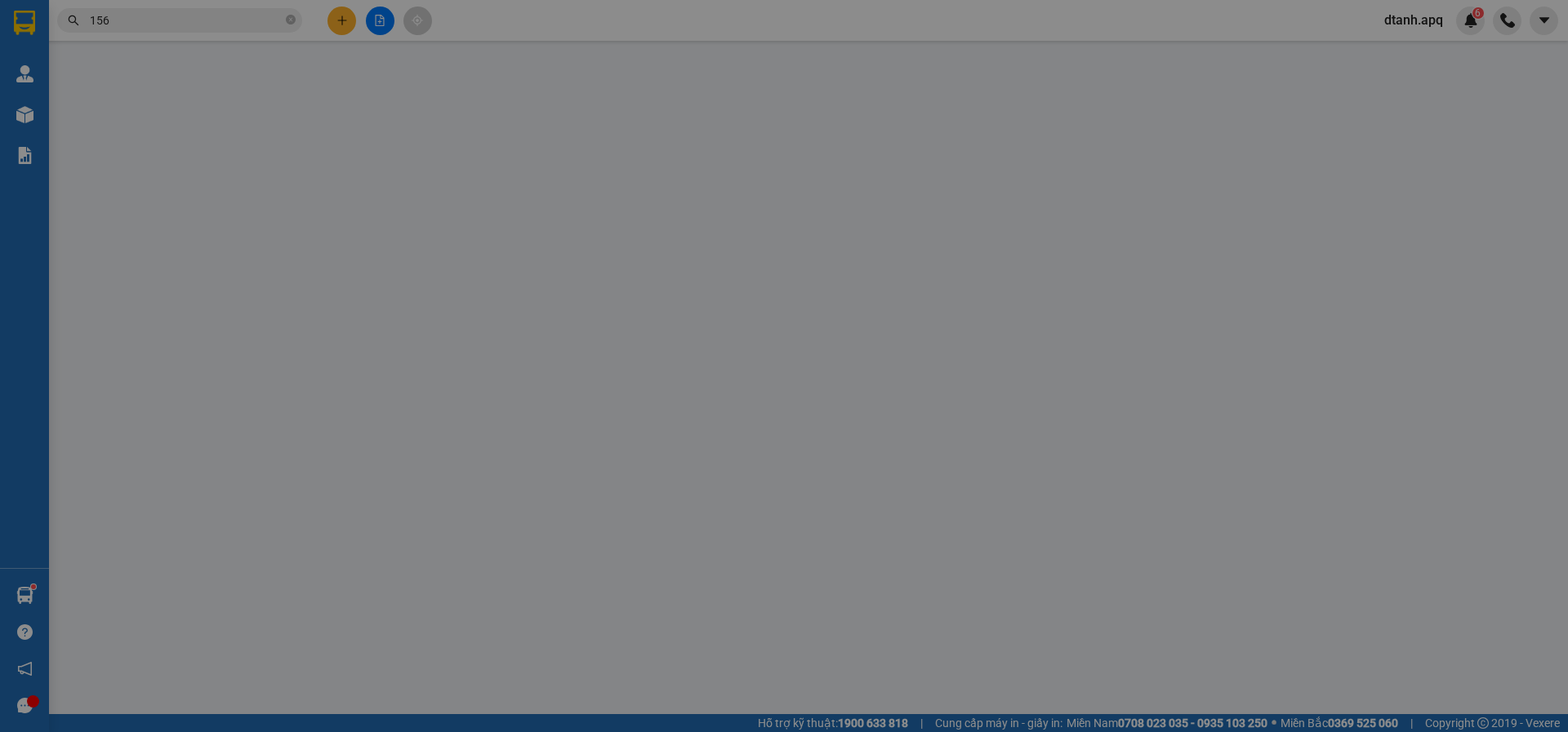
type input "chị hường"
type input "40.000"
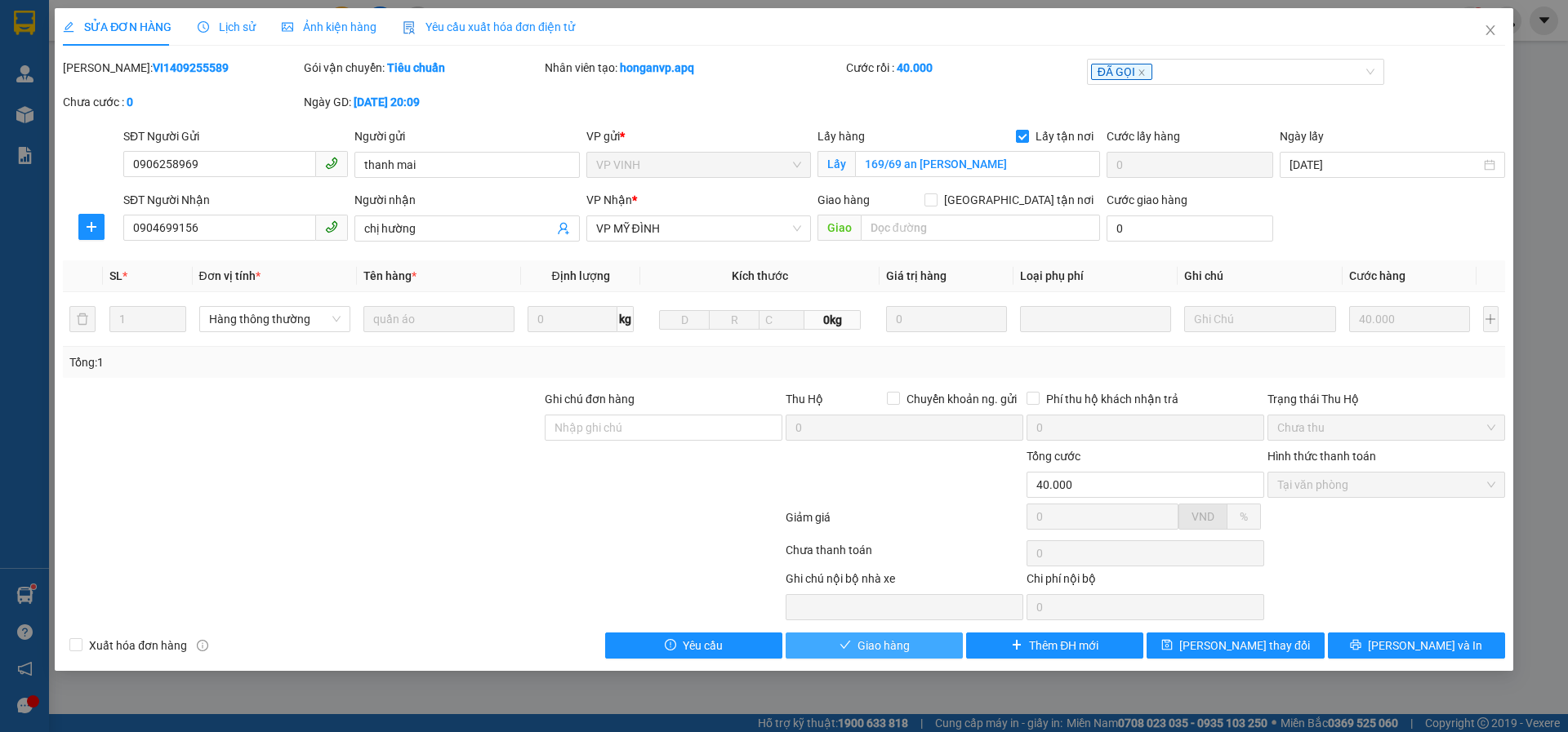
click at [845, 649] on icon "check" at bounding box center [845, 645] width 12 height 12
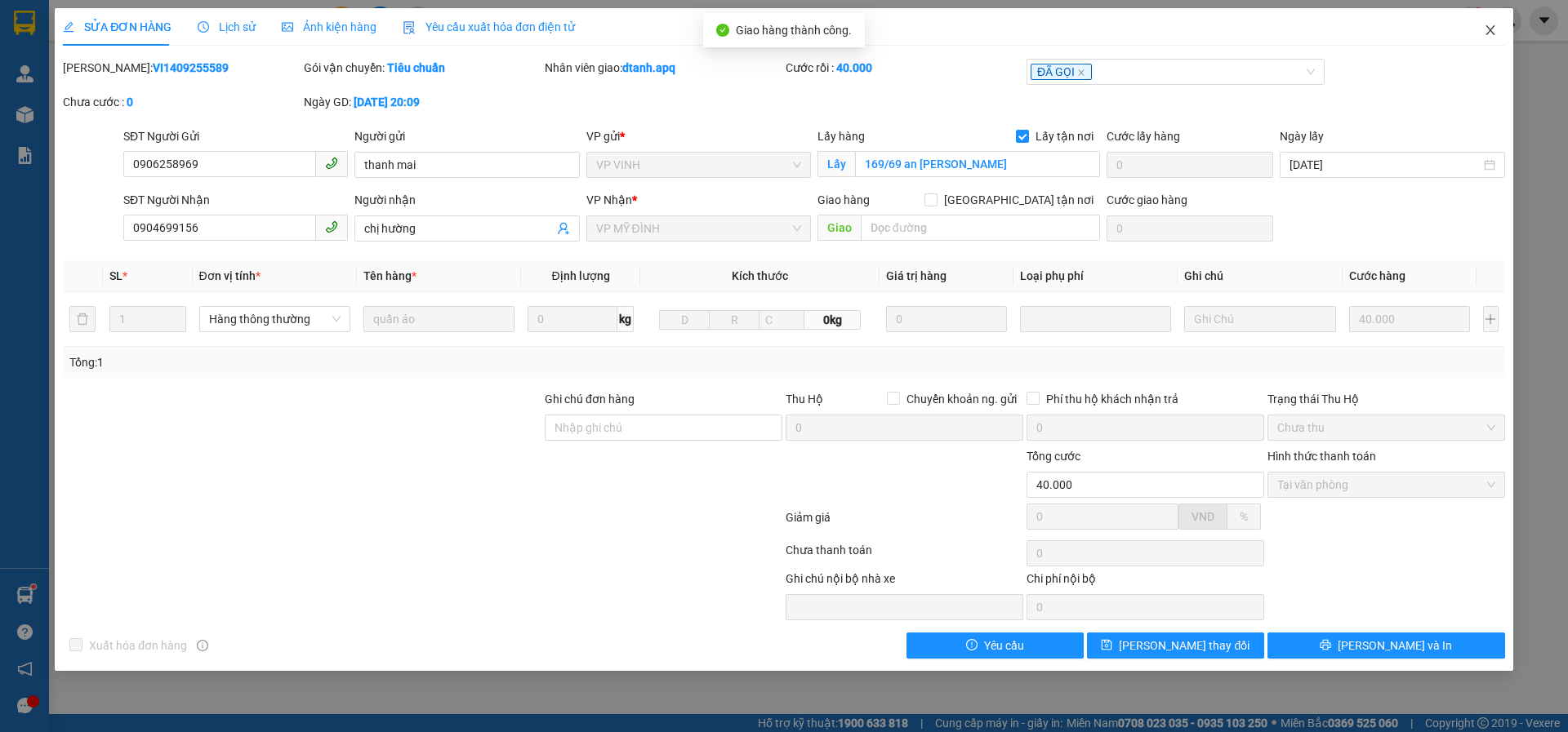
click at [1489, 32] on icon "close" at bounding box center [1489, 31] width 9 height 10
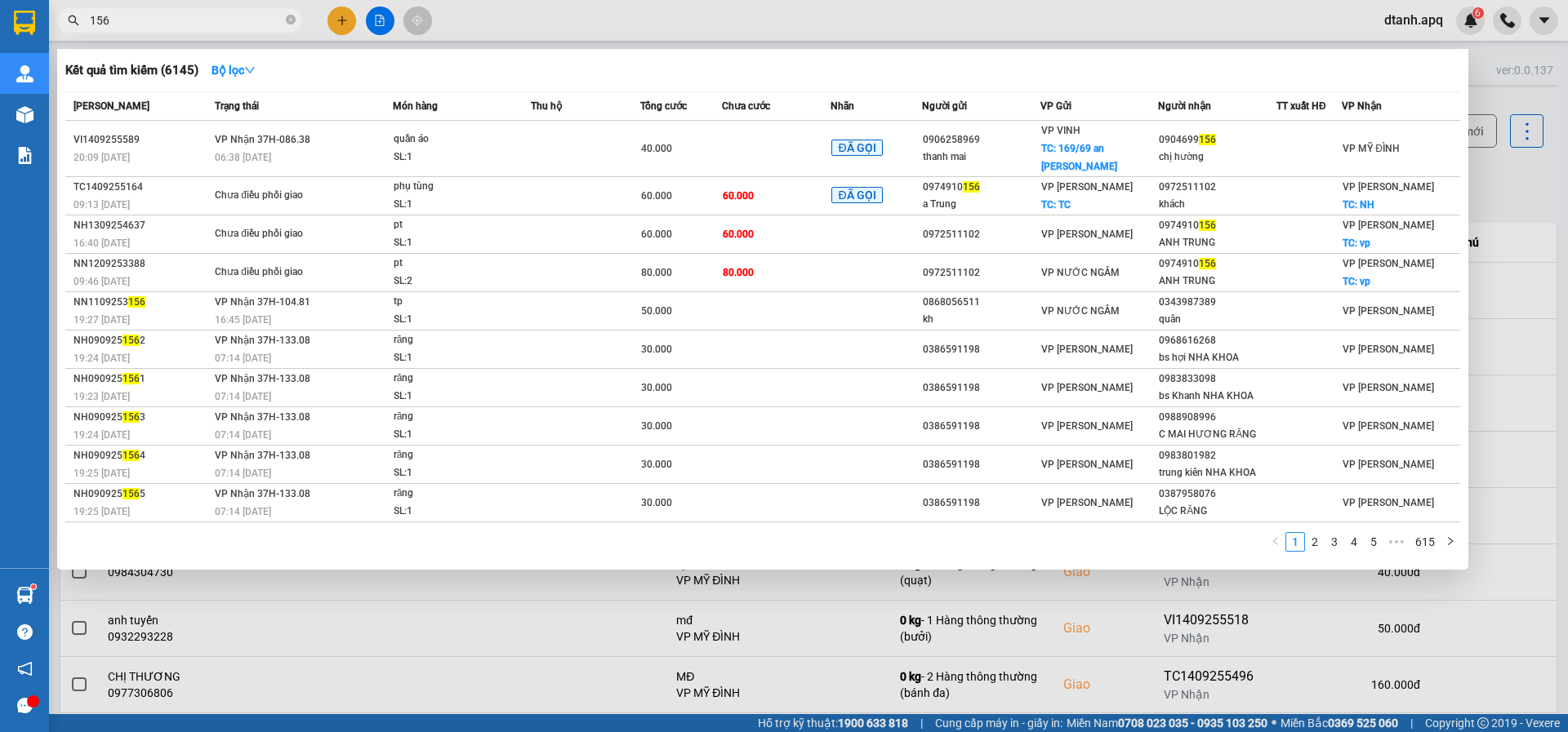
drag, startPoint x: 117, startPoint y: 31, endPoint x: 68, endPoint y: 26, distance: 49.3
click at [105, 29] on span "156" at bounding box center [180, 20] width 245 height 25
click at [83, 23] on span "156" at bounding box center [180, 20] width 245 height 25
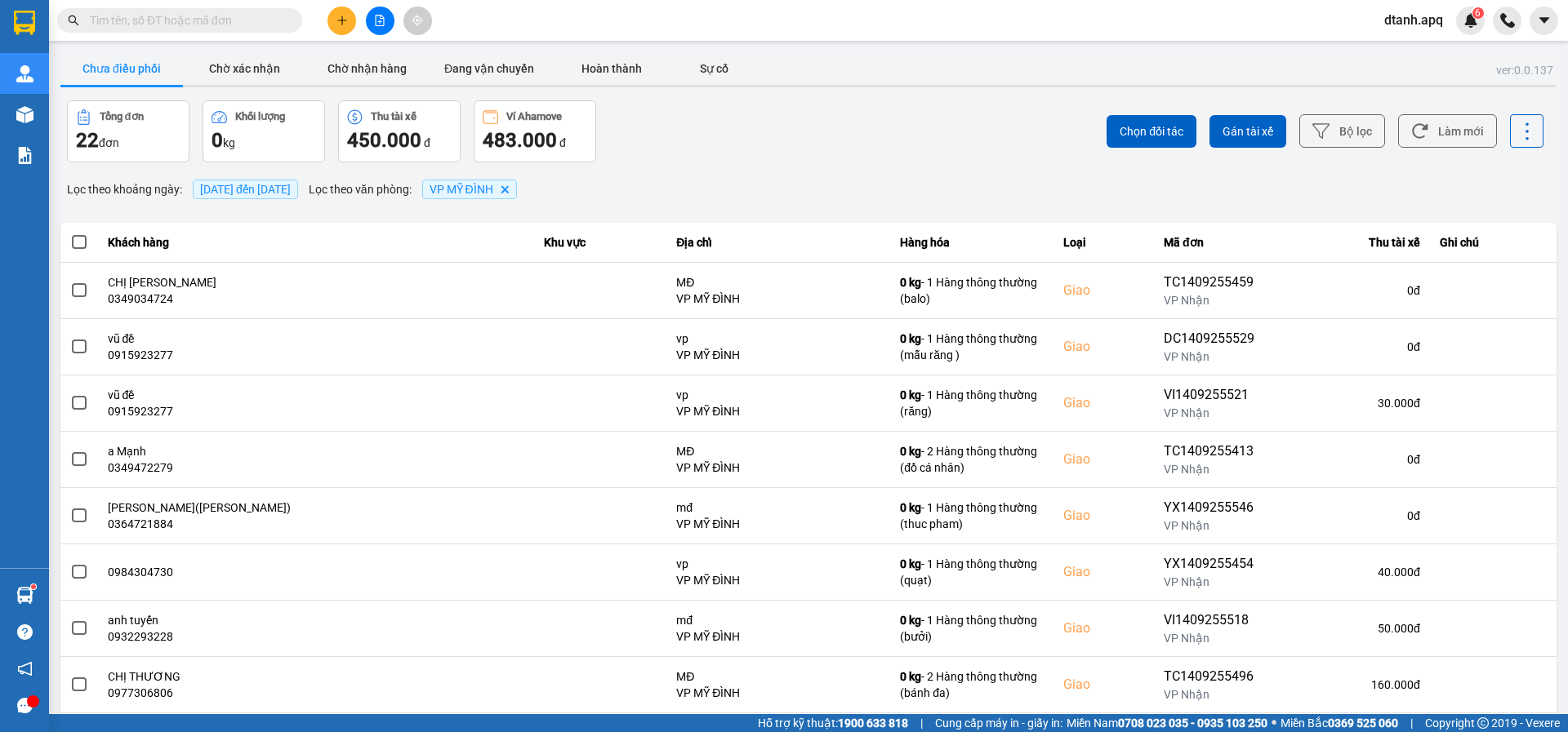
paste input "0982960008"
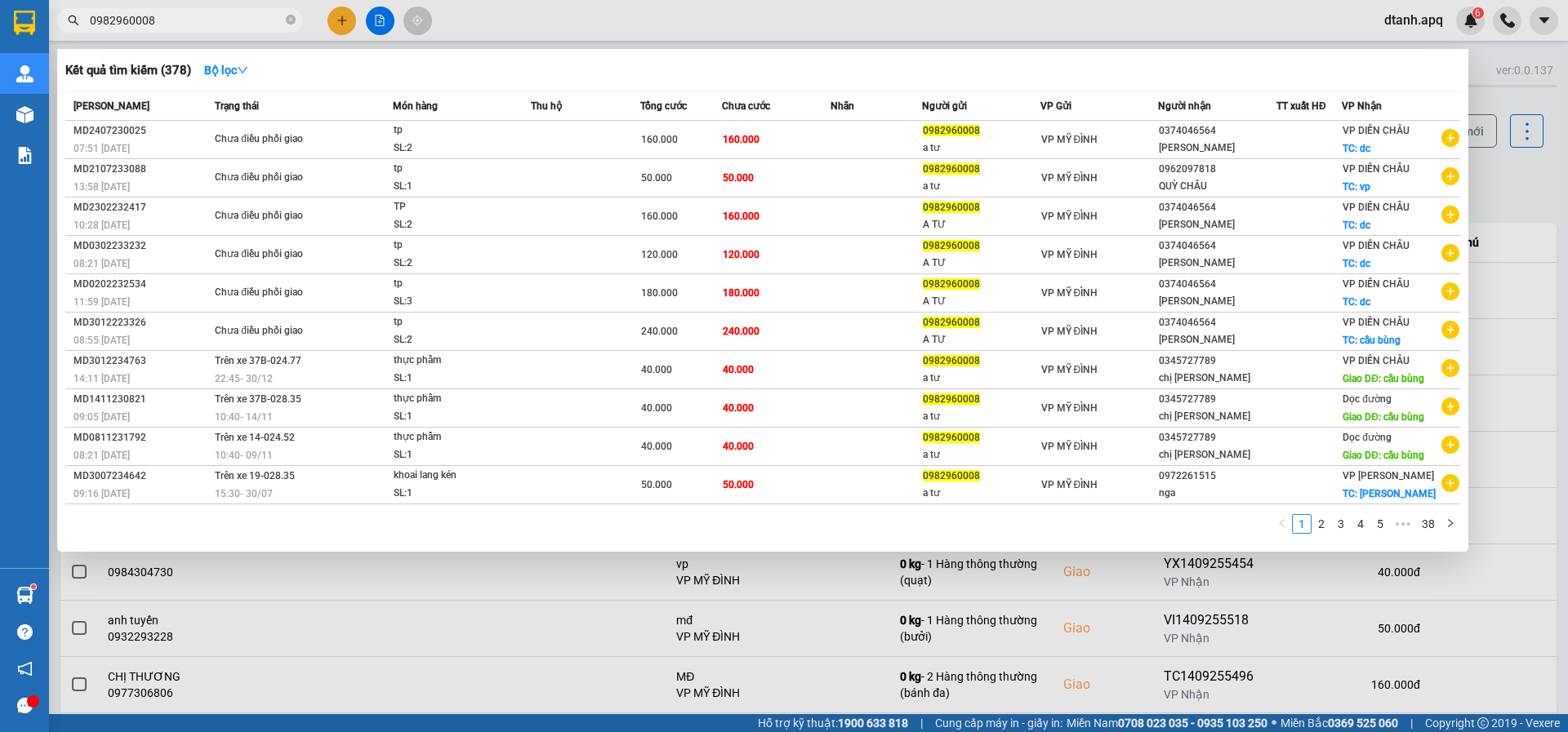
drag, startPoint x: 152, startPoint y: 23, endPoint x: 21, endPoint y: 27, distance: 131.1
click at [21, 27] on section "Kết quả tìm kiếm ( 378 ) Bộ lọc Mã ĐH Trạng thái Món hàng Thu hộ Tổng cước Chưa…" at bounding box center [784, 366] width 1568 height 732
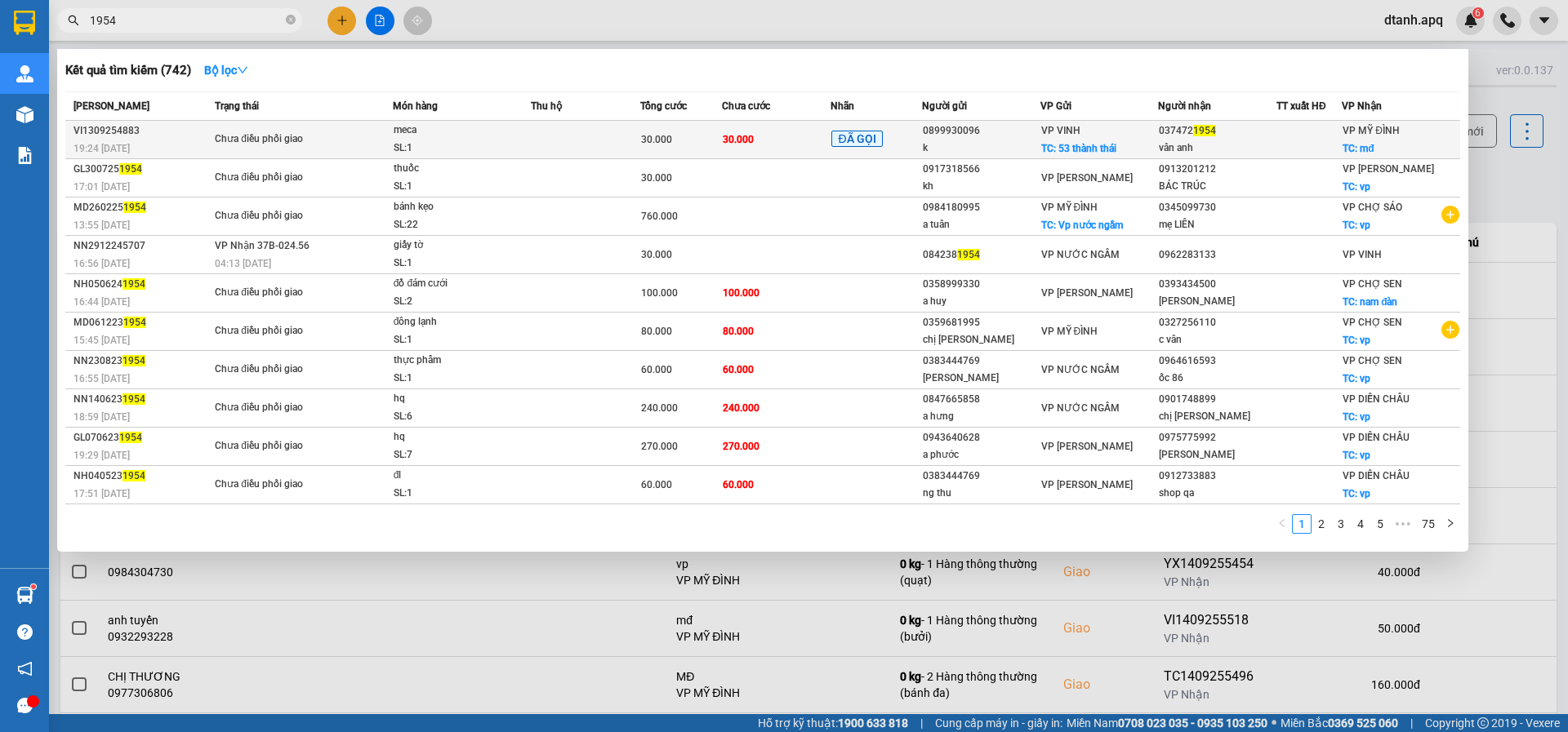
type input "1954"
click at [727, 138] on span "30.000" at bounding box center [737, 140] width 31 height 12
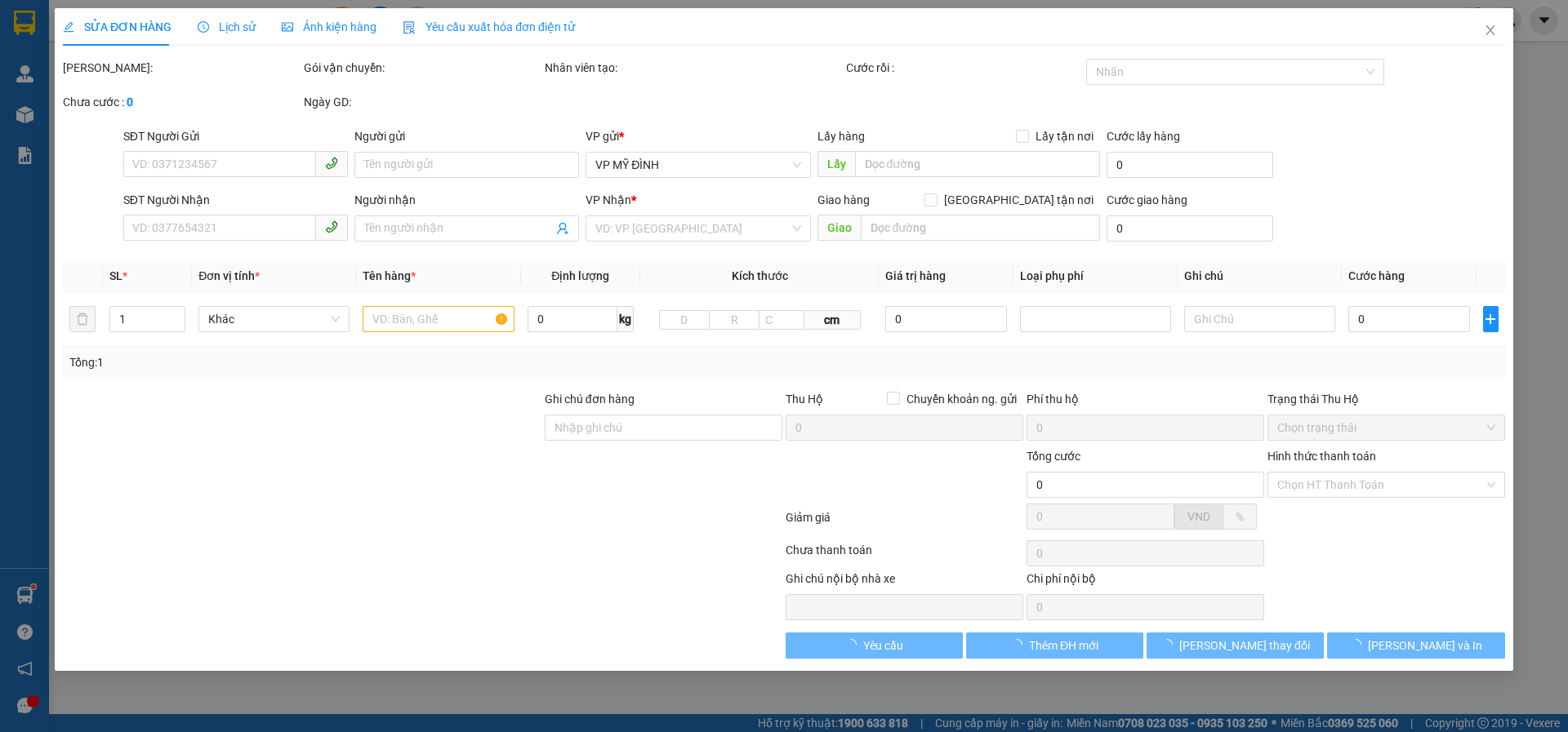
type input "0899930096"
type input "k"
checkbox input "true"
type input "53 thành thái"
type input "0374721954"
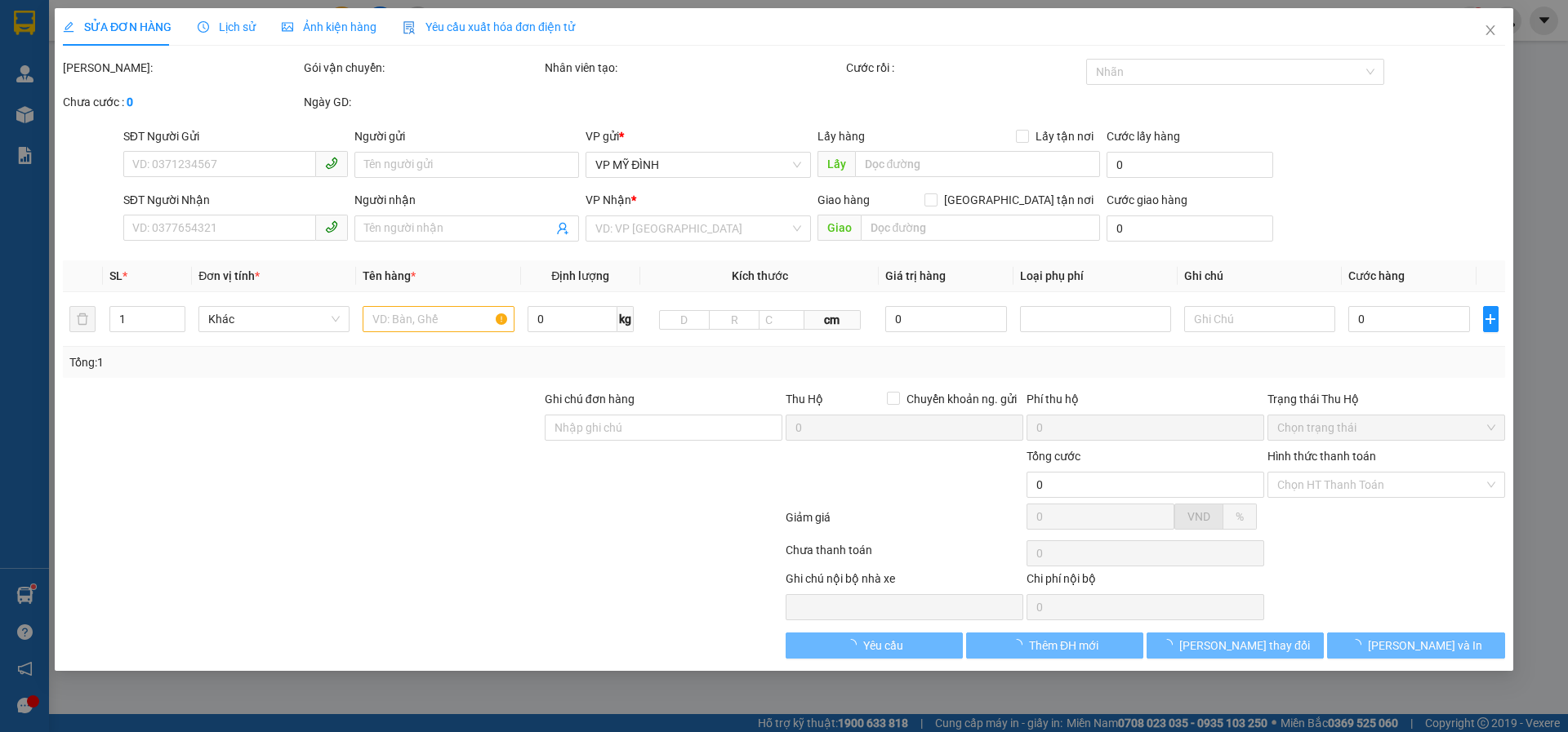
type input "vân anh"
checkbox input "true"
type input "mđ"
type input "30.000"
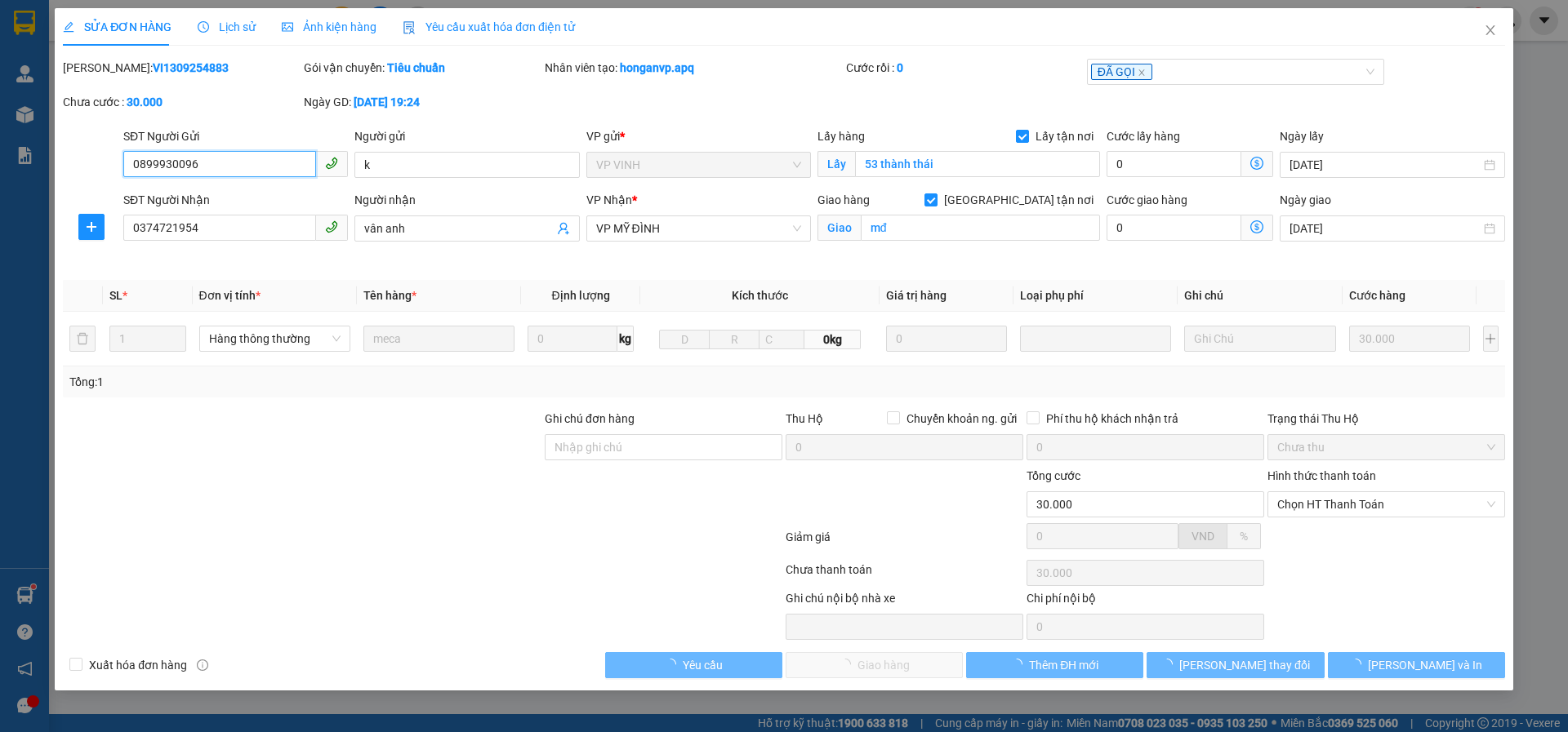
click at [1297, 496] on span "Chọn HT Thanh Toán" at bounding box center [1385, 504] width 218 height 25
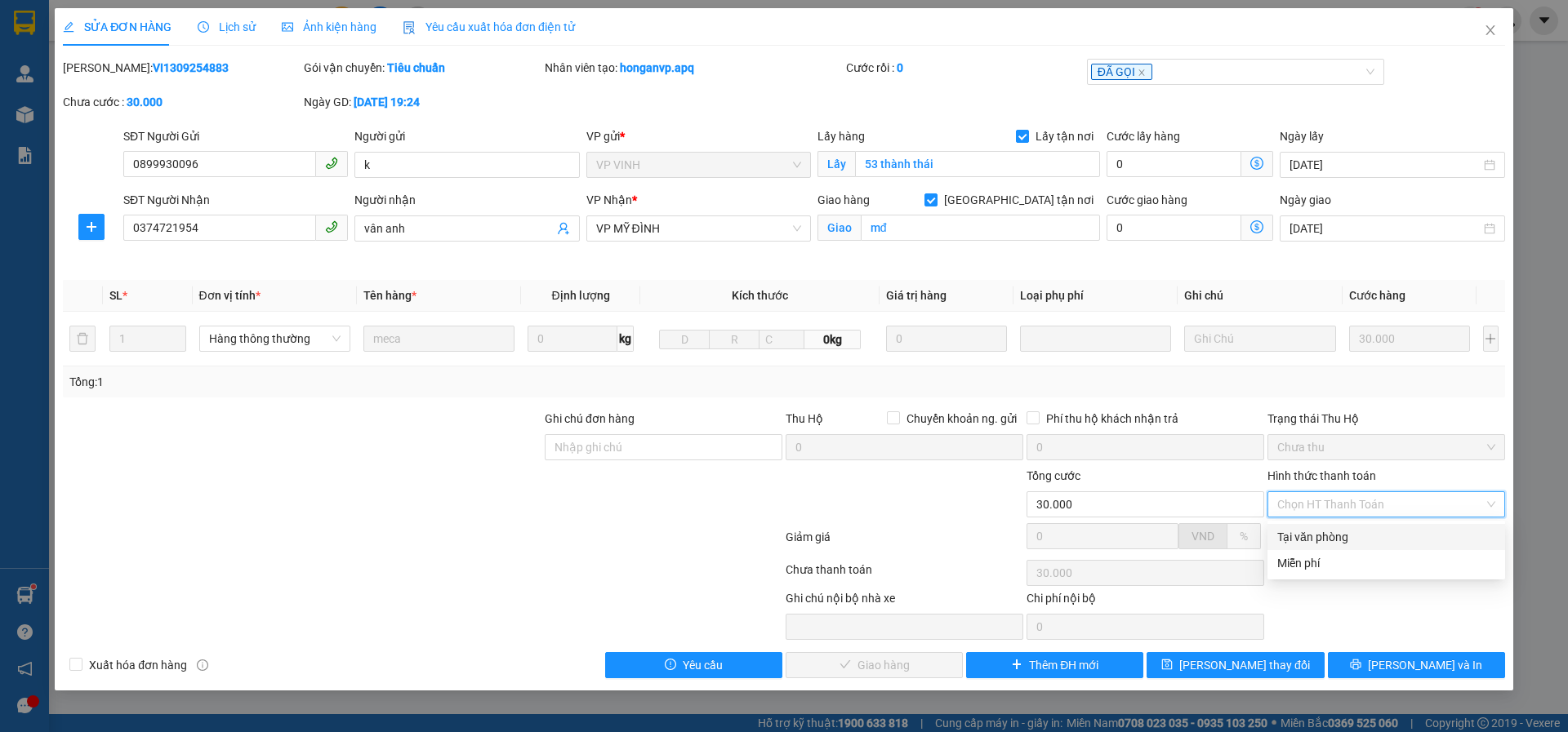
click at [1287, 539] on div "Tại văn phòng" at bounding box center [1385, 537] width 218 height 18
type input "0"
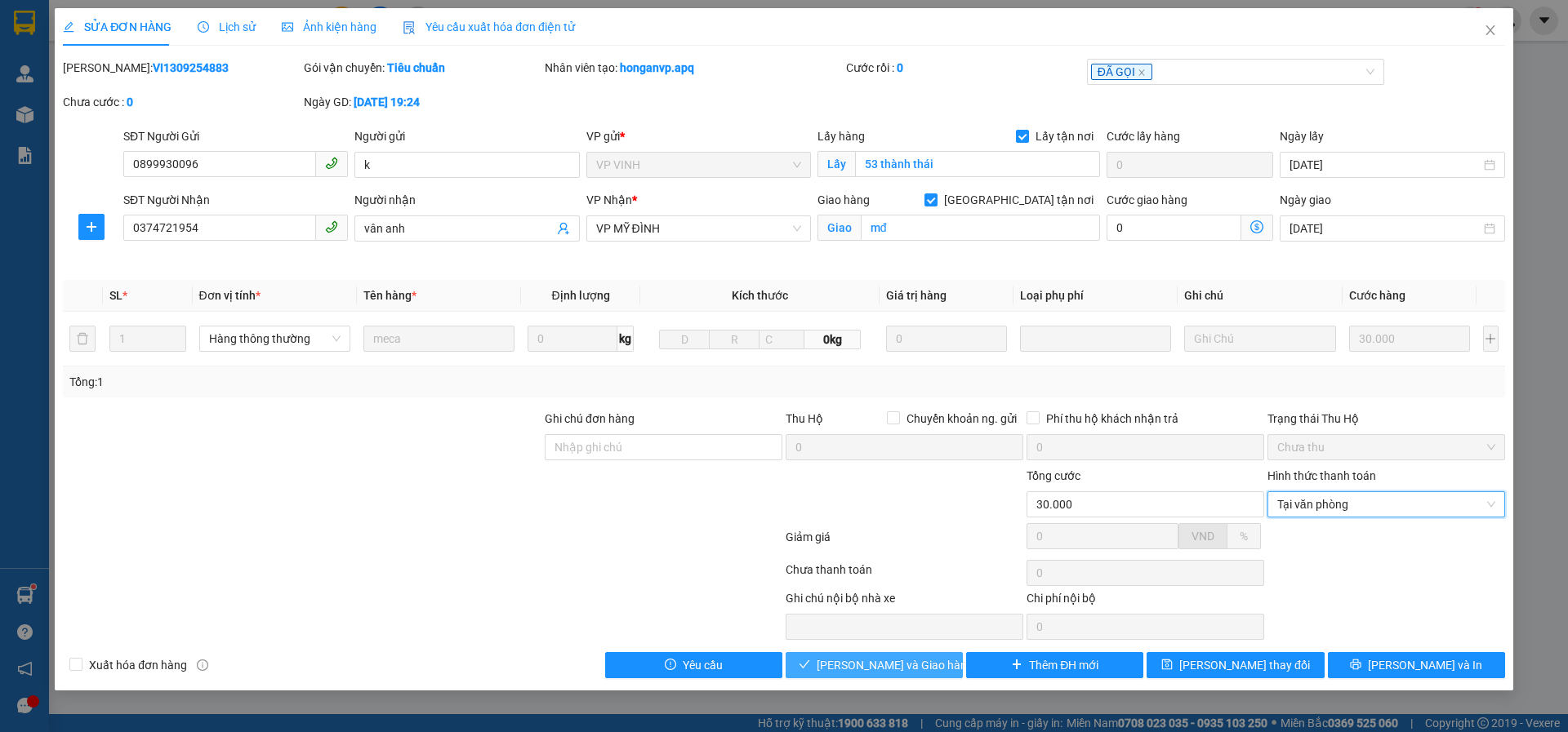
click at [856, 659] on span "[PERSON_NAME] và Giao hàng" at bounding box center [894, 665] width 157 height 18
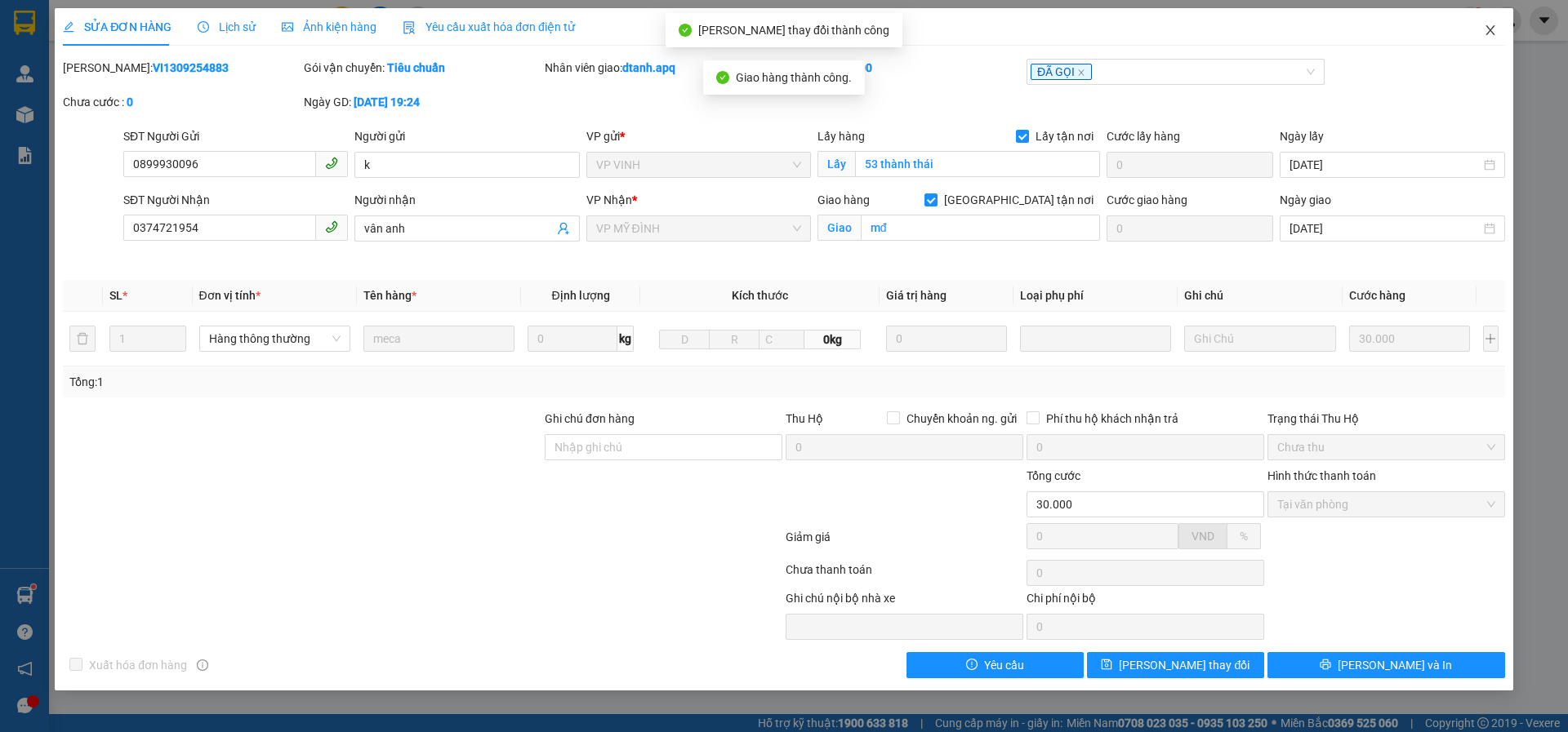
click at [1495, 27] on icon "close" at bounding box center [1489, 30] width 13 height 13
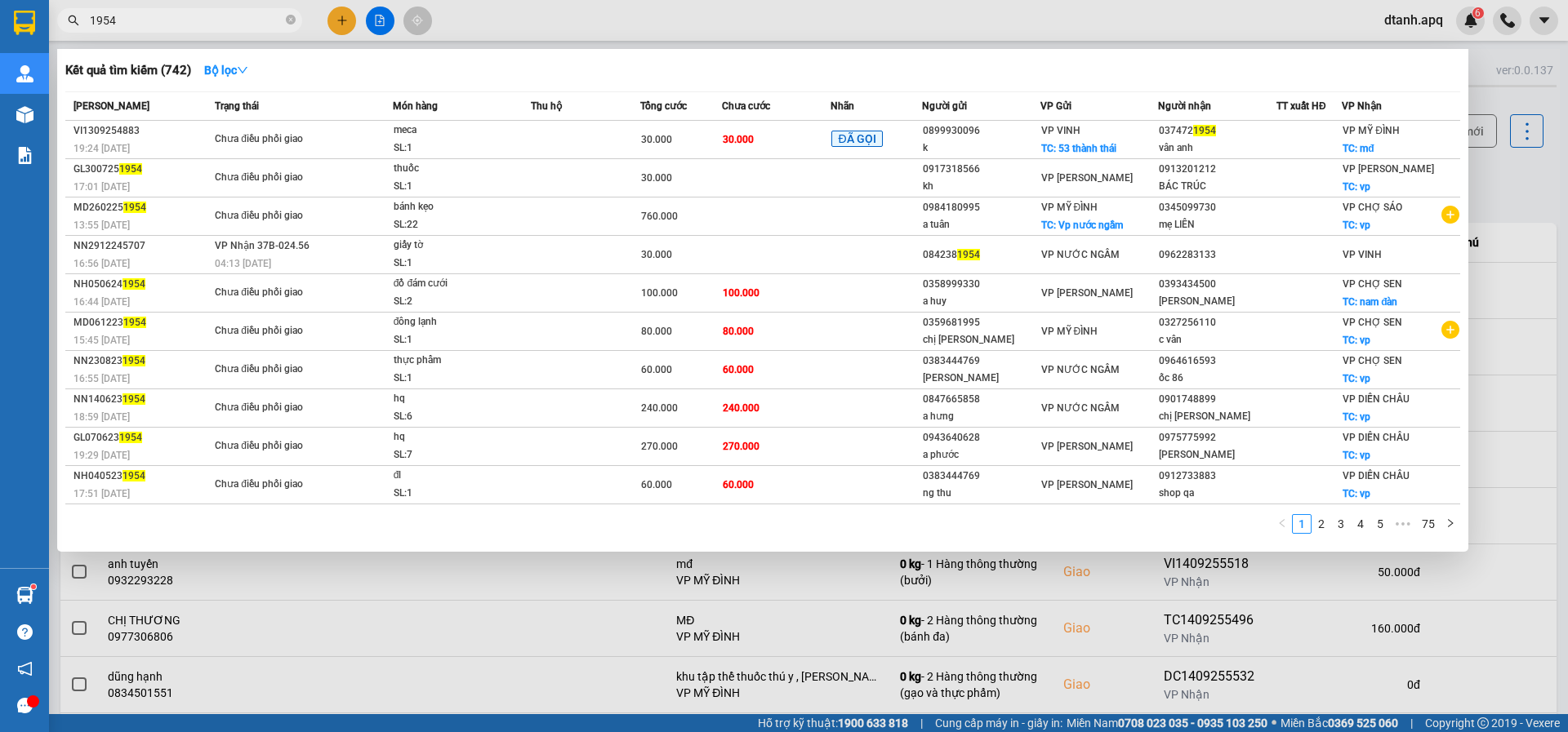
drag, startPoint x: 130, startPoint y: 25, endPoint x: 0, endPoint y: 21, distance: 130.1
click at [0, 21] on section "Kết quả tìm kiếm ( 742 ) Bộ lọc Mã ĐH Trạng thái Món hàng Thu hộ Tổng cước Chưa…" at bounding box center [784, 366] width 1568 height 732
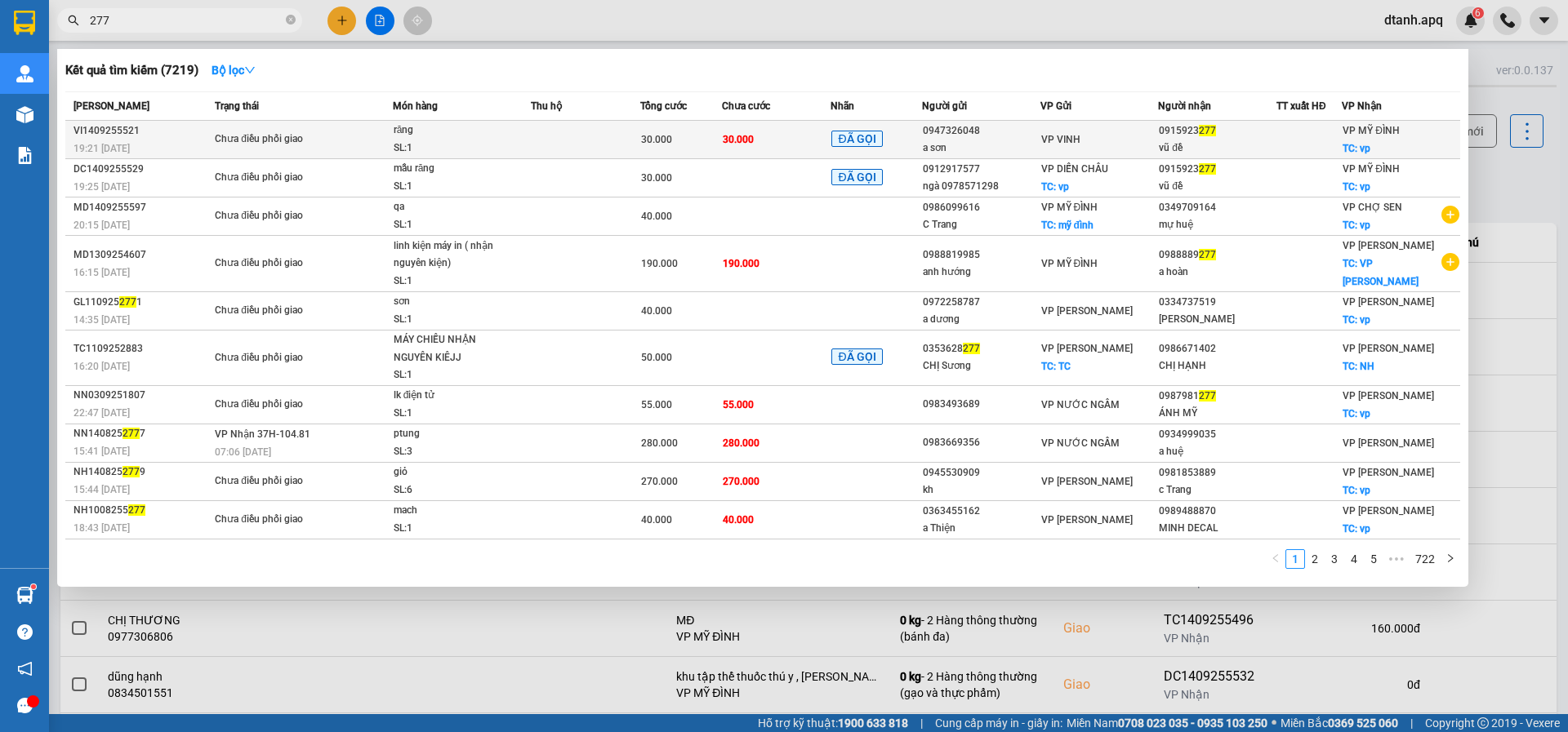
type input "277"
click at [584, 138] on td at bounding box center [585, 139] width 110 height 39
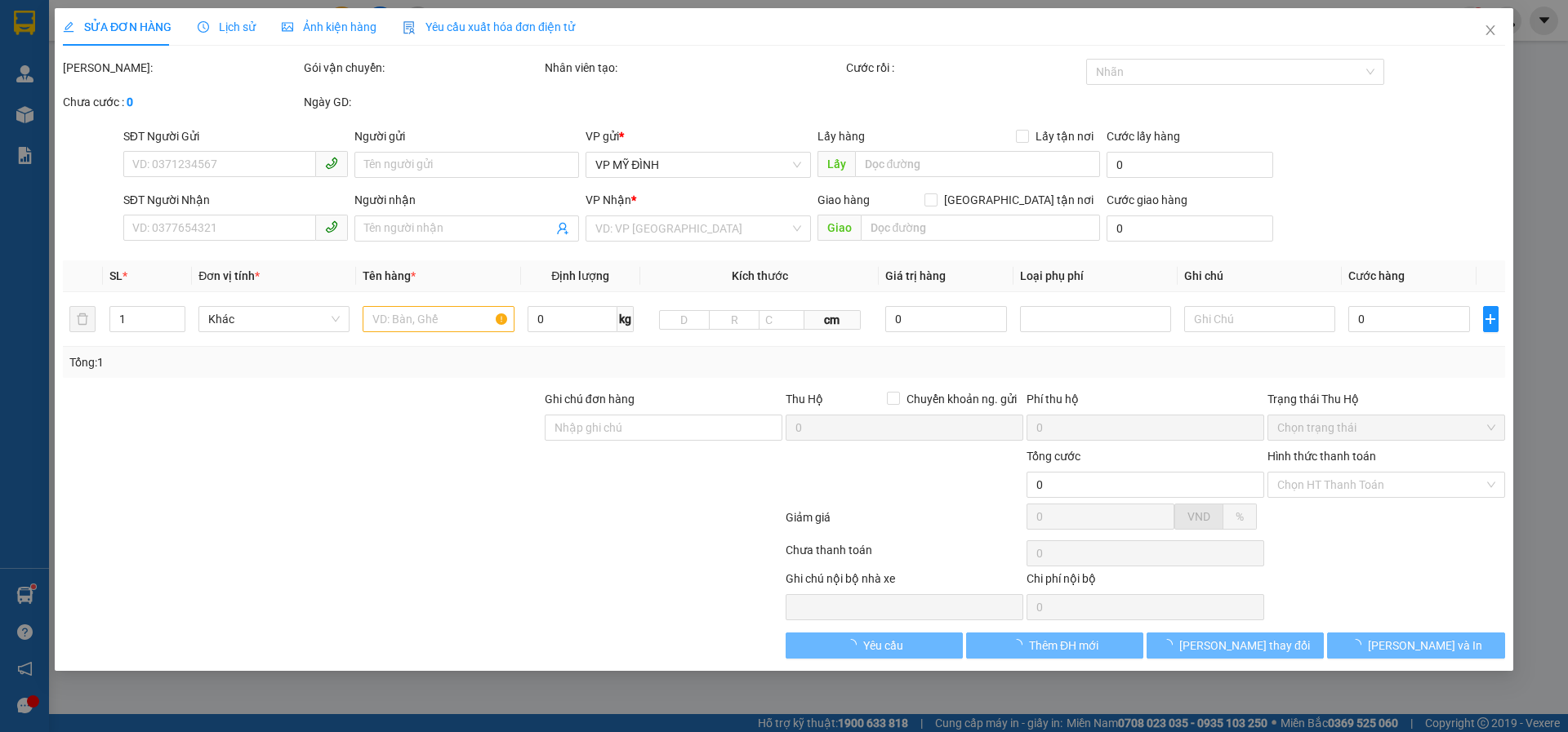
type input "0947326048"
type input "a sơn"
type input "0915923277"
type input "vũ đề"
checkbox input "true"
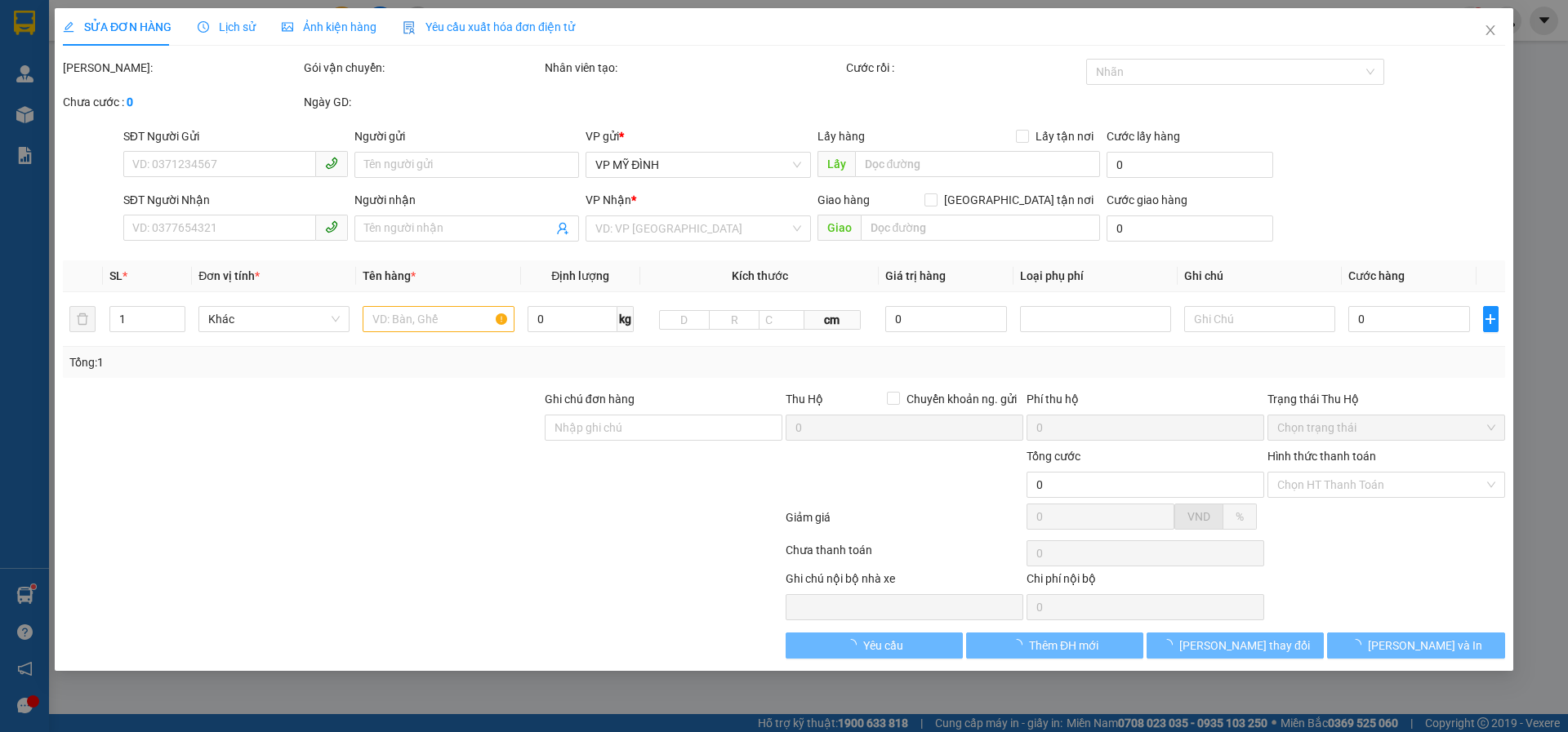
type input "vp"
type input "30.000"
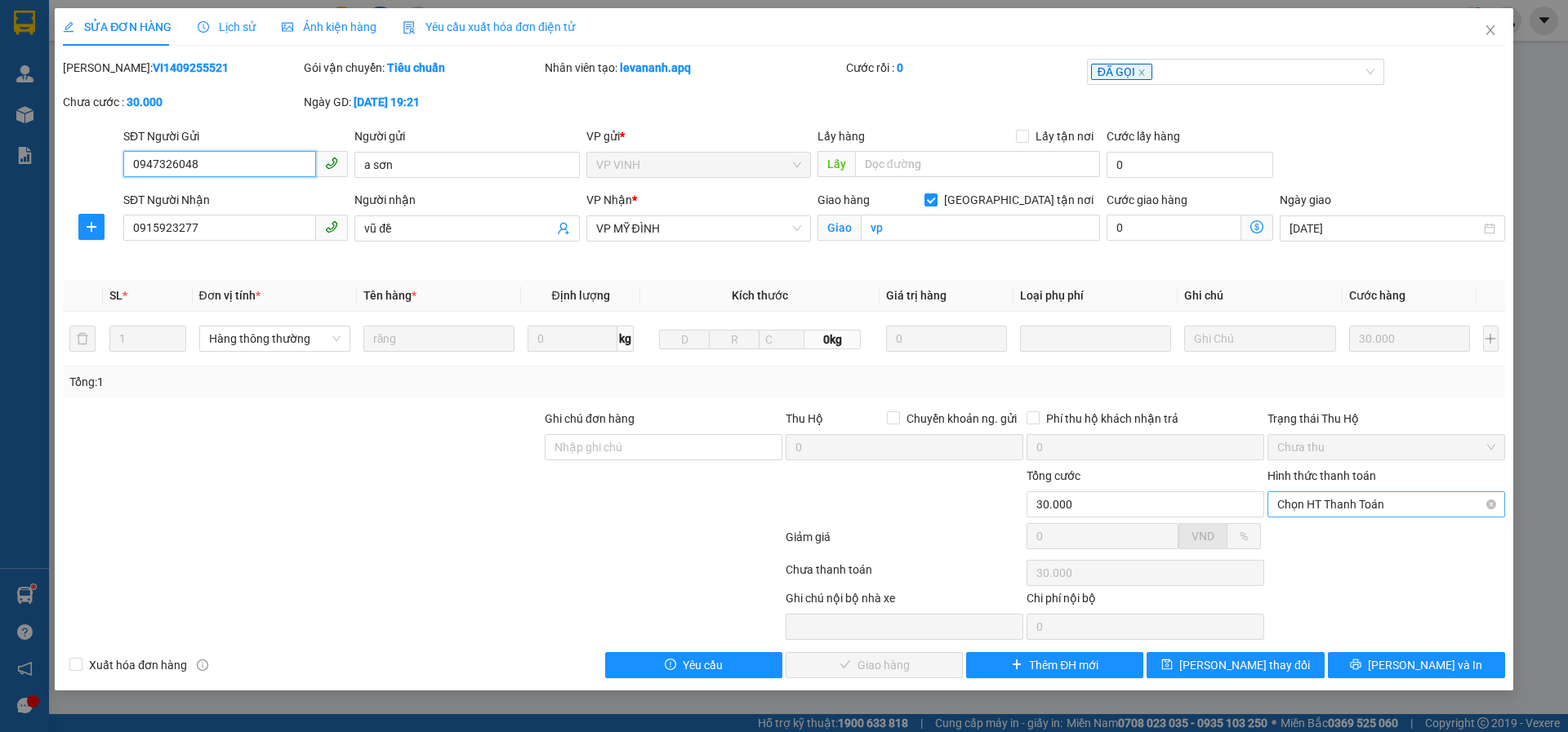
drag, startPoint x: 1307, startPoint y: 502, endPoint x: 1309, endPoint y: 517, distance: 15.1
click at [1307, 503] on span "Chọn HT Thanh Toán" at bounding box center [1385, 504] width 218 height 25
drag, startPoint x: 1309, startPoint y: 534, endPoint x: 1291, endPoint y: 544, distance: 20.6
click at [1307, 535] on div "Tại văn phòng" at bounding box center [1385, 537] width 218 height 18
type input "0"
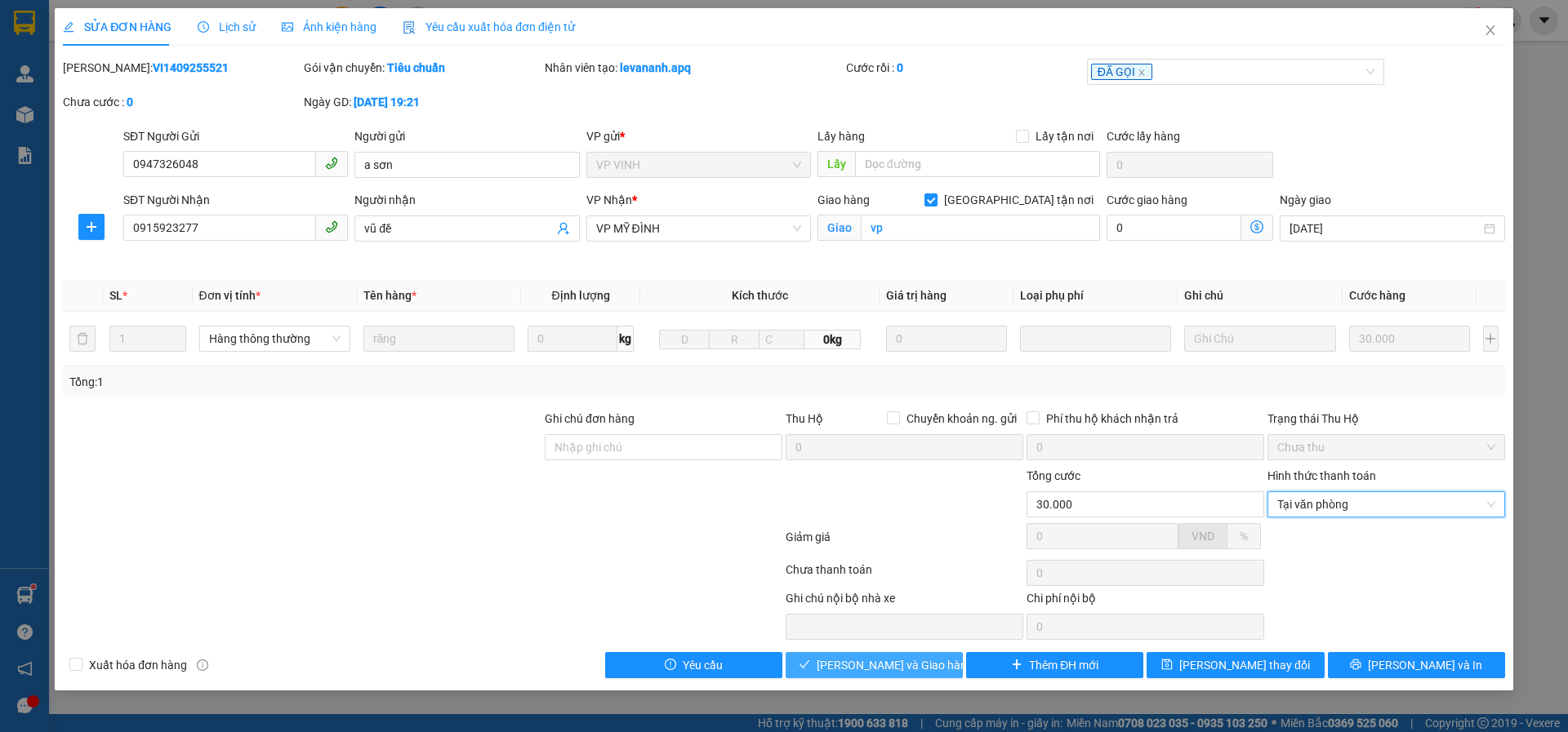
click at [863, 653] on button "[PERSON_NAME] và Giao hàng" at bounding box center [873, 665] width 177 height 26
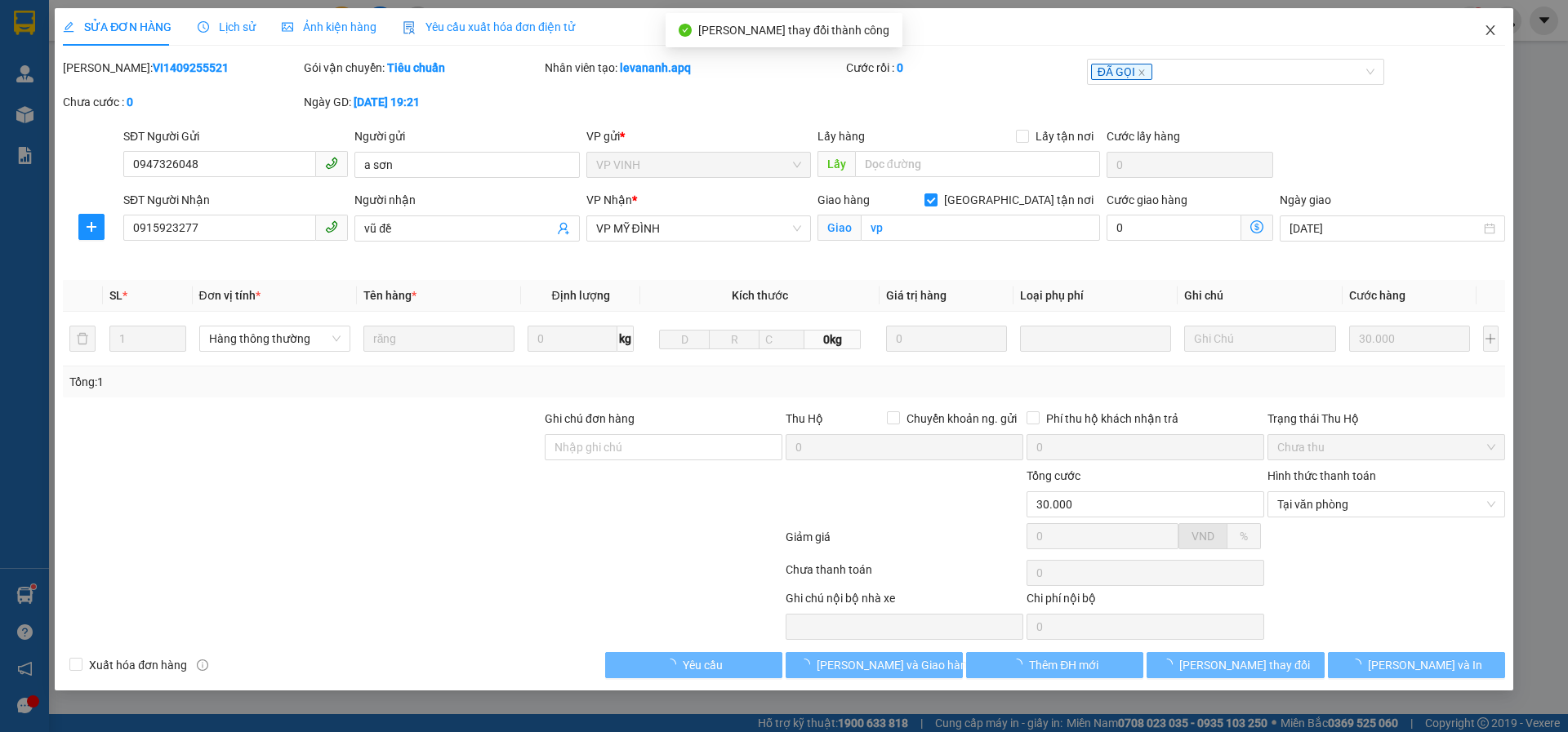
click at [1482, 29] on span "Close" at bounding box center [1490, 31] width 45 height 45
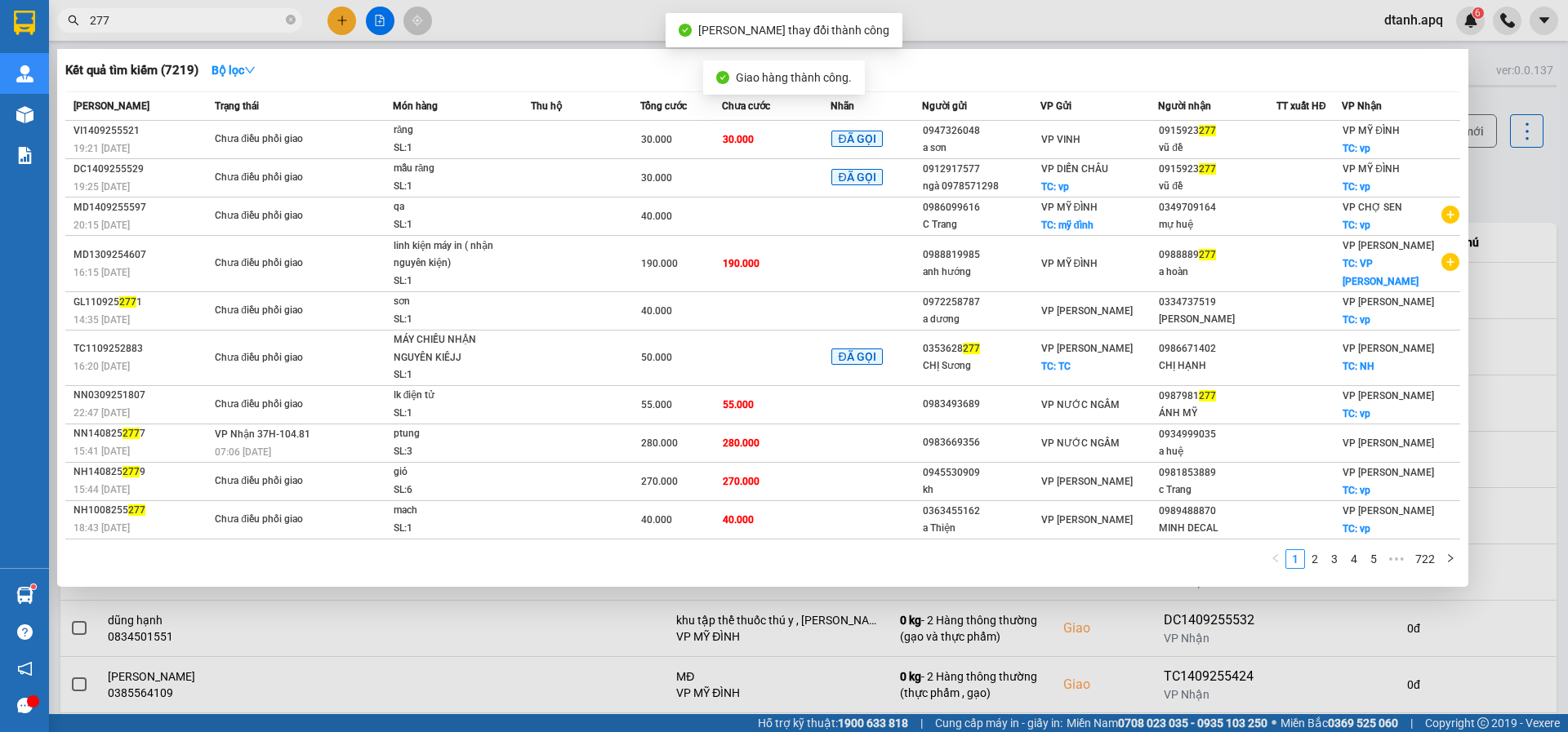
click at [171, 26] on input "277" at bounding box center [186, 21] width 193 height 18
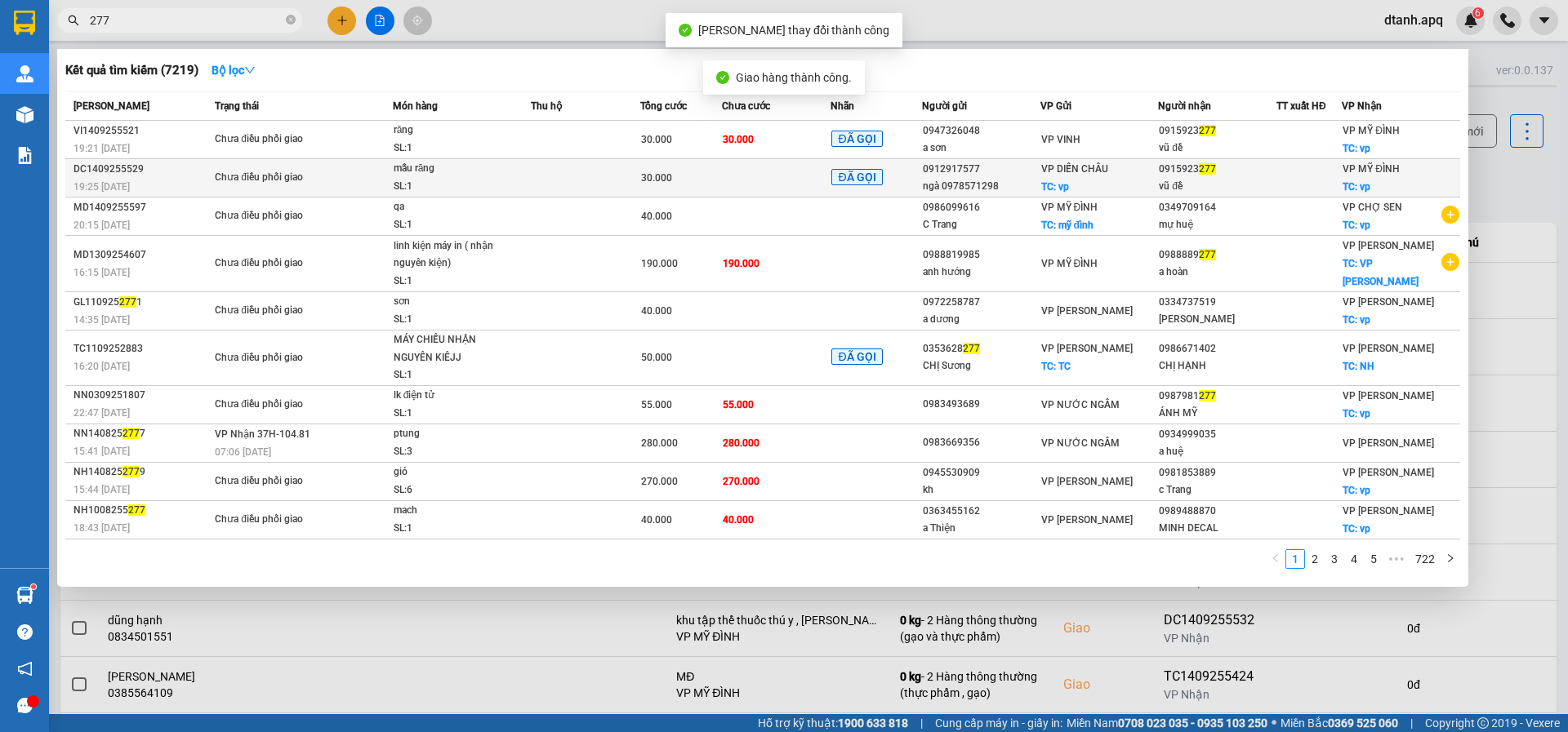
click at [362, 176] on span "Chưa điều phối giao" at bounding box center [302, 178] width 177 height 18
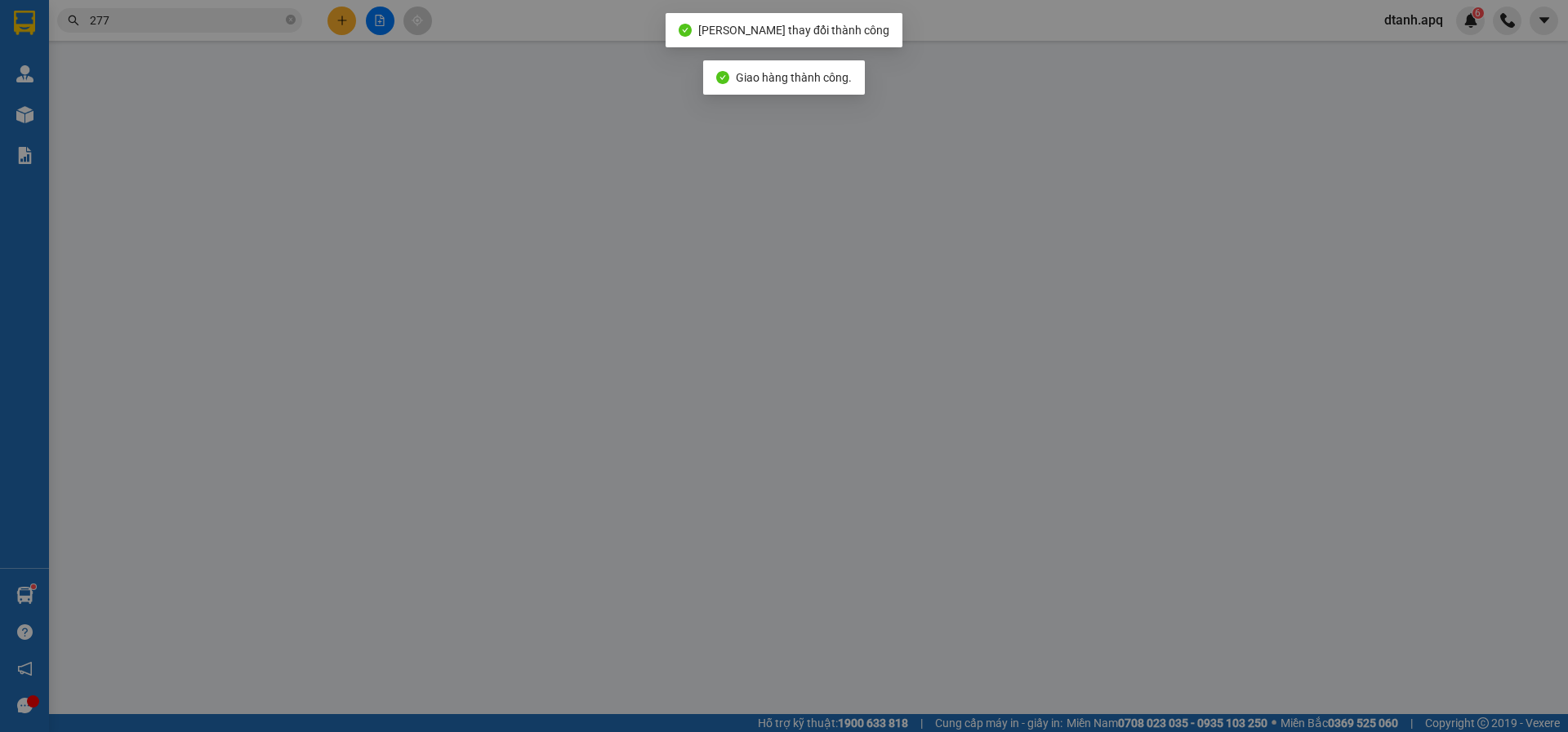
type input "0912917577"
type input "ngà 0978571298"
checkbox input "true"
type input "vp"
type input "0915923277"
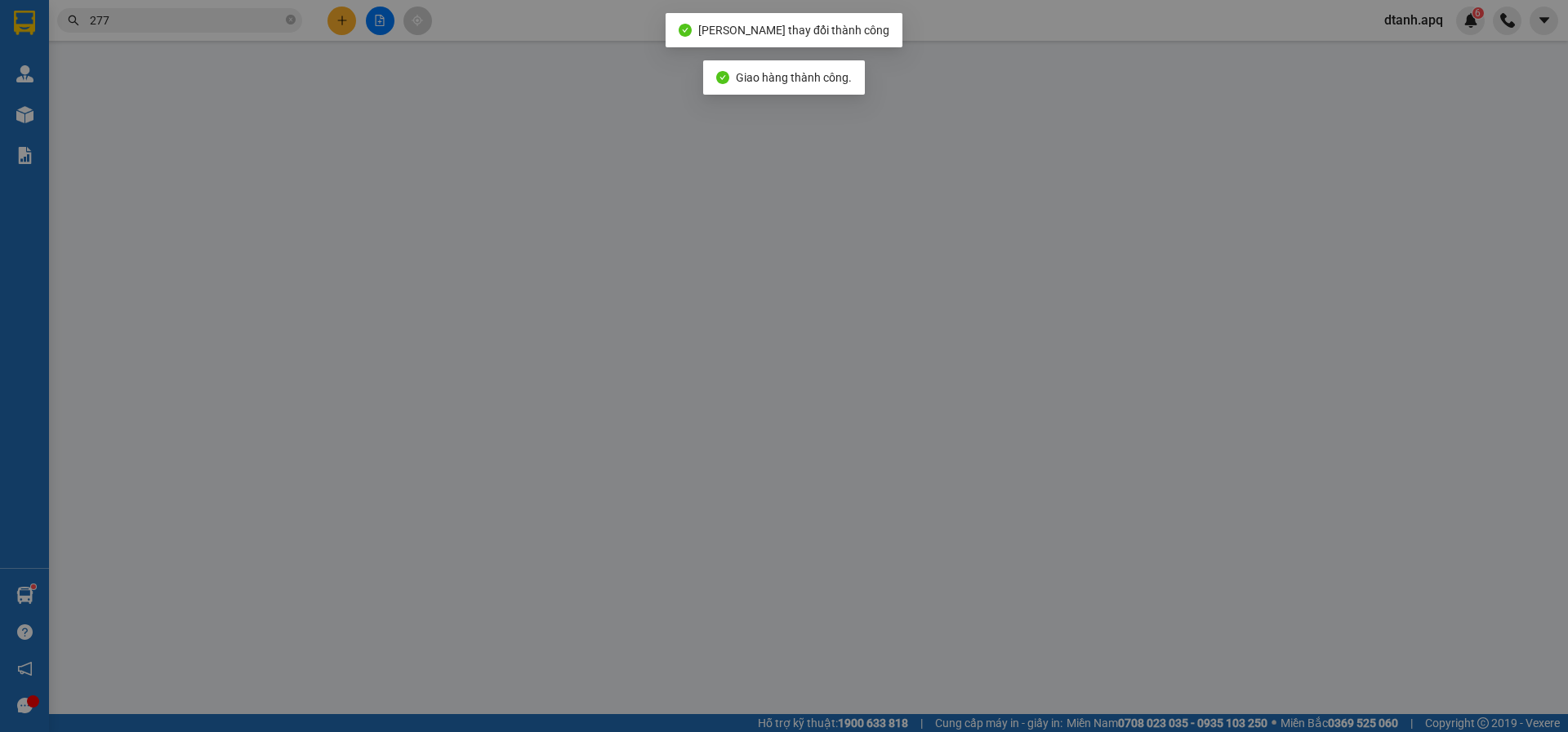
type input "vũ đề"
checkbox input "true"
type input "vp"
type input "30.000"
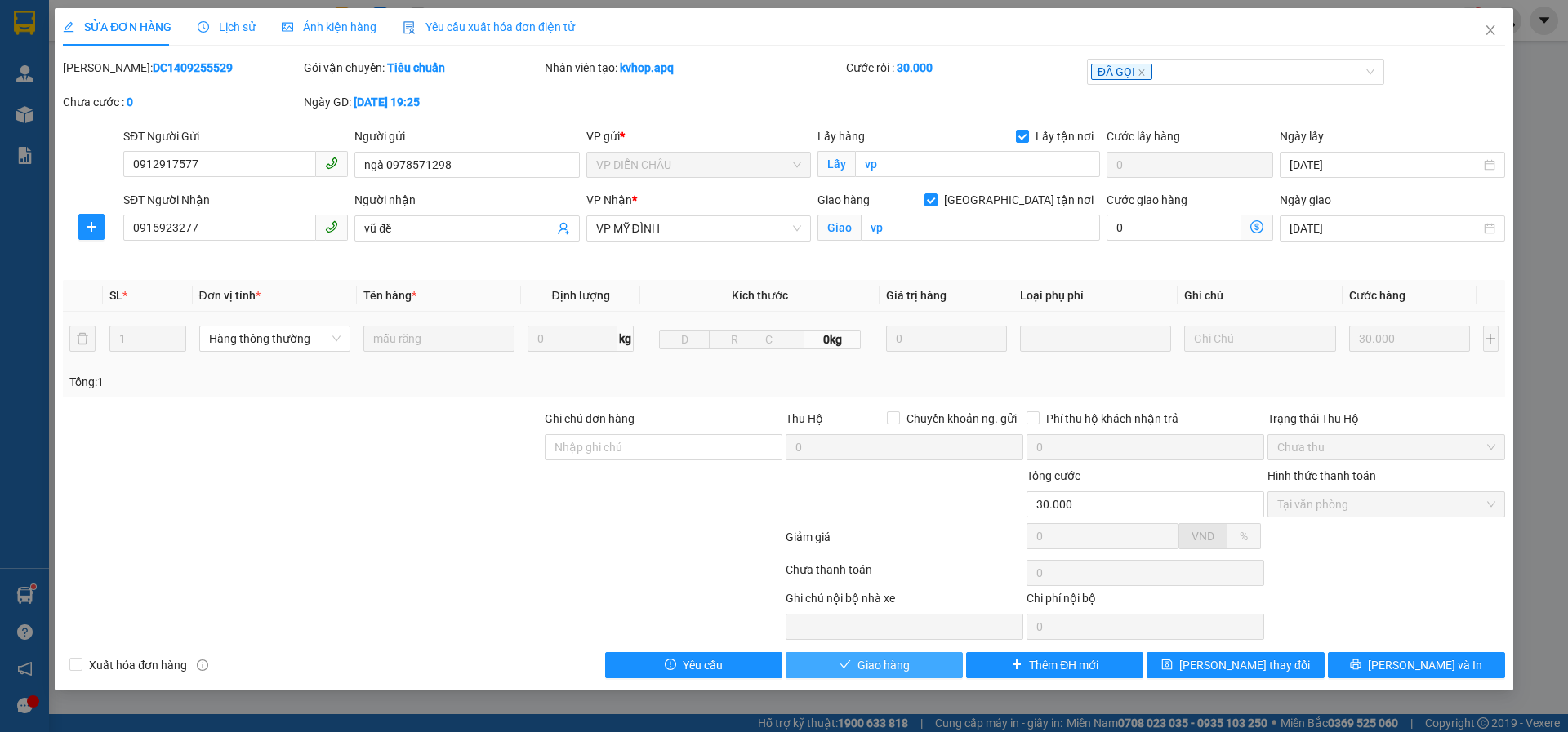
click at [841, 672] on span "check" at bounding box center [845, 665] width 12 height 13
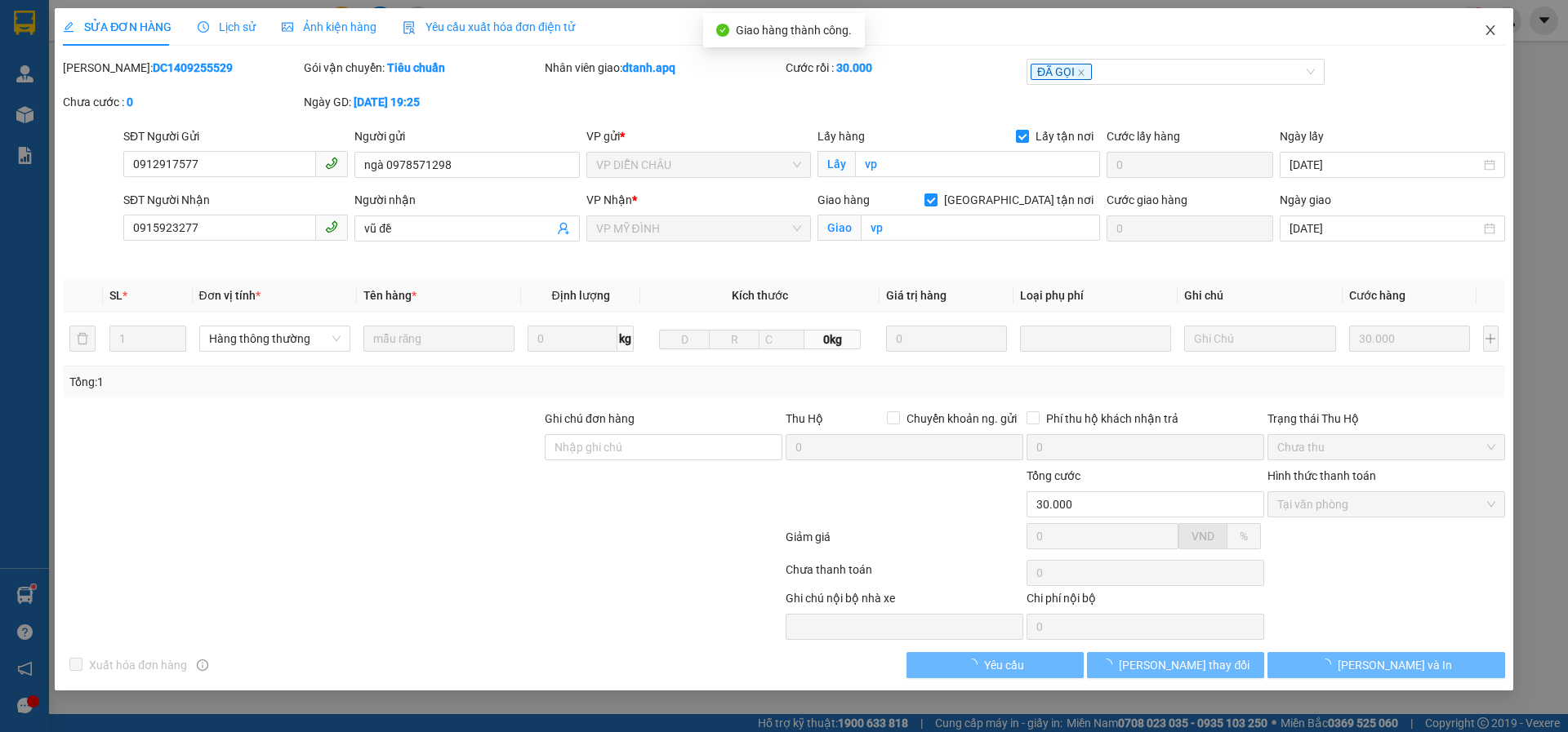
click at [1495, 28] on icon "close" at bounding box center [1489, 30] width 13 height 13
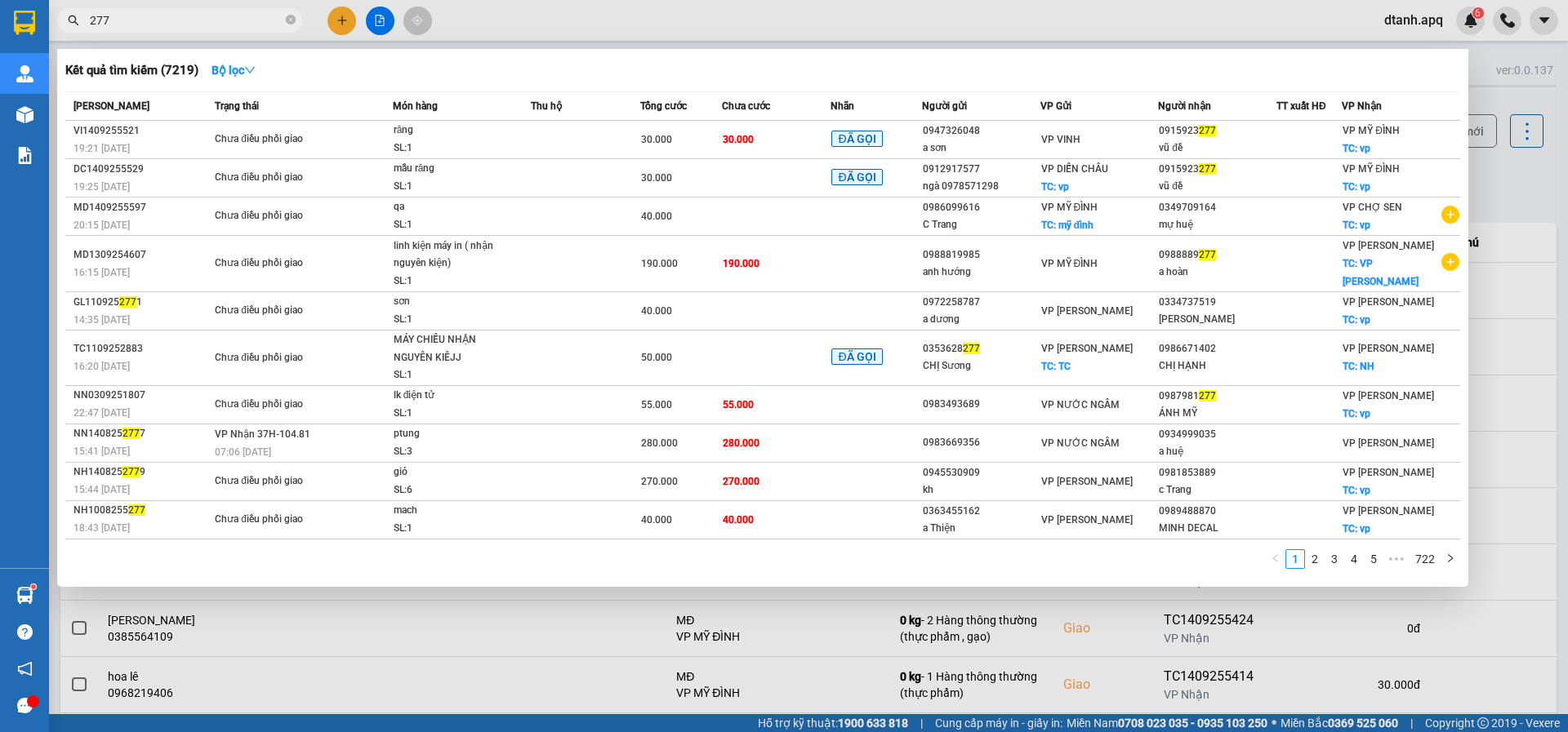
click at [63, 36] on div "Kết quả tìm kiếm ( 7219 ) Bộ lọc Mã ĐH Trạng thái Món hàng Thu hộ Tổng cước Chư…" at bounding box center [159, 21] width 318 height 29
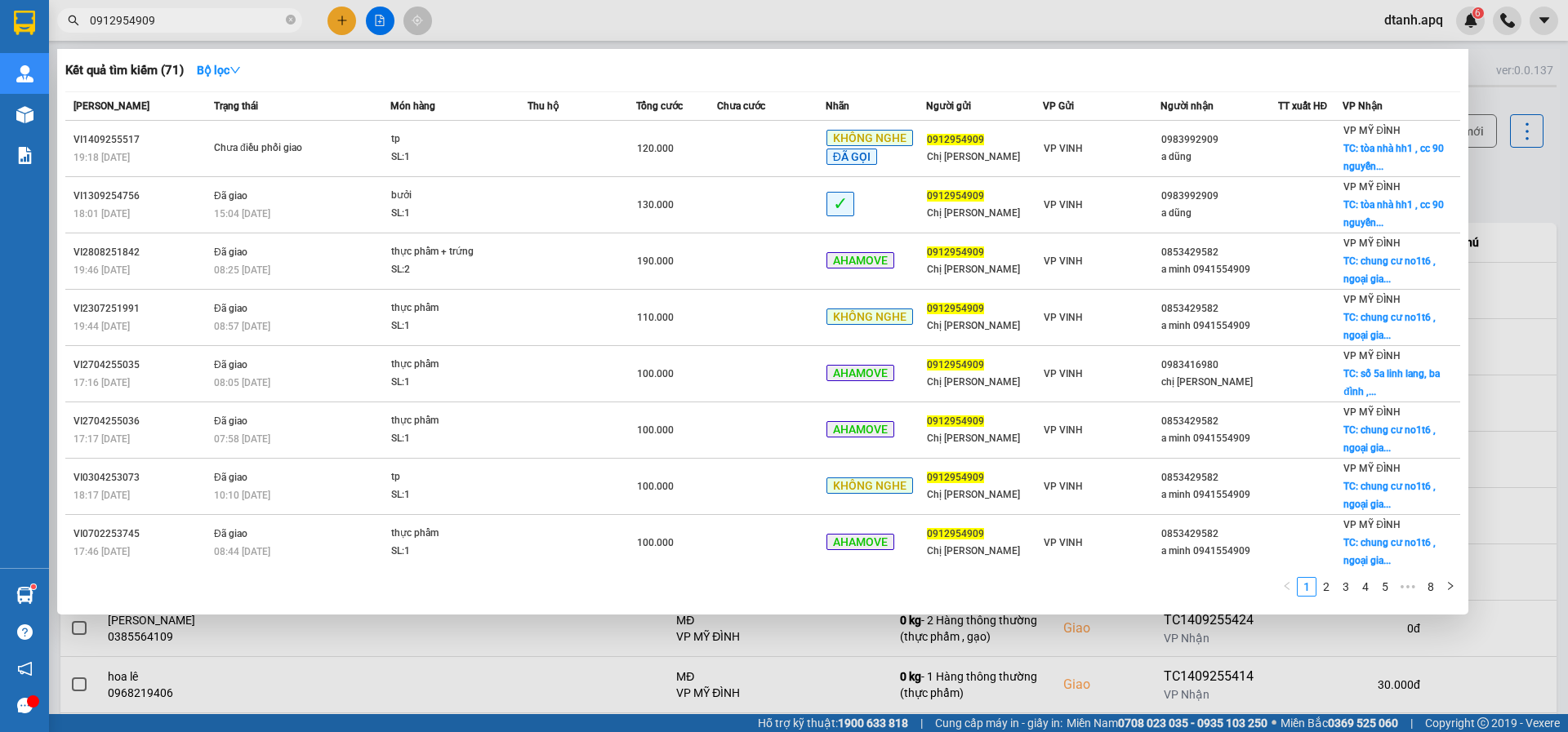
click at [27, 41] on section "Kết quả tìm kiếm ( 71 ) Bộ lọc Mã ĐH Trạng thái Món hàng Thu hộ Tổng cước Chưa …" at bounding box center [784, 366] width 1568 height 732
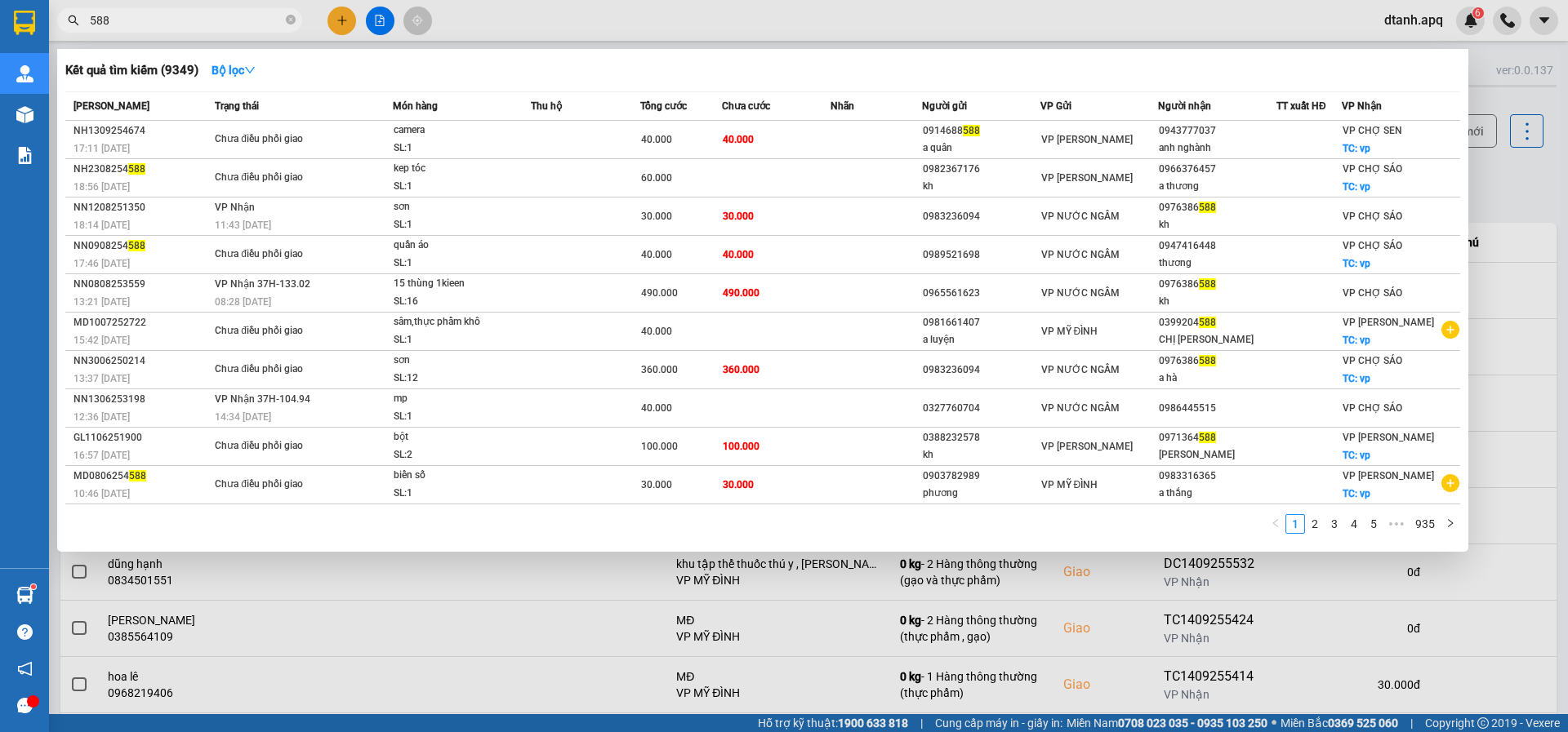
click at [643, 21] on div at bounding box center [784, 366] width 1568 height 732
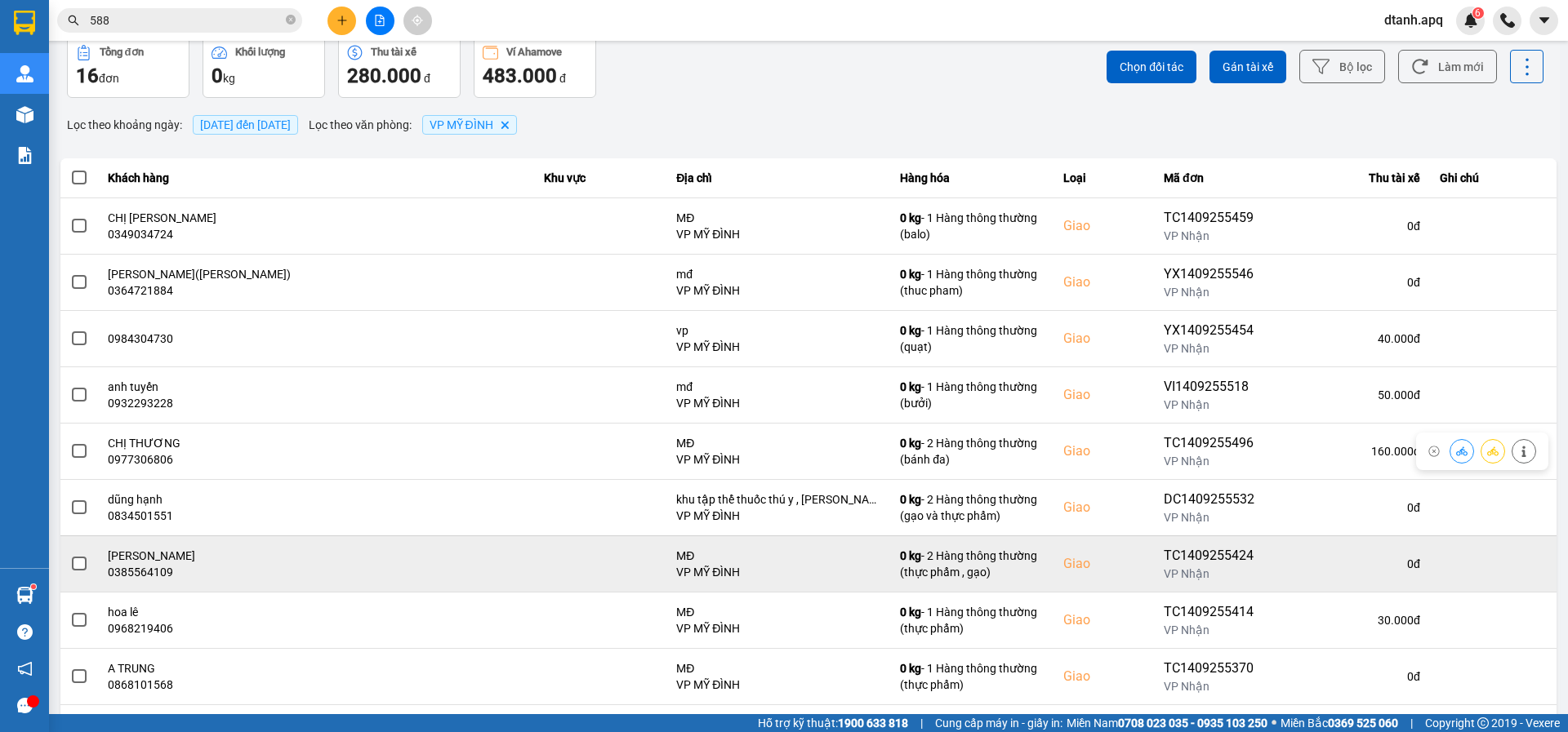
scroll to position [149, 0]
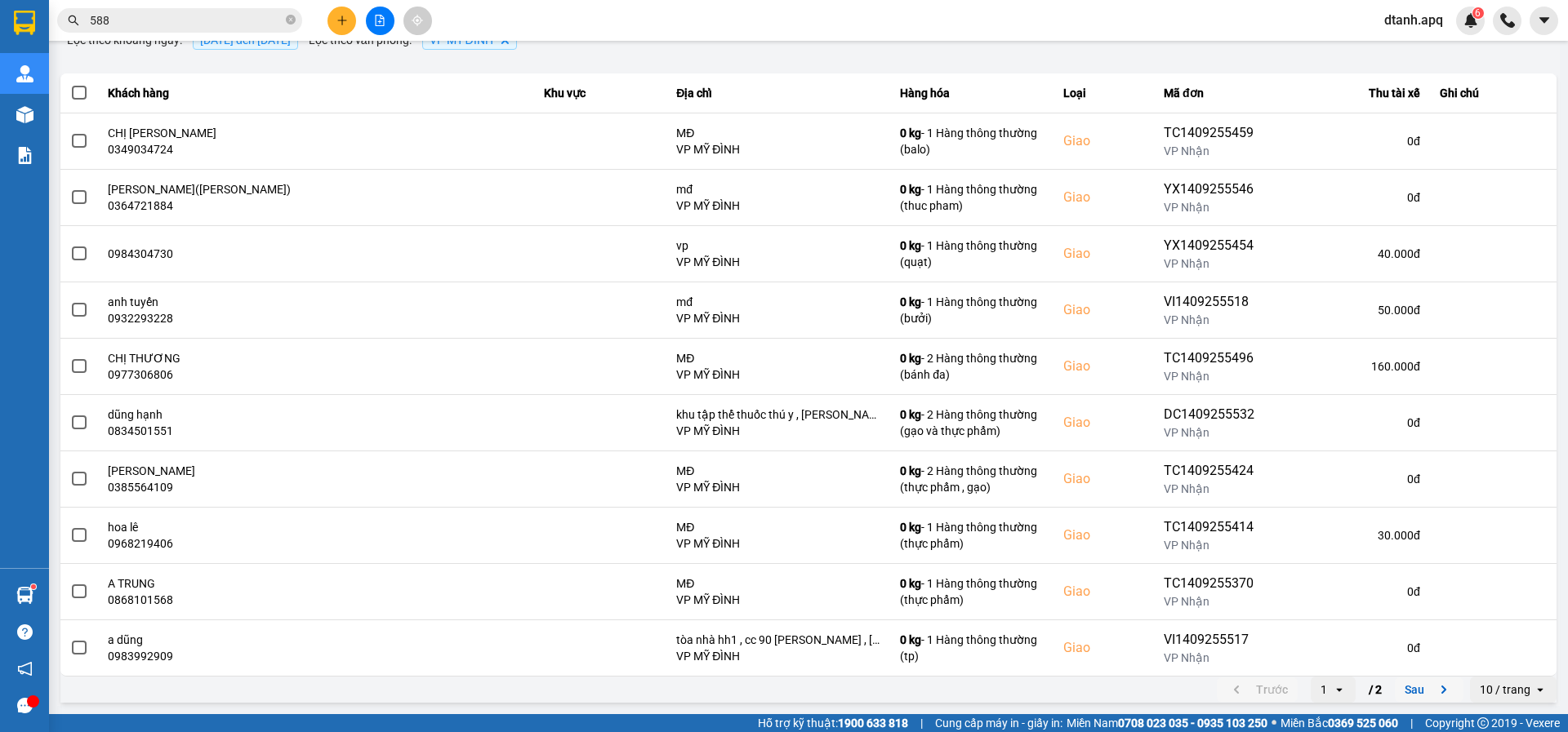
click at [1434, 689] on icon "next page. current page 1 / 2" at bounding box center [1444, 690] width 20 height 20
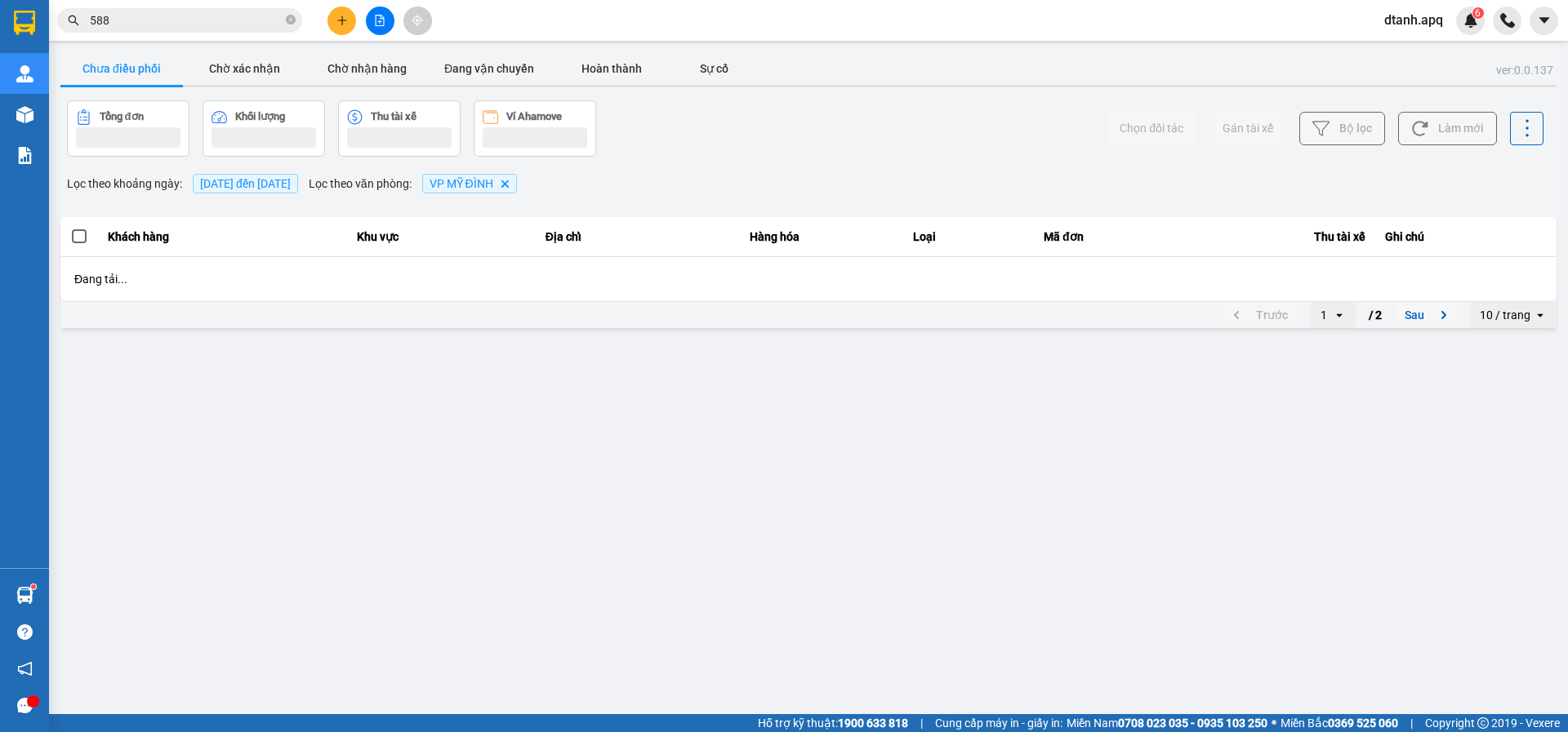
scroll to position [0, 0]
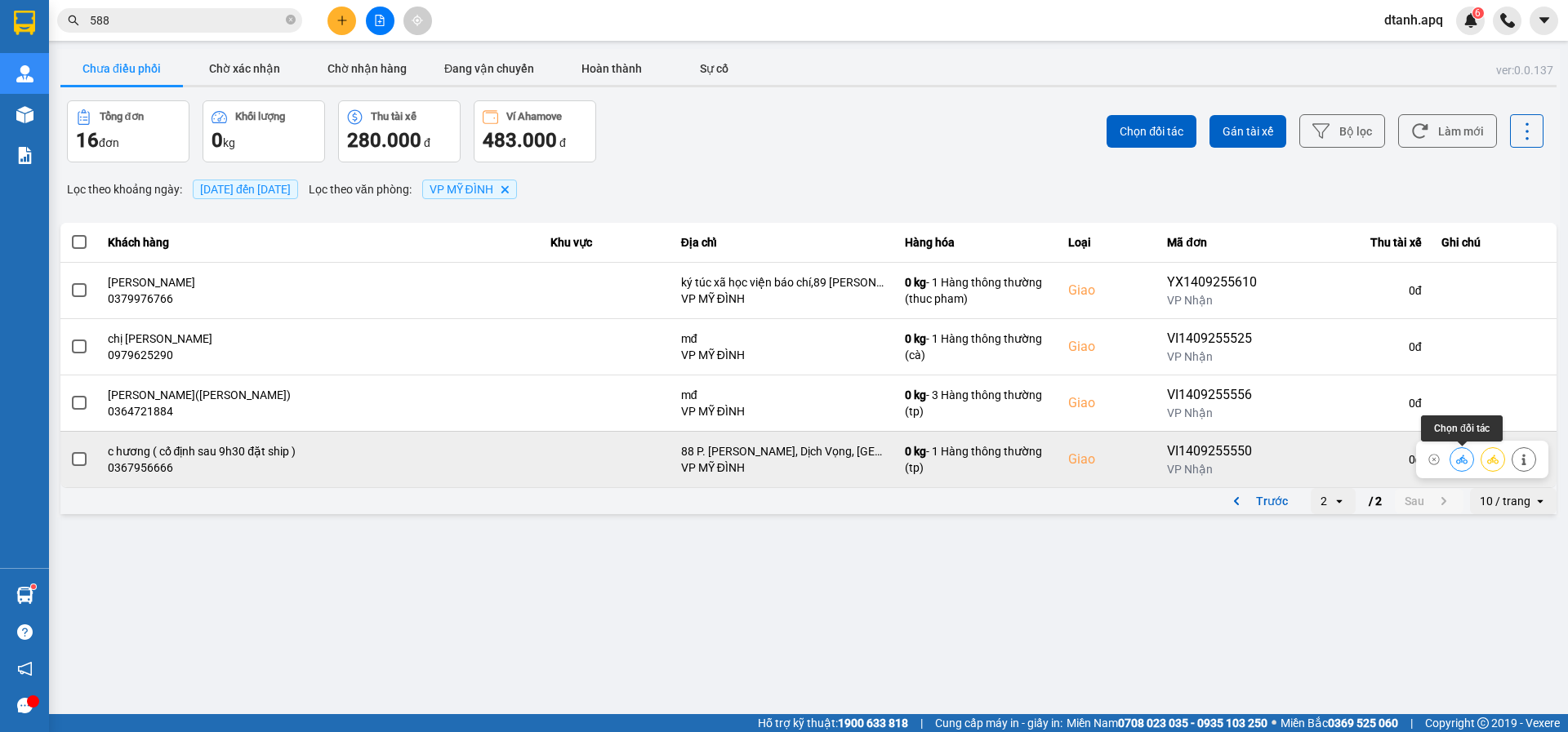
click at [1452, 455] on button at bounding box center [1461, 458] width 23 height 29
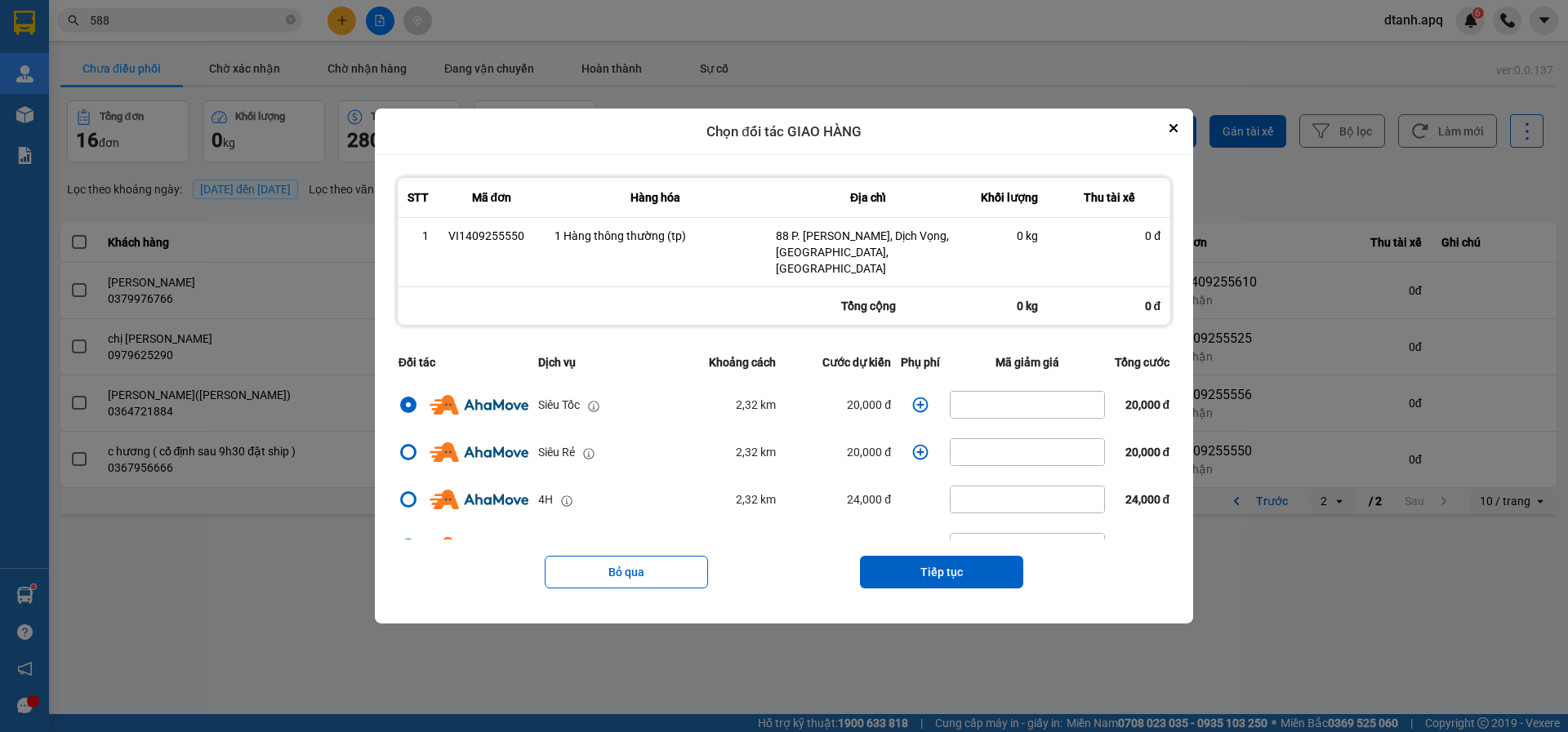
click at [912, 397] on icon "dialog" at bounding box center [920, 405] width 17 height 17
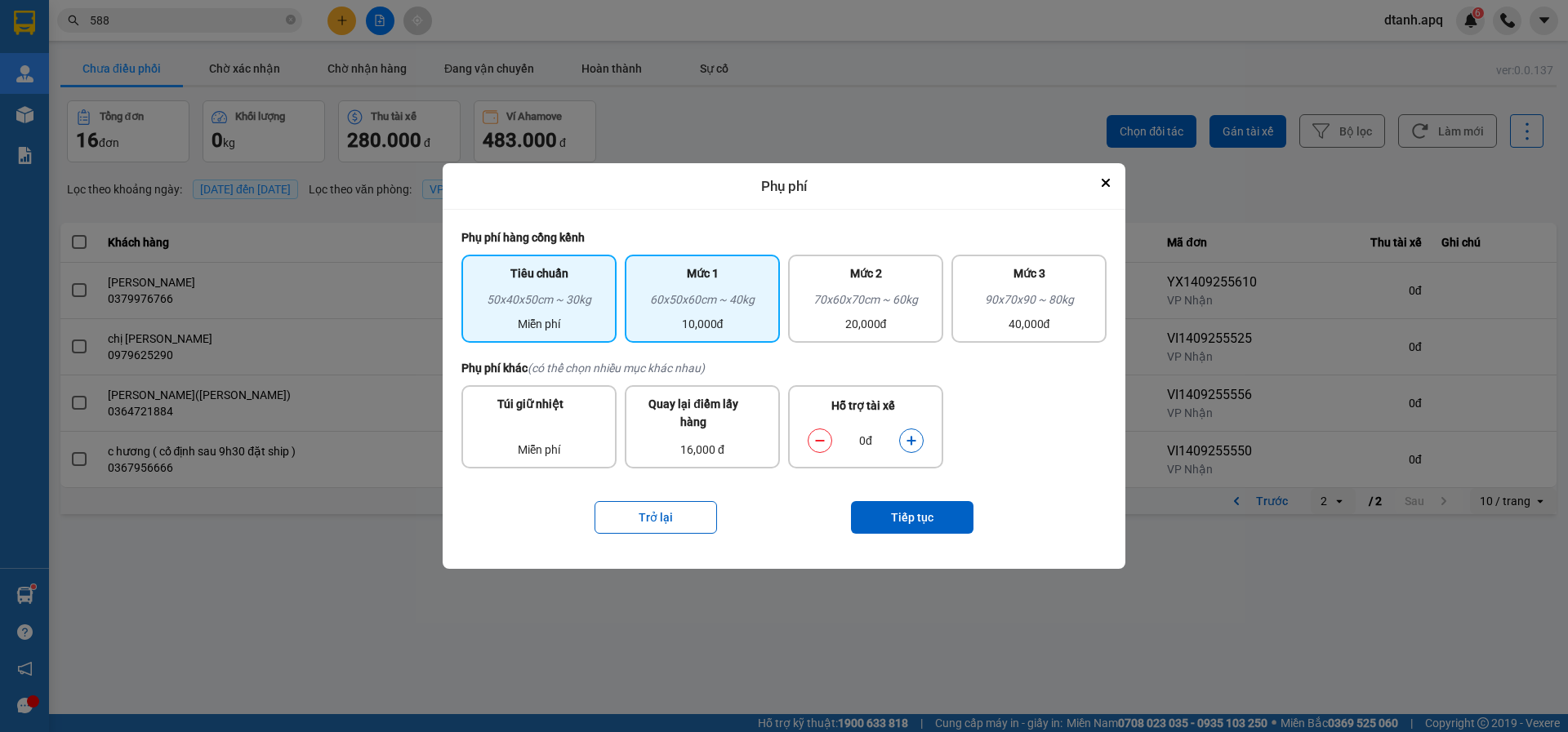
click at [701, 292] on div "60x50x60cm ~ 40kg" at bounding box center [701, 302] width 135 height 25
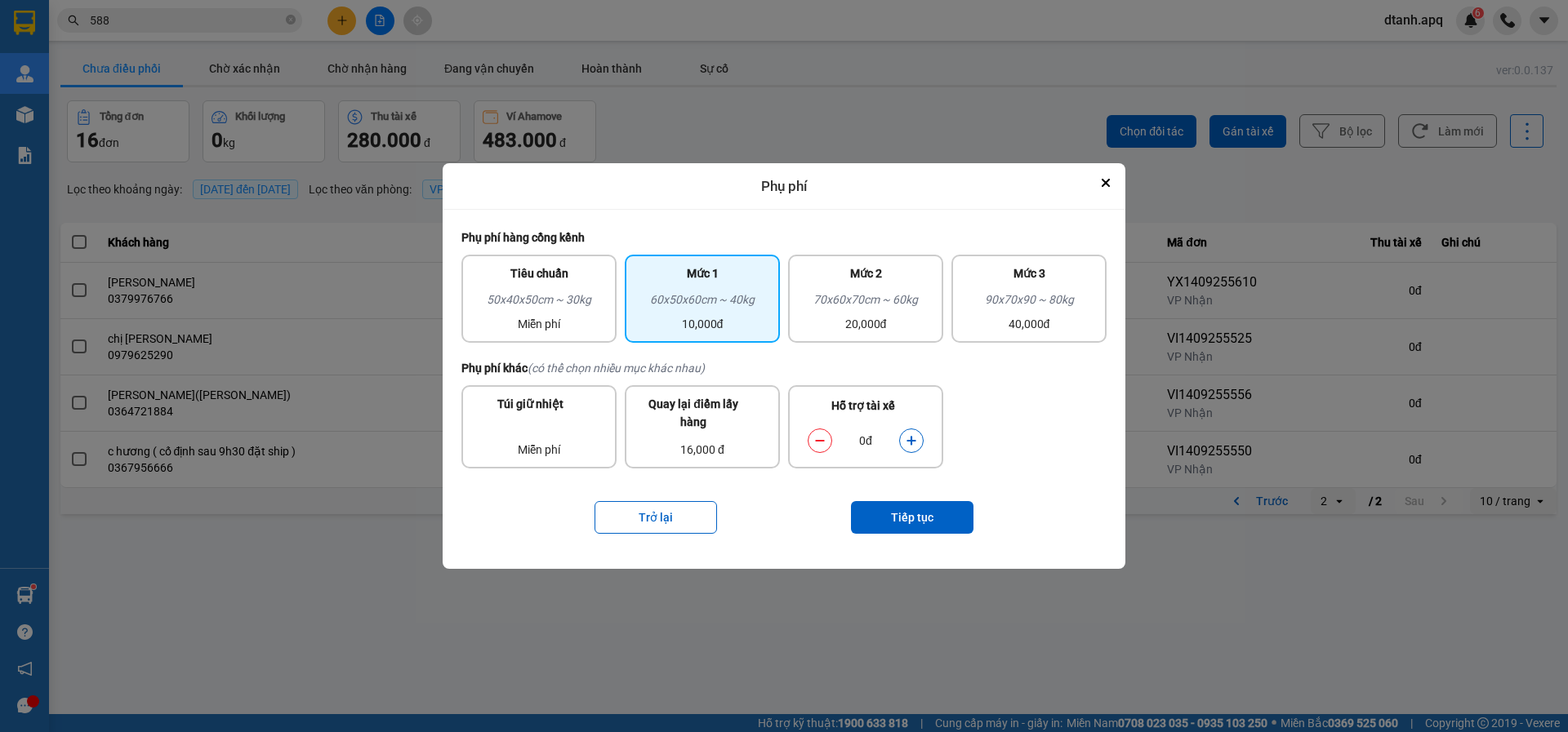
click at [905, 437] on icon "dialog" at bounding box center [911, 441] width 12 height 12
click at [894, 517] on button "Tiếp tục" at bounding box center [912, 517] width 123 height 33
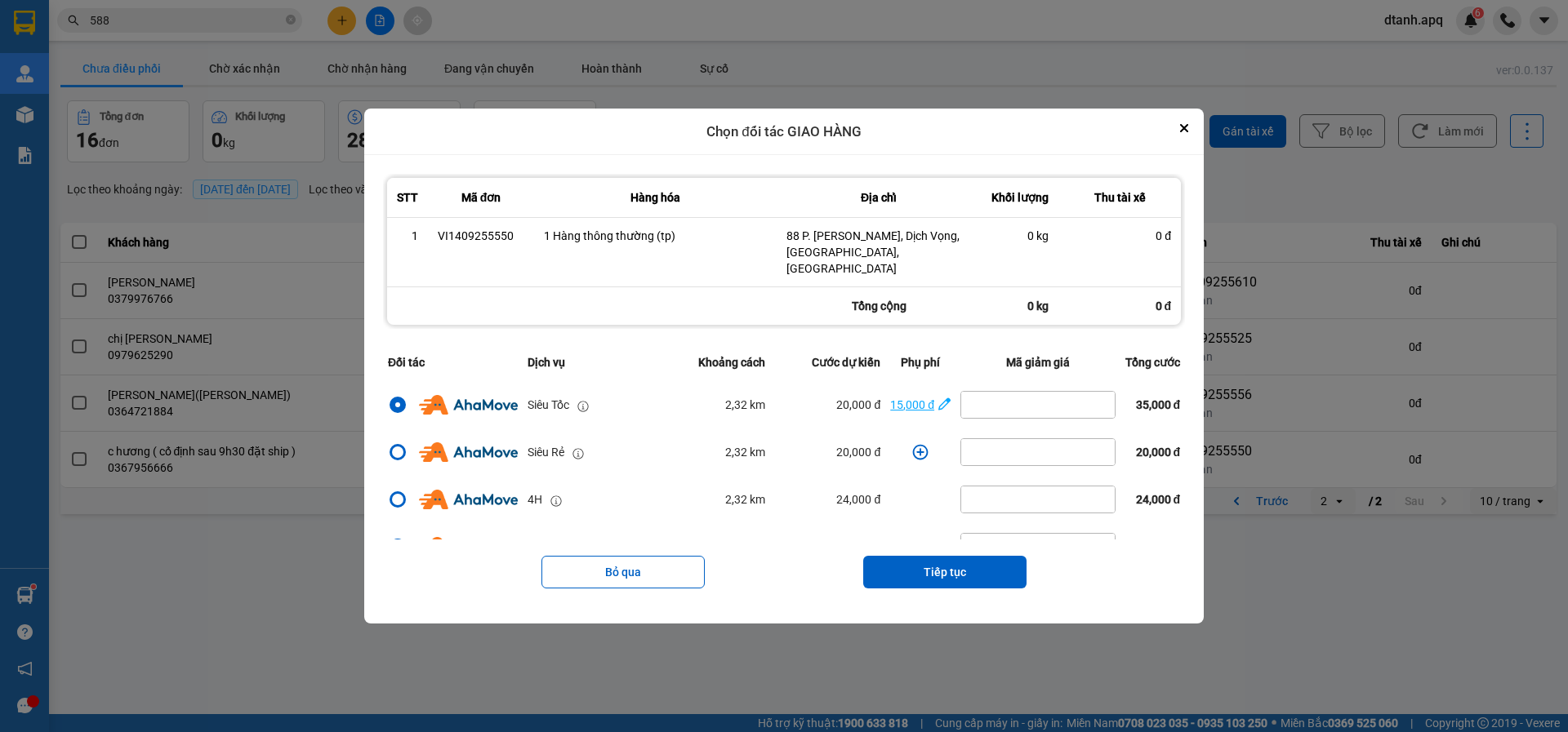
click at [938, 396] on icon "dialog" at bounding box center [944, 404] width 12 height 17
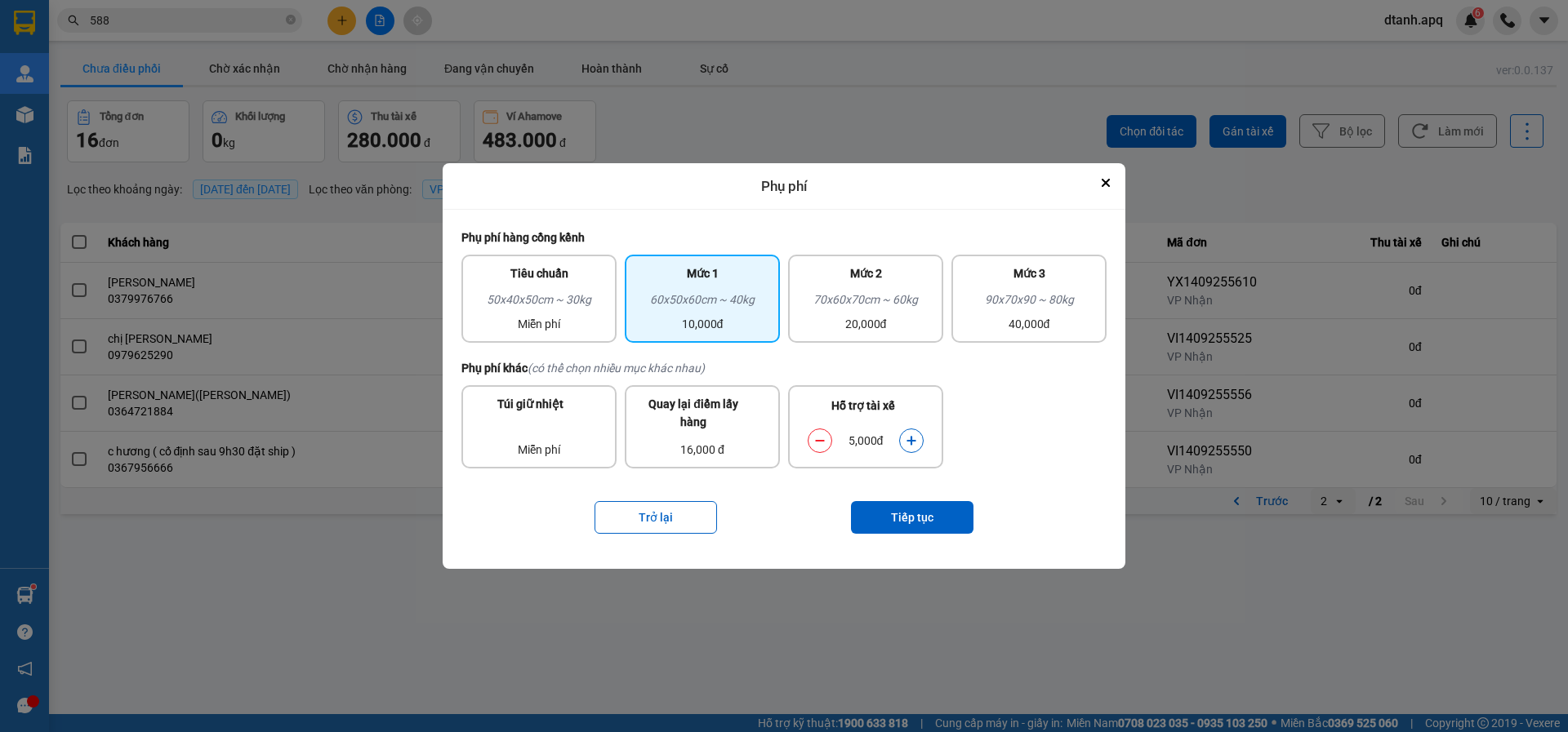
click at [910, 444] on icon "dialog" at bounding box center [911, 441] width 12 height 12
click at [910, 519] on button "Tiếp tục" at bounding box center [912, 517] width 123 height 33
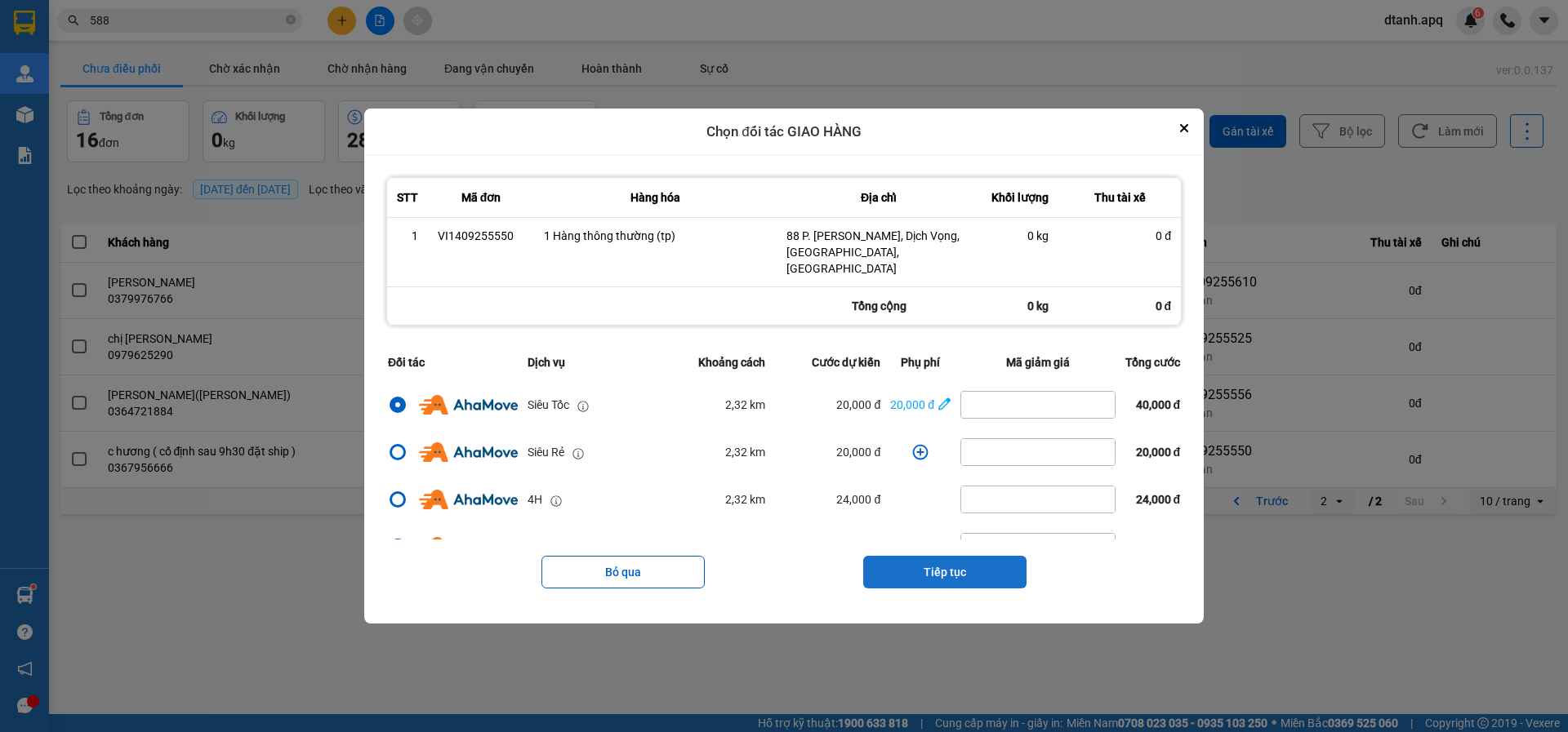
click at [945, 556] on button "Tiếp tục" at bounding box center [944, 572] width 163 height 33
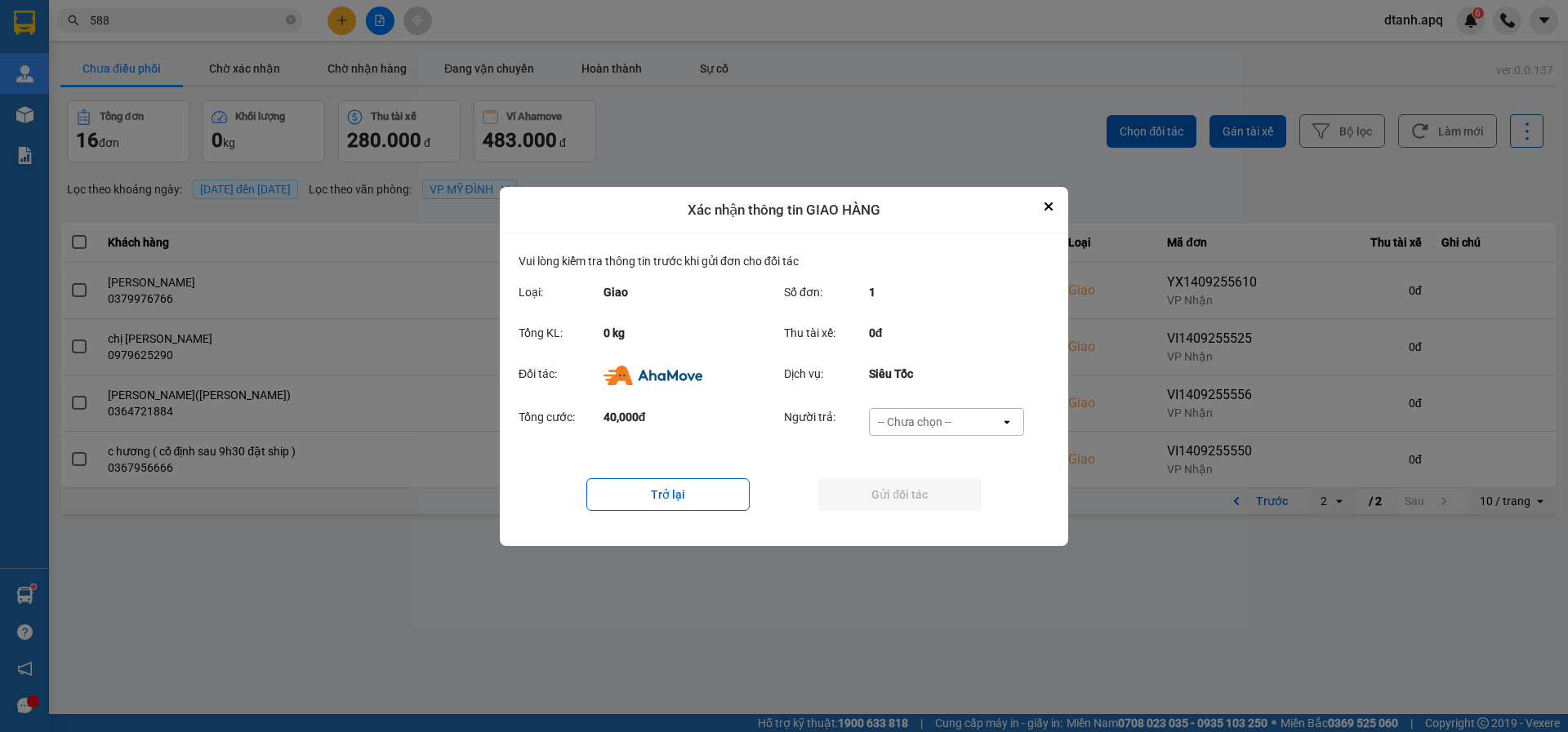
click at [898, 424] on div "-- Chưa chọn --" at bounding box center [914, 422] width 73 height 17
click at [903, 454] on span "Khách hàng" at bounding box center [913, 456] width 63 height 17
click at [895, 483] on button "Gửi đối tác" at bounding box center [899, 494] width 163 height 33
click at [917, 489] on button "Gửi đối tác" at bounding box center [899, 494] width 163 height 33
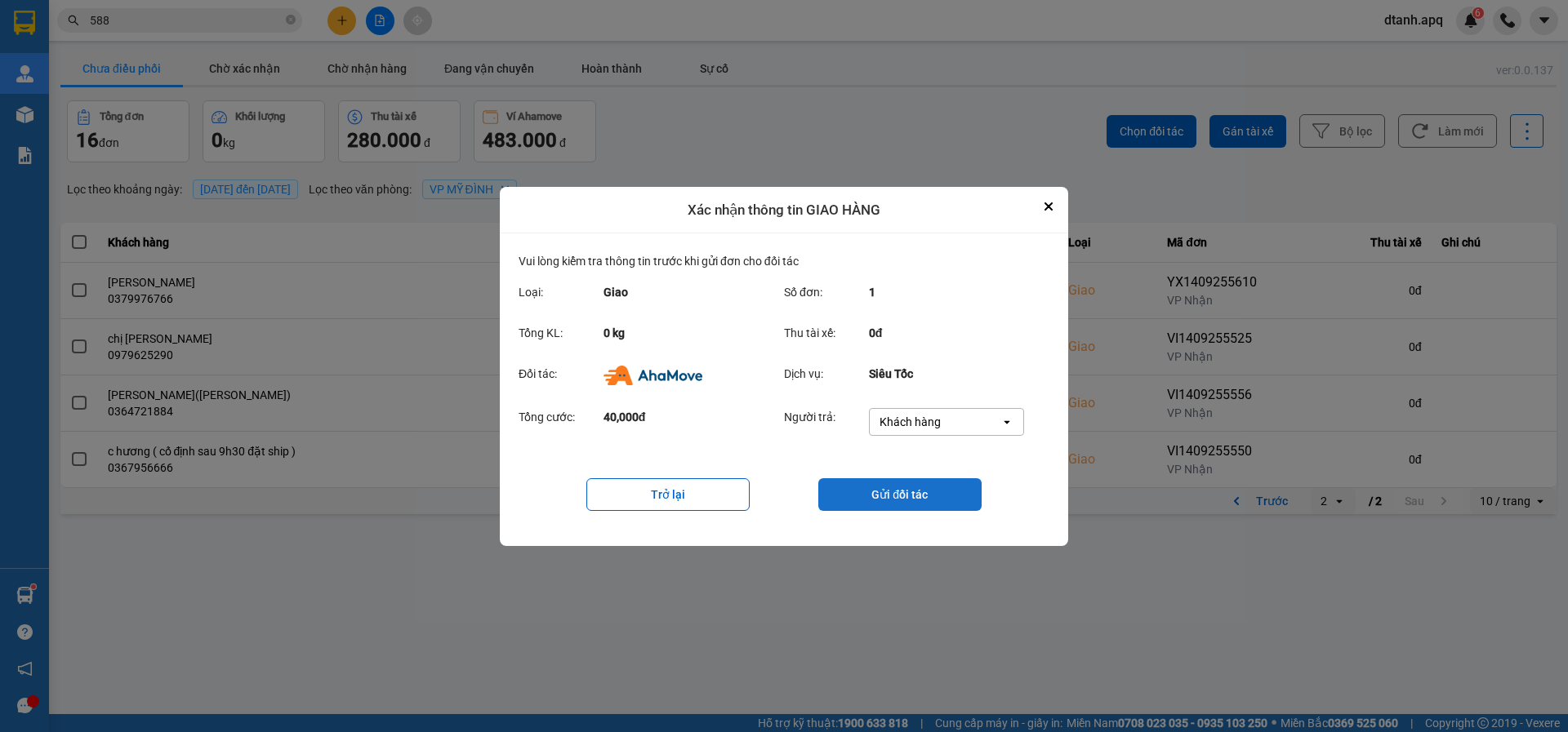
click at [900, 494] on button "Gửi đối tác" at bounding box center [899, 494] width 163 height 33
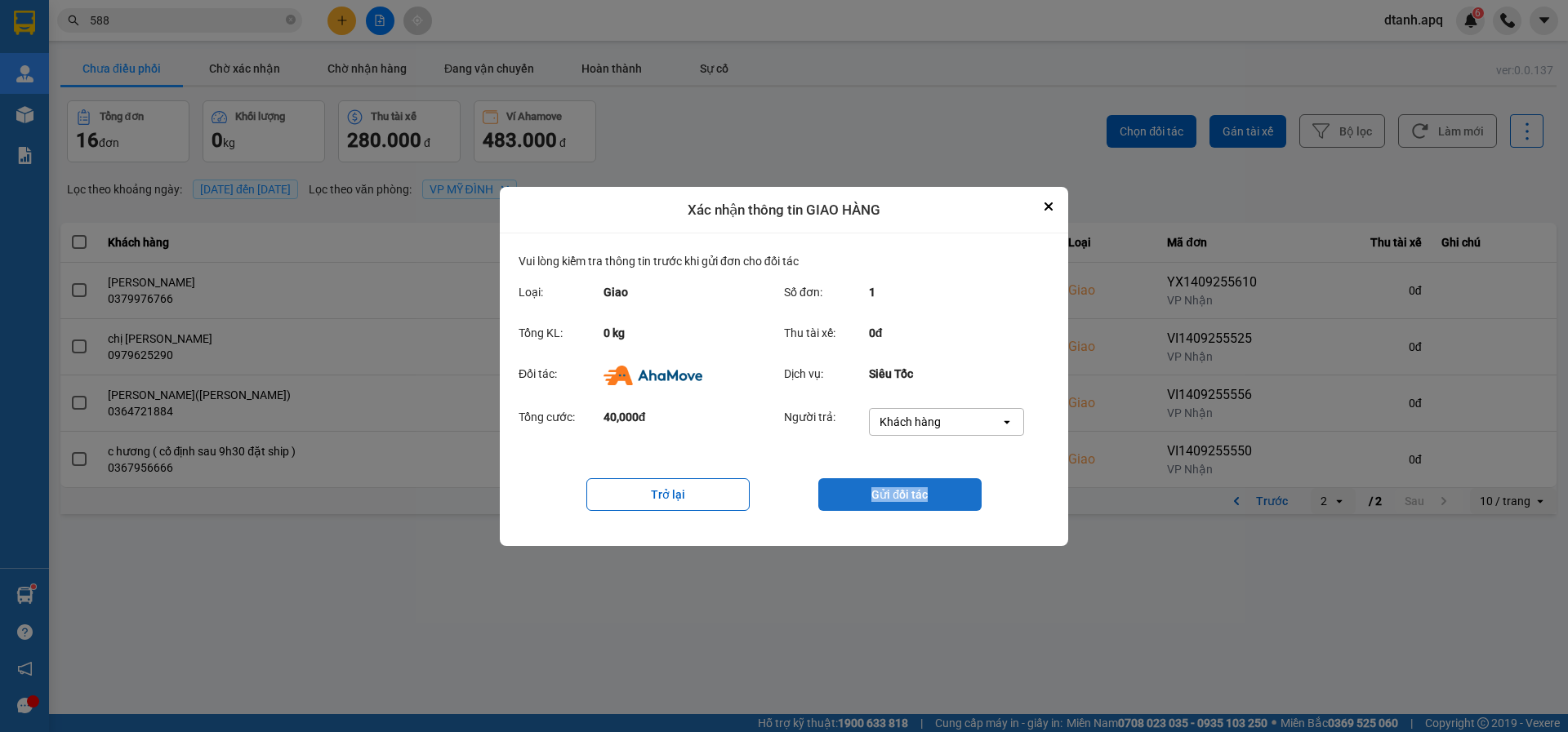
click at [900, 494] on button "Gửi đối tác" at bounding box center [899, 494] width 163 height 33
click at [900, 493] on button "Gửi đối tác" at bounding box center [899, 494] width 163 height 33
click at [900, 491] on button "Gửi đối tác" at bounding box center [899, 494] width 163 height 33
click at [244, 72] on div "ver: 0.0.137 Chưa điều phối Chờ xác nhận Chờ nhận hàng Đang vận chuyển Hoàn thà…" at bounding box center [808, 284] width 1502 height 468
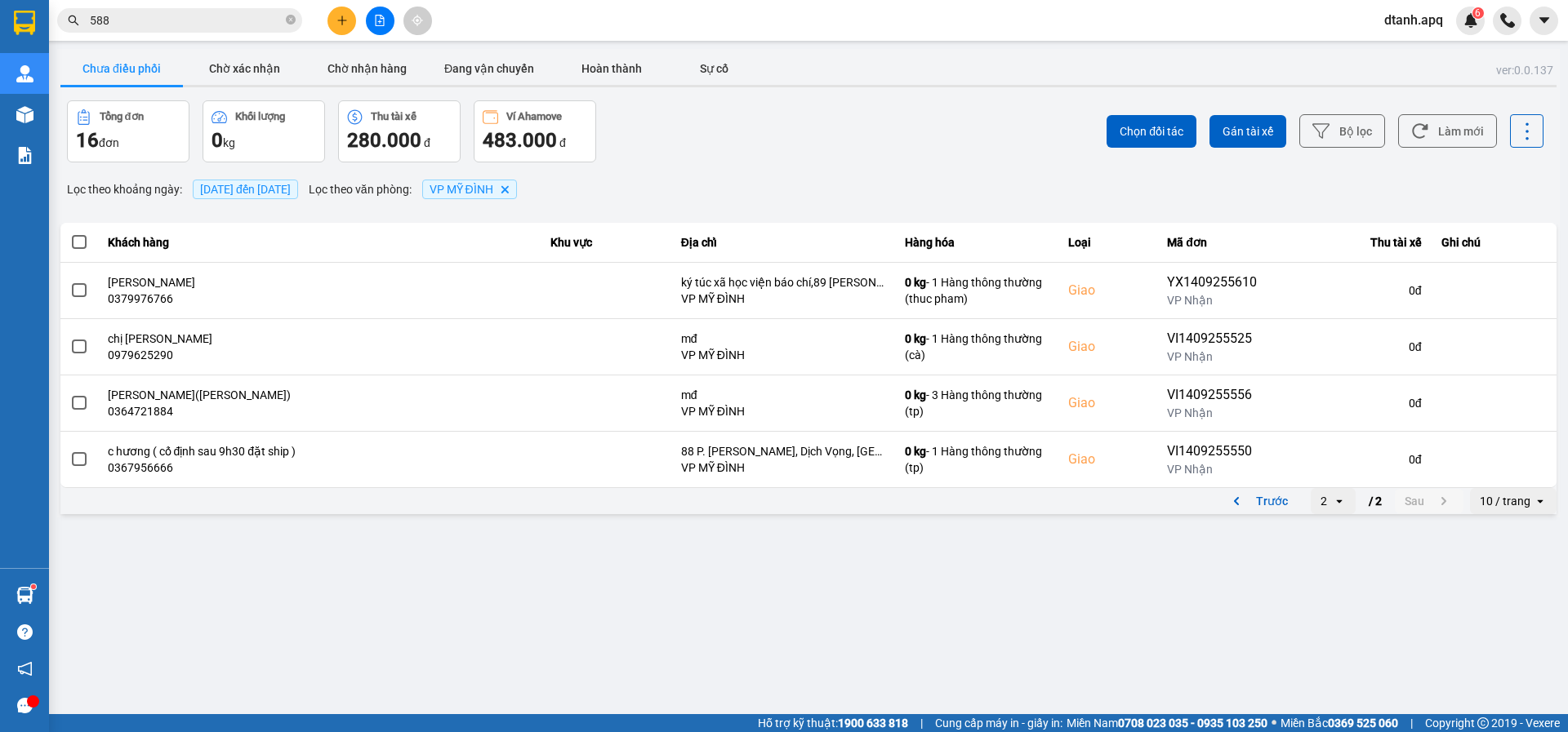
click at [244, 72] on button "Chờ xác nhận" at bounding box center [244, 68] width 123 height 33
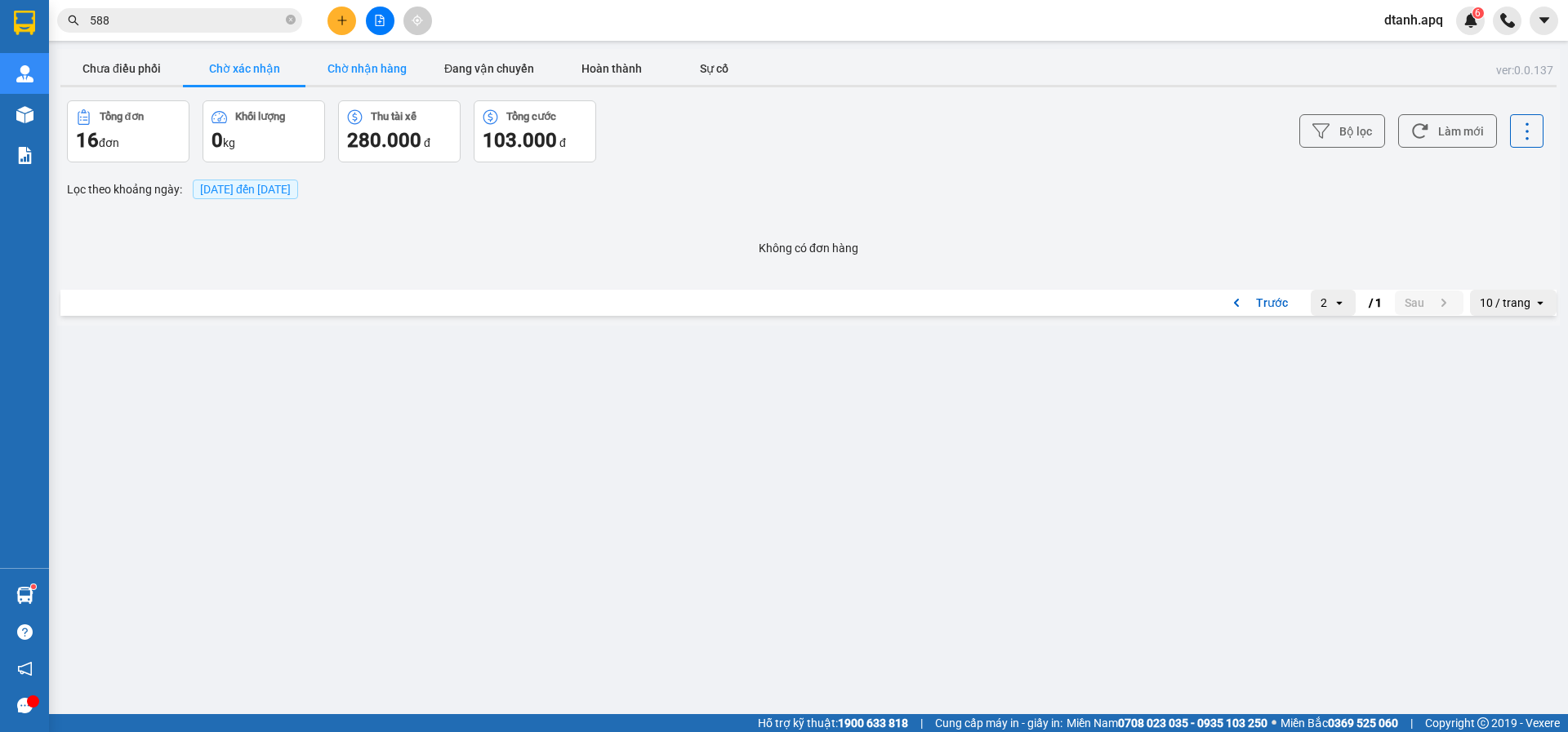
click at [387, 68] on button "Chờ nhận hàng" at bounding box center [367, 68] width 123 height 33
click at [225, 69] on button "Chờ xác nhận" at bounding box center [244, 68] width 123 height 33
click at [129, 63] on button "Chưa điều phối" at bounding box center [122, 68] width 123 height 33
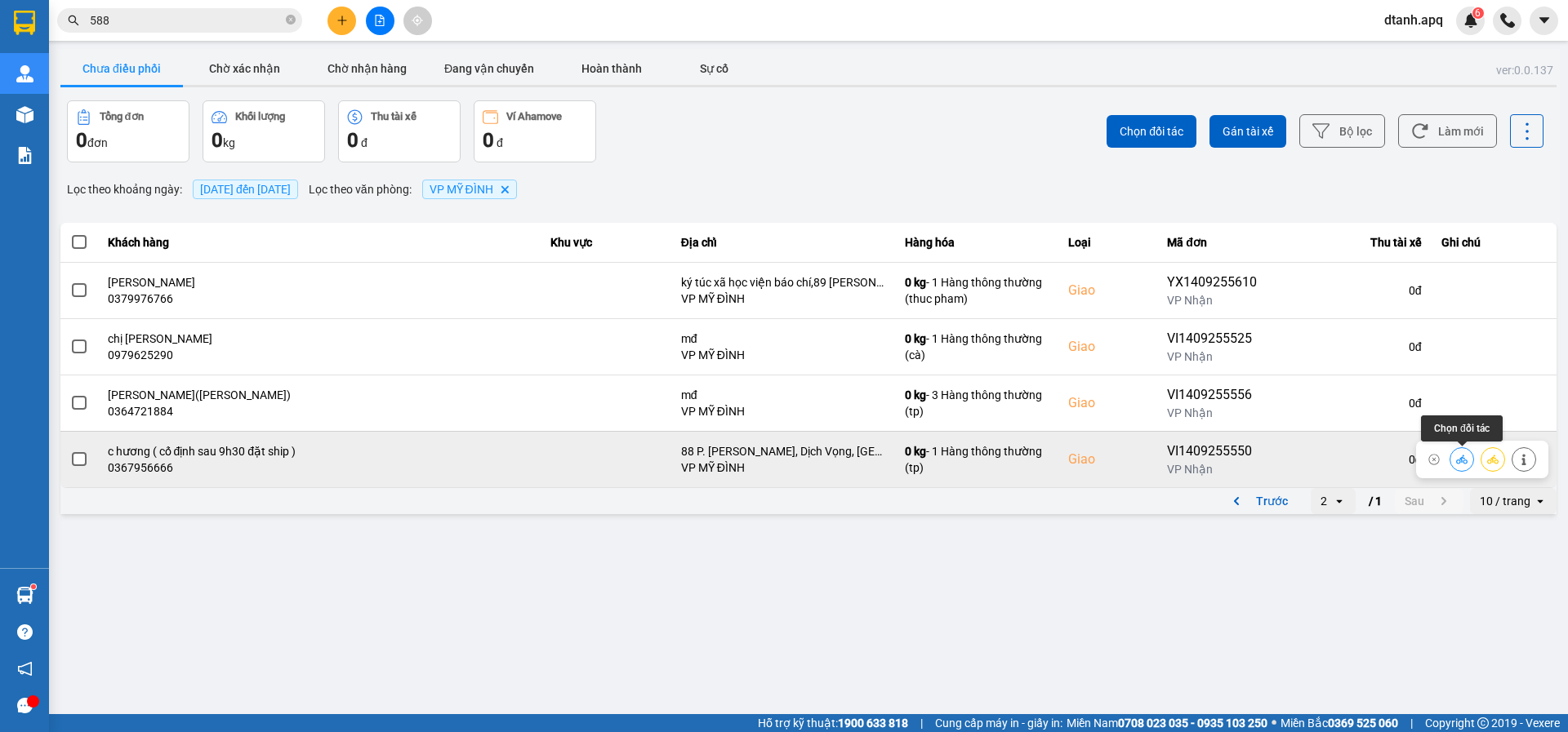
click at [1454, 461] on button at bounding box center [1461, 458] width 23 height 29
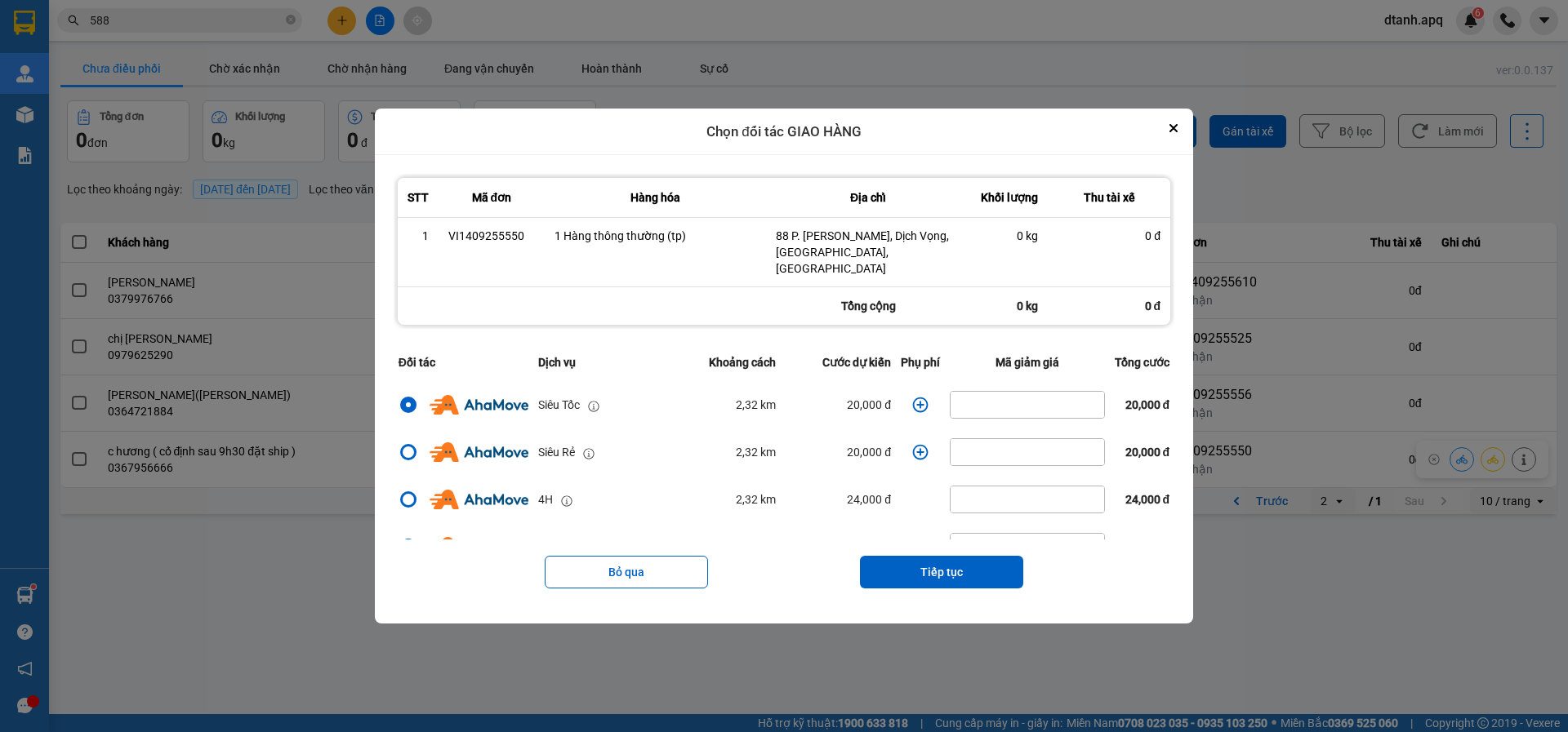
click at [912, 397] on icon "dialog" at bounding box center [920, 405] width 17 height 17
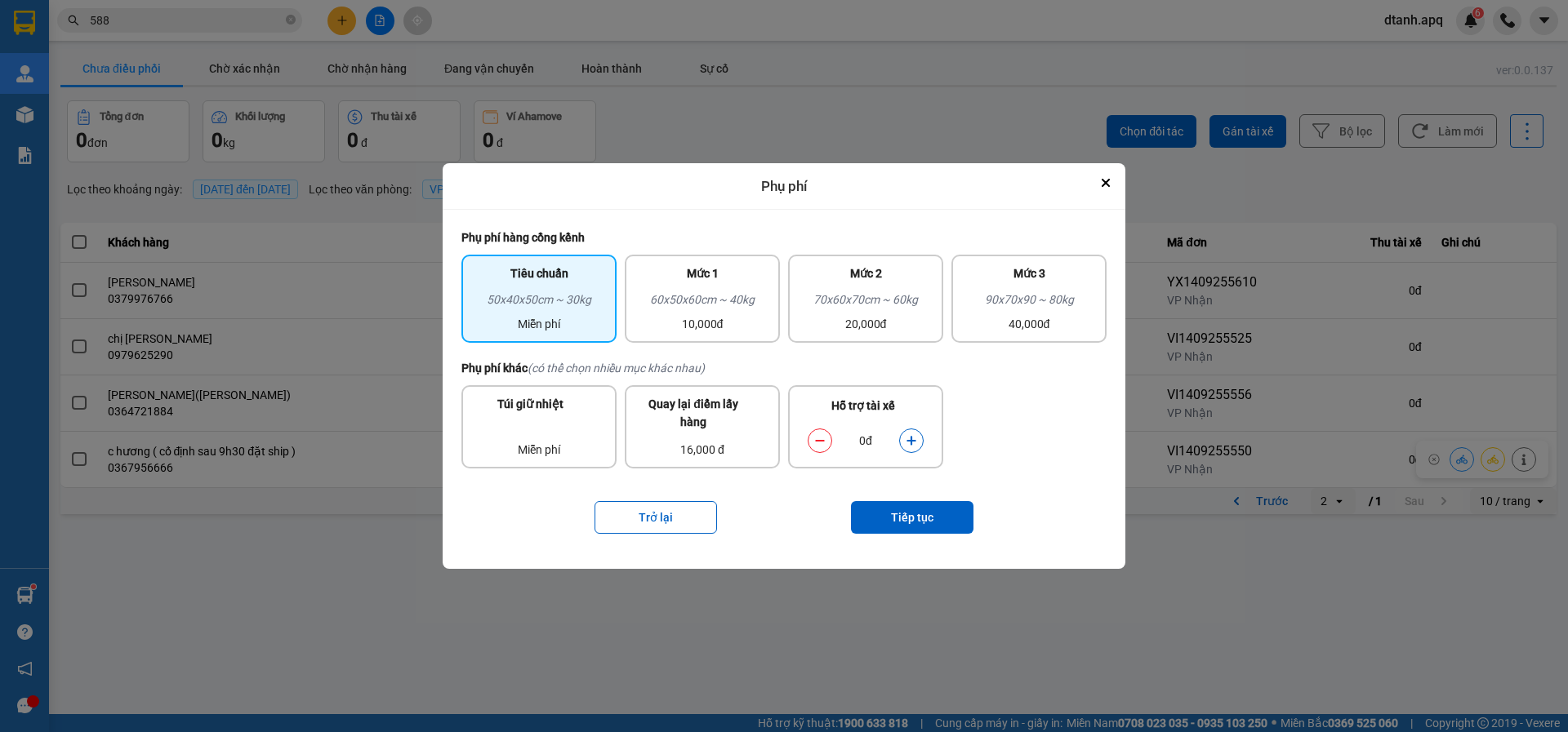
drag, startPoint x: 680, startPoint y: 304, endPoint x: 792, endPoint y: 366, distance: 128.0
click at [688, 305] on div "60x50x60cm ~ 40kg" at bounding box center [701, 302] width 135 height 25
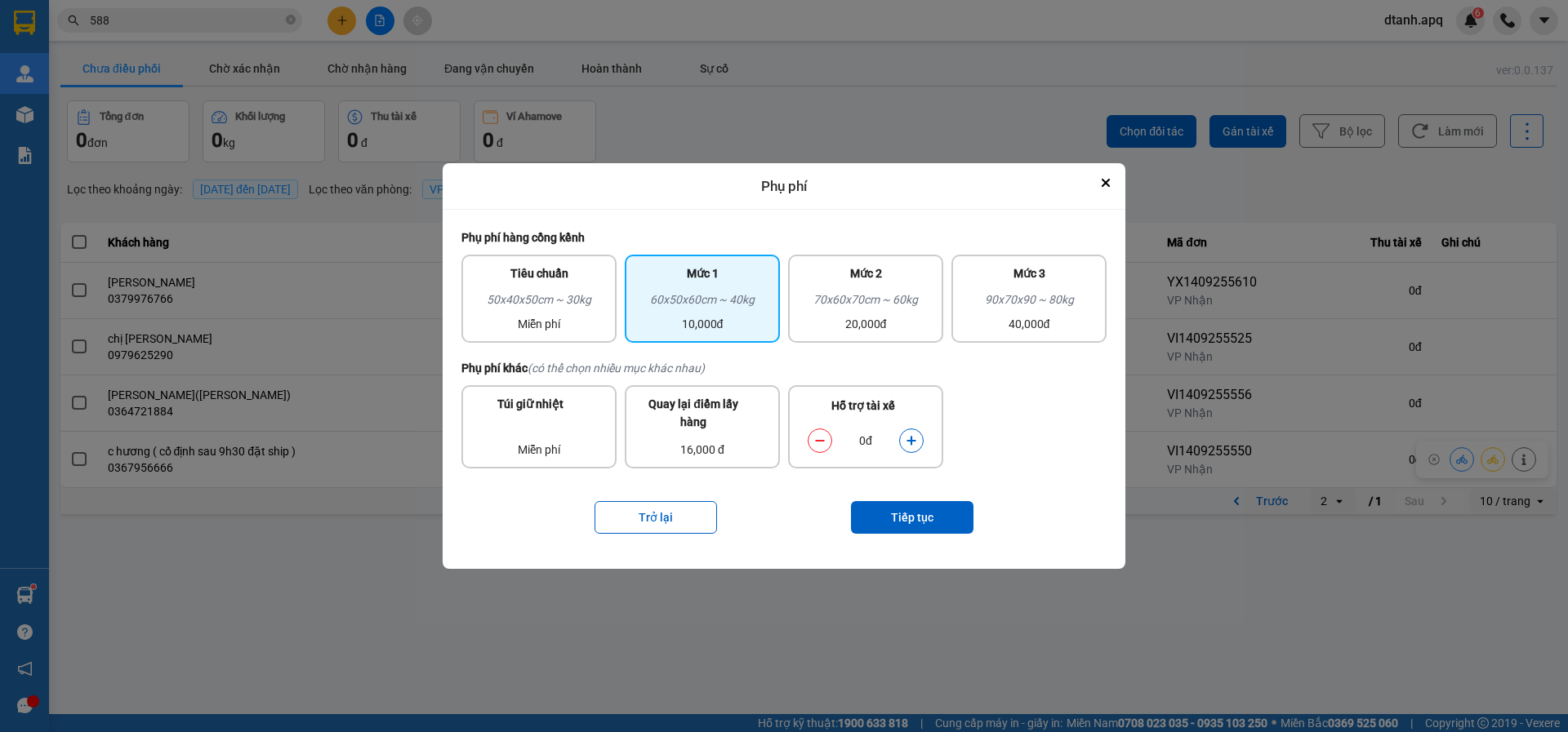
click at [916, 443] on icon "dialog" at bounding box center [911, 441] width 12 height 12
click at [915, 443] on icon "dialog" at bounding box center [911, 441] width 12 height 12
click at [917, 510] on button "Tiếp tục" at bounding box center [912, 517] width 123 height 33
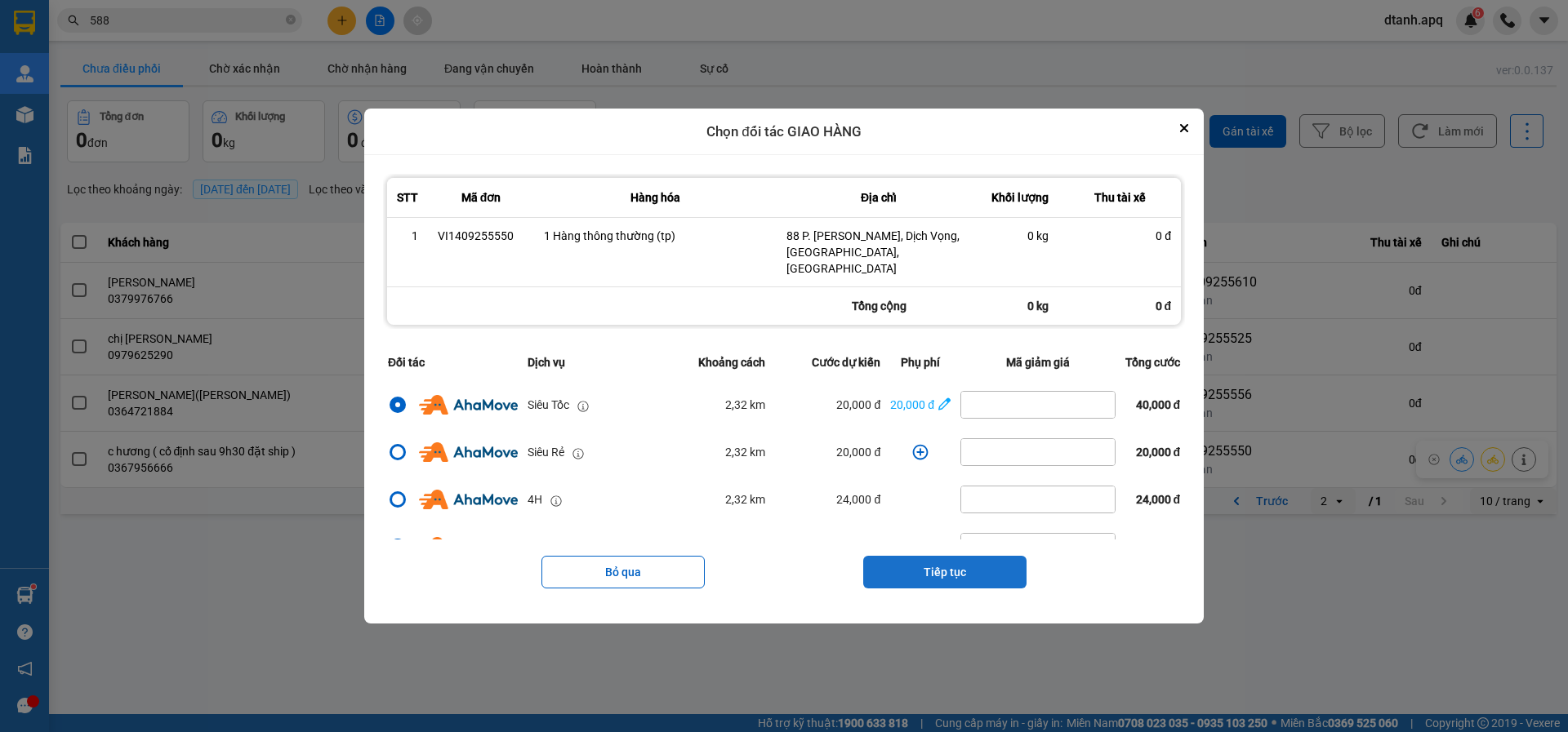
click at [912, 563] on button "Tiếp tục" at bounding box center [944, 572] width 163 height 33
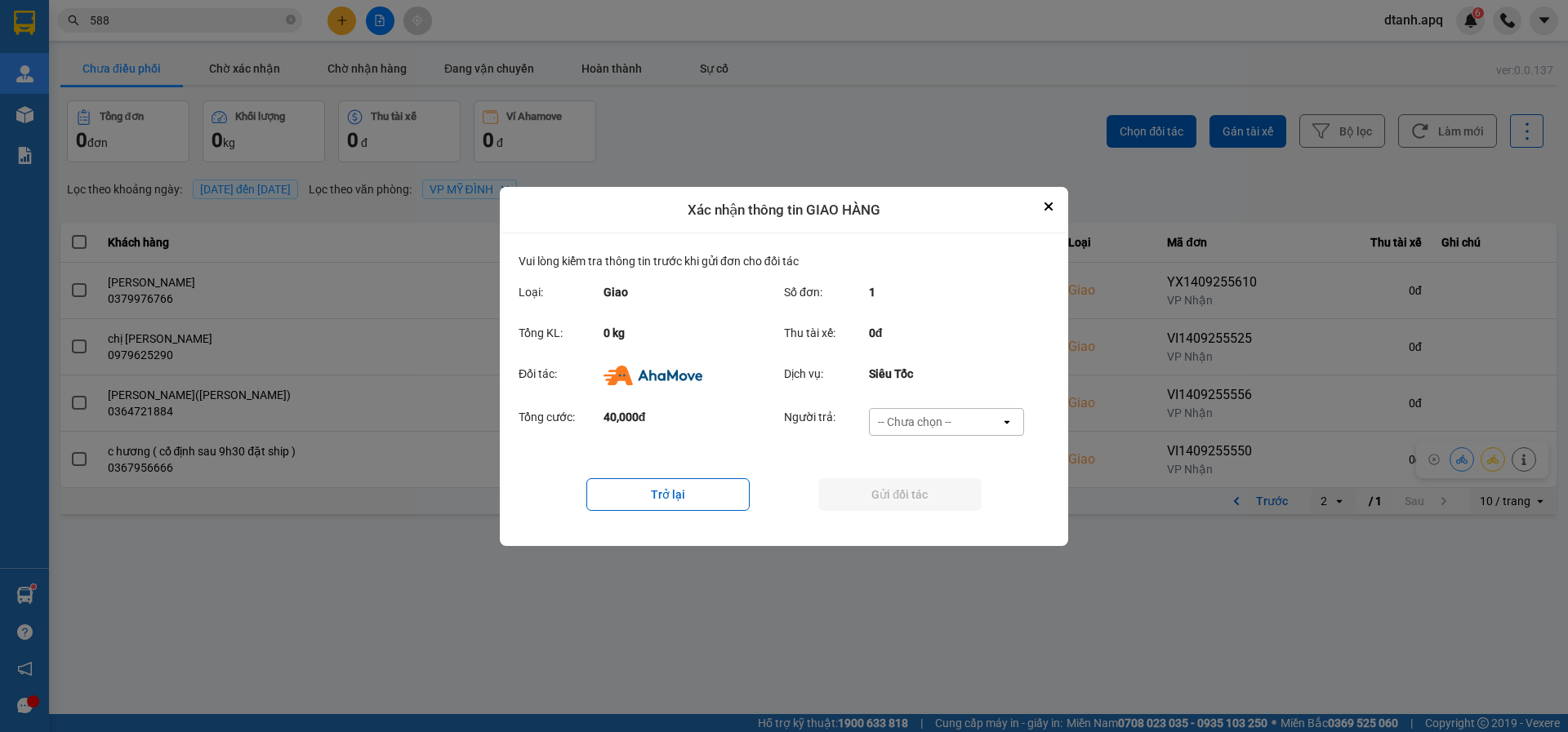
click at [885, 407] on div "Tổng cước: 40,000đ Người trả: -- Chưa chọn -- open" at bounding box center [784, 427] width 531 height 50
click at [896, 426] on div "-- Chưa chọn --" at bounding box center [914, 422] width 73 height 17
click at [927, 515] on div "Ví Ahamove" at bounding box center [945, 516] width 155 height 30
click at [914, 425] on div "Ví Ahamove" at bounding box center [909, 422] width 60 height 17
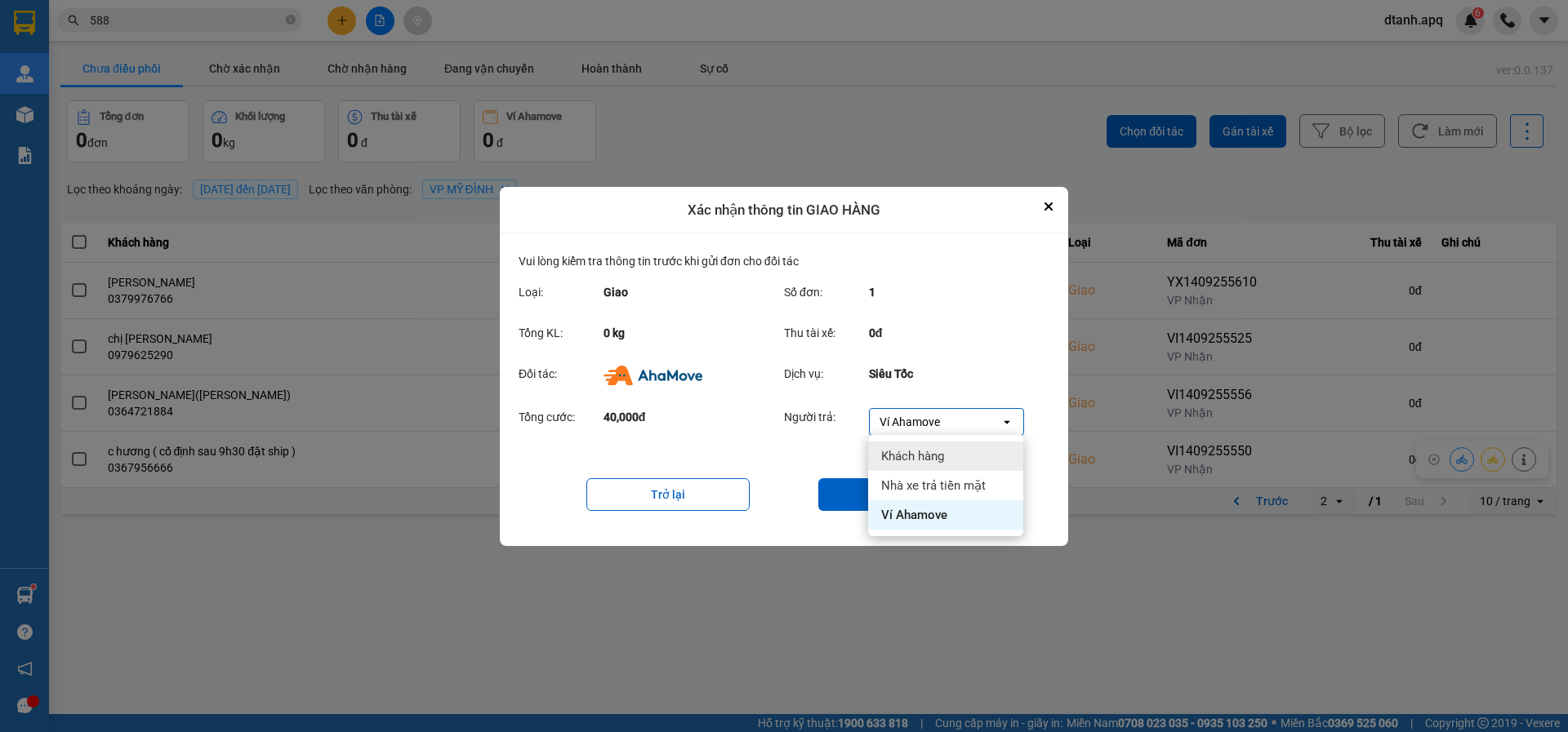
click at [910, 452] on span "Khách hàng" at bounding box center [913, 456] width 63 height 17
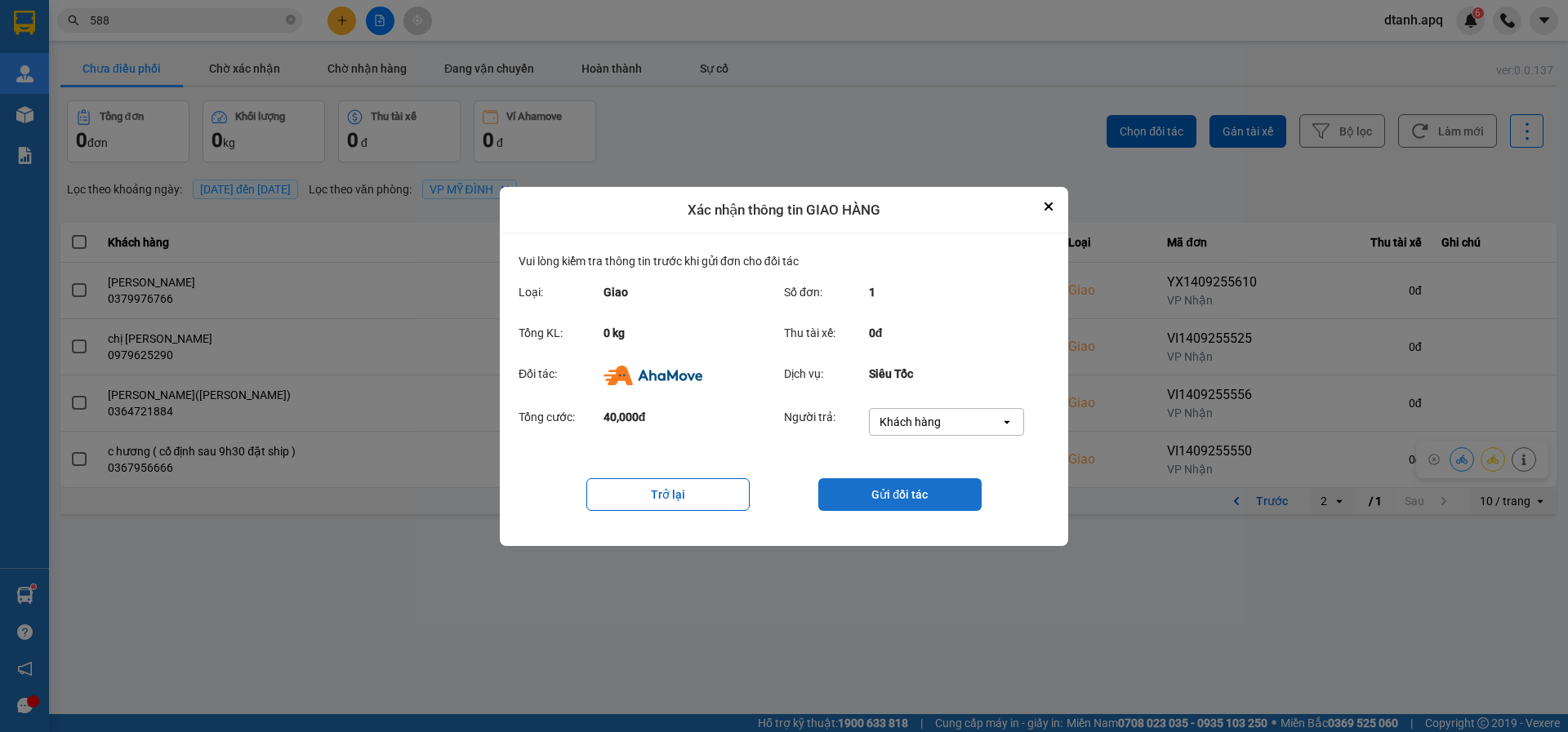
click at [898, 493] on button "Gửi đối tác" at bounding box center [899, 494] width 163 height 33
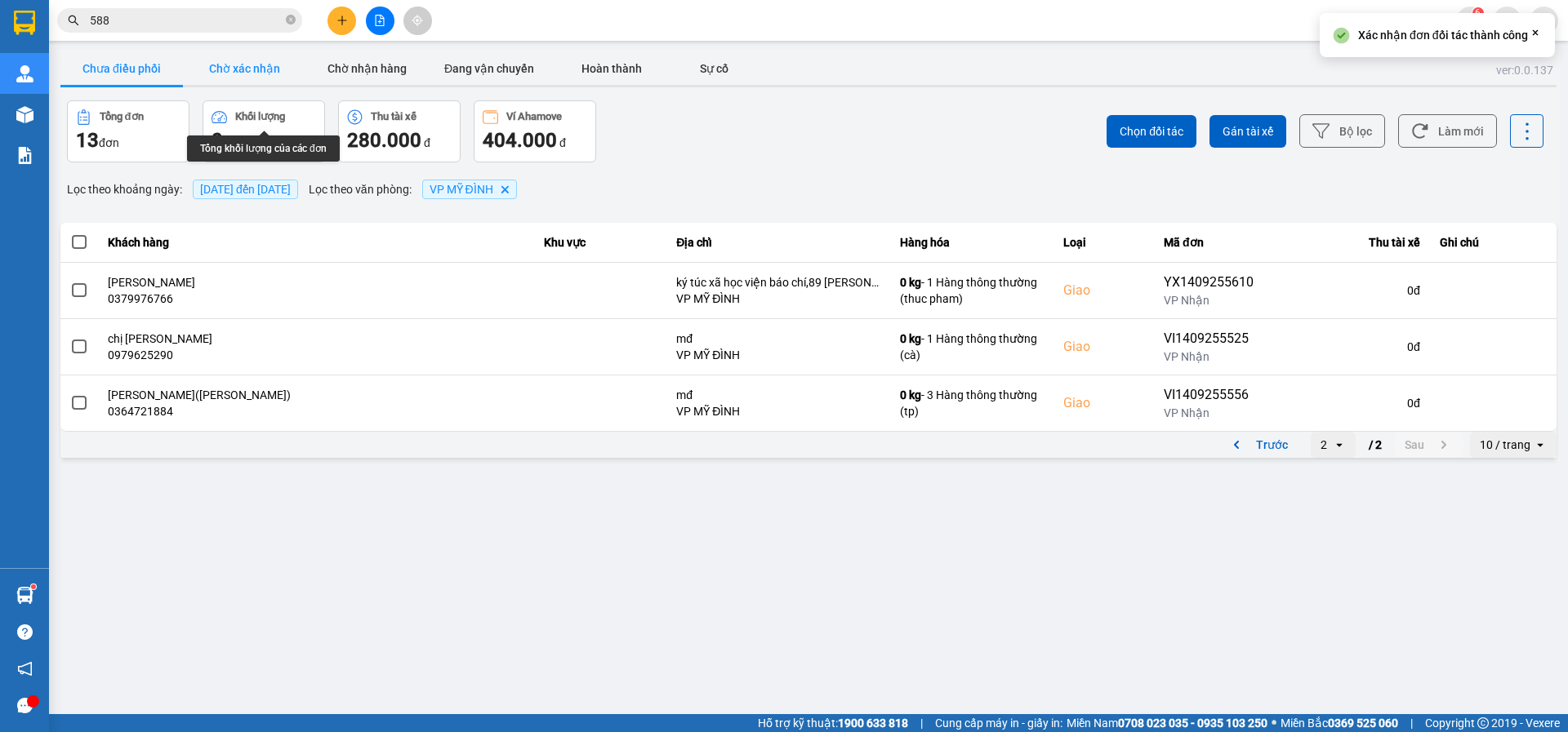
click at [223, 67] on button "Chờ xác nhận" at bounding box center [244, 68] width 123 height 33
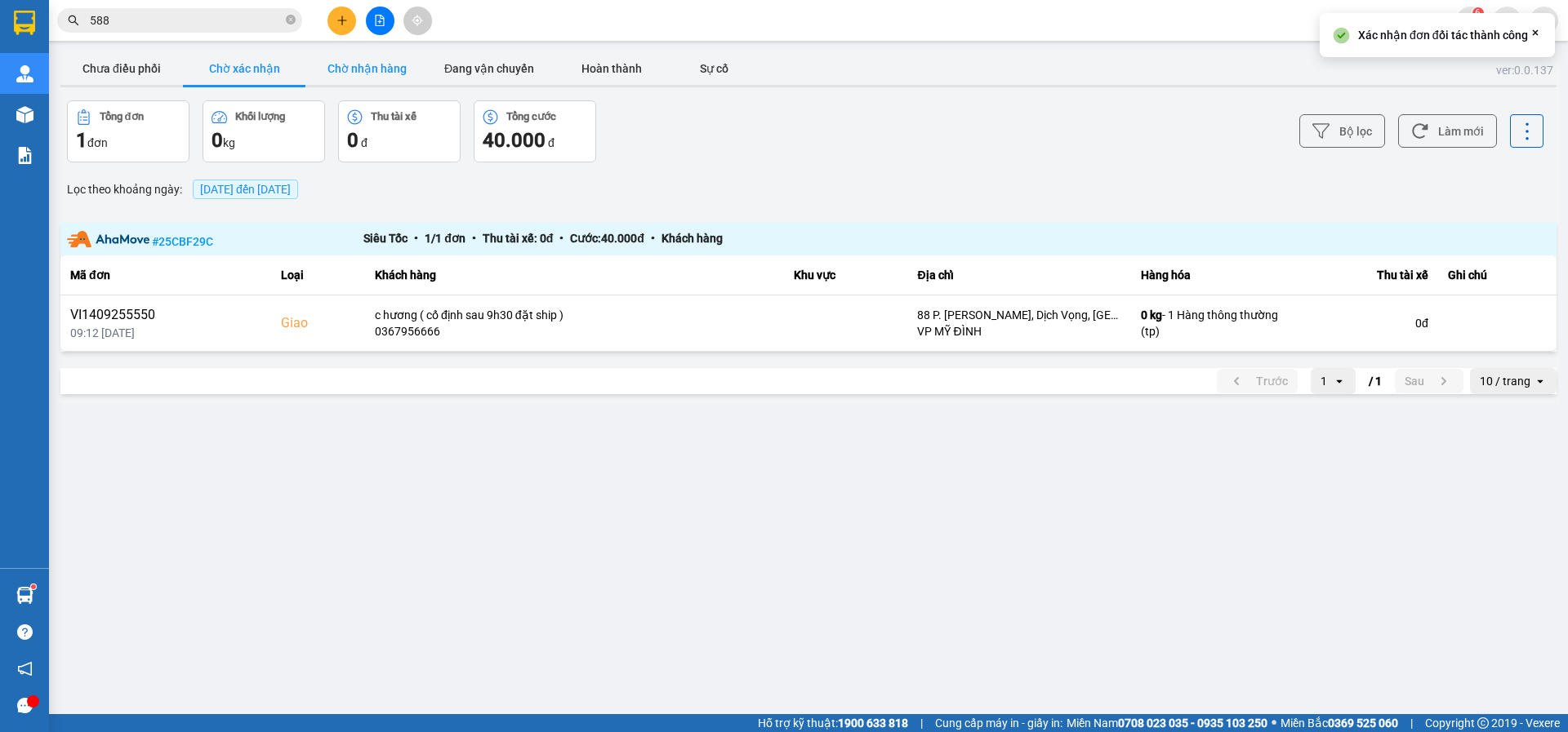
click at [364, 57] on button "Chờ nhận hàng" at bounding box center [367, 68] width 123 height 33
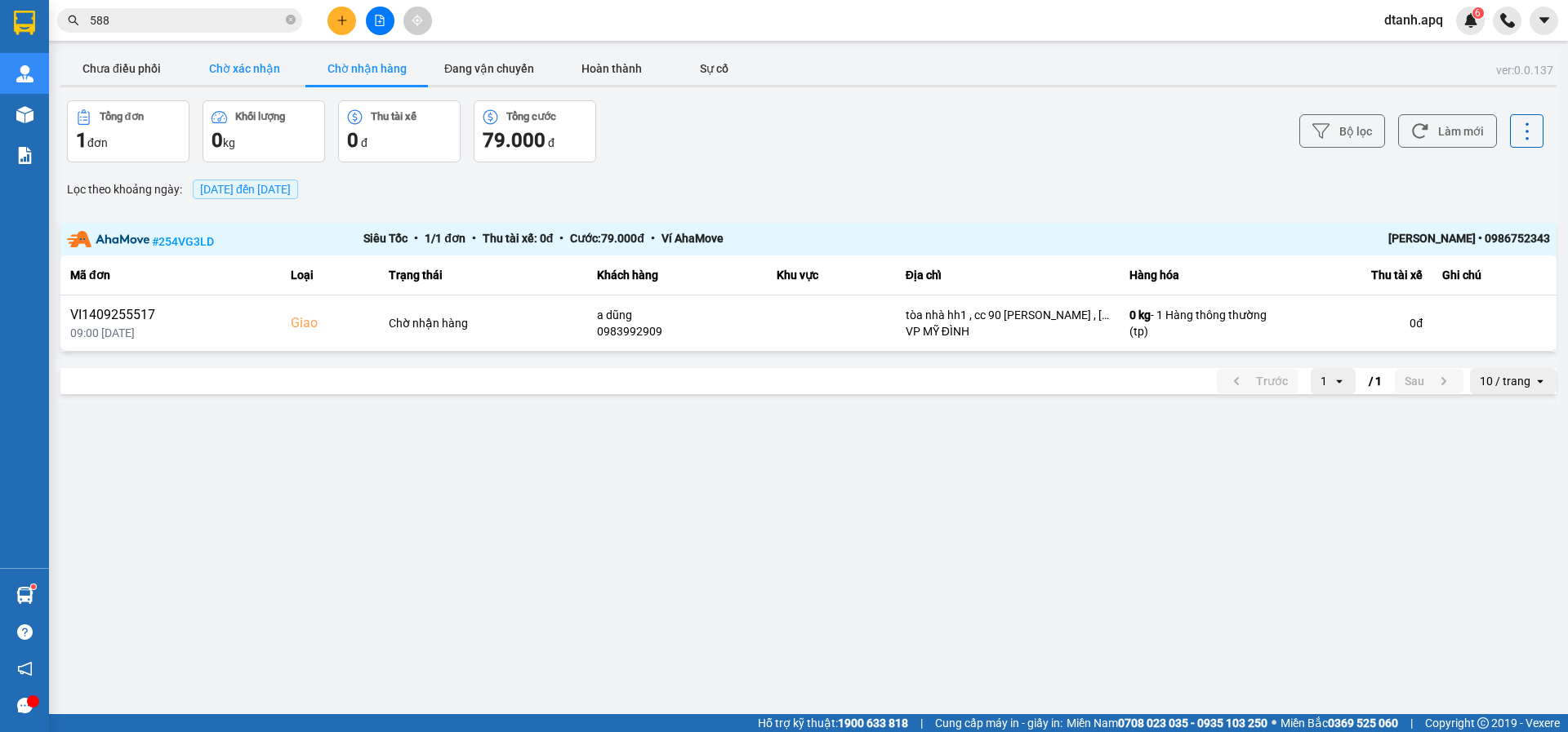
click at [231, 59] on button "Chờ xác nhận" at bounding box center [244, 68] width 123 height 33
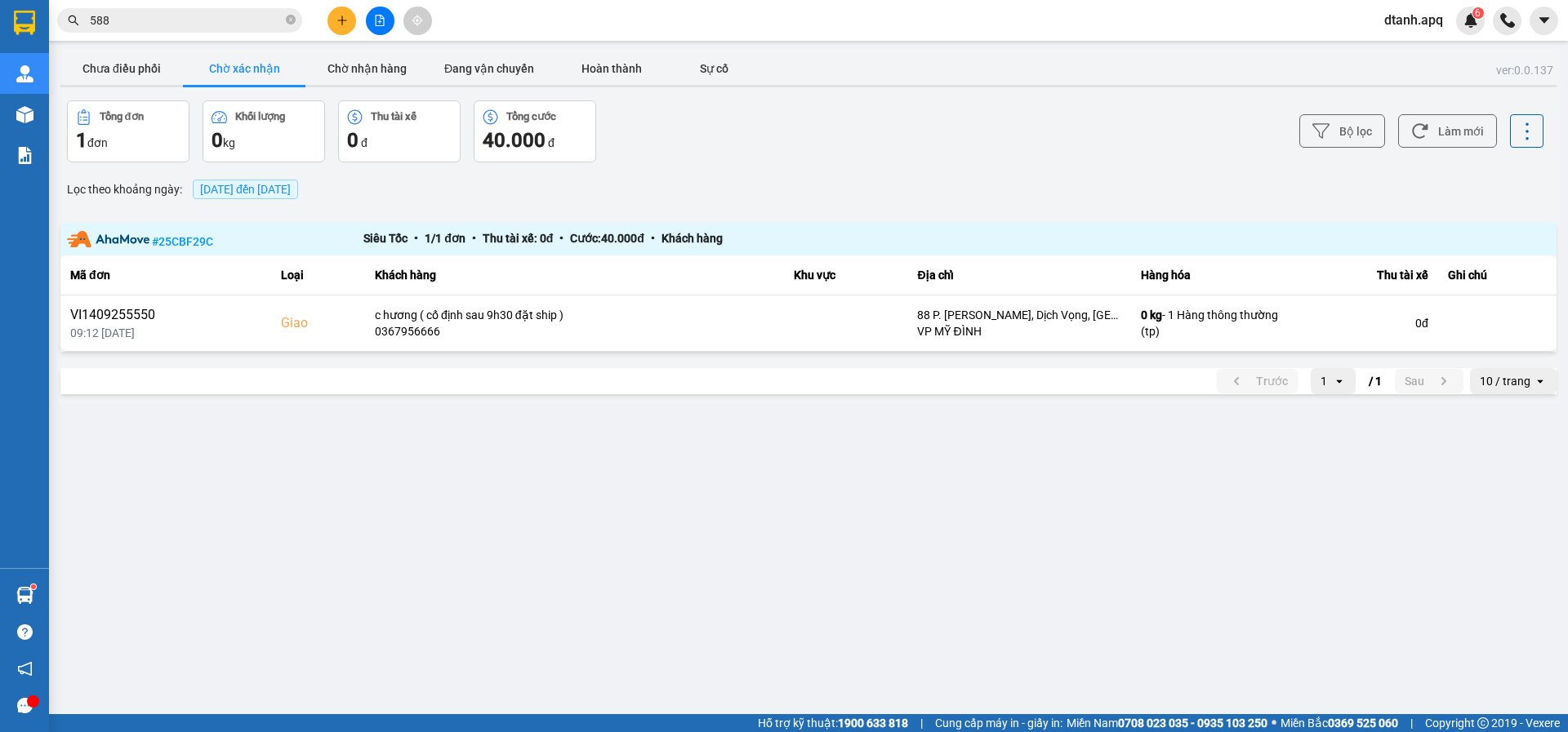
drag, startPoint x: 131, startPoint y: 23, endPoint x: 14, endPoint y: 31, distance: 117.3
click at [14, 31] on section "Kết quả tìm kiếm ( 9349 ) Bộ lọc Mã ĐH Trạng thái Món hàng Thu hộ Tổng cước Chư…" at bounding box center [784, 366] width 1568 height 732
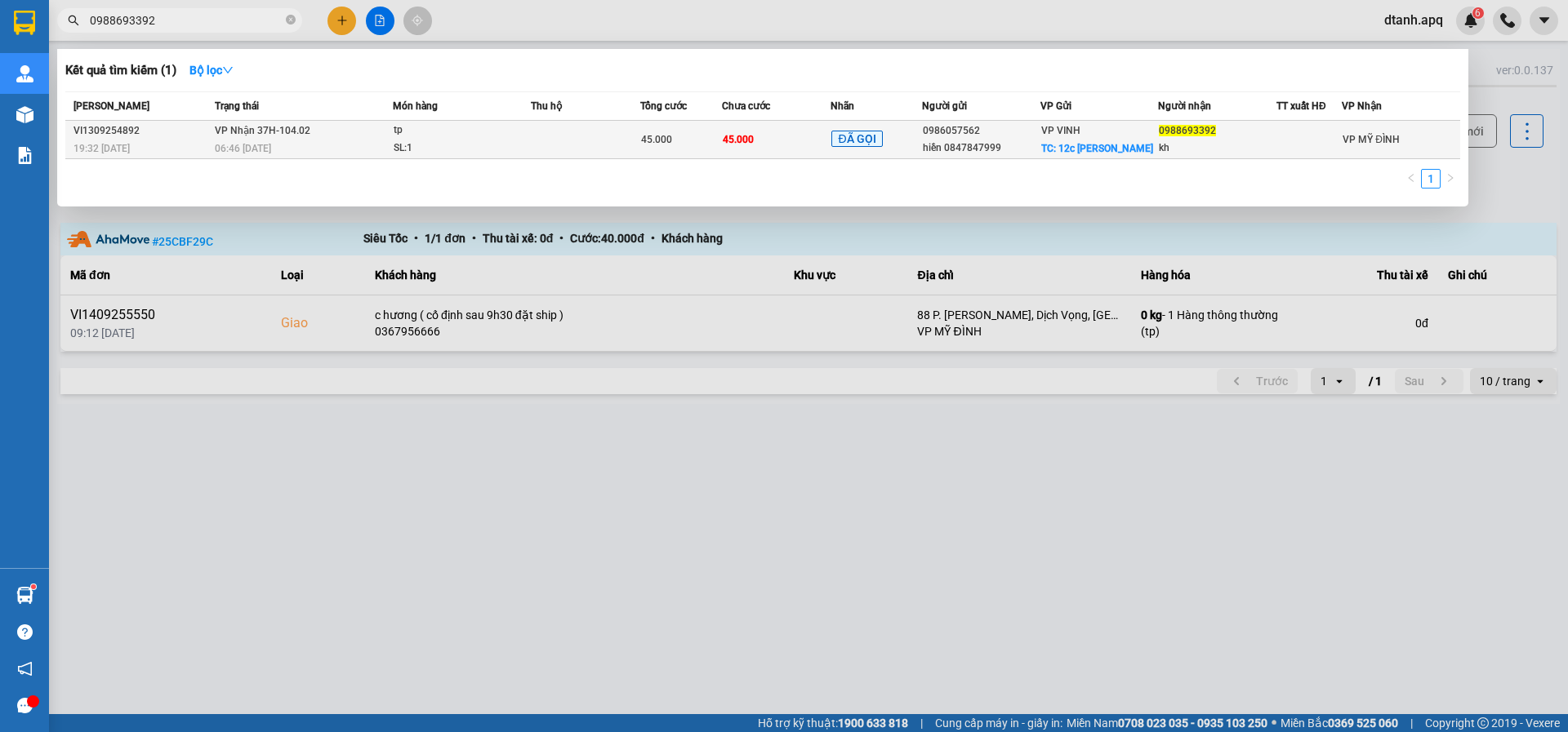
type input "0988693392"
click at [488, 135] on div "tp" at bounding box center [454, 130] width 123 height 18
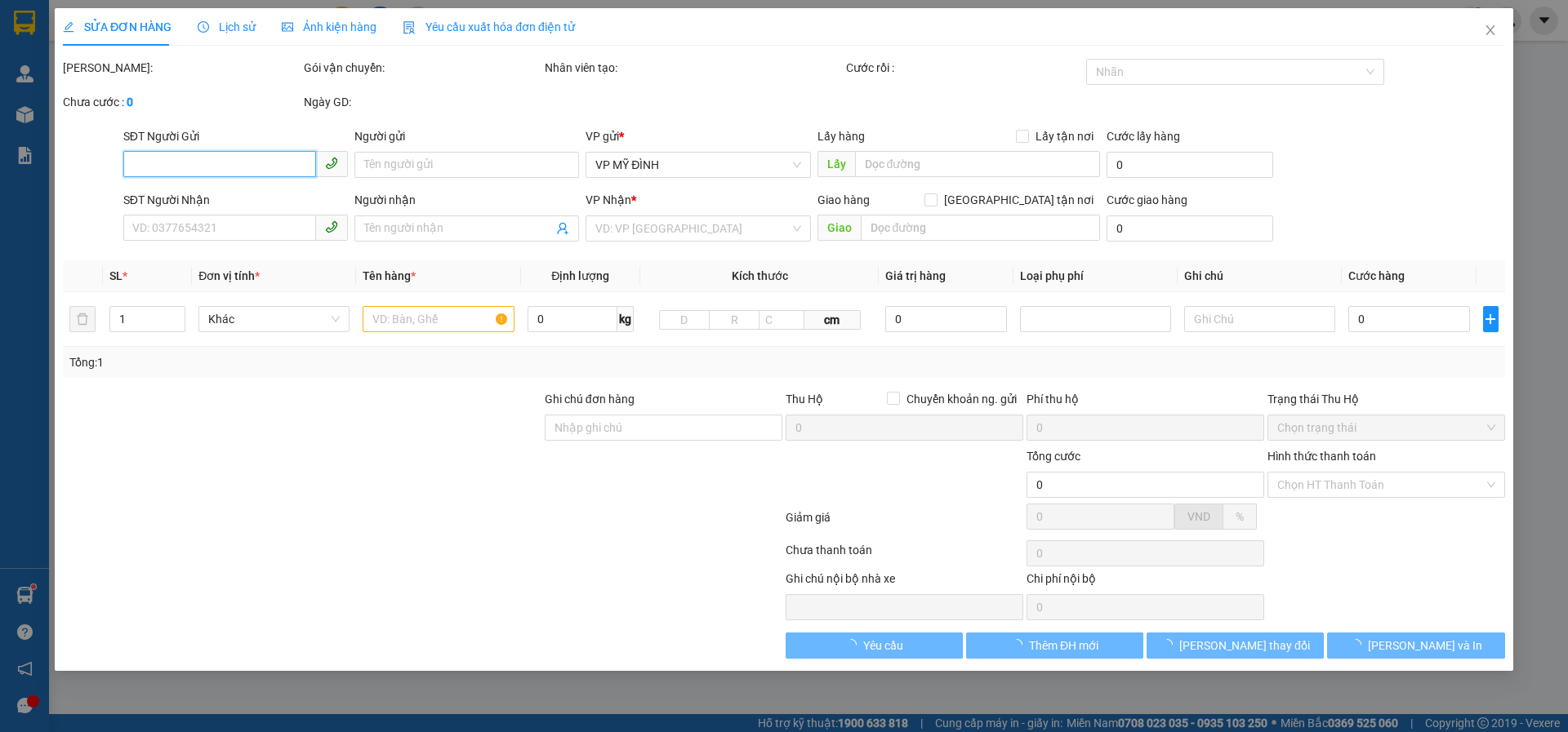
type input "0986057562"
type input "hiền 0847847999"
checkbox input "true"
type input "12c phan chu trinh"
type input "0988693392"
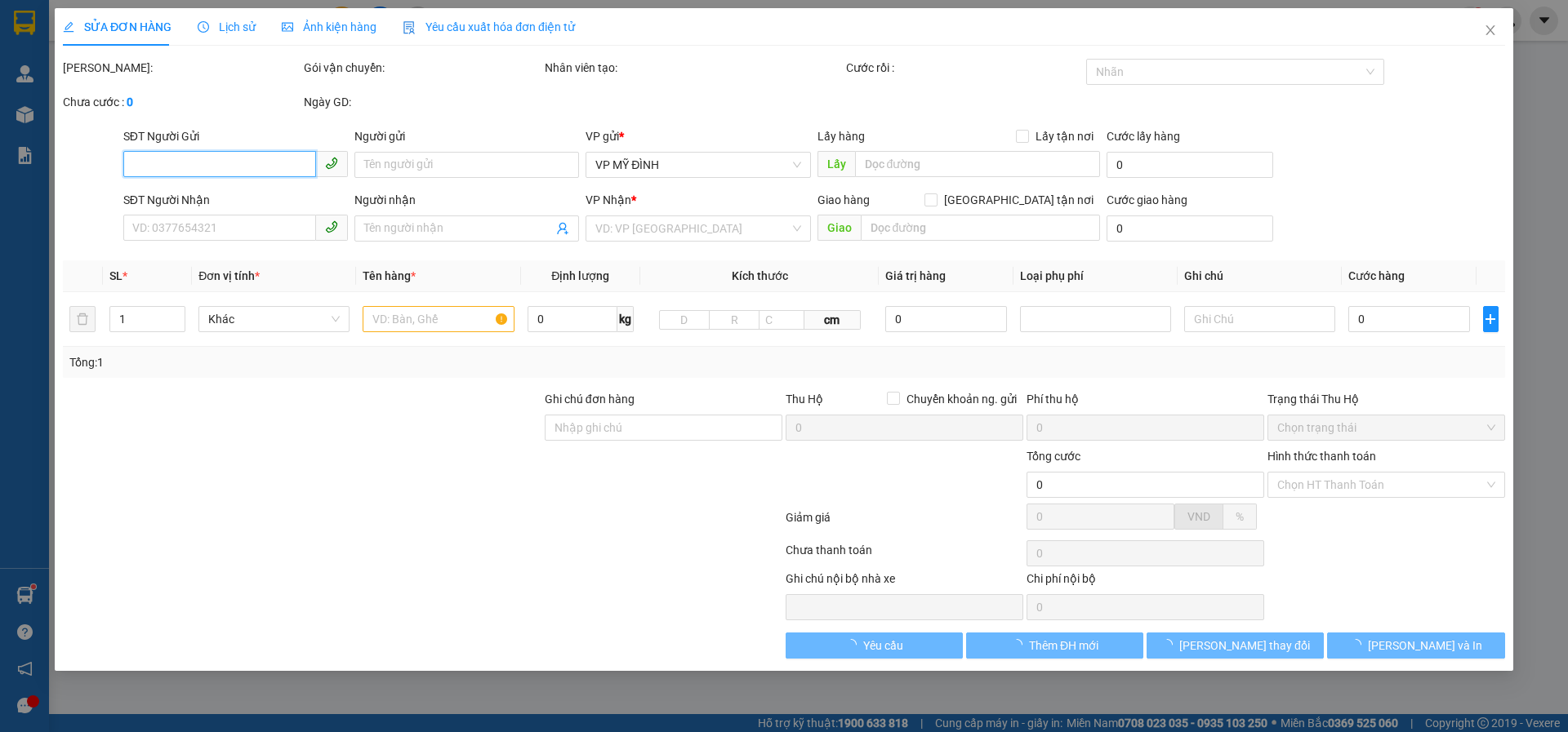
type input "kh"
type input "45.000"
type input "10"
type input "45.000"
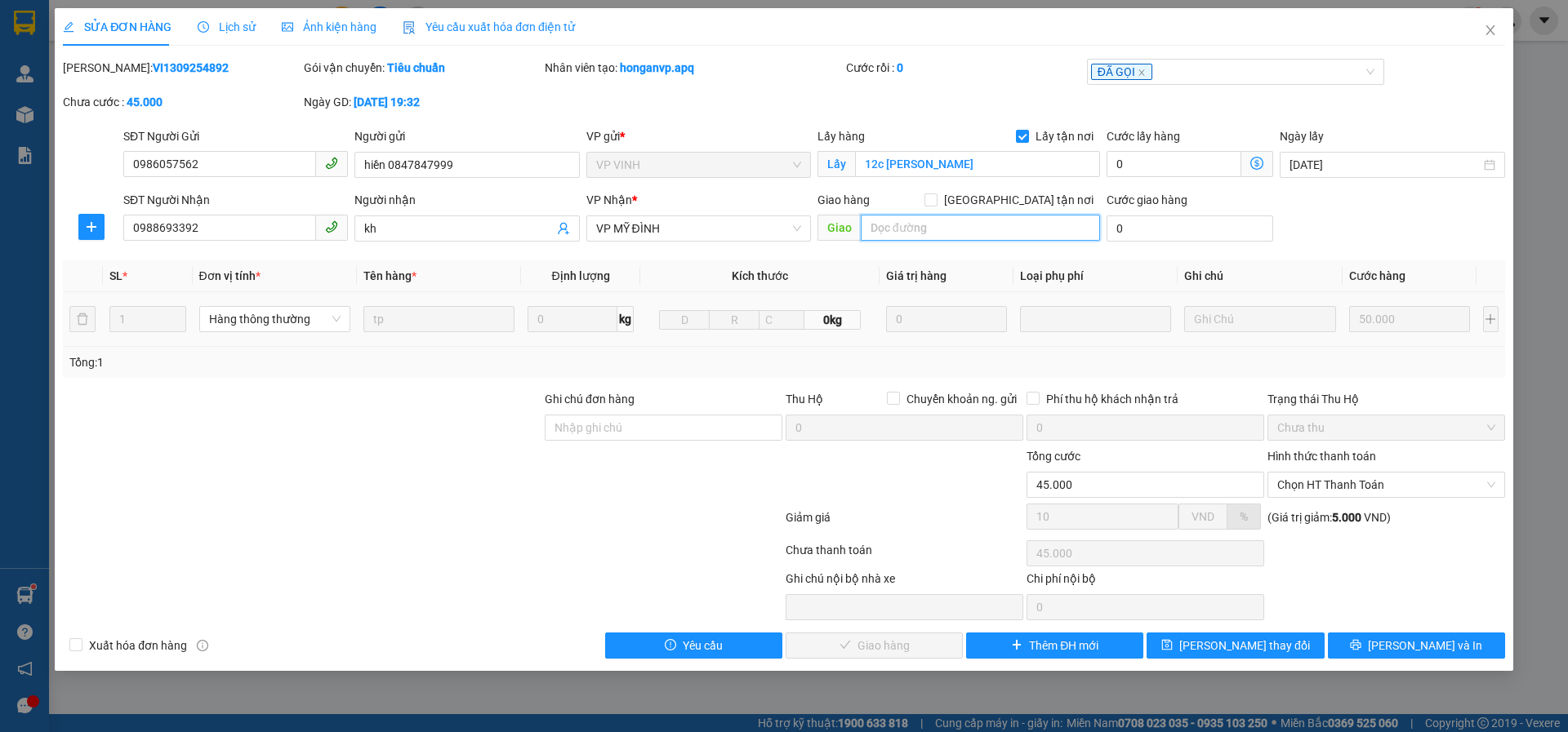
drag, startPoint x: 894, startPoint y: 223, endPoint x: 1018, endPoint y: 329, distance: 163.1
click at [894, 225] on input "text" at bounding box center [980, 227] width 239 height 26
type input "35 xuân quỳnh, trung hòa,cầu giấy,hà nội"
click at [938, 204] on span at bounding box center [930, 200] width 13 height 13
click at [936, 204] on input "[GEOGRAPHIC_DATA] tận nơi" at bounding box center [930, 200] width 12 height 12
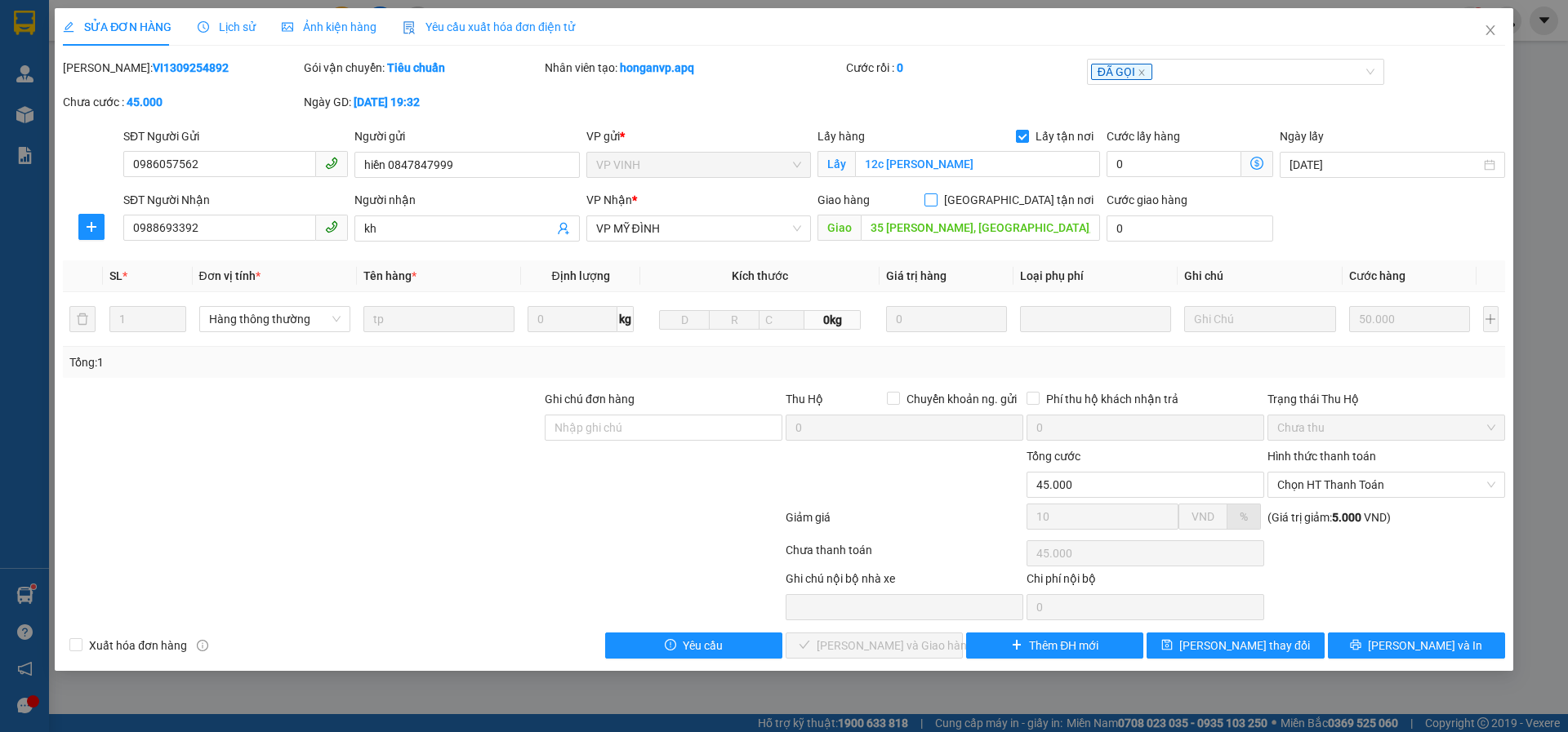
checkbox input "true"
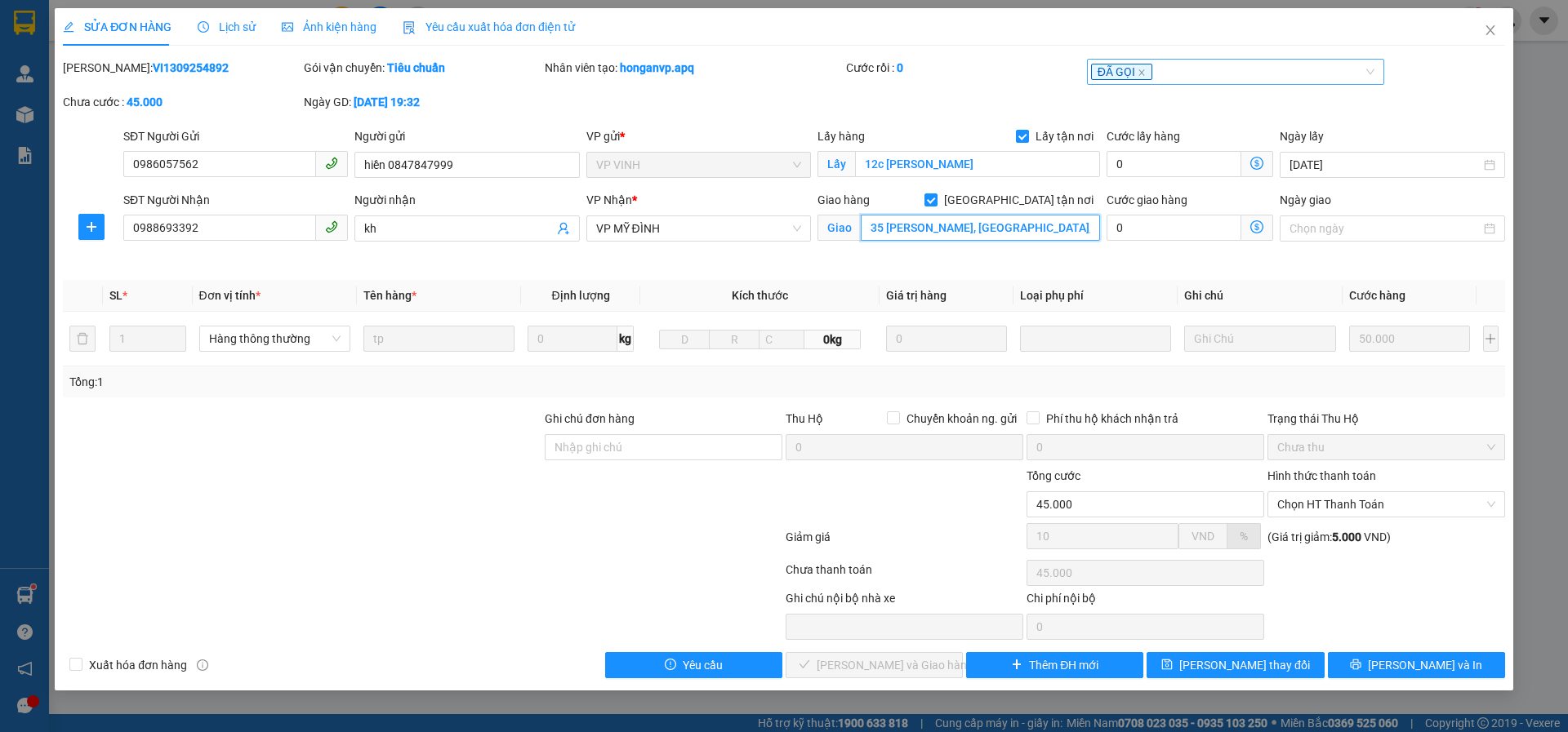
click at [1140, 70] on icon "close" at bounding box center [1141, 72] width 8 height 8
click at [1140, 70] on div at bounding box center [1227, 72] width 274 height 20
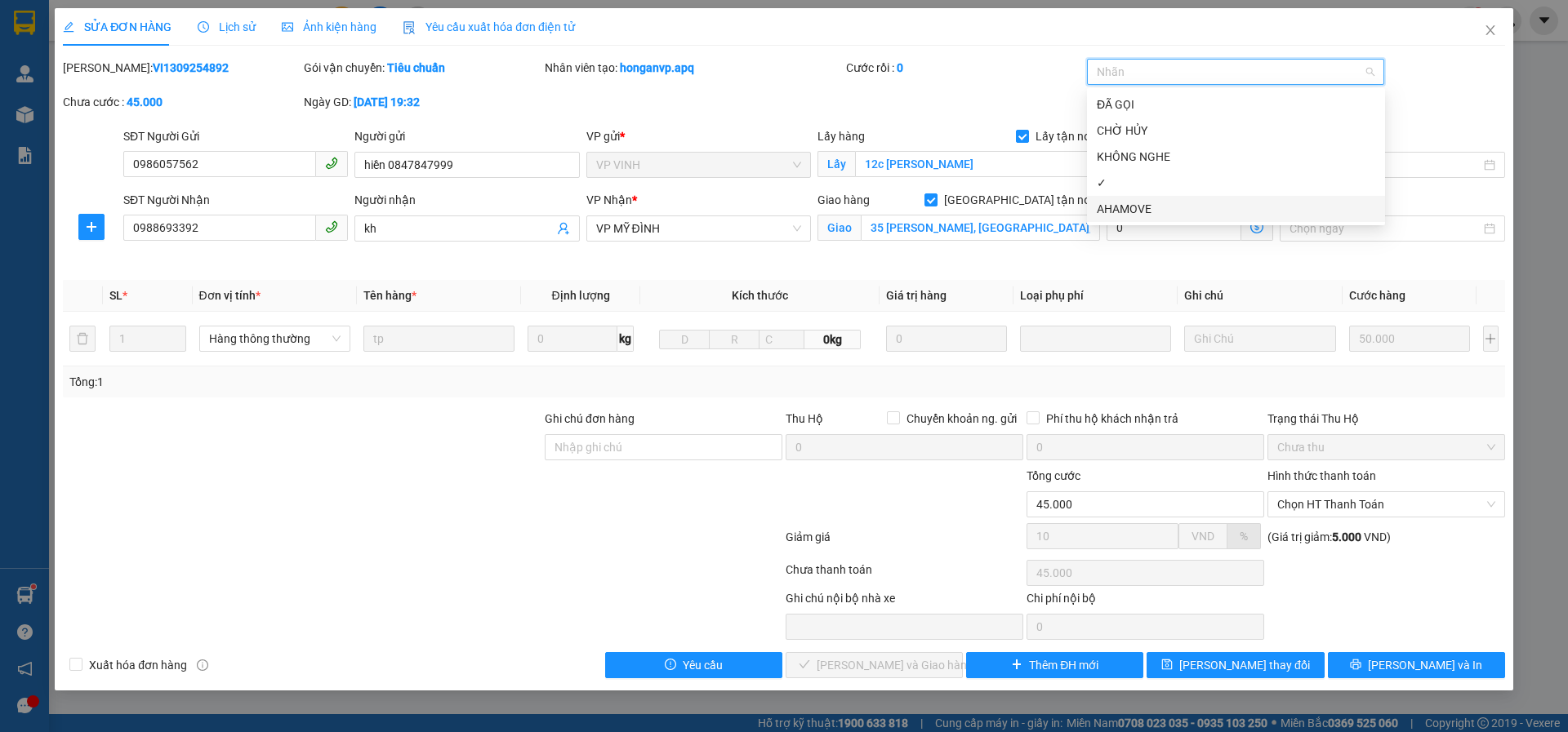
drag, startPoint x: 1139, startPoint y: 206, endPoint x: 1152, endPoint y: 230, distance: 27.3
click at [1140, 206] on div "AHAMOVE" at bounding box center [1236, 208] width 279 height 18
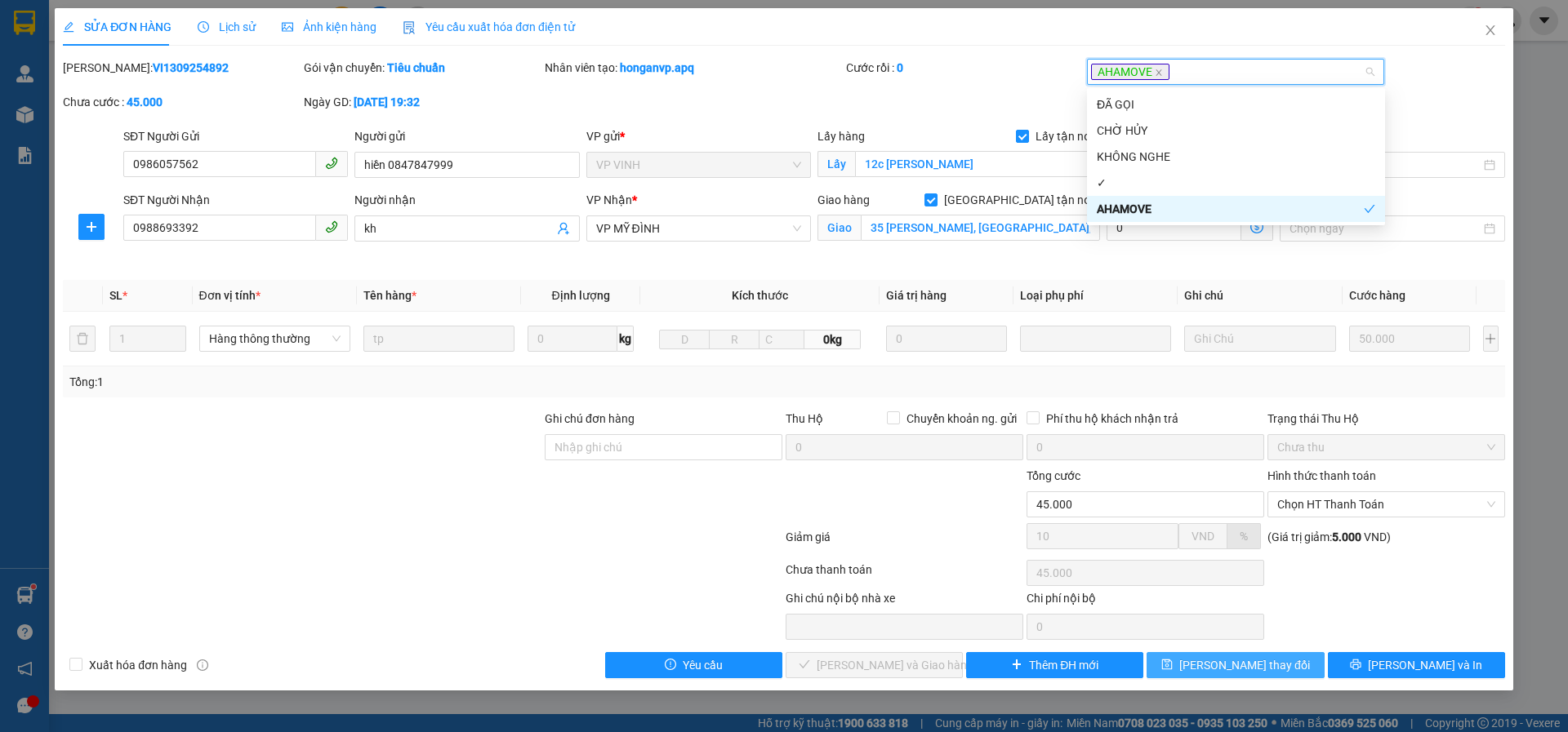
click at [1239, 667] on span "[PERSON_NAME] thay đổi" at bounding box center [1244, 665] width 130 height 18
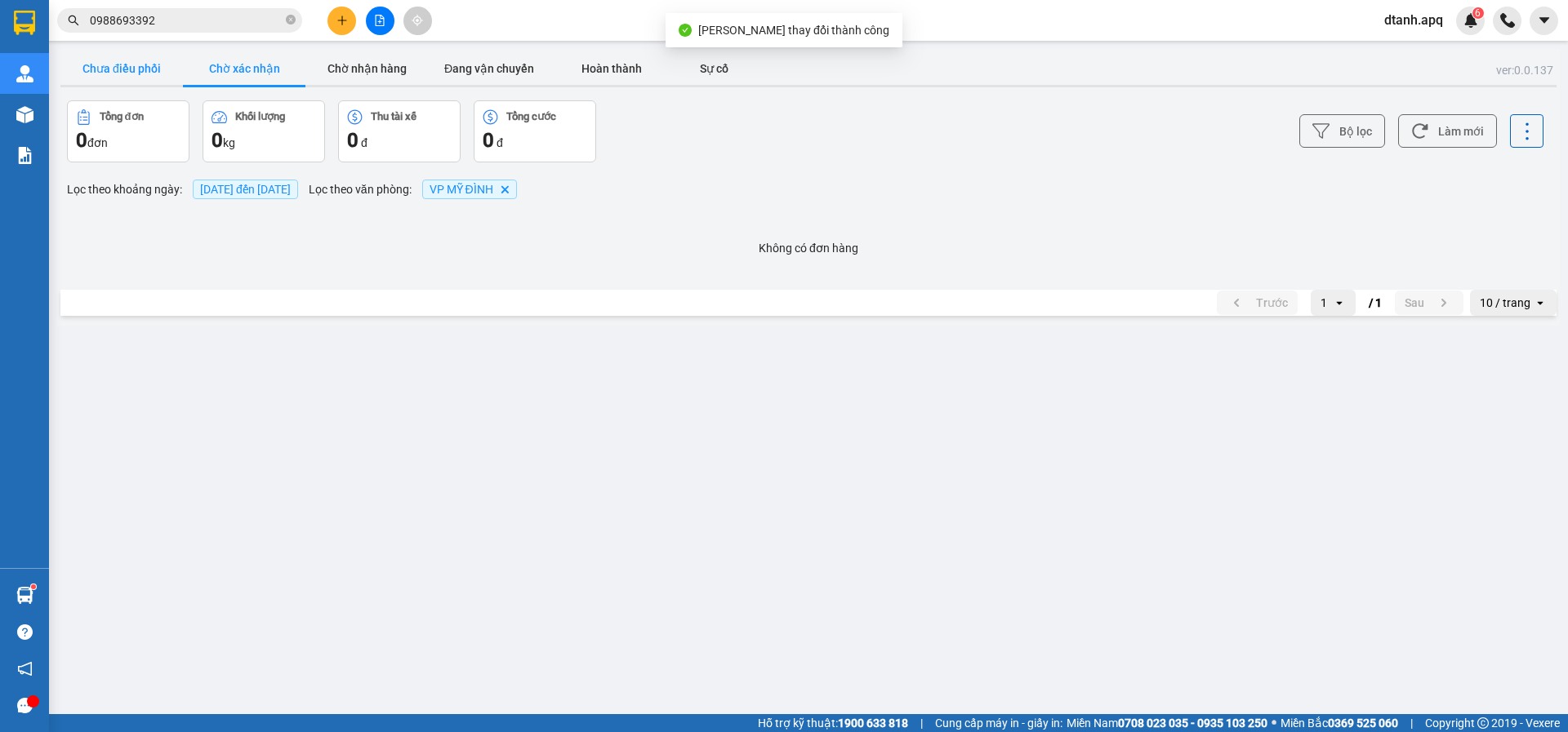
click at [68, 72] on button "Chưa điều phối" at bounding box center [122, 68] width 123 height 33
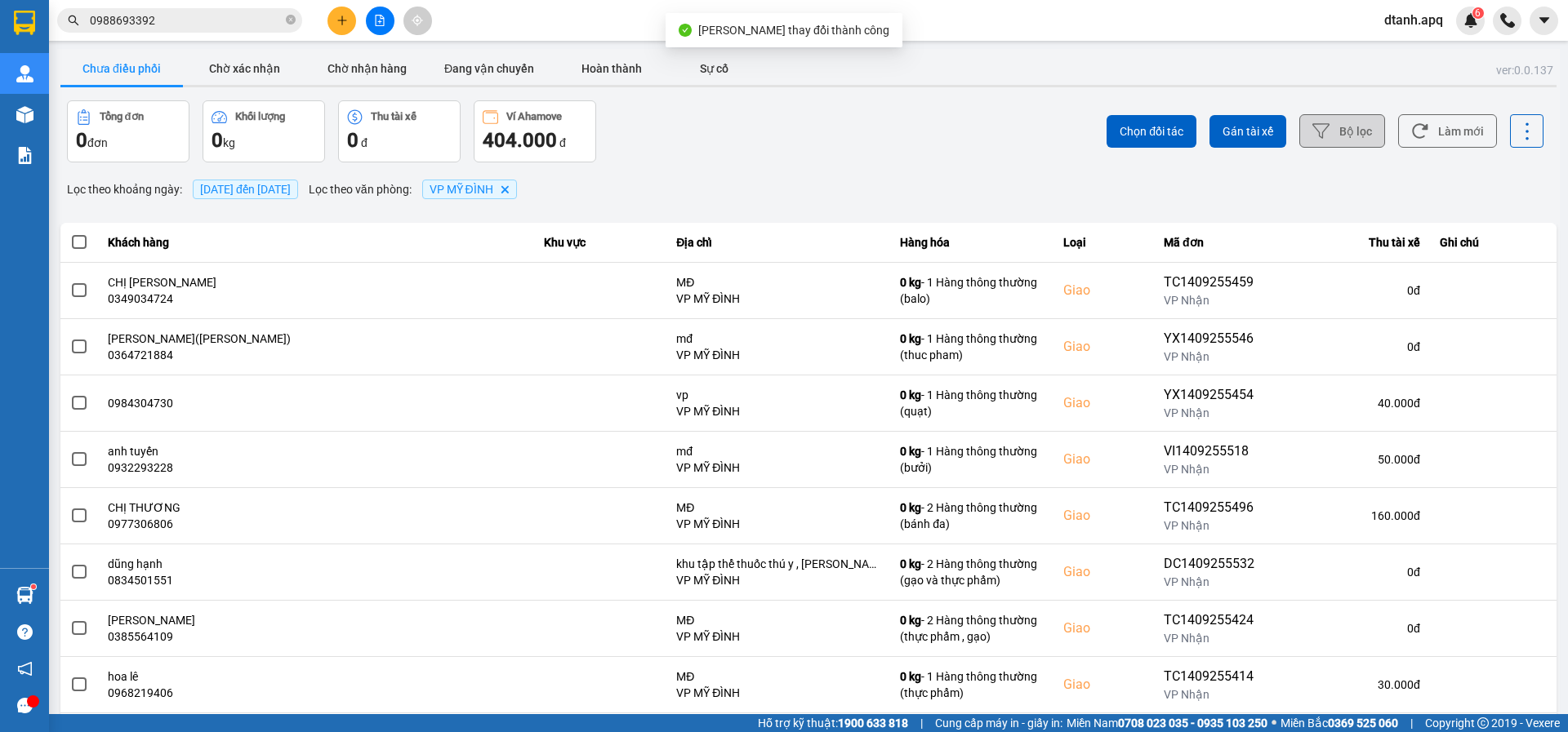
click at [1356, 128] on button "Bộ lọc" at bounding box center [1342, 131] width 86 height 34
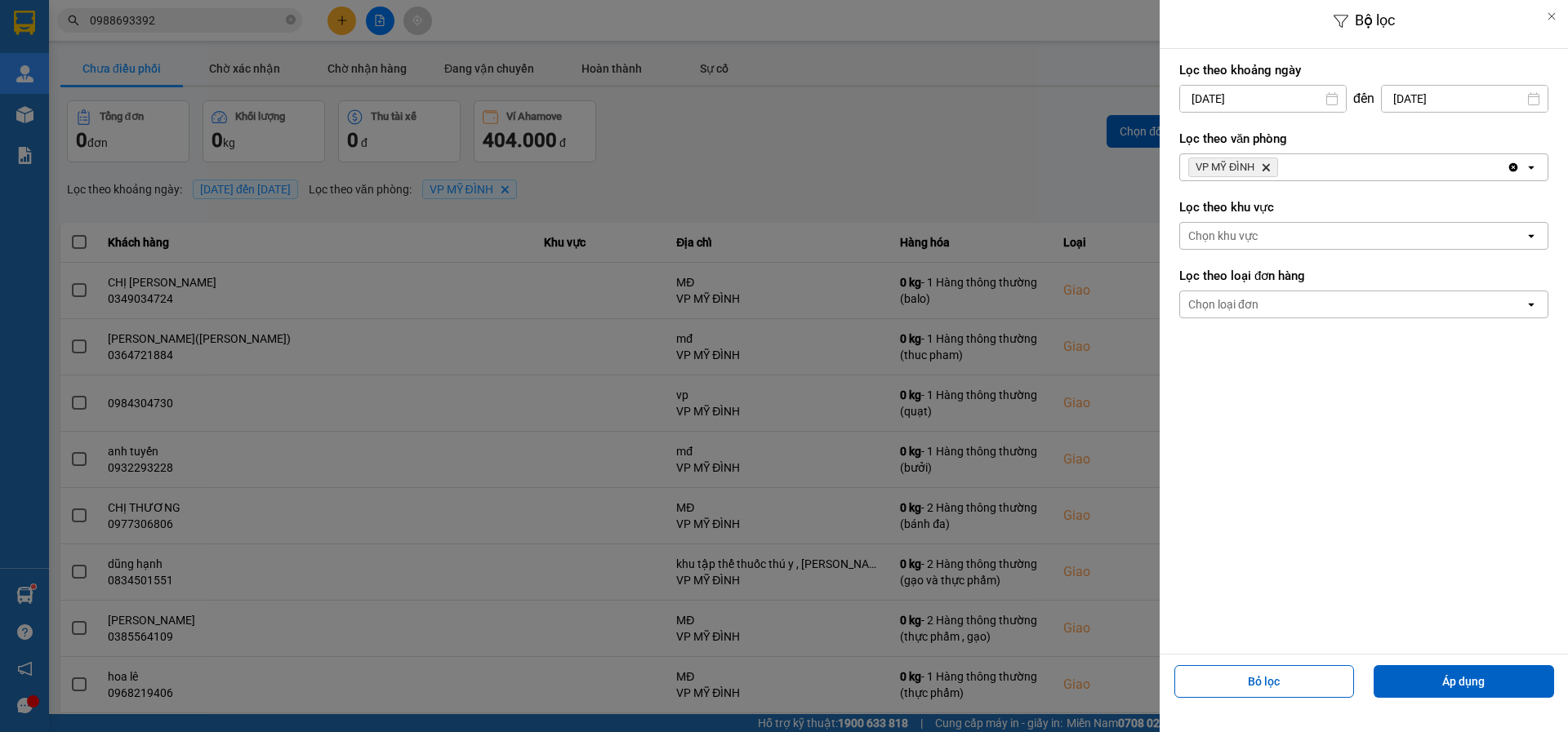
click at [1269, 92] on input "[DATE]" at bounding box center [1263, 99] width 166 height 26
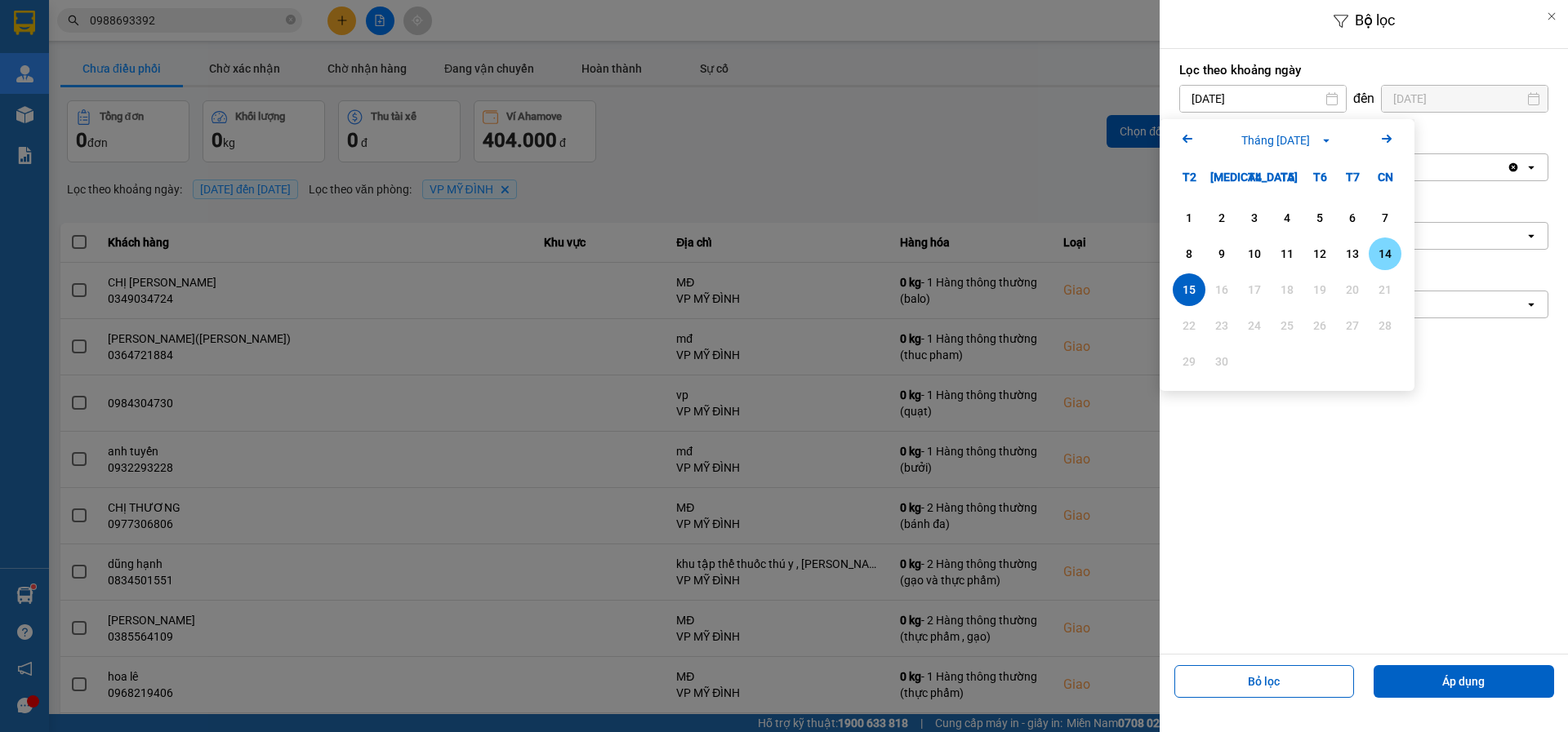
click at [1392, 258] on div "14" at bounding box center [1384, 254] width 23 height 20
type input "[DATE]"
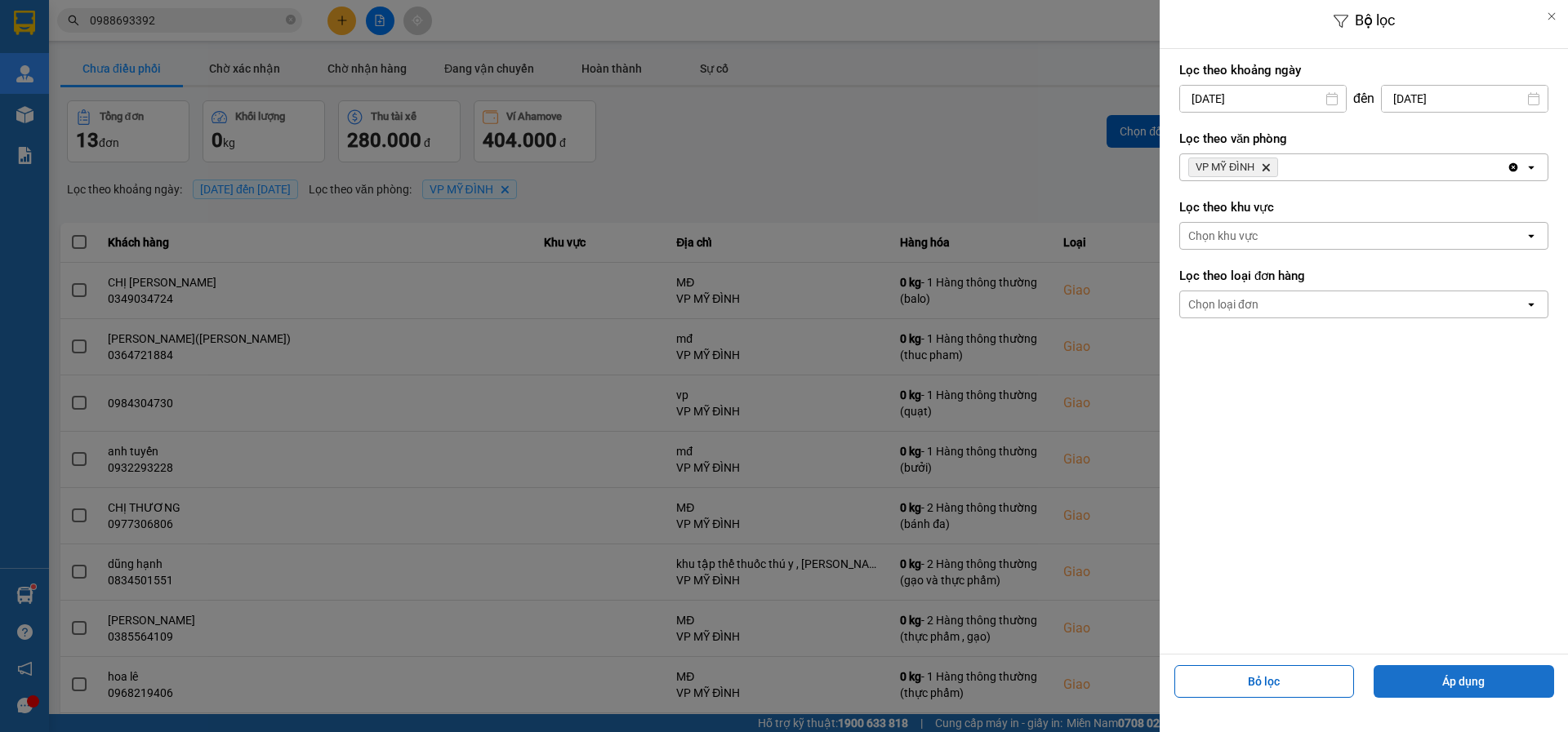
click at [1433, 670] on div "Bỏ lọc Áp dụng" at bounding box center [1362, 688] width 400 height 58
click at [1436, 671] on button "Áp dụng" at bounding box center [1463, 681] width 181 height 33
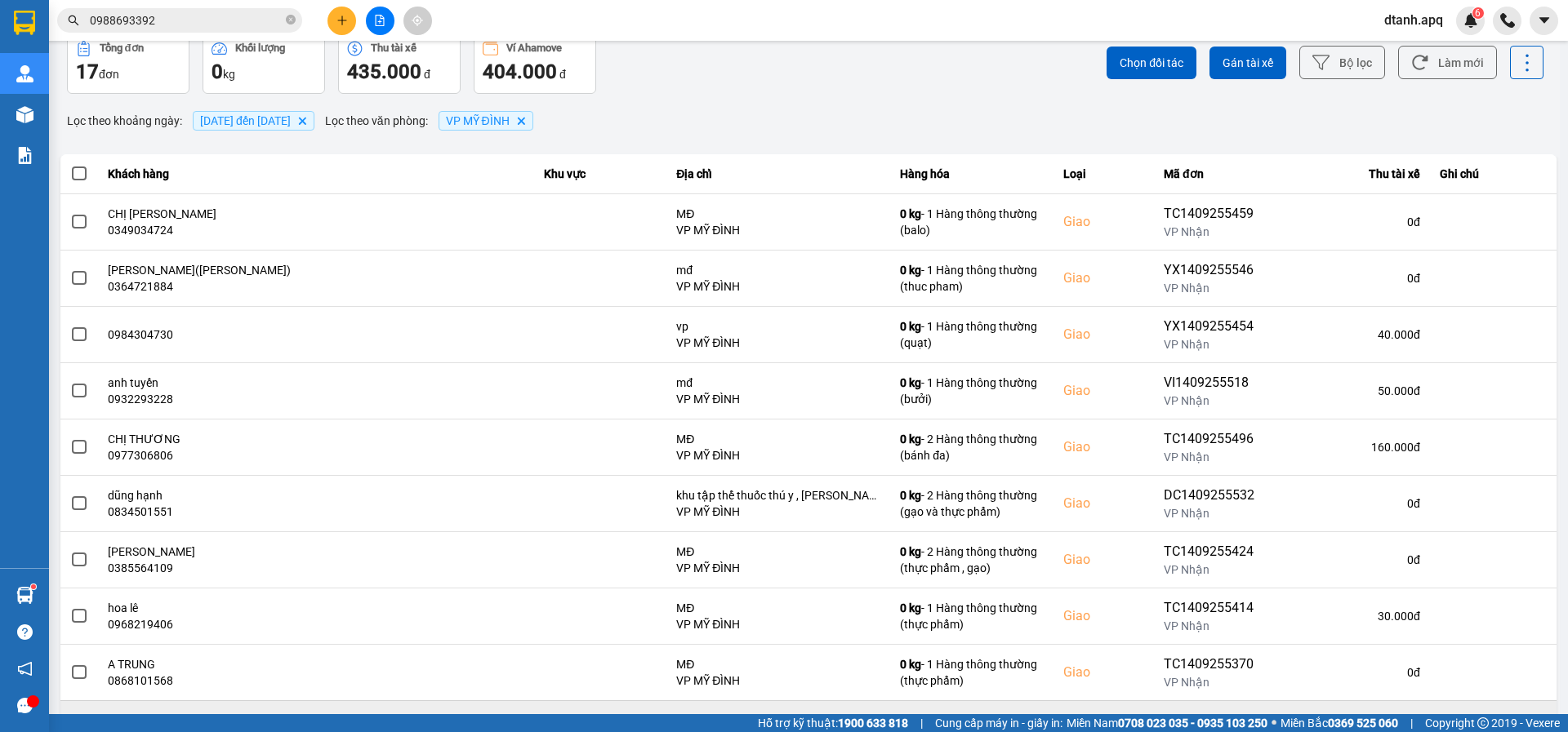
scroll to position [149, 0]
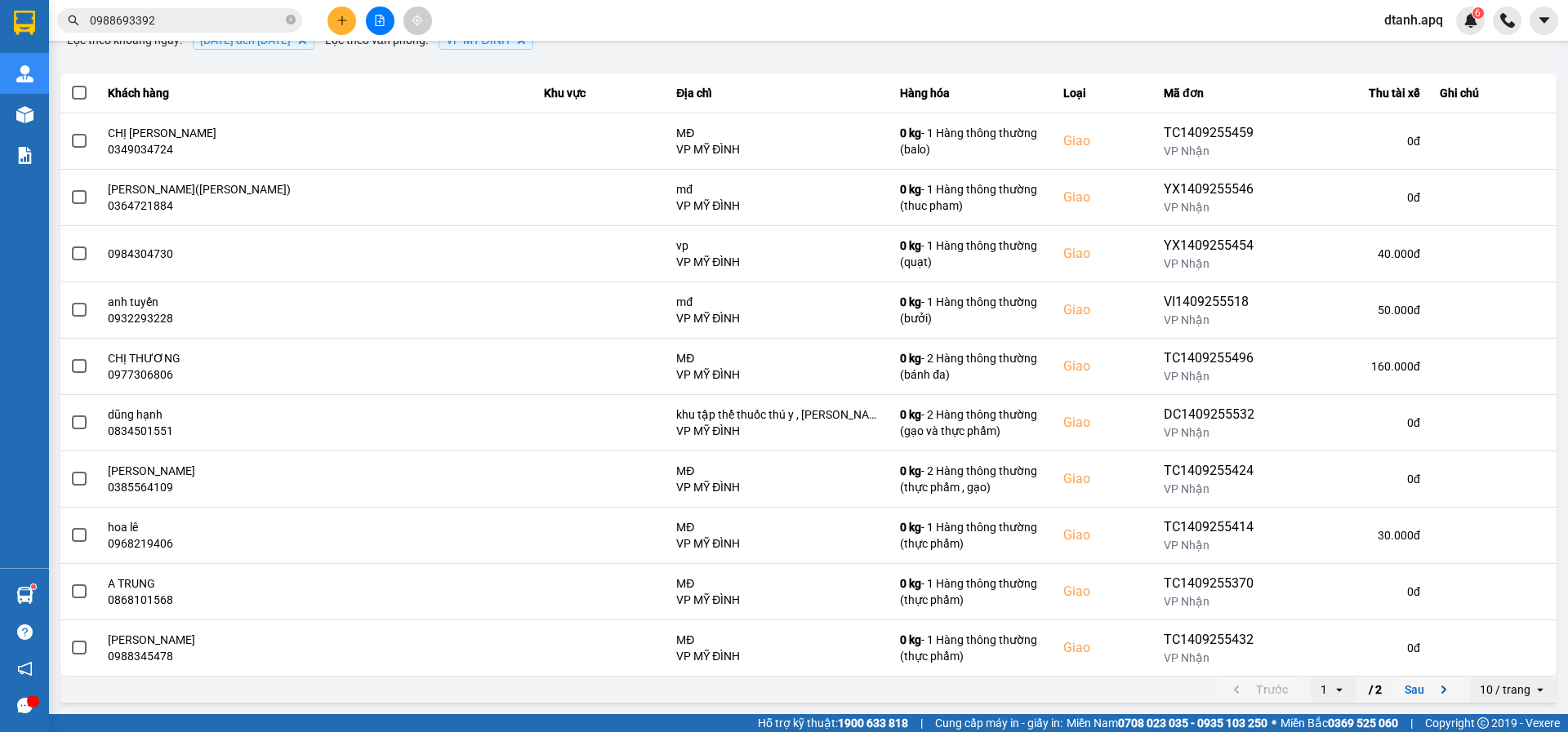
click at [1446, 690] on button "Sau" at bounding box center [1428, 690] width 68 height 25
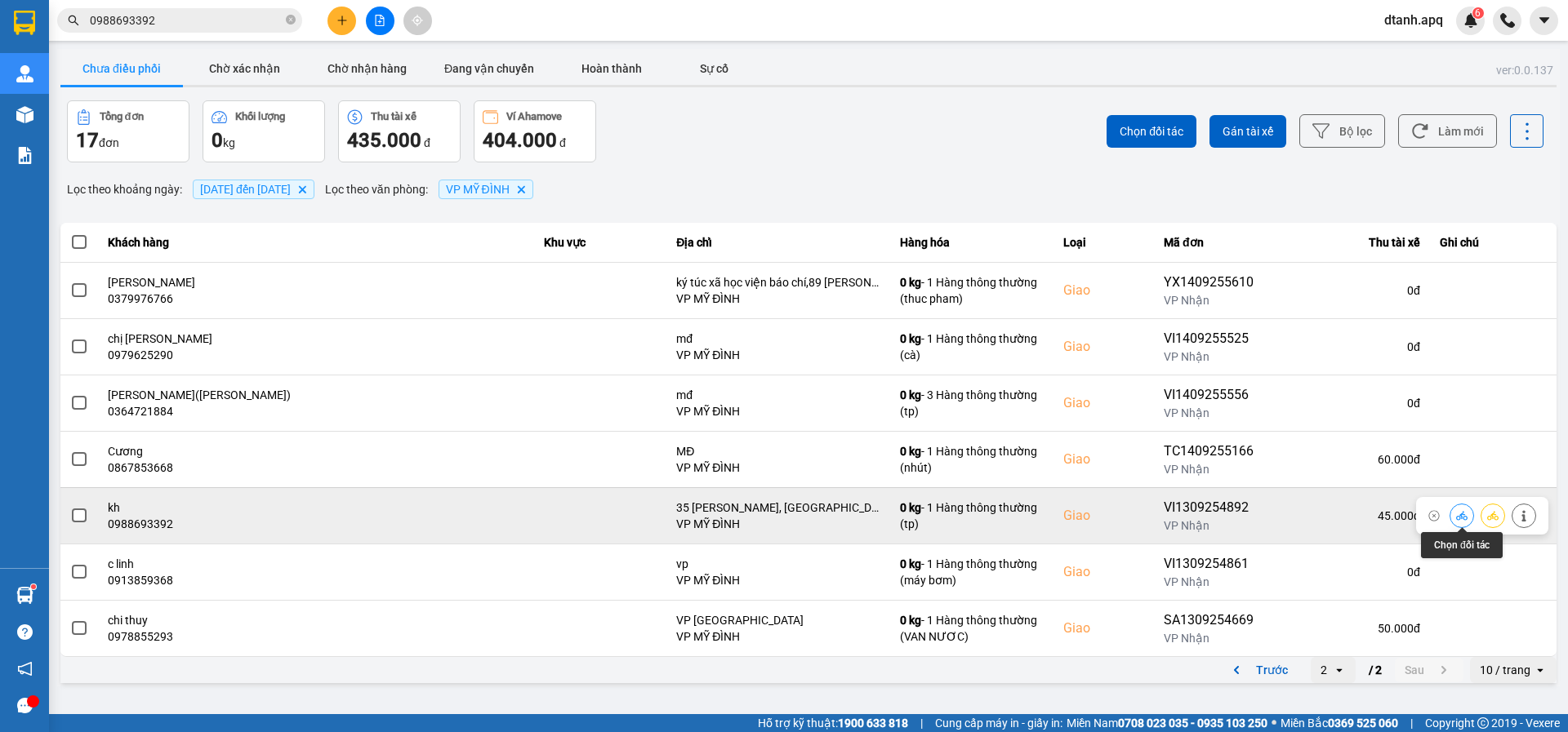
click at [1462, 518] on icon at bounding box center [1461, 516] width 12 height 12
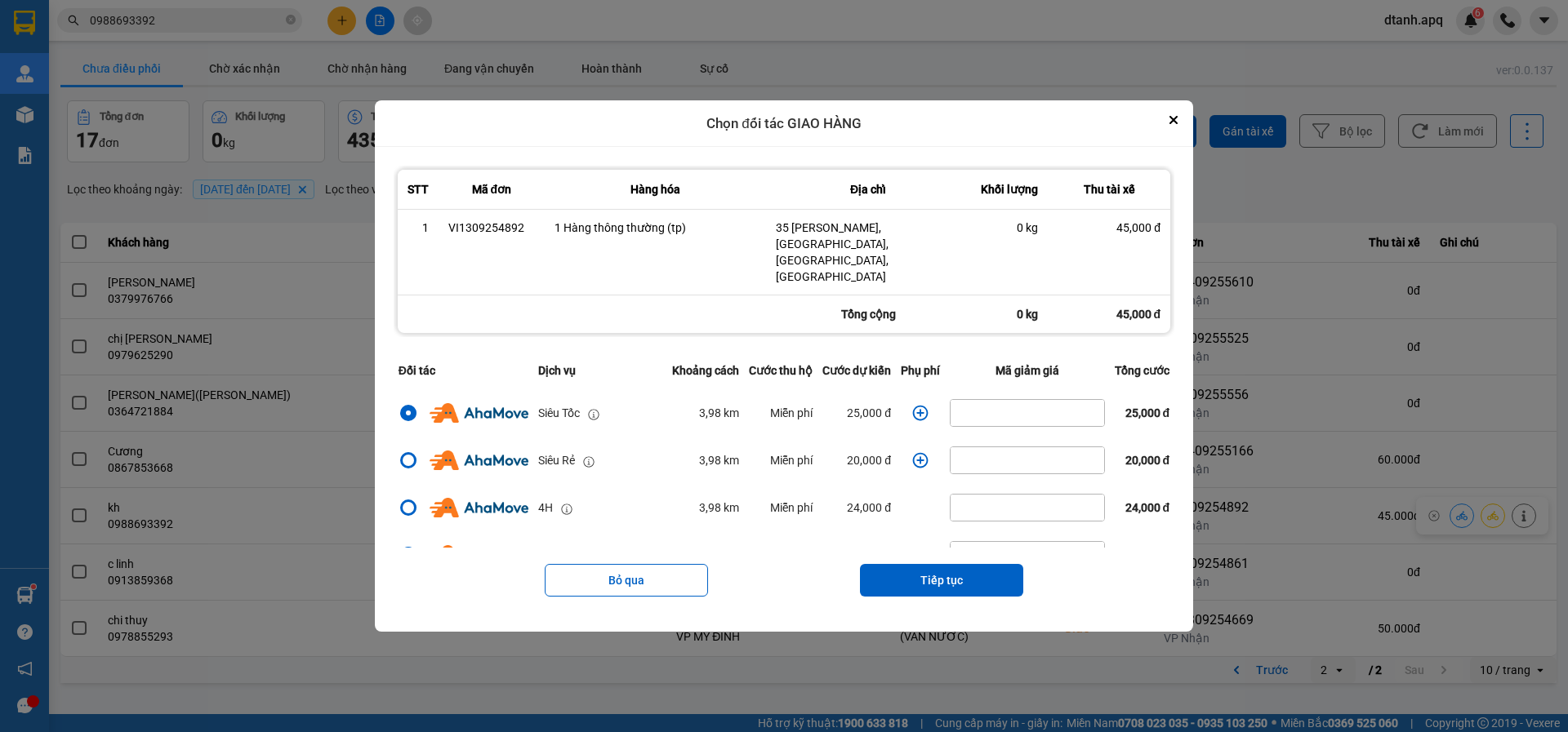
click at [912, 405] on icon "dialog" at bounding box center [920, 413] width 17 height 17
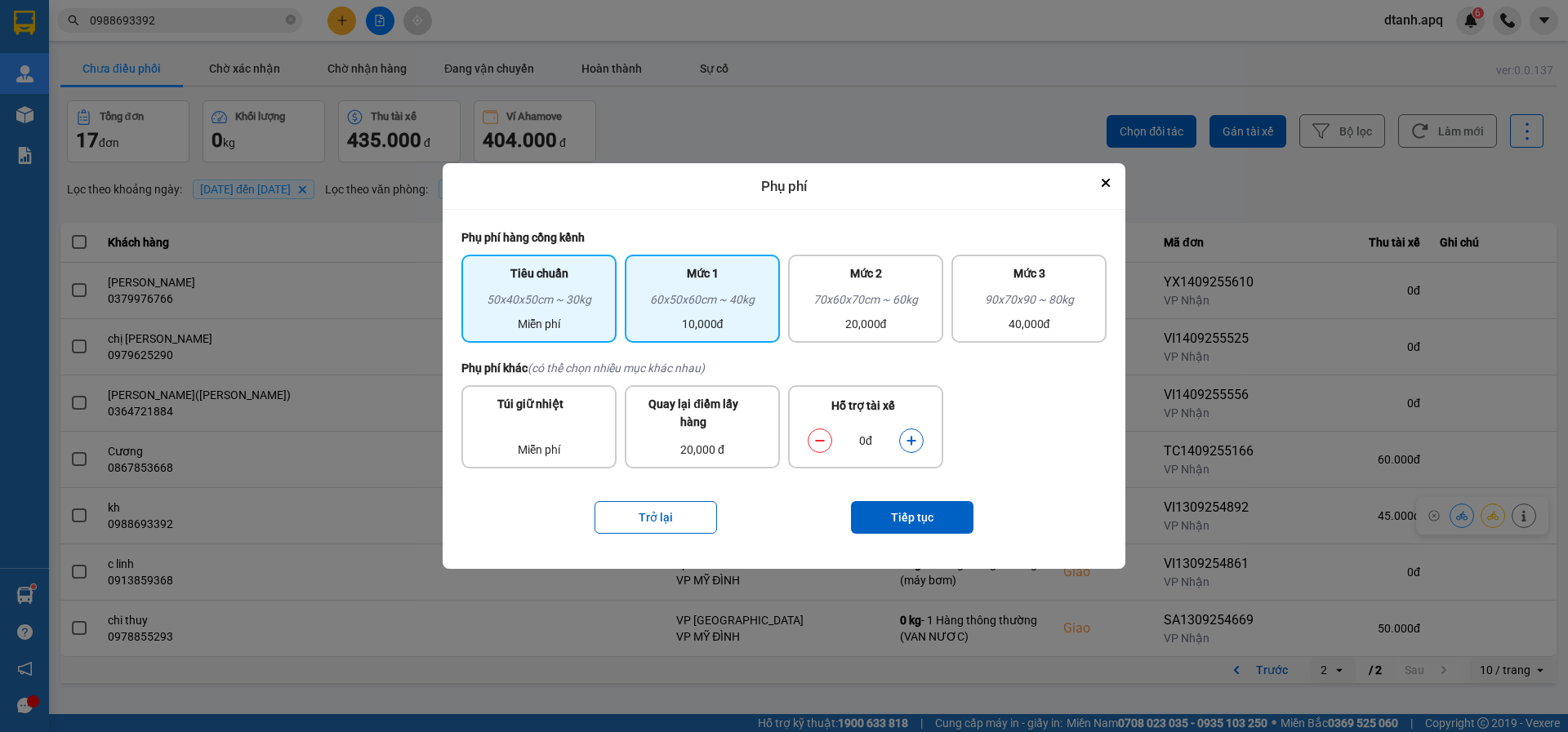
click at [736, 302] on div "60x50x60cm ~ 40kg" at bounding box center [701, 302] width 135 height 25
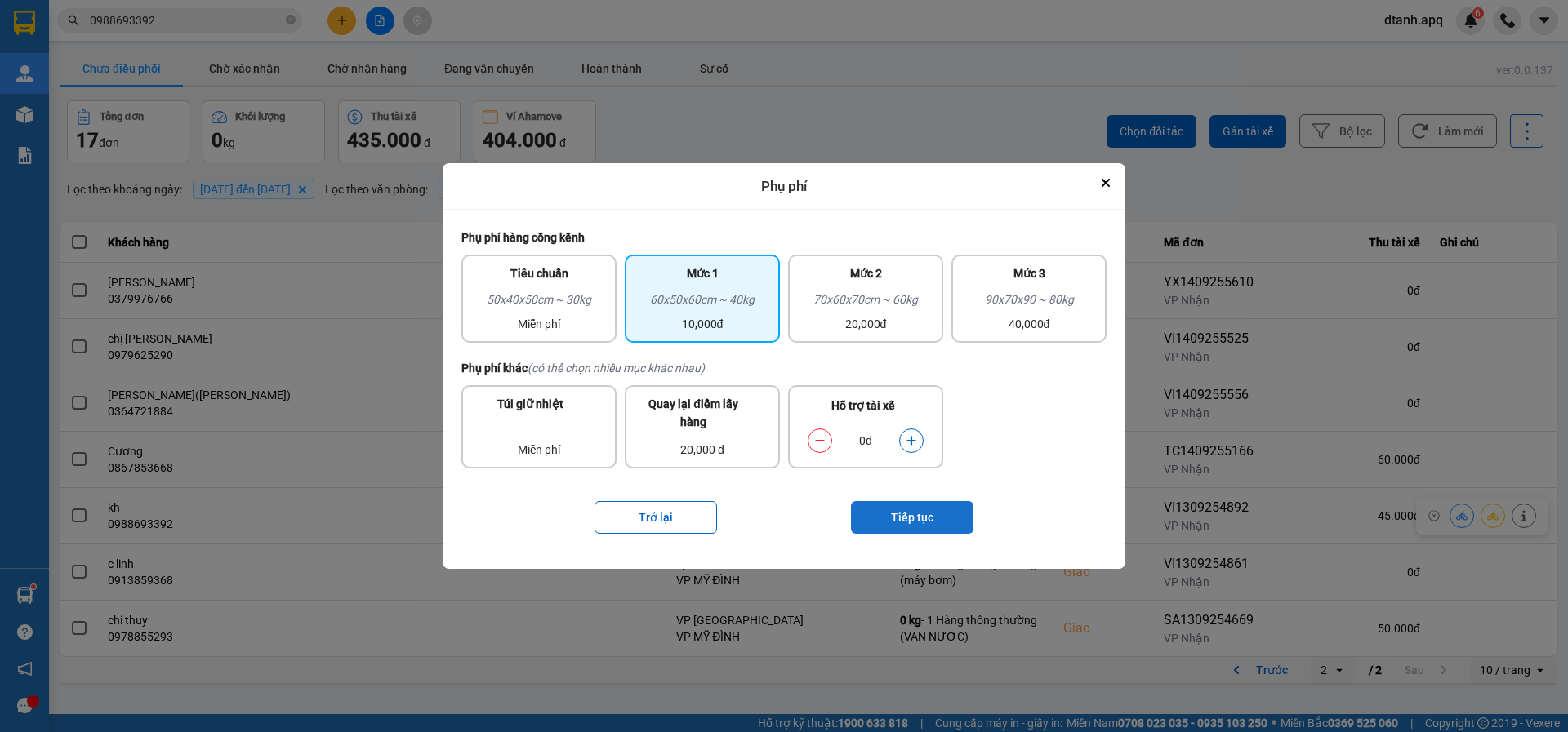
click at [909, 521] on button "Tiếp tục" at bounding box center [912, 517] width 123 height 33
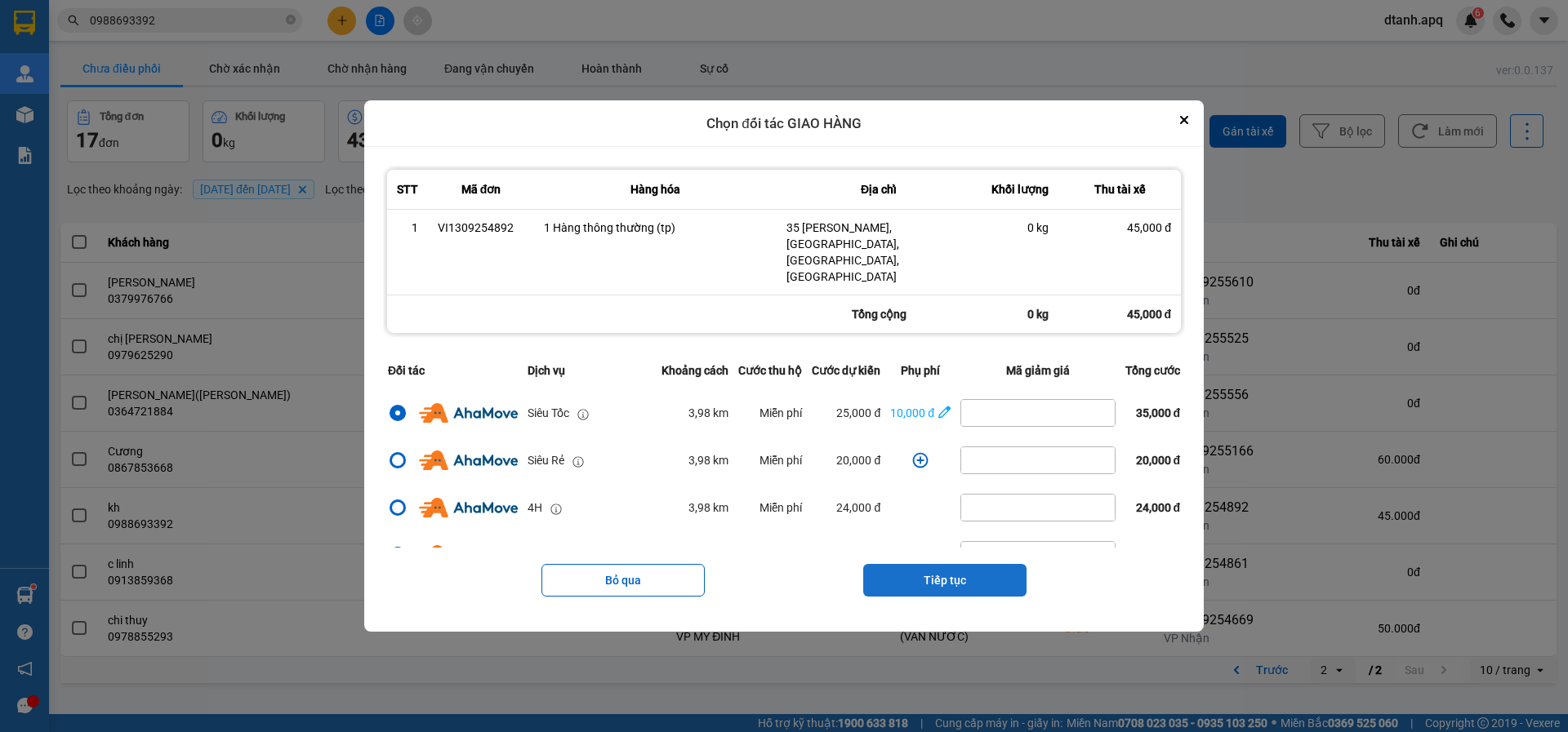
click at [945, 564] on button "Tiếp tục" at bounding box center [944, 580] width 163 height 33
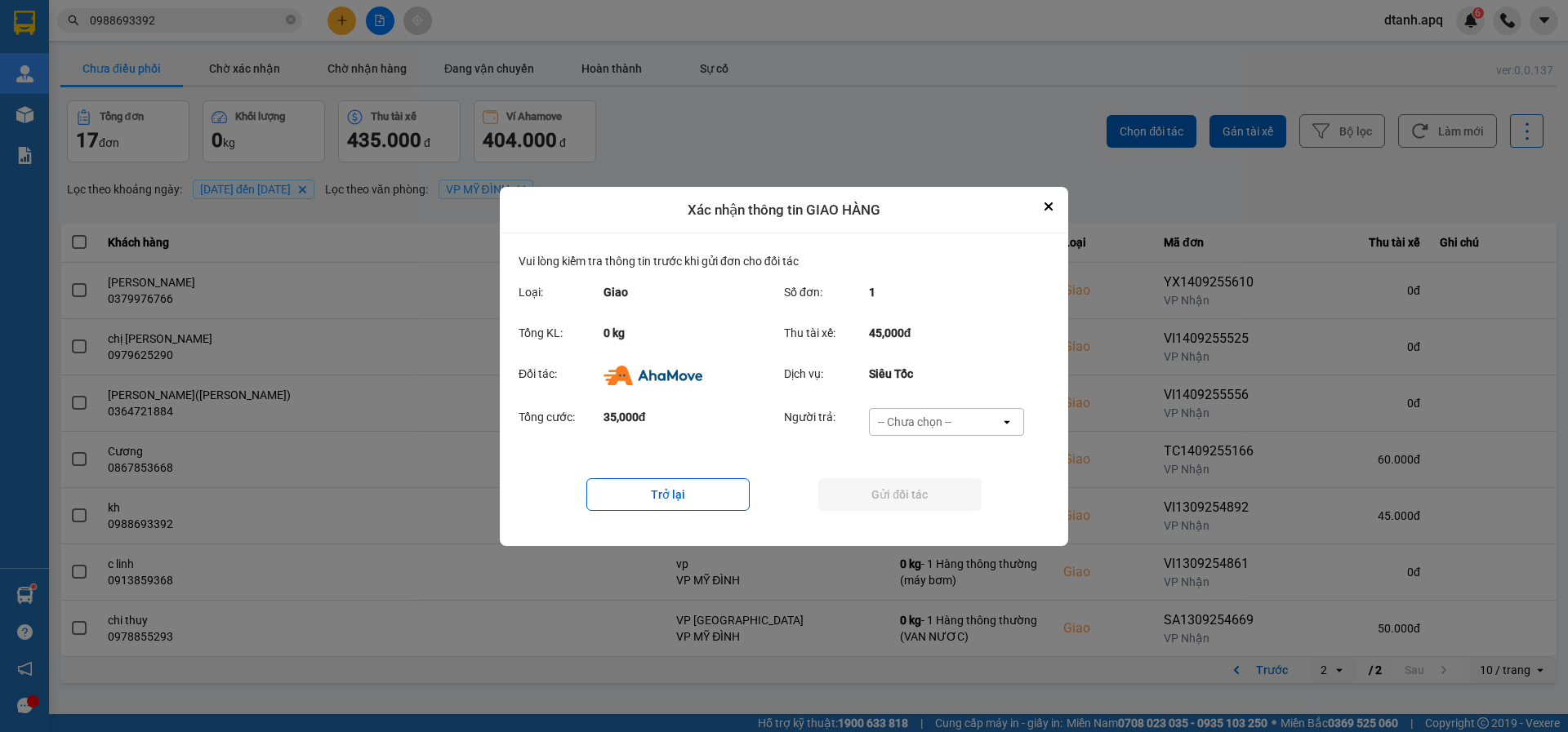
click at [962, 421] on div "-- Chưa chọn --" at bounding box center [935, 422] width 130 height 26
click at [951, 448] on div "Khách hàng" at bounding box center [945, 456] width 155 height 30
drag, startPoint x: 938, startPoint y: 474, endPoint x: 932, endPoint y: 488, distance: 15.2
click at [932, 488] on div "Trở lại Gửi đối tác" at bounding box center [784, 495] width 531 height 65
click at [932, 488] on button "Gửi đối tác" at bounding box center [899, 494] width 163 height 33
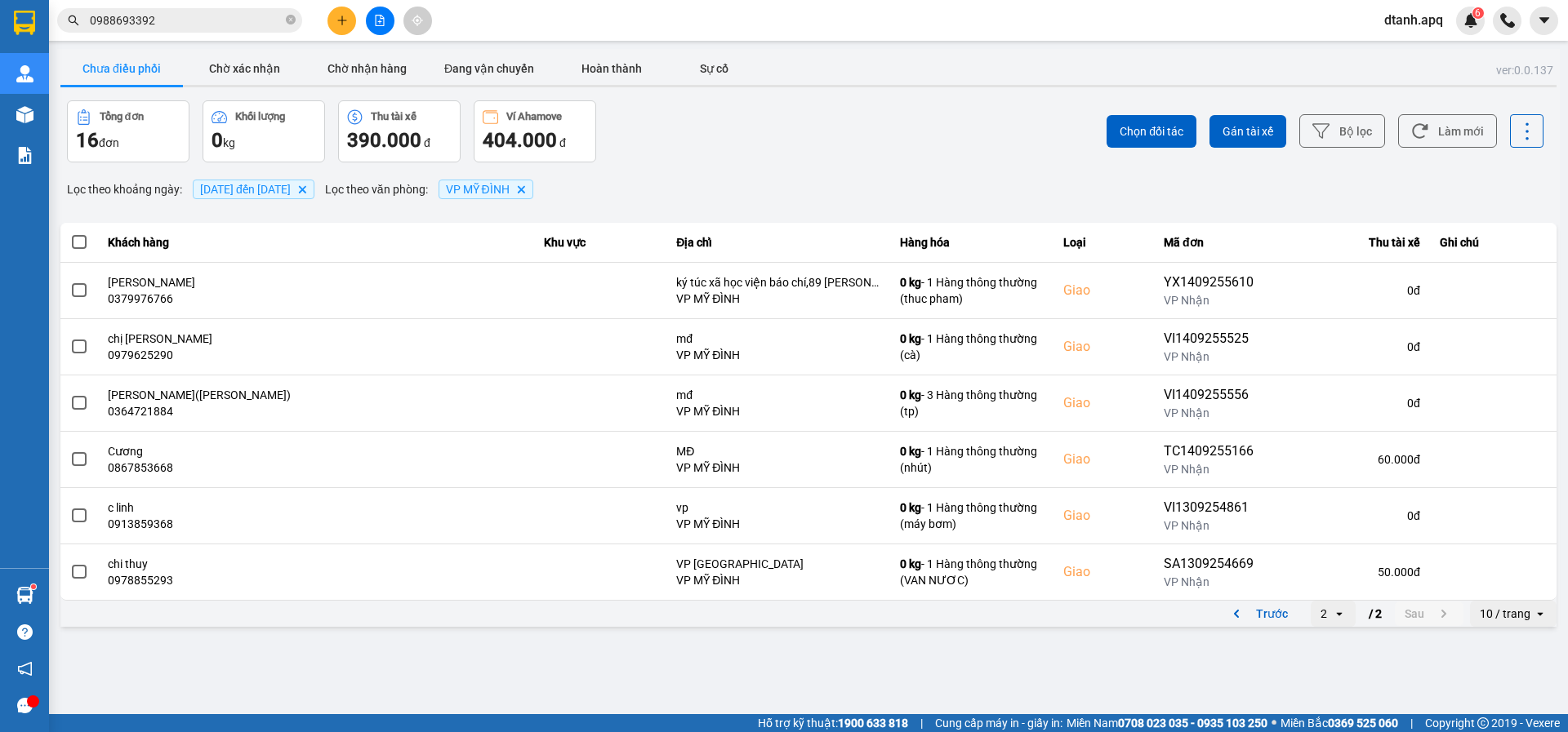
click at [1261, 610] on button "Trước" at bounding box center [1257, 613] width 81 height 25
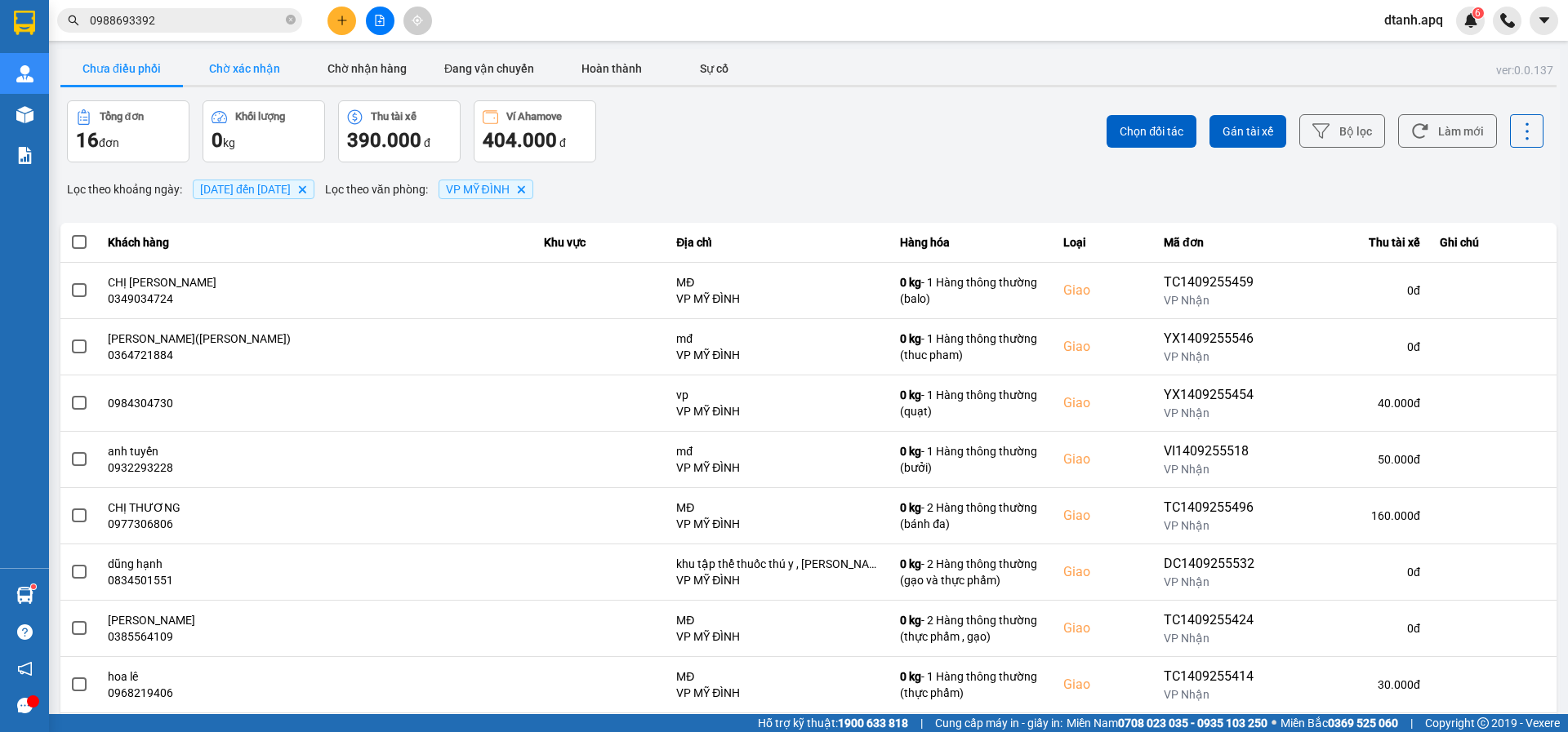
click at [242, 70] on button "Chờ xác nhận" at bounding box center [244, 68] width 123 height 33
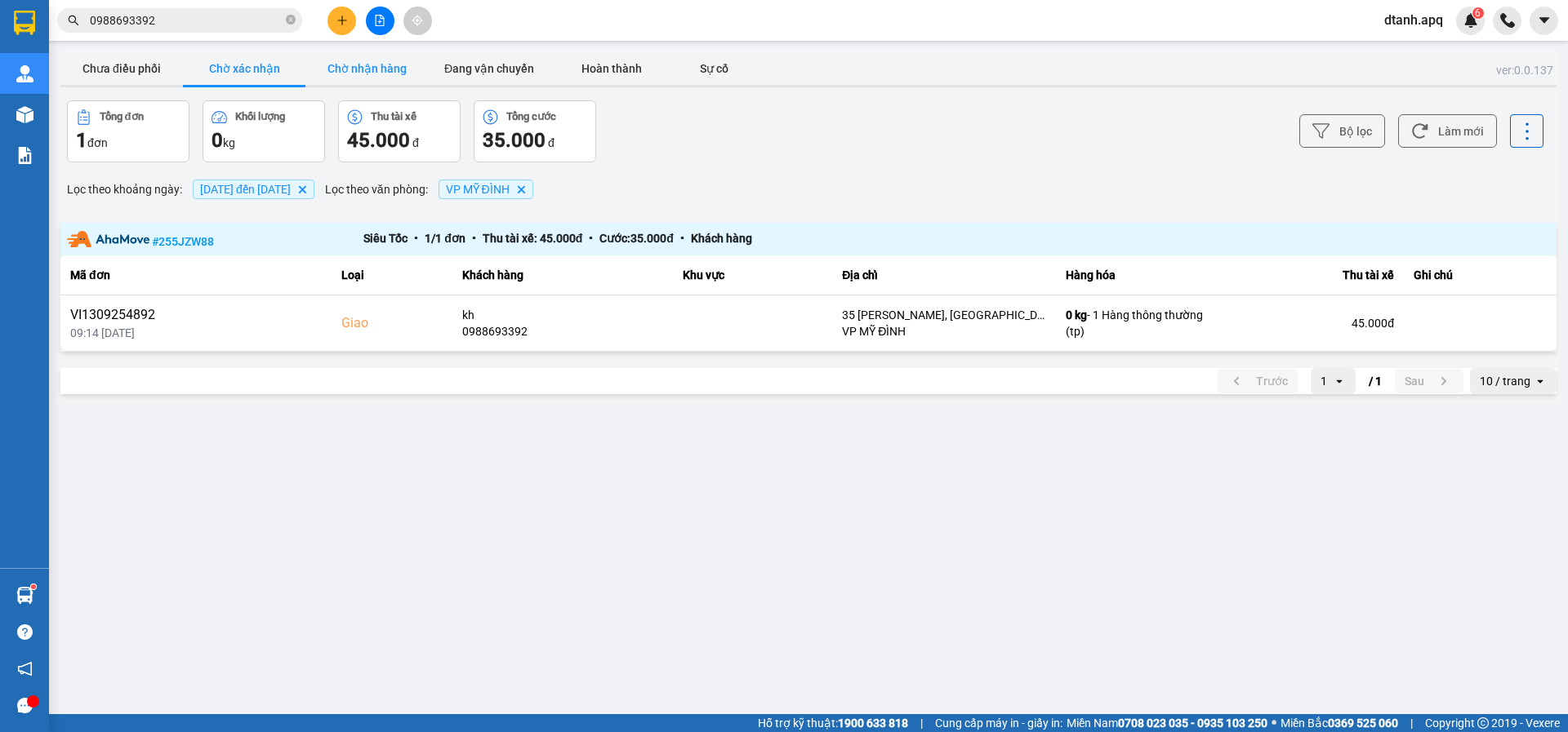
click at [365, 55] on button "Chờ nhận hàng" at bounding box center [367, 68] width 123 height 33
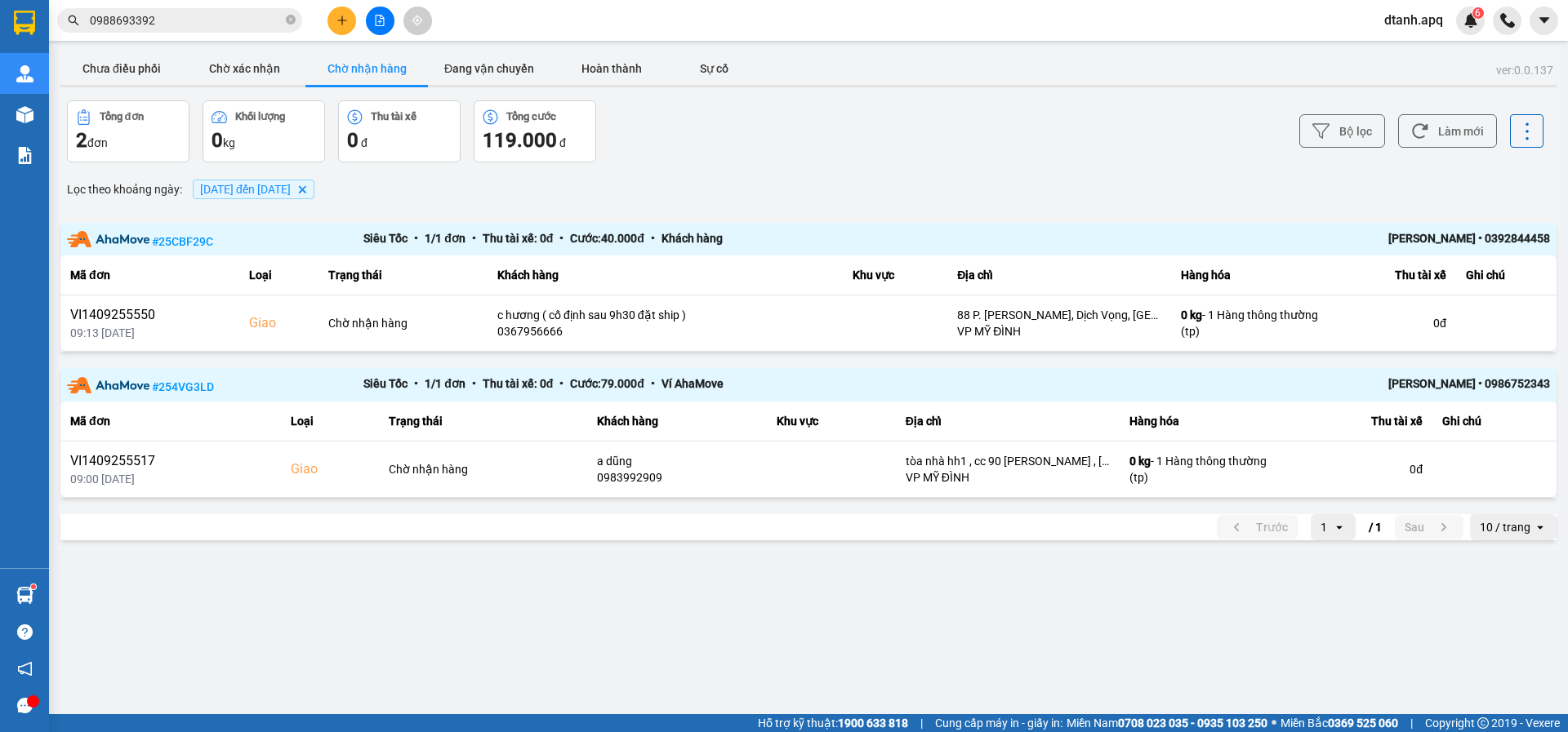
click at [41, 26] on section "Kết quả tìm kiếm ( 1 ) Bộ lọc Mã ĐH Trạng thái Món hàng Thu hộ Tổng cước Chưa c…" at bounding box center [784, 366] width 1568 height 732
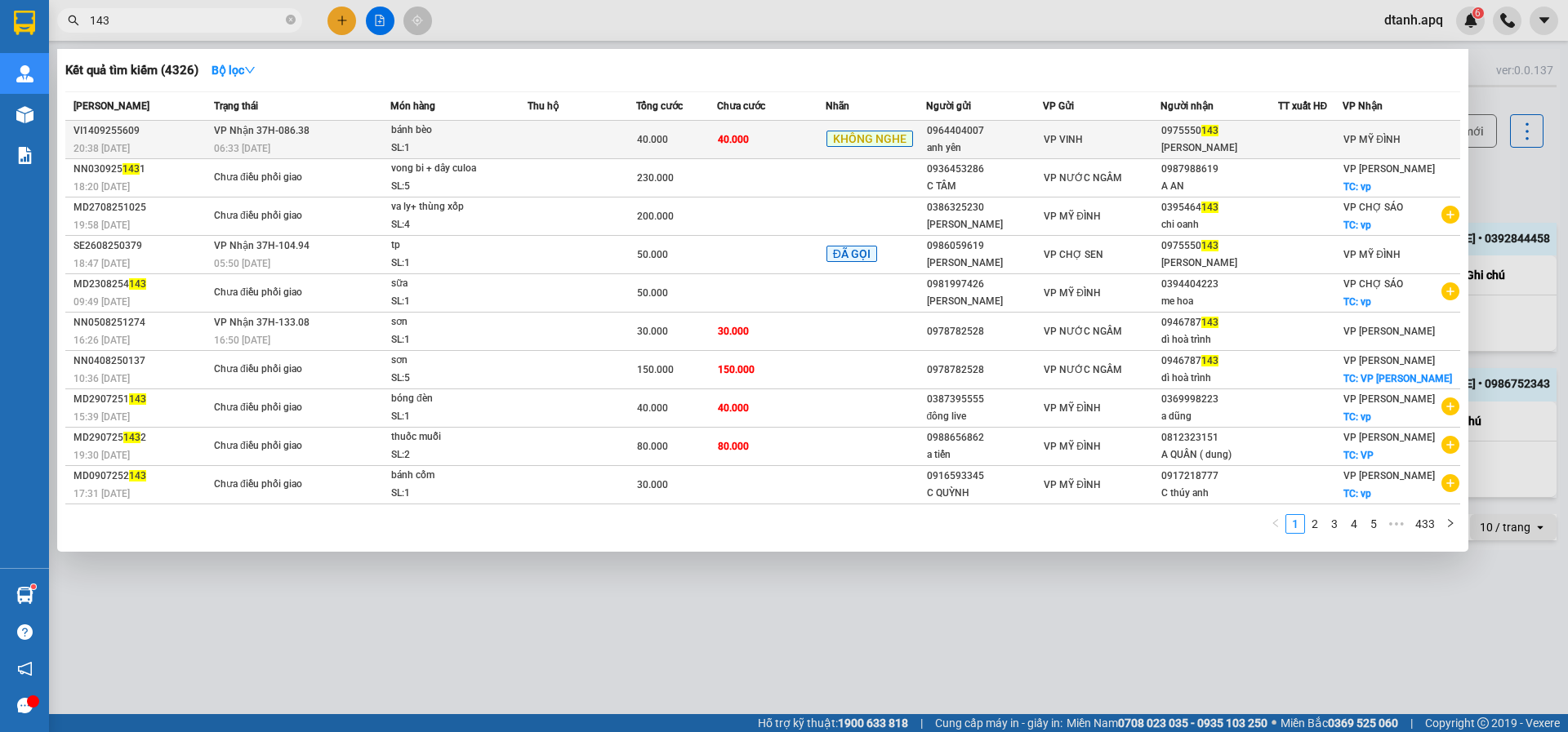
type input "143"
click at [507, 131] on div "bánh bèo" at bounding box center [453, 130] width 123 height 18
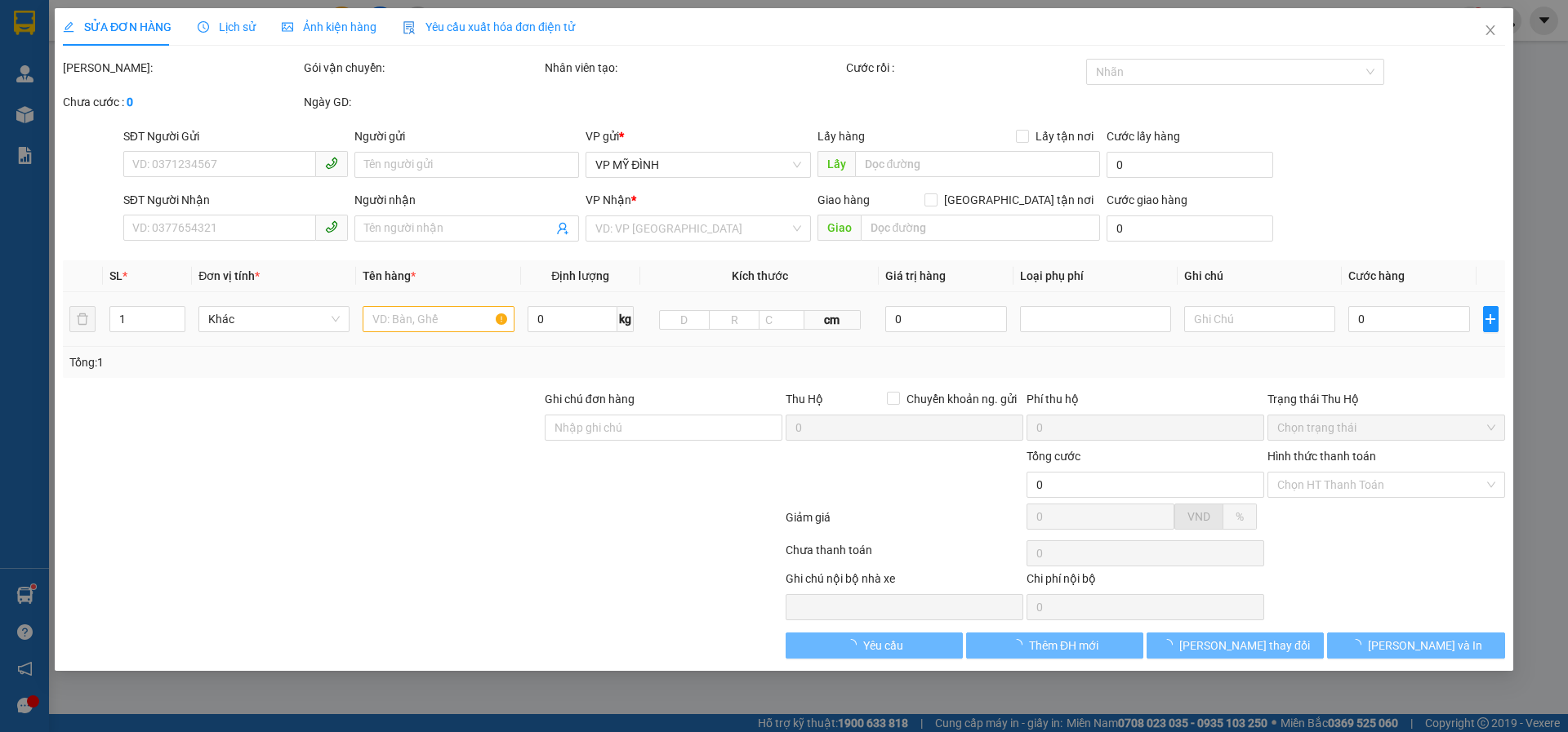
type input "0964404007"
type input "anh yên"
type input "0975550143"
type input "[PERSON_NAME]"
type input "40.000"
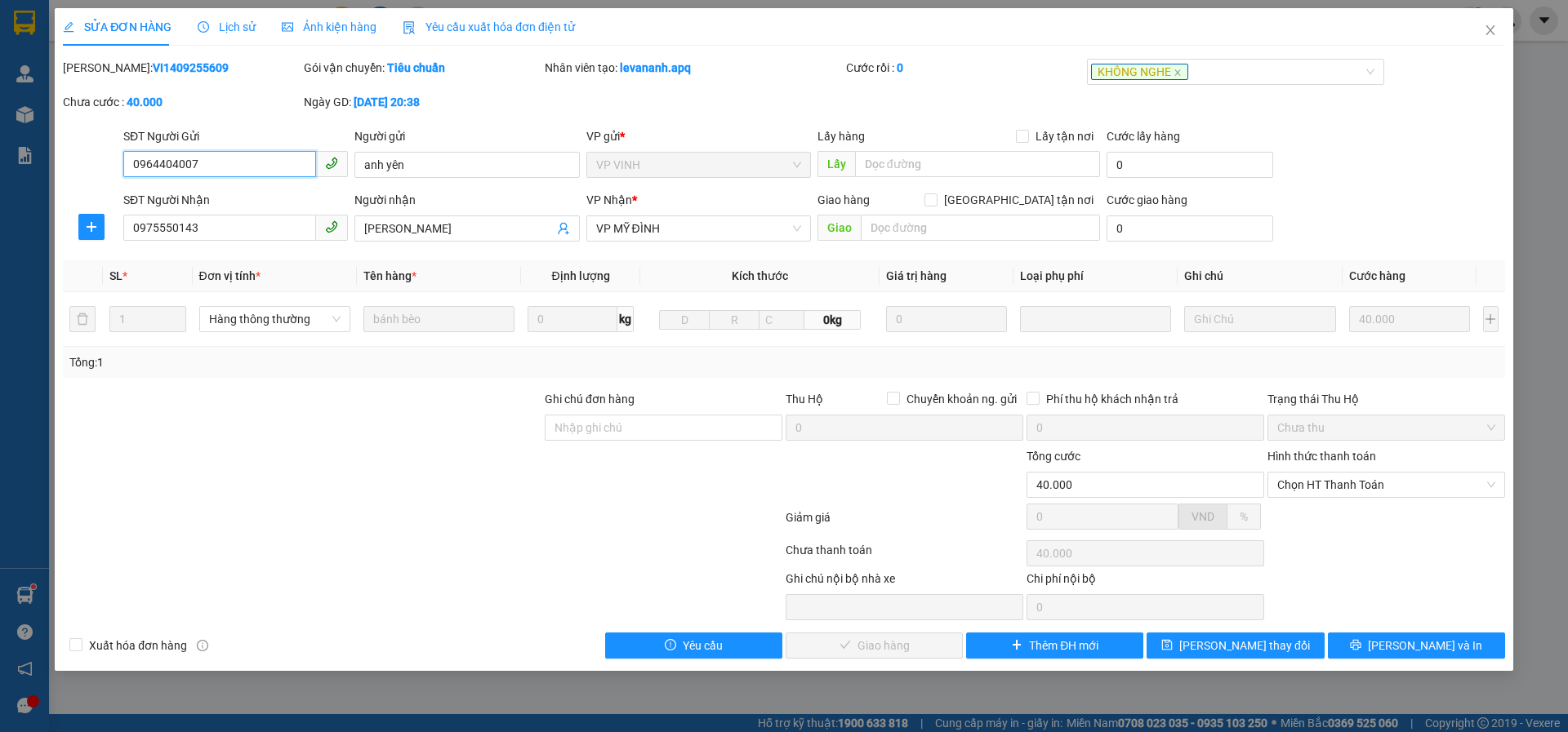
drag, startPoint x: 1296, startPoint y: 492, endPoint x: 1296, endPoint y: 509, distance: 17.0
click at [1297, 493] on span "Chọn HT Thanh Toán" at bounding box center [1385, 484] width 218 height 25
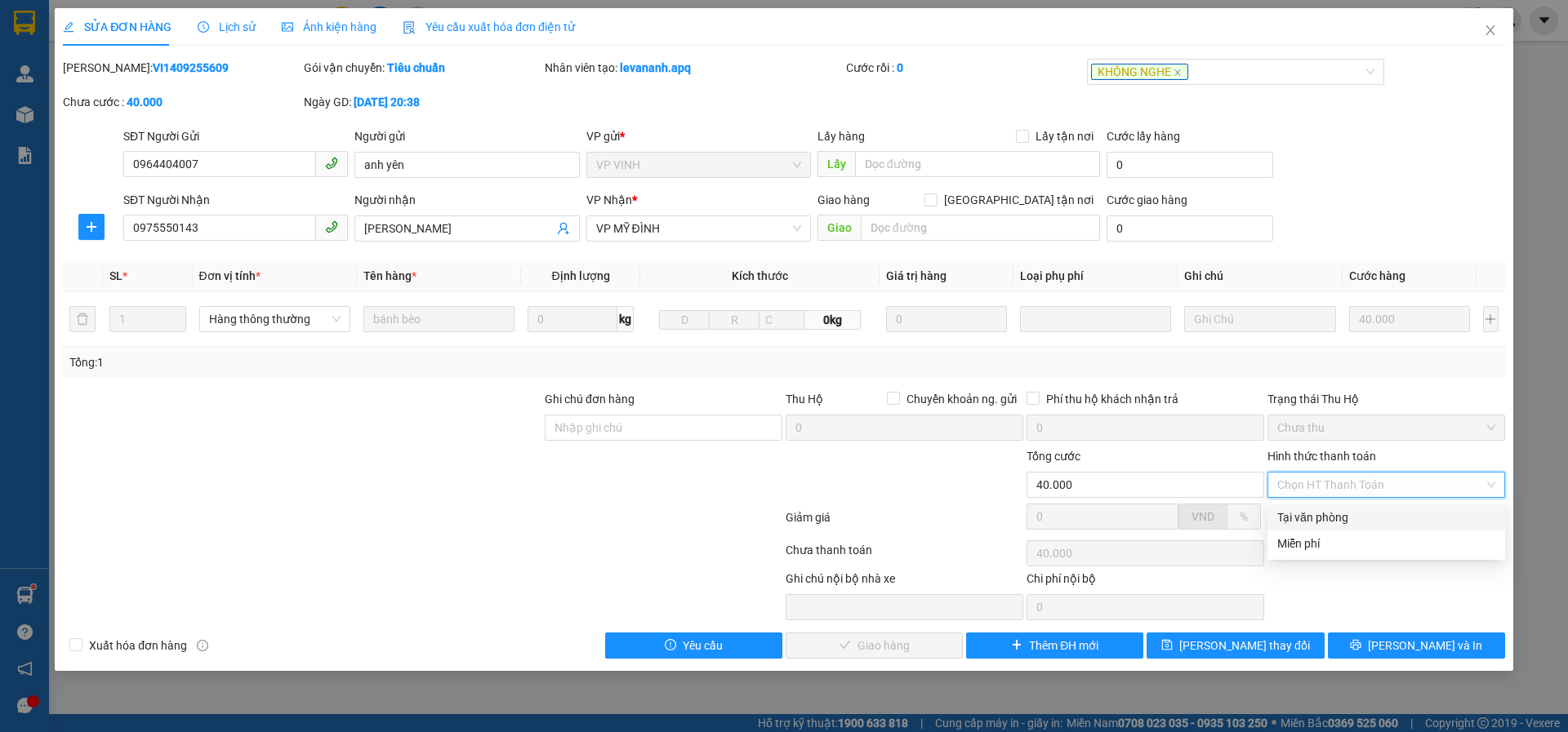
drag, startPoint x: 1290, startPoint y: 520, endPoint x: 1267, endPoint y: 523, distance: 23.2
click at [1289, 516] on div "Tại văn phòng" at bounding box center [1385, 518] width 218 height 18
type input "0"
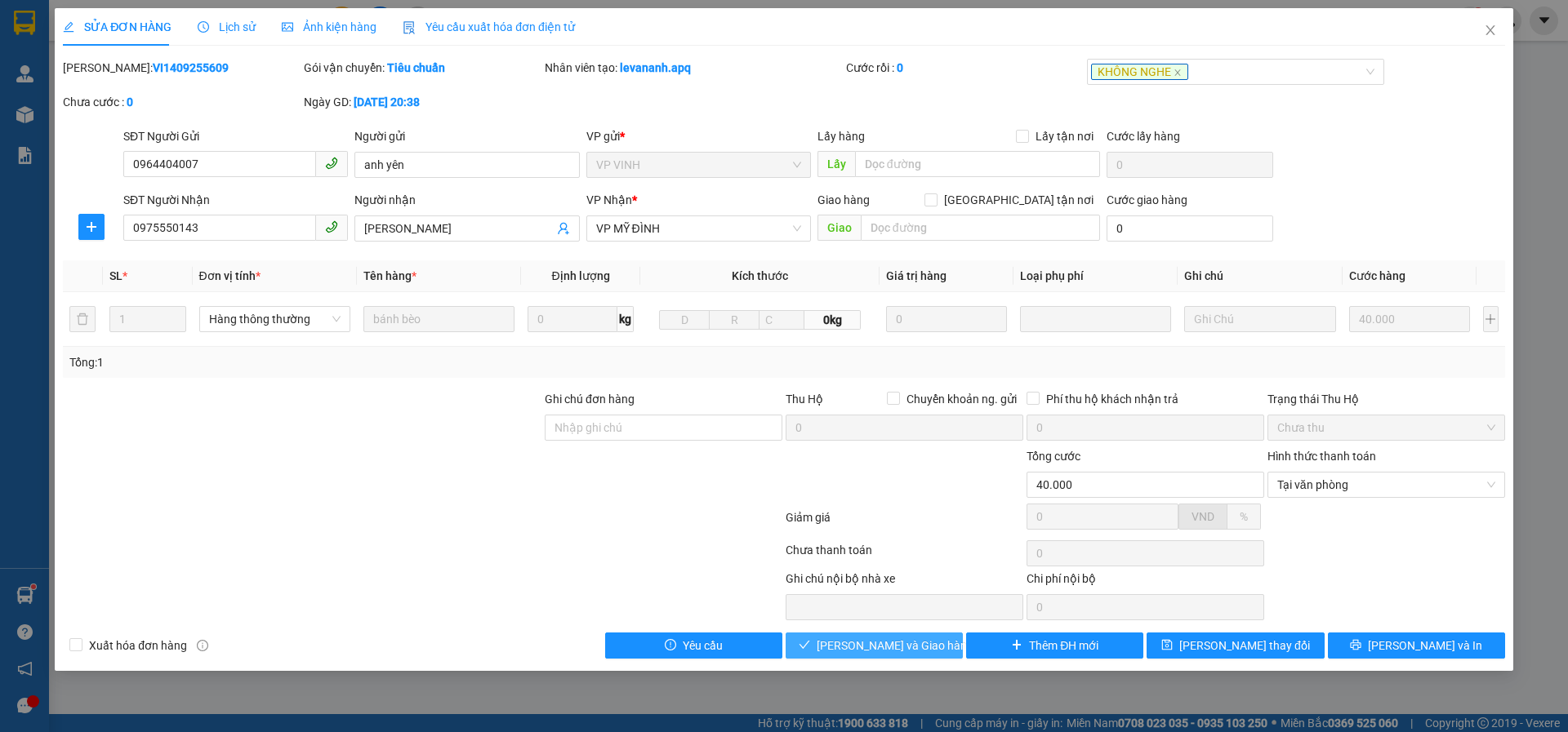
click at [837, 644] on button "[PERSON_NAME] và Giao hàng" at bounding box center [873, 645] width 177 height 26
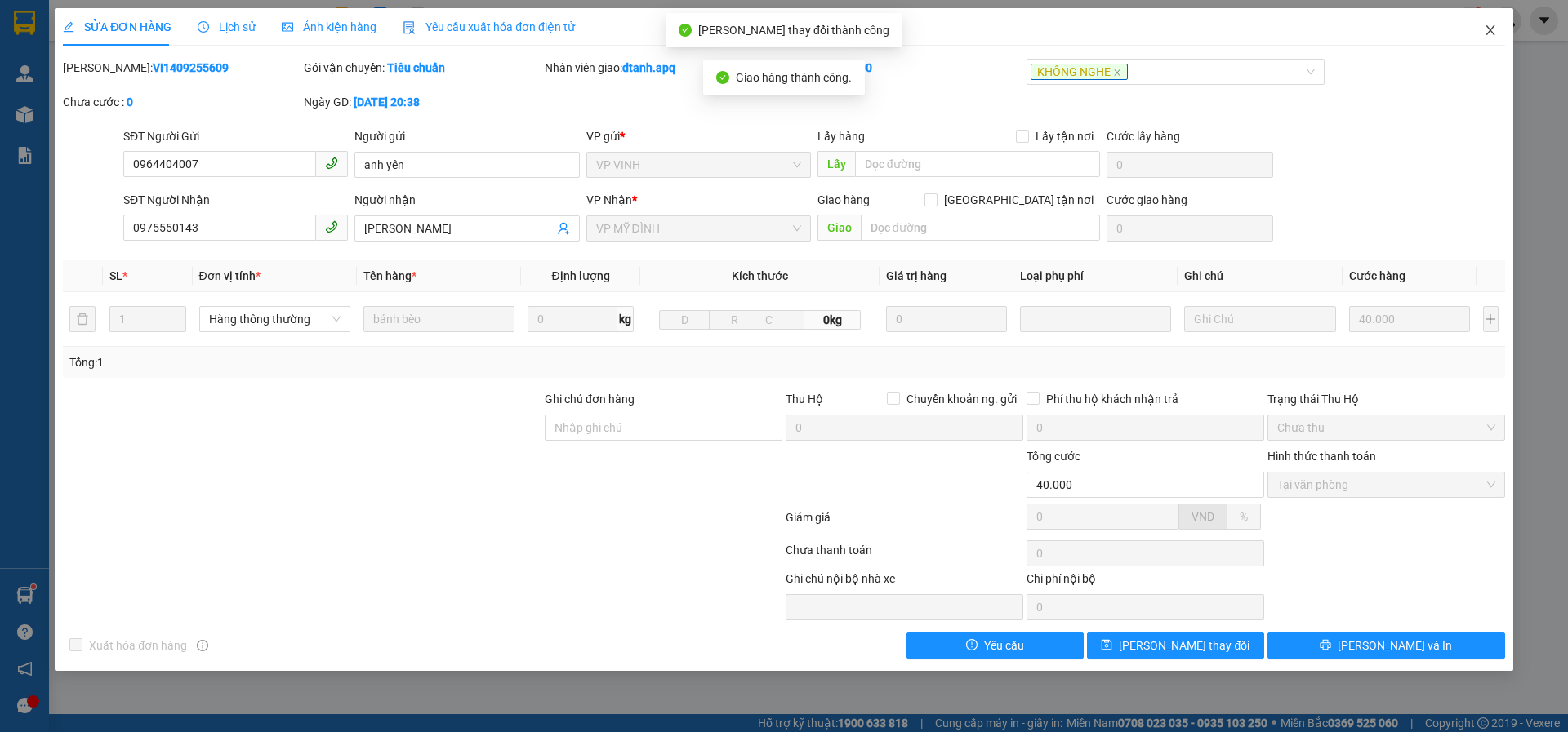
click at [1486, 26] on icon "close" at bounding box center [1489, 30] width 13 height 13
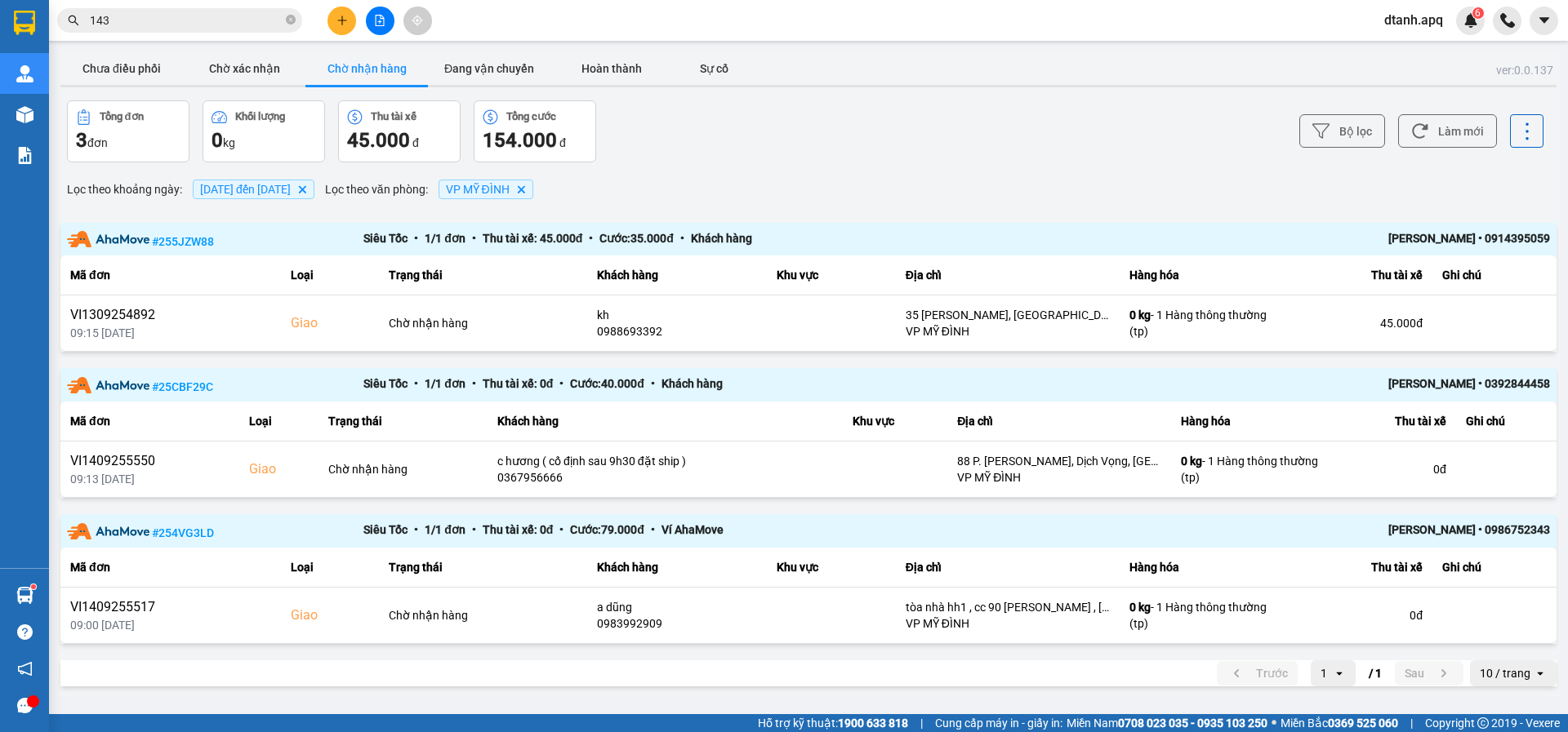
drag, startPoint x: 149, startPoint y: 21, endPoint x: 44, endPoint y: 23, distance: 105.0
click at [44, 23] on section "Kết quả tìm kiếm ( 4326 ) Bộ lọc Mã ĐH Trạng thái Món hàng Thu hộ Tổng cước Chư…" at bounding box center [784, 366] width 1568 height 732
click at [101, 17] on input "text" at bounding box center [186, 21] width 193 height 18
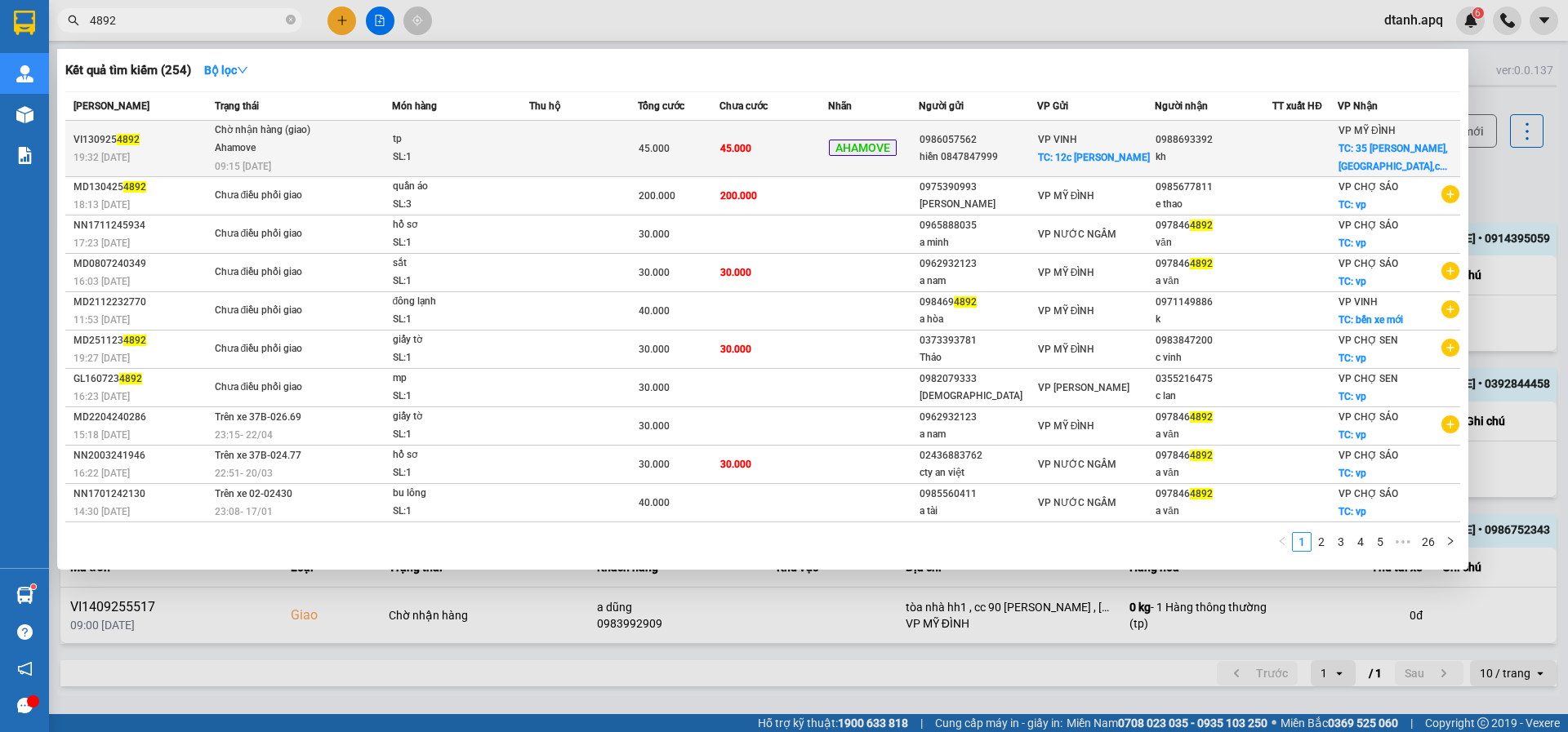
type input "4892"
click at [515, 153] on div "SL: 1" at bounding box center [454, 157] width 123 height 18
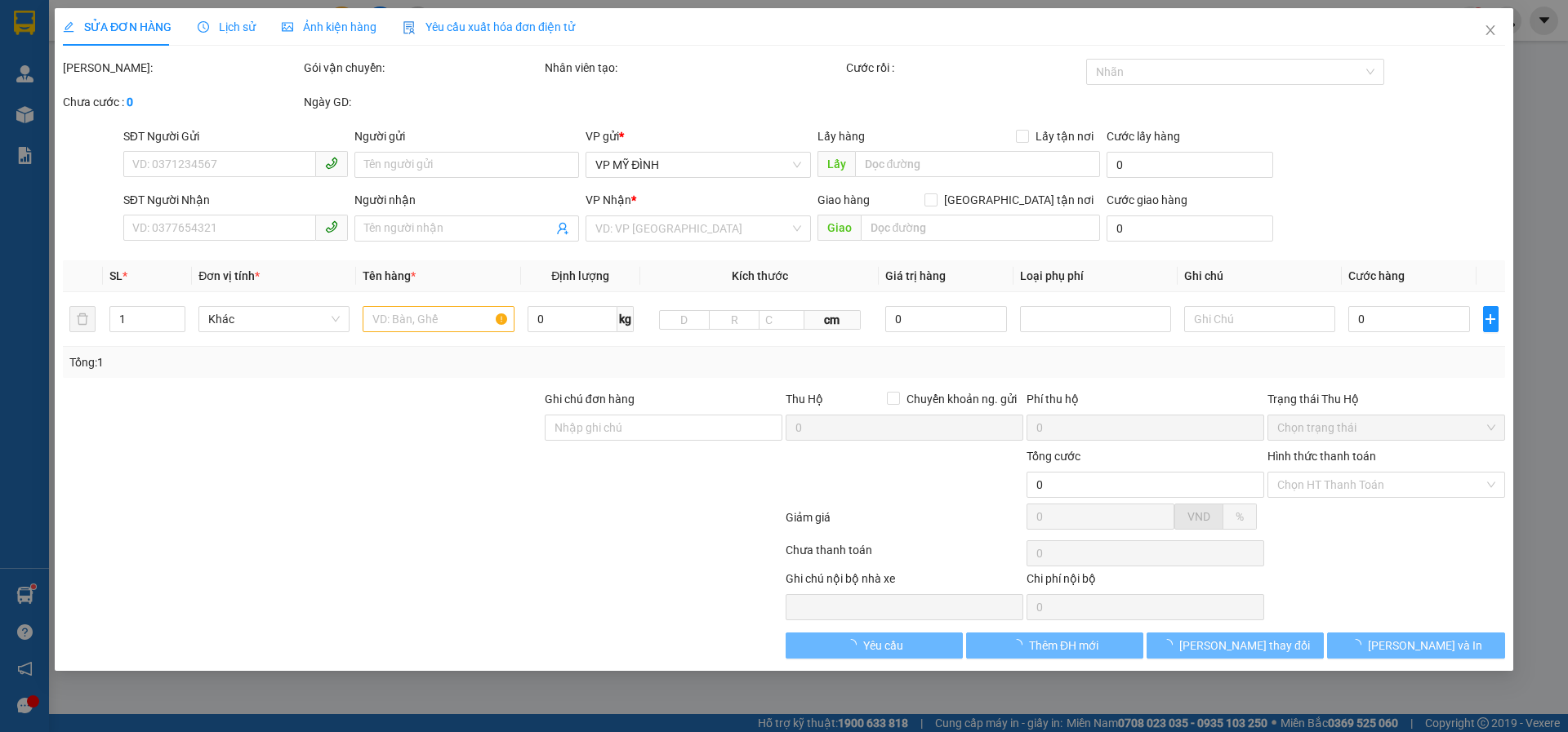
type input "0986057562"
type input "hiền 0847847999"
checkbox input "true"
type input "12c phan chu trinh"
type input "0988693392"
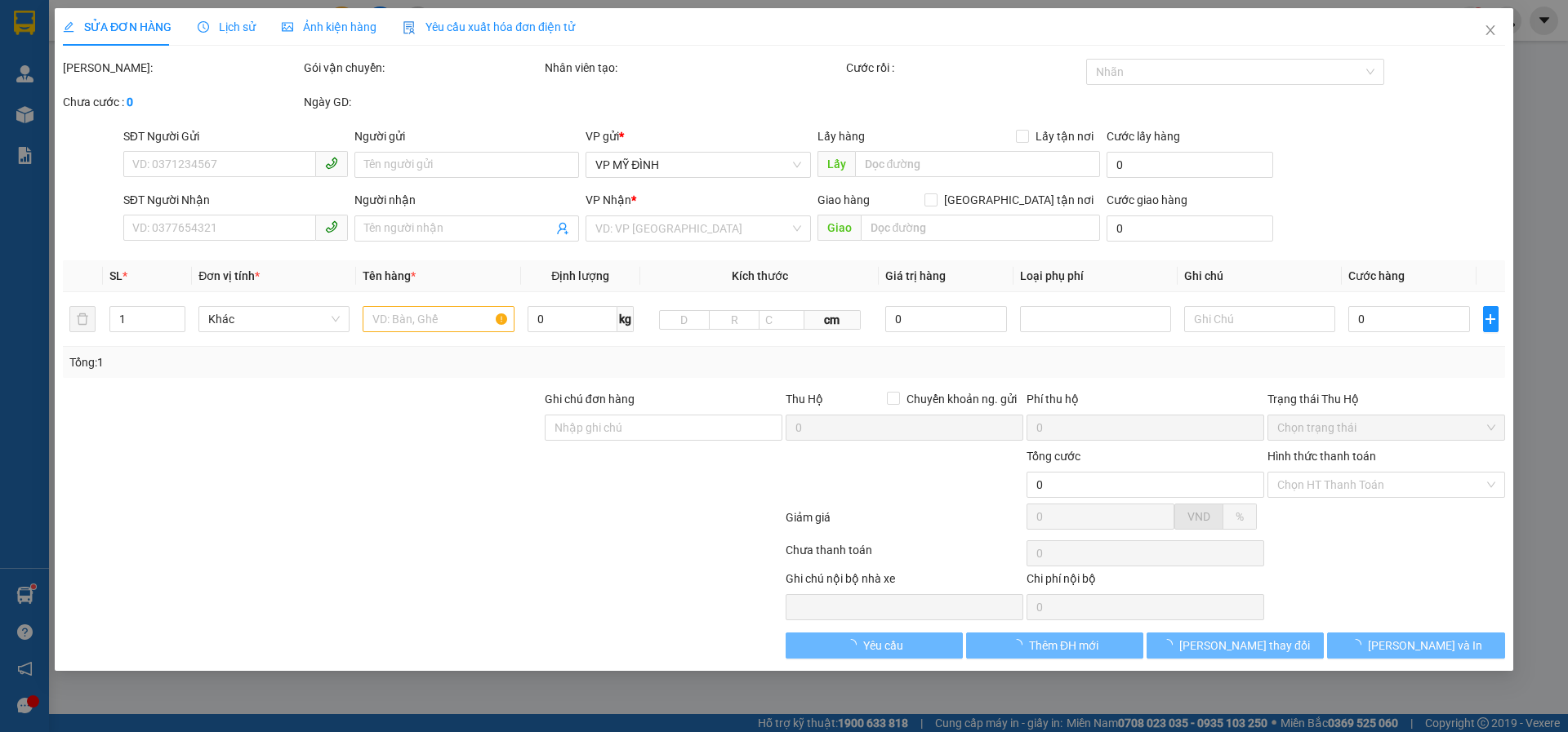
type input "kh"
checkbox input "true"
type input "35 xuân quỳnh, trung hòa,cầu giấy,hà nội"
type input "45.000"
type input "10"
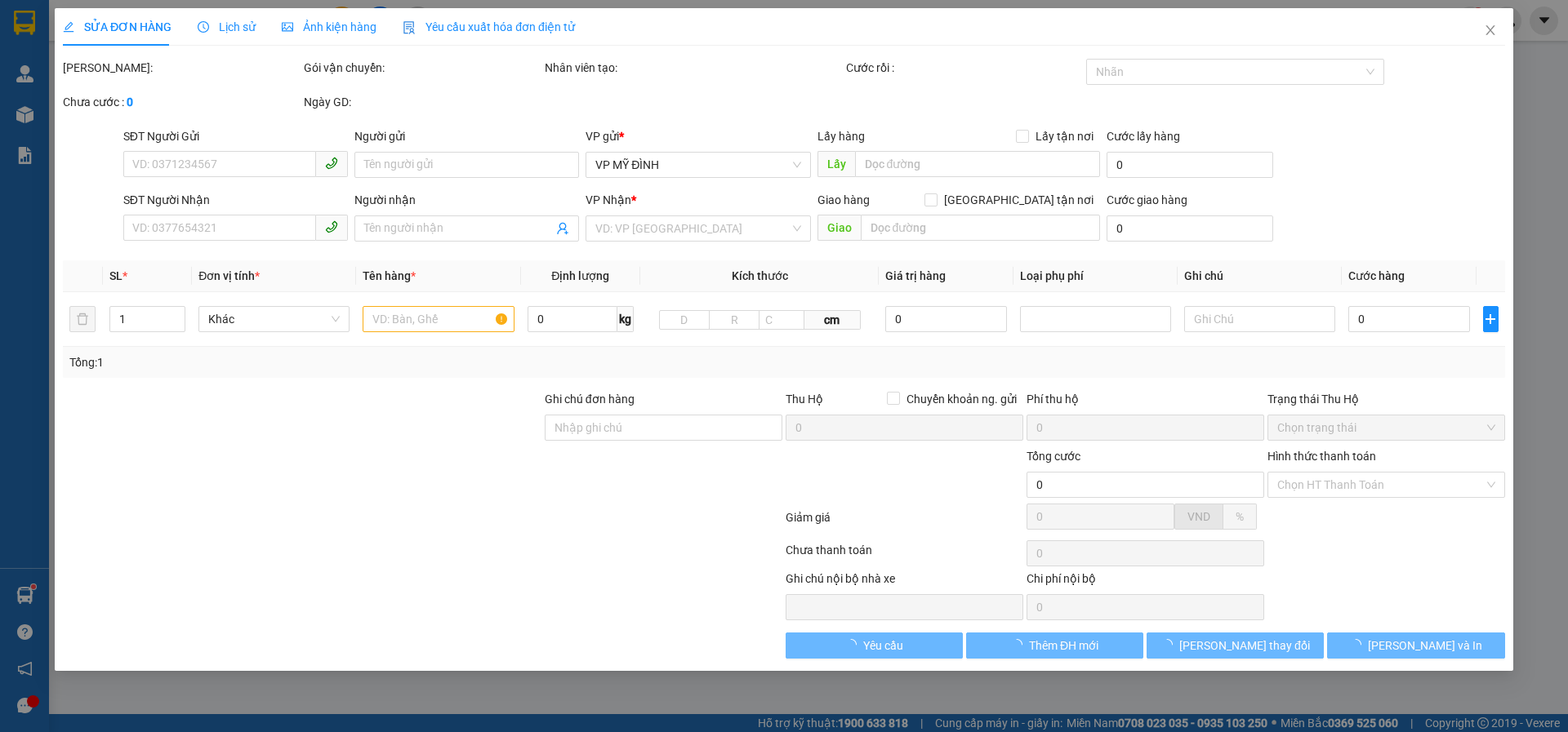
type input "45.000"
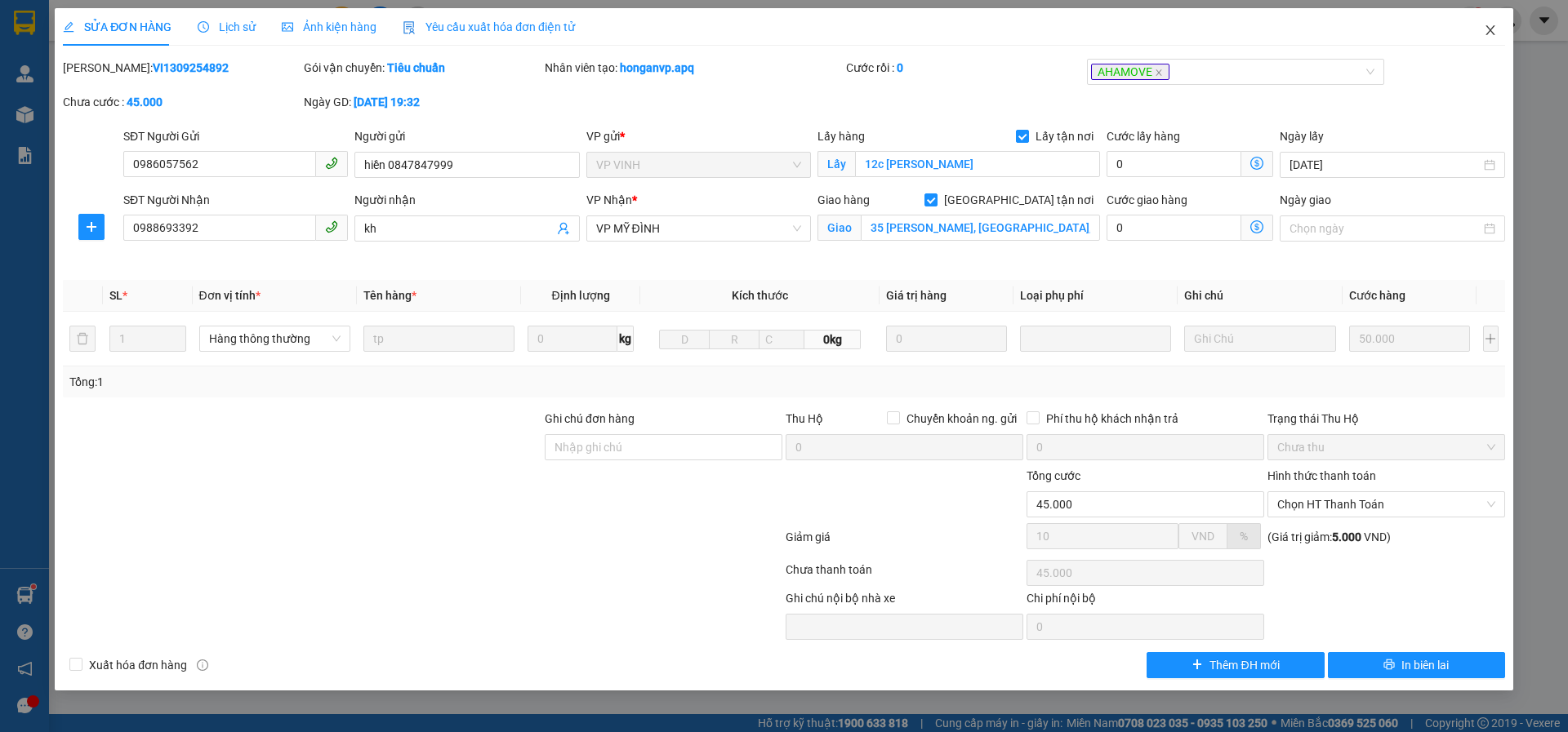
click at [1492, 32] on icon "close" at bounding box center [1489, 30] width 13 height 13
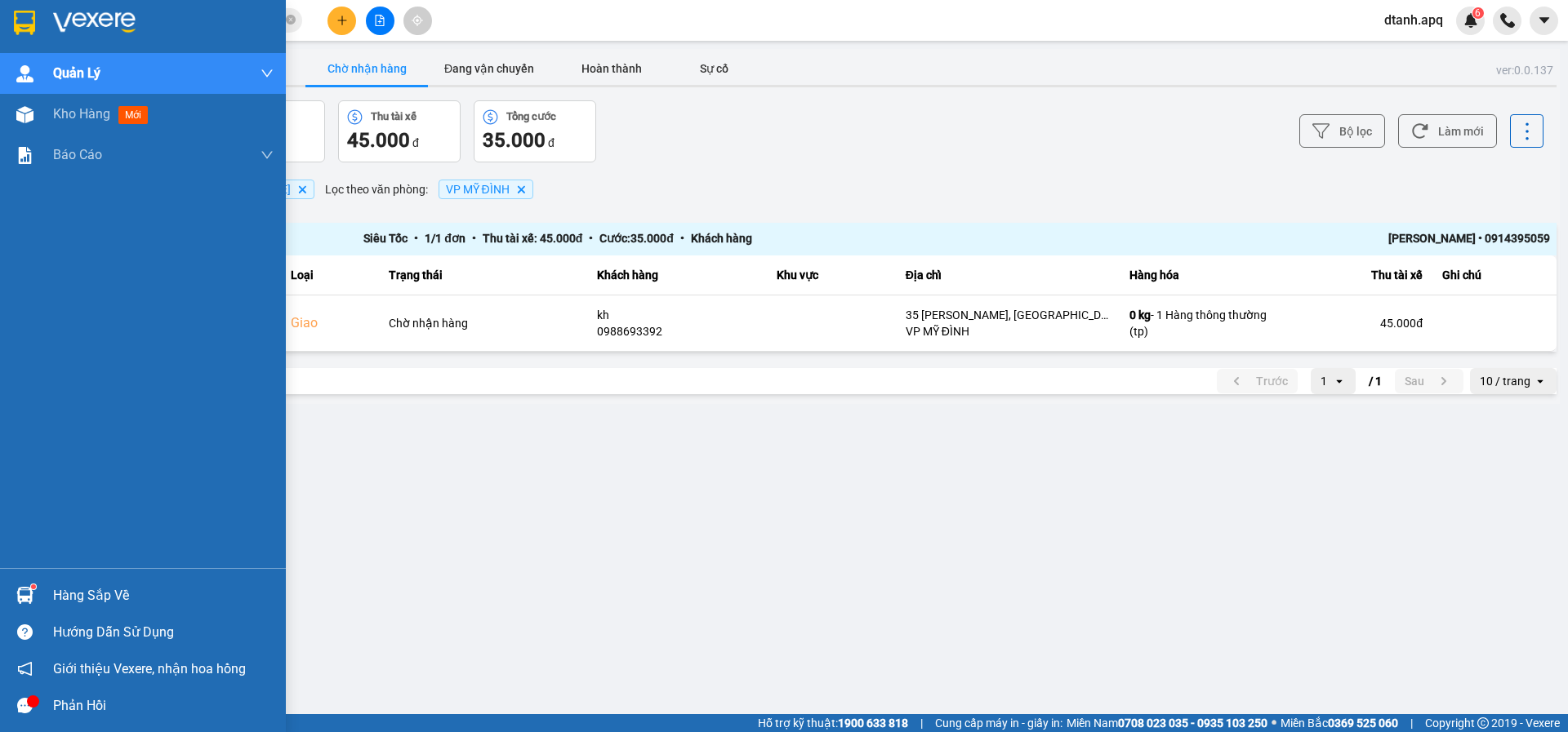
click at [14, 586] on div at bounding box center [25, 595] width 29 height 29
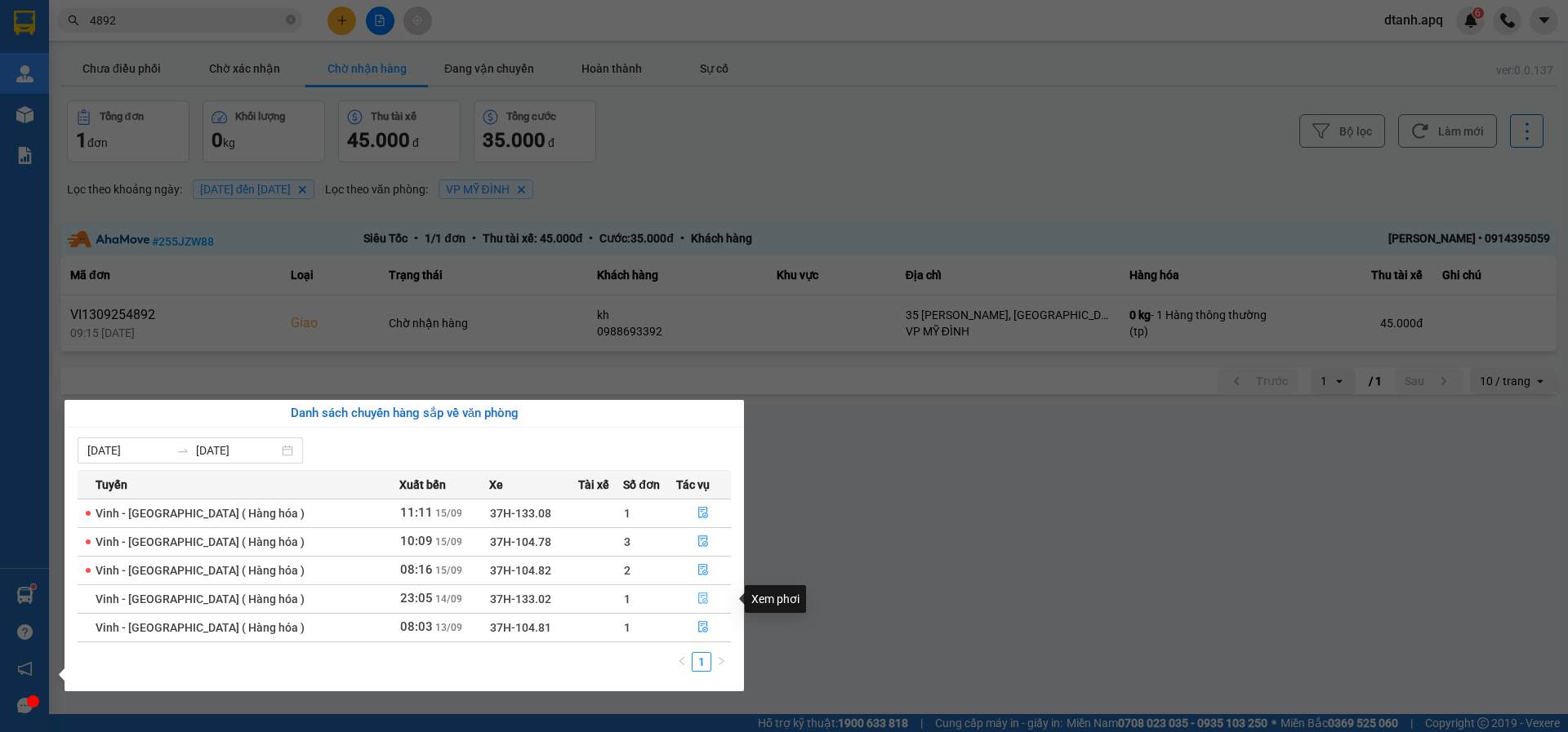
click at [700, 602] on icon "file-done" at bounding box center [703, 599] width 12 height 12
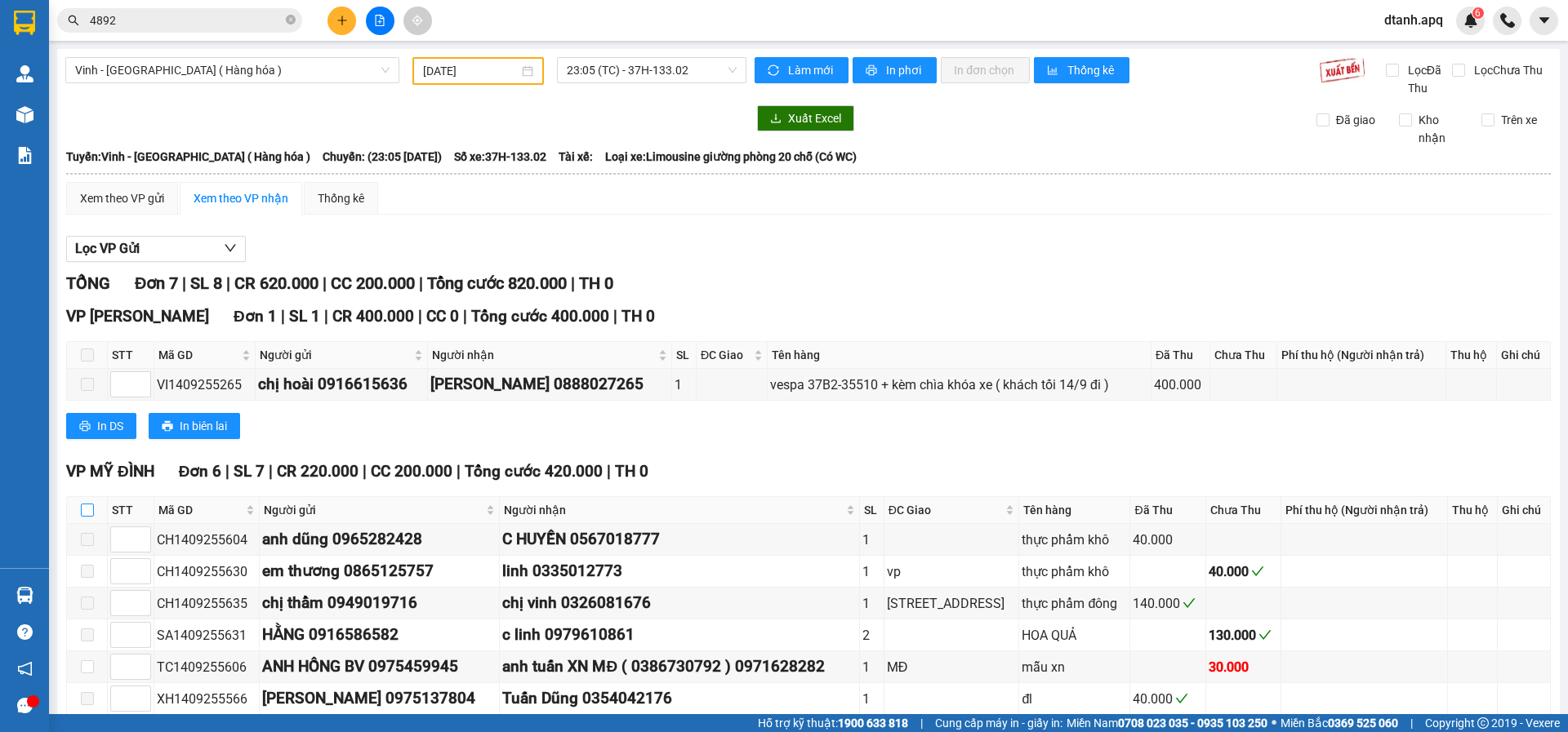
click at [87, 517] on input "checkbox" at bounding box center [87, 510] width 13 height 13
checkbox input "true"
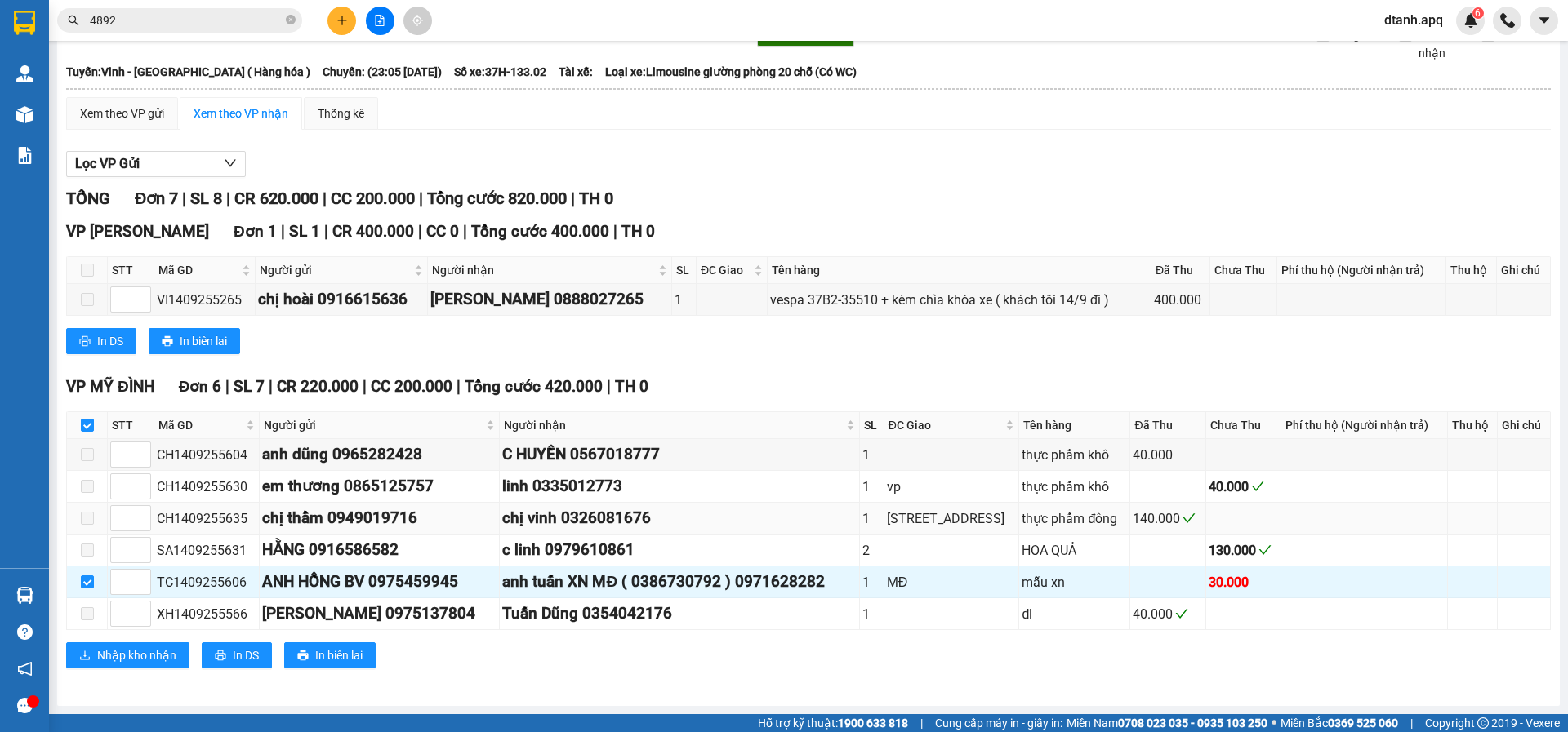
scroll to position [118, 0]
click at [117, 656] on span "Nhập kho nhận" at bounding box center [136, 655] width 79 height 18
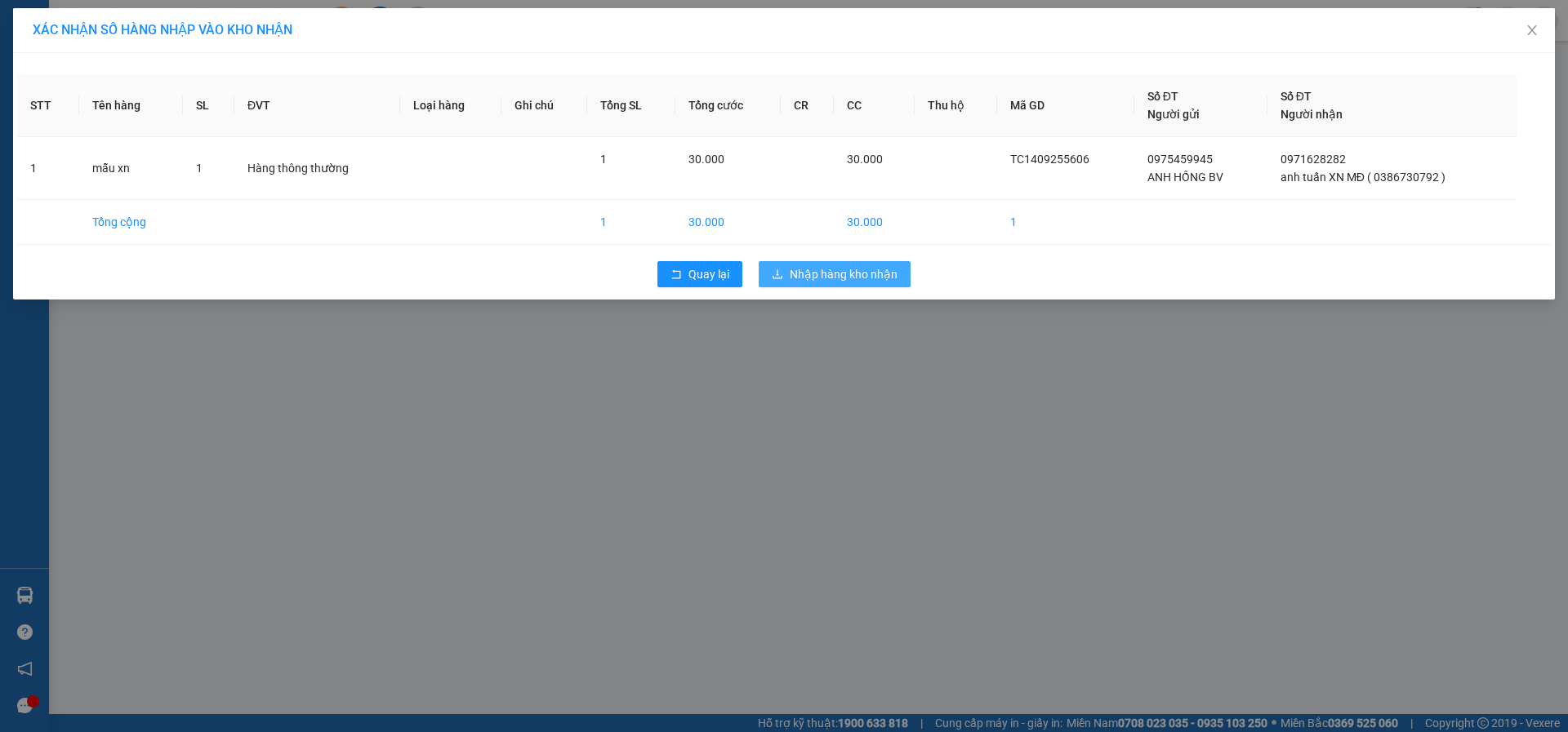
click at [792, 280] on span "Nhập hàng kho nhận" at bounding box center [843, 275] width 108 height 18
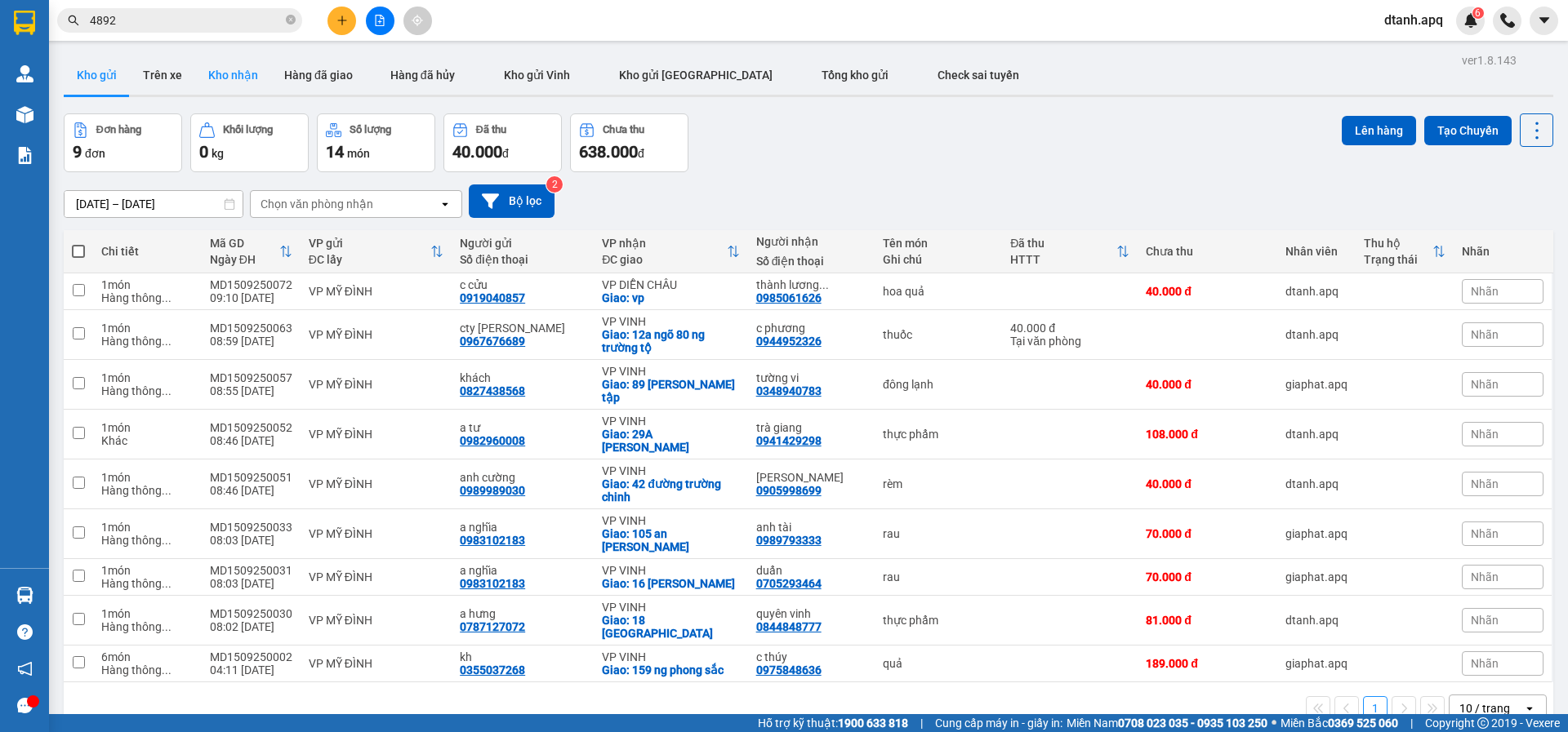
drag, startPoint x: 235, startPoint y: 82, endPoint x: 229, endPoint y: 91, distance: 10.8
click at [232, 82] on button "Kho nhận" at bounding box center [232, 75] width 76 height 40
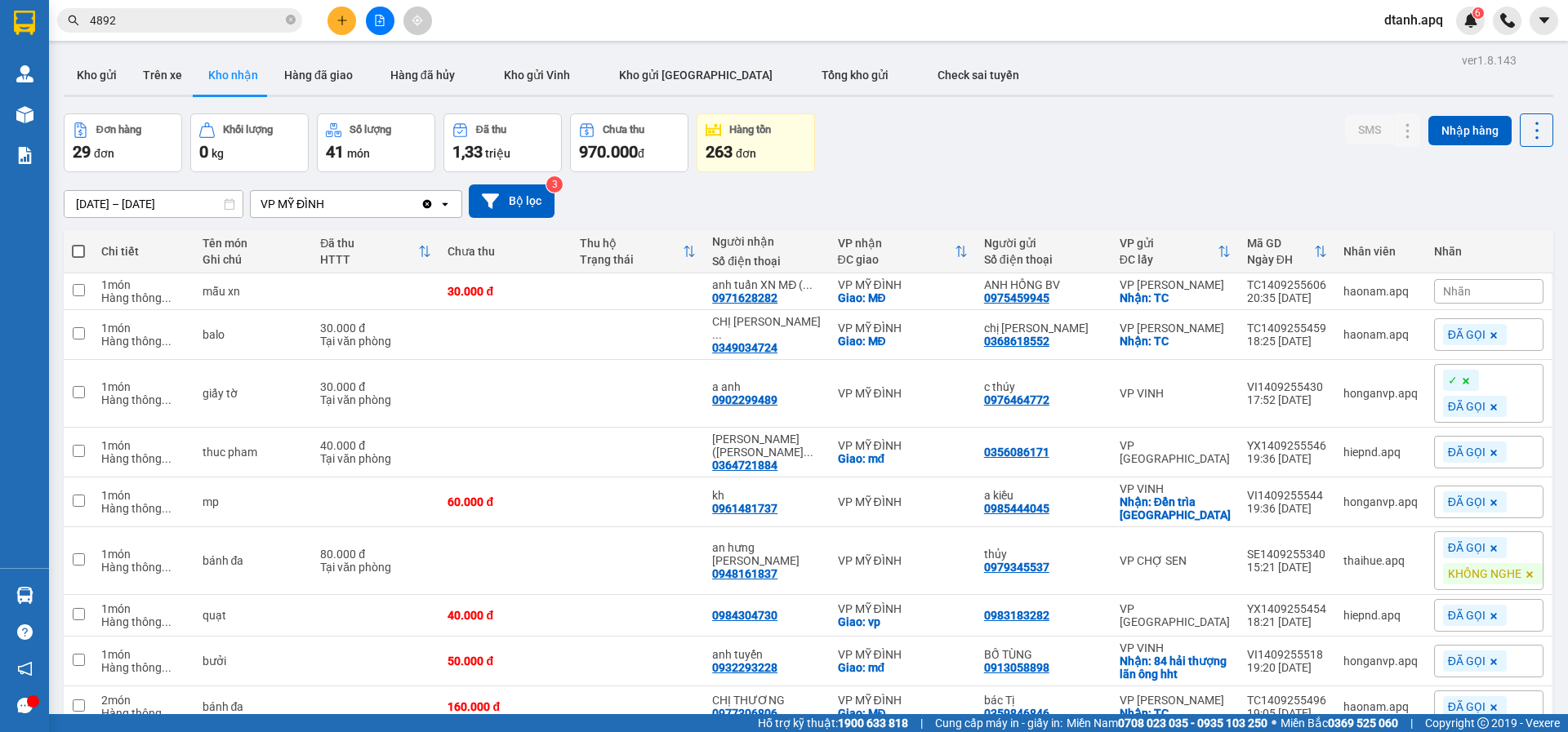
drag, startPoint x: 1452, startPoint y: 298, endPoint x: 1433, endPoint y: 315, distance: 25.5
click at [1451, 298] on span "Nhãn" at bounding box center [1456, 290] width 28 height 13
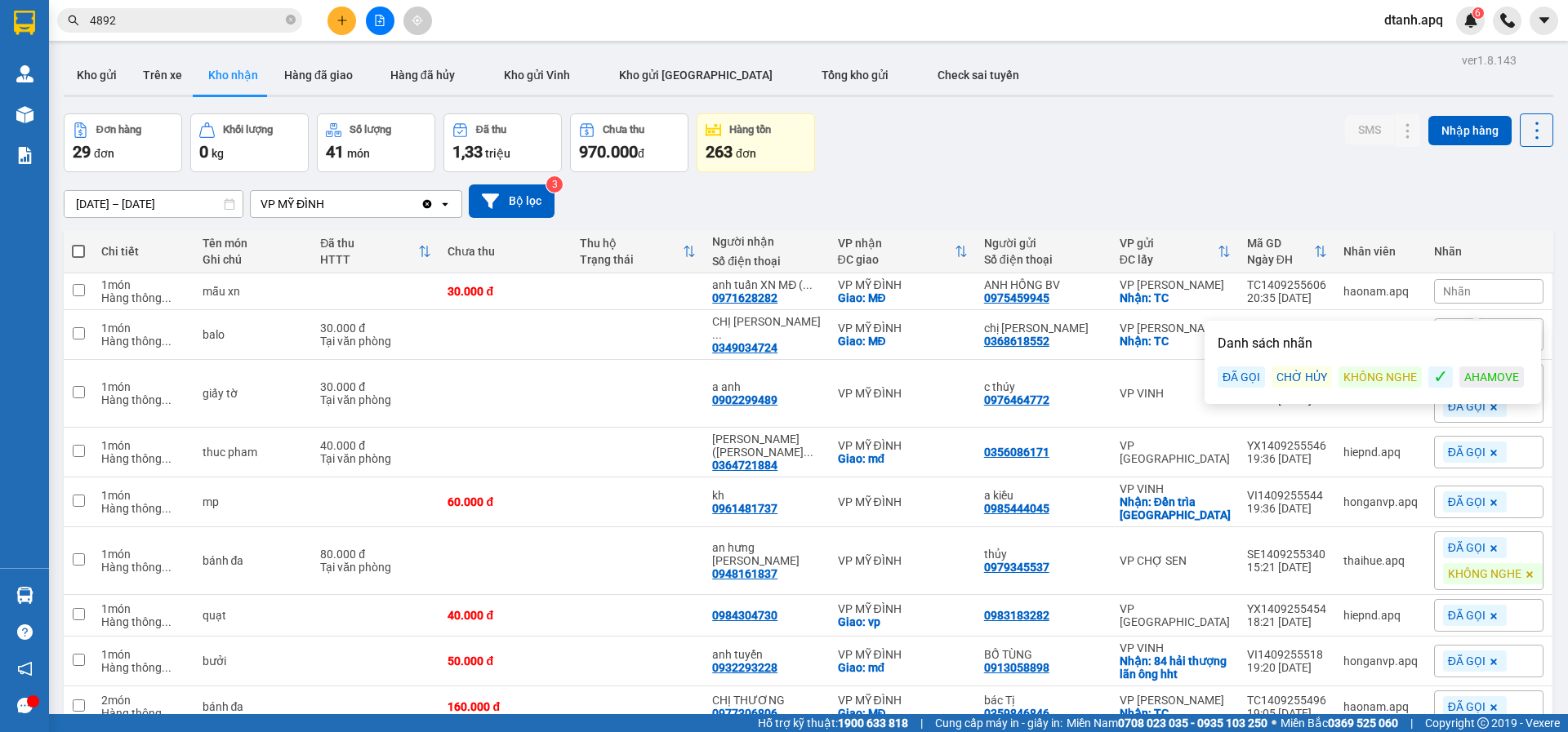
click at [1236, 378] on div "ĐÃ GỌI" at bounding box center [1241, 376] width 47 height 21
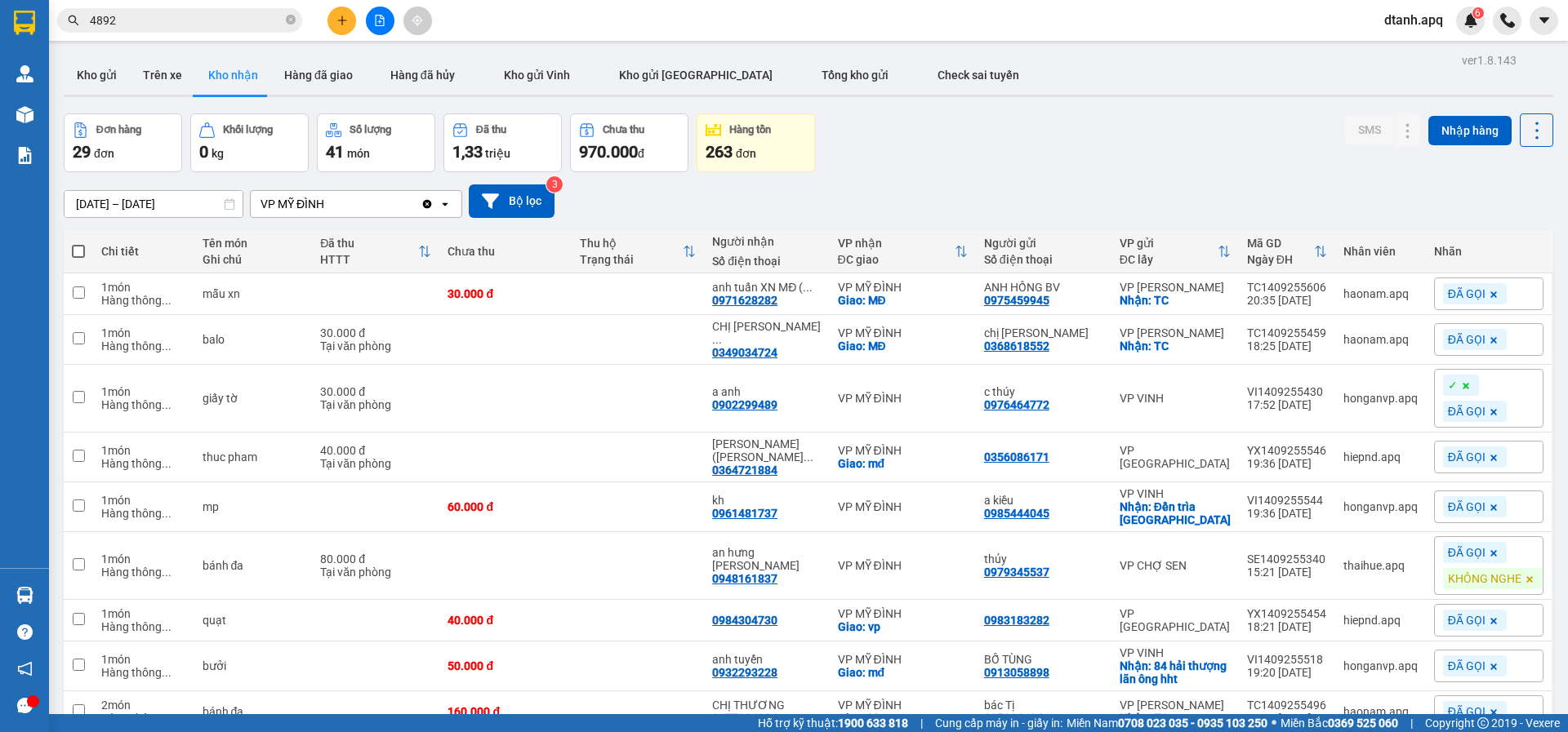
click at [1166, 143] on div "Đơn hàng 29 đơn Khối lượng 0 kg Số lượng 41 món Đã thu 1,33 triệu Chưa thu 970.…" at bounding box center [807, 142] width 1489 height 58
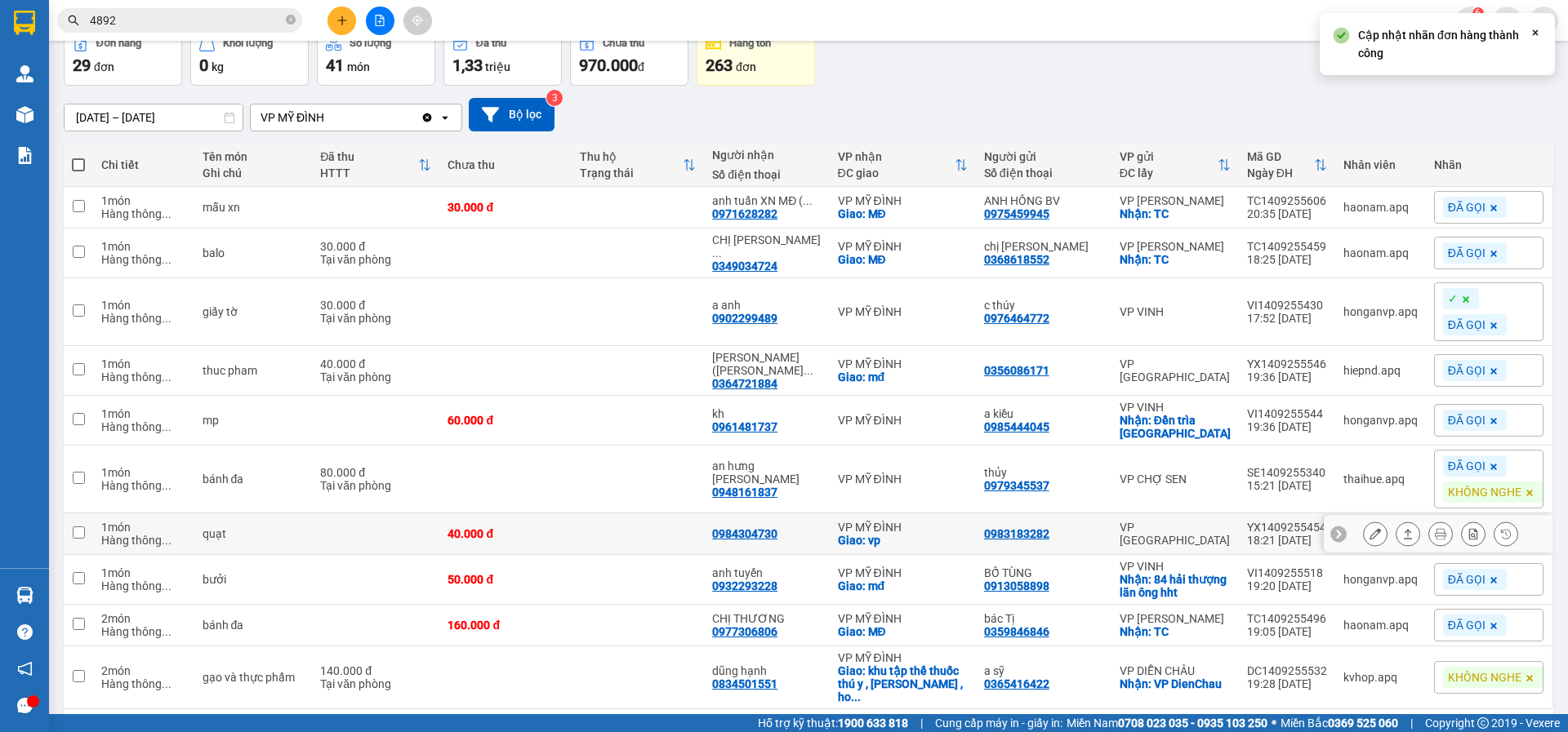
scroll to position [157, 0]
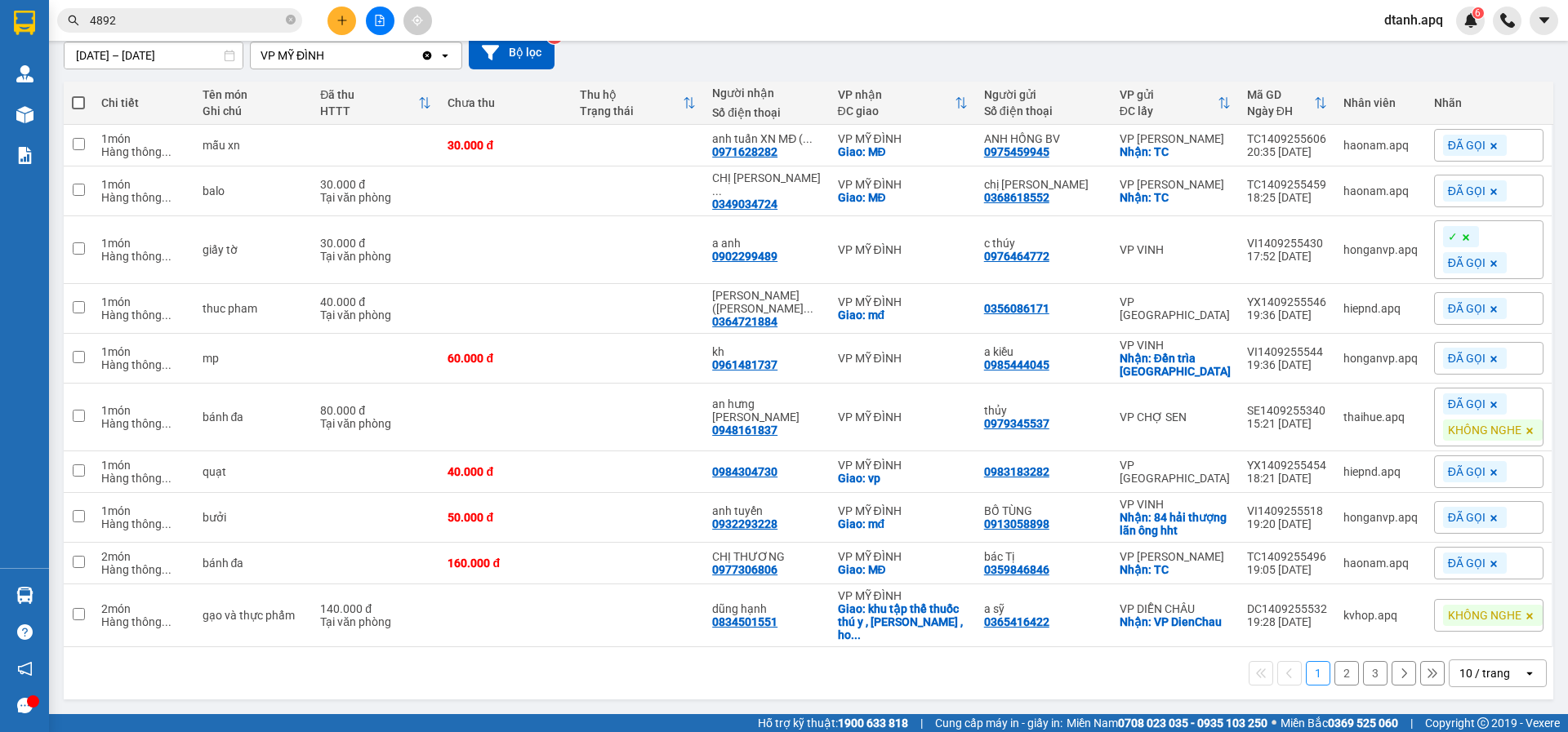
drag, startPoint x: 146, startPoint y: 22, endPoint x: 60, endPoint y: 22, distance: 86.0
click at [65, 22] on span "4892" at bounding box center [180, 20] width 245 height 25
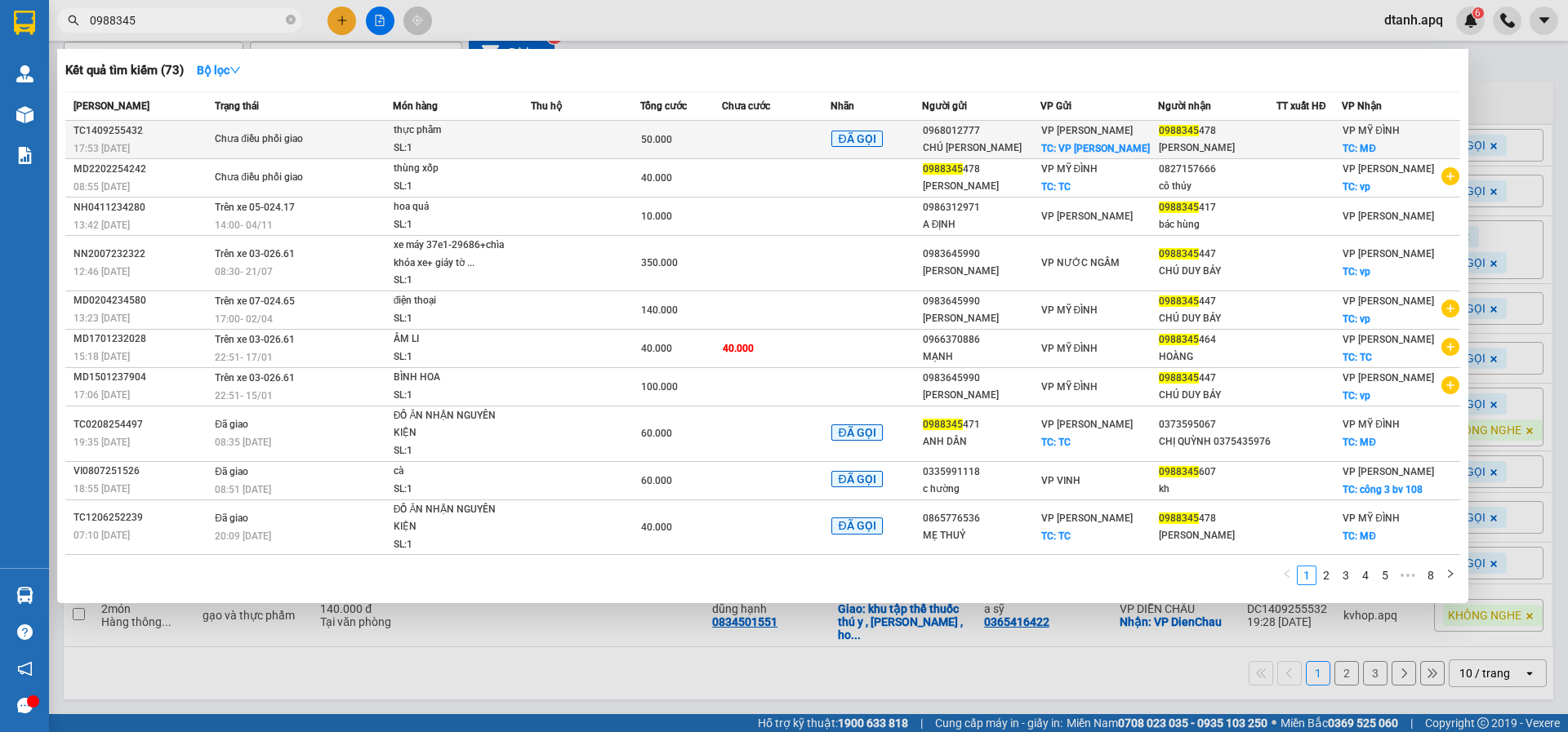
type input "0988345"
click at [514, 137] on div "thực phẩm" at bounding box center [454, 130] width 123 height 18
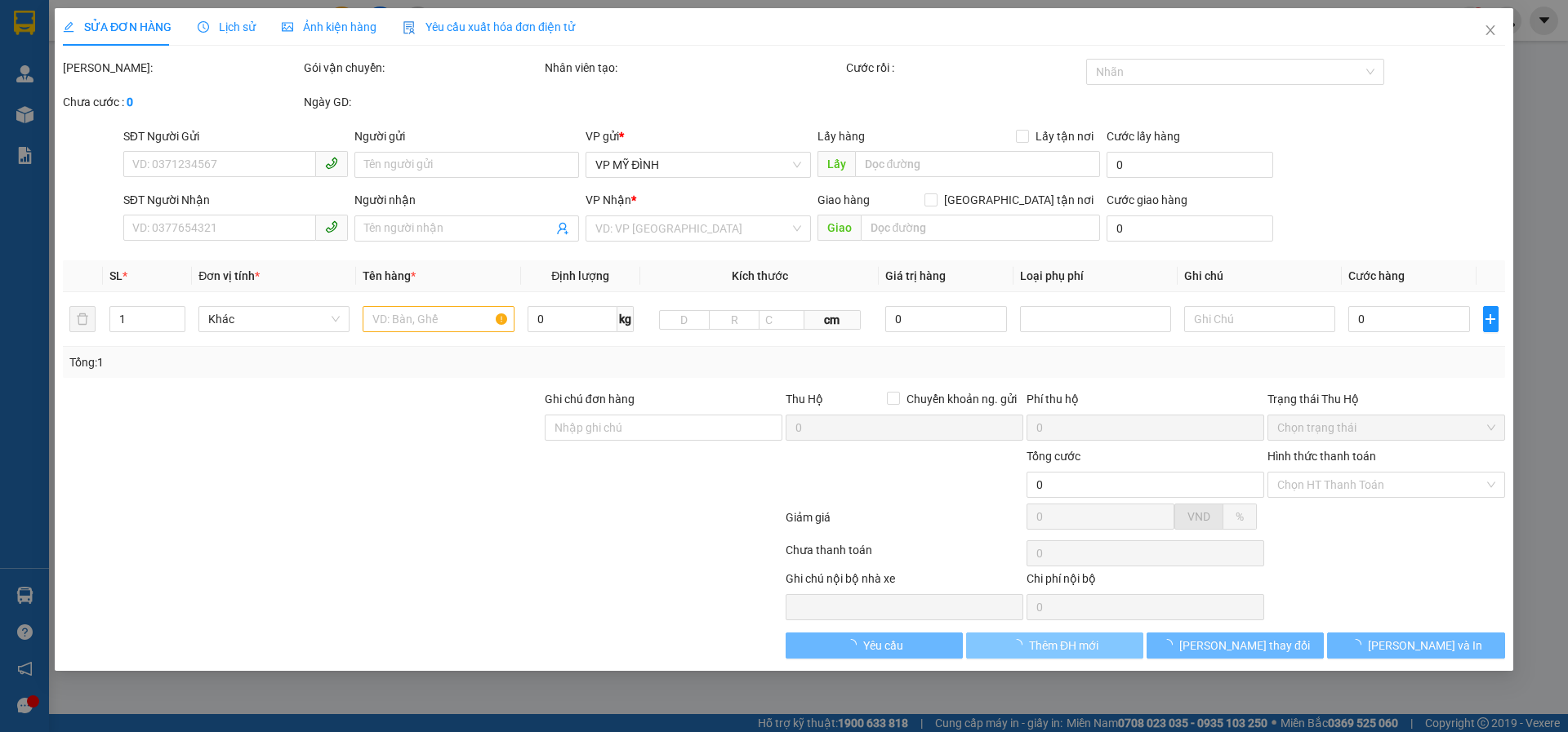
type input "0968012777"
type input "CHÚ [PERSON_NAME]"
checkbox input "true"
type input "VP Thanh Chương"
type input "0988345478"
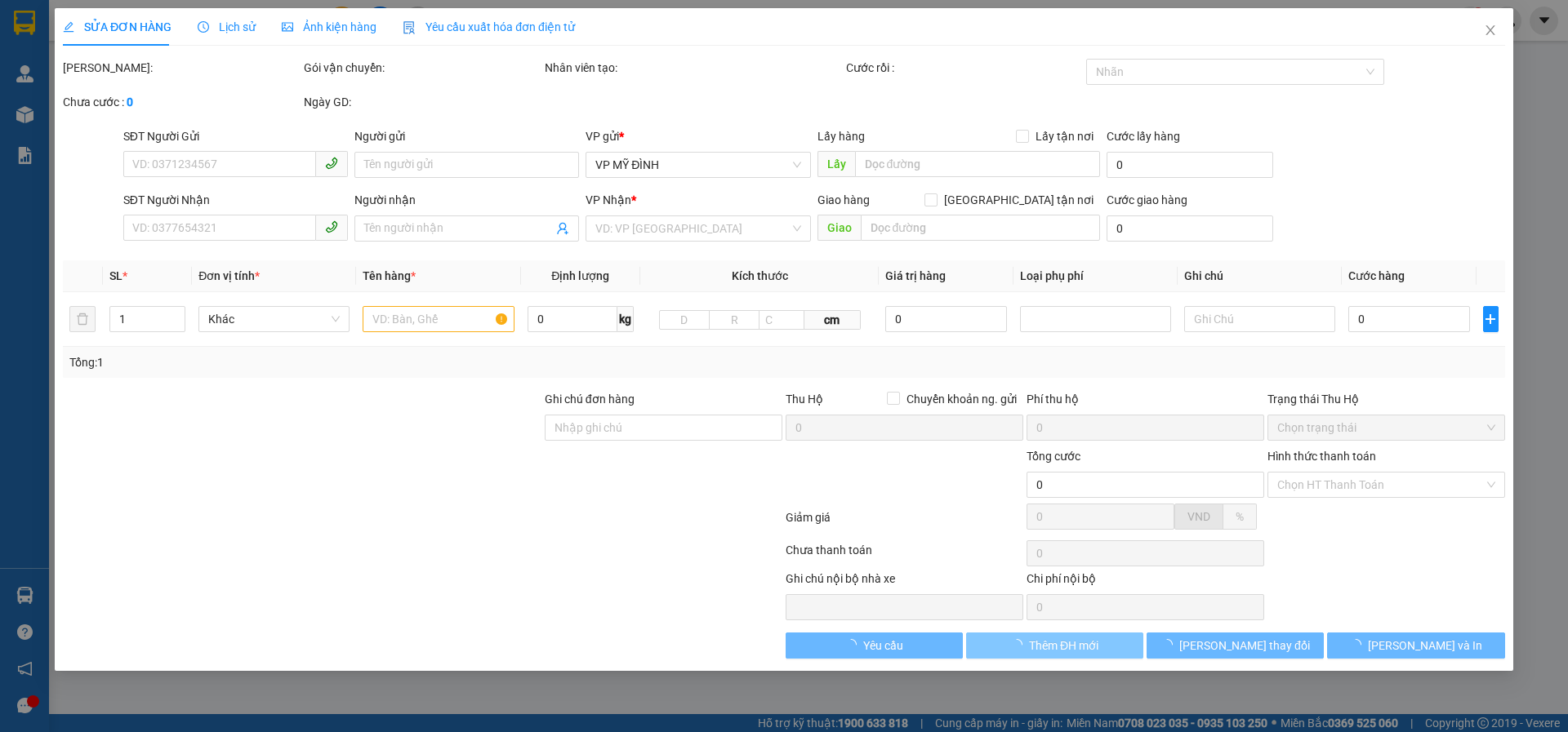
type input "[PERSON_NAME]"
checkbox input "true"
type input "MĐ"
type input "50.000"
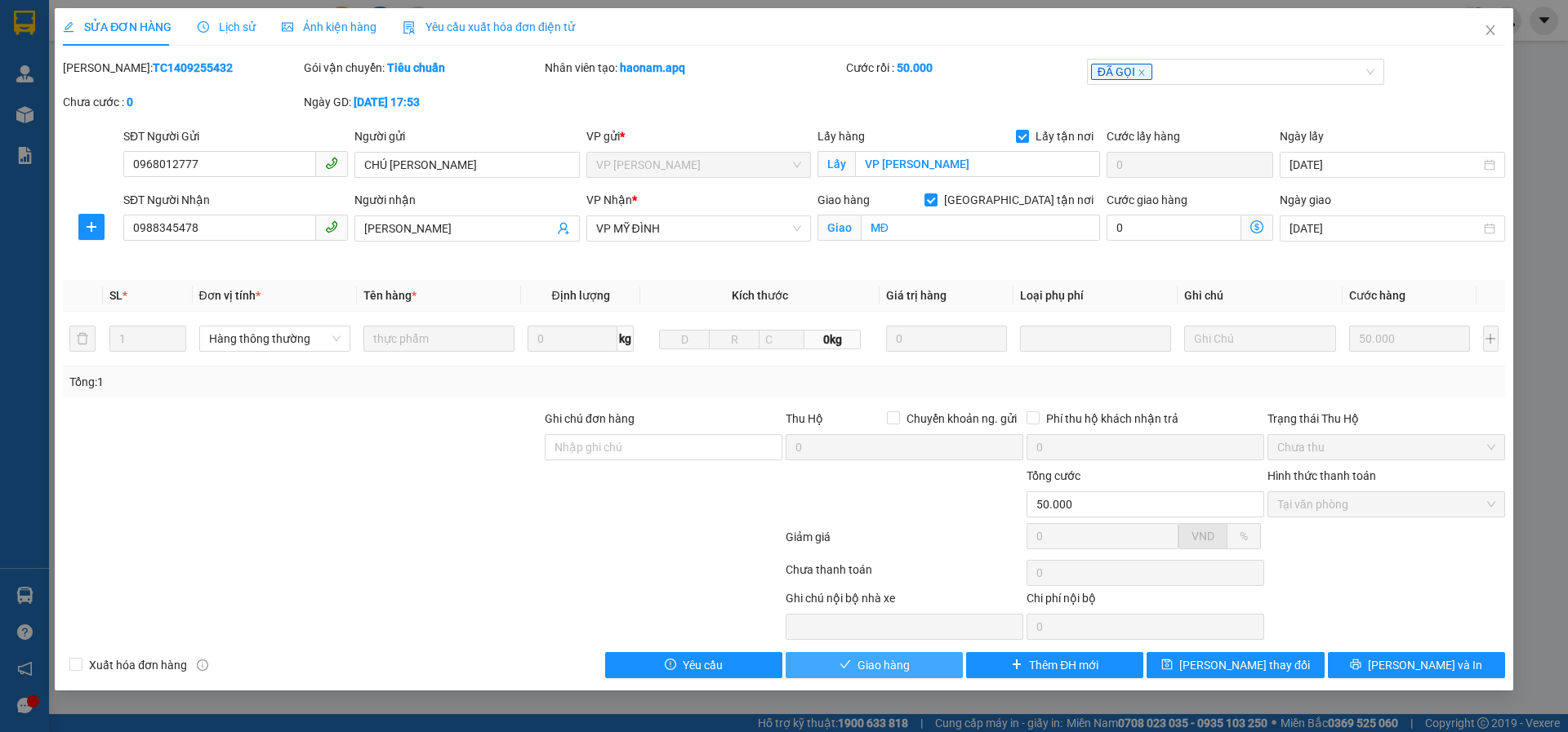
click at [838, 667] on button "Giao hàng" at bounding box center [873, 665] width 177 height 26
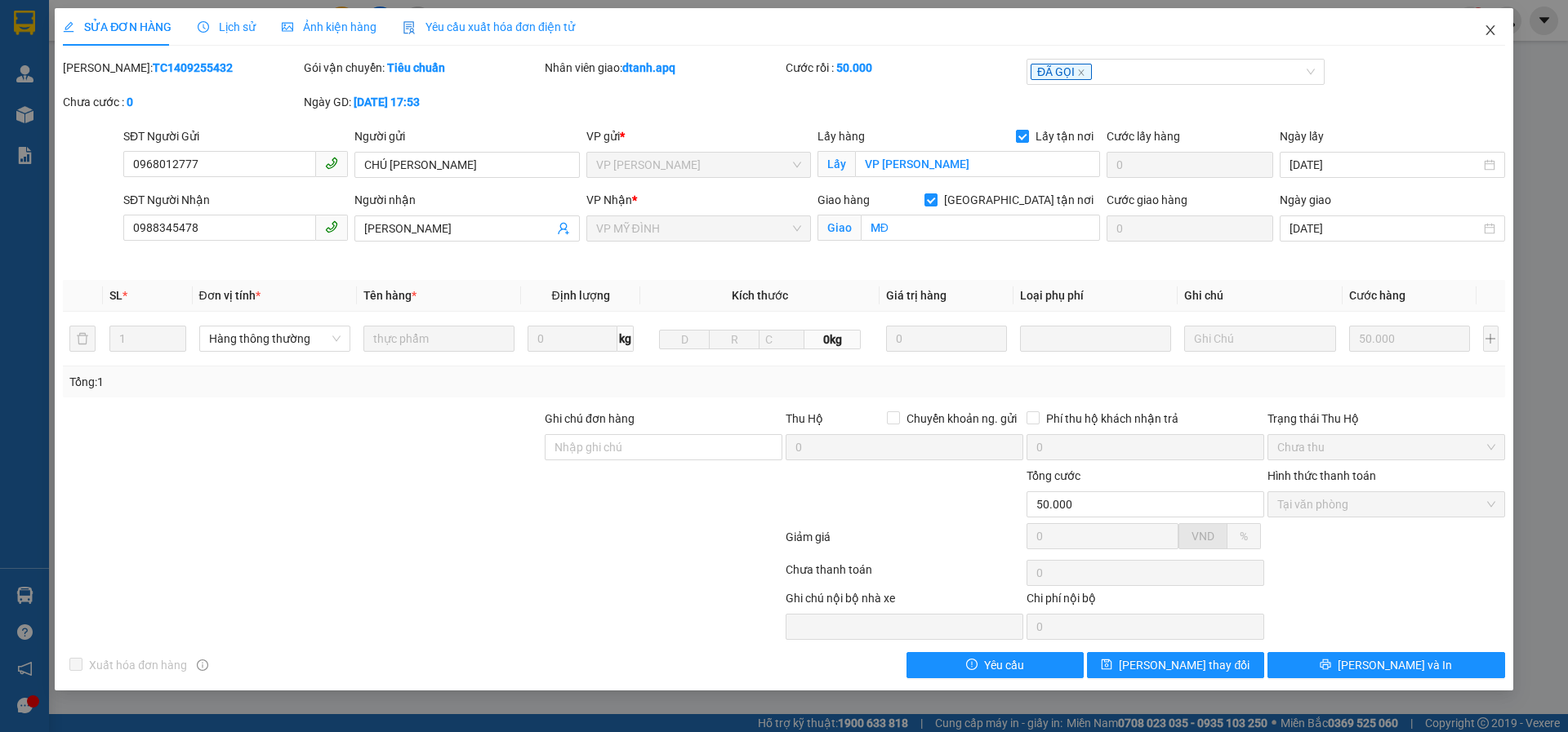
click at [1486, 23] on span "Close" at bounding box center [1490, 31] width 45 height 45
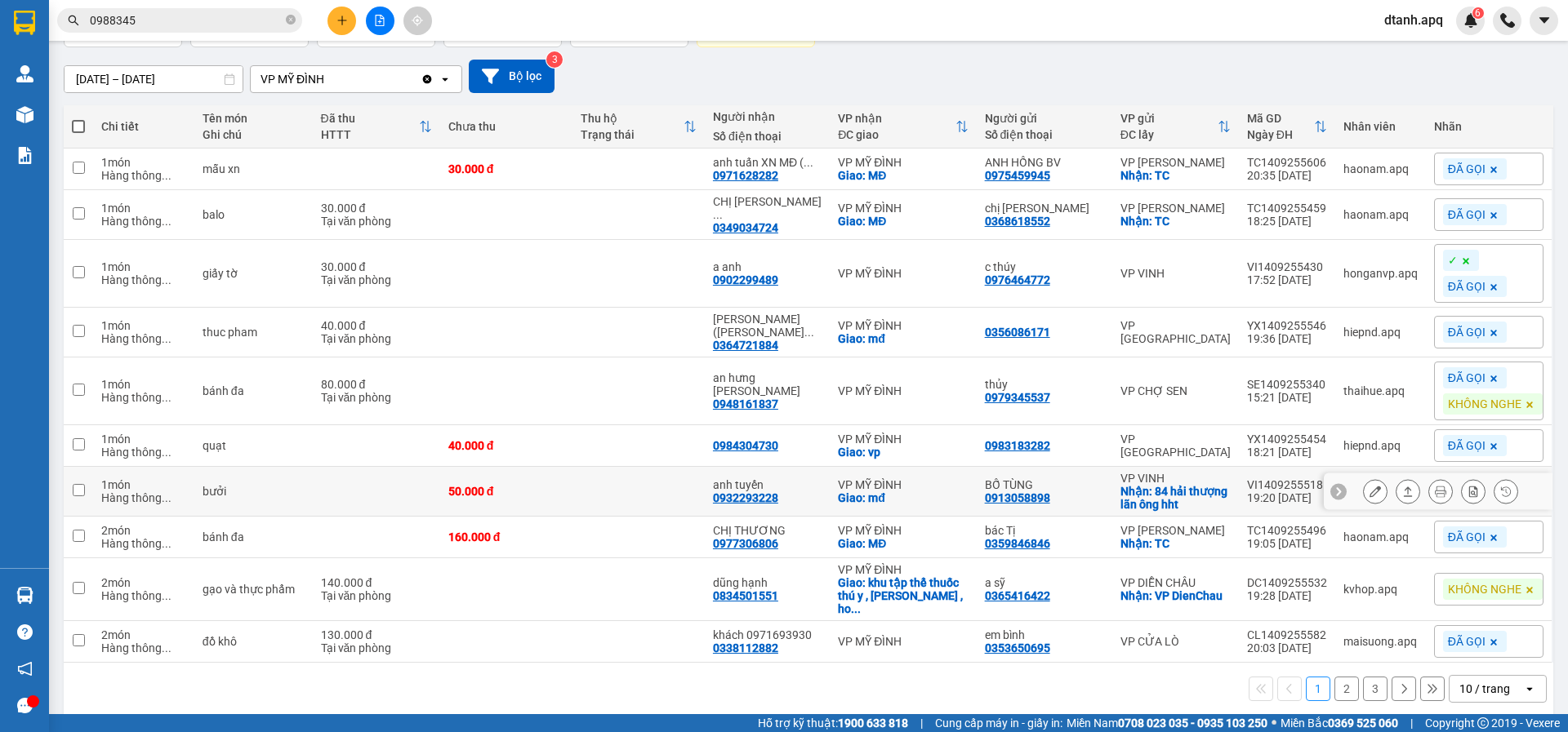
scroll to position [148, 0]
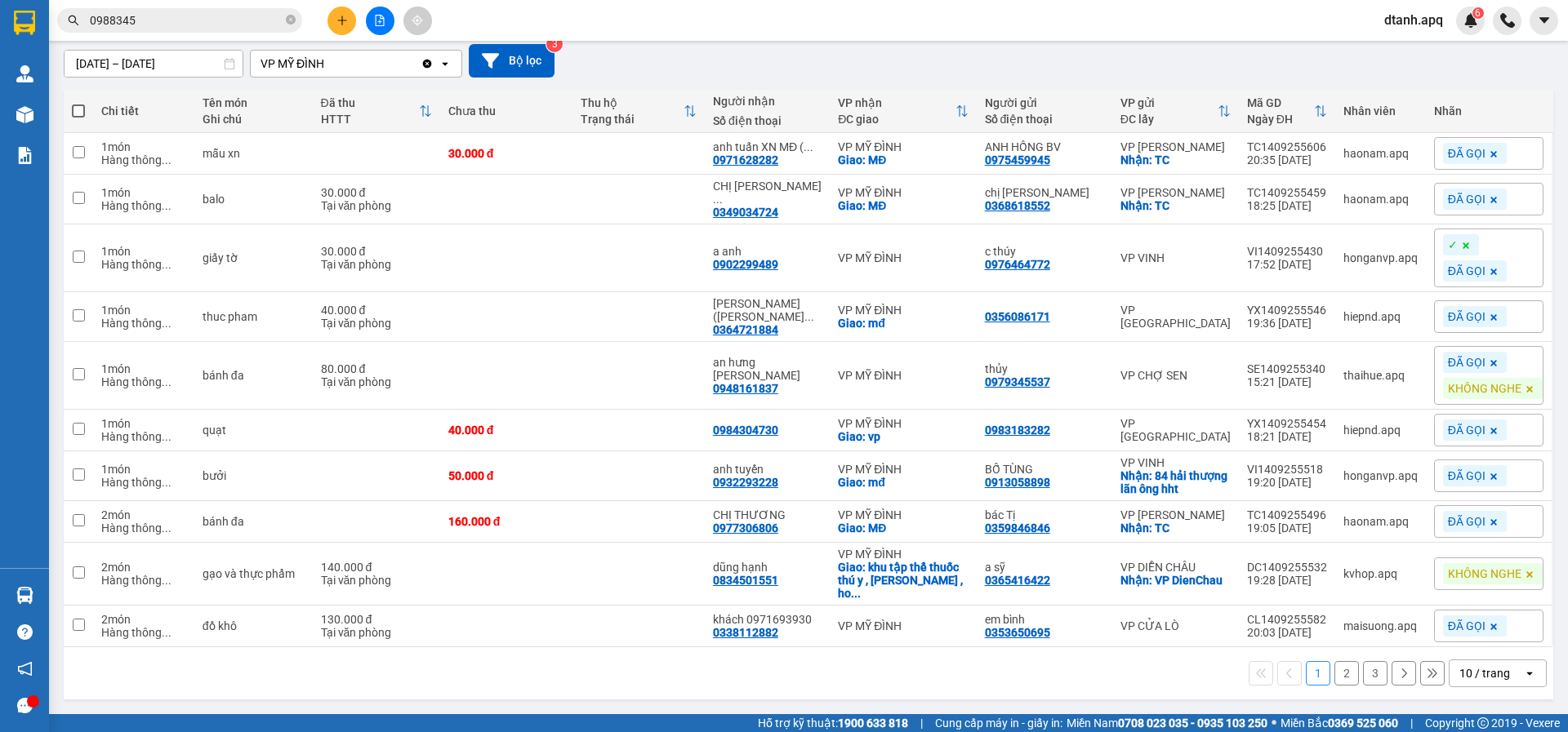
click at [1337, 672] on button "2" at bounding box center [1346, 673] width 25 height 25
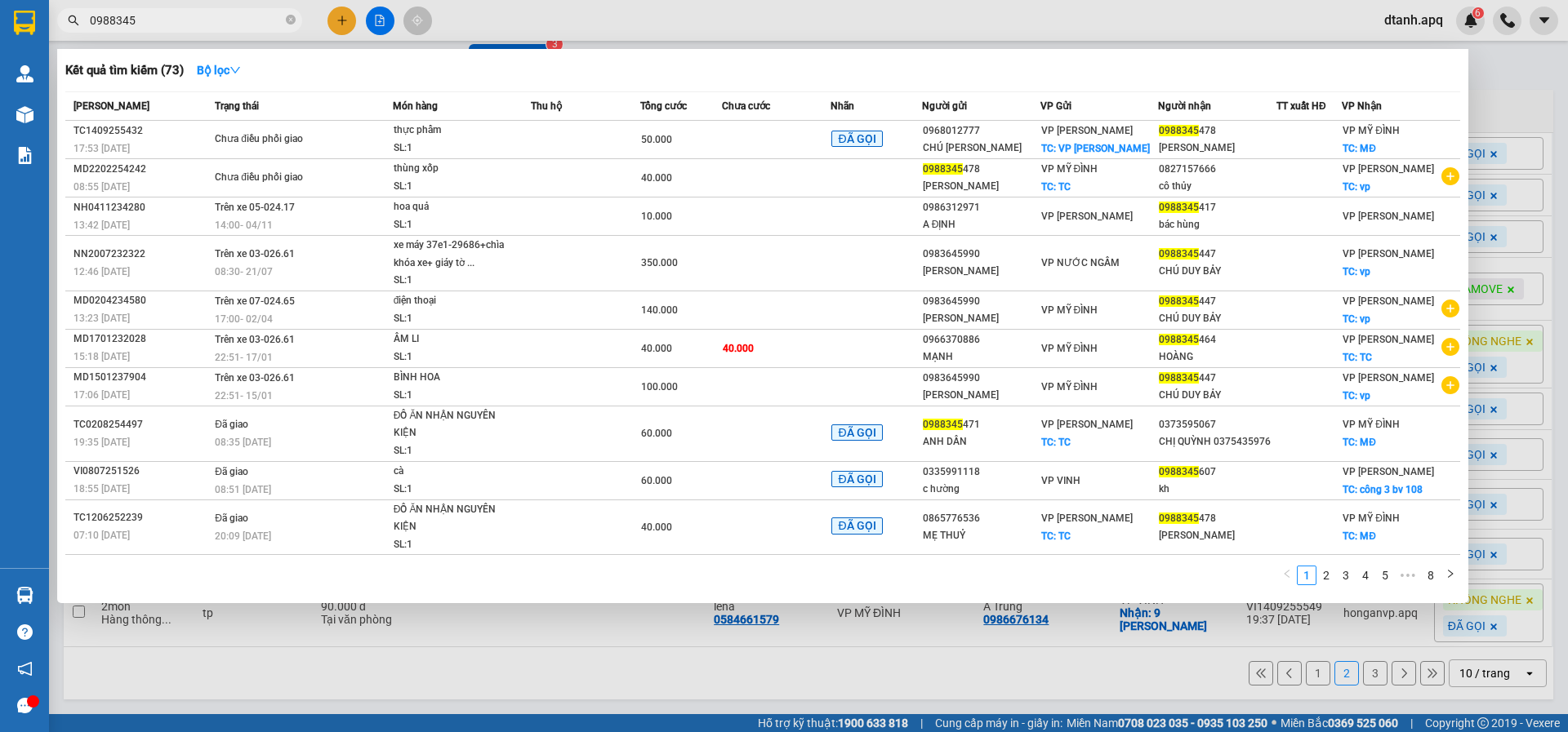
click at [290, 18] on icon "close-circle" at bounding box center [290, 20] width 10 height 10
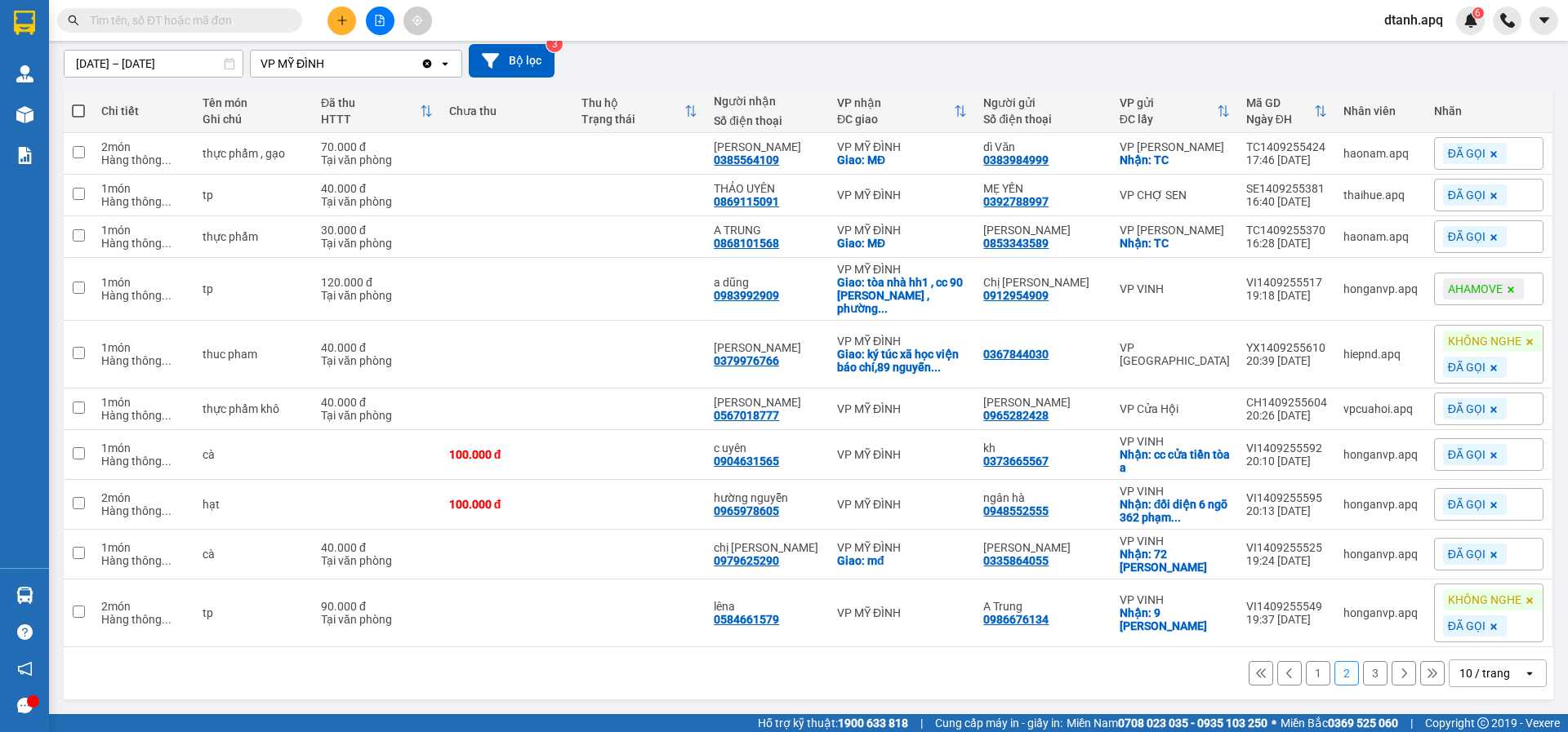
click at [161, 15] on input "text" at bounding box center [186, 21] width 193 height 18
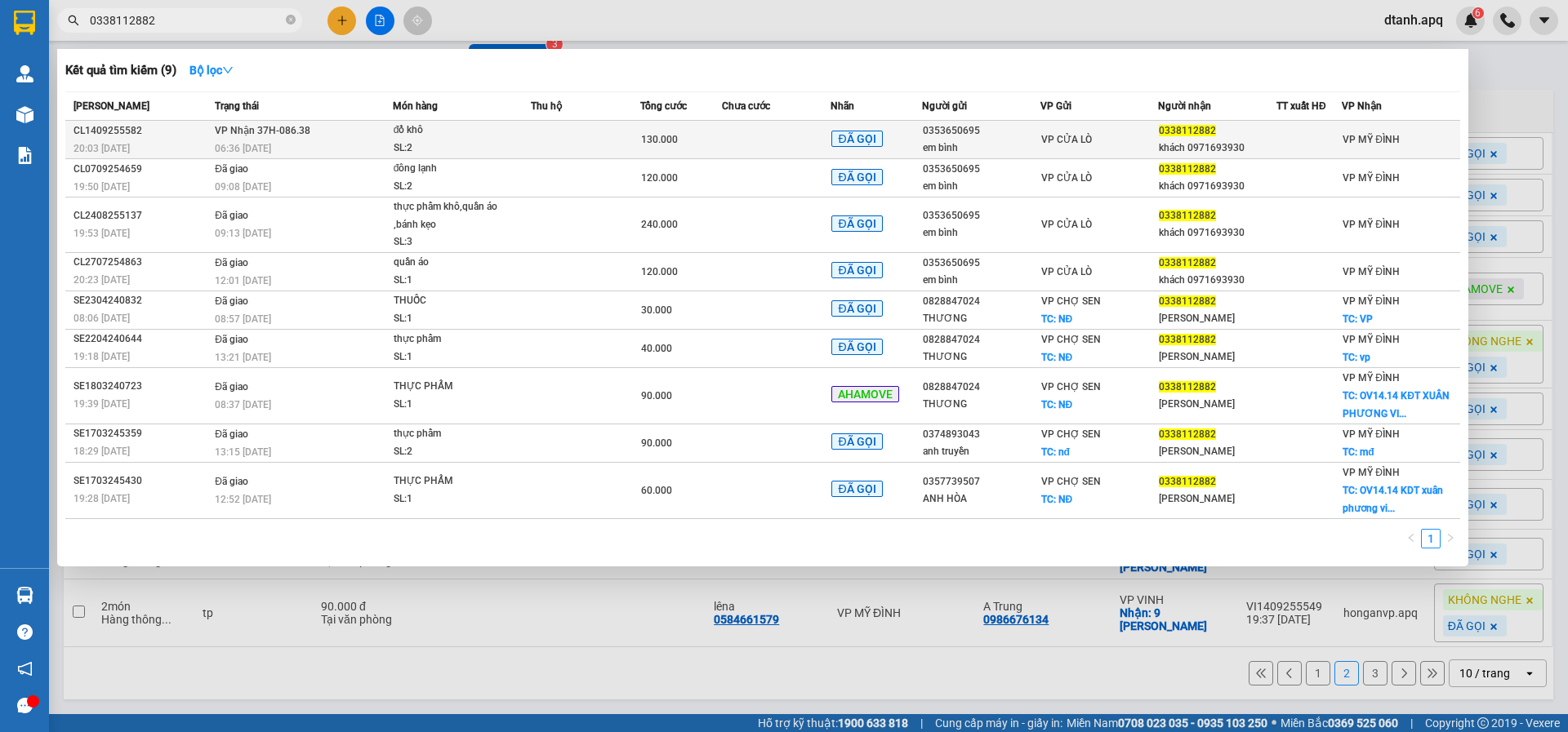
type input "0338112882"
click at [339, 143] on div "06:36 [DATE]" at bounding box center [302, 148] width 177 height 18
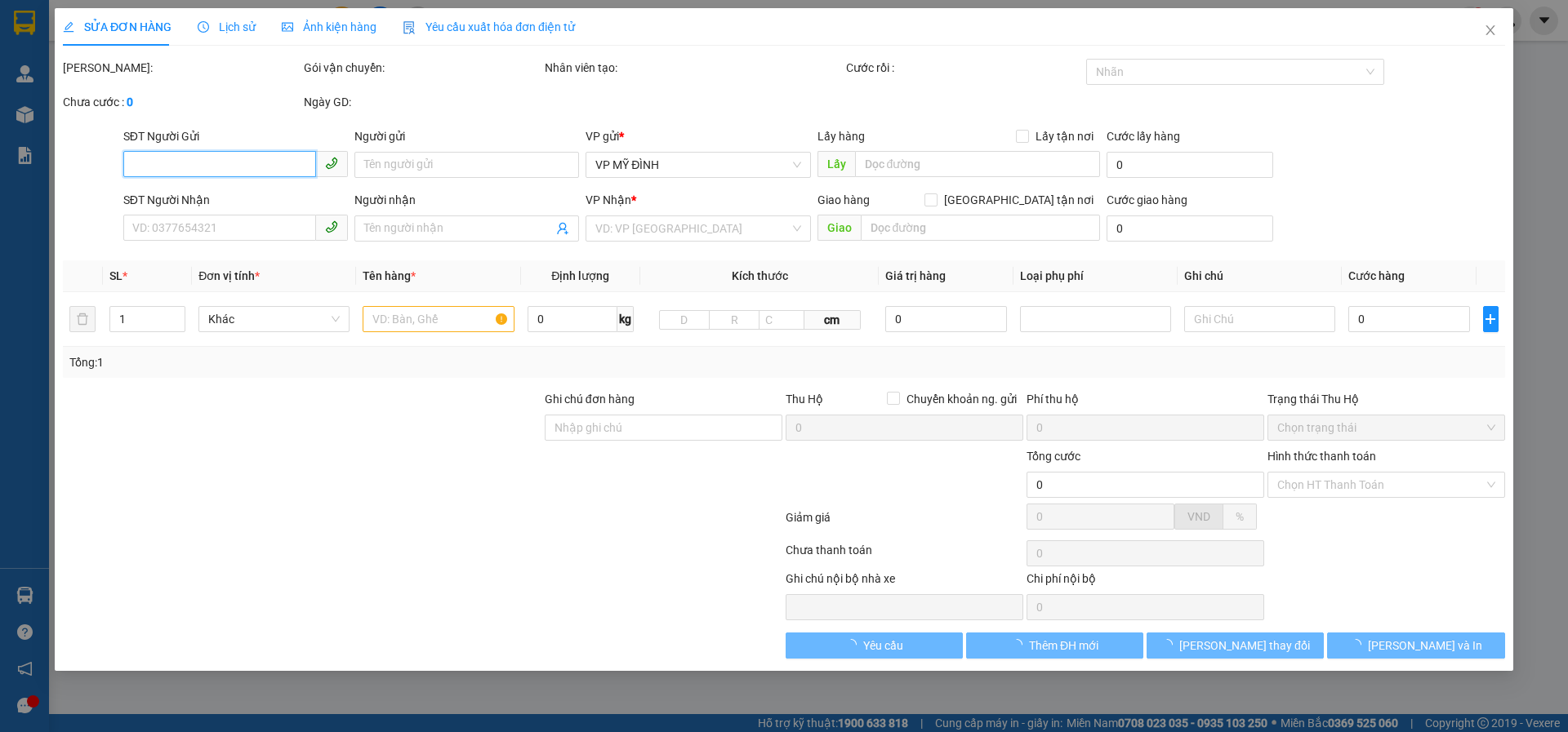
type input "0353650695"
type input "em bình"
type input "0338112882"
type input "khách 0971693930"
type input "130.000"
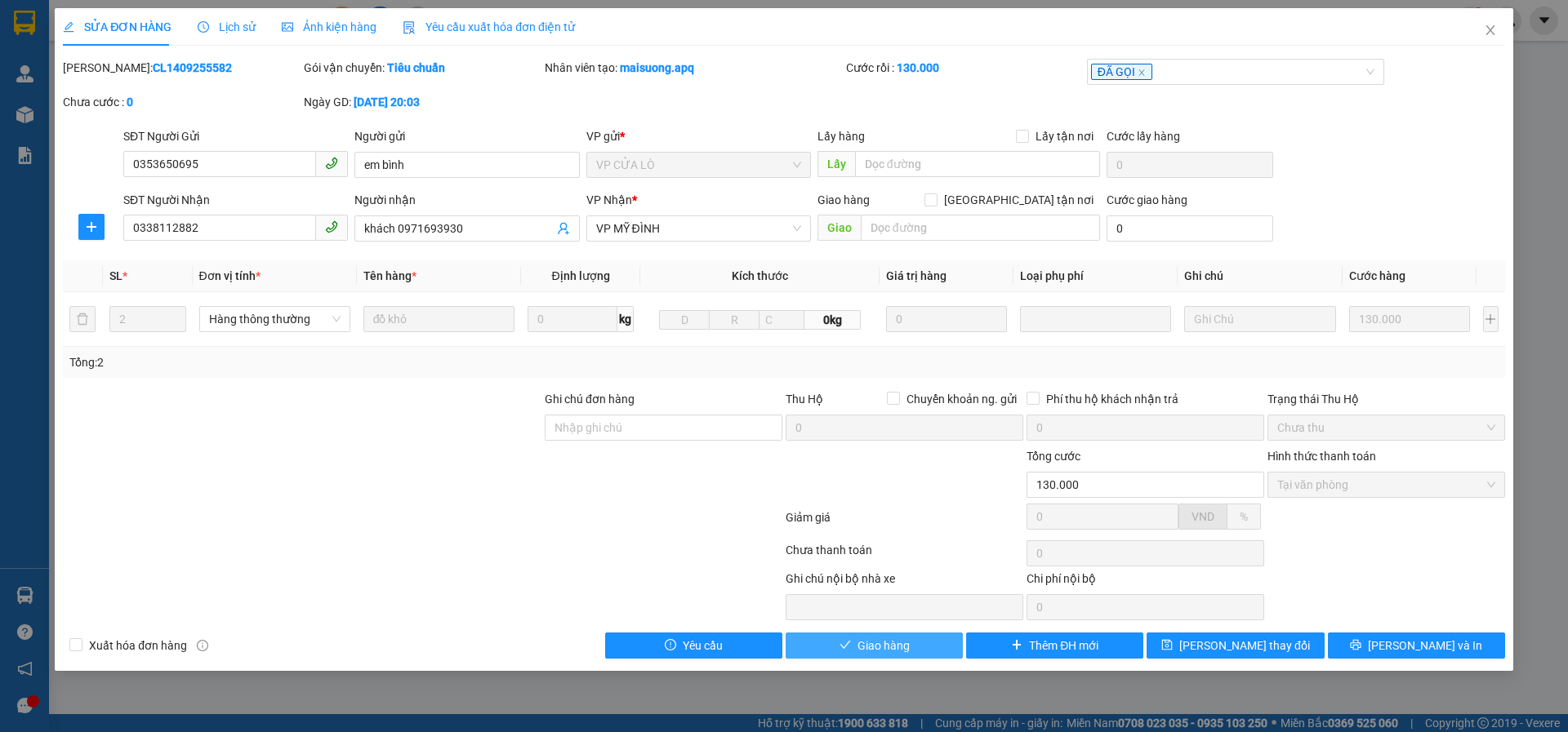
click at [856, 638] on button "Giao hàng" at bounding box center [873, 645] width 177 height 26
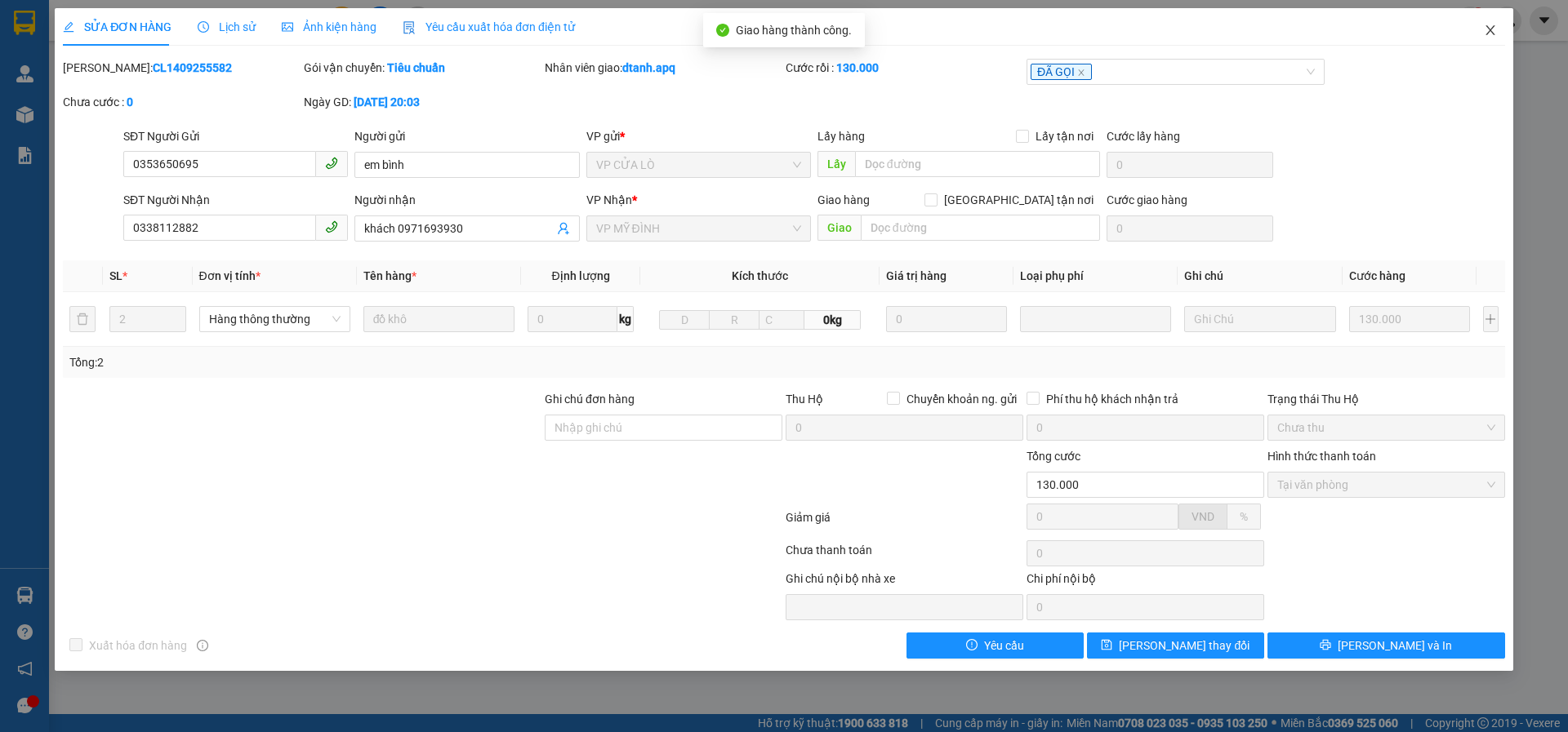
click at [1493, 27] on icon "close" at bounding box center [1489, 31] width 9 height 10
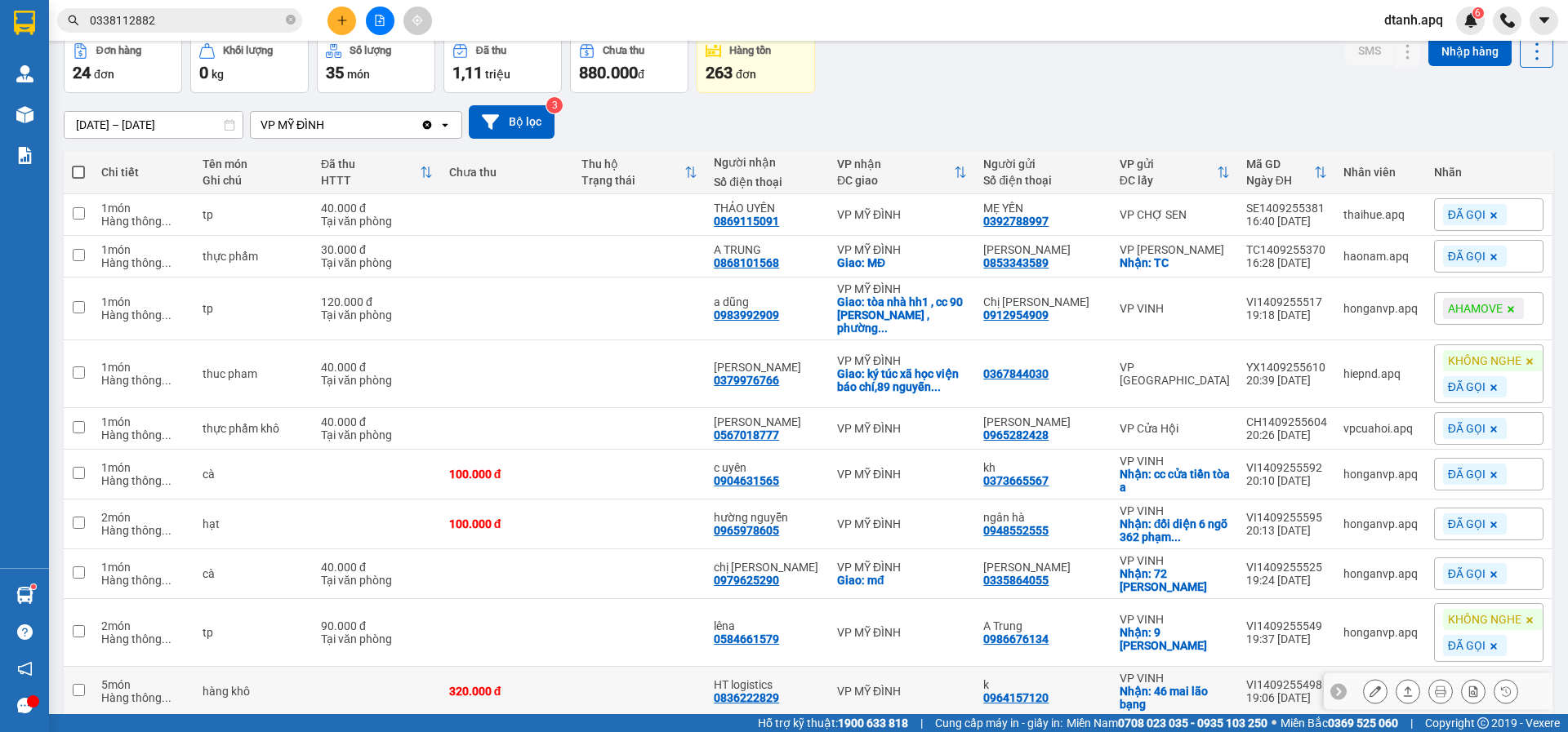
scroll to position [157, 0]
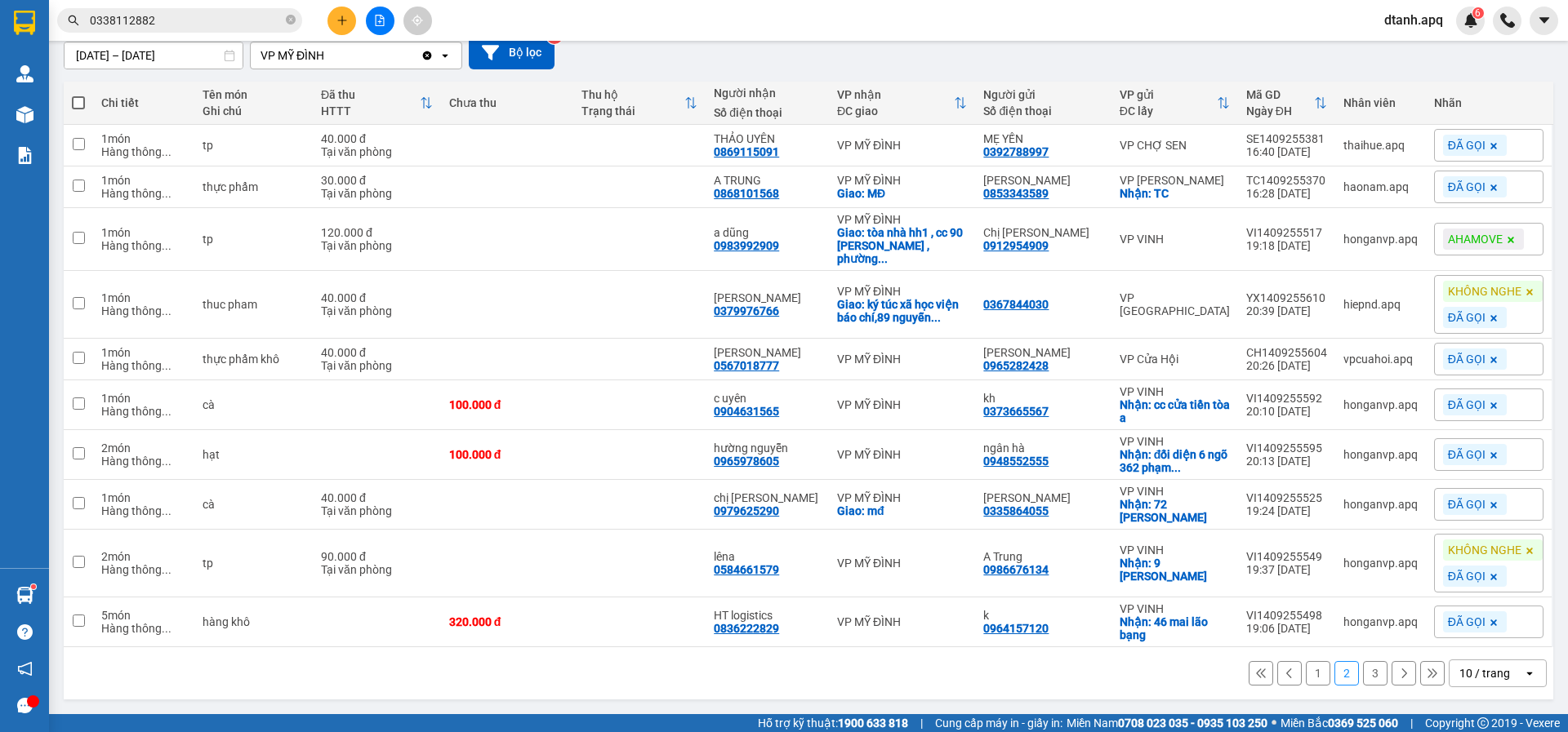
click at [1316, 675] on button "1" at bounding box center [1317, 673] width 25 height 25
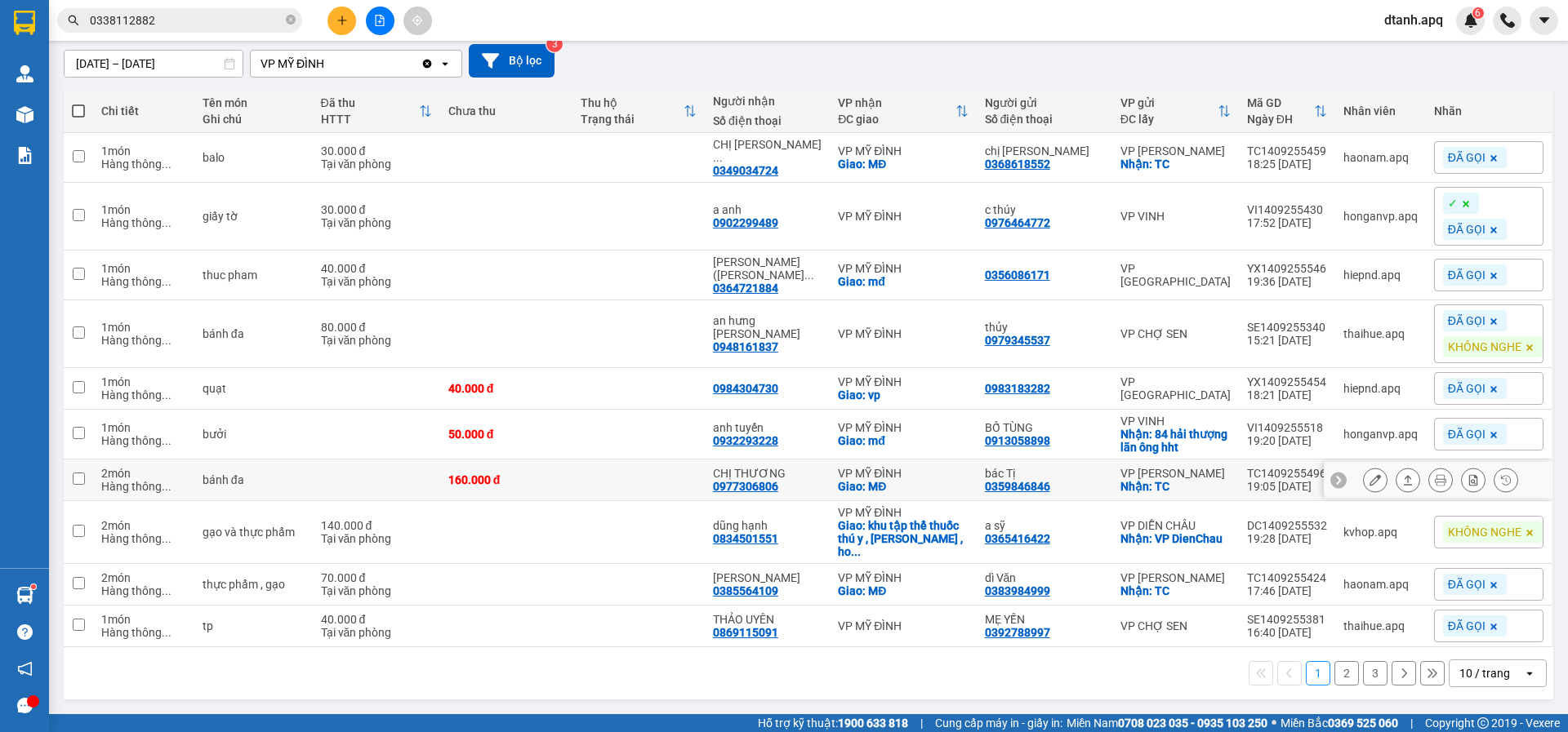
scroll to position [67, 0]
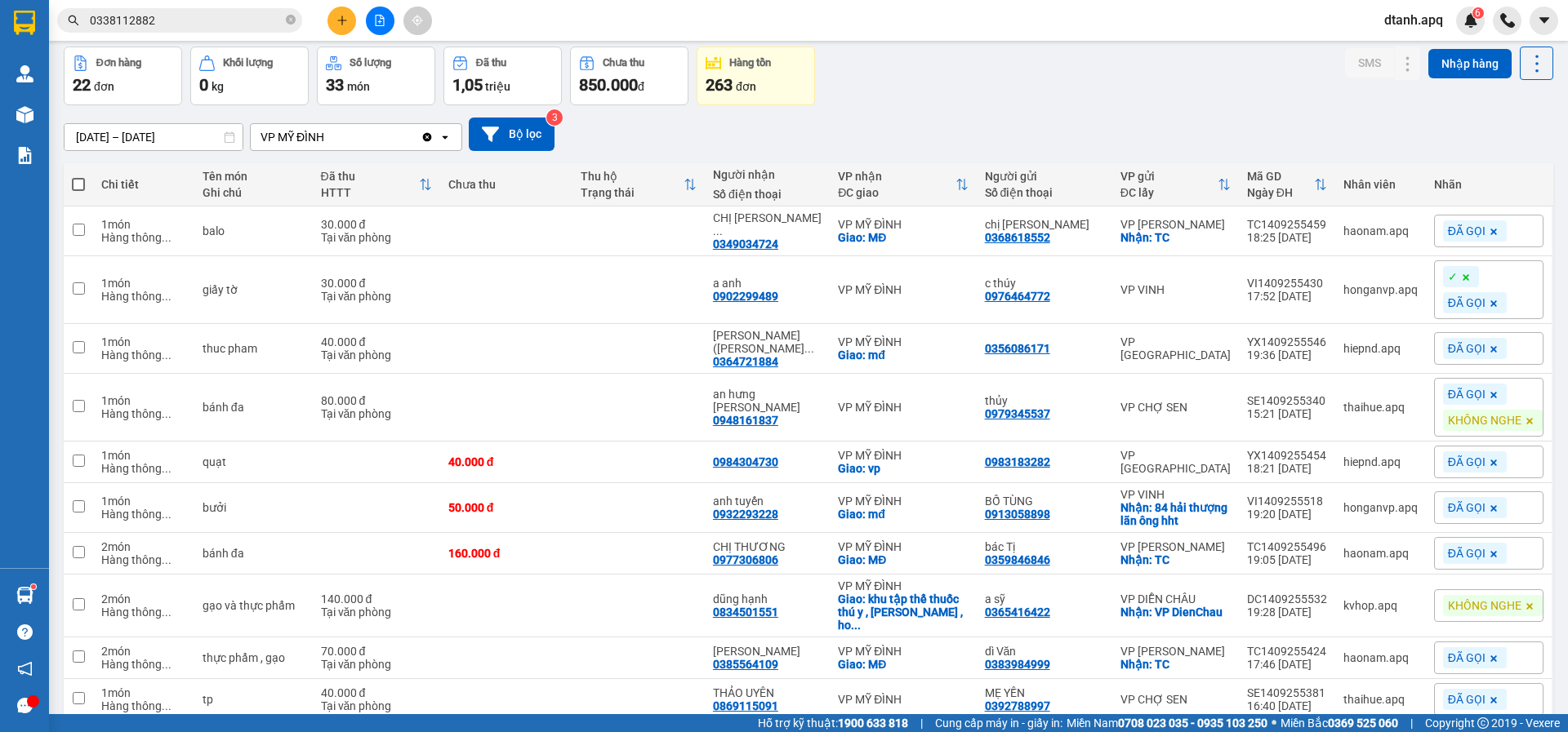
click at [82, 33] on div "Kết quả tìm kiếm ( 9 ) Bộ lọc Mã ĐH Trạng thái Món hàng Thu hộ Tổng cước Chưa c…" at bounding box center [159, 21] width 318 height 29
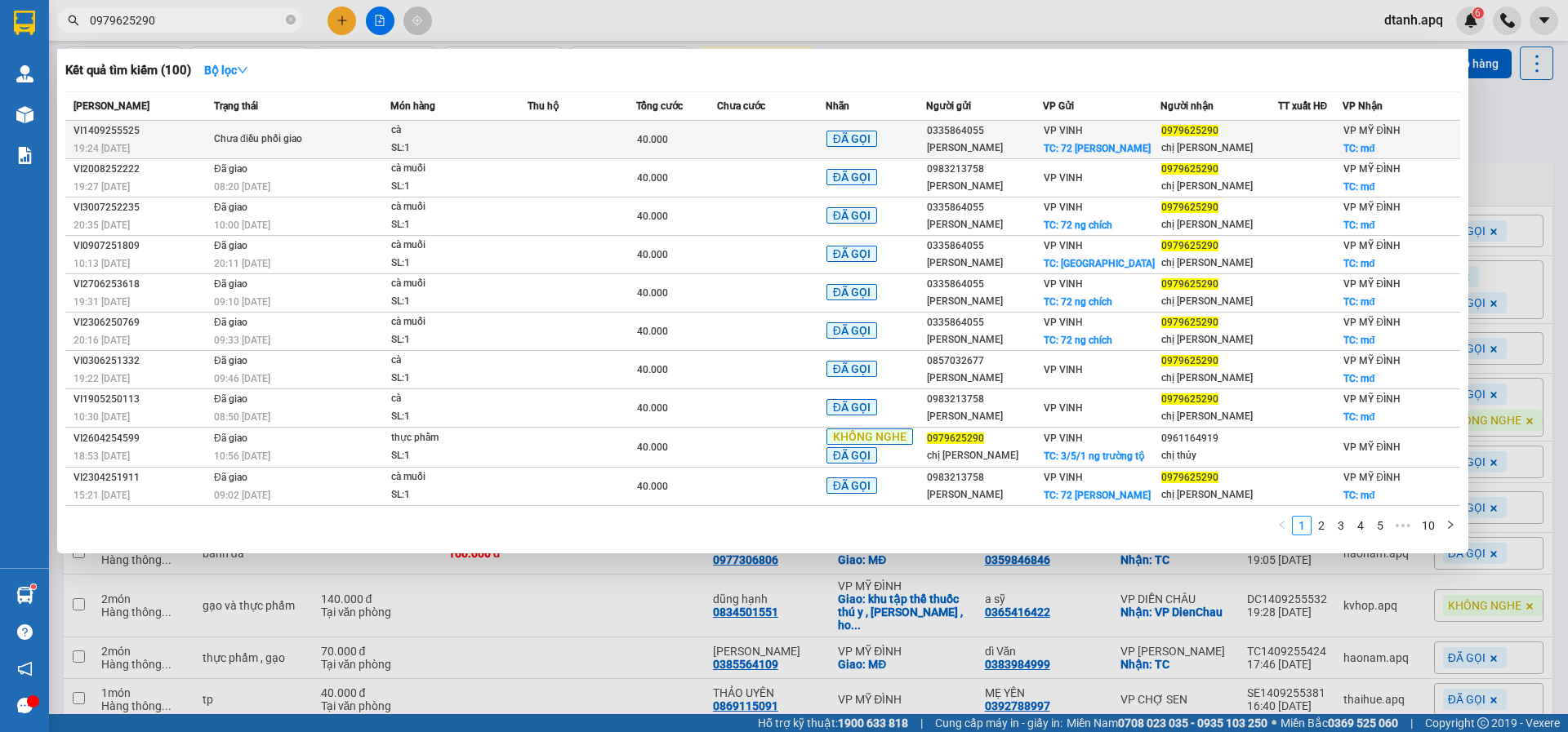
type input "0979625290"
click at [481, 148] on div "SL: 1" at bounding box center [453, 148] width 123 height 18
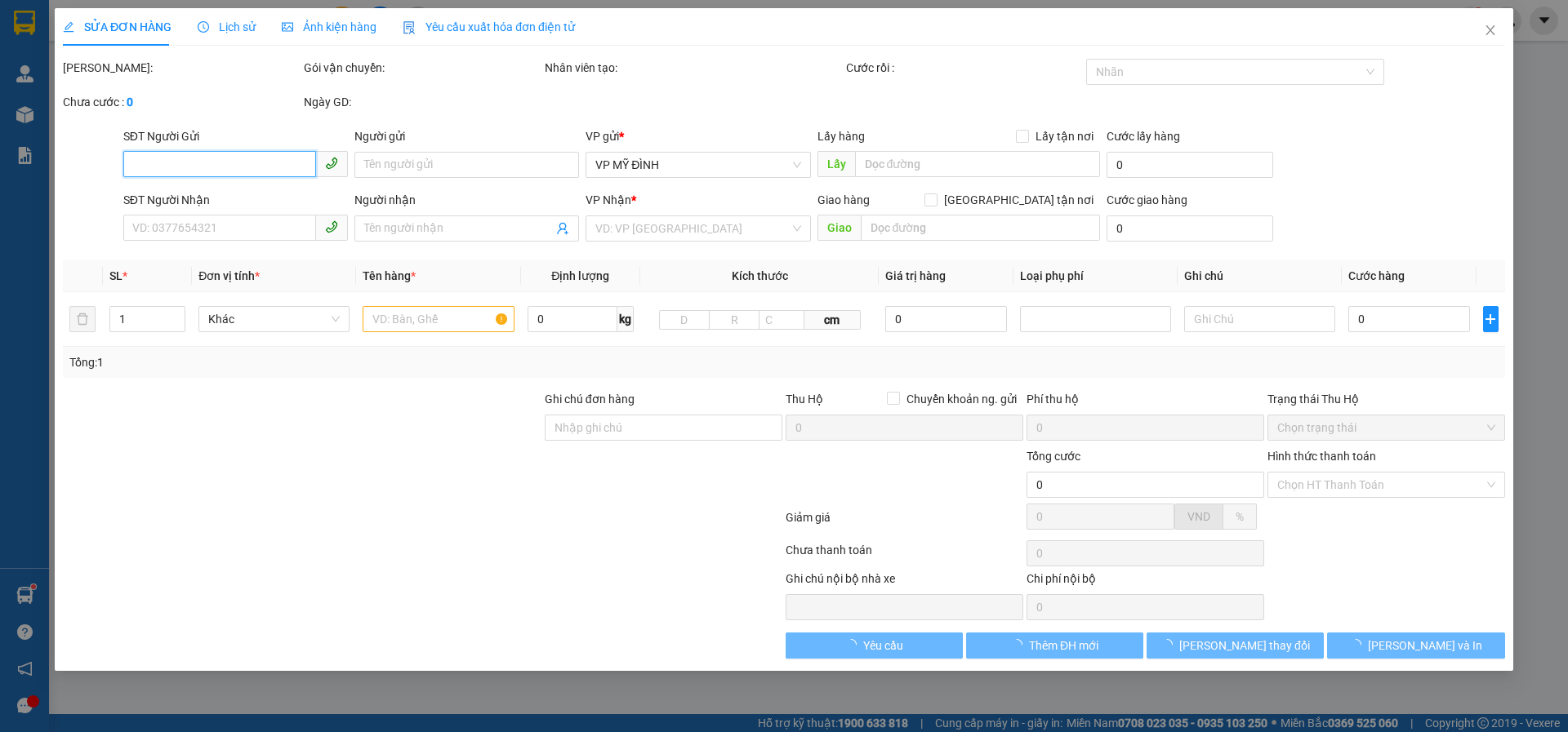
type input "0335864055"
type input "[PERSON_NAME]"
checkbox input "true"
type input "72 [PERSON_NAME]"
type input "0979625290"
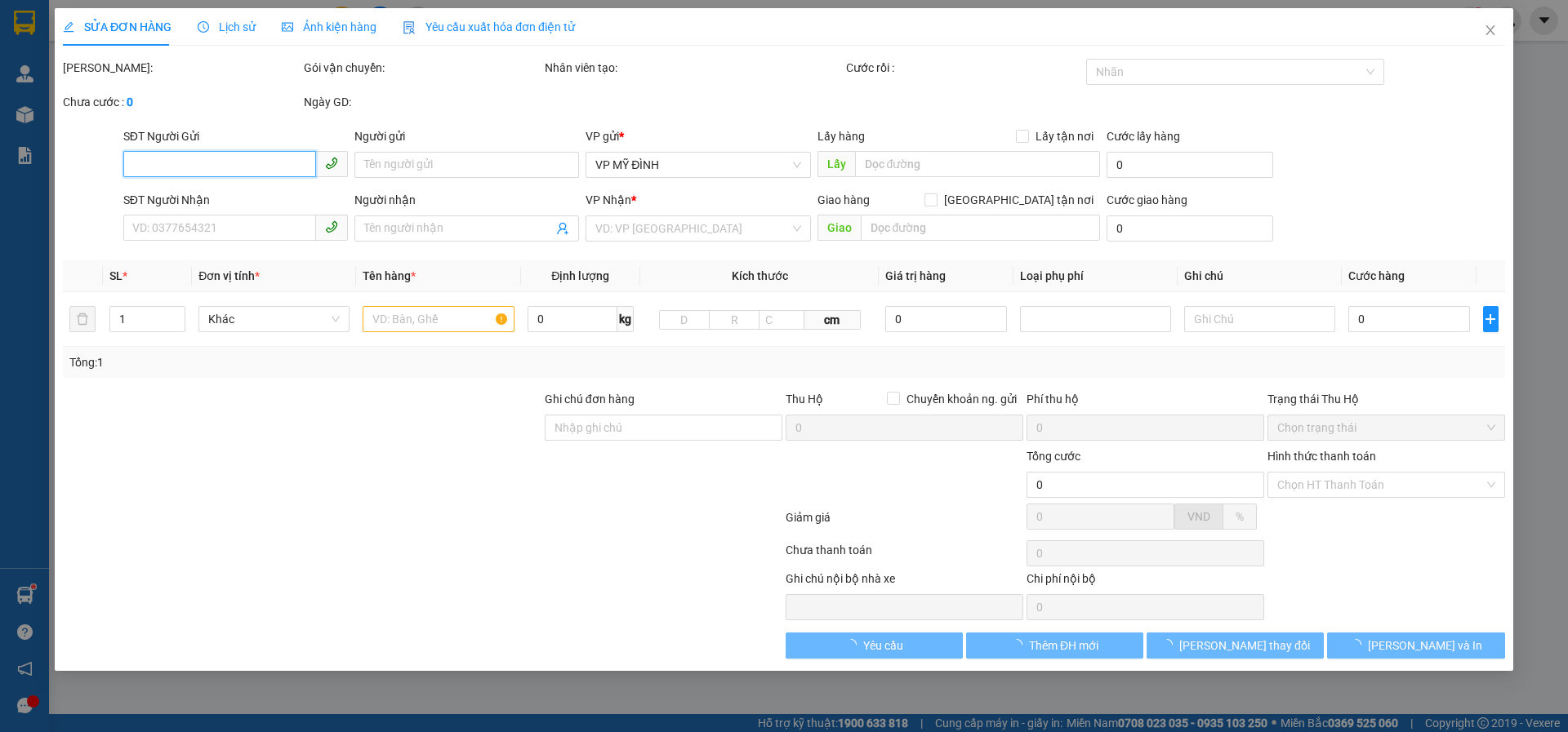
type input "chị [PERSON_NAME]"
checkbox input "true"
type input "mđ"
type input "40.000"
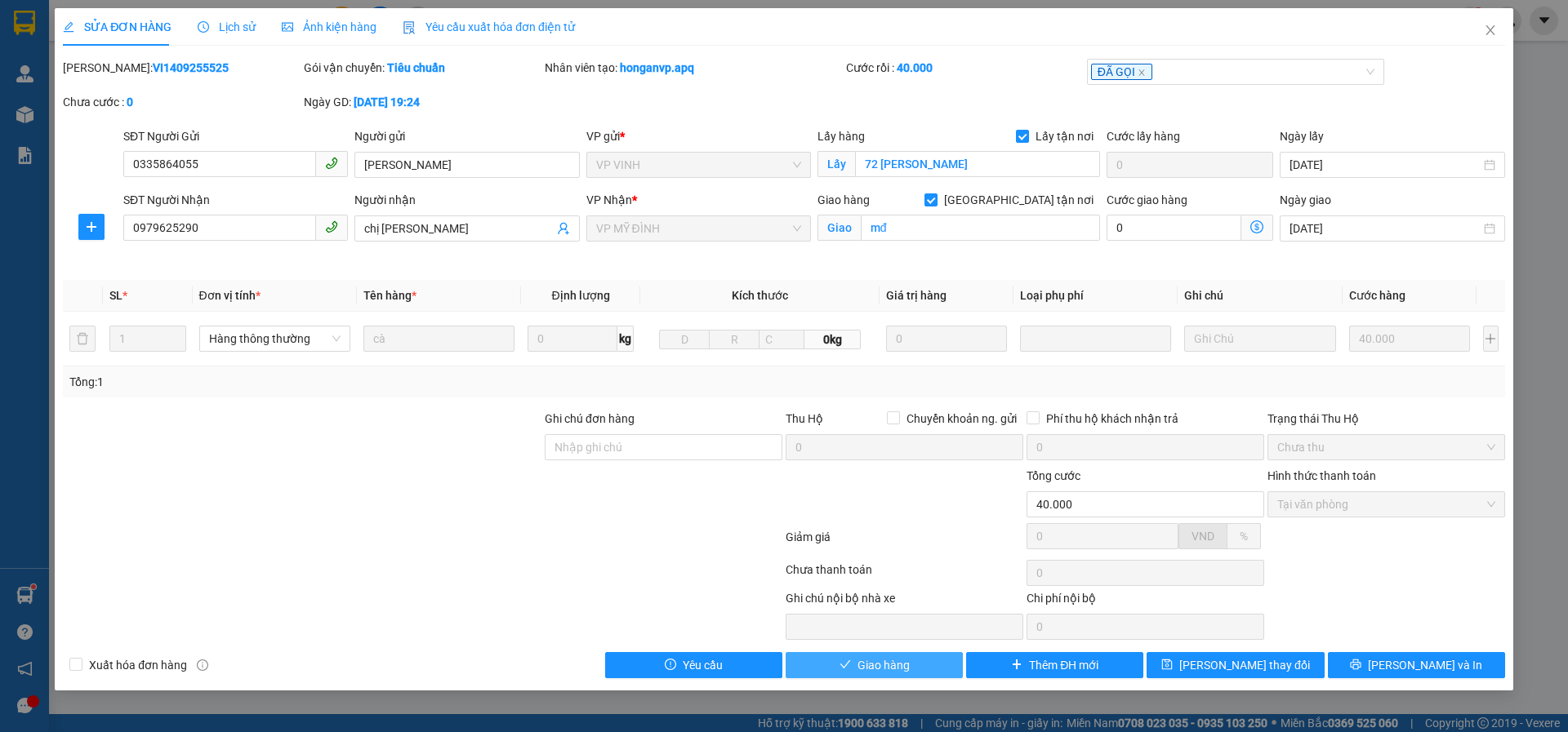
click at [844, 665] on icon "check" at bounding box center [845, 665] width 12 height 12
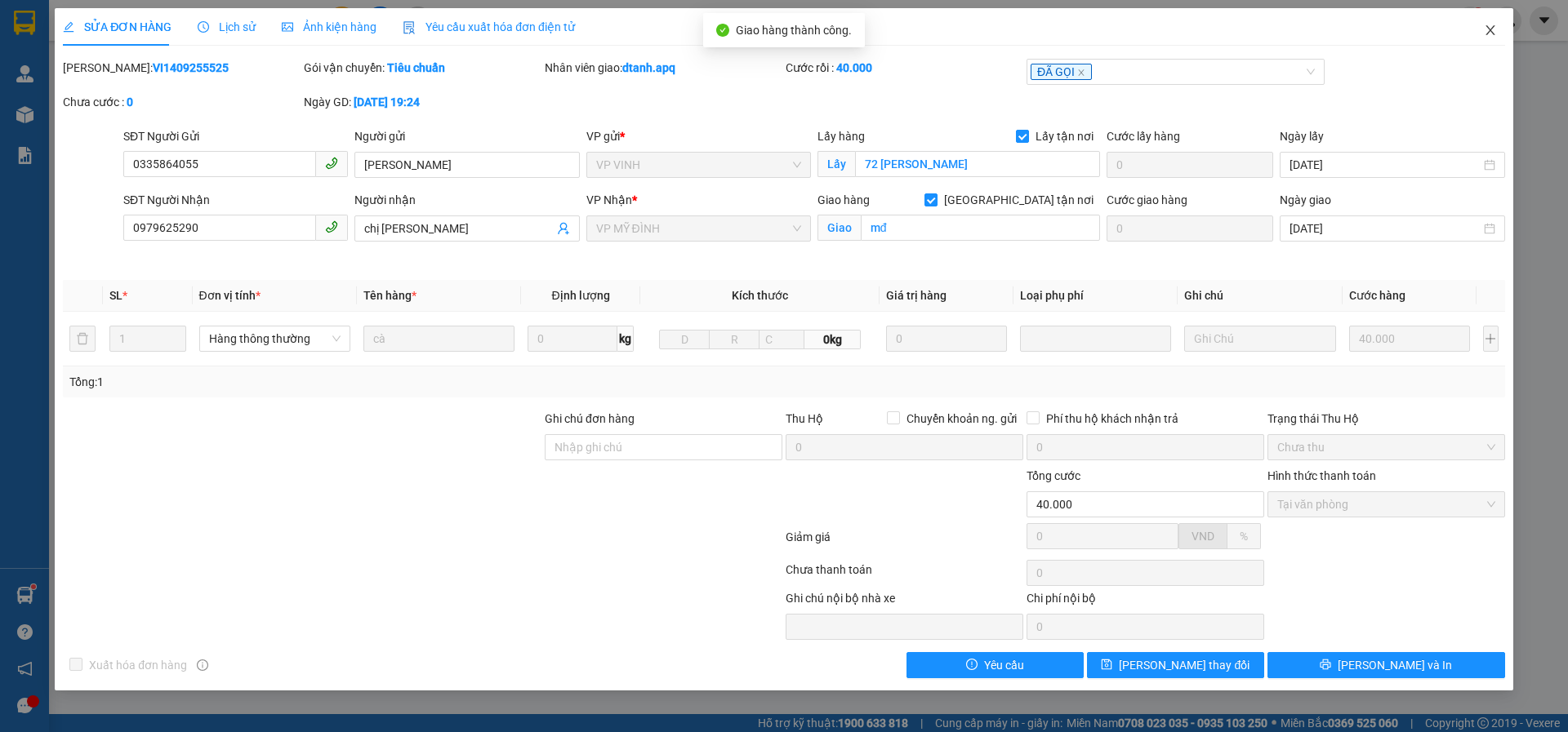
click at [1488, 40] on span "Close" at bounding box center [1490, 31] width 45 height 45
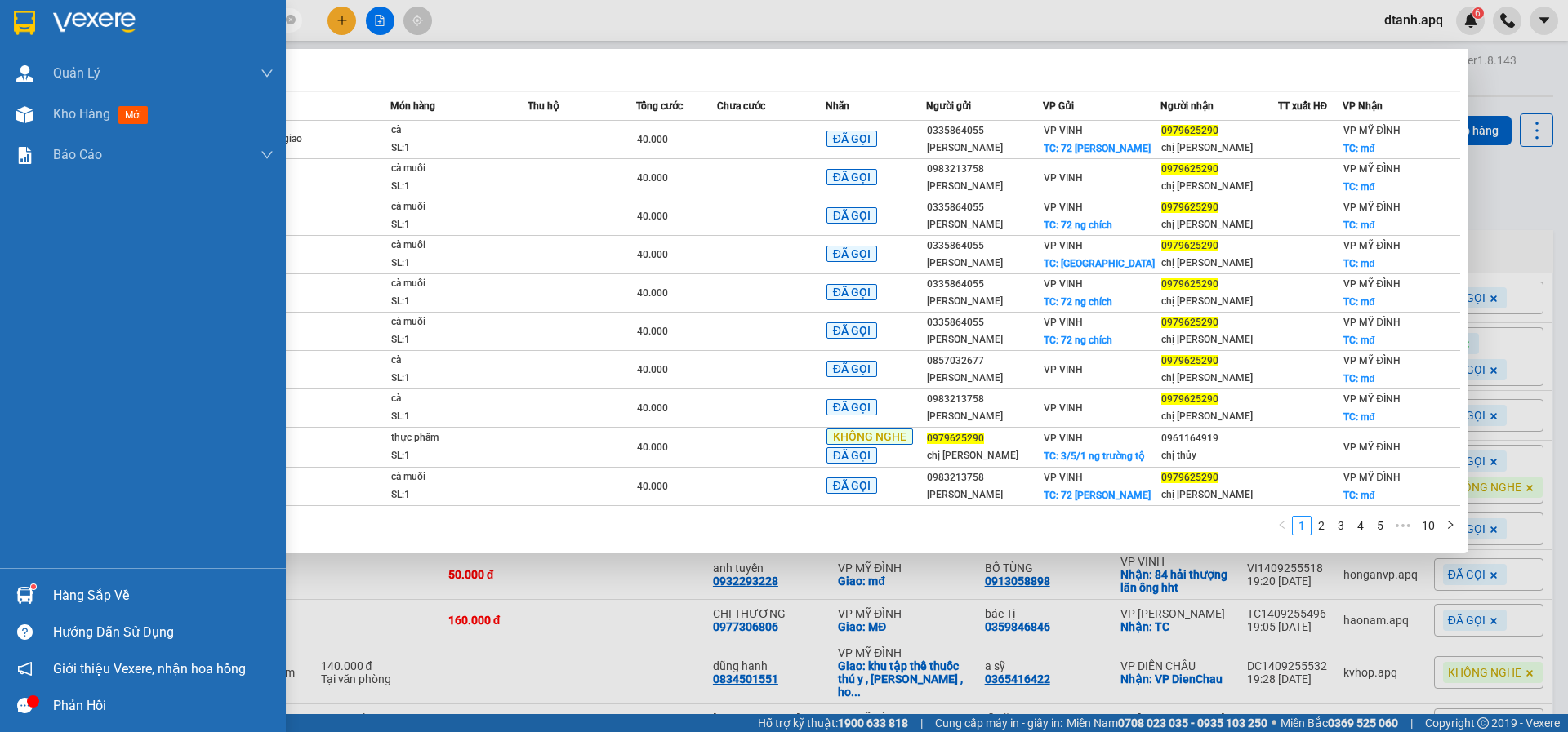
drag, startPoint x: 151, startPoint y: 25, endPoint x: 2, endPoint y: 77, distance: 157.8
click at [0, 44] on section "Kết quả tìm kiếm ( 100 ) Bộ lọc Mã ĐH Trạng thái Món hàng Thu hộ Tổng cước Chưa…" at bounding box center [784, 366] width 1568 height 732
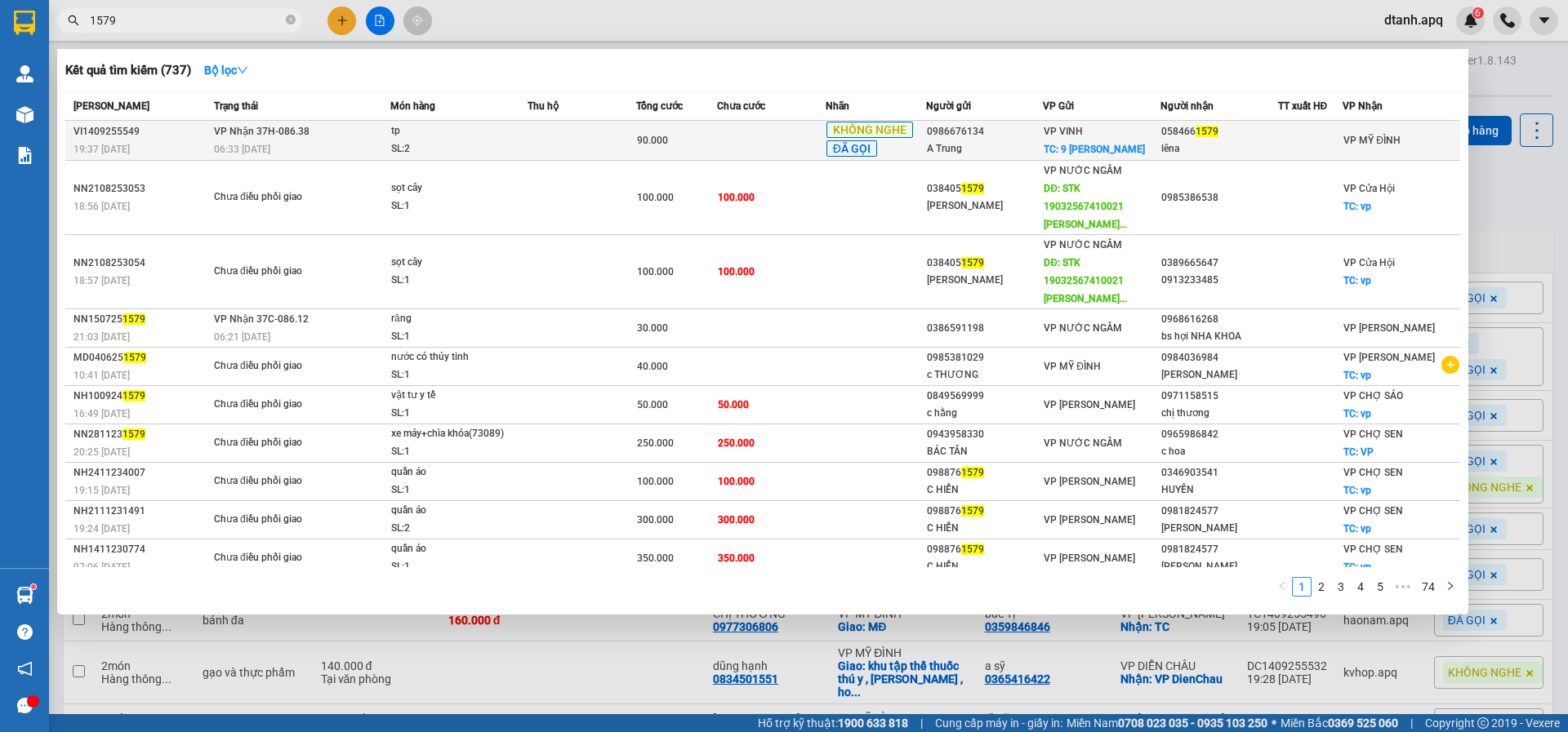
type input "1579"
click at [680, 141] on div "90.000" at bounding box center [677, 140] width 79 height 18
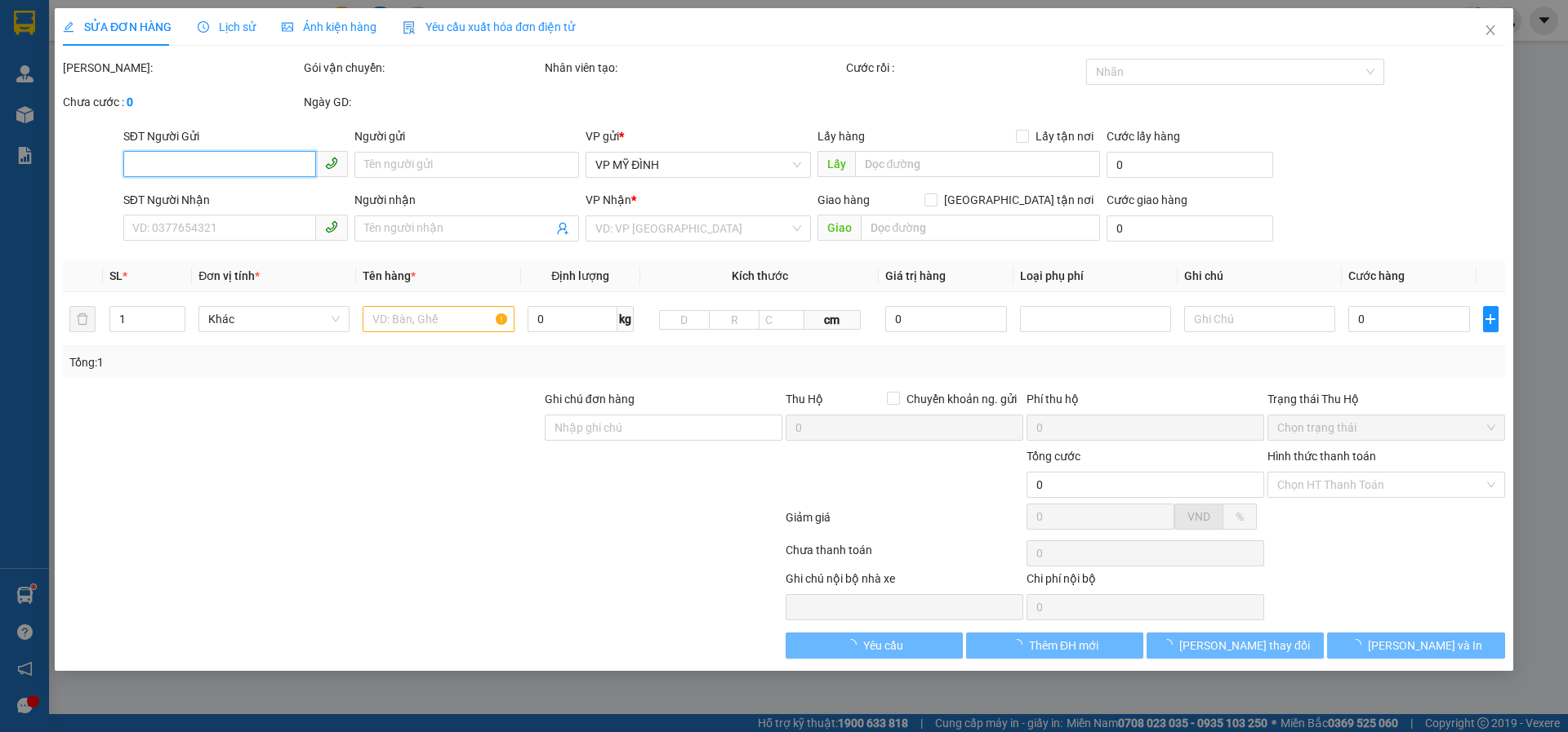
type input "0986676134"
type input "A Trung"
checkbox input "true"
type input "9 nguyễn biểu"
type input "0584661579"
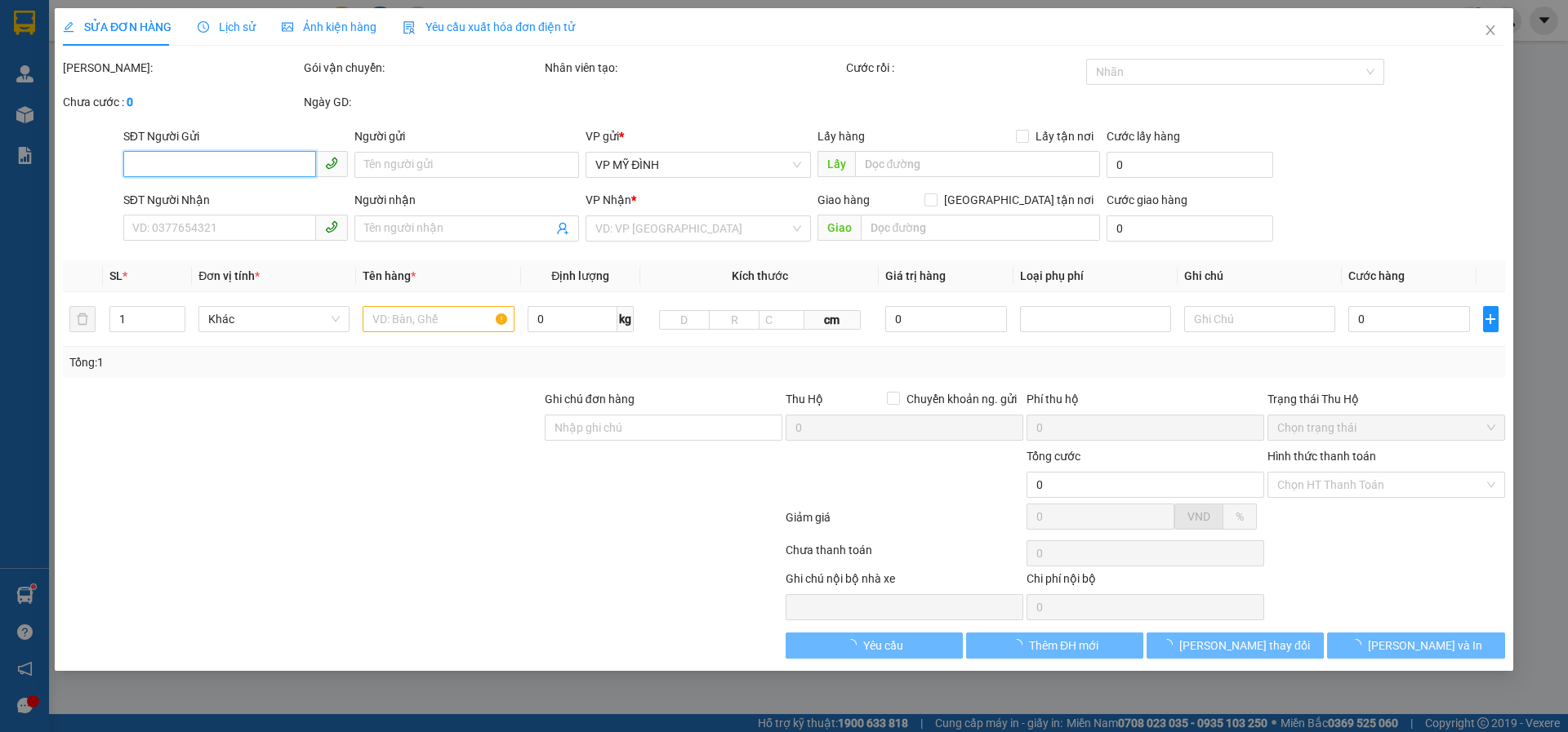
type input "lêna"
type input "90.000"
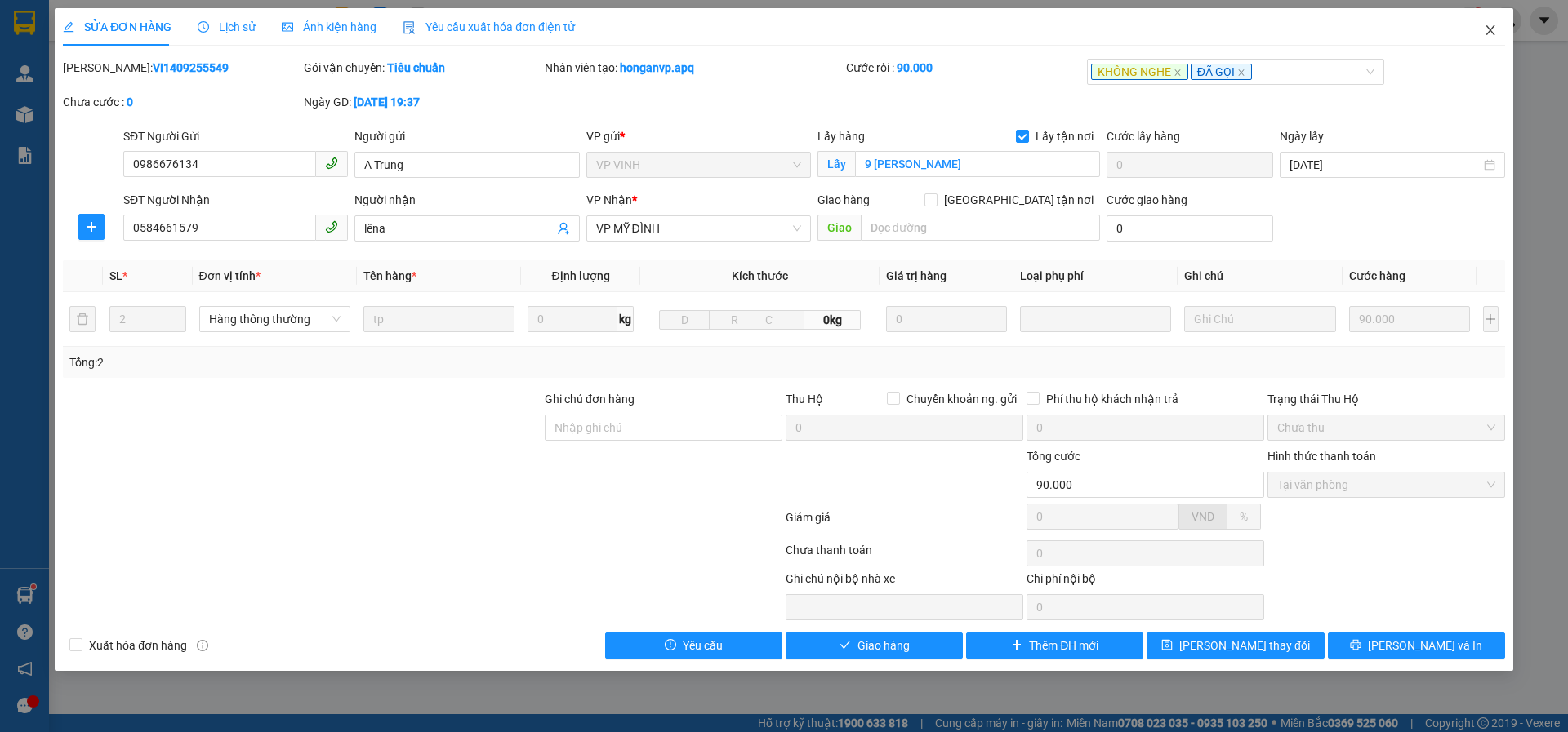
click at [1490, 29] on icon "close" at bounding box center [1489, 30] width 13 height 13
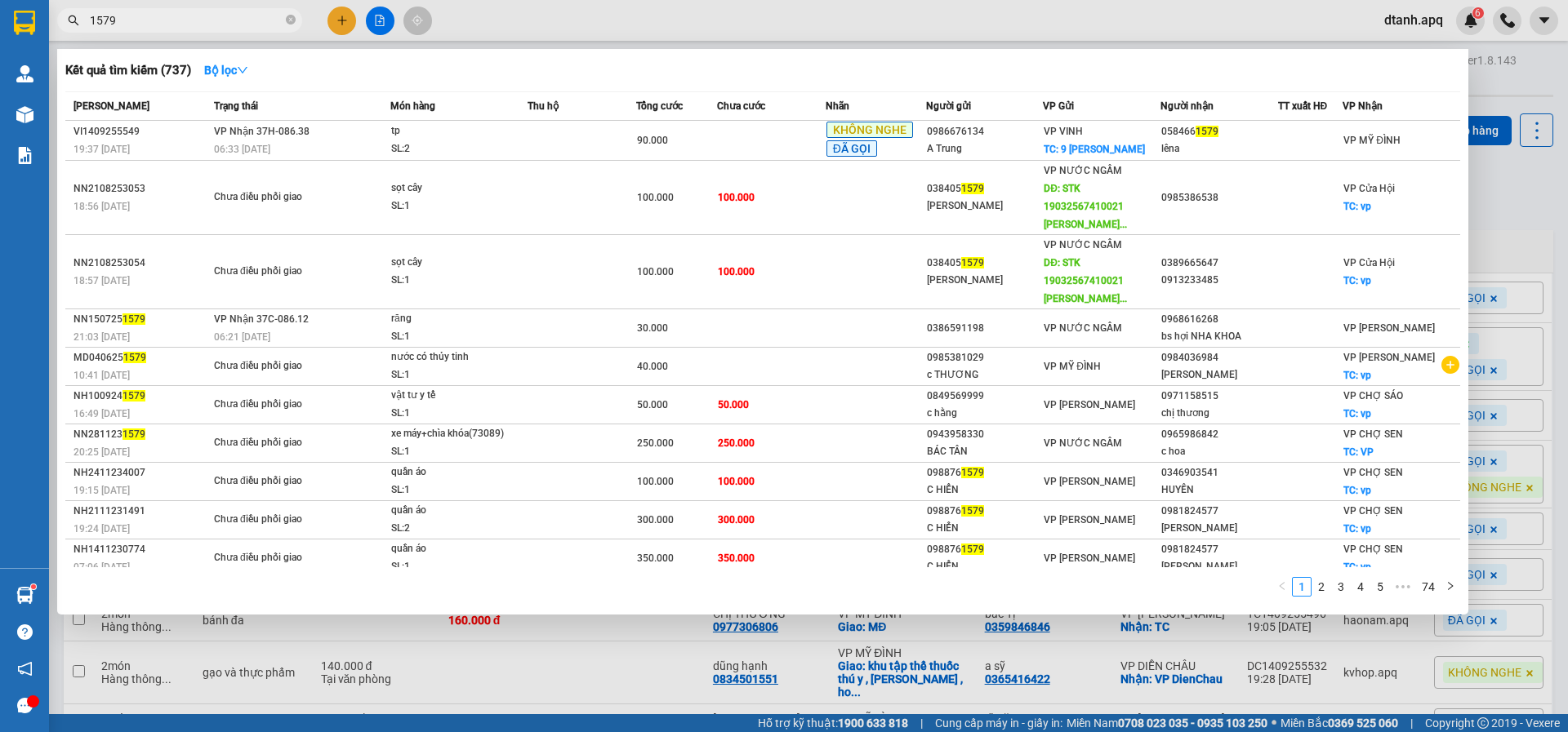
drag, startPoint x: 146, startPoint y: 21, endPoint x: 84, endPoint y: 43, distance: 65.8
click at [62, 36] on div "Kết quả tìm kiếm ( 737 ) Bộ lọc Mã ĐH Trạng thái Món hàng Thu hộ Tổng cước Chưa…" at bounding box center [159, 21] width 318 height 29
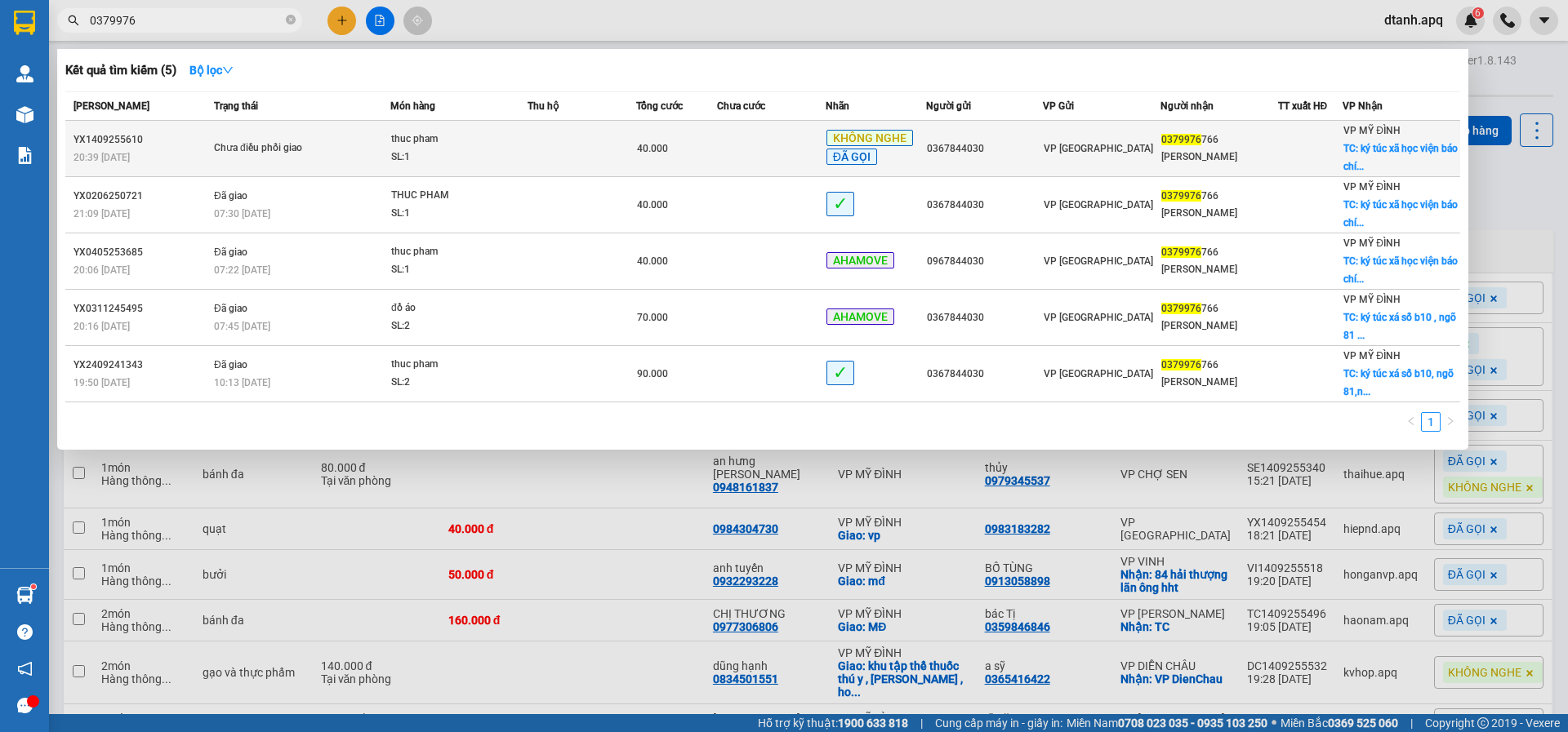
type input "0379976"
click at [653, 158] on td "40.000" at bounding box center [677, 148] width 81 height 56
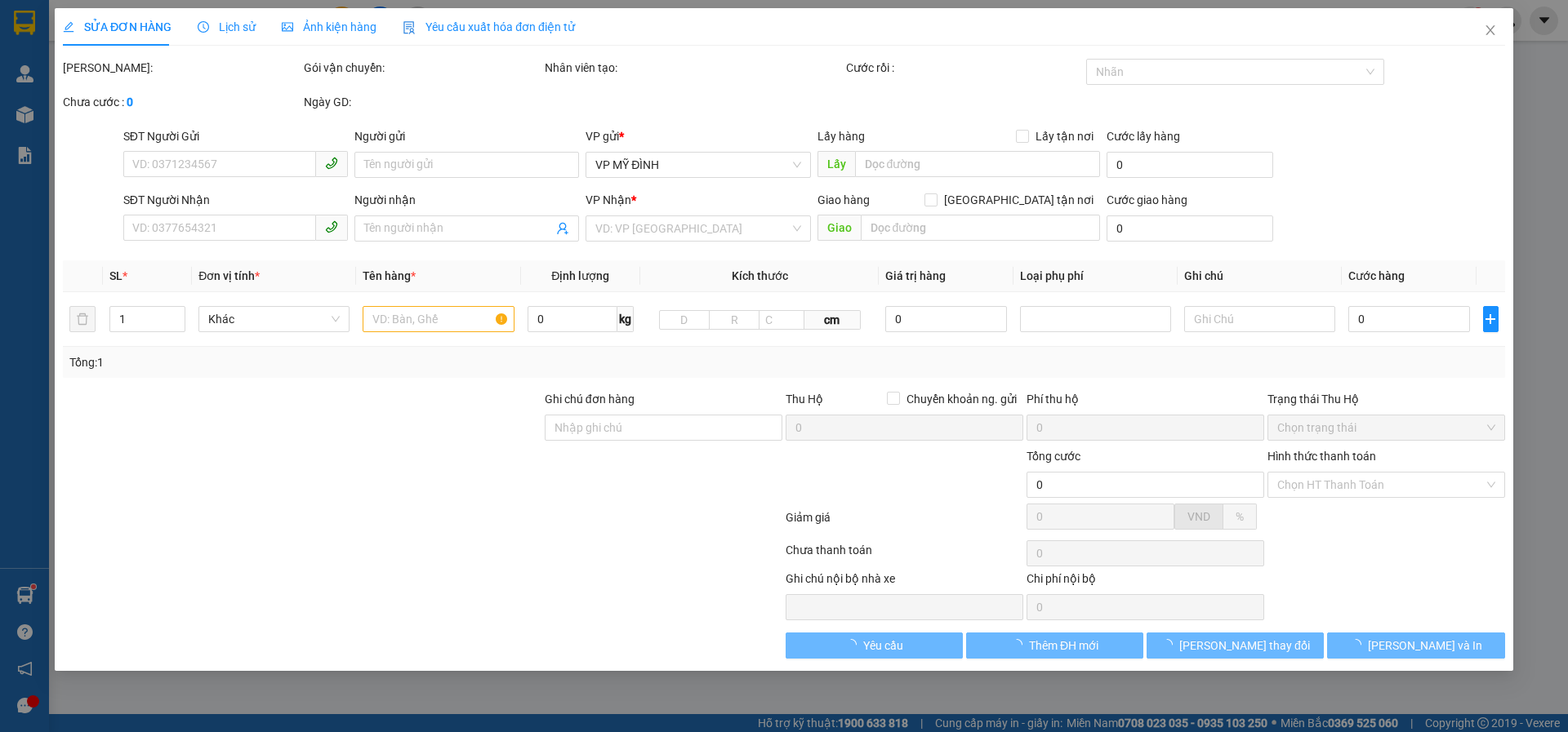
type input "0367844030"
type input "0379976766"
type input "[PERSON_NAME]"
checkbox input "true"
type input "ký túc xã học viện báo chí,89 nguyễn phong sắc,cầu giấy"
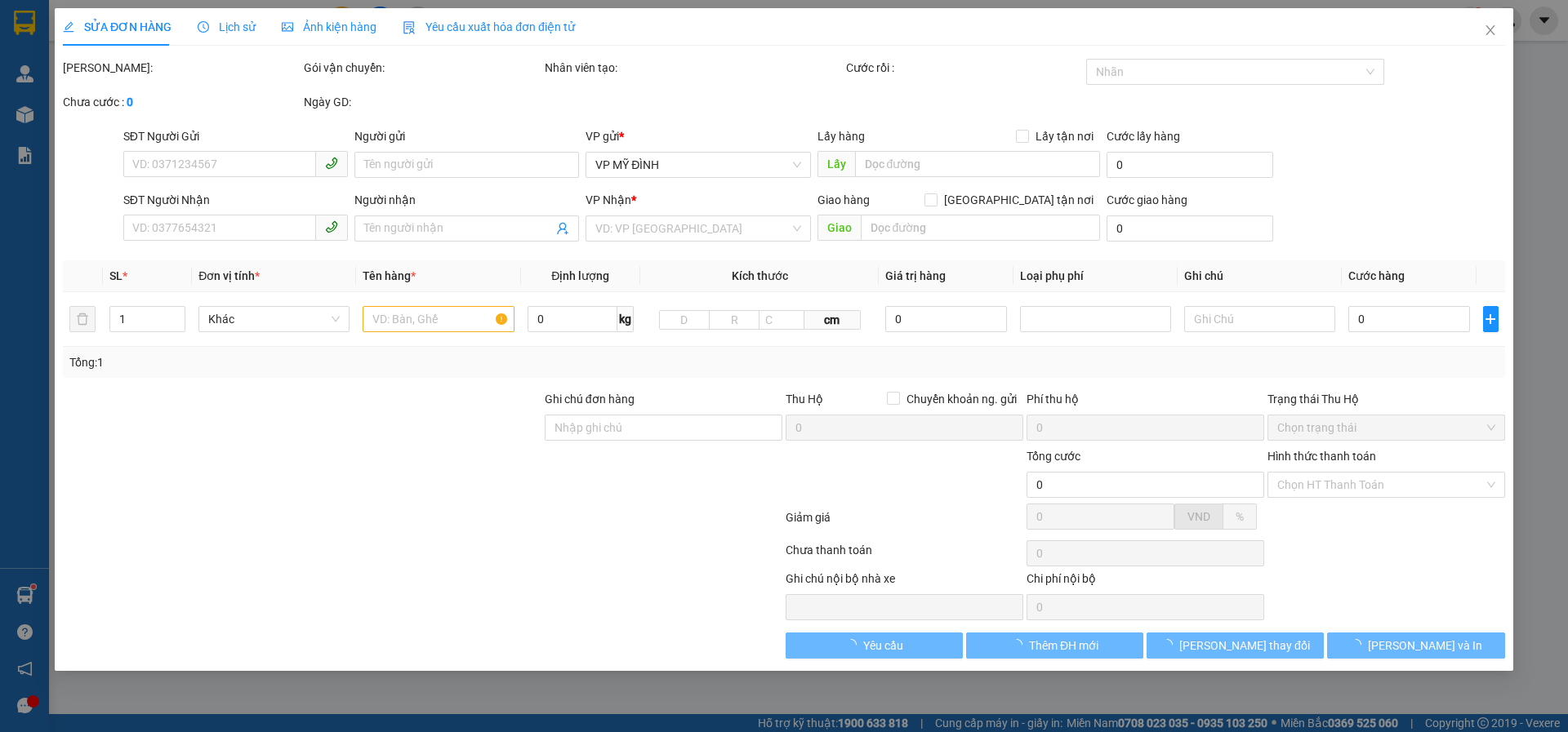
type input "40.000"
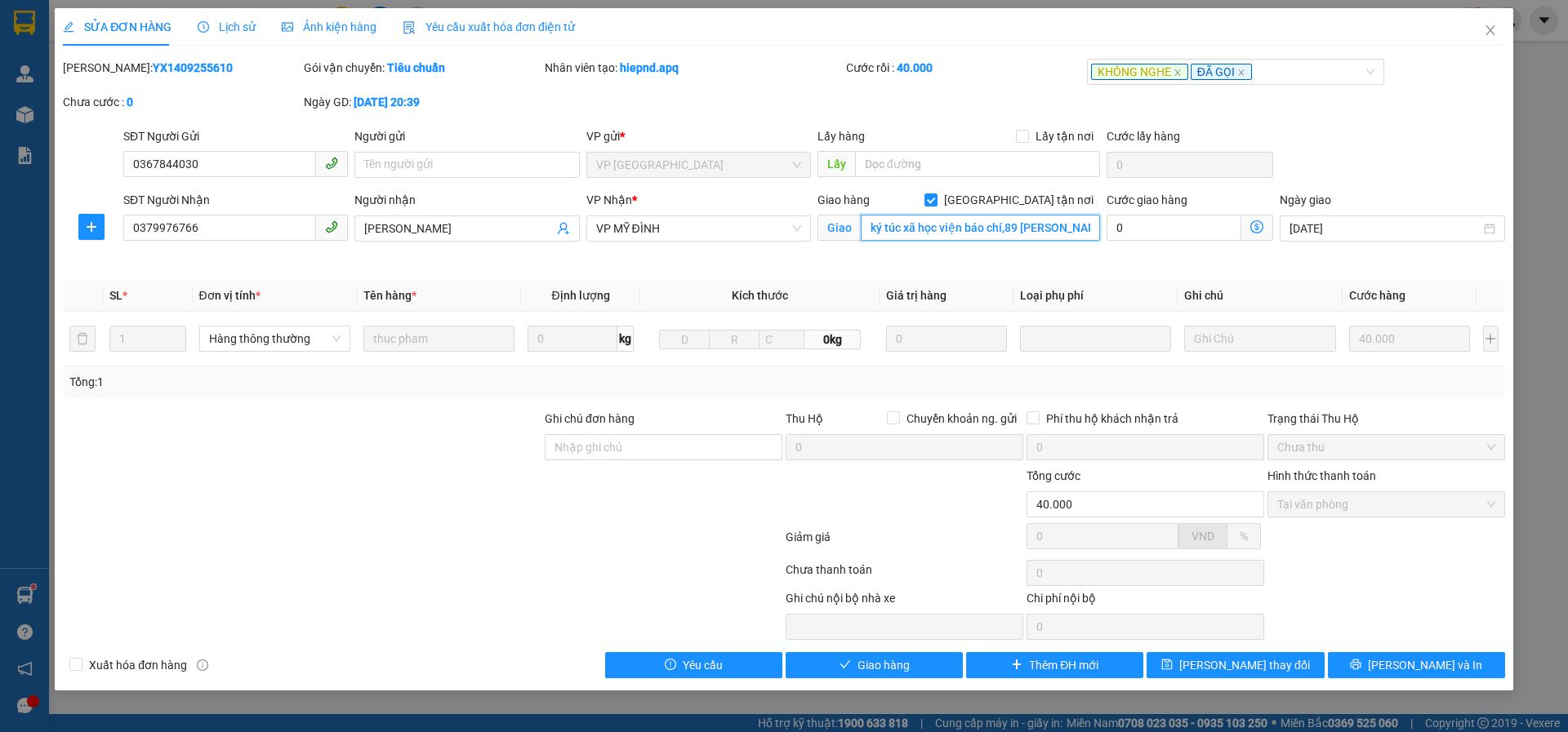
click at [967, 235] on input "ký túc xã học viện báo chí,89 nguyễn phong sắc,cầu giấy" at bounding box center [980, 227] width 239 height 26
click at [975, 227] on input "ký túc xã học viện báo chí,89 nguyễn phong sắc,cầu giấy" at bounding box center [980, 227] width 239 height 26
click at [1175, 72] on icon "close" at bounding box center [1177, 72] width 8 height 8
click at [1141, 70] on icon "close" at bounding box center [1141, 72] width 8 height 8
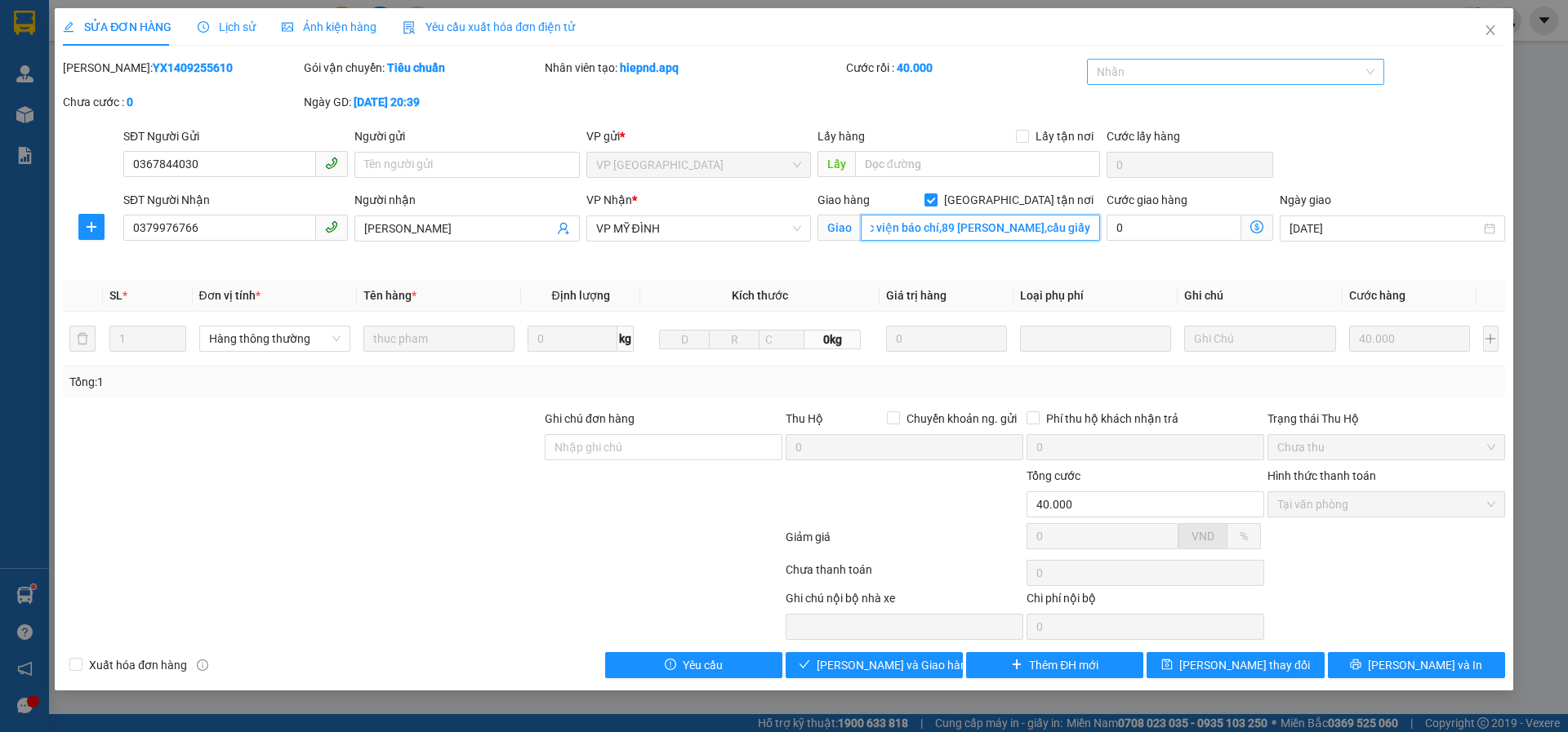
click at [1140, 70] on div at bounding box center [1227, 72] width 274 height 20
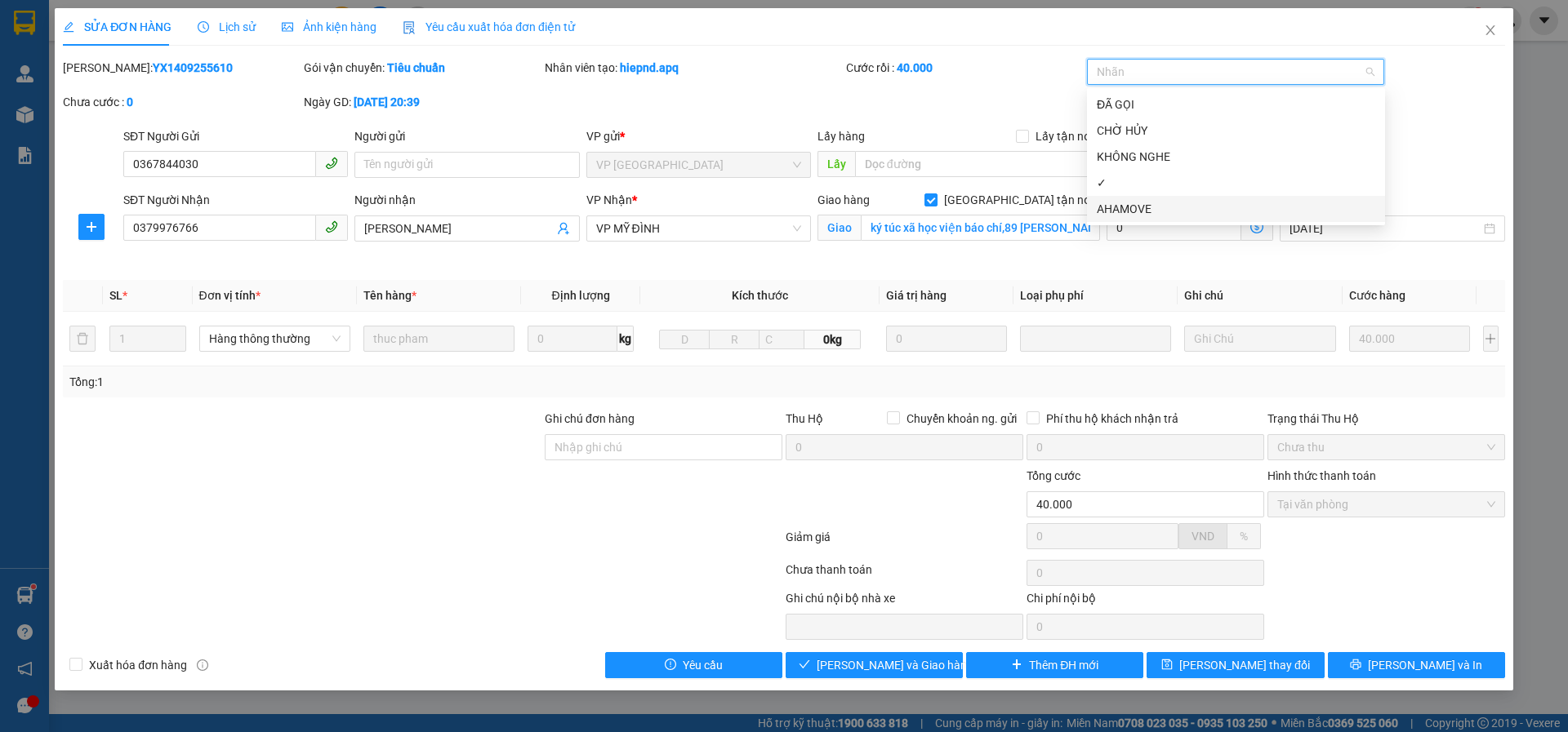
click at [1119, 197] on div "AHAMOVE" at bounding box center [1236, 208] width 298 height 26
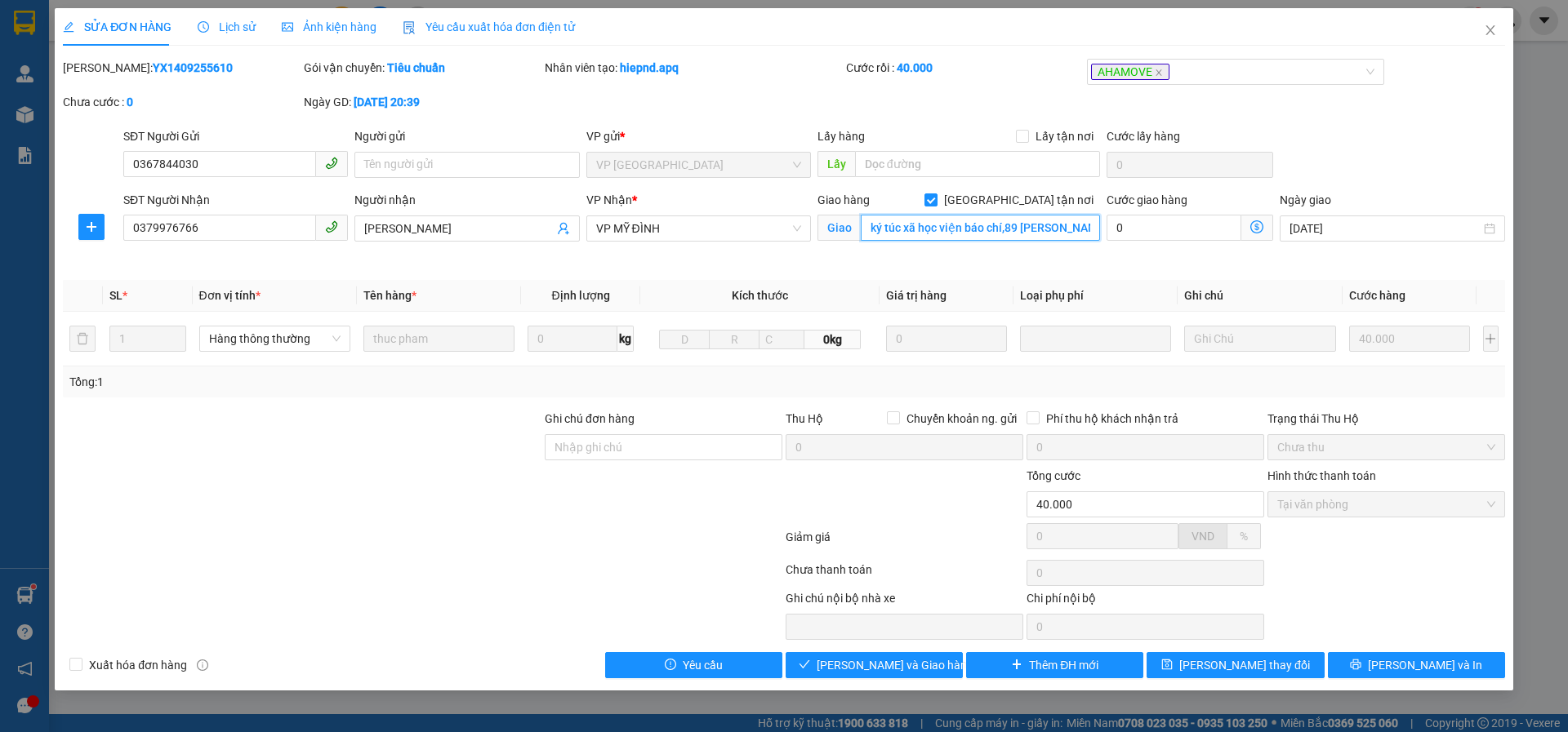
click at [885, 235] on input "ký túc xã học viện báo chí,89 nguyễn phong sắc,cầu giấy" at bounding box center [980, 227] width 239 height 26
click at [916, 228] on input "ký túc xã học viện báo chí,89 nguyễn phong sắc,cầu giấy" at bounding box center [980, 227] width 239 height 26
click at [1027, 219] on input "ký túc xá học viện báo chí,89 nguyễn phong sắc,cầu giấy" at bounding box center [980, 227] width 239 height 26
type input "ký túc xá học viện báo chí,89 nguyễn phong sắc,dịch vọng hậu,cầu giấy,hà nội"
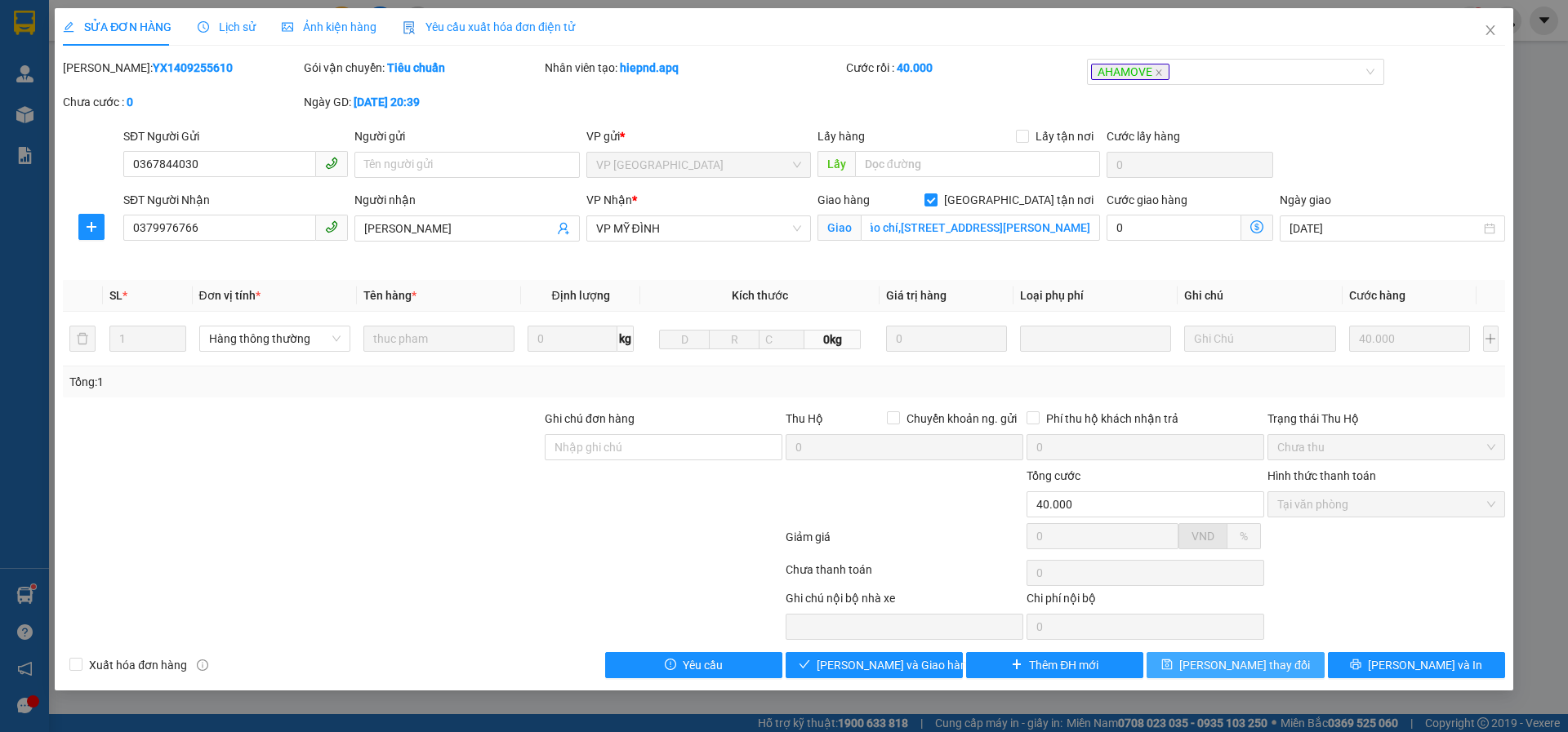
click at [1210, 664] on button "[PERSON_NAME] thay đổi" at bounding box center [1234, 665] width 177 height 26
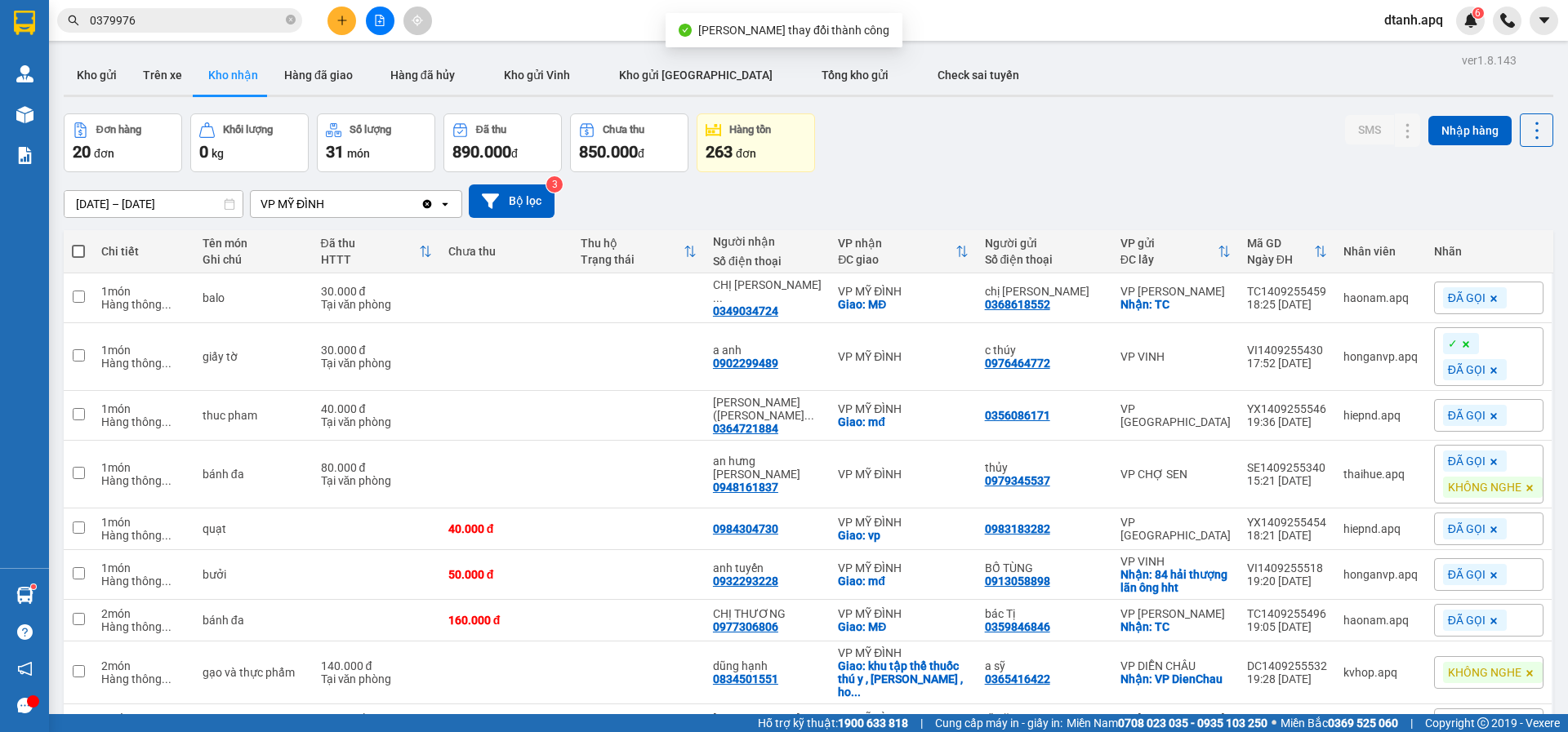
click at [171, 23] on input "0379976" at bounding box center [186, 21] width 193 height 18
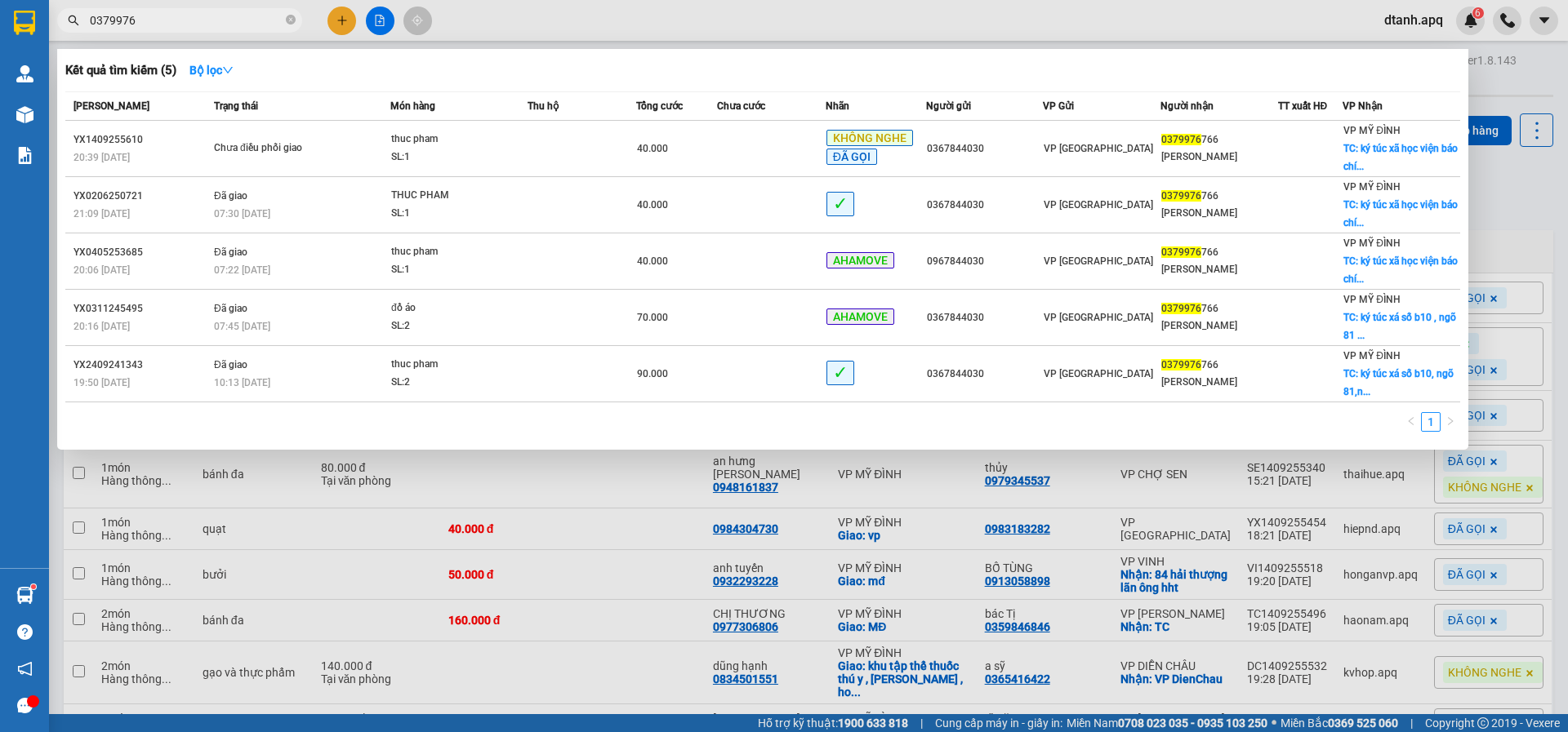
click at [604, 540] on div at bounding box center [784, 366] width 1568 height 732
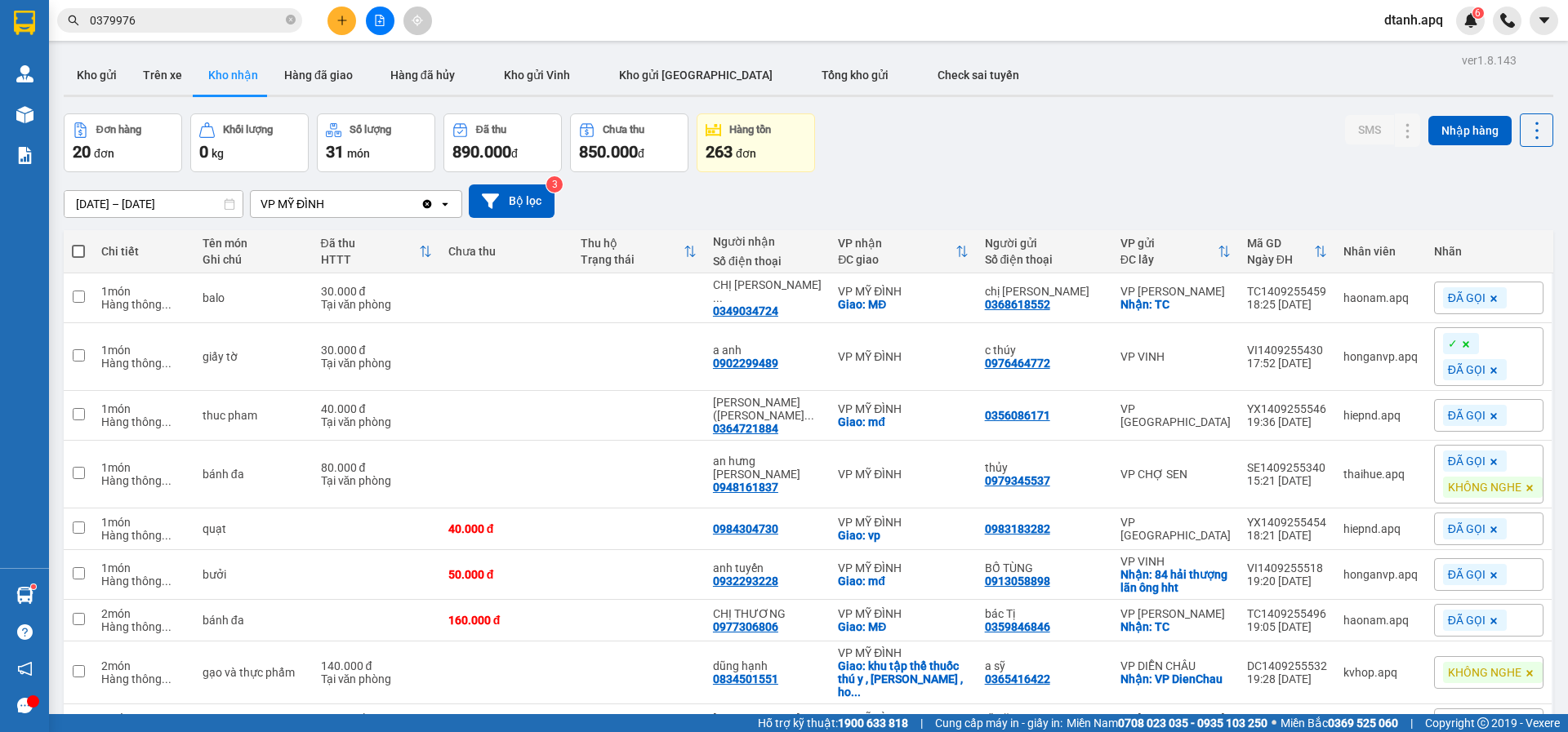
click at [184, 34] on div "Kết quả tìm kiếm ( 5 ) Bộ lọc Mã ĐH Trạng thái Món hàng Thu hộ Tổng cước Chưa c…" at bounding box center [159, 21] width 318 height 29
click at [178, 22] on input "0379976" at bounding box center [186, 21] width 193 height 18
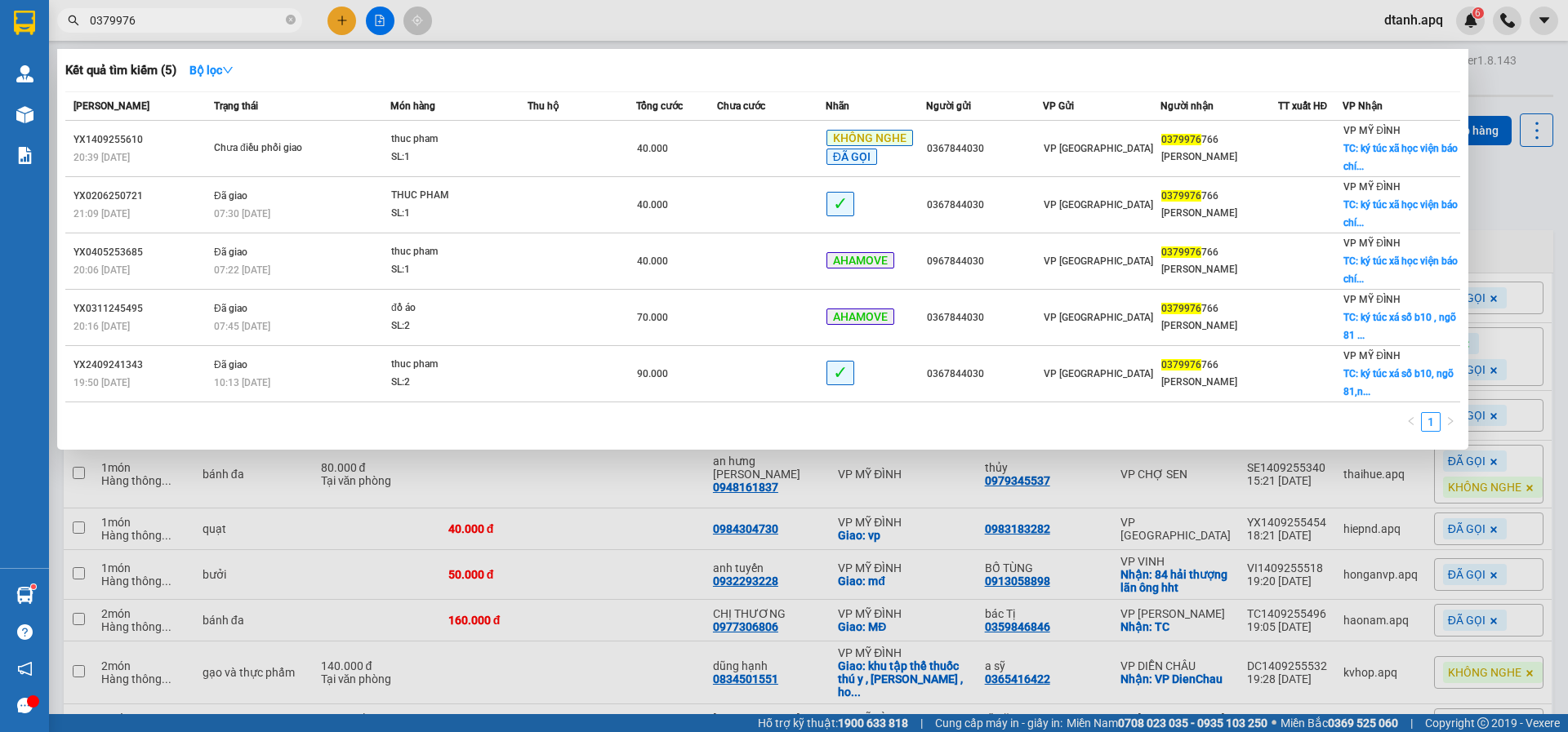
click at [531, 30] on div at bounding box center [784, 366] width 1568 height 732
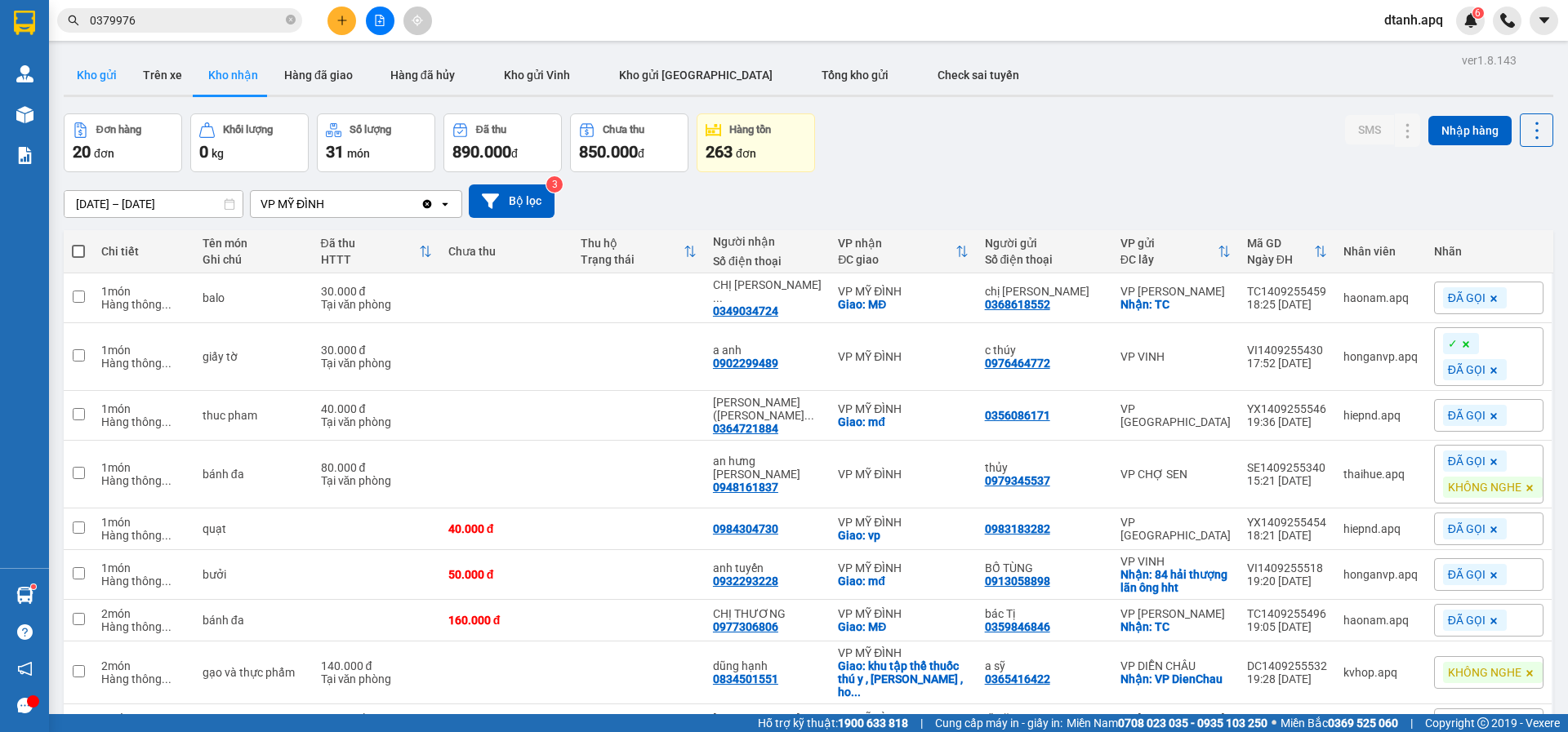
drag, startPoint x: 104, startPoint y: 73, endPoint x: 99, endPoint y: 82, distance: 10.3
click at [101, 74] on button "Kho gửi" at bounding box center [96, 75] width 66 height 40
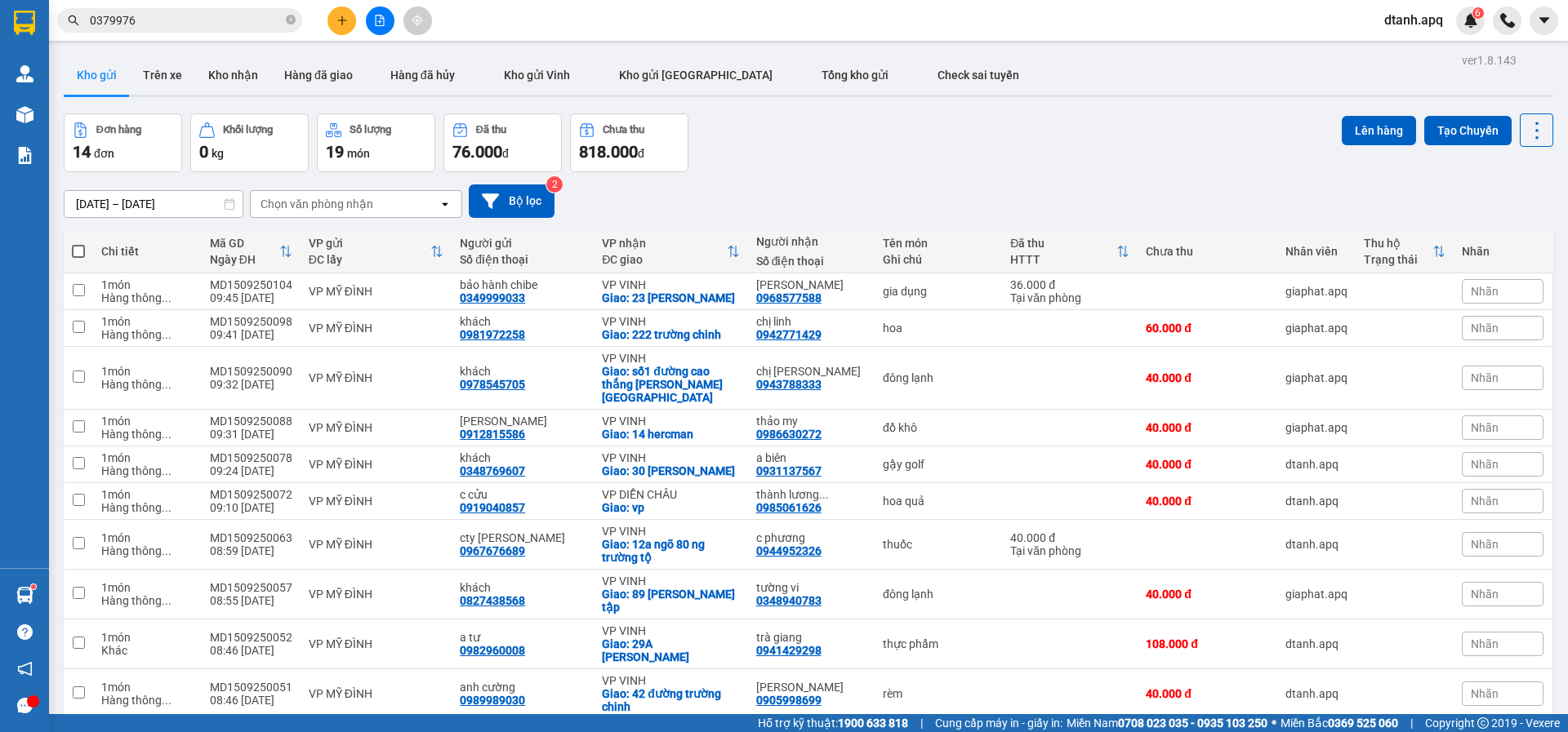
click at [360, 24] on div at bounding box center [379, 21] width 123 height 29
click at [356, 21] on div at bounding box center [379, 21] width 123 height 29
click at [350, 23] on button at bounding box center [341, 21] width 29 height 29
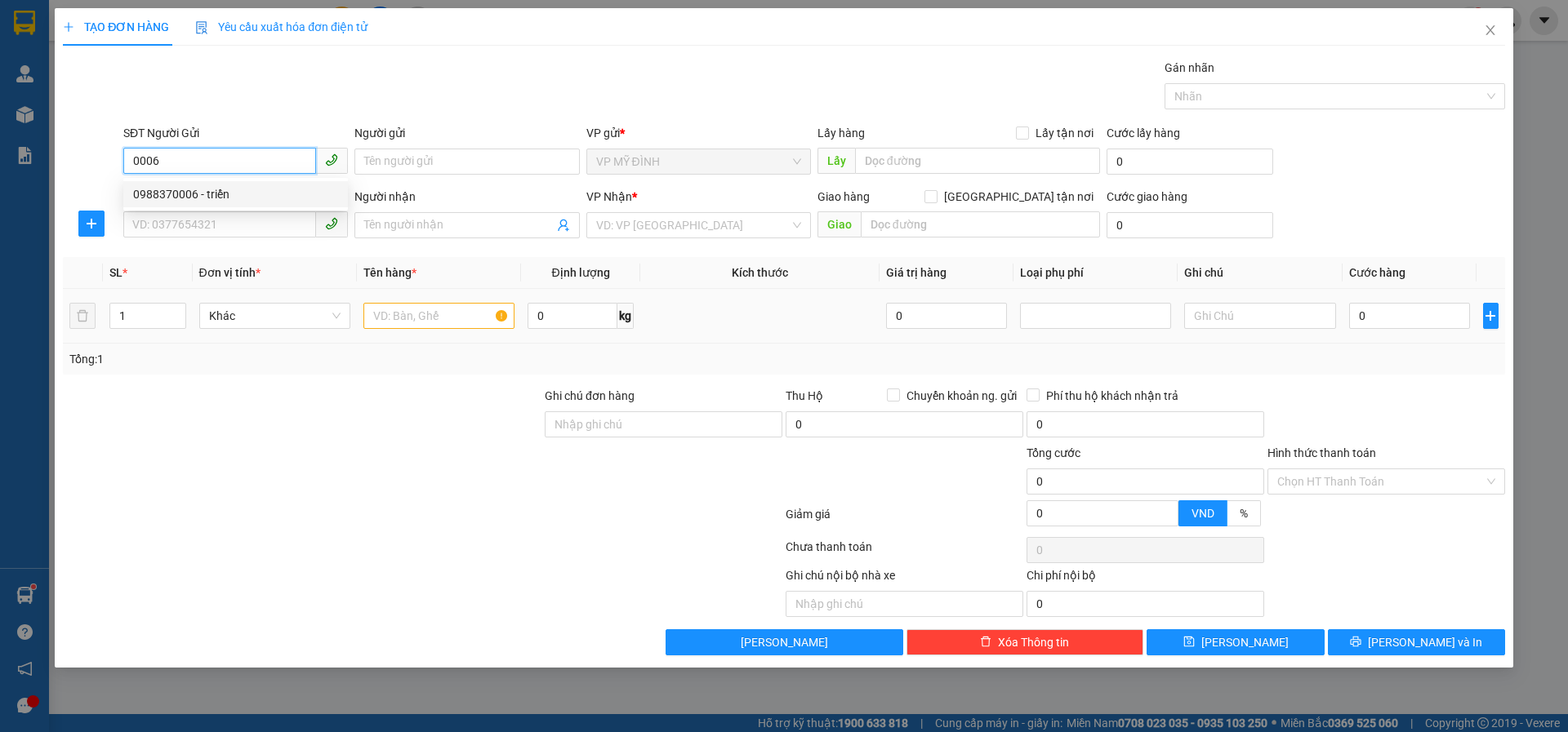
drag, startPoint x: 215, startPoint y: 195, endPoint x: 421, endPoint y: 305, distance: 233.5
click at [220, 195] on div "0988370006 - triển" at bounding box center [235, 195] width 205 height 18
type input "0988370006"
type input "triển"
type input "0988370006"
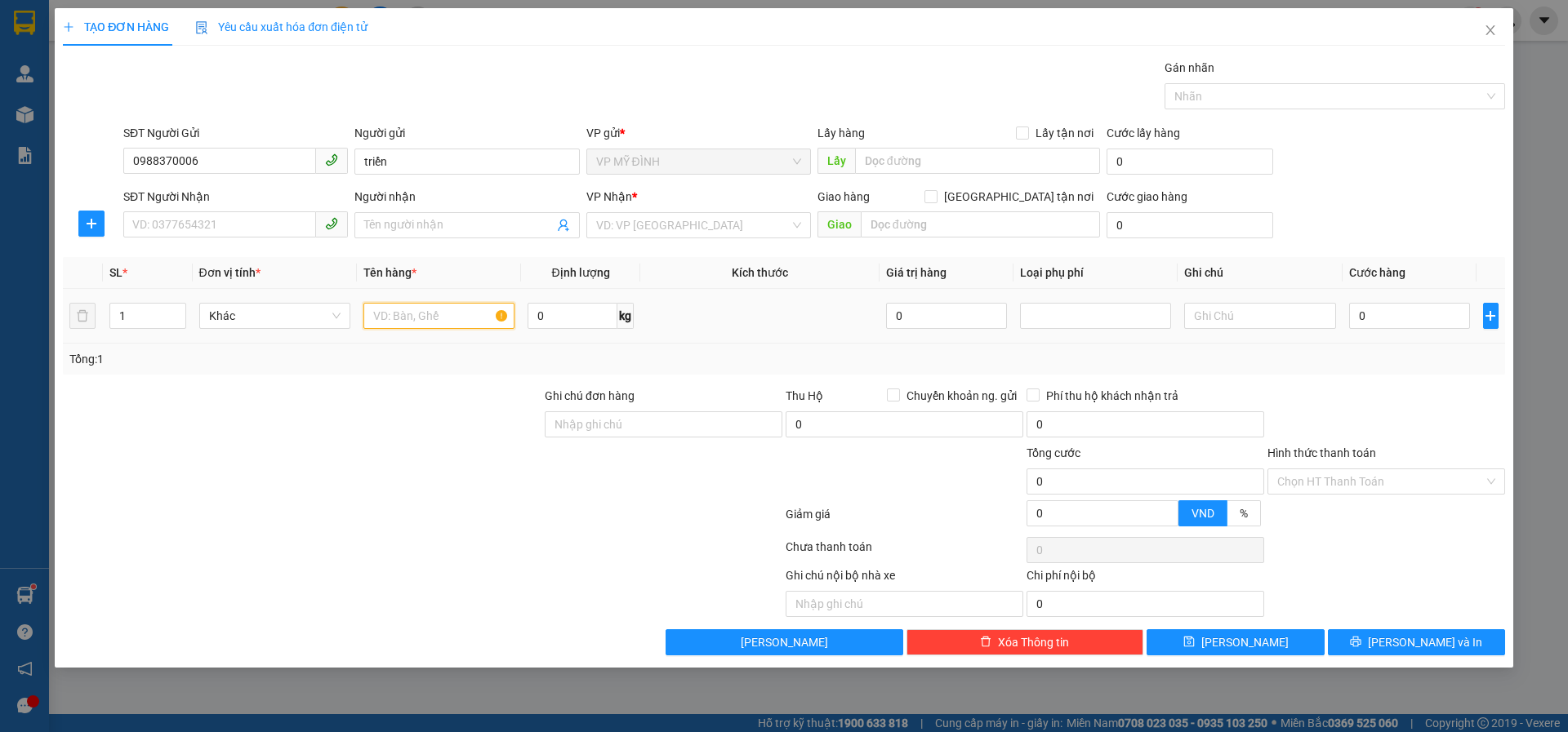
click at [421, 308] on input "text" at bounding box center [439, 316] width 151 height 26
type input "hoa"
click at [205, 254] on div "Transit Pickup Surcharge Ids Transit Deliver Surcharge Ids Transit Deliver Surc…" at bounding box center [784, 357] width 1442 height 597
click at [189, 238] on div "SĐT Người Nhận VD: 0377654321" at bounding box center [235, 216] width 224 height 57
click at [182, 226] on input "SĐT Người Nhận" at bounding box center [219, 224] width 193 height 26
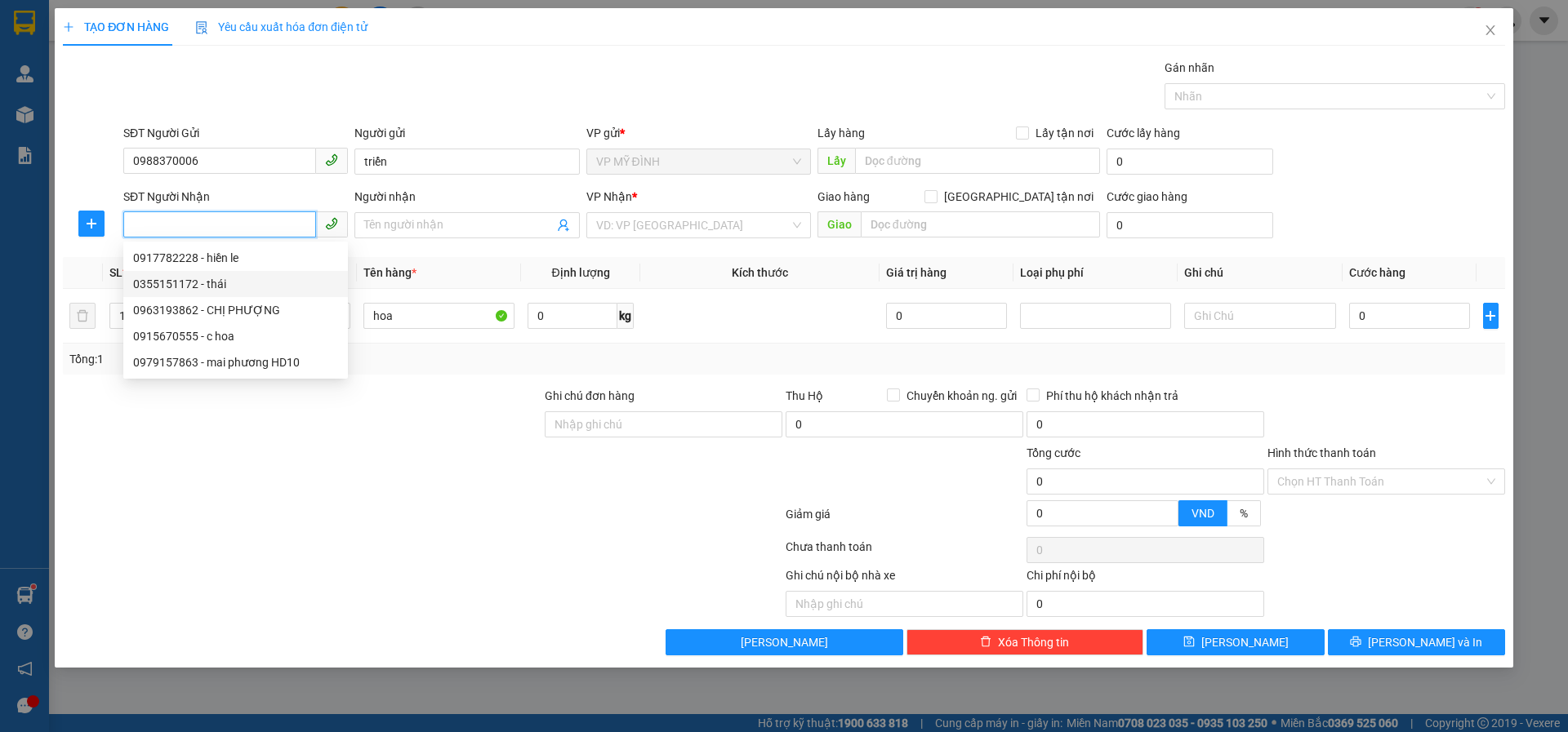
click at [272, 293] on div "0355151172 - thái" at bounding box center [235, 284] width 224 height 26
type input "0355151172"
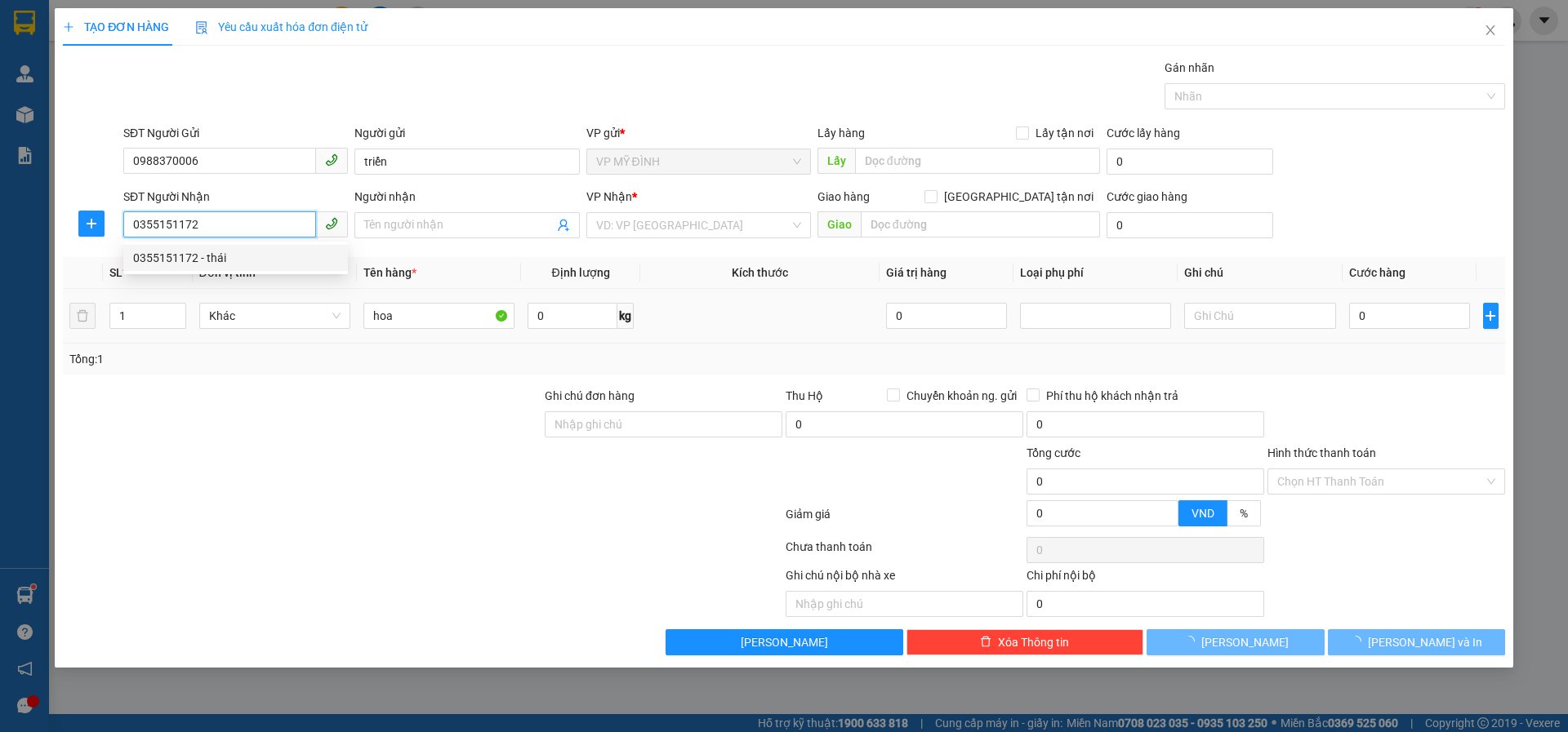
type input "thái"
checkbox input "true"
type input "117 mai lão bạng"
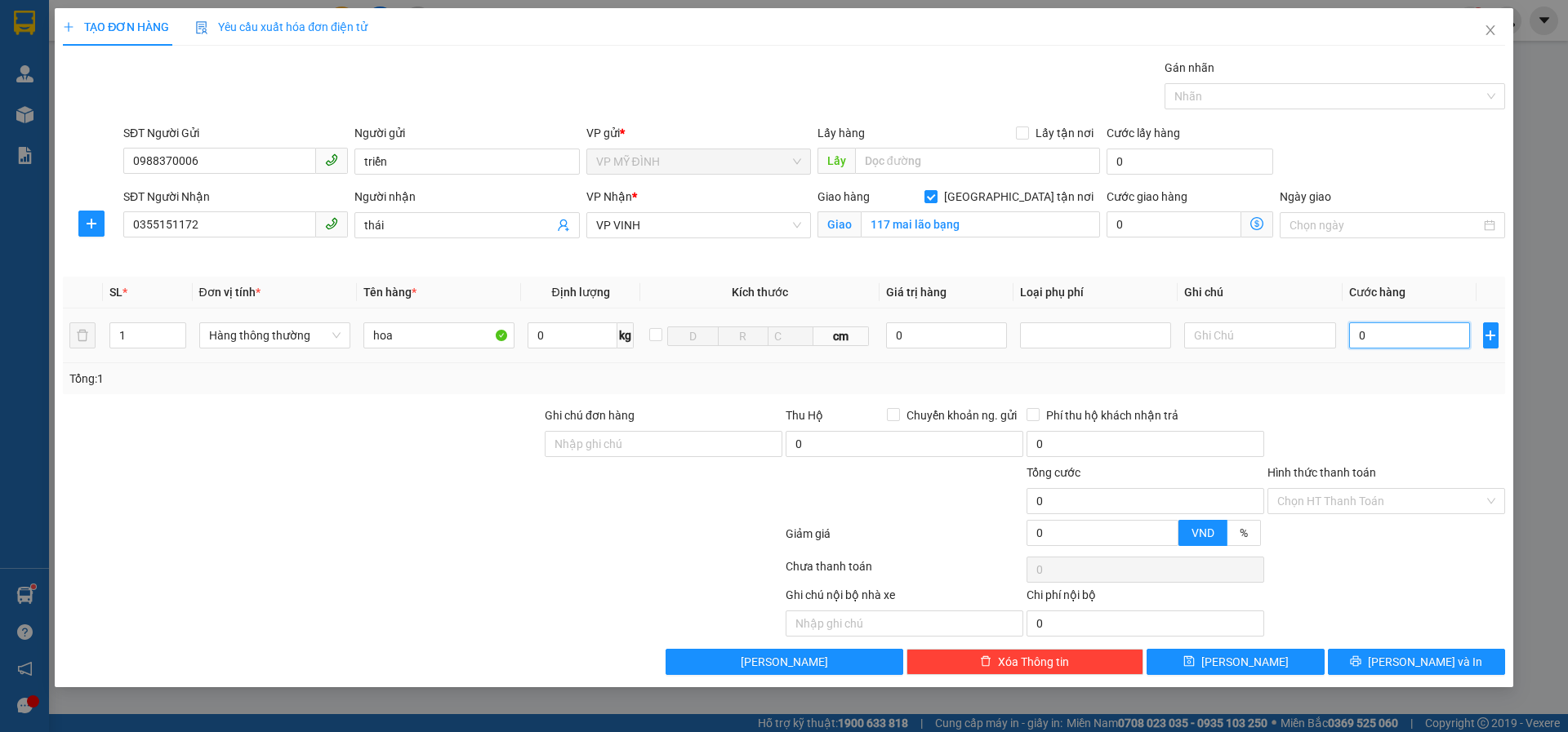
click at [1383, 336] on input "0" at bounding box center [1409, 335] width 122 height 26
type input "2"
type input "25"
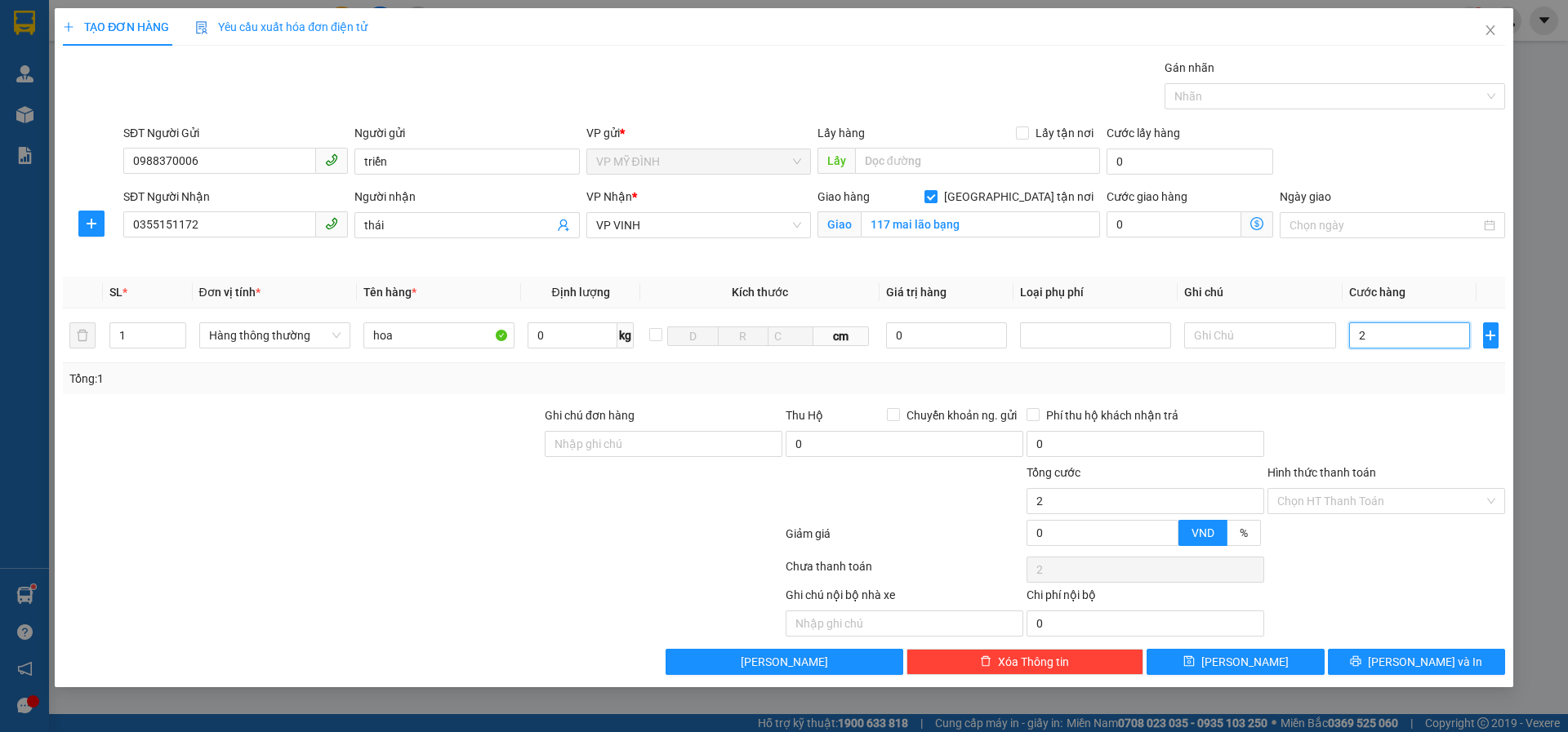
type input "25"
type input "250"
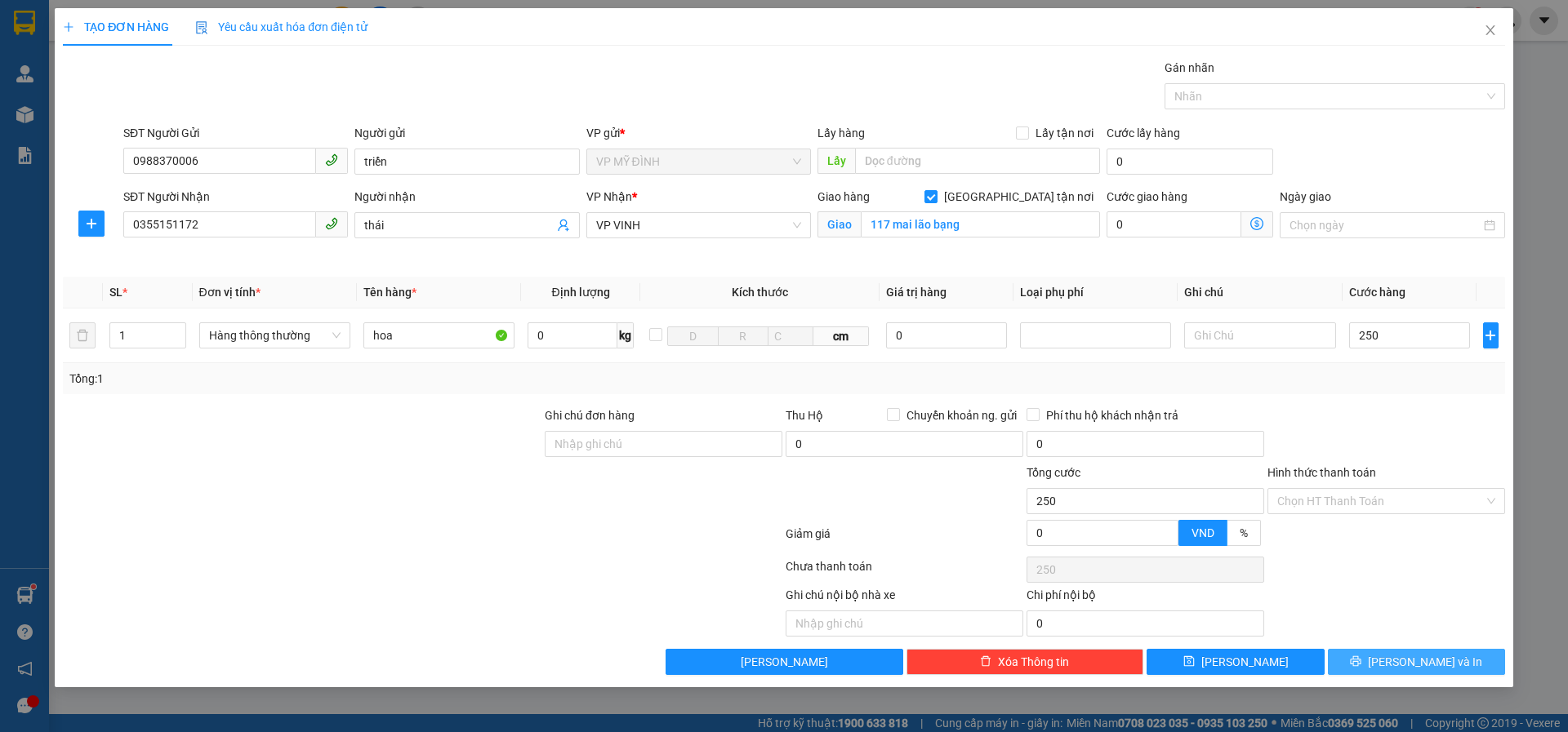
type input "250.000"
click at [1399, 658] on button "[PERSON_NAME] và In" at bounding box center [1416, 662] width 177 height 26
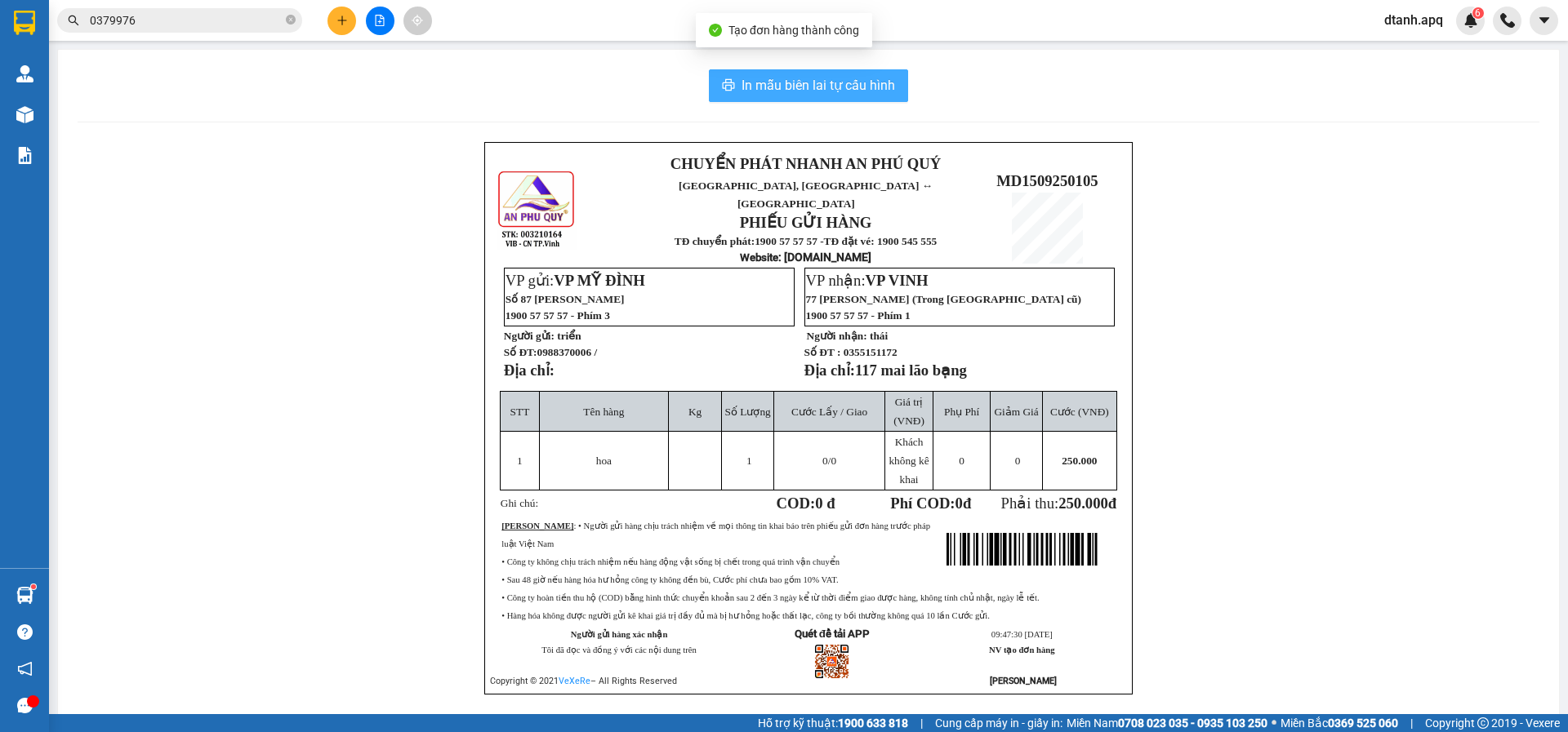
click at [779, 84] on span "In mẫu biên lai tự cấu hình" at bounding box center [817, 85] width 153 height 21
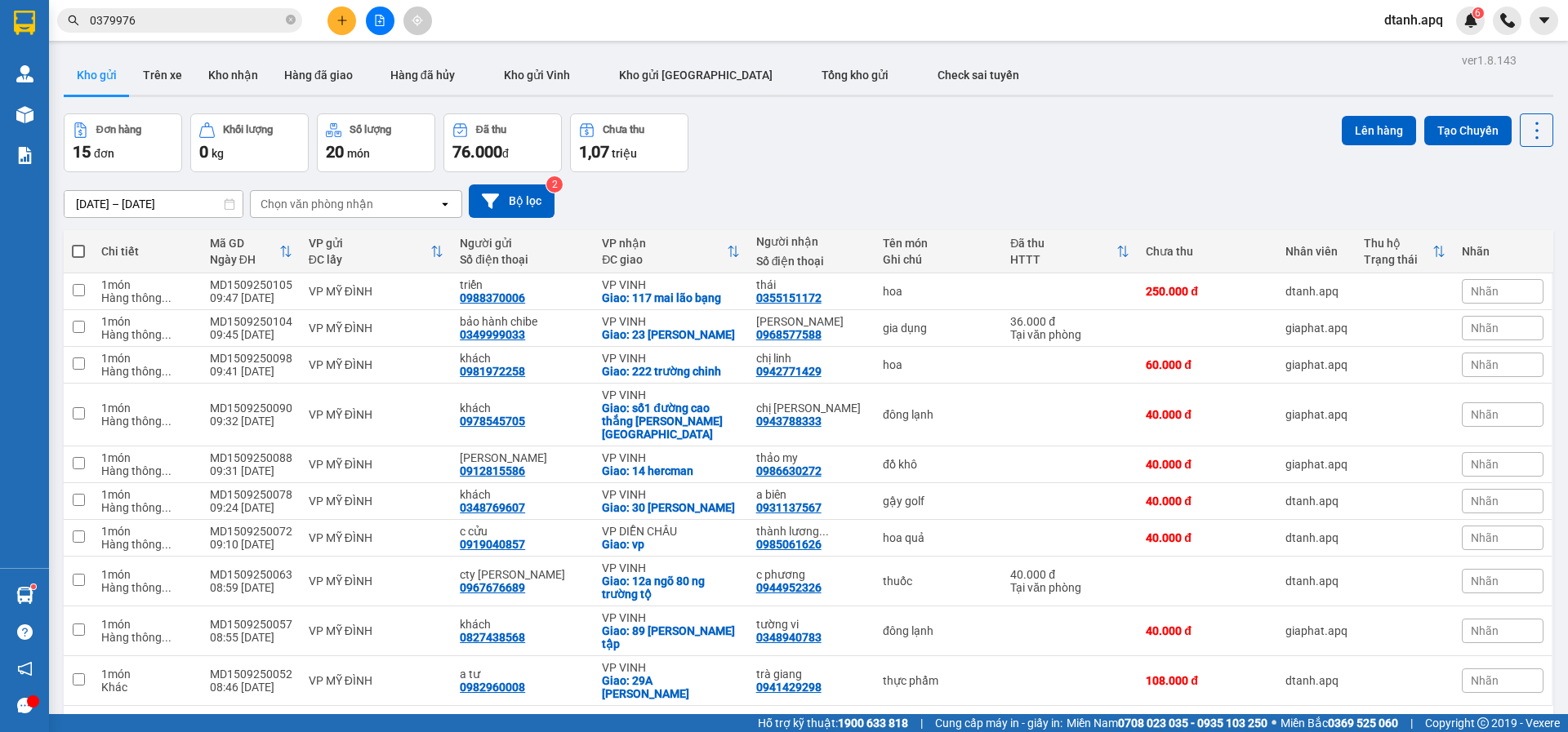
click at [777, 176] on div "13/09/2025 – 15/09/2025 Press the down arrow key to interact with the calendar …" at bounding box center [807, 201] width 1489 height 58
click at [289, 20] on icon "close-circle" at bounding box center [290, 20] width 10 height 10
click at [237, 82] on button "Kho nhận" at bounding box center [232, 75] width 76 height 40
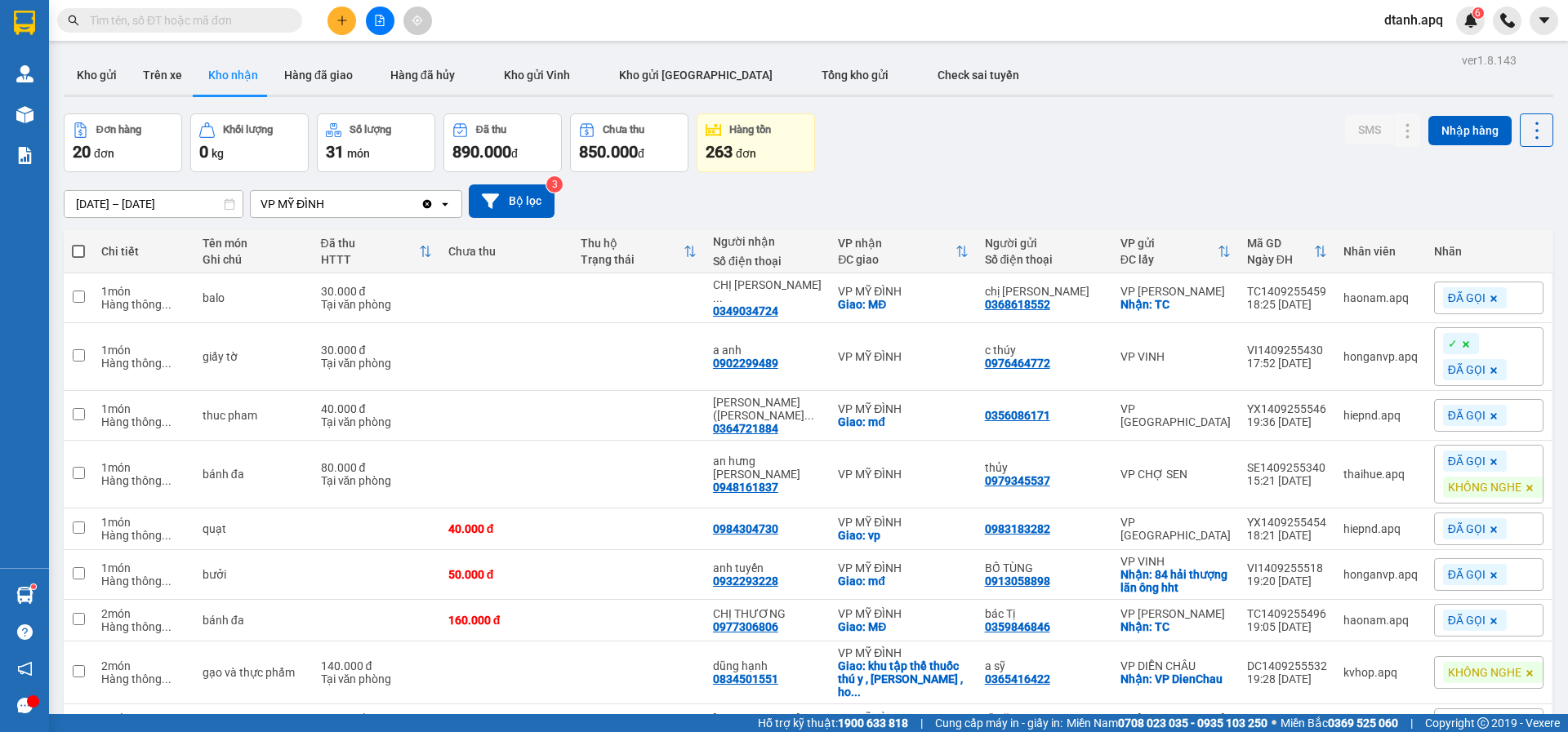
click at [117, 27] on input "text" at bounding box center [186, 21] width 193 height 18
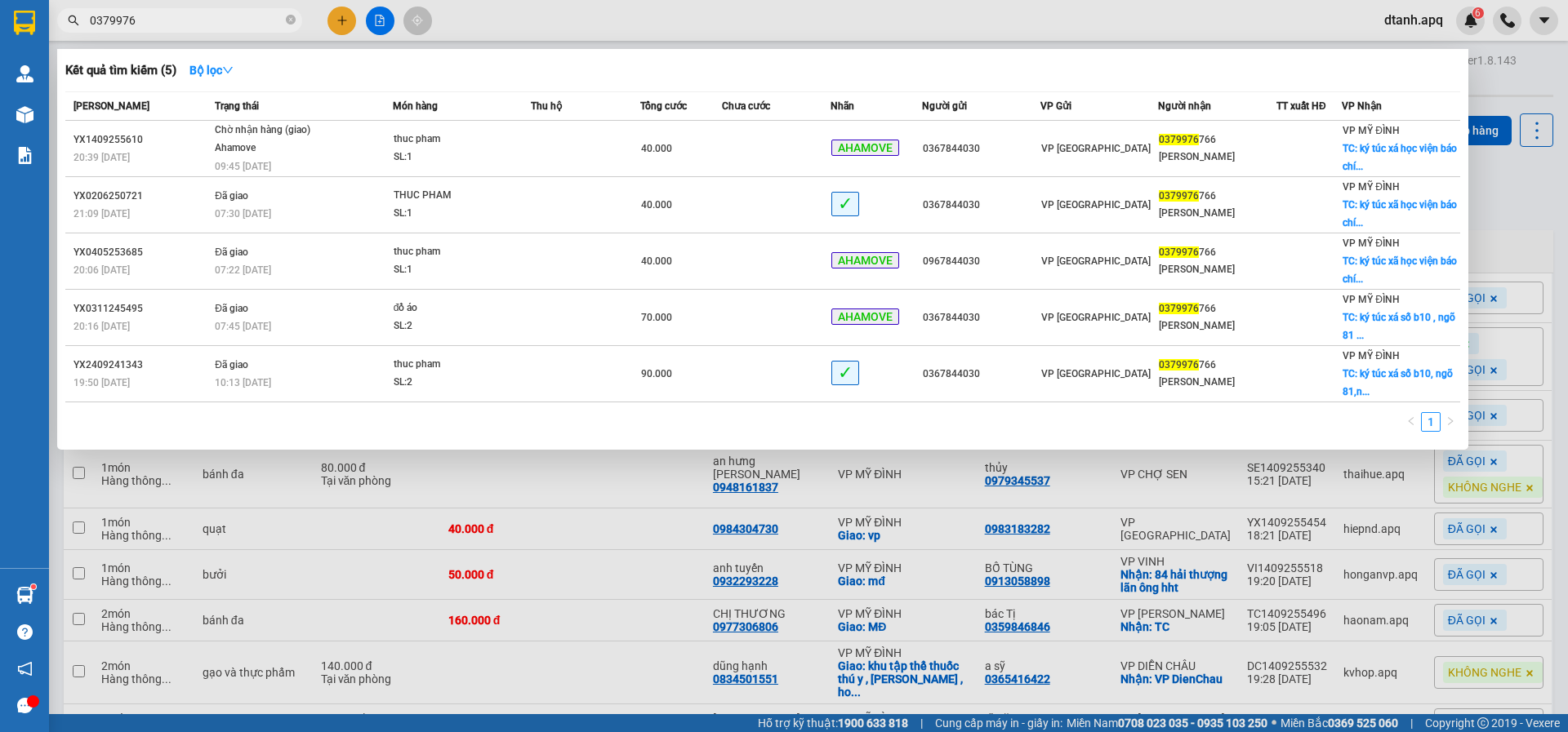
type input "0379976"
click at [495, 566] on div at bounding box center [784, 366] width 1568 height 732
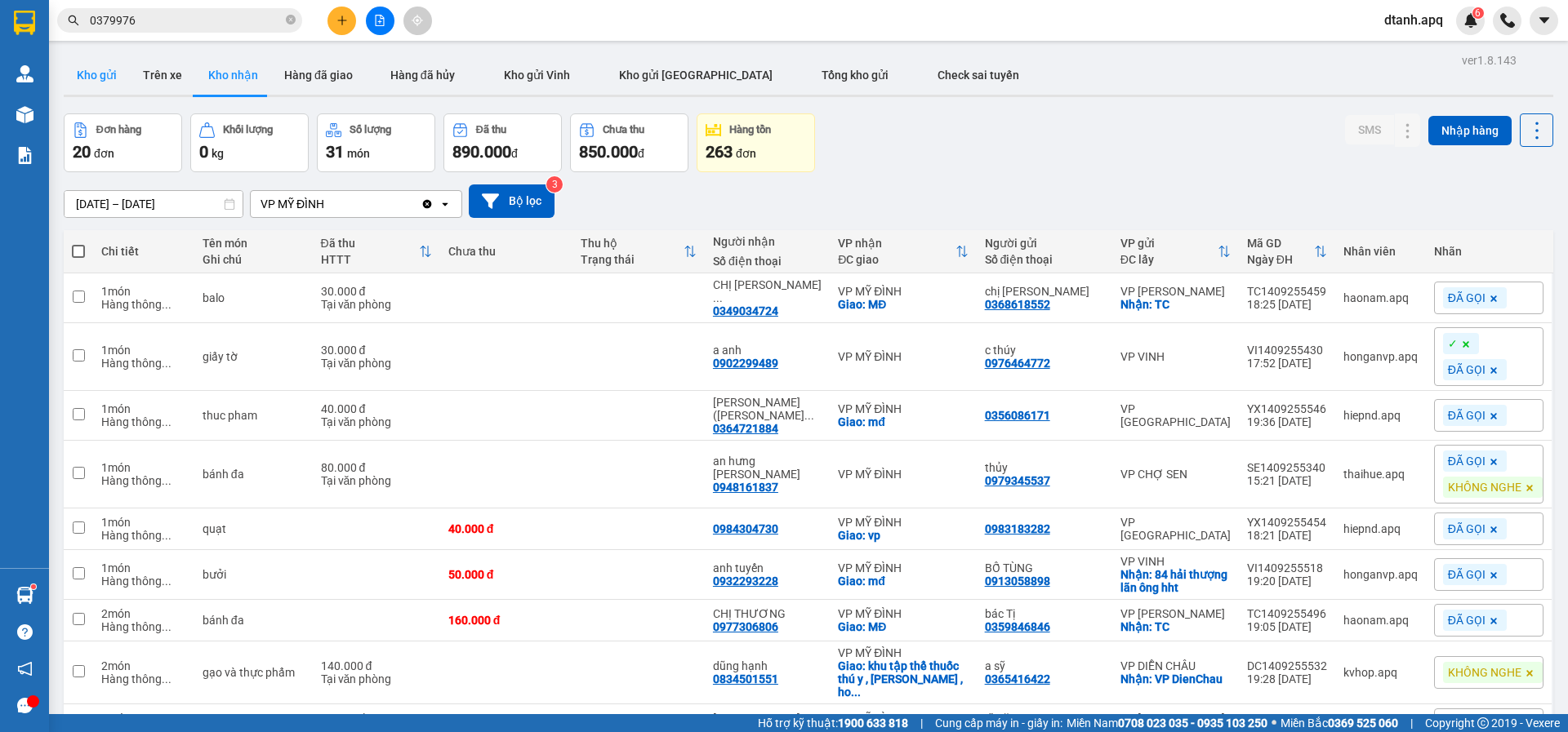
click at [113, 73] on button "Kho gửi" at bounding box center [96, 75] width 66 height 40
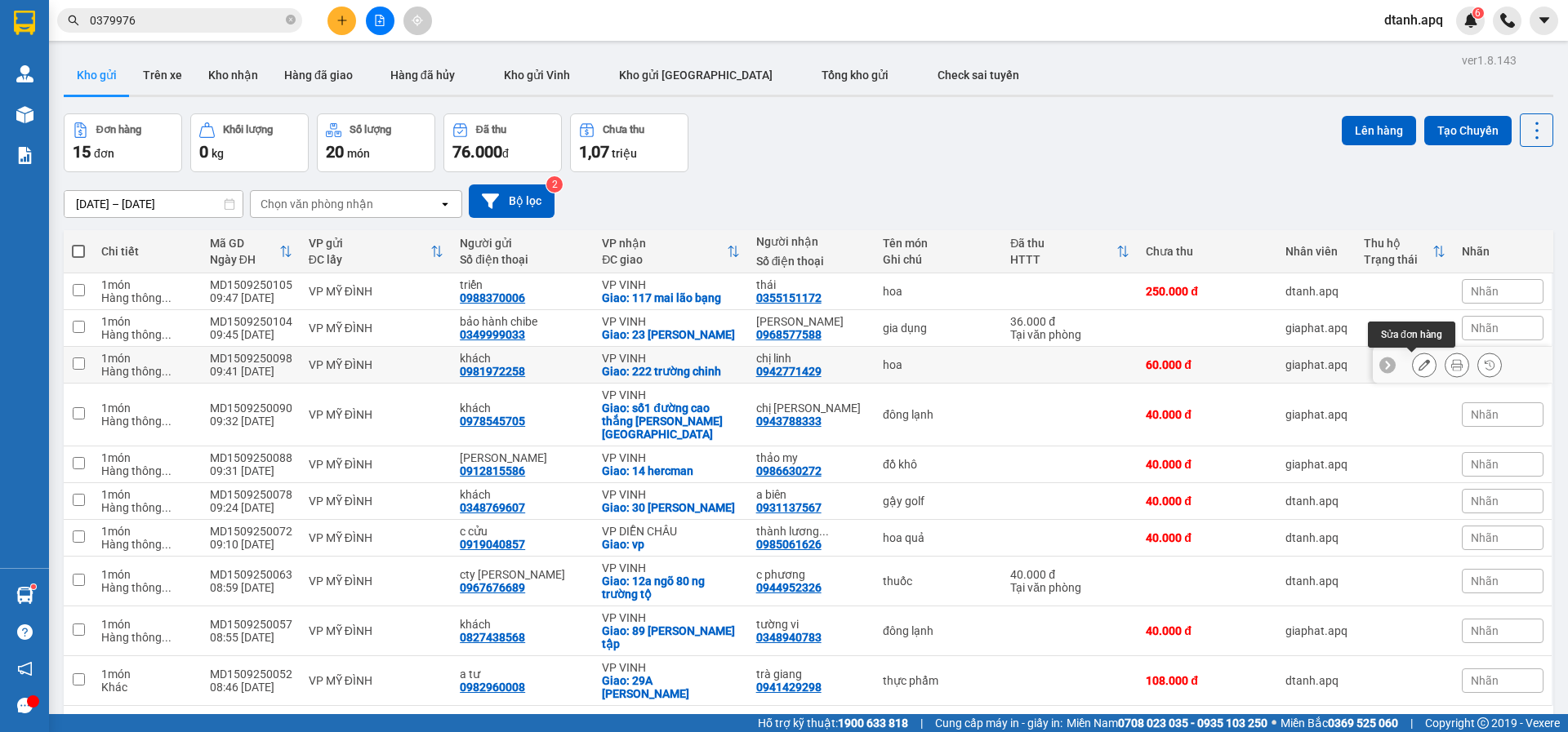
click at [1419, 365] on button at bounding box center [1424, 365] width 23 height 29
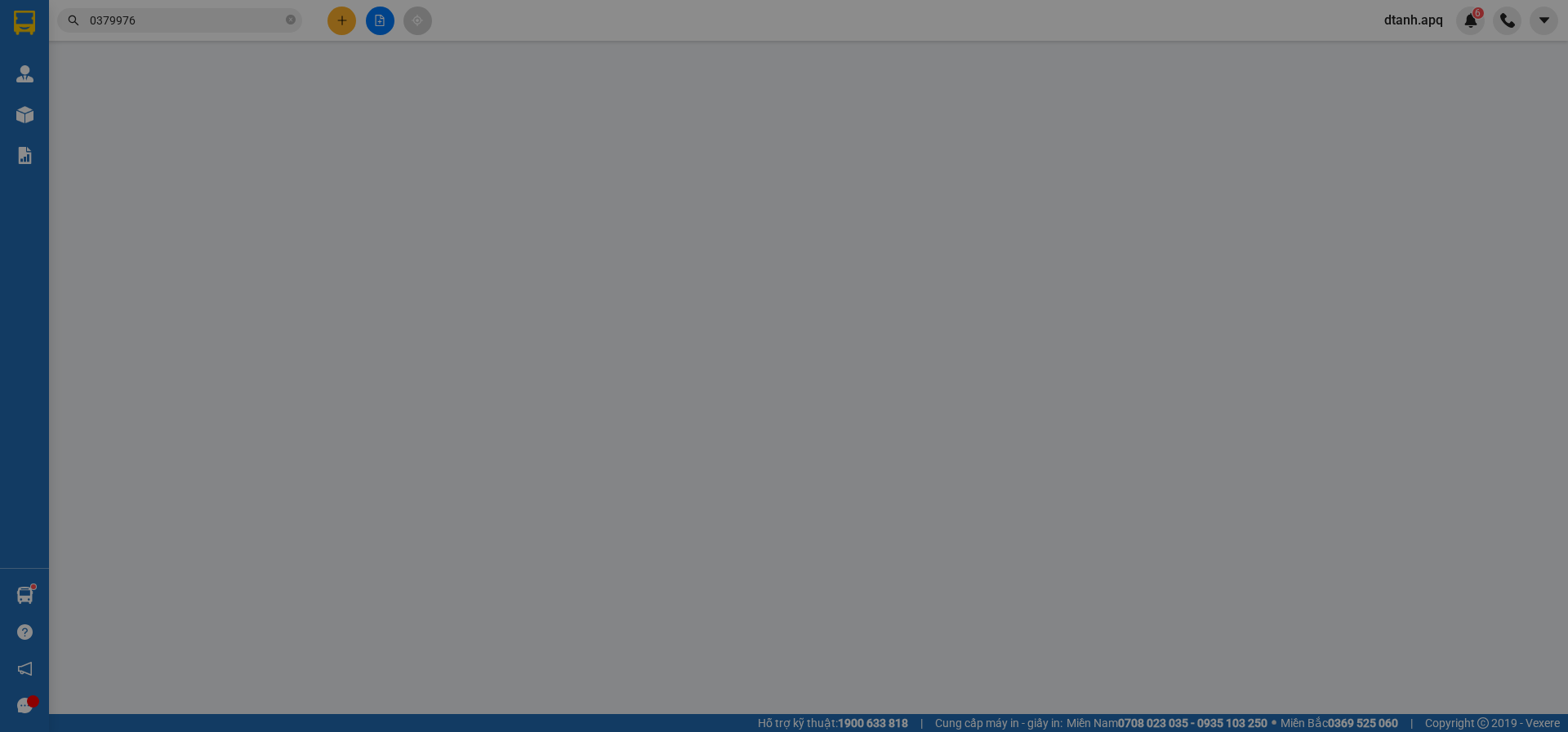
type input "0981972258"
type input "khách"
type input "0942771429"
type input "chị linh"
checkbox input "true"
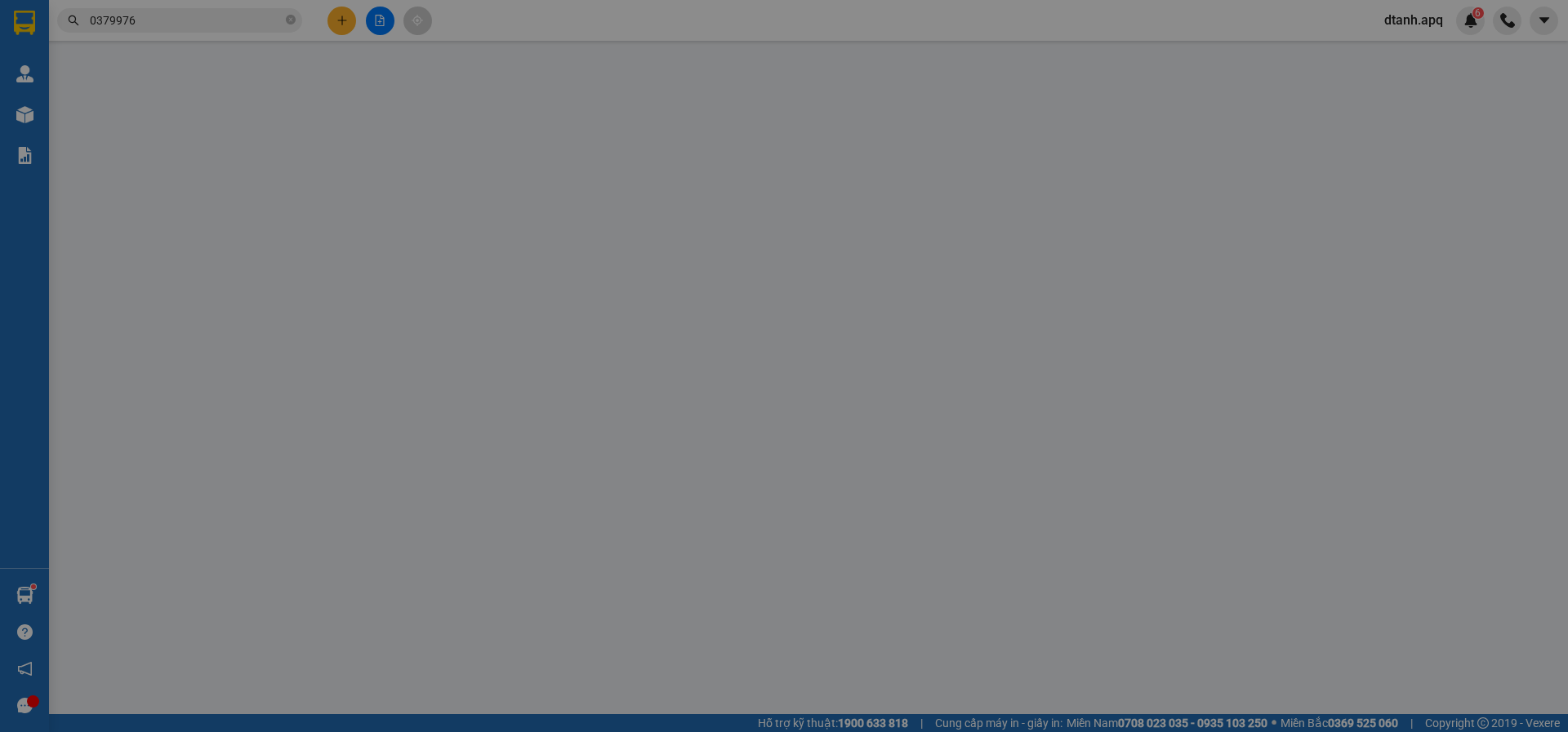
type input "222 trường chinh"
type input "60.000"
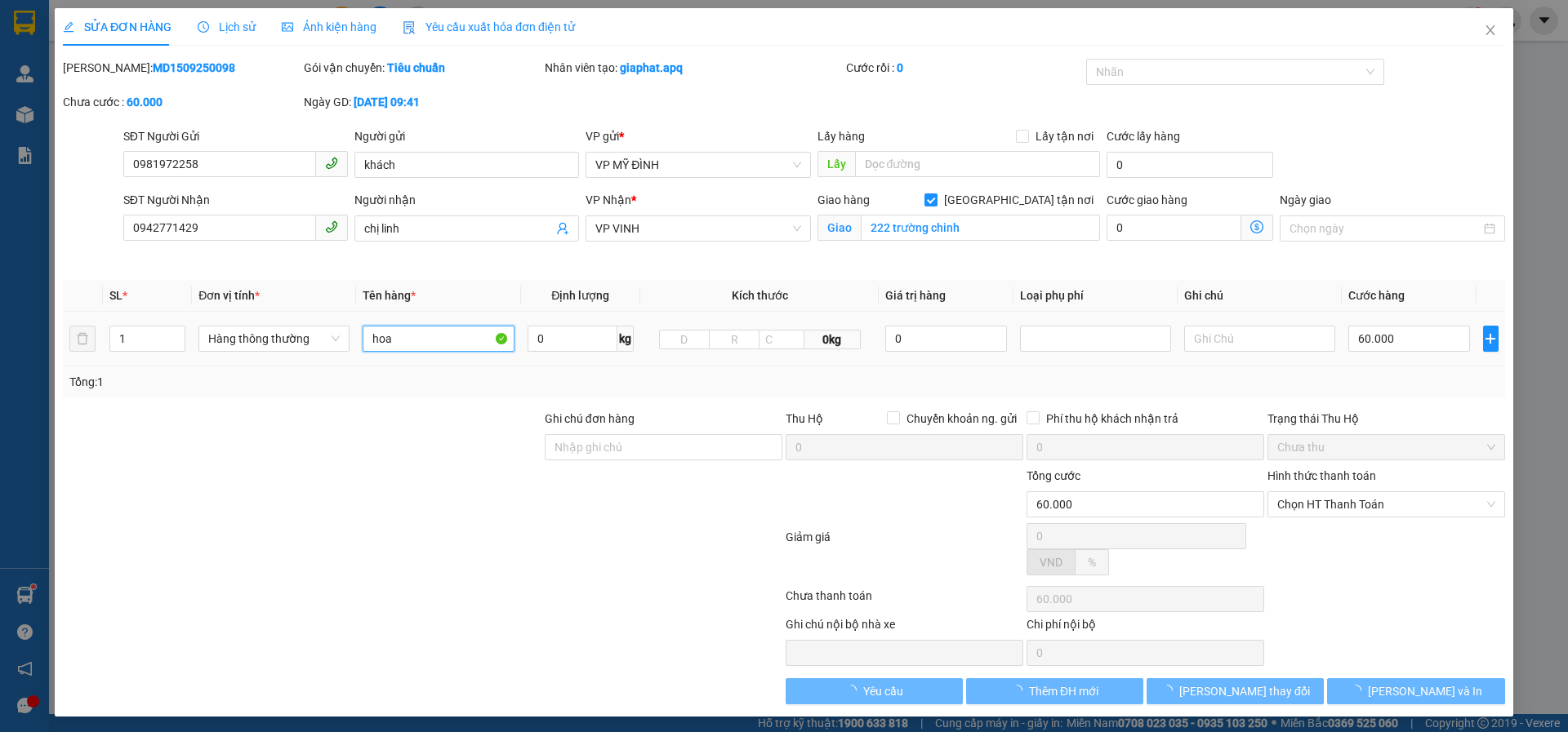
click at [460, 327] on input "hoa" at bounding box center [439, 339] width 151 height 26
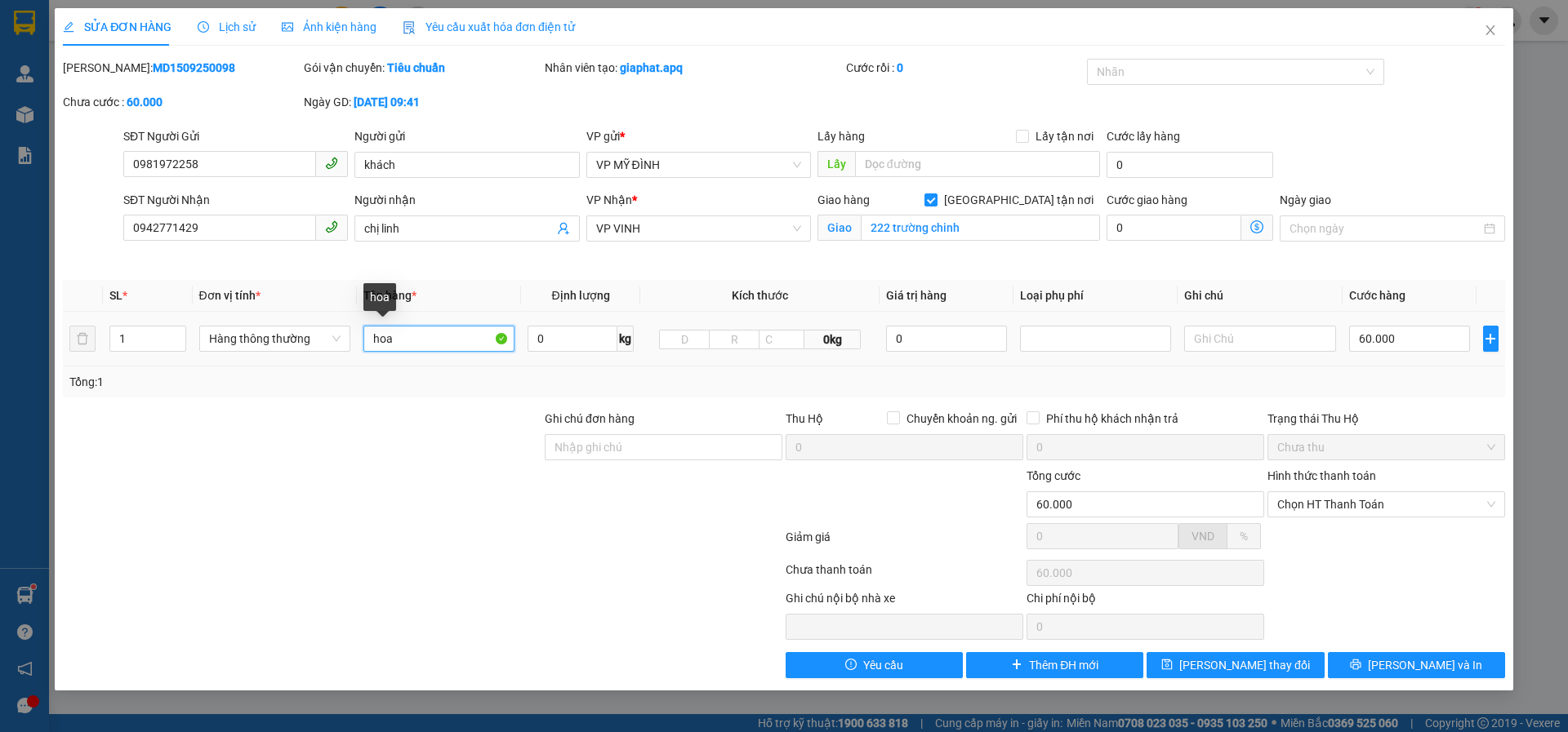
click at [454, 348] on input "hoa" at bounding box center [439, 339] width 151 height 26
type input "hoa ( hàng lúc gửi đã bị ướt )"
click at [1147, 672] on button "[PERSON_NAME] thay đổi" at bounding box center [1234, 665] width 177 height 26
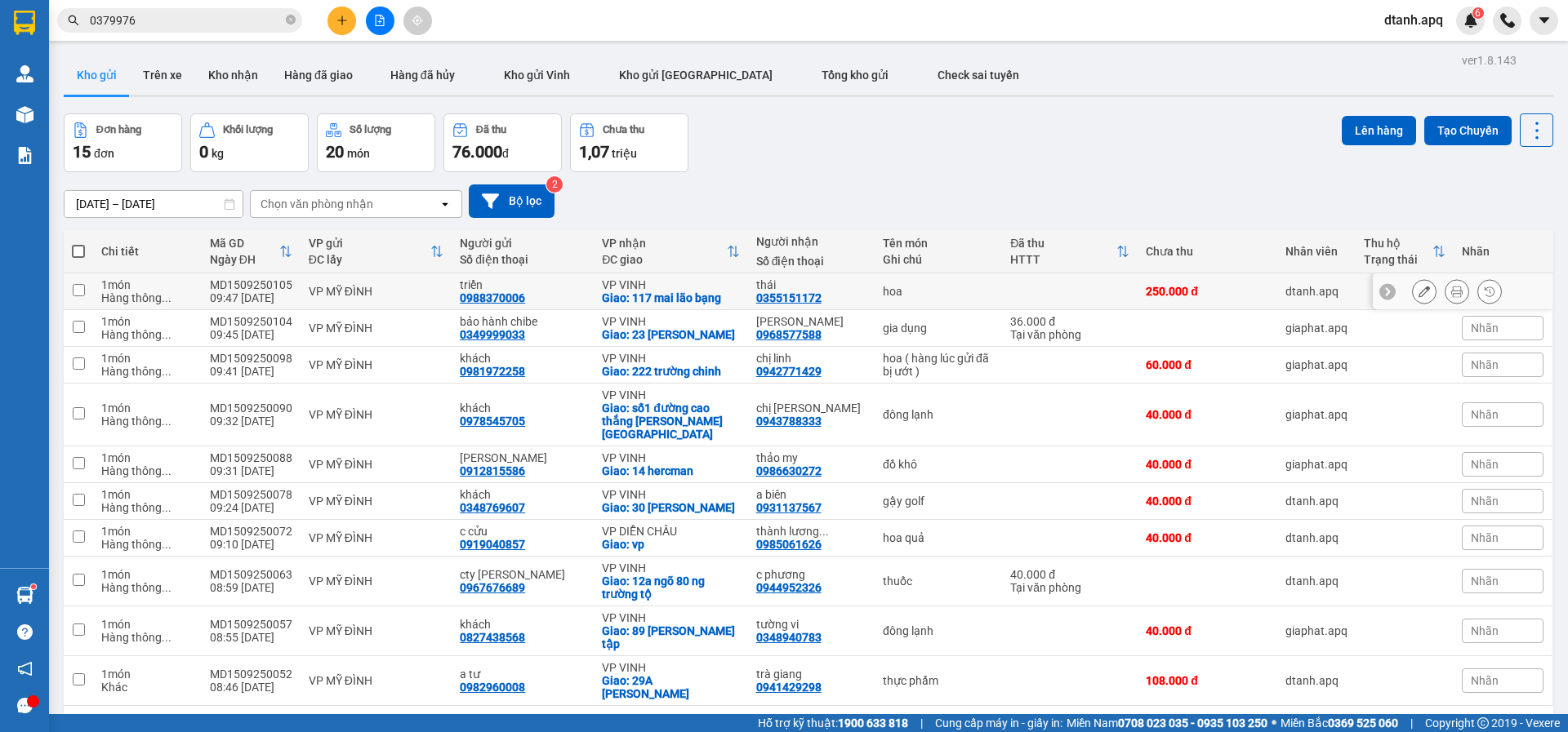
click at [1418, 291] on icon at bounding box center [1424, 291] width 12 height 12
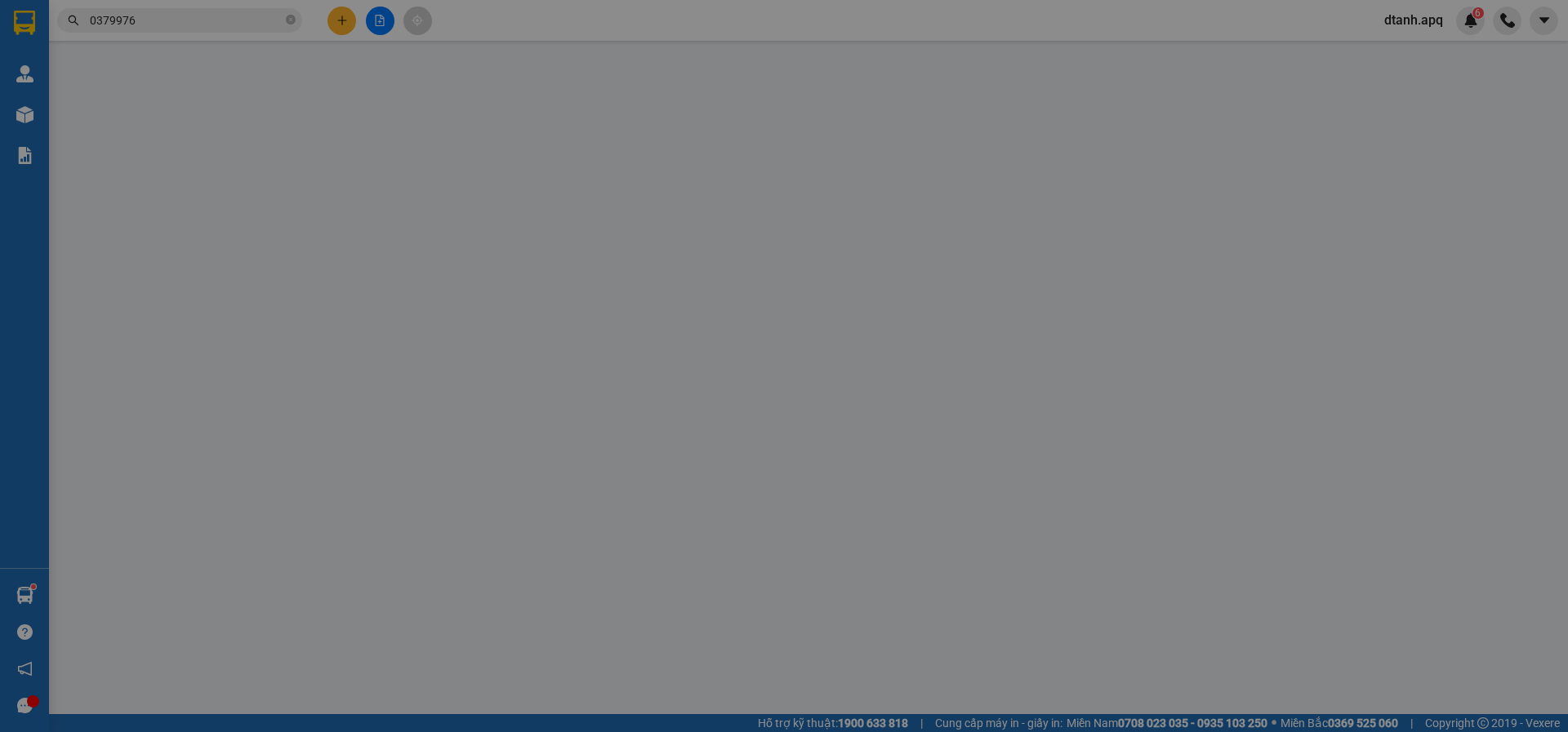
type input "0988370006"
type input "triển"
type input "0355151172"
type input "thái"
checkbox input "true"
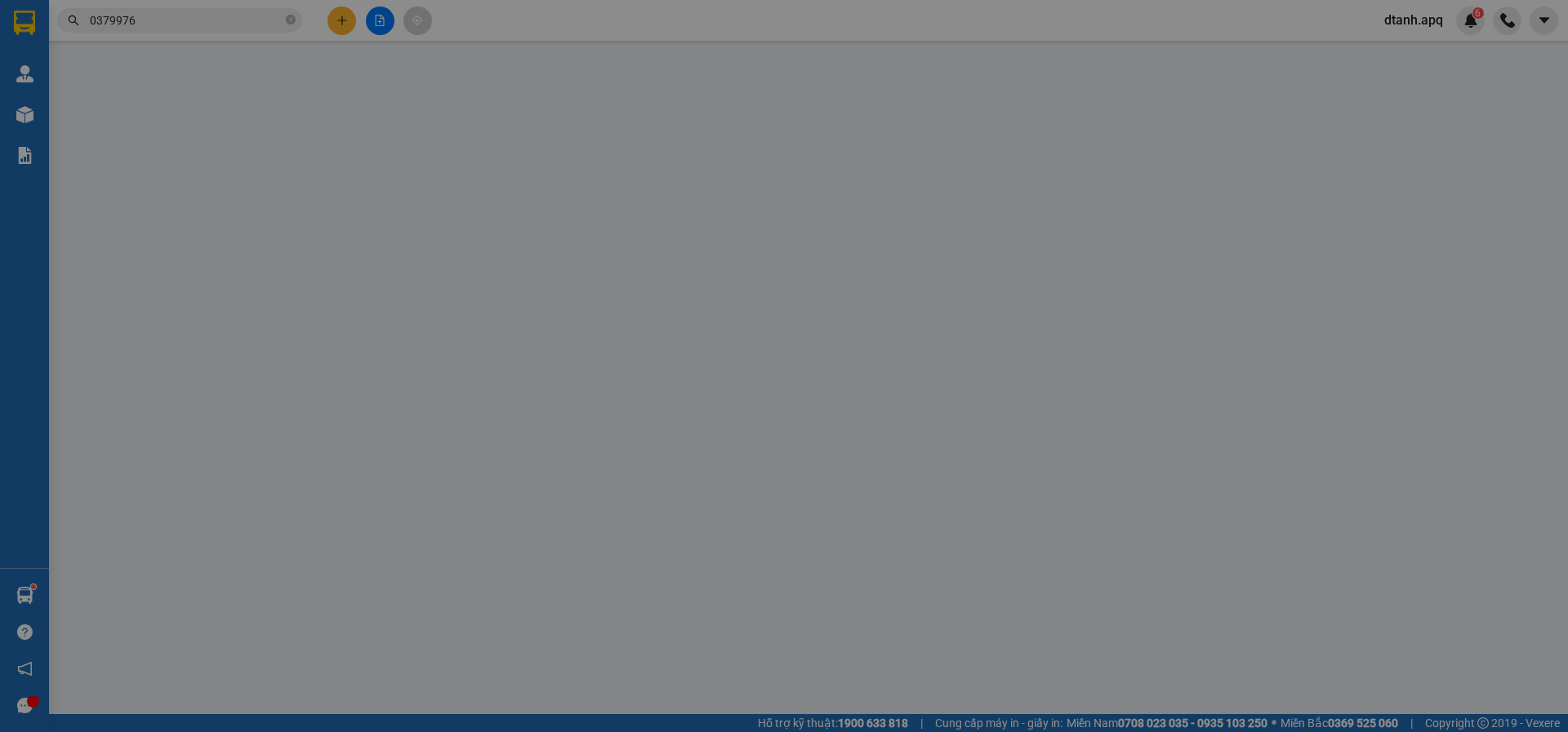
type input "117 mai lão bạng"
type input "250.000"
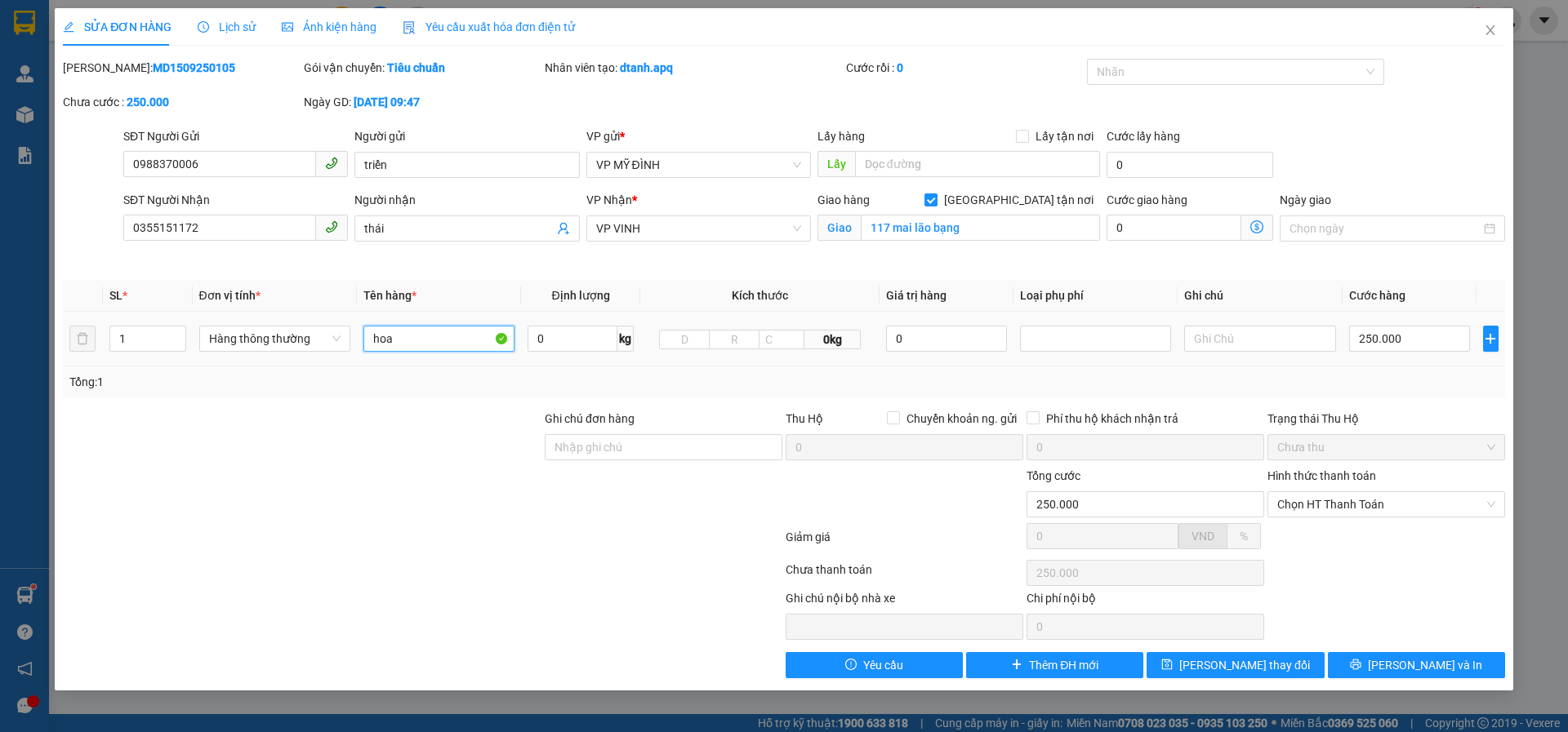
click at [433, 331] on input "hoa" at bounding box center [439, 339] width 151 height 26
type input "hoa ( hàng lúc gửi đã bị ướt )"
click at [1251, 663] on span "[PERSON_NAME] thay đổi" at bounding box center [1244, 665] width 130 height 18
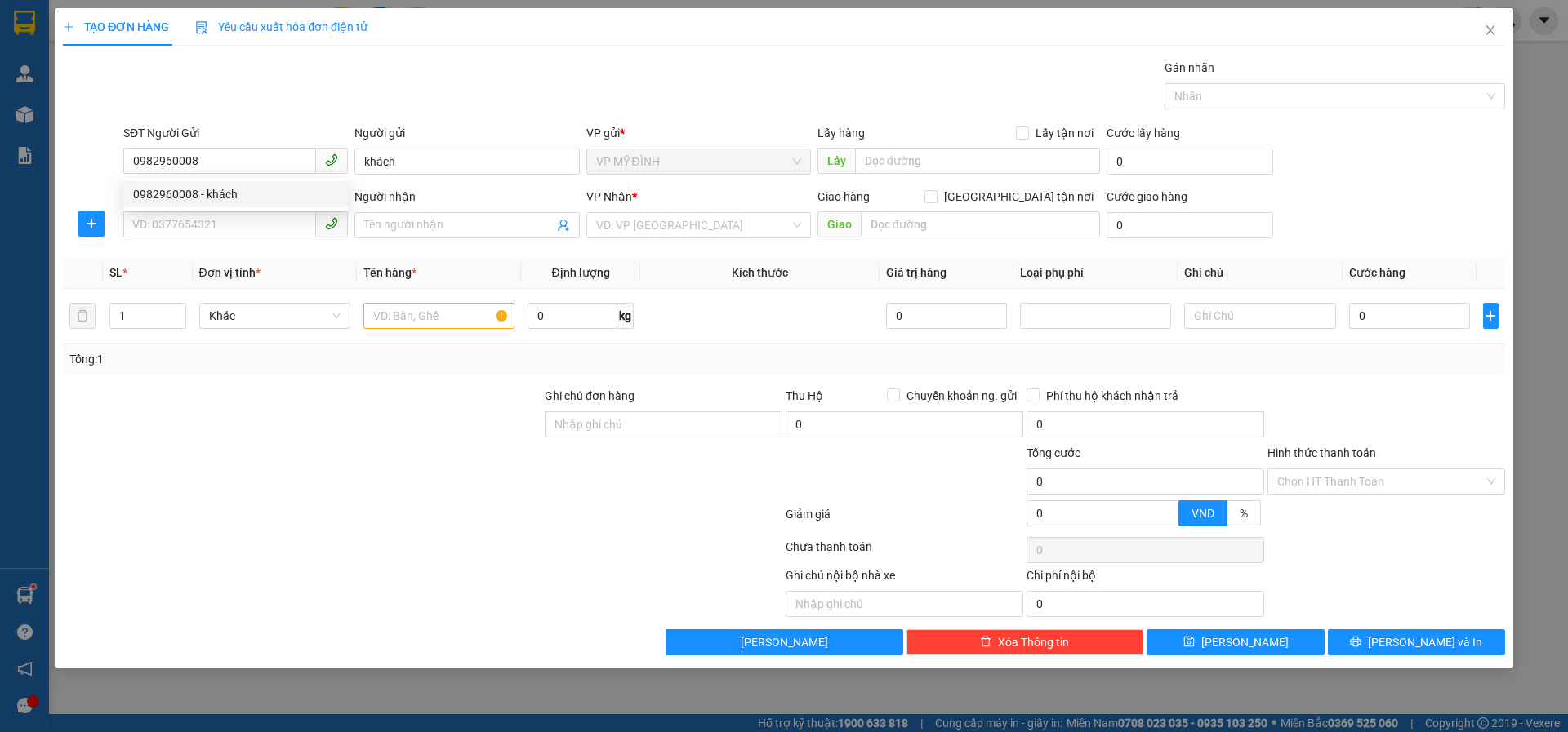
type input "0982960008"
drag, startPoint x: 419, startPoint y: 157, endPoint x: 312, endPoint y: 178, distance: 109.0
click at [312, 178] on div "SĐT Người Gửi 0982960008 Người gửi khách khách VP gửi * VP MỸ ĐÌNH Lấy hàng Lấy…" at bounding box center [813, 153] width 1388 height 57
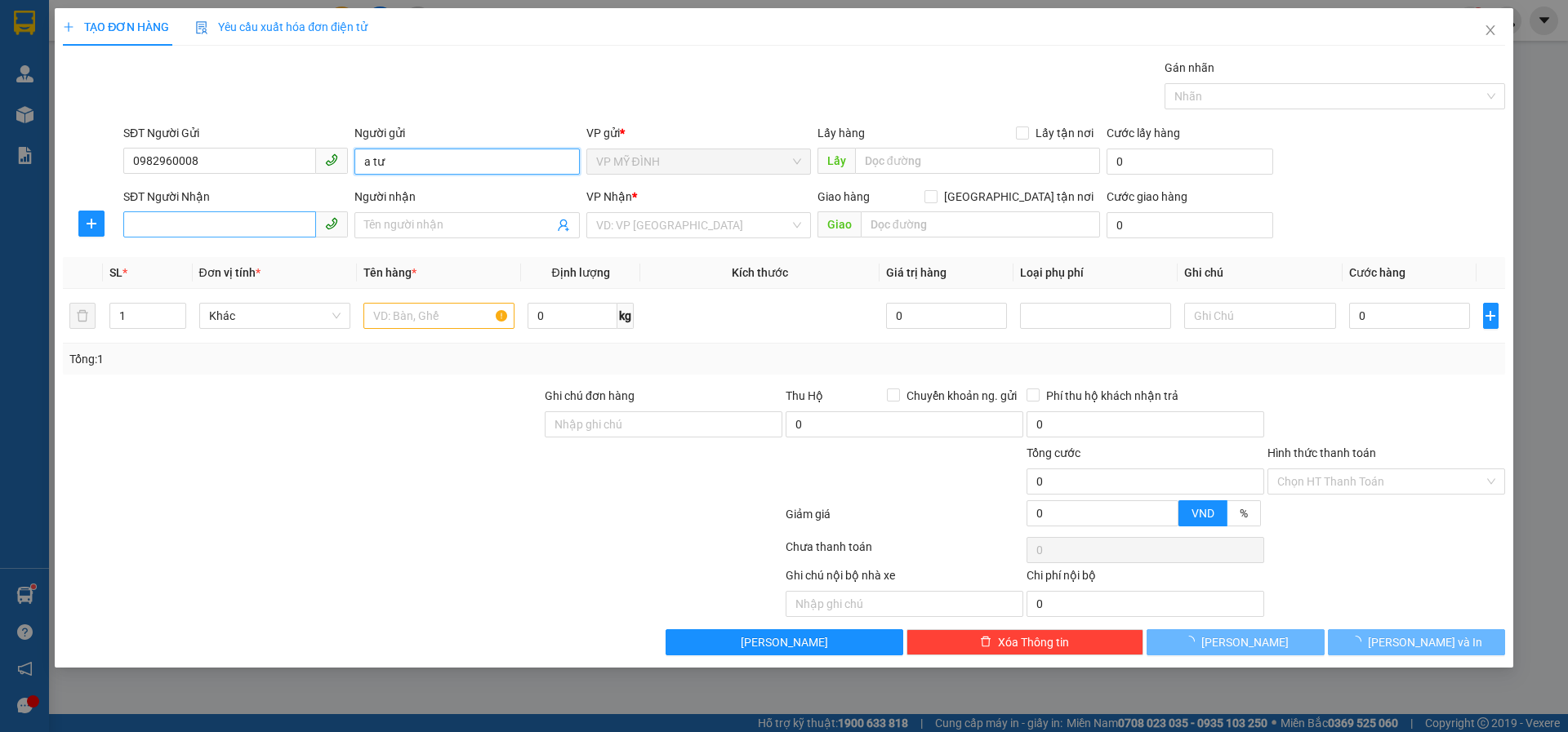
type input "a tư"
click at [237, 224] on input "SĐT Người Nhận" at bounding box center [219, 224] width 193 height 26
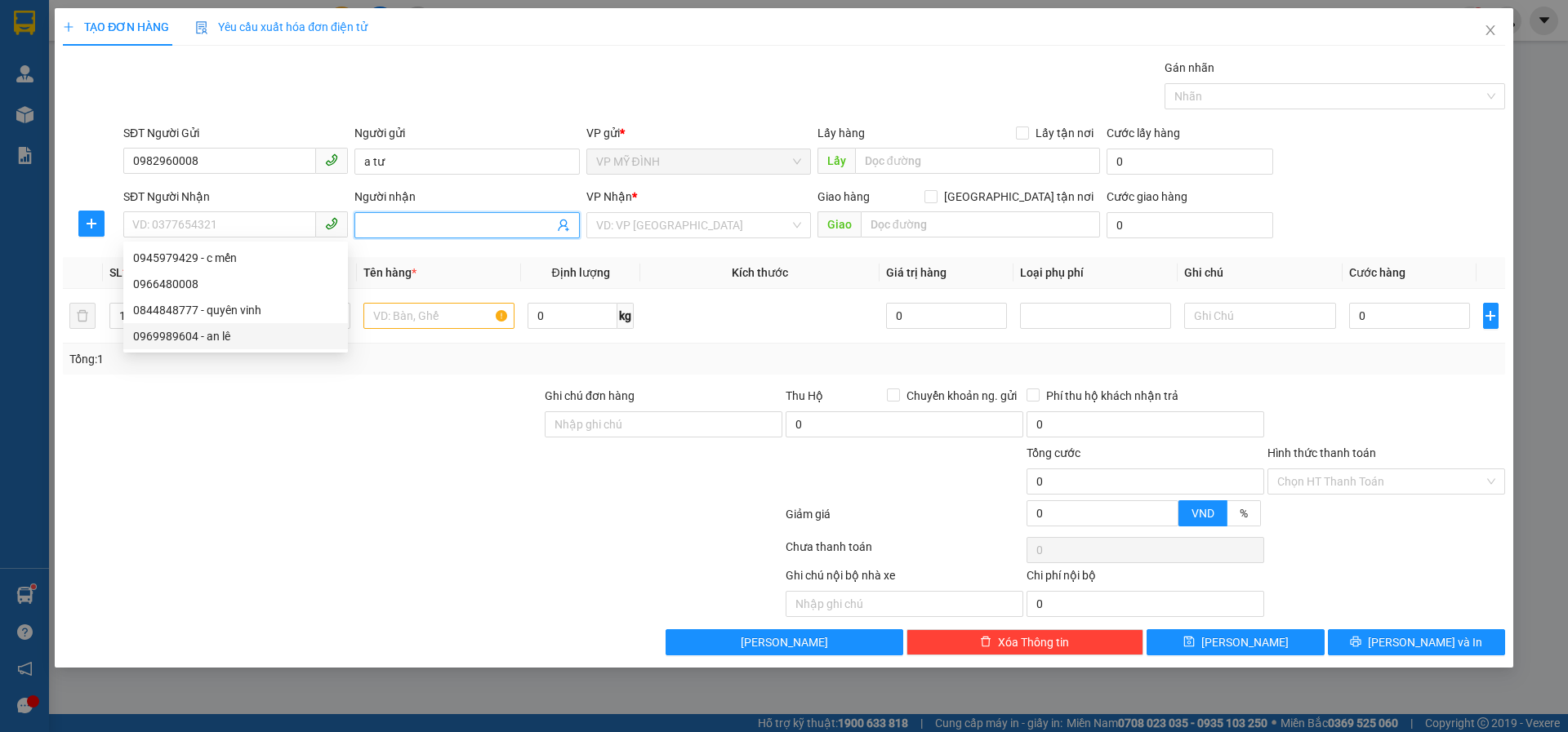
click at [562, 230] on icon "user-add" at bounding box center [563, 224] width 13 height 13
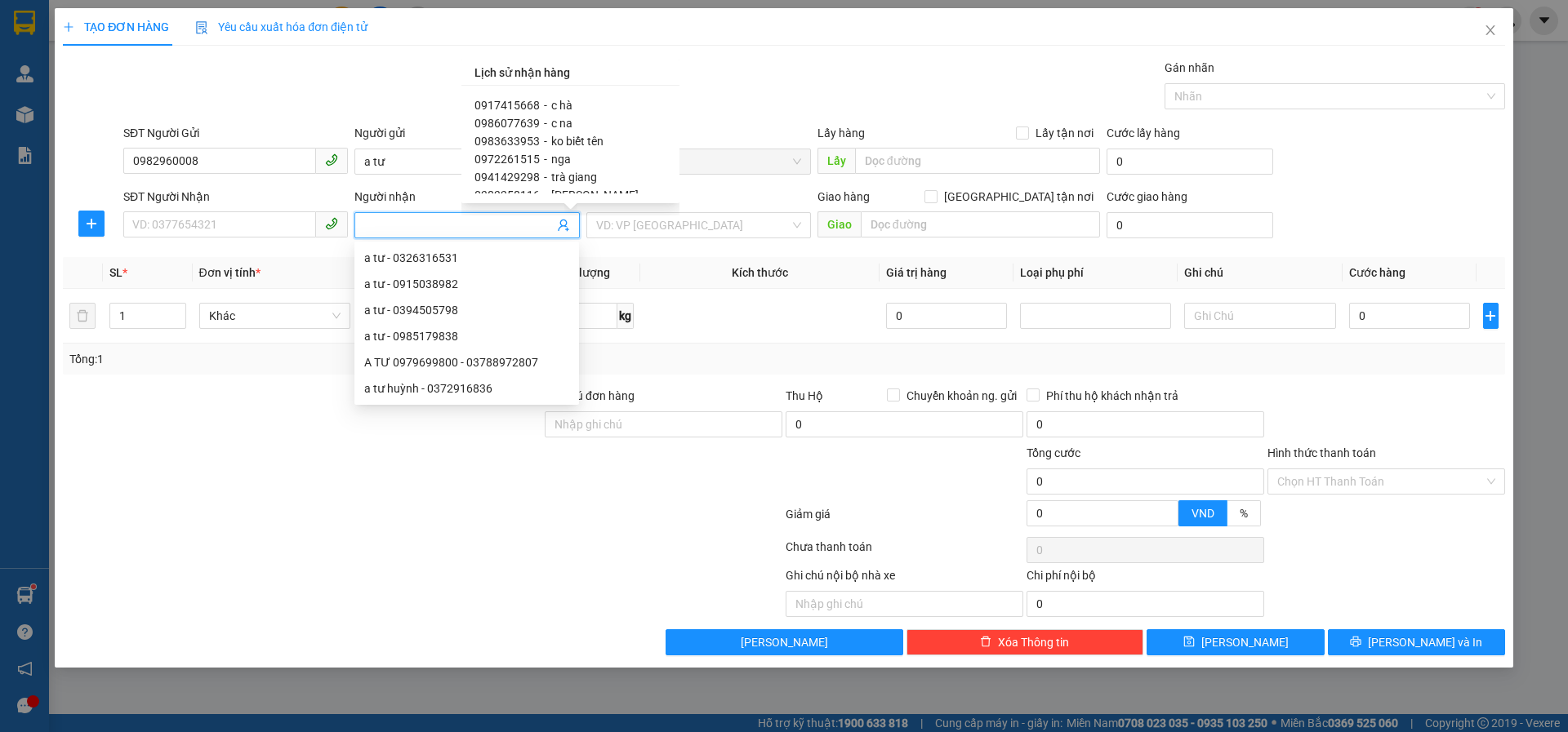
scroll to position [245, 0]
click at [592, 149] on span "trà giang" at bounding box center [574, 146] width 45 height 13
type input "0941429298"
type input "trà giang"
type input "29A TÔ BÁ NGỌC"
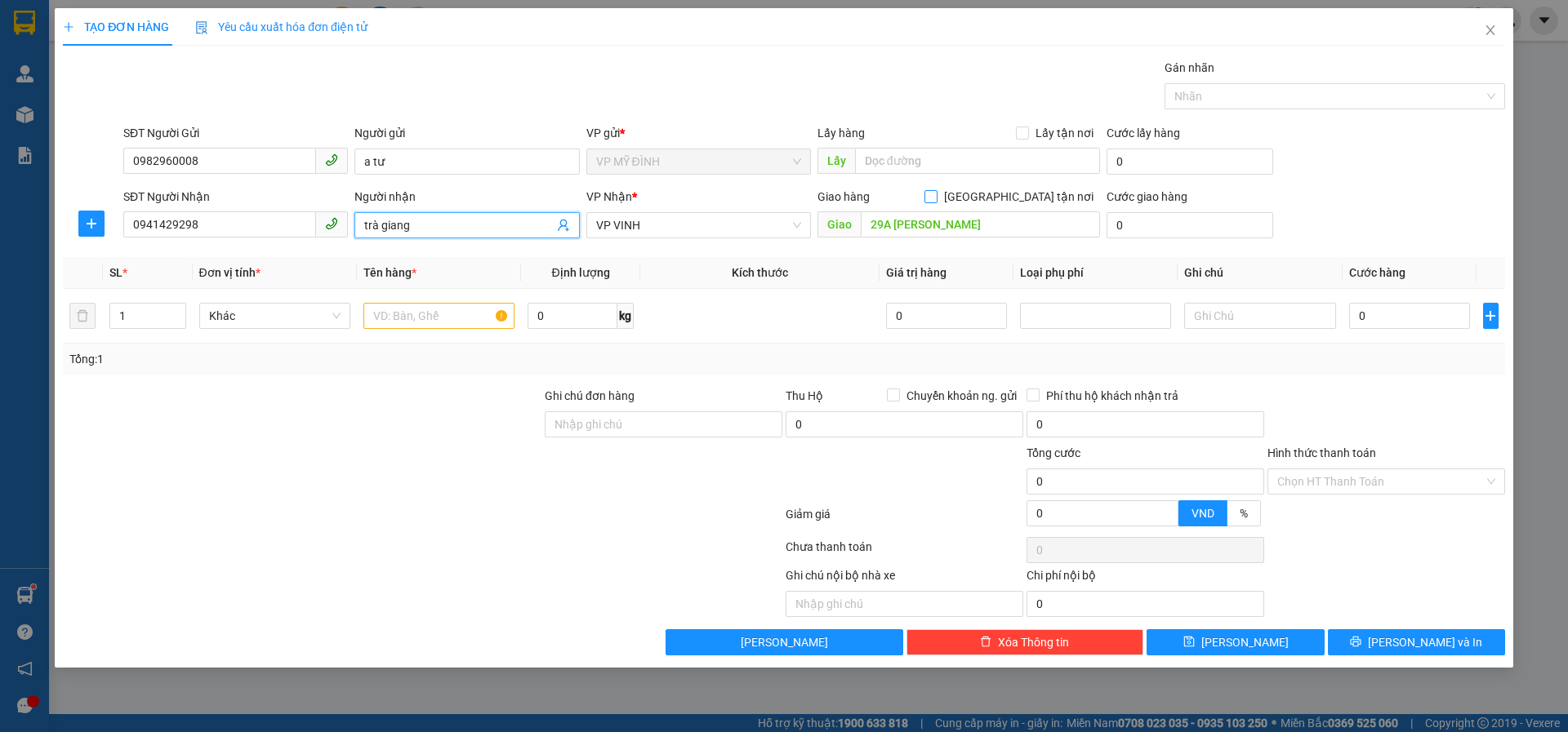
click at [1024, 198] on label "[GEOGRAPHIC_DATA] tận nơi" at bounding box center [1012, 197] width 176 height 18
click at [936, 200] on input "[GEOGRAPHIC_DATA] tận nơi" at bounding box center [930, 197] width 12 height 12
checkbox input "true"
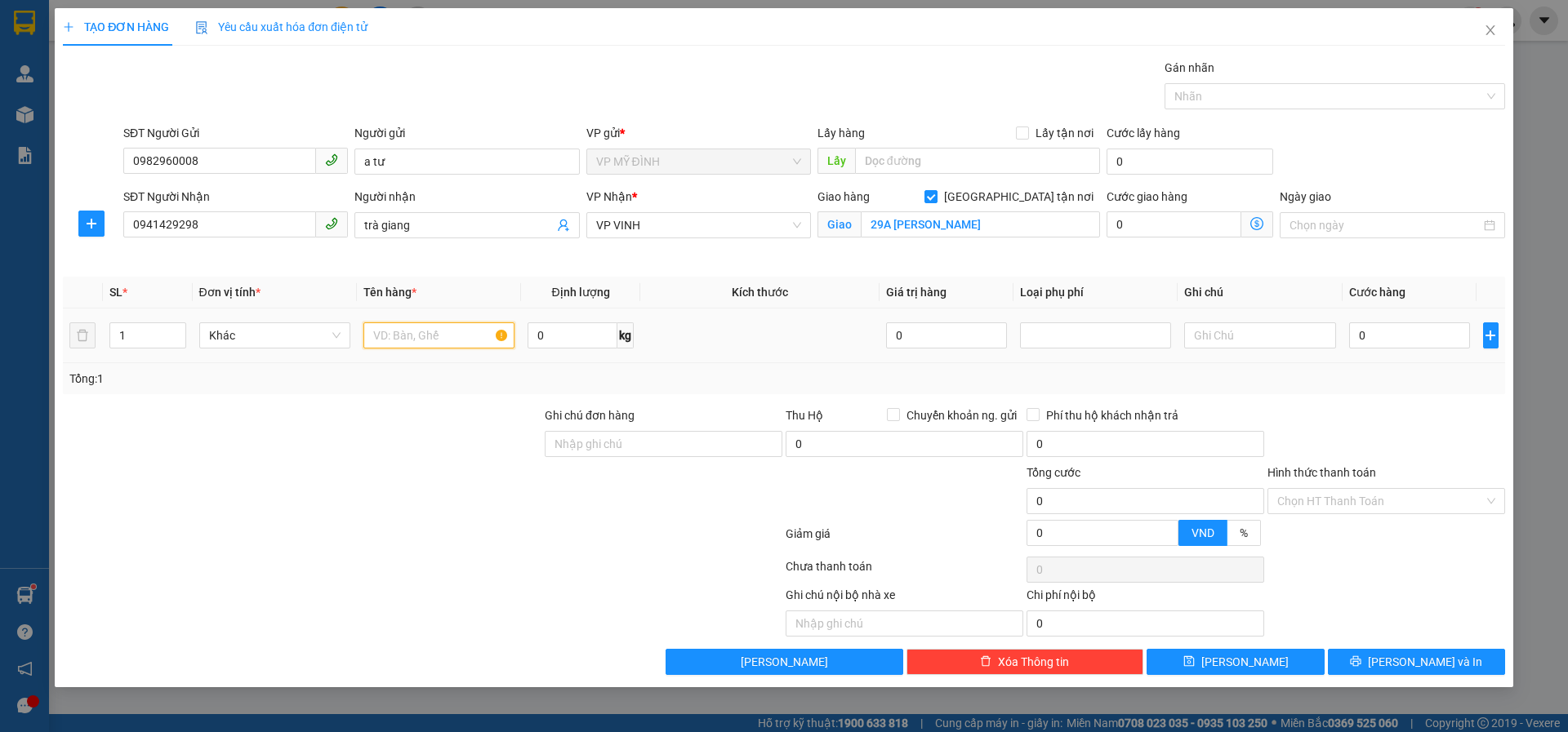
click at [419, 334] on input "text" at bounding box center [439, 335] width 151 height 26
type input "thực phẩm"
click at [1398, 329] on input "0" at bounding box center [1409, 335] width 122 height 26
type input "1"
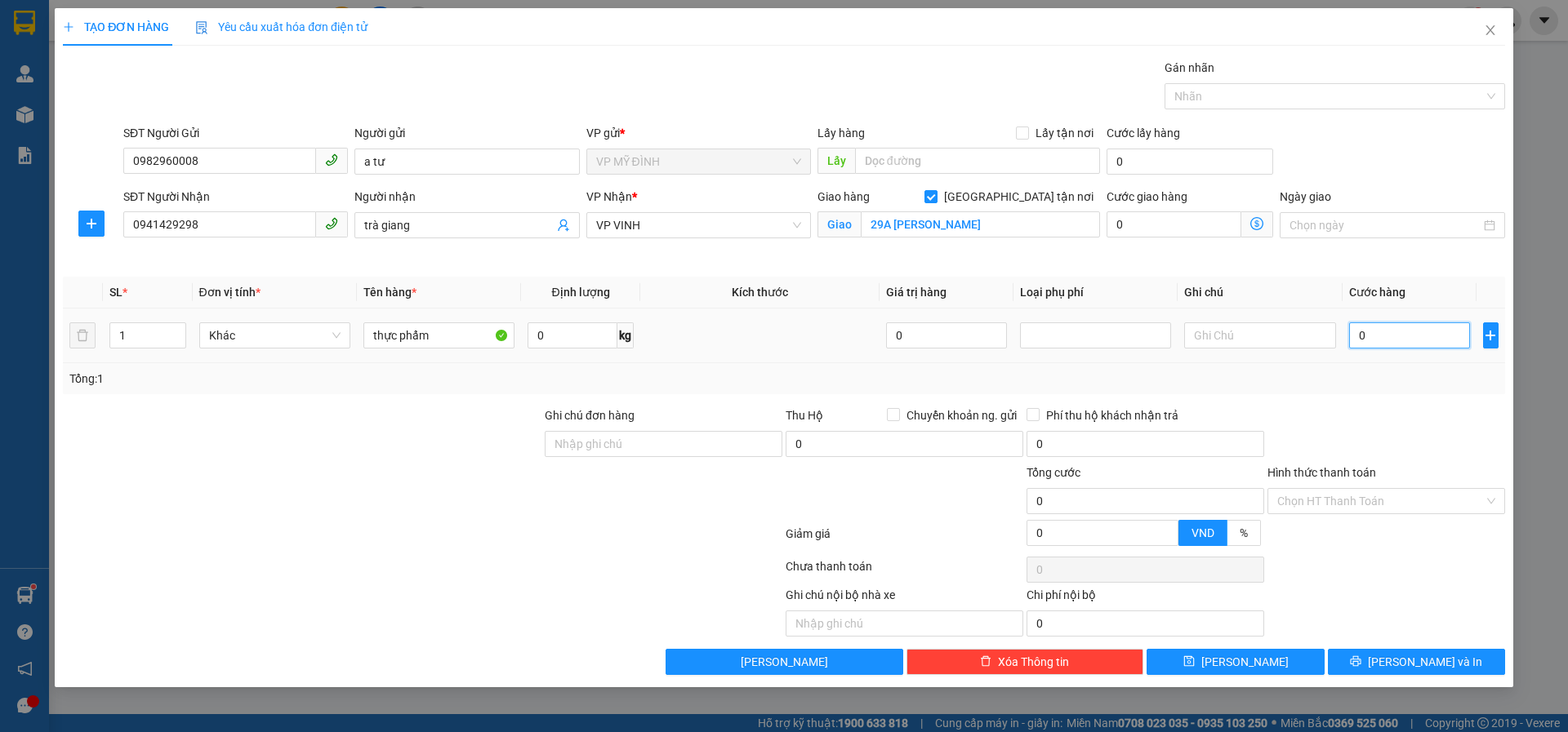
type input "1"
type input "12"
type input "120"
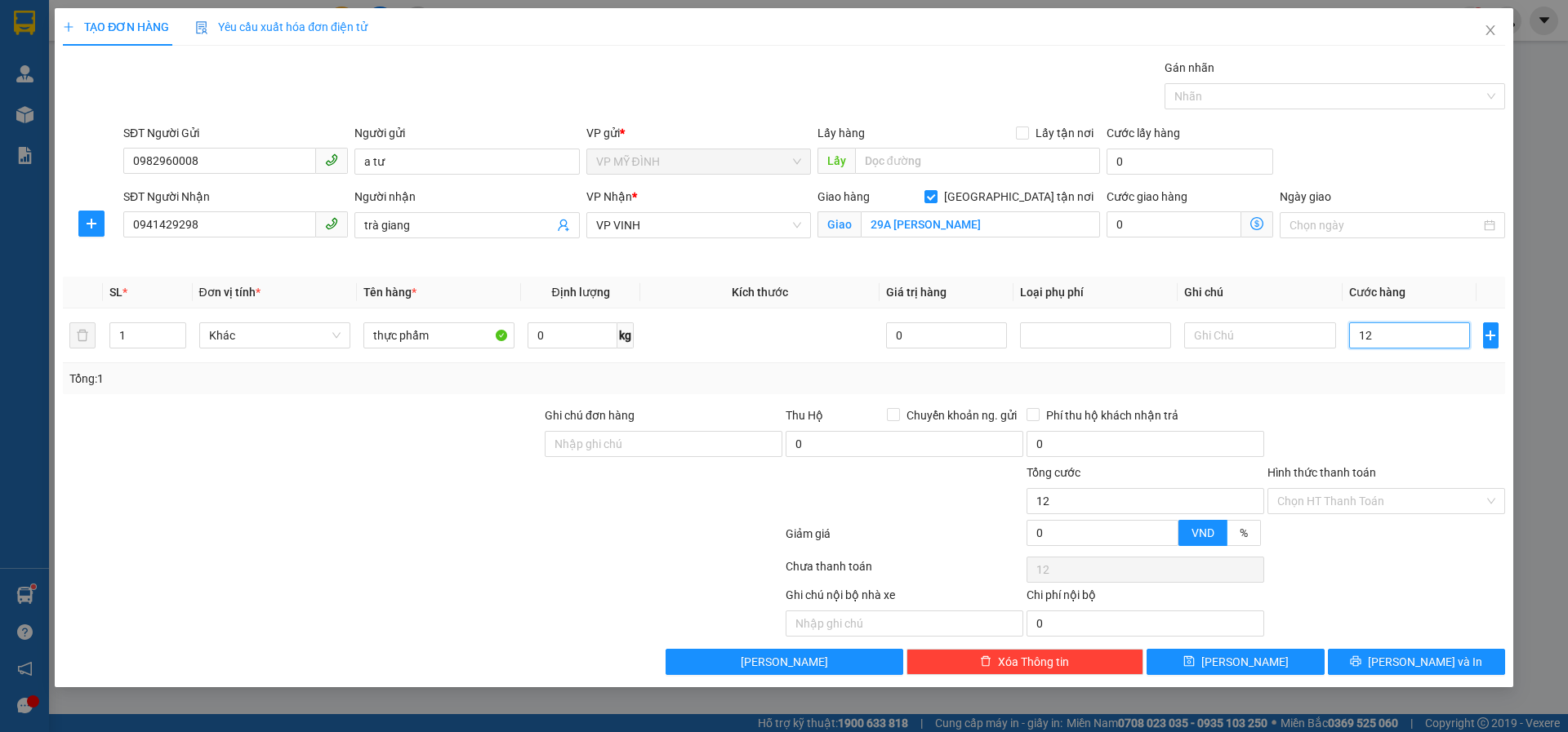
type input "120"
type input "120.000"
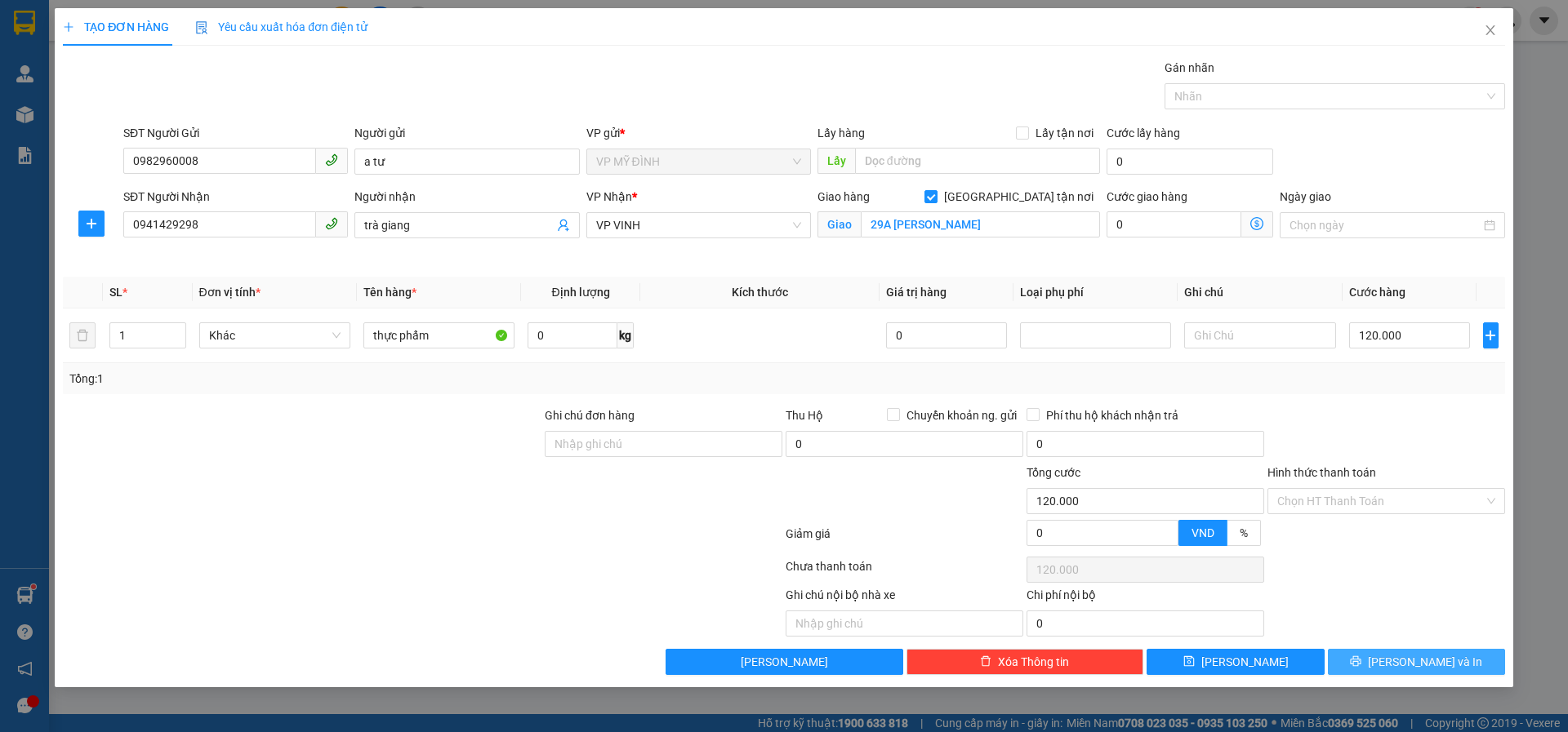
drag, startPoint x: 1365, startPoint y: 656, endPoint x: 1462, endPoint y: 612, distance: 106.5
click at [1365, 656] on button "[PERSON_NAME] và In" at bounding box center [1416, 662] width 177 height 26
type input "108.000"
type input "10"
type input "108.000"
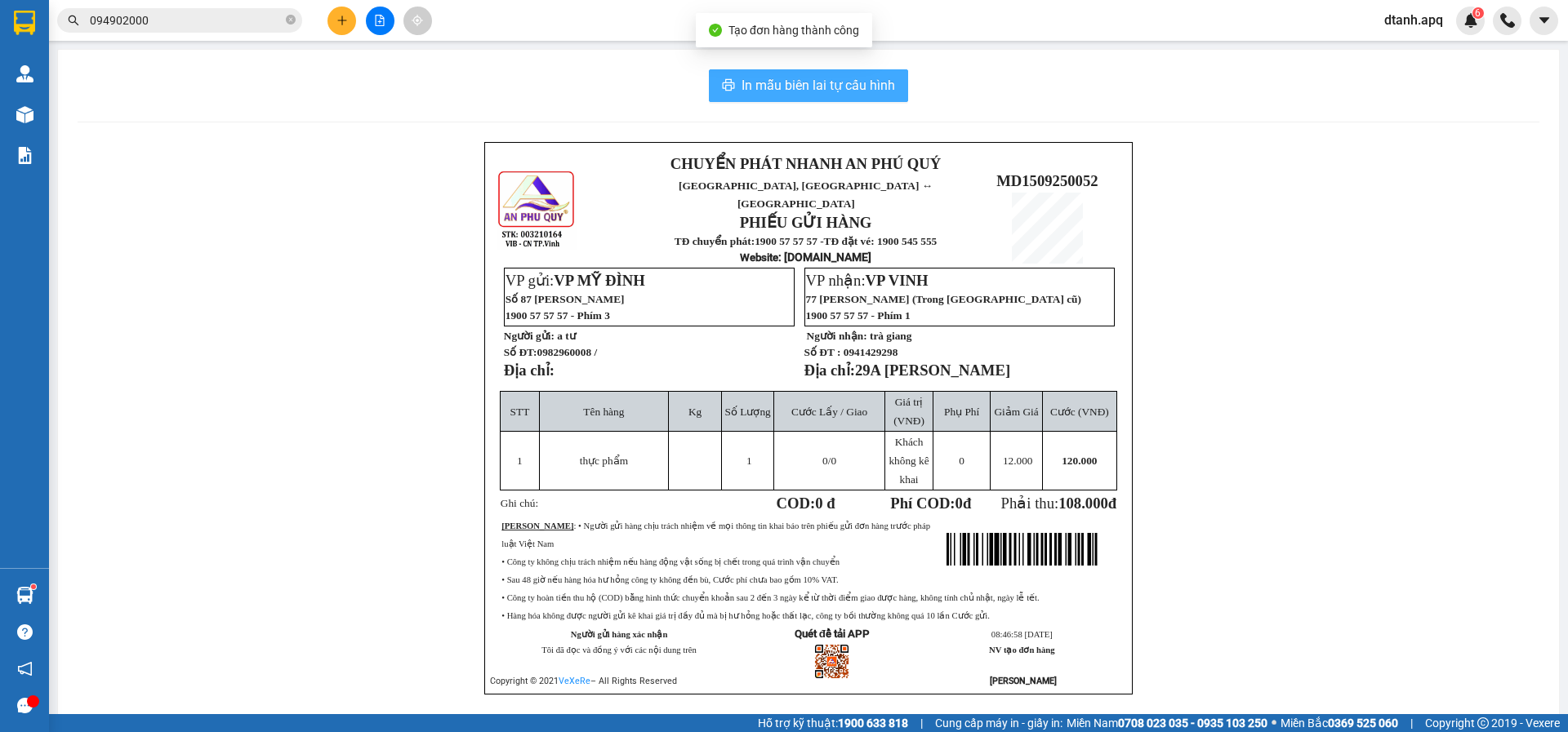
click at [785, 92] on span "In mẫu biên lai tự cấu hình" at bounding box center [817, 85] width 153 height 21
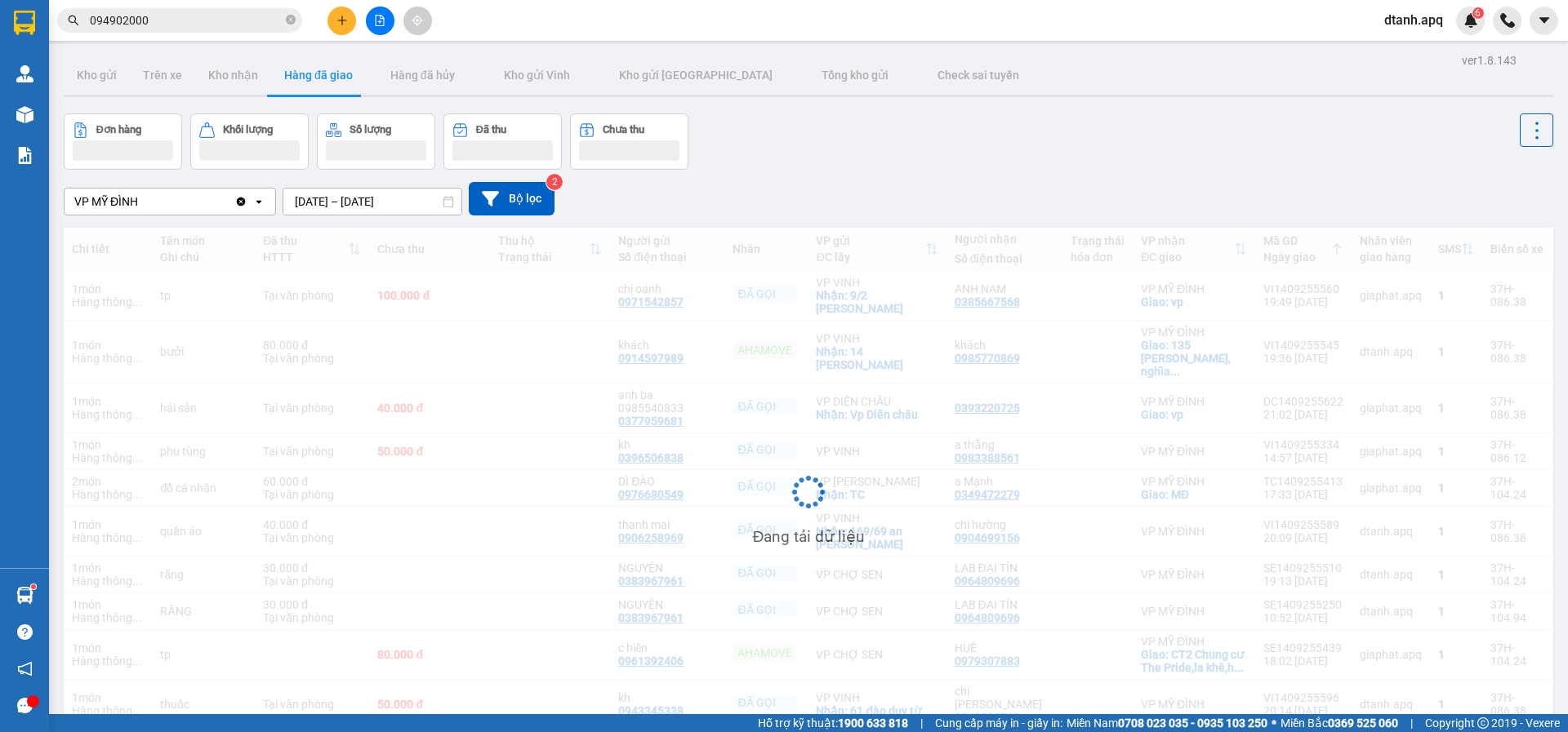
drag, startPoint x: 159, startPoint y: 29, endPoint x: 59, endPoint y: 22, distance: 100.2
click at [58, 24] on span "094902000" at bounding box center [180, 20] width 245 height 25
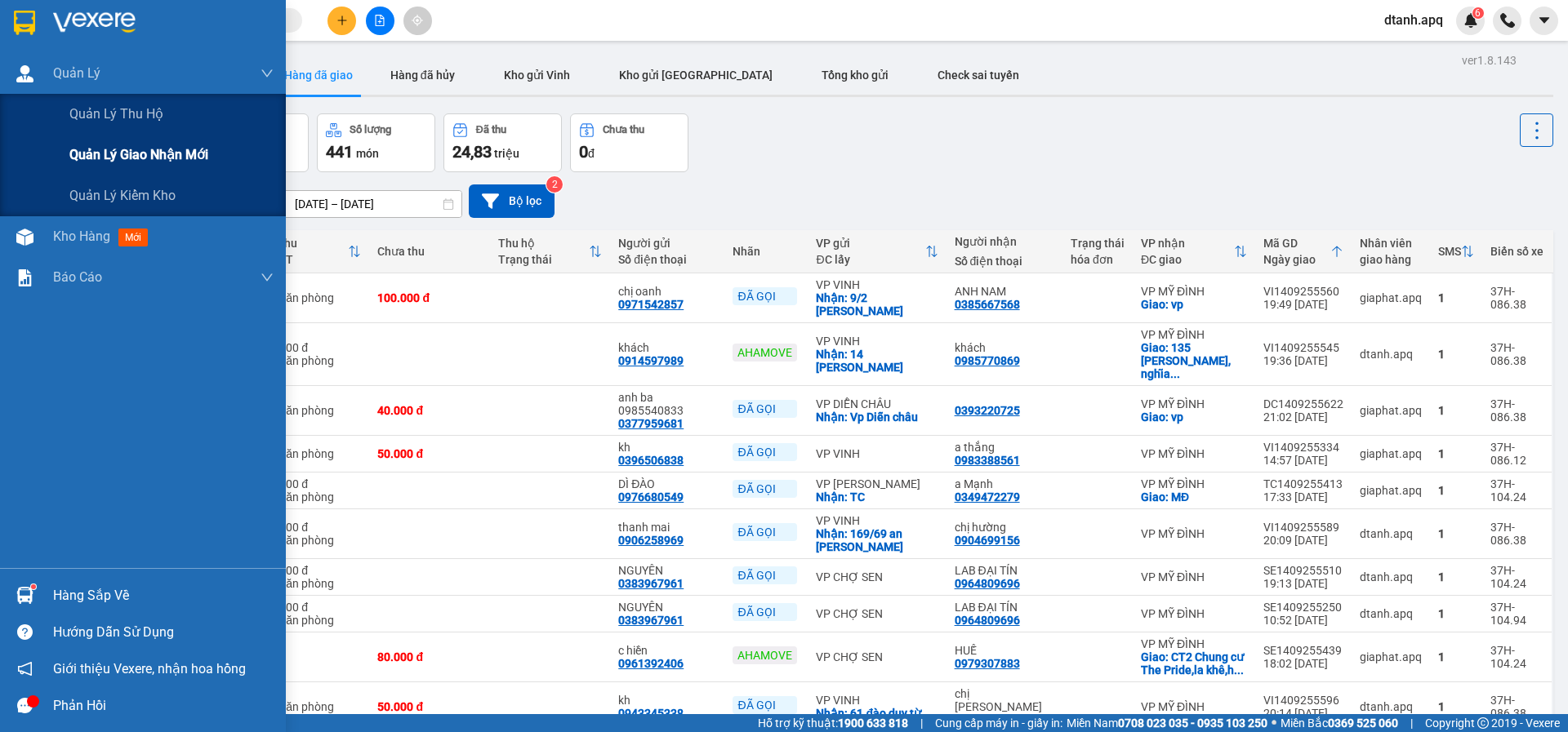
click at [168, 150] on span "Quản lý giao nhận mới" at bounding box center [138, 154] width 138 height 21
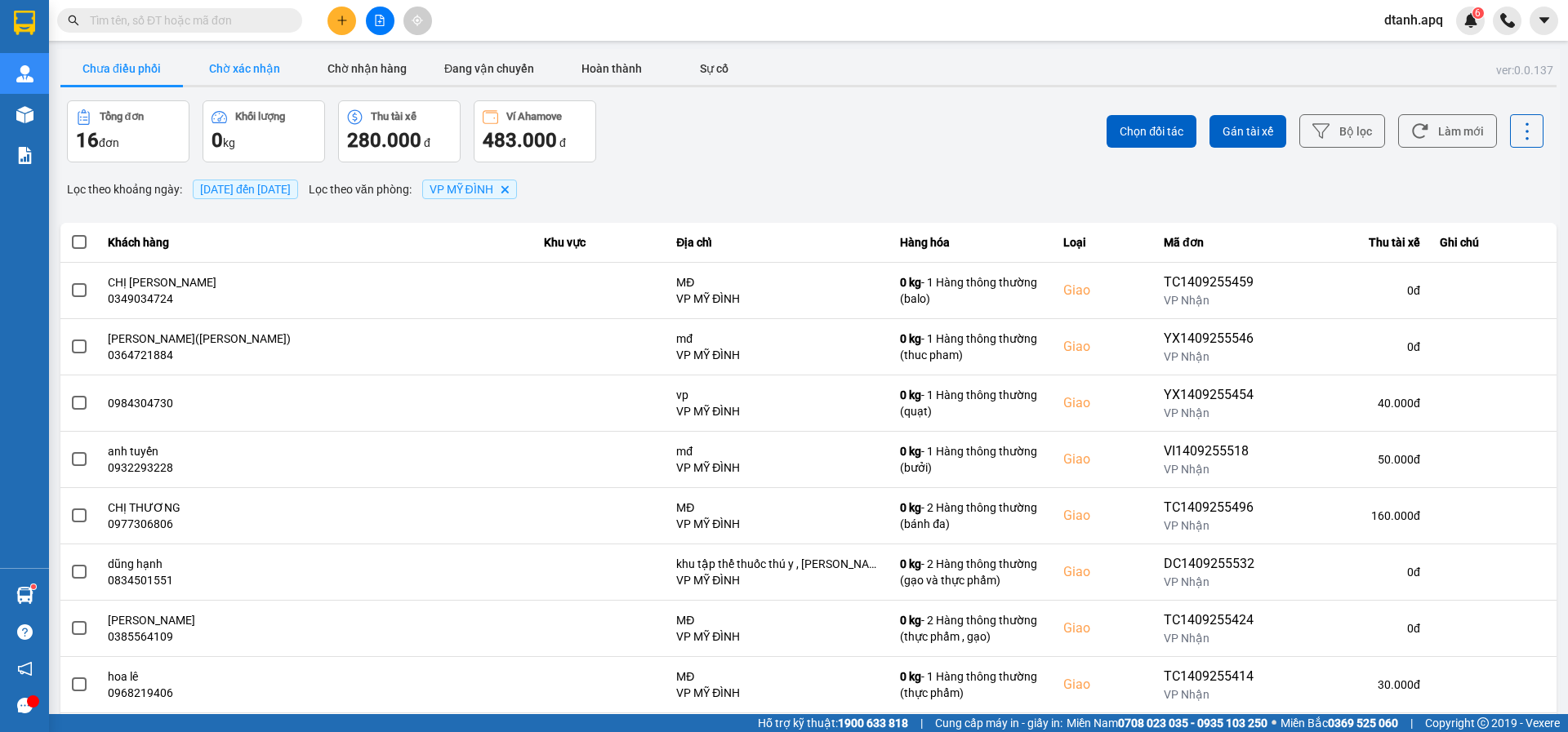
click at [223, 73] on button "Chờ xác nhận" at bounding box center [244, 68] width 123 height 33
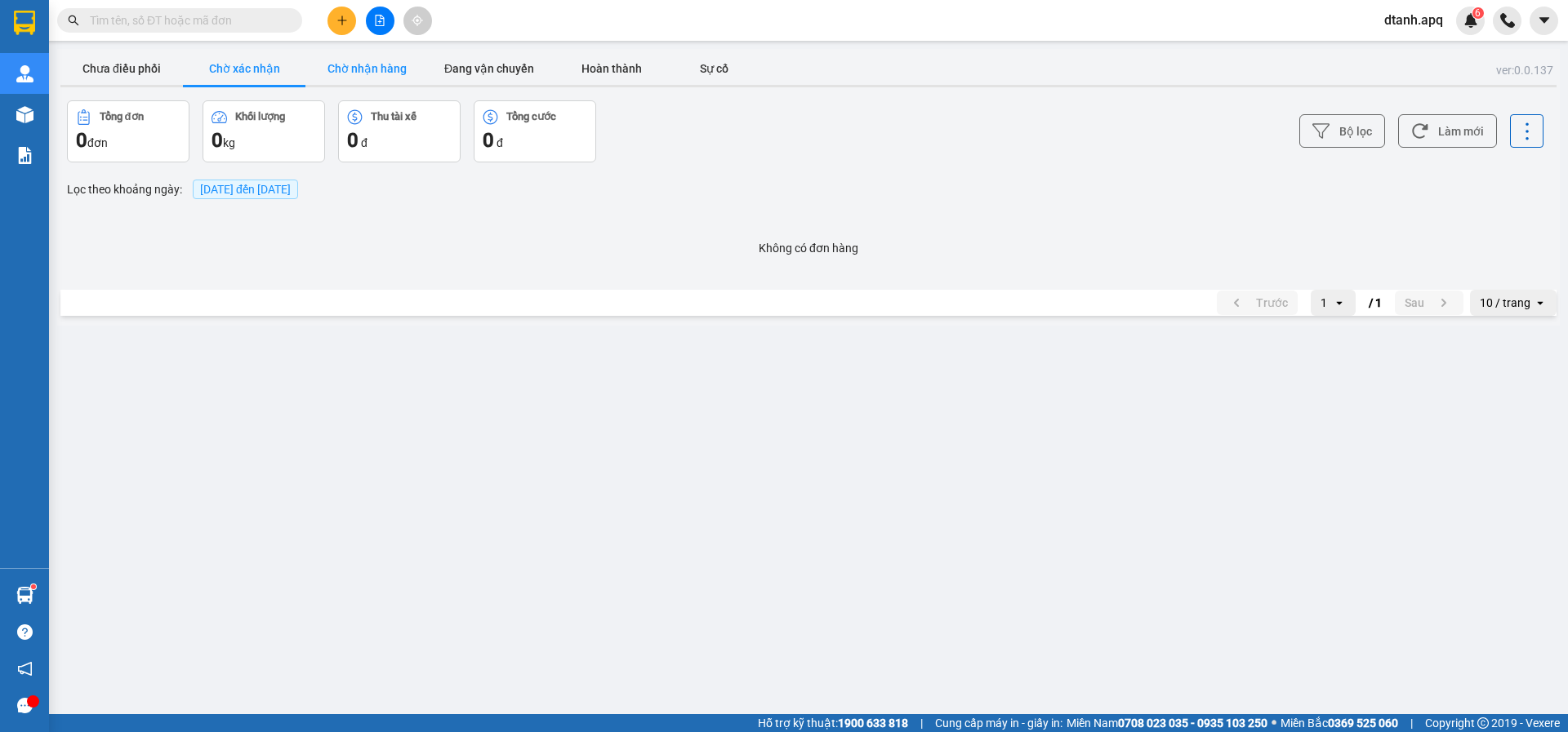
click at [355, 65] on button "Chờ nhận hàng" at bounding box center [367, 68] width 123 height 33
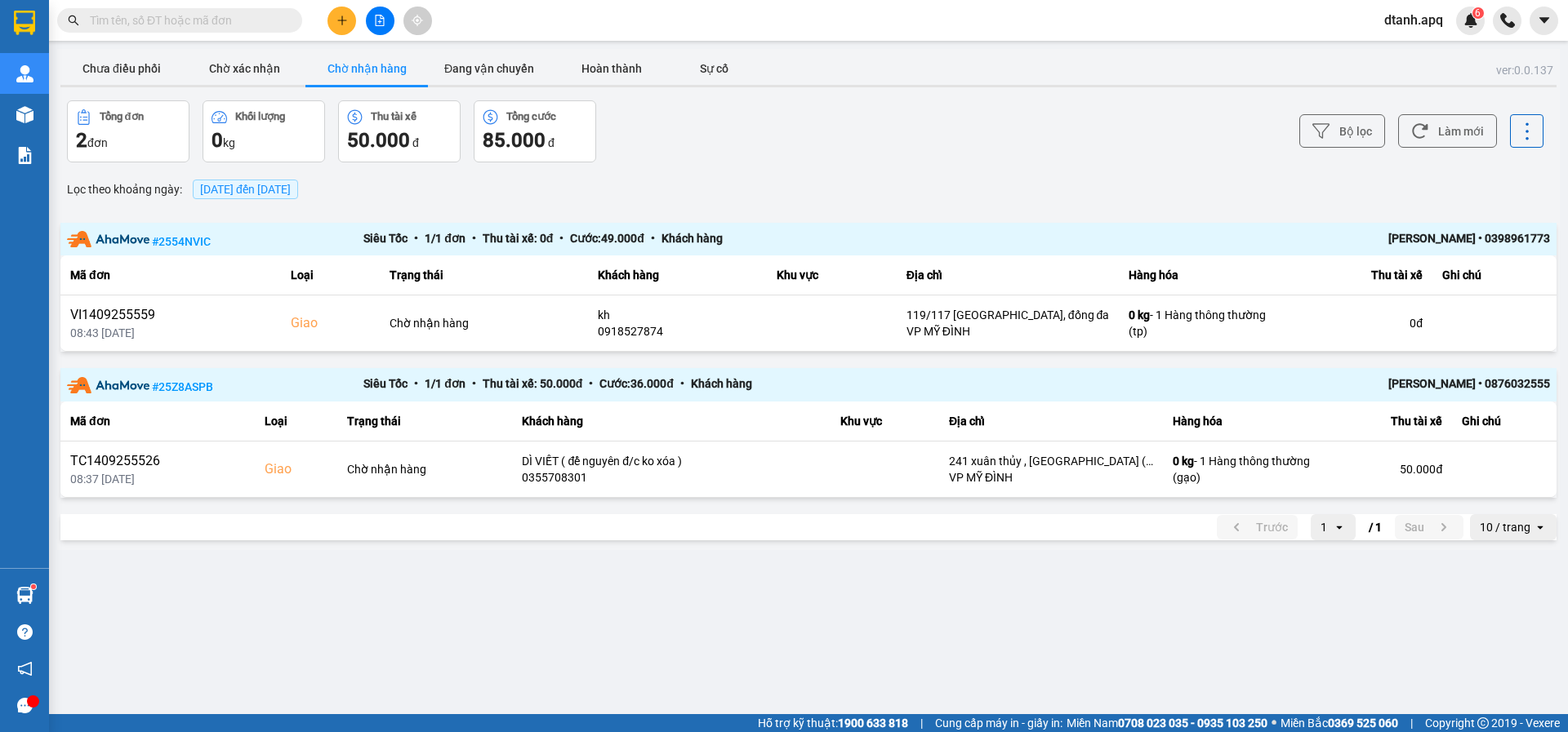
click at [132, 27] on input "text" at bounding box center [186, 21] width 193 height 18
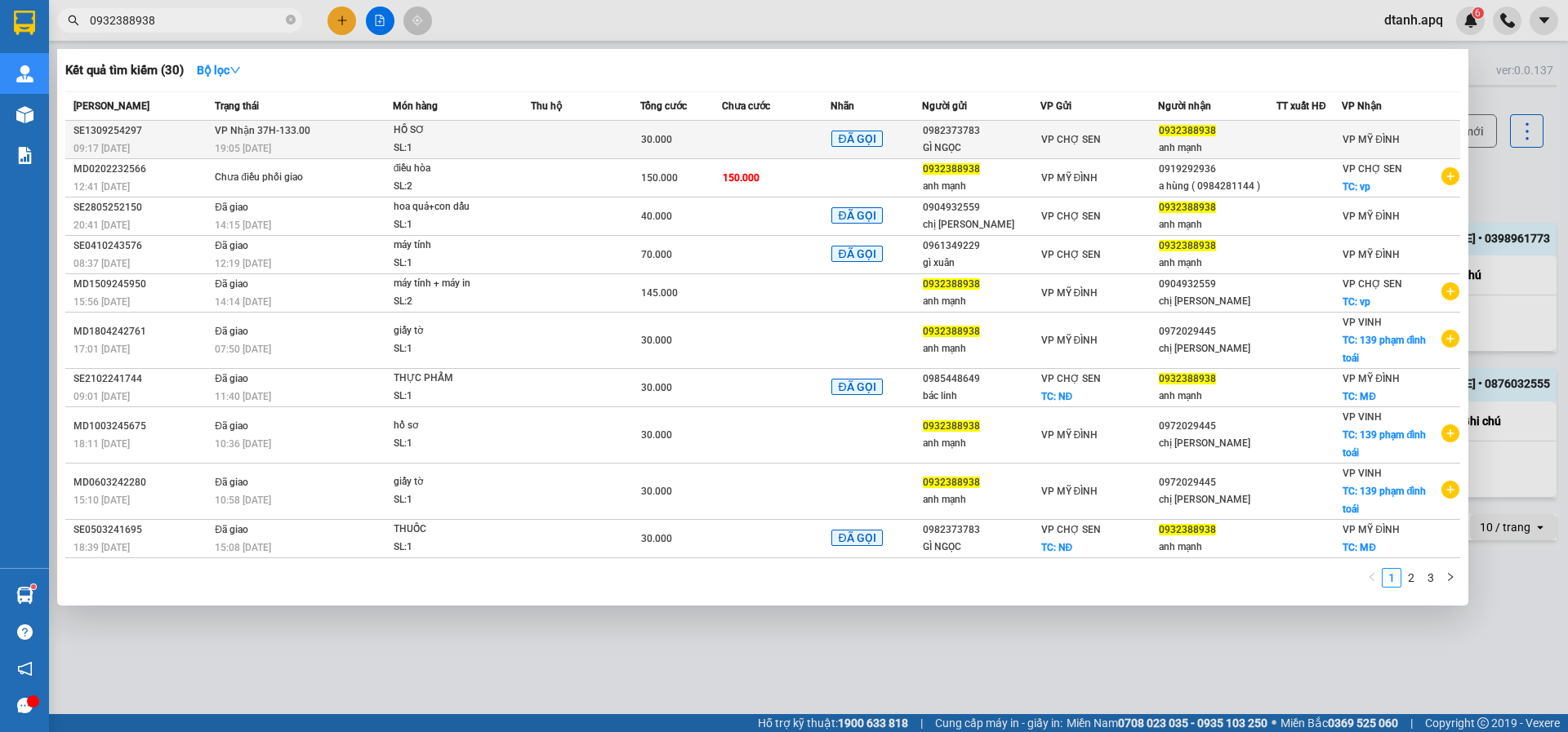
type input "0932388938"
click at [476, 133] on div "HỒ SƠ" at bounding box center [454, 130] width 123 height 18
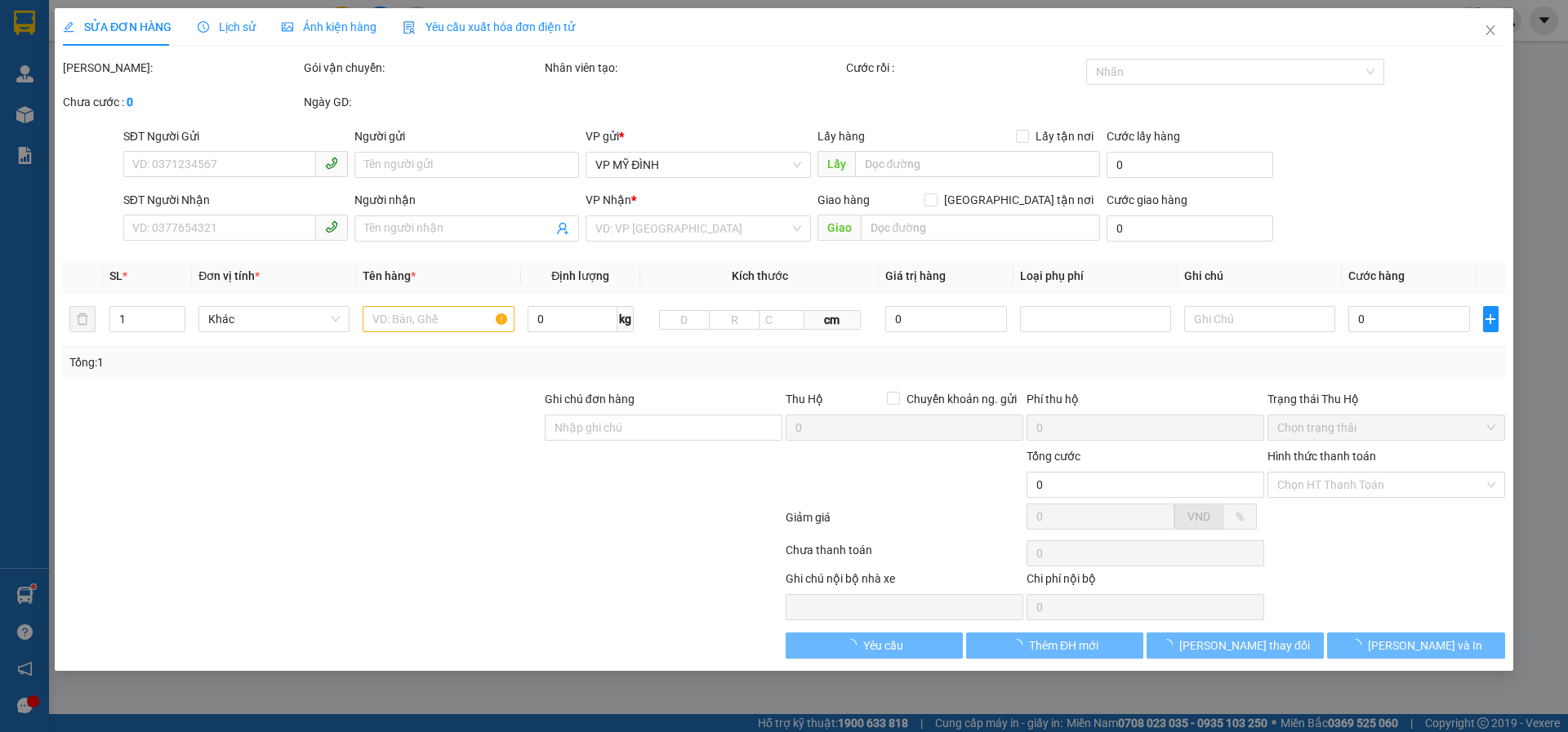
type input "0982373783"
type input "GÌ NGỌC"
type input "0932388938"
type input "anh mạnh"
type input "30.000"
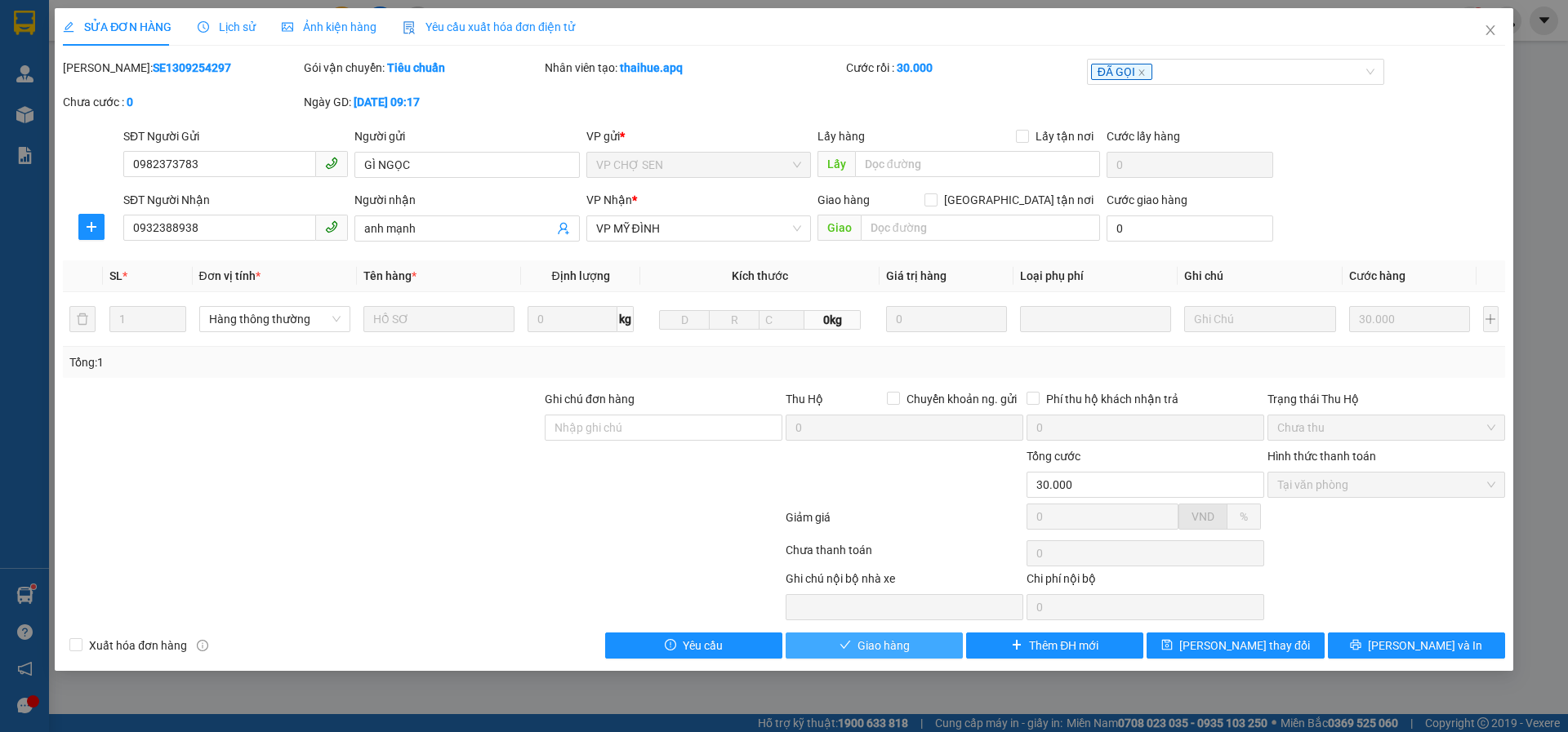
click at [871, 644] on span "Giao hàng" at bounding box center [883, 646] width 52 height 18
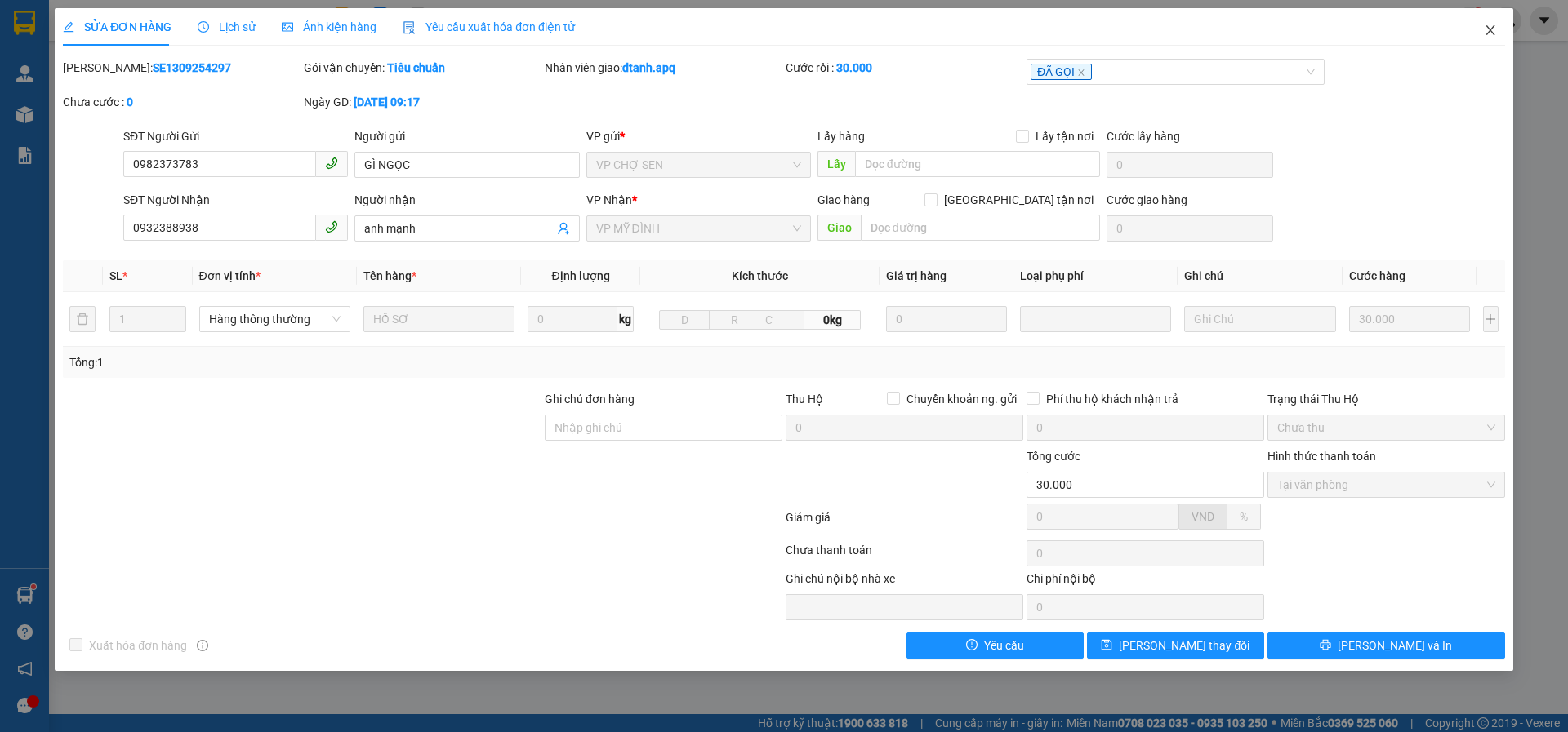
click at [1495, 36] on icon "close" at bounding box center [1489, 30] width 13 height 13
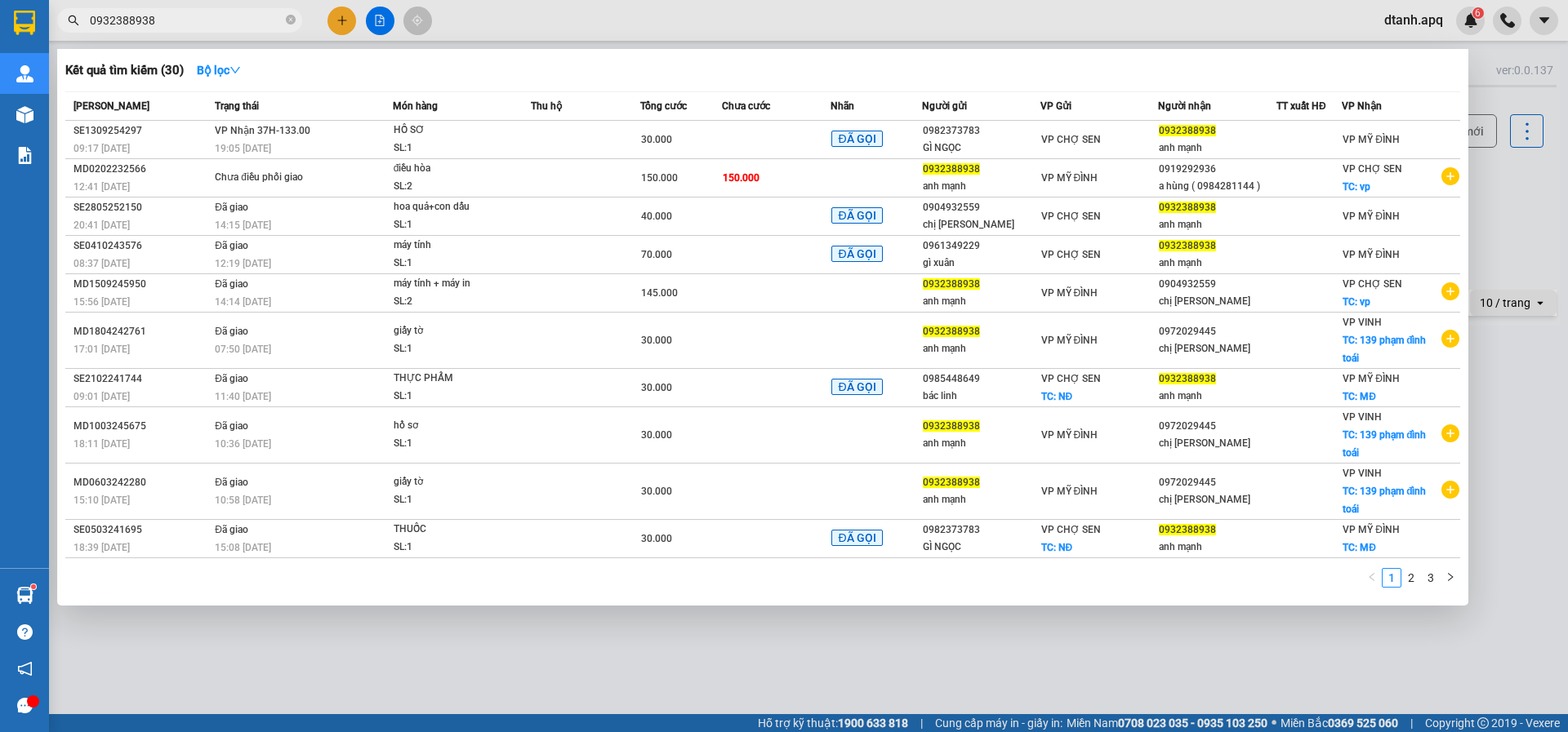
drag, startPoint x: 167, startPoint y: 29, endPoint x: 306, endPoint y: 27, distance: 139.0
click at [0, 28] on section "Kết quả tìm kiếm ( 30 ) Bộ lọc Mã ĐH Trạng thái Món hàng Thu hộ Tổng cước Chưa …" at bounding box center [784, 366] width 1568 height 732
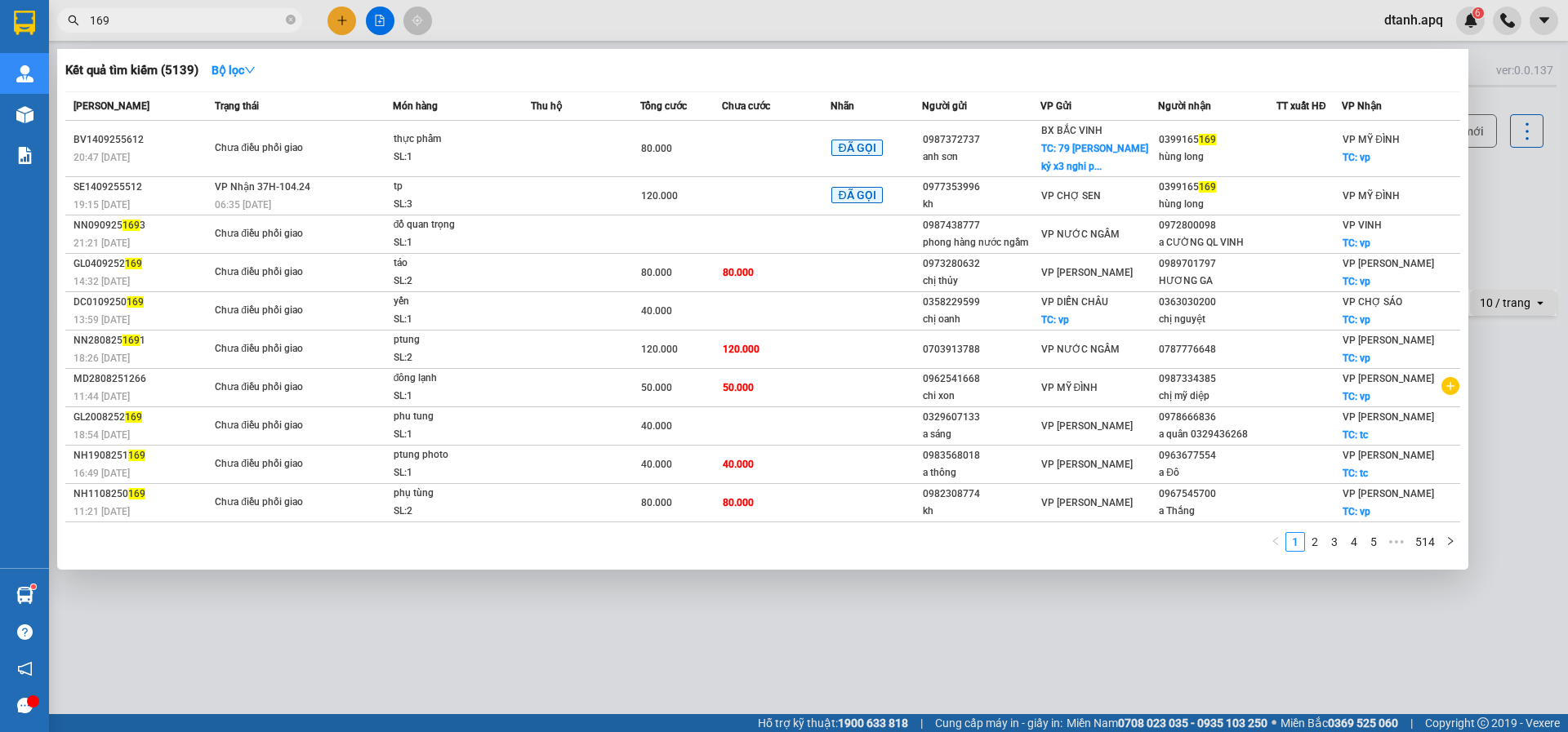
type input "169"
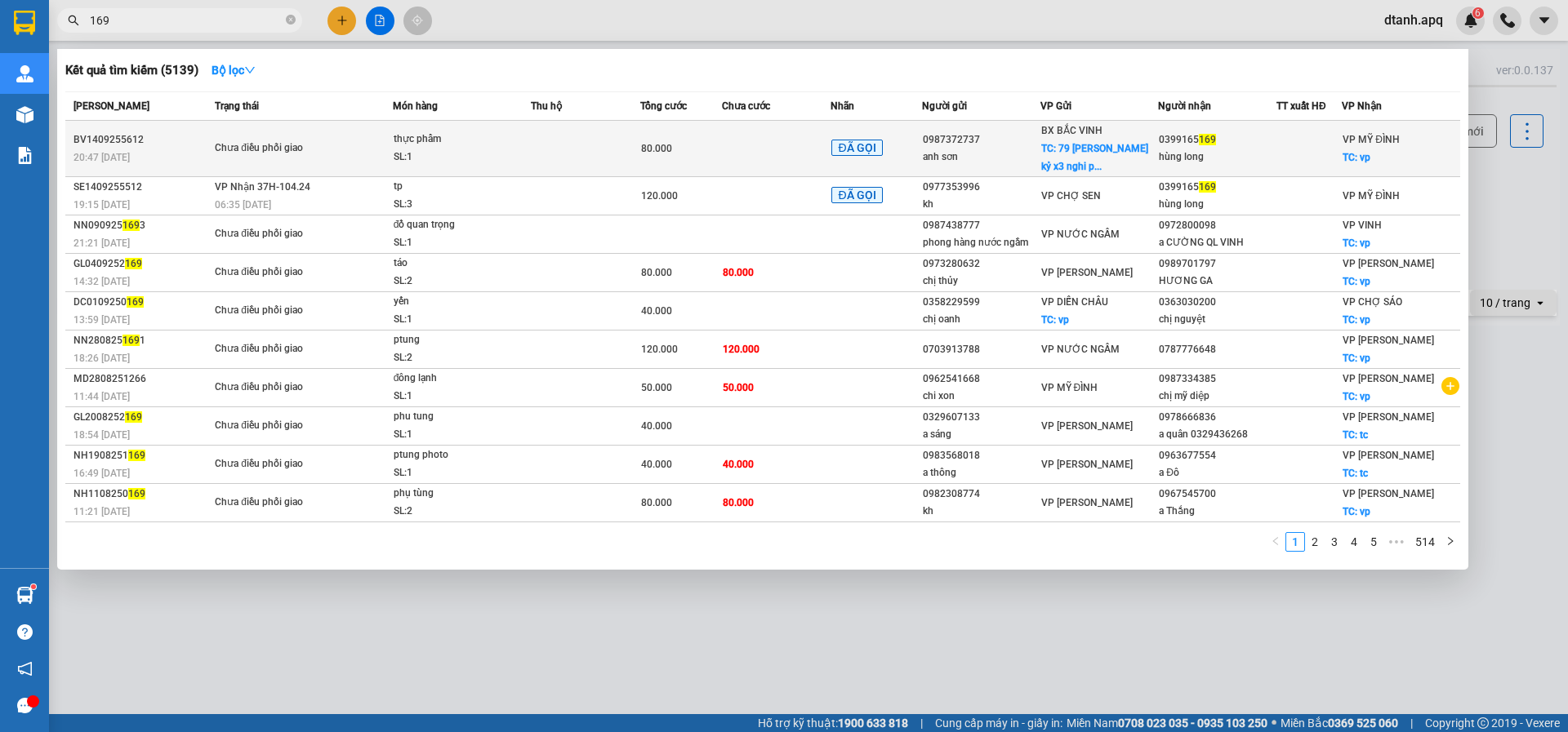
click at [474, 153] on div "SL: 1" at bounding box center [454, 157] width 123 height 18
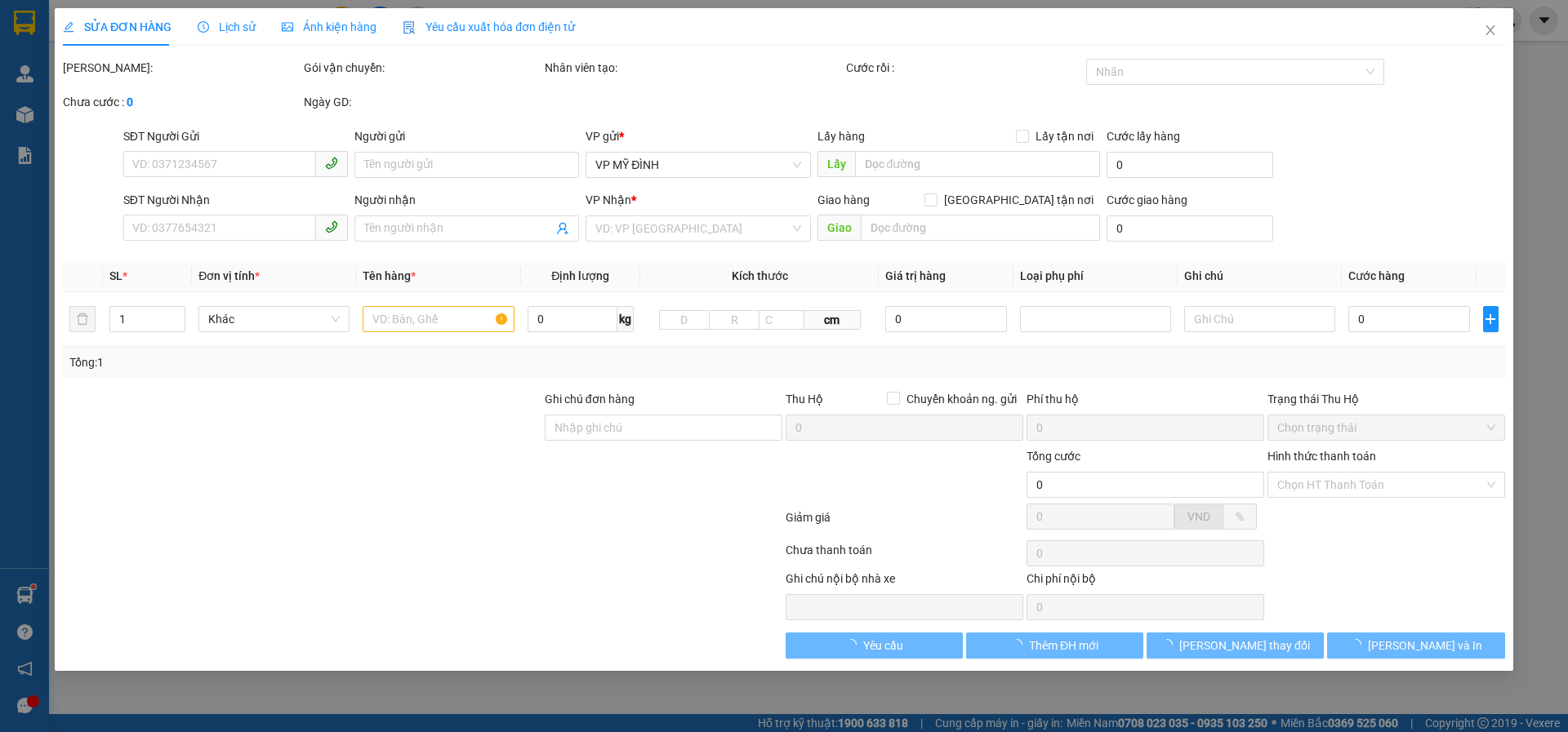
type input "0987372737"
type input "anh sơn"
checkbox input "true"
type input "79 đặng chính kỷ x3 nghi phú"
type input "0399165169"
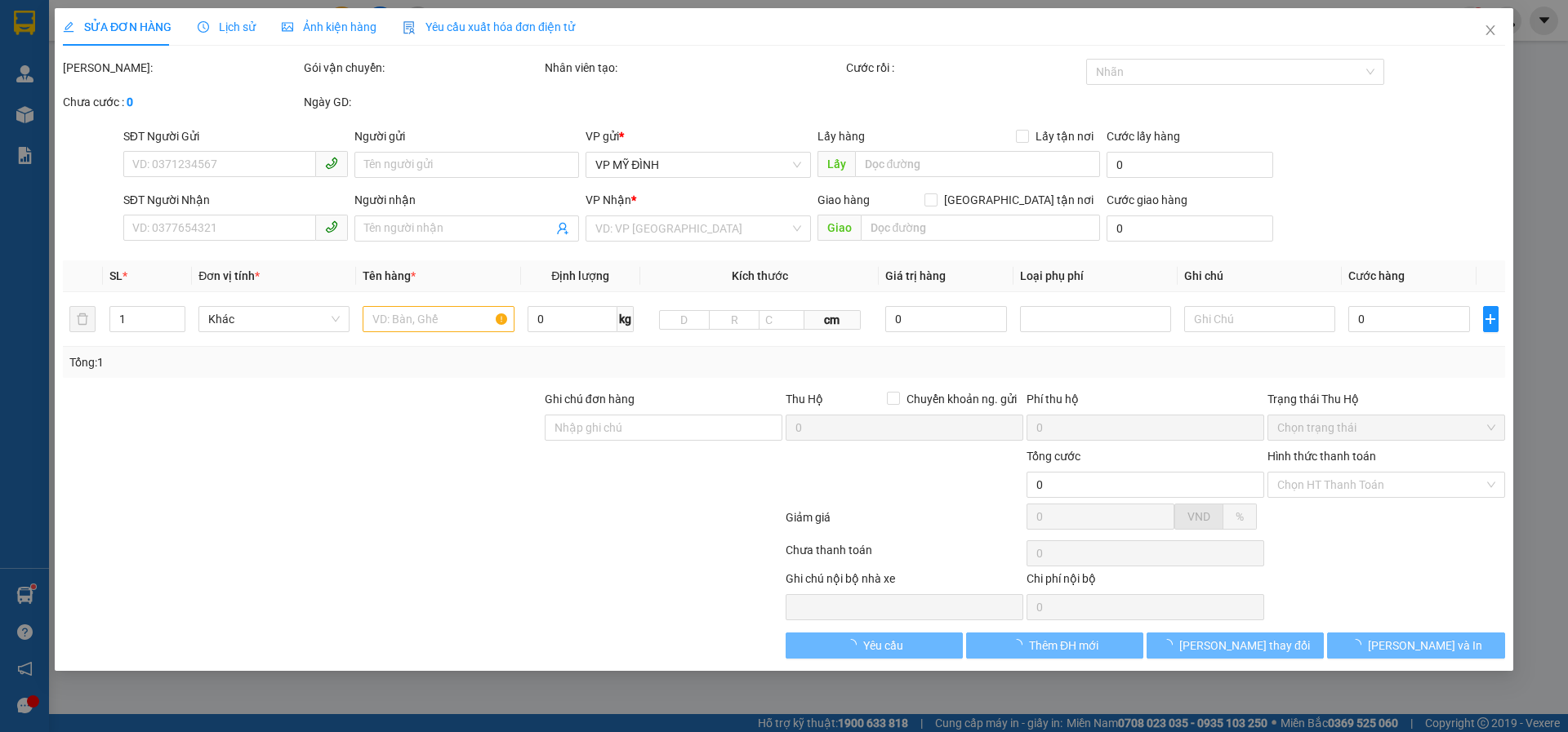
type input "hùng long"
checkbox input "true"
type input "vp"
type input "80.000"
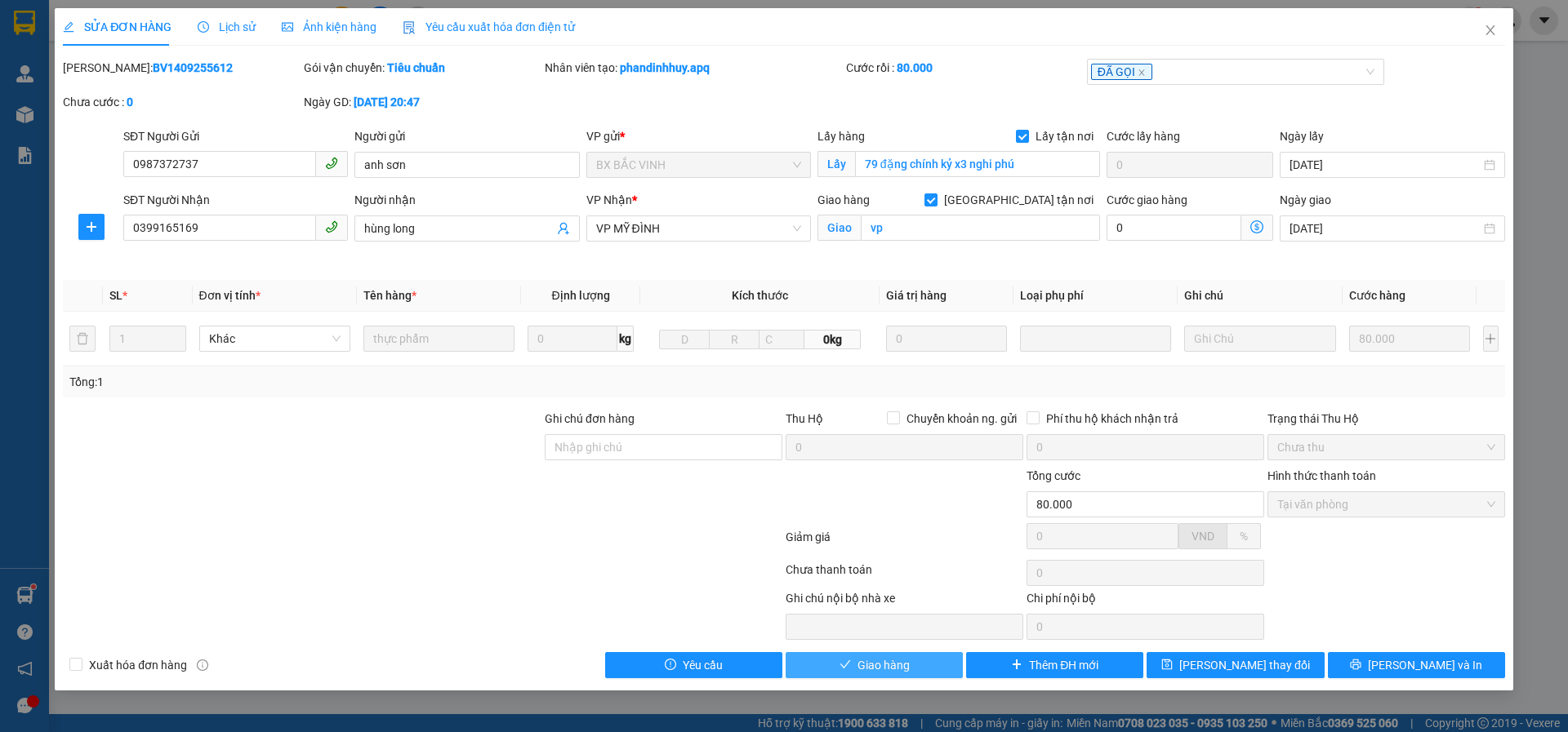
click at [854, 668] on button "Giao hàng" at bounding box center [873, 665] width 177 height 26
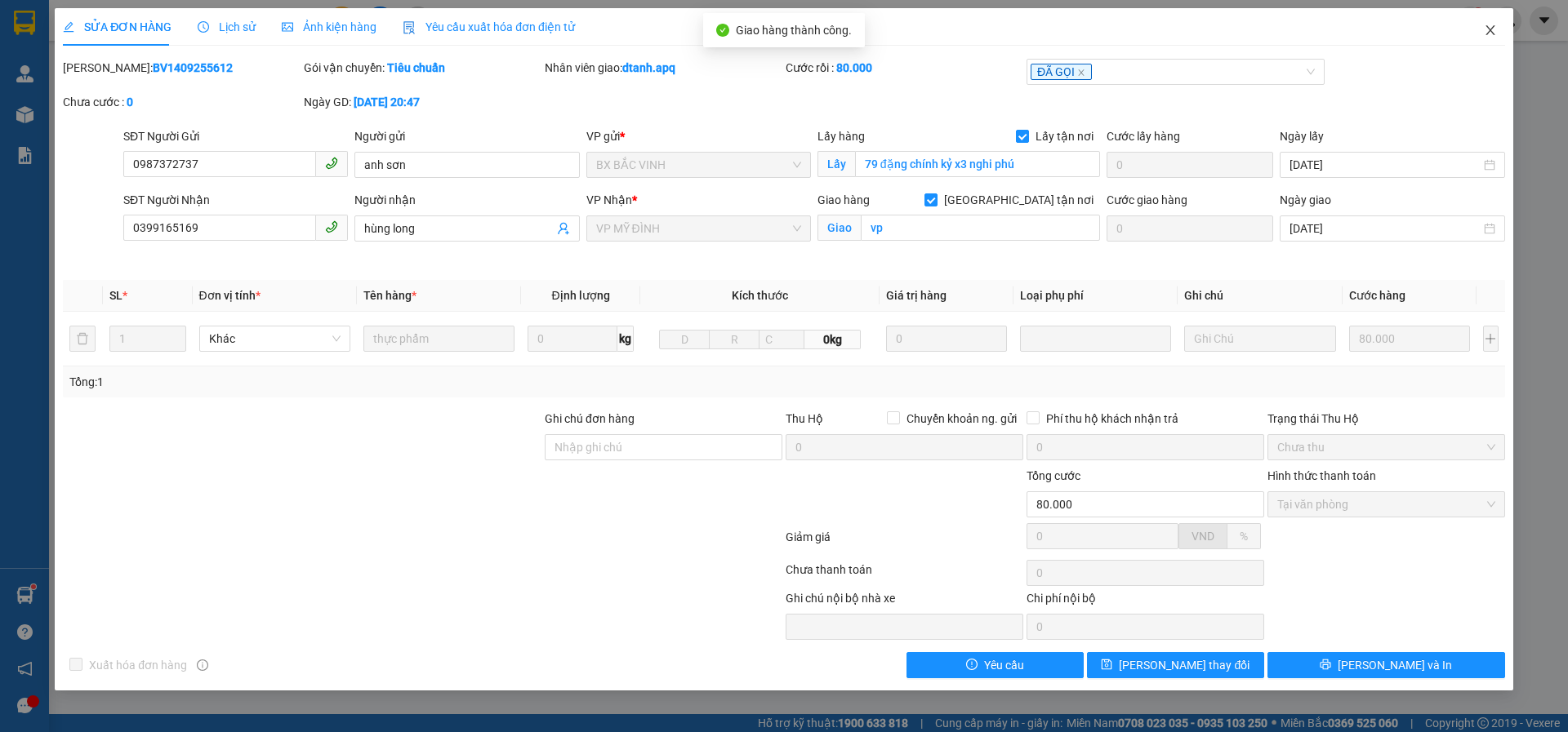
click at [1489, 31] on icon "close" at bounding box center [1489, 31] width 9 height 10
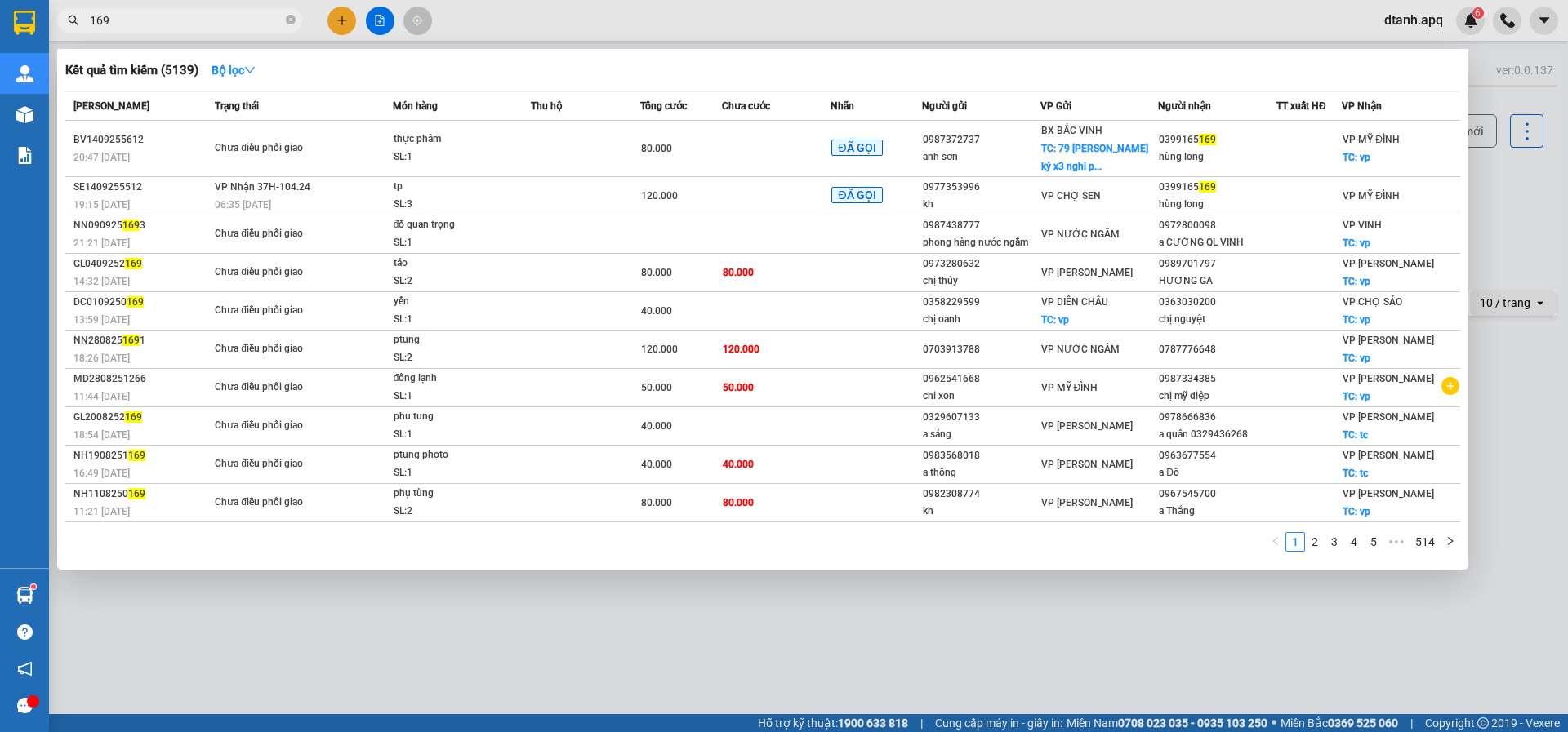
click at [148, 30] on span "169" at bounding box center [180, 20] width 245 height 25
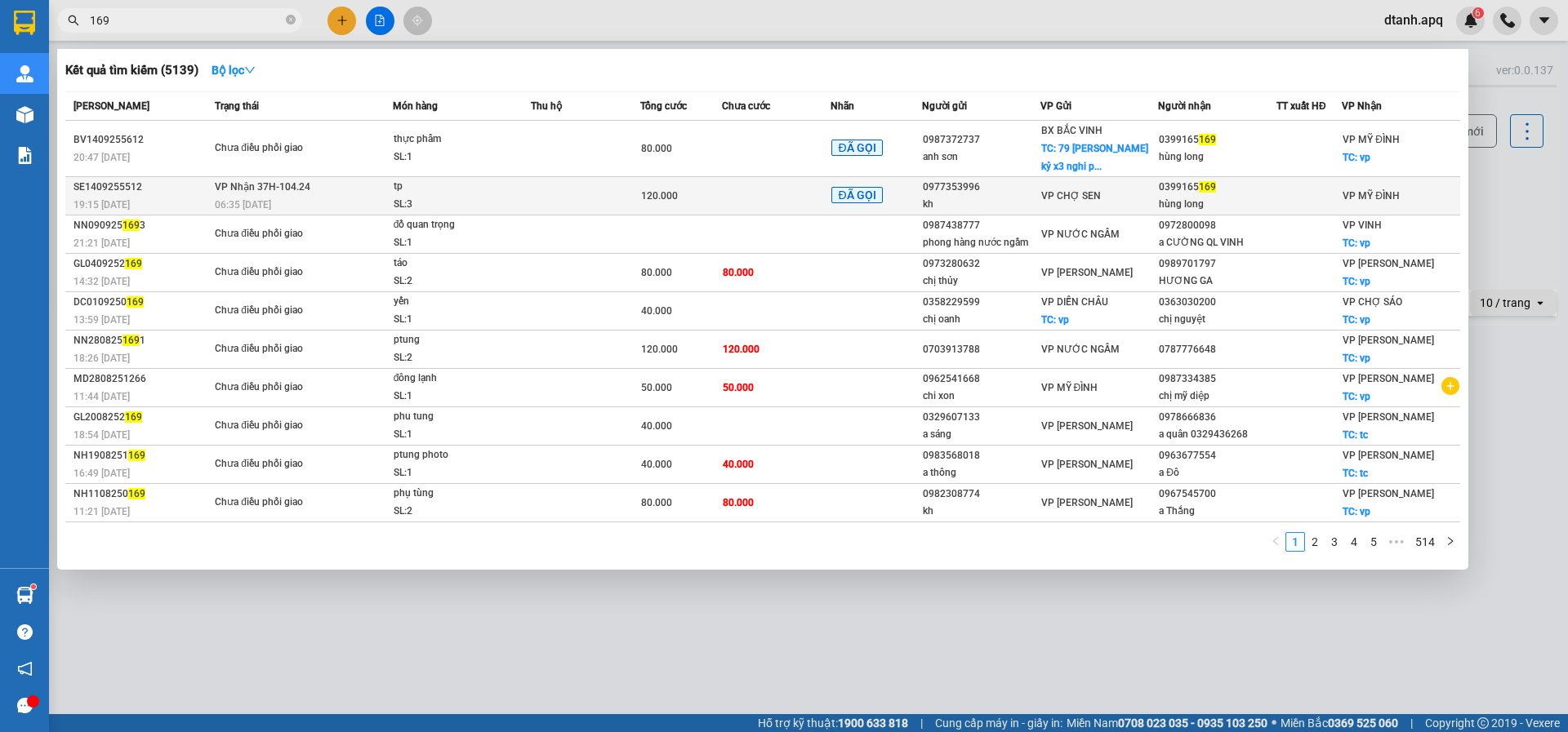
click at [335, 187] on td "VP Nhận 37H-104.24 06:35 - 15/09" at bounding box center [301, 196] width 182 height 39
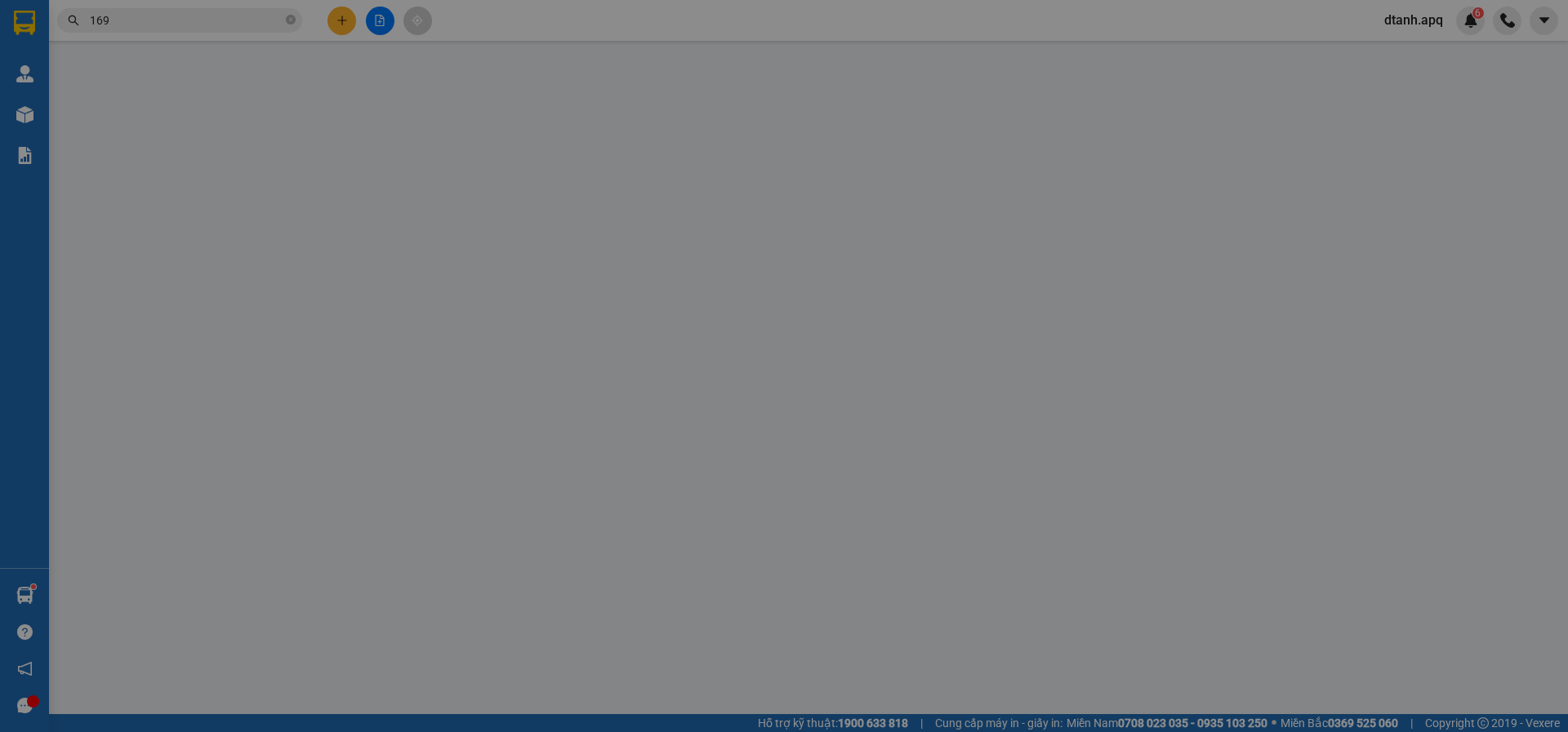
type input "0977353996"
type input "kh"
type input "0399165169"
type input "hùng long"
type input "120.000"
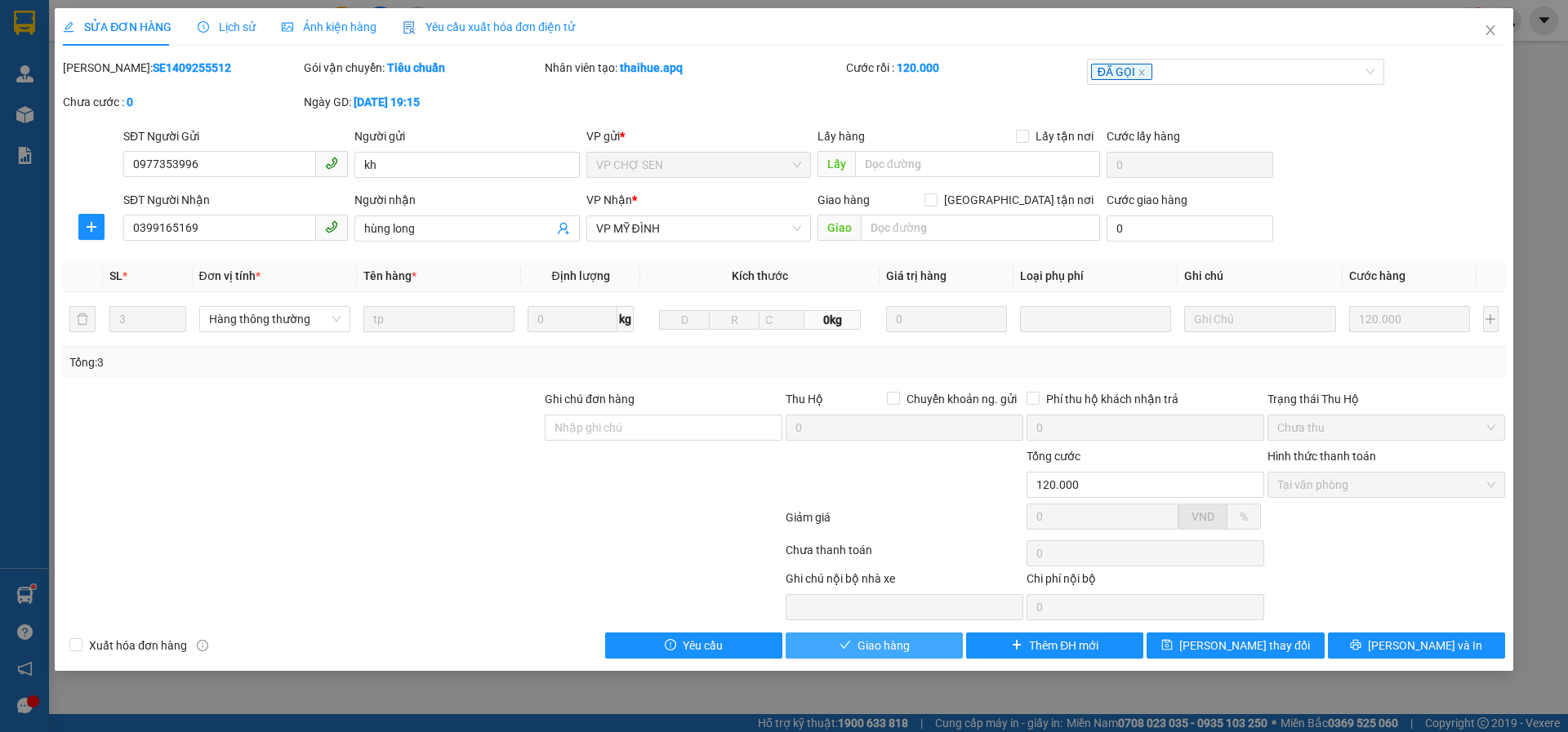
click at [854, 642] on button "Giao hàng" at bounding box center [873, 645] width 177 height 26
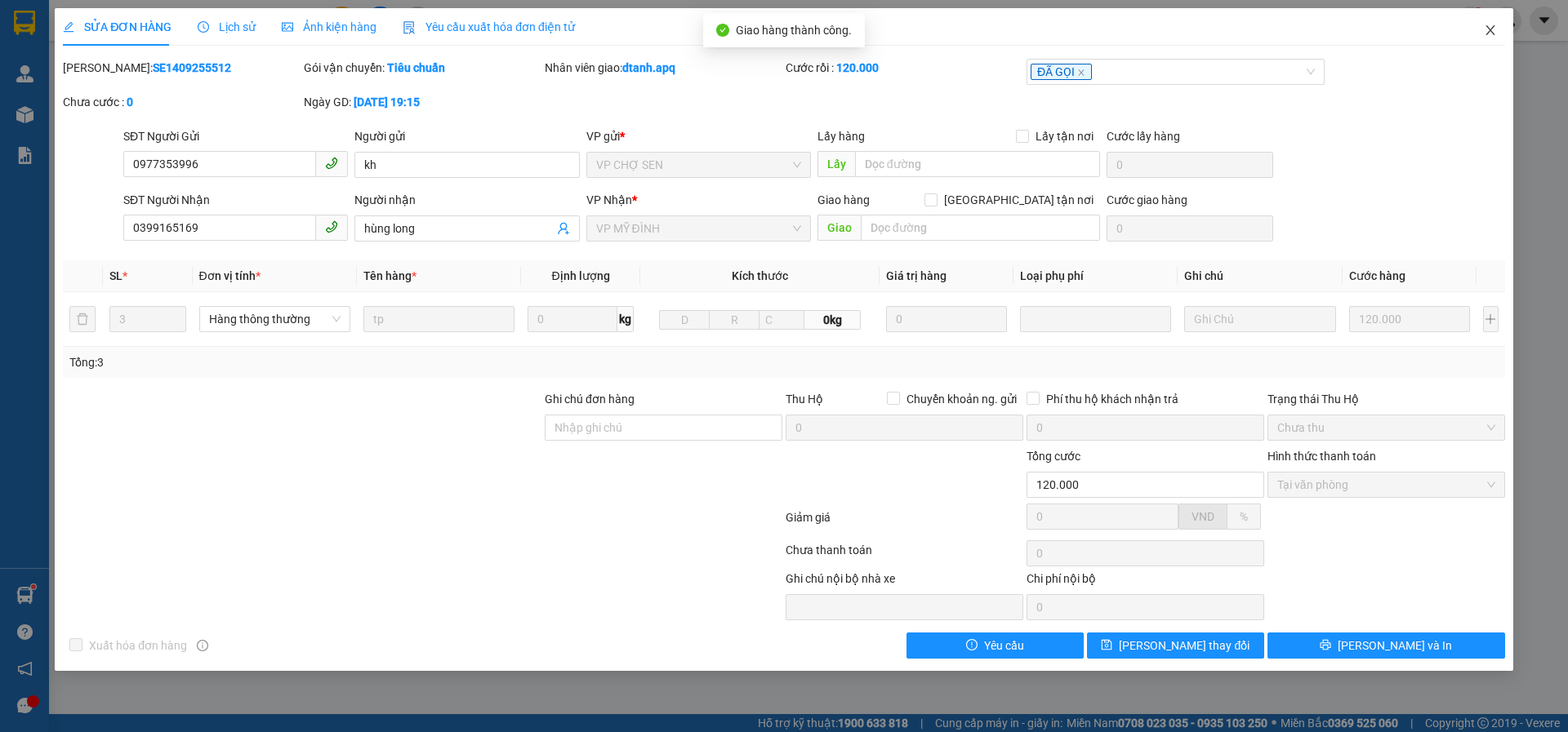
click at [1493, 31] on icon "close" at bounding box center [1489, 30] width 13 height 13
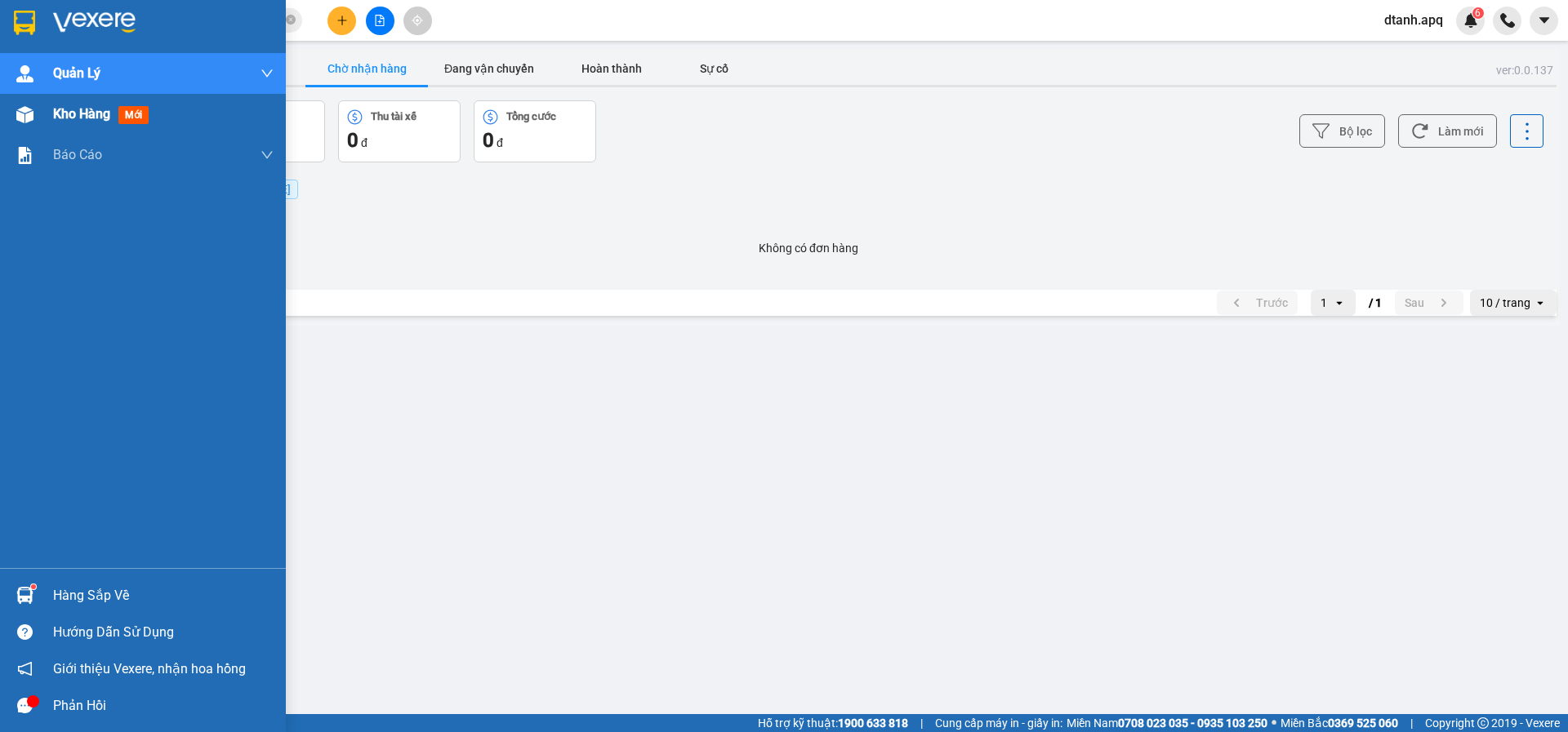
click at [29, 118] on img at bounding box center [25, 114] width 17 height 17
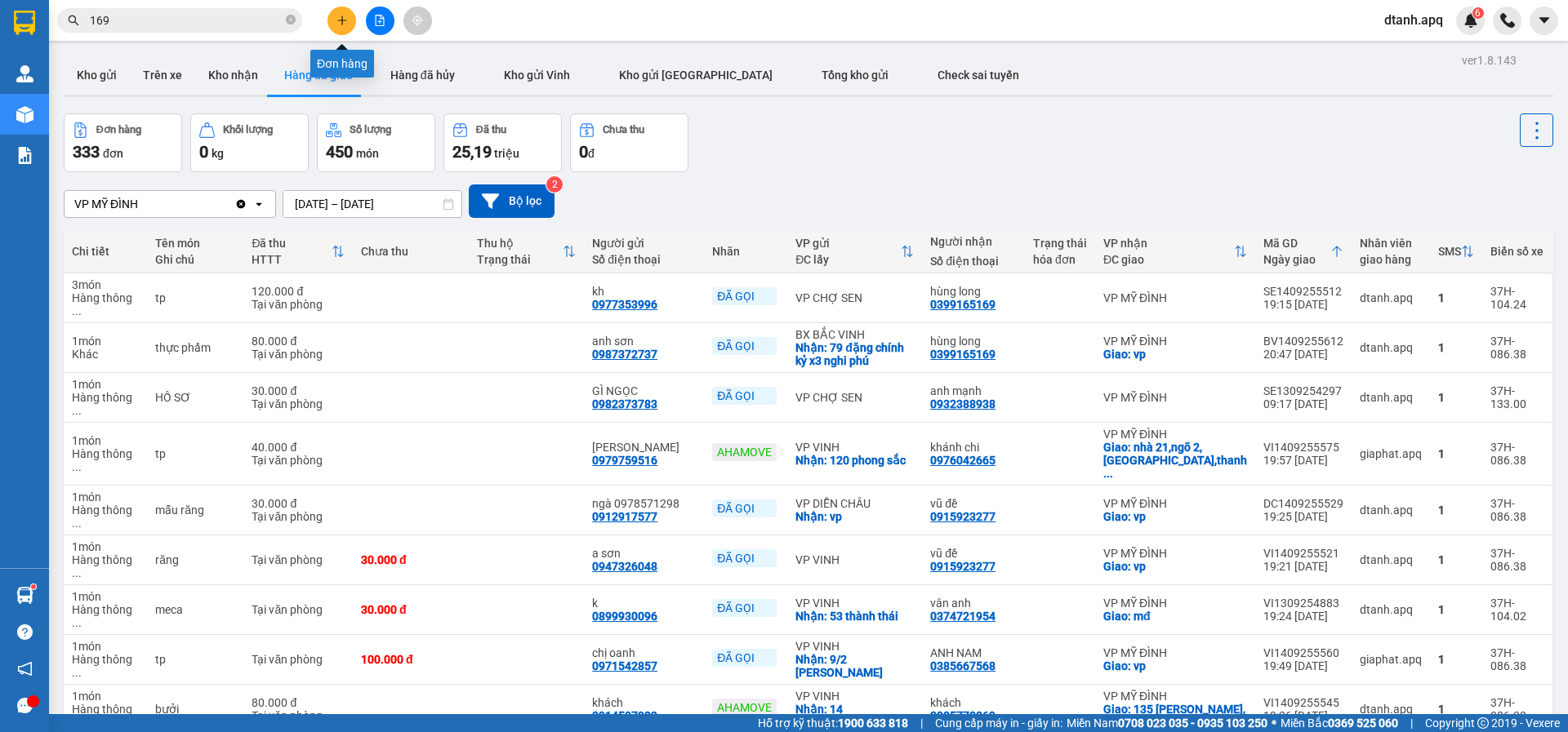
click at [334, 30] on button at bounding box center [341, 21] width 29 height 29
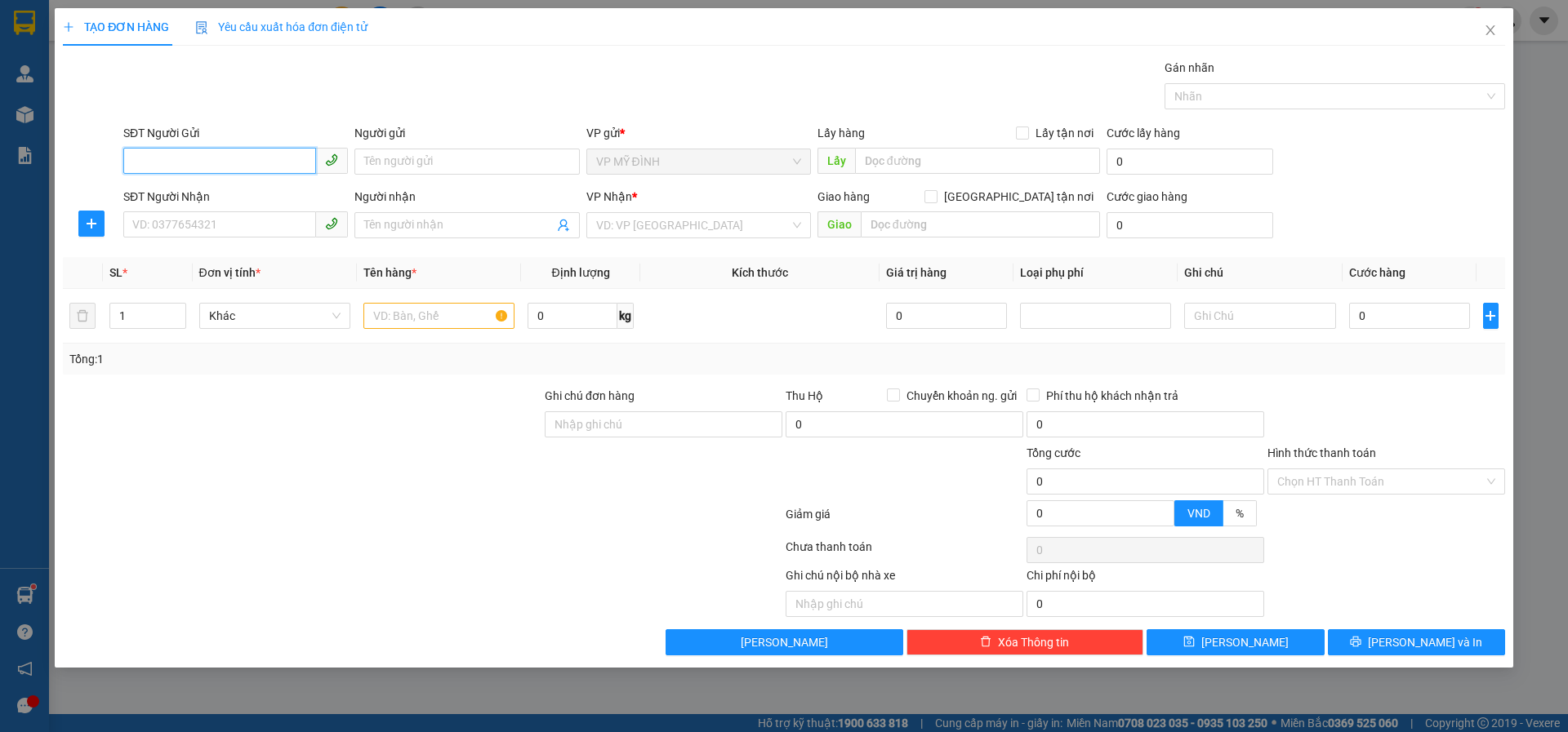
click at [167, 158] on input "SĐT Người Gửi" at bounding box center [219, 161] width 193 height 26
type input "0967676689"
drag, startPoint x: 406, startPoint y: 159, endPoint x: 350, endPoint y: 217, distance: 80.6
click at [399, 162] on input "Người gửi" at bounding box center [466, 161] width 224 height 26
type input "cty minh hải"
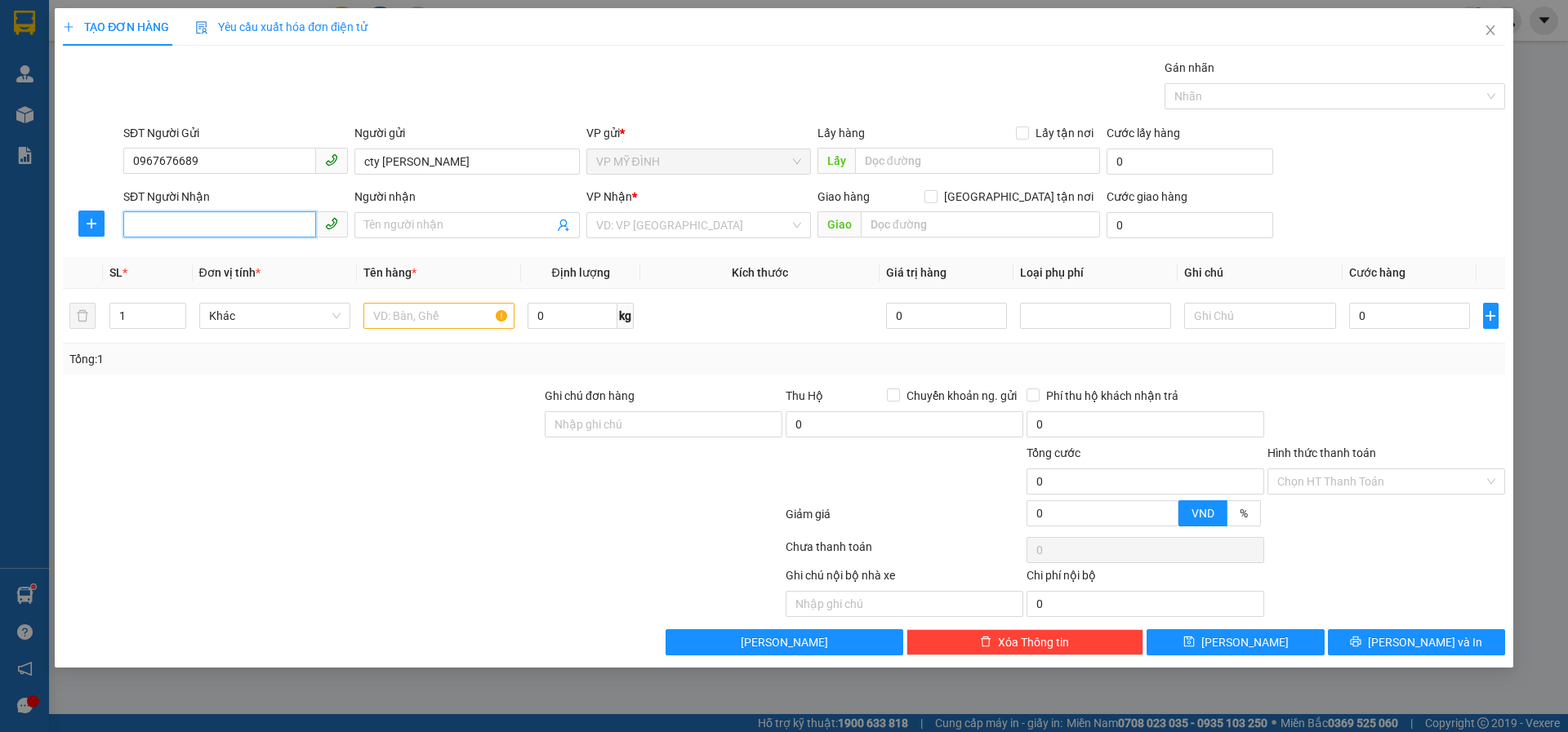
click at [226, 225] on input "SĐT Người Nhận" at bounding box center [219, 224] width 193 height 26
type input "0944952326"
click at [194, 262] on div "0944952326 - c phương" at bounding box center [235, 258] width 205 height 18
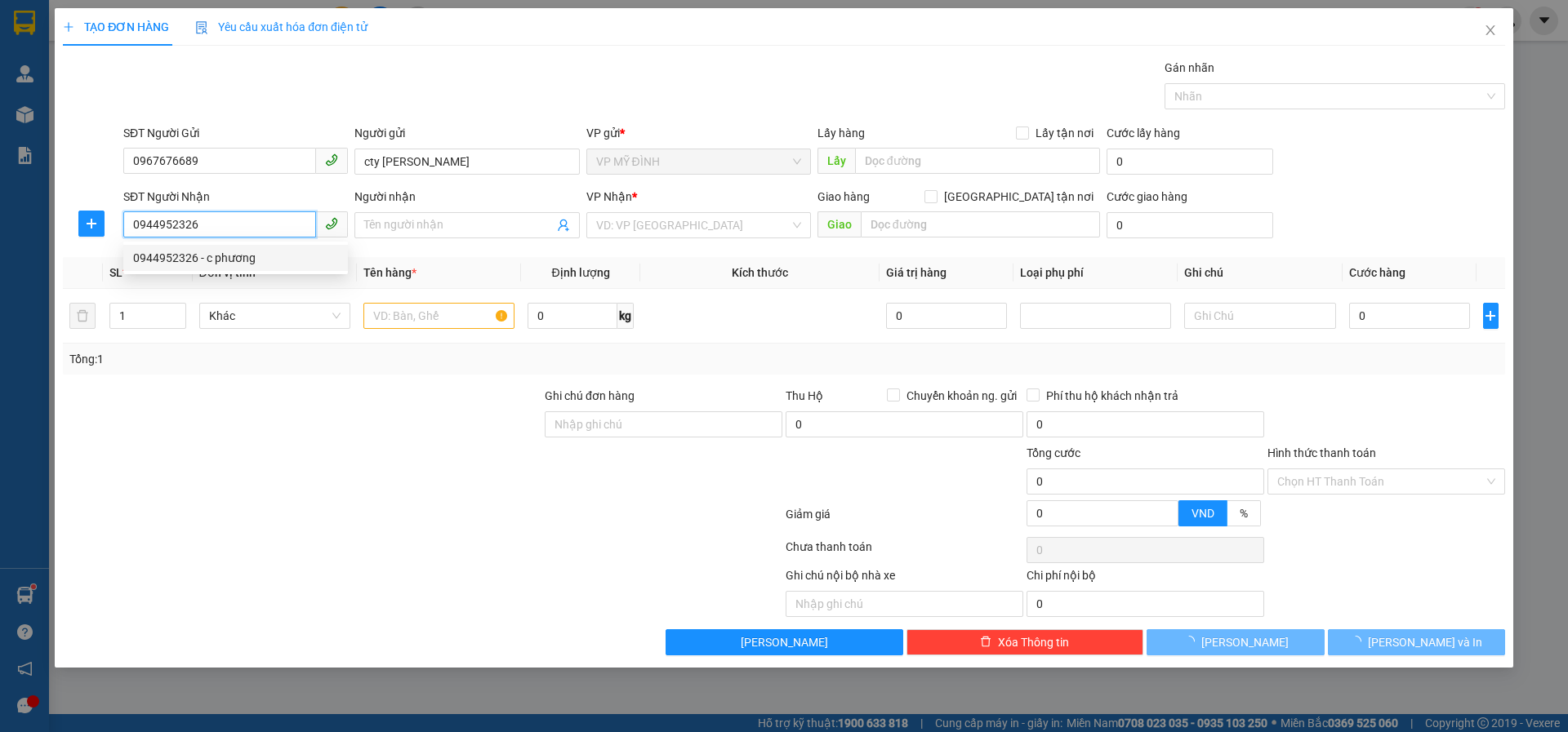
type input "c phương"
checkbox input "true"
type input "12a ngõ 80 ng trường tộ"
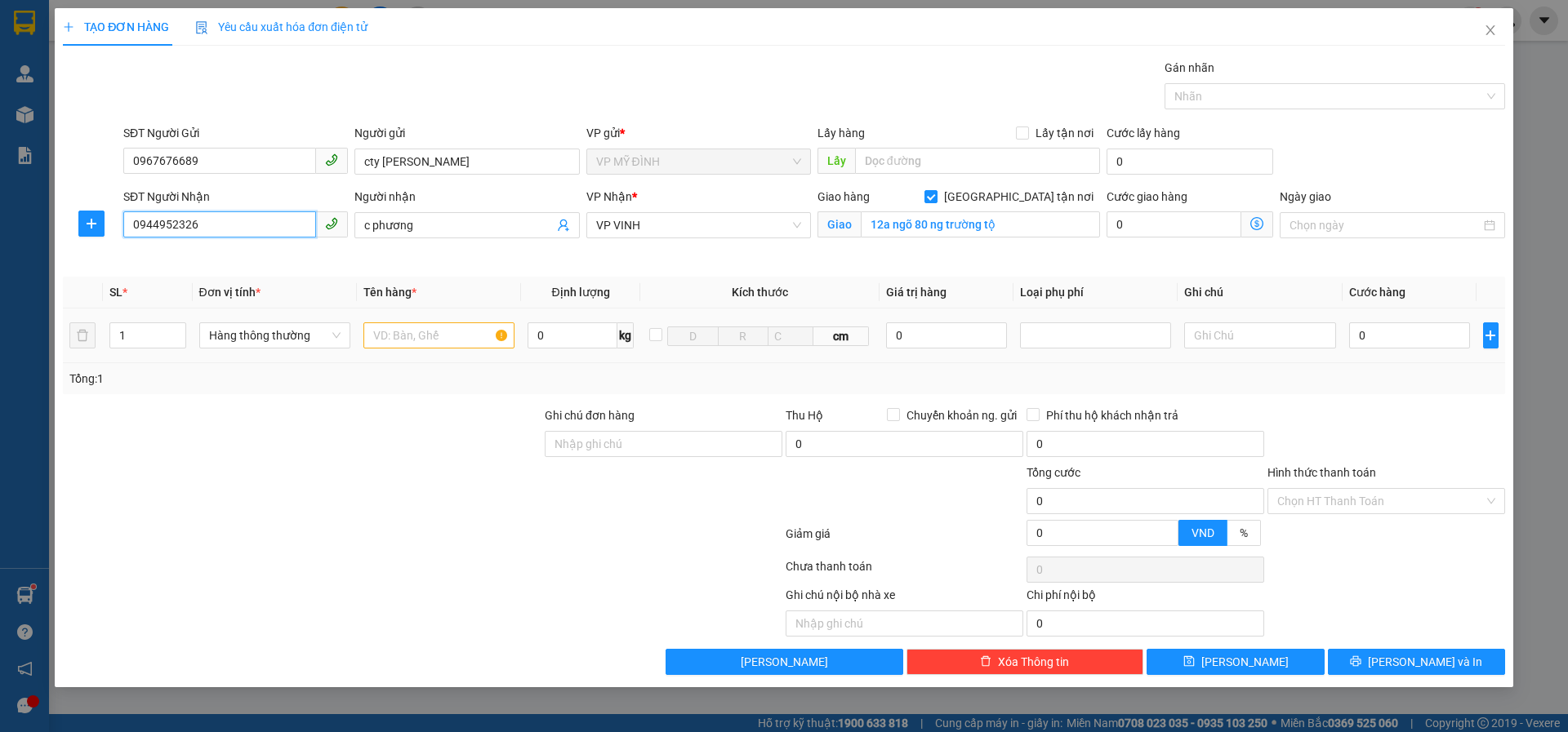
type input "0944952326"
click at [435, 335] on input "text" at bounding box center [439, 335] width 151 height 26
type input "thuốc"
click at [1365, 328] on input "0" at bounding box center [1409, 335] width 122 height 26
type input "4"
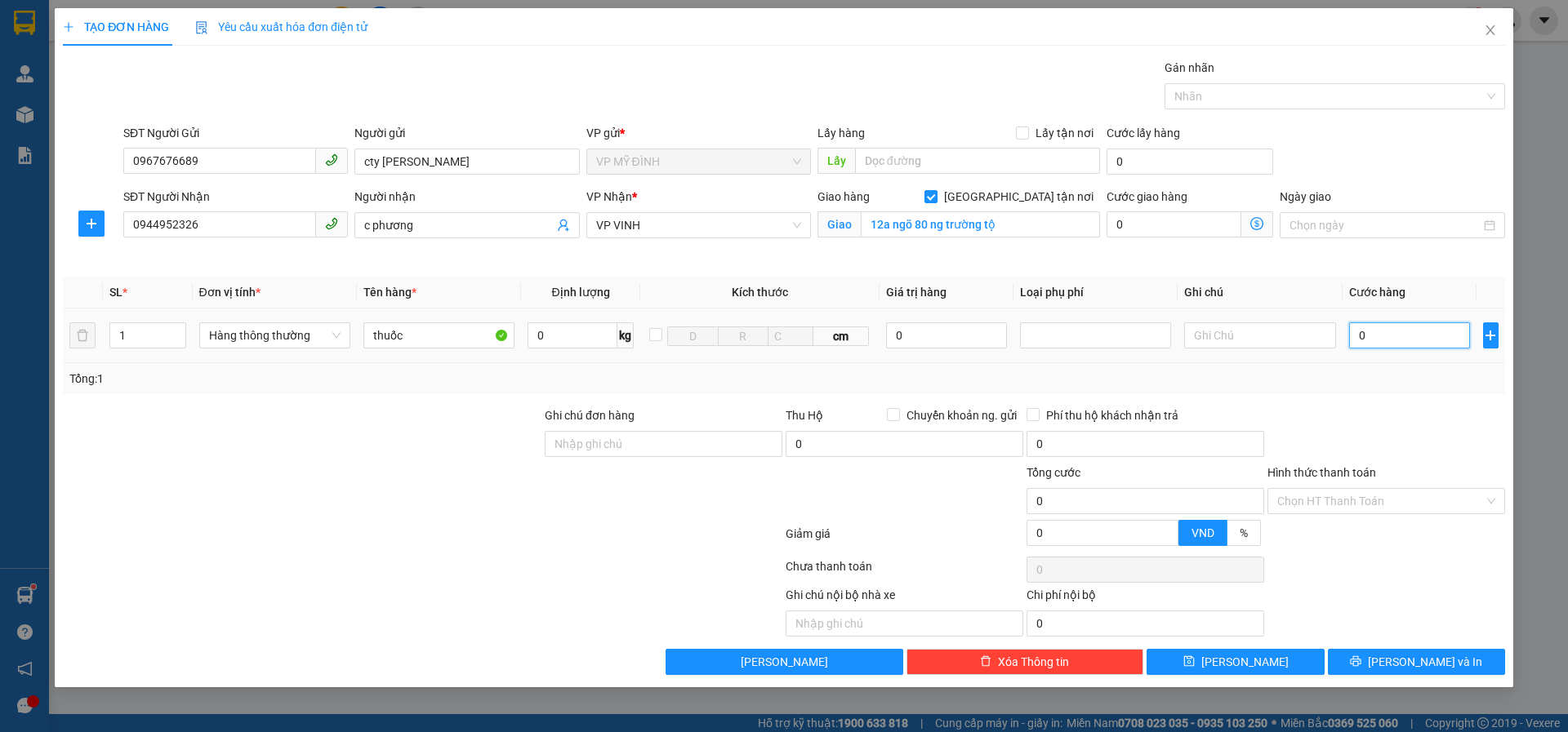
type input "4"
type input "40"
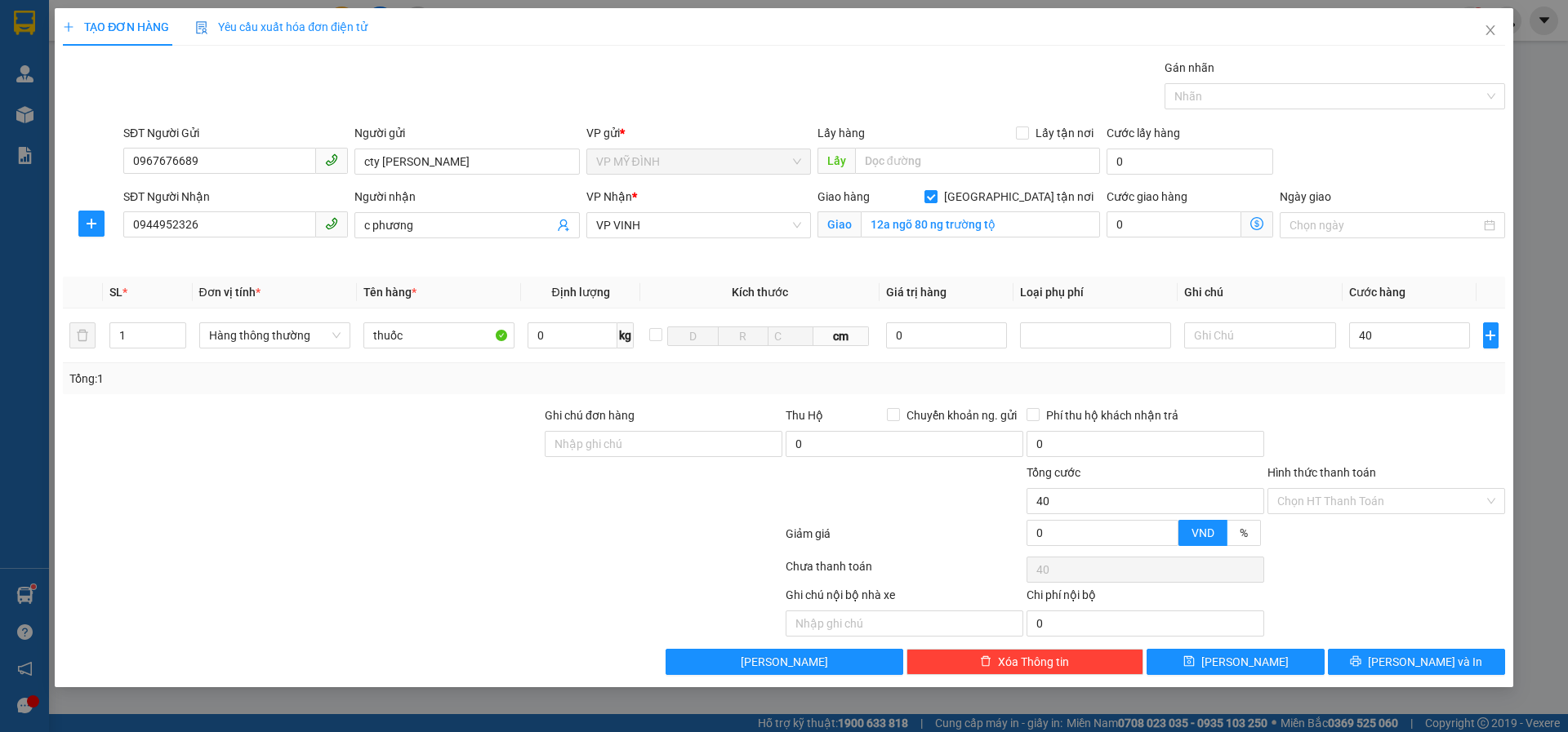
type input "40.000"
click at [1387, 376] on div "Tổng: 1" at bounding box center [784, 378] width 1429 height 18
drag, startPoint x: 1302, startPoint y: 492, endPoint x: 1310, endPoint y: 500, distance: 11.3
click at [1305, 493] on input "Hình thức thanh toán" at bounding box center [1379, 501] width 206 height 25
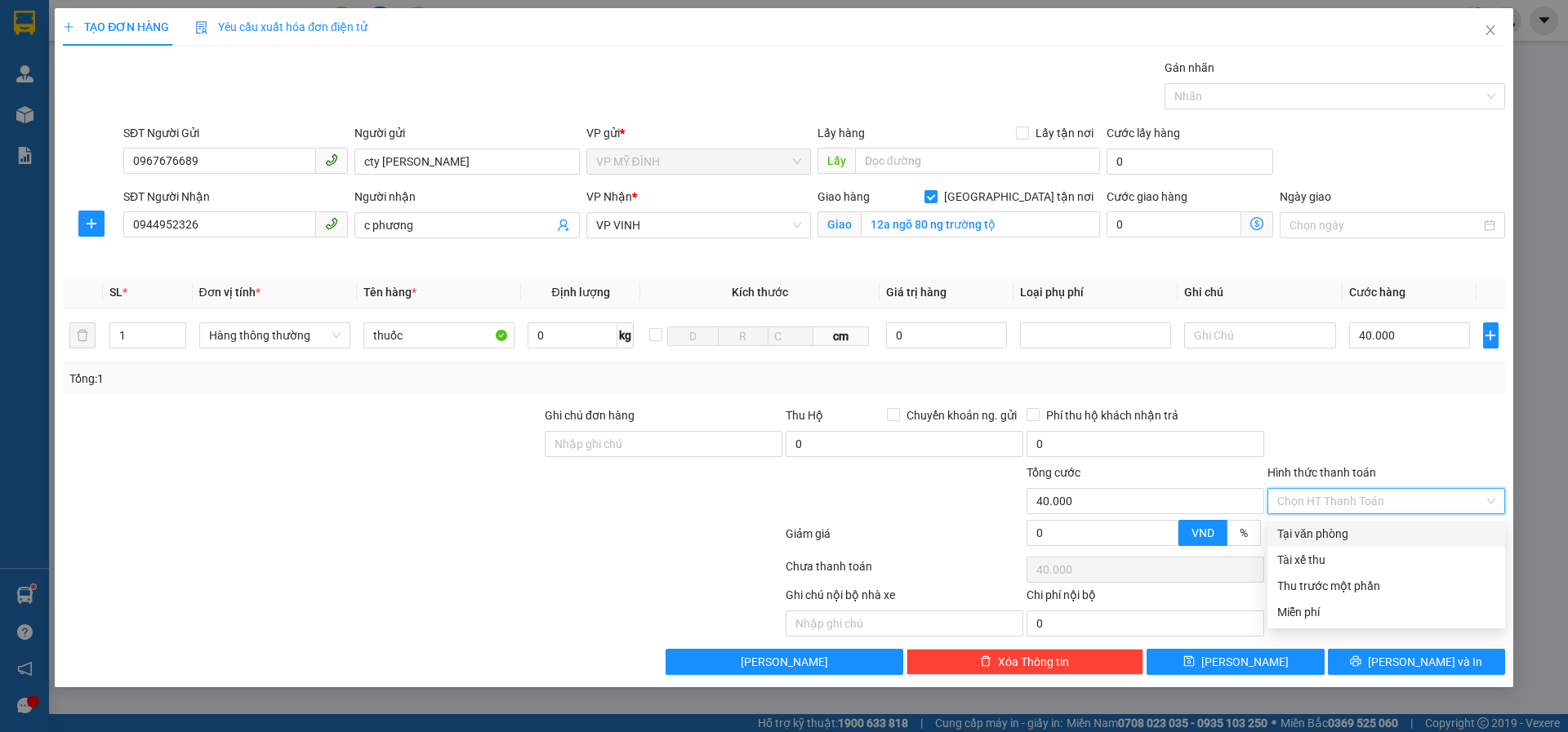
click at [1332, 531] on div "Tại văn phòng" at bounding box center [1385, 533] width 218 height 18
type input "0"
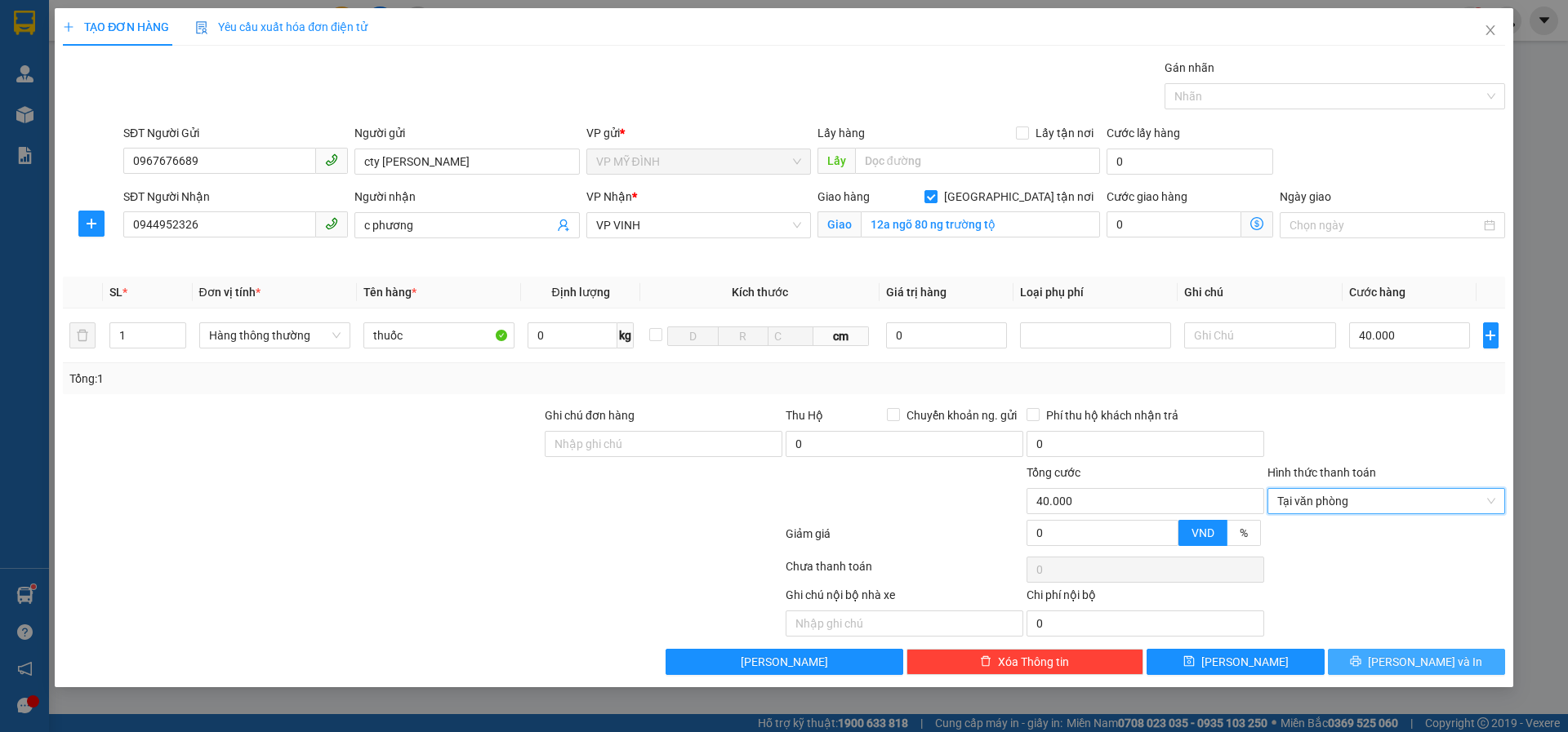
click at [1361, 664] on icon "printer" at bounding box center [1356, 662] width 12 height 12
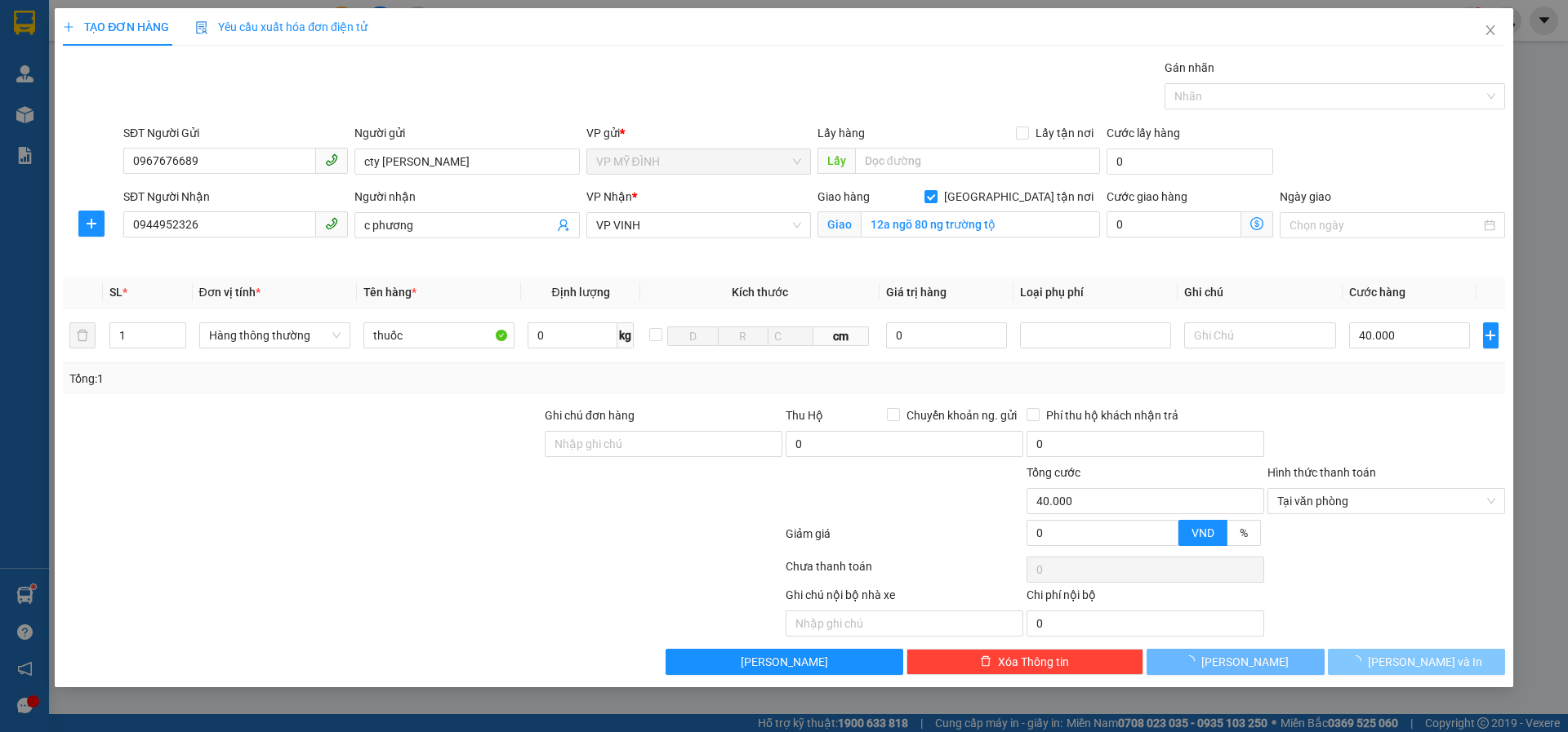
click at [1355, 651] on button "[PERSON_NAME] và In" at bounding box center [1416, 662] width 177 height 26
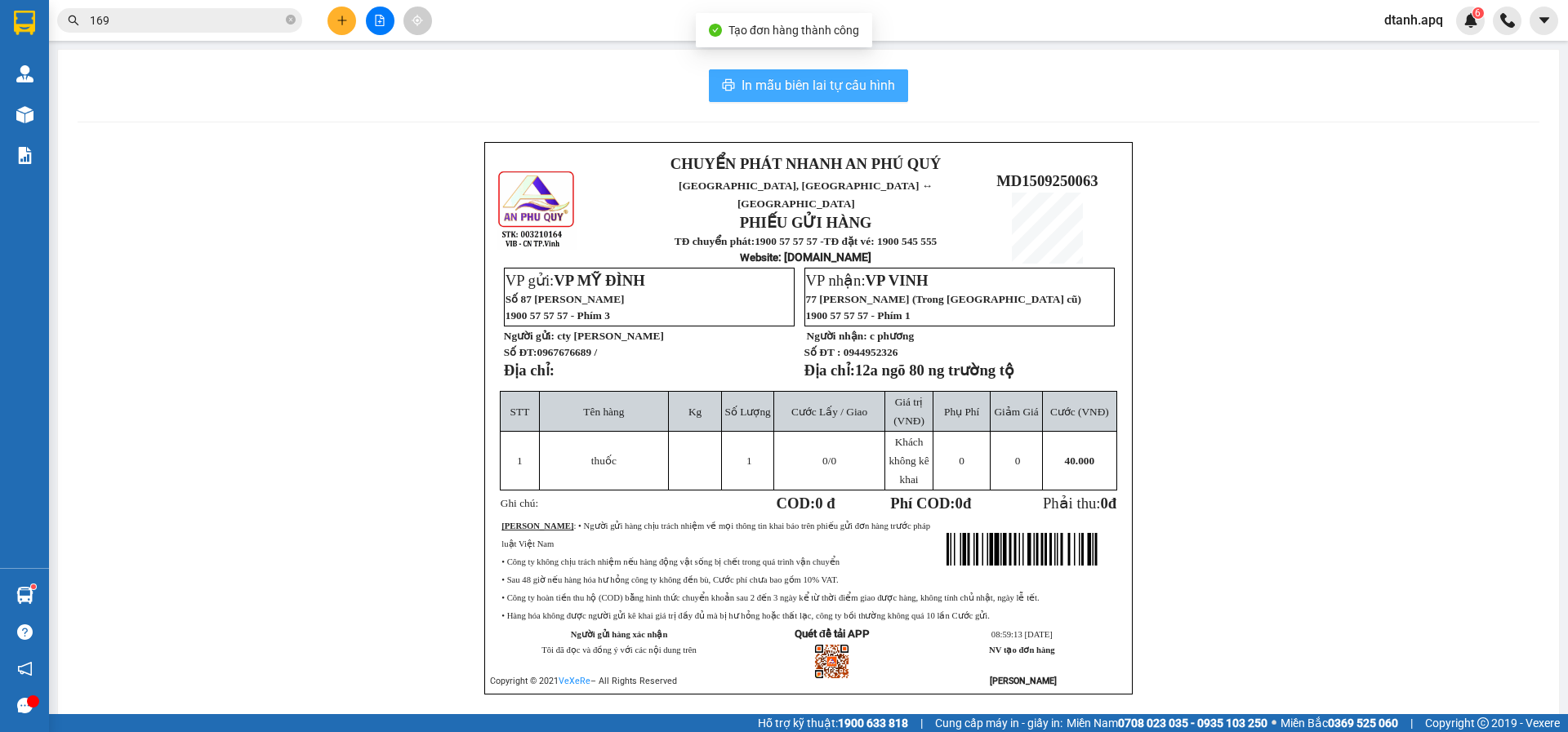
drag, startPoint x: 729, startPoint y: 63, endPoint x: 730, endPoint y: 76, distance: 13.0
click at [730, 76] on div "In mẫu biên lai tự cấu hình CHUYỂN PHÁT NHANH AN PHÚ QUÝ NGHỆ AN, HÀ TĨNH ↔ HÀ …" at bounding box center [808, 401] width 1501 height 704
click at [741, 90] on span "In mẫu biên lai tự cấu hình" at bounding box center [817, 85] width 153 height 21
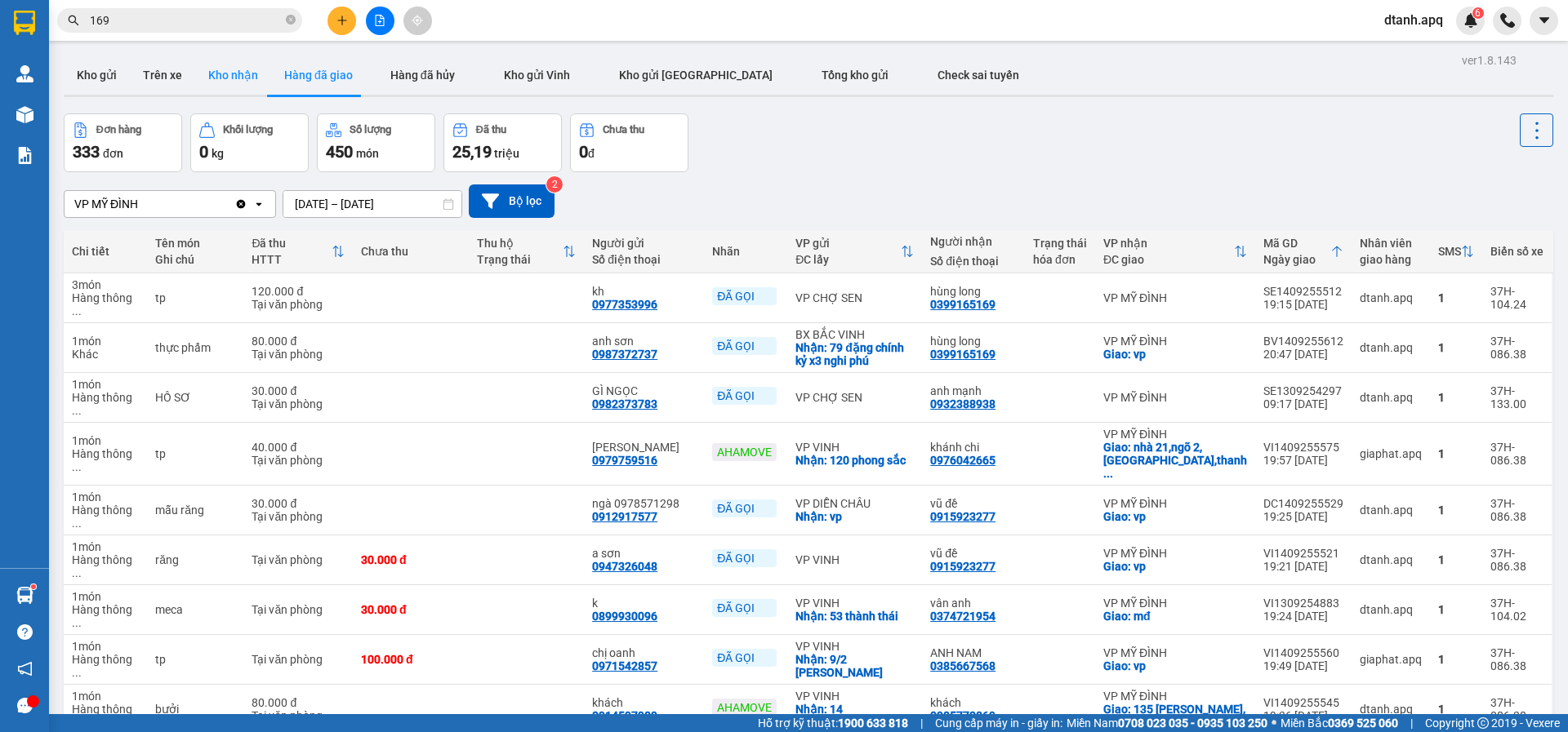
click at [215, 77] on button "Kho nhận" at bounding box center [232, 75] width 76 height 40
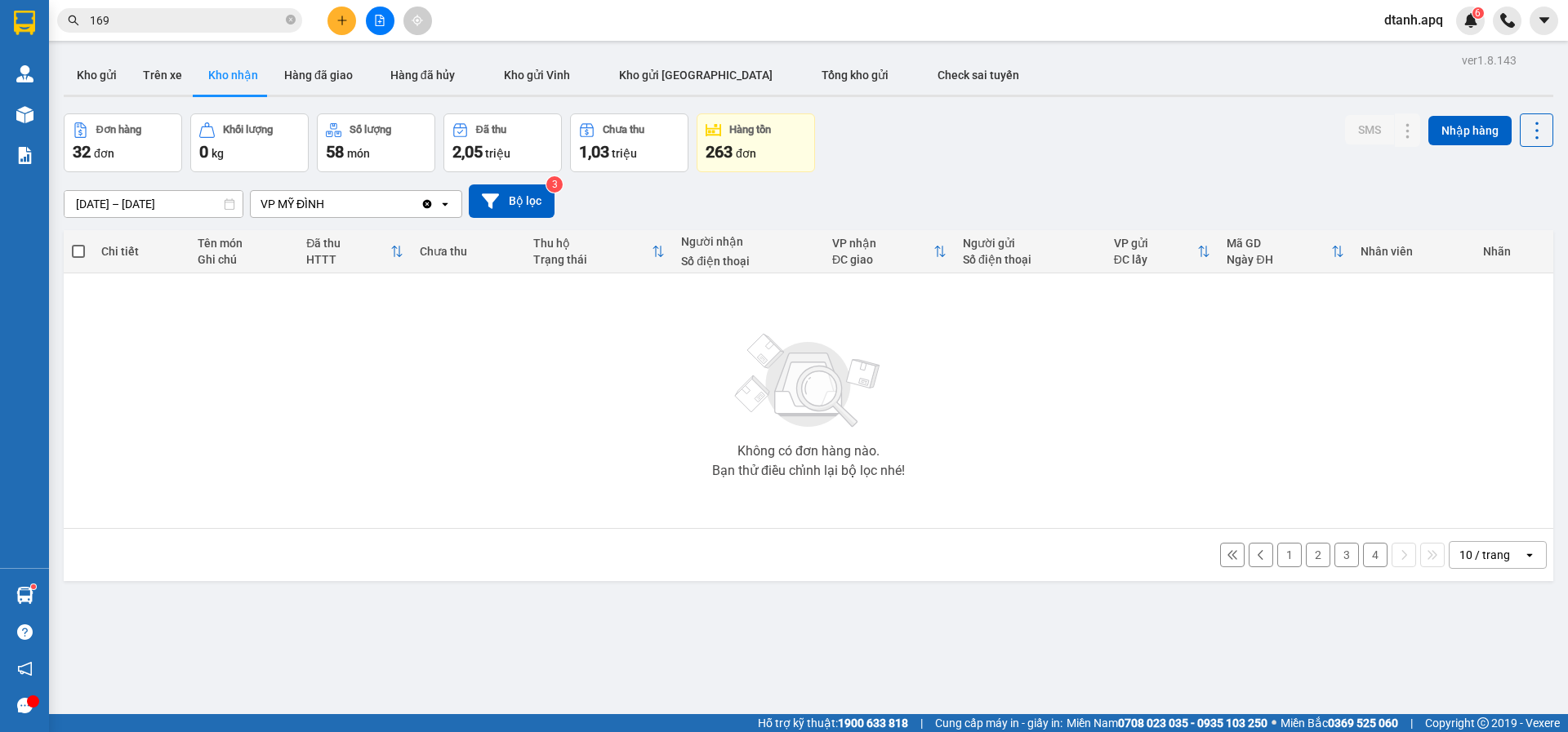
click at [1362, 553] on button "4" at bounding box center [1374, 554] width 25 height 25
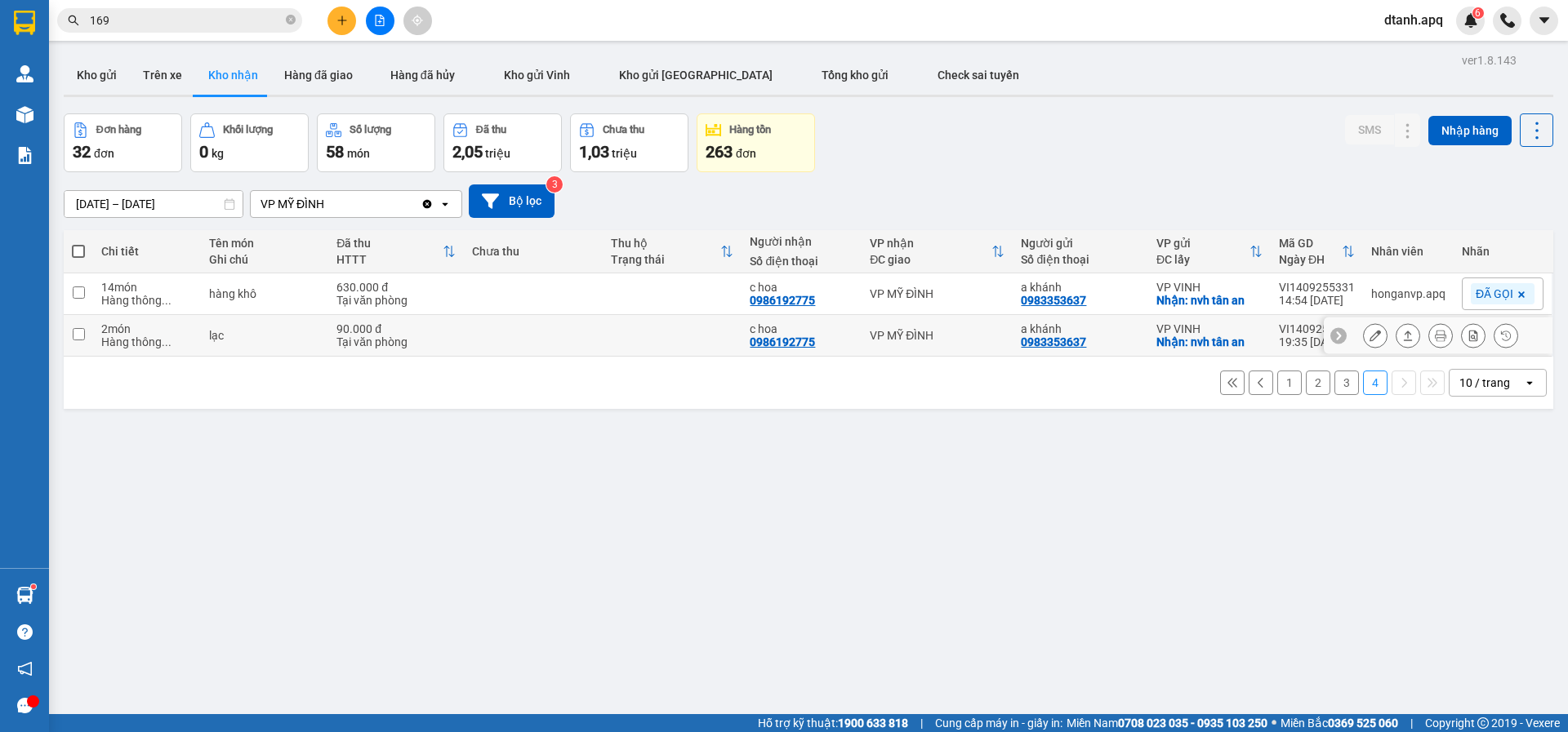
click at [1369, 337] on icon at bounding box center [1375, 336] width 12 height 12
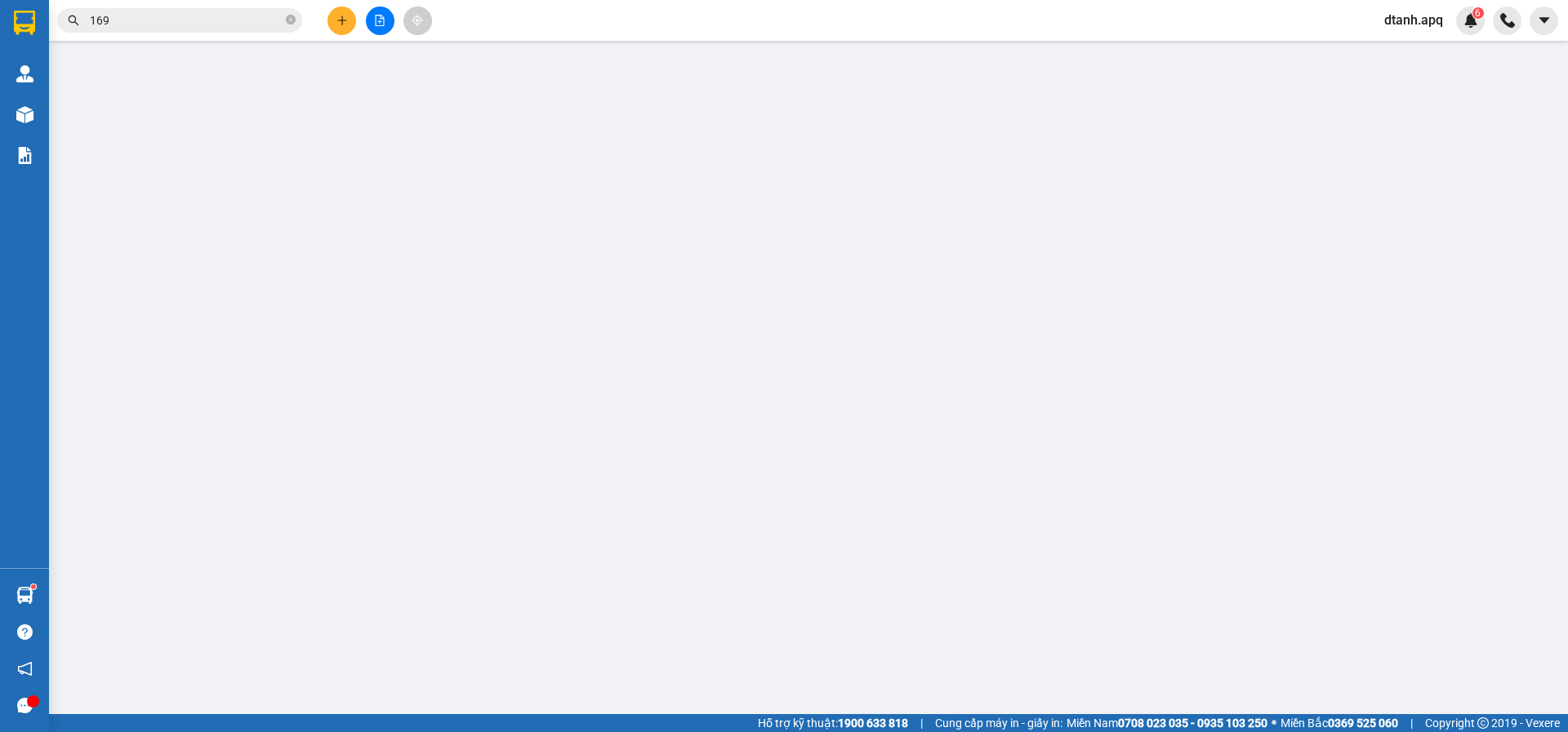
type input "0983353637"
type input "a khánh"
checkbox input "true"
type input "nvh tân an"
type input "0986192775"
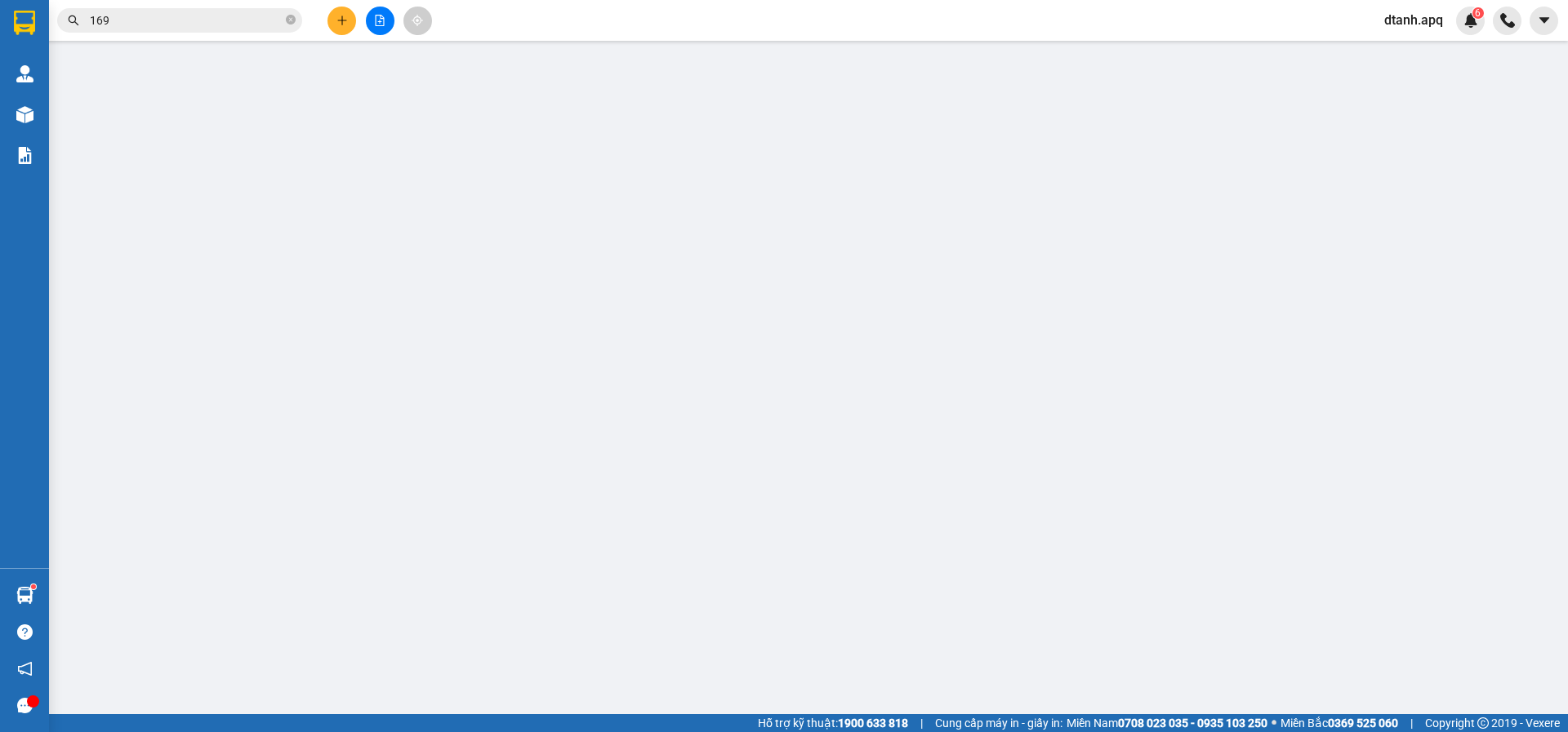
type input "c hoa"
type input "90.000"
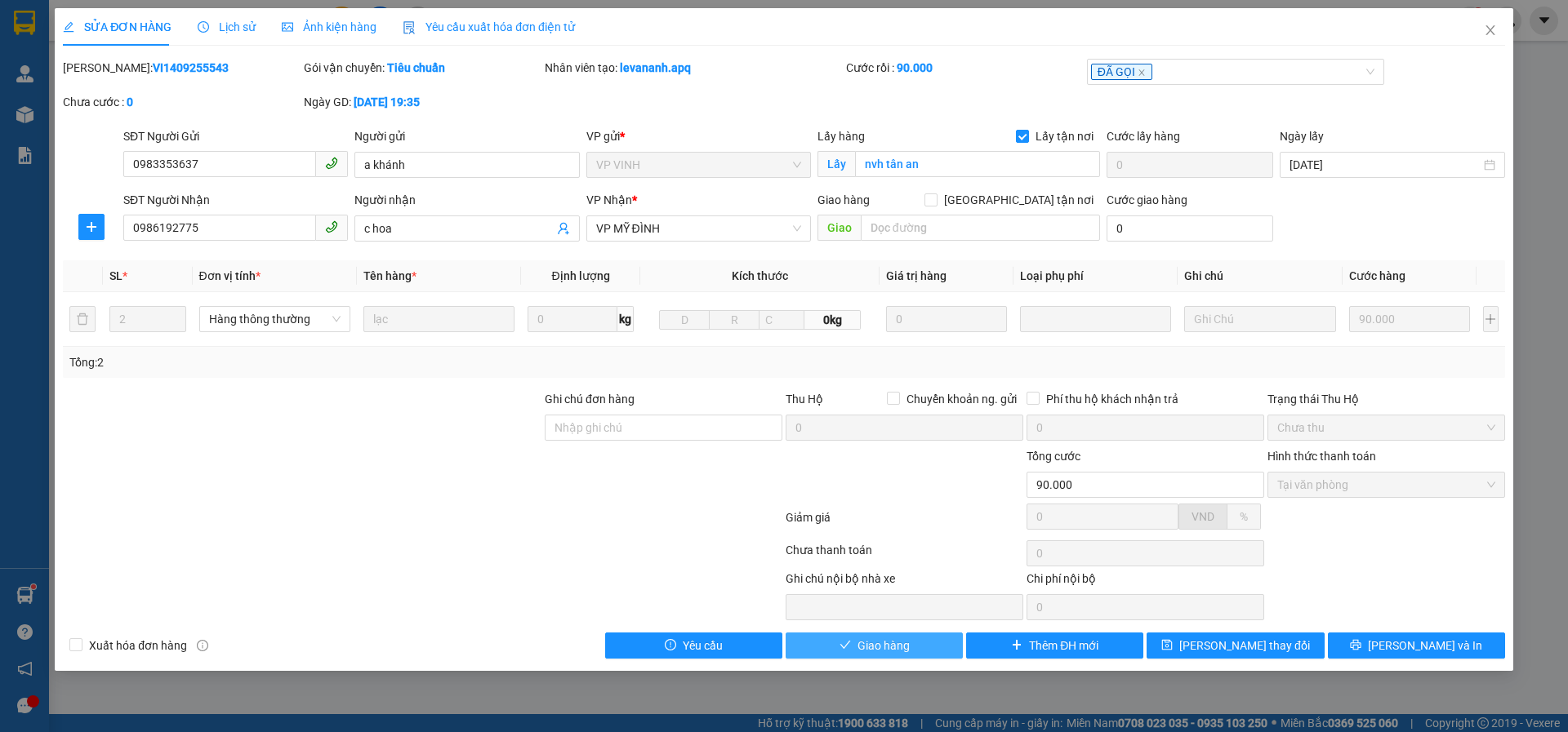
drag, startPoint x: 830, startPoint y: 652, endPoint x: 881, endPoint y: 637, distance: 53.2
click at [830, 651] on button "Giao hàng" at bounding box center [873, 645] width 177 height 26
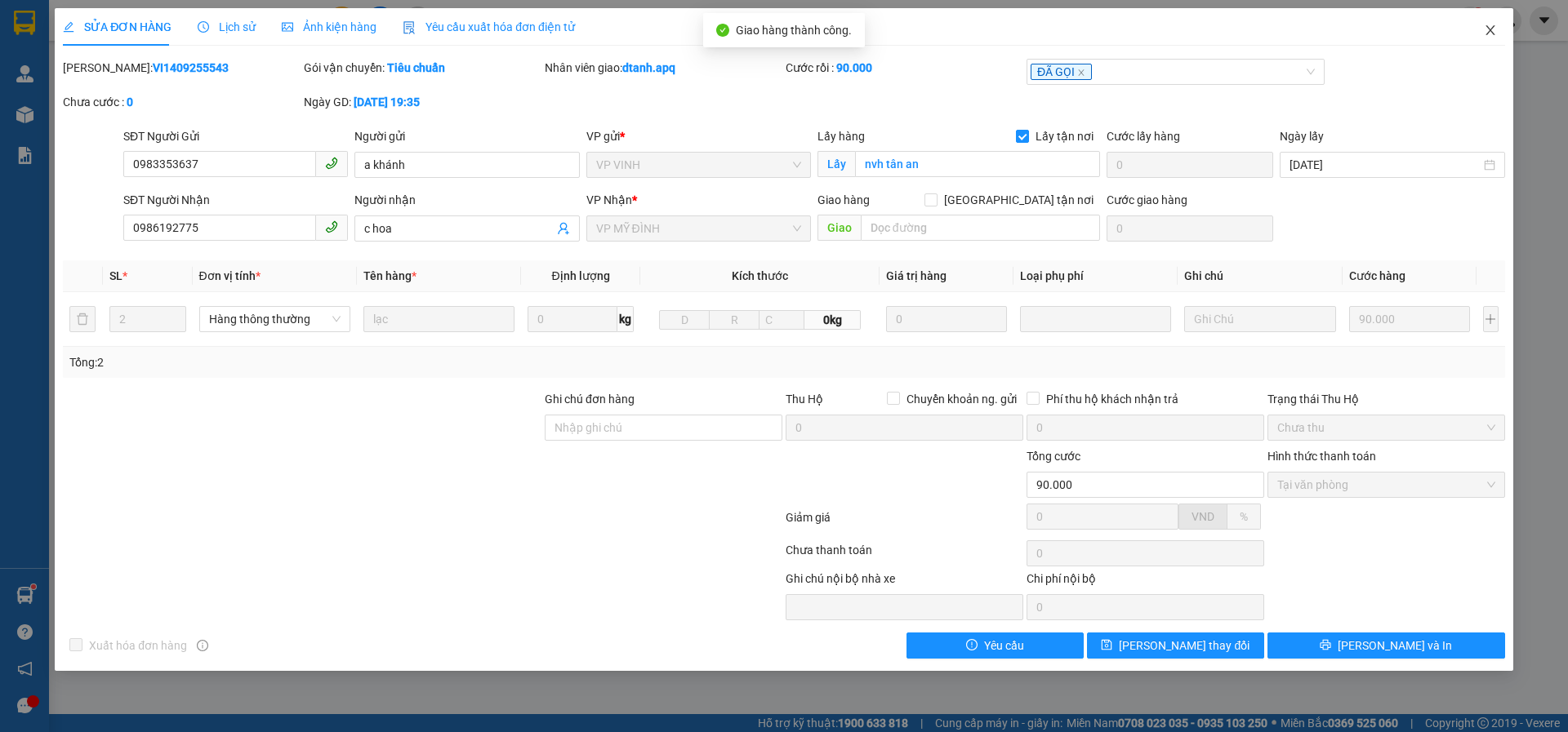
click at [1483, 29] on icon "close" at bounding box center [1489, 30] width 13 height 13
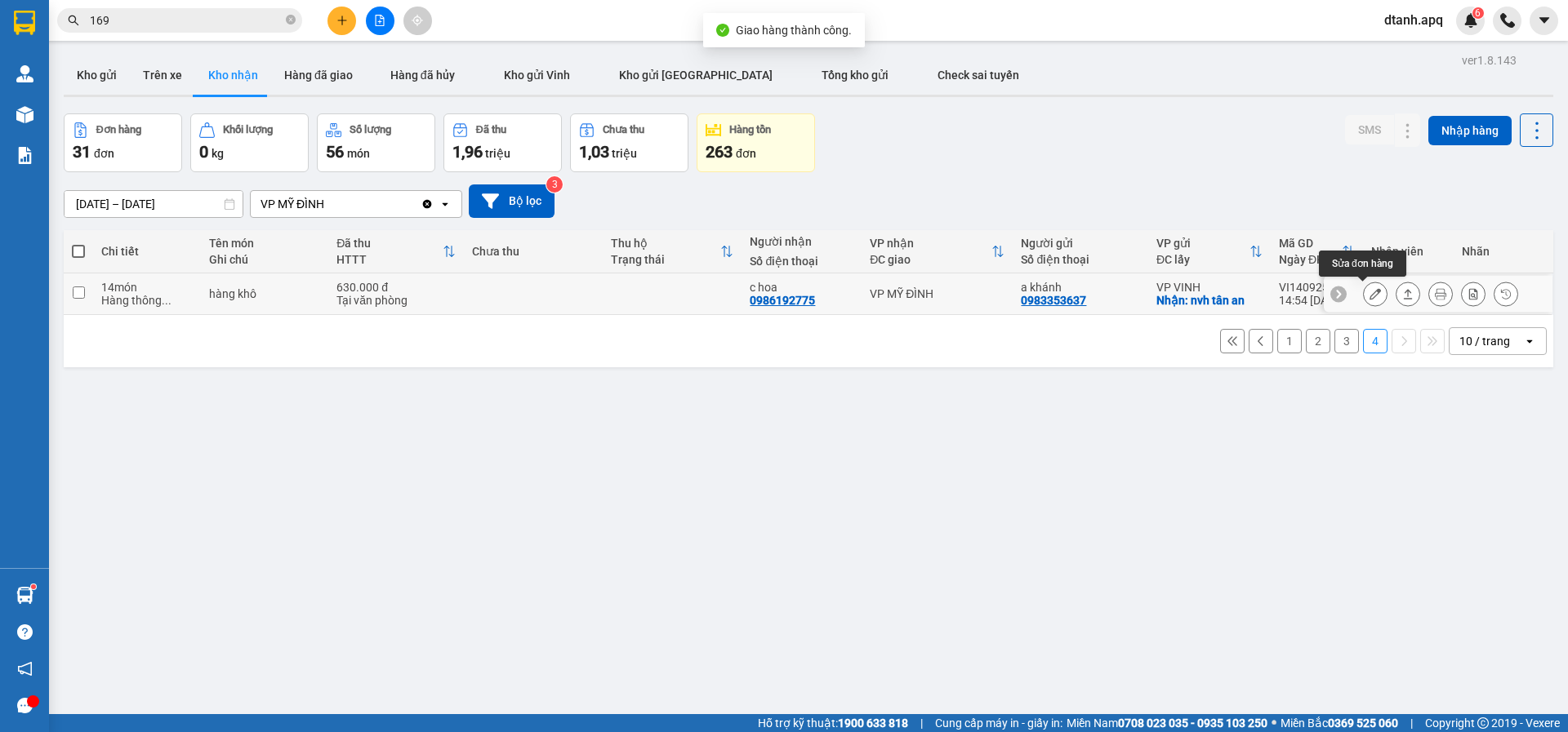
click at [1363, 285] on button at bounding box center [1374, 293] width 23 height 29
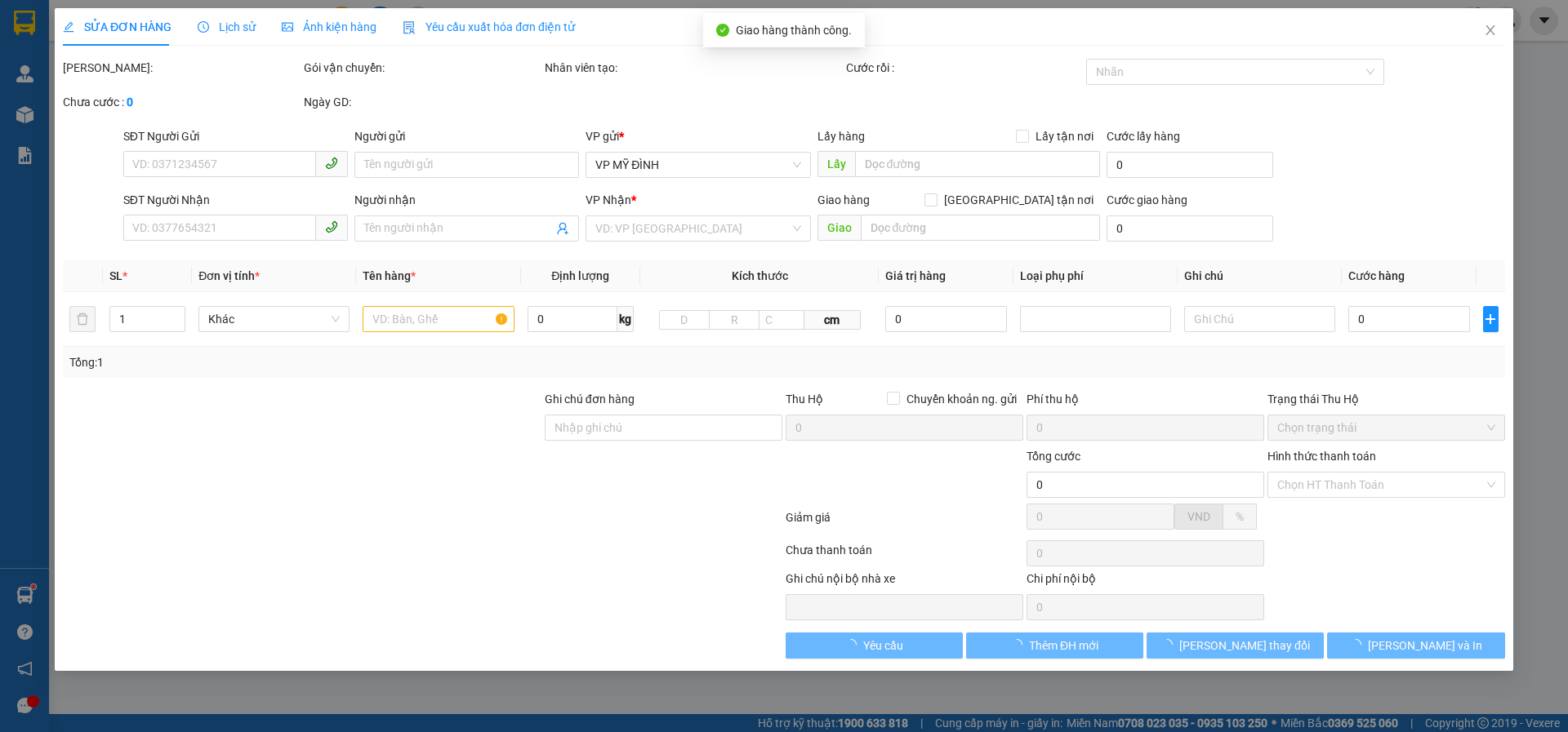
type input "0983353637"
type input "a khánh"
checkbox input "true"
type input "nvh tân an"
type input "0986192775"
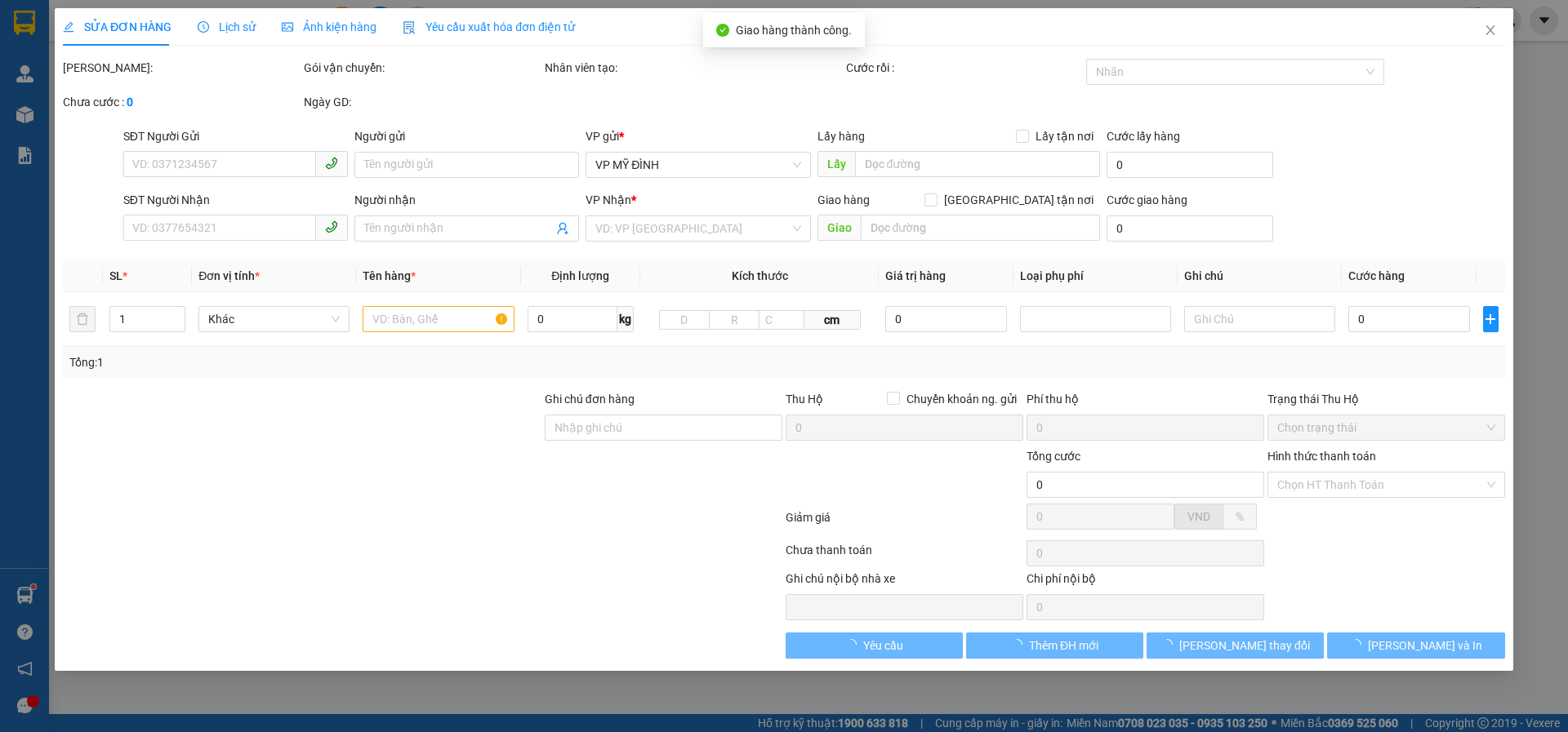
type input "c hoa"
type input "630.000"
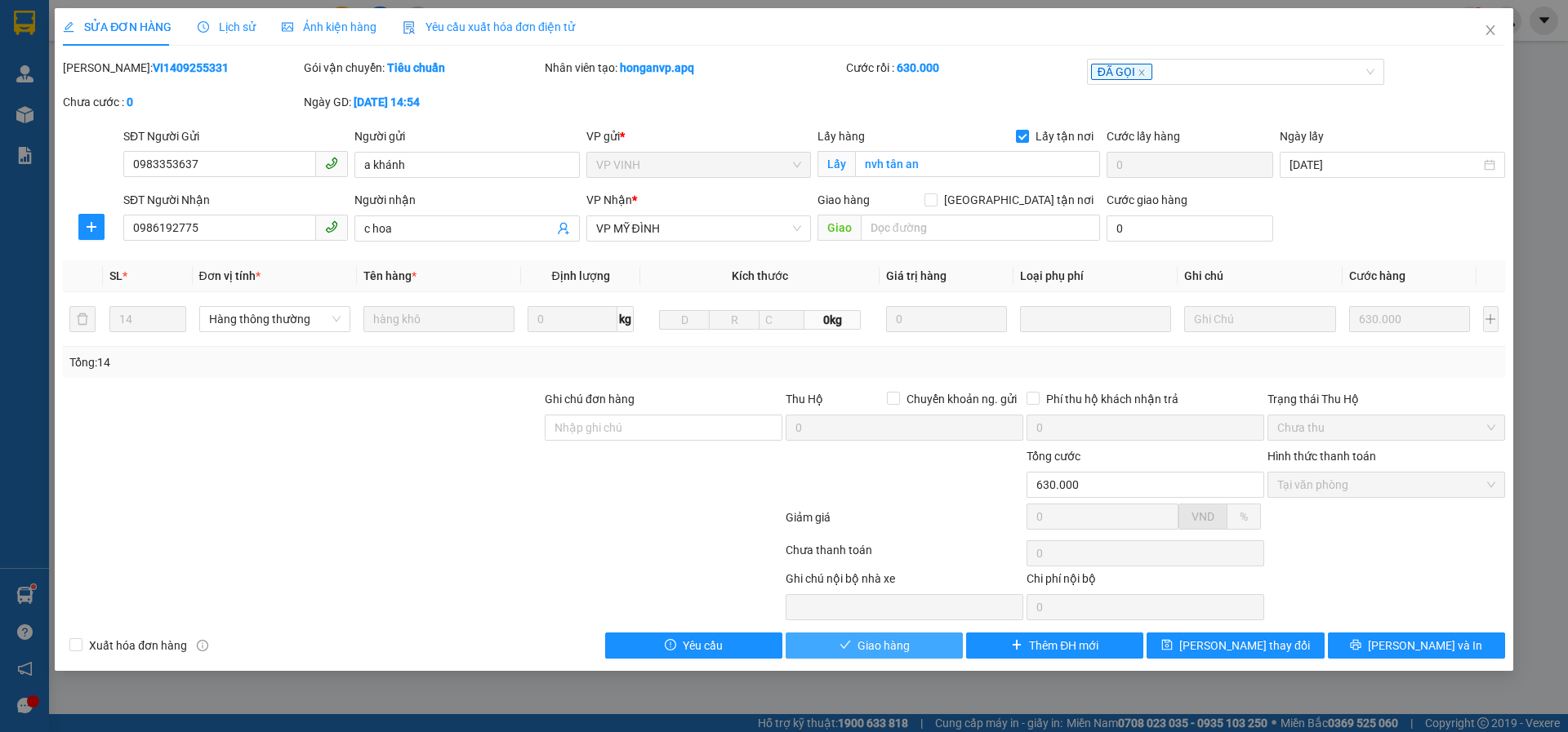
click at [848, 652] on span "check" at bounding box center [845, 645] width 12 height 13
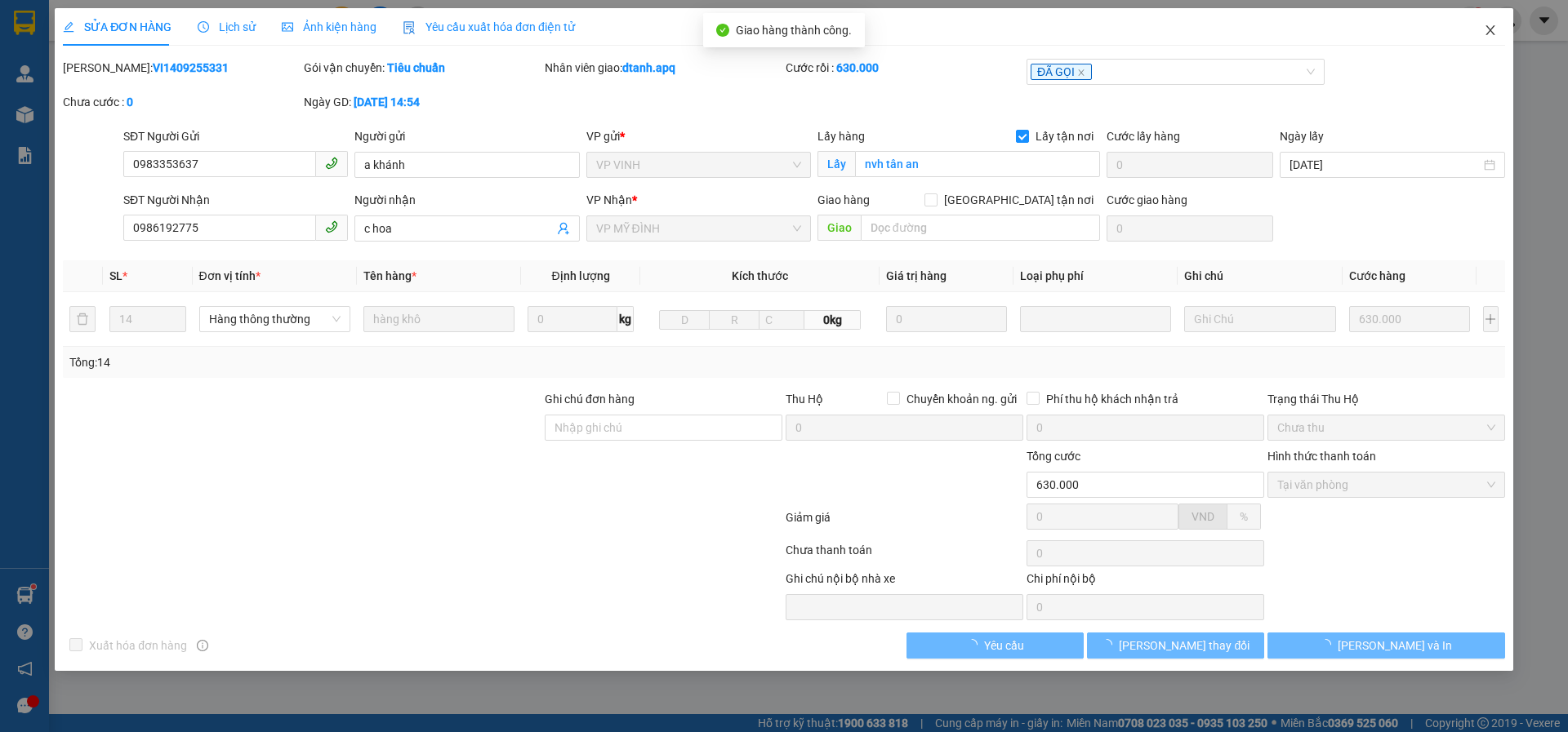
click at [1498, 33] on span "Close" at bounding box center [1490, 31] width 45 height 45
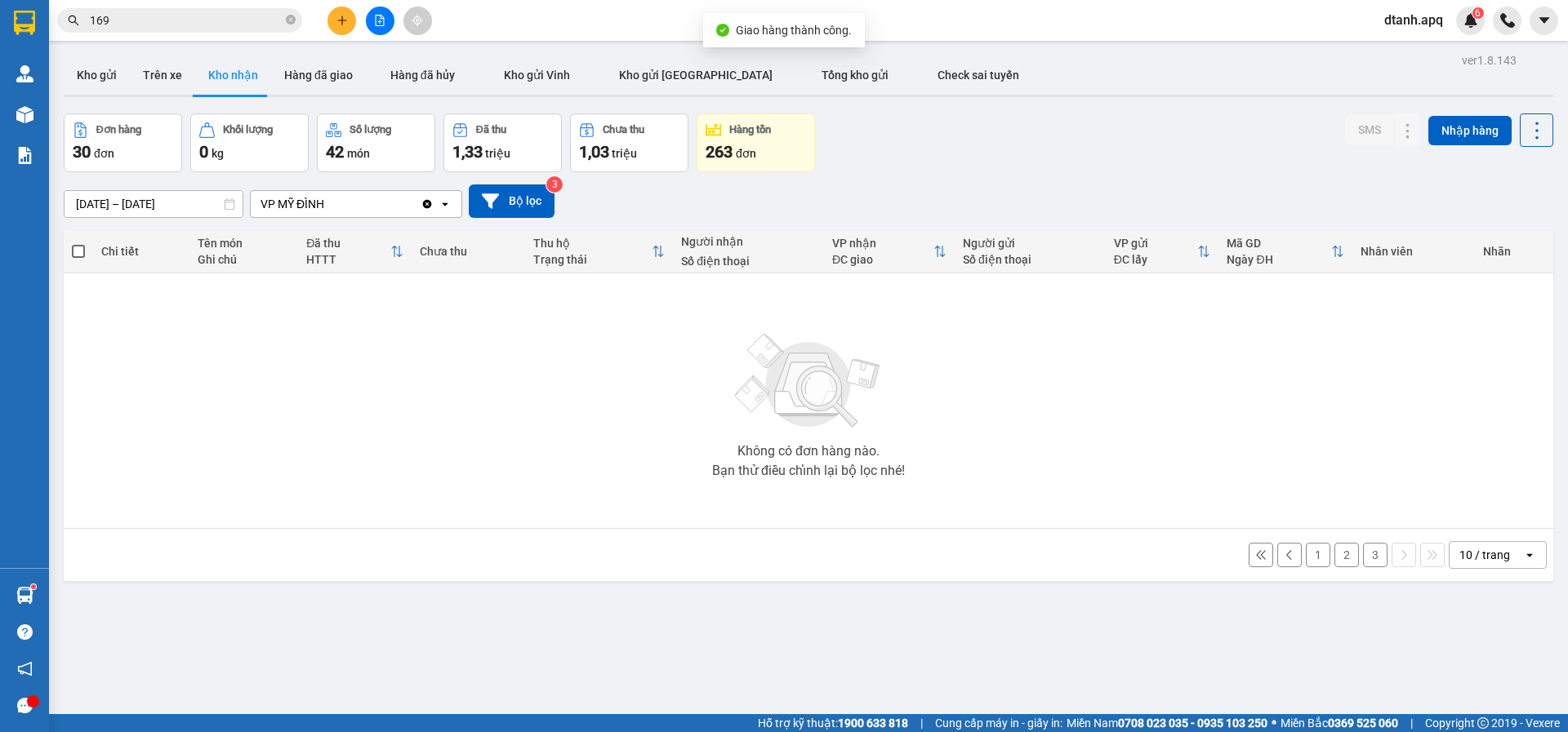
click at [1365, 555] on button "3" at bounding box center [1374, 554] width 25 height 25
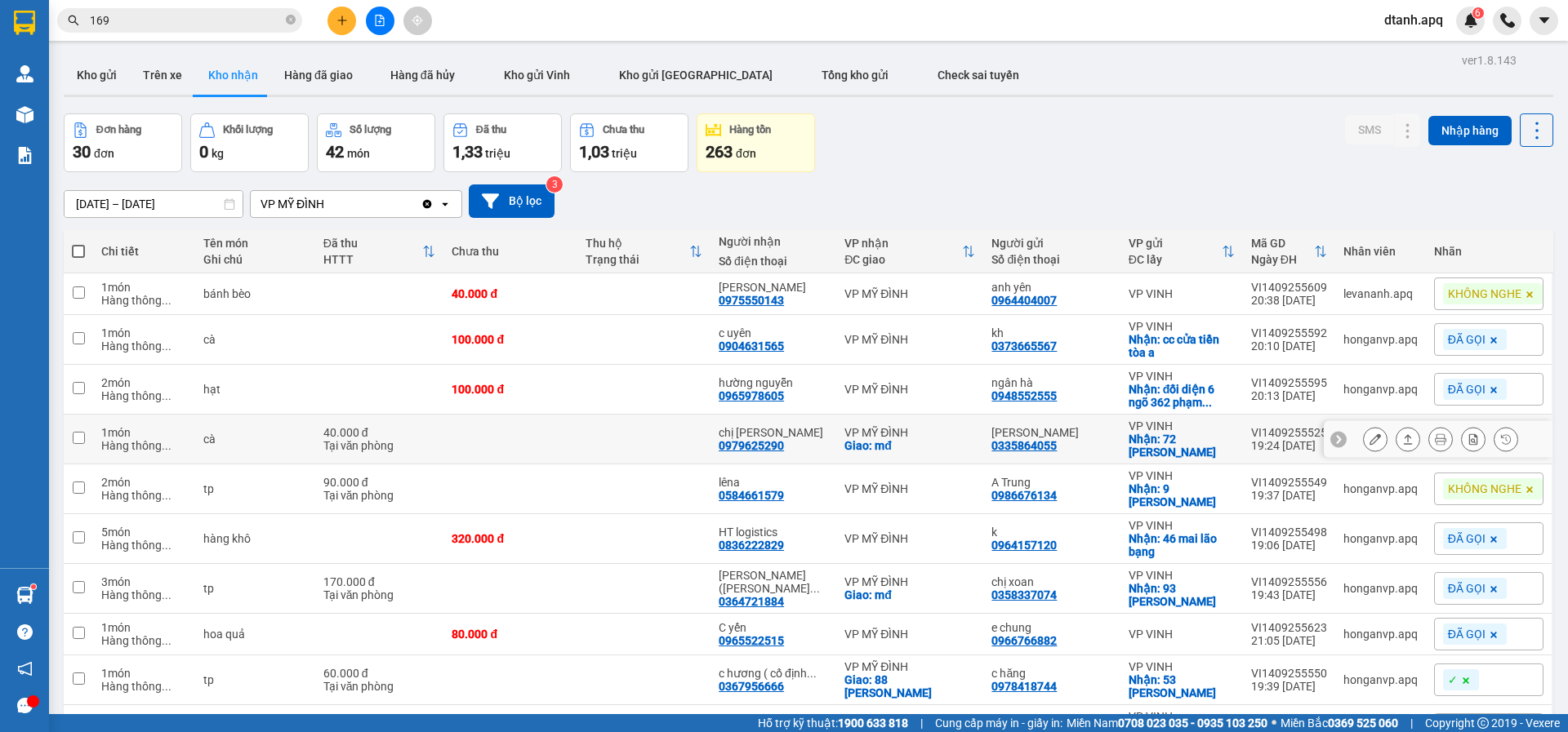
scroll to position [82, 0]
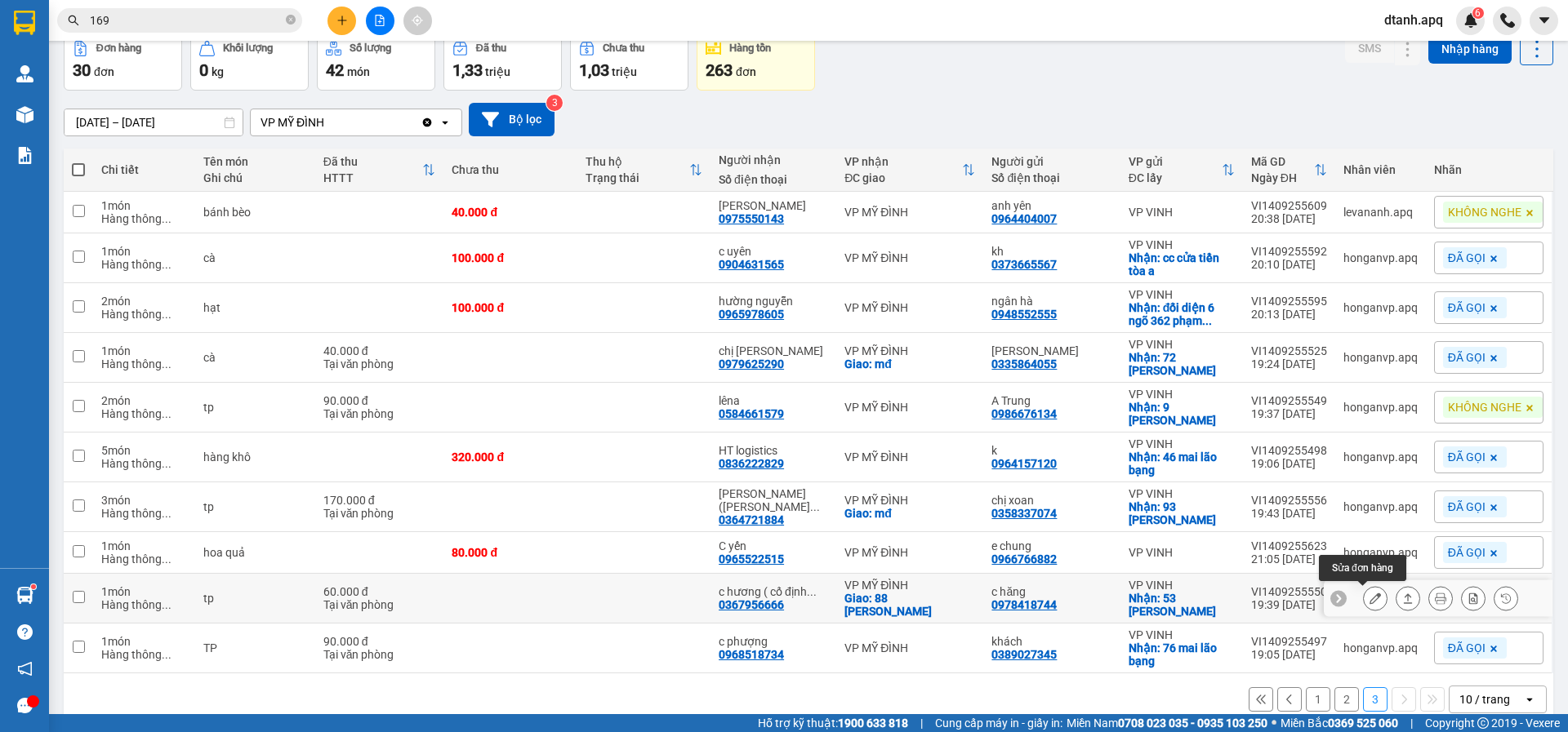
click at [1369, 598] on icon at bounding box center [1375, 599] width 12 height 12
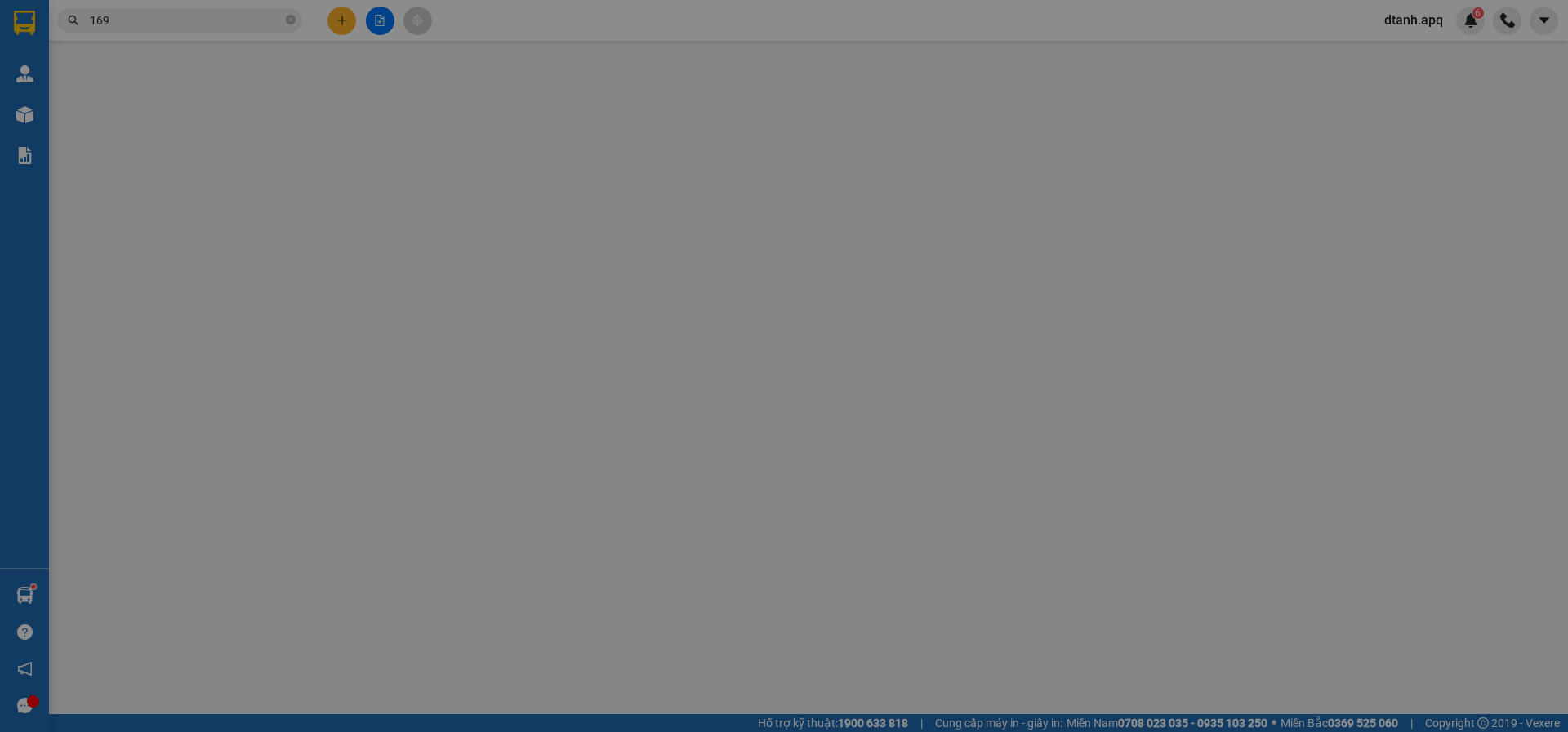
type input "0978418744"
type input "c hăng"
checkbox input "true"
type input "53 [PERSON_NAME]"
type input "0367956666"
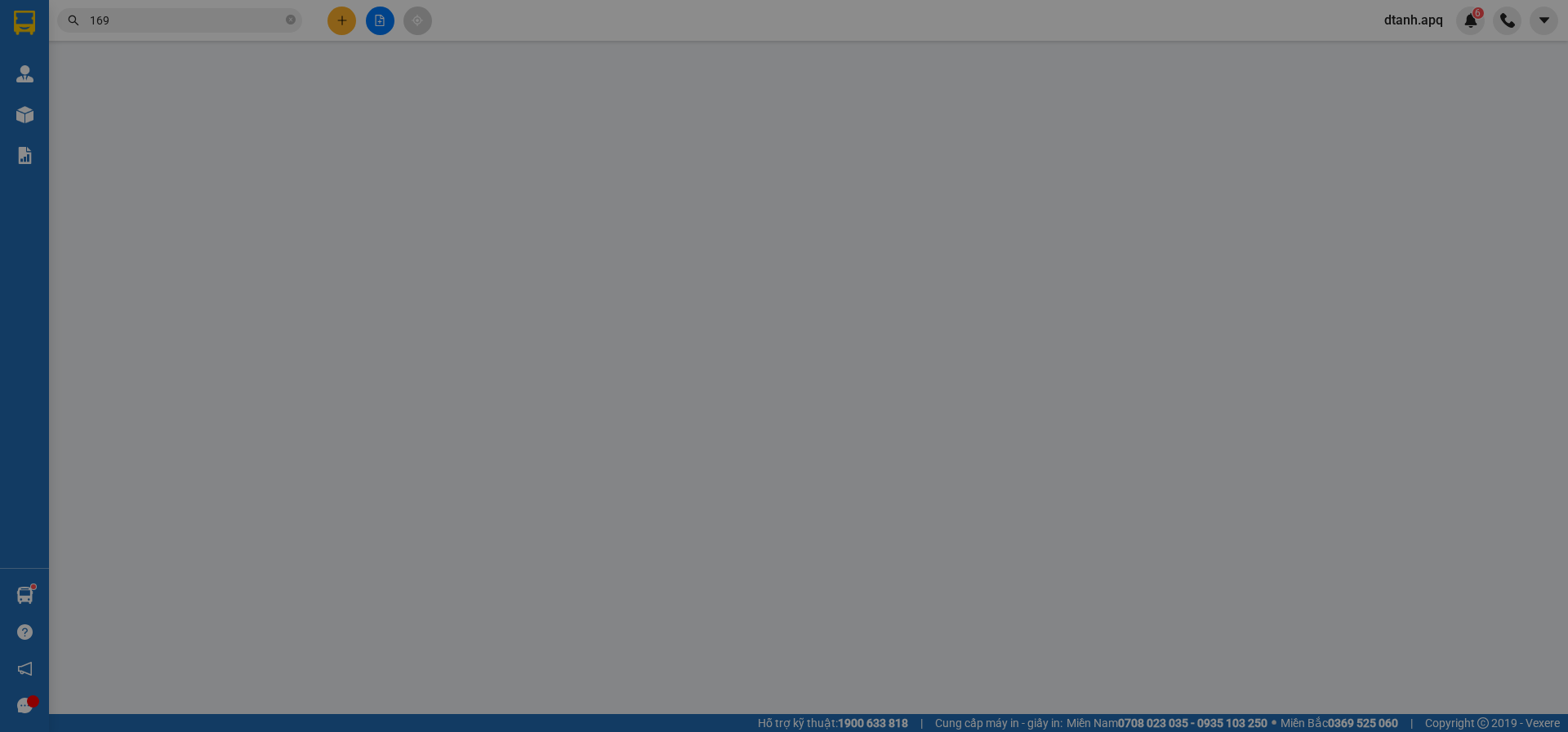
type input "c hương ( cố định sau 9h30 đặt ship )"
checkbox input "true"
type input "88 [PERSON_NAME]"
type input "60.000"
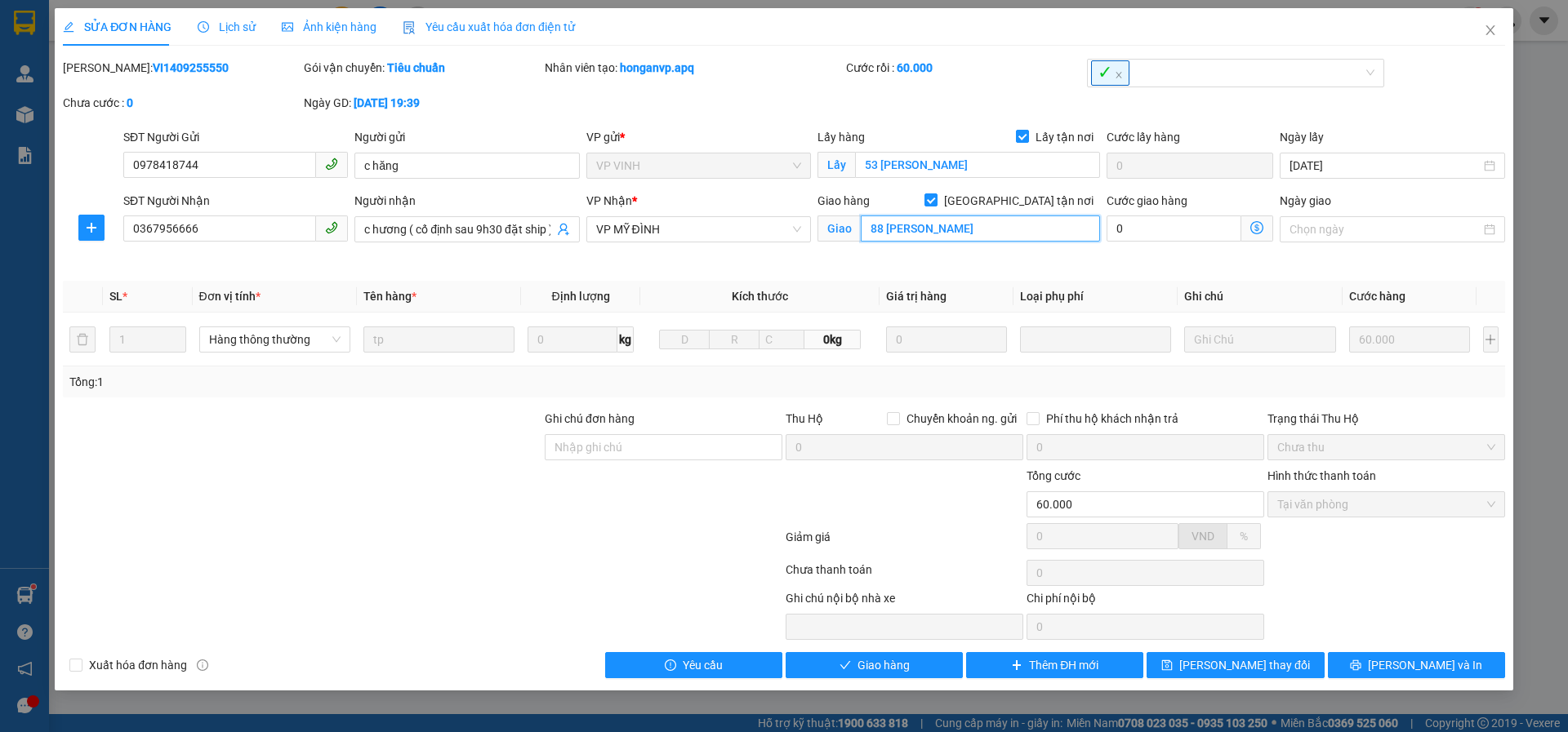
click at [948, 233] on input "88 [PERSON_NAME]" at bounding box center [980, 228] width 239 height 26
paste input "88 P. Trương Công Giai, Dịch Vọng, Cầu Giấy, Hà Nội, Việt Nam"
drag, startPoint x: 1037, startPoint y: 227, endPoint x: 1144, endPoint y: 226, distance: 107.0
click at [1114, 227] on div "SĐT Người Nhận 0367956666 Người nhận c hương ( cố định sau 9h30 đặt ship ) VP N…" at bounding box center [813, 230] width 1388 height 77
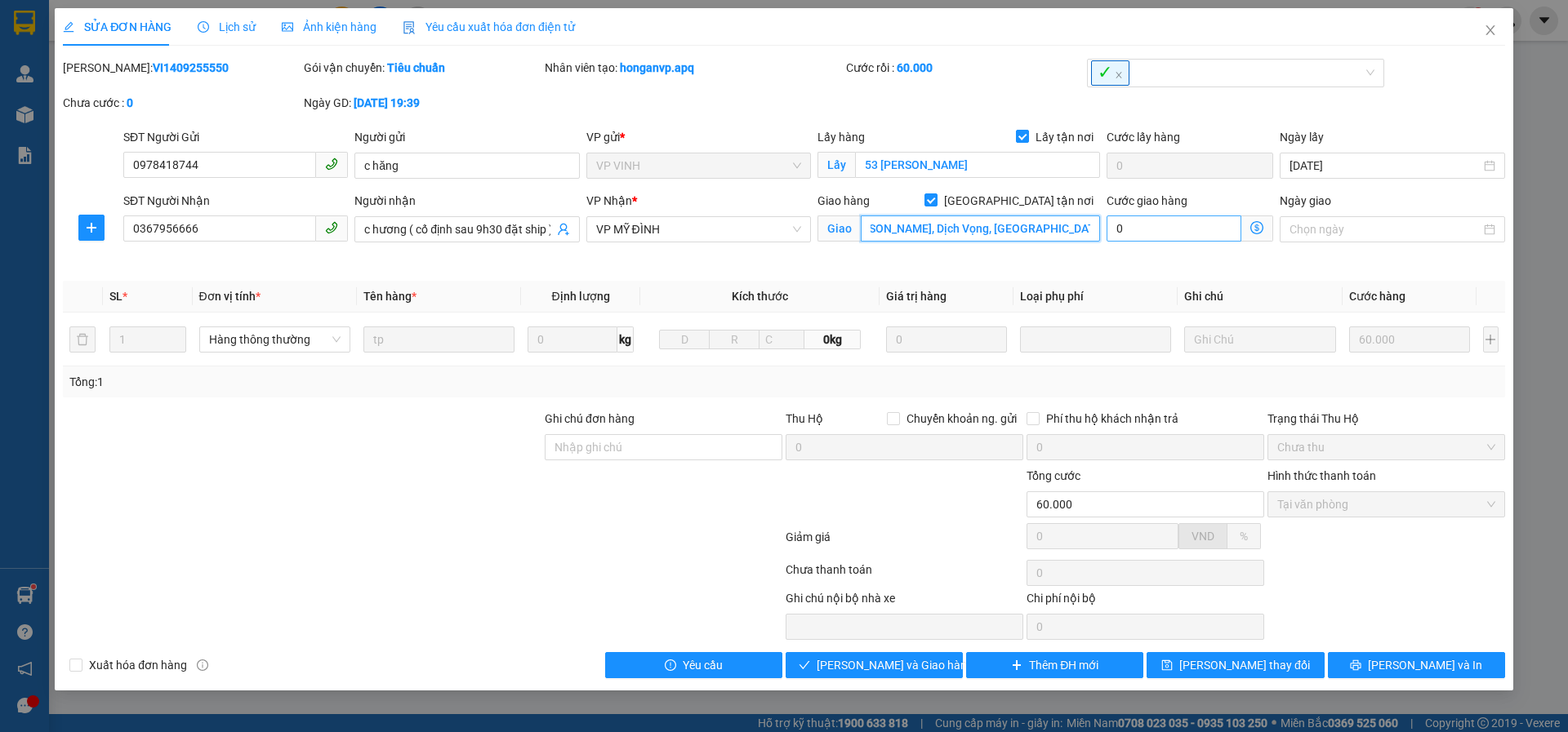
scroll to position [0, 49]
drag, startPoint x: 1116, startPoint y: 78, endPoint x: 1129, endPoint y: 76, distance: 13.2
click at [1122, 77] on span "✓" at bounding box center [1110, 73] width 39 height 26
type input "88 P. Trương Công Giai, Dịch Vọng, Cầu Giấy, Hà Nội"
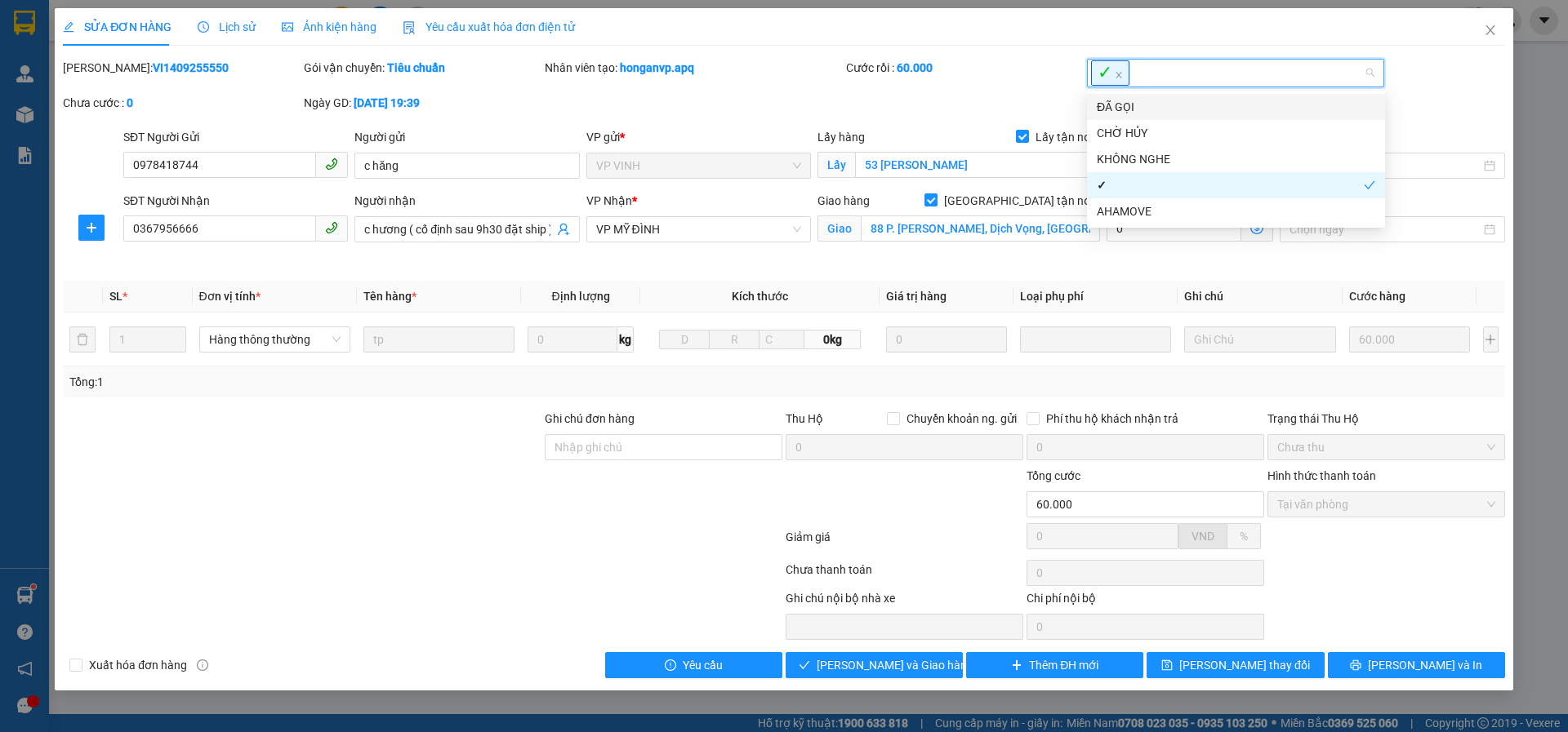
click at [1131, 76] on input "search" at bounding box center [1132, 73] width 3 height 20
click at [1153, 153] on div "KHÔNG NGHE" at bounding box center [1236, 159] width 279 height 18
click at [1118, 75] on icon "close" at bounding box center [1118, 76] width 6 height 6
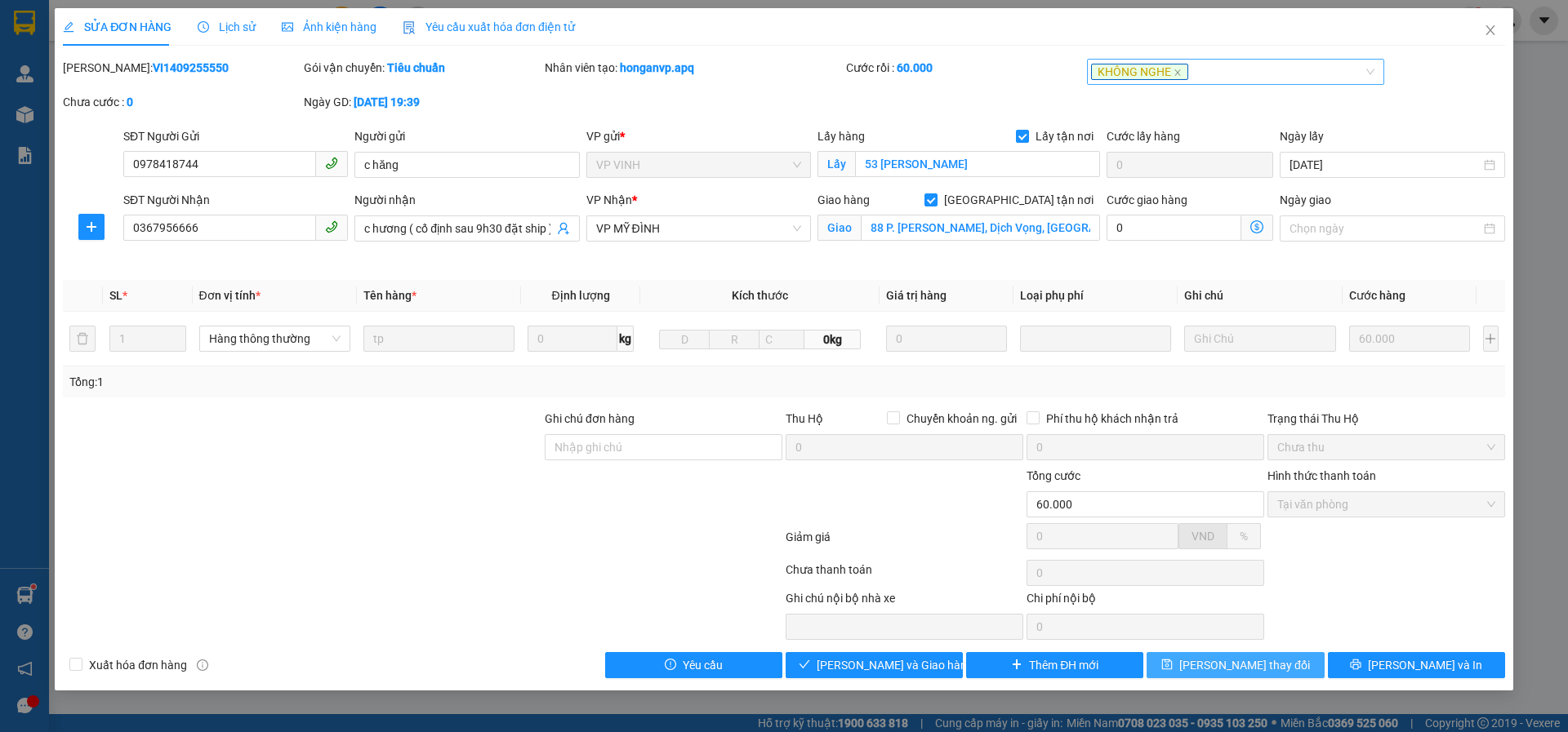
click at [1216, 680] on div "SỬA ĐƠN HÀNG Lịch sử Ảnh kiện hàng Yêu cầu xuất hóa đơn điện tử Total Paid Fee …" at bounding box center [784, 349] width 1458 height 683
click at [1218, 667] on span "[PERSON_NAME] thay đổi" at bounding box center [1244, 665] width 130 height 18
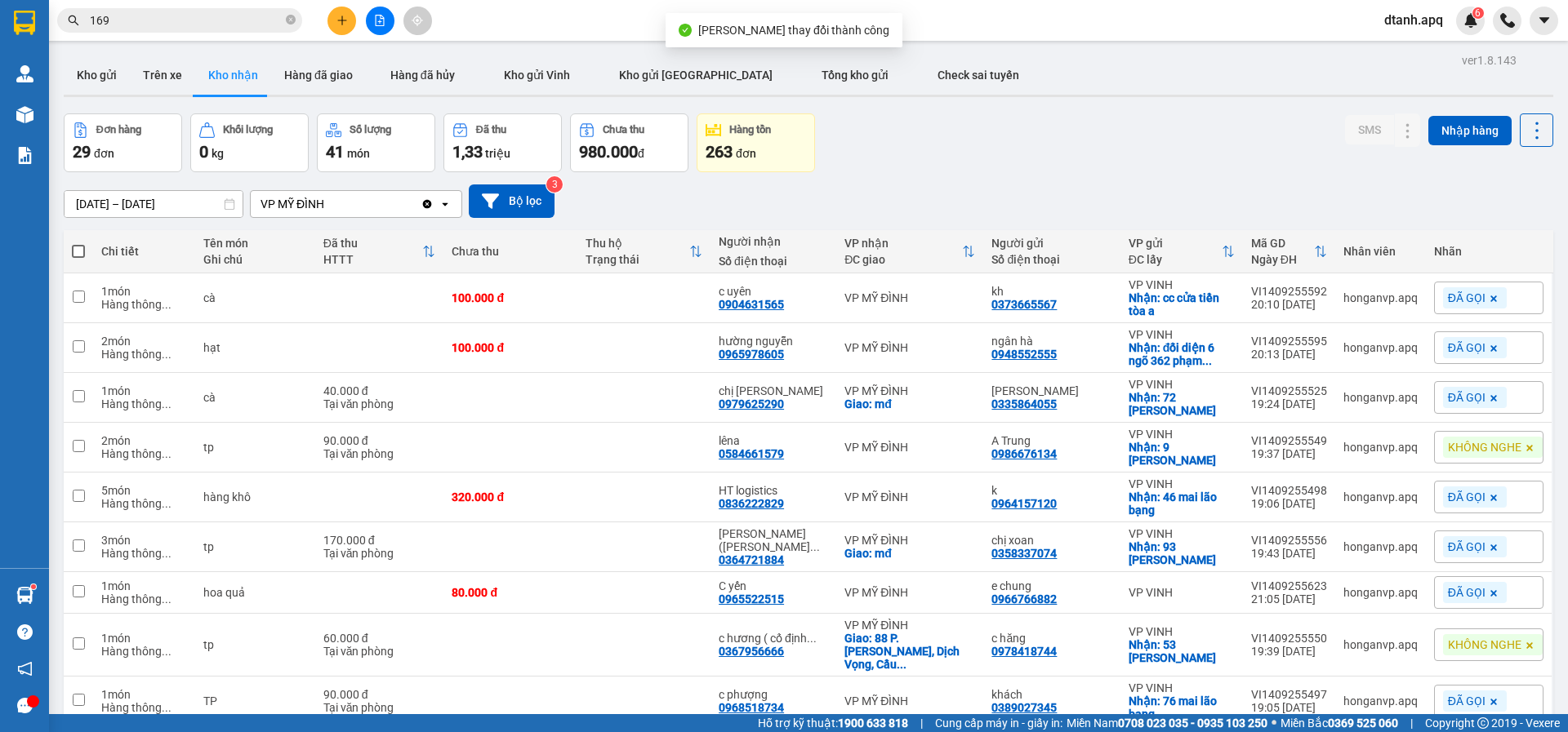
scroll to position [75, 0]
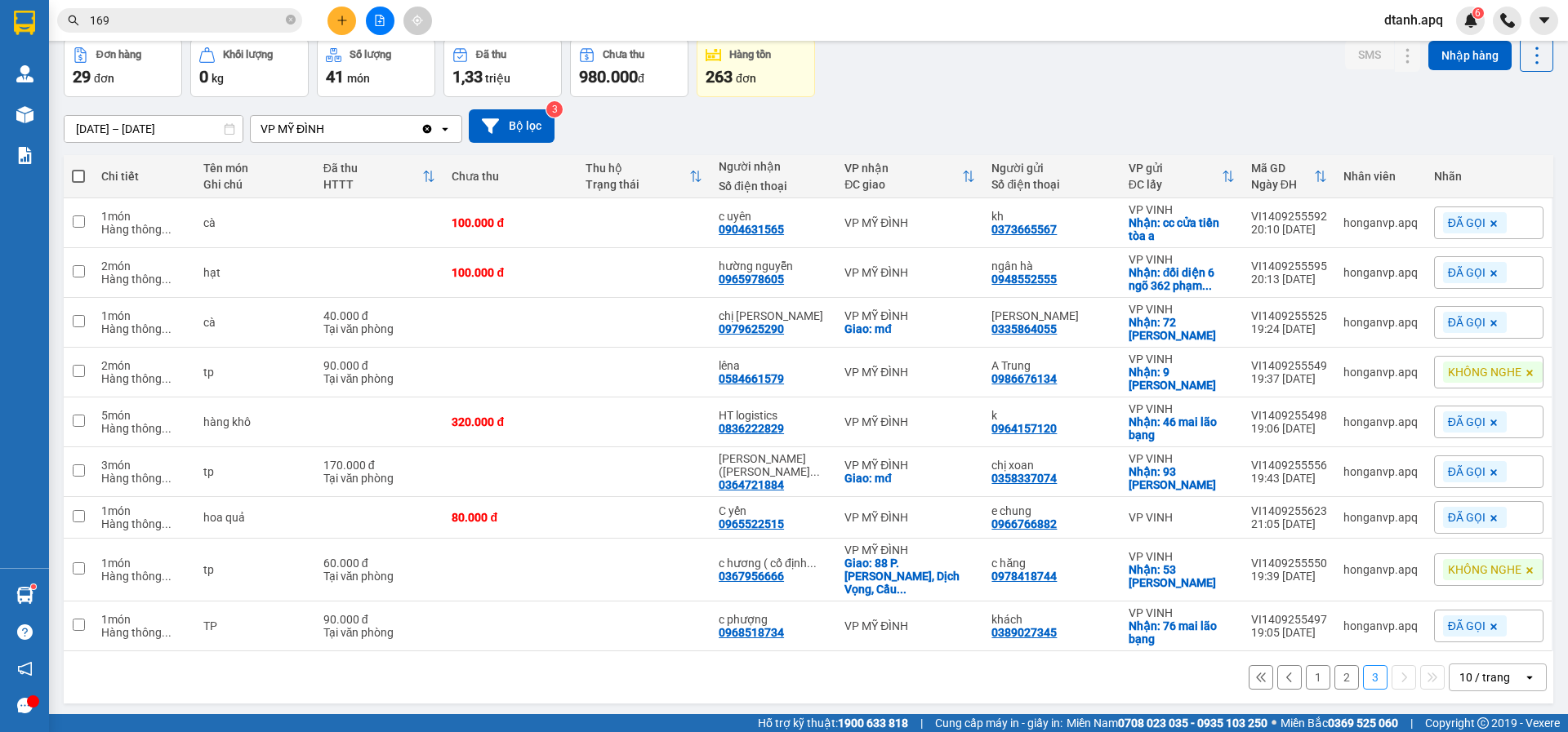
click at [1338, 665] on button "2" at bounding box center [1346, 677] width 25 height 25
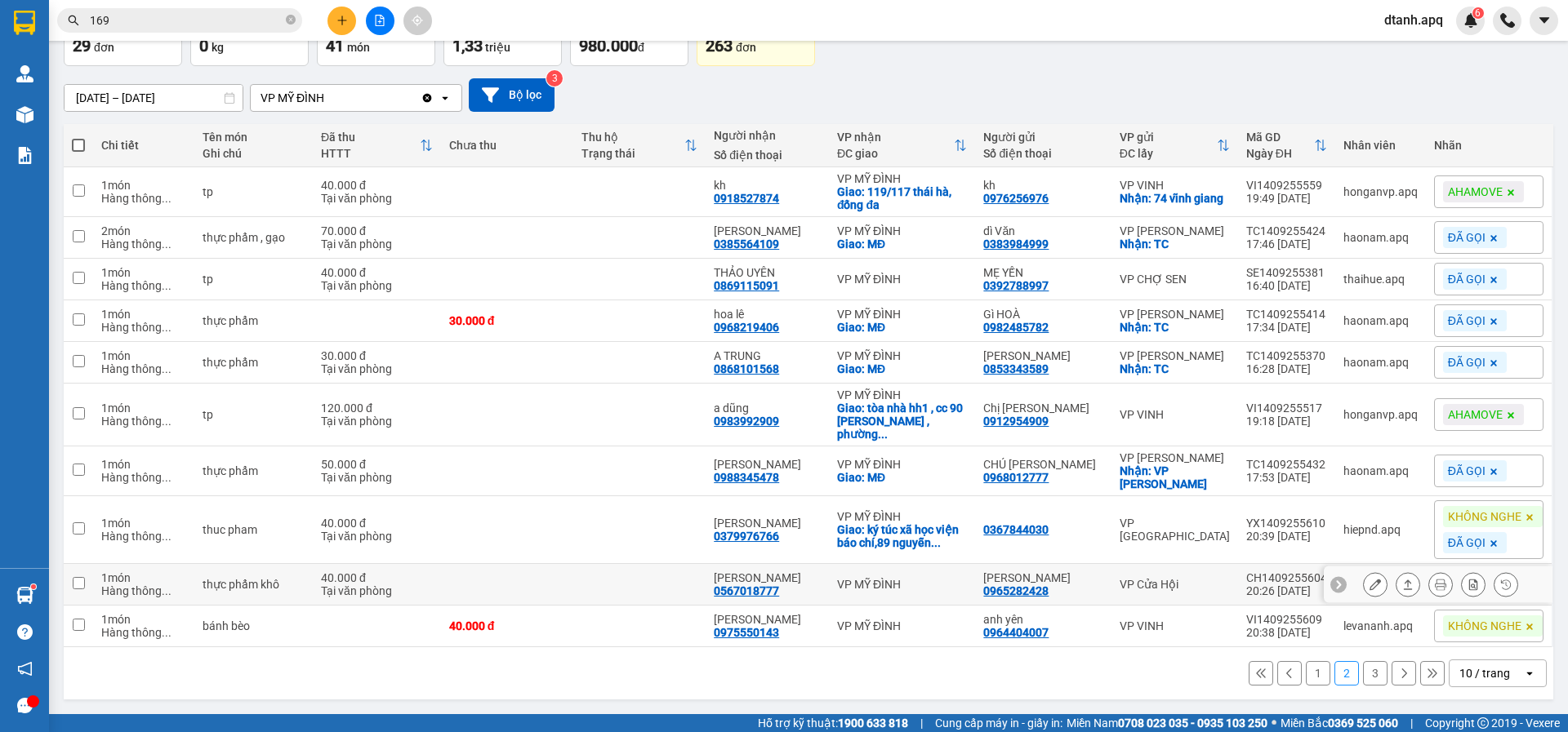
scroll to position [143, 0]
click at [1363, 676] on button "3" at bounding box center [1374, 673] width 25 height 25
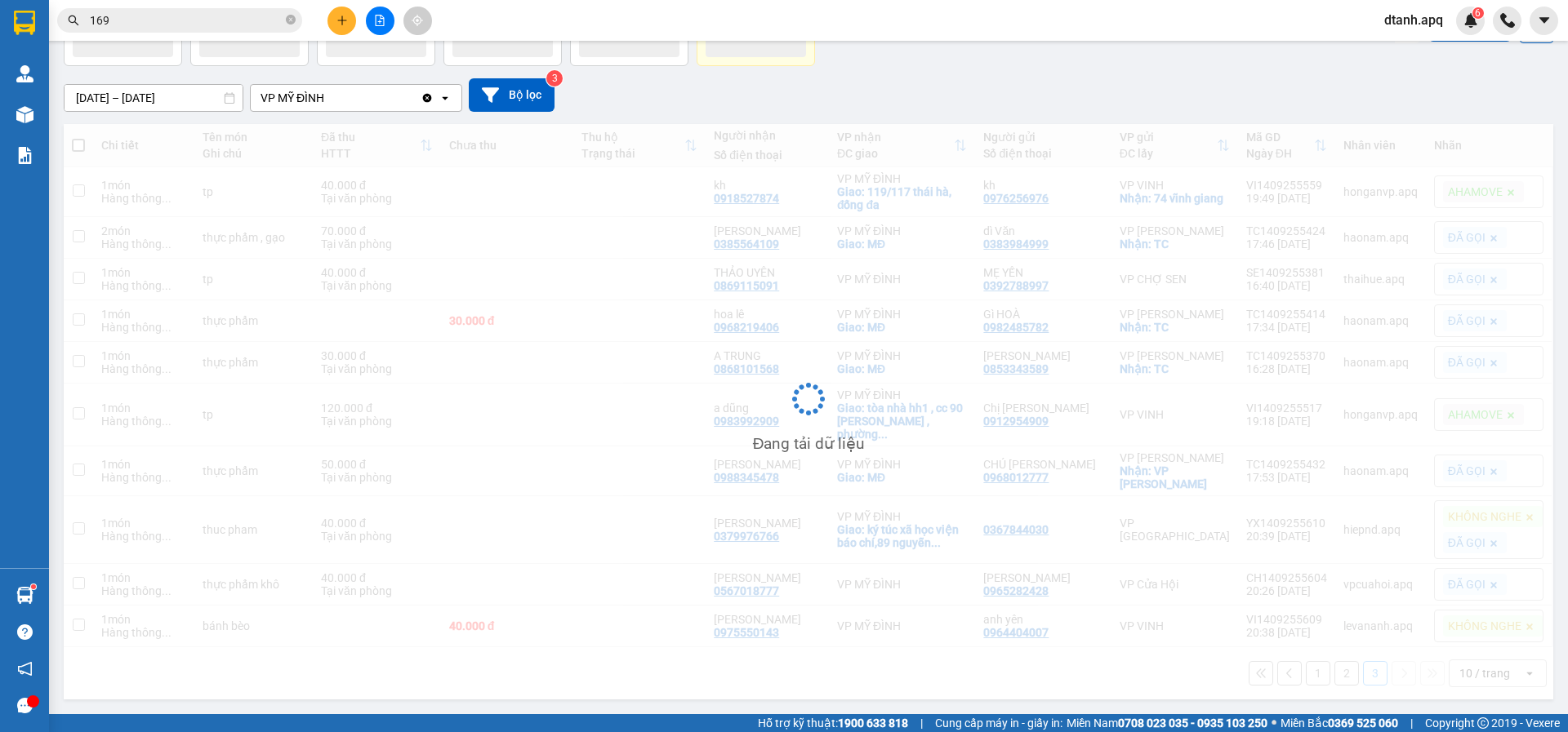
scroll to position [75, 0]
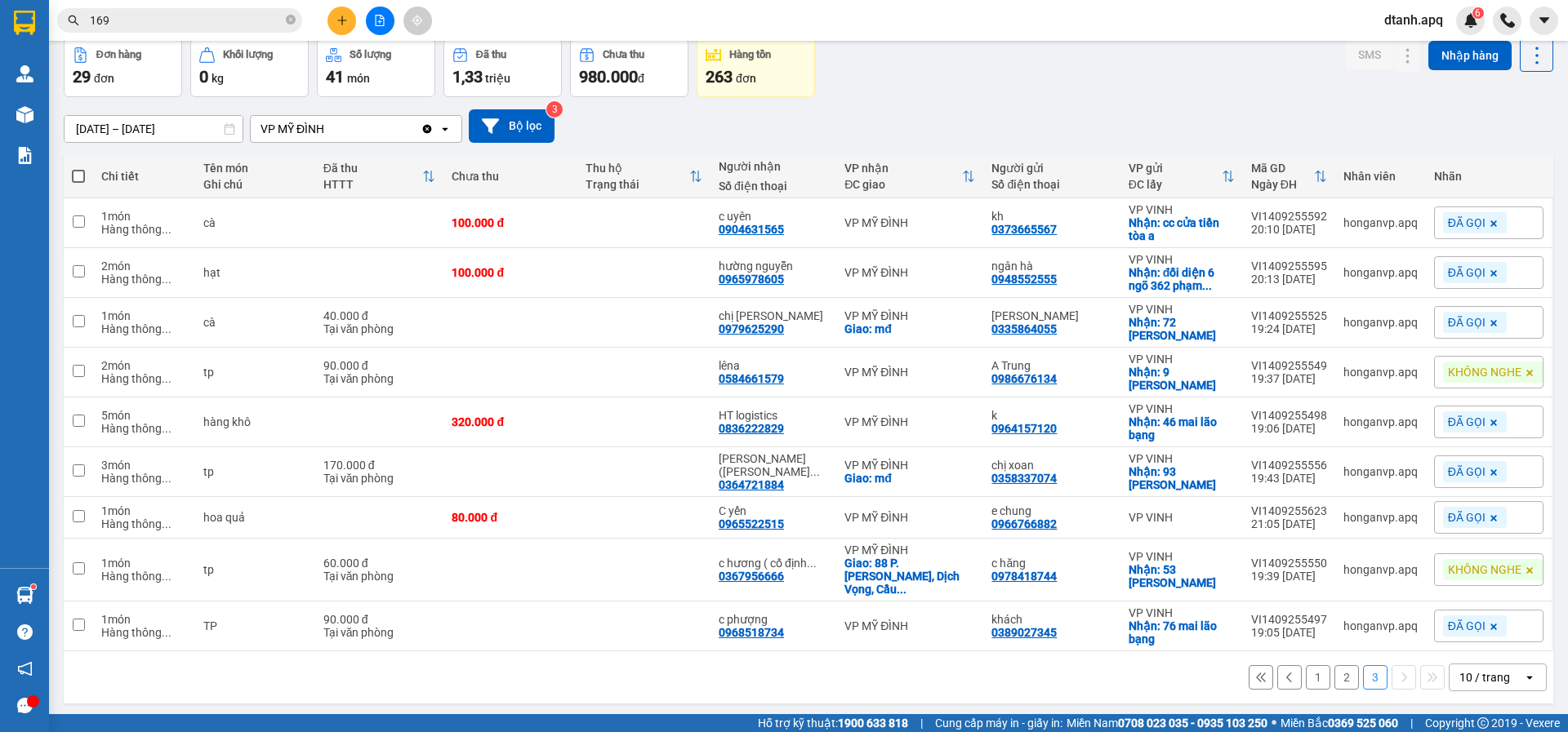
drag, startPoint x: 138, startPoint y: 22, endPoint x: 4, endPoint y: 31, distance: 134.3
click at [10, 31] on section "Kết quả tìm kiếm ( 5139 ) Bộ lọc Mã ĐH Trạng thái Món hàng Thu hộ Tổng cước Chư…" at bounding box center [784, 366] width 1568 height 732
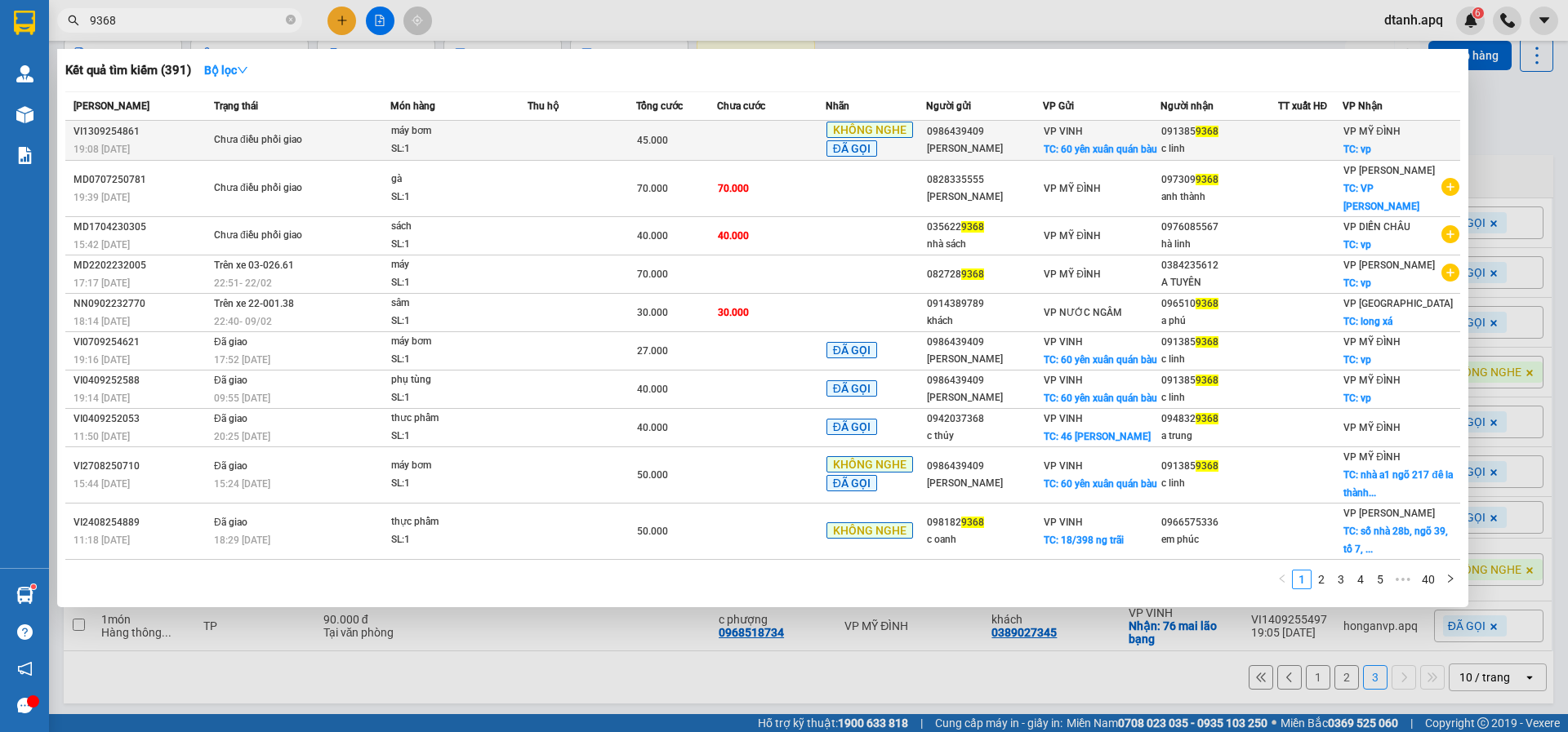
type input "9368"
click at [699, 135] on div "45.000" at bounding box center [677, 140] width 79 height 18
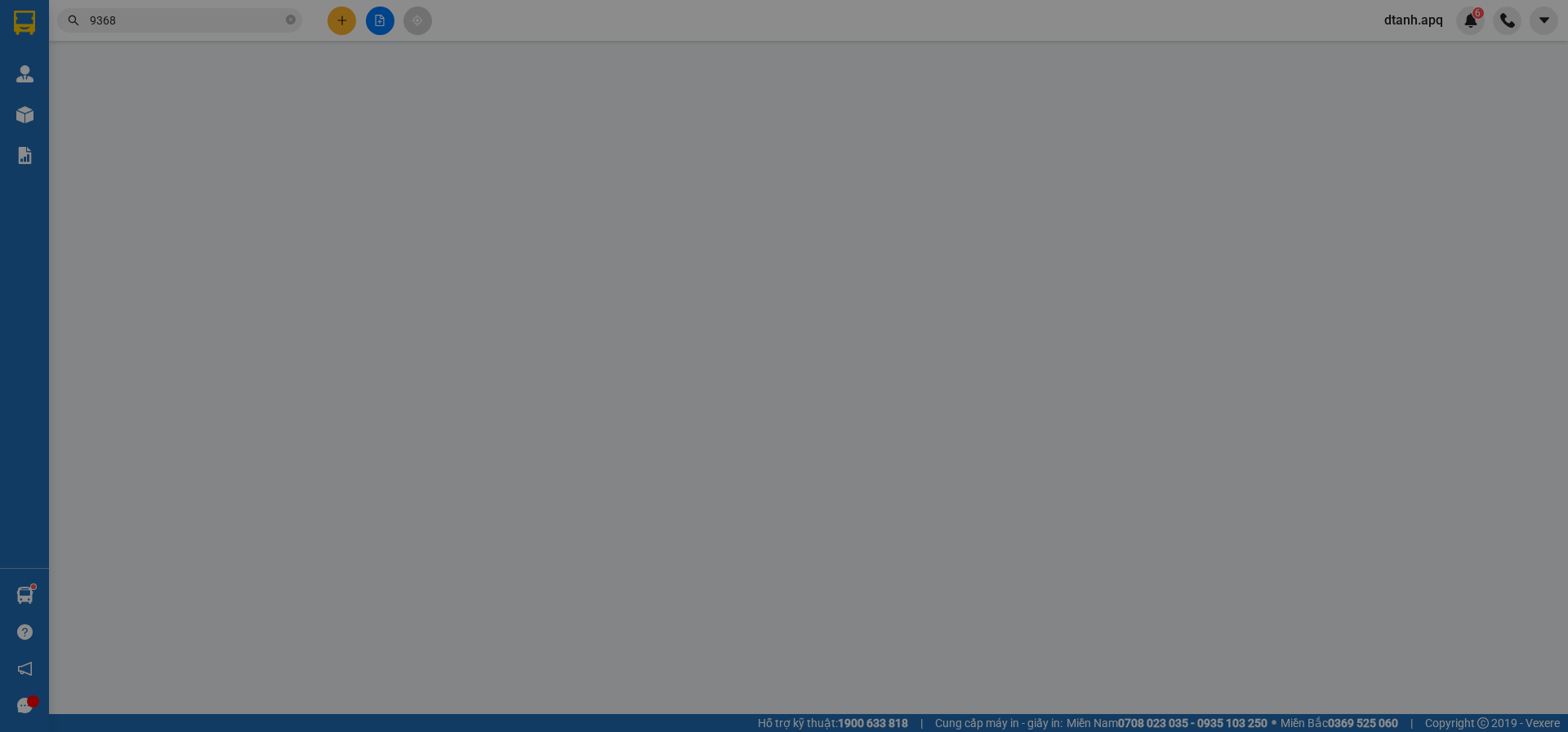
type input "0986439409"
type input "c ngọc"
checkbox input "true"
type input "60 yên xuân quán bàu"
type input "0913859368"
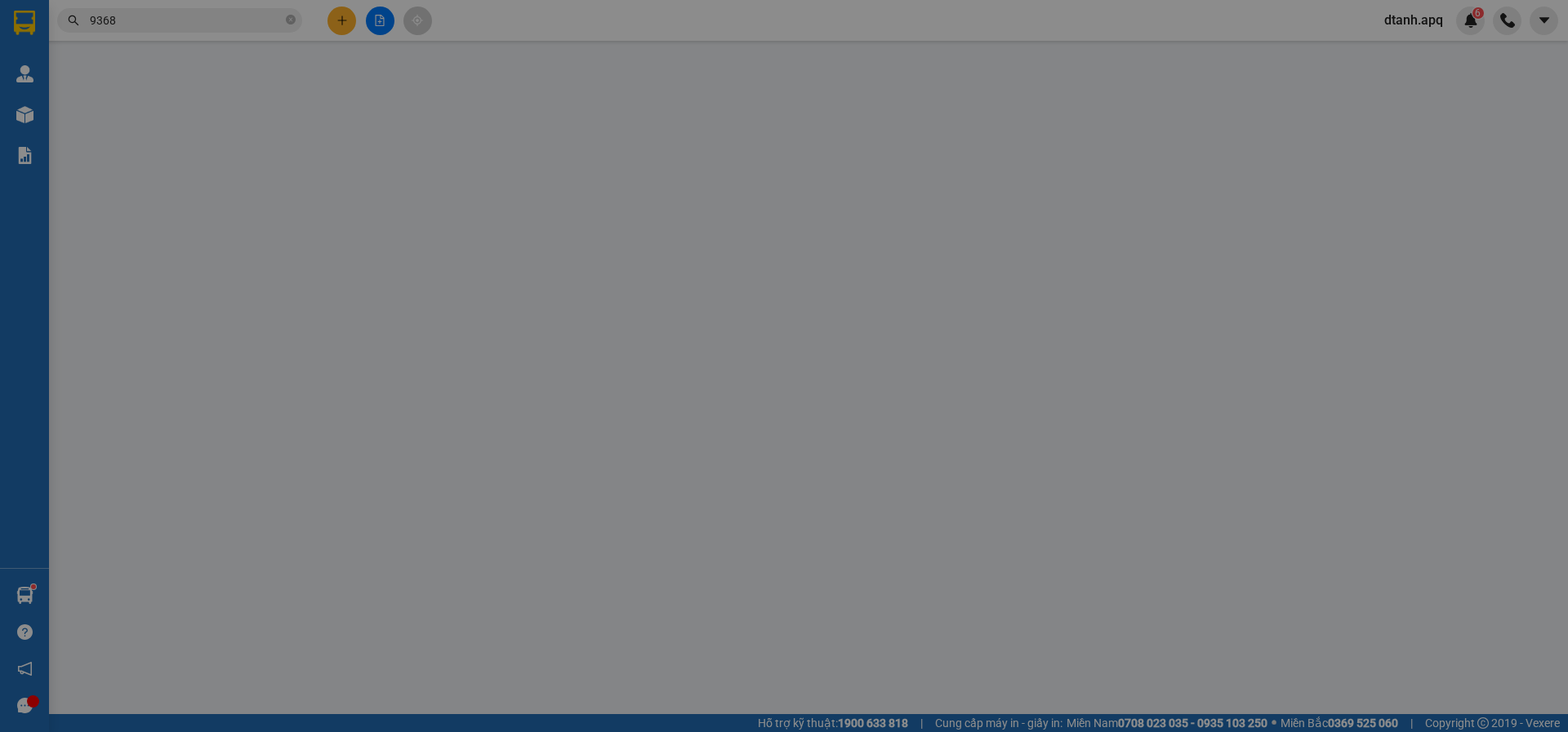
type input "c linh"
checkbox input "true"
type input "vp"
type input "45.000"
type input "10"
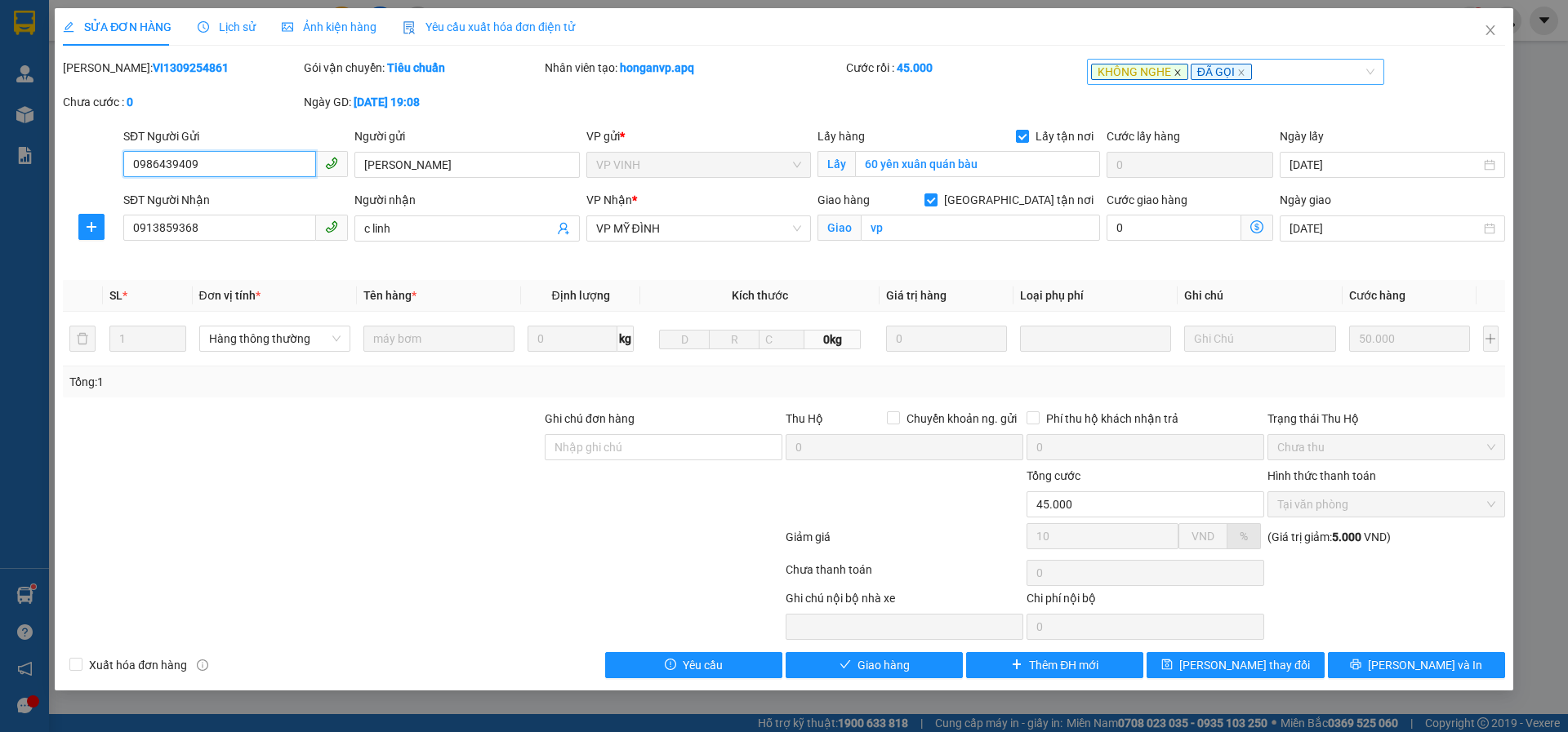
click at [1178, 71] on icon "close" at bounding box center [1177, 72] width 8 height 8
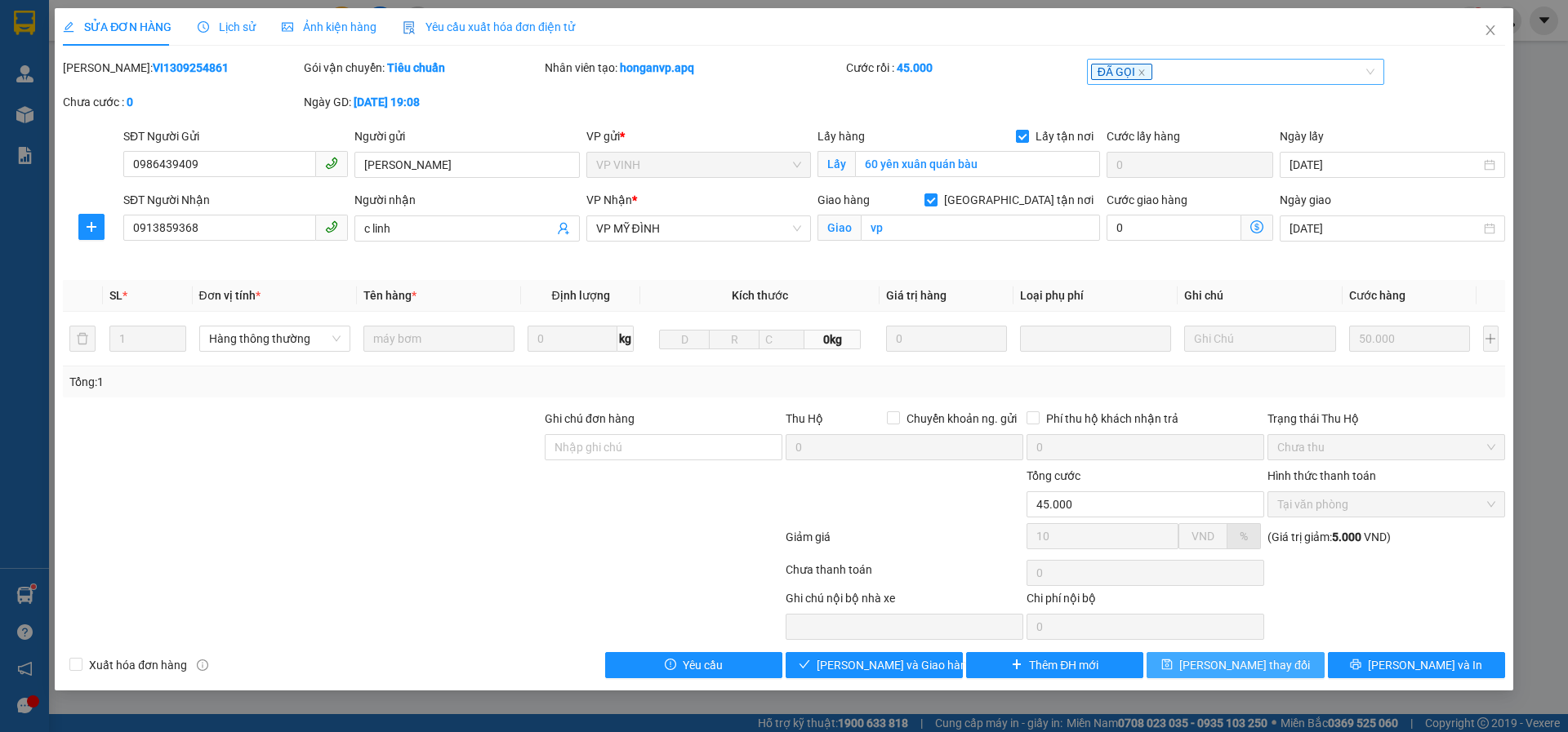
click at [1192, 663] on button "[PERSON_NAME] thay đổi" at bounding box center [1234, 665] width 177 height 26
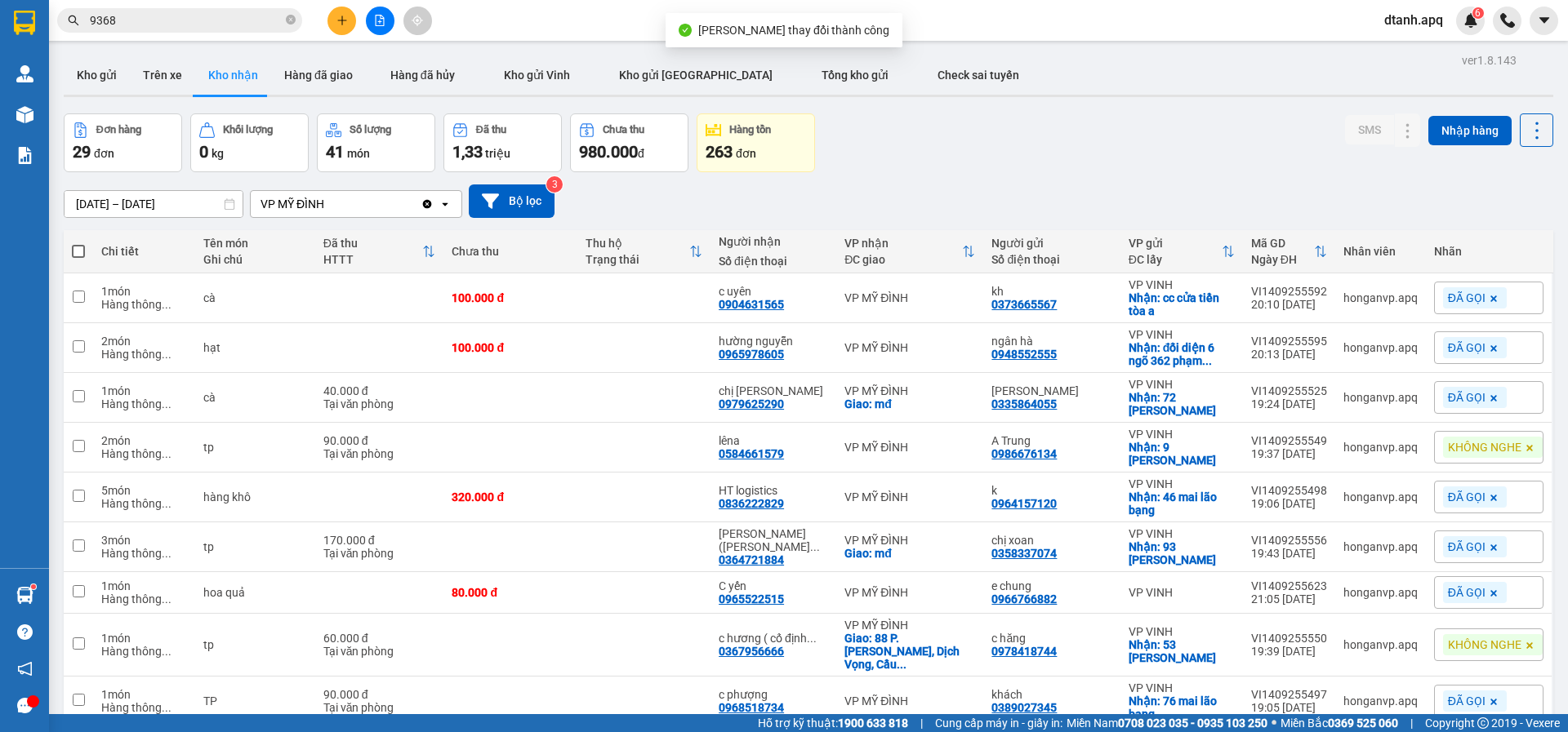
click at [157, 17] on input "9368" at bounding box center [186, 21] width 193 height 18
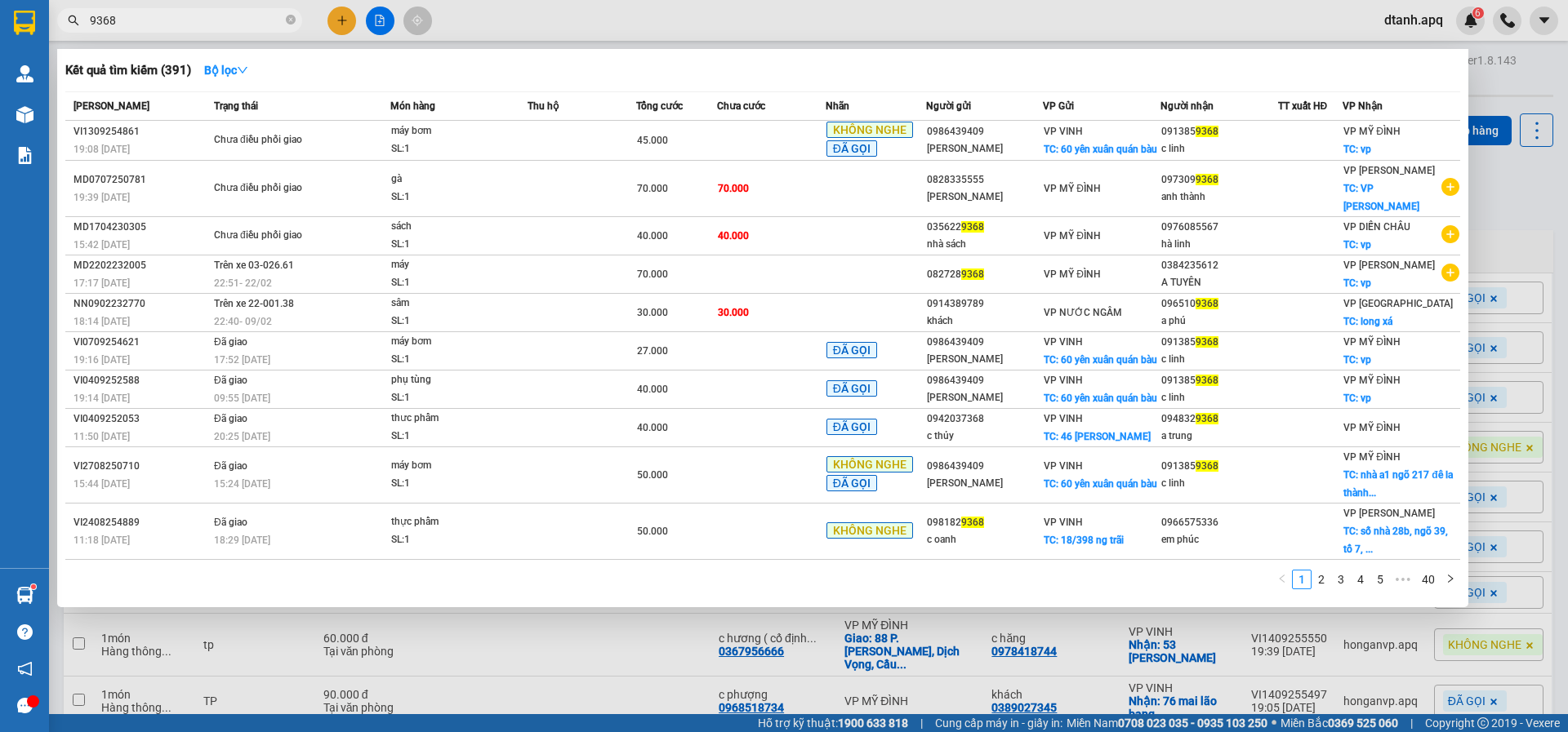
click at [609, 27] on div at bounding box center [784, 366] width 1568 height 732
click at [165, 26] on input "9368" at bounding box center [186, 21] width 193 height 18
click at [721, 32] on div at bounding box center [784, 366] width 1568 height 732
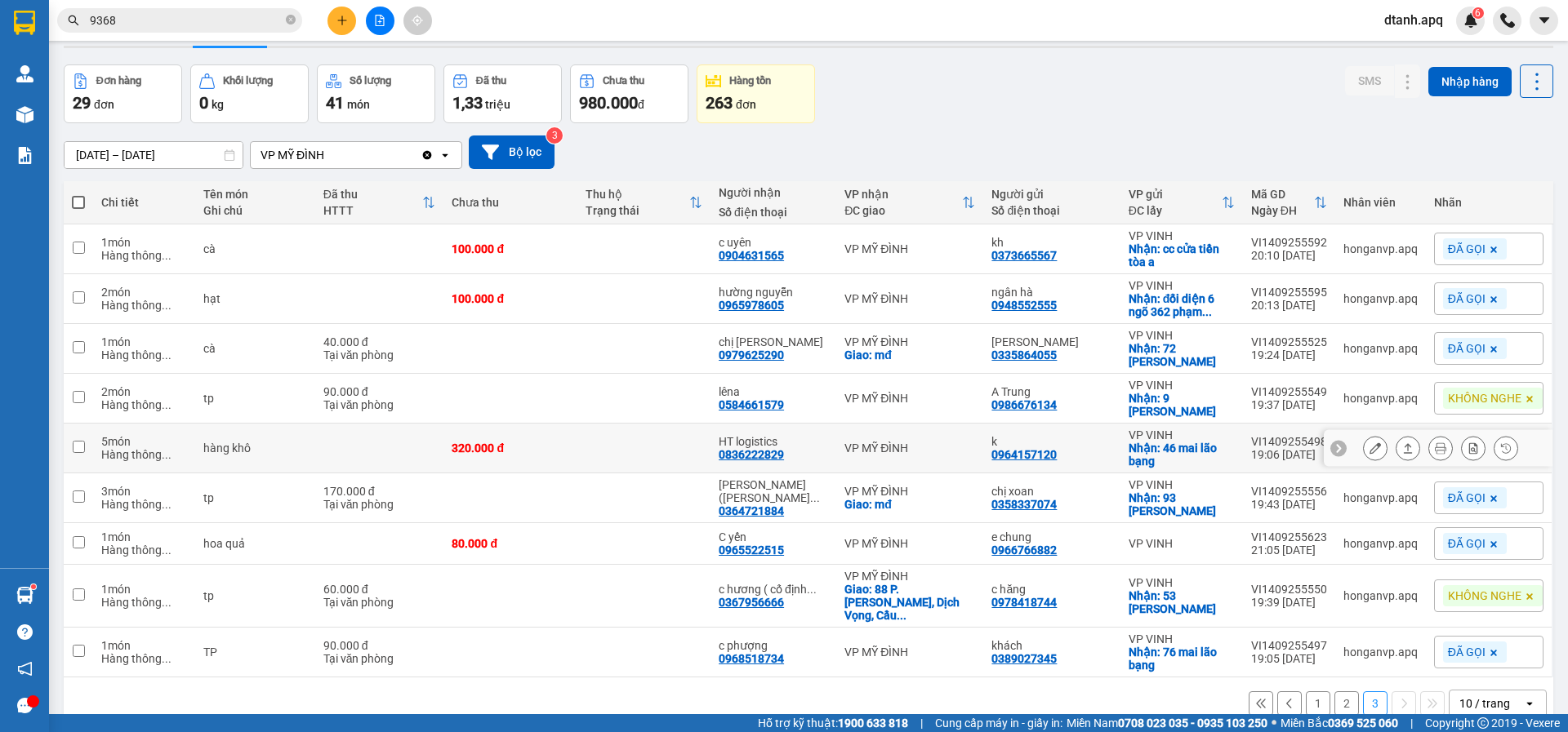
scroll to position [75, 0]
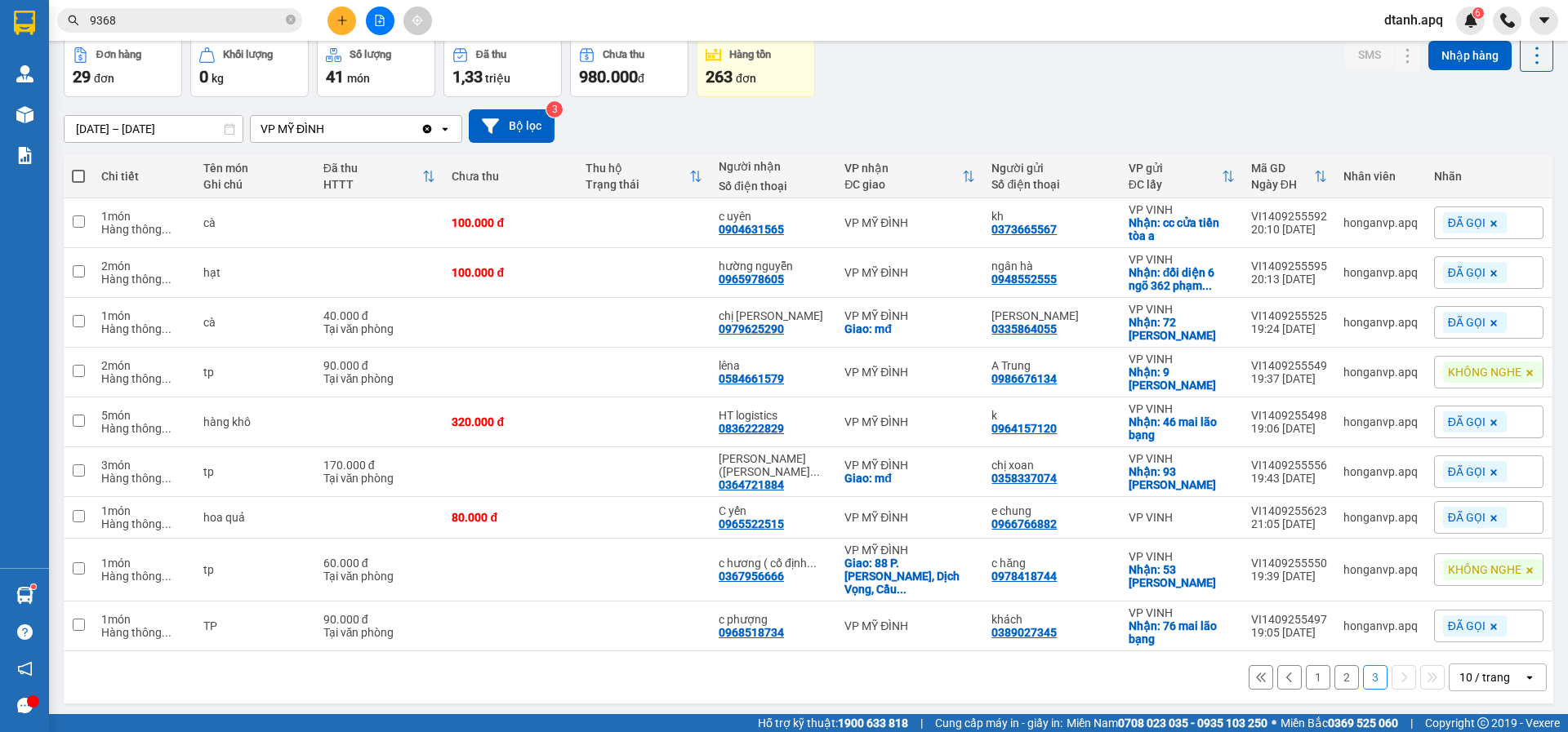
click at [1334, 668] on button "2" at bounding box center [1346, 677] width 25 height 25
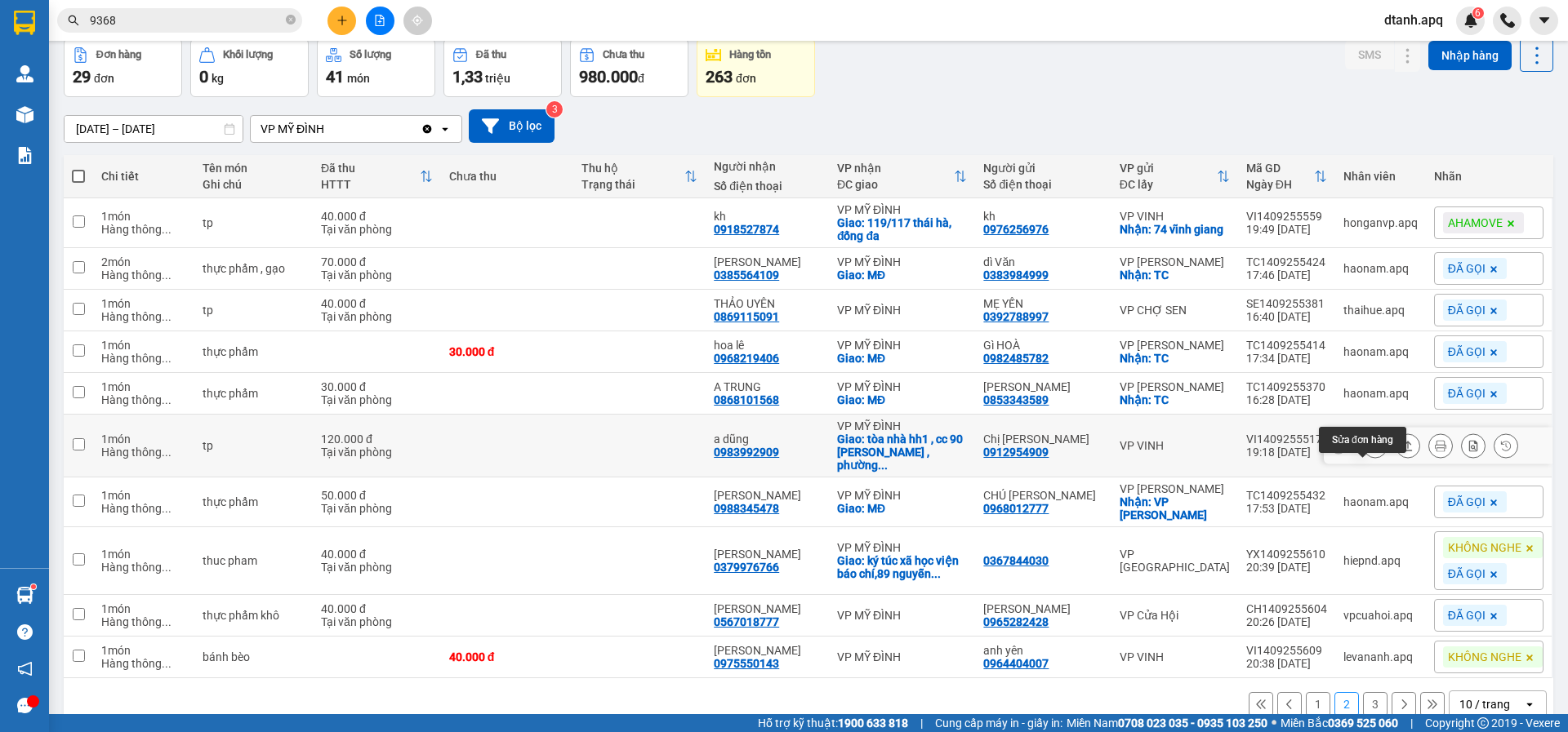
click at [1369, 451] on icon at bounding box center [1375, 446] width 12 height 12
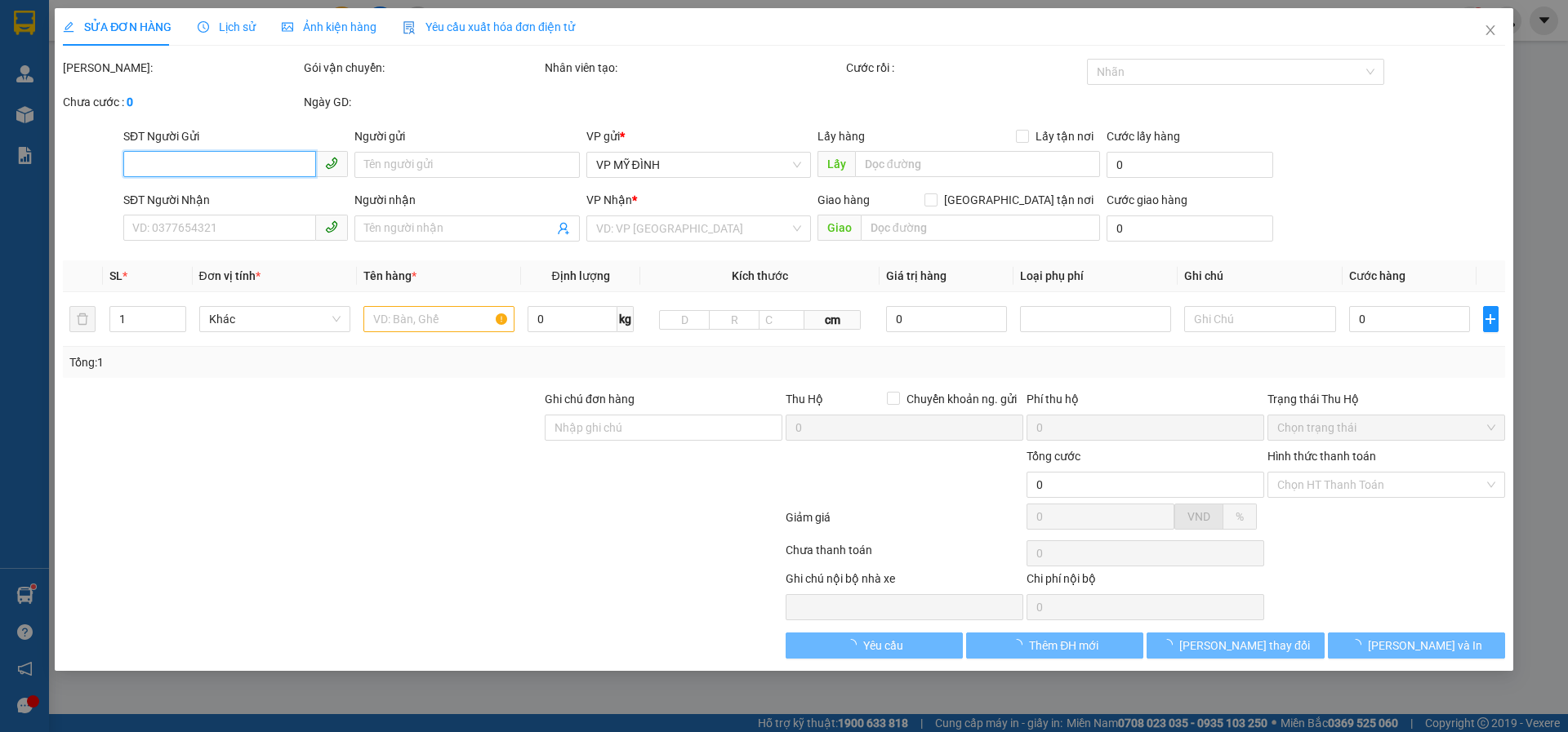
type input "0912954909"
type input "Chị [PERSON_NAME]"
type input "0983992909"
type input "a dũng"
checkbox input "true"
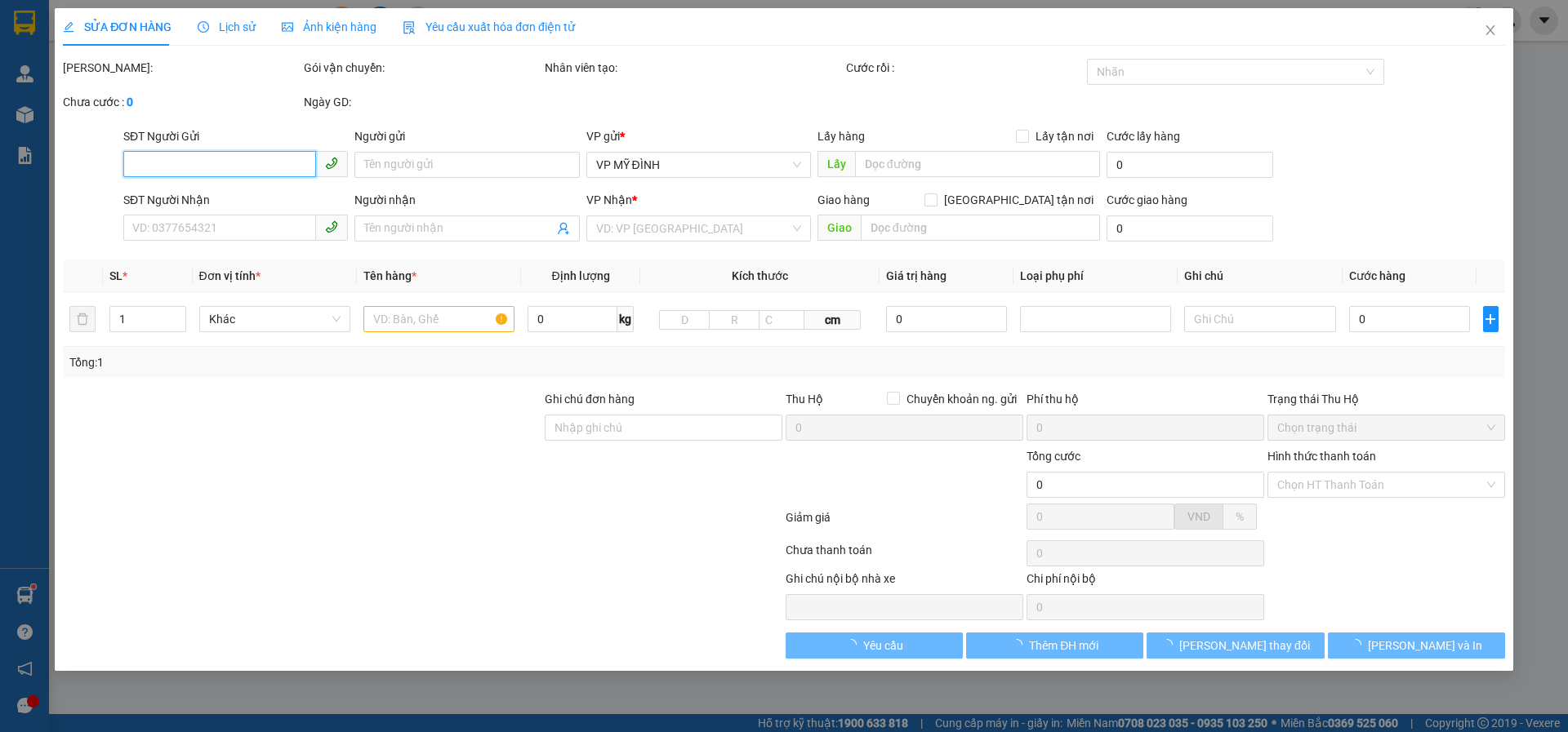
type input "tòa nhà hh1 , cc 90 nguyễn tuân , phường thanh xuân trung , quận thanh xuân ( c…"
type input "120.000"
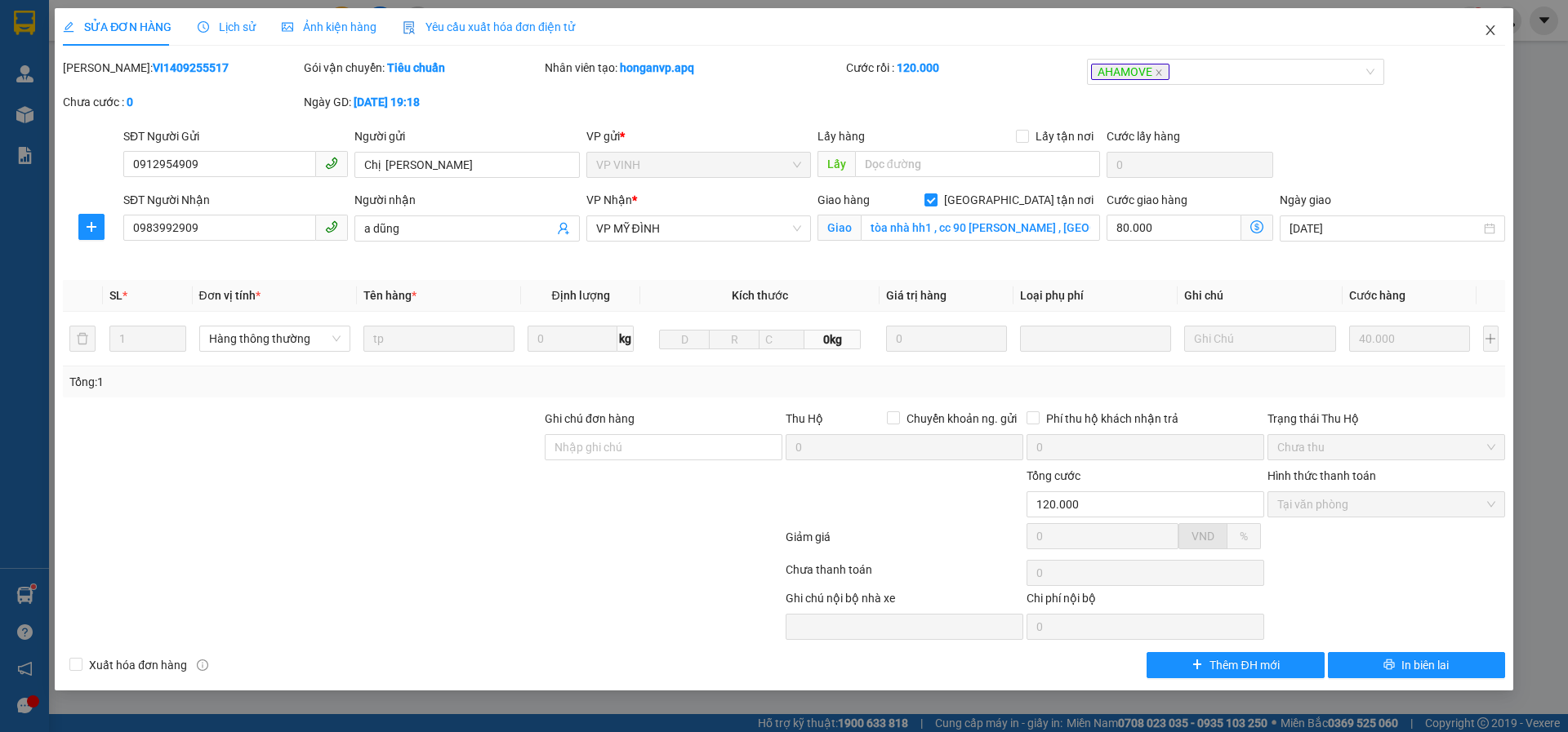
click at [1487, 26] on icon "close" at bounding box center [1489, 30] width 13 height 13
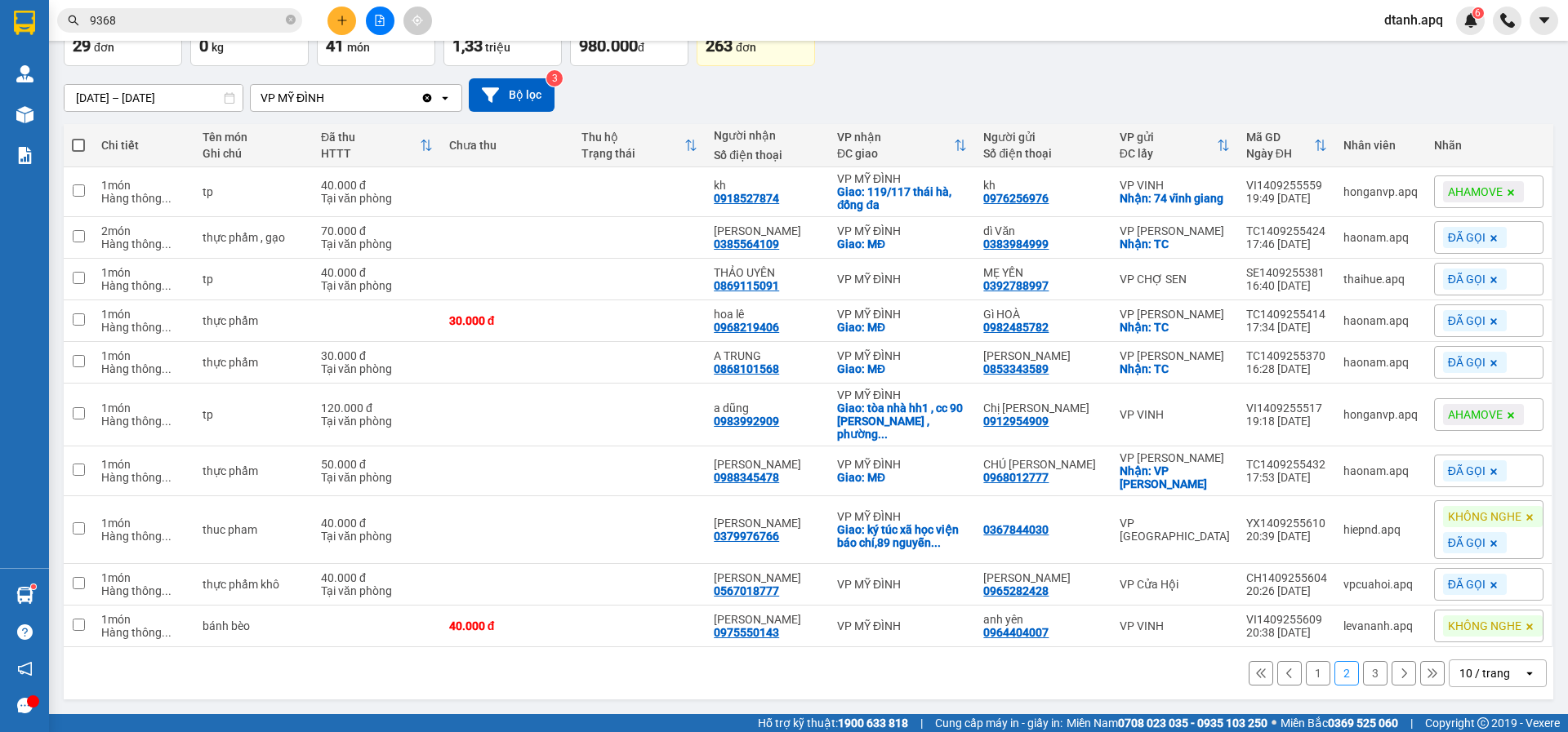
scroll to position [143, 0]
click at [345, 26] on icon "plus" at bounding box center [342, 21] width 12 height 12
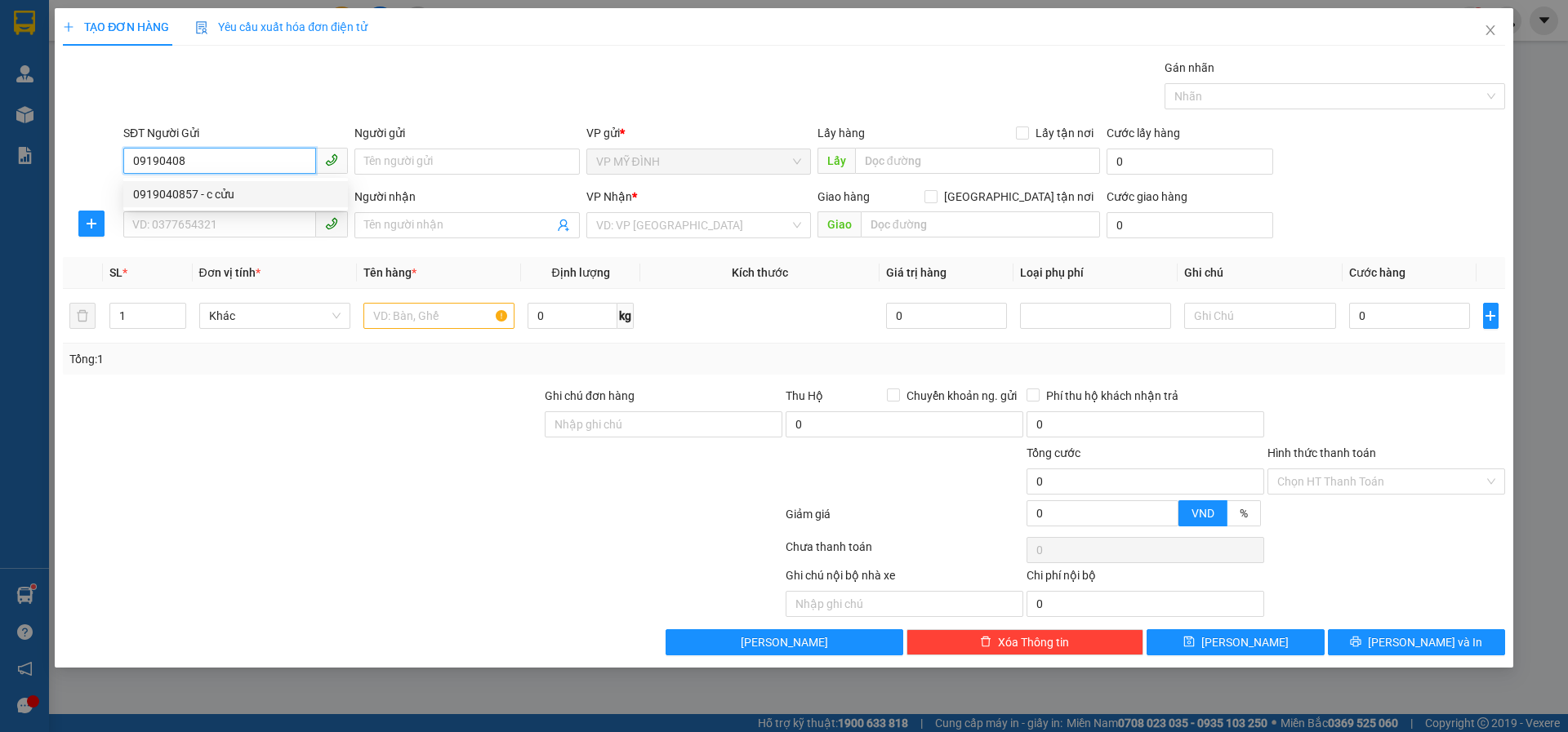
click at [214, 194] on div "0919040857 - c cửu" at bounding box center [235, 195] width 205 height 18
type input "0919040857"
type input "c cửu"
type input "0919040857"
click at [185, 226] on input "SĐT Người Nhận" at bounding box center [219, 224] width 193 height 26
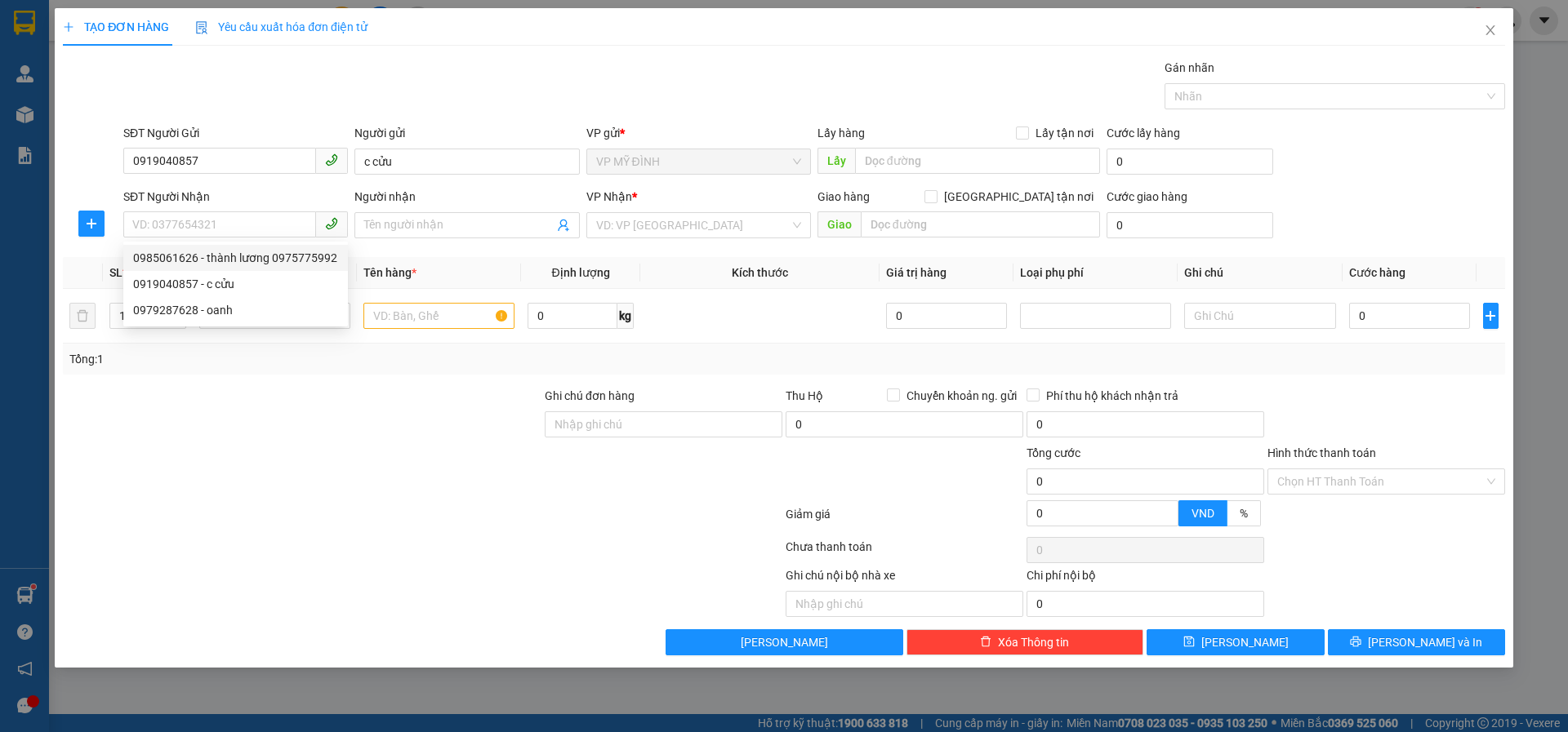
click at [247, 238] on div "SĐT Người Nhận VD: 0377654321" at bounding box center [235, 216] width 224 height 57
click at [232, 219] on input "SĐT Người Nhận" at bounding box center [219, 224] width 193 height 26
click at [233, 259] on div "0985061626 - thành lương 0975775992" at bounding box center [235, 258] width 205 height 18
type input "0985061626"
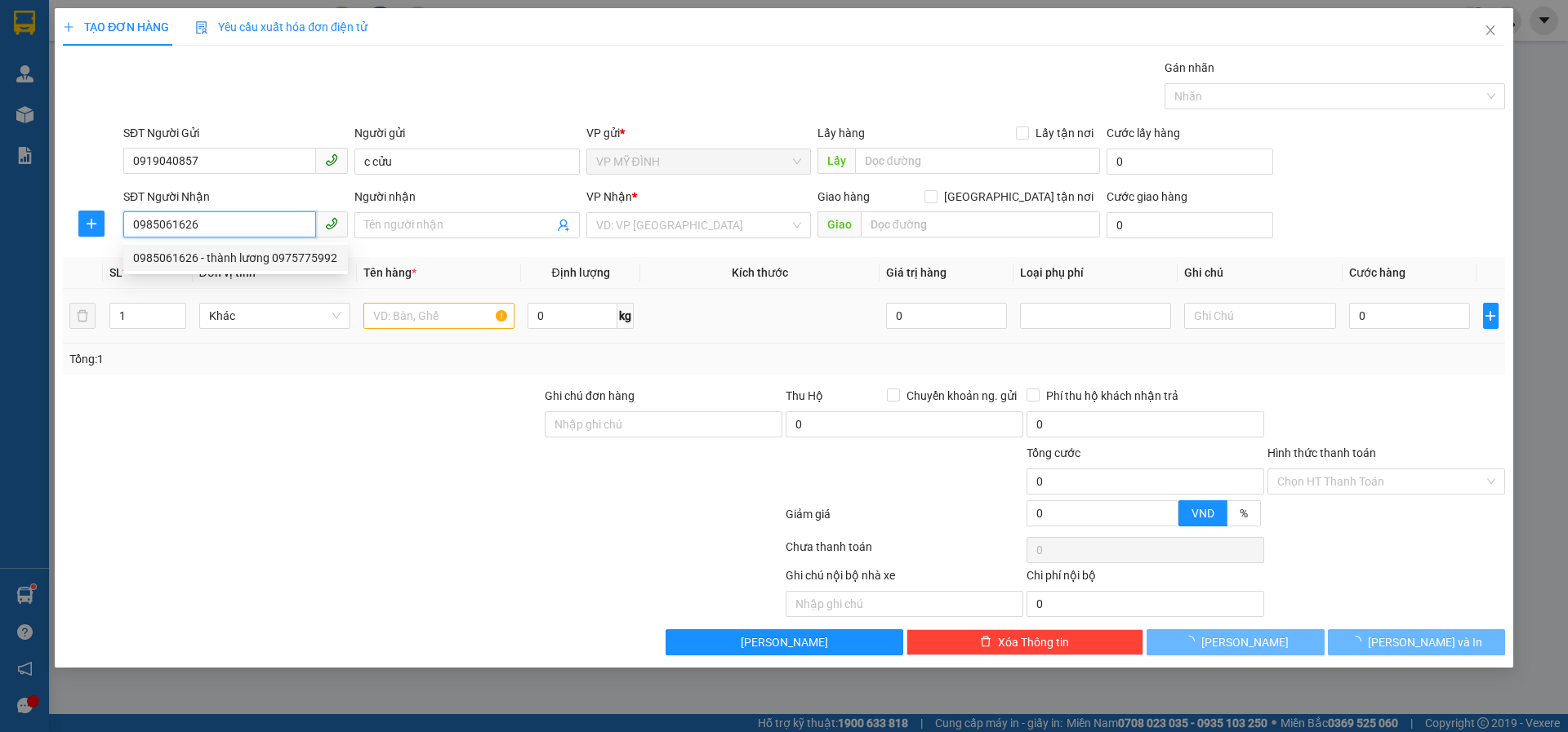
type input "thành lương 0975775992"
checkbox input "true"
type input "vp"
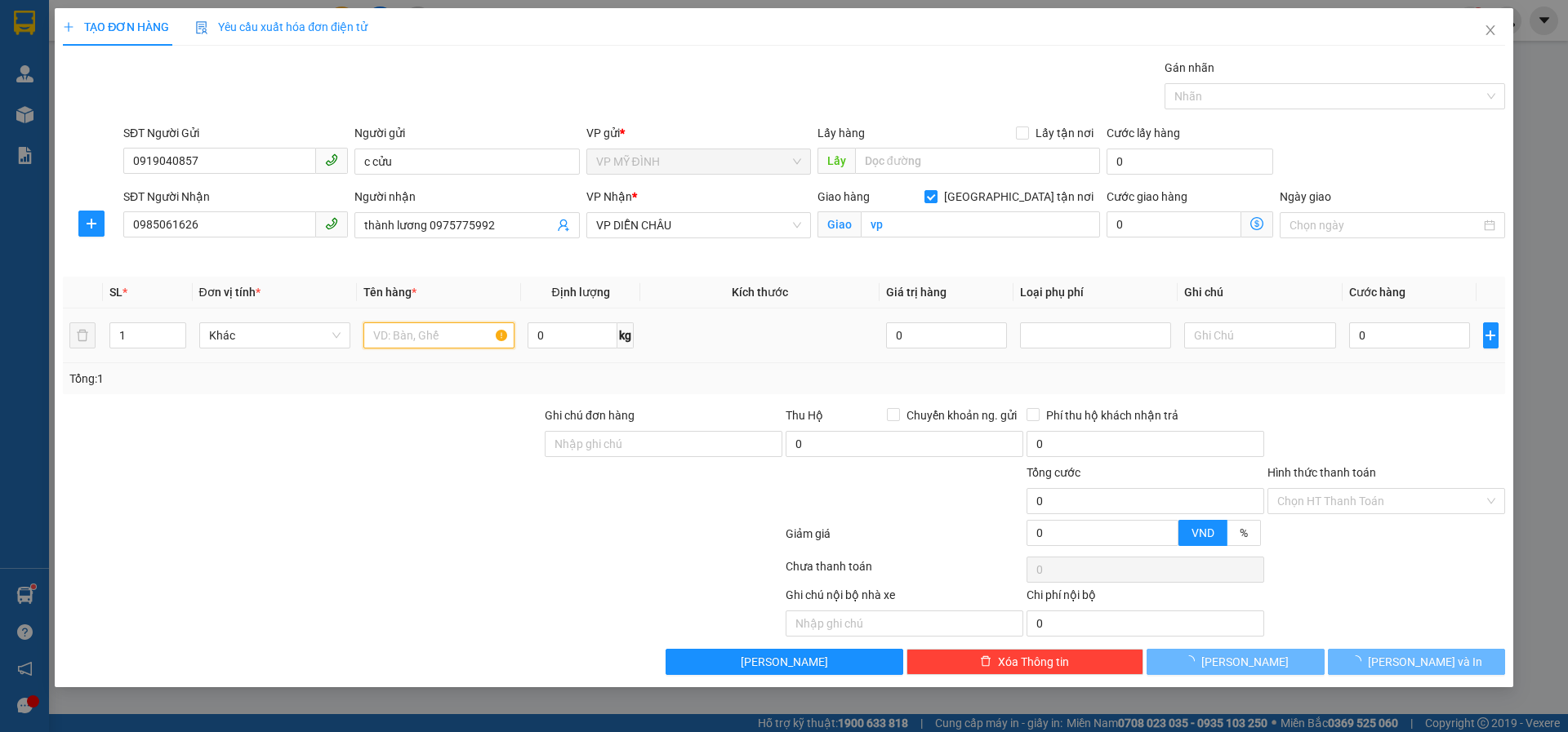
click at [414, 336] on input "text" at bounding box center [439, 335] width 151 height 26
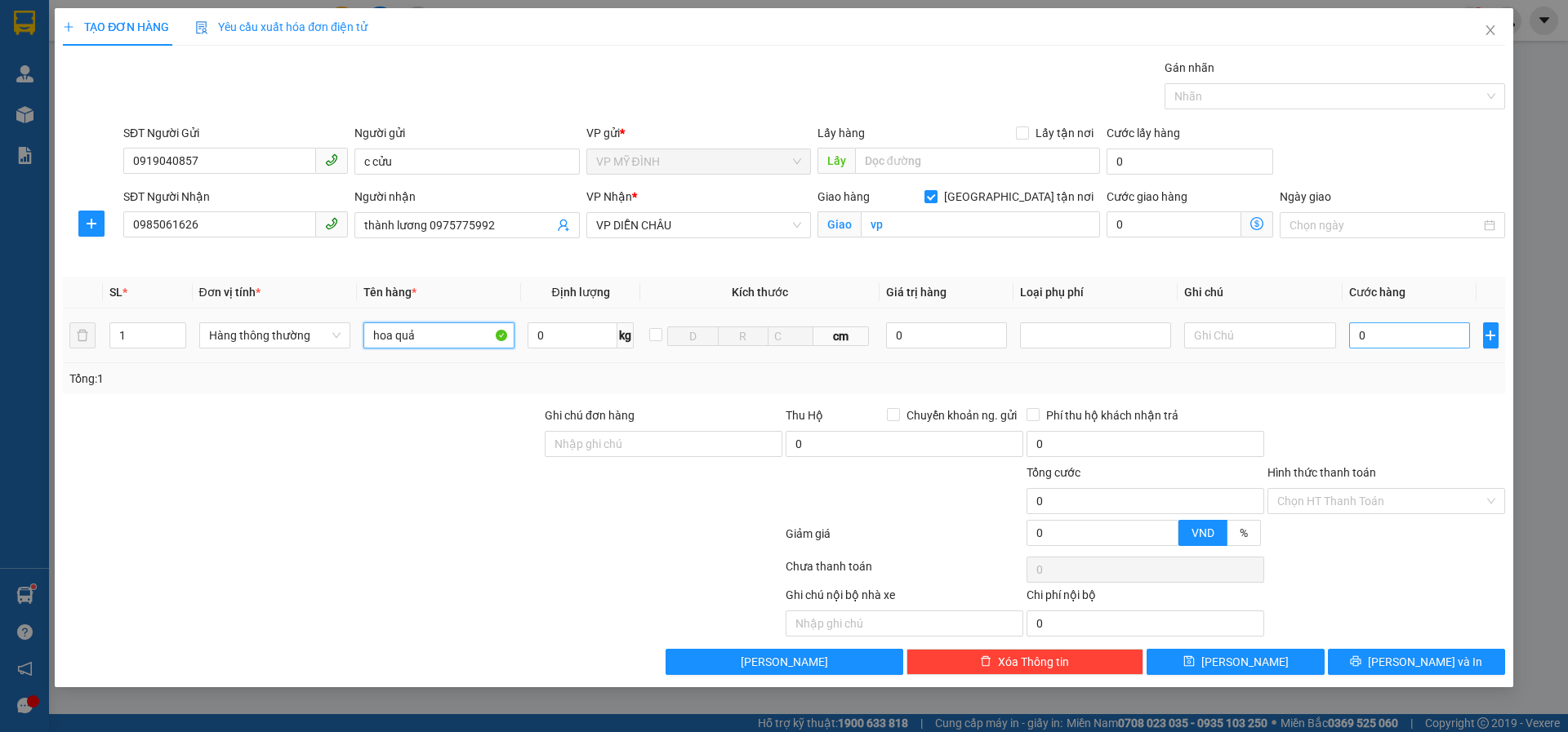
type input "hoa quả"
click at [1357, 344] on input "0" at bounding box center [1409, 335] width 122 height 26
type input "4"
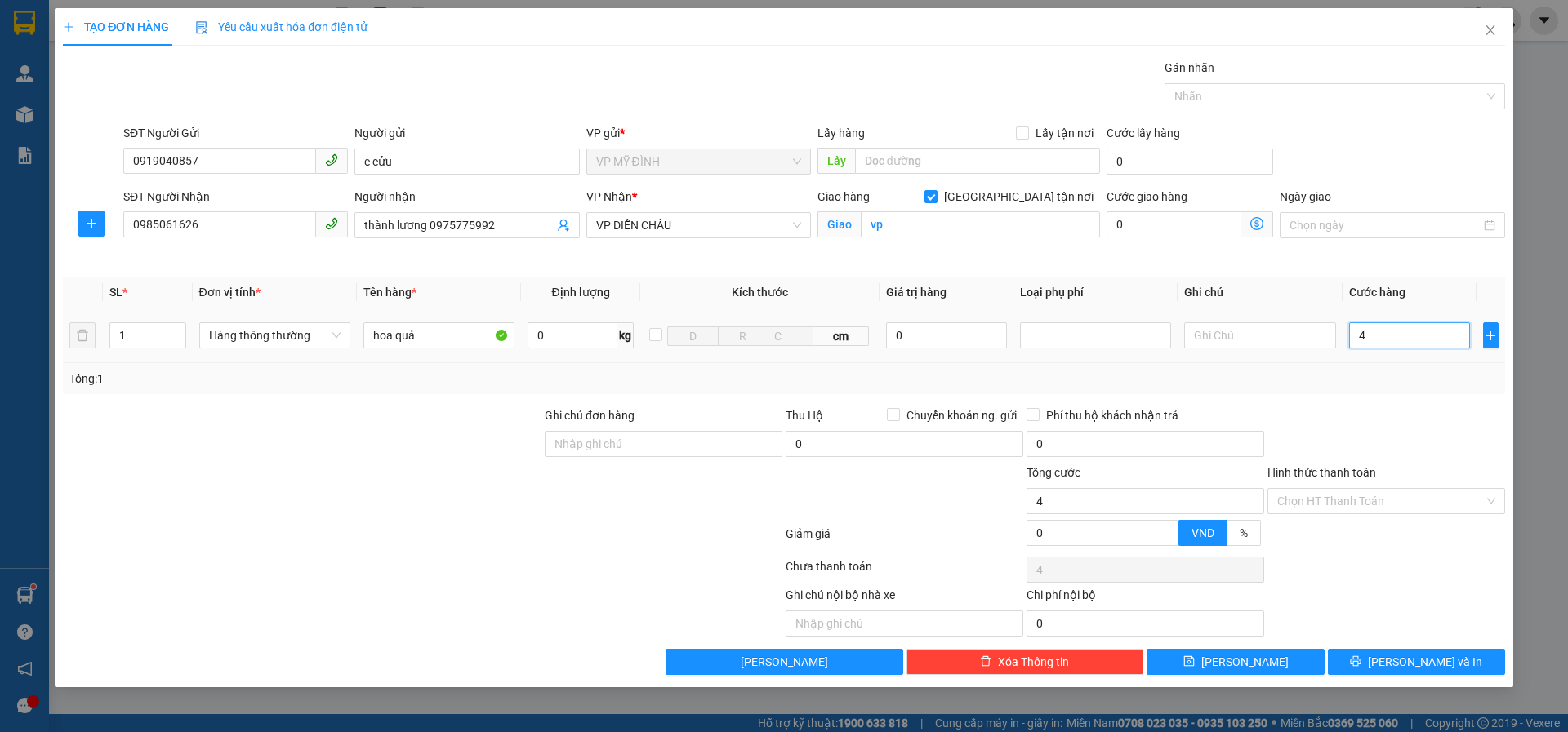
type input "40"
type input "40.000"
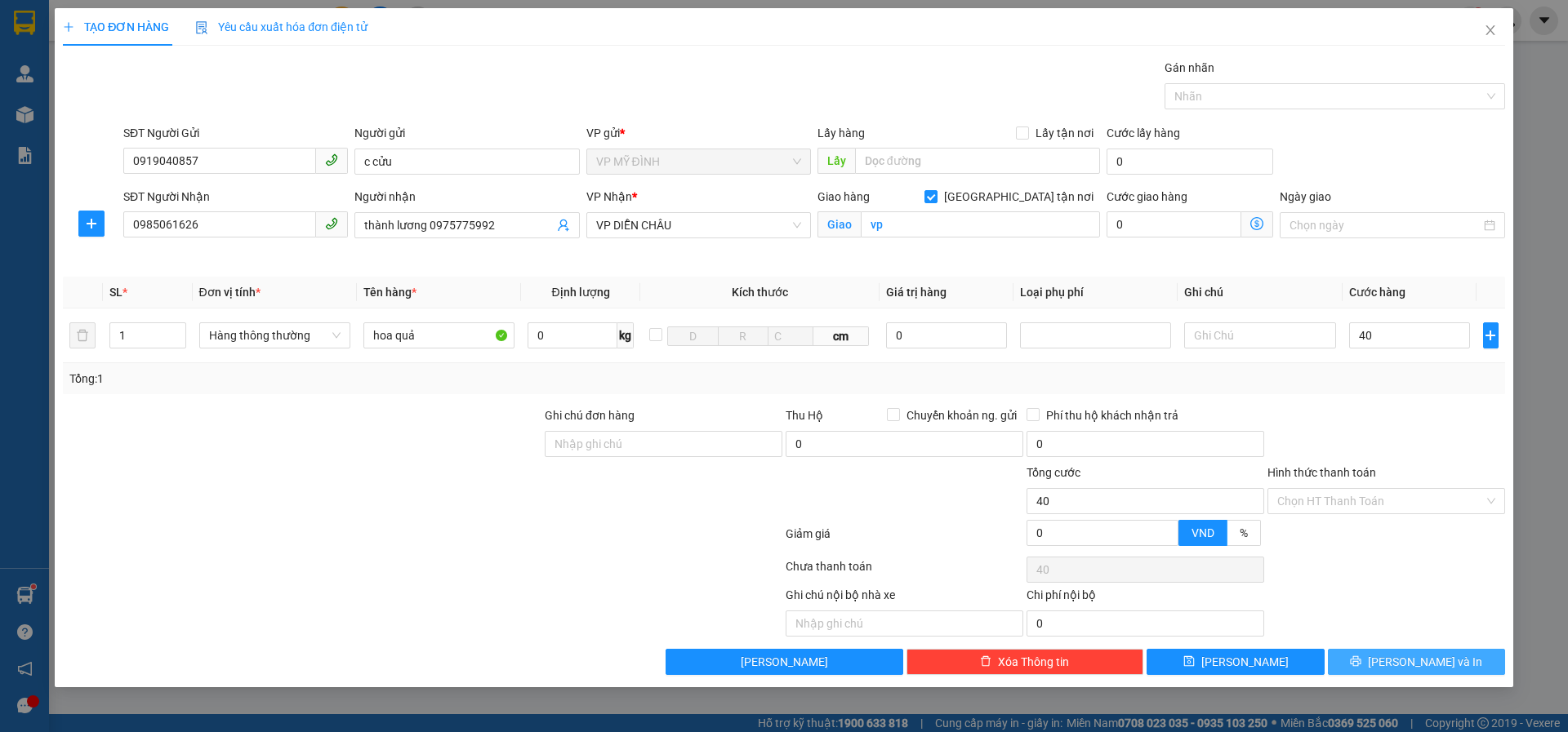
type input "40.000"
click at [1330, 669] on button "[PERSON_NAME] và In" at bounding box center [1416, 662] width 177 height 26
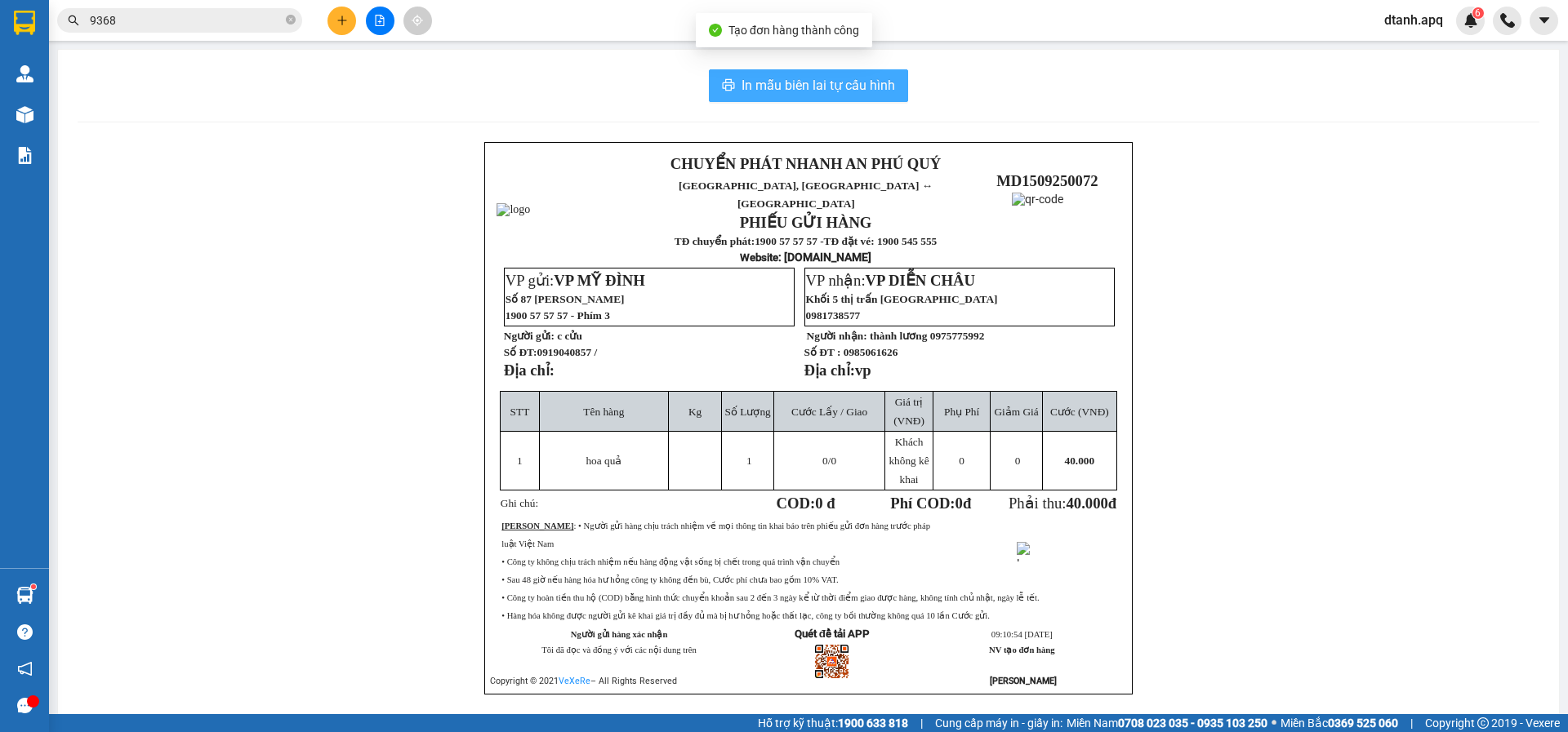
click at [820, 93] on span "In mẫu biên lai tự cấu hình" at bounding box center [817, 85] width 153 height 21
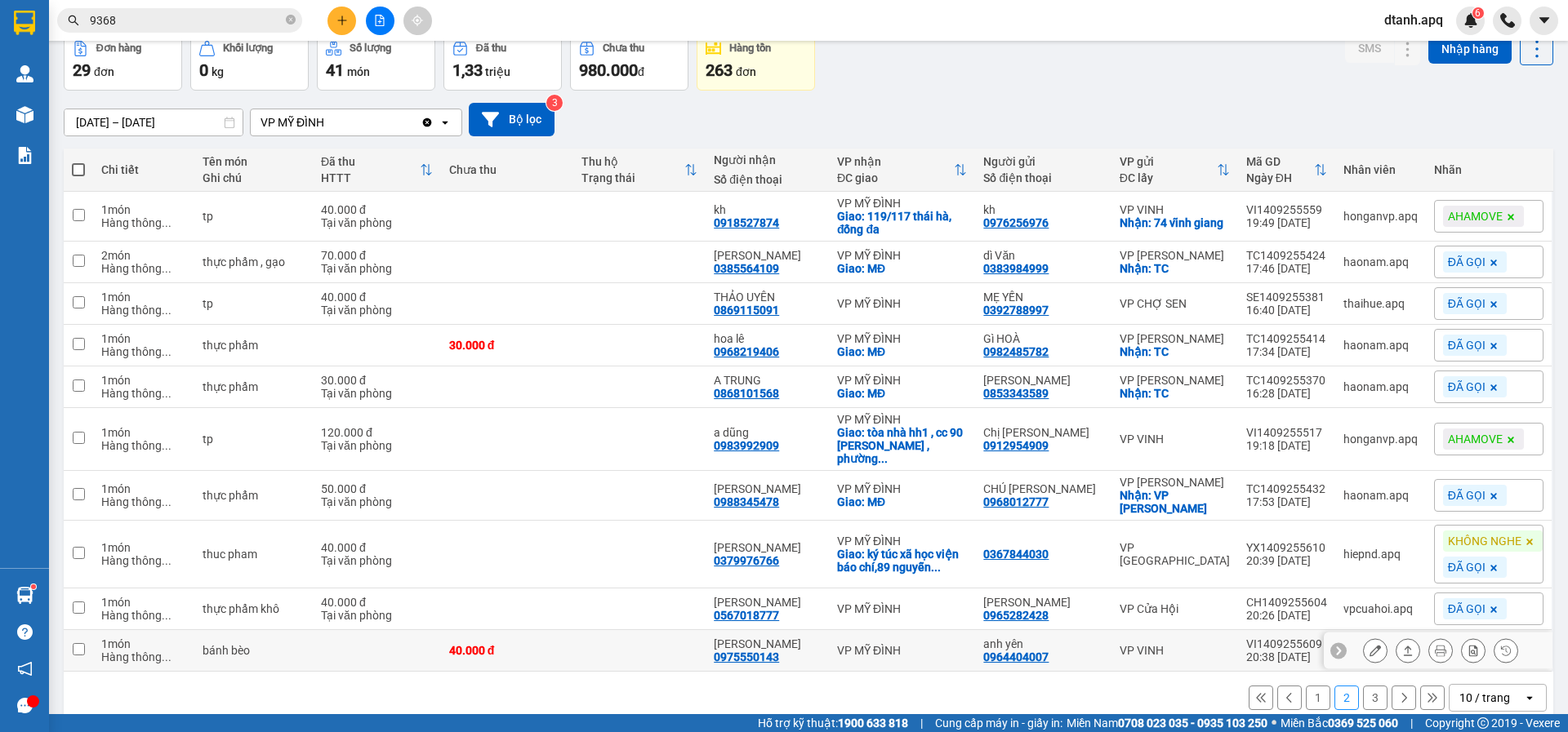
scroll to position [143, 0]
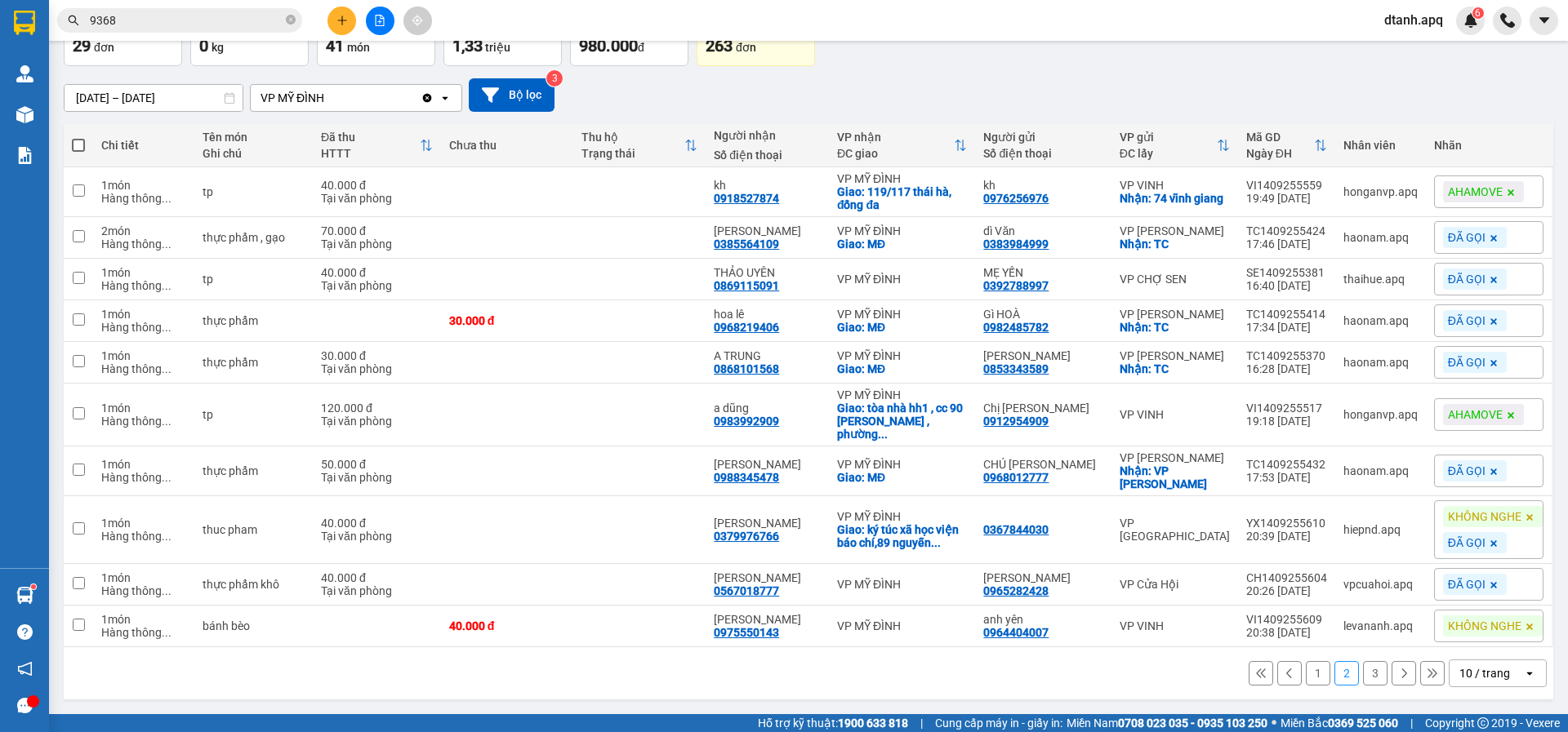
click at [1362, 670] on button "3" at bounding box center [1374, 673] width 25 height 25
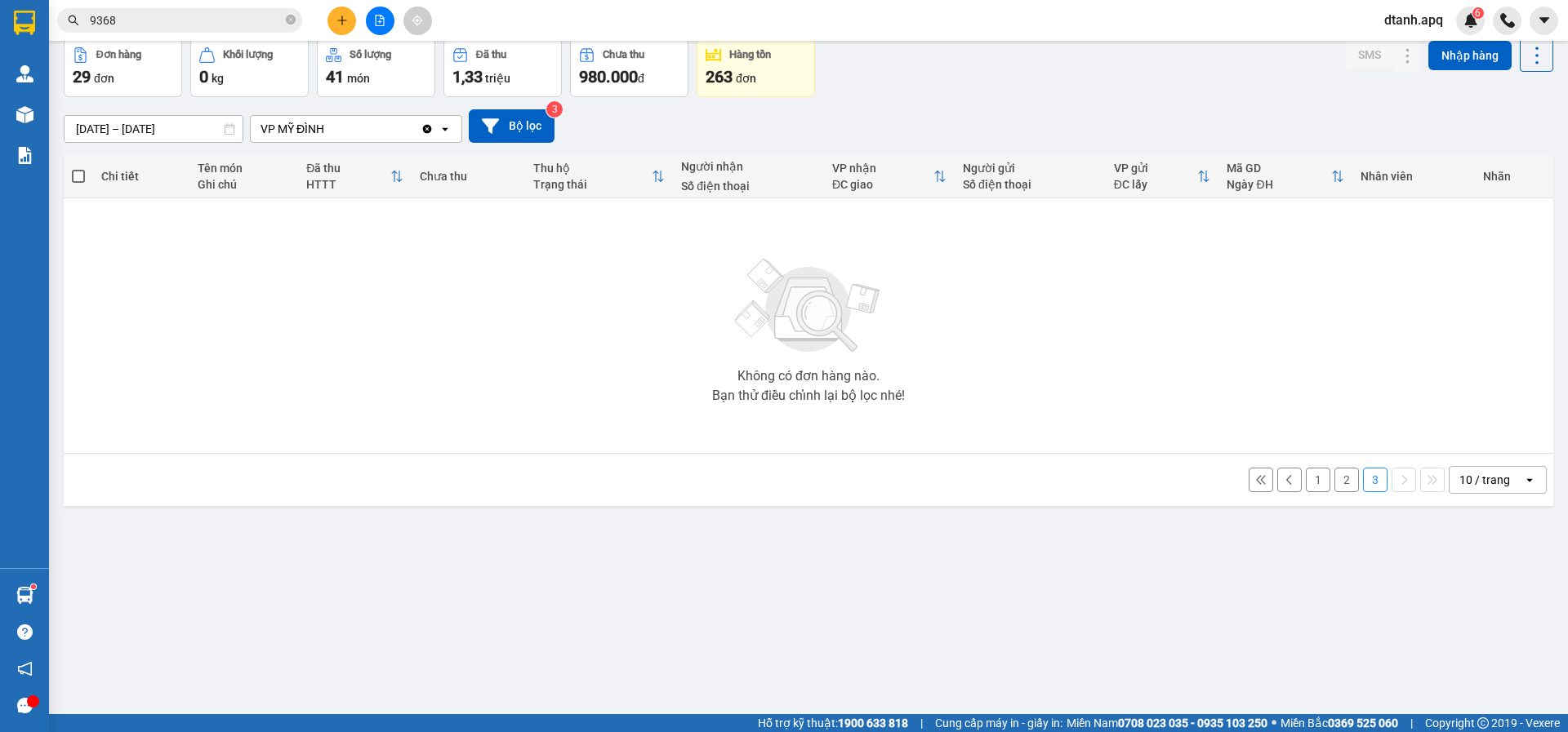
click at [1337, 482] on button "2" at bounding box center [1346, 479] width 25 height 25
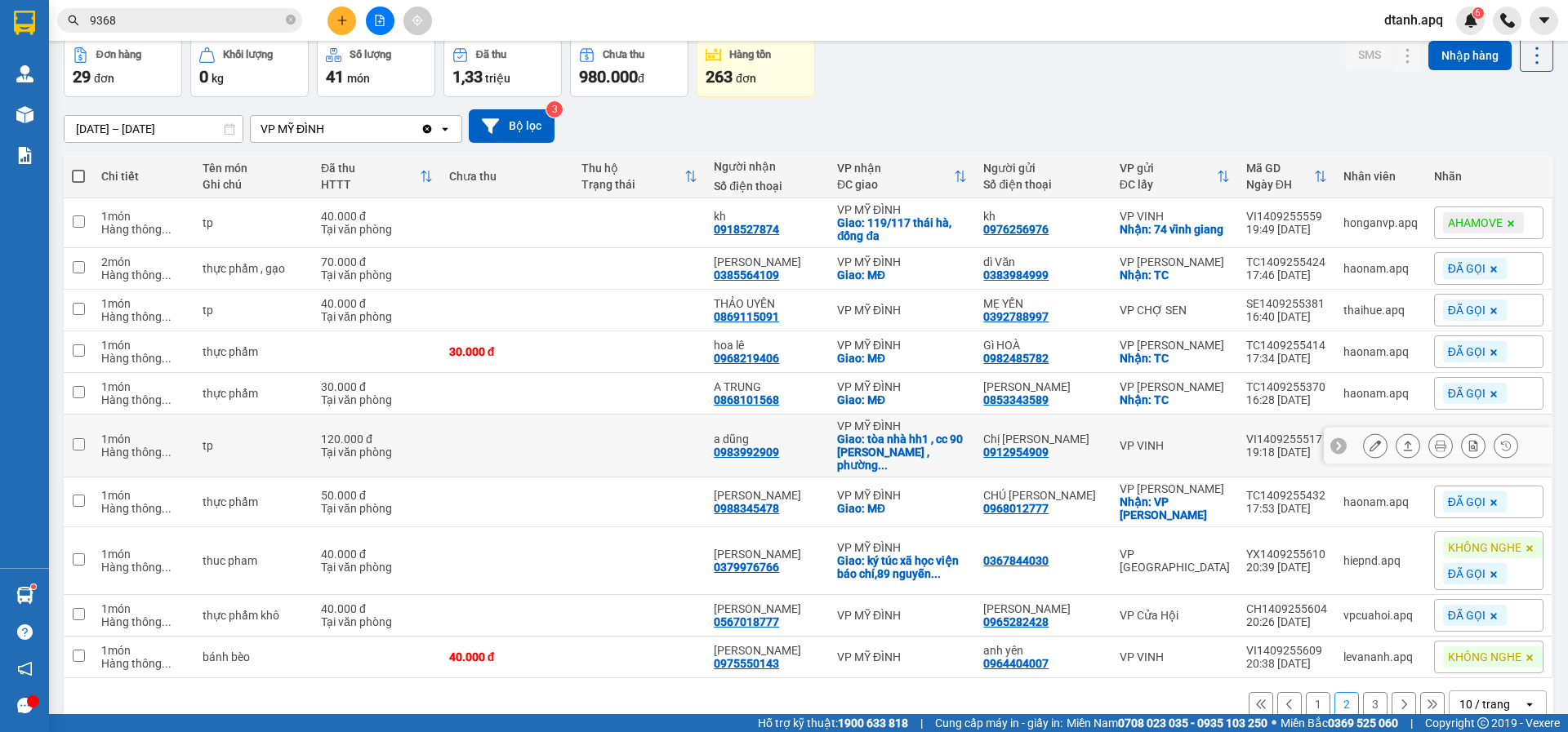
scroll to position [143, 0]
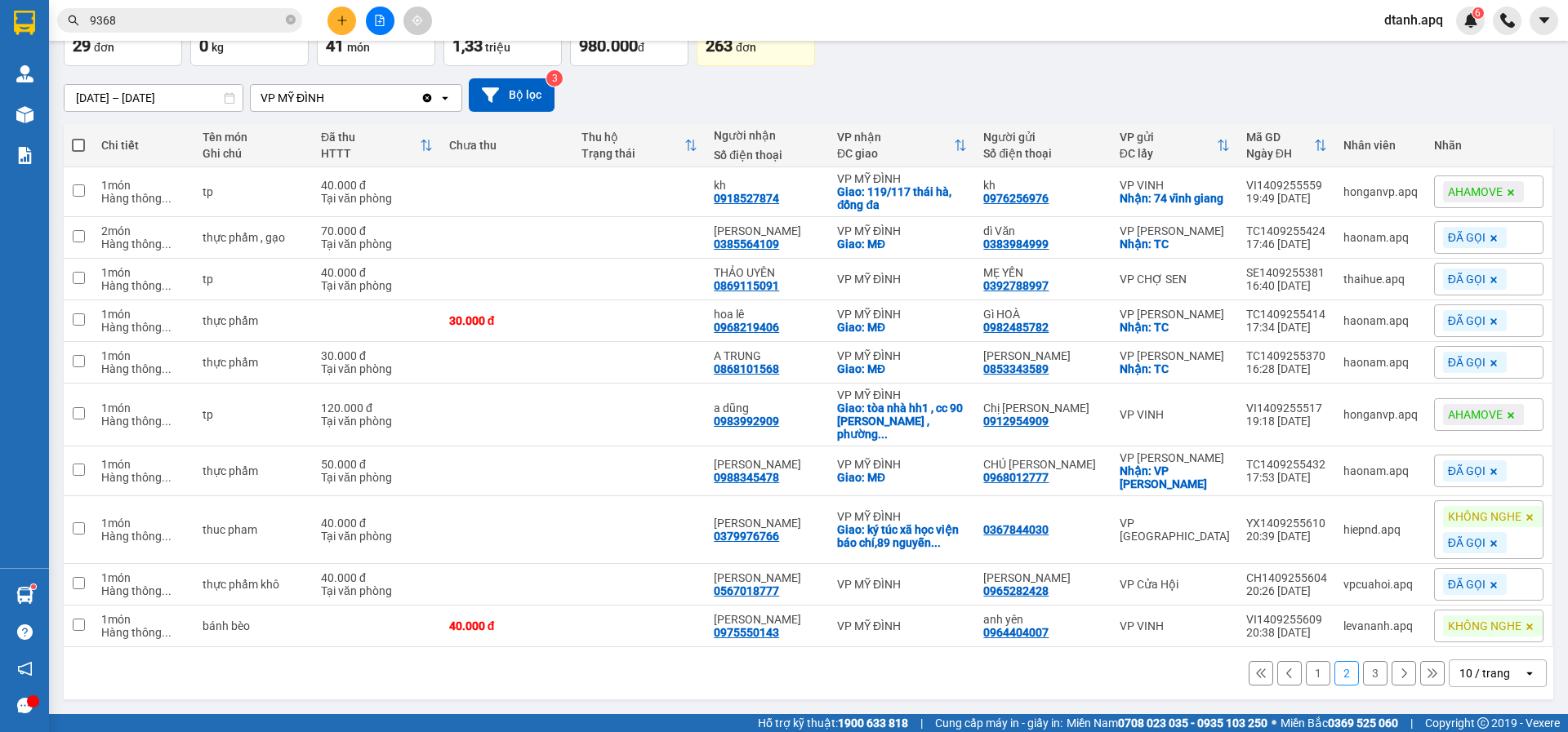
click at [1362, 679] on button "3" at bounding box center [1374, 673] width 25 height 25
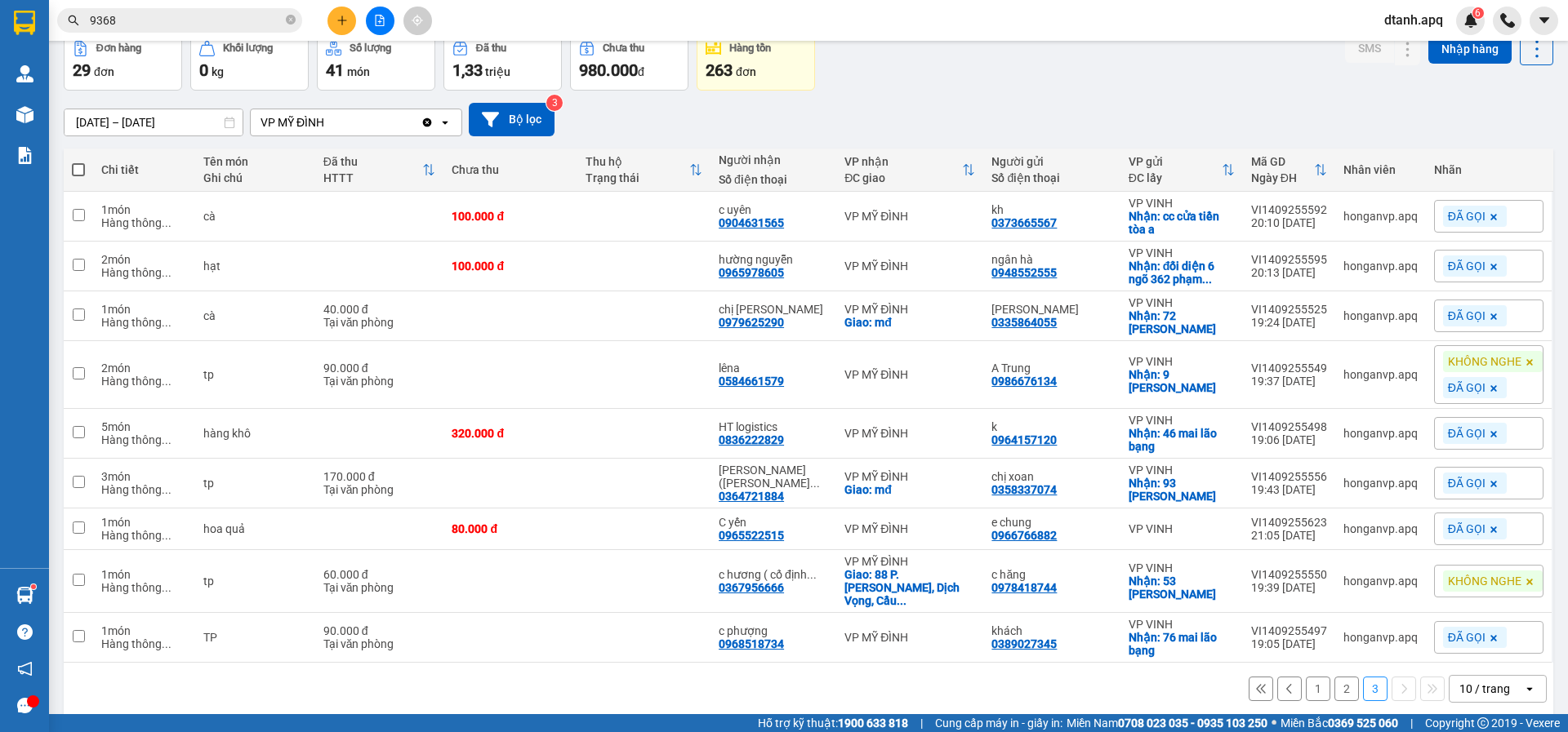
scroll to position [84, 0]
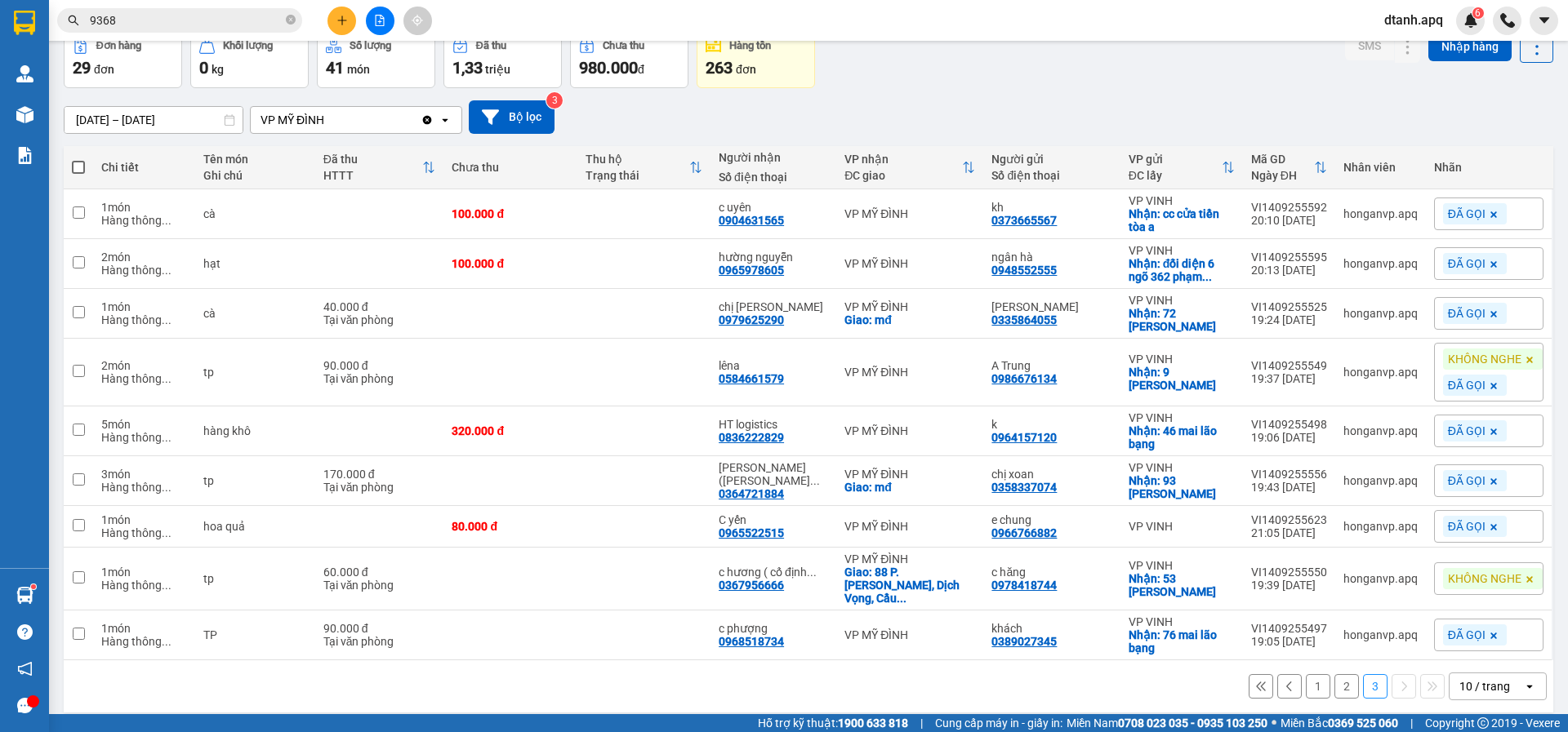
click at [1342, 675] on button "2" at bounding box center [1346, 687] width 25 height 25
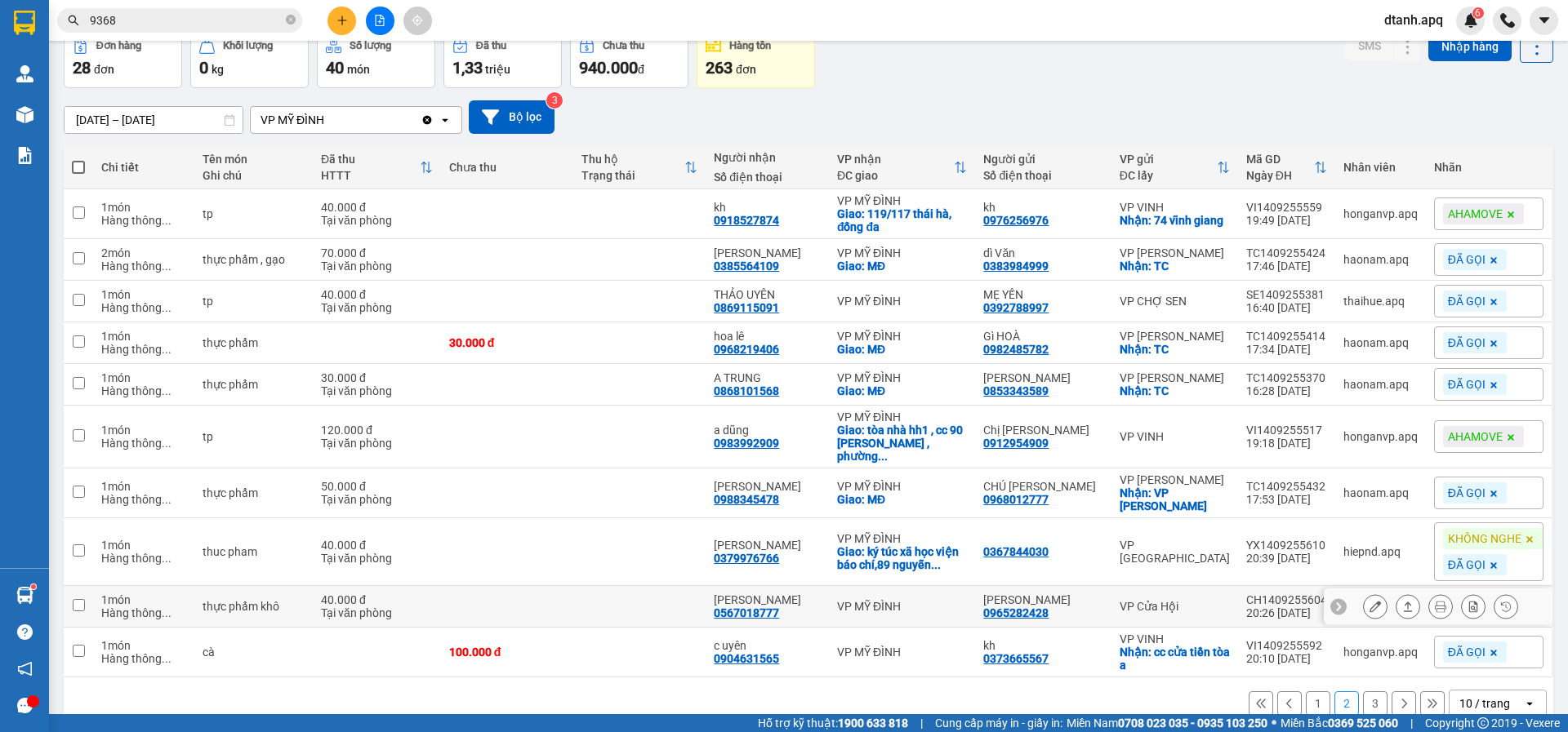
scroll to position [152, 0]
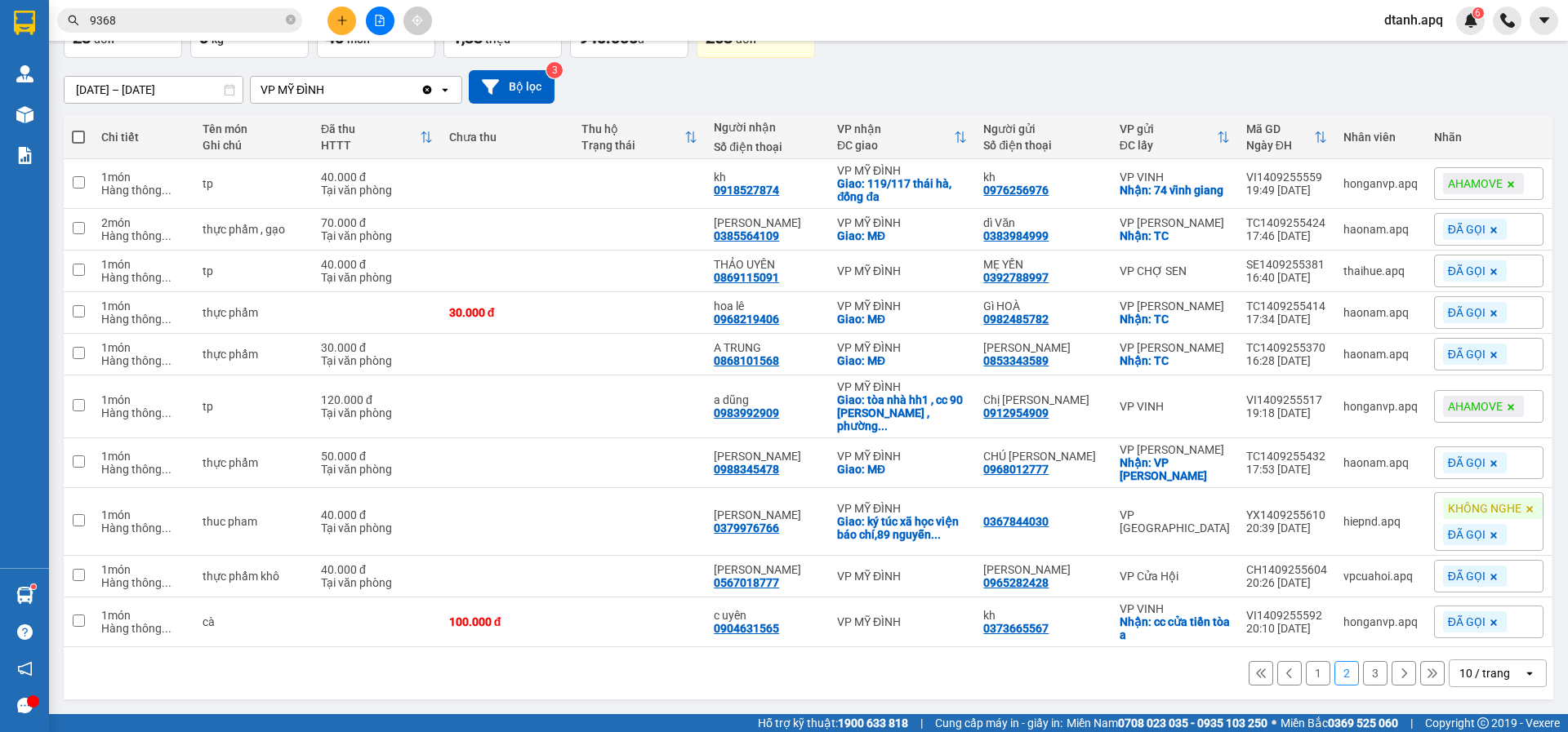
click at [1362, 675] on button "3" at bounding box center [1374, 673] width 25 height 25
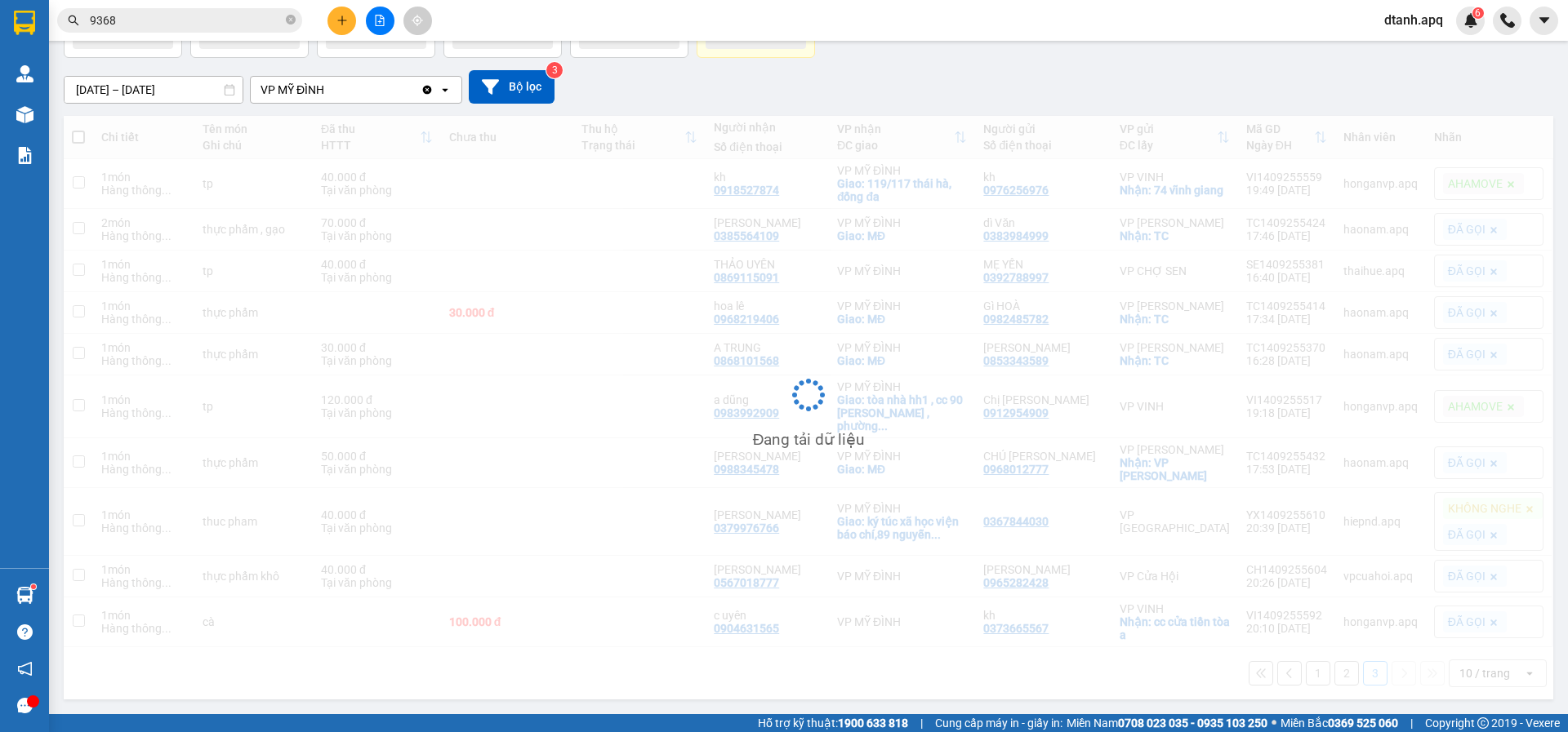
scroll to position [75, 0]
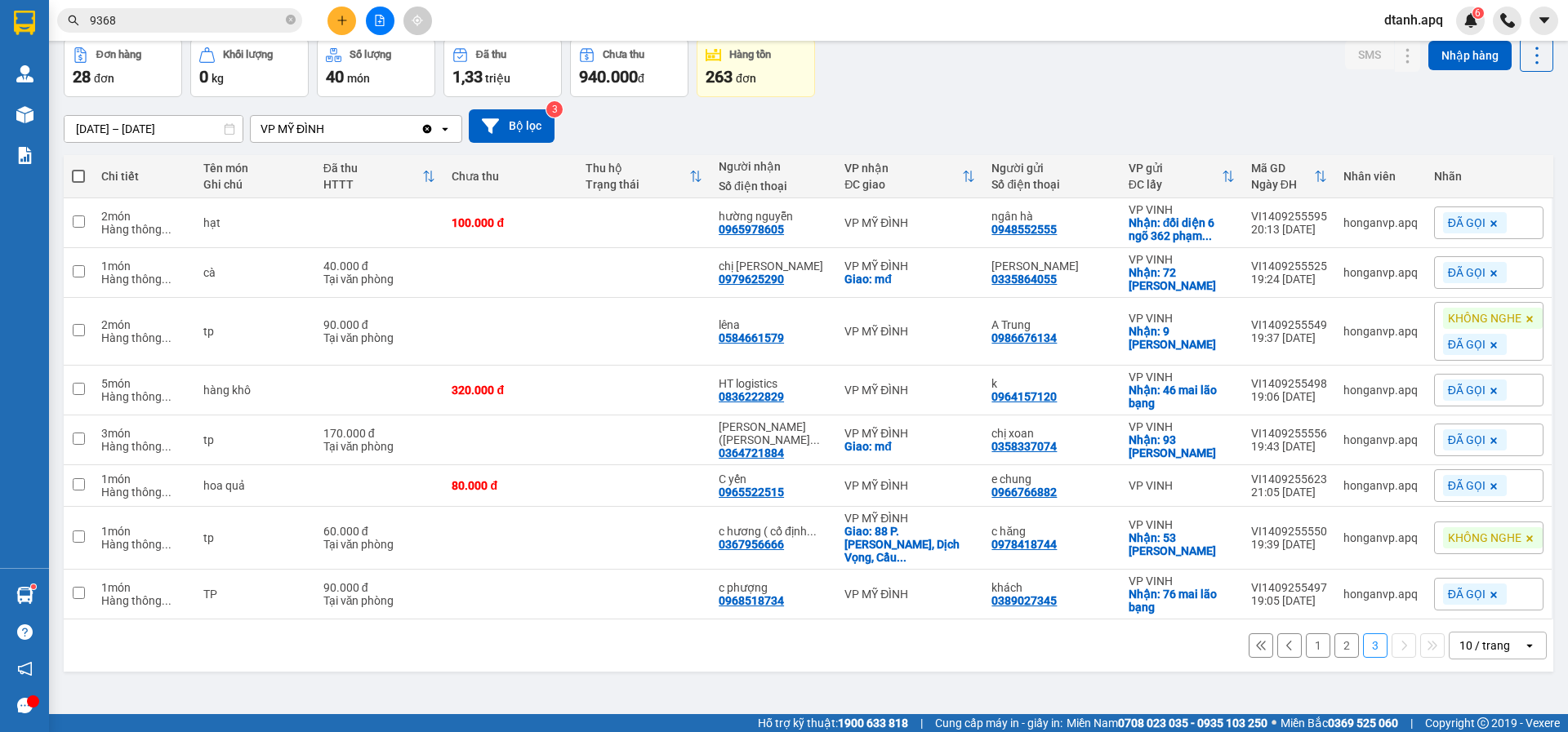
click at [1525, 533] on icon at bounding box center [1529, 538] width 10 height 10
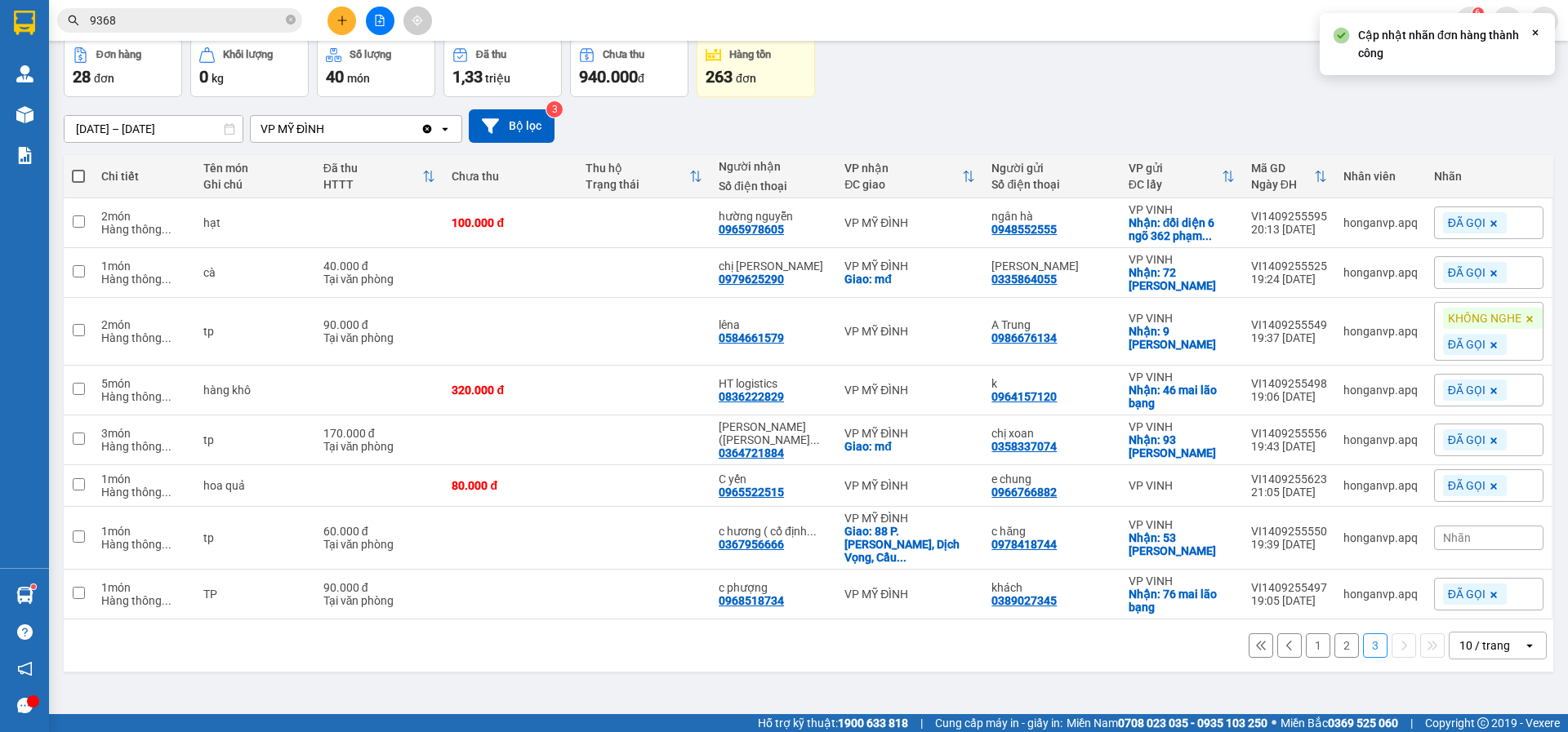
click at [1513, 530] on div "Nhãn" at bounding box center [1488, 537] width 110 height 25
click at [1478, 482] on div "AHAMOVE" at bounding box center [1491, 479] width 64 height 21
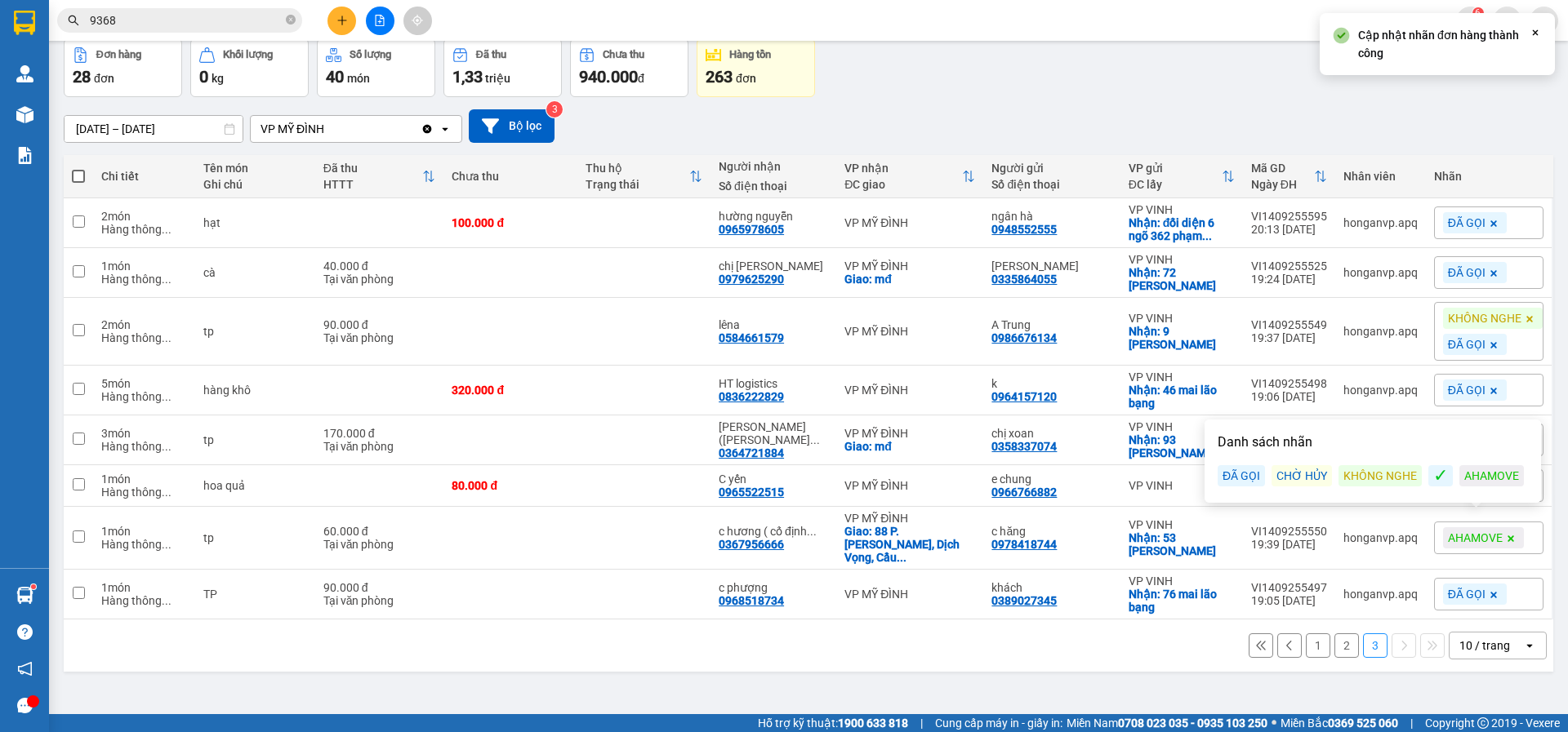
click at [1075, 661] on div "ver 1.8.143 Kho gửi Trên xe Kho nhận Hàng đã giao Hàng đã hủy Kho gửi Vinh Kho …" at bounding box center [808, 340] width 1502 height 732
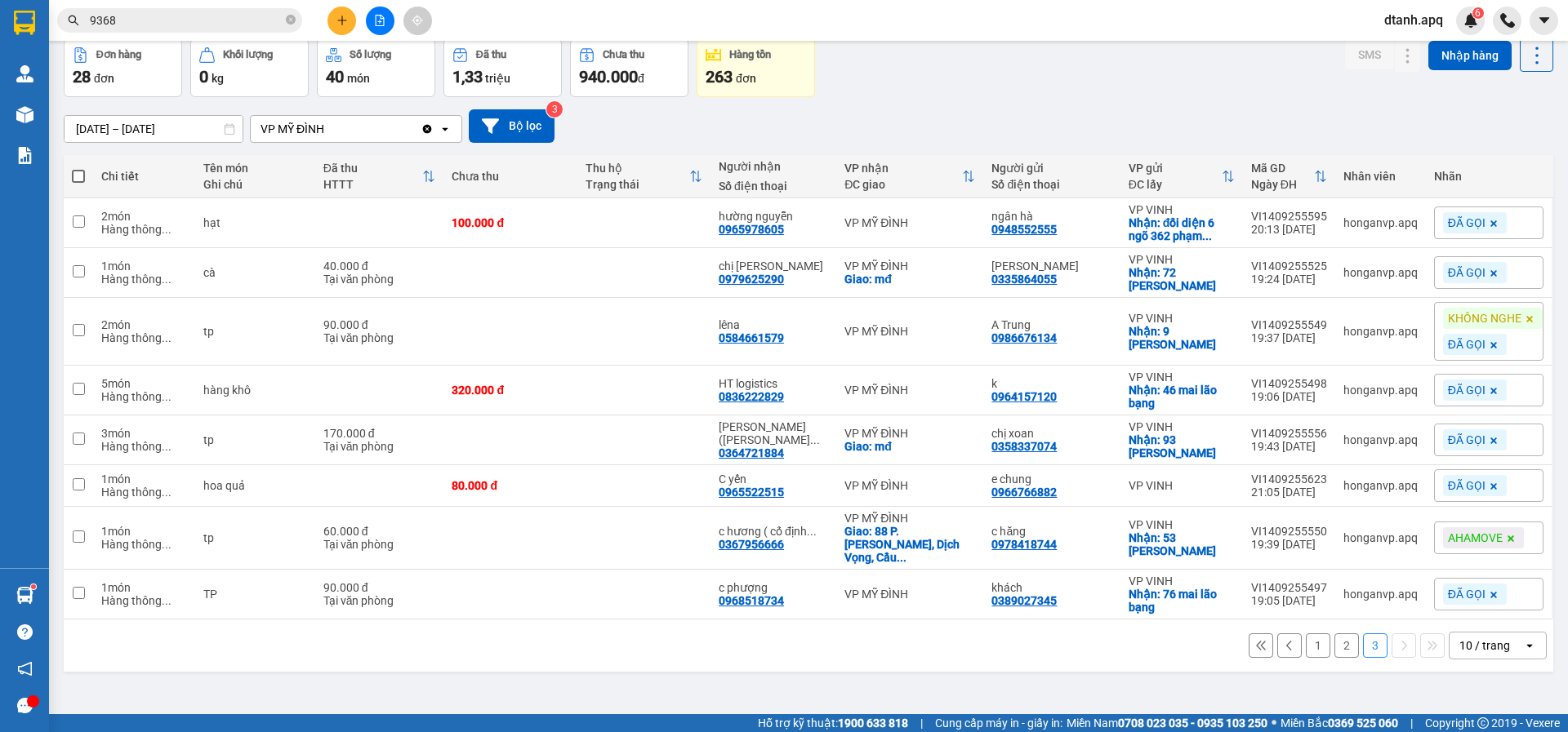
click at [1335, 633] on button "2" at bounding box center [1346, 645] width 25 height 25
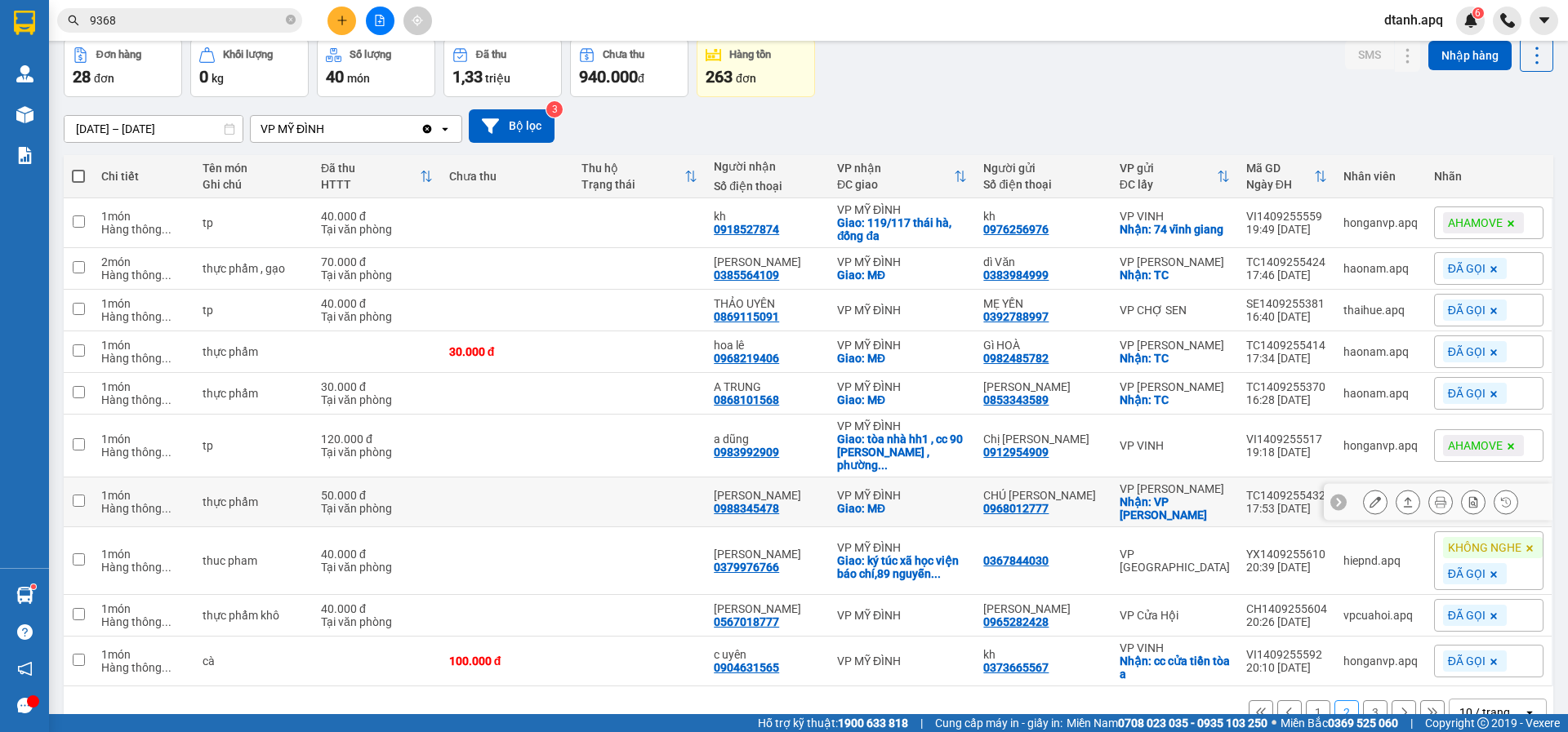
scroll to position [152, 0]
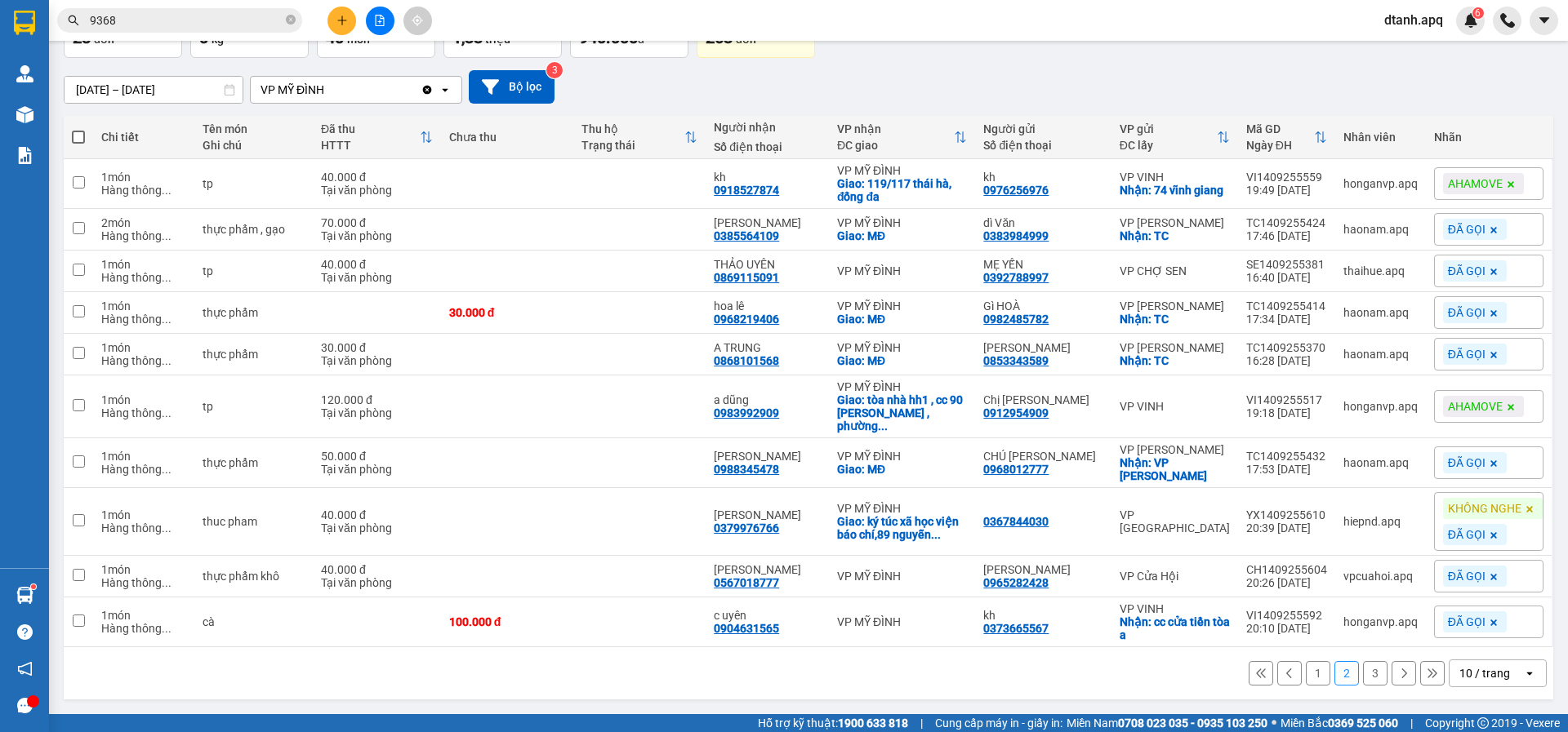
click at [1305, 672] on button "1" at bounding box center [1317, 673] width 25 height 25
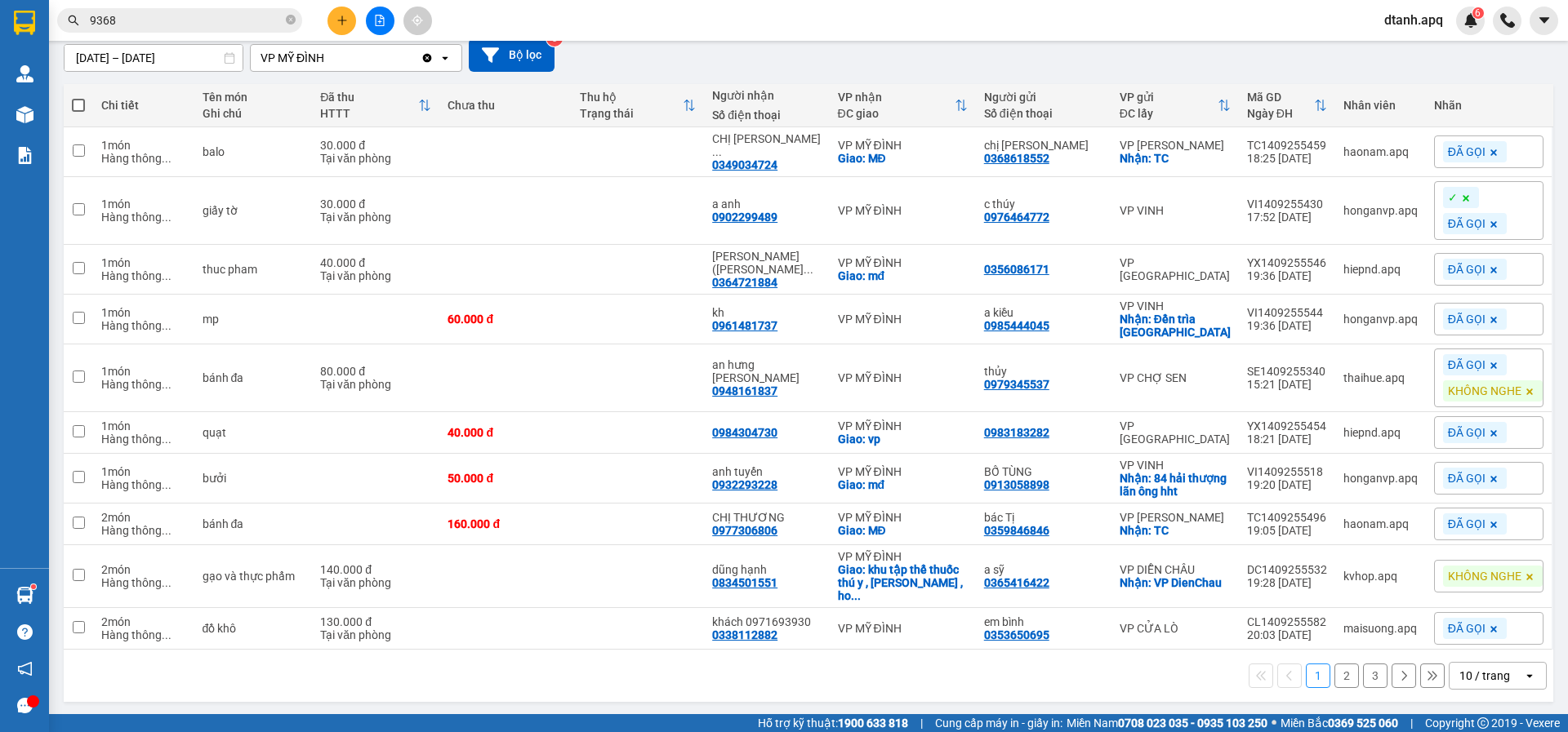
scroll to position [148, 0]
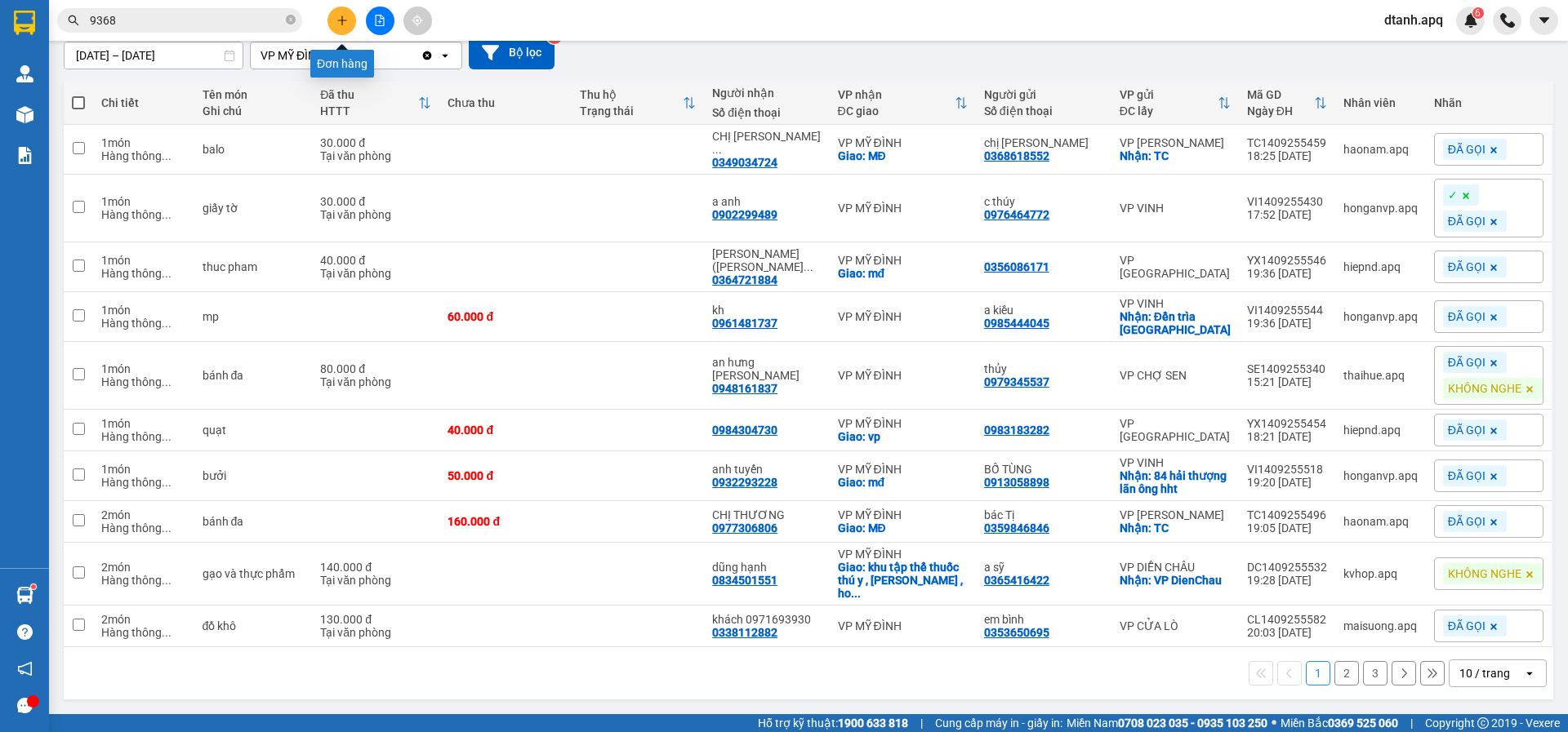
click at [331, 24] on button at bounding box center [341, 21] width 29 height 29
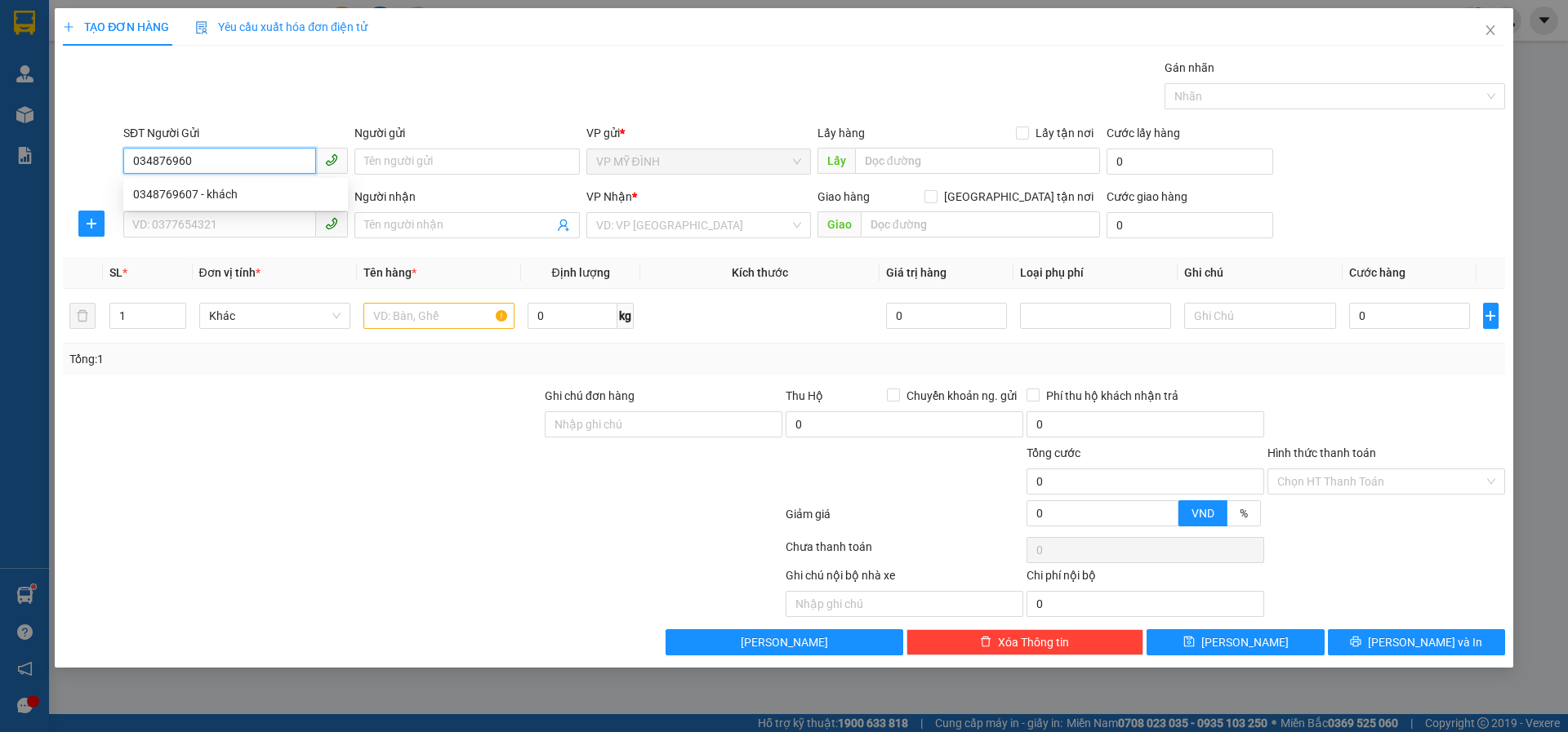
type input "0348769607"
drag, startPoint x: 189, startPoint y: 195, endPoint x: 188, endPoint y: 217, distance: 22.0
click at [186, 195] on div "0348769607 - khách" at bounding box center [235, 195] width 205 height 18
type input "khách"
type input "0348769607"
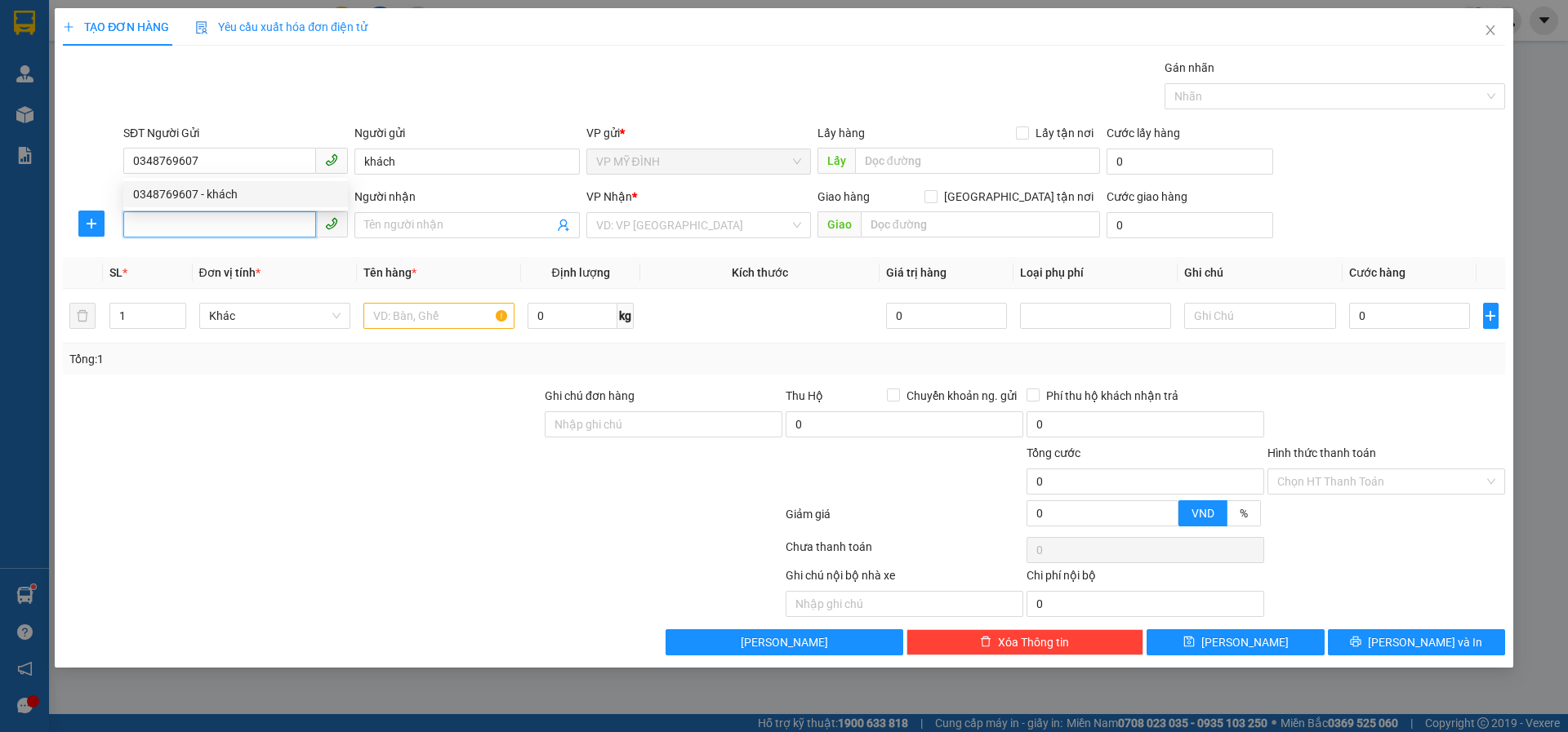
click at [191, 226] on input "SĐT Người Nhận" at bounding box center [219, 224] width 193 height 26
type input "0931137567"
click at [237, 257] on div "0931137567 - a biên" at bounding box center [235, 258] width 205 height 18
type input "a biên"
checkbox input "true"
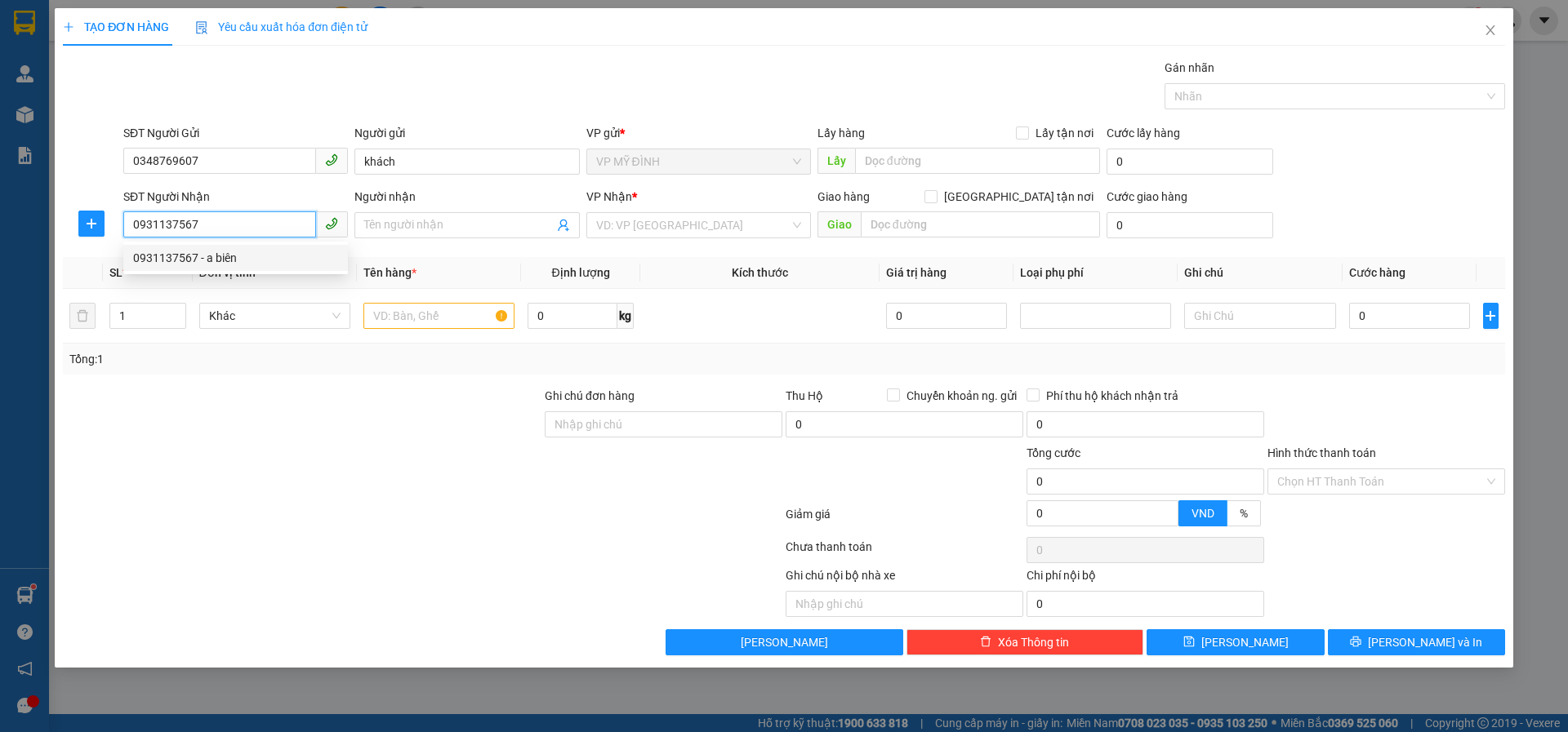
type input "30 quang trung"
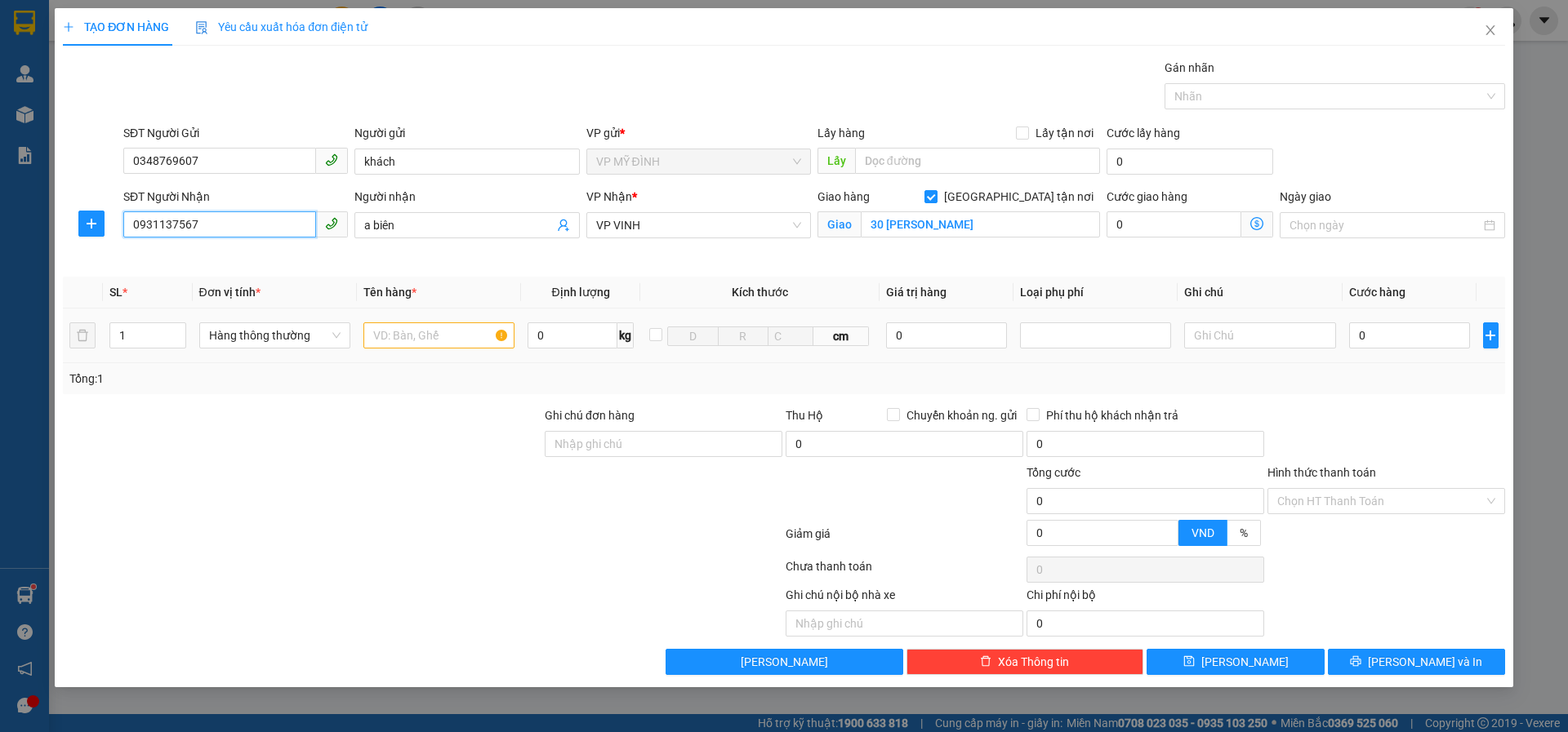
type input "0931137567"
drag, startPoint x: 391, startPoint y: 341, endPoint x: 523, endPoint y: 418, distance: 152.8
click at [397, 341] on input "text" at bounding box center [439, 335] width 151 height 26
type input "gậy golf"
click at [1412, 331] on input "0" at bounding box center [1409, 335] width 122 height 26
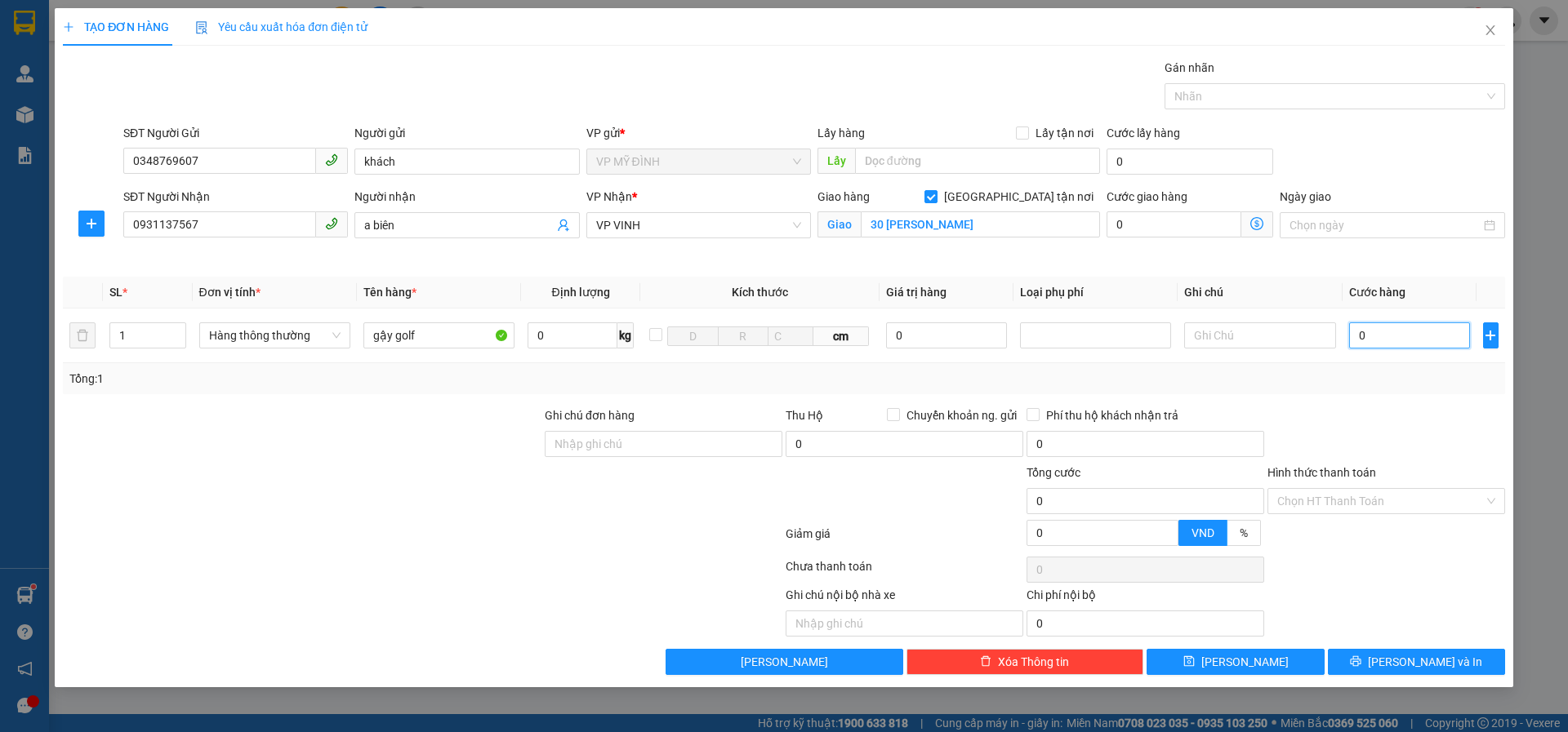
type input "4"
type input "40"
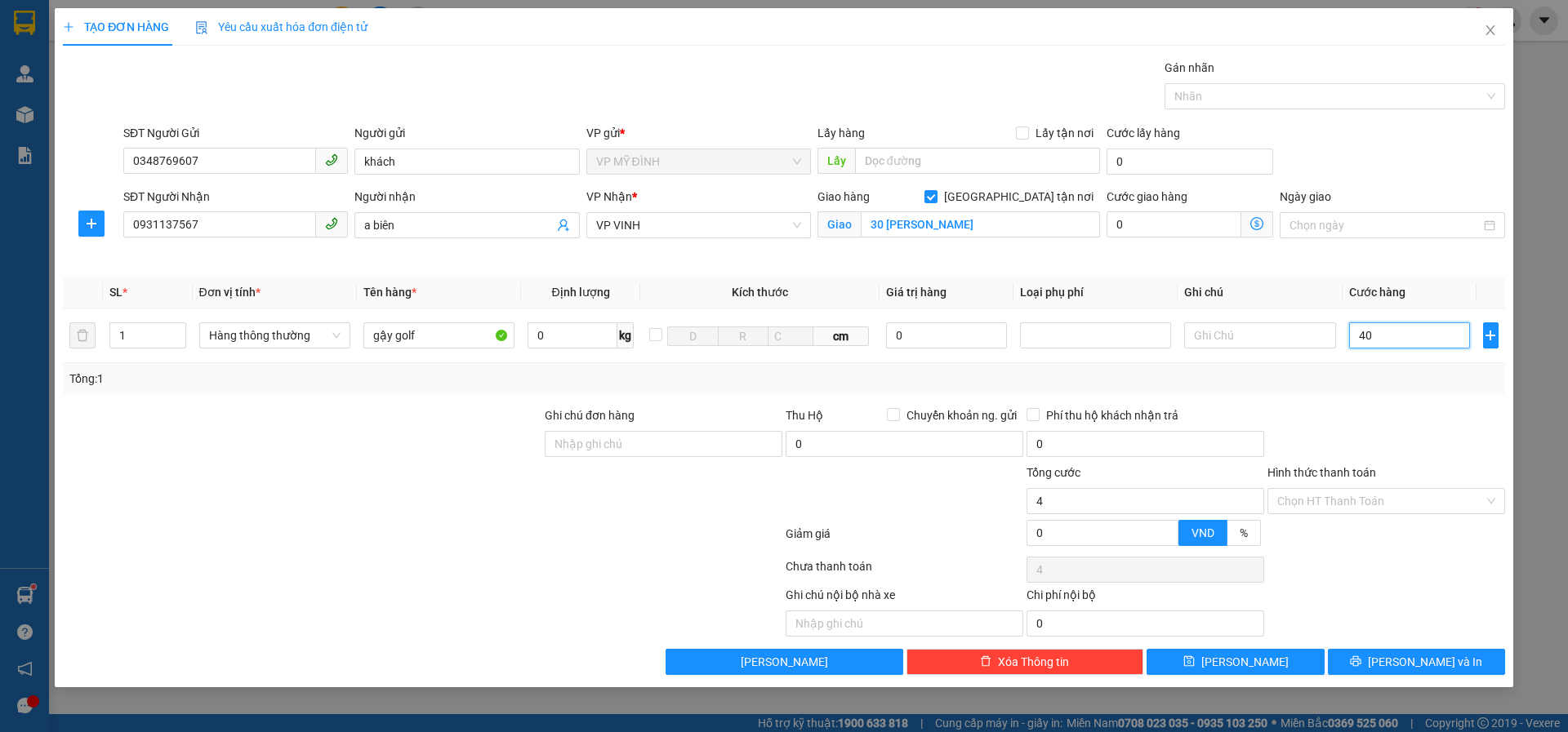
type input "40"
type input "40.000"
drag, startPoint x: 1328, startPoint y: 435, endPoint x: 1343, endPoint y: 461, distance: 30.0
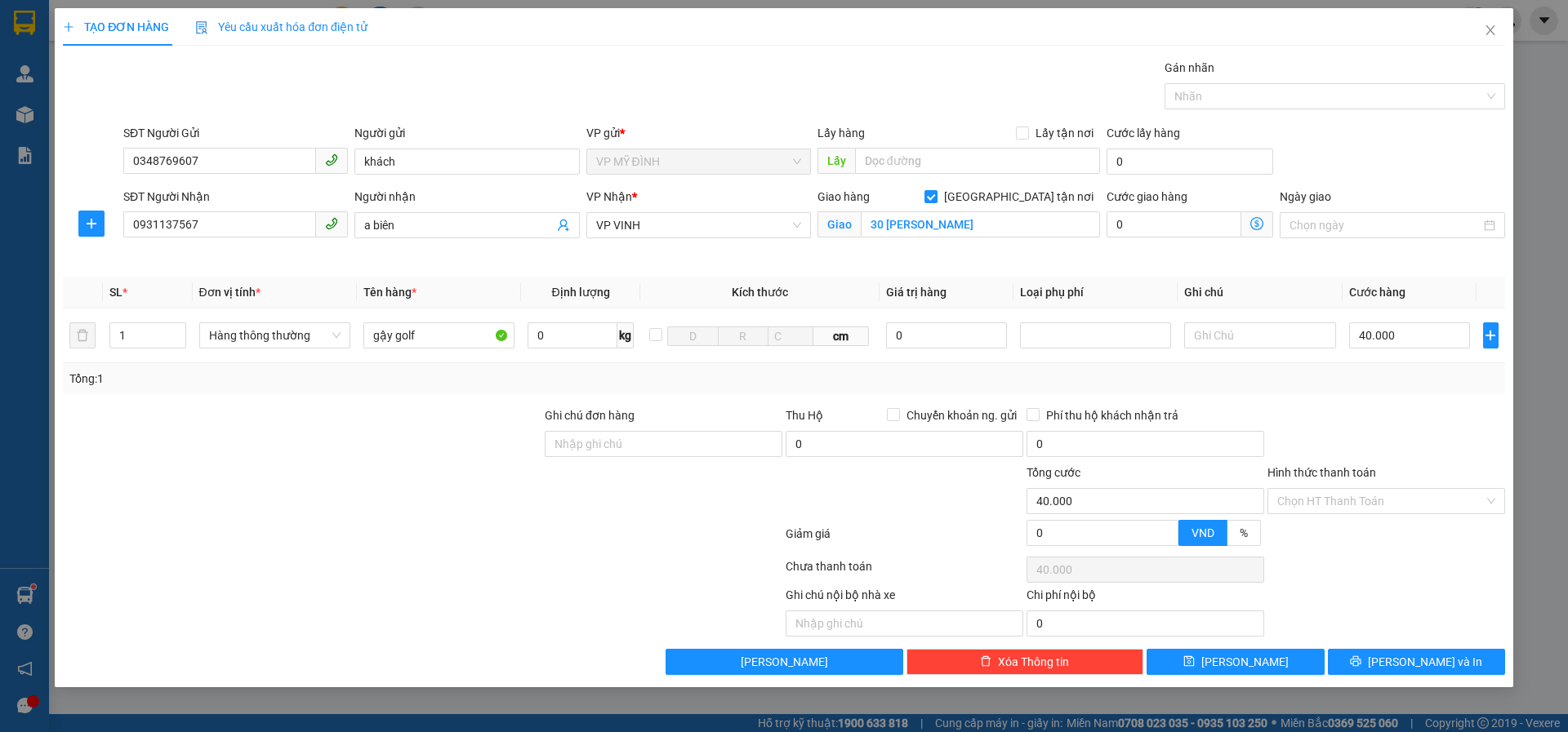
click at [1327, 435] on div at bounding box center [1386, 436] width 241 height 57
click at [1364, 653] on button "[PERSON_NAME] và In" at bounding box center [1416, 662] width 177 height 26
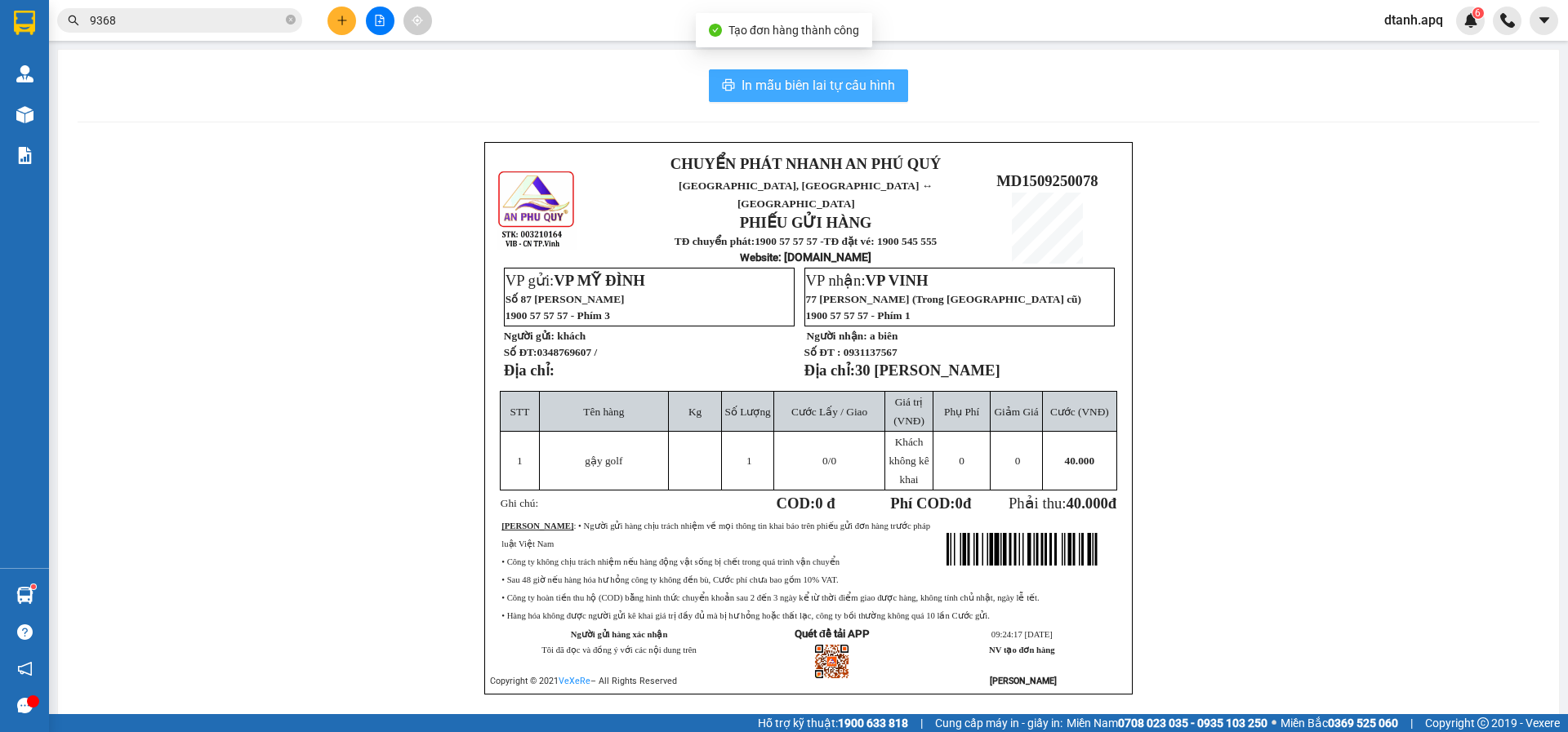
click at [780, 87] on span "In mẫu biên lai tự cấu hình" at bounding box center [817, 85] width 153 height 21
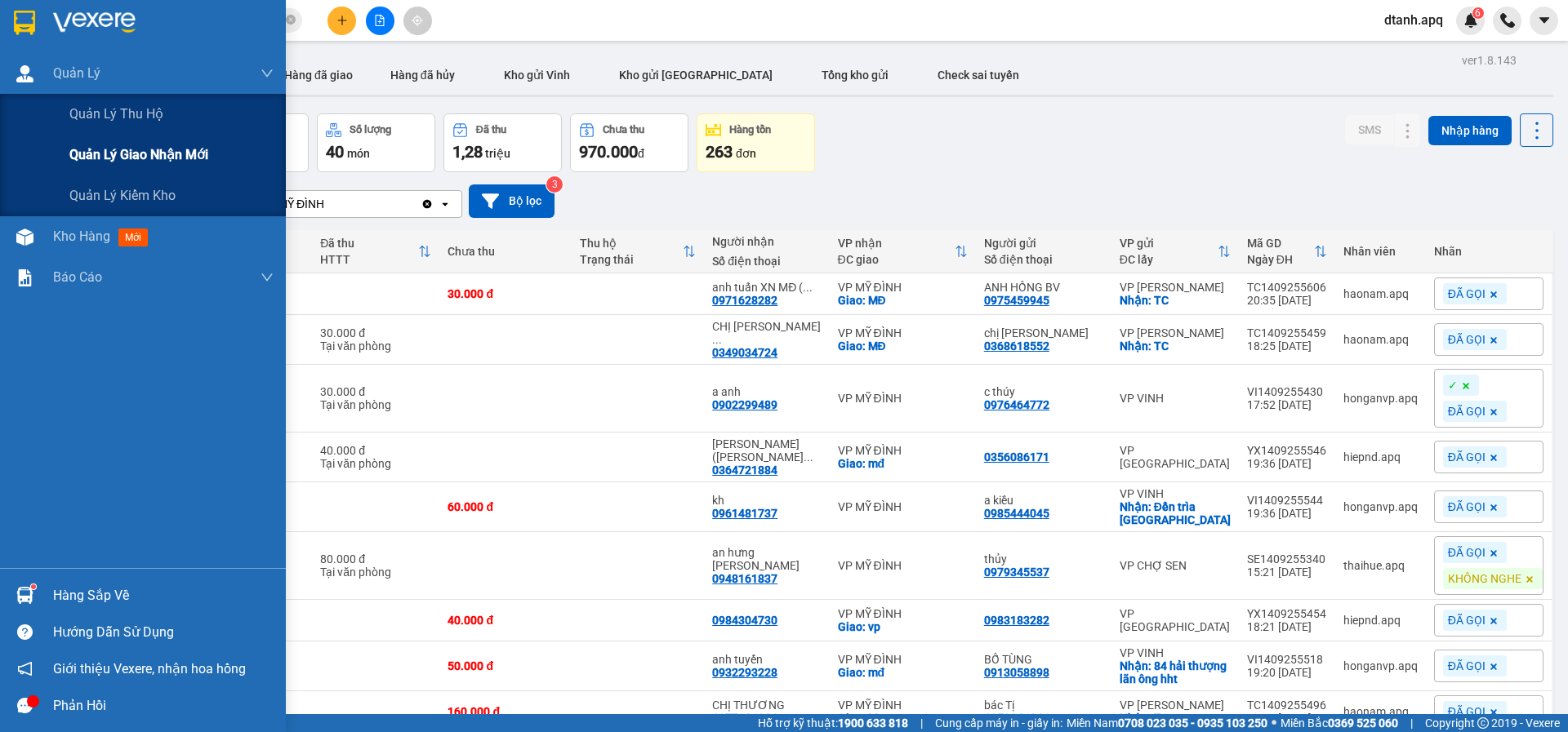
click at [165, 159] on span "Quản lý giao nhận mới" at bounding box center [138, 154] width 138 height 21
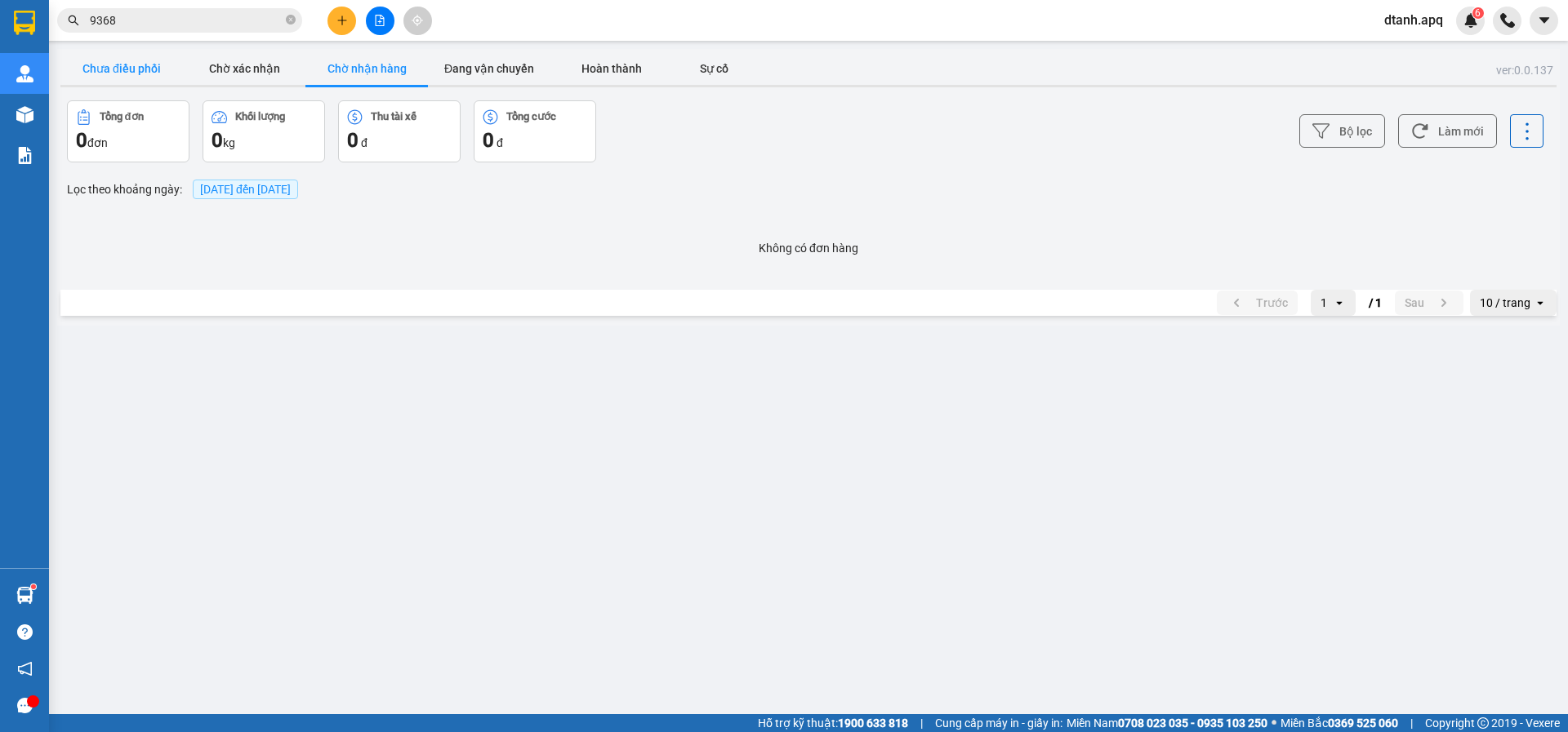
click at [100, 65] on button "Chưa điều phối" at bounding box center [122, 68] width 123 height 33
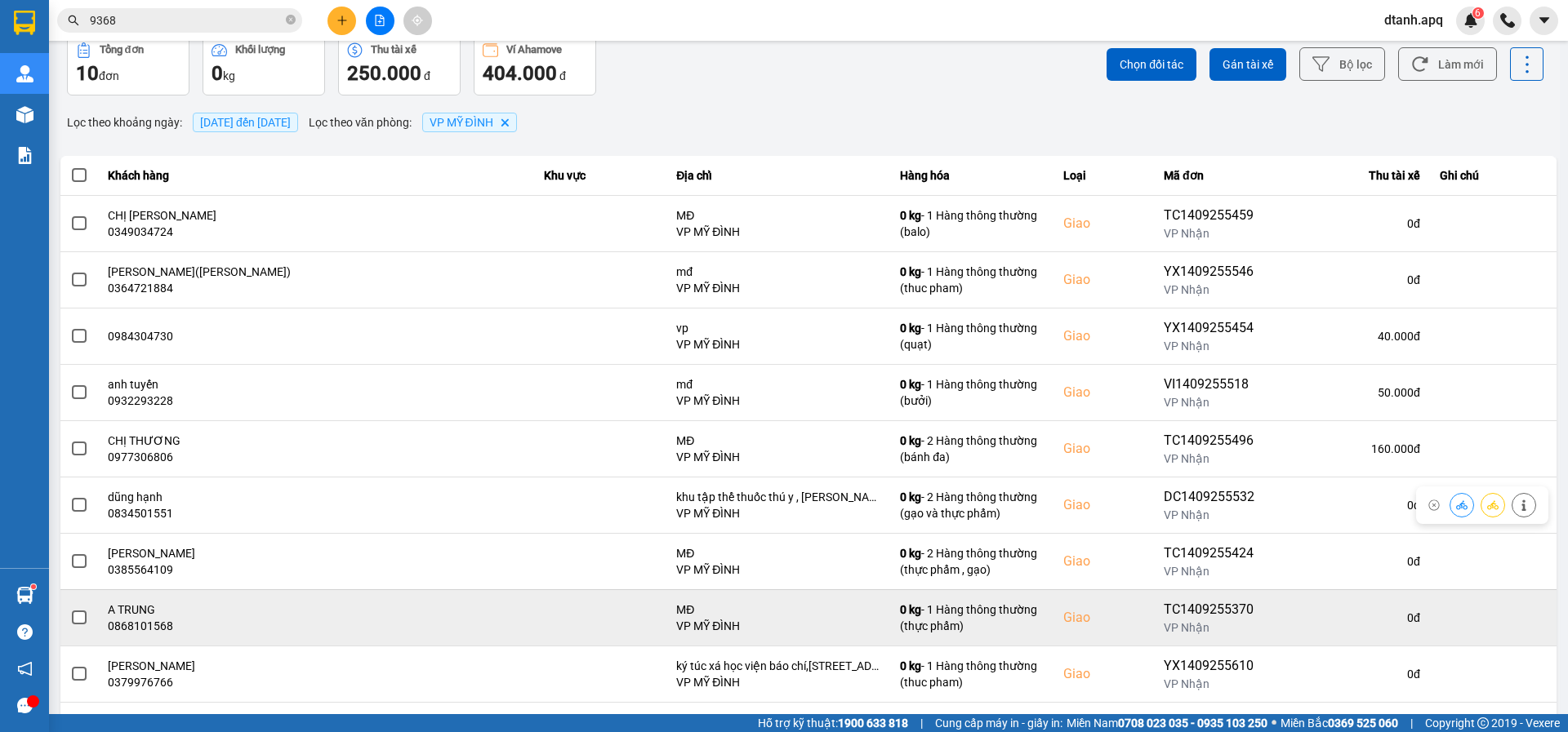
scroll to position [149, 0]
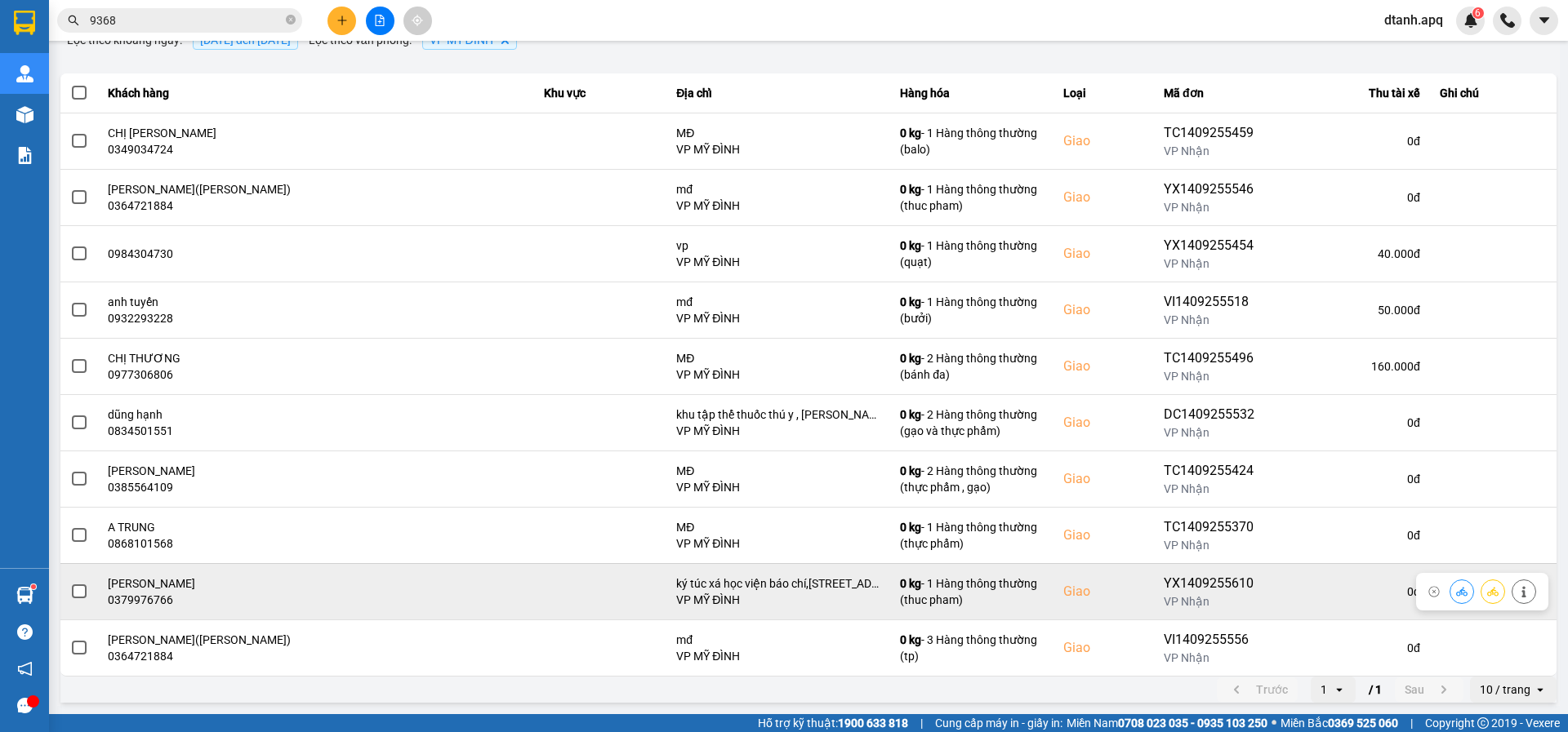
click at [1455, 593] on icon at bounding box center [1461, 592] width 12 height 12
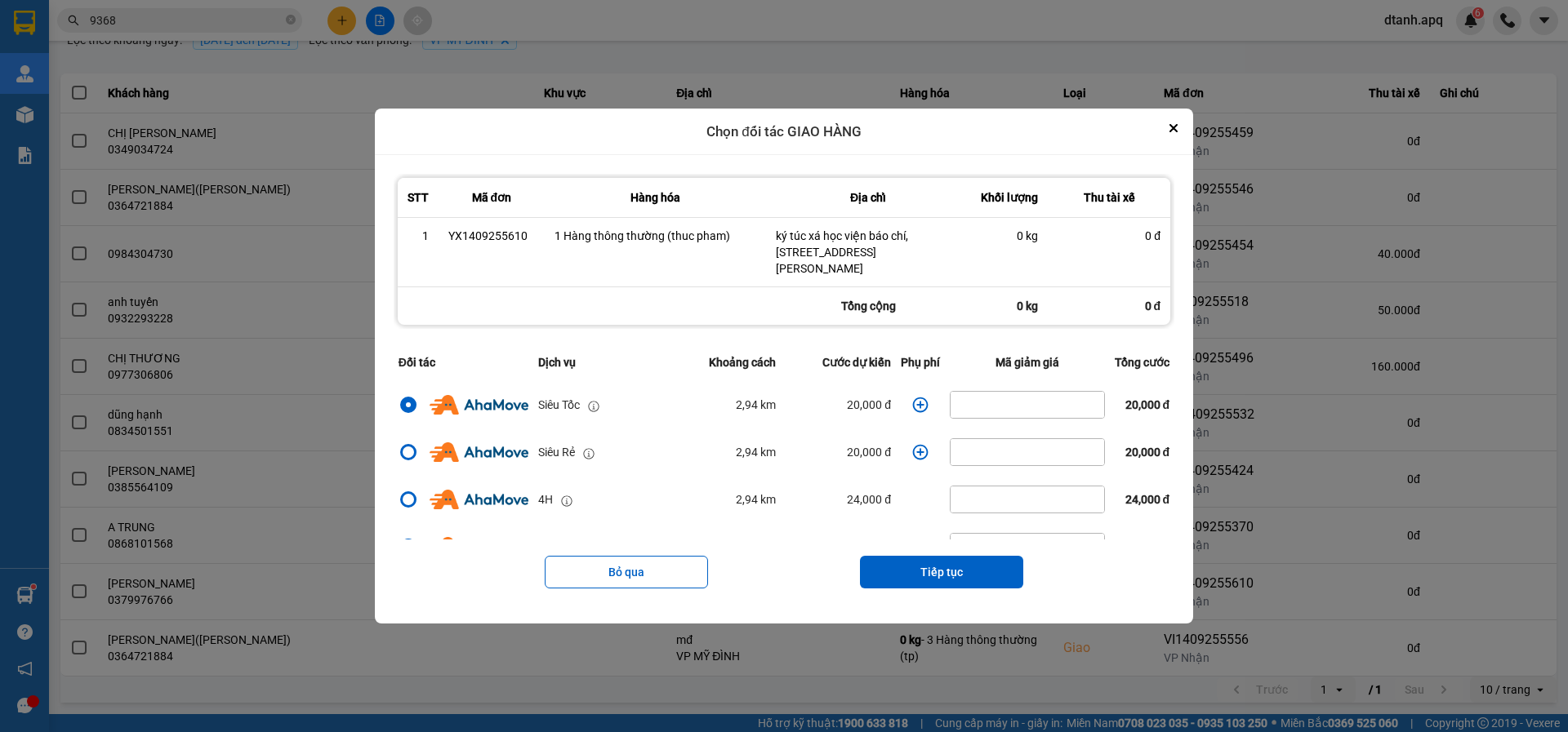
click at [912, 403] on icon "dialog" at bounding box center [920, 405] width 17 height 17
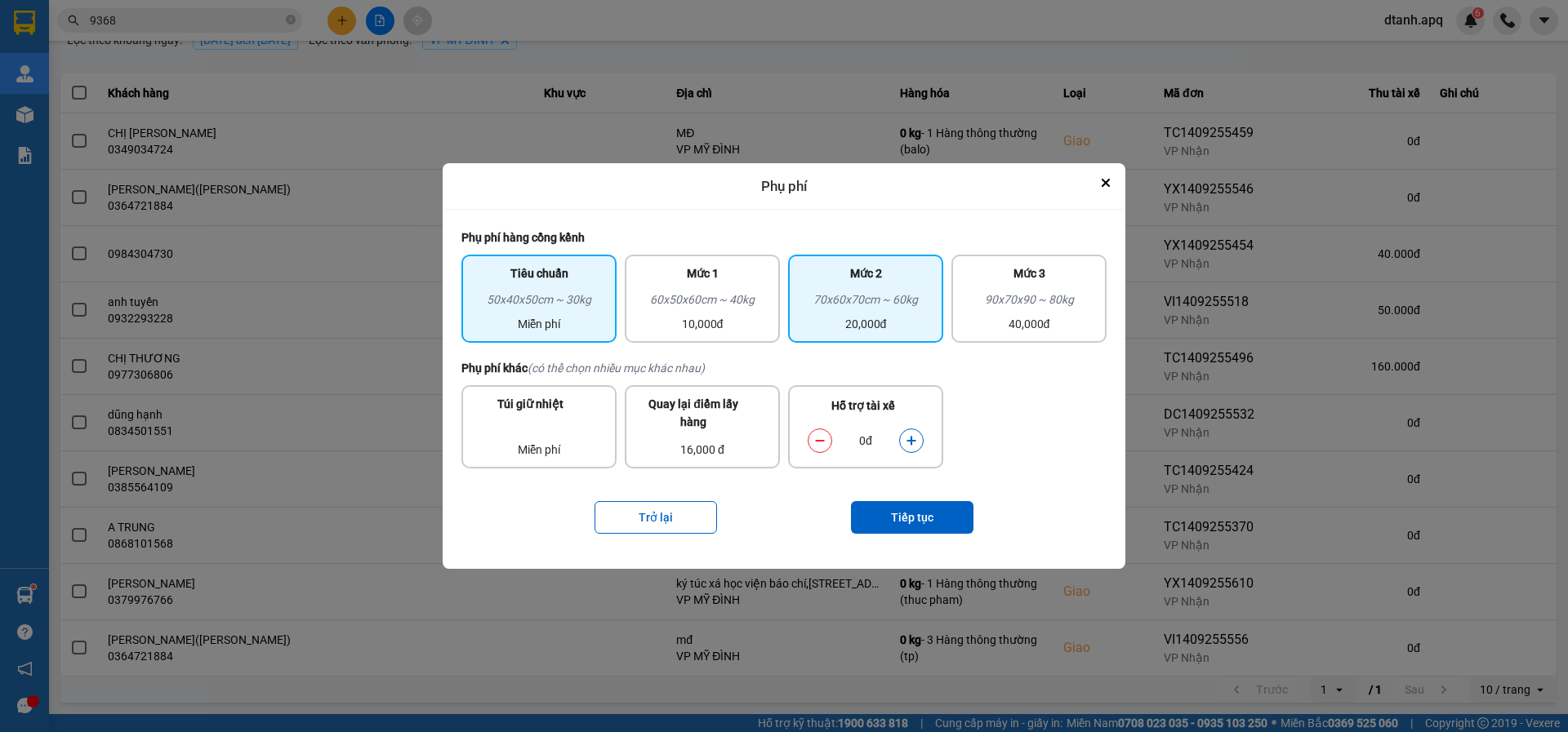
drag, startPoint x: 855, startPoint y: 306, endPoint x: 854, endPoint y: 328, distance: 22.0
click at [854, 306] on div "70x60x70cm ~ 60kg" at bounding box center [865, 302] width 135 height 25
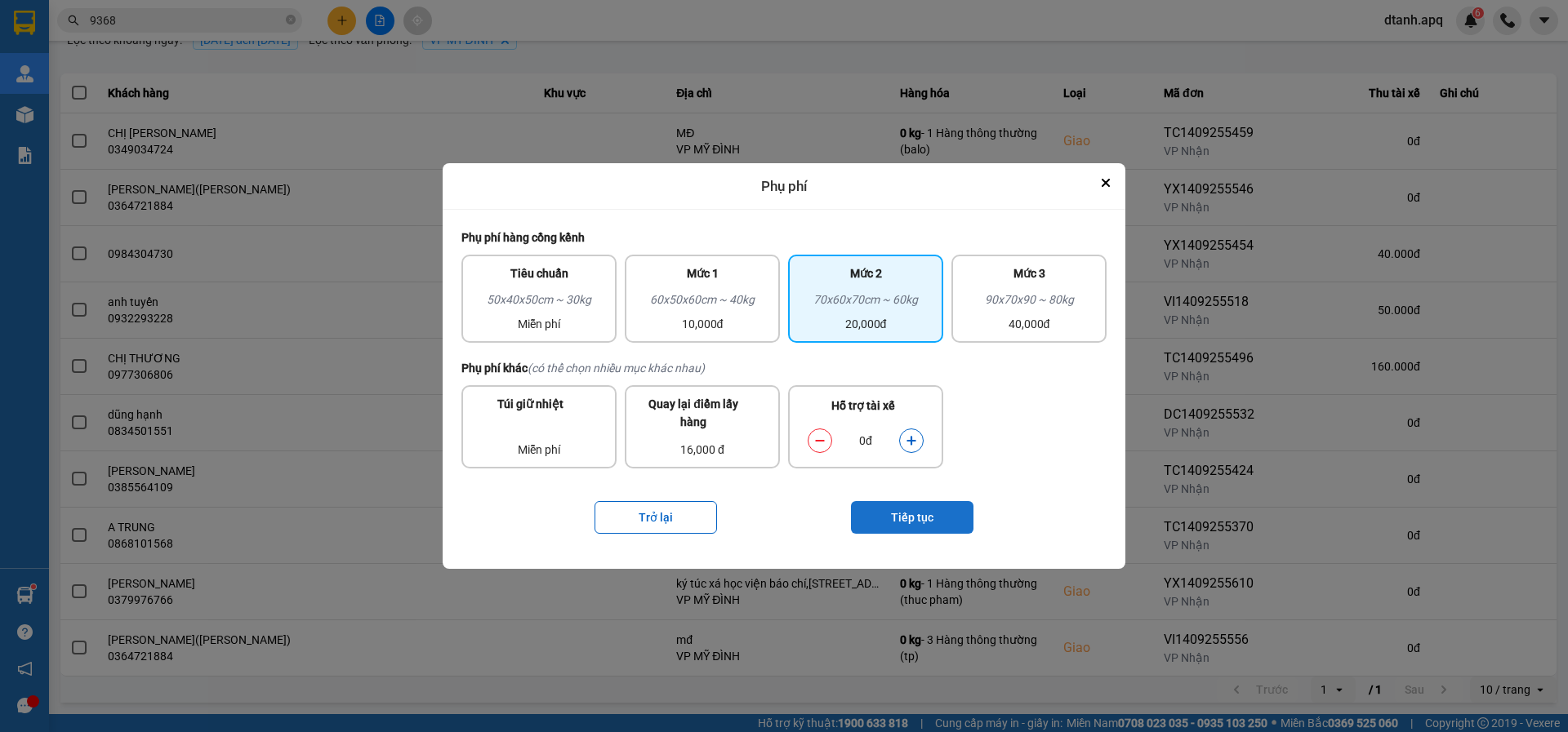
click at [895, 508] on button "Tiếp tục" at bounding box center [912, 517] width 123 height 33
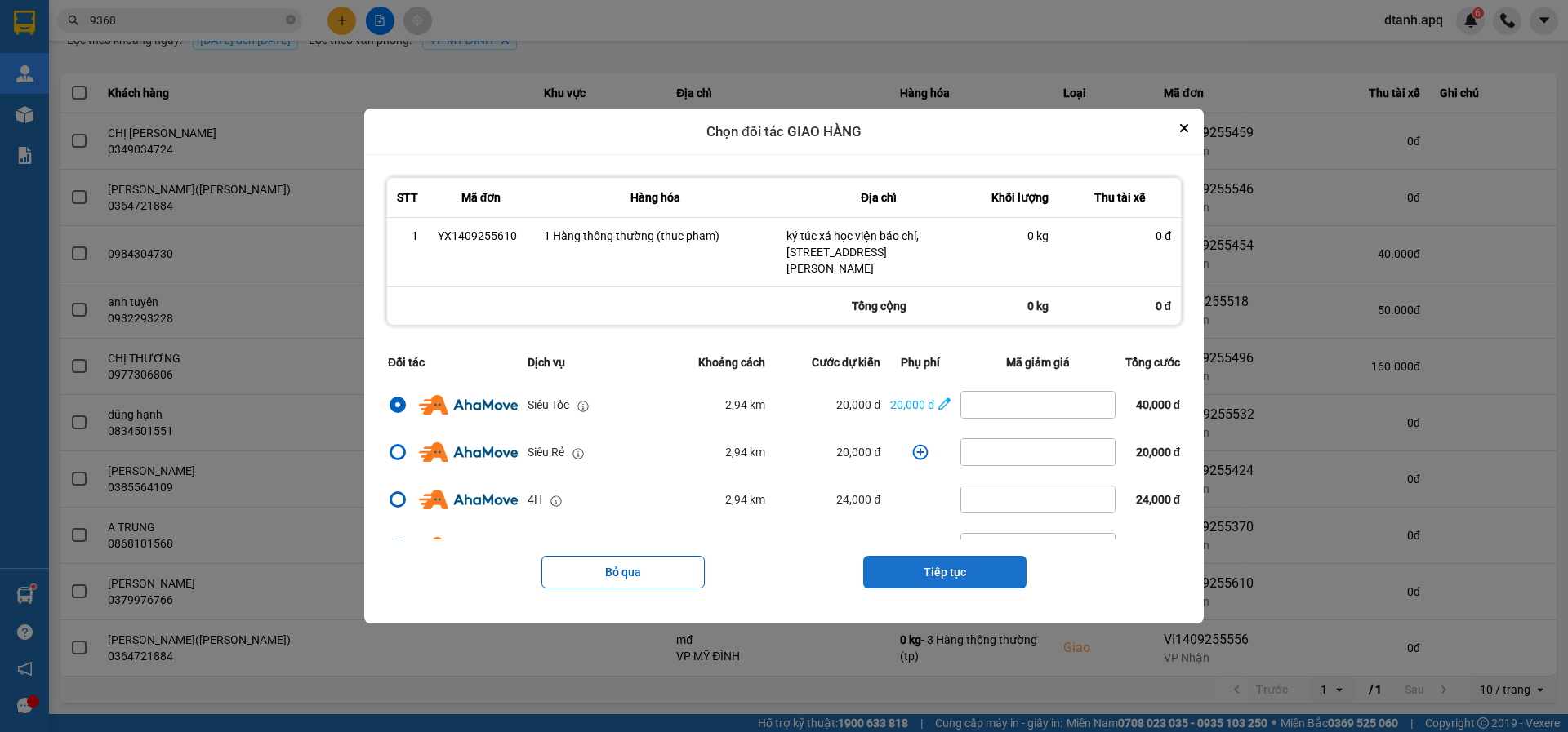
click at [947, 562] on button "Tiếp tục" at bounding box center [944, 572] width 163 height 33
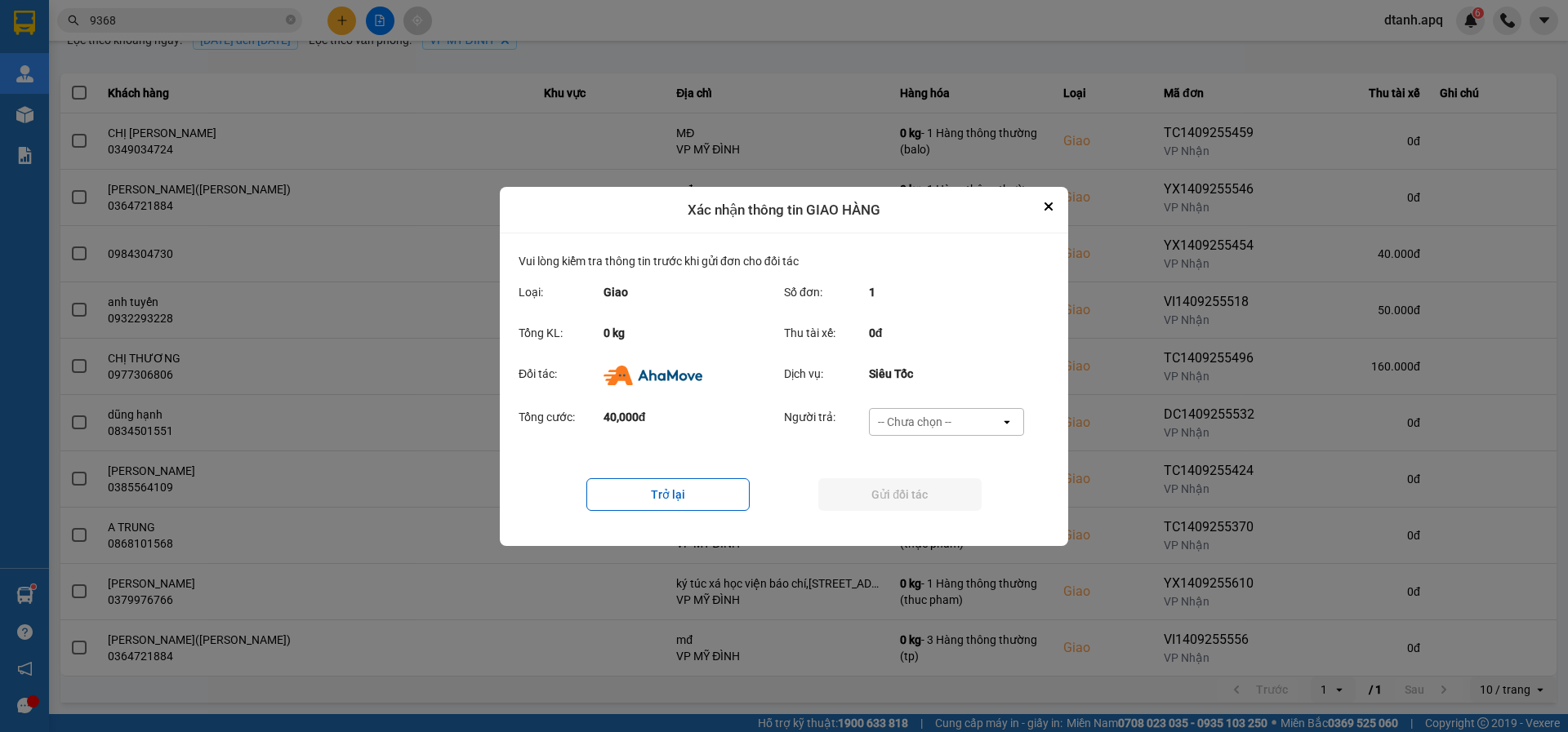
click at [899, 421] on div "-- Chưa chọn --" at bounding box center [914, 422] width 73 height 17
click at [1046, 207] on icon "Close" at bounding box center [1048, 206] width 7 height 7
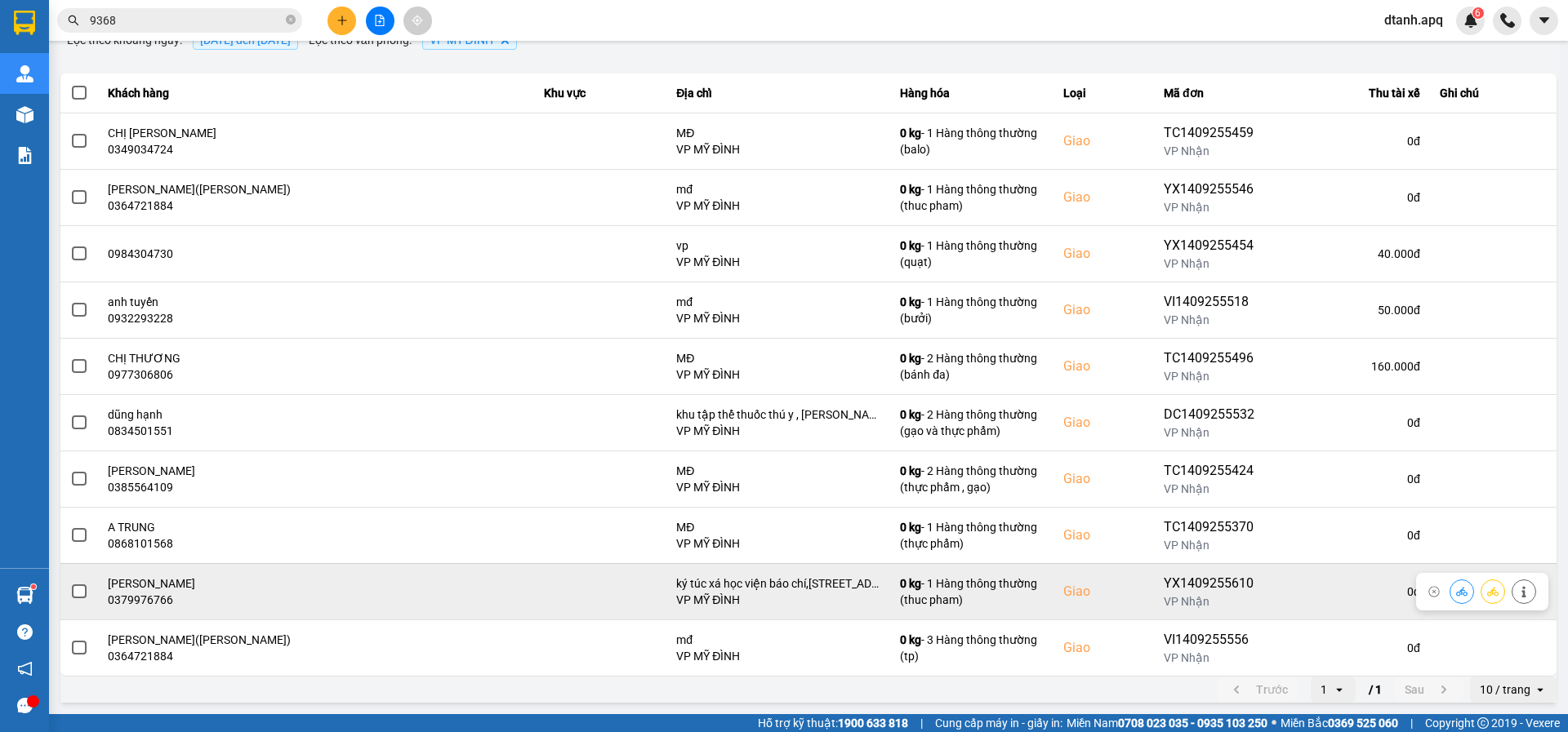
click at [1450, 586] on button at bounding box center [1461, 591] width 23 height 29
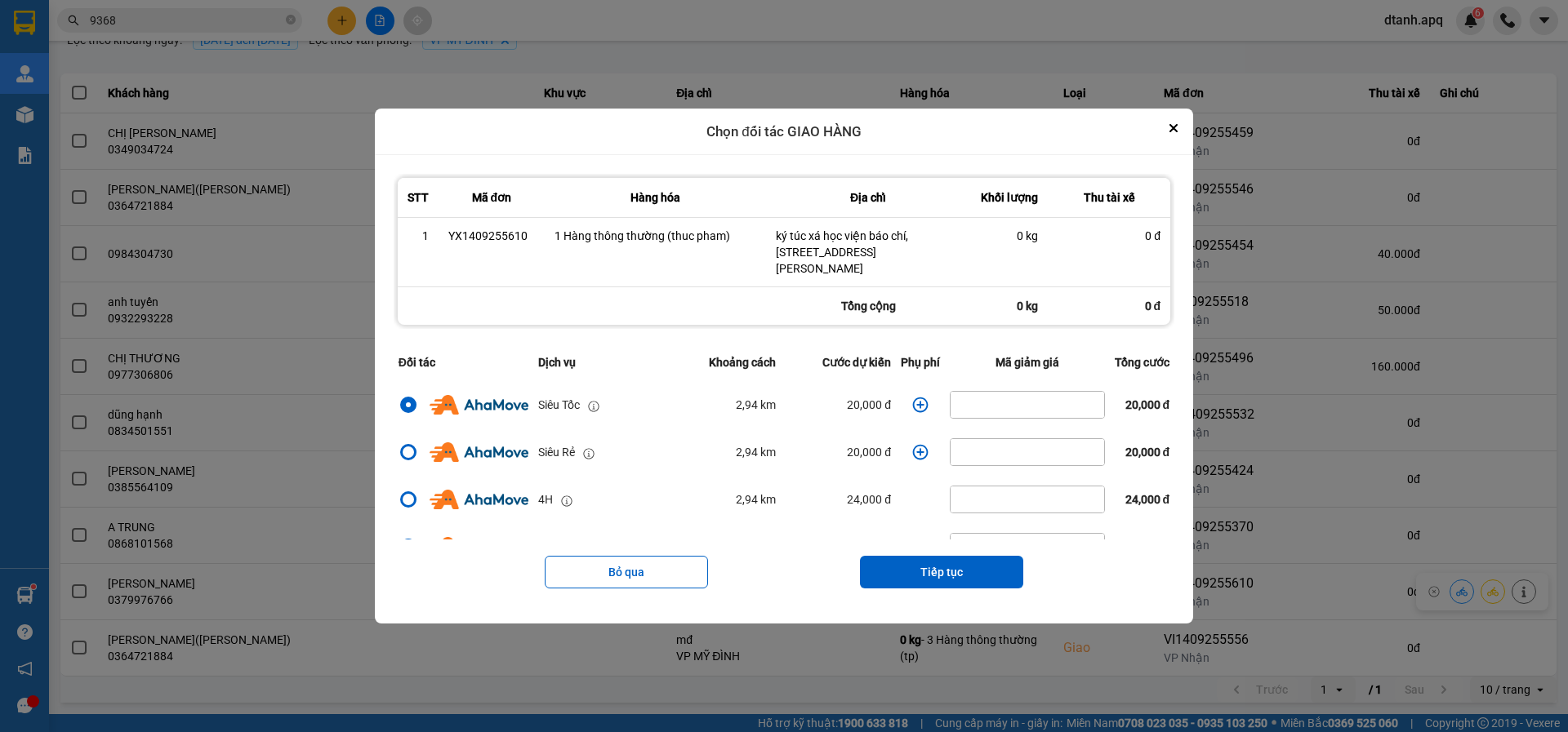
click at [912, 400] on icon "dialog" at bounding box center [920, 405] width 17 height 17
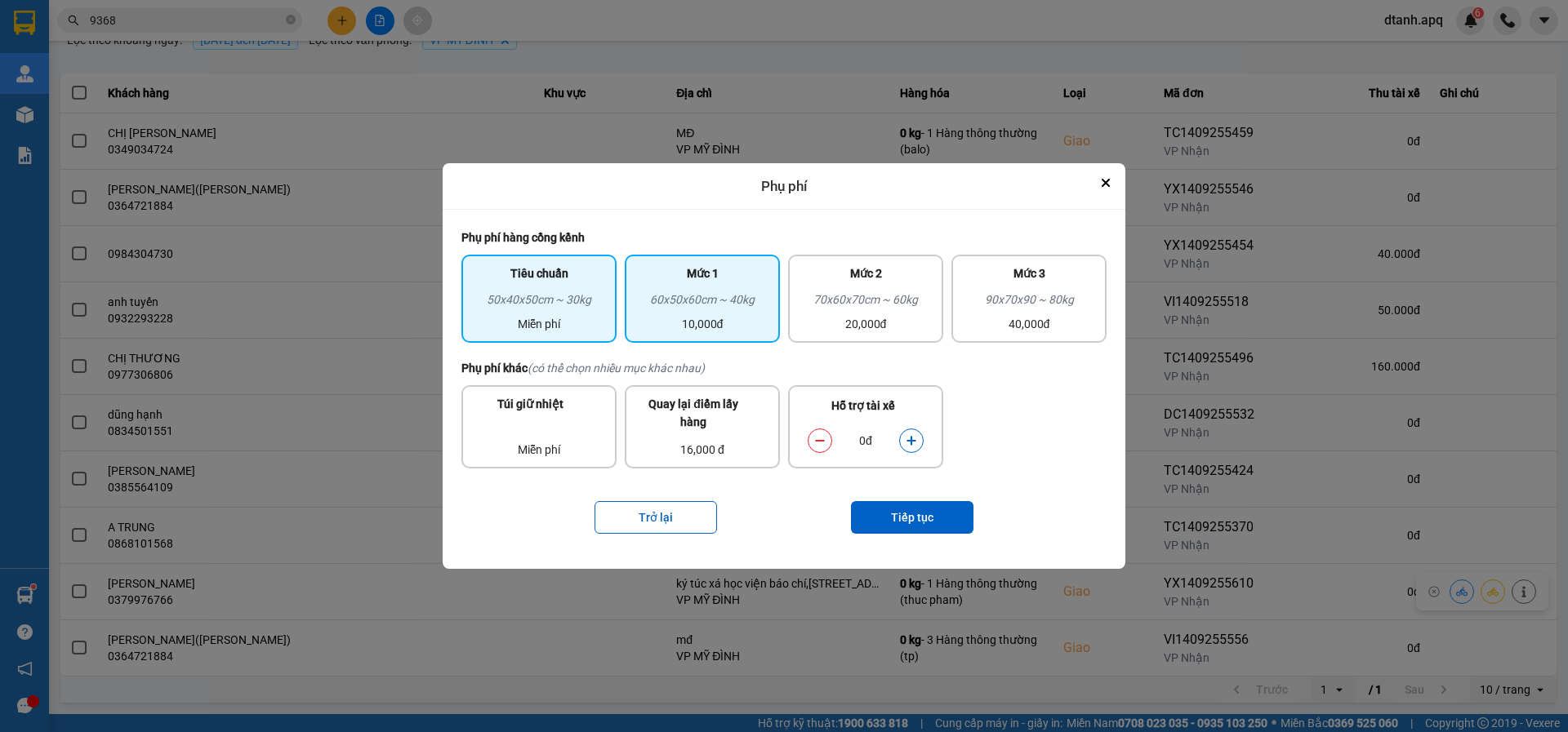
drag, startPoint x: 734, startPoint y: 302, endPoint x: 750, endPoint y: 321, distance: 24.8
click at [735, 302] on div "60x50x60cm ~ 40kg" at bounding box center [701, 302] width 135 height 25
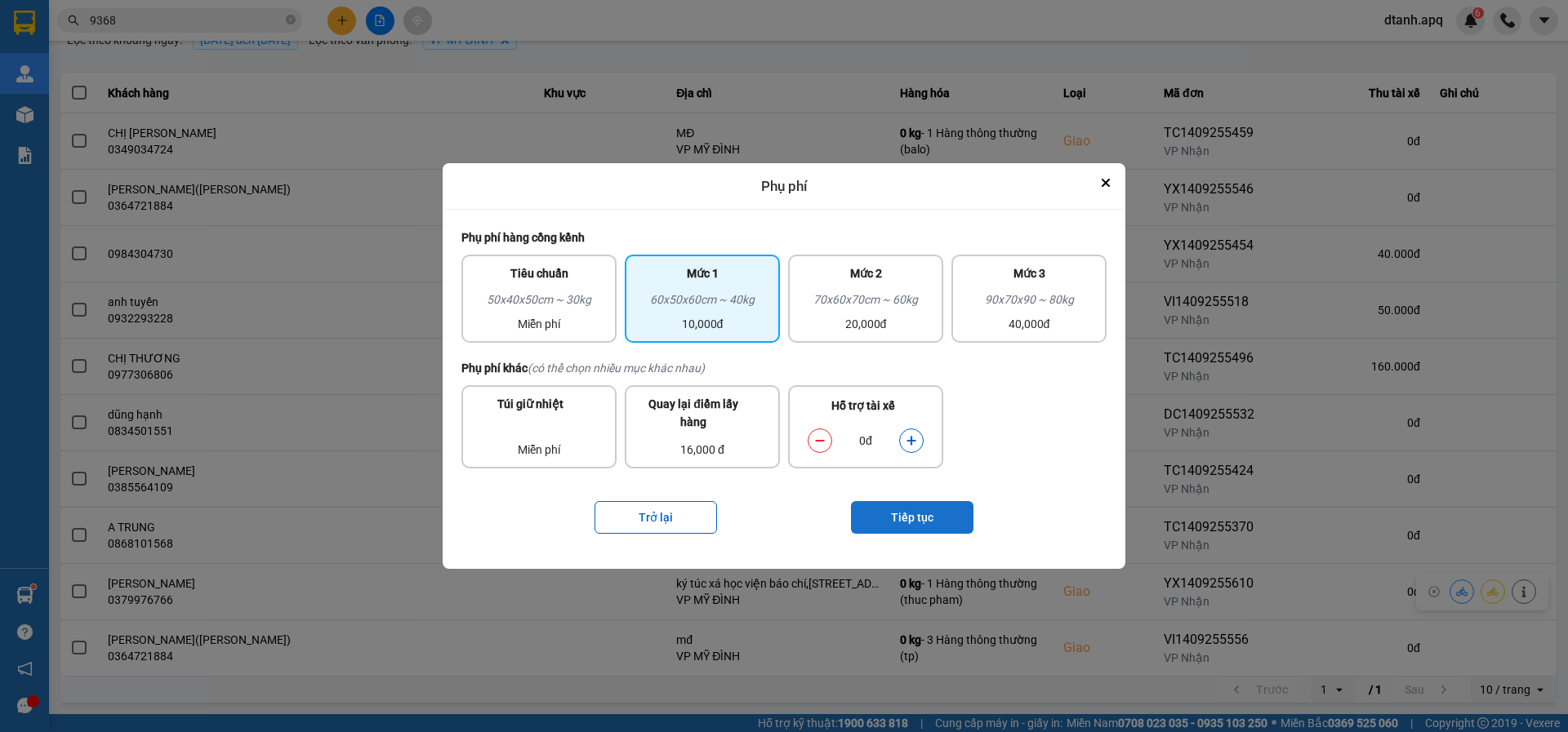
click at [901, 518] on button "Tiếp tục" at bounding box center [912, 517] width 123 height 33
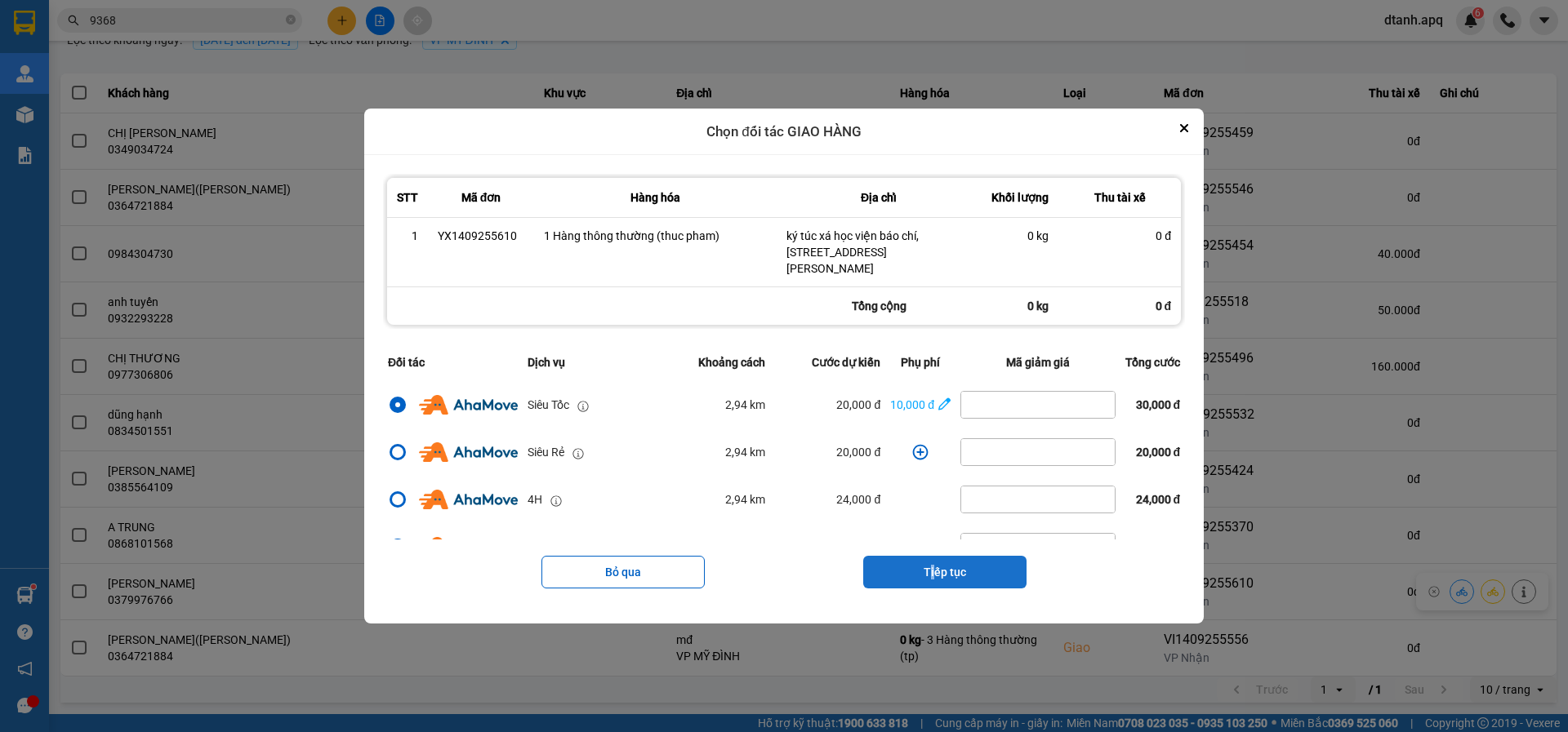
click at [934, 572] on button "Tiếp tục" at bounding box center [944, 572] width 163 height 33
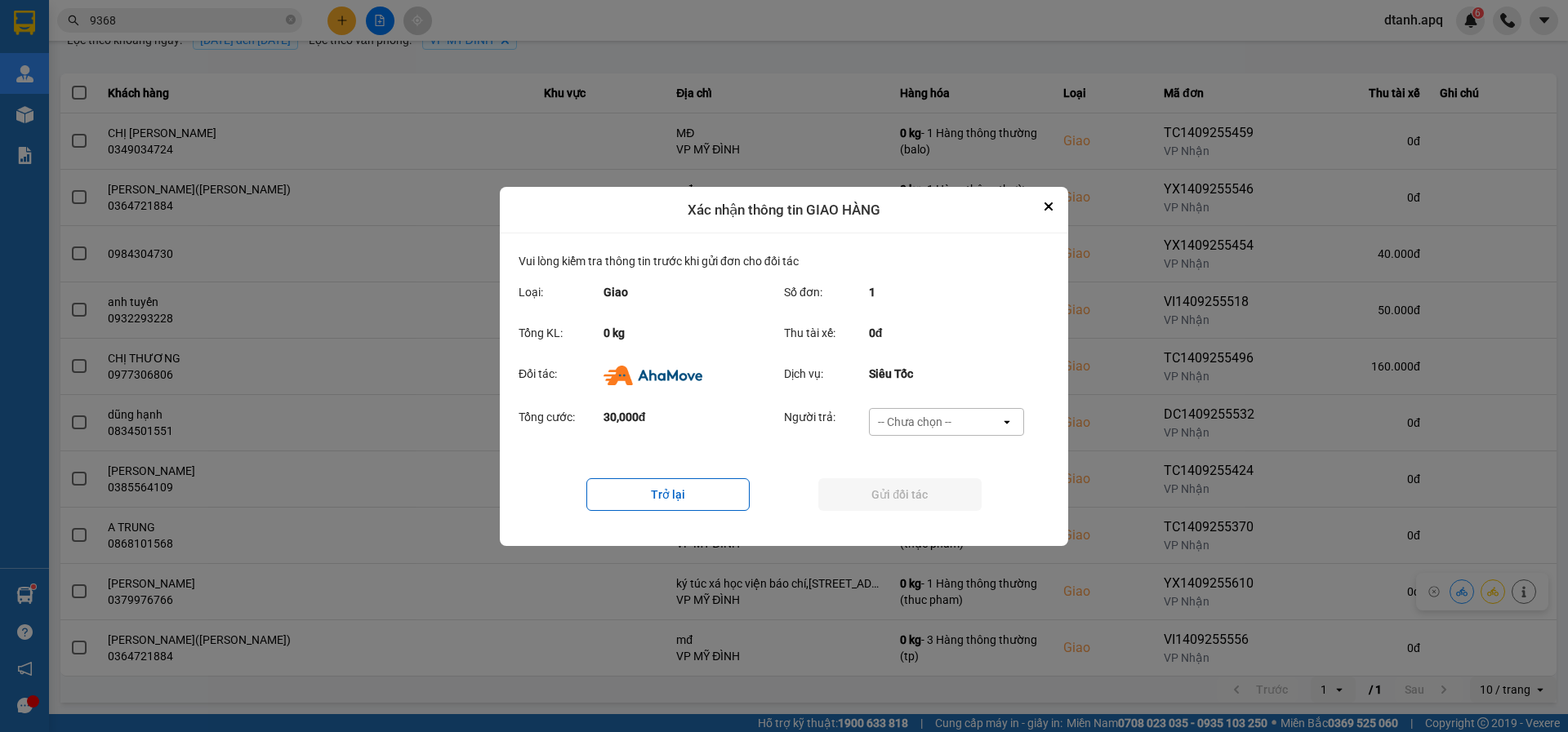
click at [900, 424] on div "-- Chưa chọn --" at bounding box center [914, 422] width 73 height 17
click at [905, 450] on span "Khách hàng" at bounding box center [913, 456] width 63 height 17
click at [876, 473] on div "Trở lại Gửi đối tác" at bounding box center [784, 495] width 531 height 65
click at [874, 491] on button "Gửi đối tác" at bounding box center [899, 494] width 163 height 33
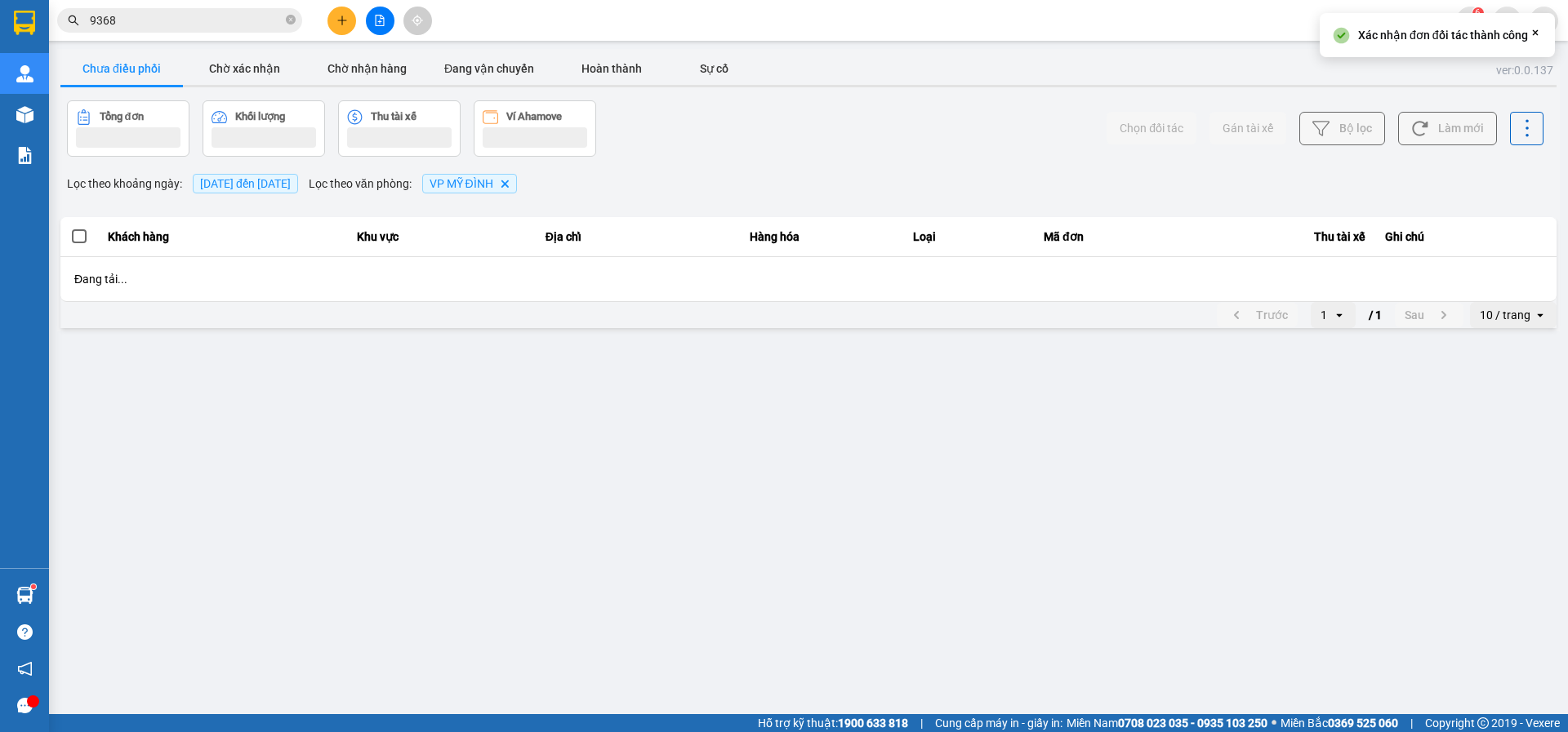
scroll to position [0, 0]
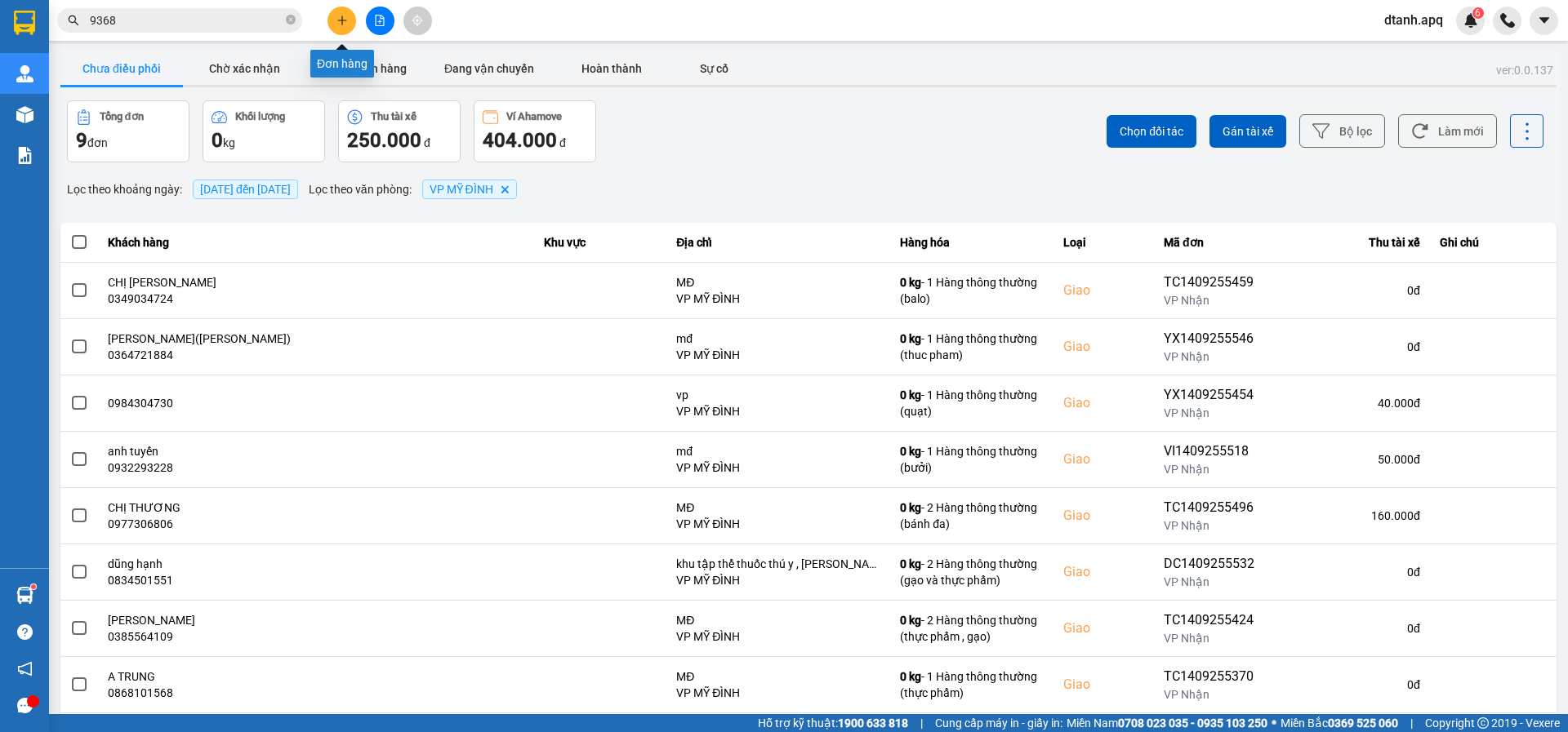
click at [346, 19] on icon "plus" at bounding box center [342, 21] width 12 height 12
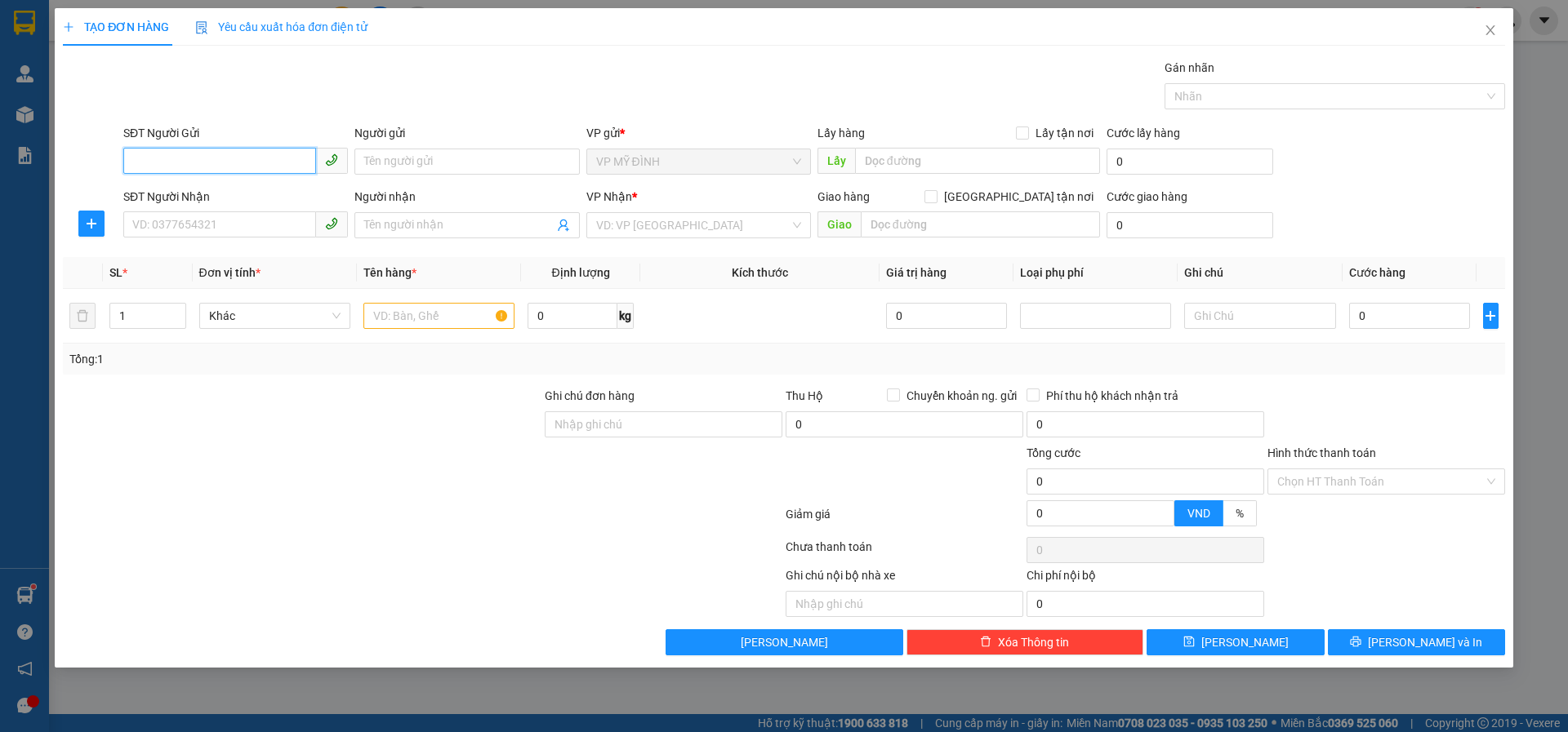
click at [143, 155] on input "SĐT Người Gửi" at bounding box center [219, 161] width 193 height 26
